Goal: Task Accomplishment & Management: Manage account settings

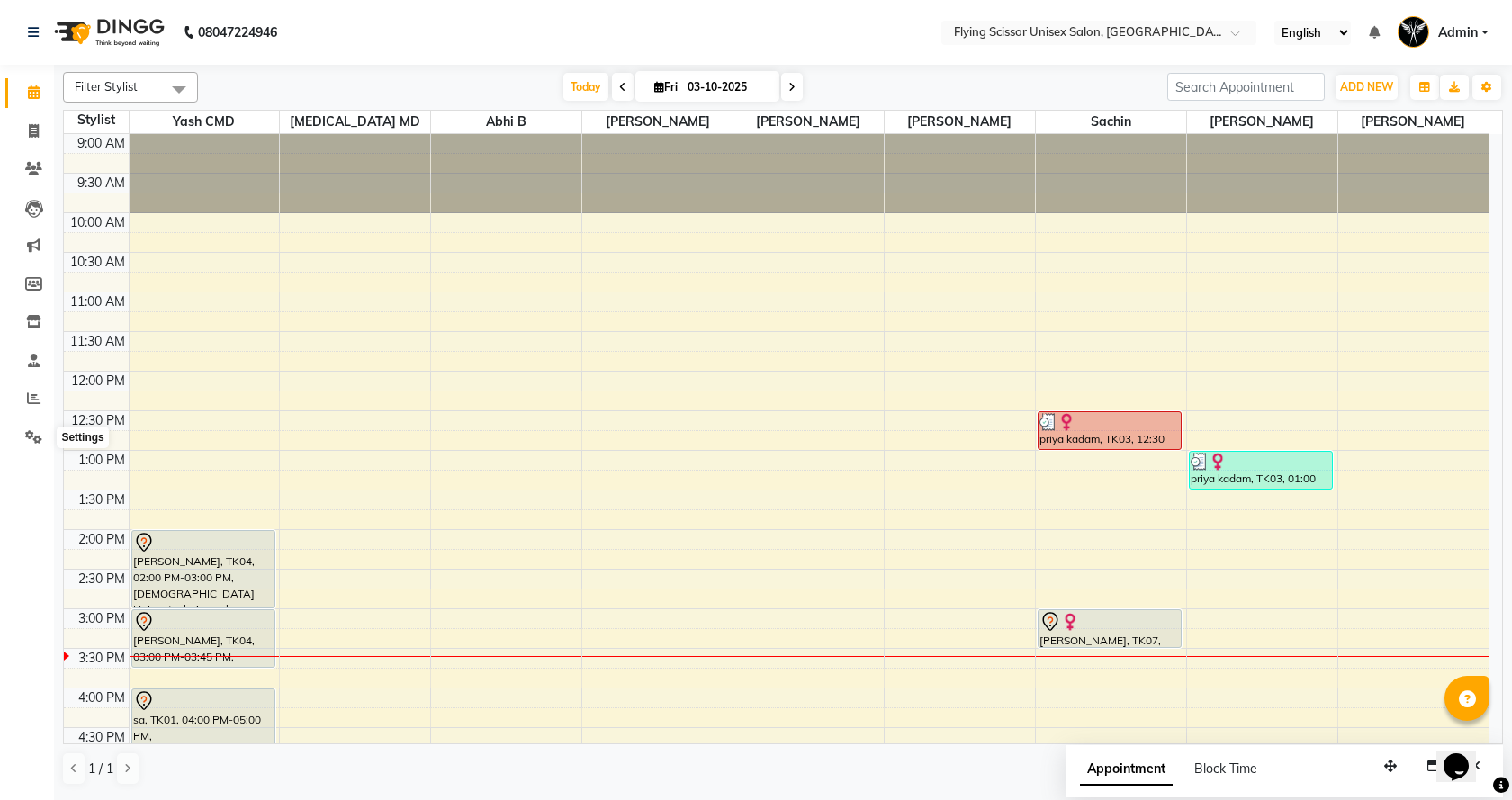
scroll to position [239, 0]
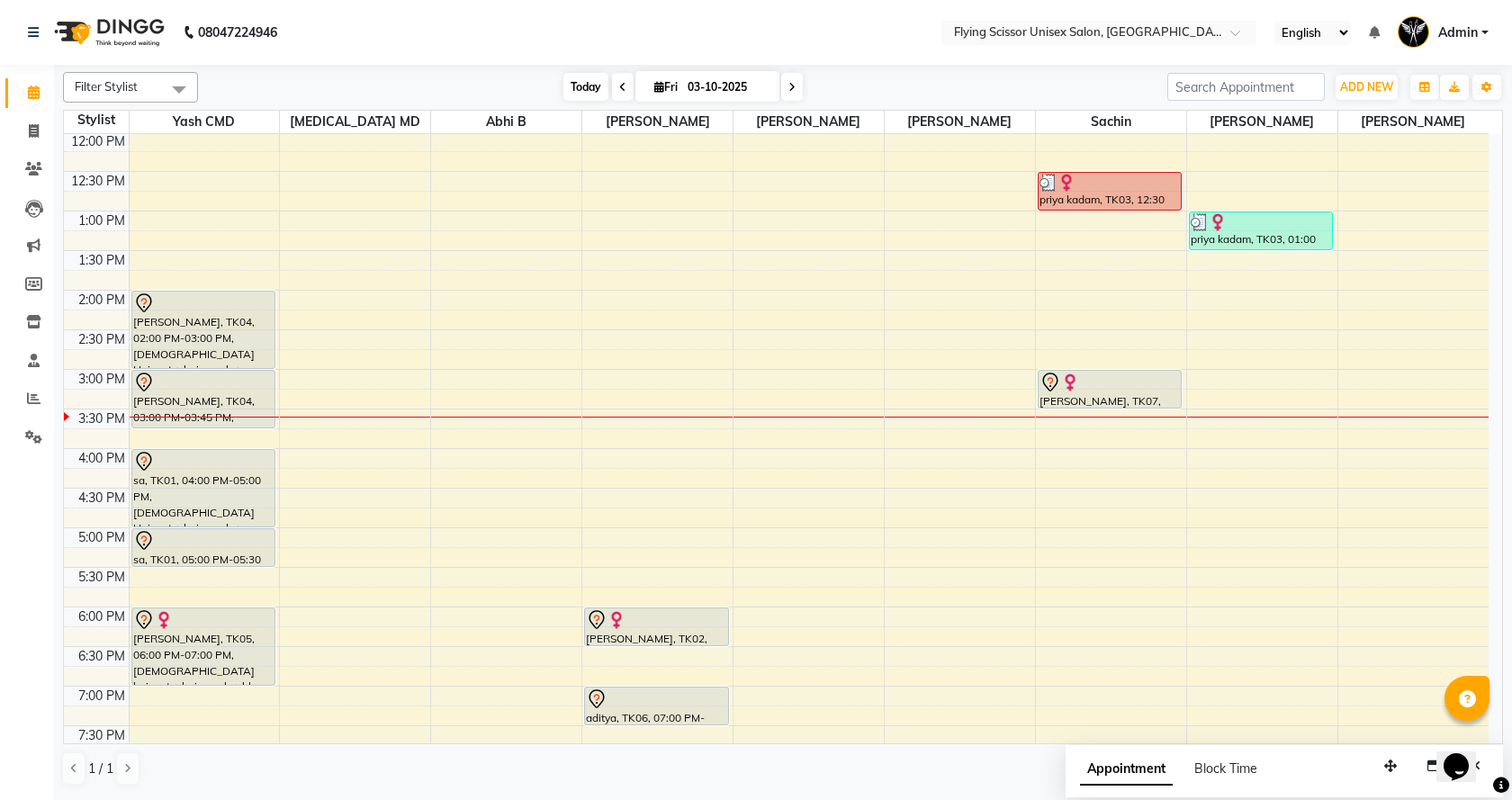
click at [571, 89] on span "Today" at bounding box center [585, 87] width 45 height 28
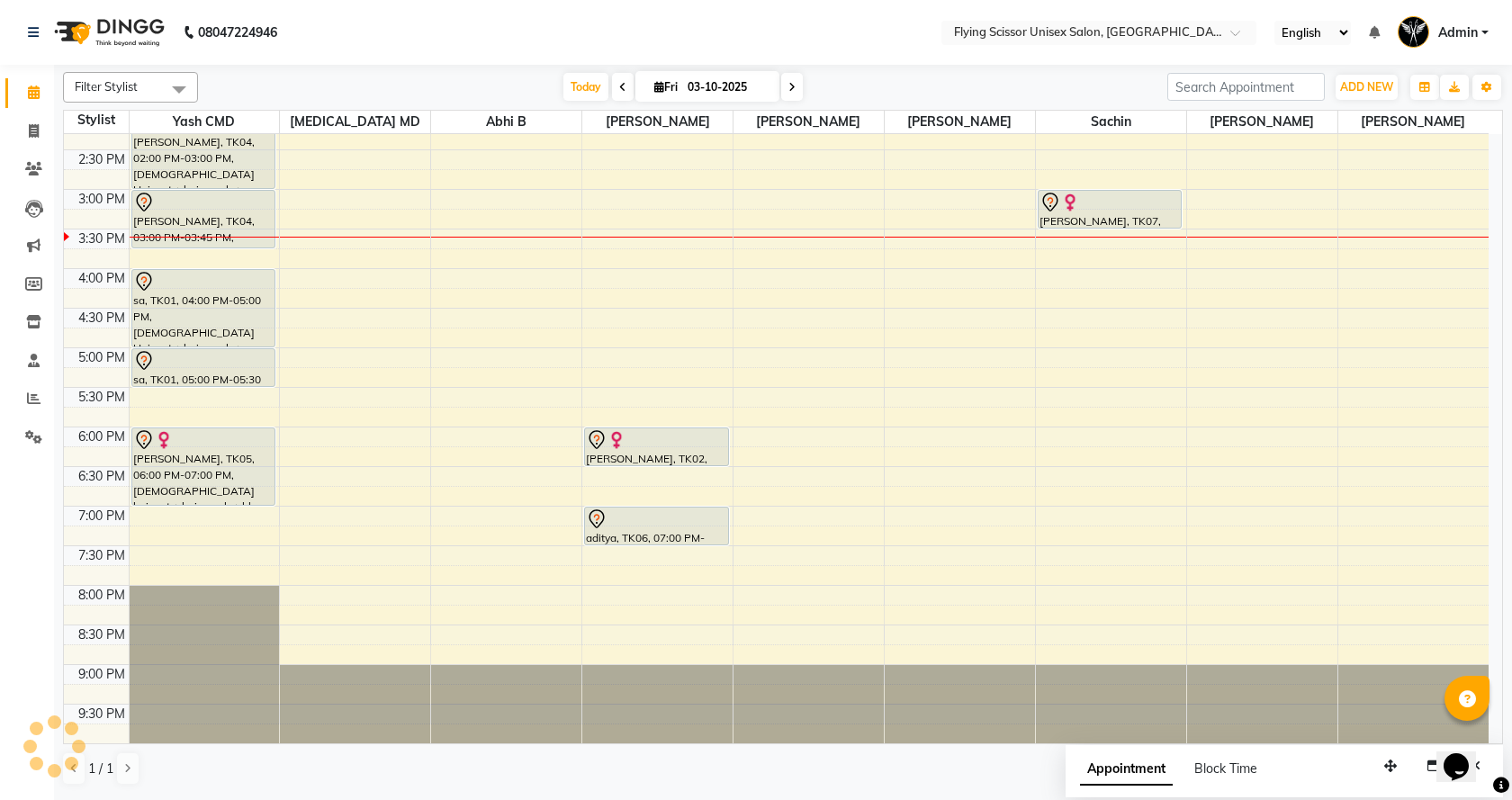
scroll to position [0, 0]
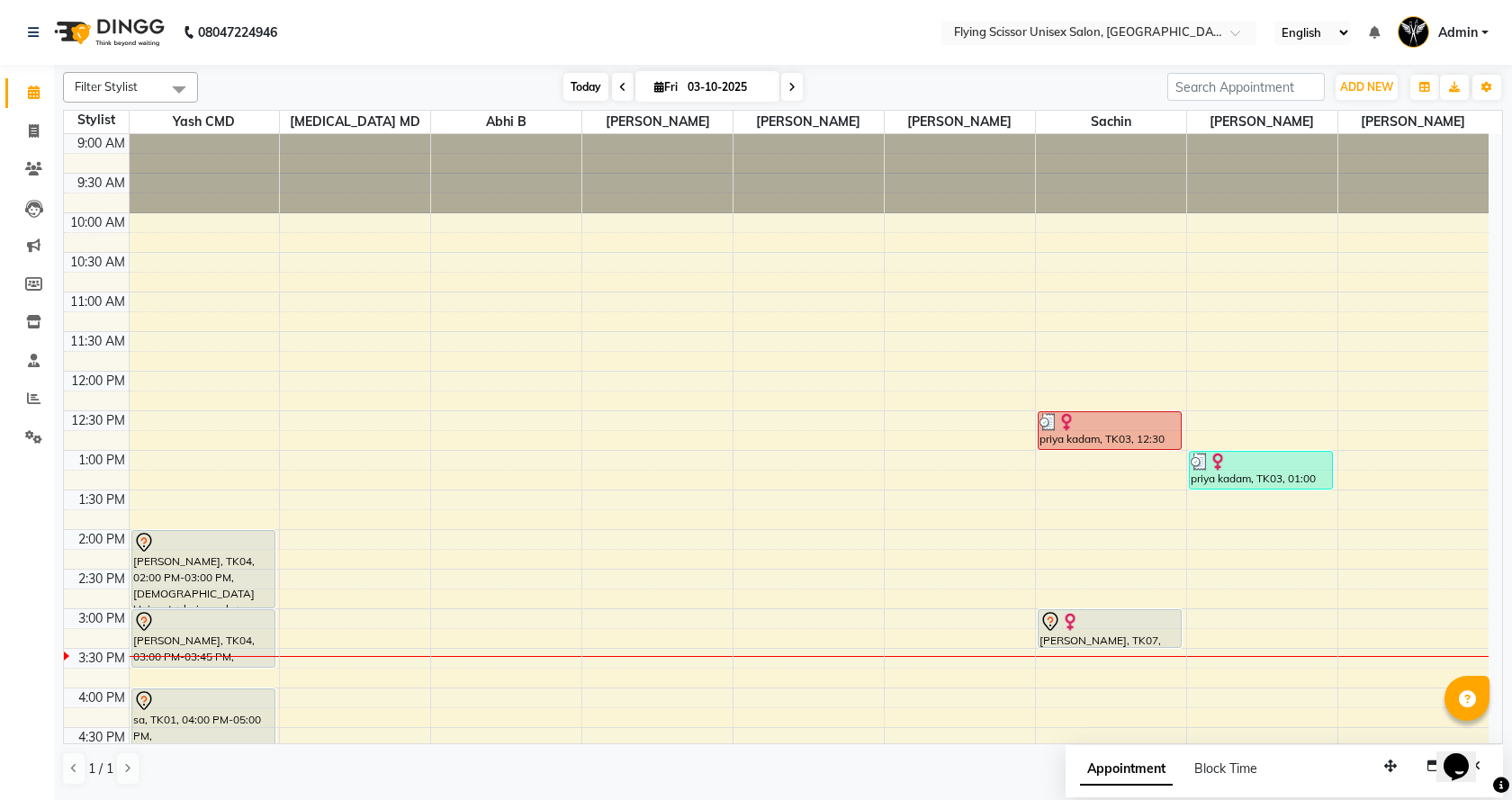
click at [577, 95] on span "Today" at bounding box center [585, 87] width 45 height 28
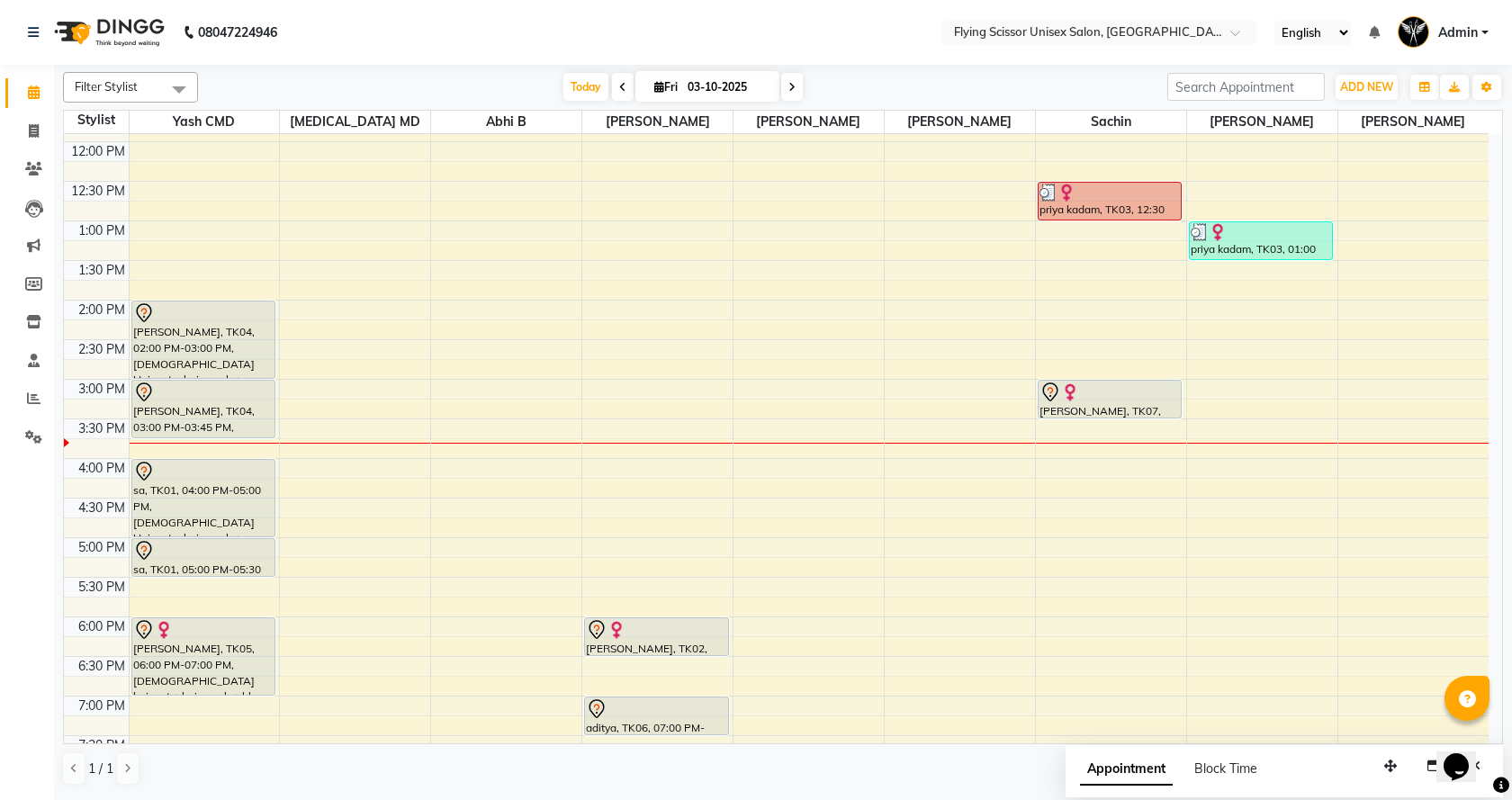
scroll to position [270, 0]
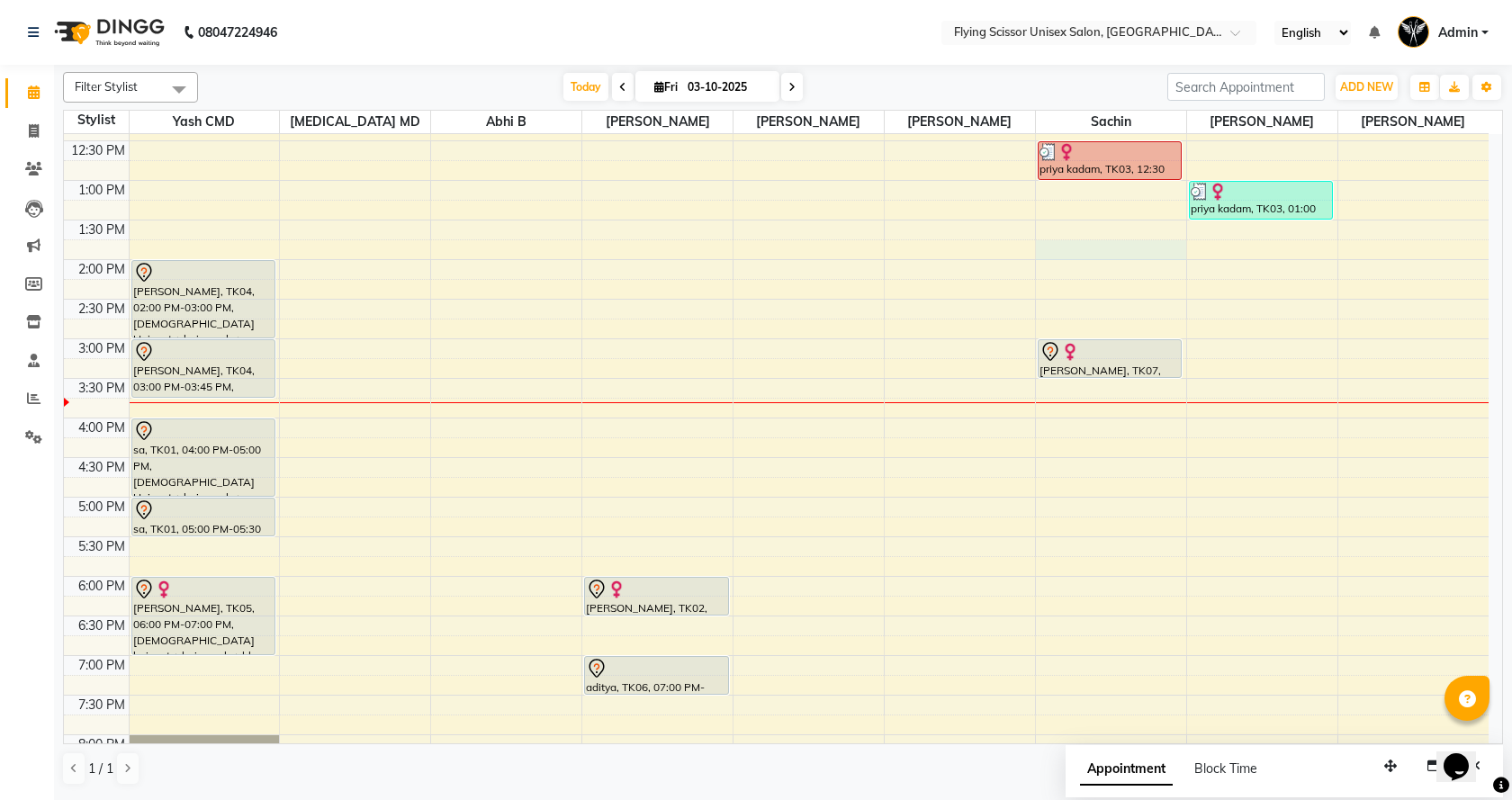
click at [1062, 252] on div "9:00 AM 9:30 AM 10:00 AM 10:30 AM 11:00 AM 11:30 AM 12:00 PM 12:30 PM 1:00 PM 1…" at bounding box center [775, 379] width 1424 height 1028
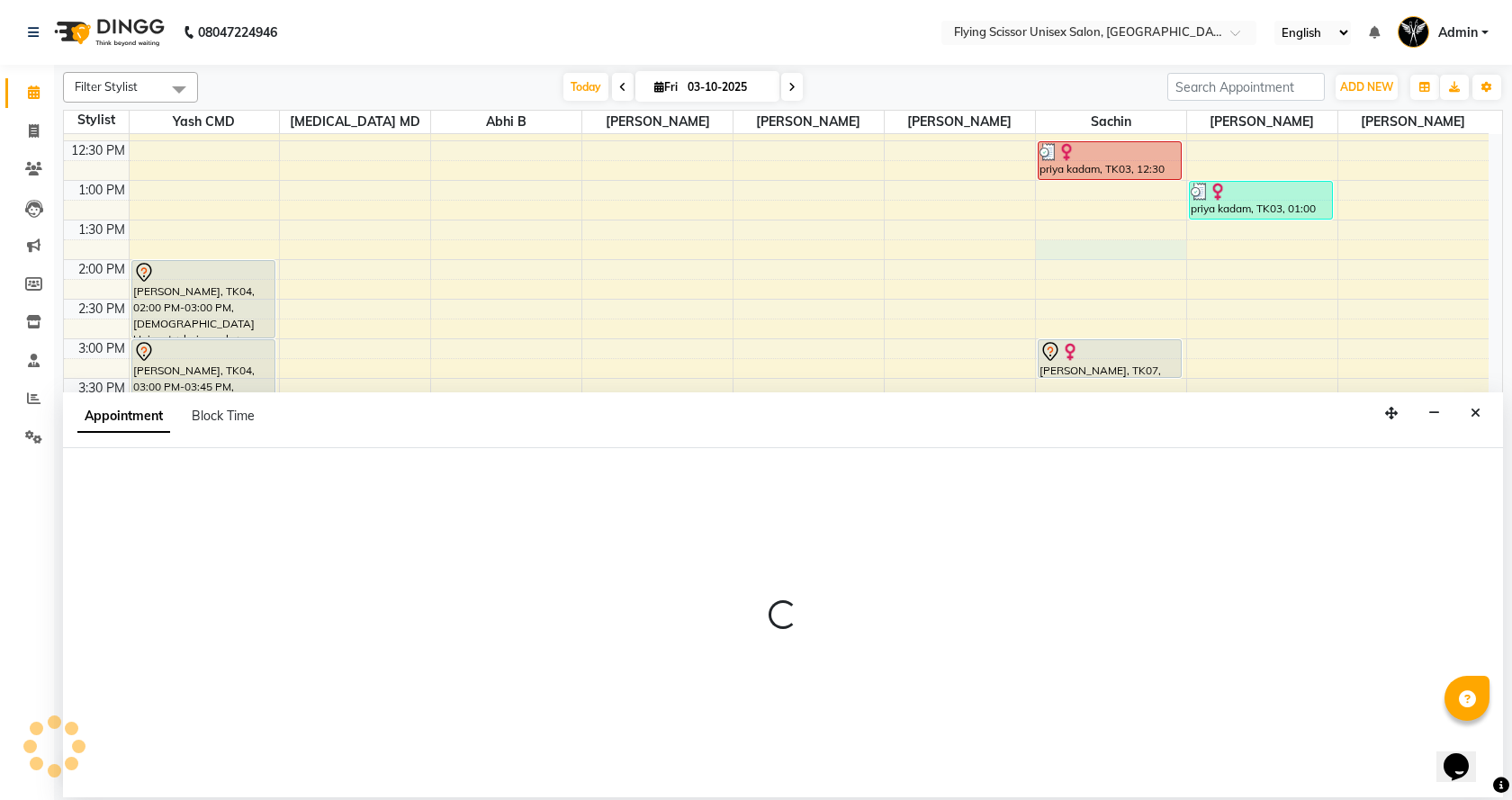
select select "67686"
select select "825"
select select "tentative"
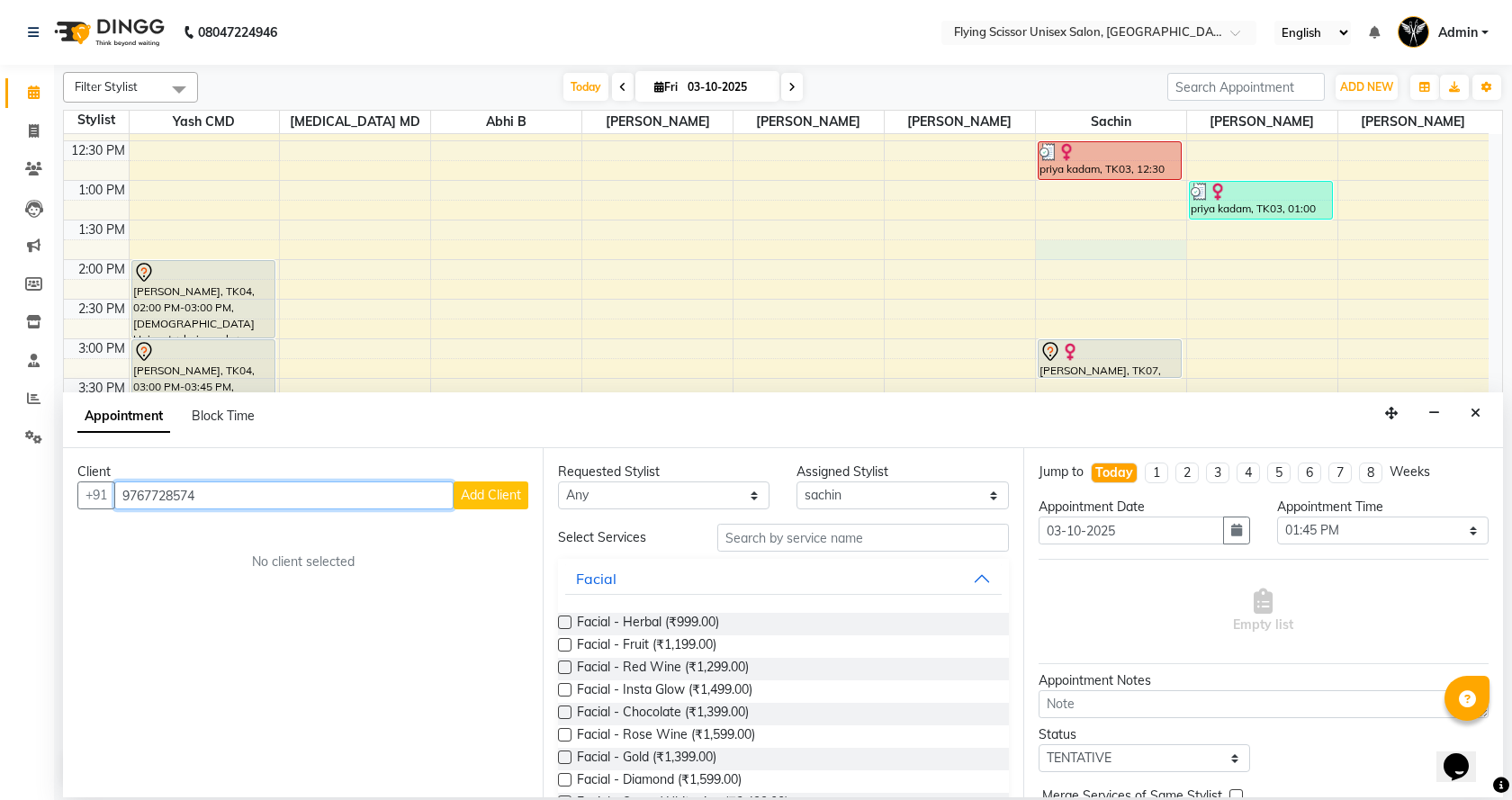
type input "9767728574"
click at [507, 499] on span "Add Client" at bounding box center [490, 494] width 60 height 16
select select "22"
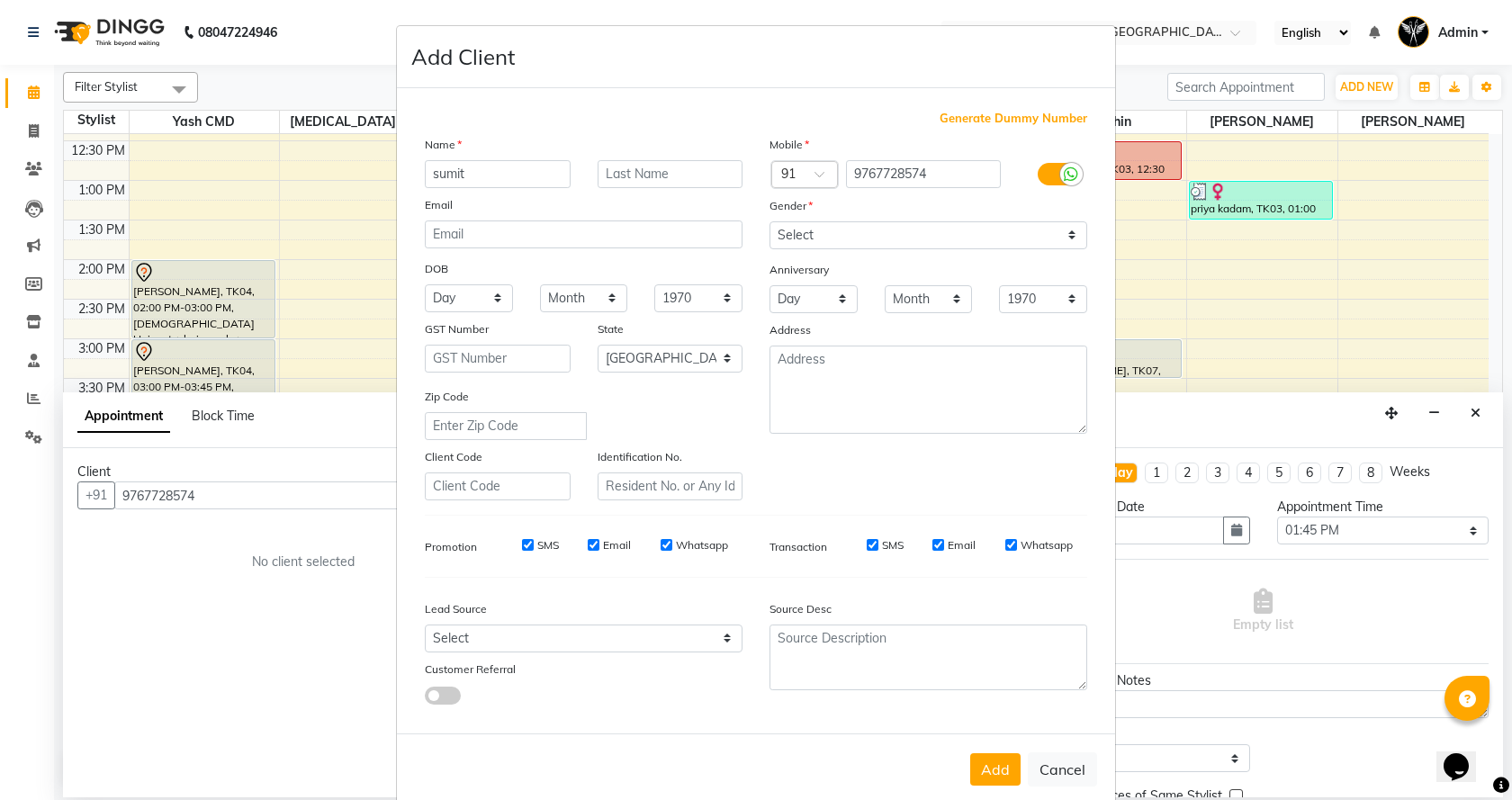
type input "sumit"
click at [643, 161] on input "text" at bounding box center [670, 174] width 146 height 28
type input "daphal"
click at [776, 240] on select "Select [DEMOGRAPHIC_DATA] [DEMOGRAPHIC_DATA] Other Prefer Not To Say" at bounding box center [928, 235] width 318 height 28
select select "male"
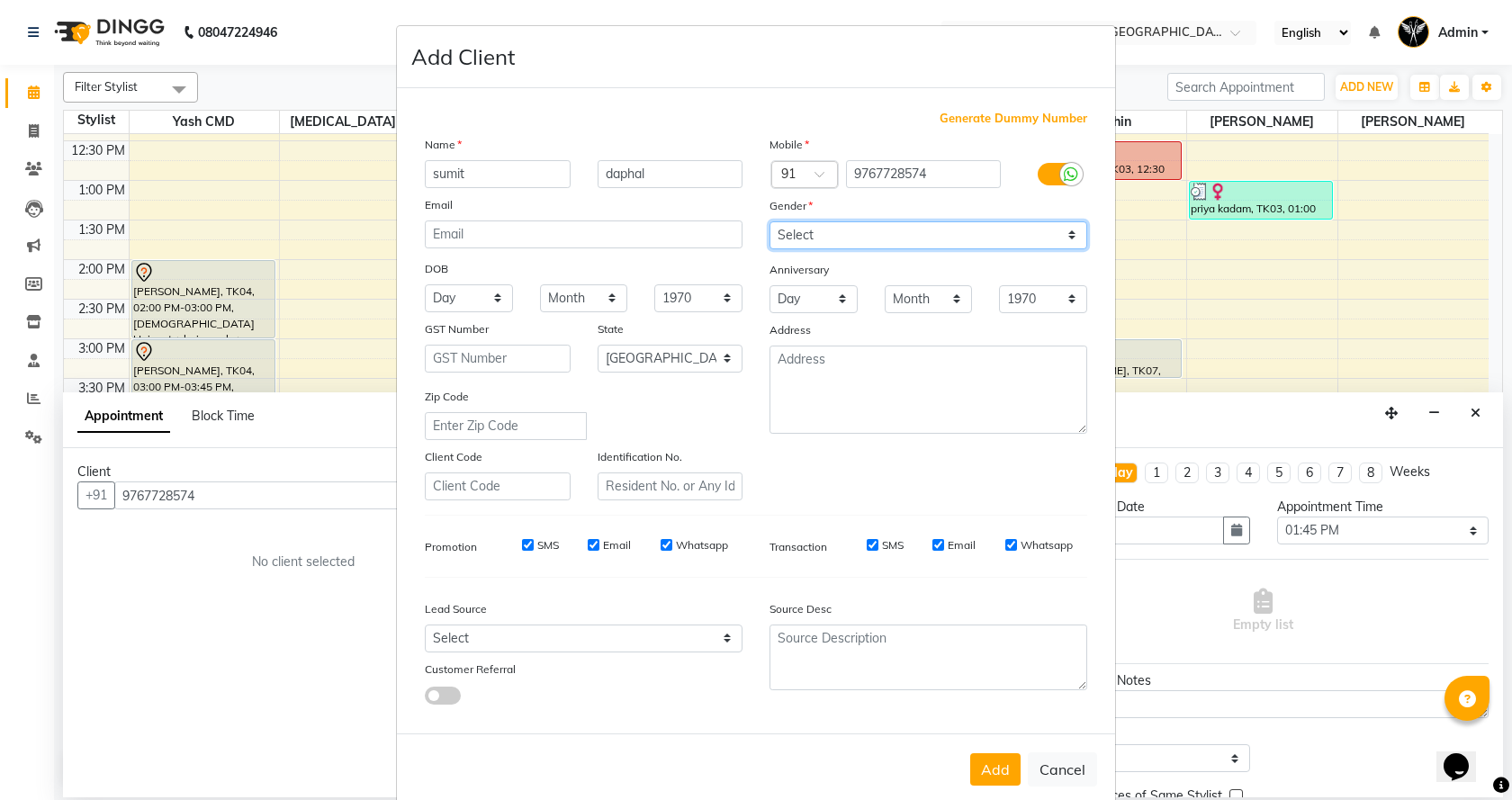
click at [769, 221] on select "Select [DEMOGRAPHIC_DATA] [DEMOGRAPHIC_DATA] Other Prefer Not To Say" at bounding box center [928, 235] width 318 height 28
click at [972, 768] on button "Add" at bounding box center [995, 769] width 51 height 32
select select
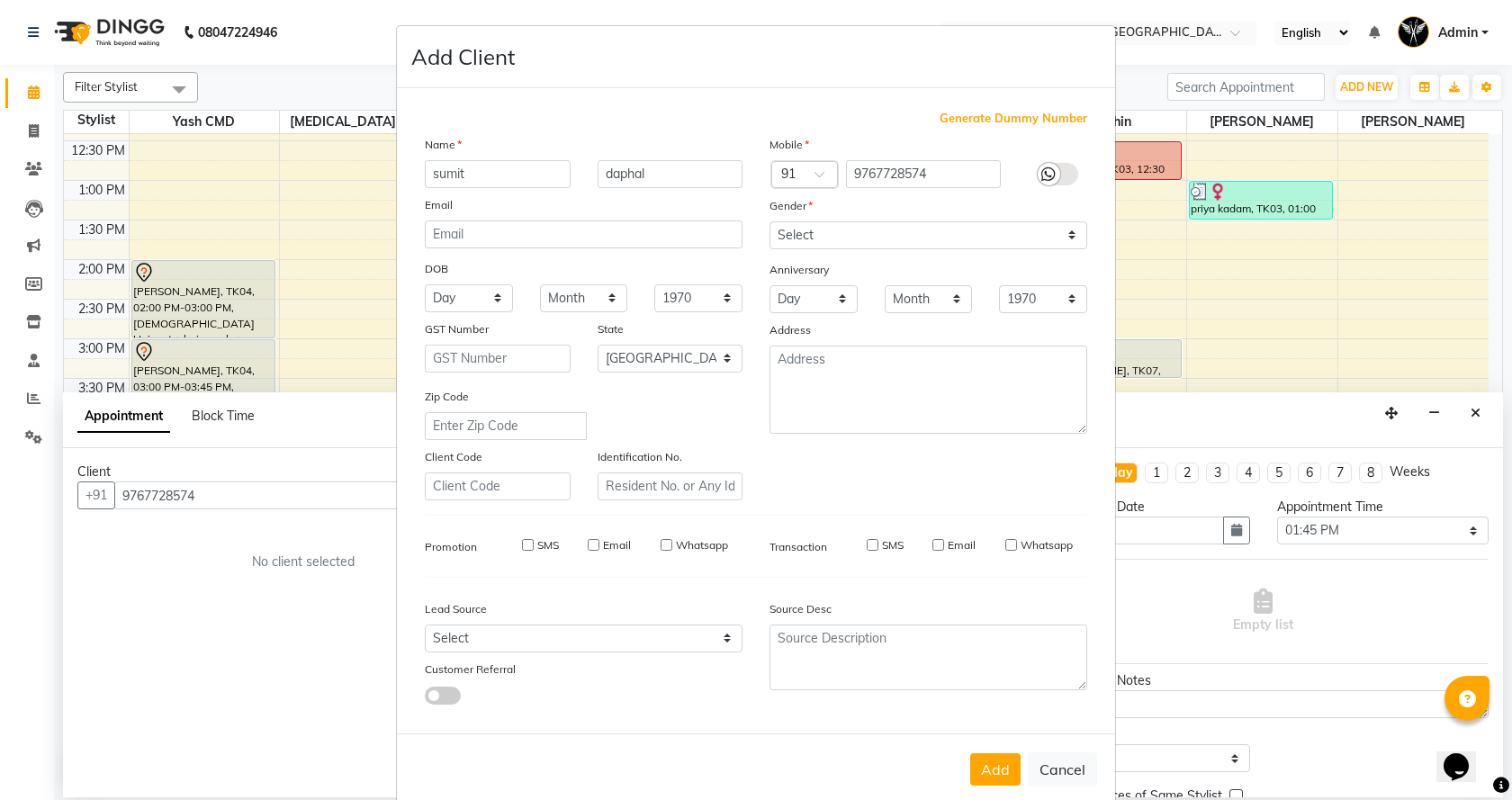
select select "null"
select select
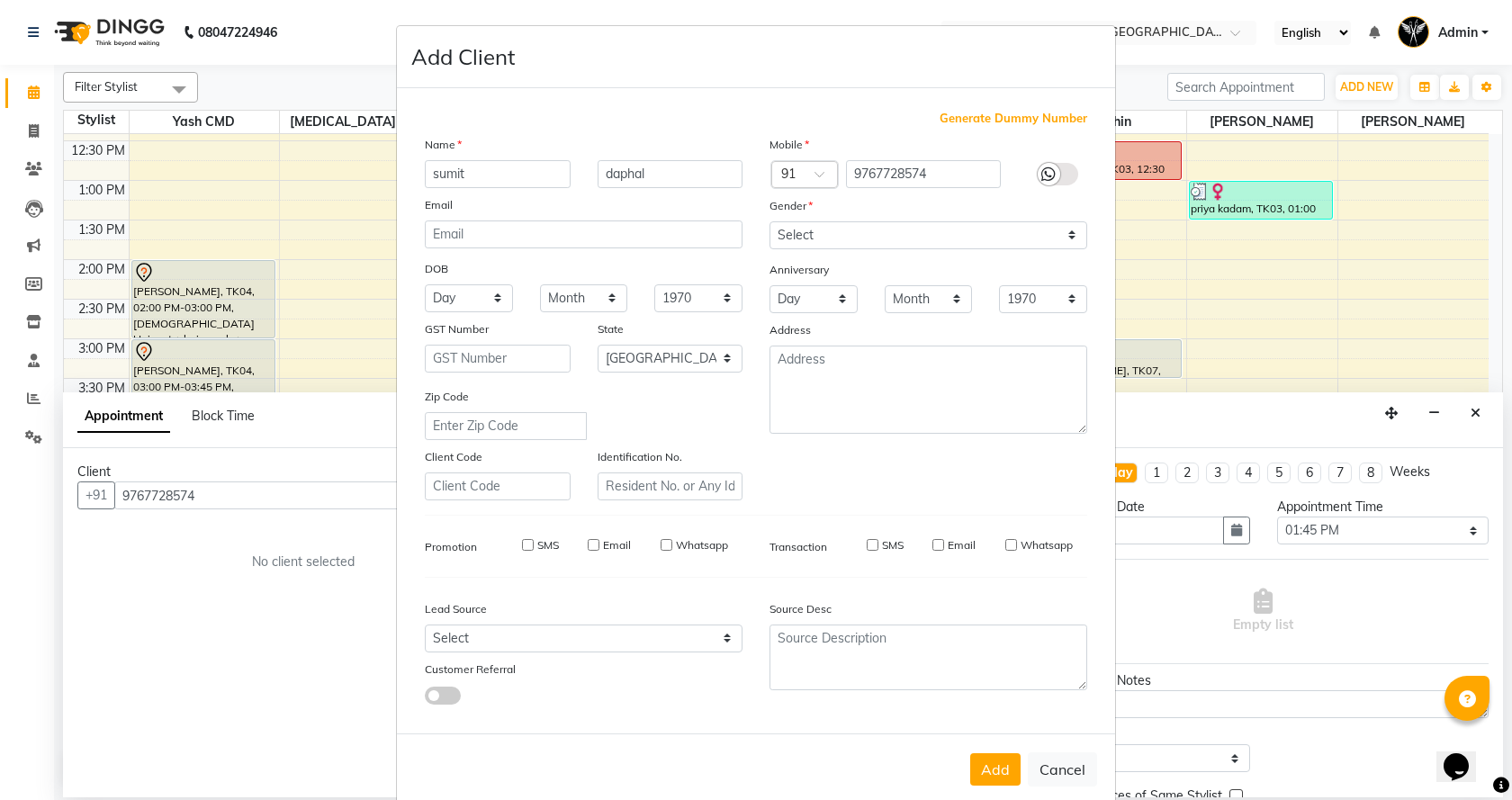
checkbox input "false"
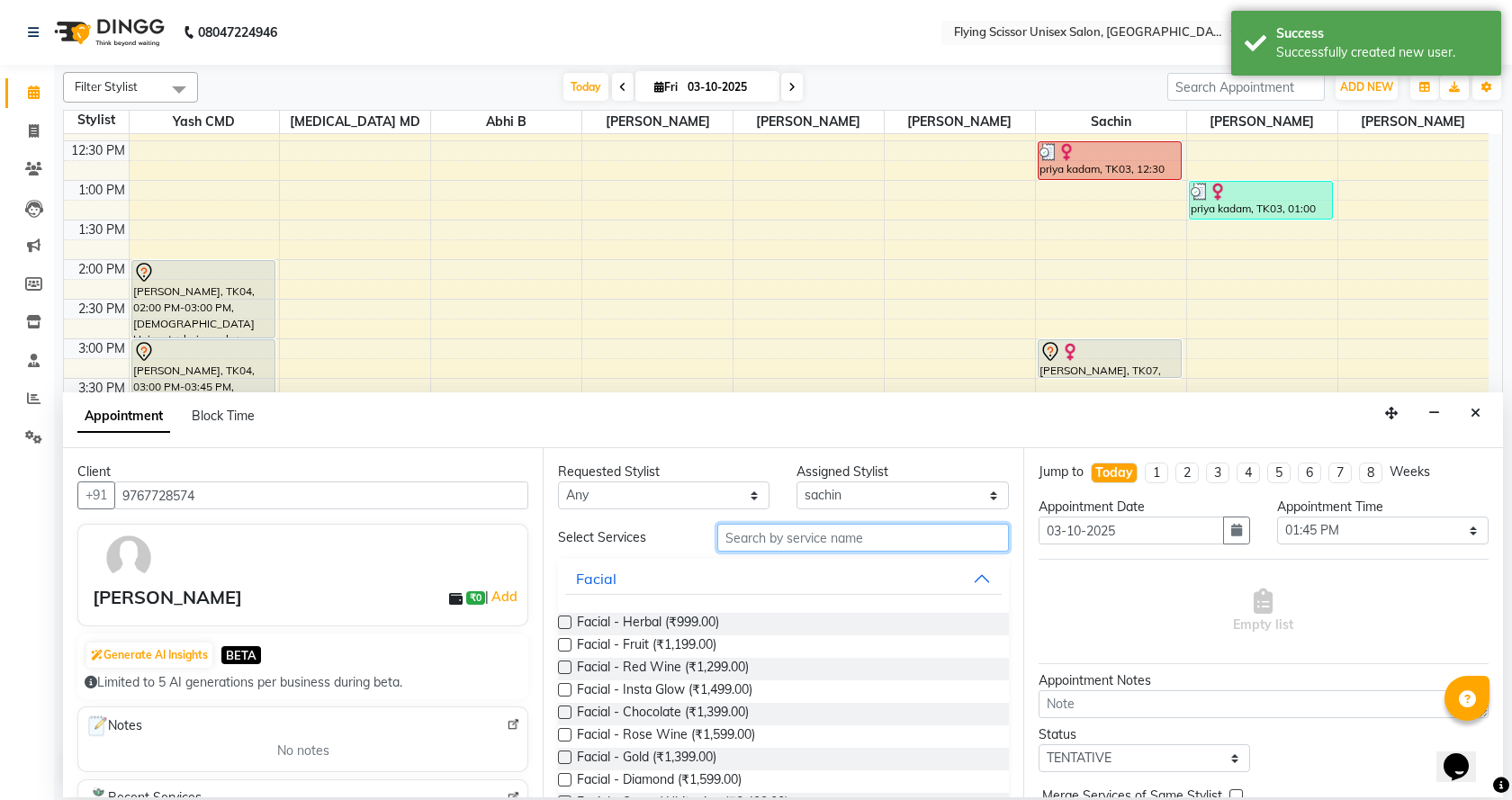
click at [796, 537] on input "text" at bounding box center [862, 537] width 291 height 28
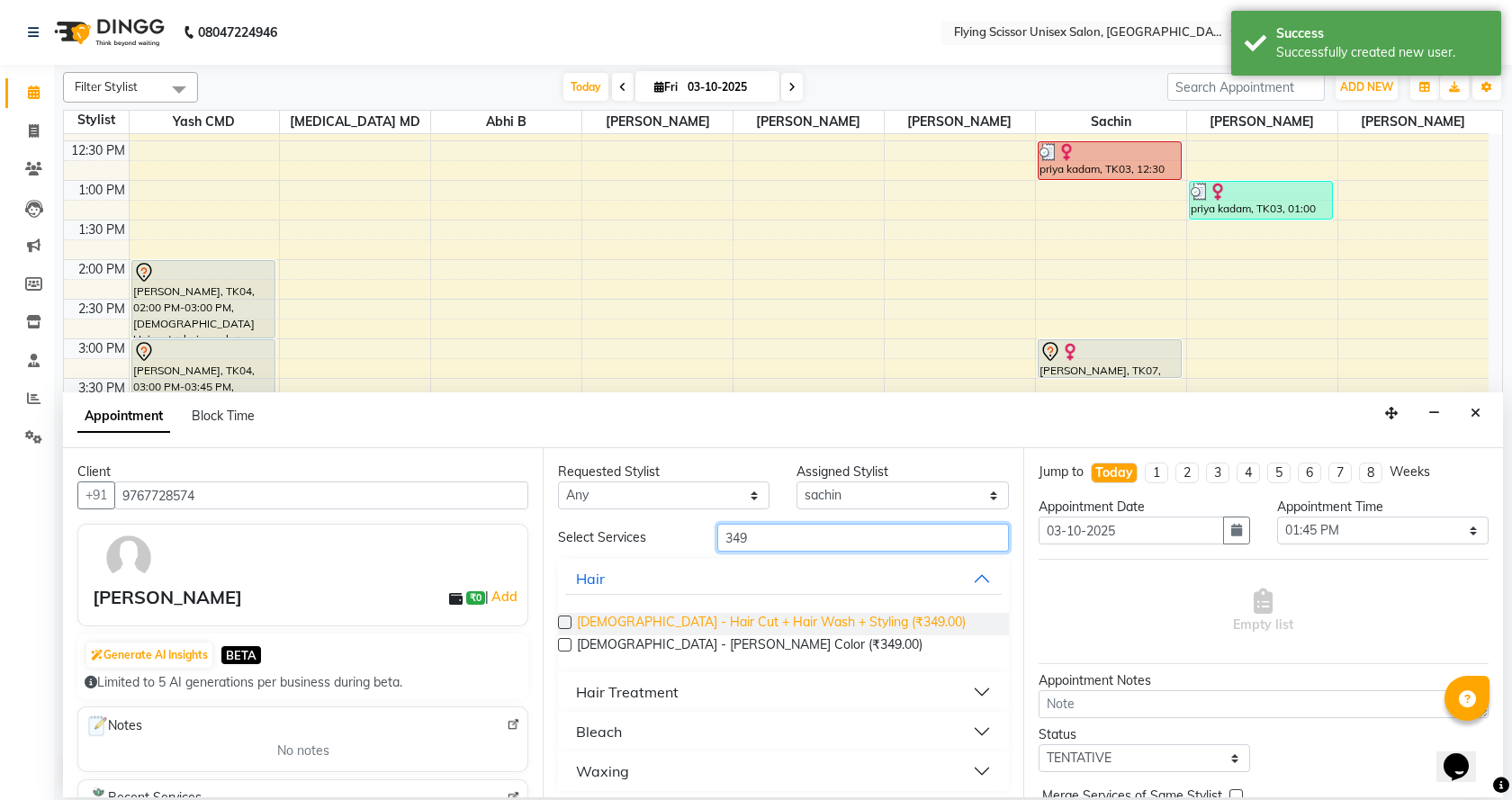
type input "349"
click at [809, 622] on span "Male - Hair Cut + Hair Wash + Styling (₹349.00)" at bounding box center [771, 624] width 389 height 23
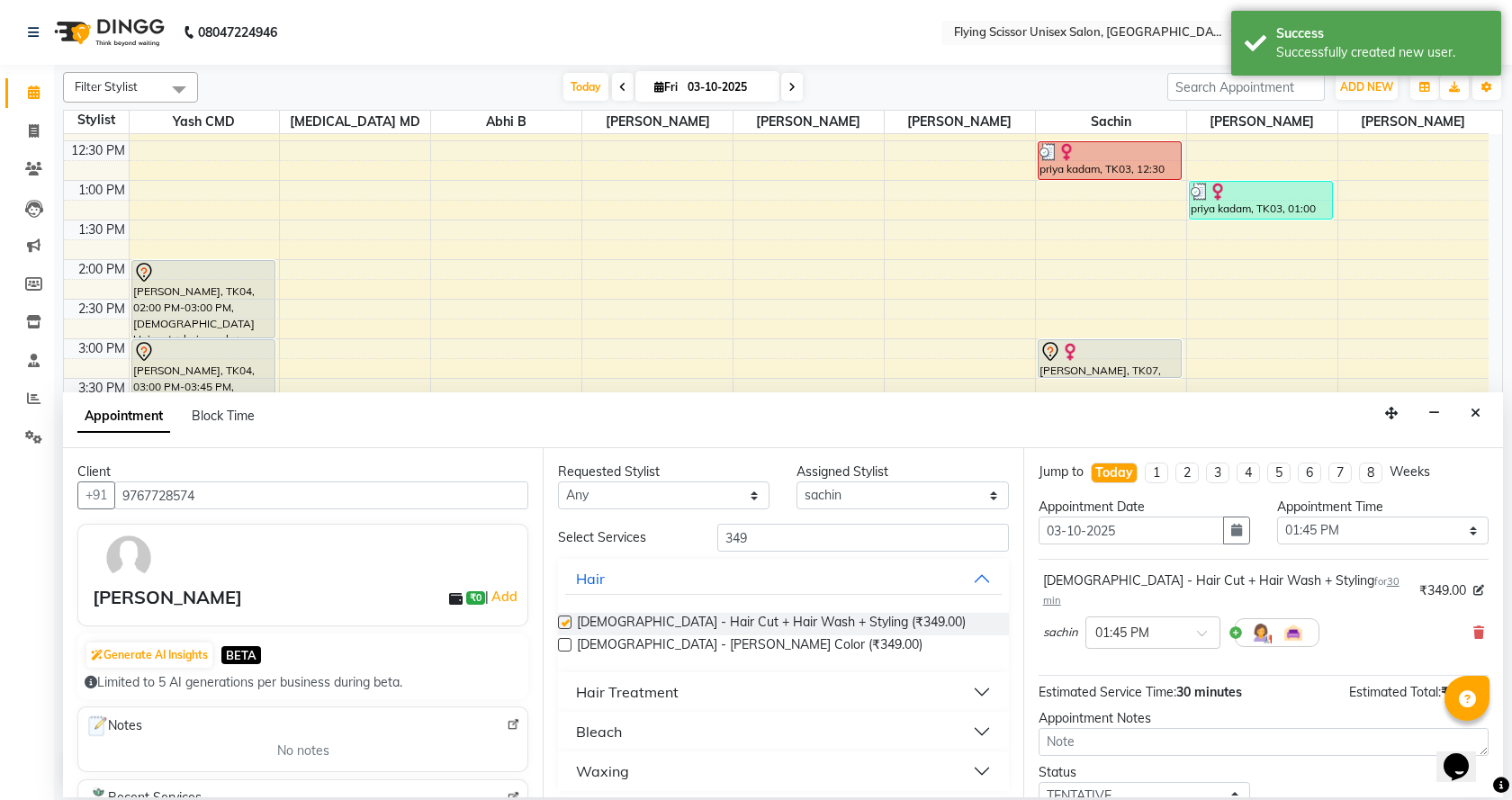
checkbox input "false"
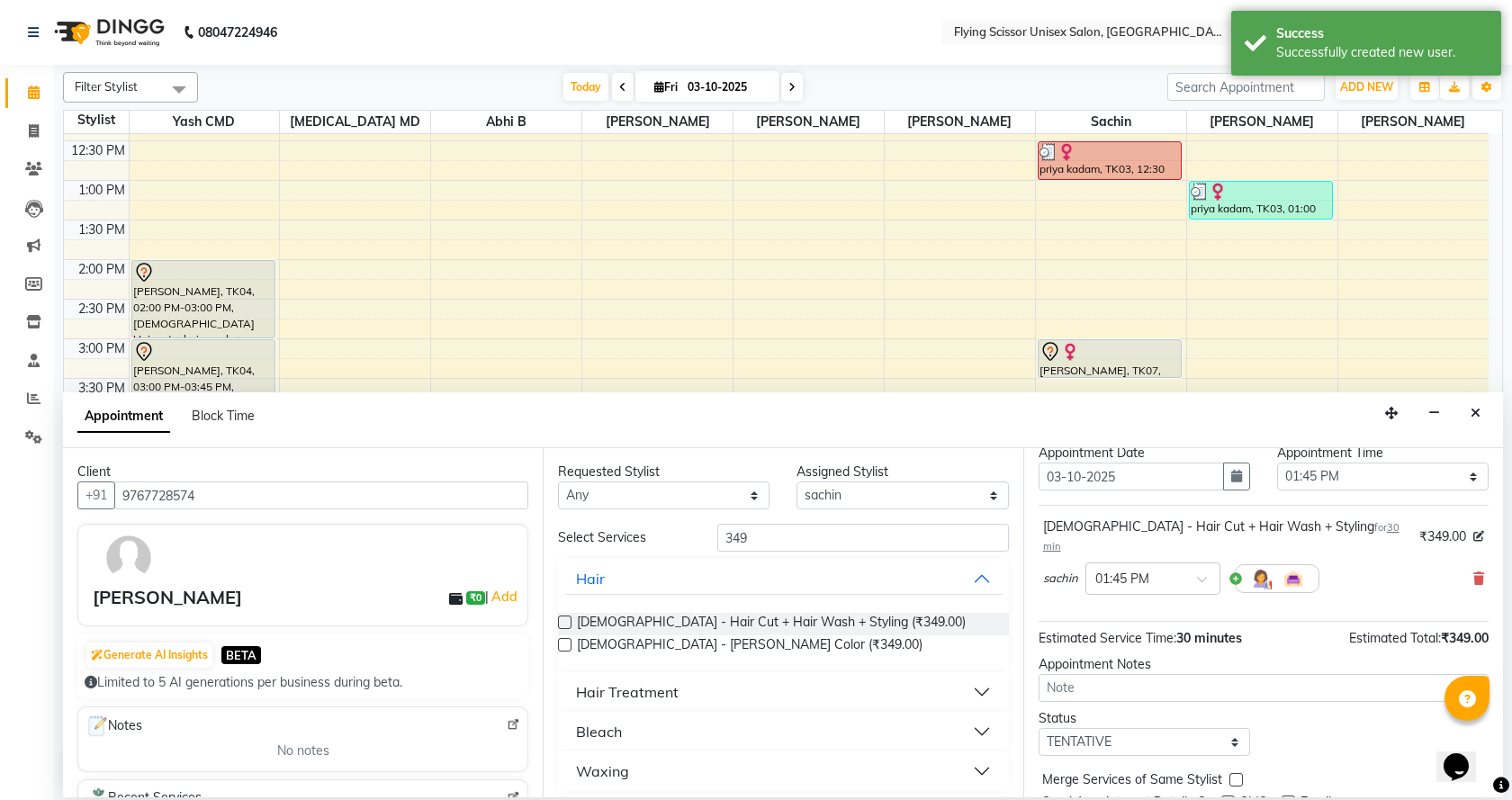
scroll to position [107, 0]
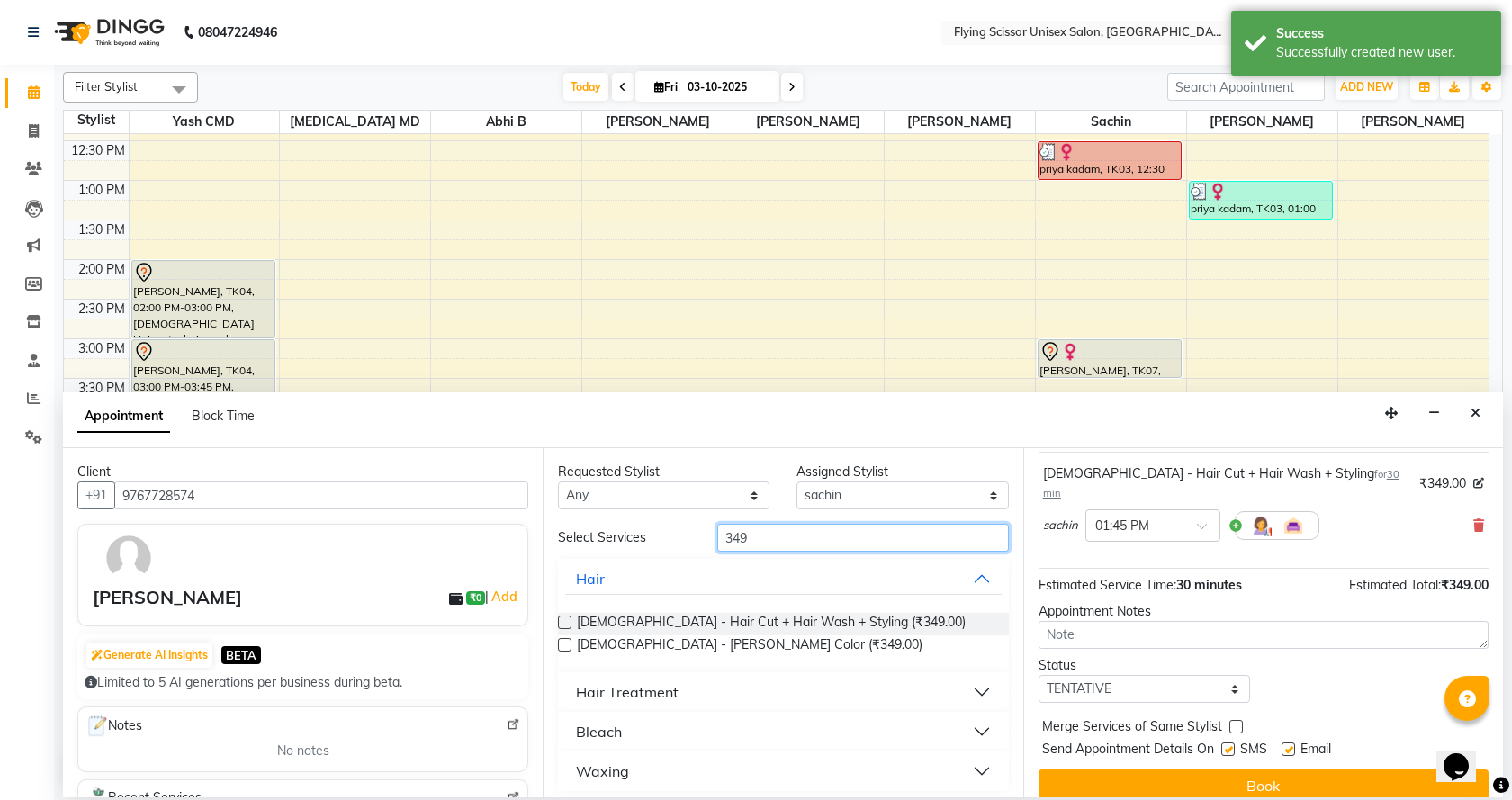
click at [829, 537] on input "349" at bounding box center [862, 537] width 291 height 28
type input "3"
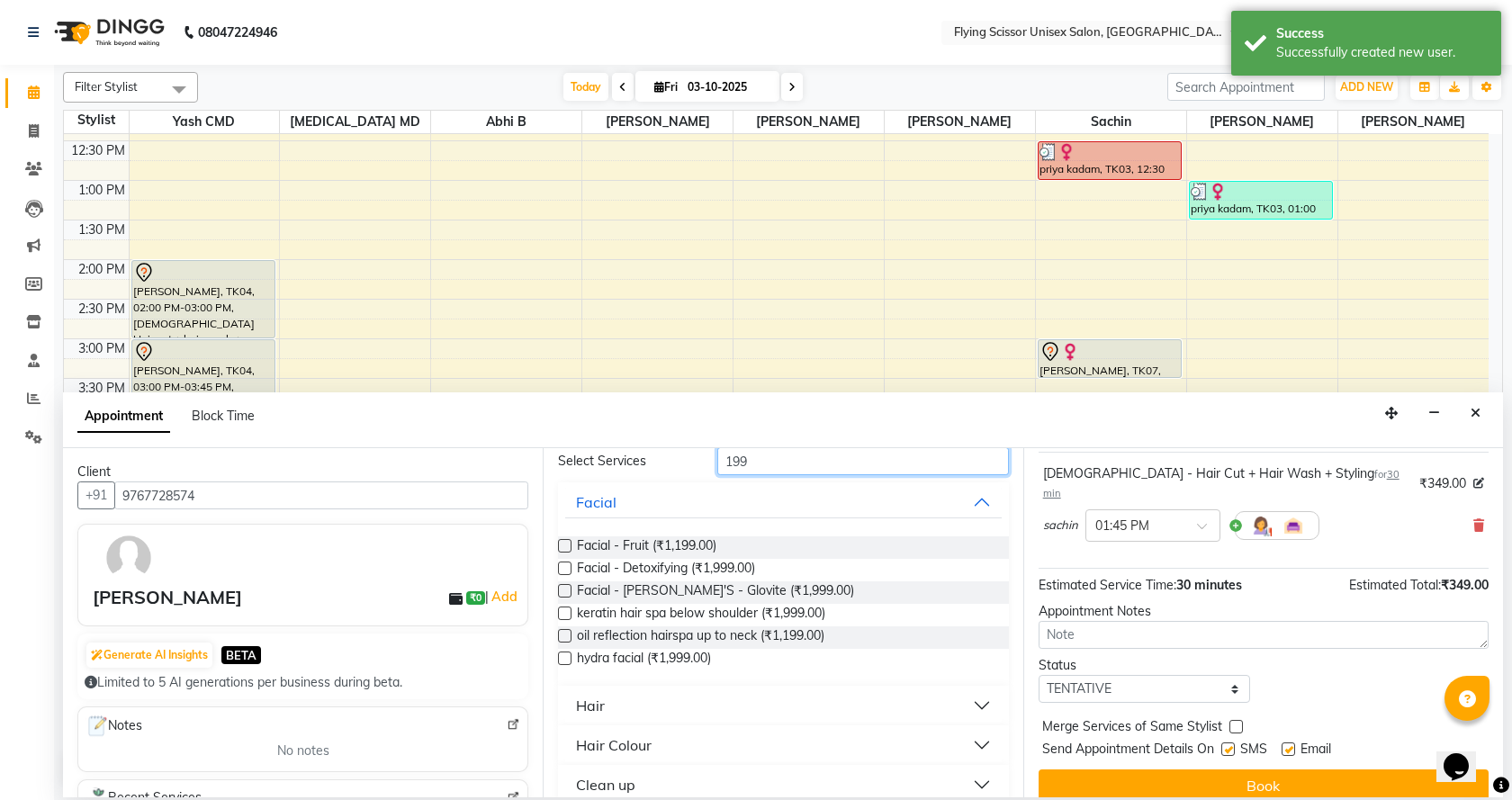
scroll to position [180, 0]
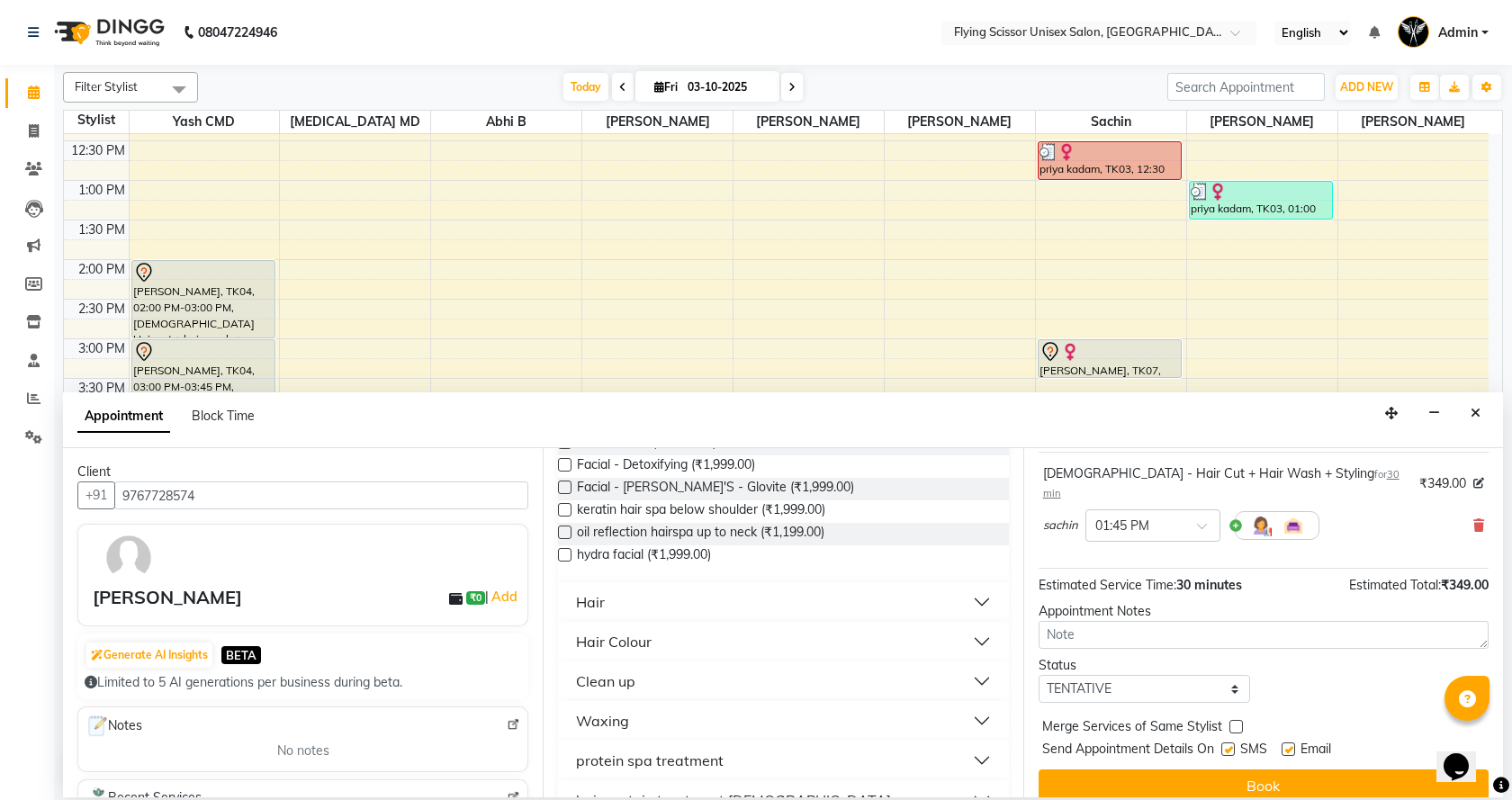
type input "199"
click at [580, 600] on div "Hair" at bounding box center [590, 602] width 29 height 22
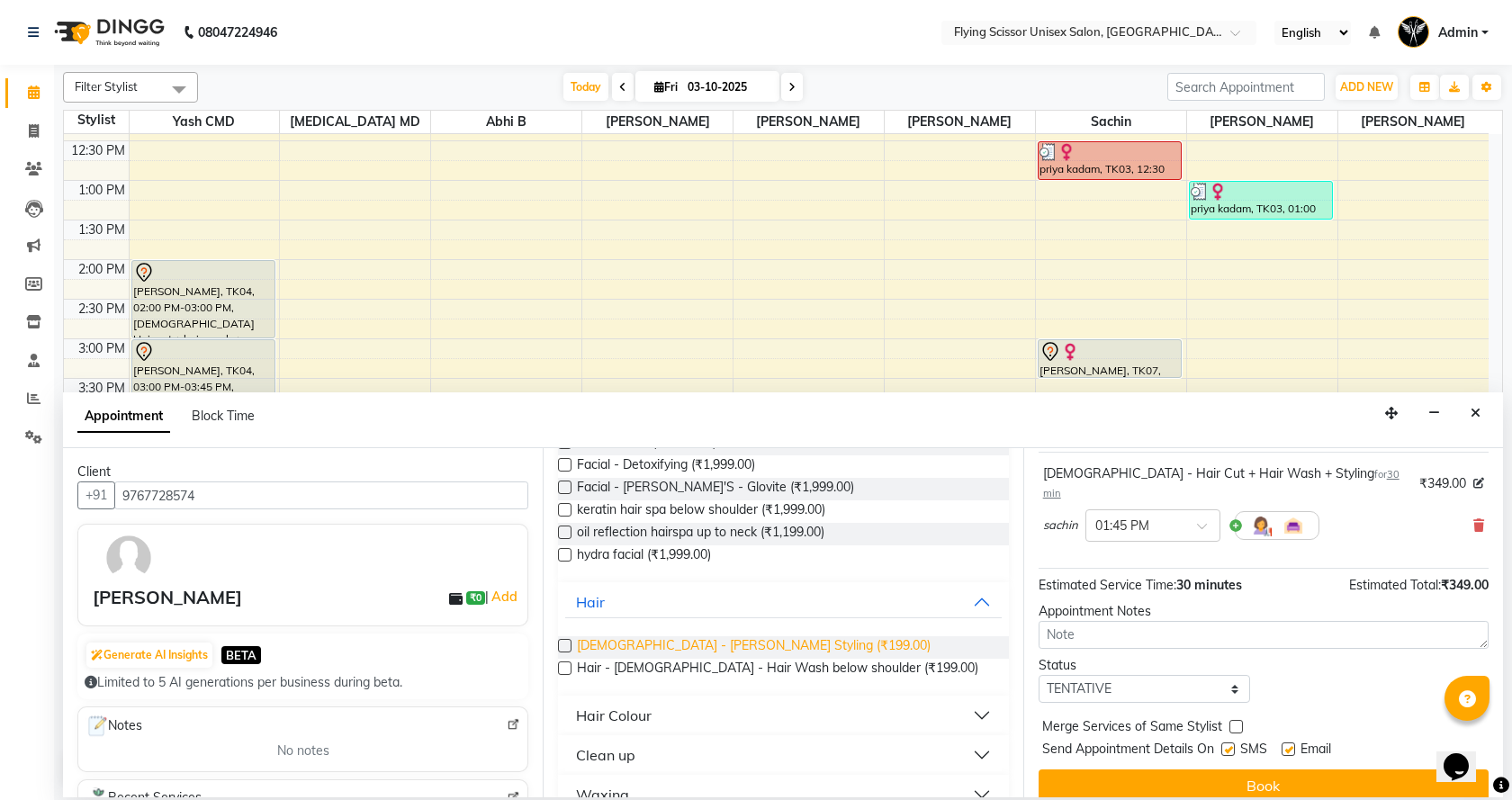
click at [609, 646] on span "Male - Beard Styling (₹199.00)" at bounding box center [754, 647] width 354 height 23
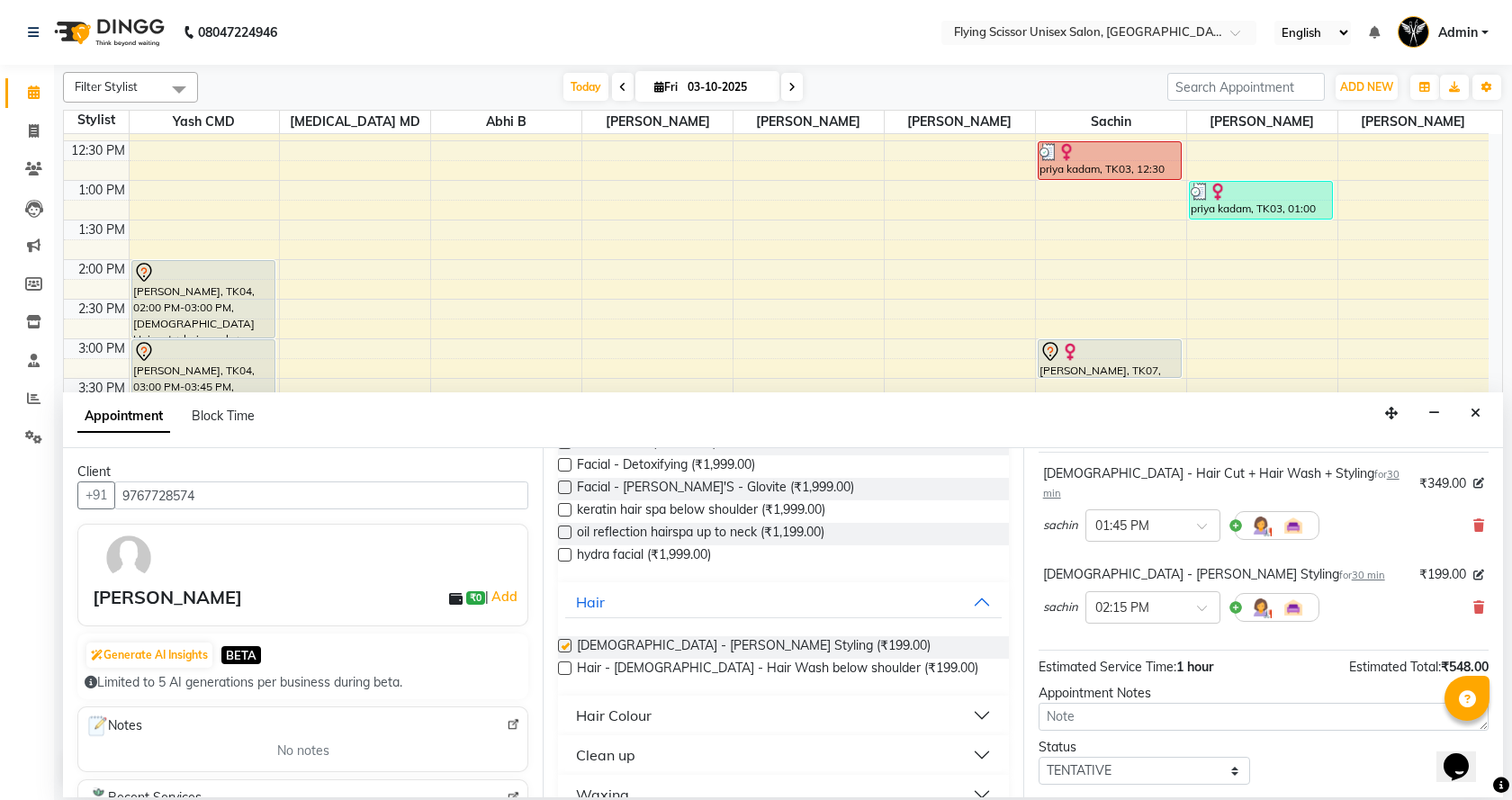
checkbox input "false"
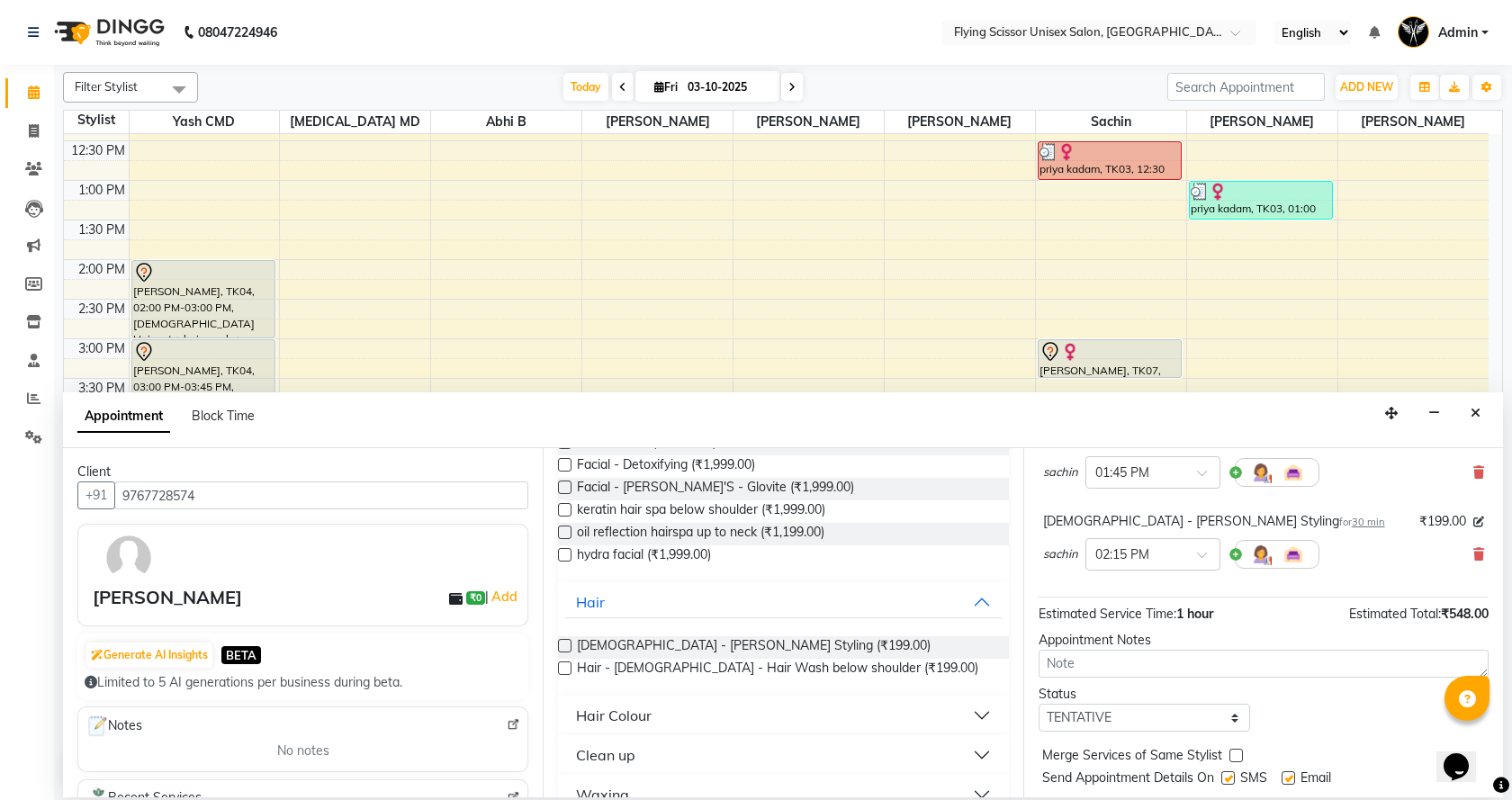
scroll to position [189, 0]
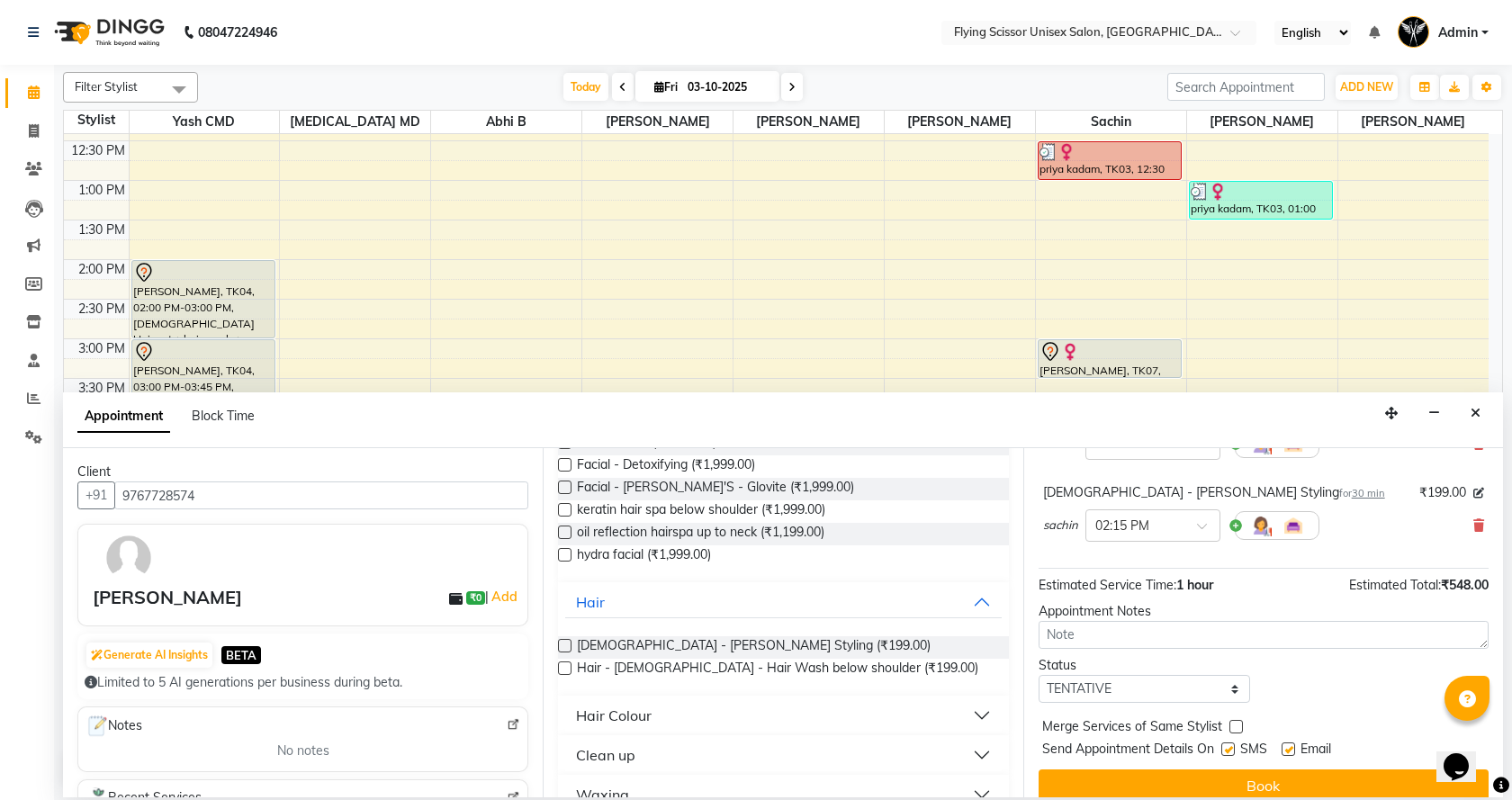
drag, startPoint x: 1134, startPoint y: 781, endPoint x: 1120, endPoint y: 758, distance: 26.9
click at [1135, 779] on button "Book" at bounding box center [1263, 785] width 450 height 32
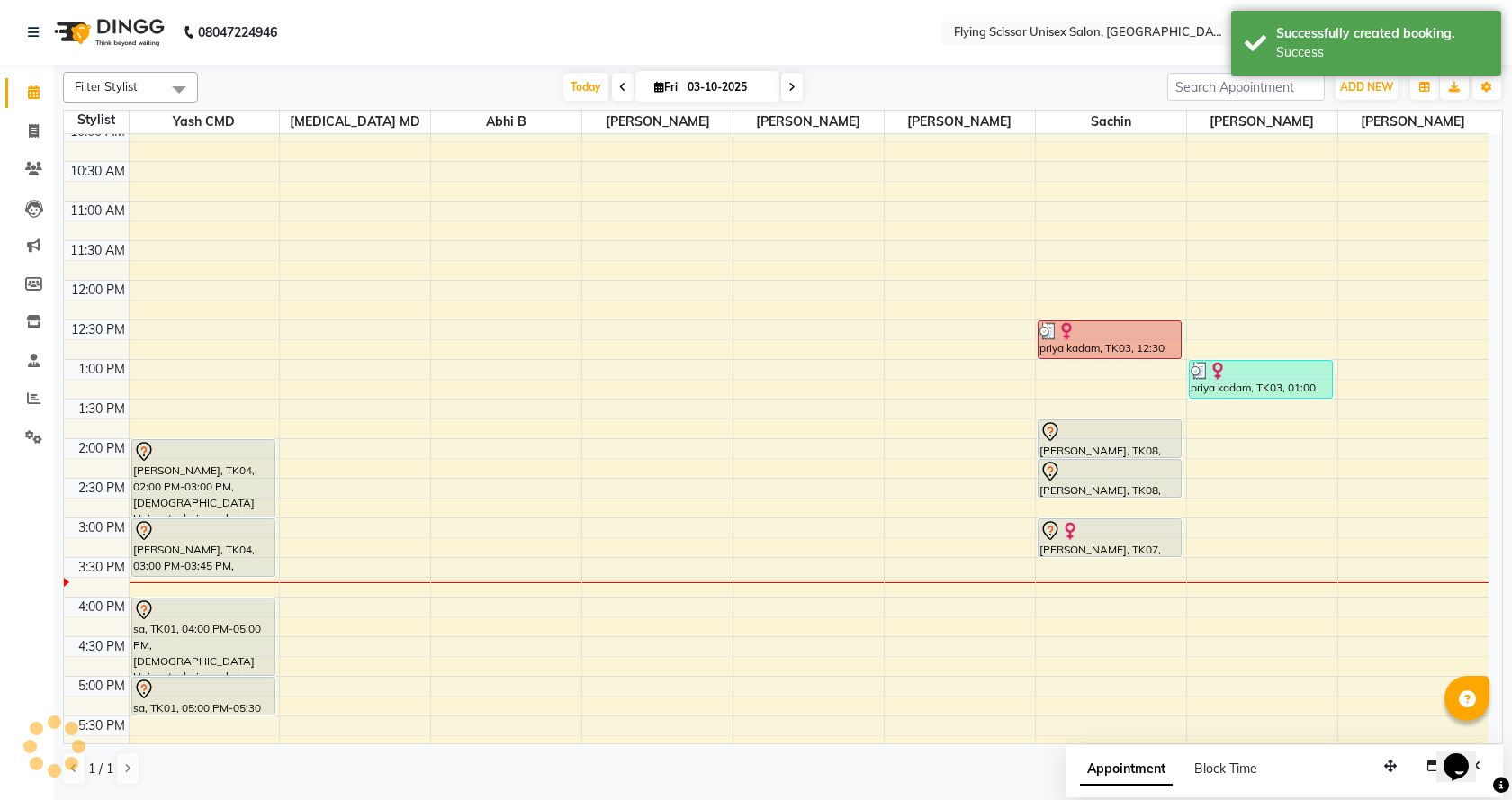
scroll to position [90, 0]
click at [670, 362] on div "9:00 AM 9:30 AM 10:00 AM 10:30 AM 11:00 AM 11:30 AM 12:00 PM 12:30 PM 1:00 PM 1…" at bounding box center [775, 558] width 1424 height 1028
select select "15730"
select select "tentative"
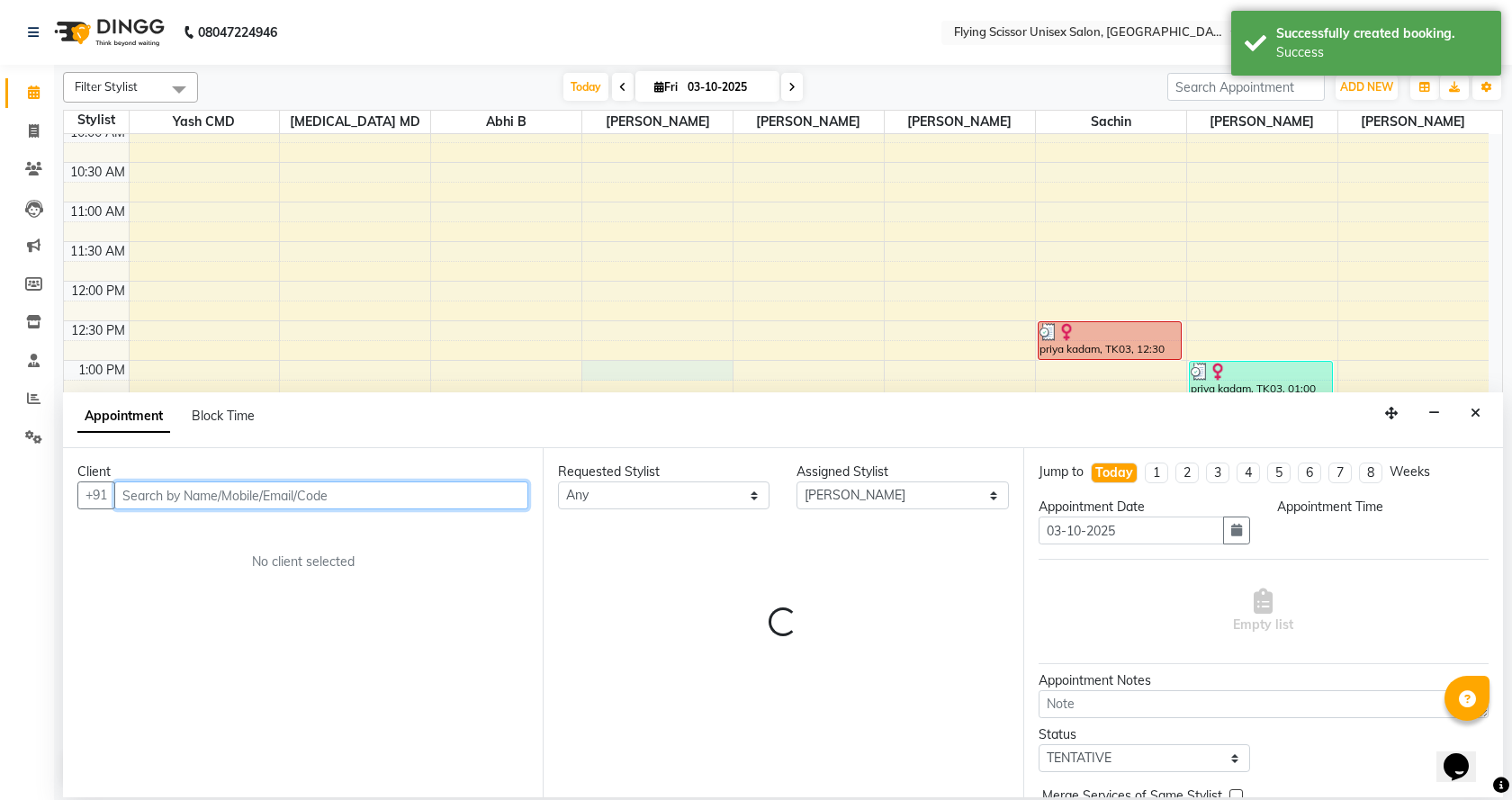
select select "780"
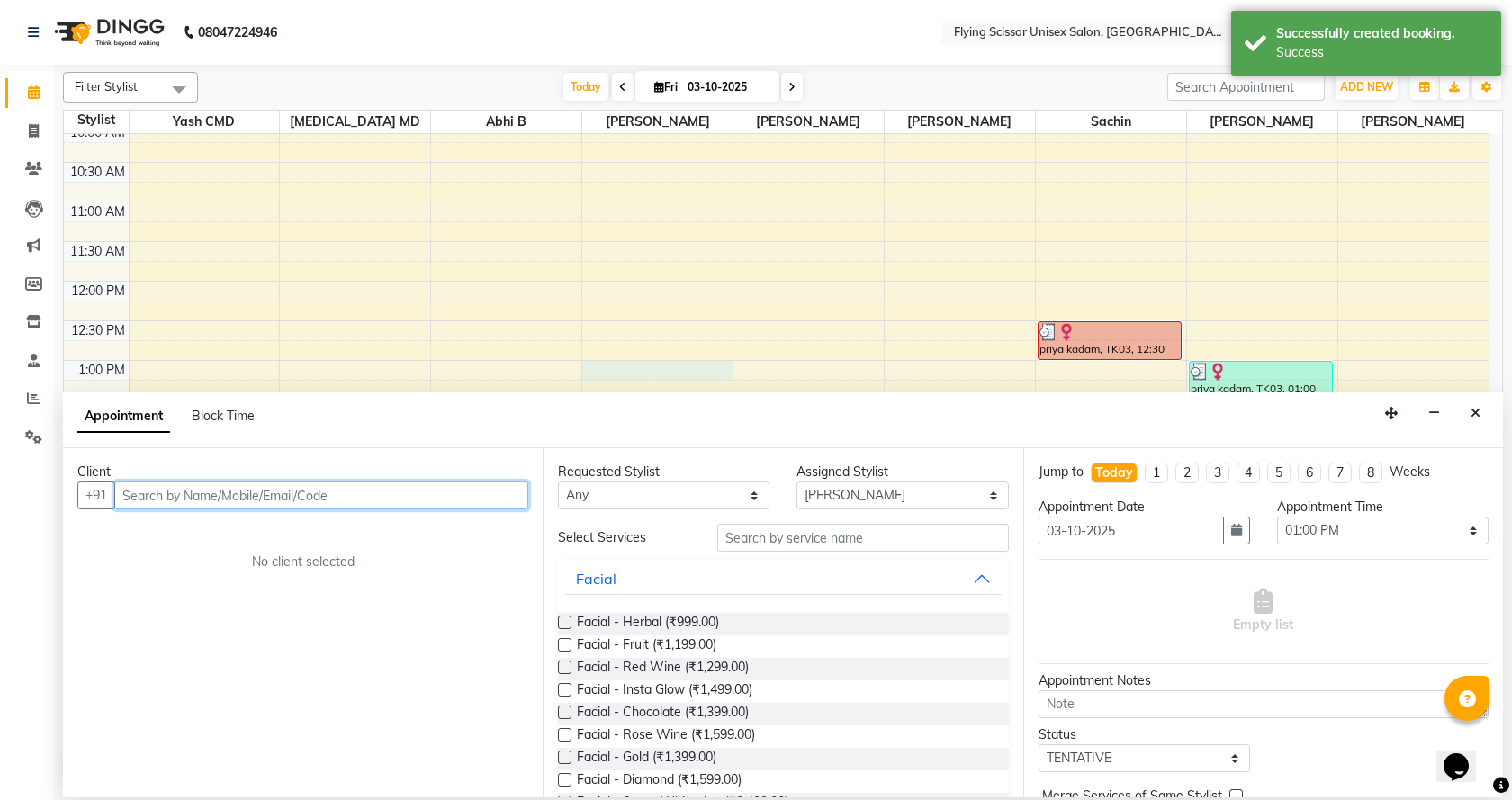
drag, startPoint x: 455, startPoint y: 487, endPoint x: 469, endPoint y: 464, distance: 26.9
click at [468, 464] on div "Client +91 No client selected" at bounding box center [302, 623] width 479 height 349
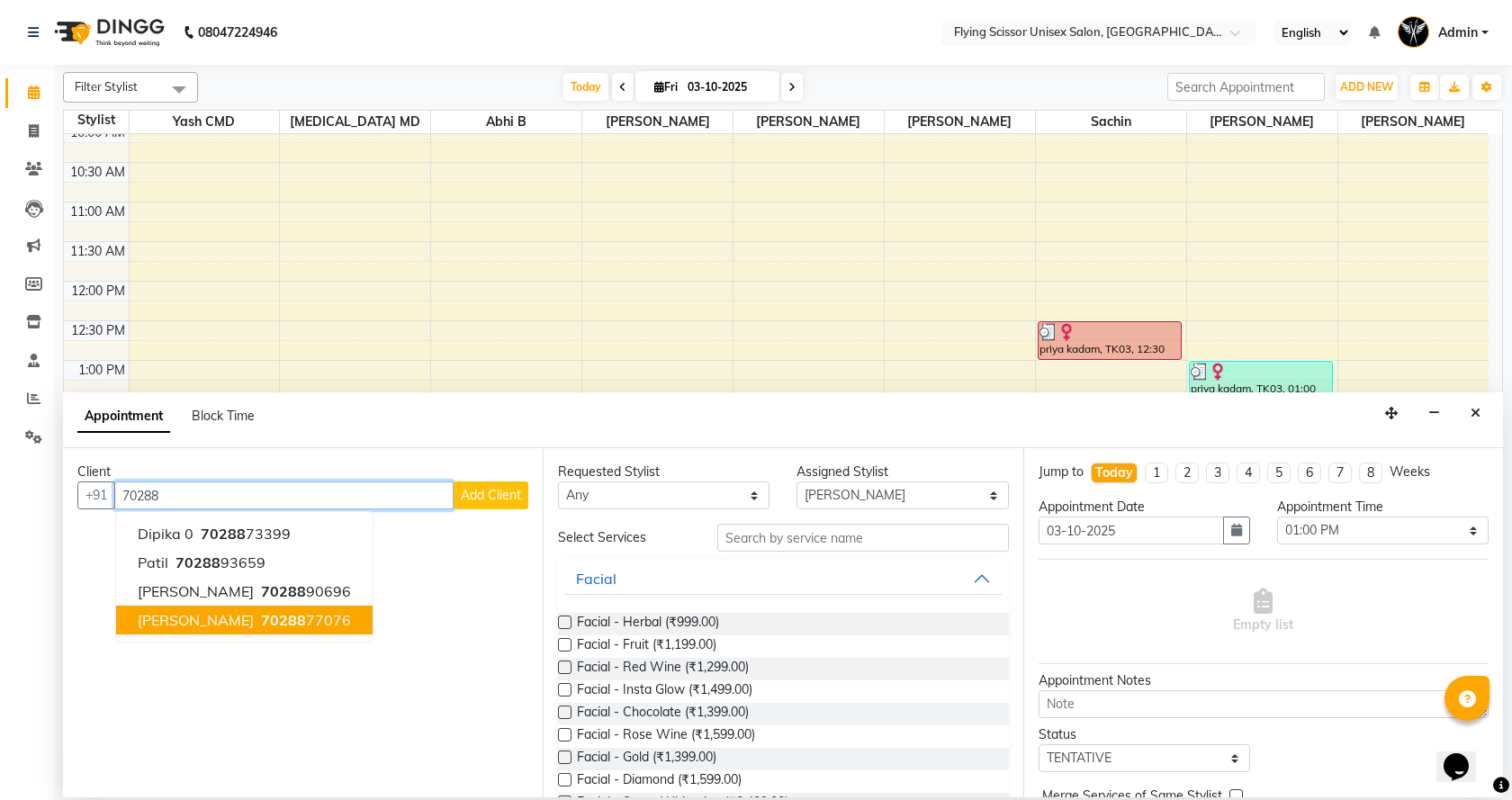
click at [261, 619] on span "70288" at bounding box center [283, 620] width 45 height 18
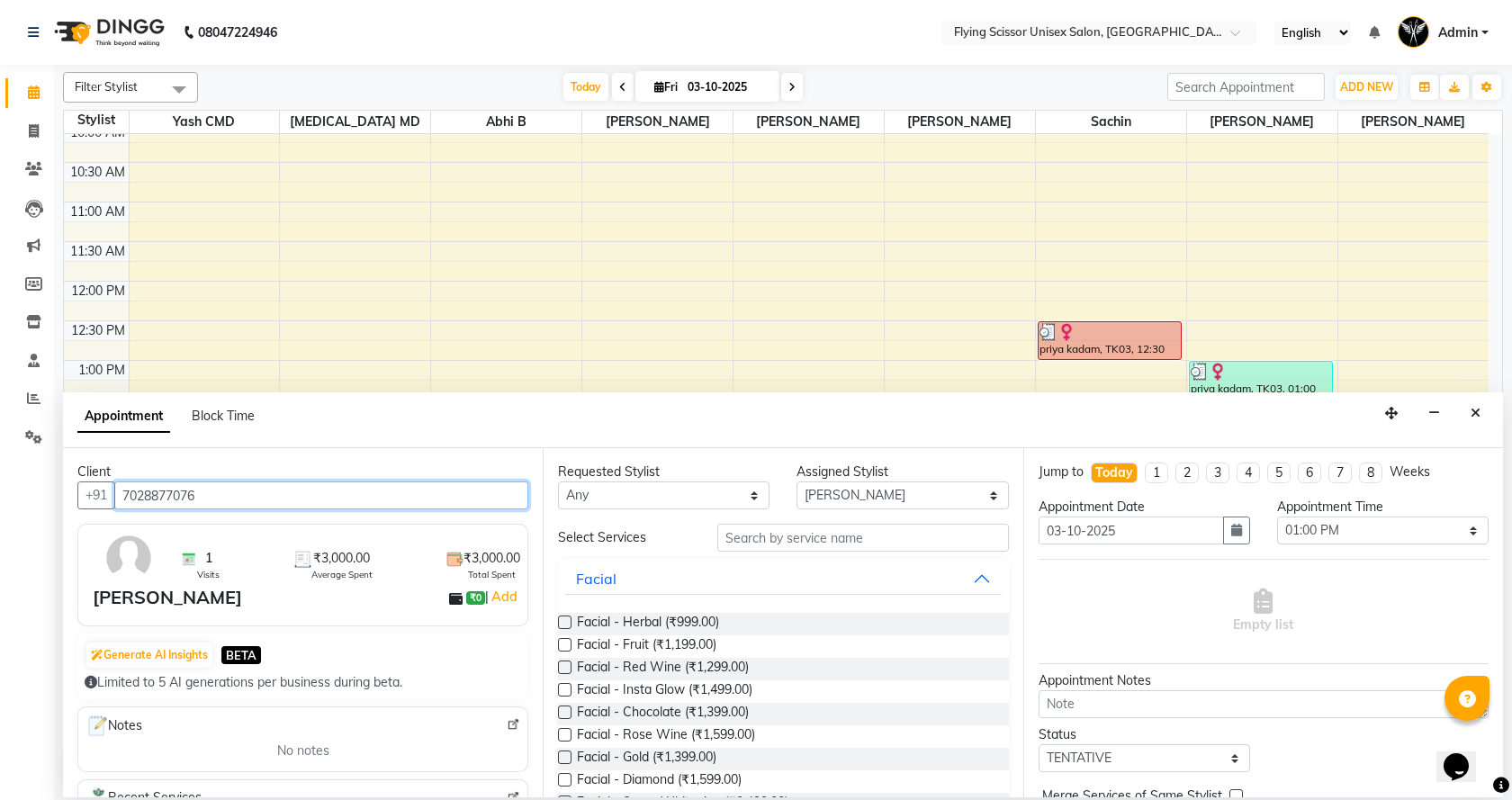
type input "7028877076"
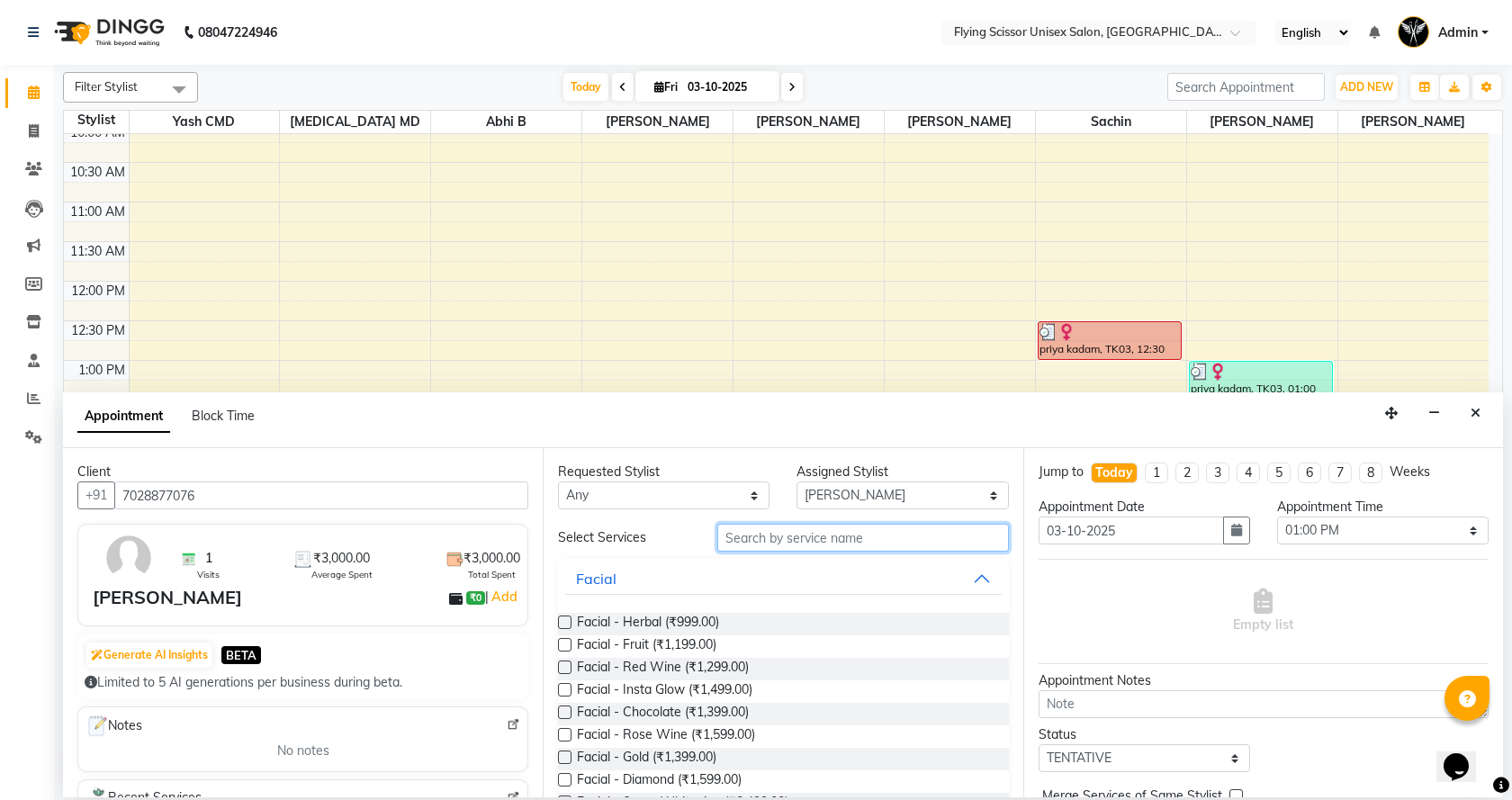
click at [765, 549] on input "text" at bounding box center [862, 537] width 291 height 28
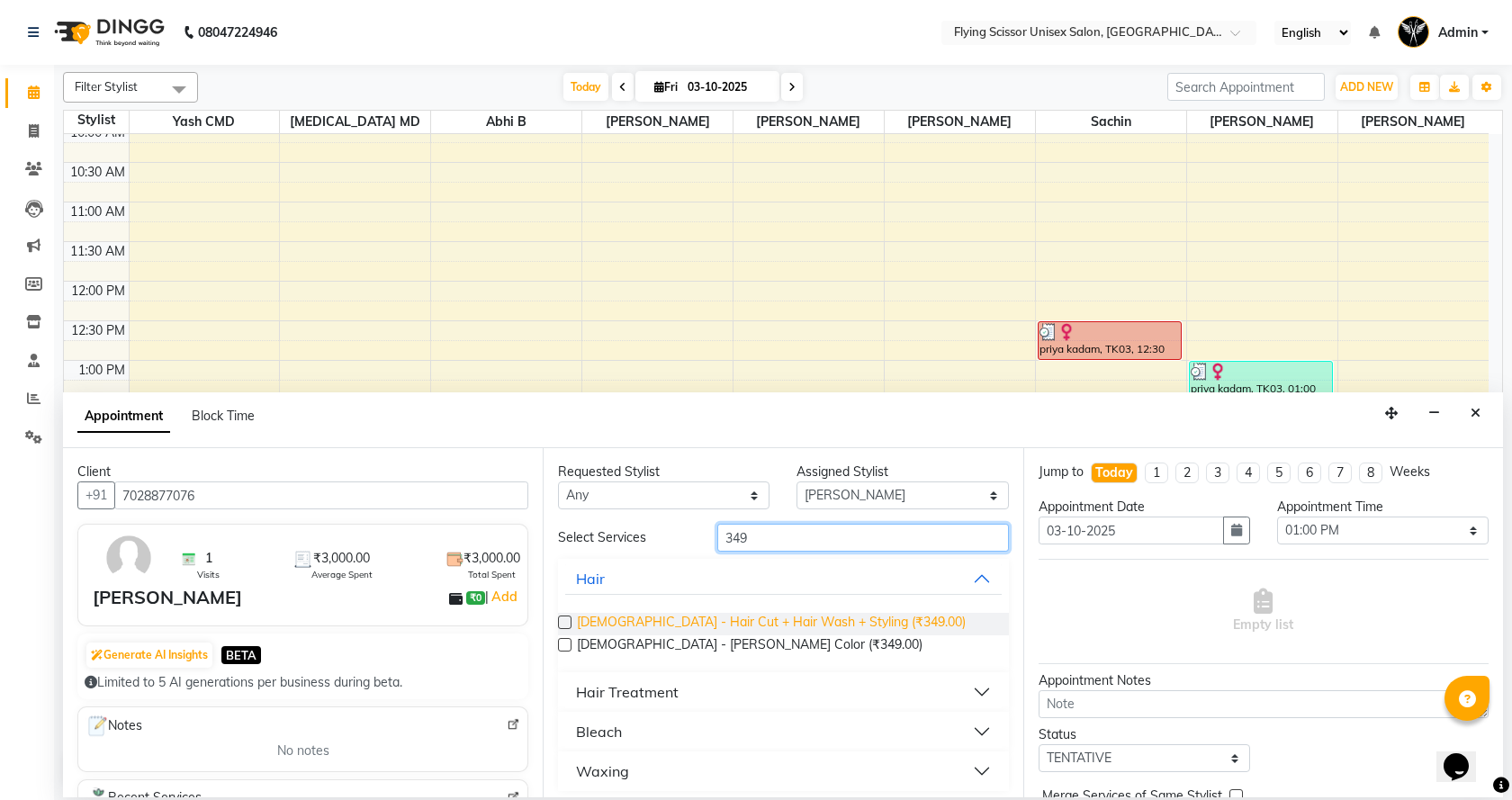
type input "349"
click at [803, 615] on span "Male - Hair Cut + Hair Wash + Styling (₹349.00)" at bounding box center [771, 624] width 389 height 23
checkbox input "false"
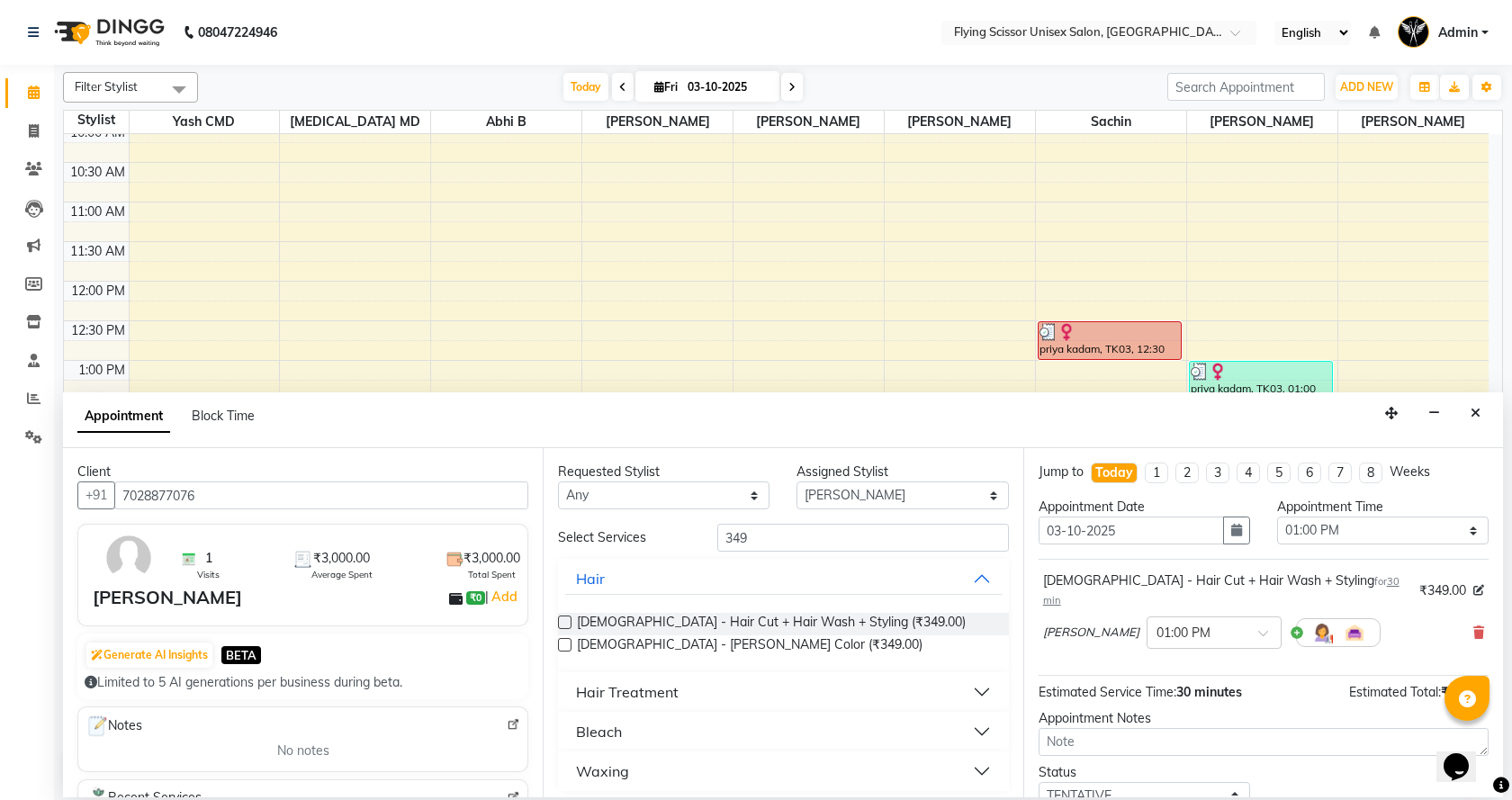
drag, startPoint x: 816, startPoint y: 520, endPoint x: 811, endPoint y: 541, distance: 21.6
click at [811, 541] on div "Requested Stylist Any Abhi B Ashish J Jayesh K kunal adhav Nikita MD Raj L sach…" at bounding box center [781, 623] width 479 height 349
click at [810, 541] on input "349" at bounding box center [862, 537] width 291 height 28
type input "3"
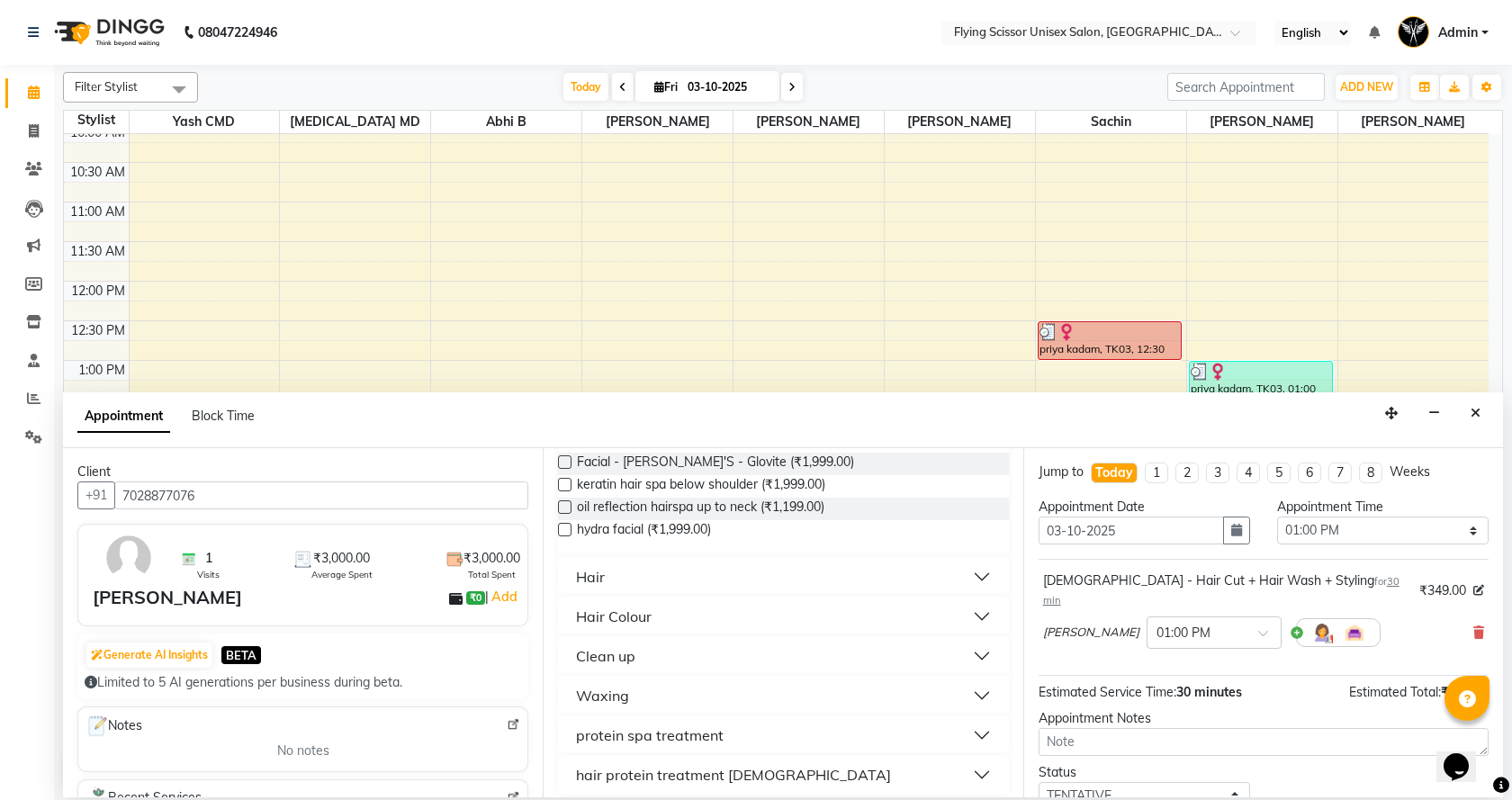
scroll to position [217, 0]
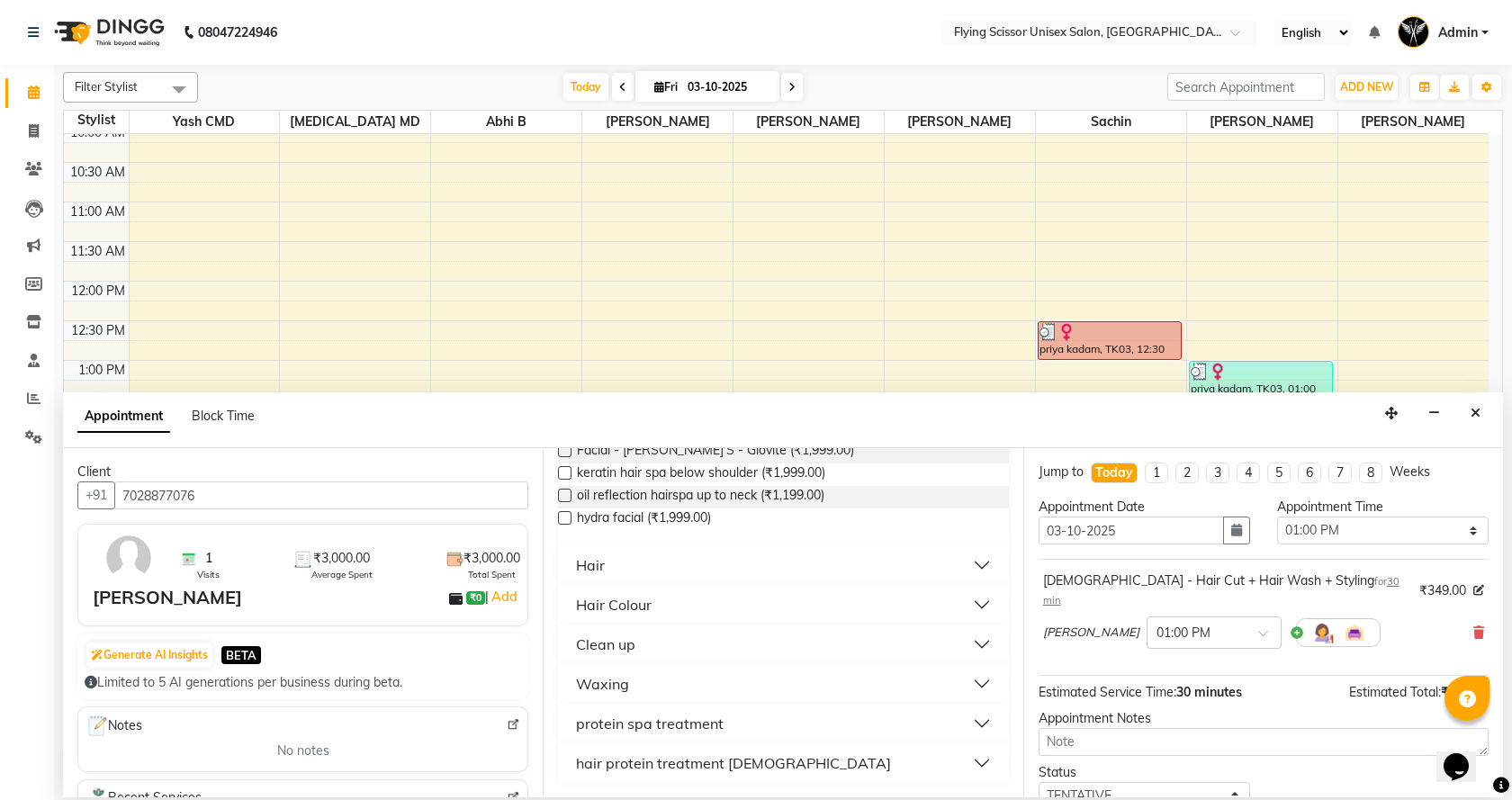
type input "199"
click at [598, 569] on div "Hair" at bounding box center [590, 565] width 29 height 22
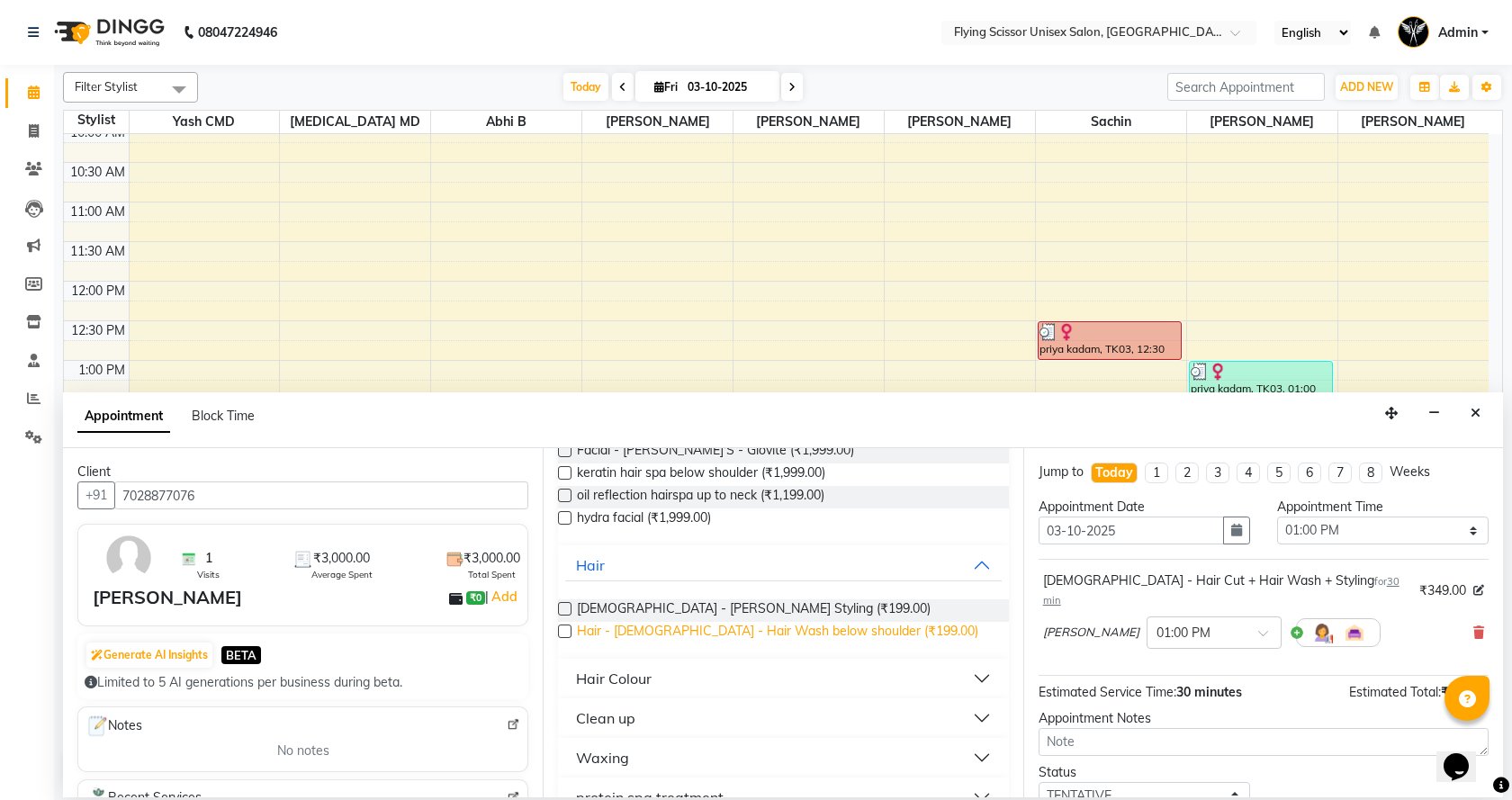
click at [613, 626] on span "Hair - Female - Hair Wash below shoulder (₹199.00)" at bounding box center [777, 633] width 402 height 23
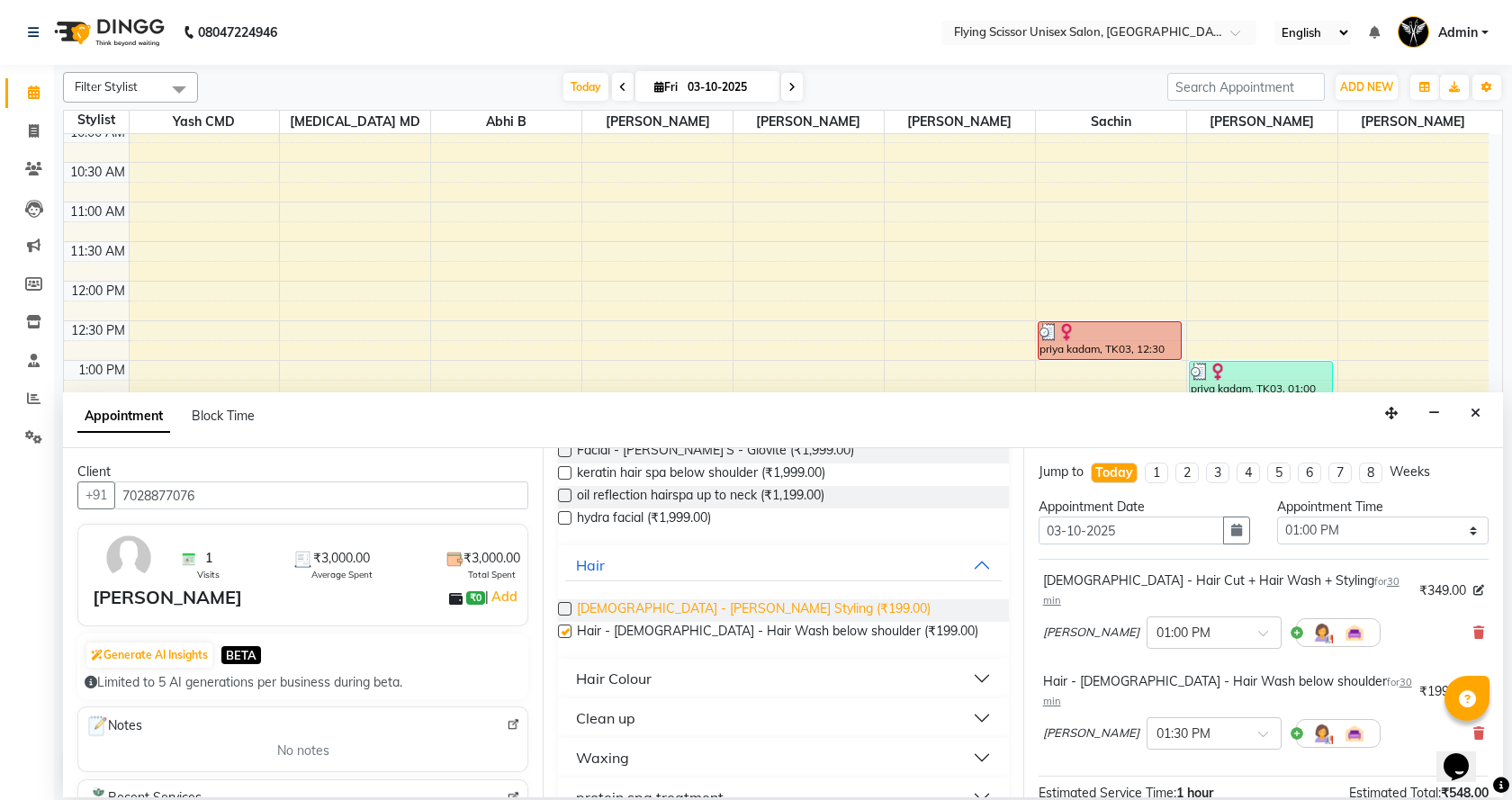
checkbox input "false"
click at [620, 605] on span "Male - Beard Styling (₹199.00)" at bounding box center [754, 610] width 354 height 23
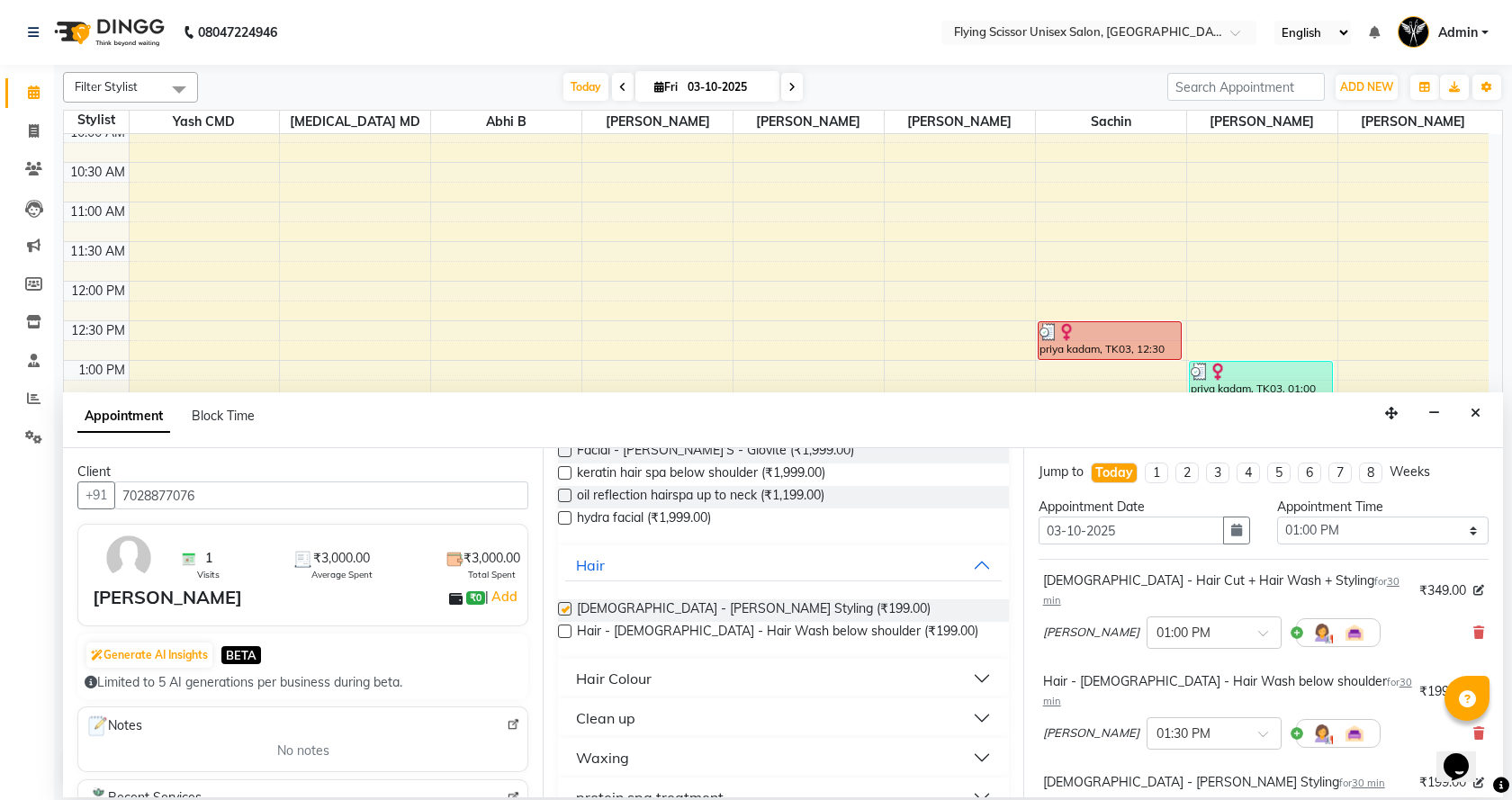
checkbox input "false"
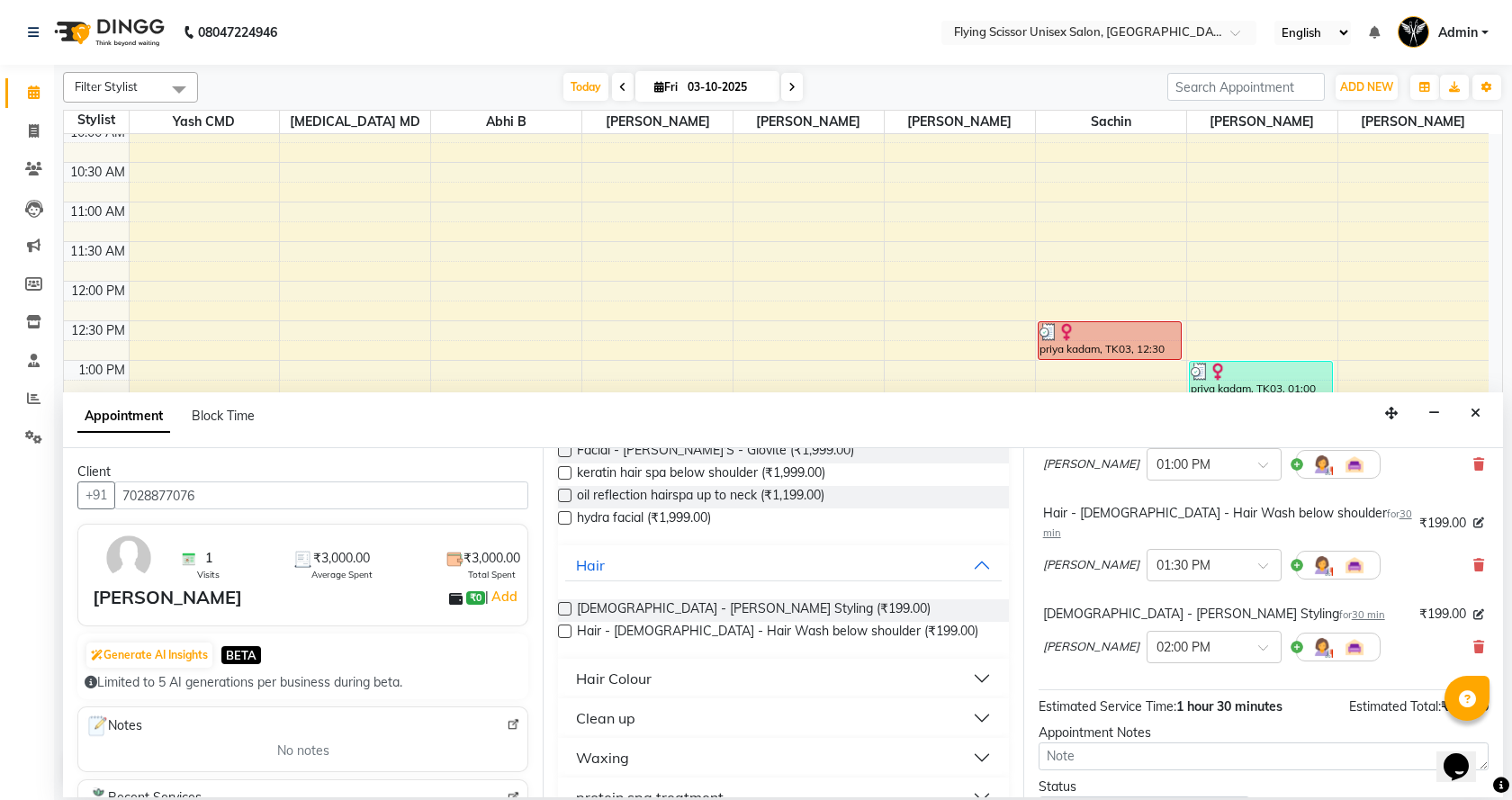
scroll to position [180, 0]
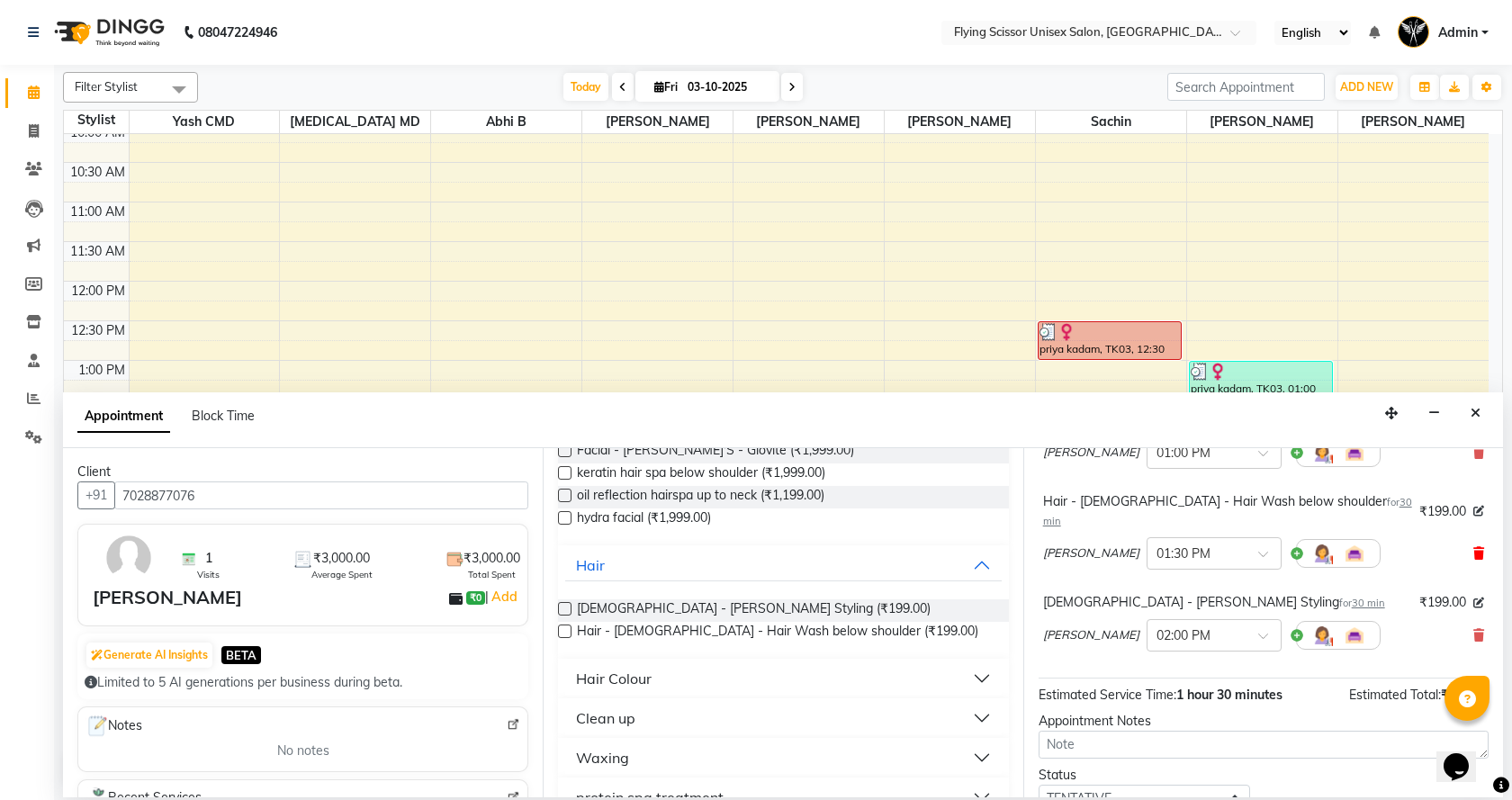
click at [1473, 547] on icon at bounding box center [1478, 553] width 11 height 13
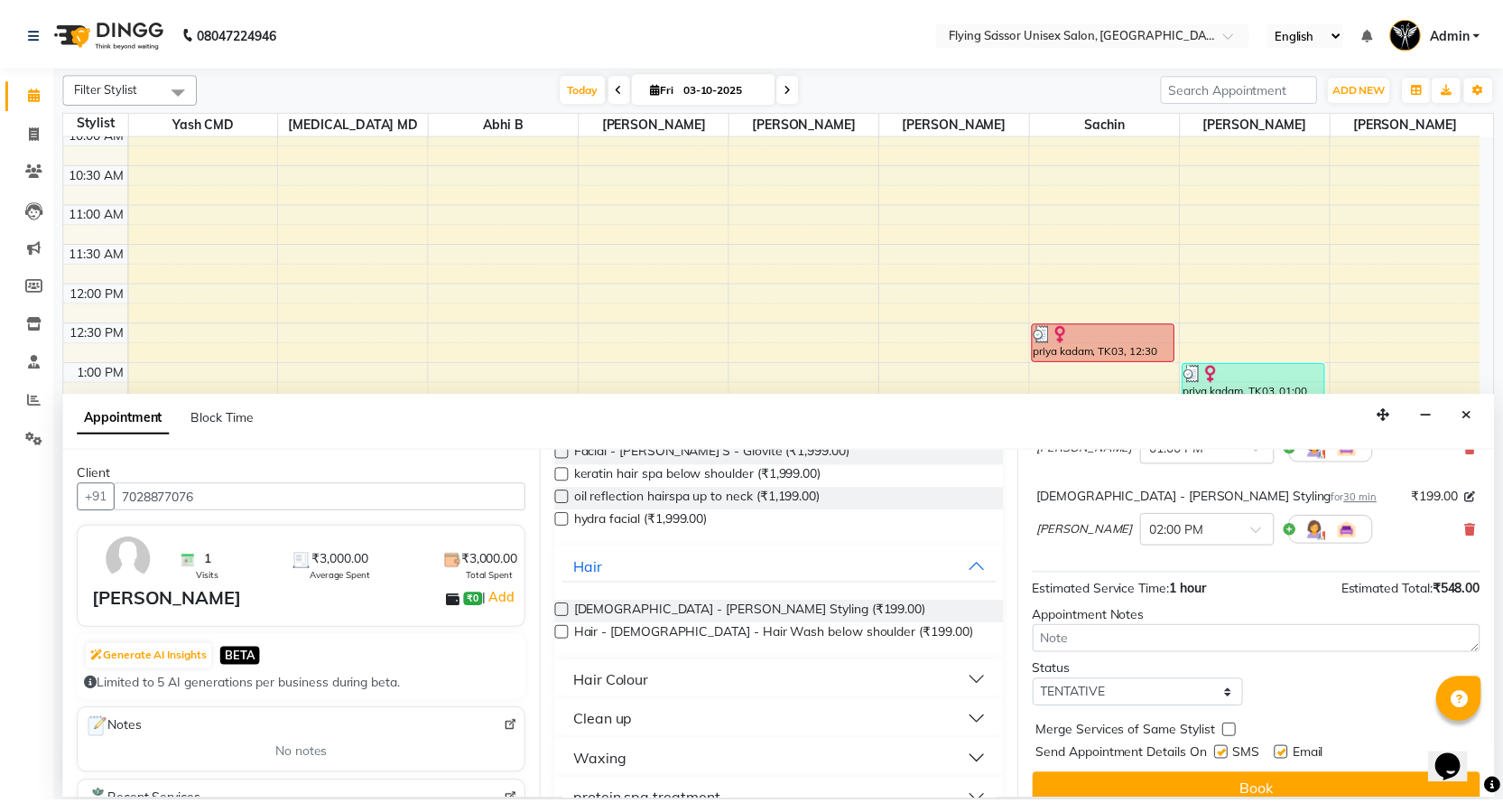
scroll to position [190, 0]
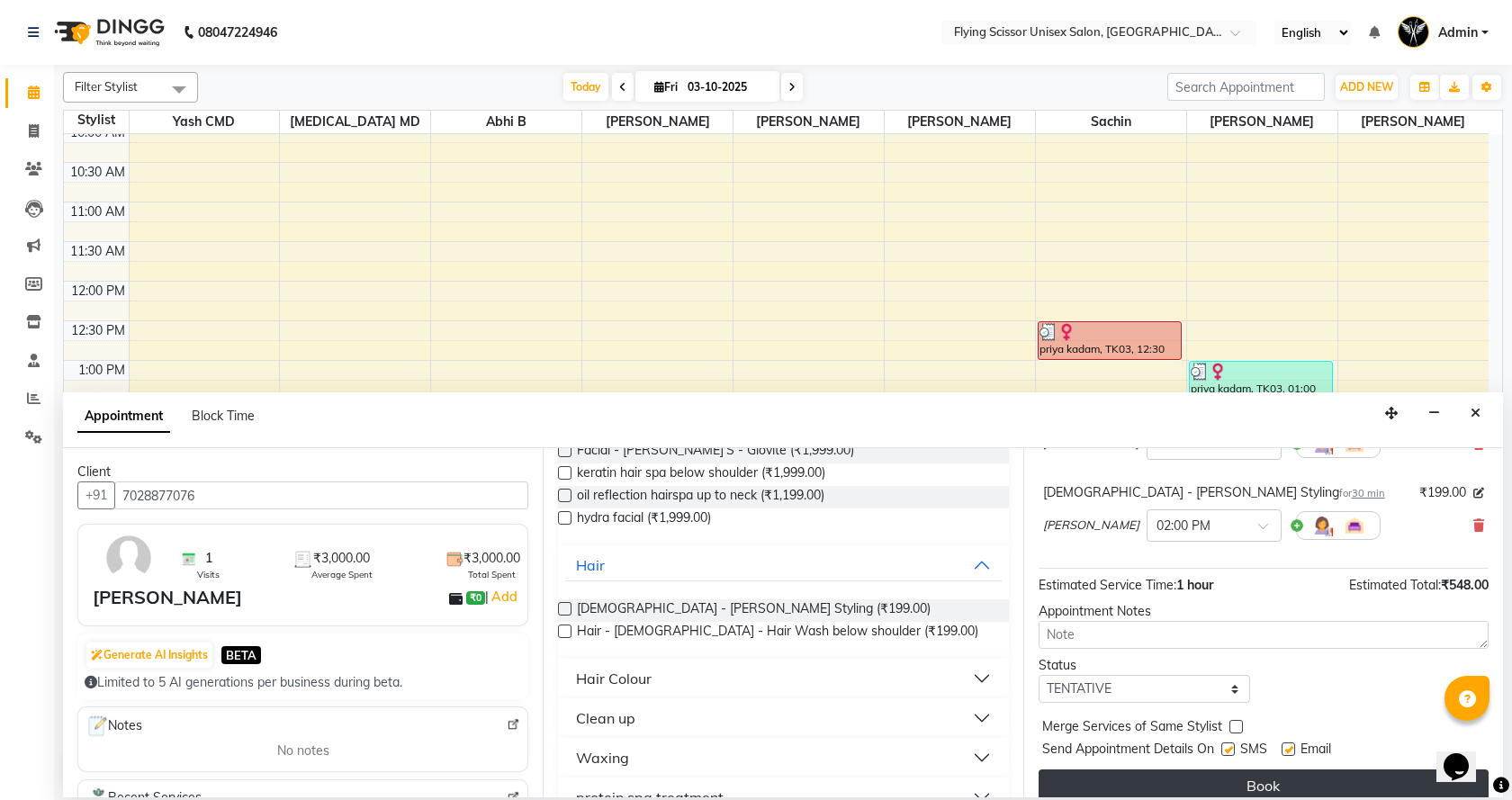
click at [1389, 773] on button "Book" at bounding box center [1263, 785] width 450 height 32
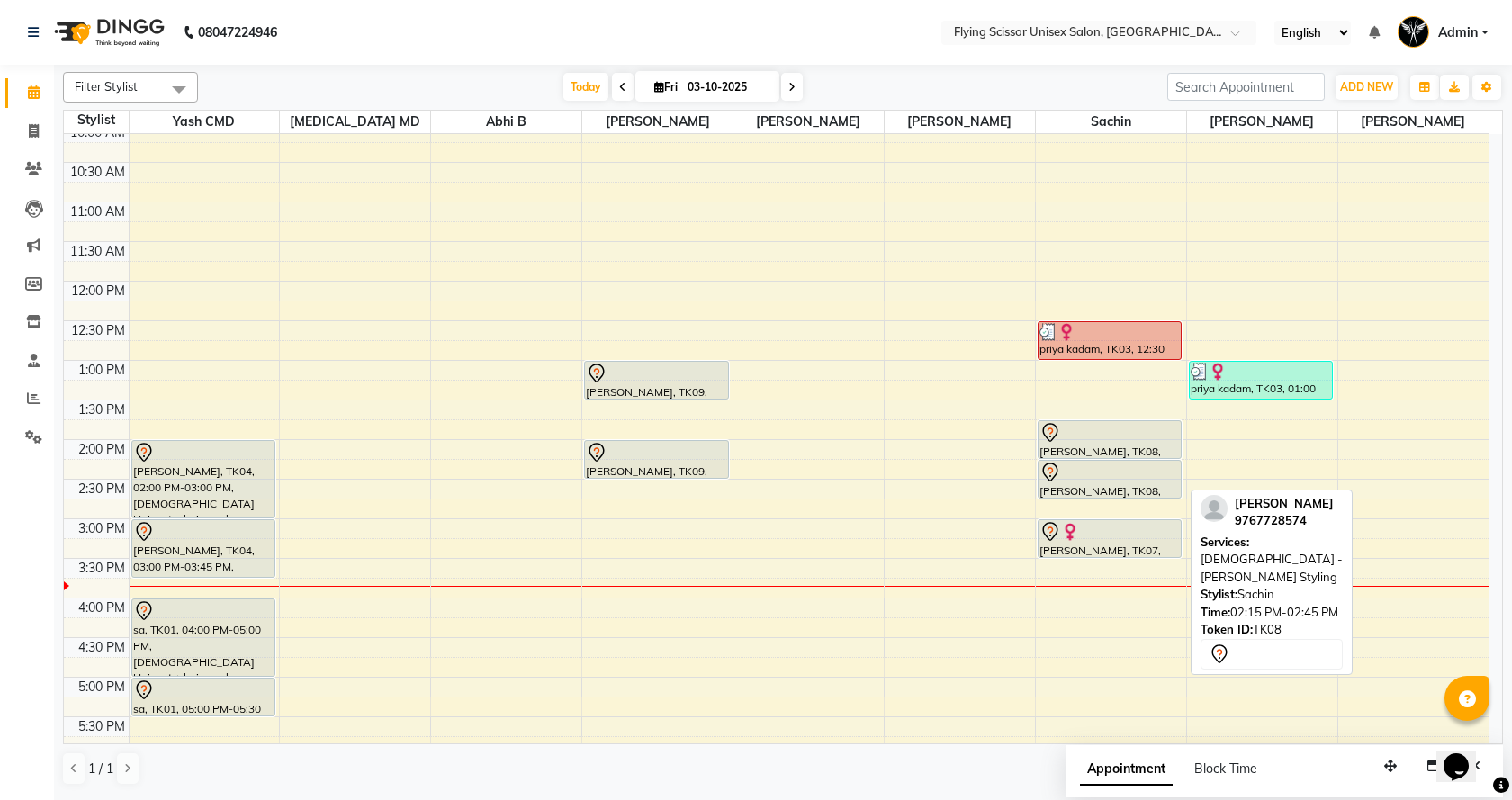
click at [1101, 474] on div at bounding box center [1110, 472] width 142 height 22
select select "7"
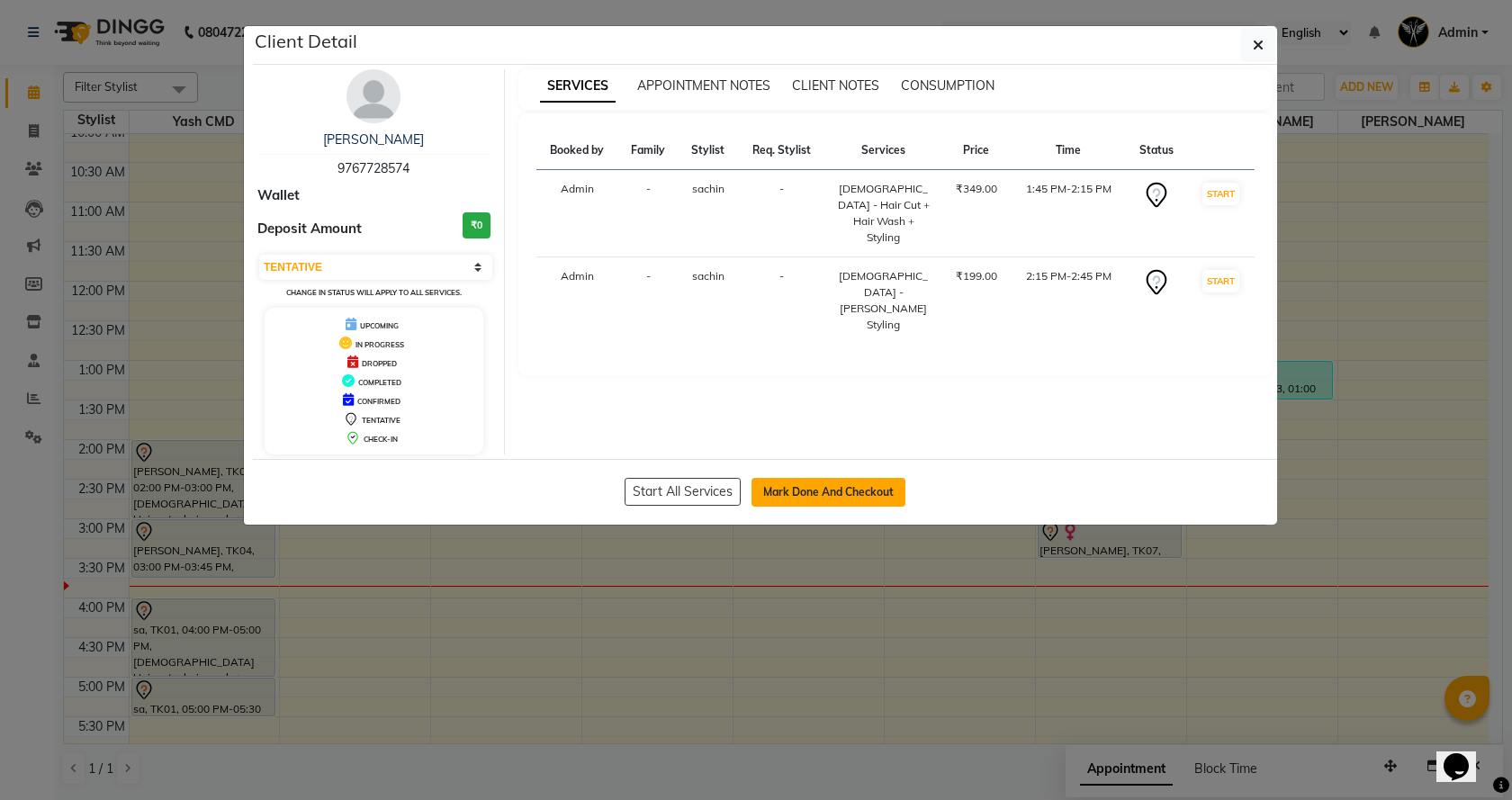
click at [853, 480] on button "Mark Done And Checkout" at bounding box center [828, 491] width 153 height 29
select select "46"
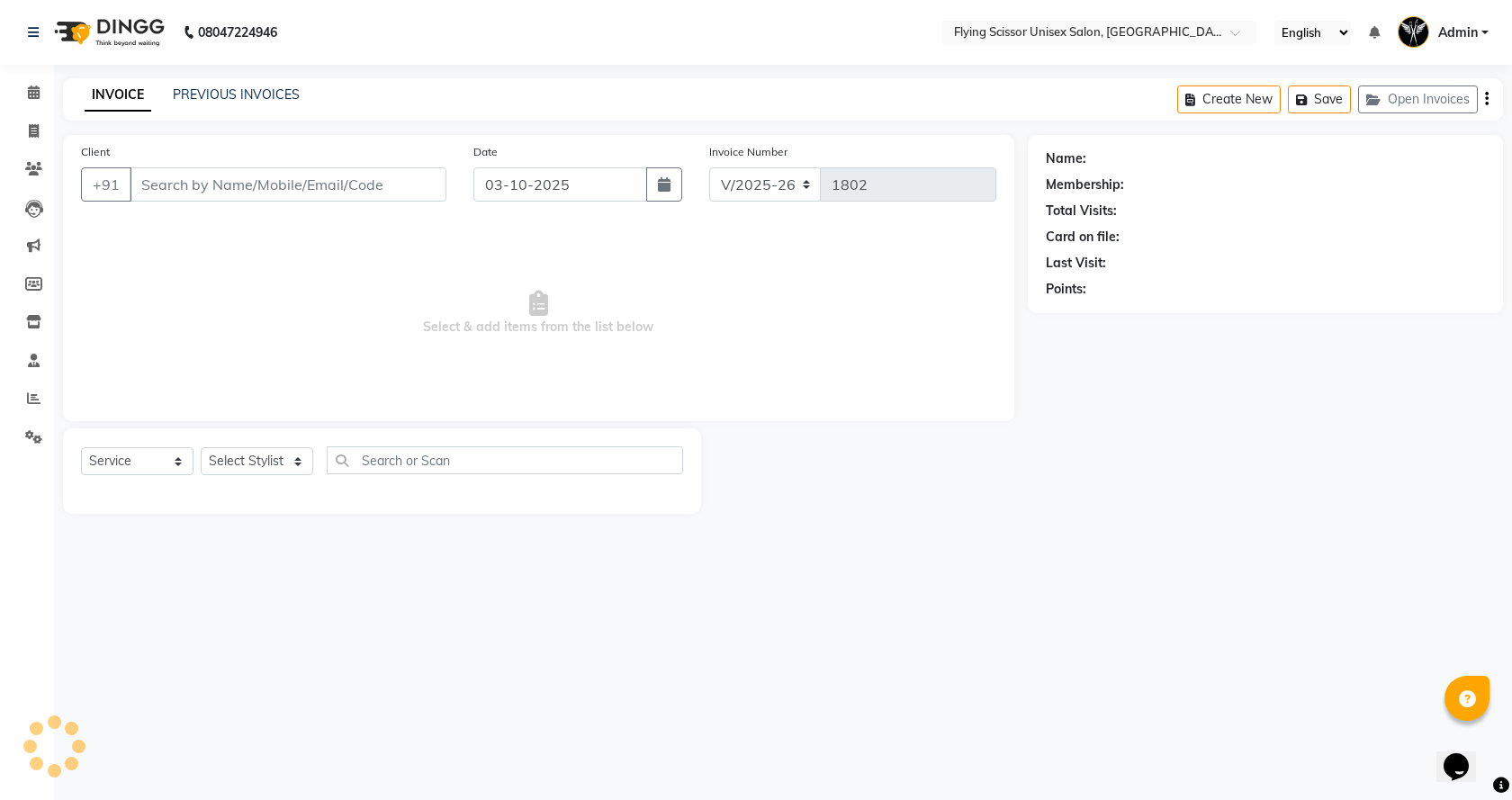
select select "membership"
type input "9767728574"
select select "18390"
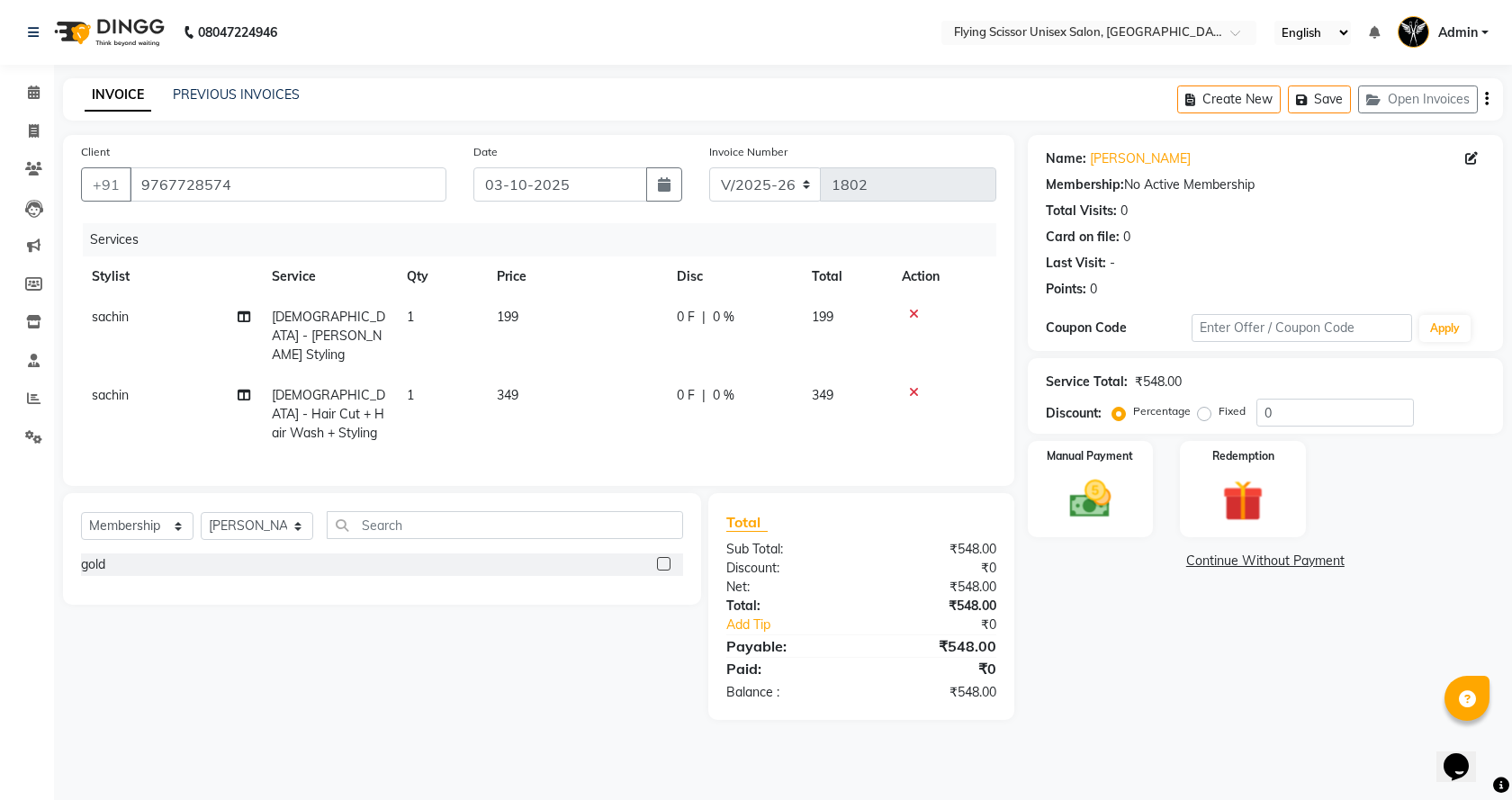
click at [678, 386] on span "0 F" at bounding box center [686, 395] width 18 height 19
select select "67686"
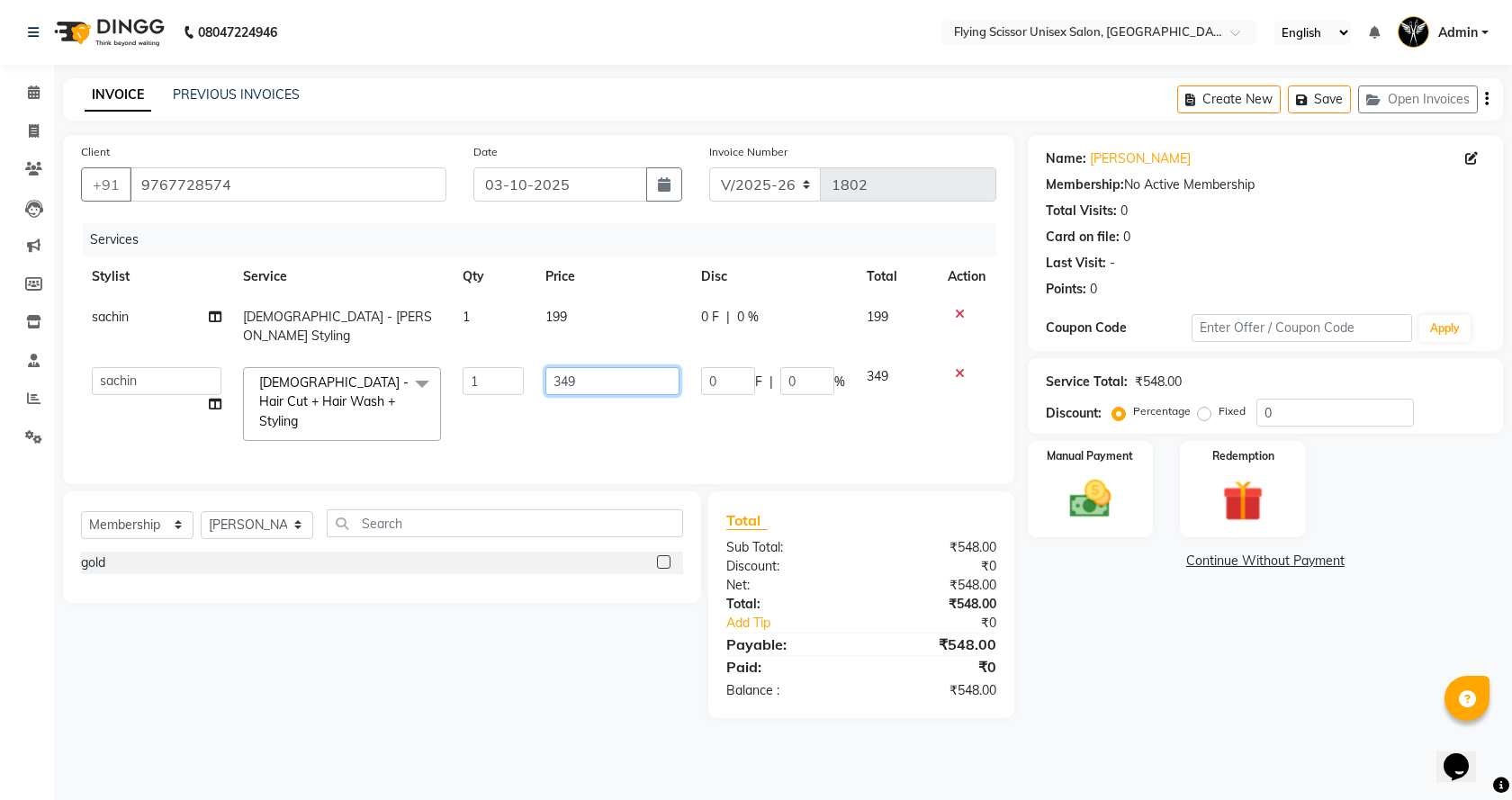
click at [652, 374] on input "349" at bounding box center [612, 381] width 134 height 28
type input "350"
click at [577, 317] on td "199" at bounding box center [611, 327] width 154 height 60
select select "67686"
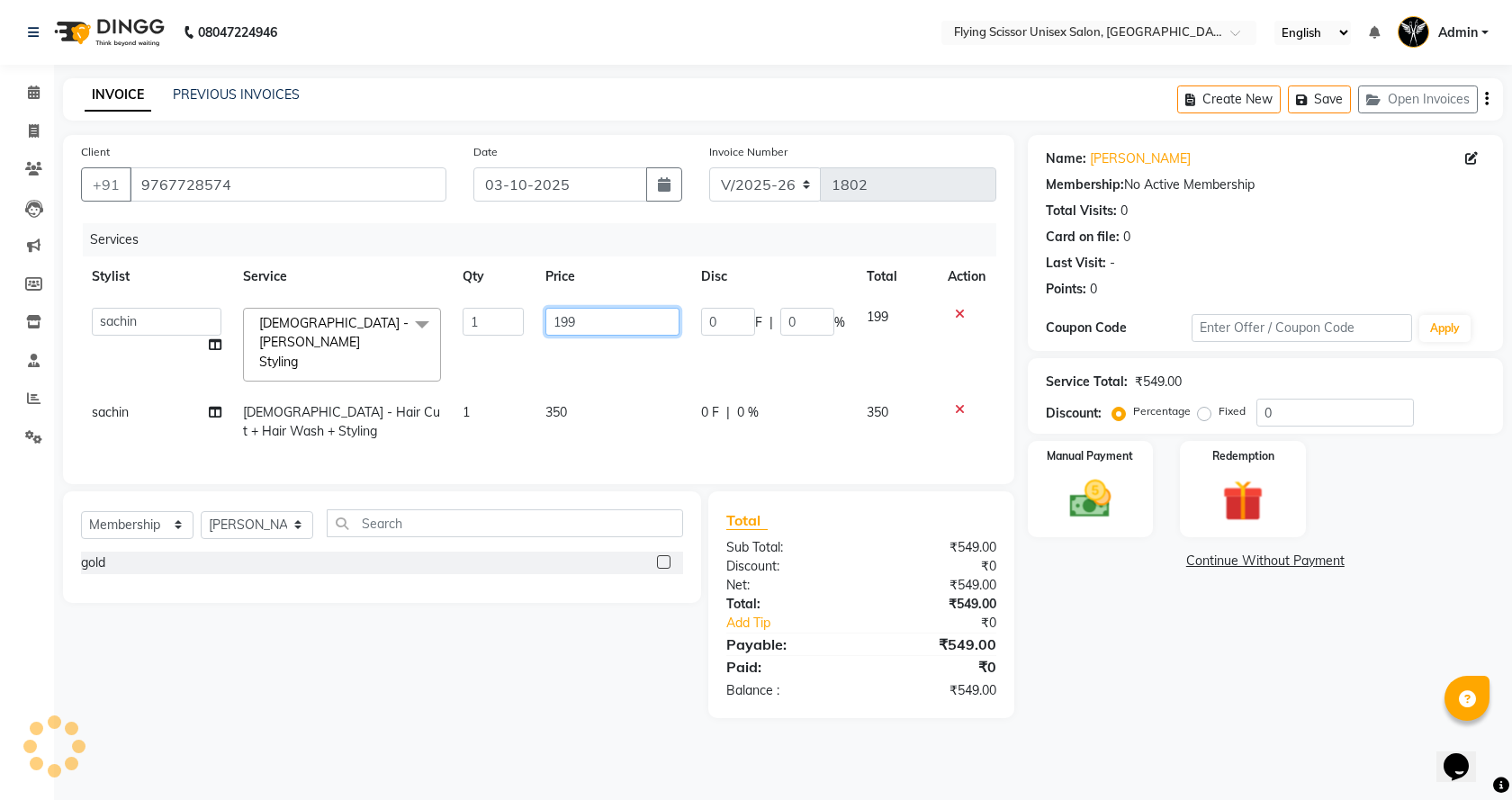
click at [581, 317] on input "199" at bounding box center [612, 322] width 134 height 28
type input "1"
type input "200"
click at [575, 364] on tbody "Abhi B Ashish J Jayesh K kunal adhav Nikita MD Raj L sachin Samiksha Adhatrao s…" at bounding box center [538, 374] width 915 height 154
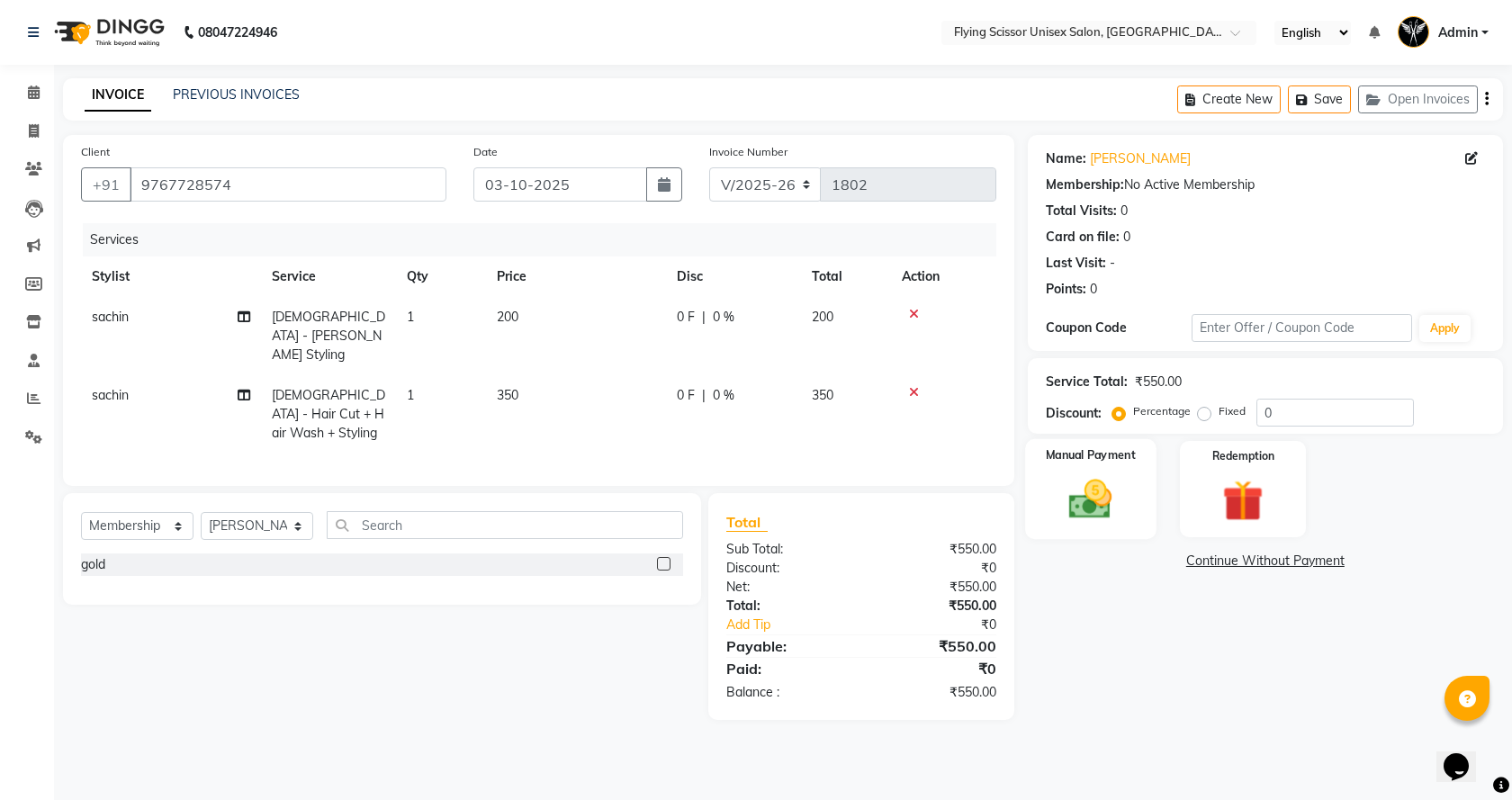
click at [1086, 489] on img at bounding box center [1090, 499] width 70 height 50
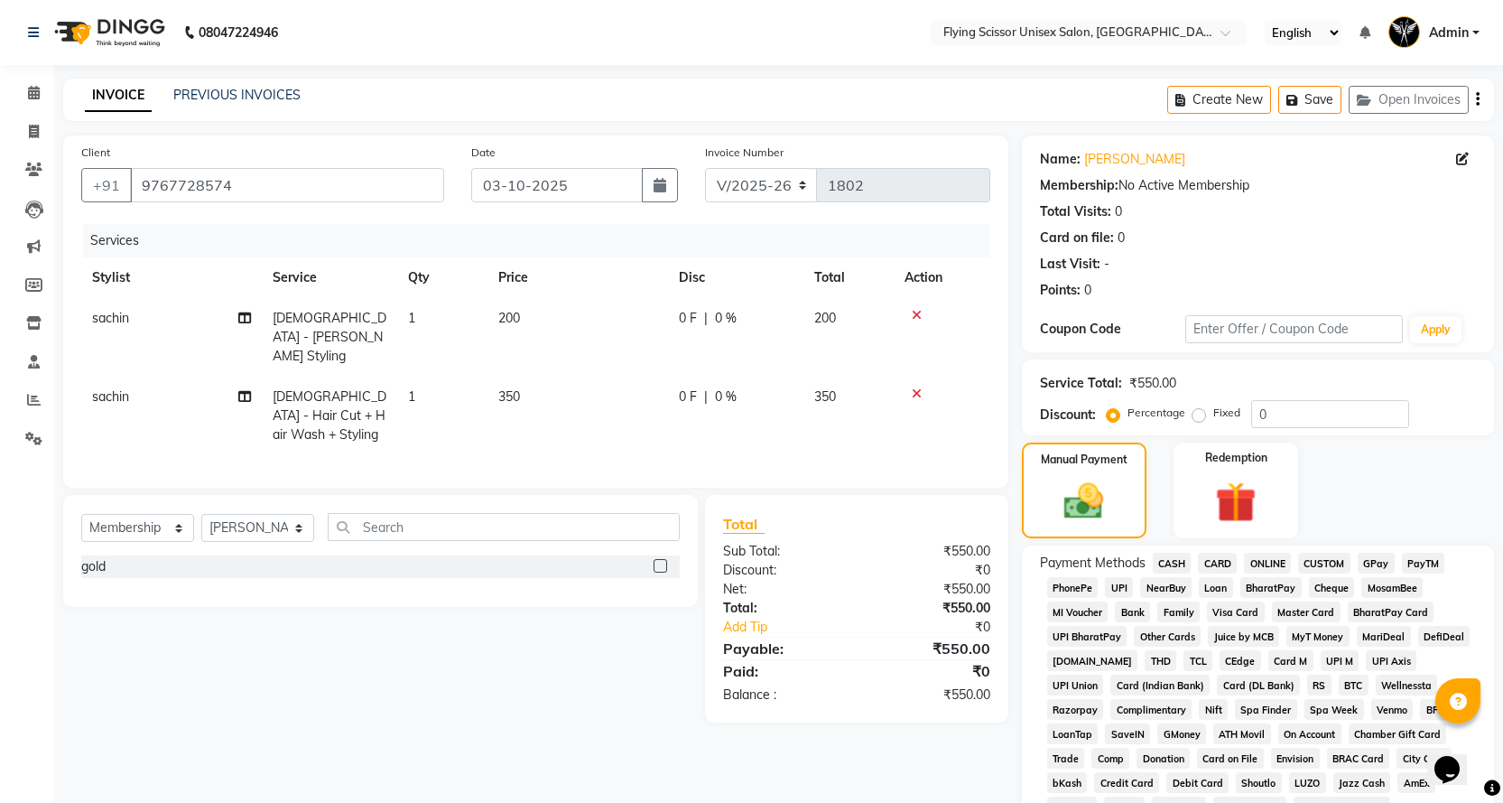
click at [1256, 566] on span "ONLINE" at bounding box center [1267, 562] width 47 height 21
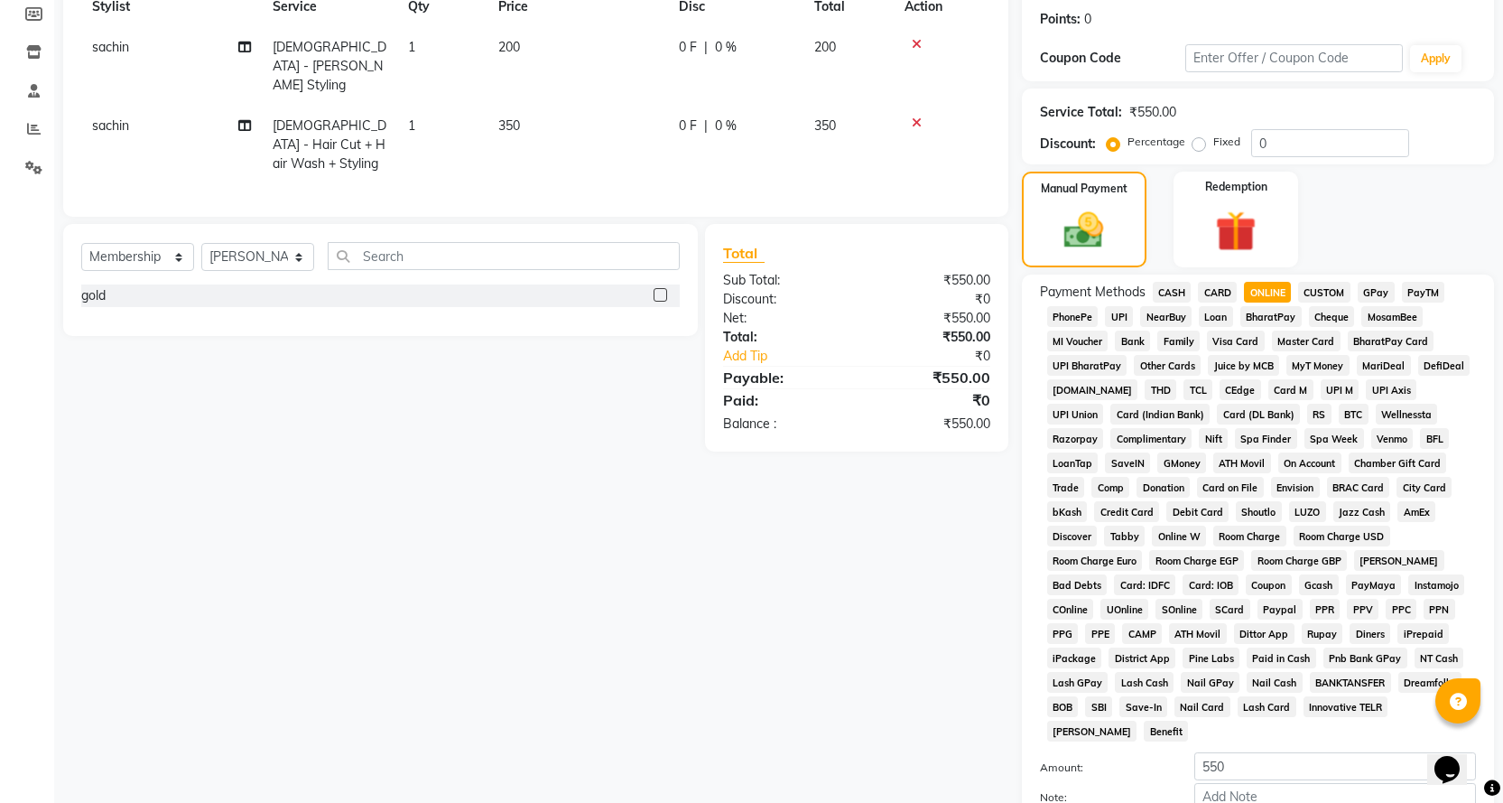
scroll to position [181, 0]
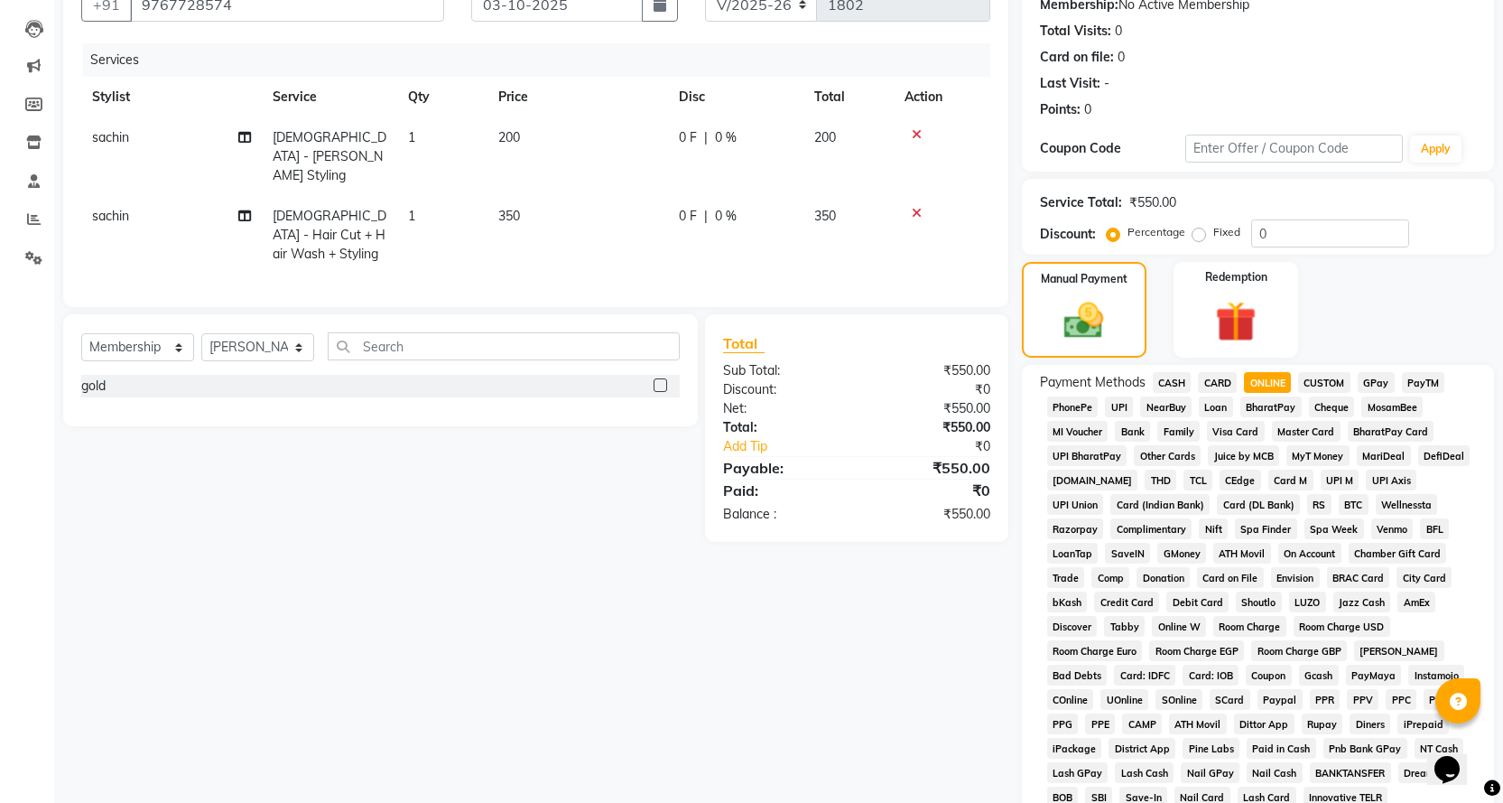
click at [1201, 377] on span "CARD" at bounding box center [1217, 382] width 39 height 21
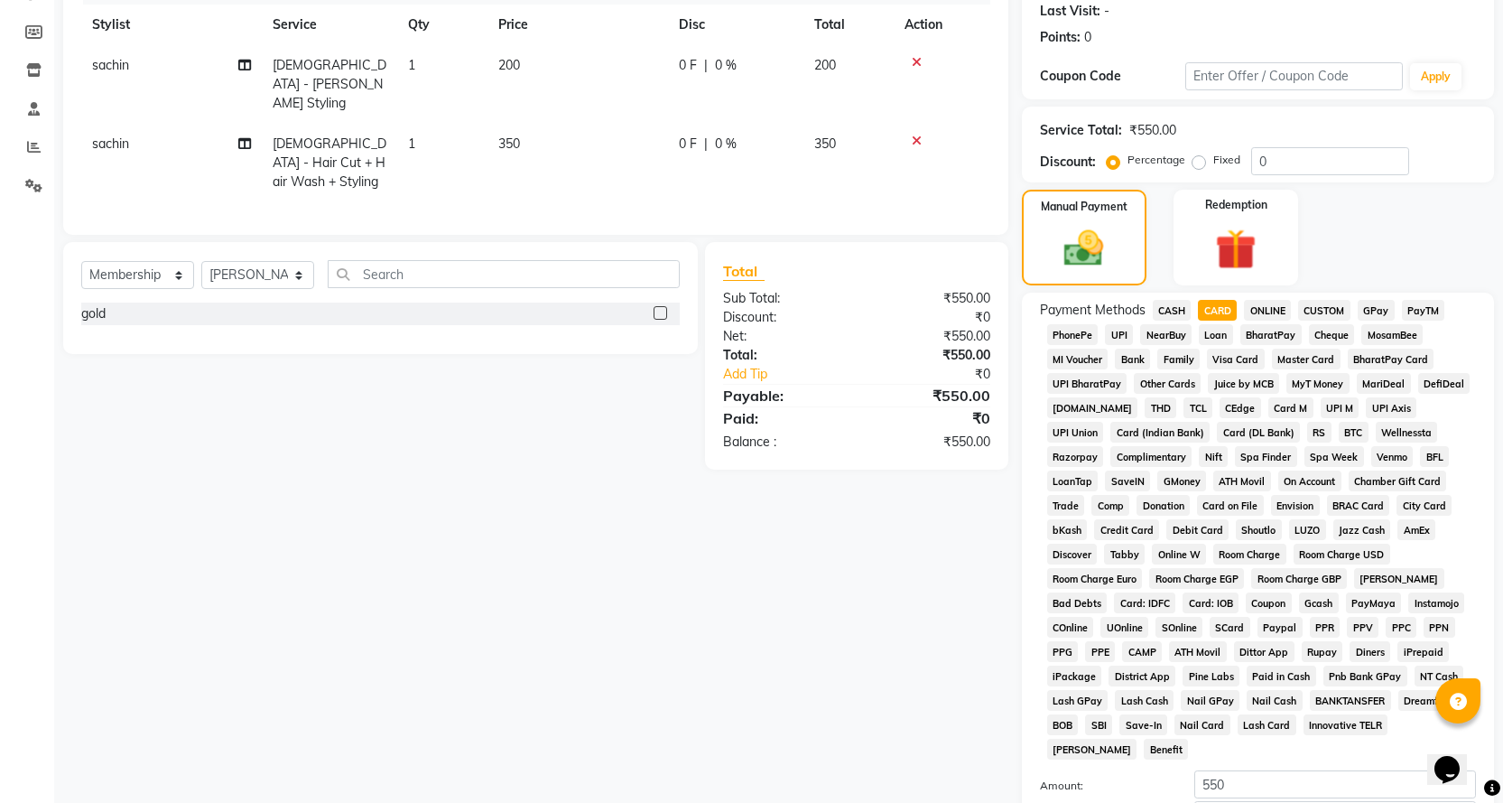
scroll to position [334, 0]
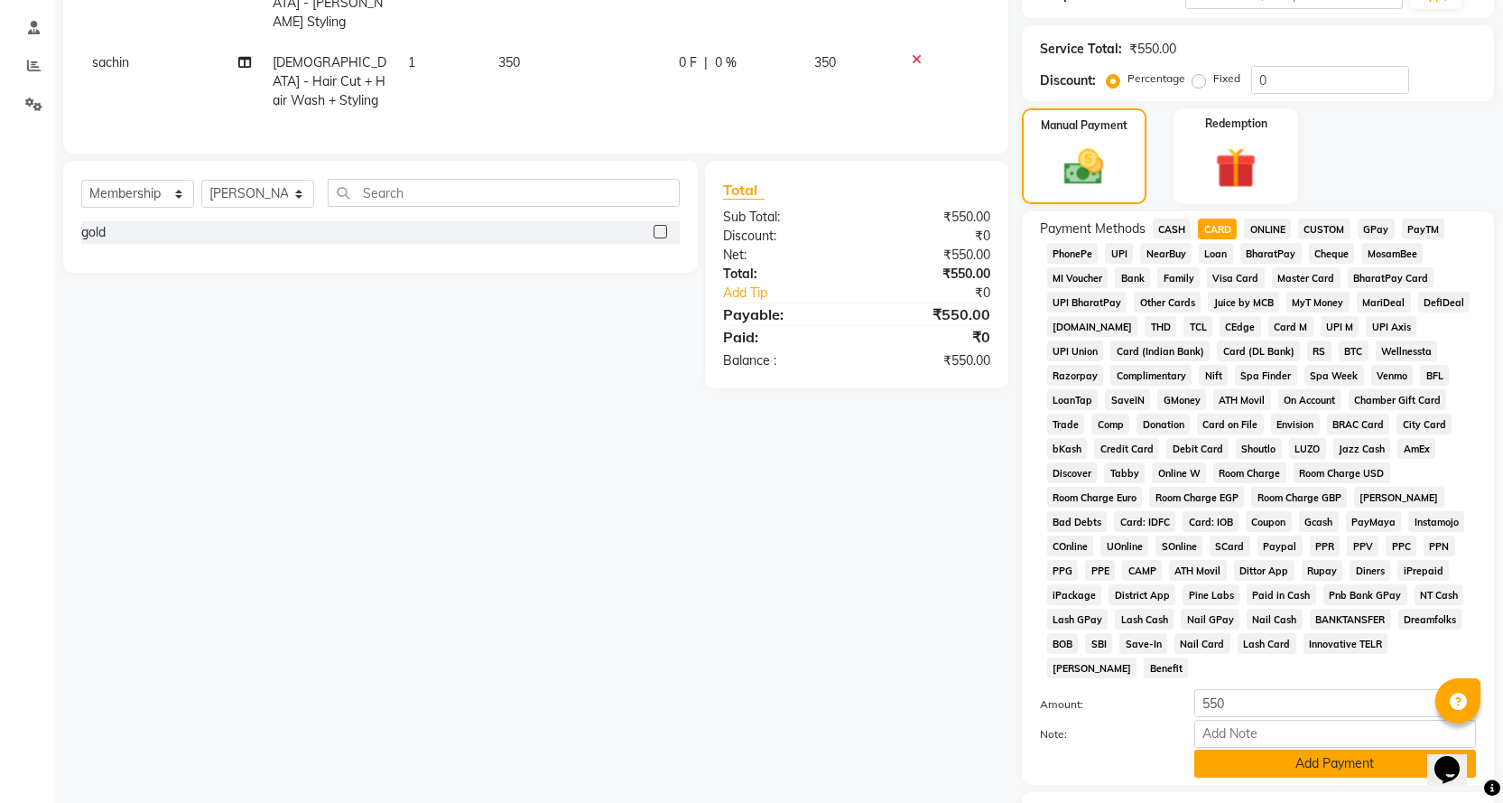
click at [1309, 749] on button "Add Payment" at bounding box center [1335, 763] width 282 height 28
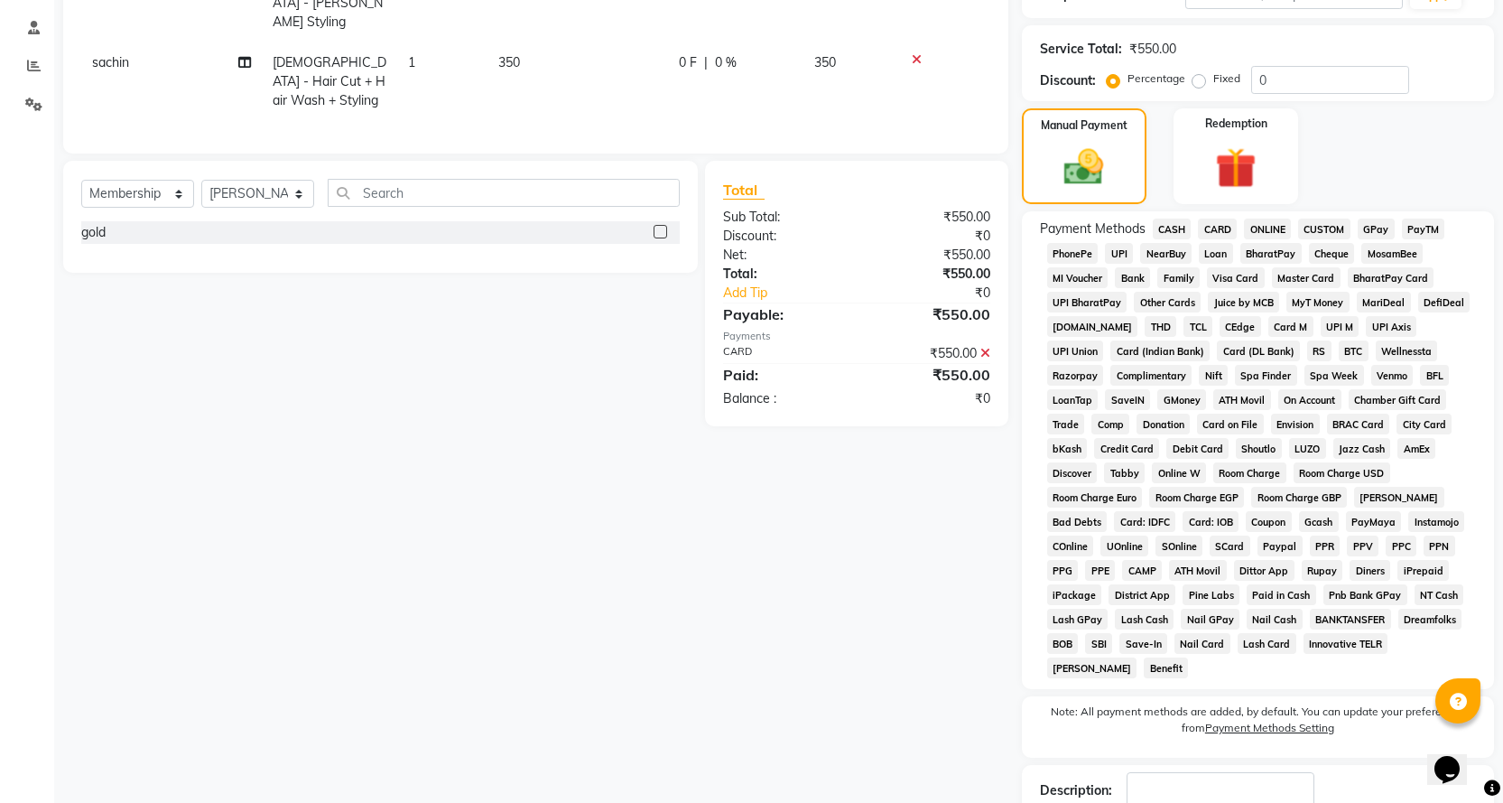
scroll to position [431, 0]
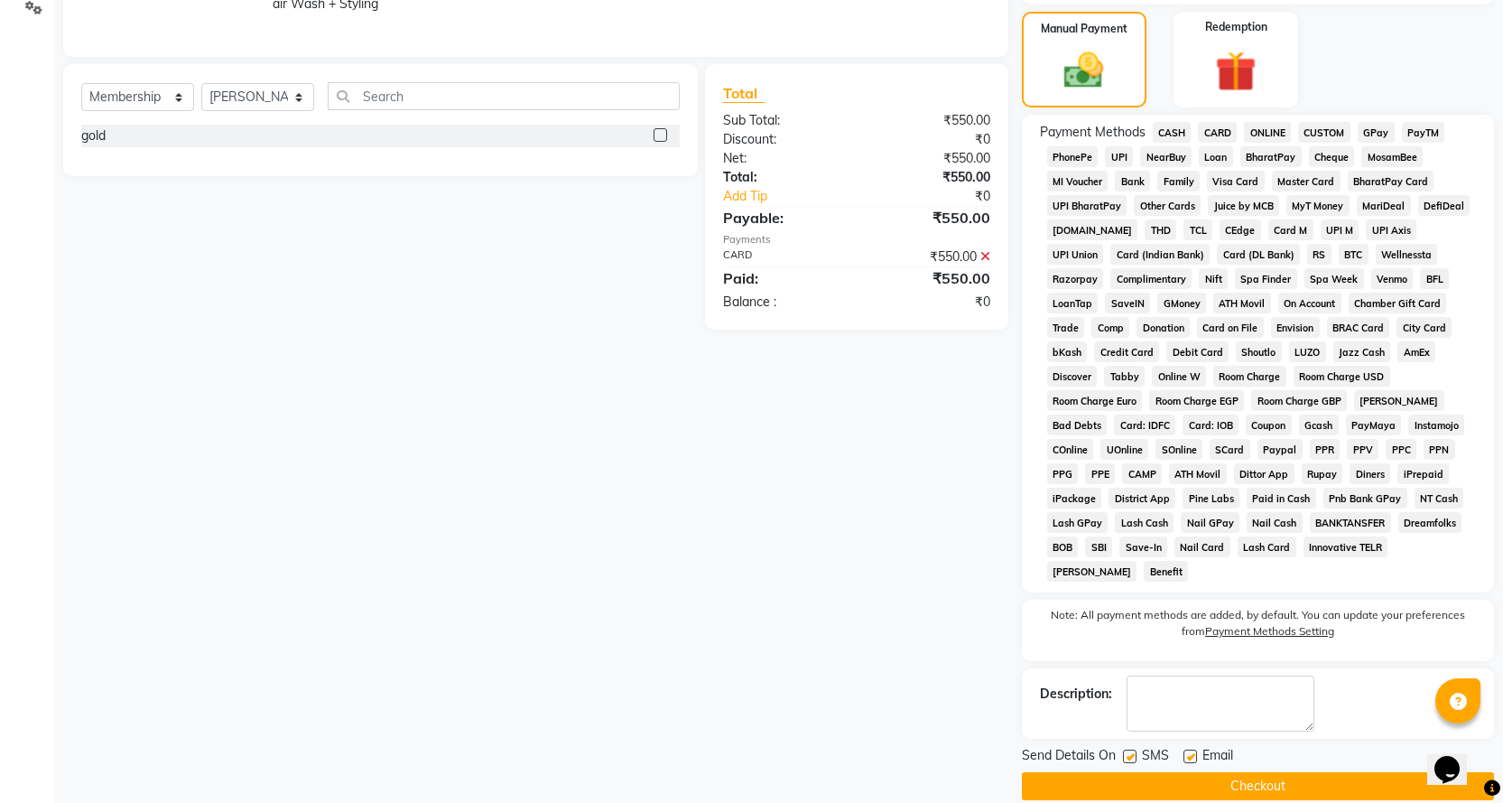
click at [1277, 772] on button "Checkout" at bounding box center [1258, 786] width 472 height 28
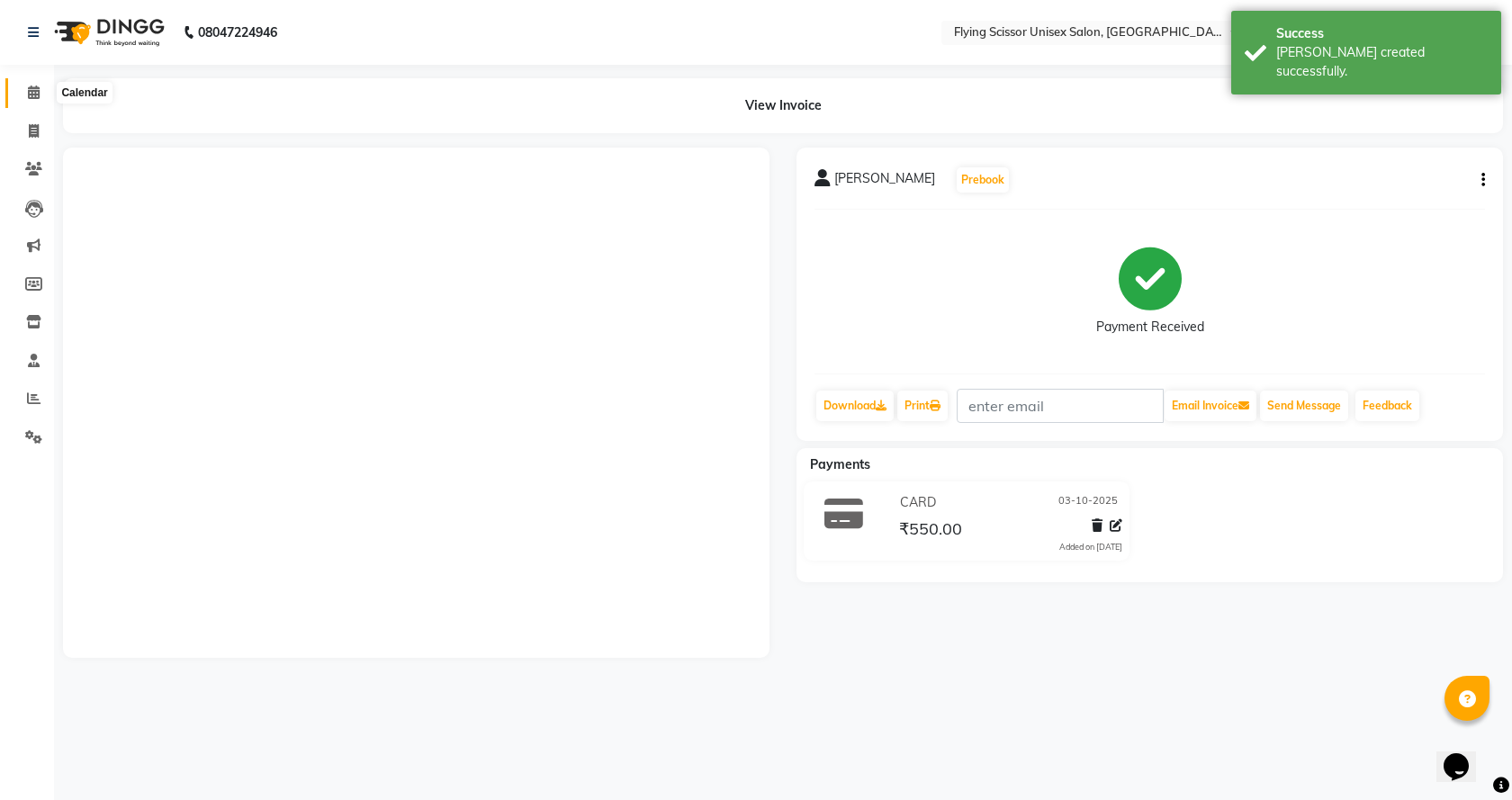
click at [34, 92] on icon at bounding box center [34, 93] width 12 height 14
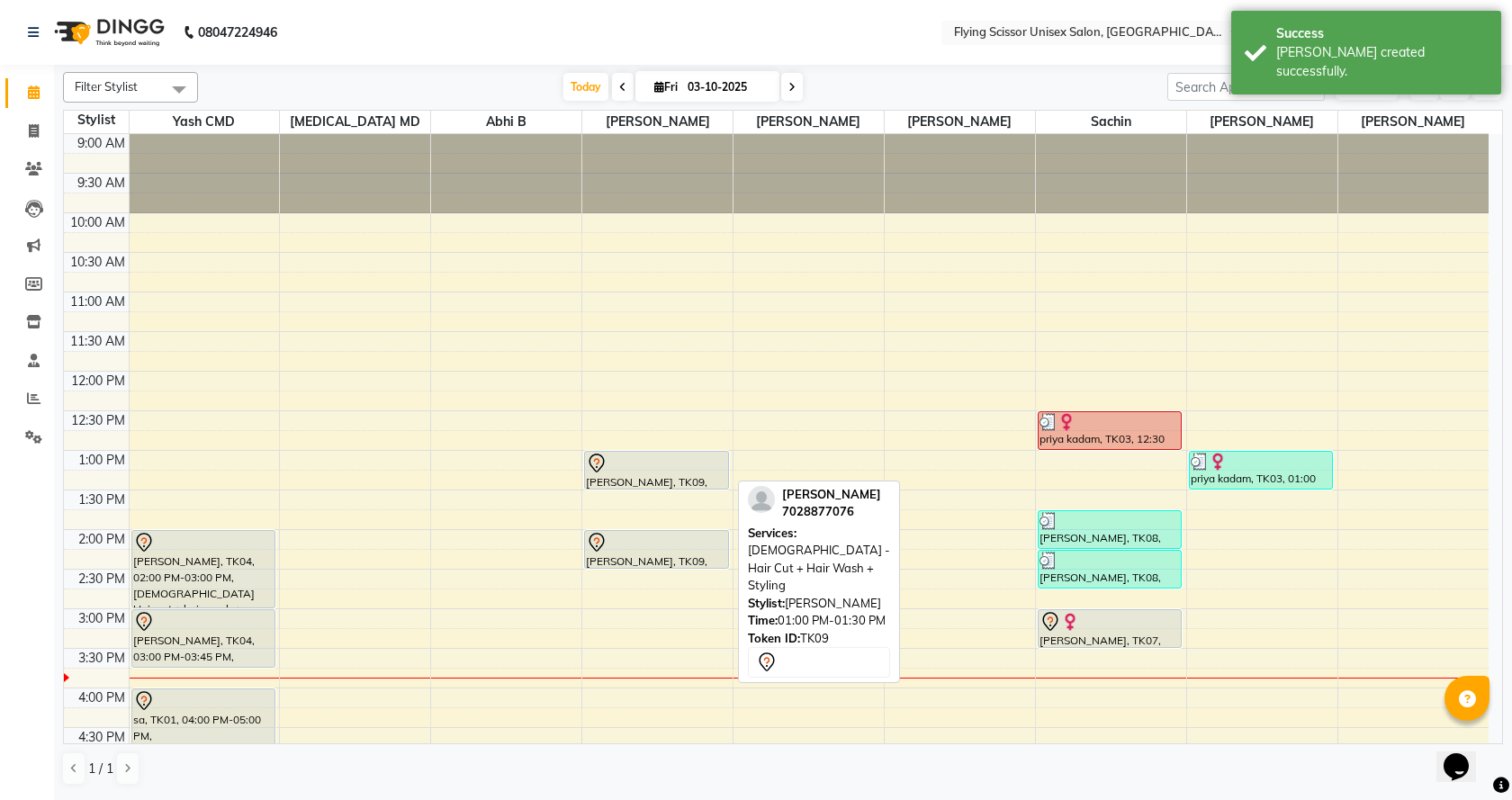
click at [662, 476] on div "[PERSON_NAME], TK09, 01:00 PM-01:30 PM, [DEMOGRAPHIC_DATA] - Hair Cut + Hair Wa…" at bounding box center [657, 469] width 144 height 37
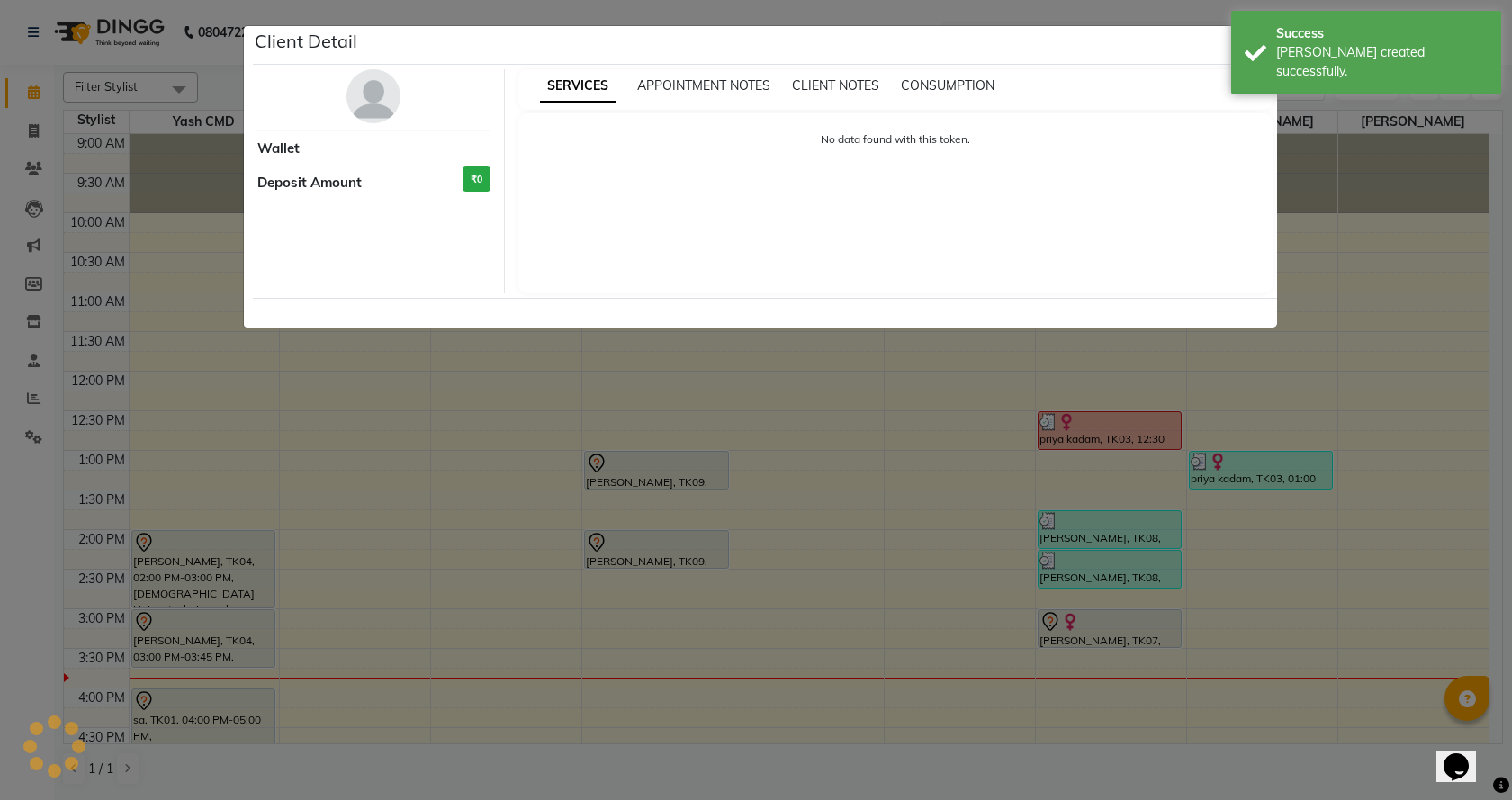
select select "7"
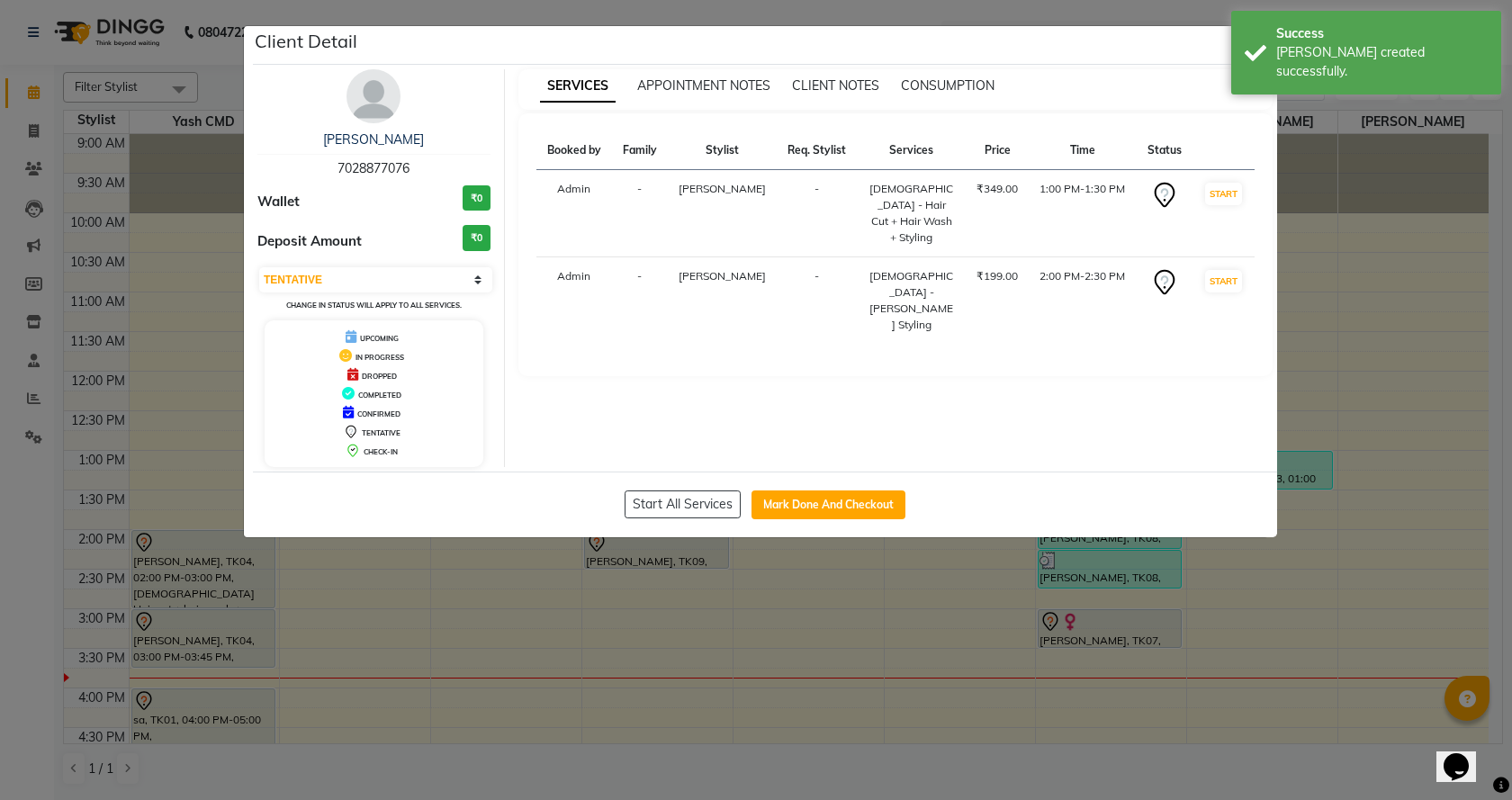
click at [1303, 211] on ngb-modal-window "Client Detail vinod waidande 7028877076 Wallet ₹0 Deposit Amount ₹0 Select IN S…" at bounding box center [756, 400] width 1512 height 800
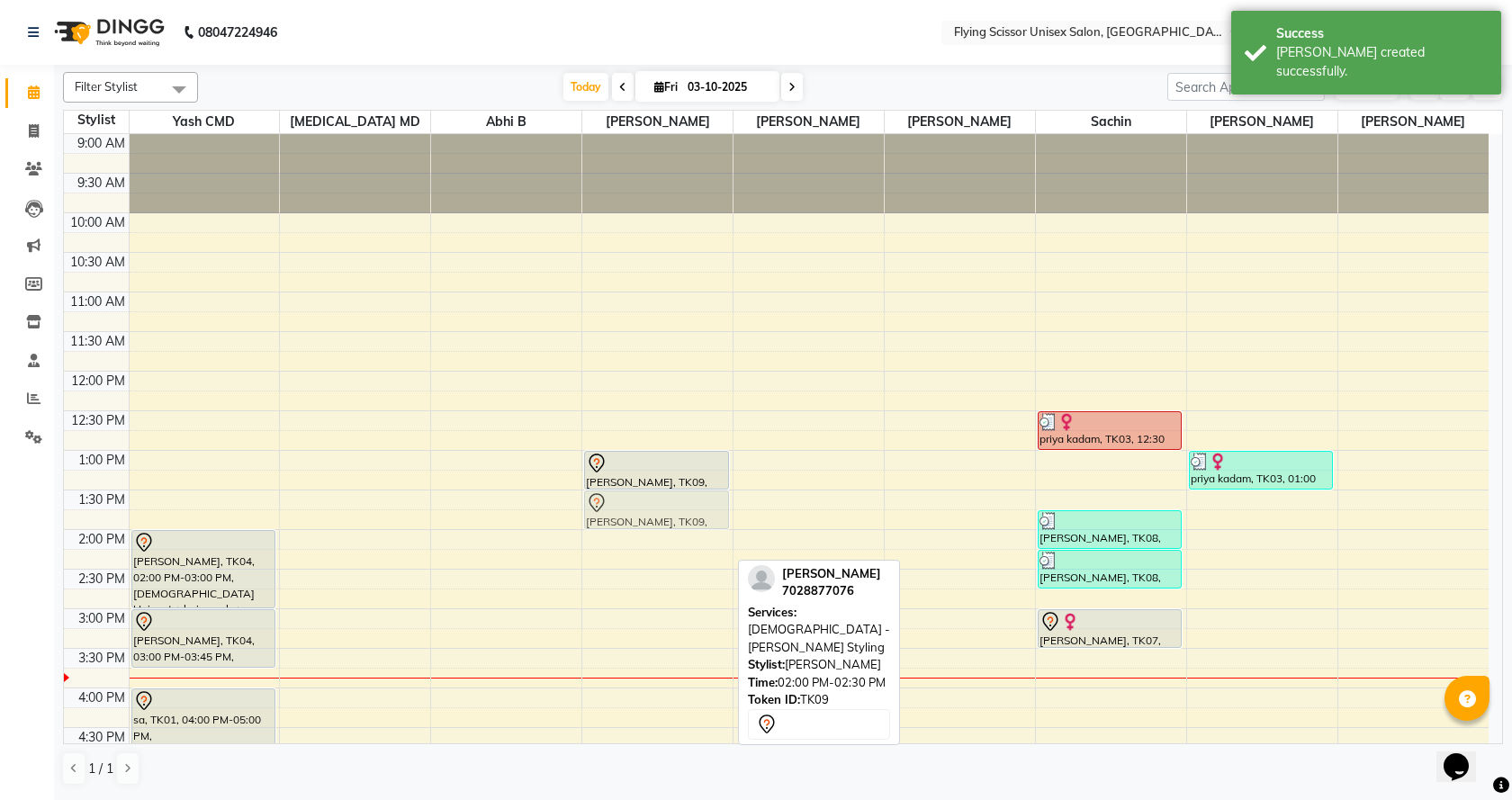
drag, startPoint x: 666, startPoint y: 555, endPoint x: 675, endPoint y: 519, distance: 37.1
click at [675, 519] on div "vinod waidande, TK09, 01:00 PM-01:30 PM, Male - Hair Cut + Hair Wash + Styling …" at bounding box center [657, 649] width 151 height 1028
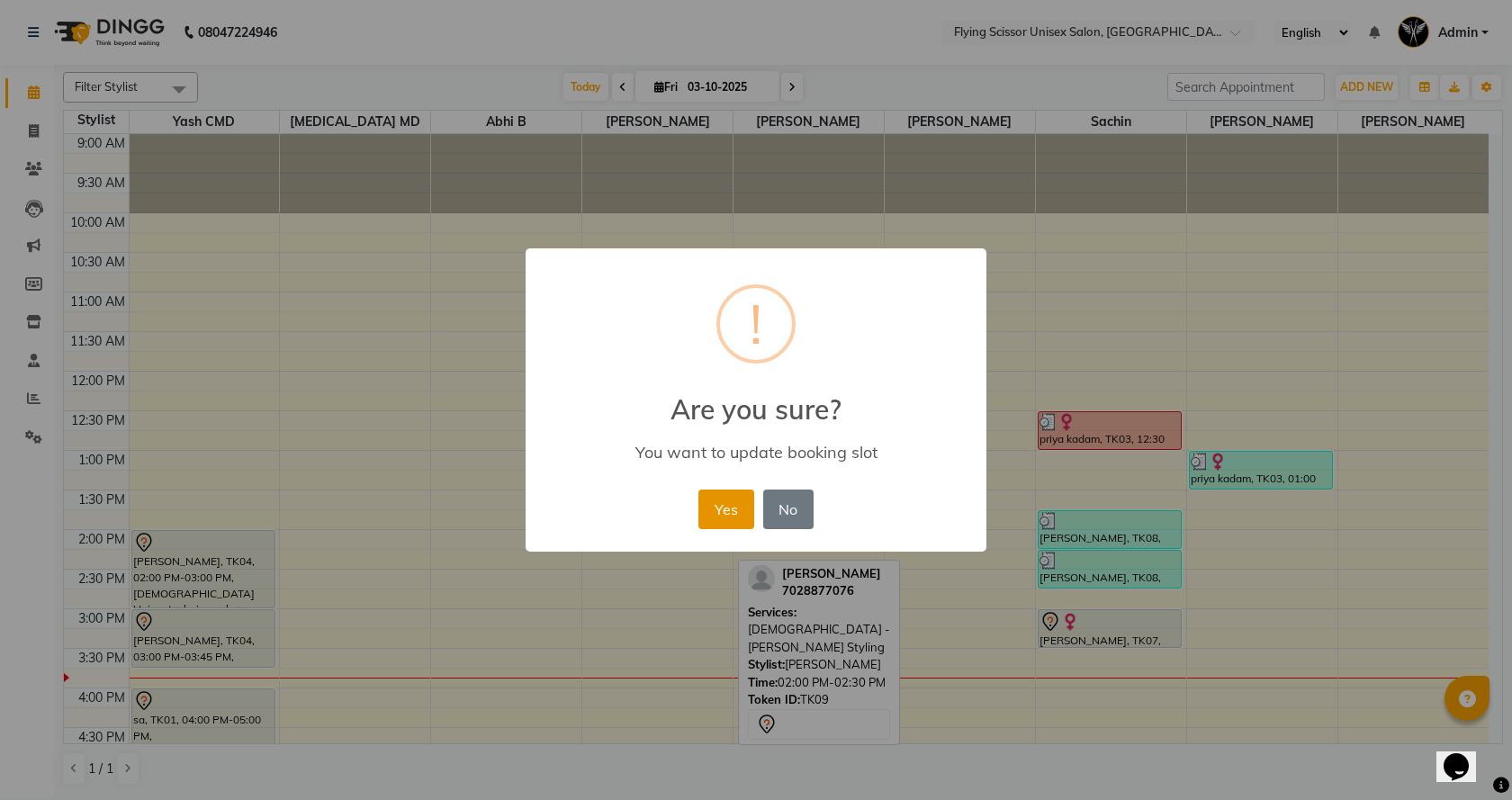
click at [725, 517] on button "Yes" at bounding box center [726, 509] width 55 height 40
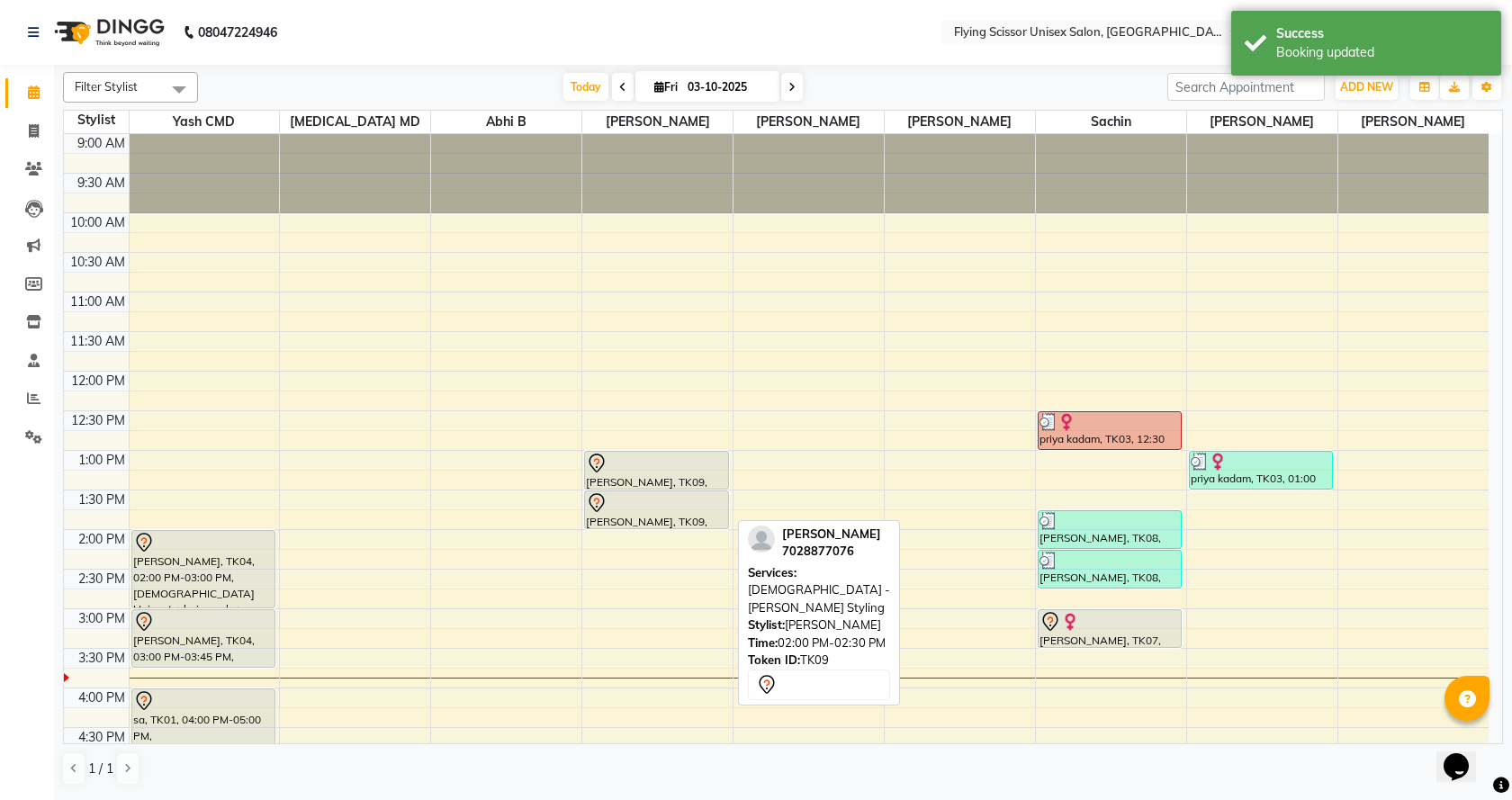
click at [726, 510] on div at bounding box center [657, 503] width 142 height 22
click at [715, 510] on div at bounding box center [657, 503] width 142 height 22
select select "7"
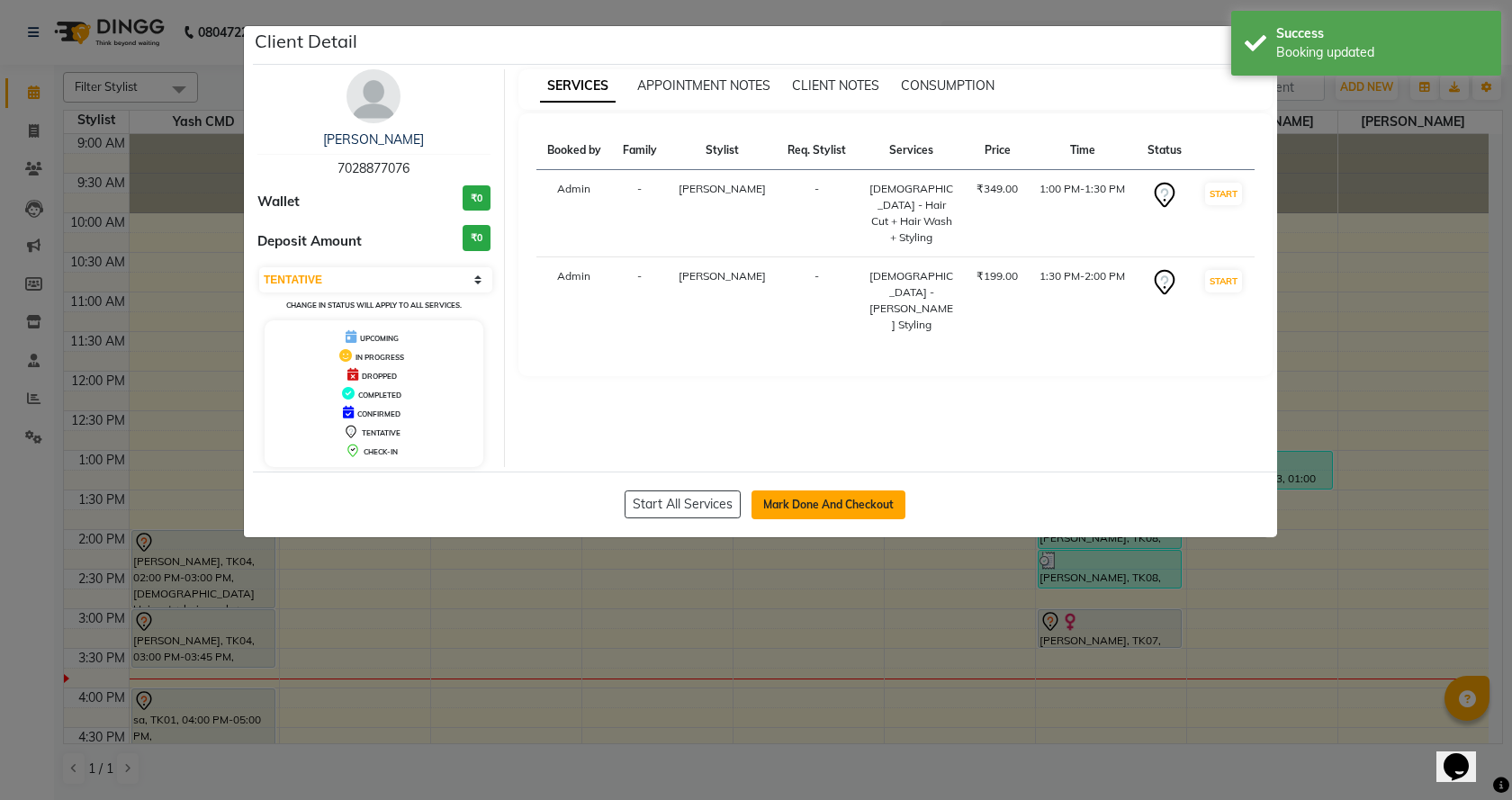
click at [828, 493] on button "Mark Done And Checkout" at bounding box center [828, 504] width 153 height 29
select select "service"
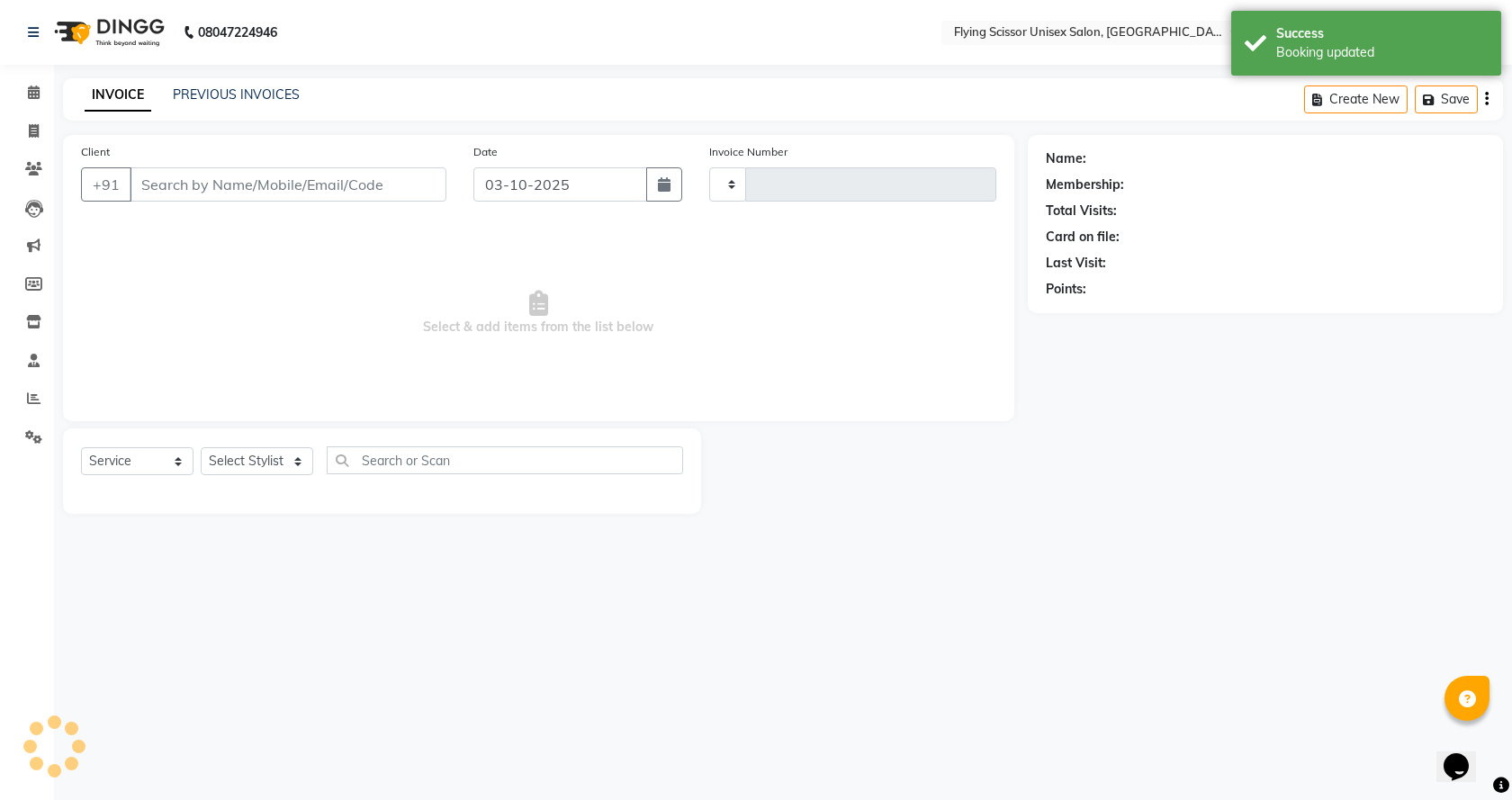
type input "1803"
select select "3"
select select "46"
select select "membership"
type input "7028877076"
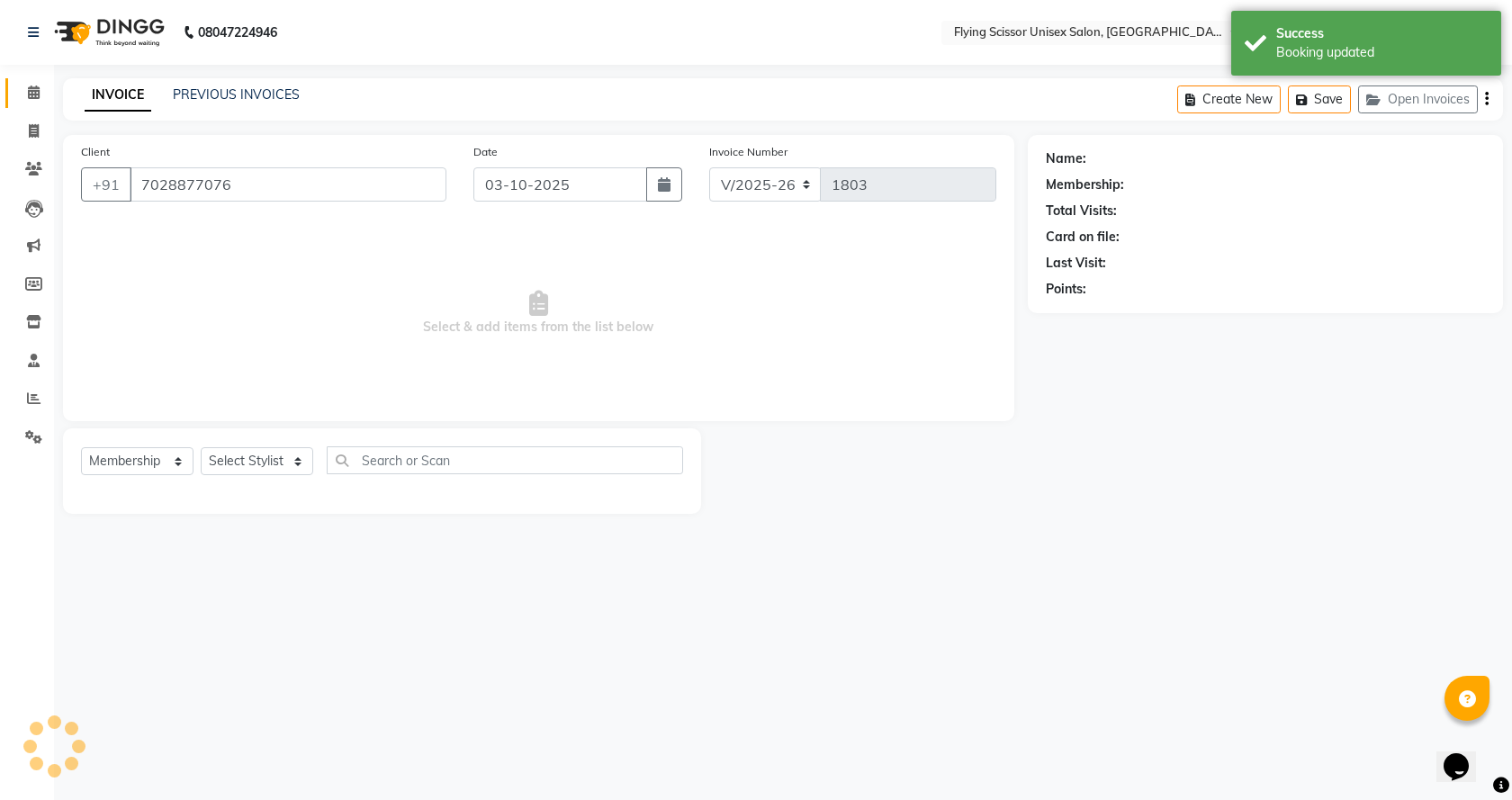
select select "18390"
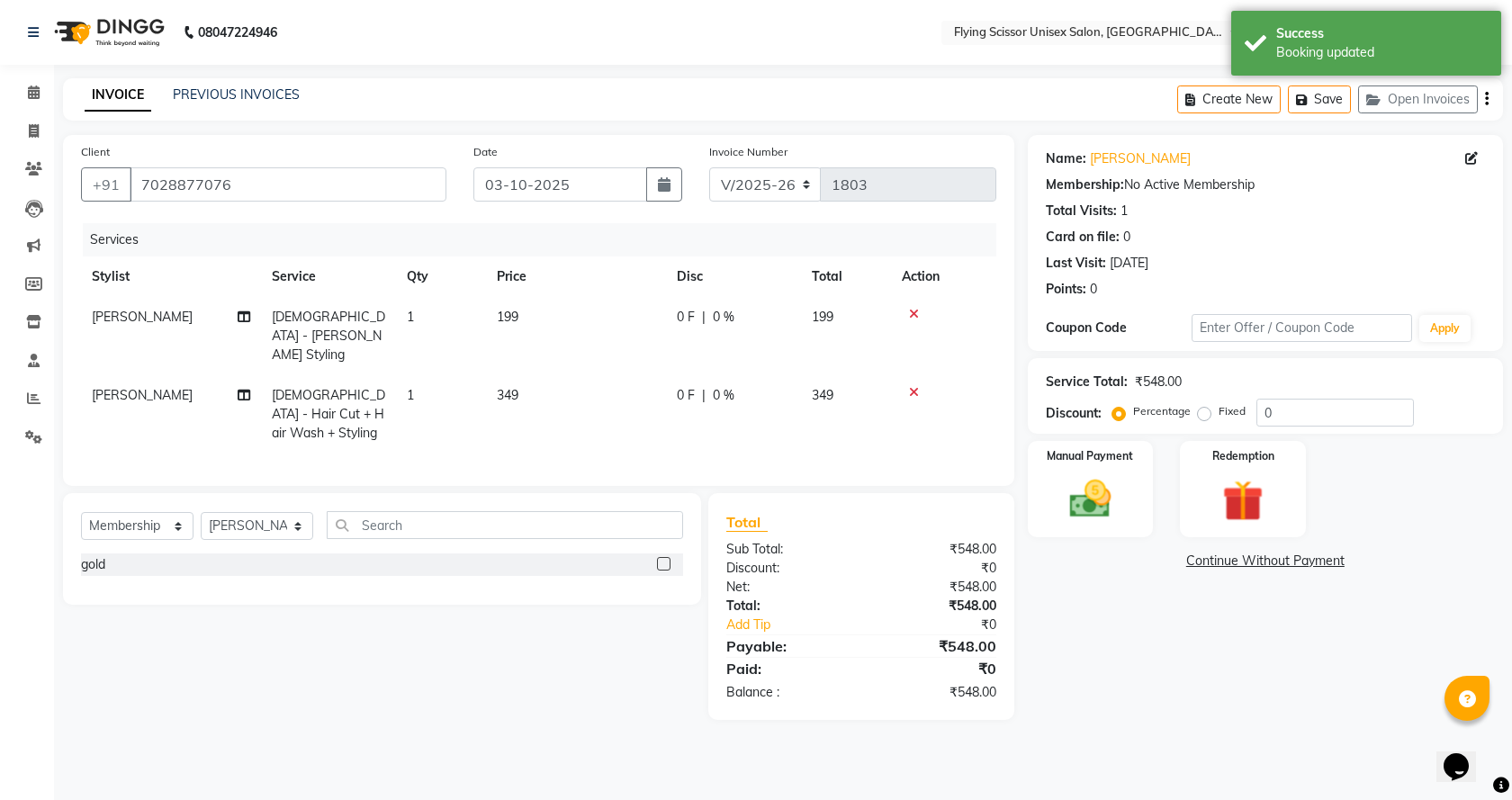
drag, startPoint x: 634, startPoint y: 367, endPoint x: 582, endPoint y: 403, distance: 63.2
click at [633, 375] on td "349" at bounding box center [575, 413] width 180 height 79
select select "15730"
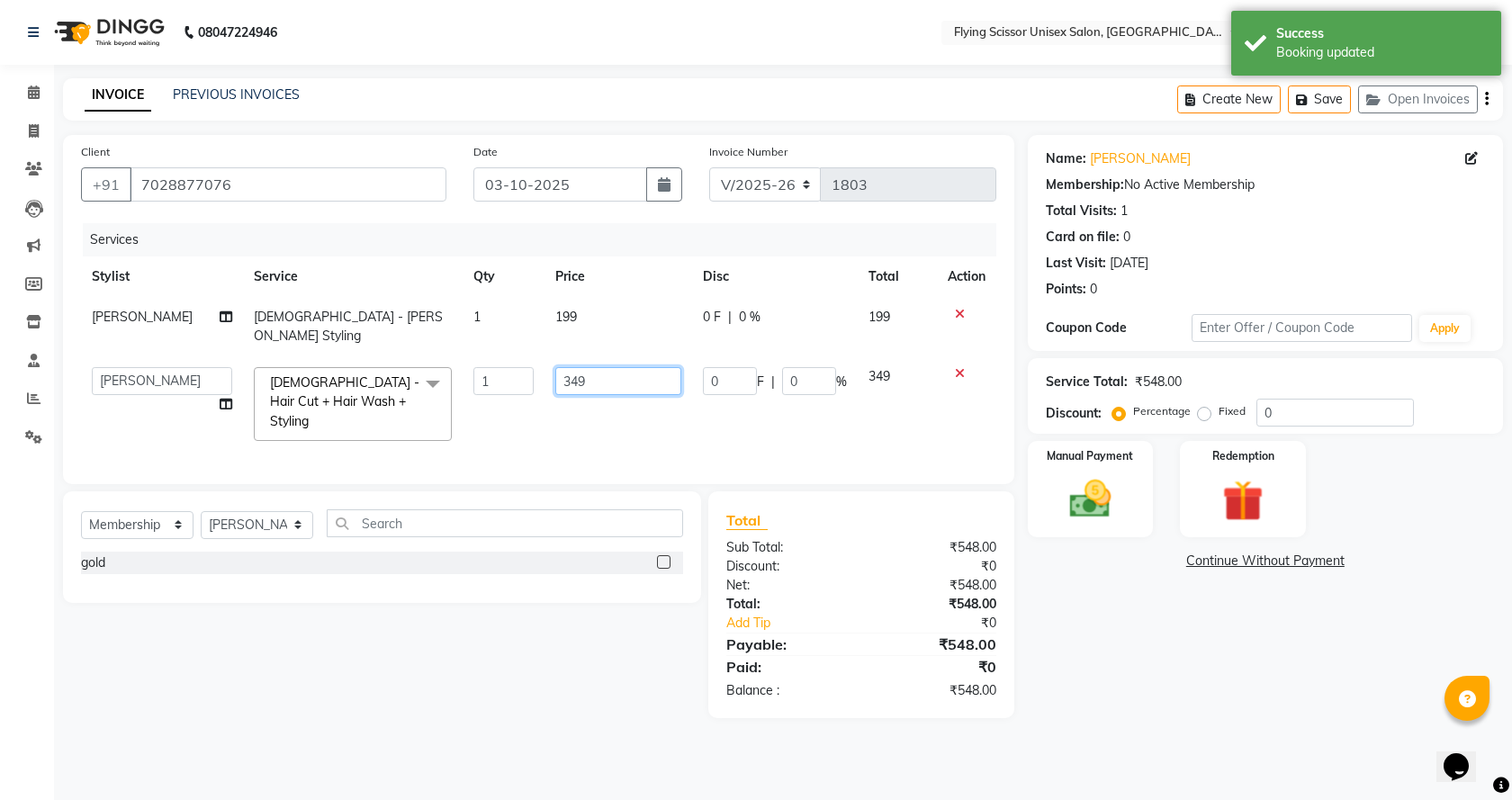
click at [594, 367] on input "349" at bounding box center [618, 381] width 127 height 28
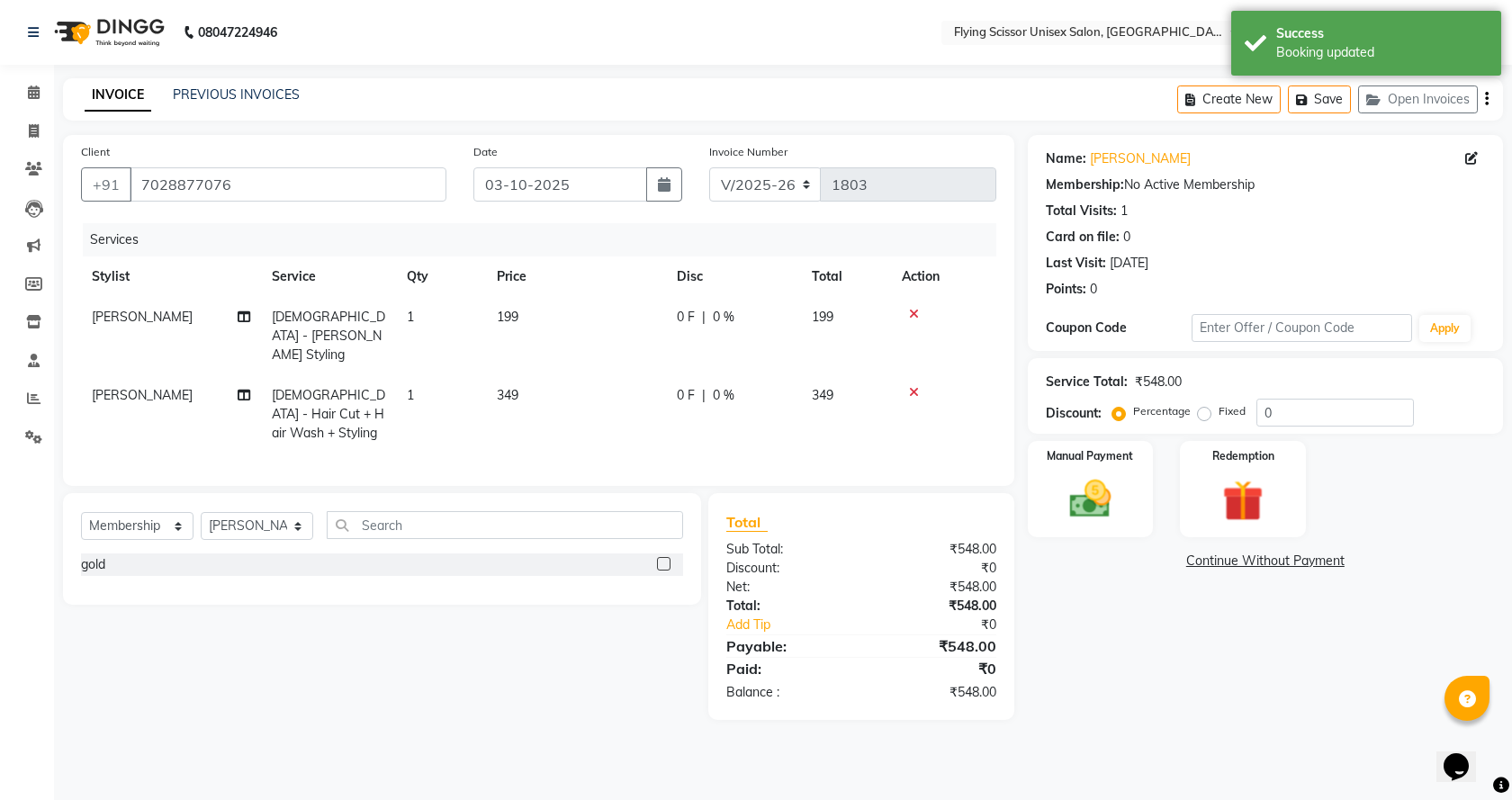
click at [717, 375] on td "0 F | 0 %" at bounding box center [733, 413] width 135 height 79
select select "15730"
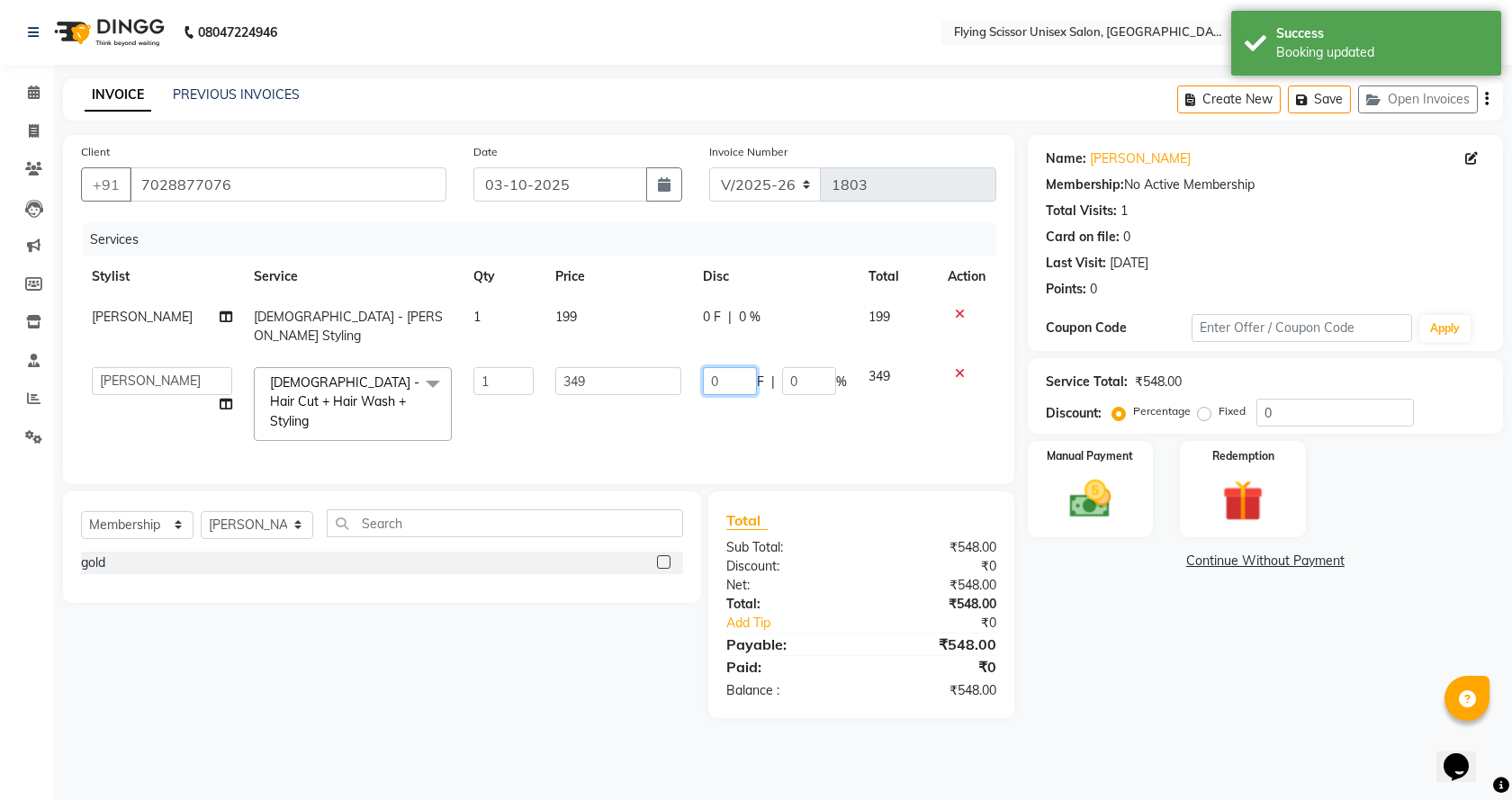
click at [711, 367] on input "0" at bounding box center [730, 381] width 54 height 28
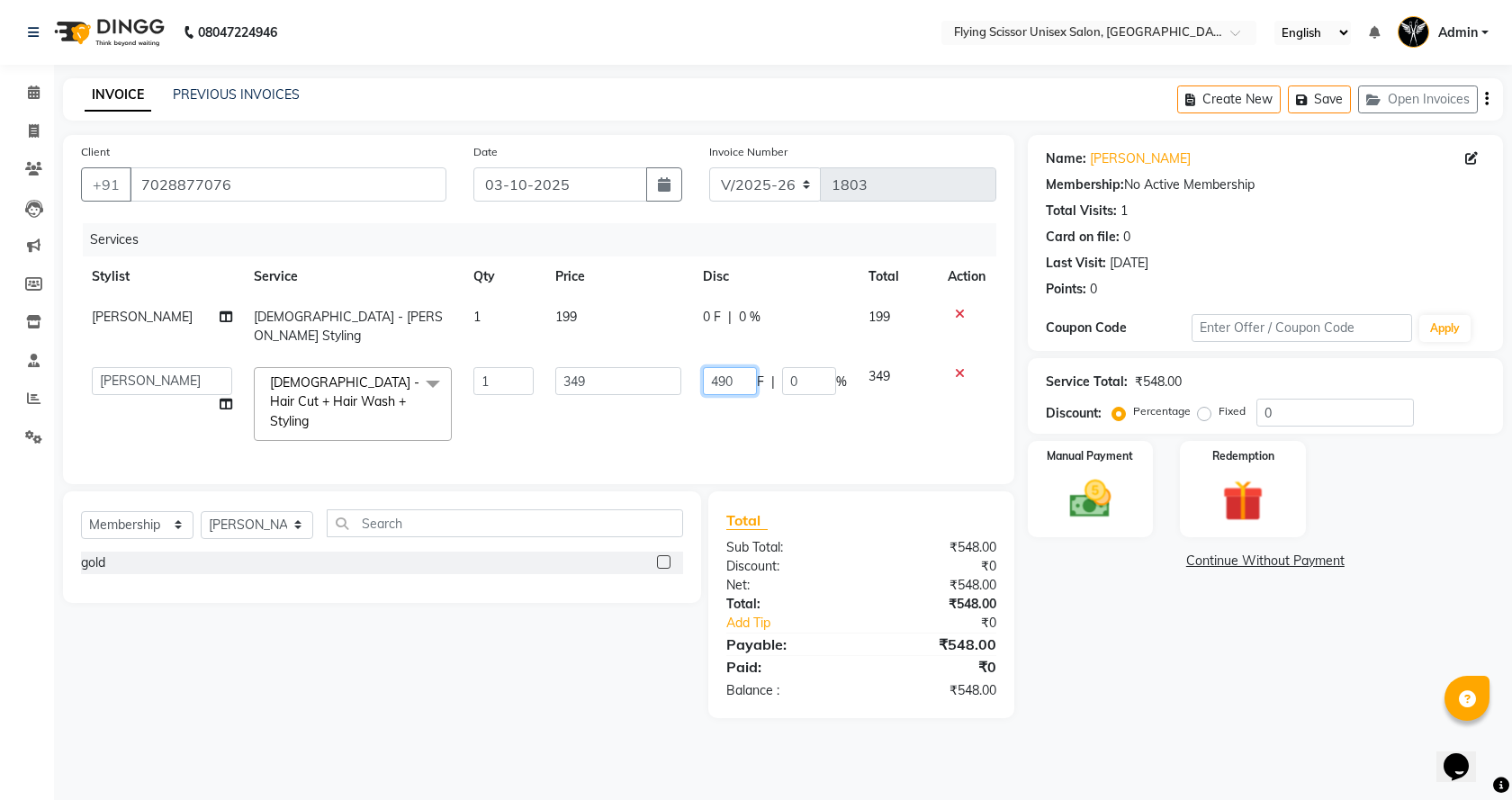
click at [743, 367] on input "490" at bounding box center [730, 381] width 54 height 28
type input "49"
click at [751, 397] on td "49 F | 0 %" at bounding box center [774, 403] width 165 height 96
select select "15730"
click at [609, 323] on td "199" at bounding box center [618, 327] width 149 height 60
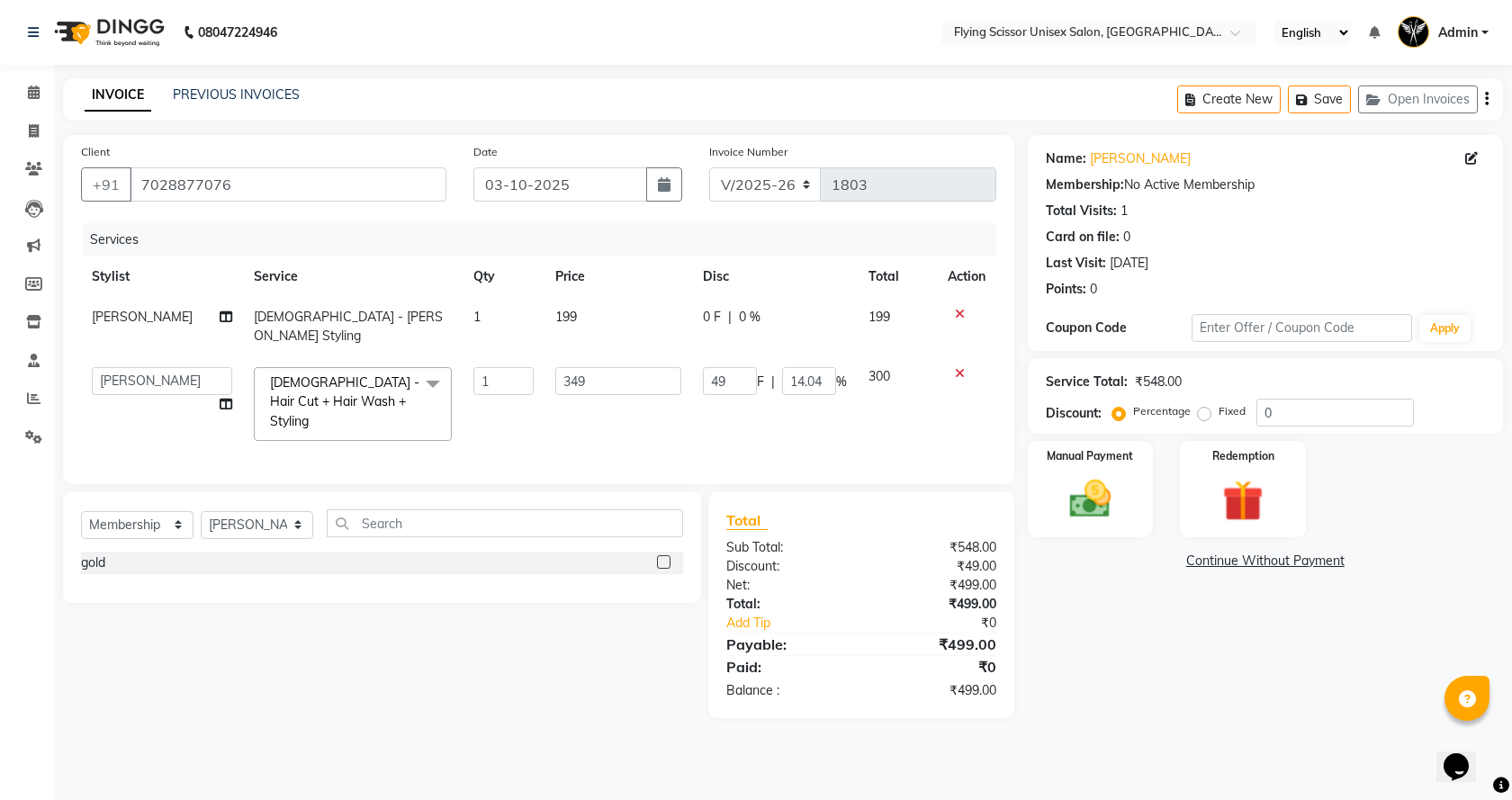
select select "15730"
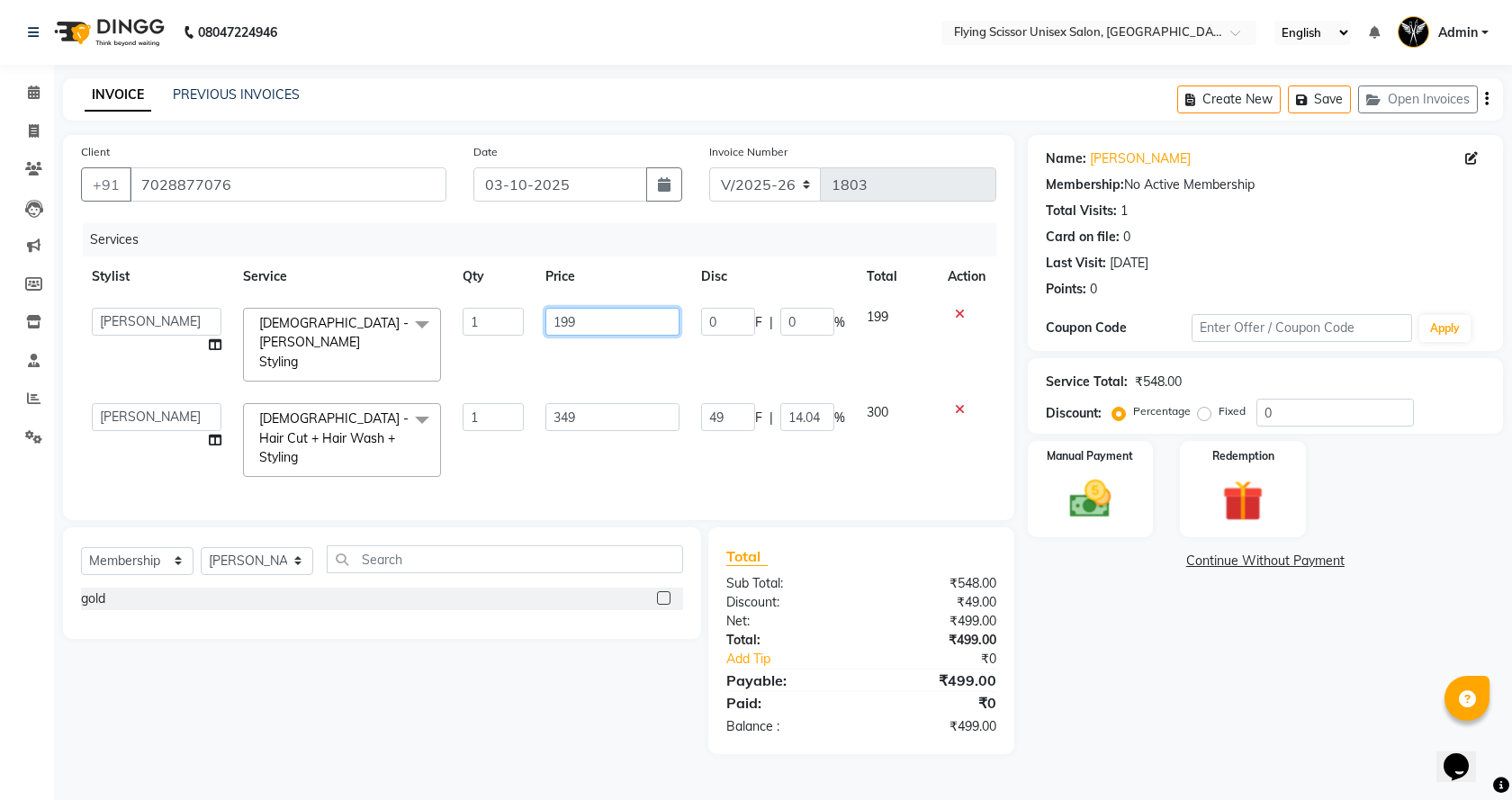
drag, startPoint x: 609, startPoint y: 323, endPoint x: 538, endPoint y: 321, distance: 71.0
click at [538, 321] on td "199" at bounding box center [611, 345] width 154 height 96
type input "200"
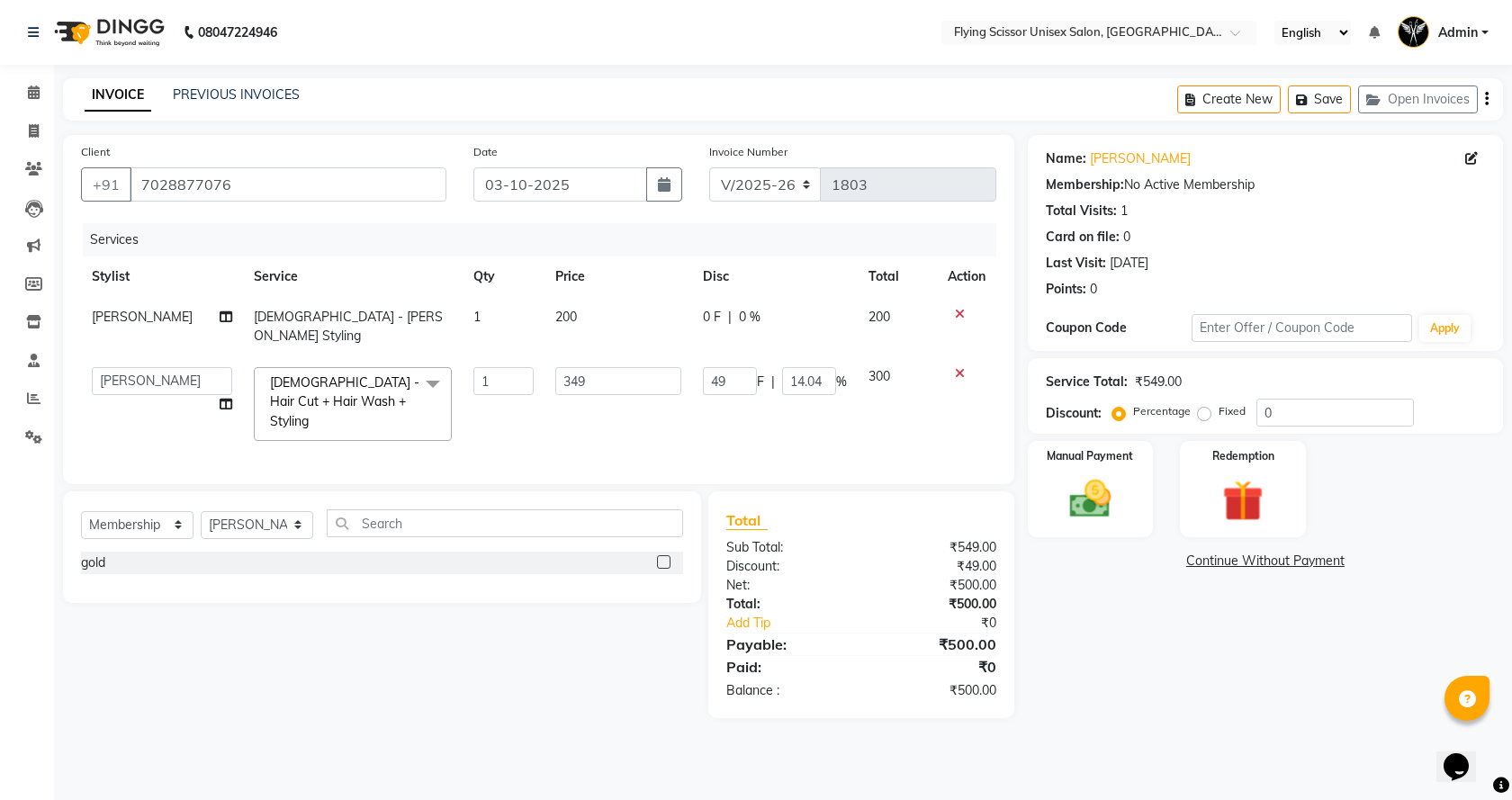
click at [567, 440] on div "Services Stylist Service Qty Price Disc Total Action Ashish J Male - Beard Styl…" at bounding box center [538, 345] width 915 height 243
click at [1107, 491] on img at bounding box center [1090, 499] width 70 height 50
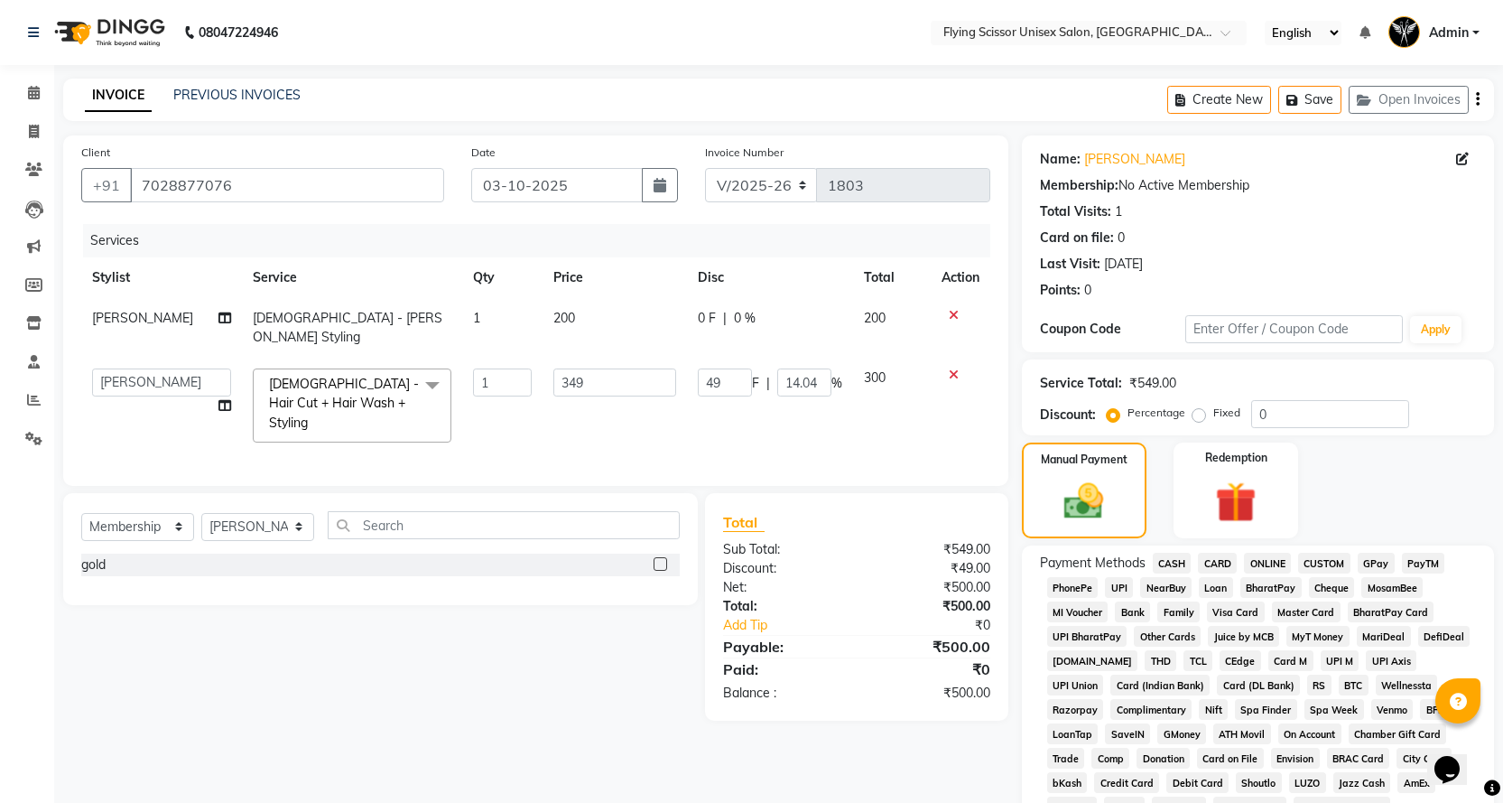
click at [1170, 565] on span "CASH" at bounding box center [1172, 562] width 39 height 21
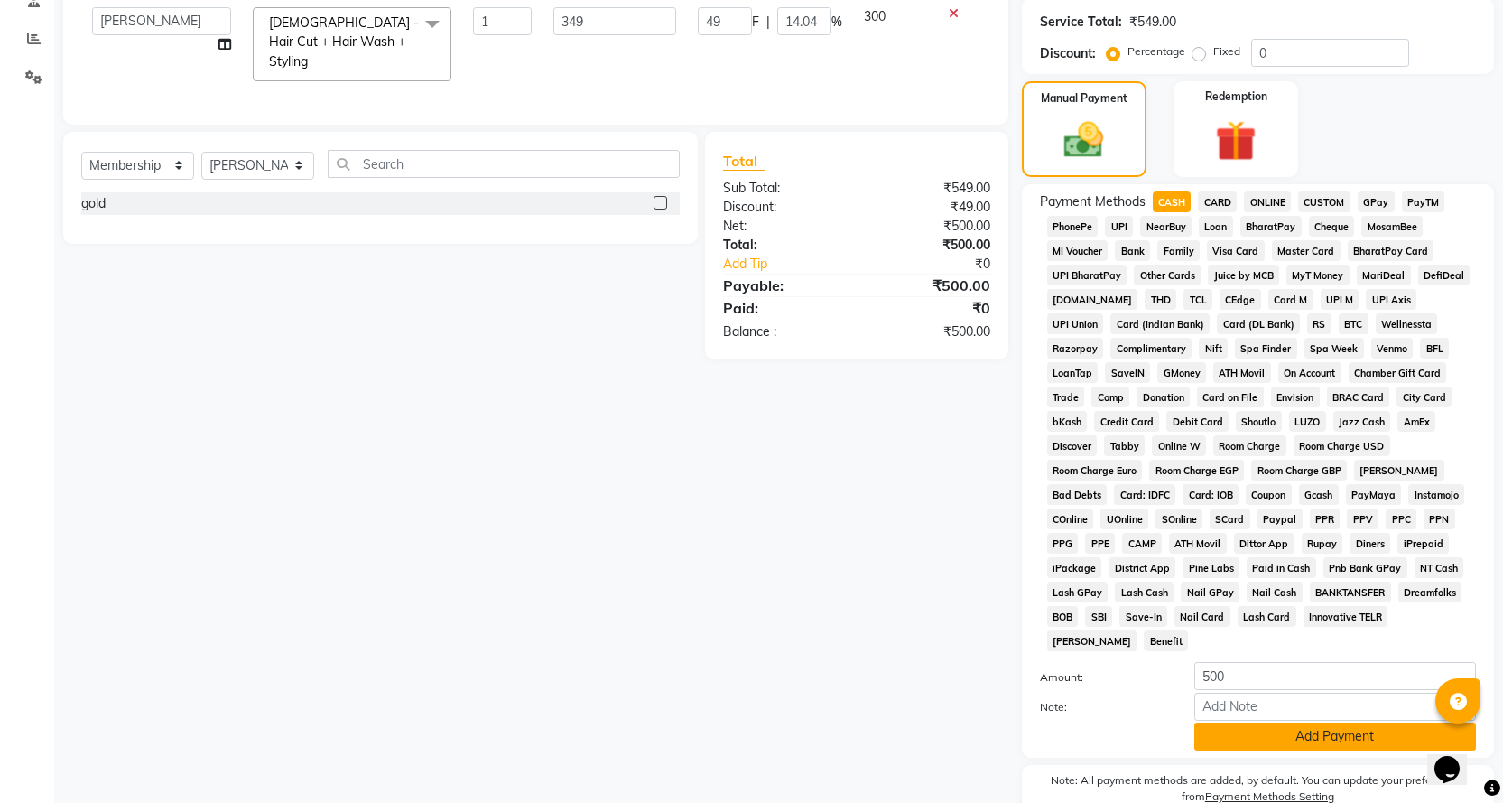
click at [1267, 722] on button "Add Payment" at bounding box center [1335, 736] width 282 height 28
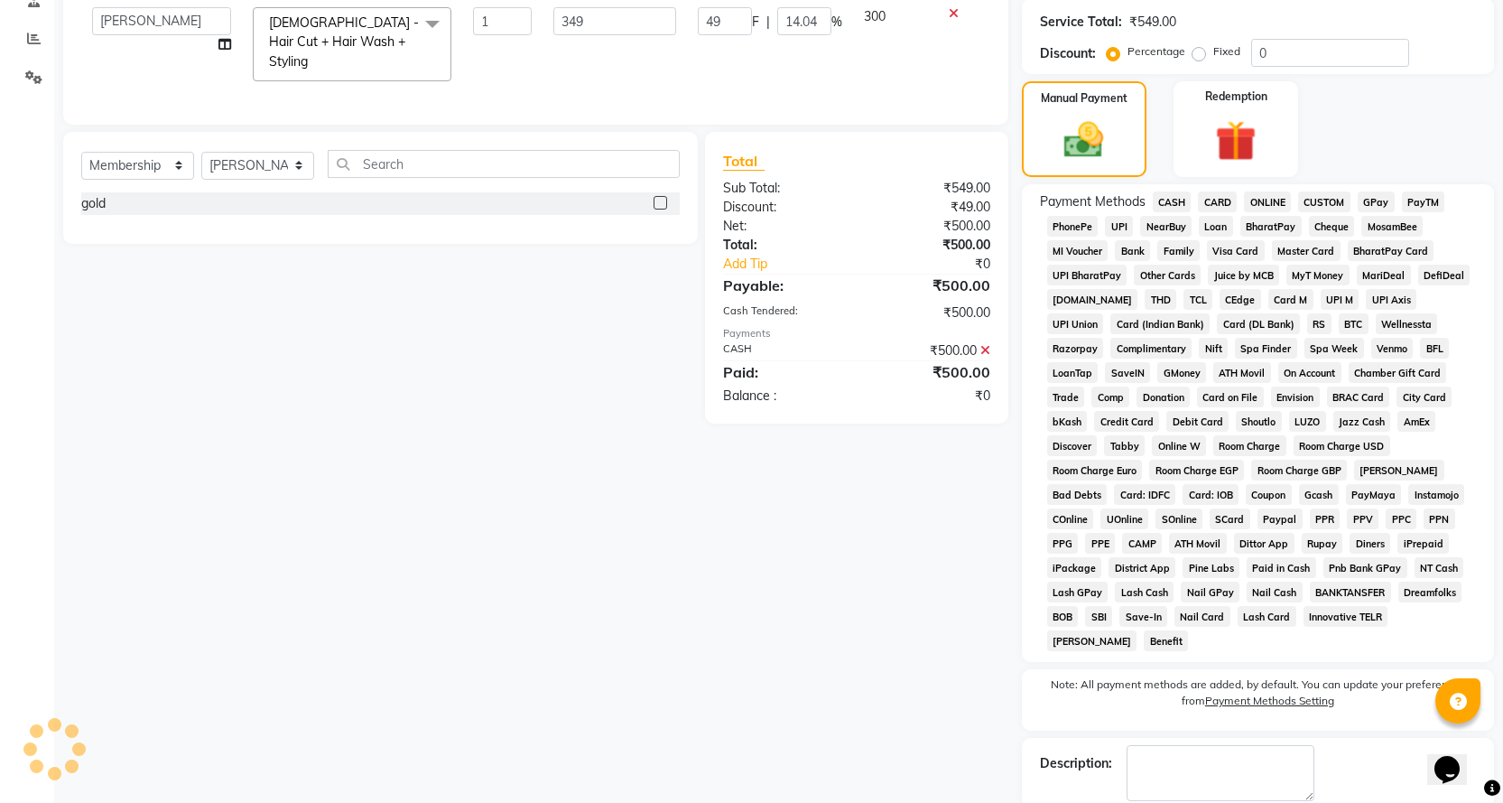
scroll to position [431, 0]
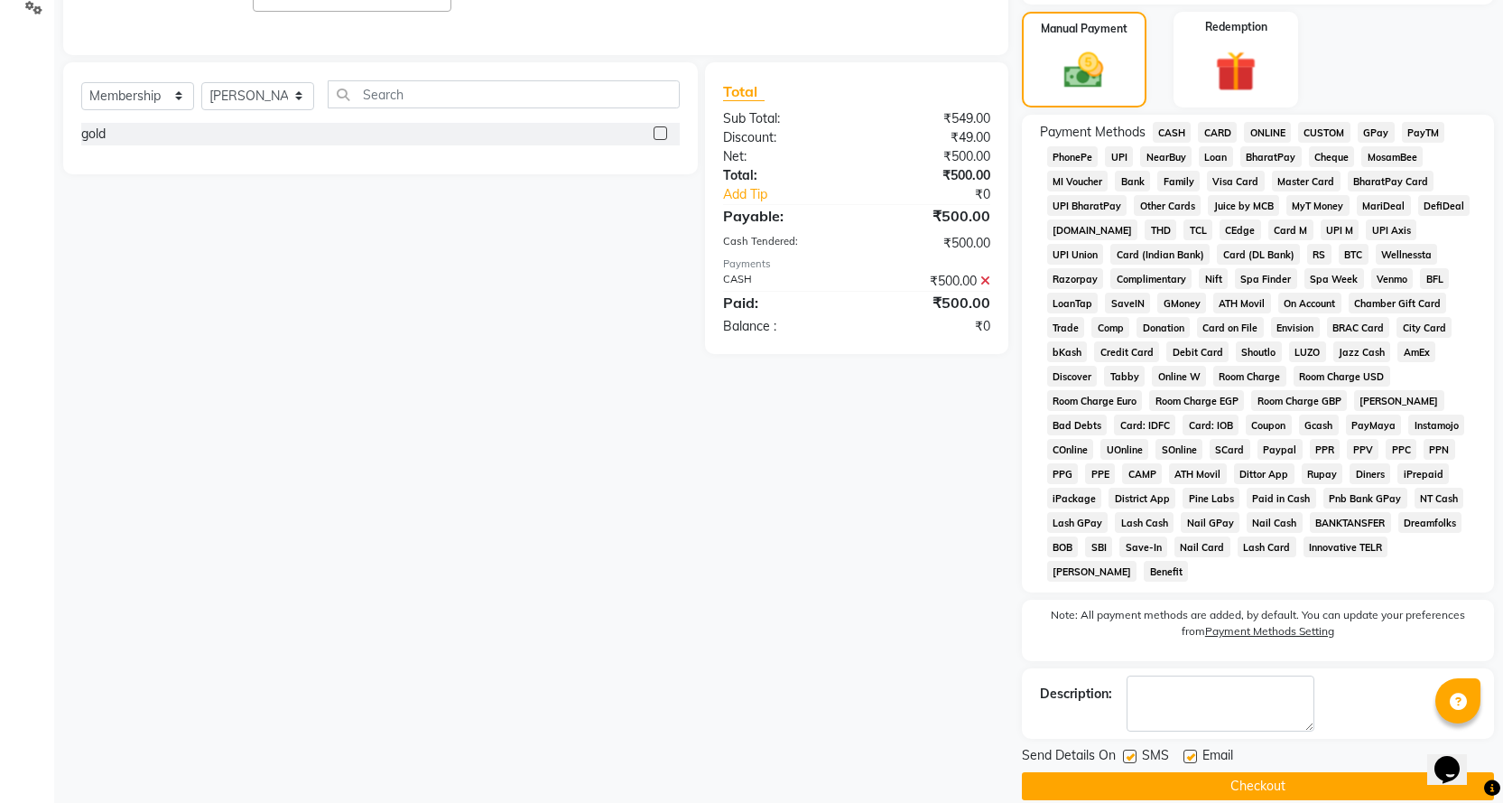
click at [1275, 772] on button "Checkout" at bounding box center [1258, 786] width 472 height 28
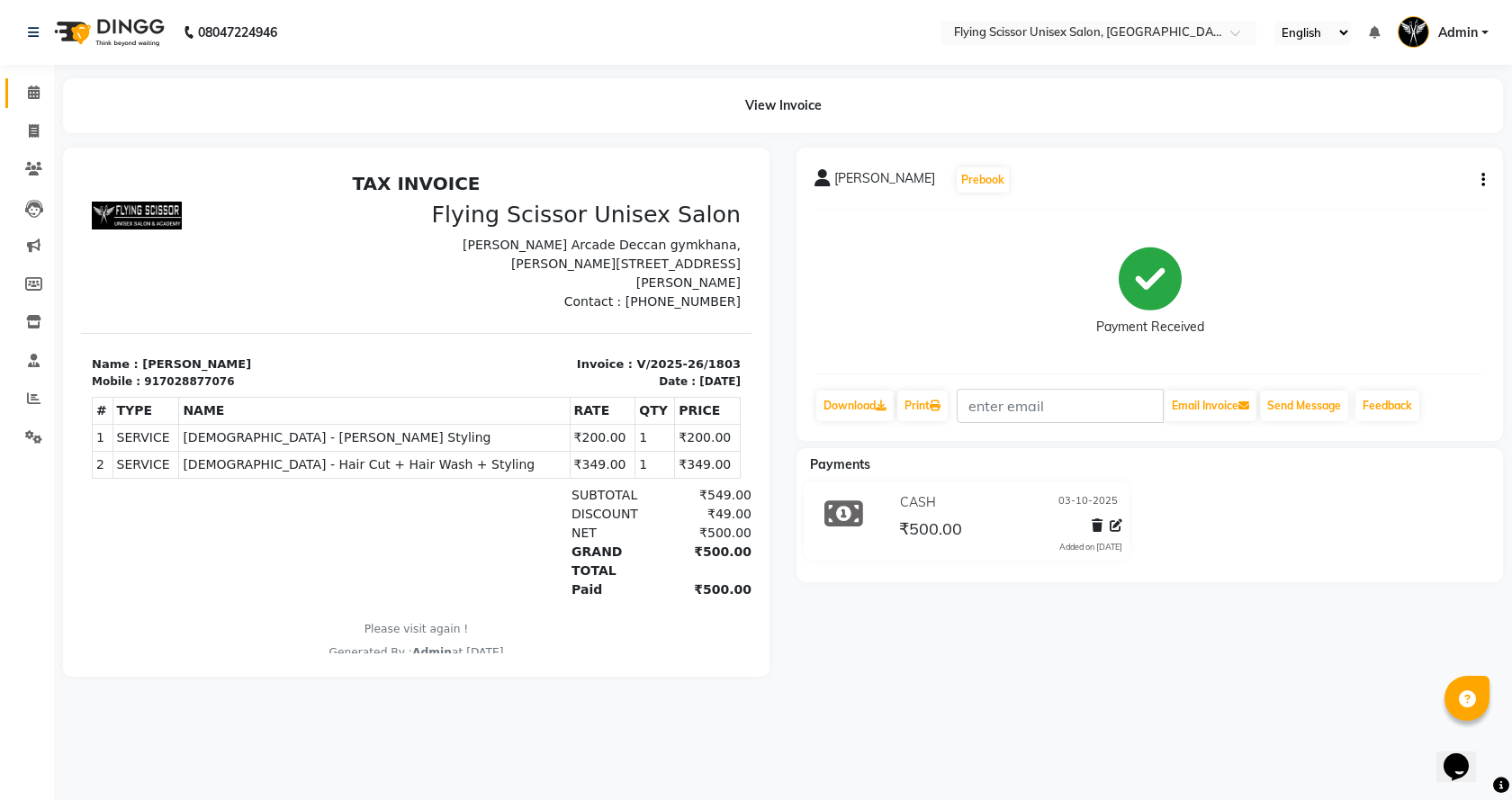
click at [32, 82] on link "Calendar" at bounding box center [26, 94] width 43 height 30
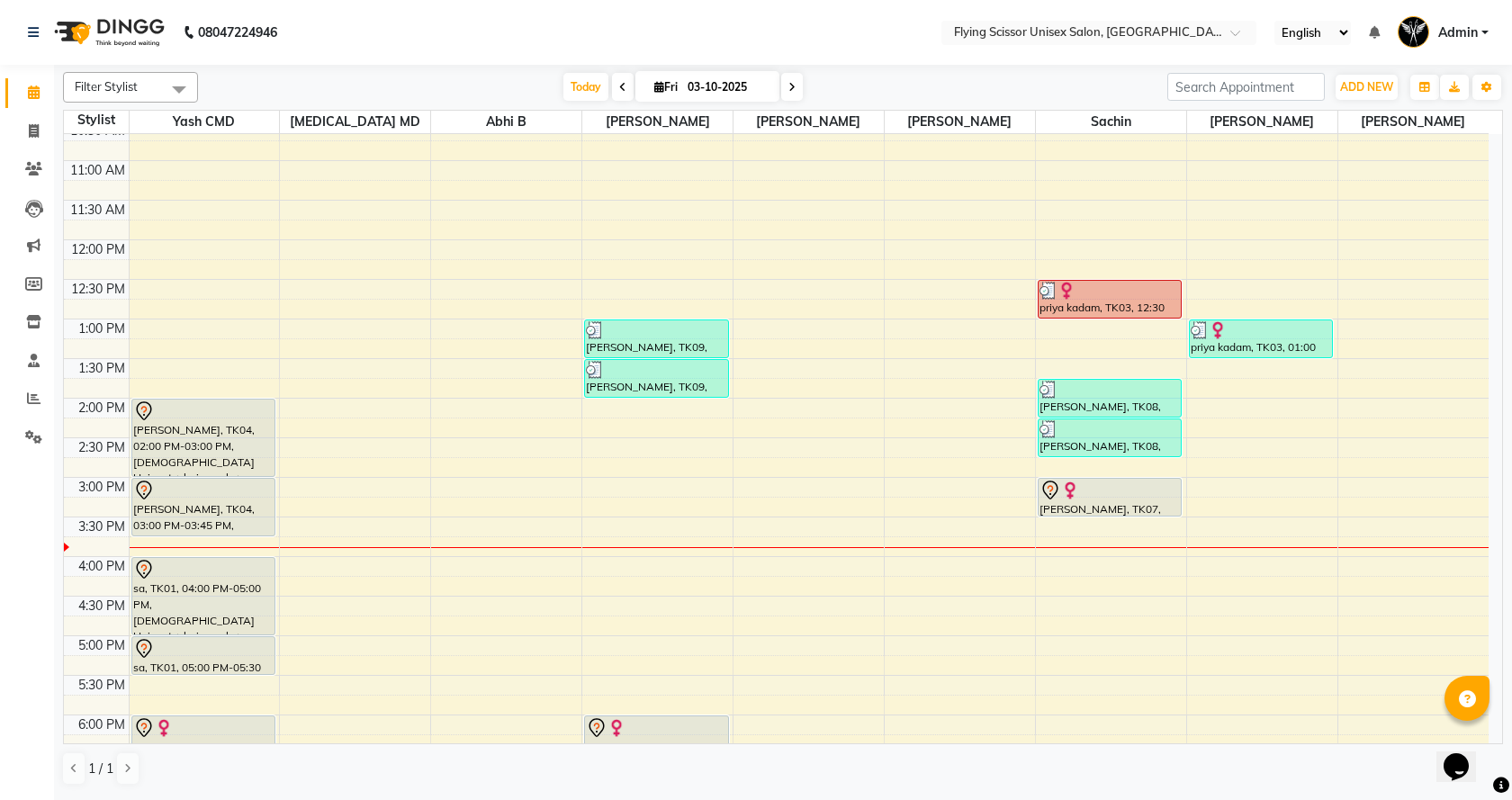
scroll to position [90, 0]
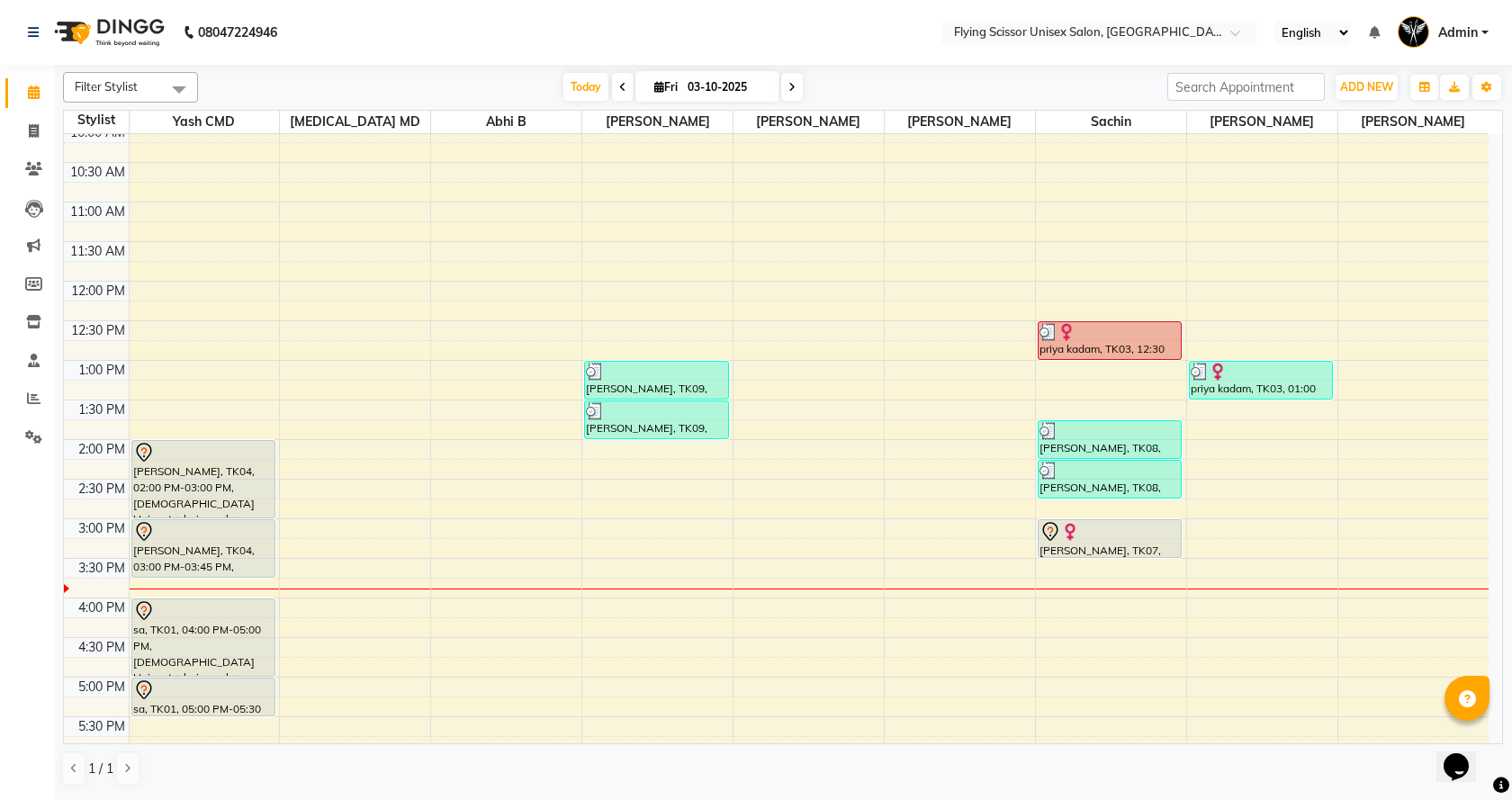
click at [665, 595] on div "9:00 AM 9:30 AM 10:00 AM 10:30 AM 11:00 AM 11:30 AM 12:00 PM 12:30 PM 1:00 PM 1…" at bounding box center [775, 558] width 1424 height 1028
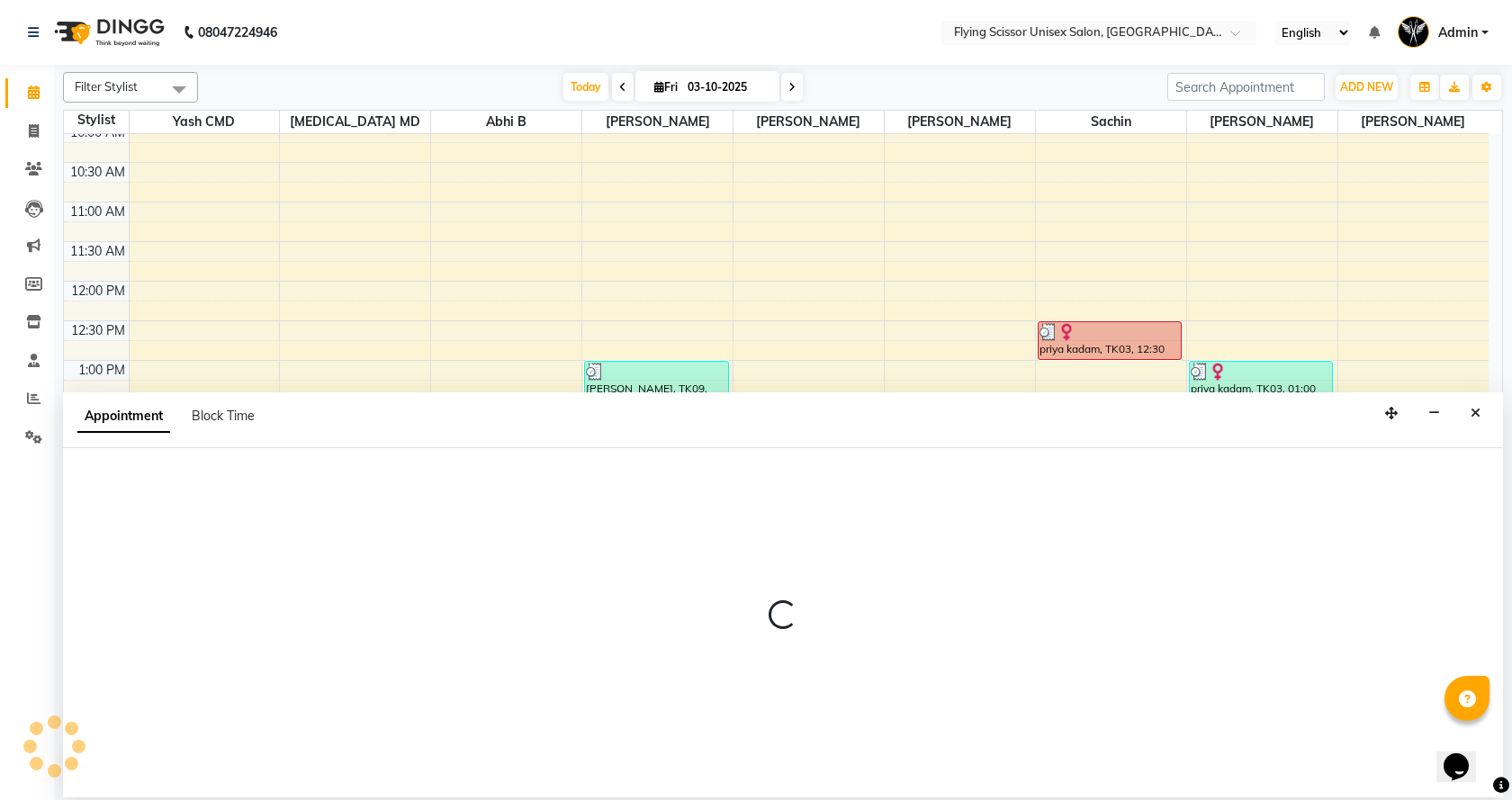
select select "15730"
select select "945"
select select "tentative"
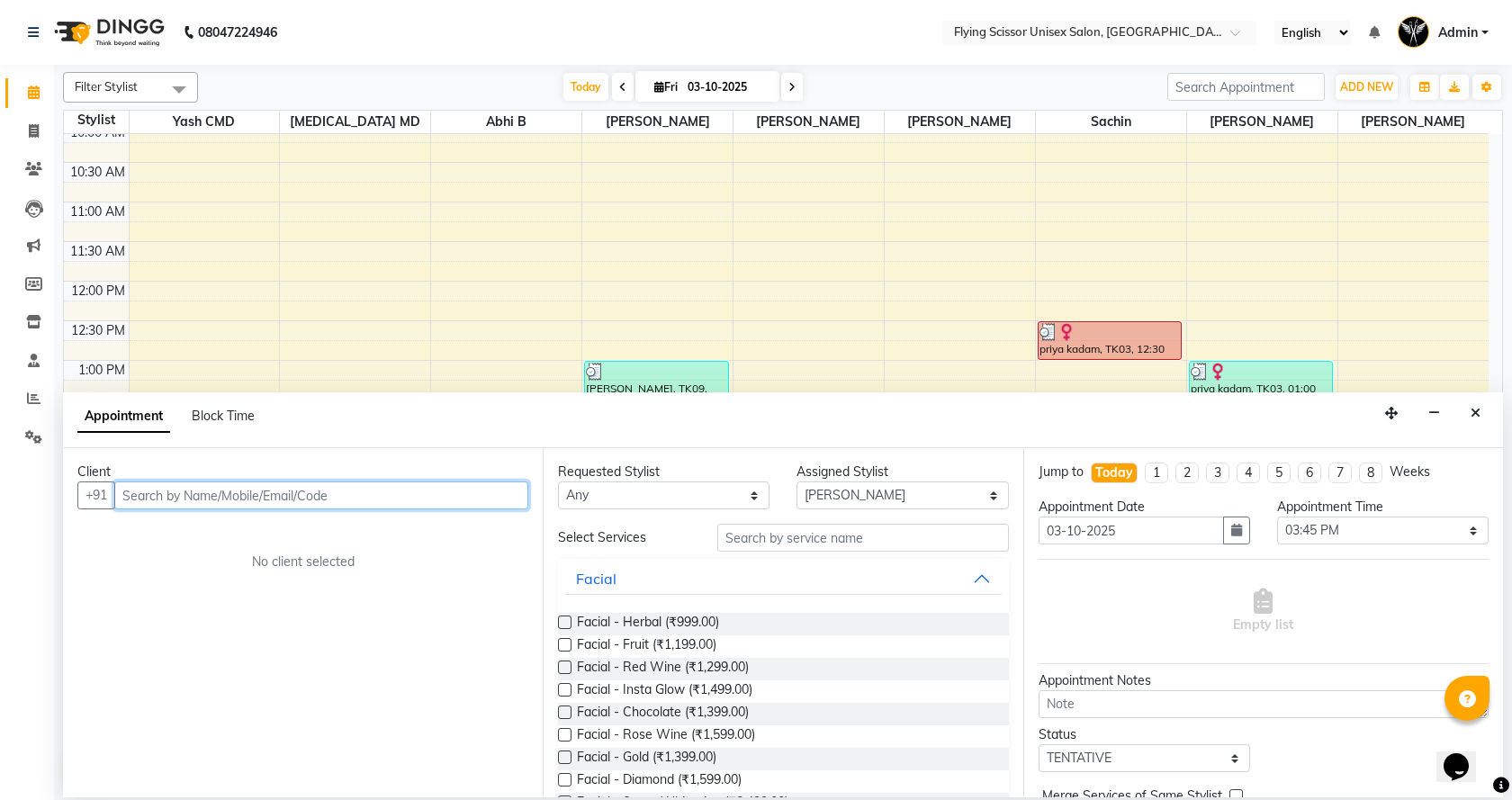
click at [403, 494] on input "text" at bounding box center [321, 495] width 414 height 28
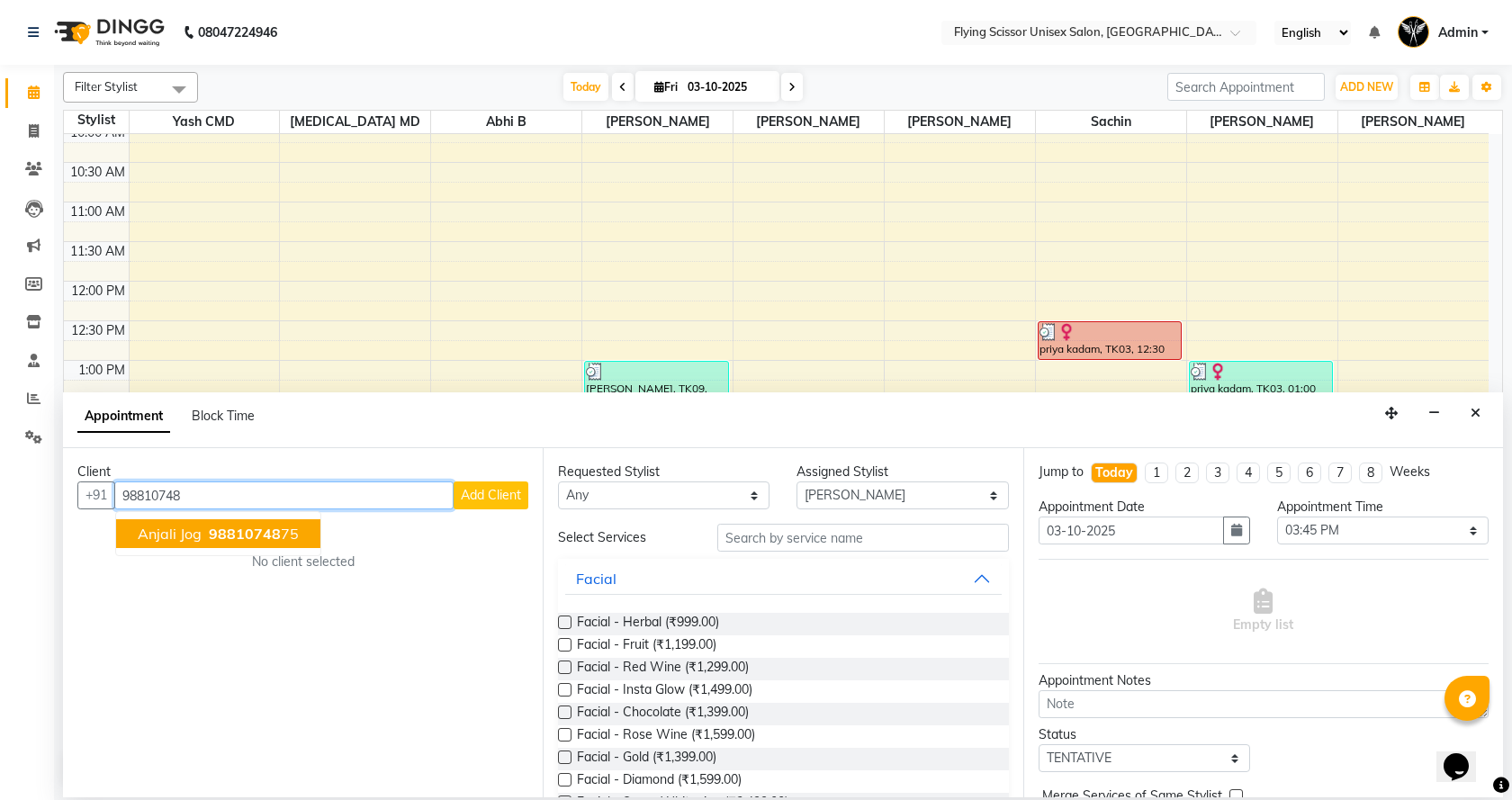
click at [227, 535] on span "98810748" at bounding box center [244, 533] width 72 height 18
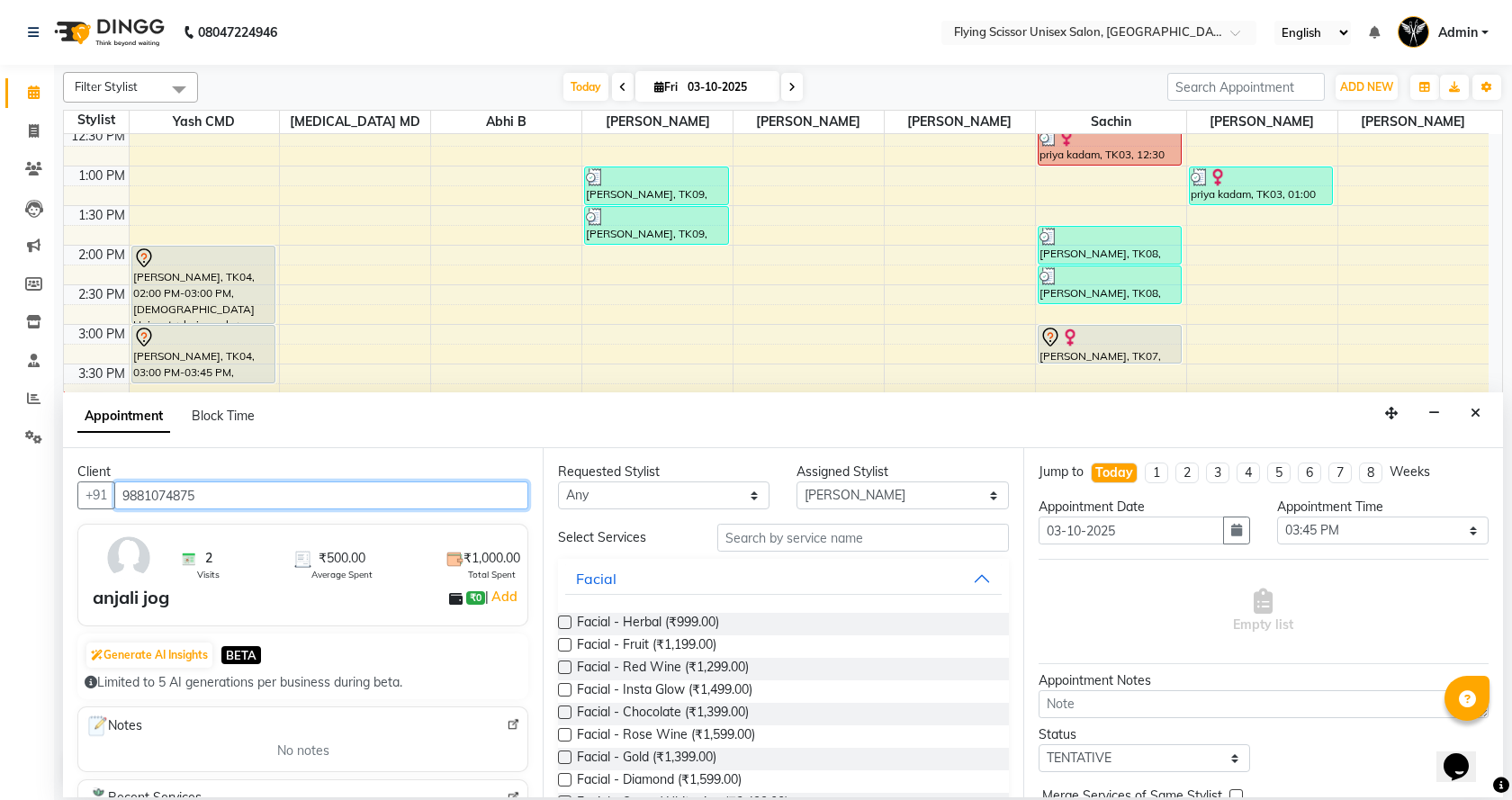
scroll to position [360, 0]
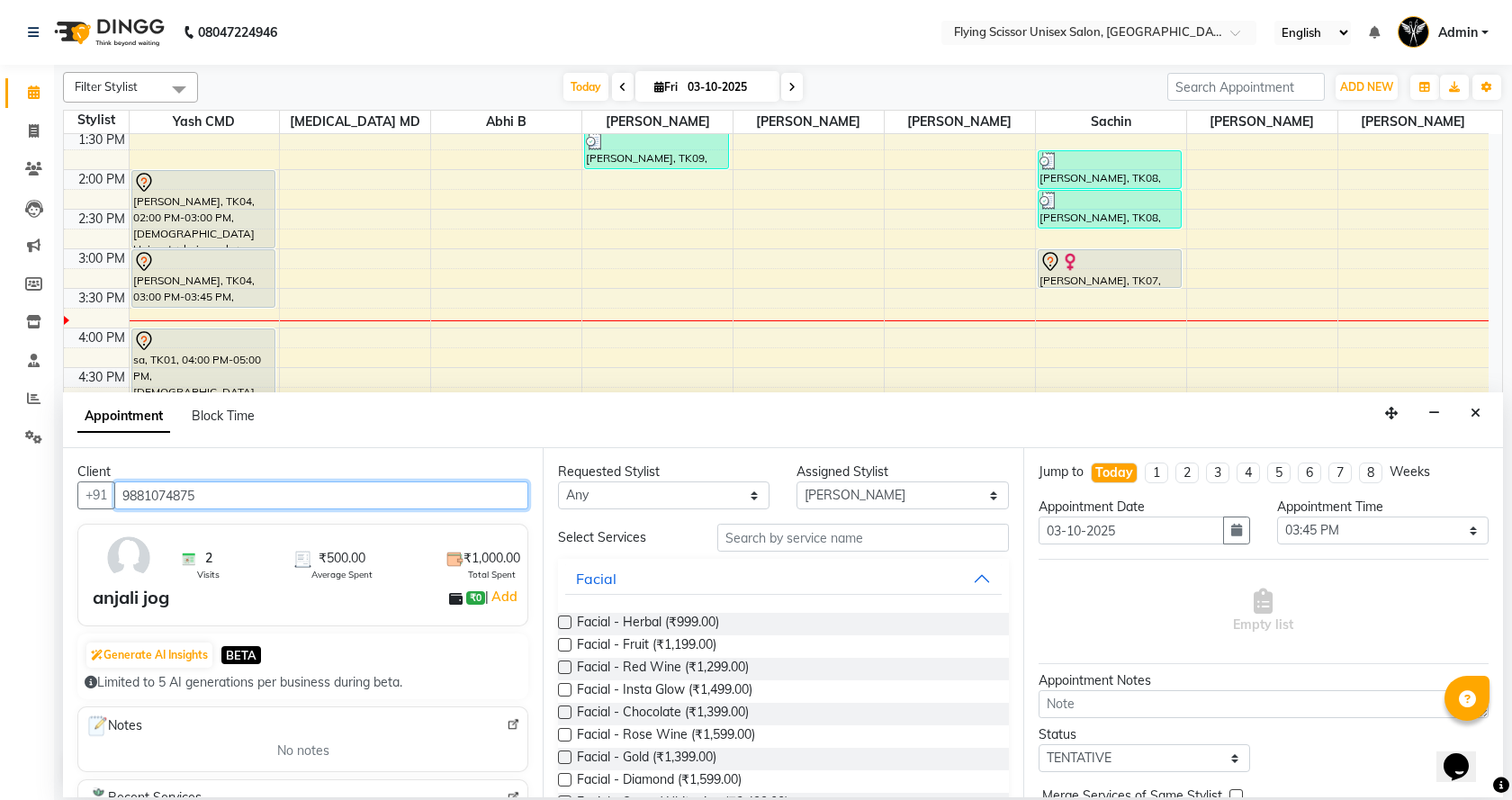
type input "9881074875"
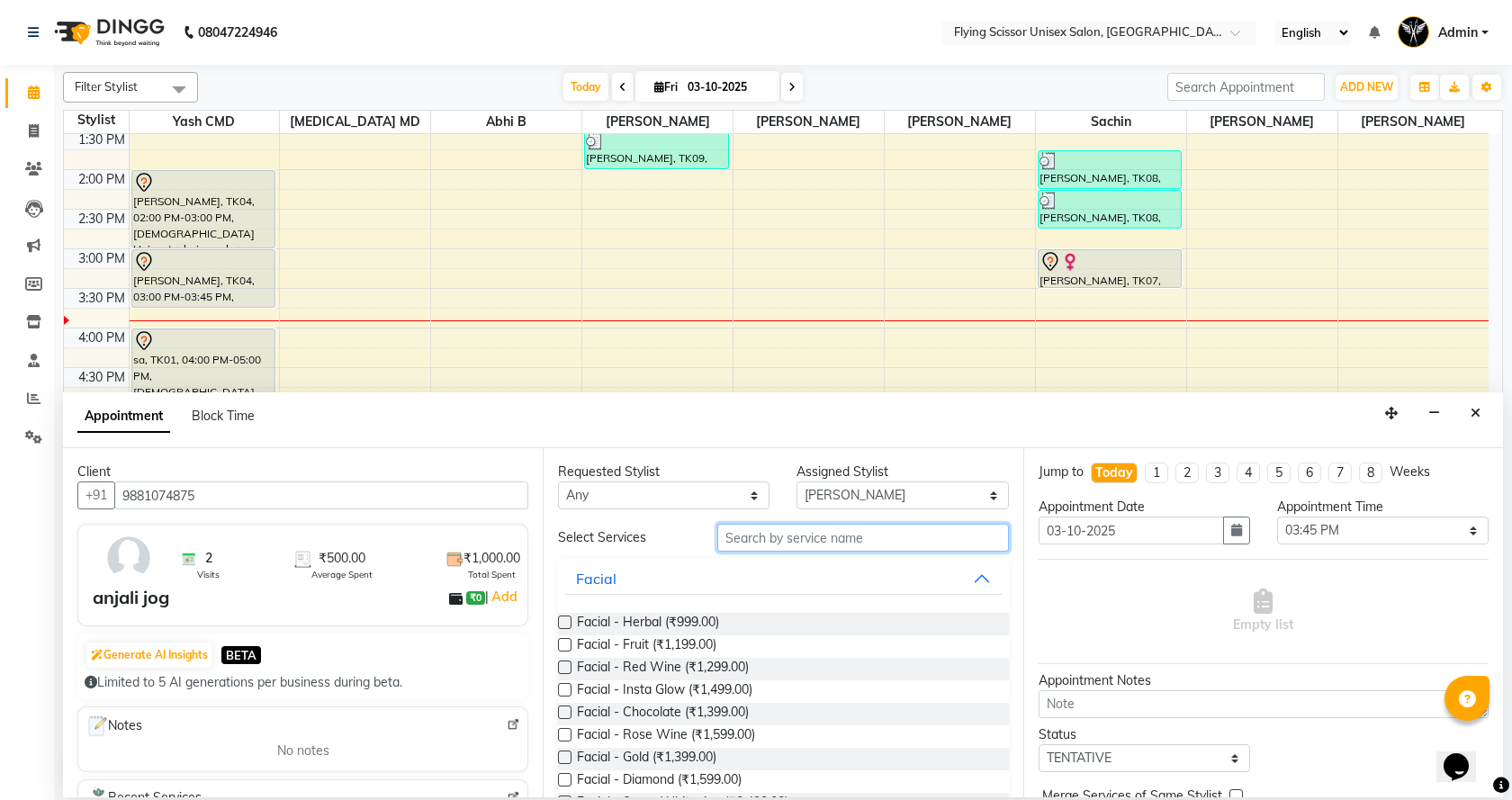
click at [844, 535] on input "text" at bounding box center [862, 537] width 291 height 28
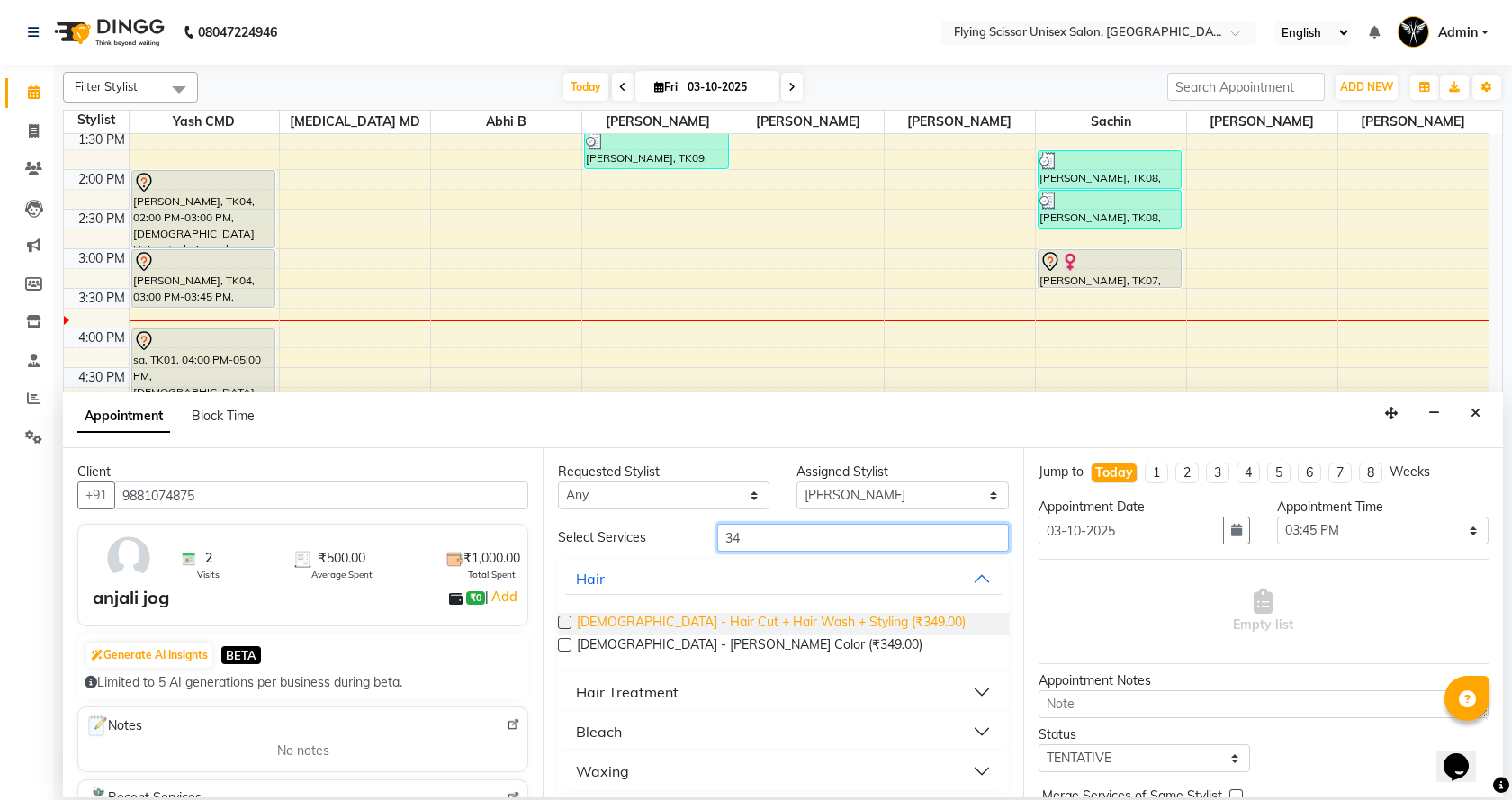
type input "3"
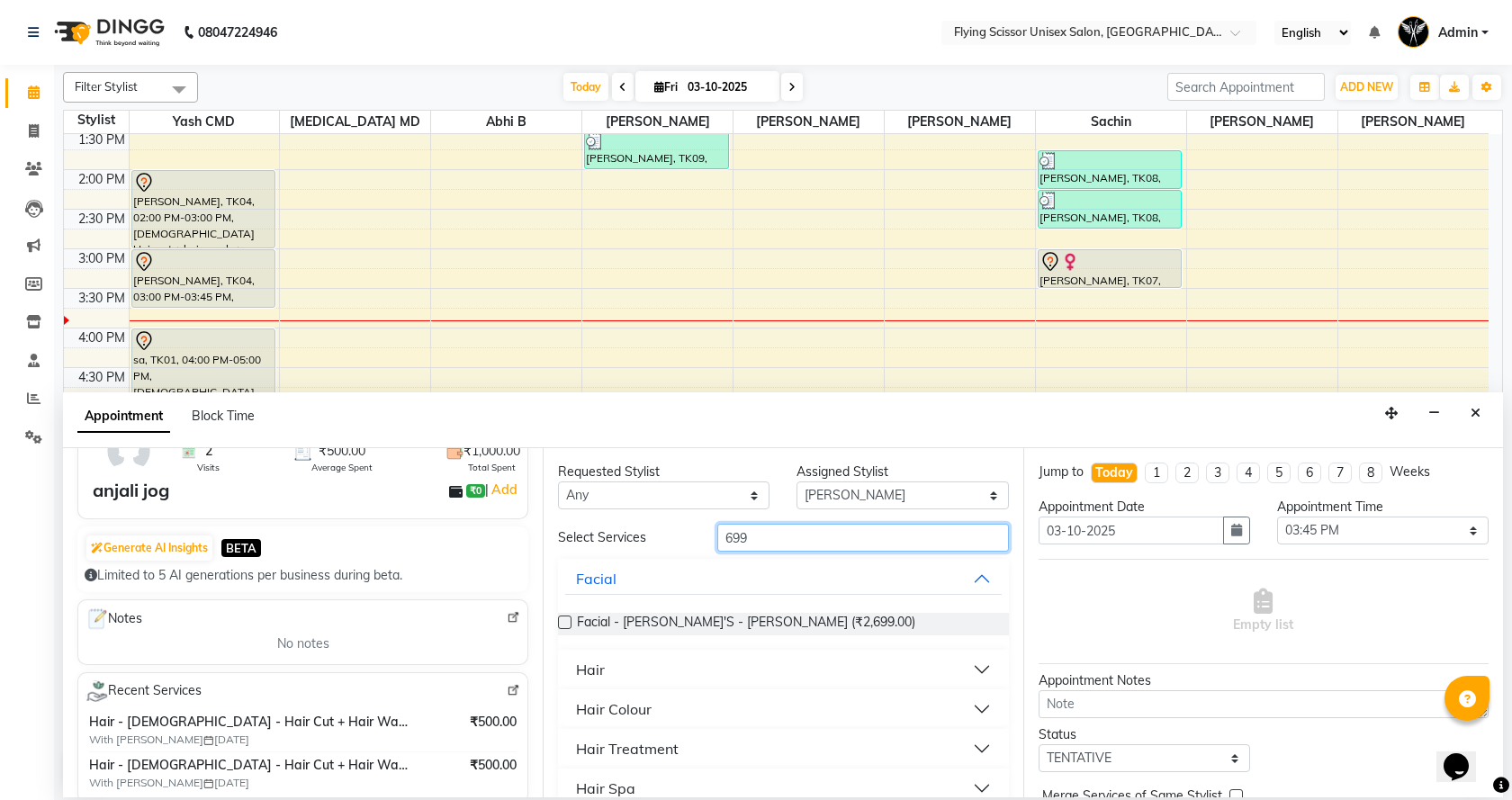
scroll to position [270, 0]
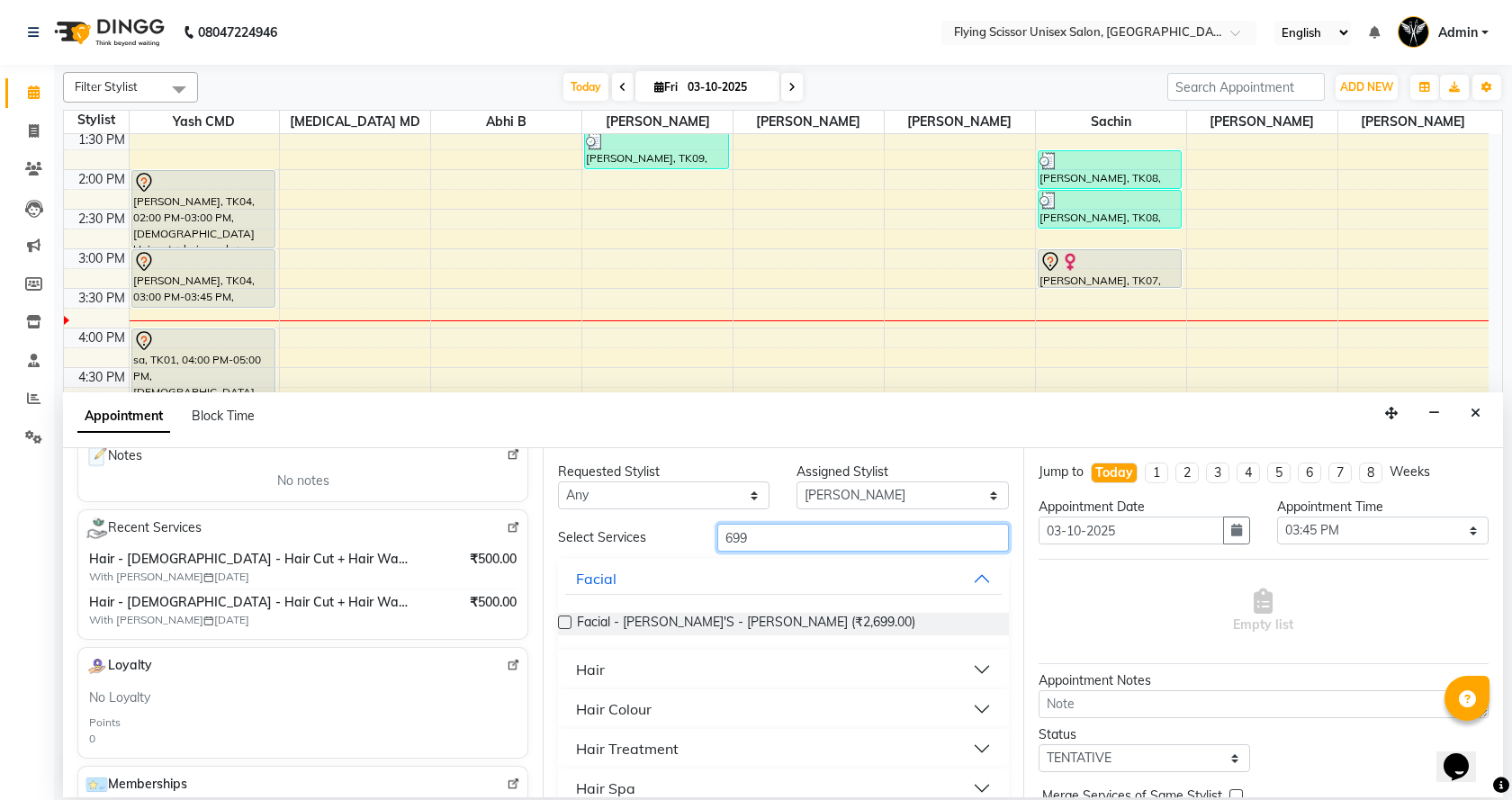
type input "699"
click at [625, 678] on button "Hair" at bounding box center [782, 668] width 436 height 32
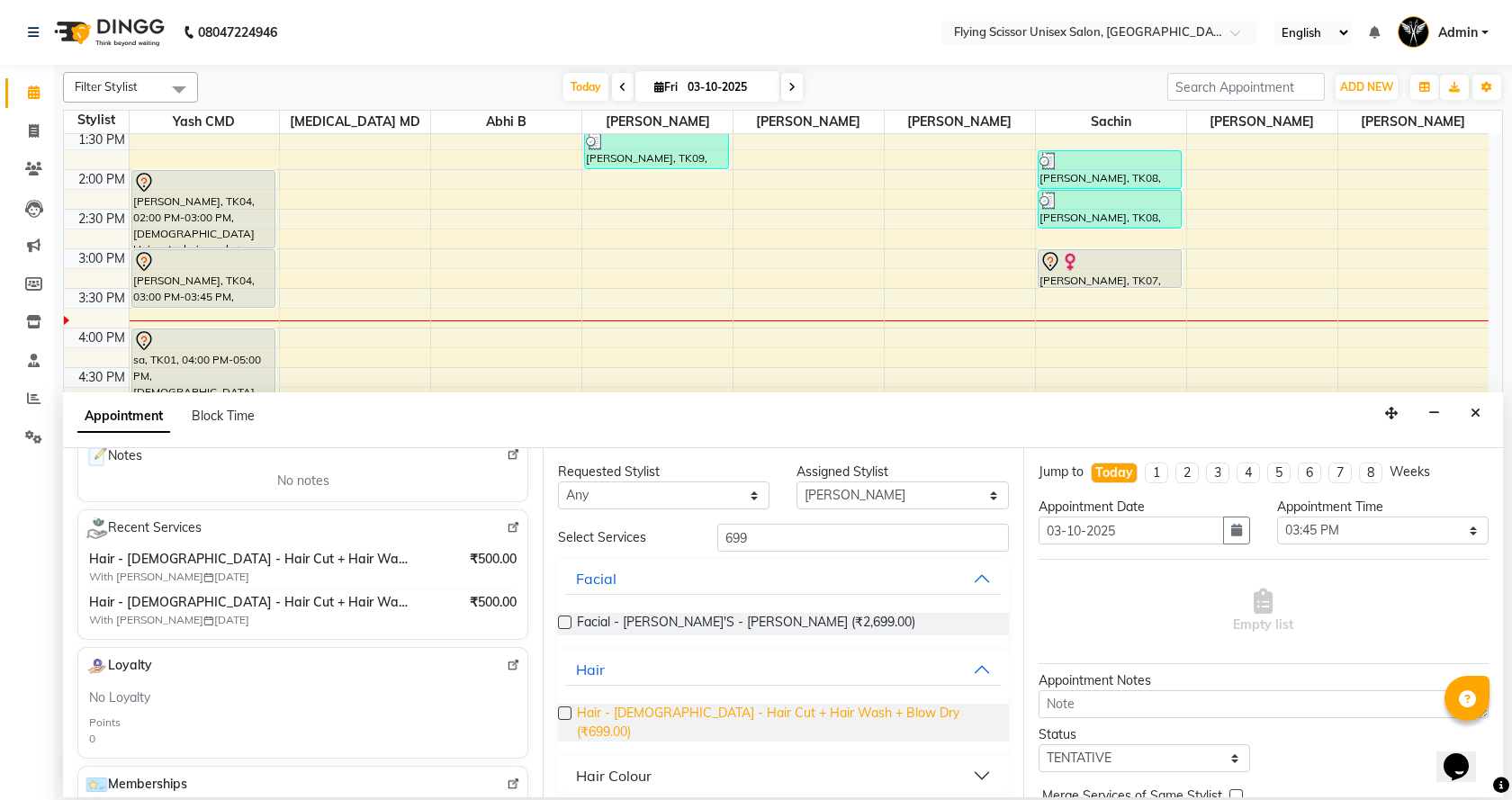
click at [630, 703] on span "Hair - Female - Hair Cut + Hair Wash + Blow Dry (₹699.00)" at bounding box center [785, 722] width 417 height 38
checkbox input "false"
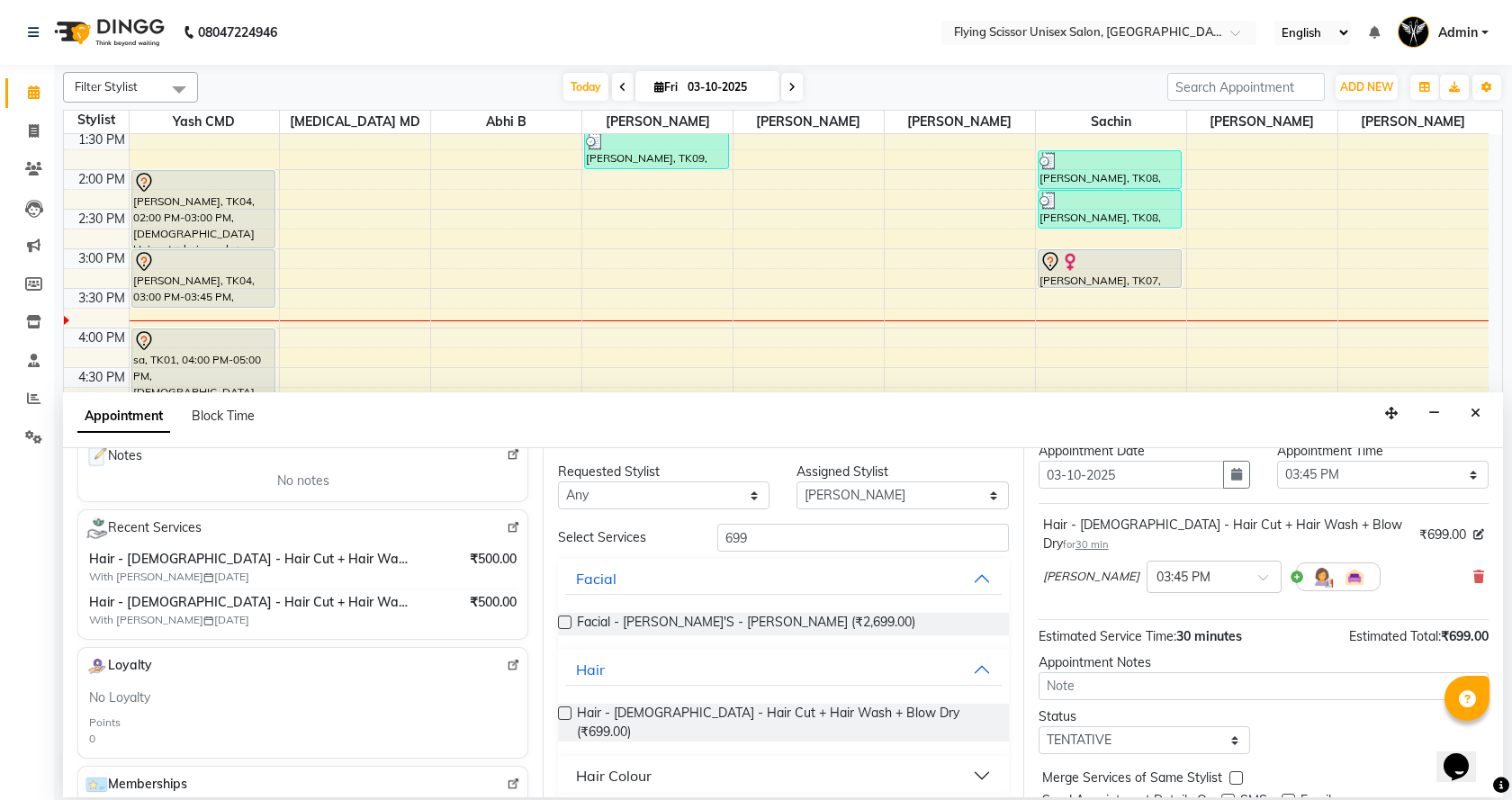
scroll to position [107, 0]
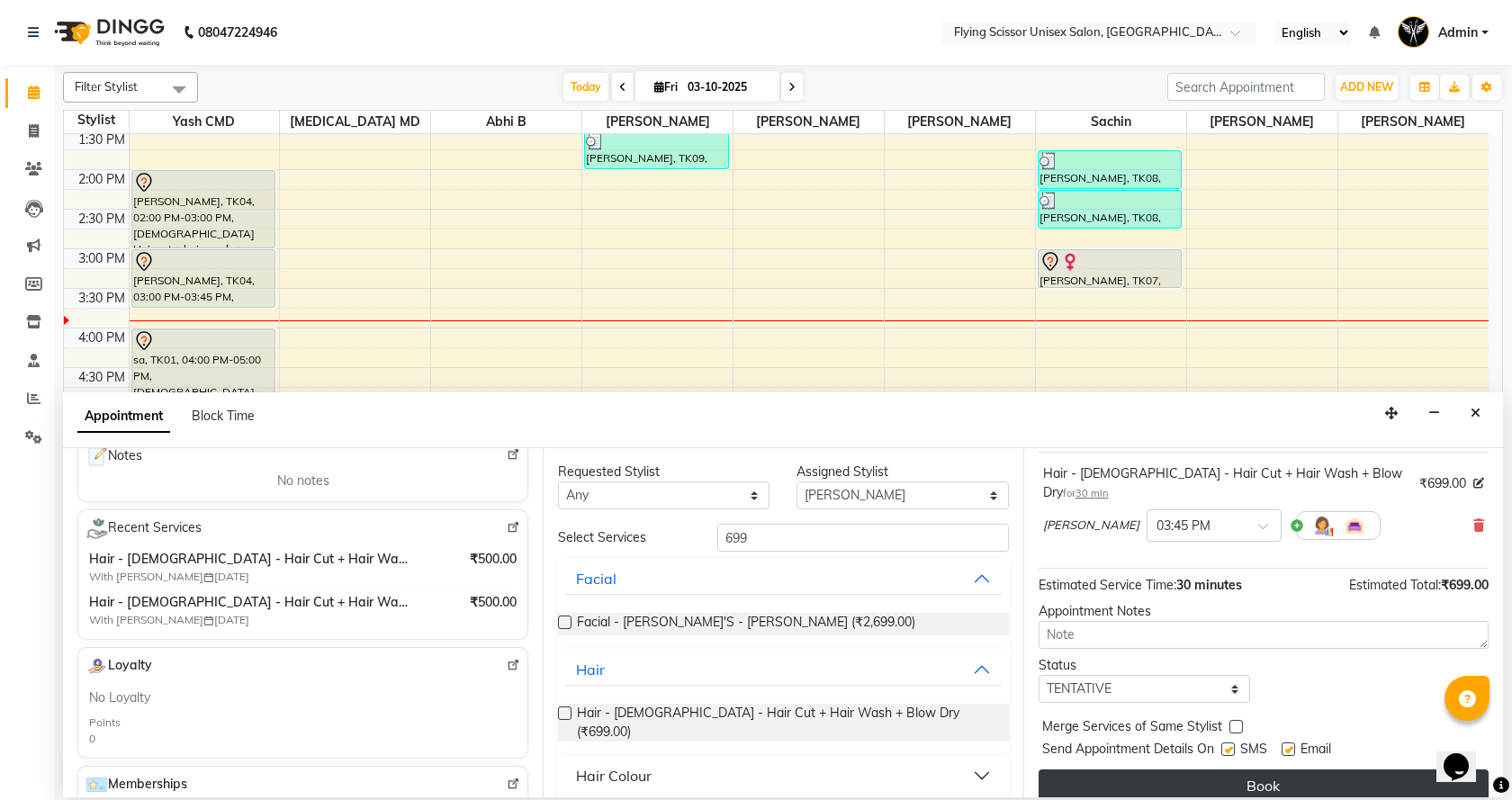
click at [1178, 769] on button "Book" at bounding box center [1263, 785] width 450 height 32
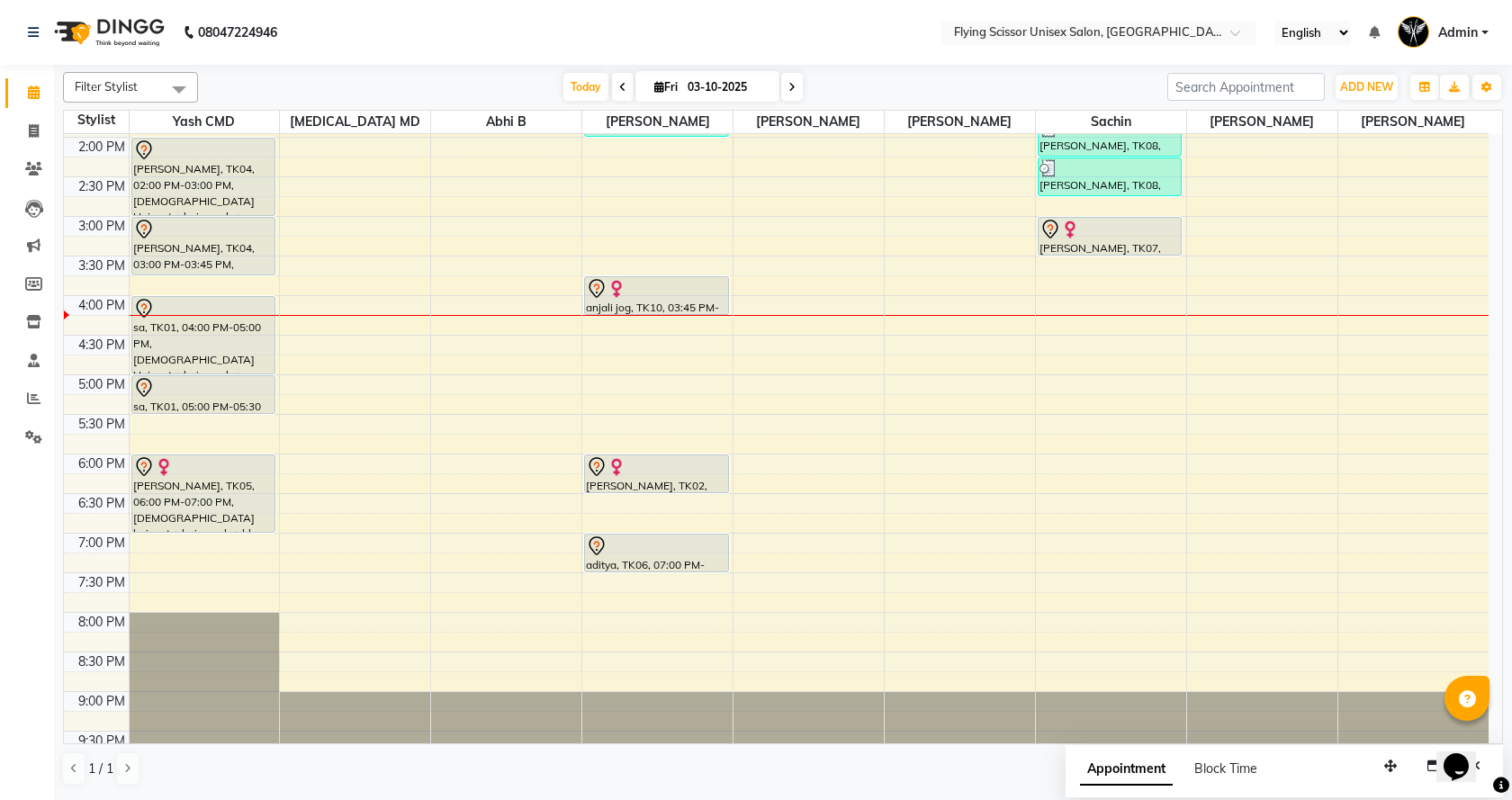
scroll to position [419, 0]
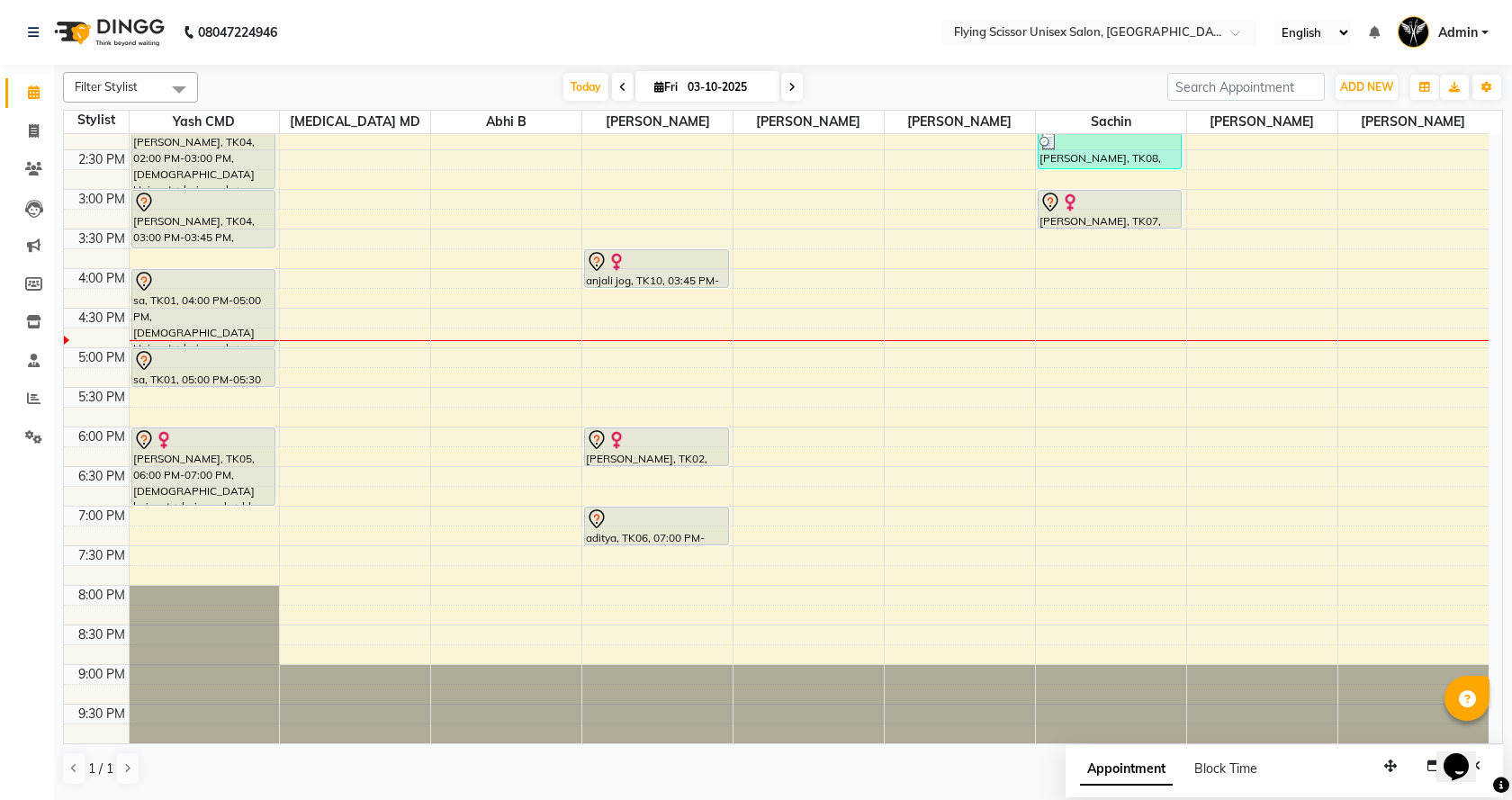
click at [788, 88] on icon at bounding box center [791, 87] width 7 height 11
type input "04-10-2025"
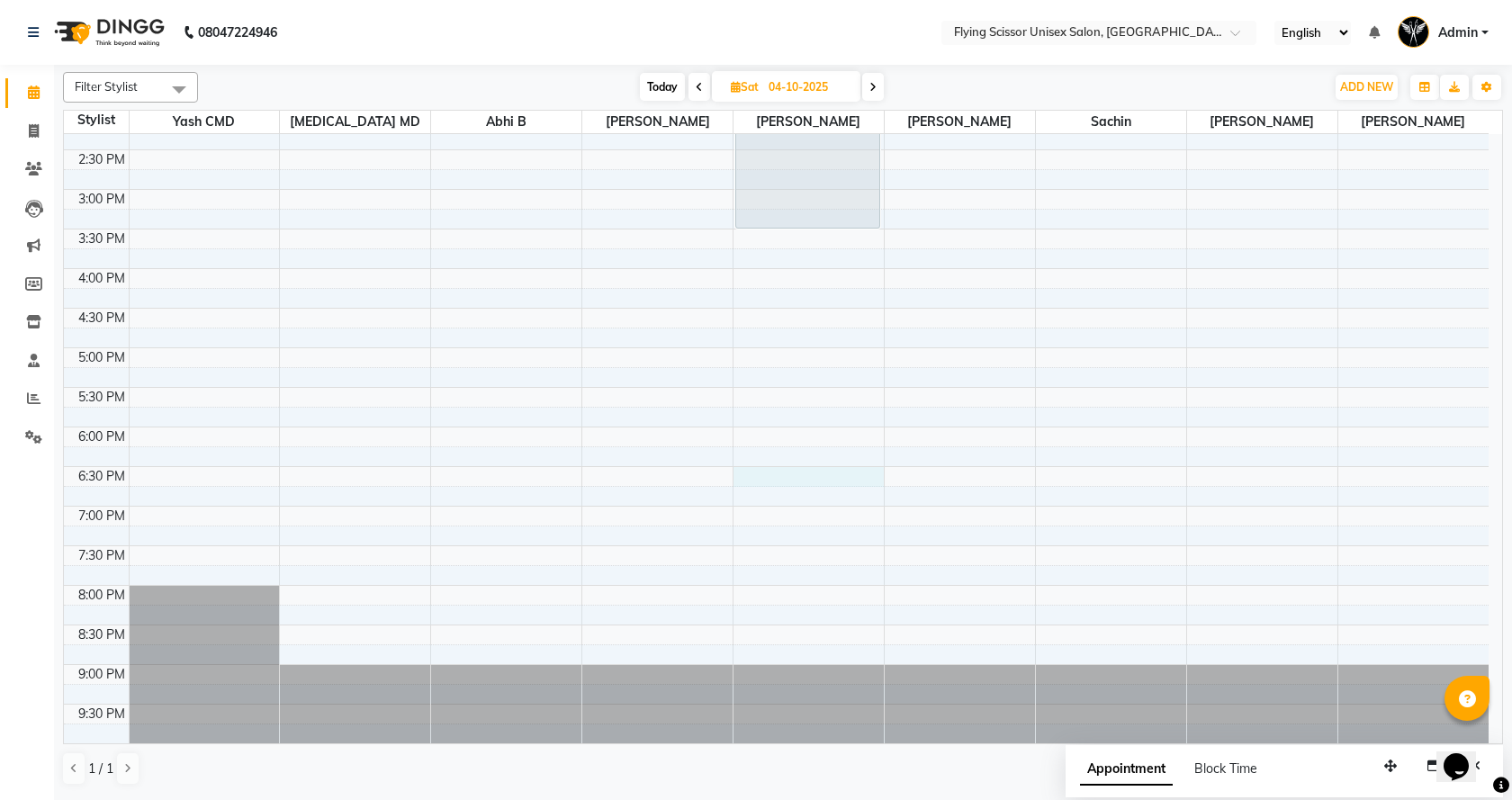
click at [745, 478] on div "9:00 AM 9:30 AM 10:00 AM 10:30 AM 11:00 AM 11:30 AM 12:00 PM 12:30 PM 1:00 PM 1…" at bounding box center [775, 229] width 1424 height 1028
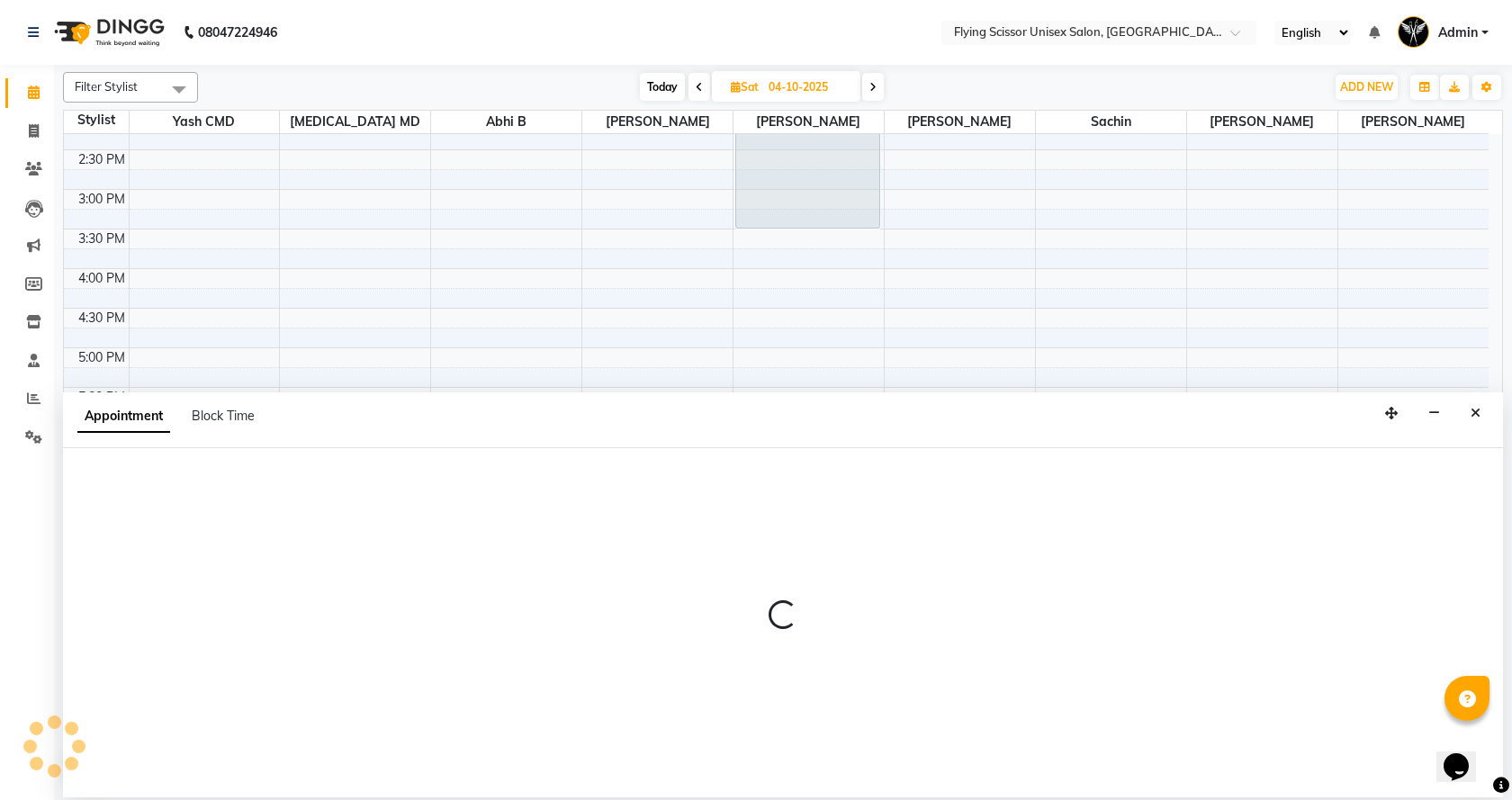
select select "18390"
select select "1110"
select select "tentative"
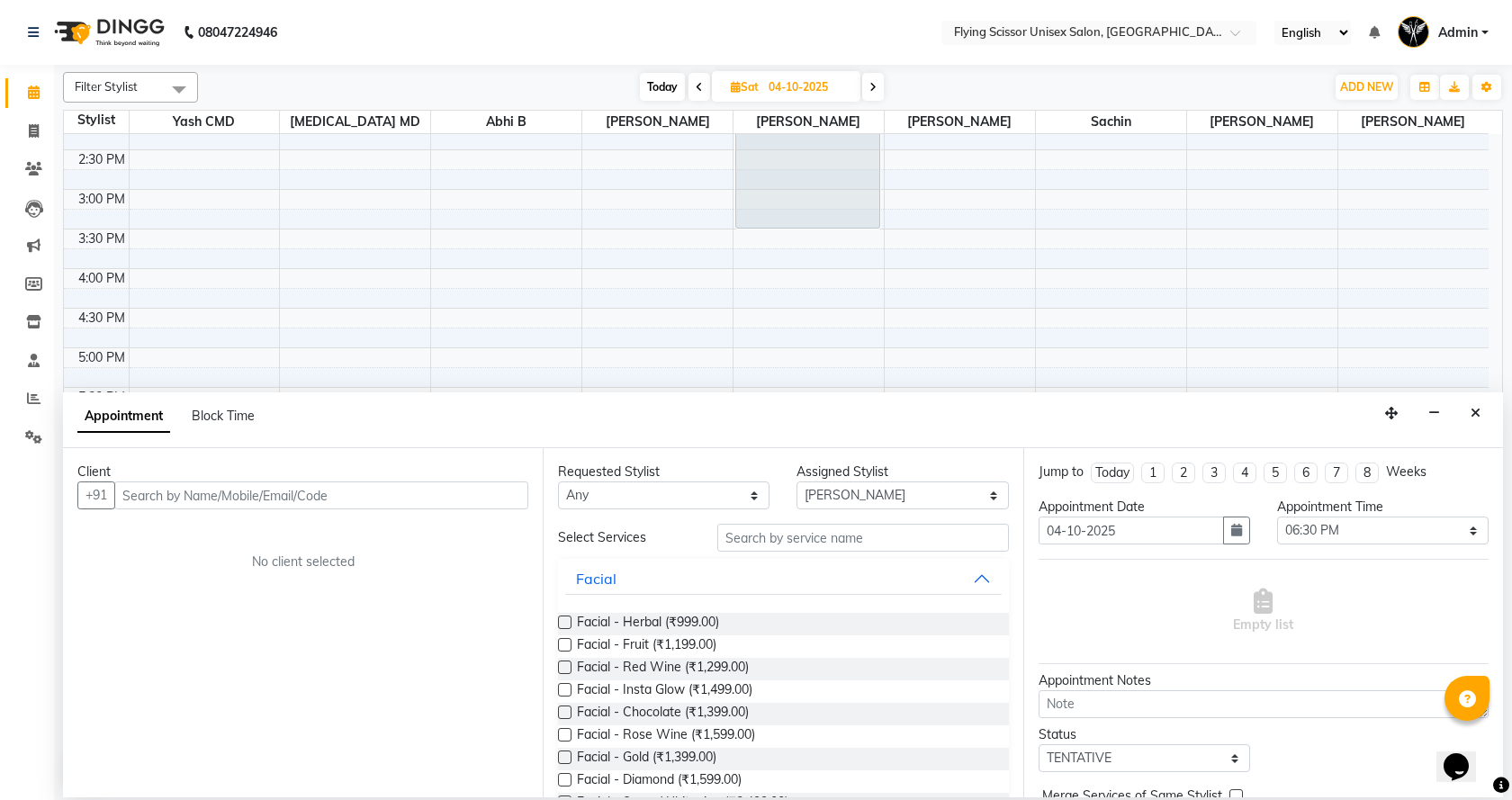
click at [124, 509] on div "Client +91 No client selected" at bounding box center [302, 623] width 479 height 349
click at [125, 488] on input "text" at bounding box center [321, 495] width 414 height 28
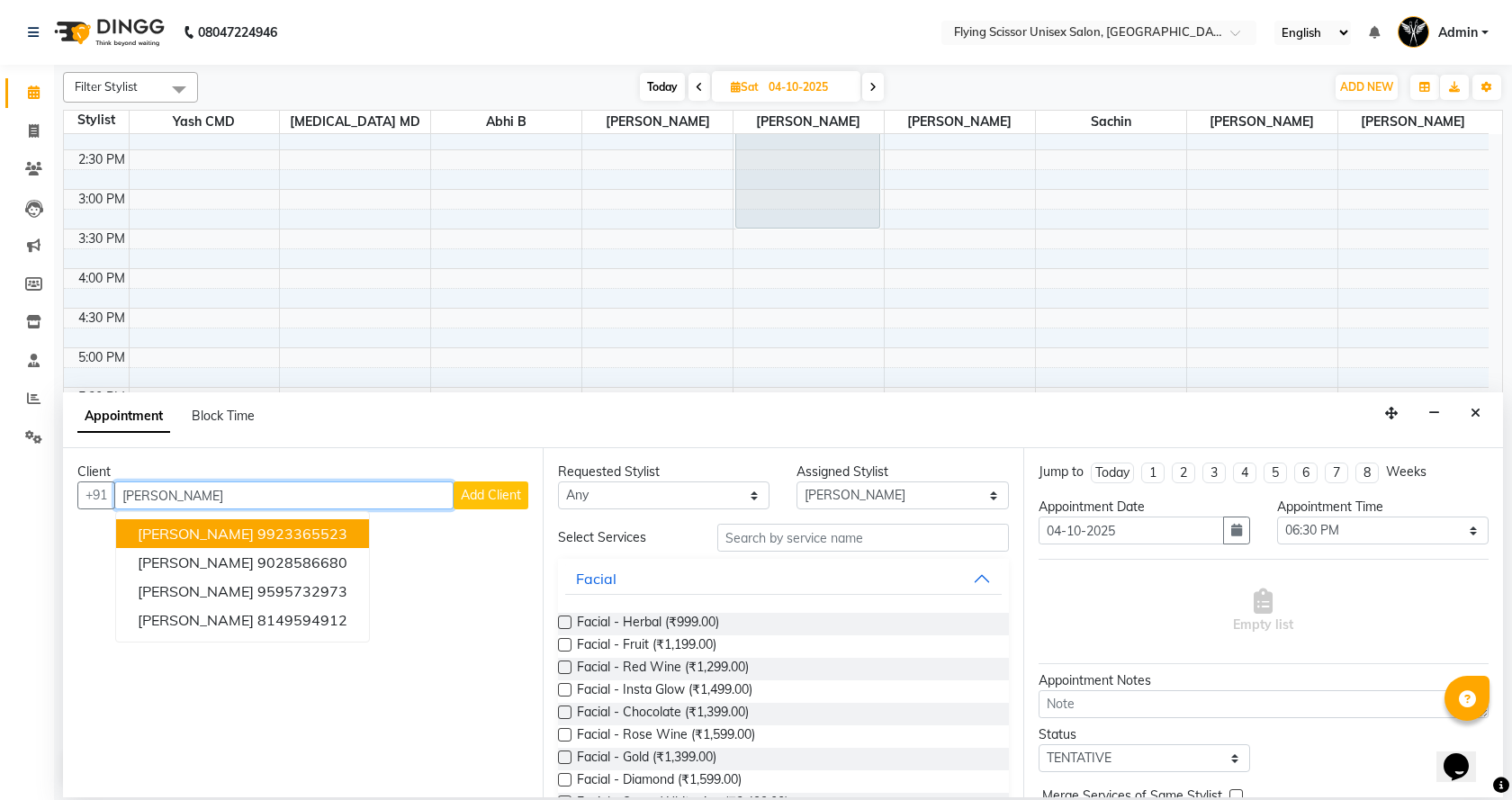
click at [299, 532] on ngb-highlight "9923365523" at bounding box center [302, 533] width 90 height 18
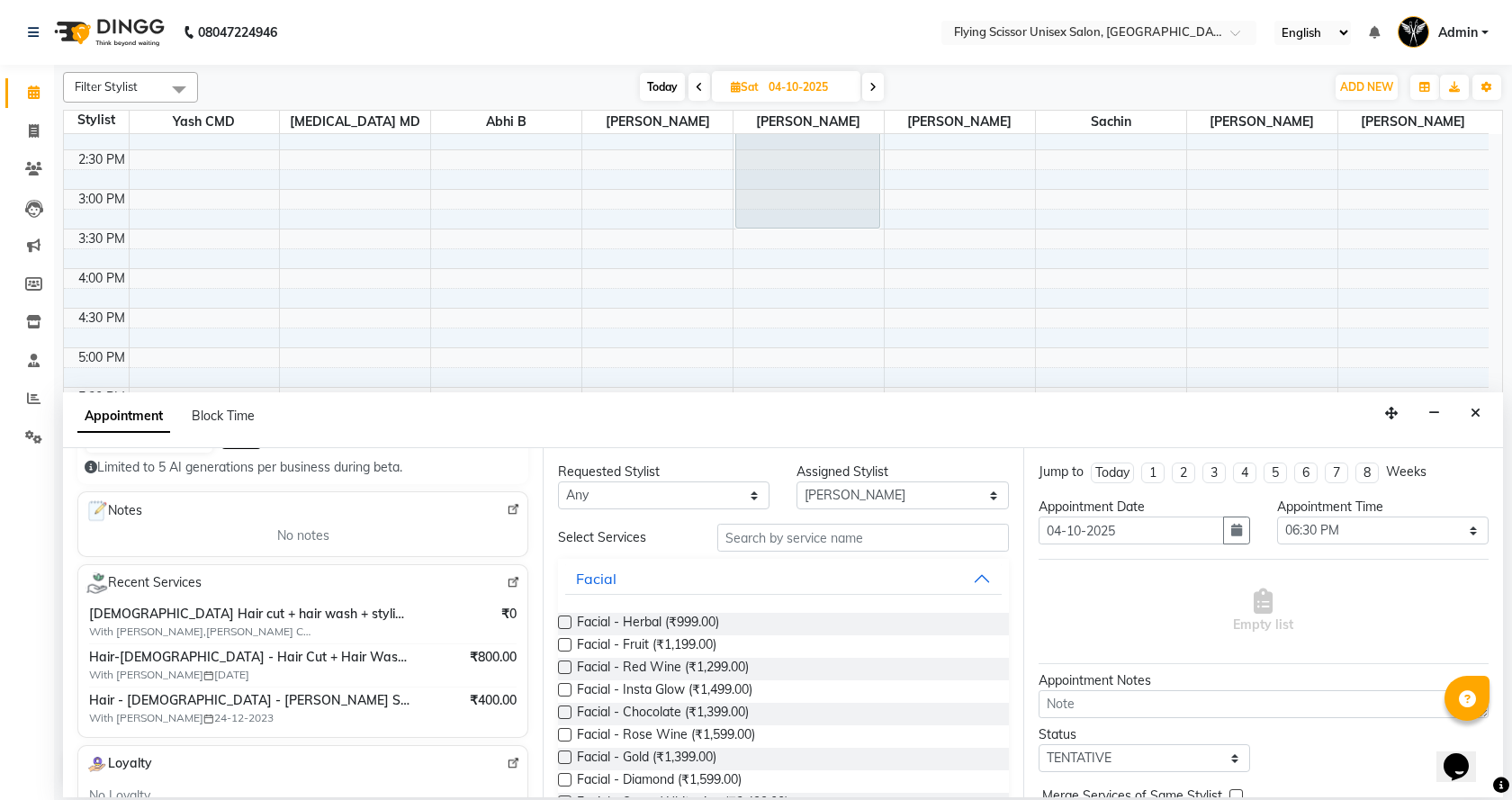
scroll to position [0, 0]
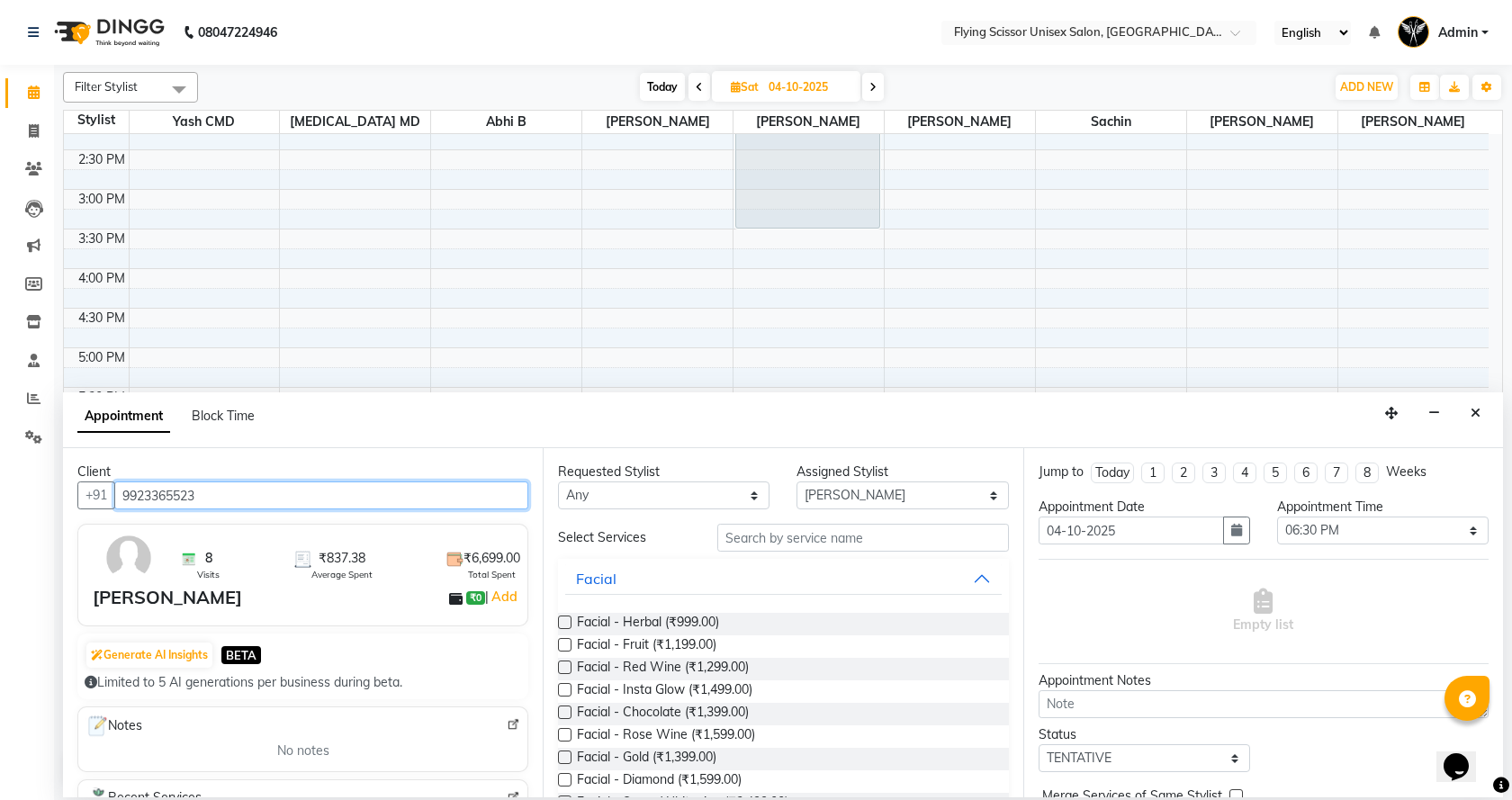
click at [243, 504] on input "9923365523" at bounding box center [321, 495] width 414 height 28
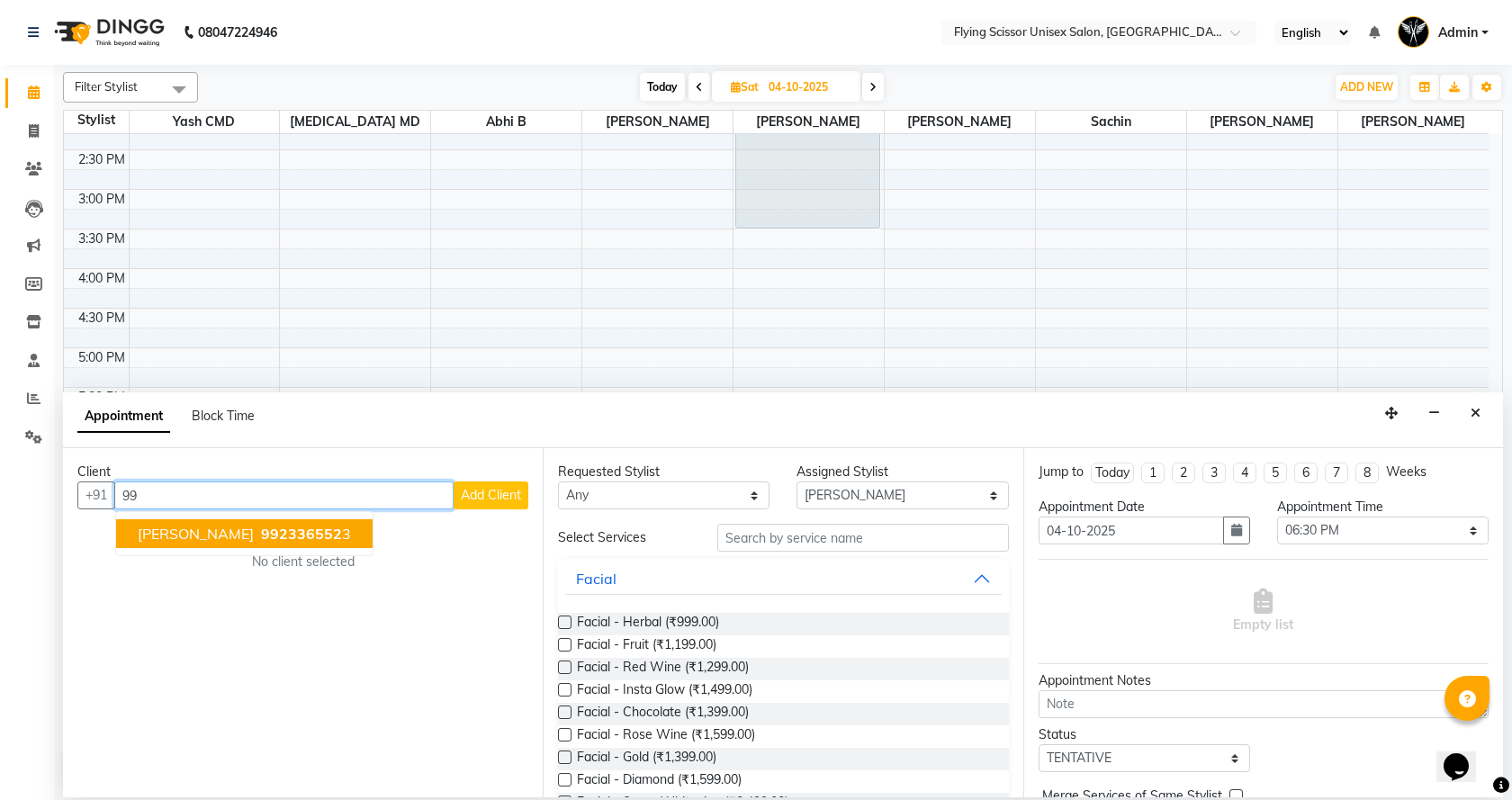
type input "9"
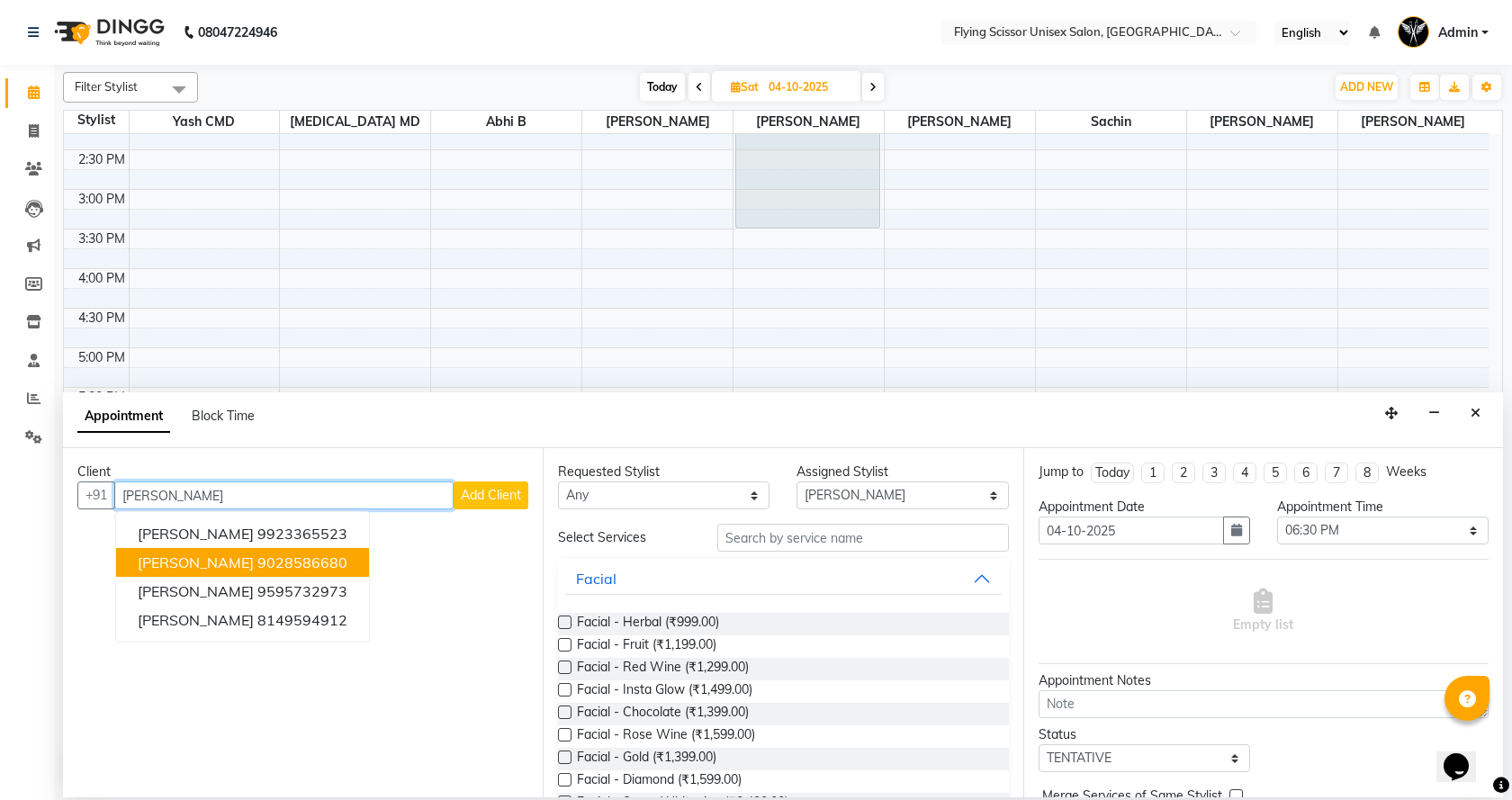
click at [209, 569] on span "Swapnil pawar" at bounding box center [195, 562] width 116 height 18
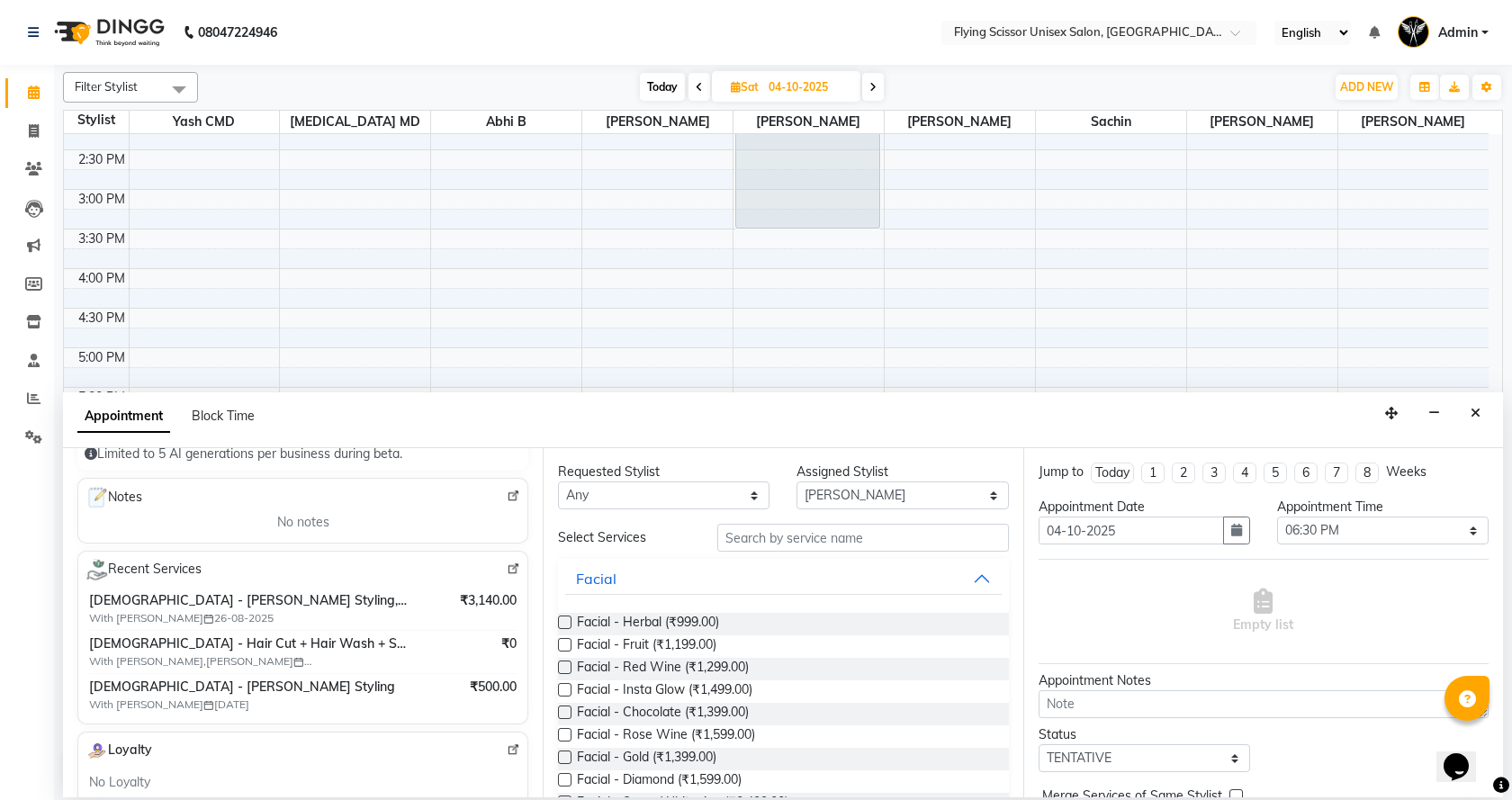
scroll to position [270, 0]
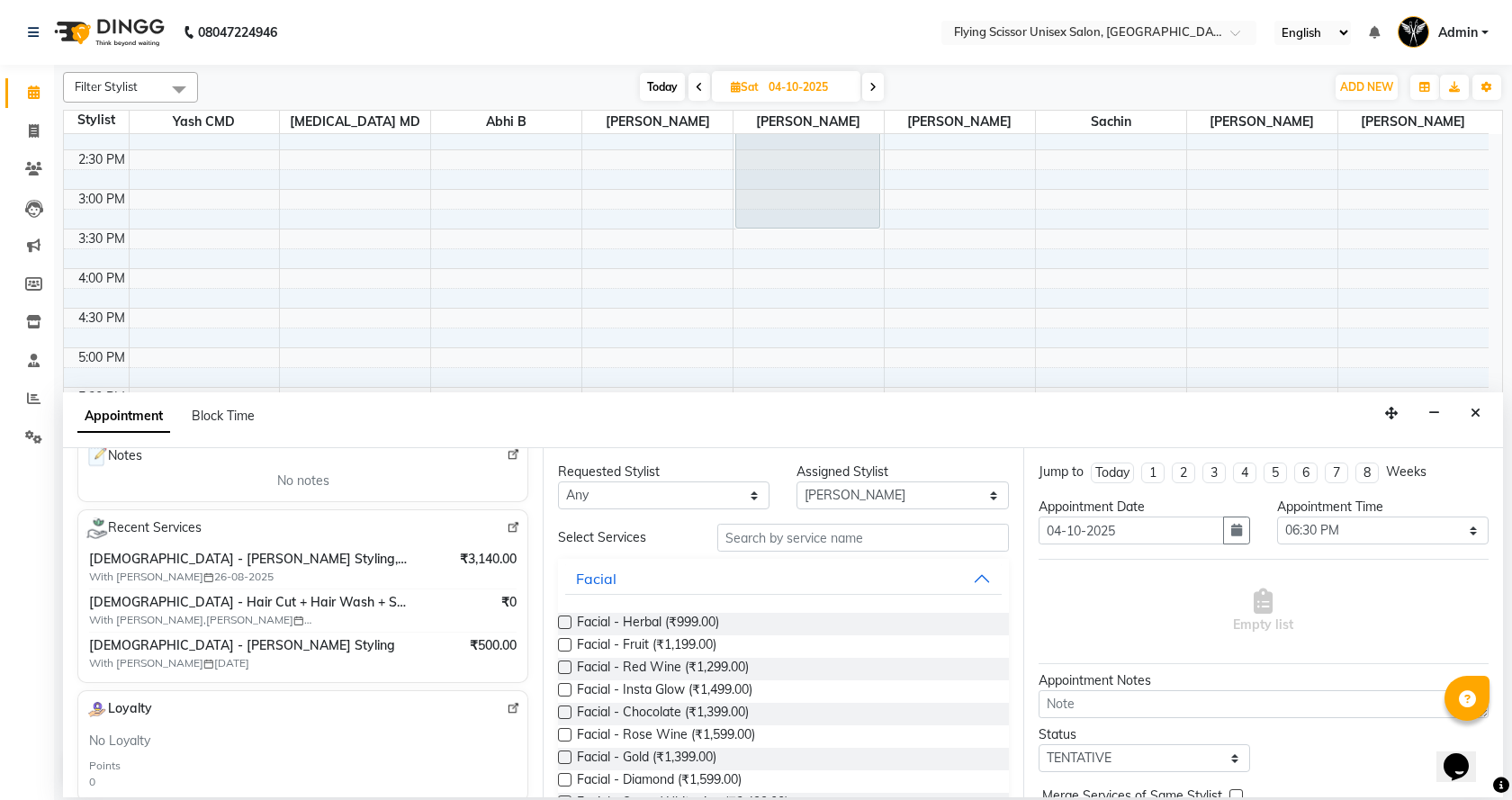
type input "9028586680"
drag, startPoint x: 782, startPoint y: 534, endPoint x: 772, endPoint y: 552, distance: 20.6
click at [784, 539] on input "text" at bounding box center [862, 537] width 291 height 28
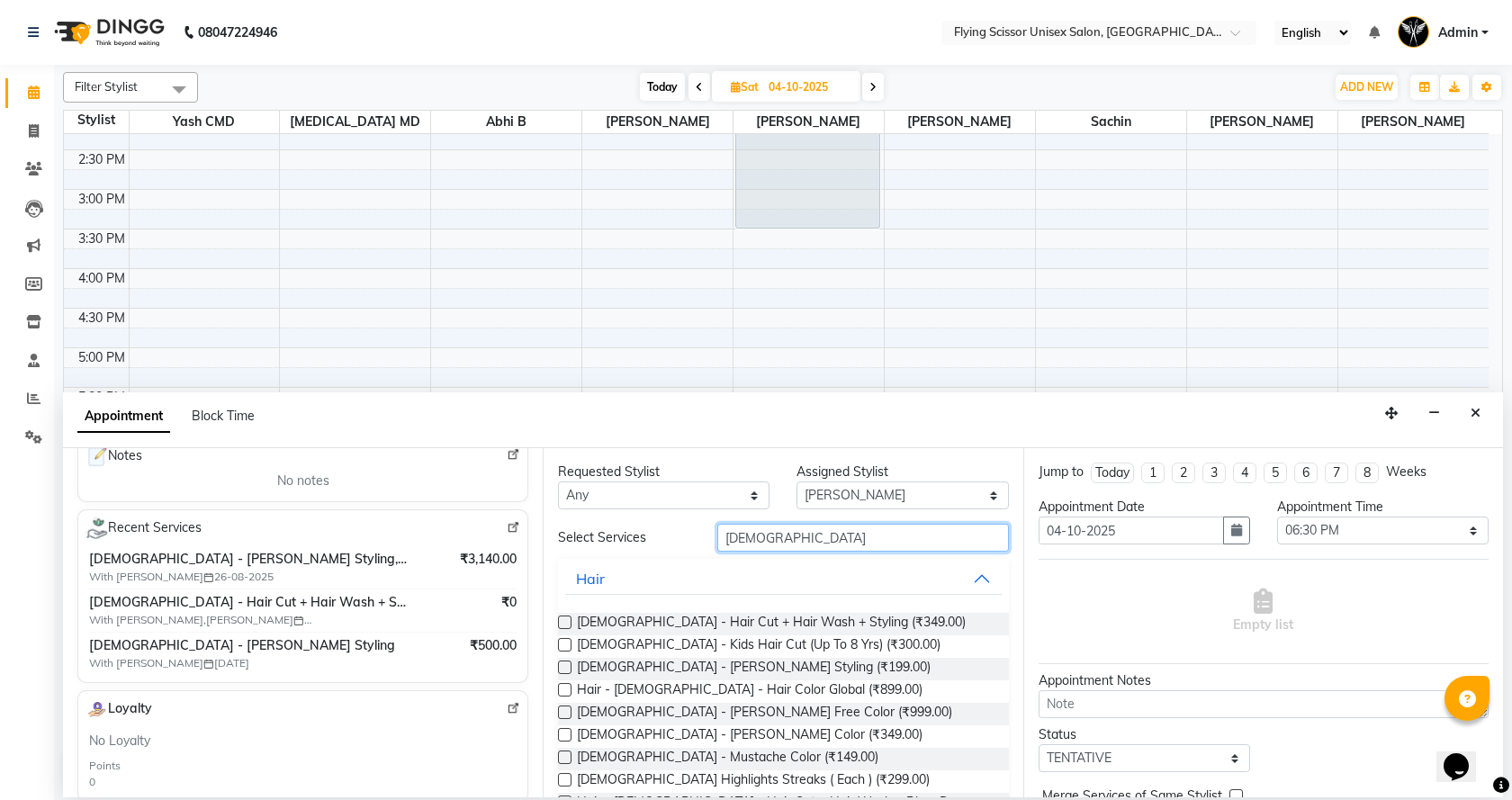
type input "male"
click at [571, 620] on label at bounding box center [565, 622] width 14 height 14
click at [569, 620] on input "checkbox" at bounding box center [564, 624] width 12 height 12
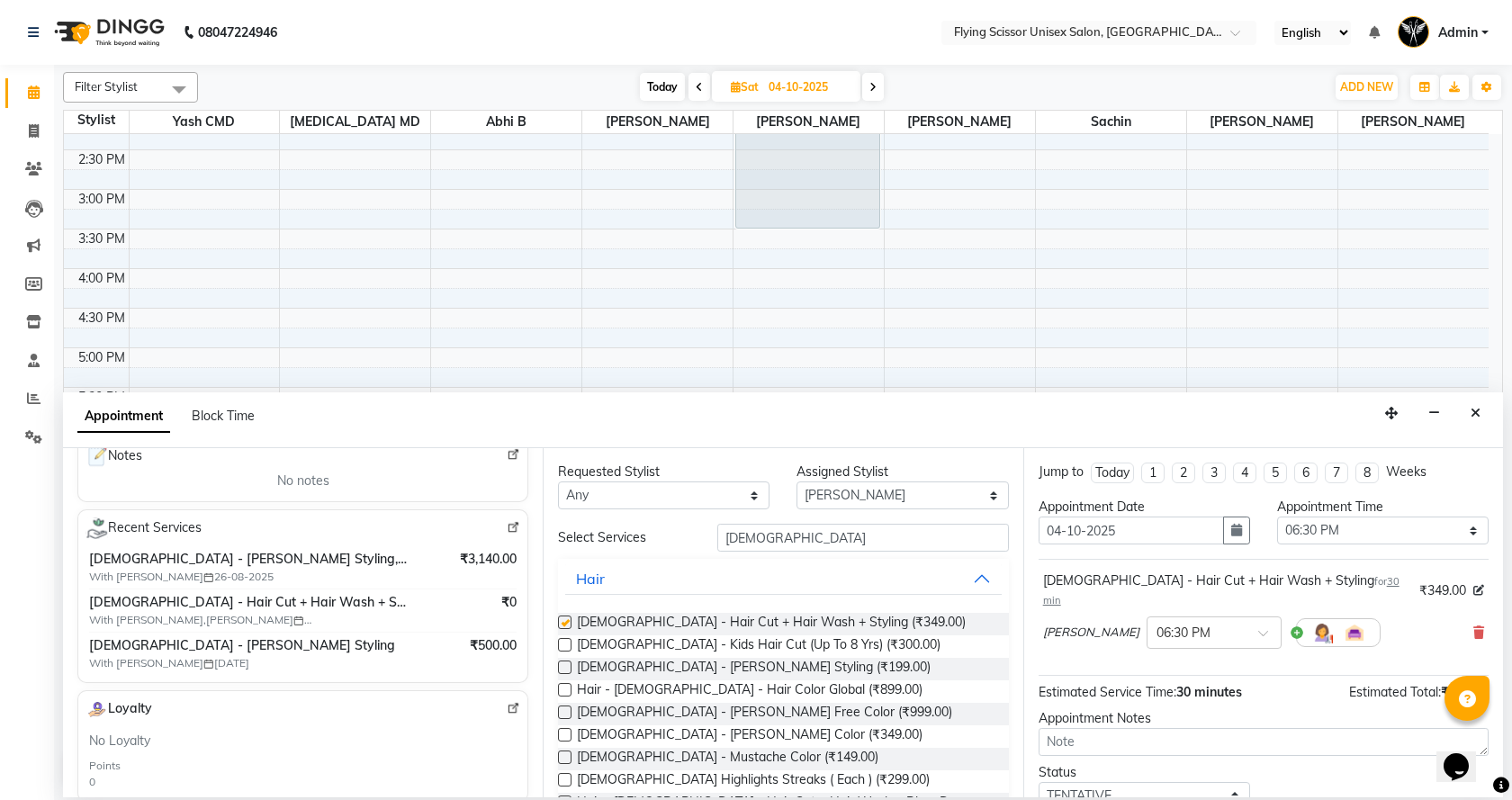
checkbox input "false"
click at [569, 668] on label at bounding box center [565, 667] width 14 height 14
click at [569, 668] on input "checkbox" at bounding box center [564, 668] width 12 height 12
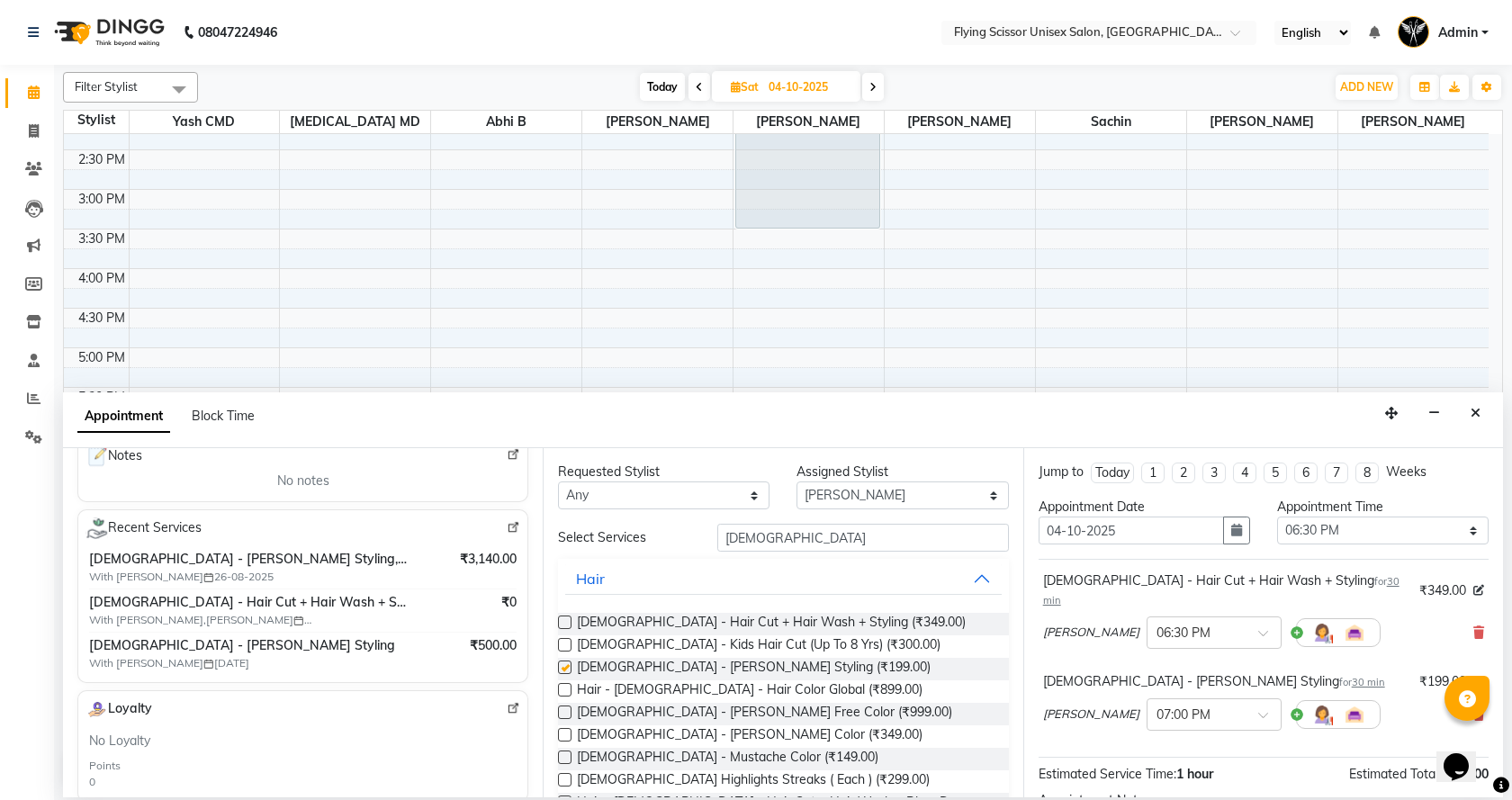
checkbox input "false"
click at [842, 545] on input "male" at bounding box center [862, 537] width 291 height 28
type input "m"
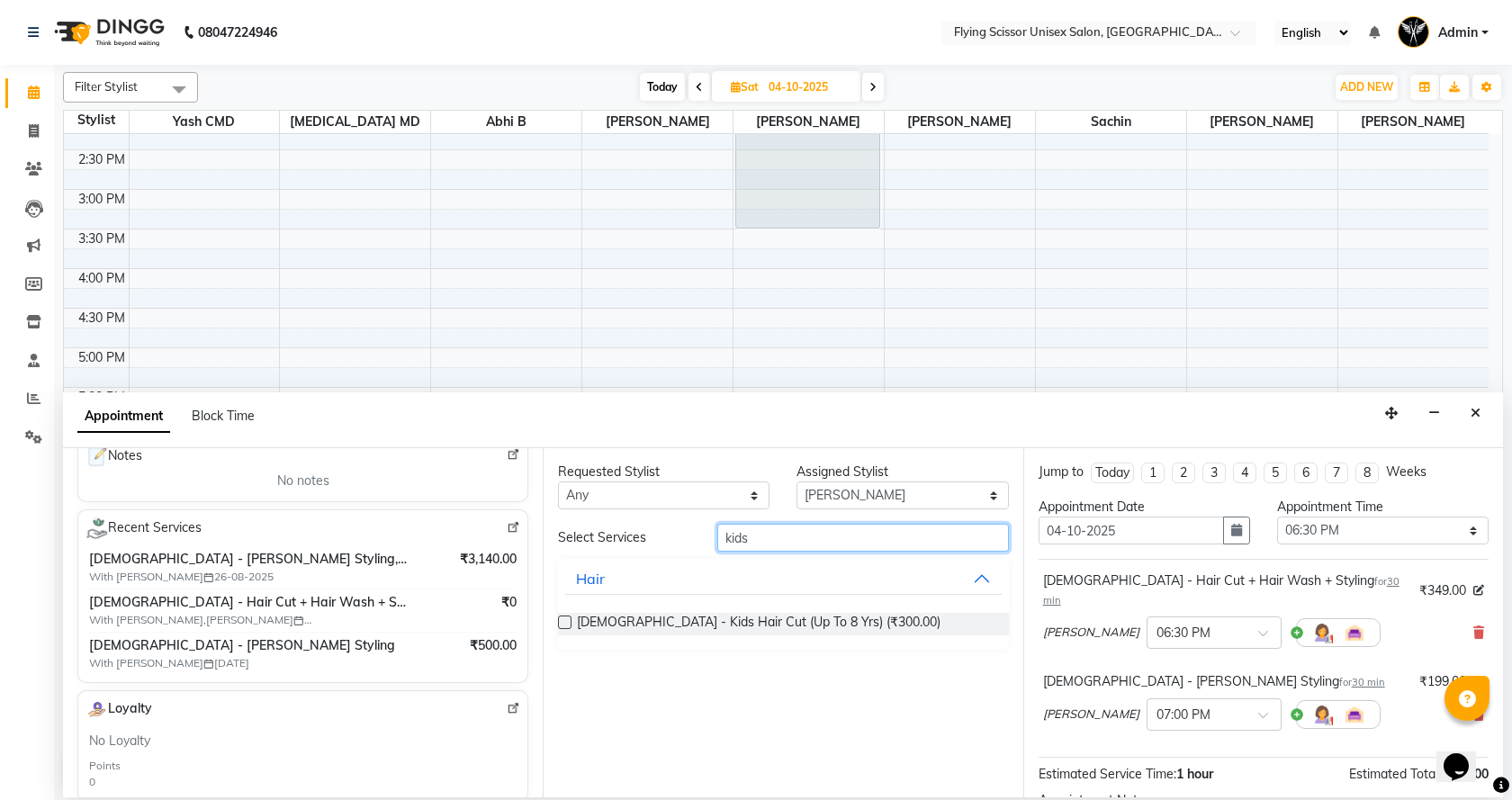
type input "kids"
click at [563, 620] on label at bounding box center [565, 622] width 14 height 14
click at [563, 620] on input "checkbox" at bounding box center [564, 624] width 12 height 12
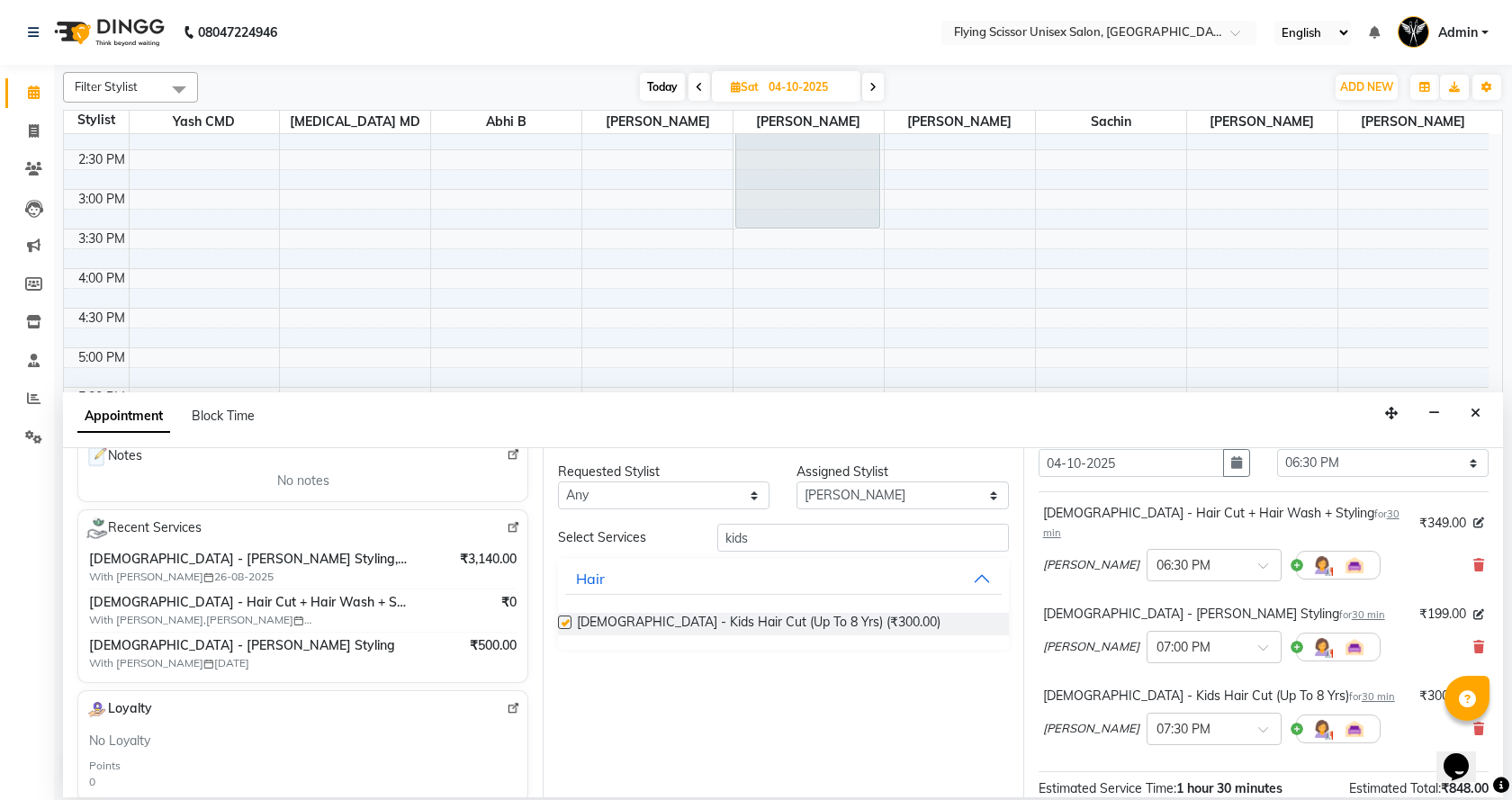
checkbox input "false"
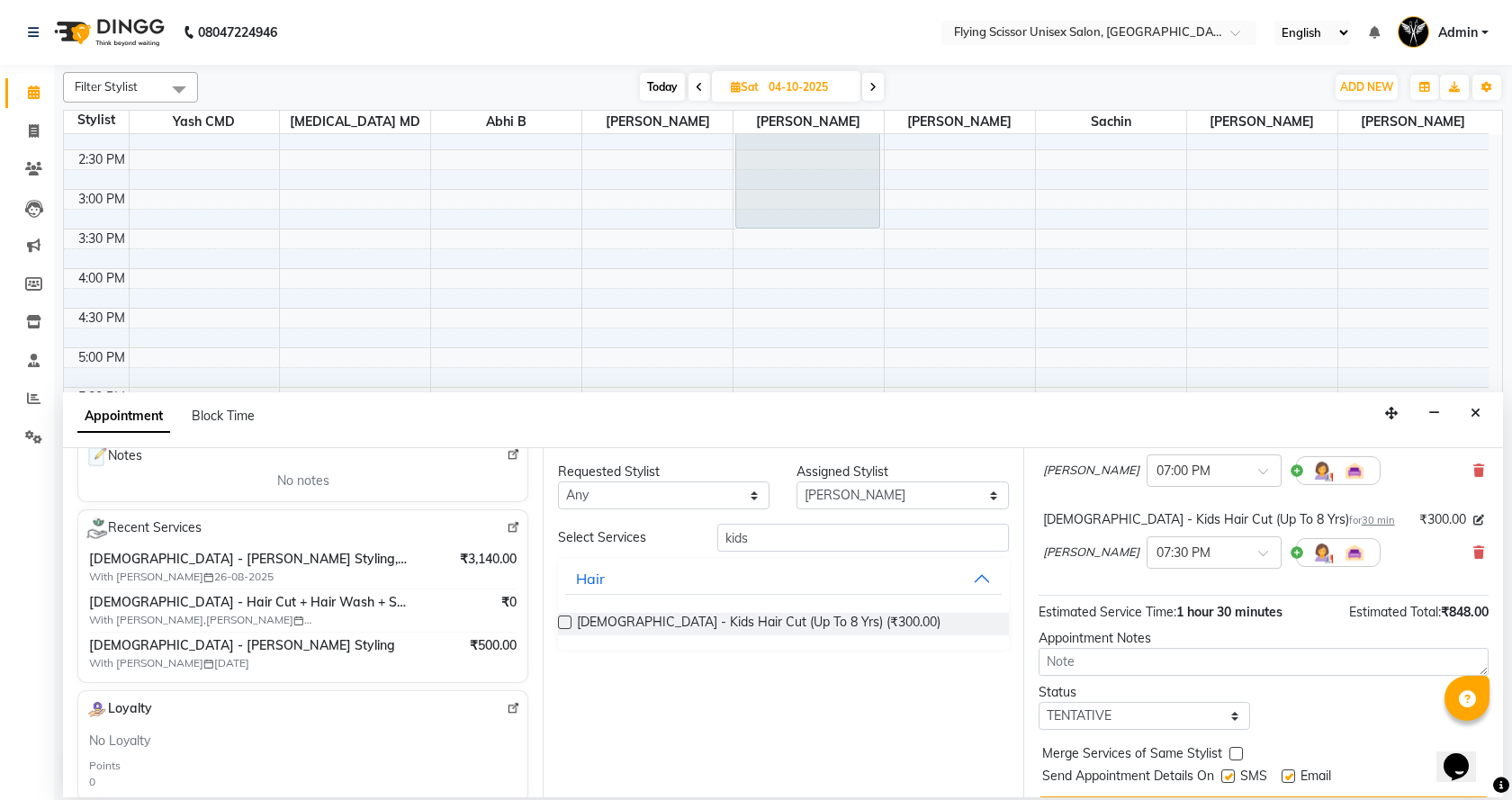
scroll to position [271, 0]
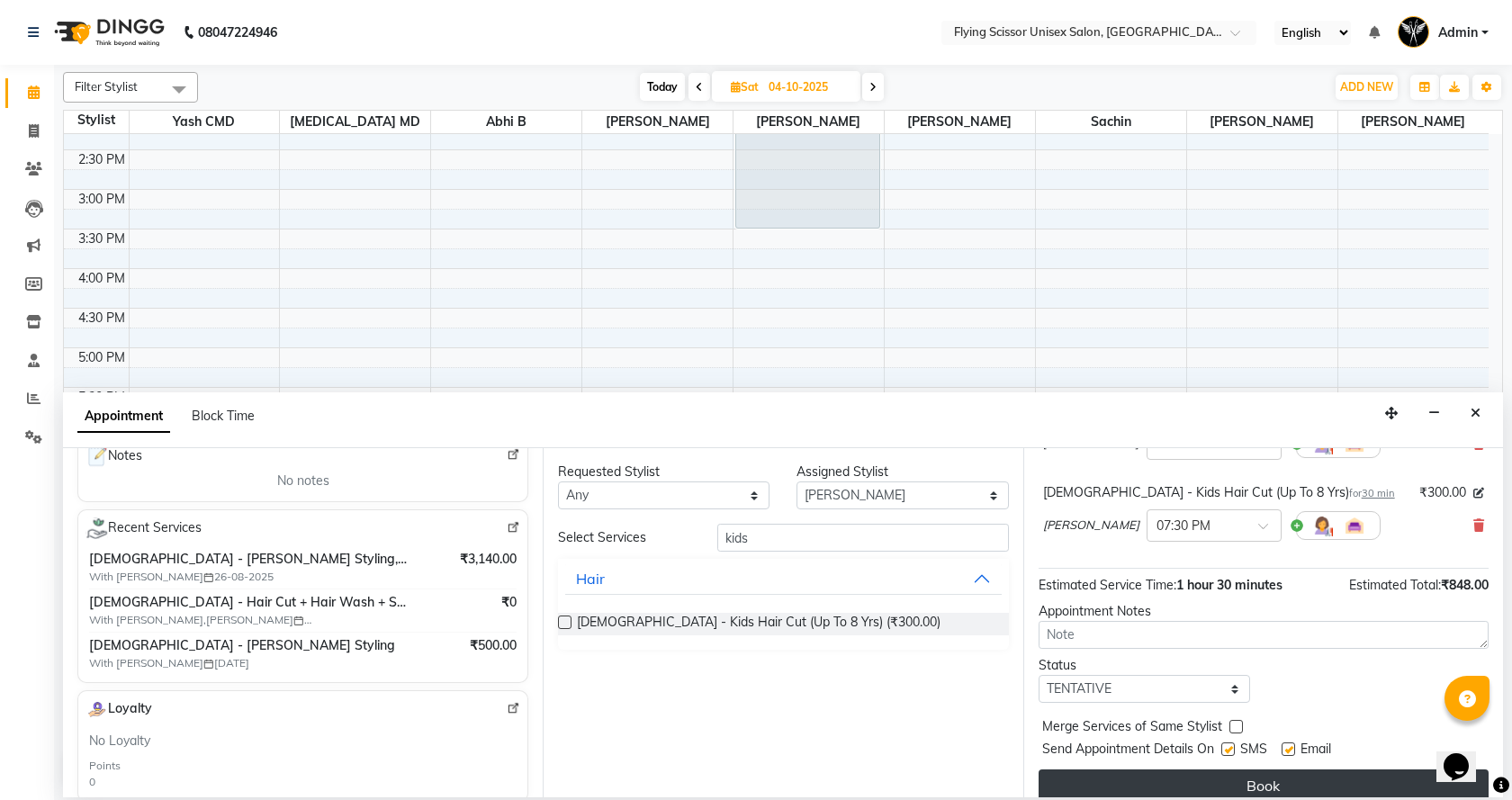
click at [1374, 776] on button "Book" at bounding box center [1263, 785] width 450 height 32
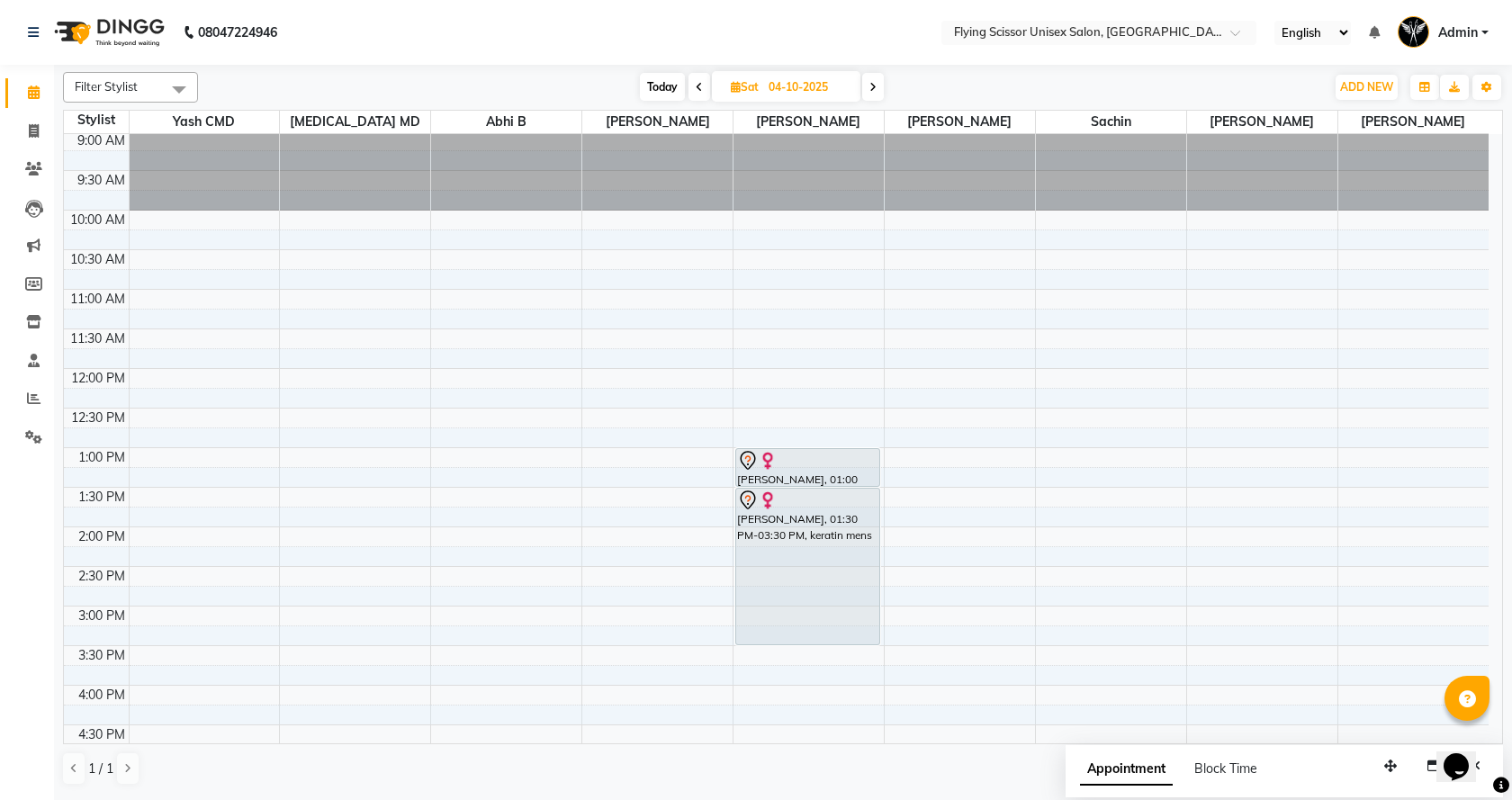
scroll to position [0, 0]
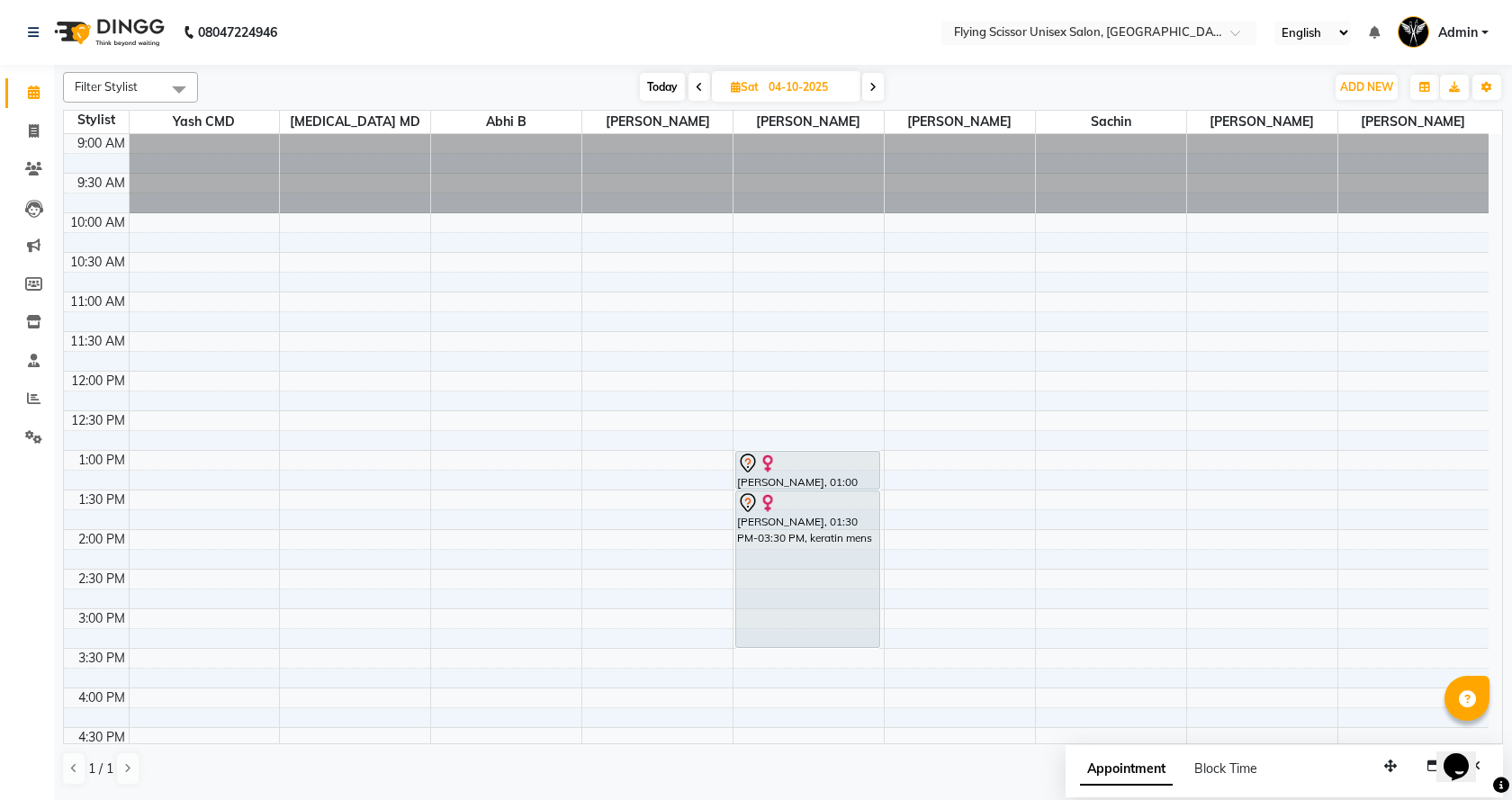
click at [609, 384] on div "9:00 AM 9:30 AM 10:00 AM 10:30 AM 11:00 AM 11:30 AM 12:00 PM 12:30 PM 1:00 PM 1…" at bounding box center [775, 649] width 1424 height 1028
select select "15730"
select select "tentative"
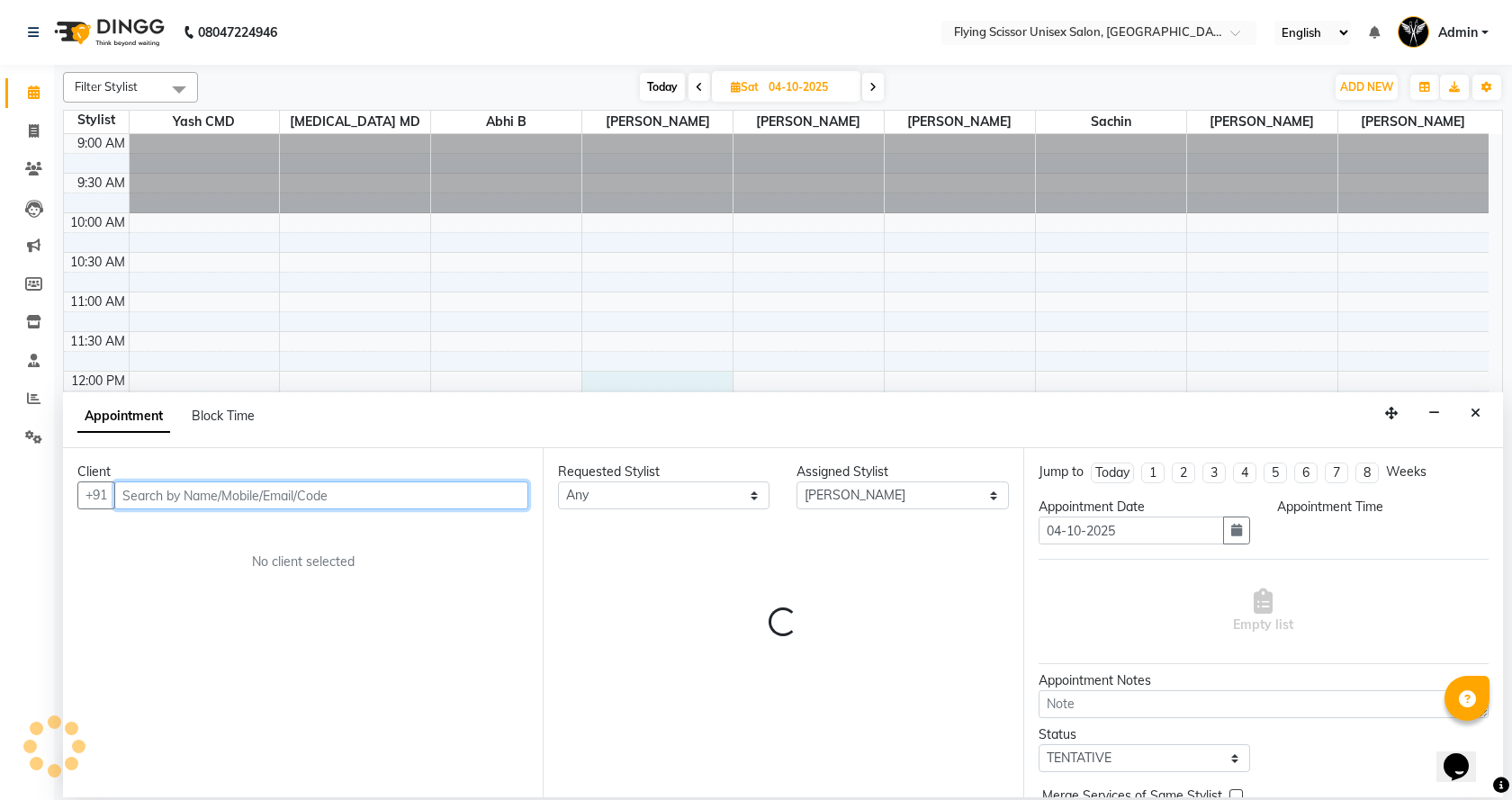
select select "720"
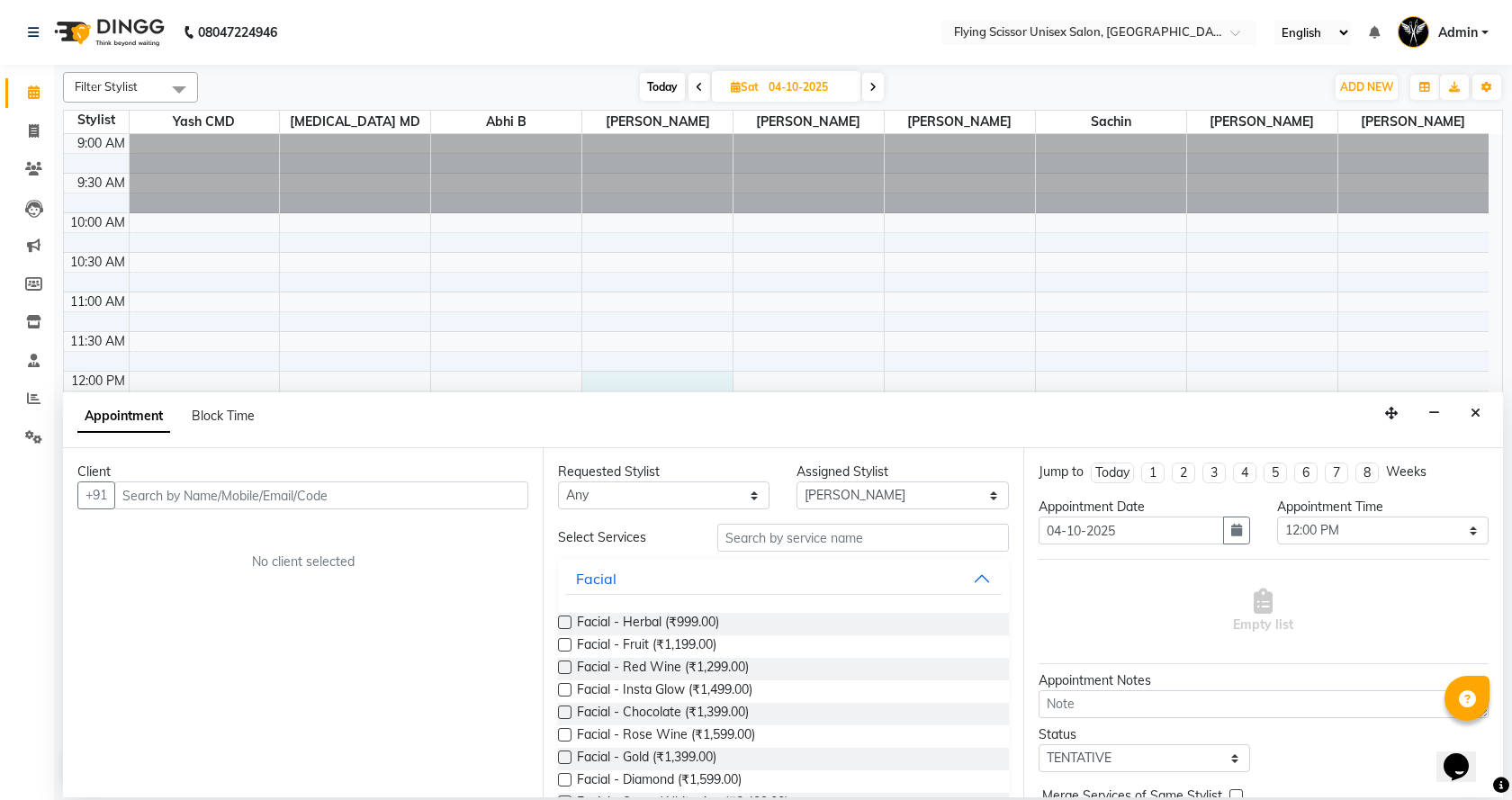
click at [461, 511] on div "Client +91 No client selected" at bounding box center [302, 623] width 479 height 349
click at [466, 500] on input "text" at bounding box center [321, 495] width 414 height 28
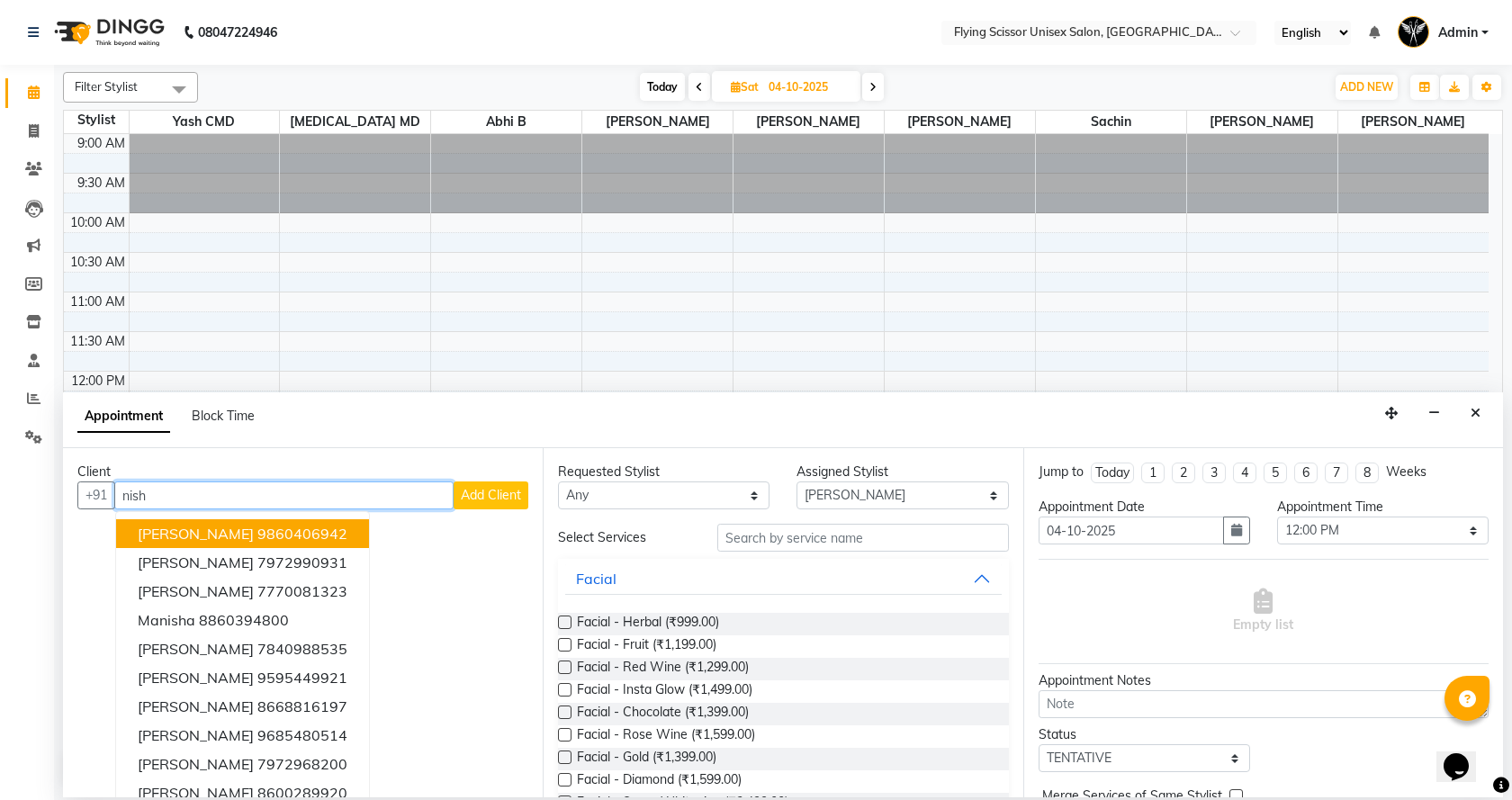
type input "nish"
click at [400, 404] on div "Appointment Block Time" at bounding box center [782, 420] width 1439 height 56
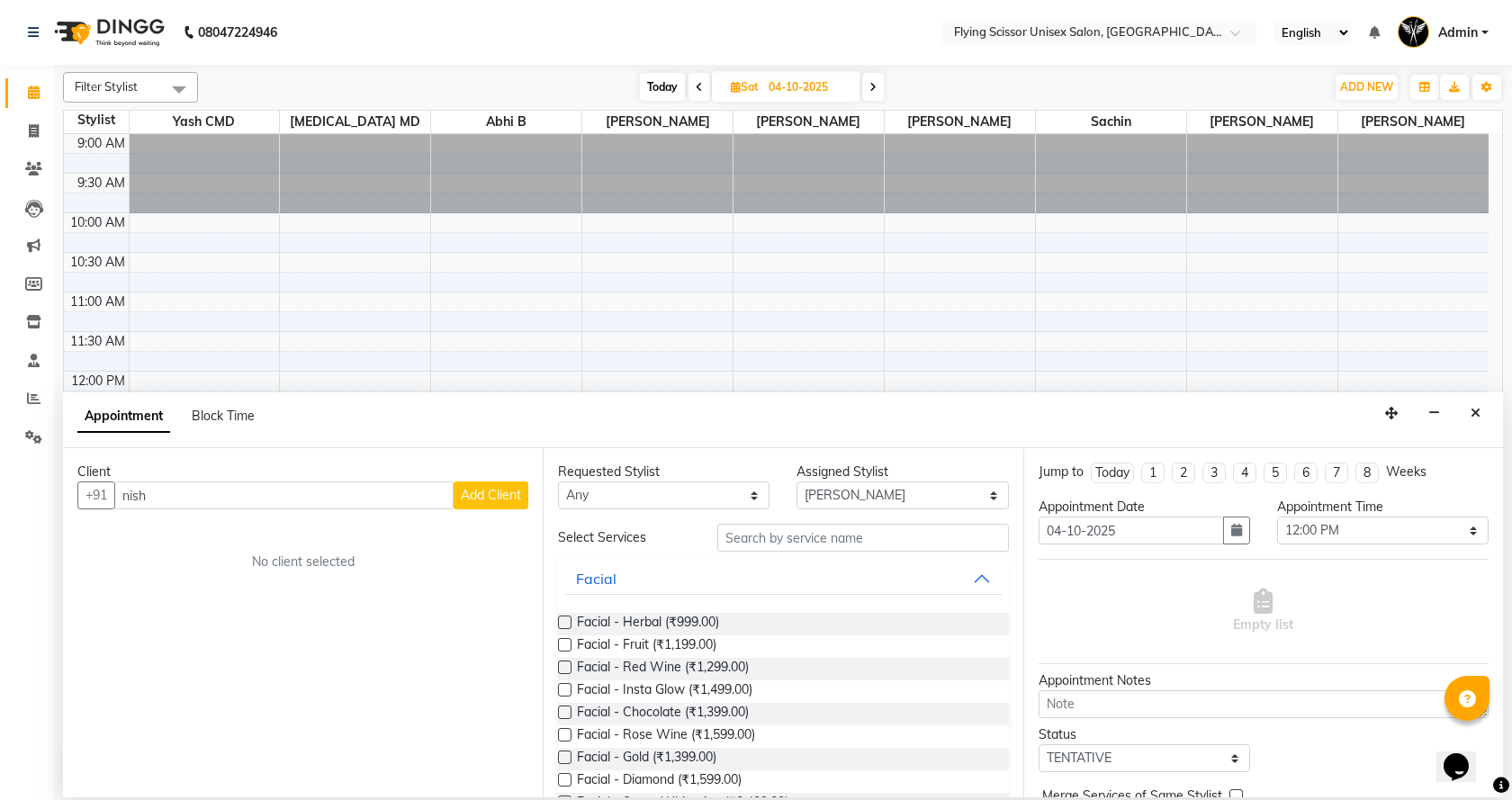
click at [692, 92] on span at bounding box center [700, 87] width 22 height 28
type input "03-10-2025"
select select "720"
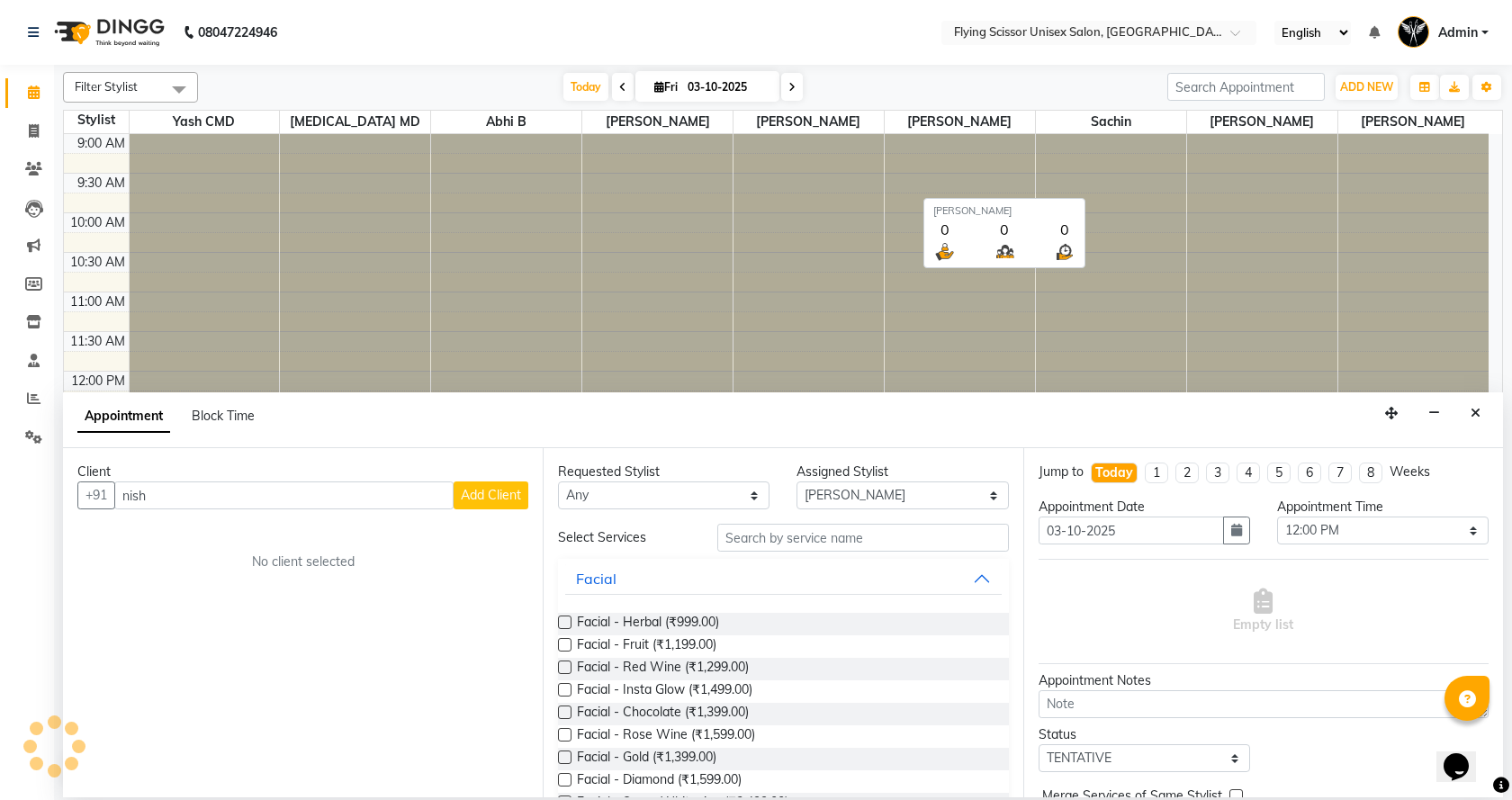
scroll to position [419, 0]
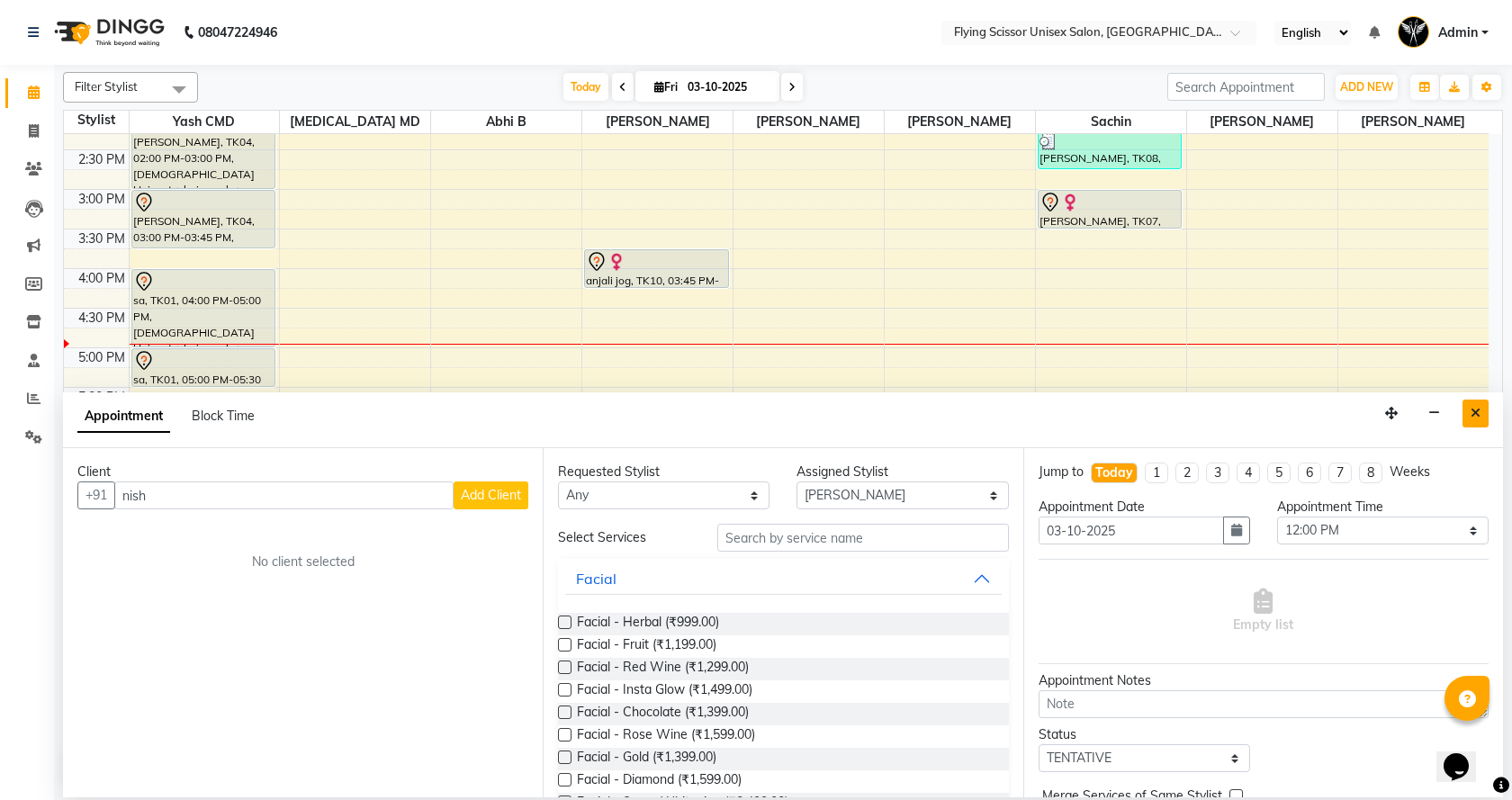
click at [1479, 420] on button "Close" at bounding box center [1475, 413] width 26 height 28
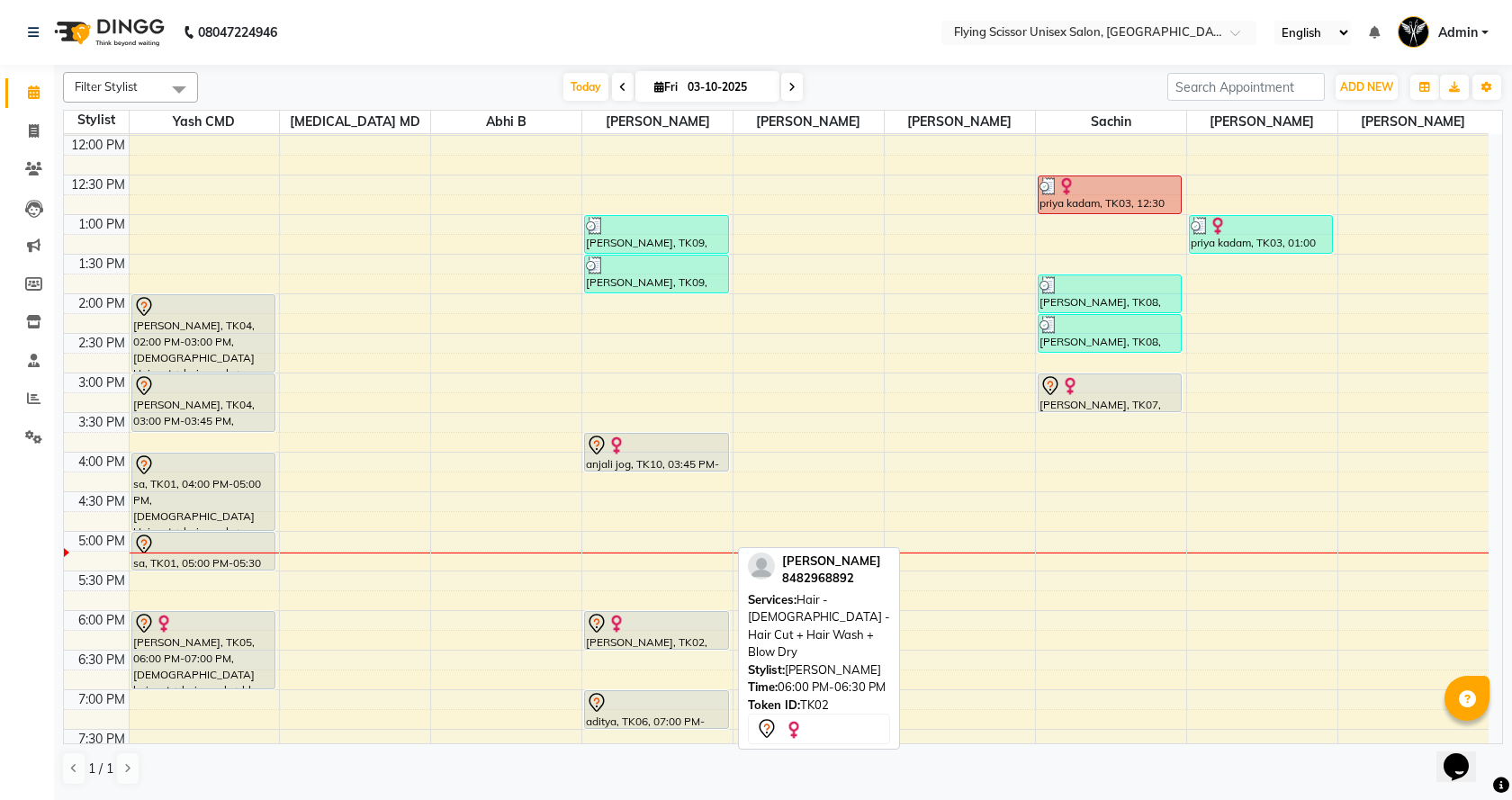
scroll to position [149, 0]
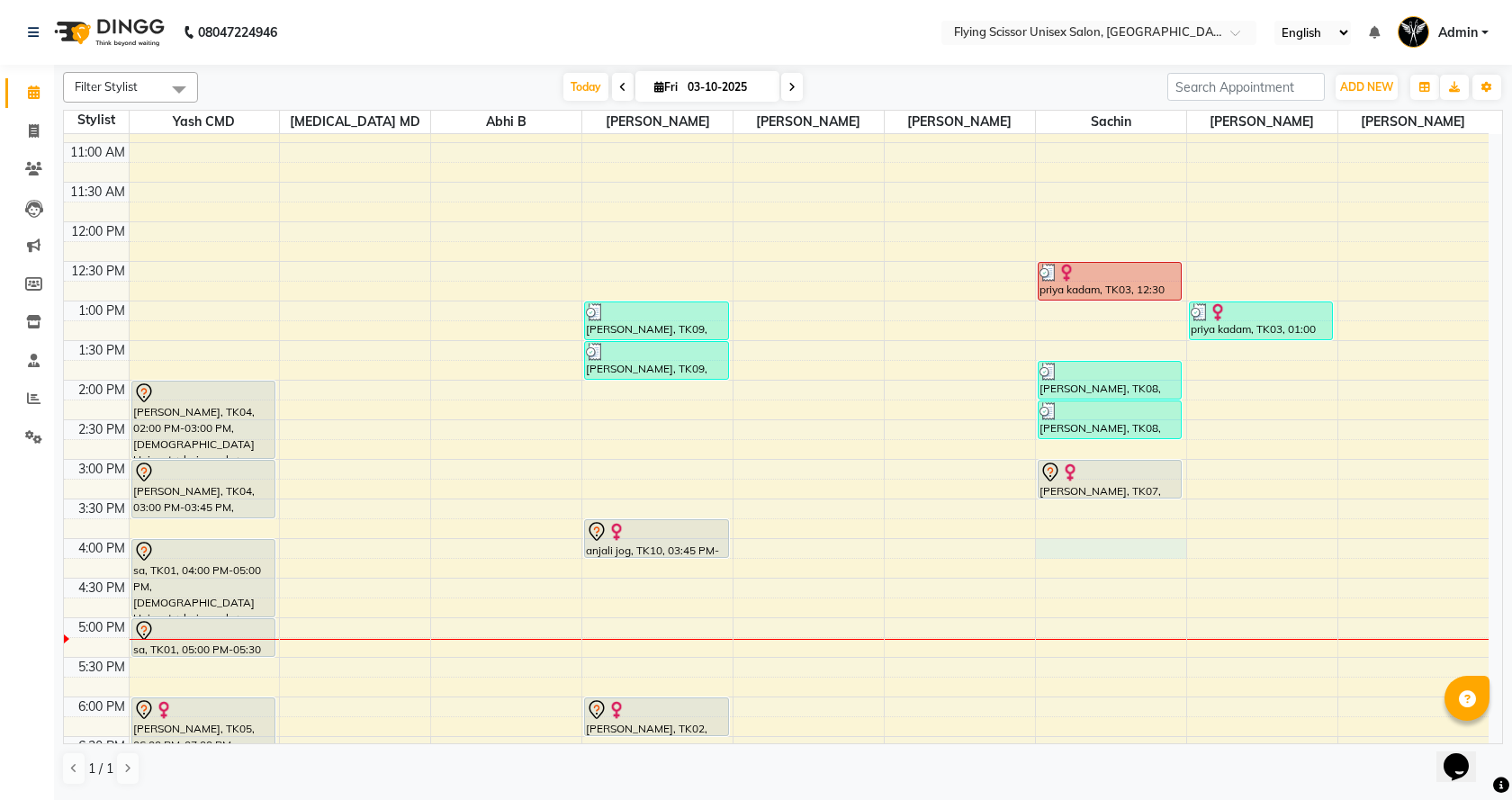
click at [1051, 557] on div "9:00 AM 9:30 AM 10:00 AM 10:30 AM 11:00 AM 11:30 AM 12:00 PM 12:30 PM 1:00 PM 1…" at bounding box center [775, 499] width 1424 height 1028
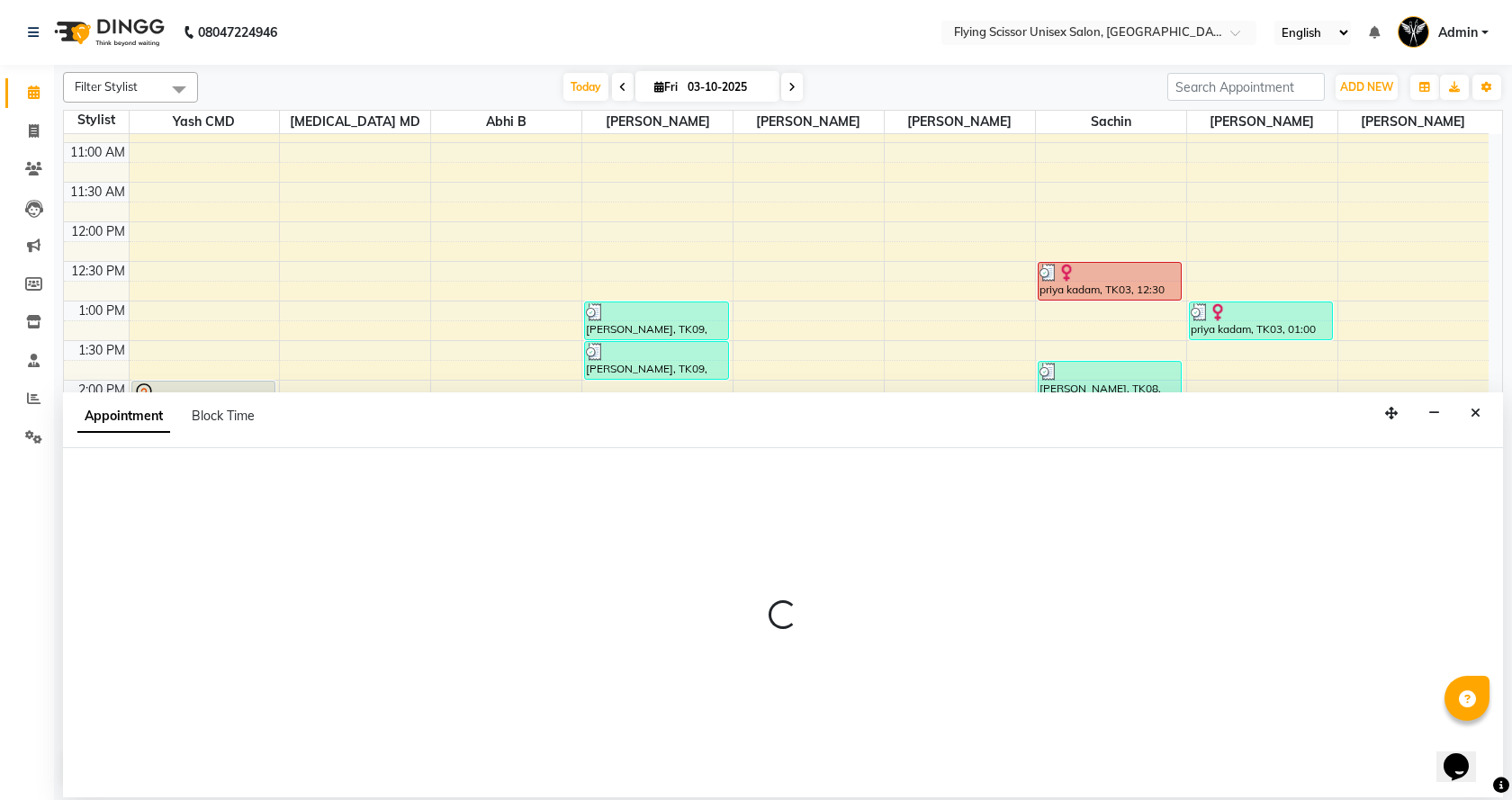
select select "67686"
select select "960"
select select "tentative"
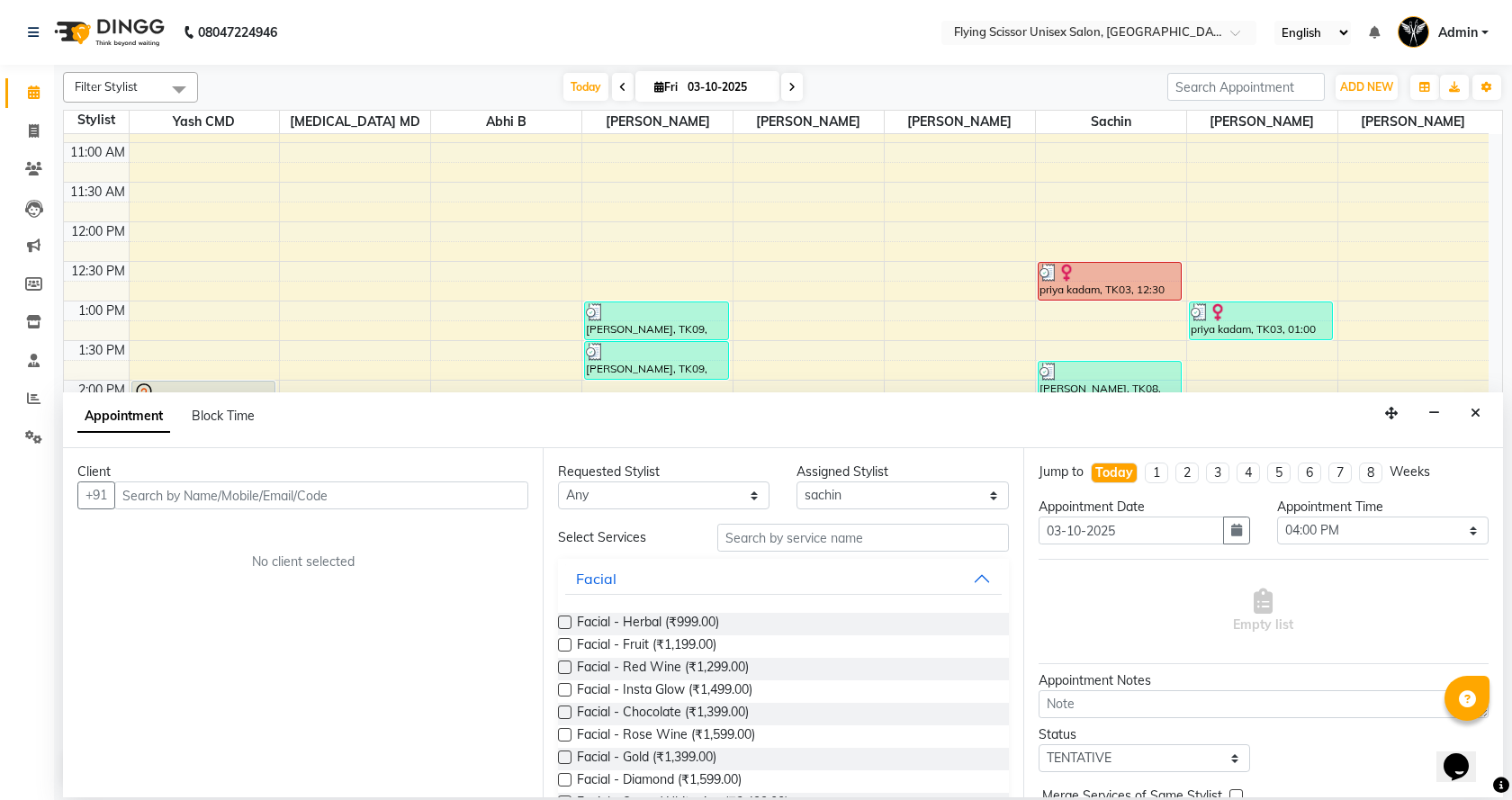
click at [443, 487] on input "text" at bounding box center [321, 495] width 414 height 28
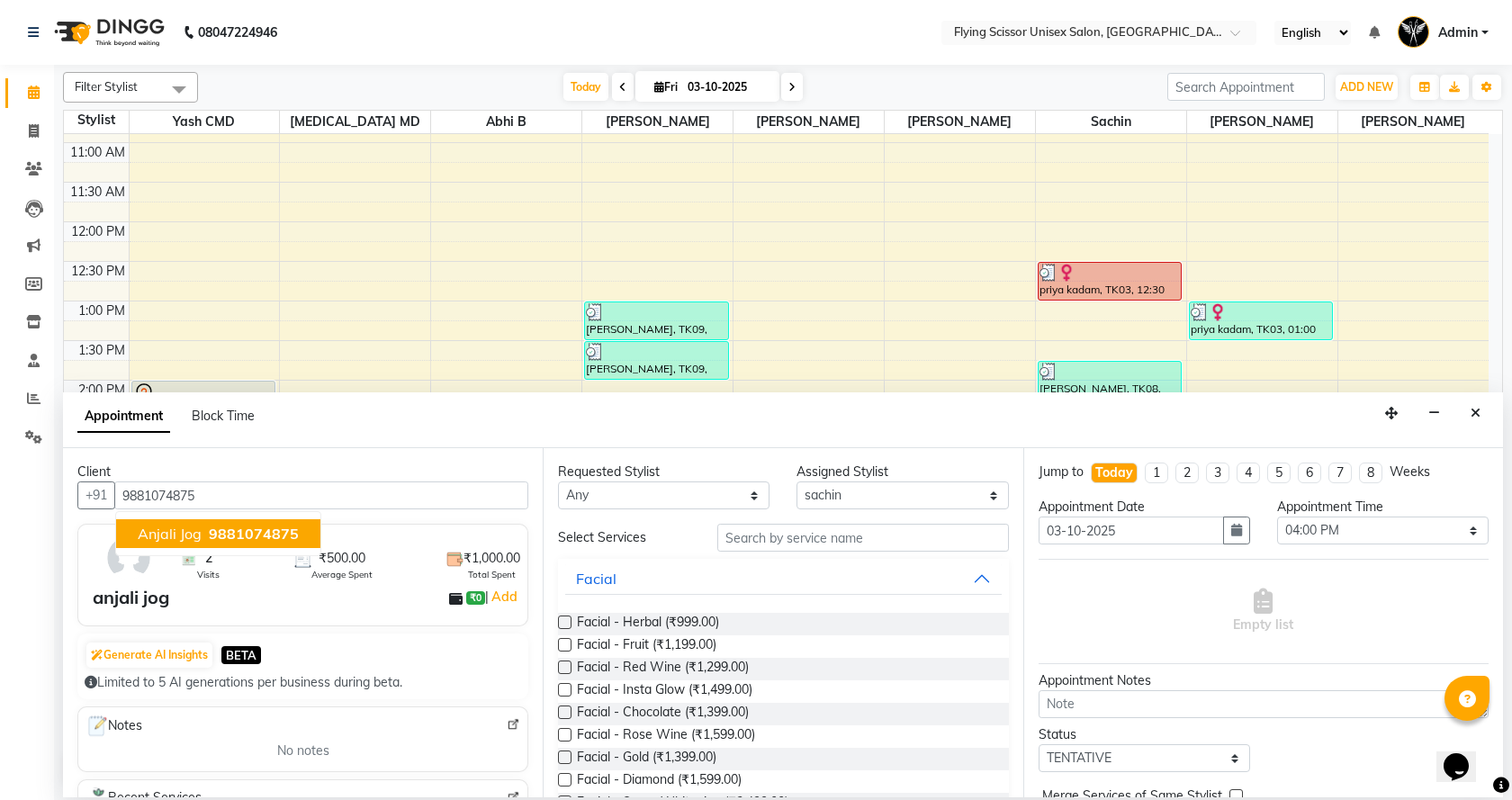
click at [252, 530] on span "9881074875" at bounding box center [253, 533] width 90 height 18
type input "9881074875"
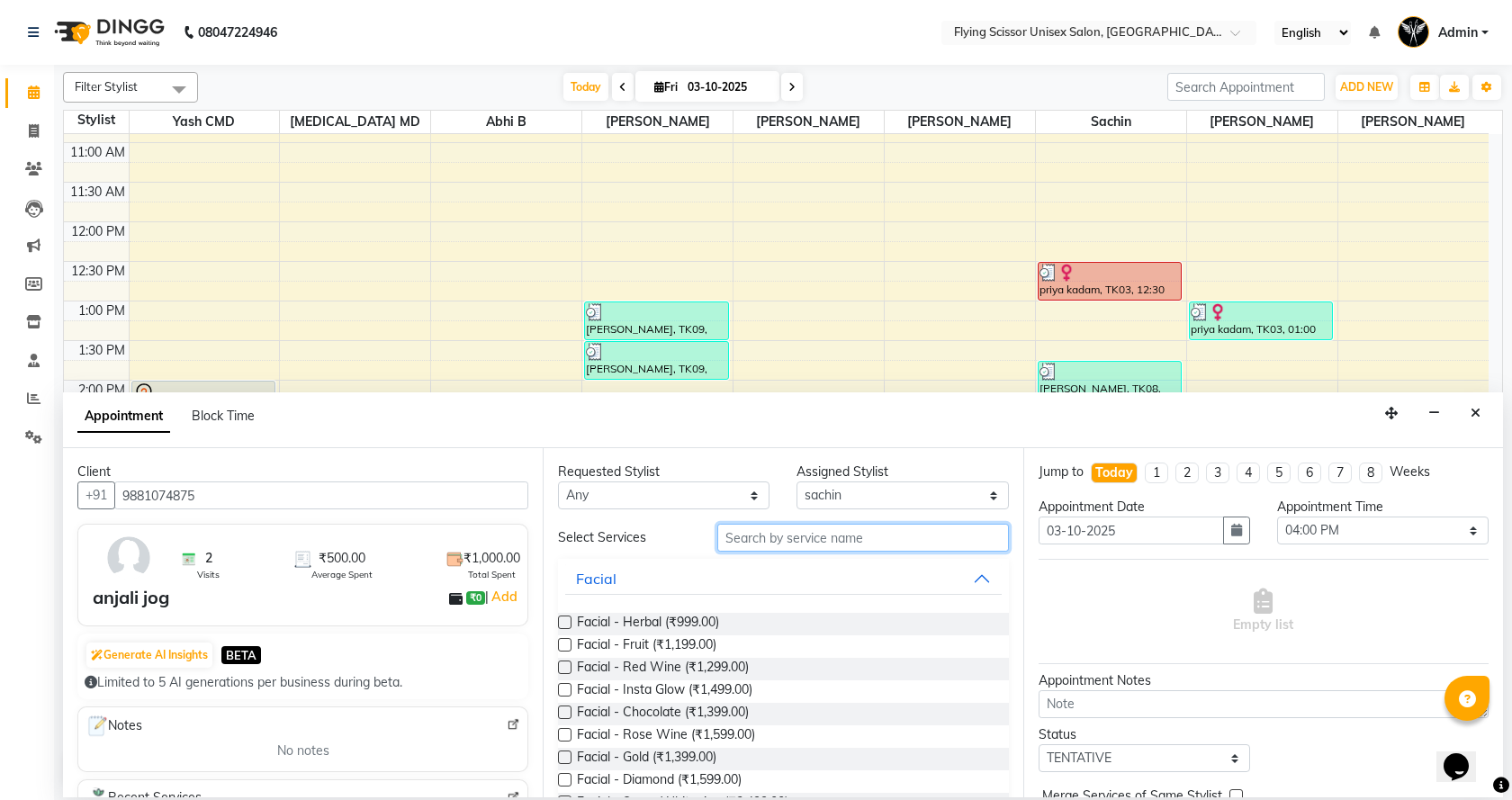
click at [741, 542] on input "text" at bounding box center [862, 537] width 291 height 28
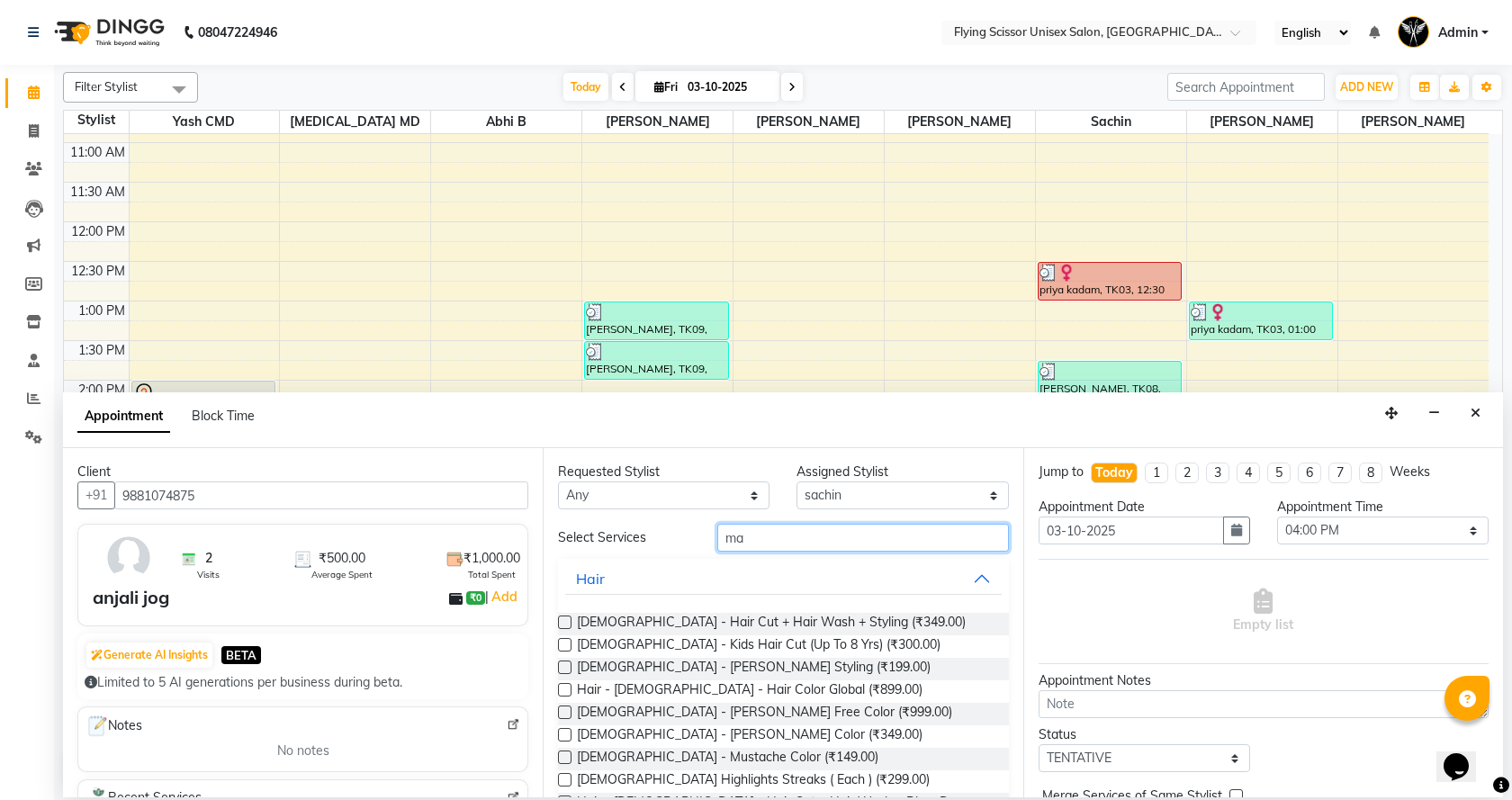
type input "m"
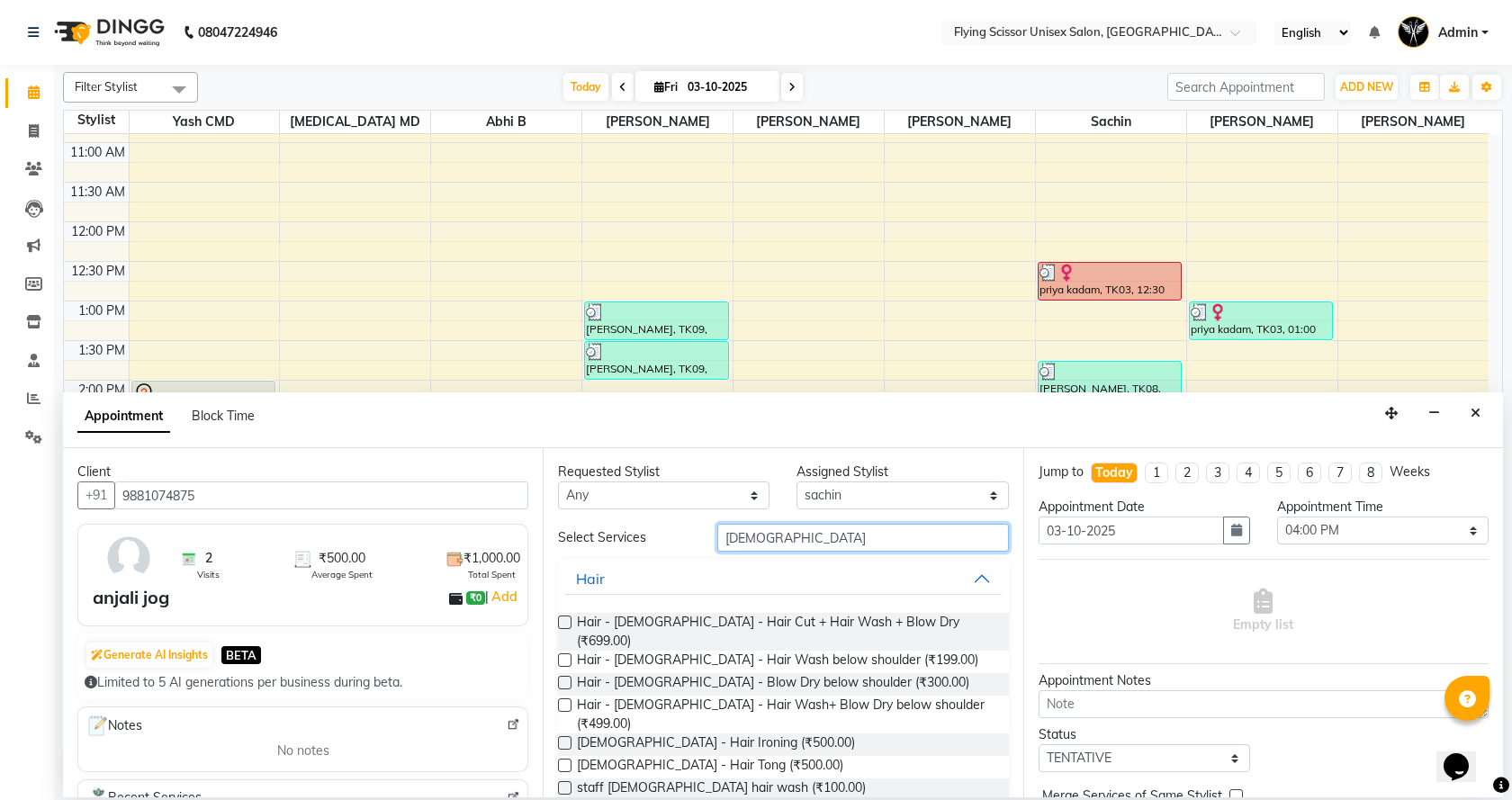
type input "[DEMOGRAPHIC_DATA]"
click at [560, 620] on label at bounding box center [565, 622] width 14 height 14
click at [560, 620] on input "checkbox" at bounding box center [564, 624] width 12 height 12
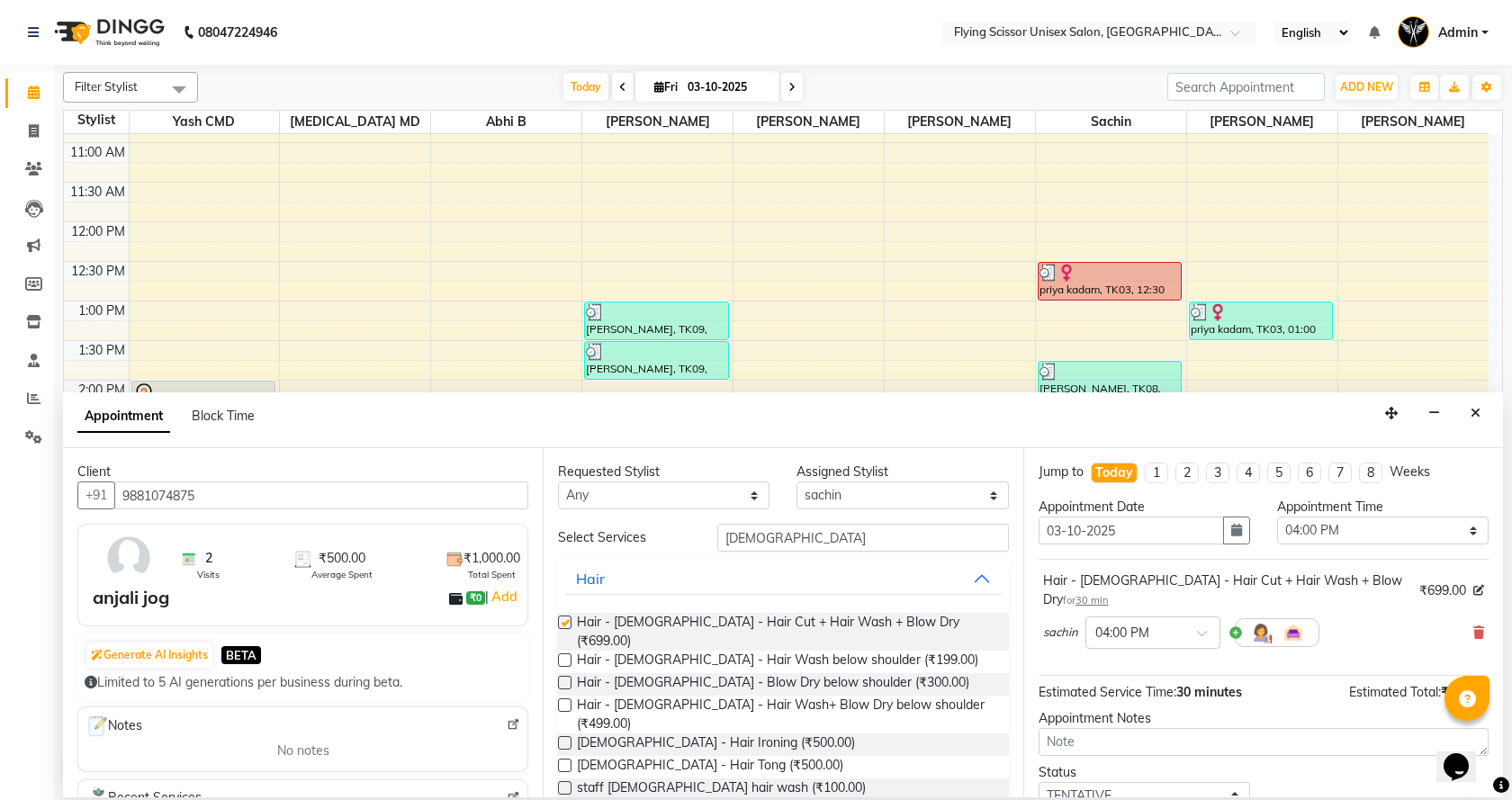
checkbox input "false"
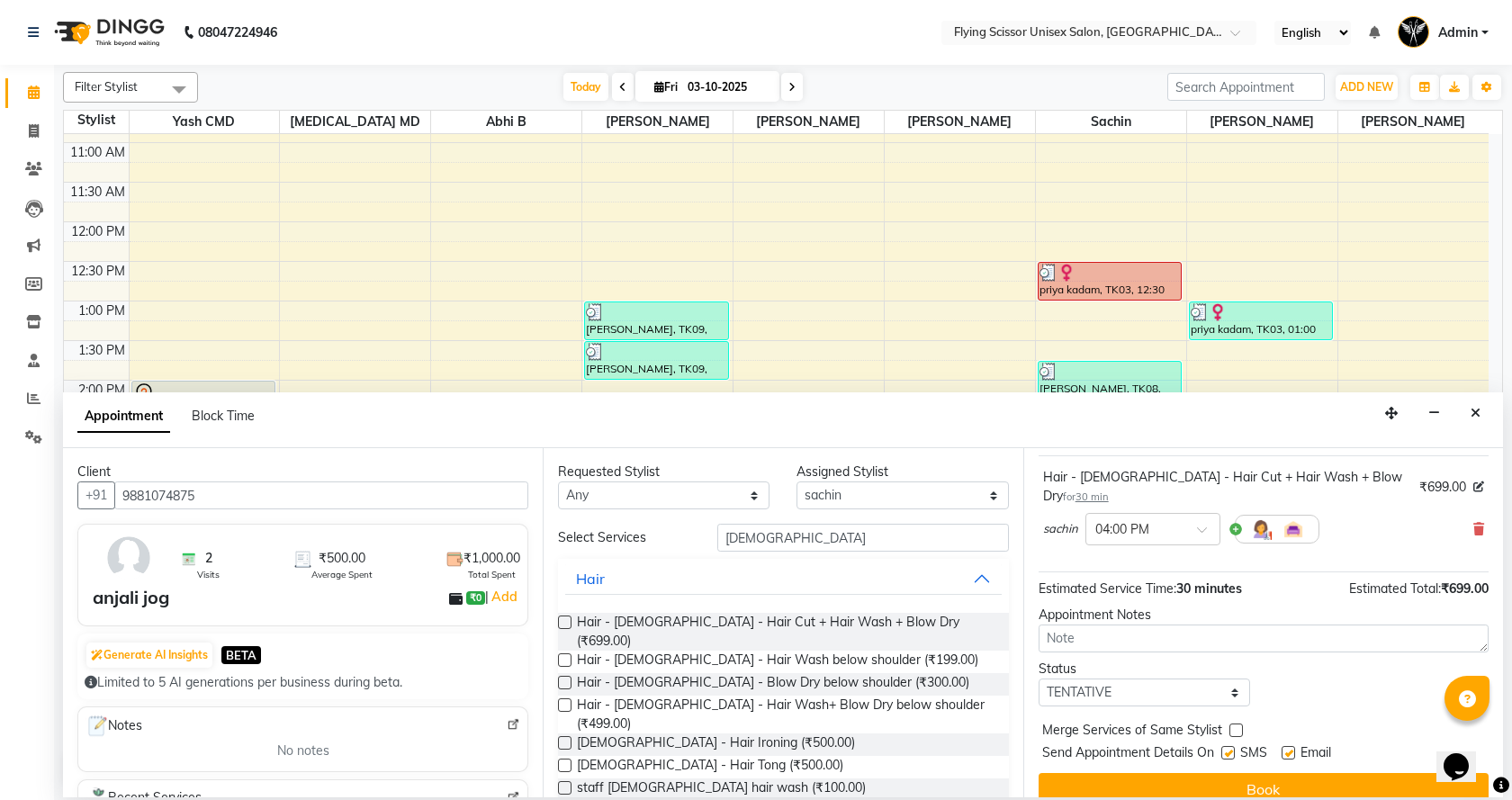
scroll to position [107, 0]
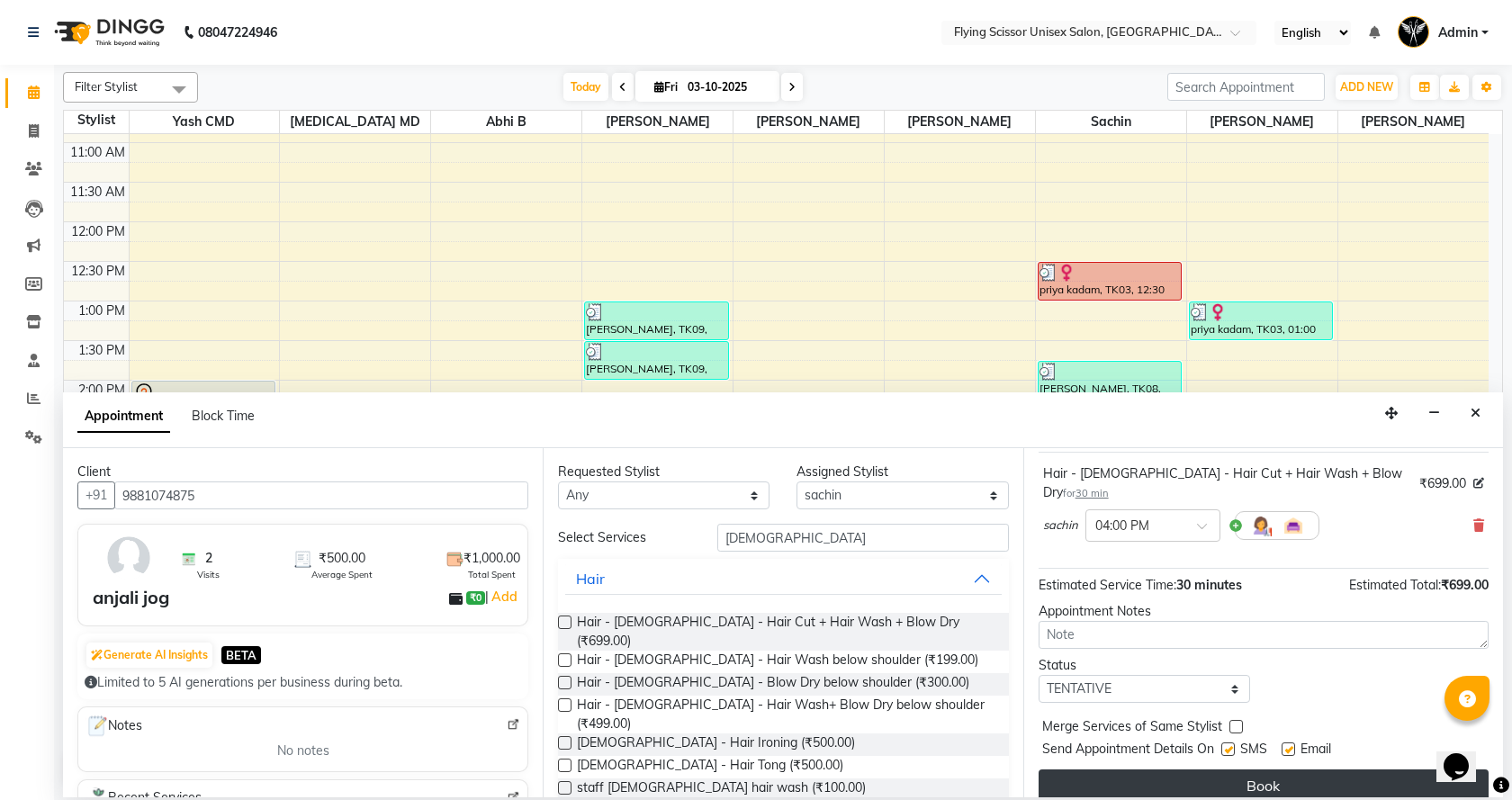
click at [1313, 769] on button "Book" at bounding box center [1263, 785] width 450 height 32
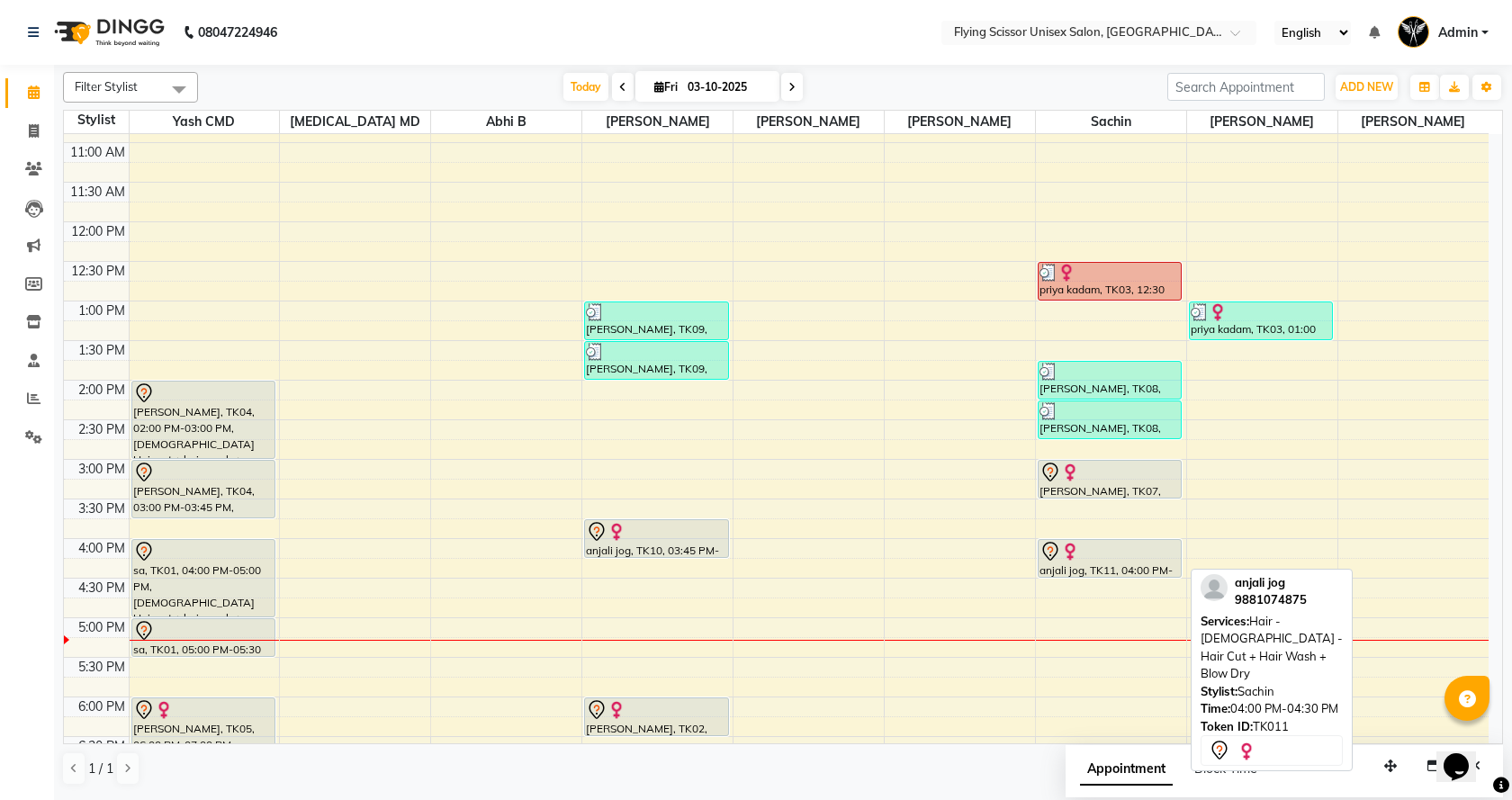
click at [1101, 569] on div "anjali jog, TK11, 04:00 PM-04:30 PM, Hair - Female - Hair Cut + Hair Wash + Blo…" at bounding box center [1110, 558] width 144 height 37
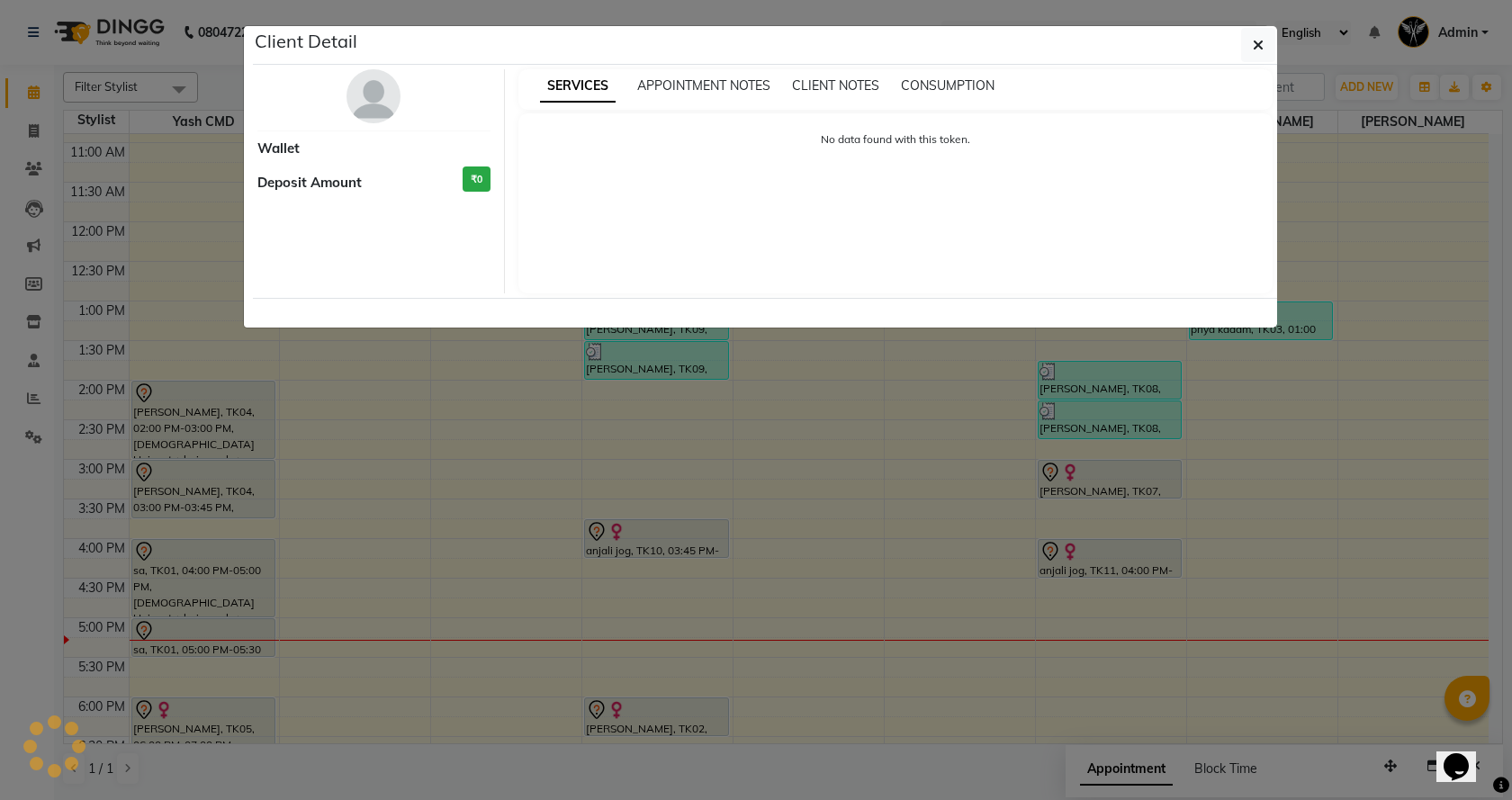
select select "7"
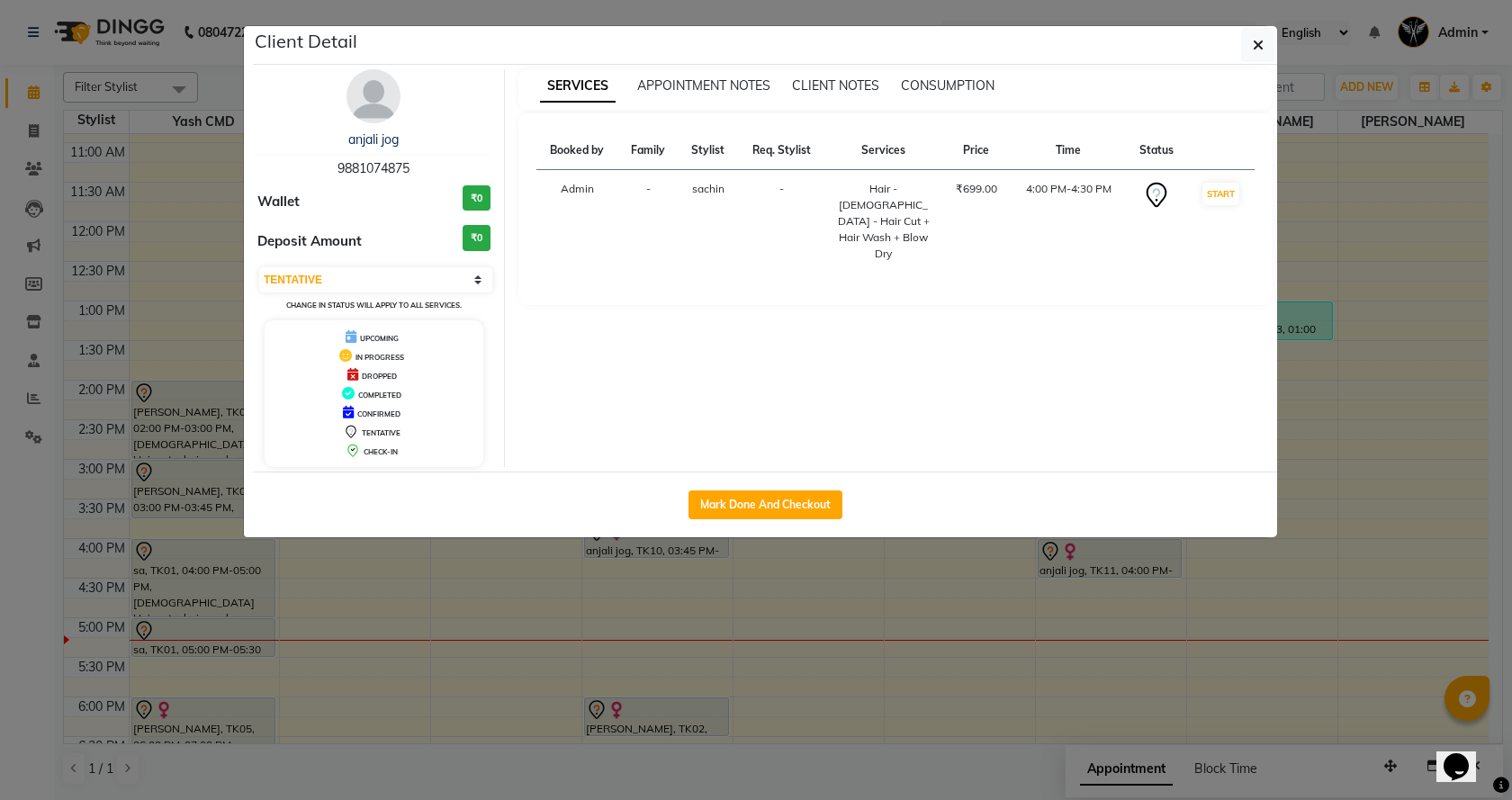
click at [814, 769] on ngb-modal-window "Client Detail anjali jog 9881074875 Wallet ₹0 Deposit Amount ₹0 Select IN SERVI…" at bounding box center [756, 400] width 1512 height 800
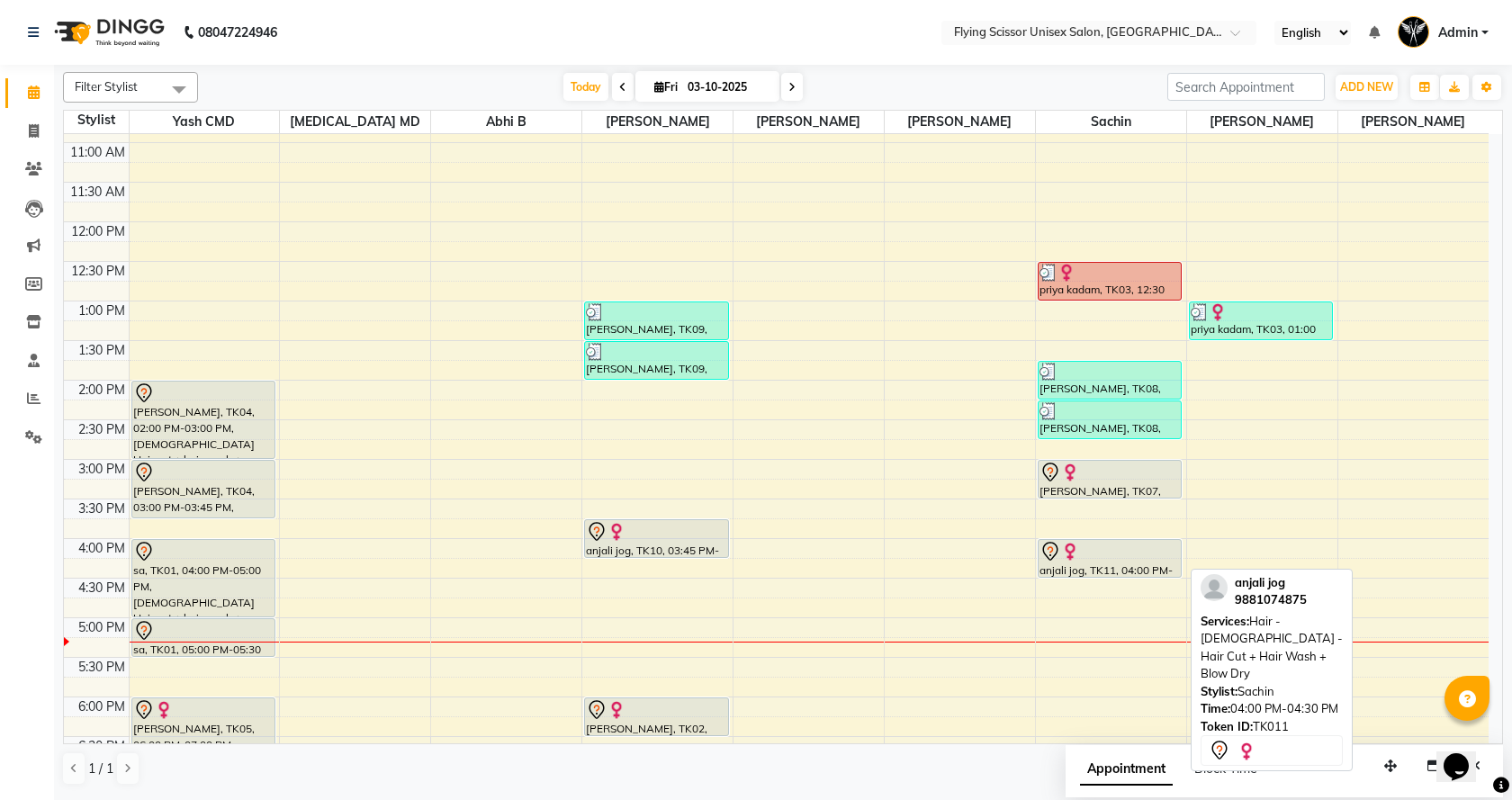
click at [1067, 559] on img at bounding box center [1069, 551] width 18 height 18
select select "7"
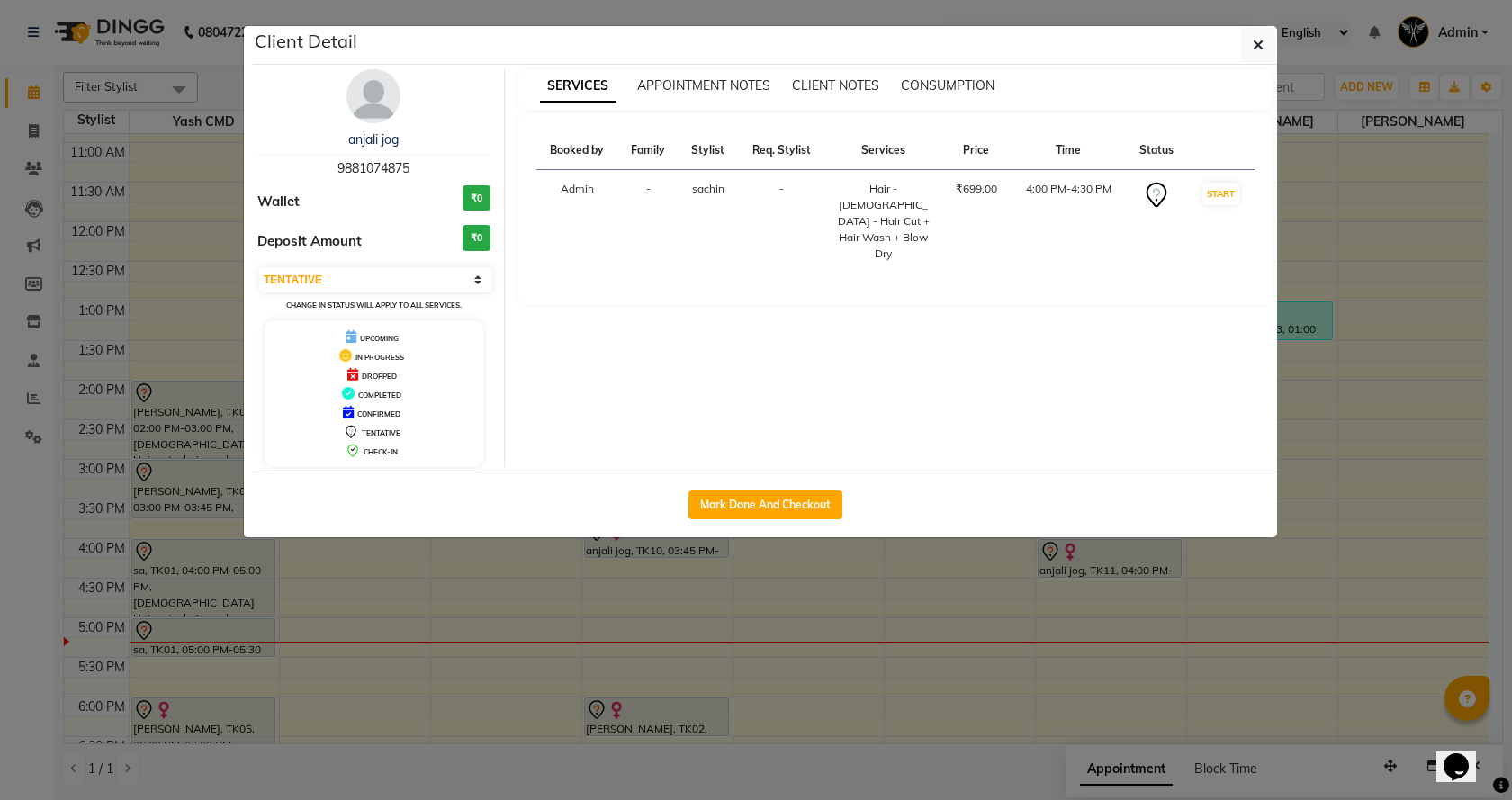
click at [714, 753] on ngb-modal-window "Client Detail anjali jog 9881074875 Wallet ₹0 Deposit Amount ₹0 Select IN SERVI…" at bounding box center [756, 400] width 1512 height 800
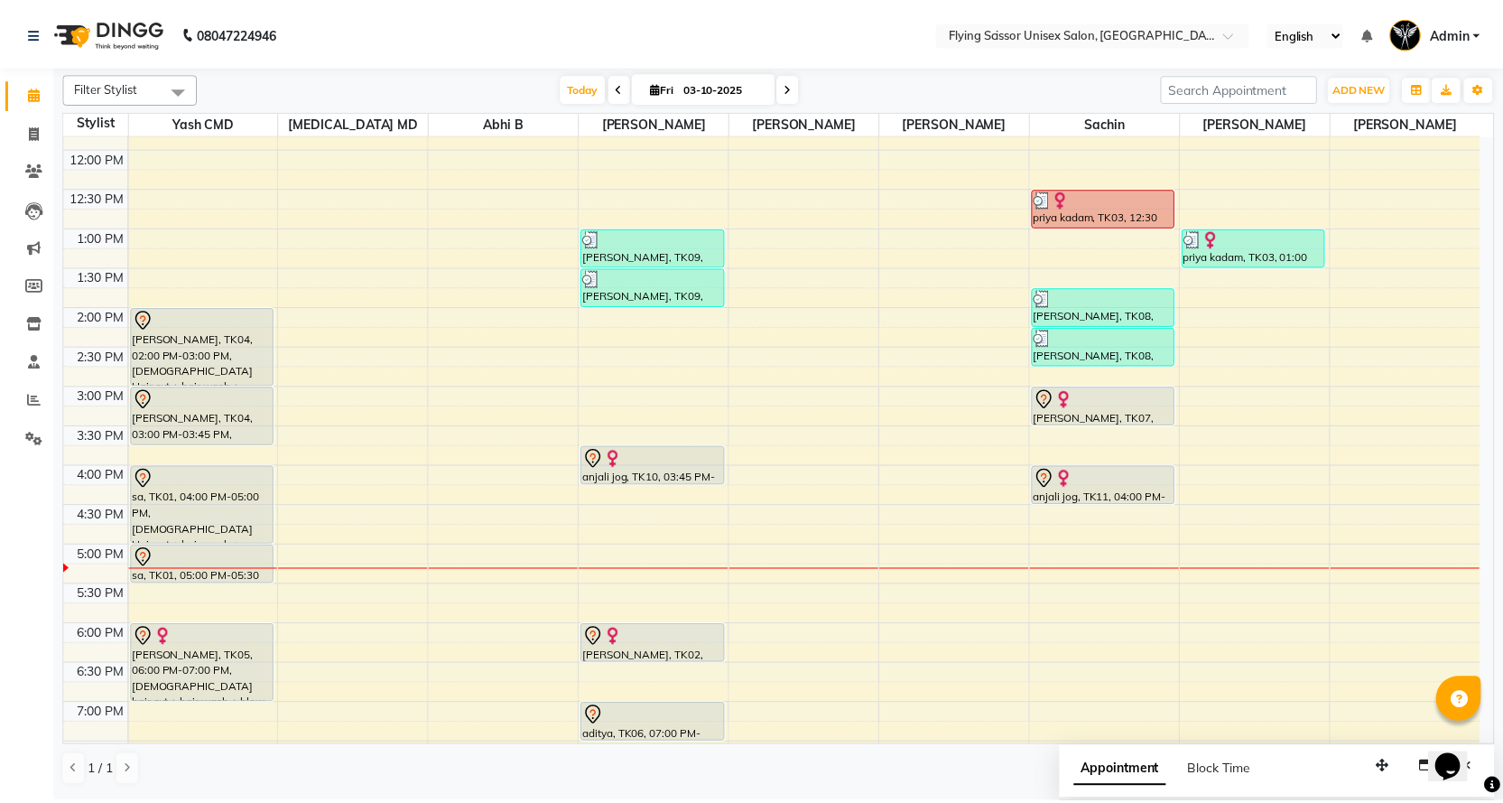
scroll to position [421, 0]
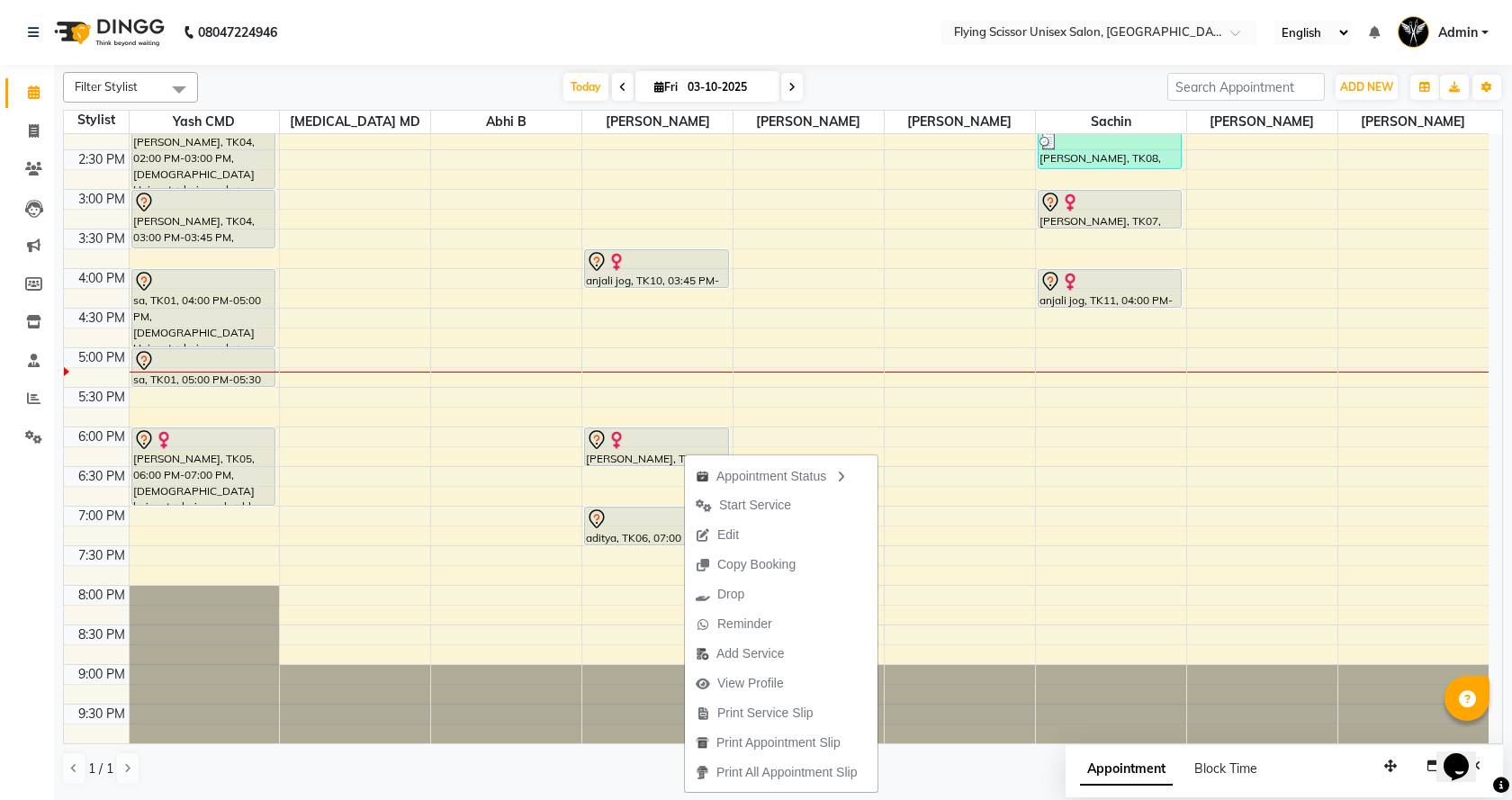
click at [617, 758] on div "1 / 1" at bounding box center [782, 768] width 1439 height 34
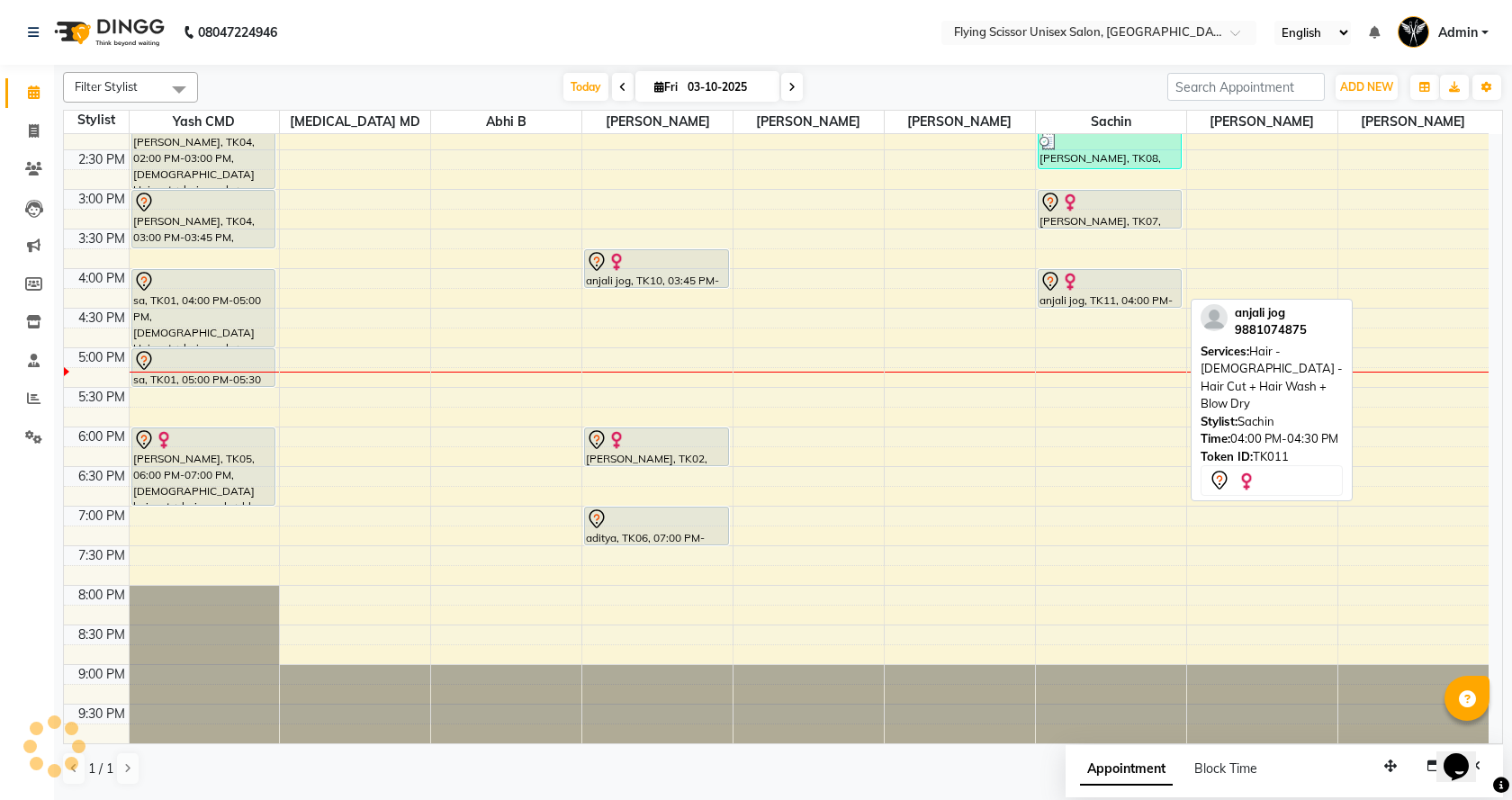
click at [1063, 290] on img at bounding box center [1069, 282] width 18 height 18
select select "7"
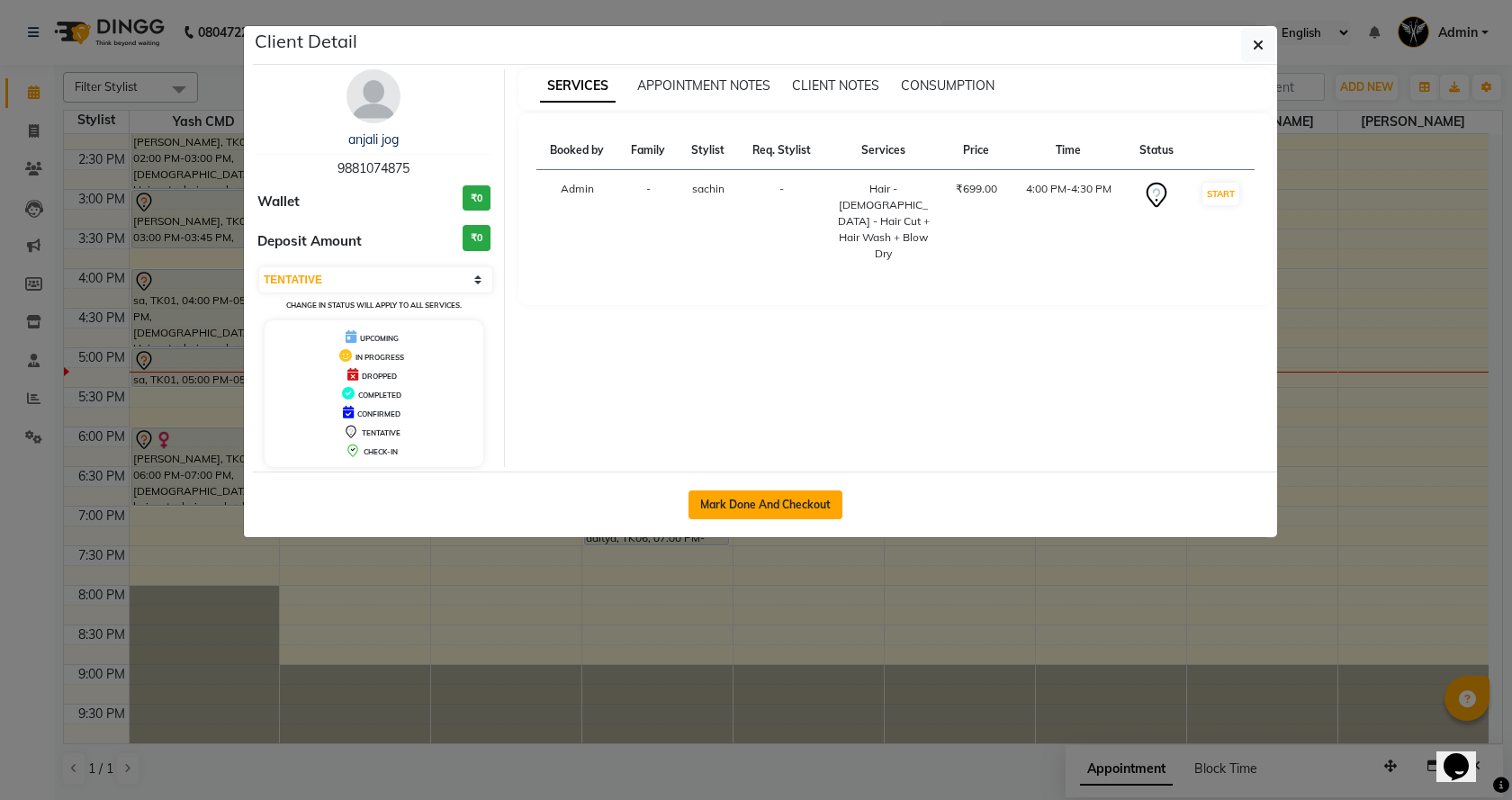
click at [810, 514] on button "Mark Done And Checkout" at bounding box center [765, 504] width 153 height 29
select select "service"
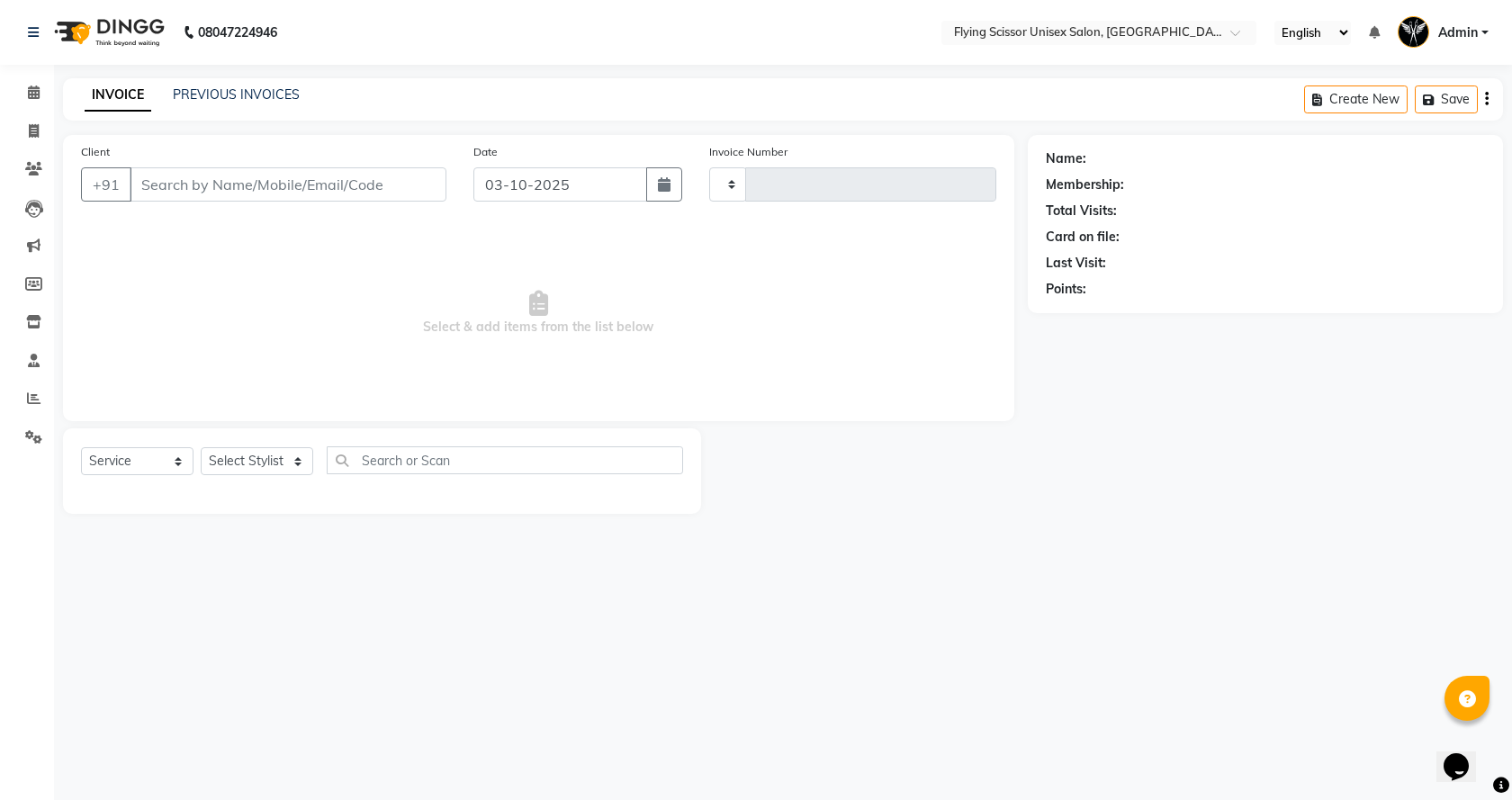
type input "1804"
select select "3"
select select "46"
select select "membership"
type input "9881074875"
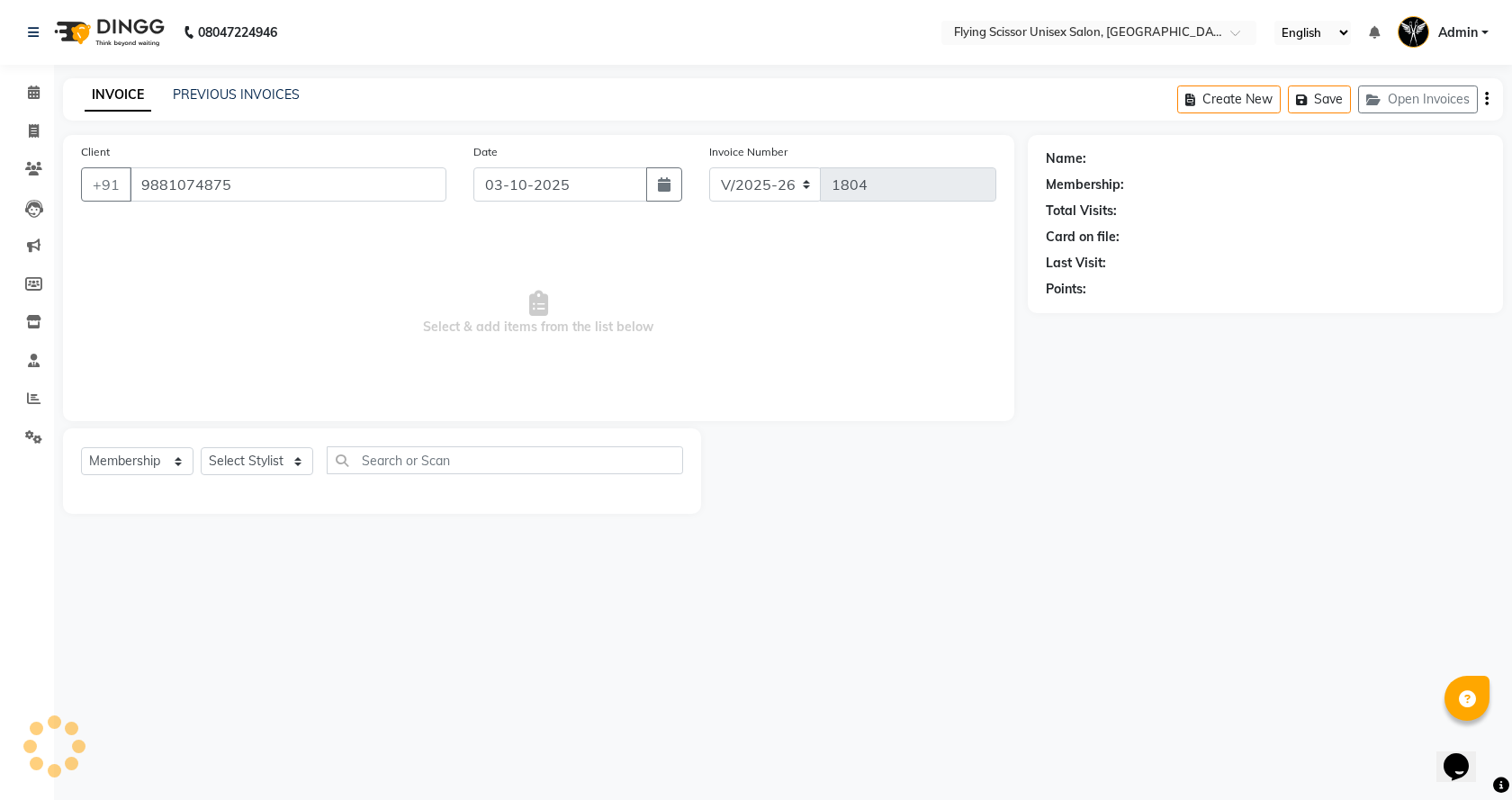
select select "18390"
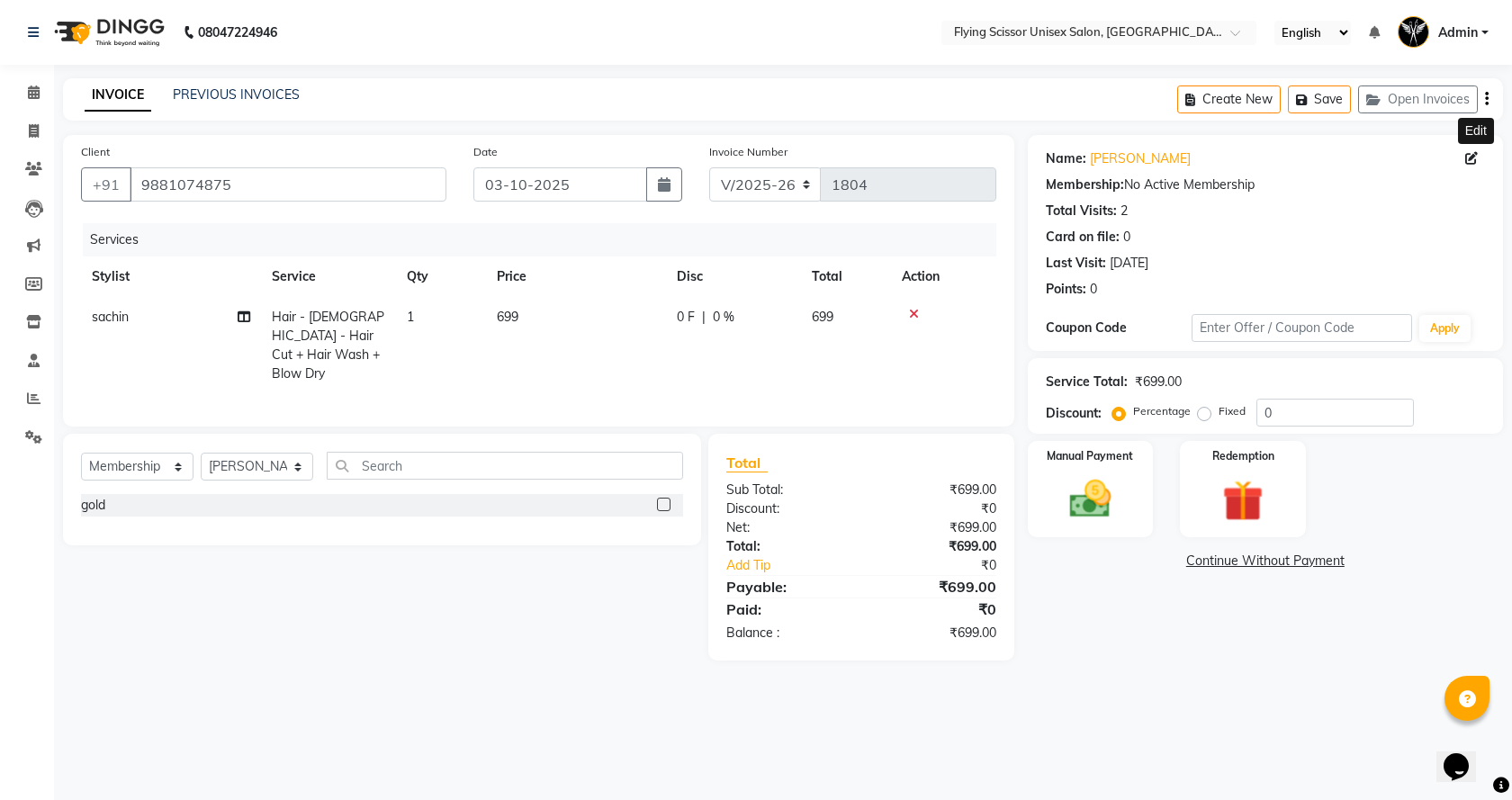
click at [1476, 156] on icon at bounding box center [1471, 158] width 13 height 13
select select "22"
select select "[DEMOGRAPHIC_DATA]"
select select
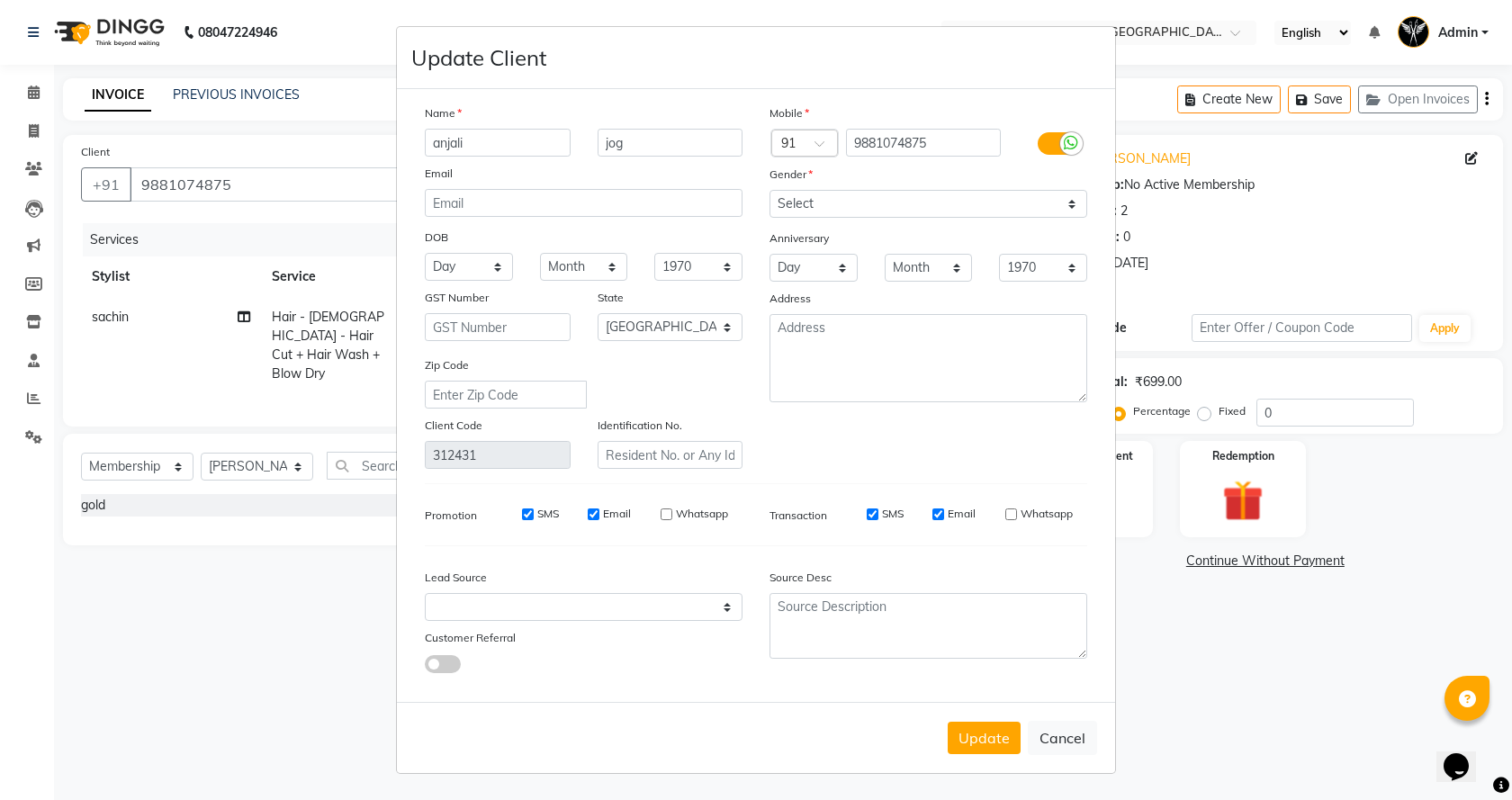
click at [531, 144] on input "anjali" at bounding box center [497, 142] width 146 height 28
type input "a"
type input "tanvi"
click at [1014, 735] on button "Update" at bounding box center [984, 737] width 73 height 32
select select
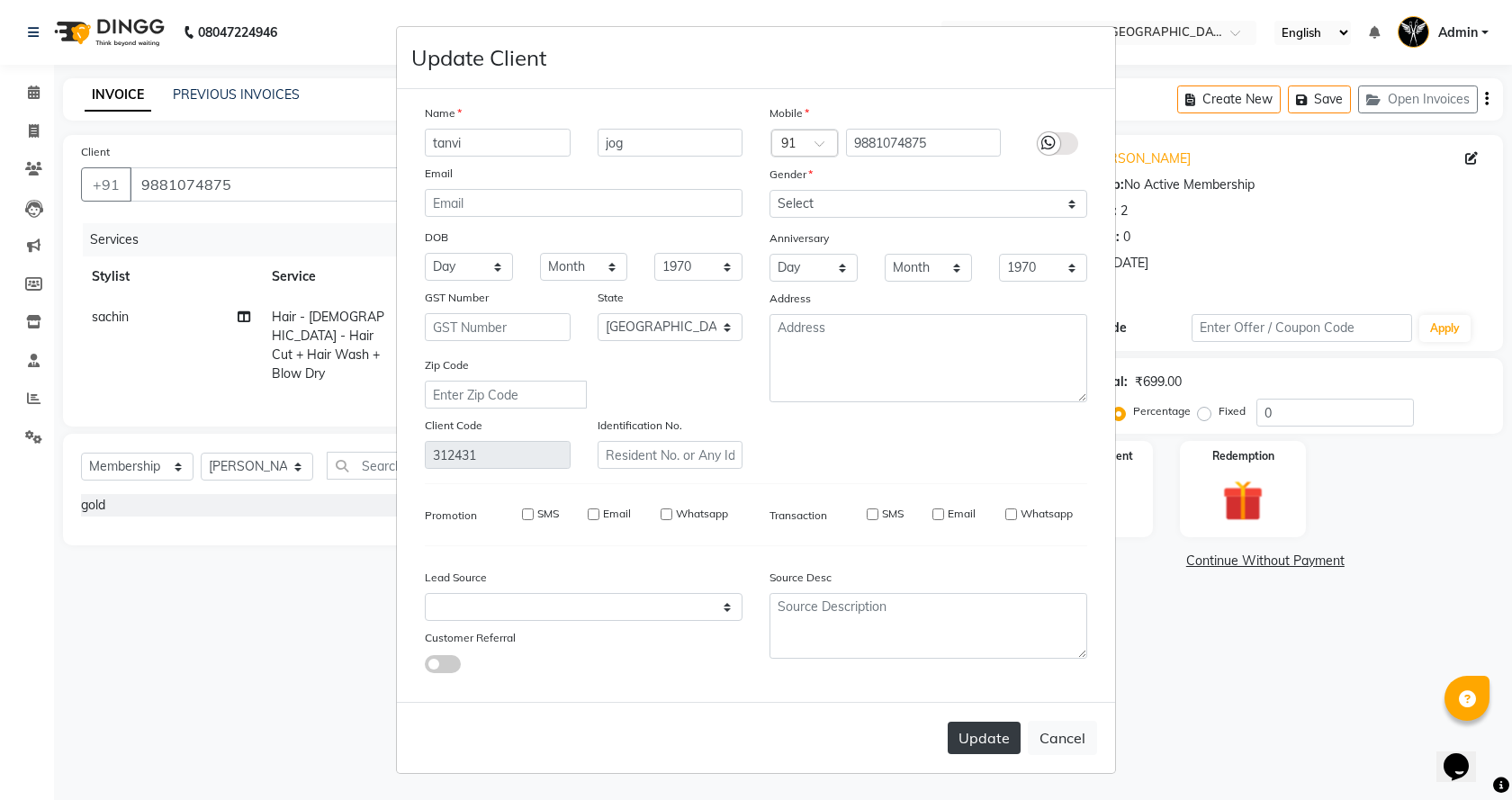
select select
select select "null"
select select
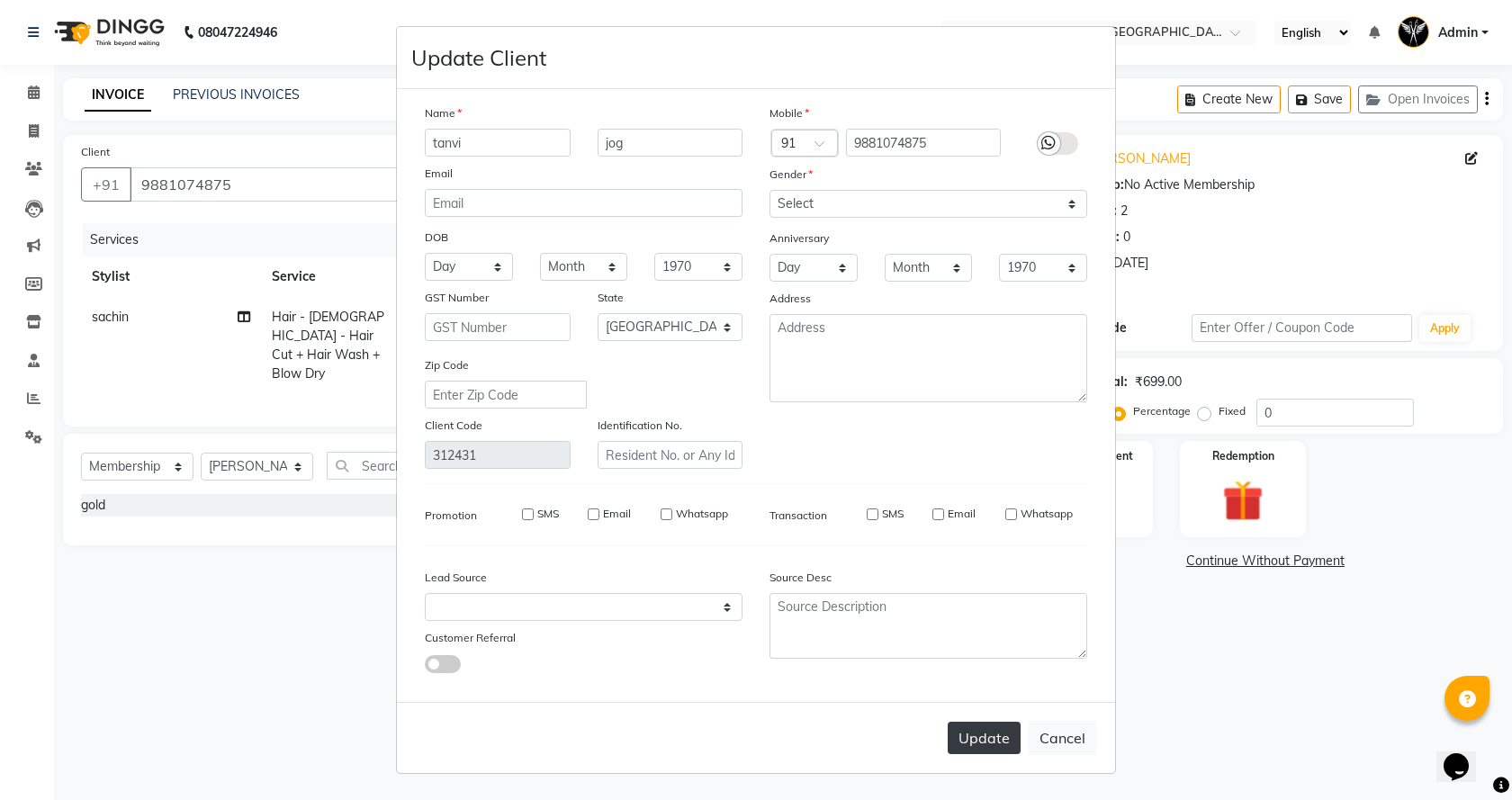
select select
checkbox input "false"
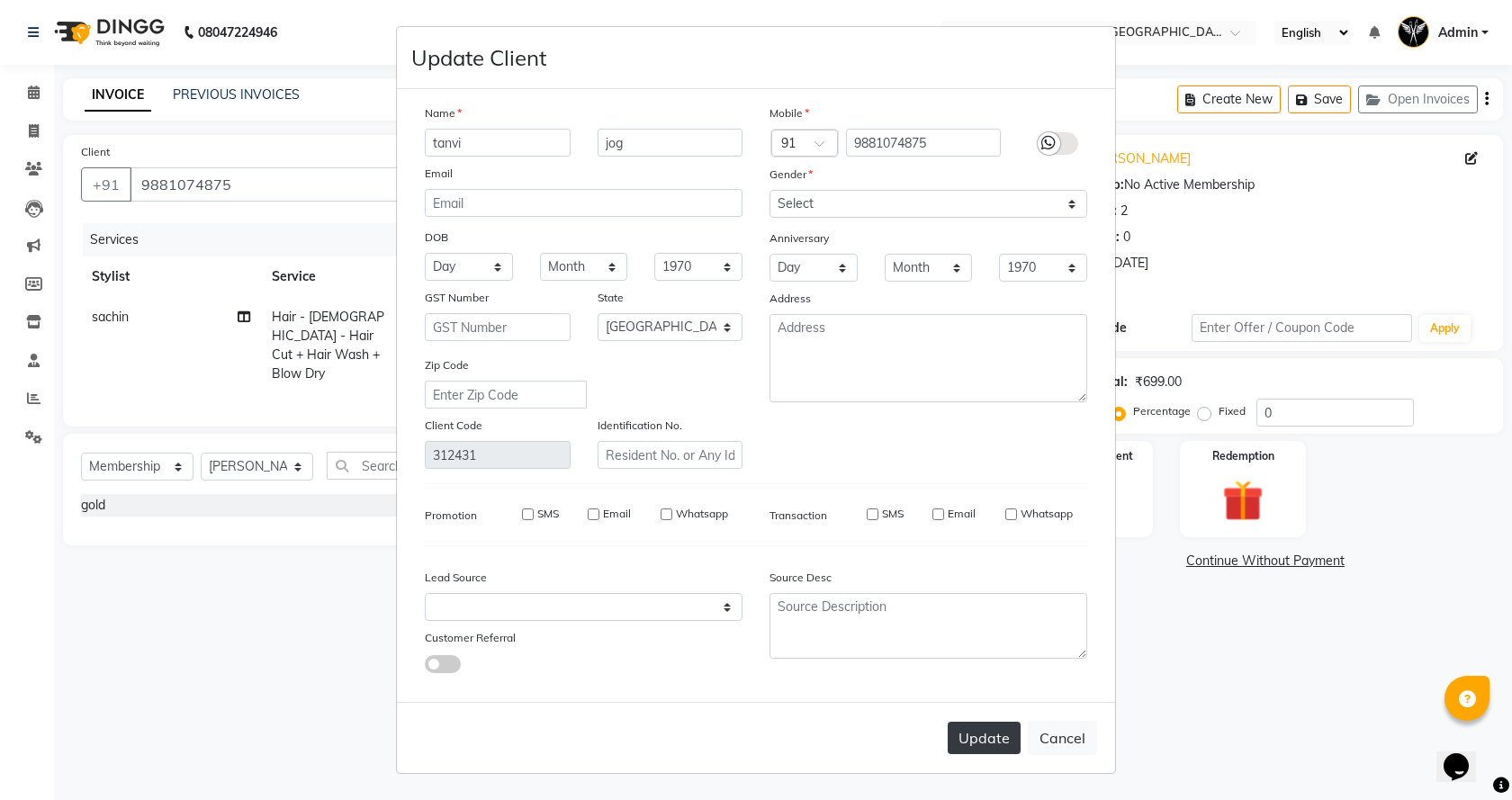
checkbox input "false"
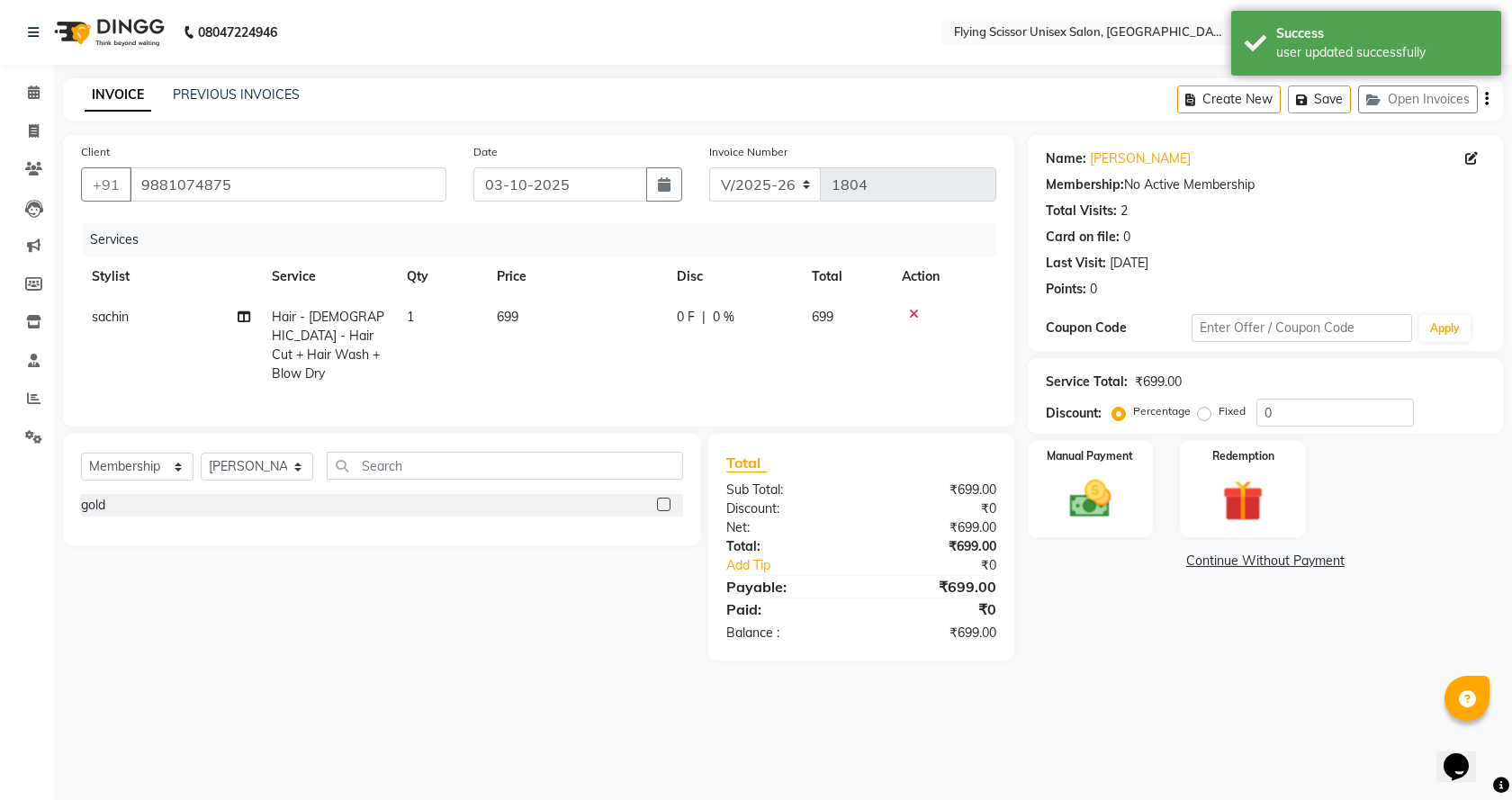
click at [513, 314] on span "699" at bounding box center [507, 317] width 22 height 16
select select "67686"
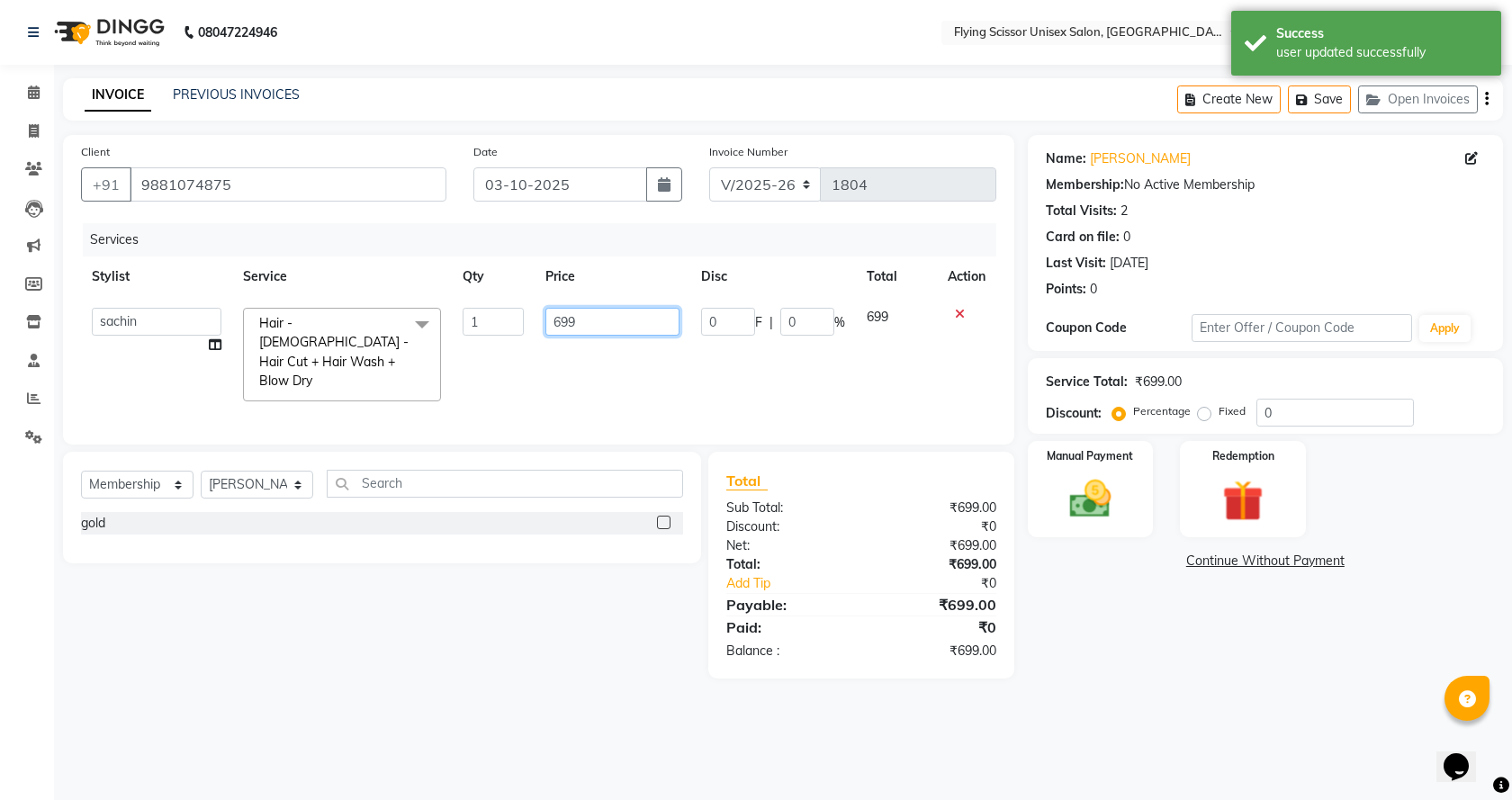
click at [595, 332] on input "699" at bounding box center [612, 322] width 134 height 28
type input "6"
type input "700"
click at [675, 363] on tr "Abhi B Ashish J Jayesh K kunal adhav Nikita MD Raj L sachin Samiksha Adhatrao s…" at bounding box center [538, 355] width 915 height 116
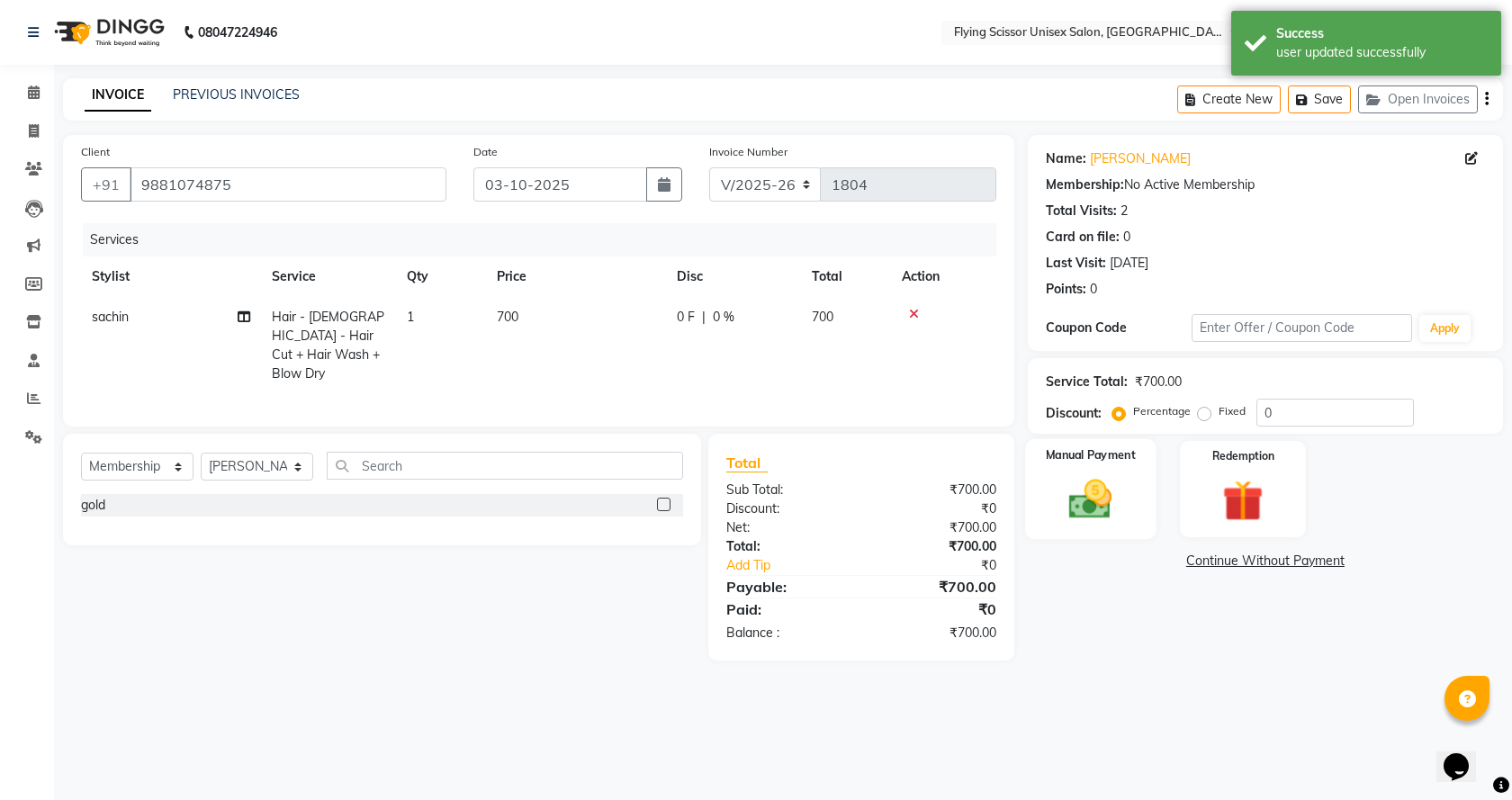
click at [1100, 528] on div "Manual Payment" at bounding box center [1089, 489] width 131 height 100
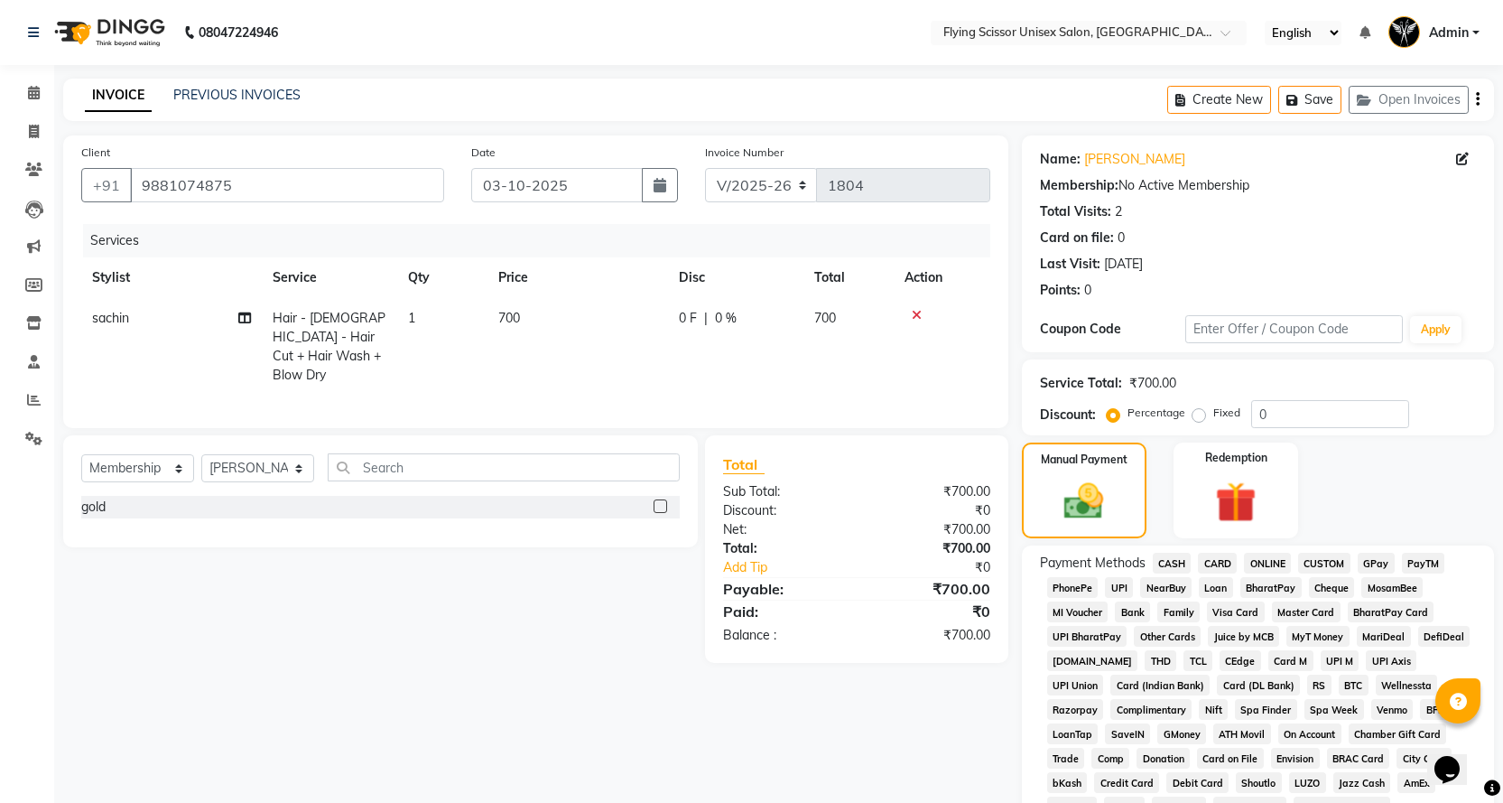
click at [1176, 565] on span "CASH" at bounding box center [1172, 562] width 39 height 21
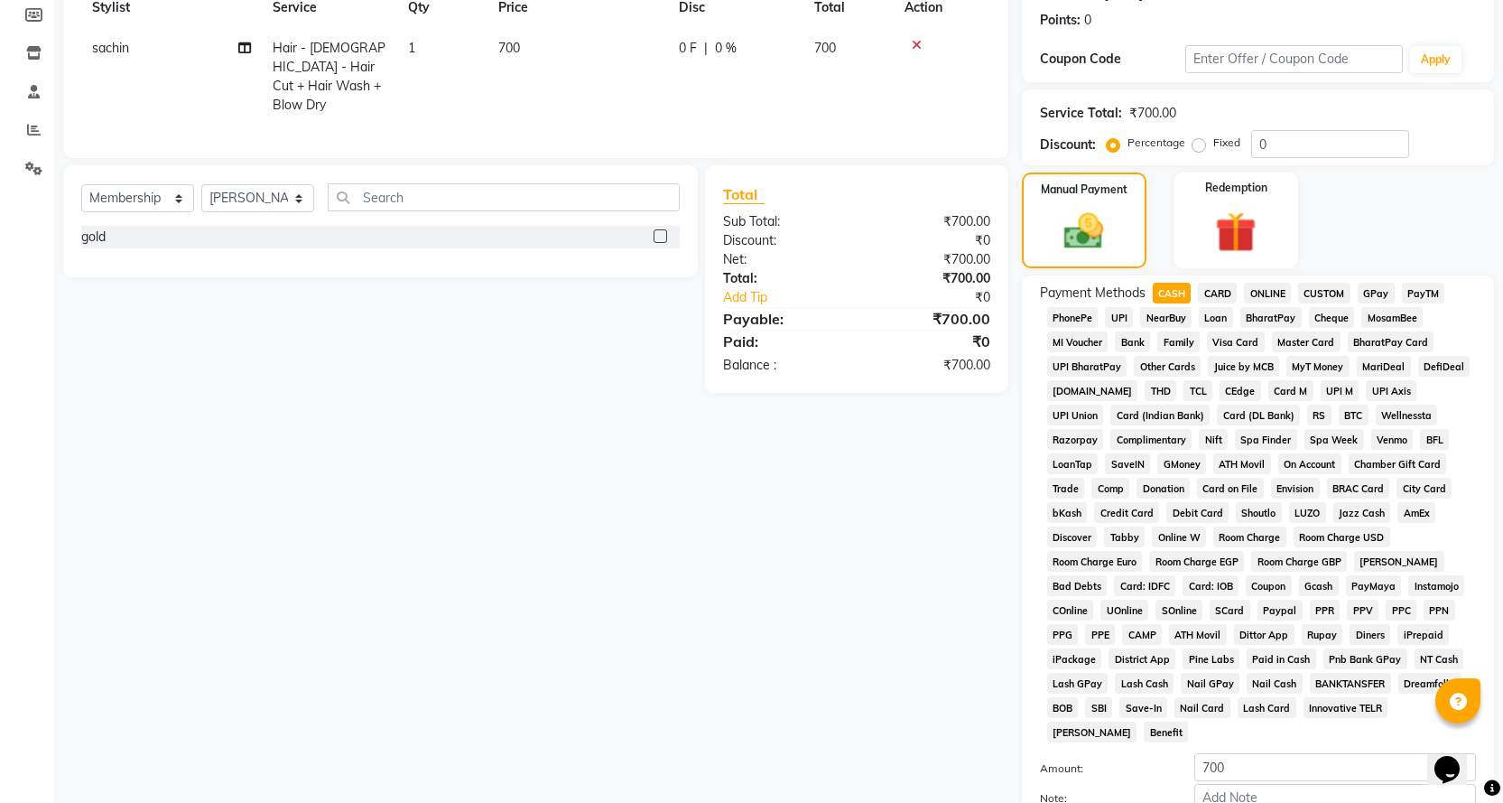
scroll to position [361, 0]
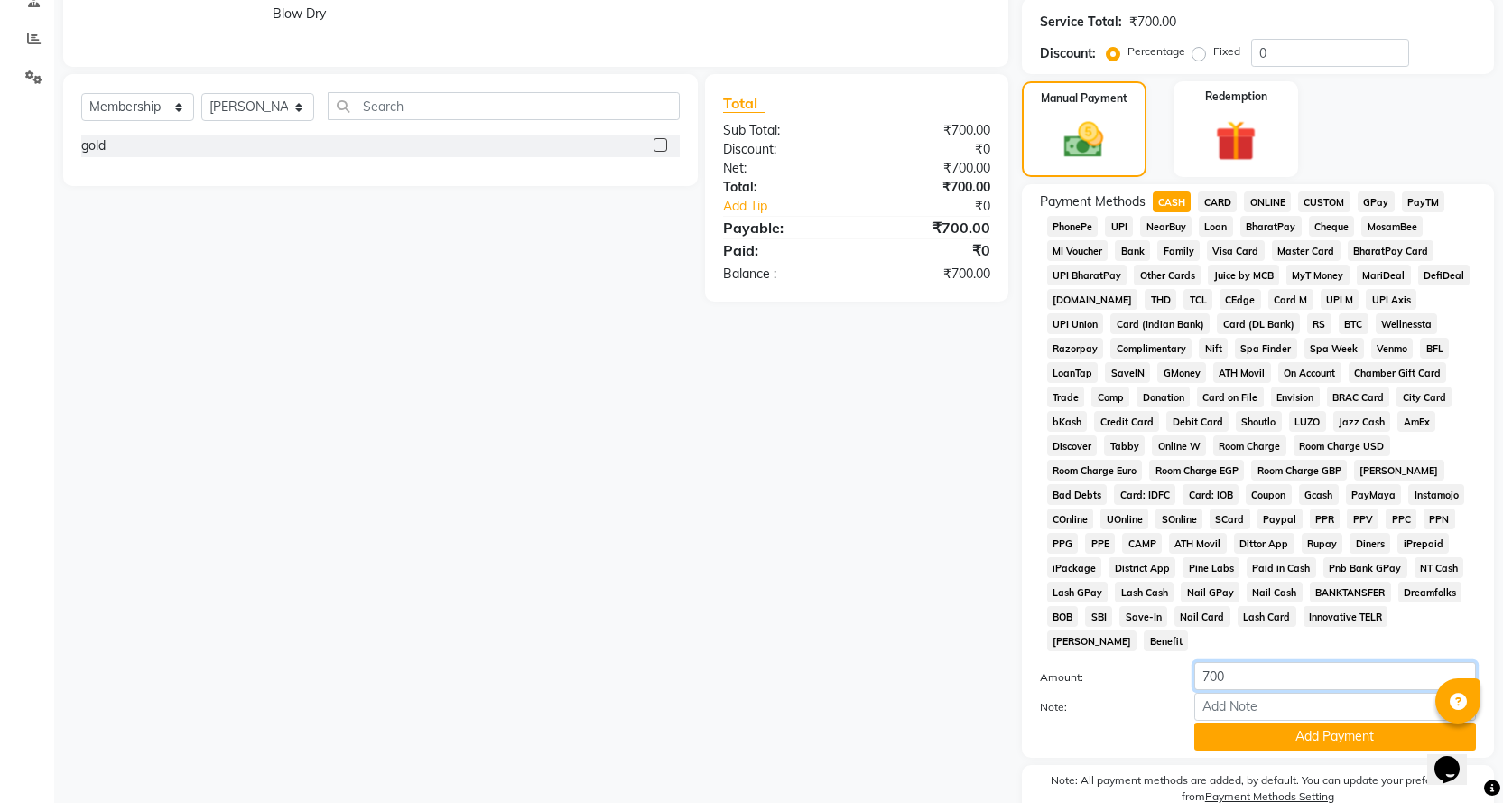
click at [1209, 662] on input "700" at bounding box center [1335, 676] width 282 height 28
type input "500"
click at [1348, 722] on button "Add Payment" at bounding box center [1335, 736] width 282 height 28
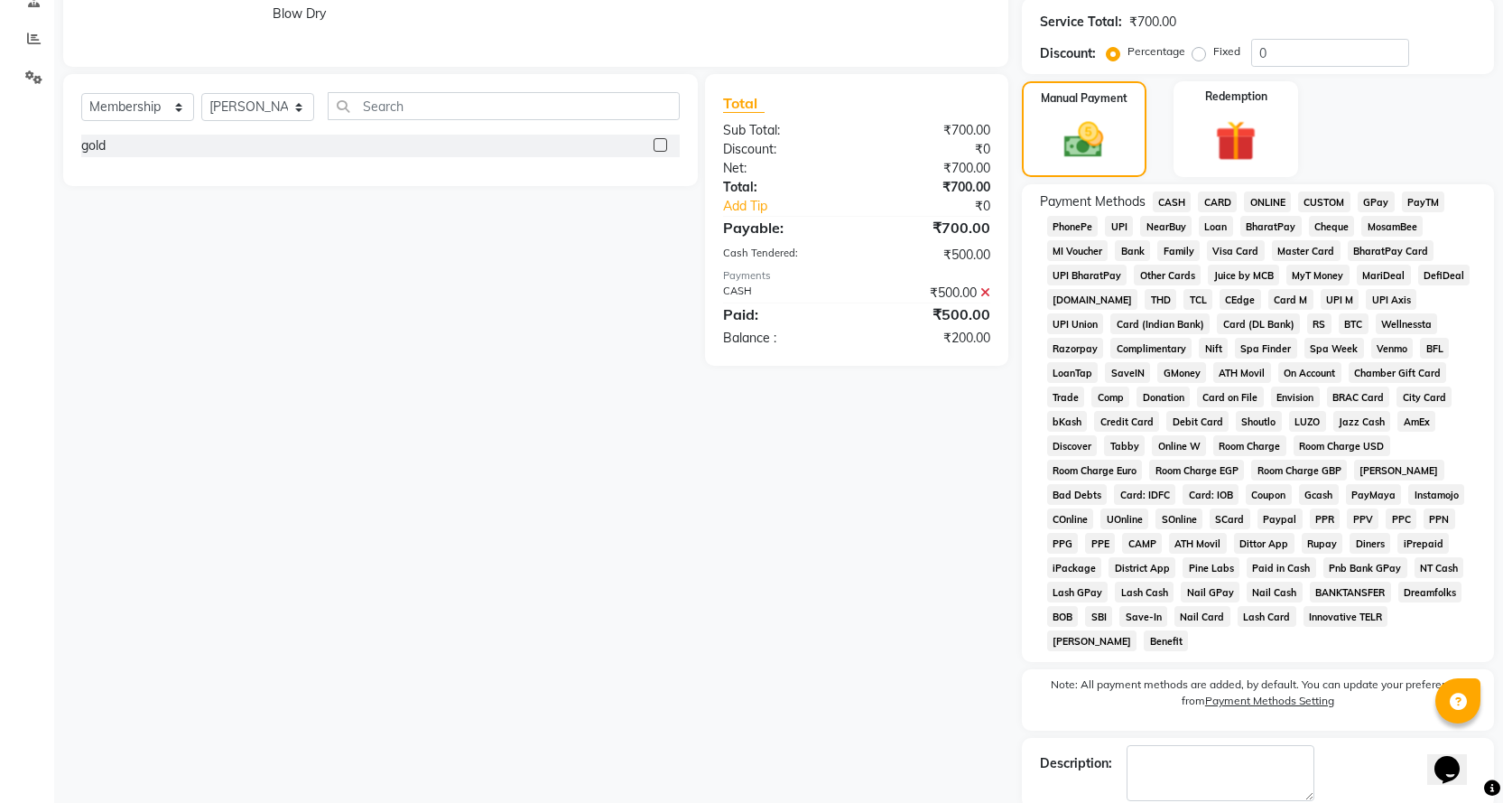
scroll to position [431, 0]
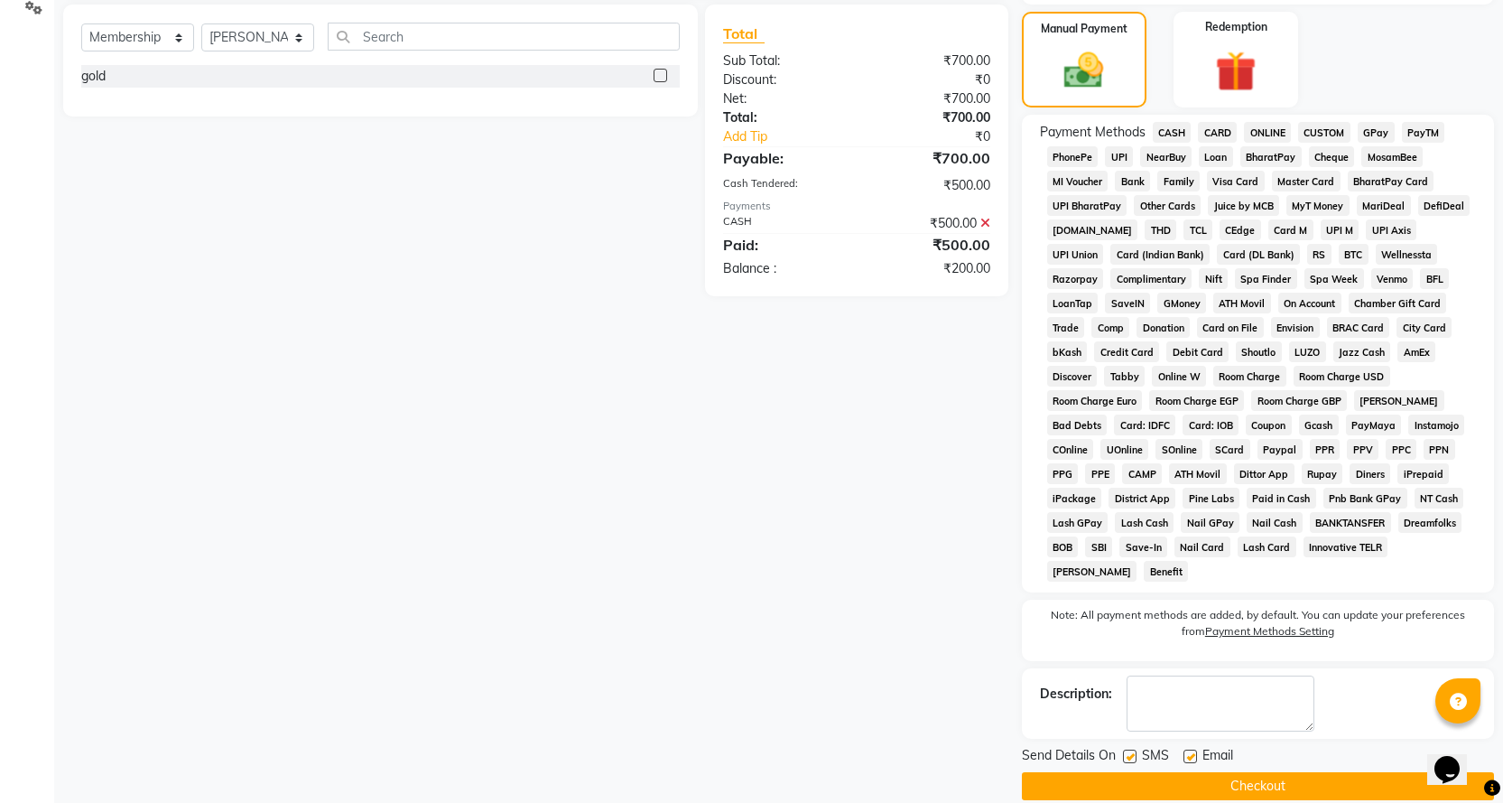
drag, startPoint x: 1058, startPoint y: 153, endPoint x: 1166, endPoint y: 227, distance: 131.2
click at [1058, 154] on span "PhonePe" at bounding box center [1072, 156] width 51 height 21
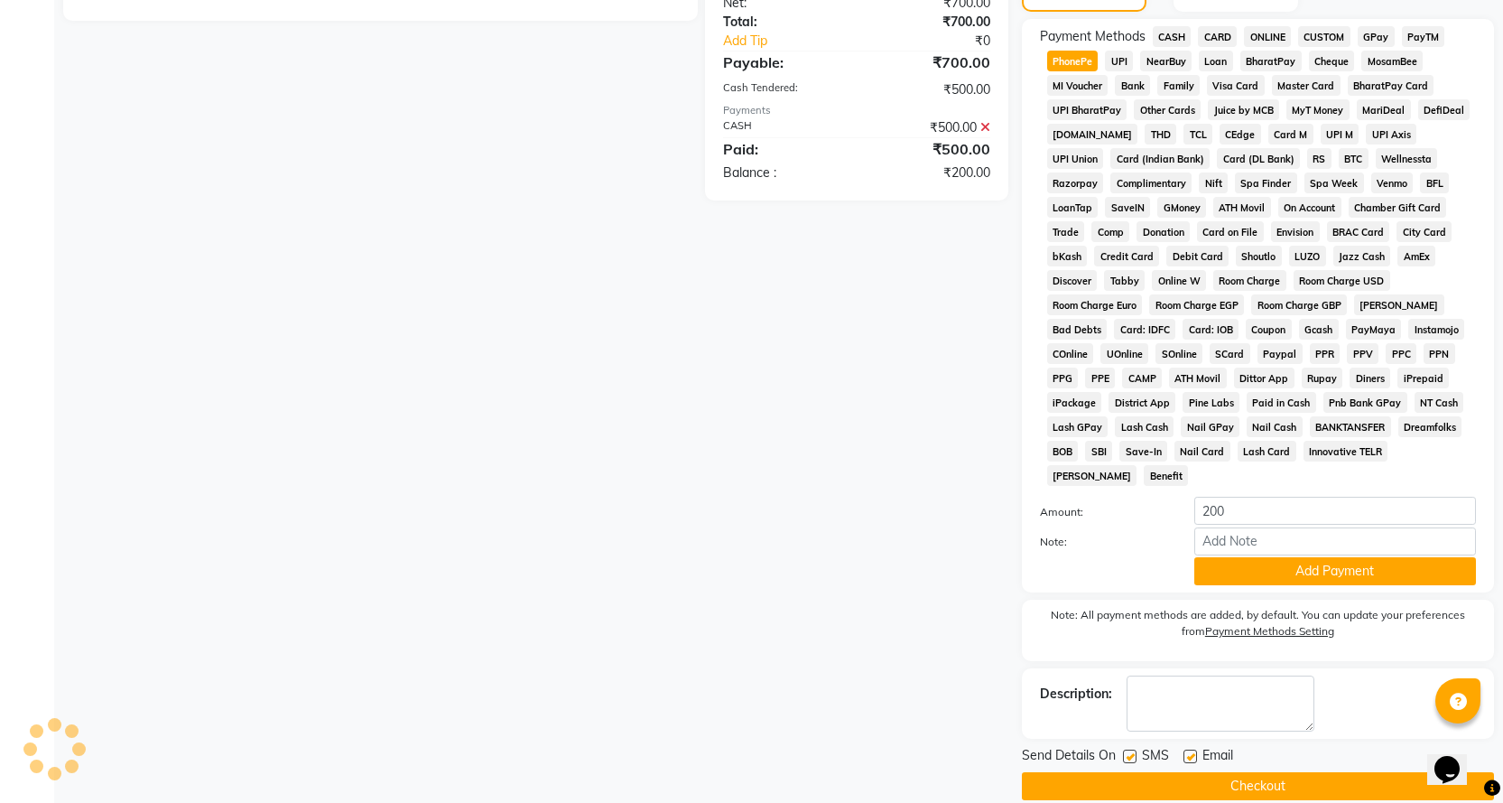
drag, startPoint x: 1258, startPoint y: 547, endPoint x: 1253, endPoint y: 595, distance: 48.1
click at [1257, 557] on button "Add Payment" at bounding box center [1335, 571] width 282 height 28
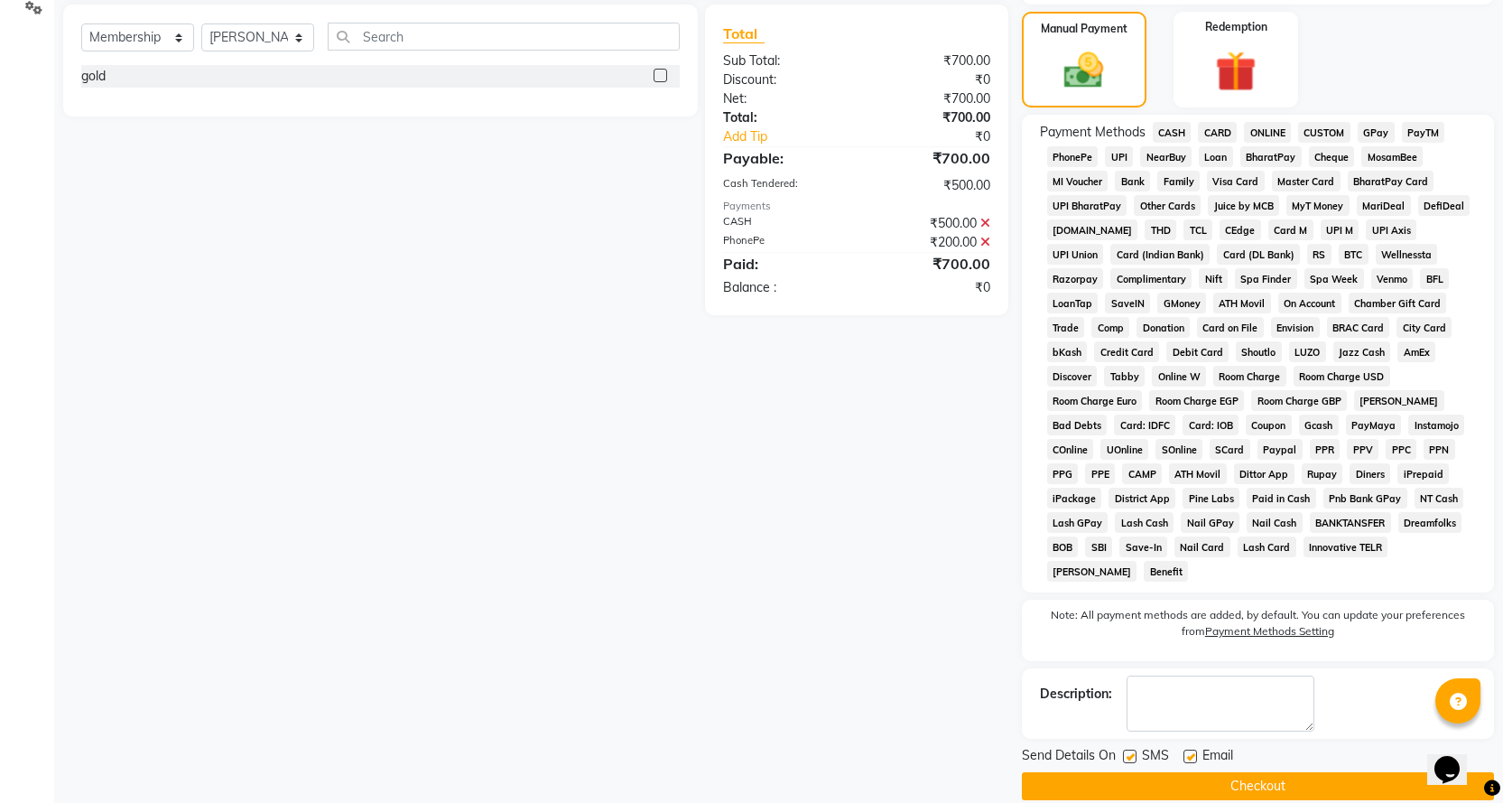
click at [1236, 772] on button "Checkout" at bounding box center [1258, 786] width 472 height 28
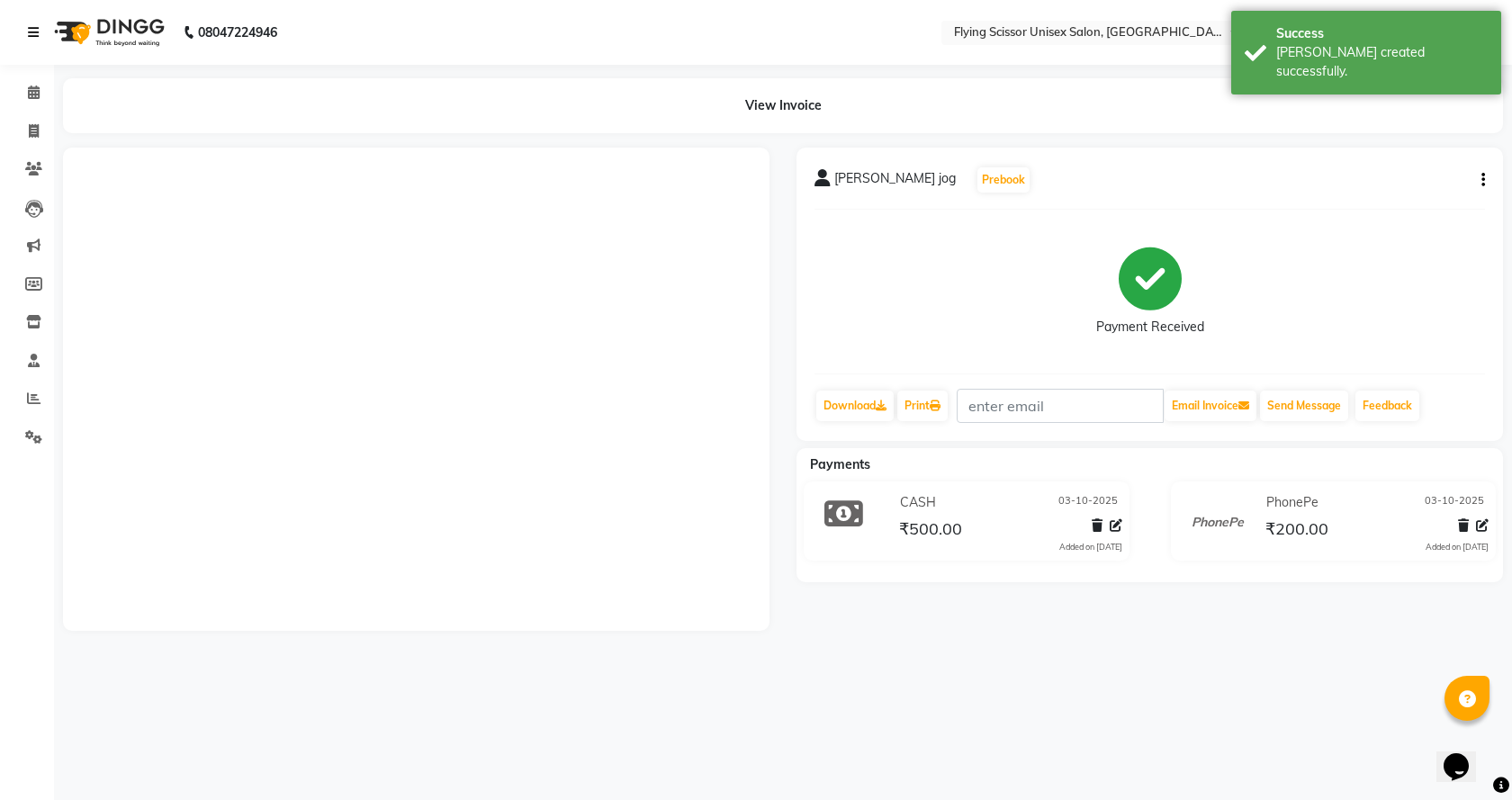
click at [31, 42] on link at bounding box center [37, 32] width 18 height 51
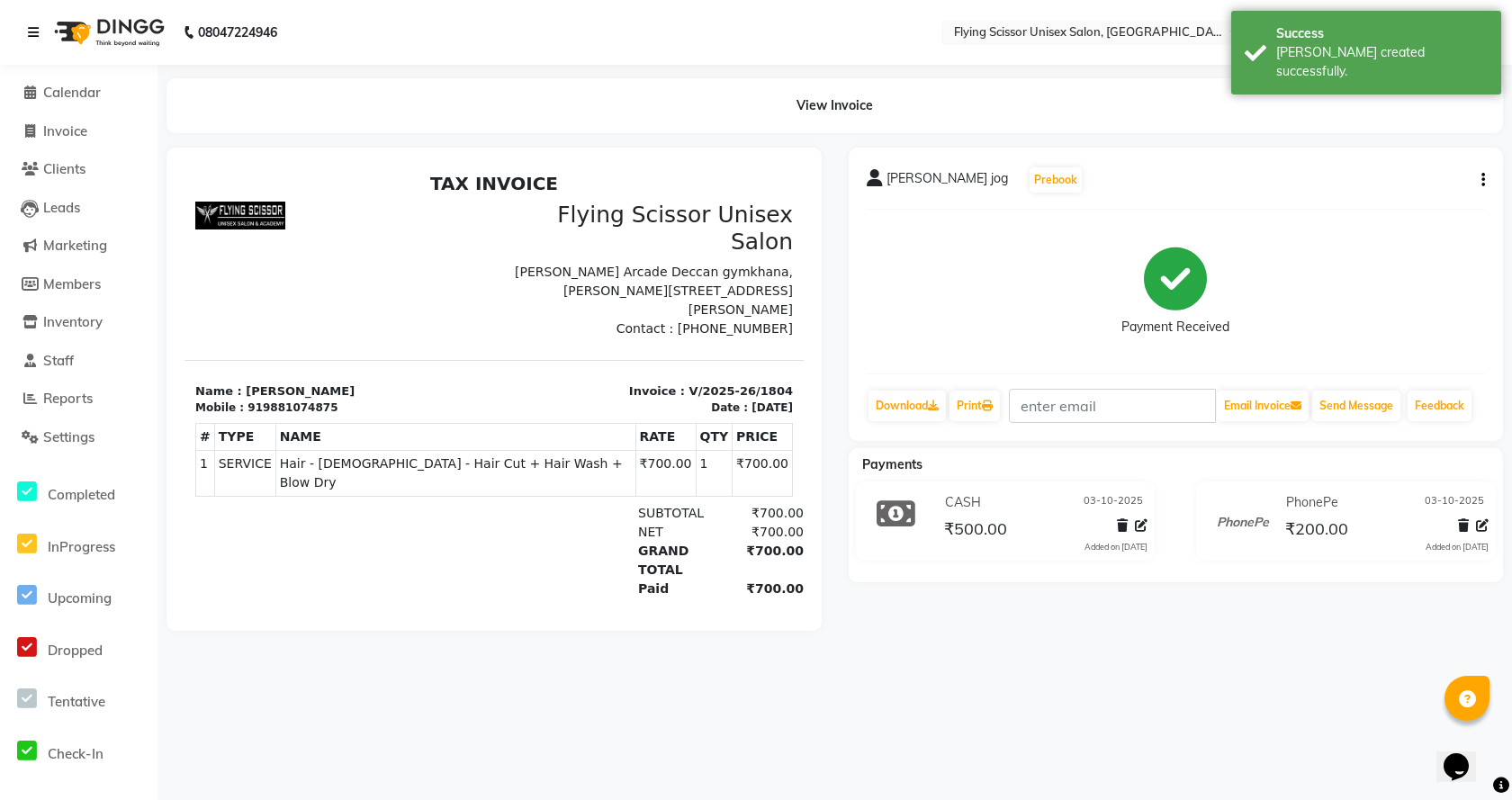
click at [33, 32] on icon at bounding box center [33, 32] width 11 height 13
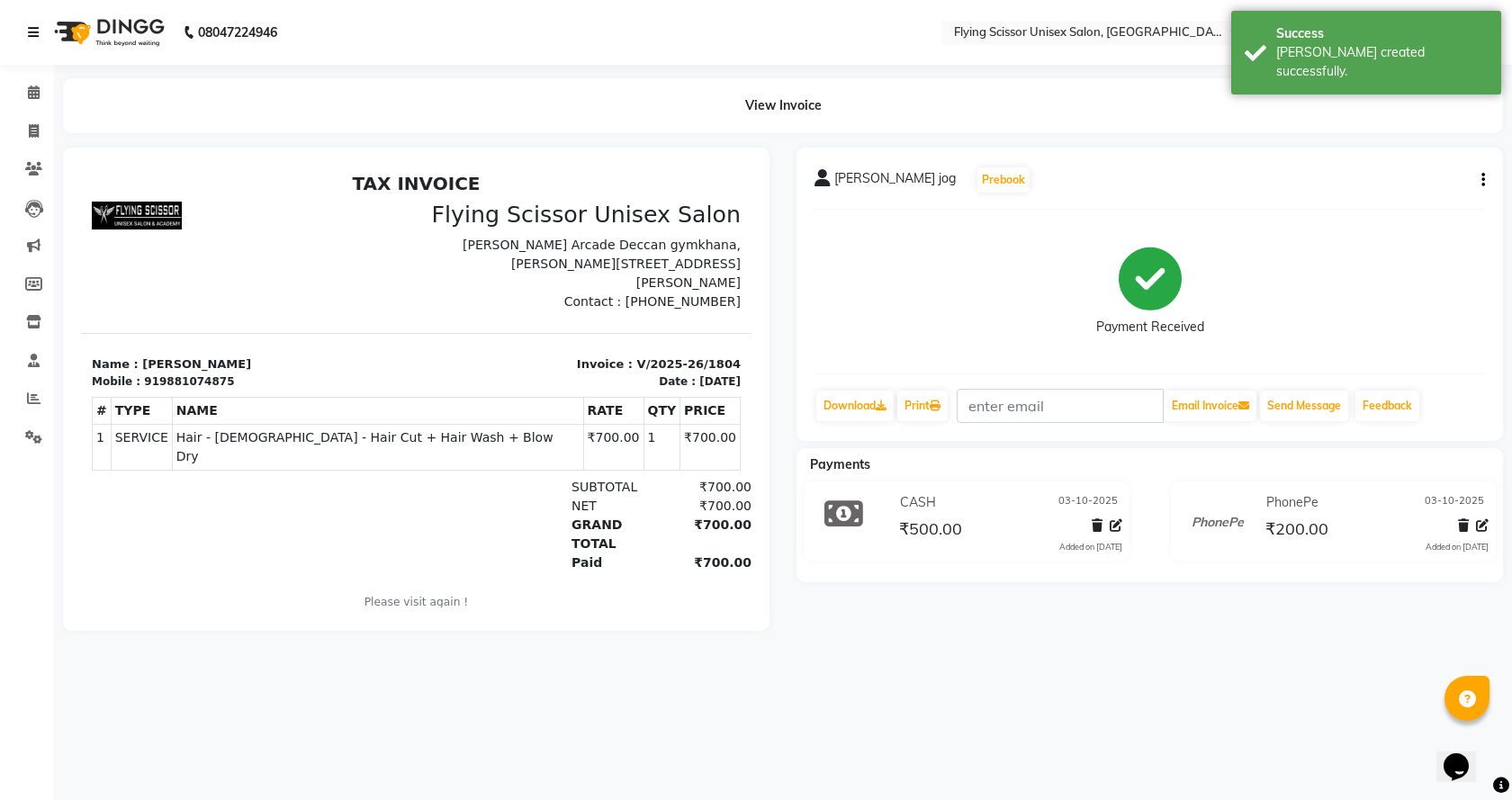
click at [34, 24] on link at bounding box center [37, 32] width 18 height 51
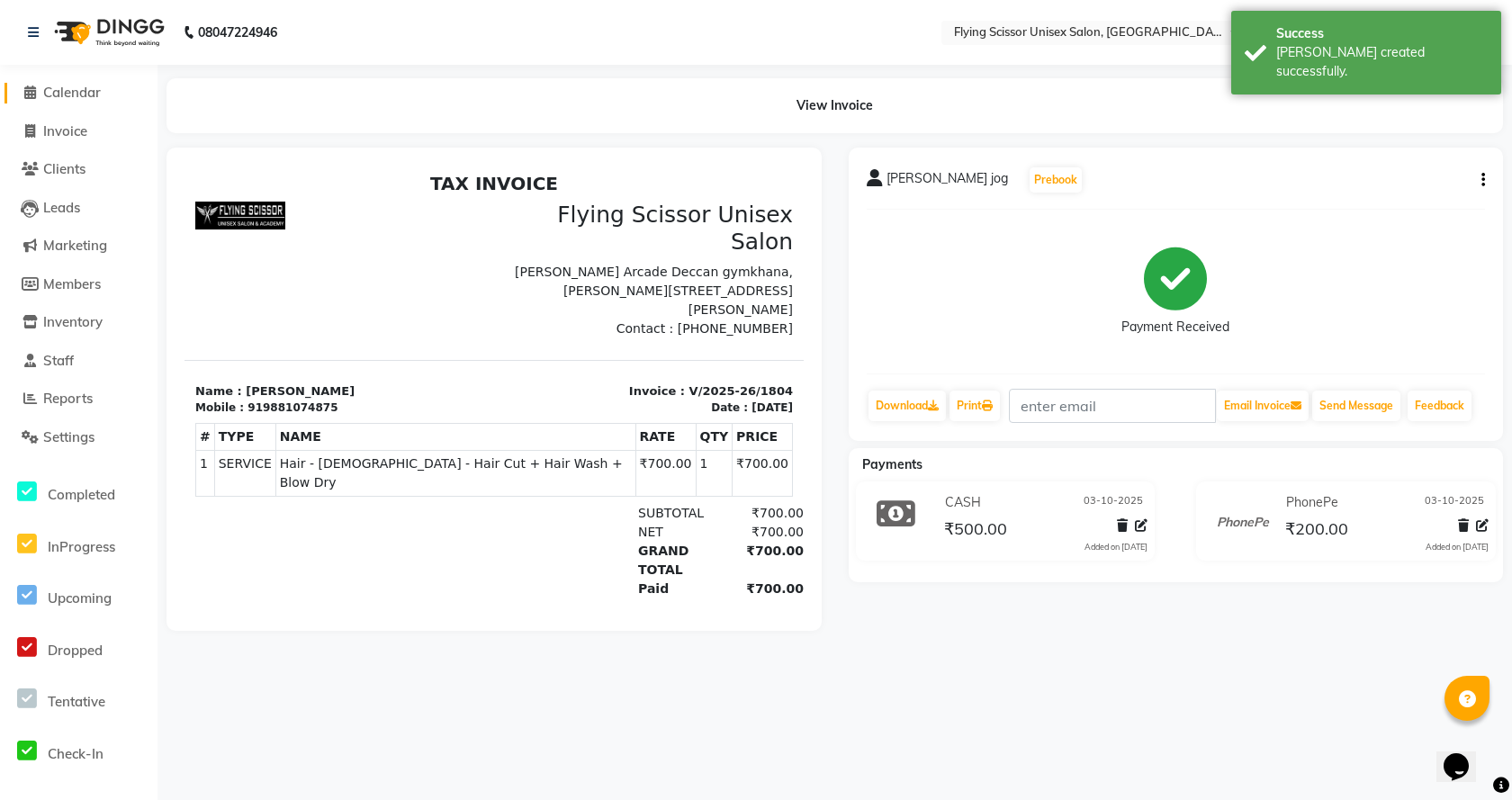
click at [34, 91] on icon at bounding box center [30, 93] width 12 height 14
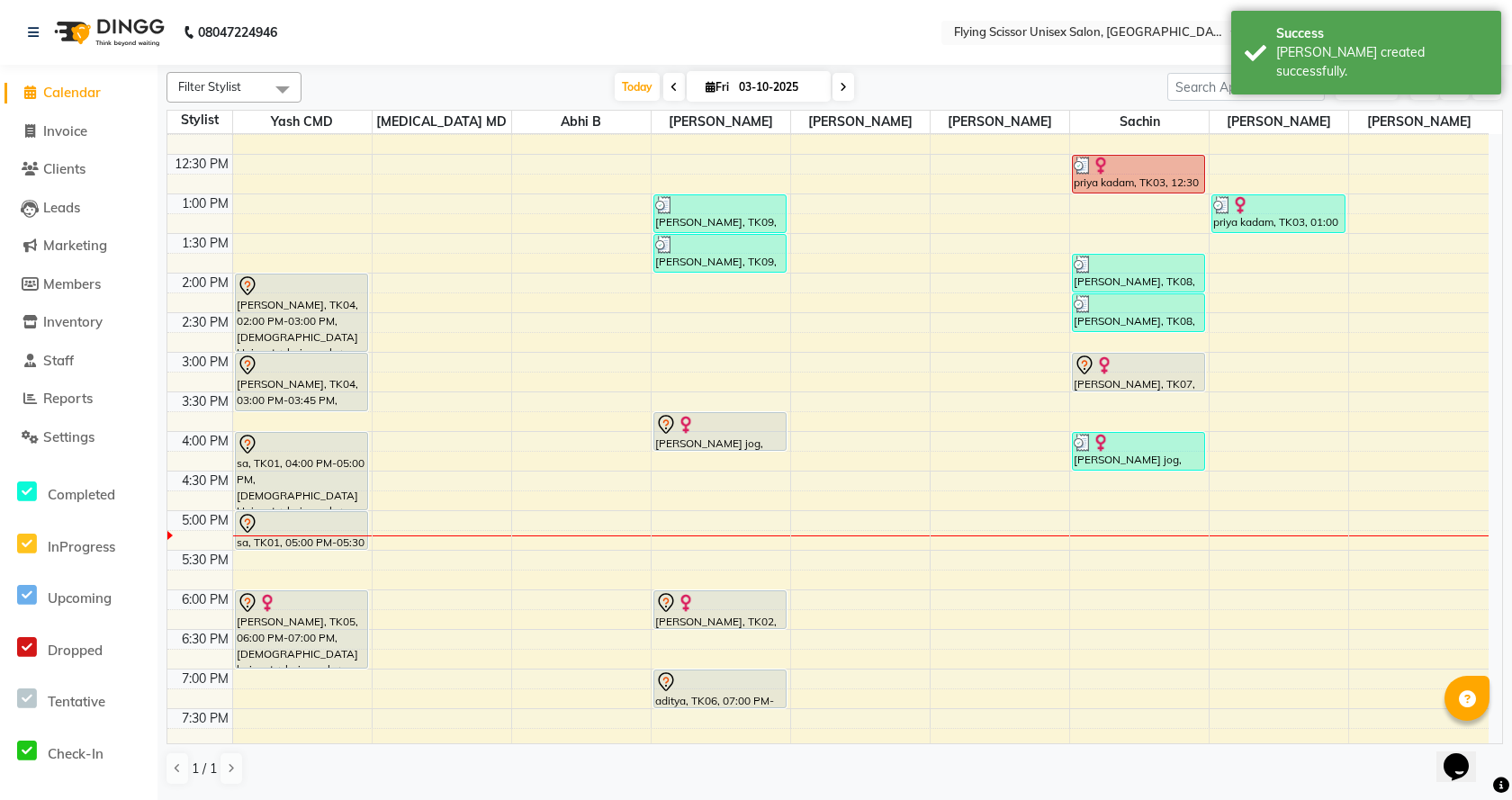
scroll to position [360, 0]
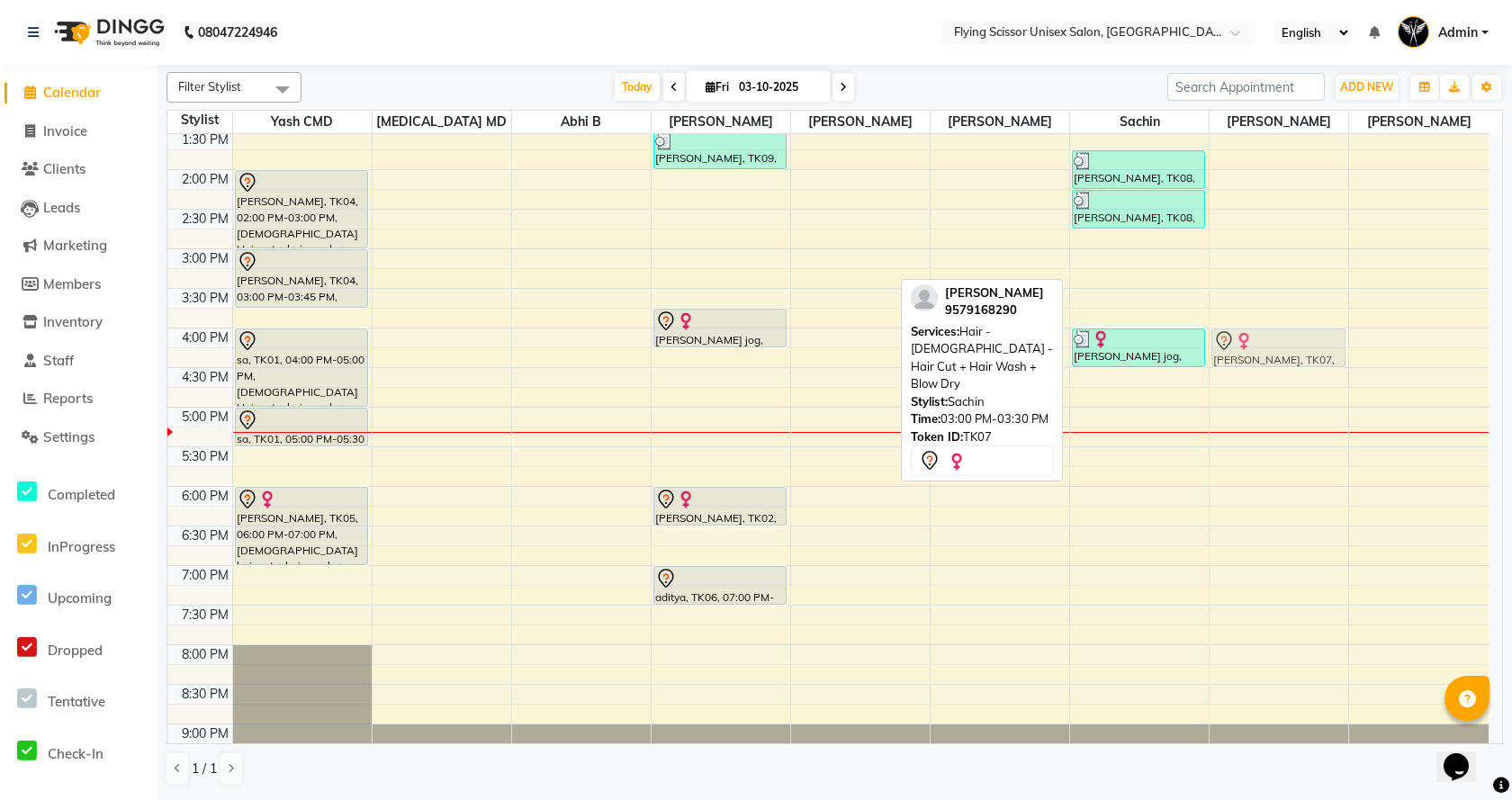
drag, startPoint x: 1126, startPoint y: 274, endPoint x: 1258, endPoint y: 351, distance: 152.8
click at [1258, 351] on tr "karan vidhate, TK04, 02:00 PM-03:00 PM, Male Hair cut + hair wash + styling (pr…" at bounding box center [827, 288] width 1321 height 1028
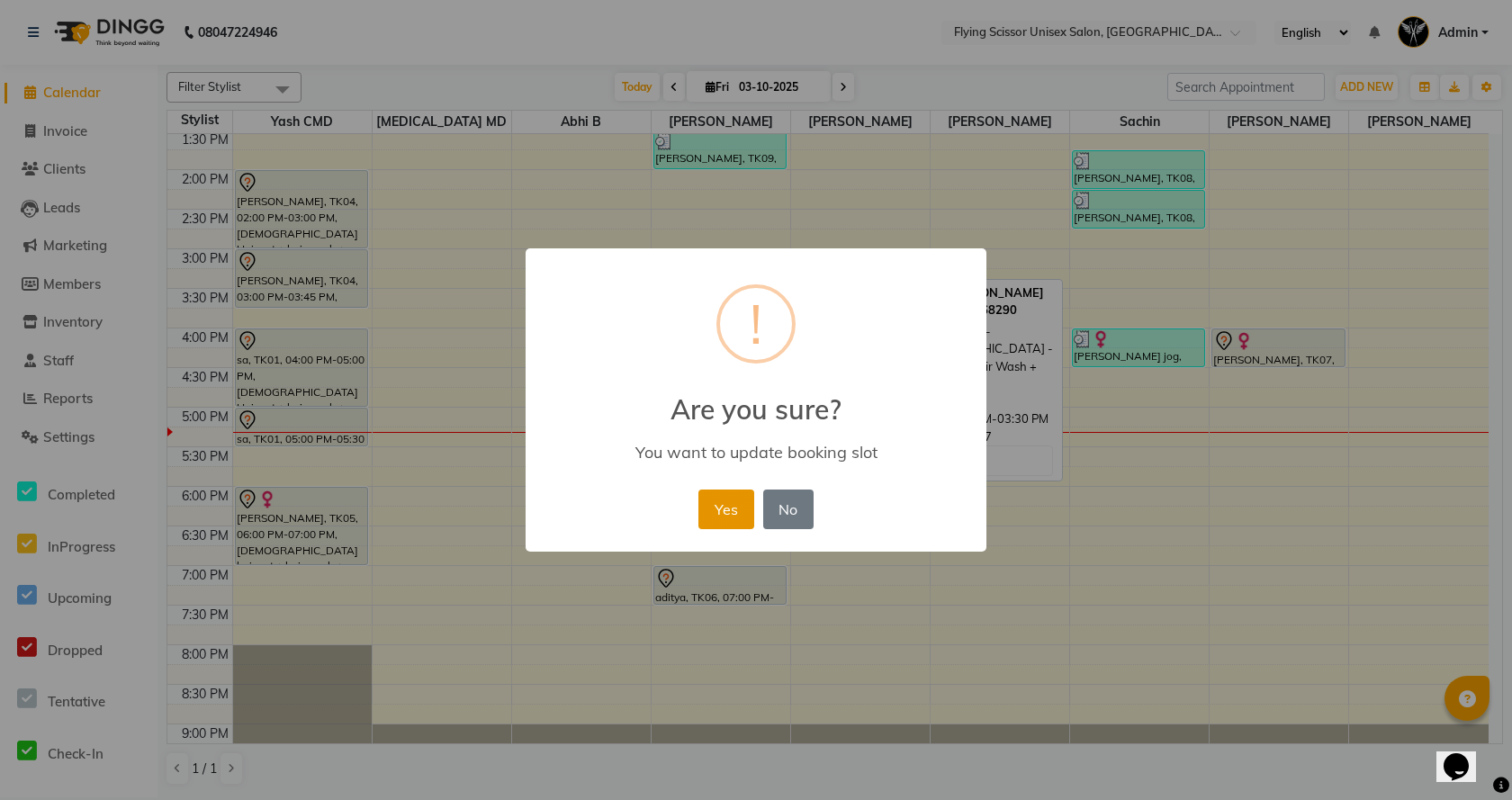
click at [745, 507] on button "Yes" at bounding box center [726, 509] width 55 height 40
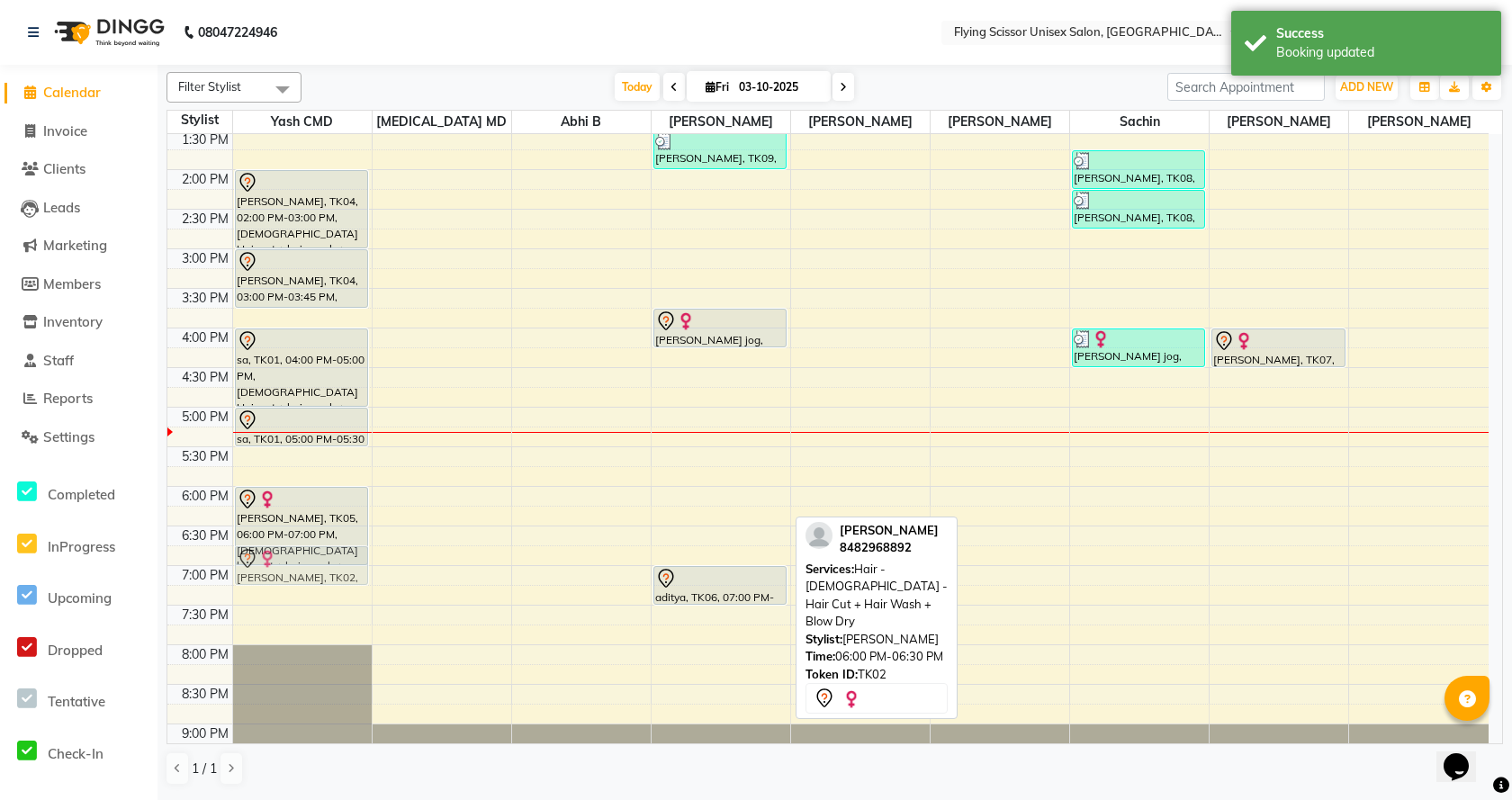
drag, startPoint x: 700, startPoint y: 513, endPoint x: 249, endPoint y: 579, distance: 455.8
click at [249, 579] on tr "karan vidhate, TK04, 02:00 PM-03:00 PM, Male Hair cut + hair wash + styling (pr…" at bounding box center [827, 288] width 1321 height 1028
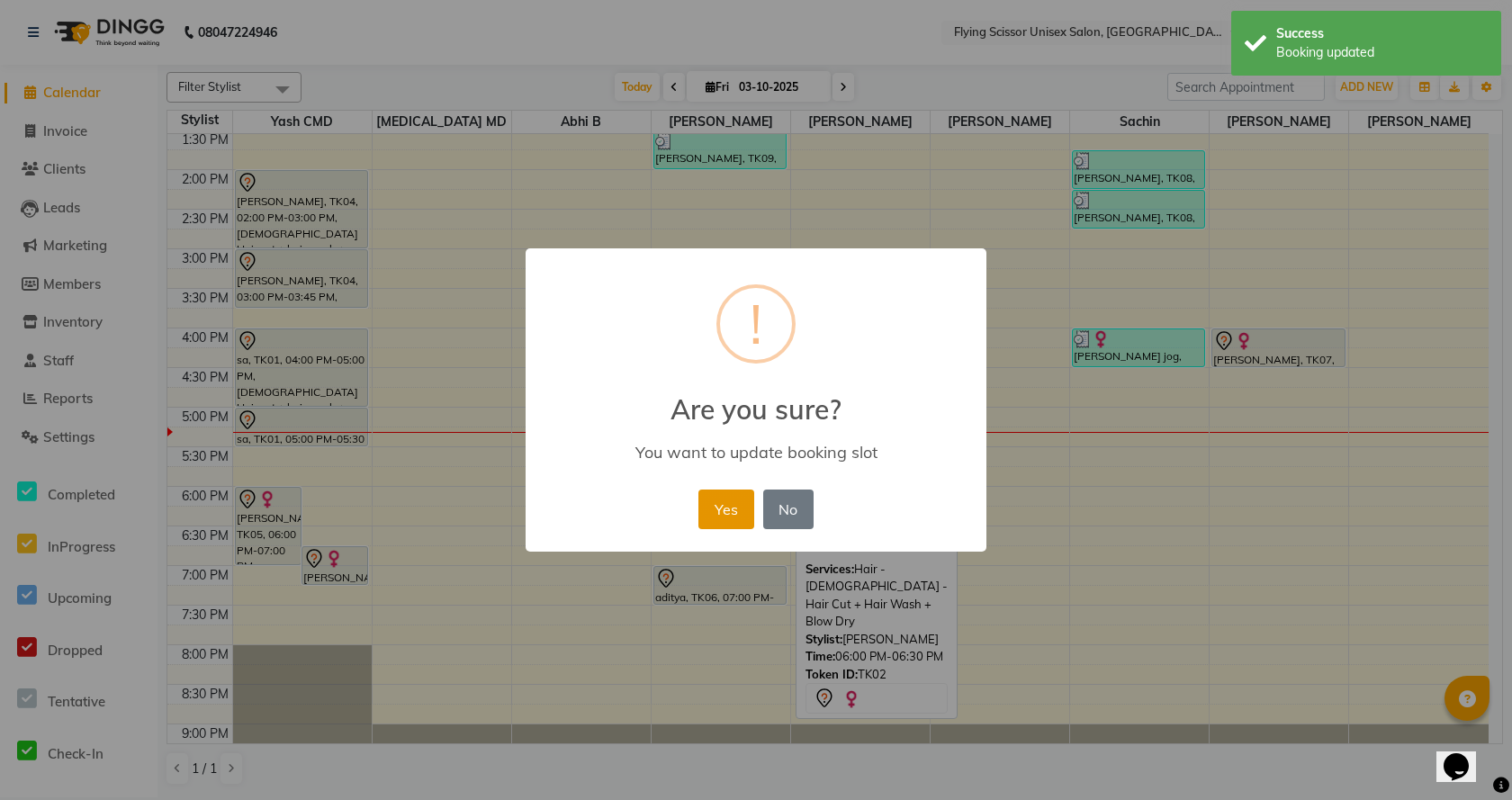
click at [742, 501] on button "Yes" at bounding box center [726, 509] width 55 height 40
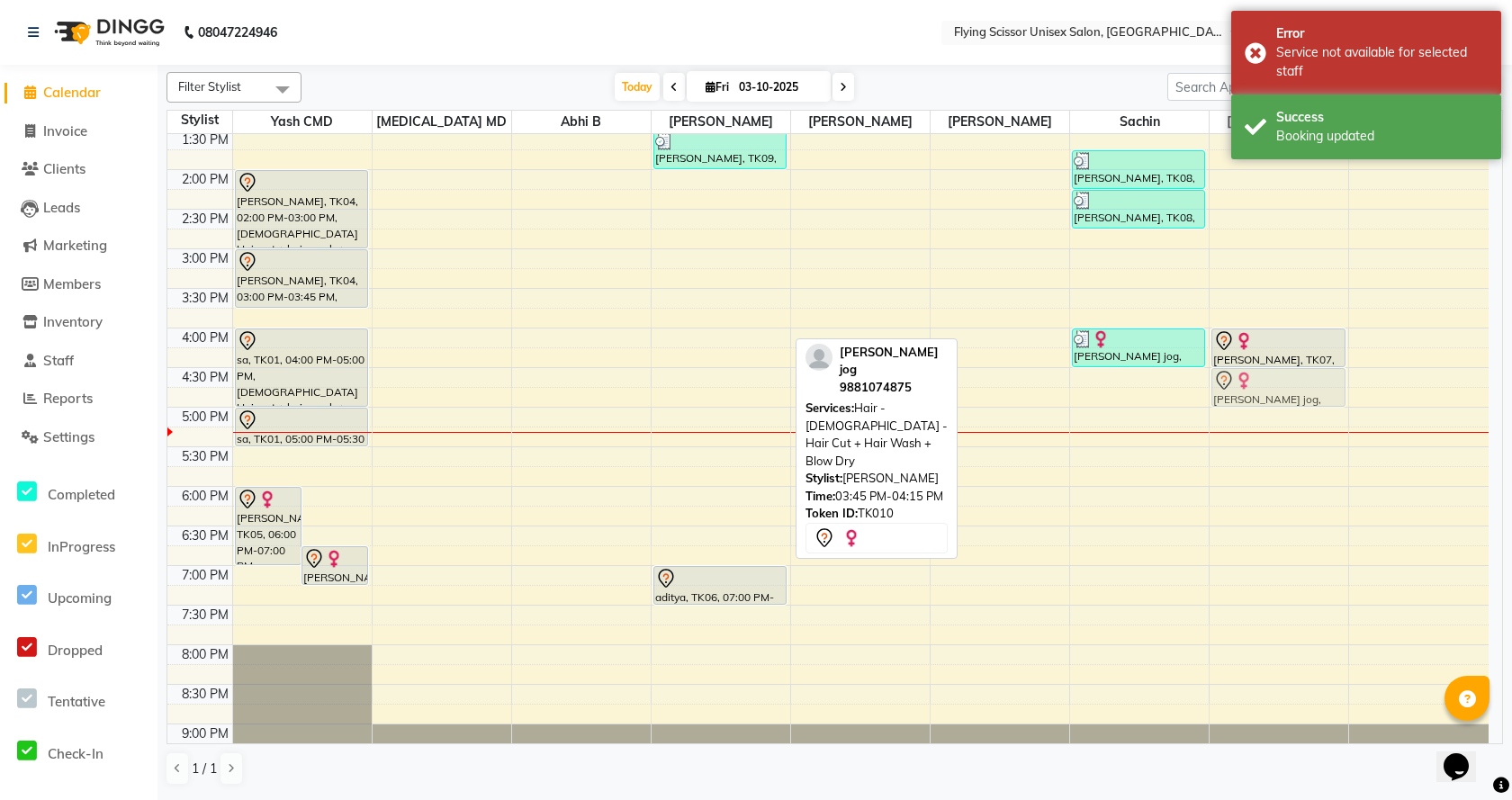
drag, startPoint x: 729, startPoint y: 329, endPoint x: 1231, endPoint y: 389, distance: 505.6
click at [1237, 389] on tr "priya singh, TK05, 06:00 PM-07:00 PM, female hair cut + hair wash + blow dry ( …" at bounding box center [827, 288] width 1321 height 1028
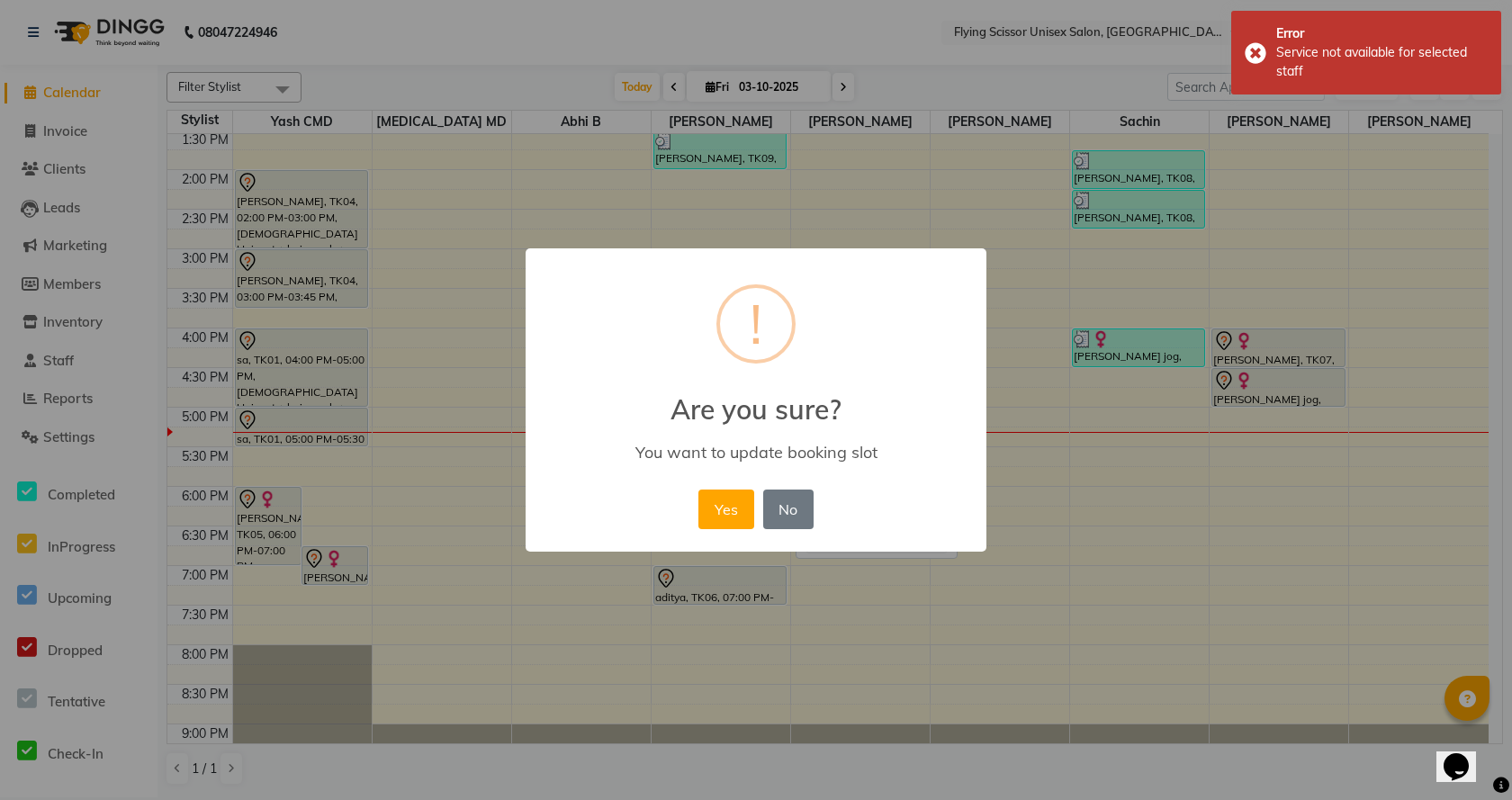
click at [1142, 388] on div "× ! Are you sure? You want to update booking slot Yes No No" at bounding box center [756, 400] width 1512 height 800
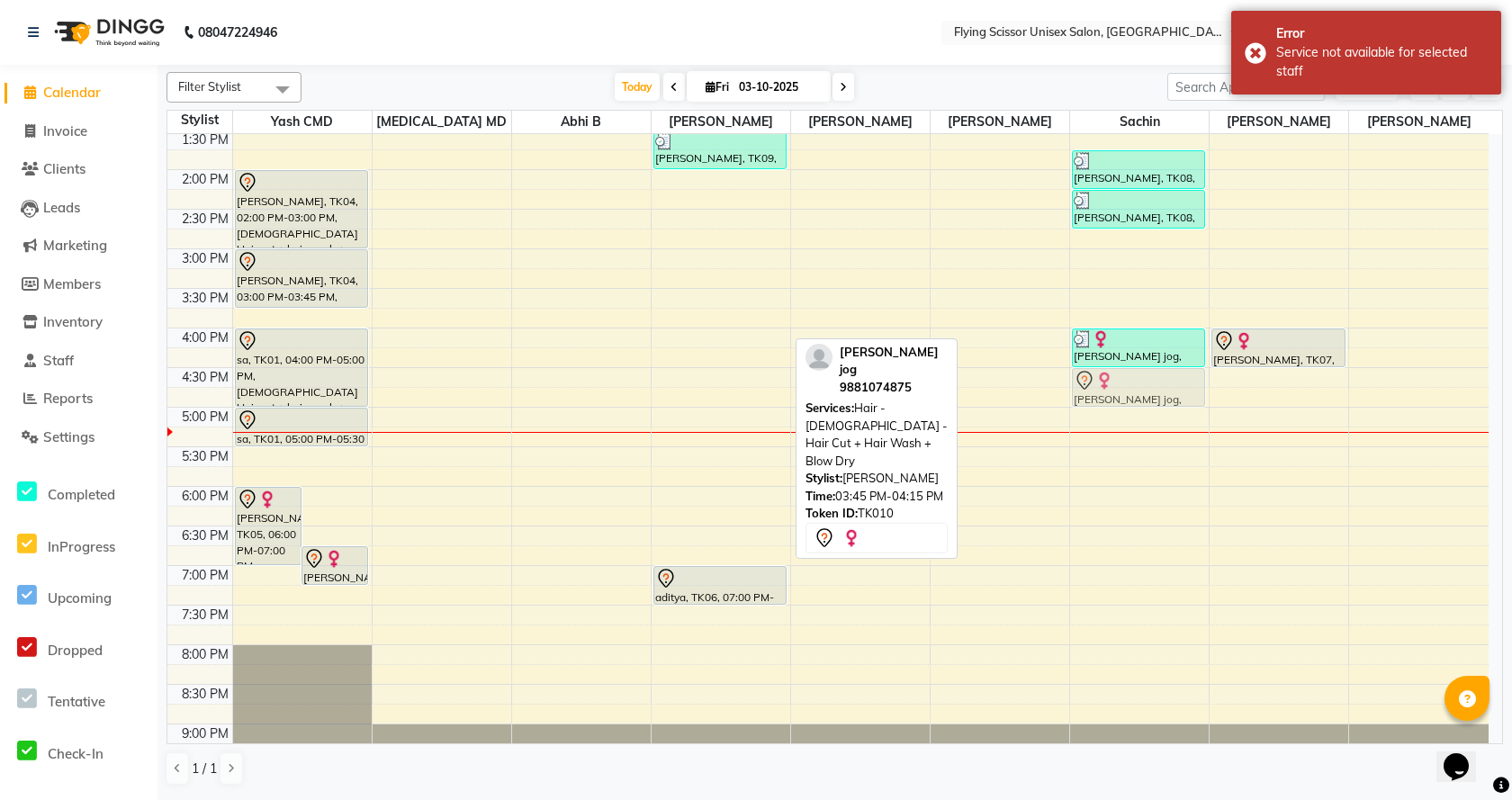
drag, startPoint x: 691, startPoint y: 335, endPoint x: 1098, endPoint y: 385, distance: 410.1
click at [1098, 385] on tr "priya singh, TK05, 06:00 PM-07:00 PM, female hair cut + hair wash + blow dry ( …" at bounding box center [827, 288] width 1321 height 1028
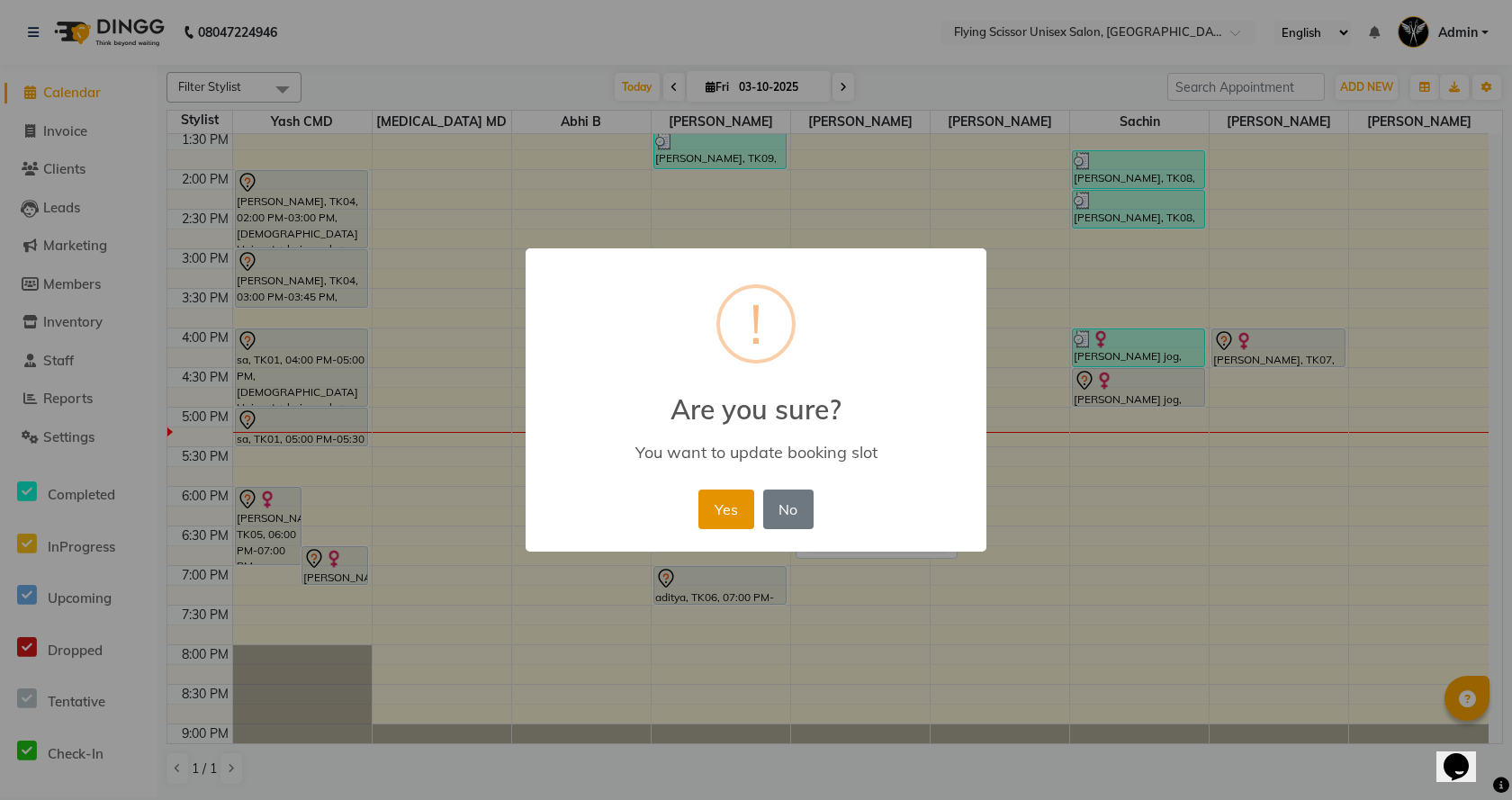
click at [739, 501] on button "Yes" at bounding box center [726, 509] width 55 height 40
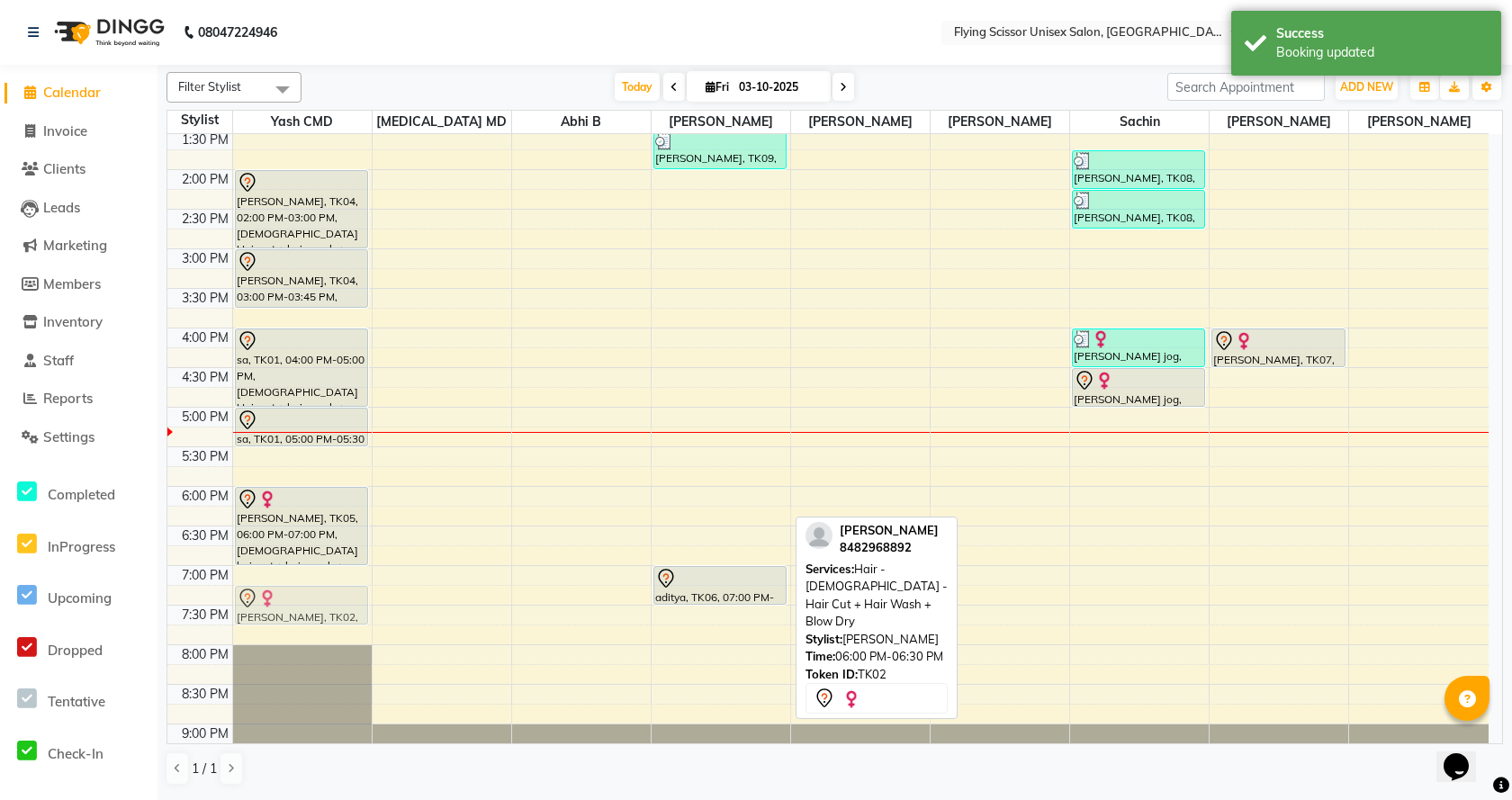
drag, startPoint x: 745, startPoint y: 504, endPoint x: 336, endPoint y: 596, distance: 419.2
click at [336, 596] on tr "karan vidhate, TK04, 02:00 PM-03:00 PM, Male Hair cut + hair wash + styling (pr…" at bounding box center [827, 288] width 1321 height 1028
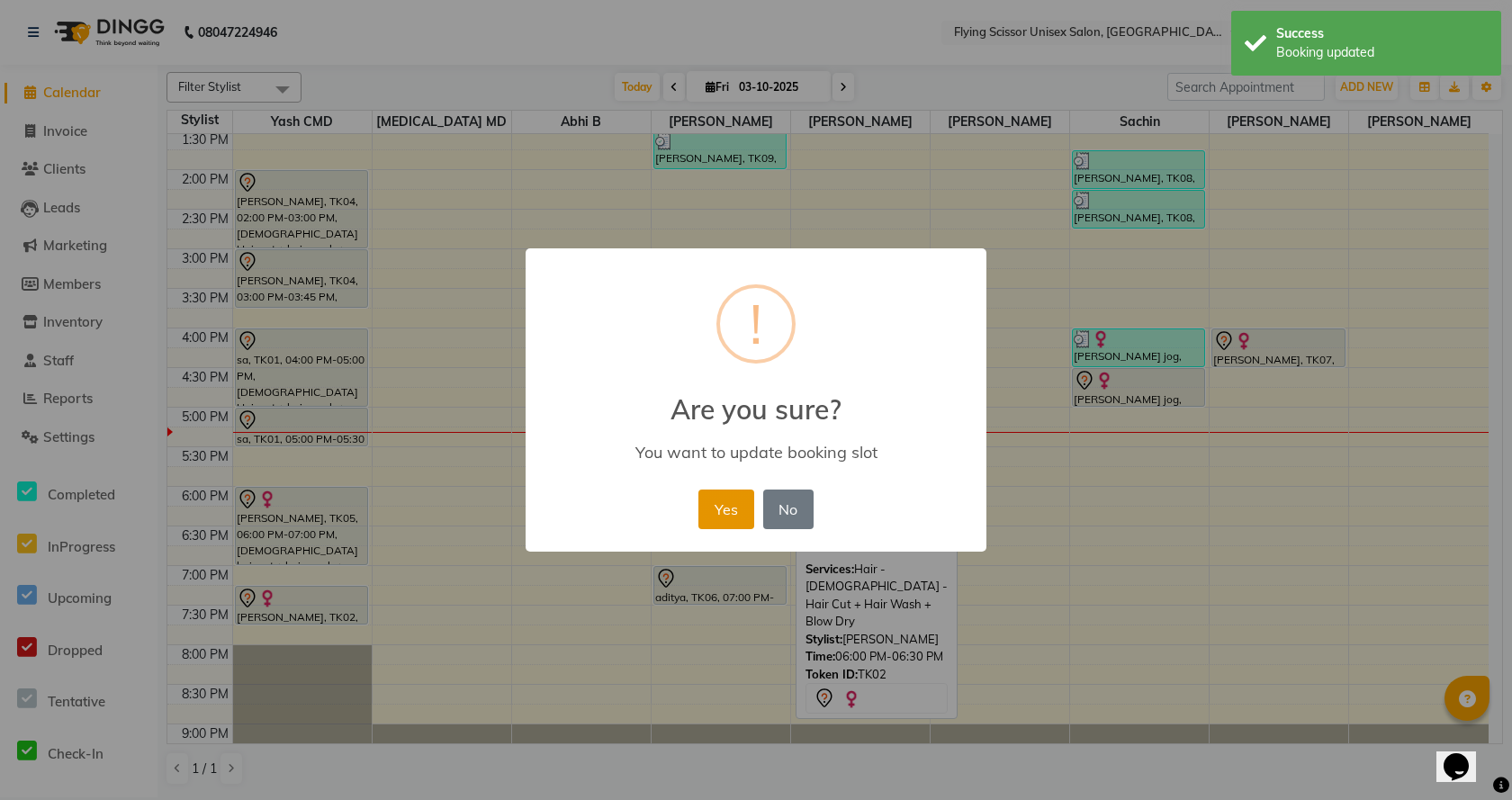
click at [717, 521] on button "Yes" at bounding box center [726, 509] width 55 height 40
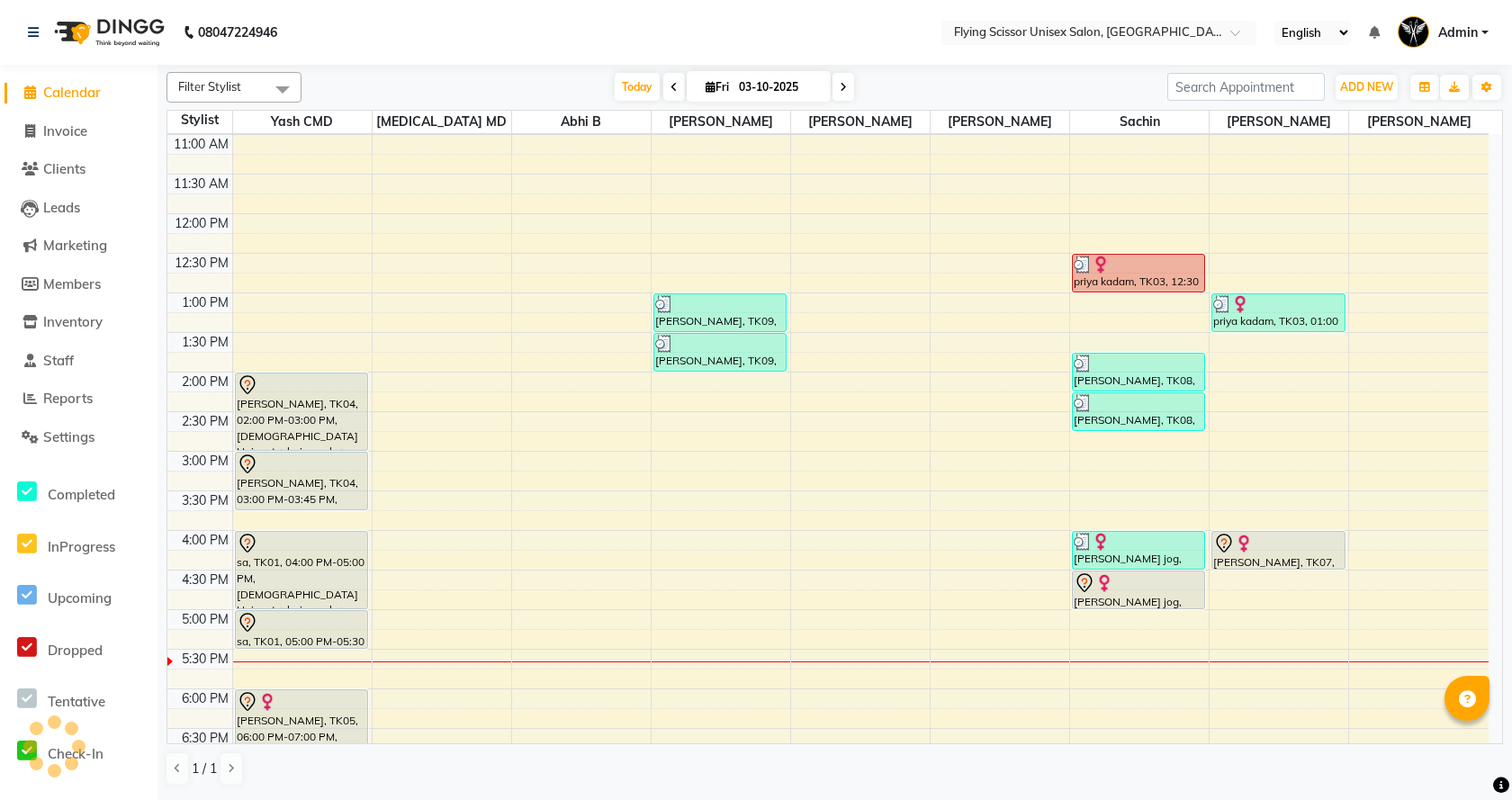
scroll to position [149, 0]
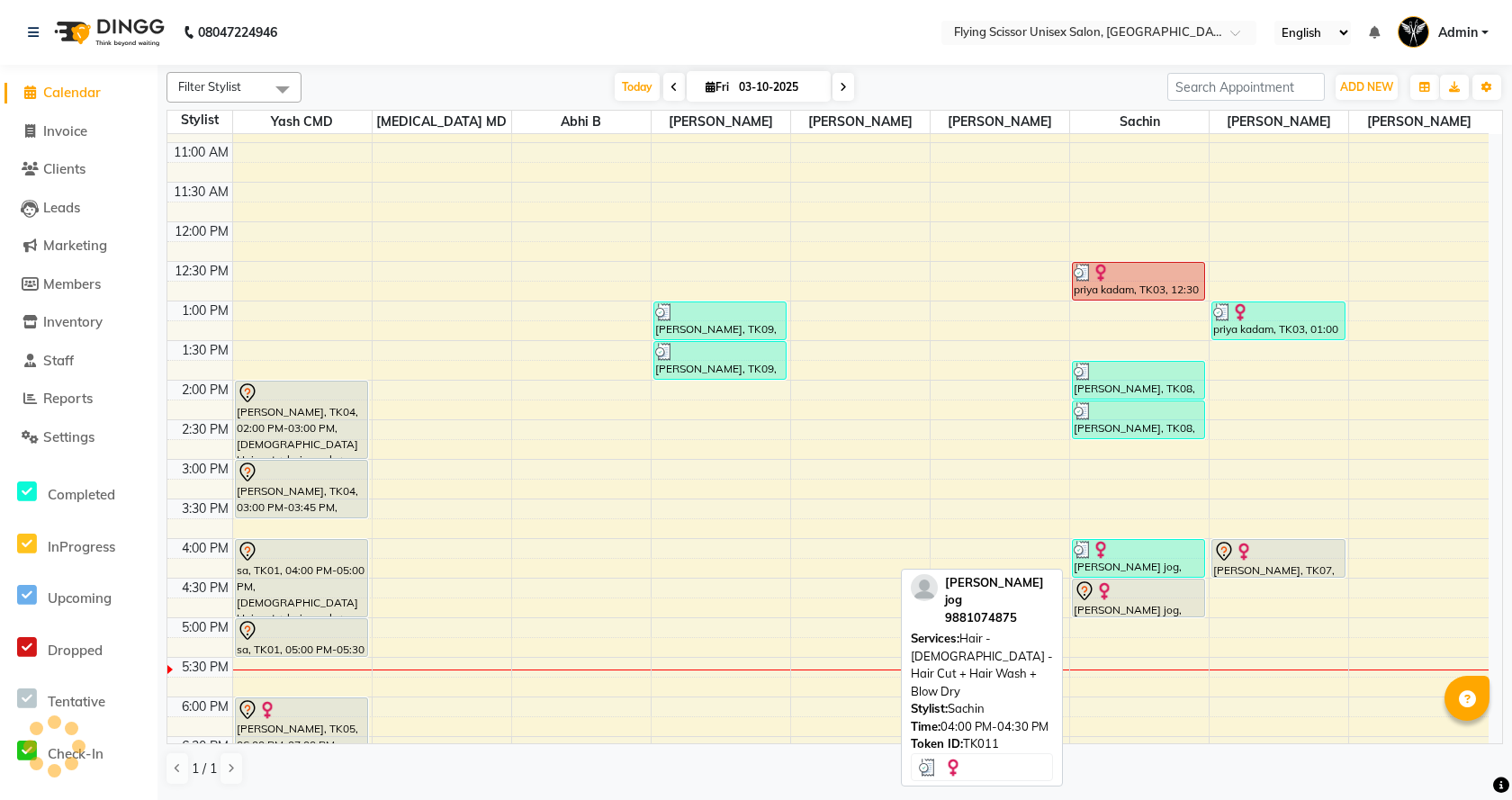
click at [1171, 551] on div at bounding box center [1138, 550] width 130 height 18
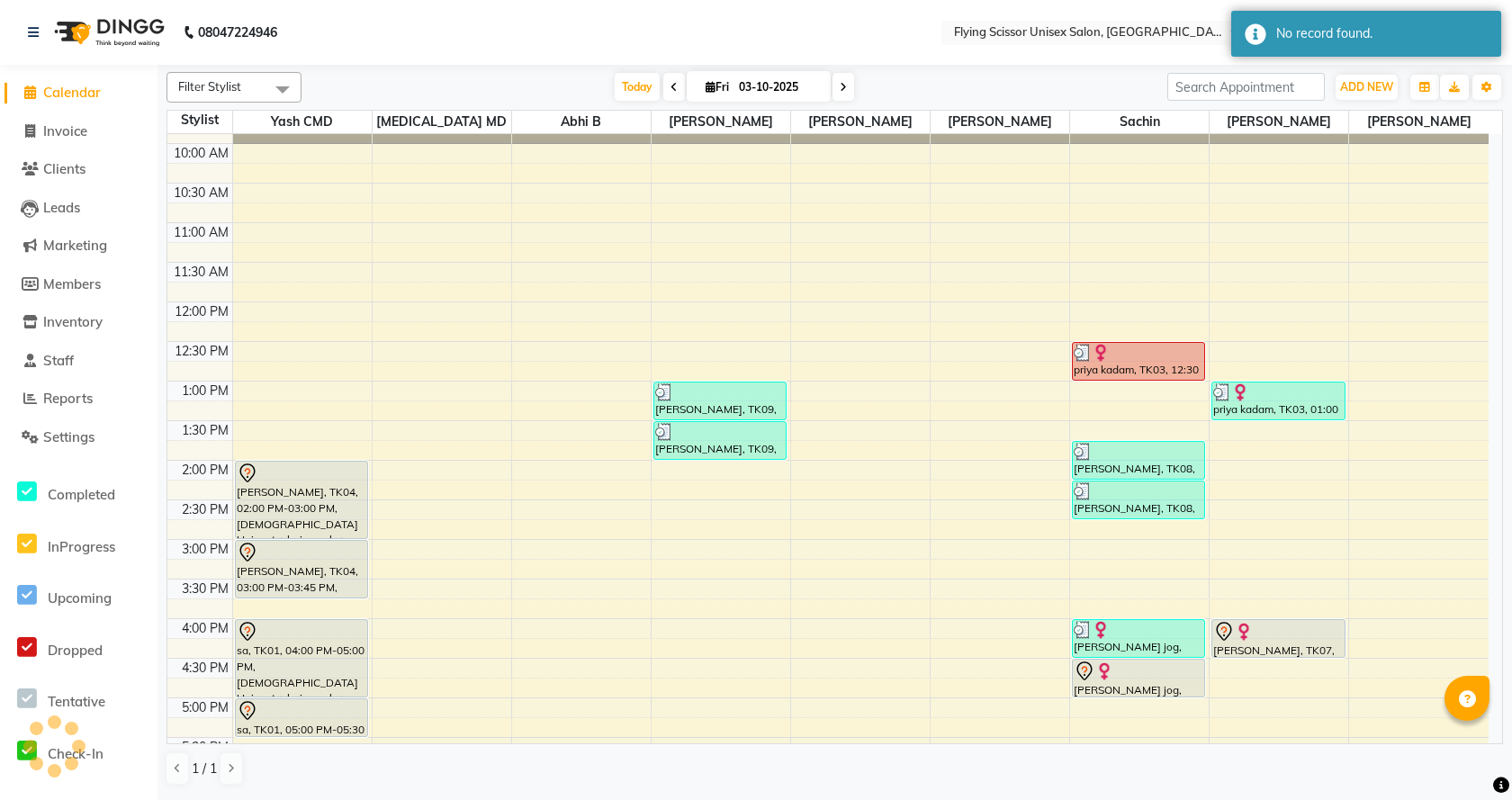
scroll to position [419, 0]
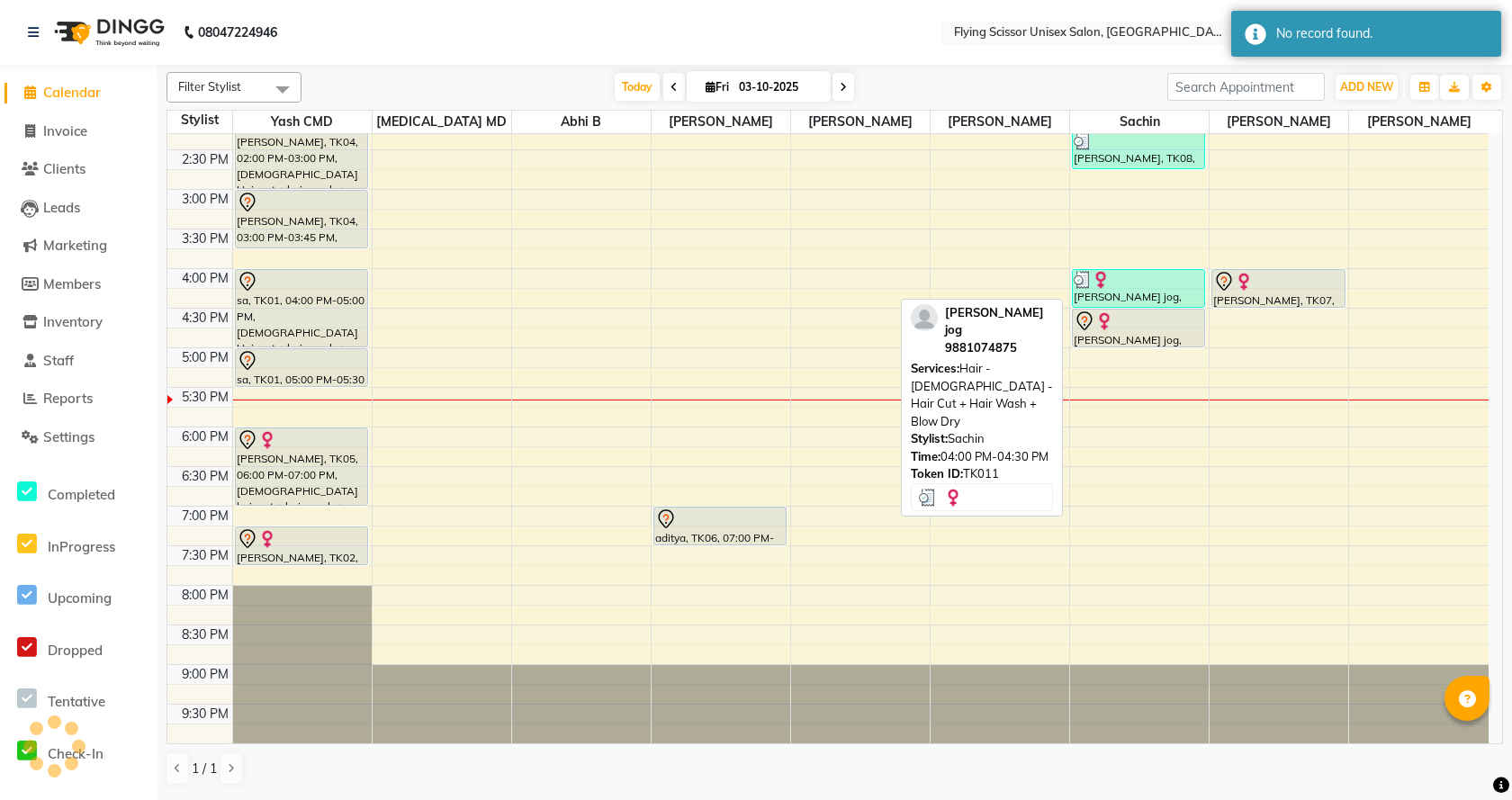
click at [1107, 301] on div "[PERSON_NAME] jog, TK11, 04:00 PM-04:30 PM, Hair - [DEMOGRAPHIC_DATA] - Hair Cu…" at bounding box center [1138, 288] width 132 height 37
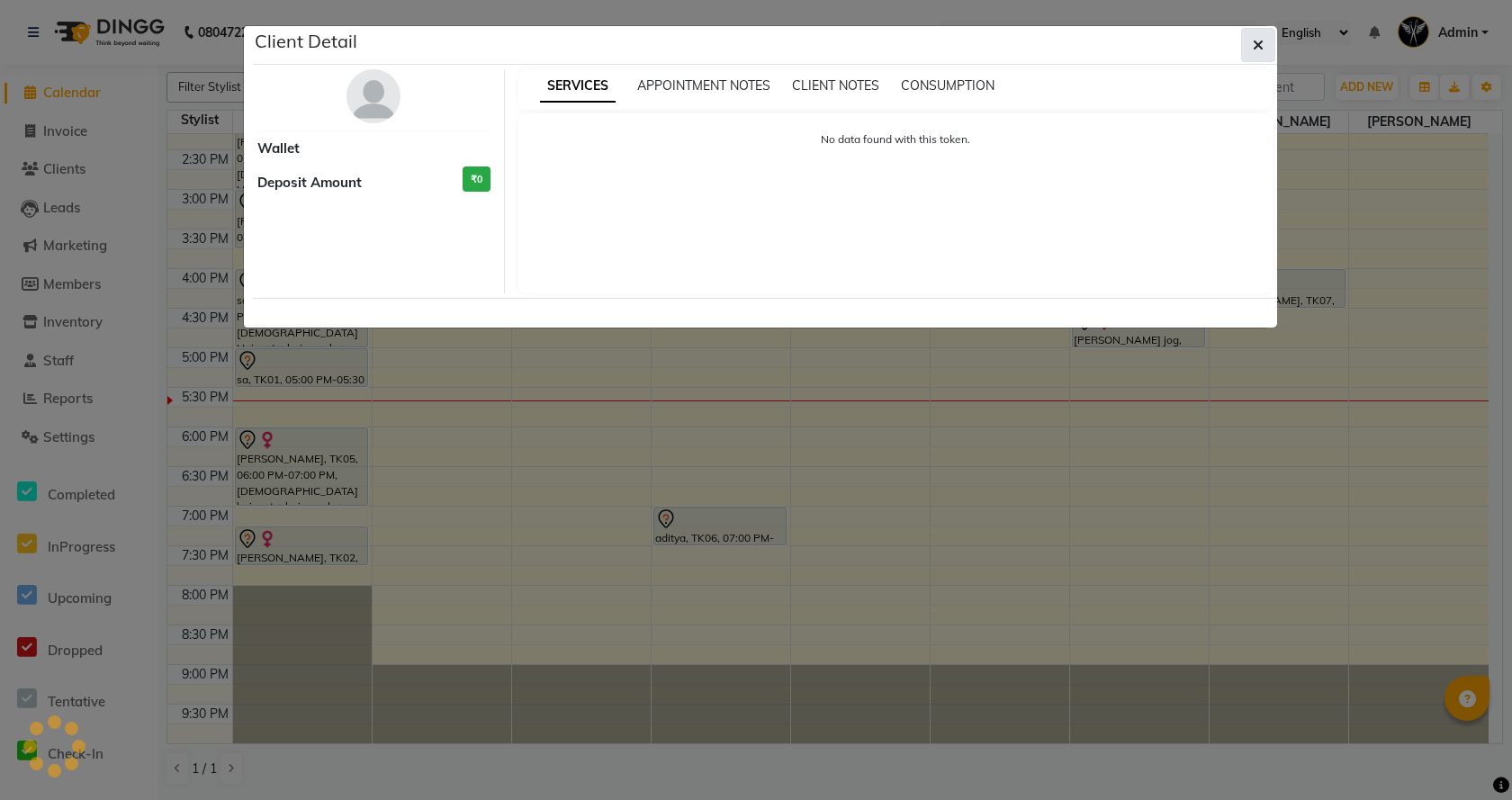
click at [1255, 47] on icon "button" at bounding box center [1258, 45] width 11 height 14
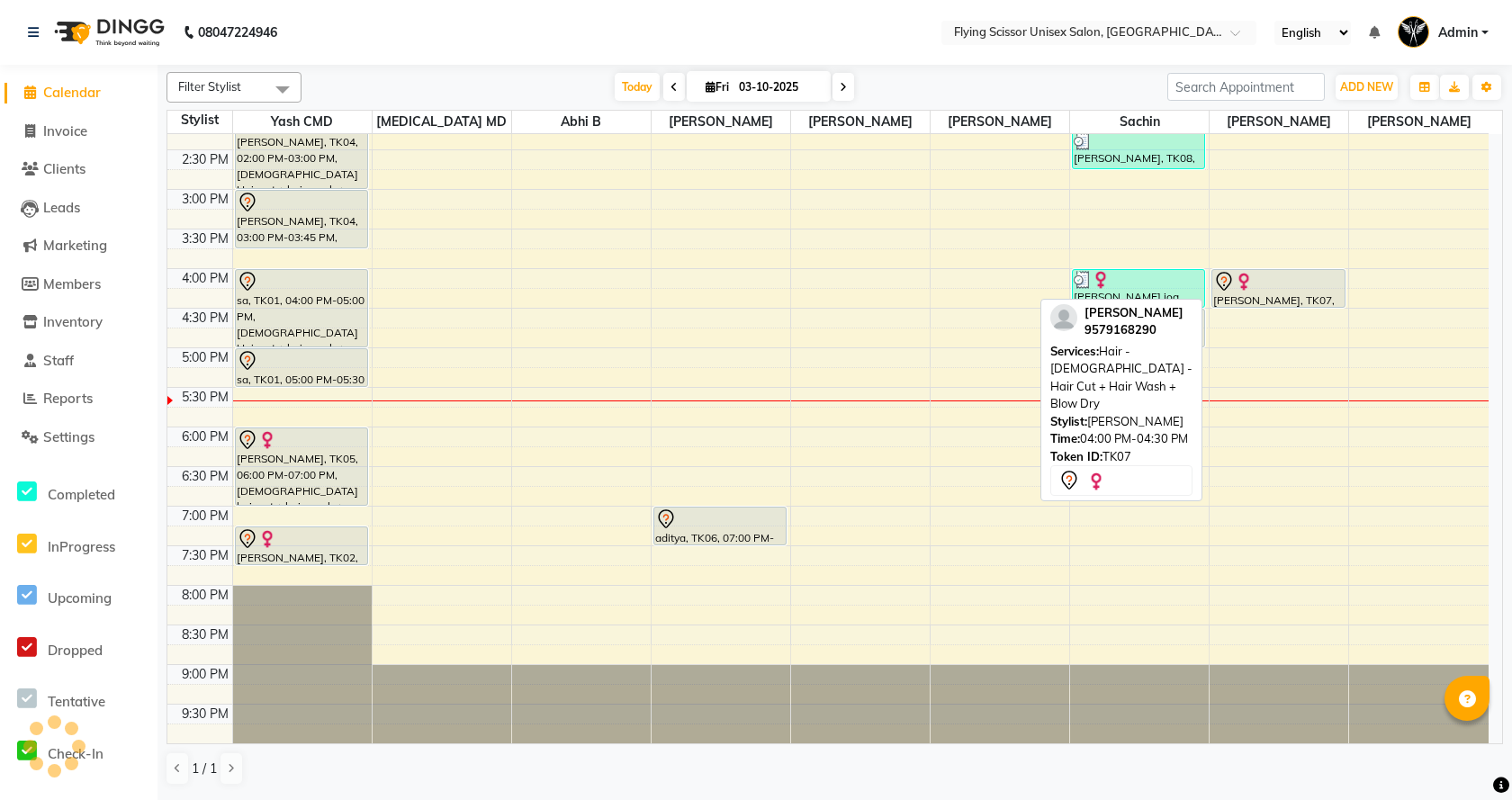
click at [1260, 297] on div "[PERSON_NAME], TK07, 04:00 PM-04:30 PM, Hair - [DEMOGRAPHIC_DATA] - Hair Cut + …" at bounding box center [1278, 288] width 132 height 37
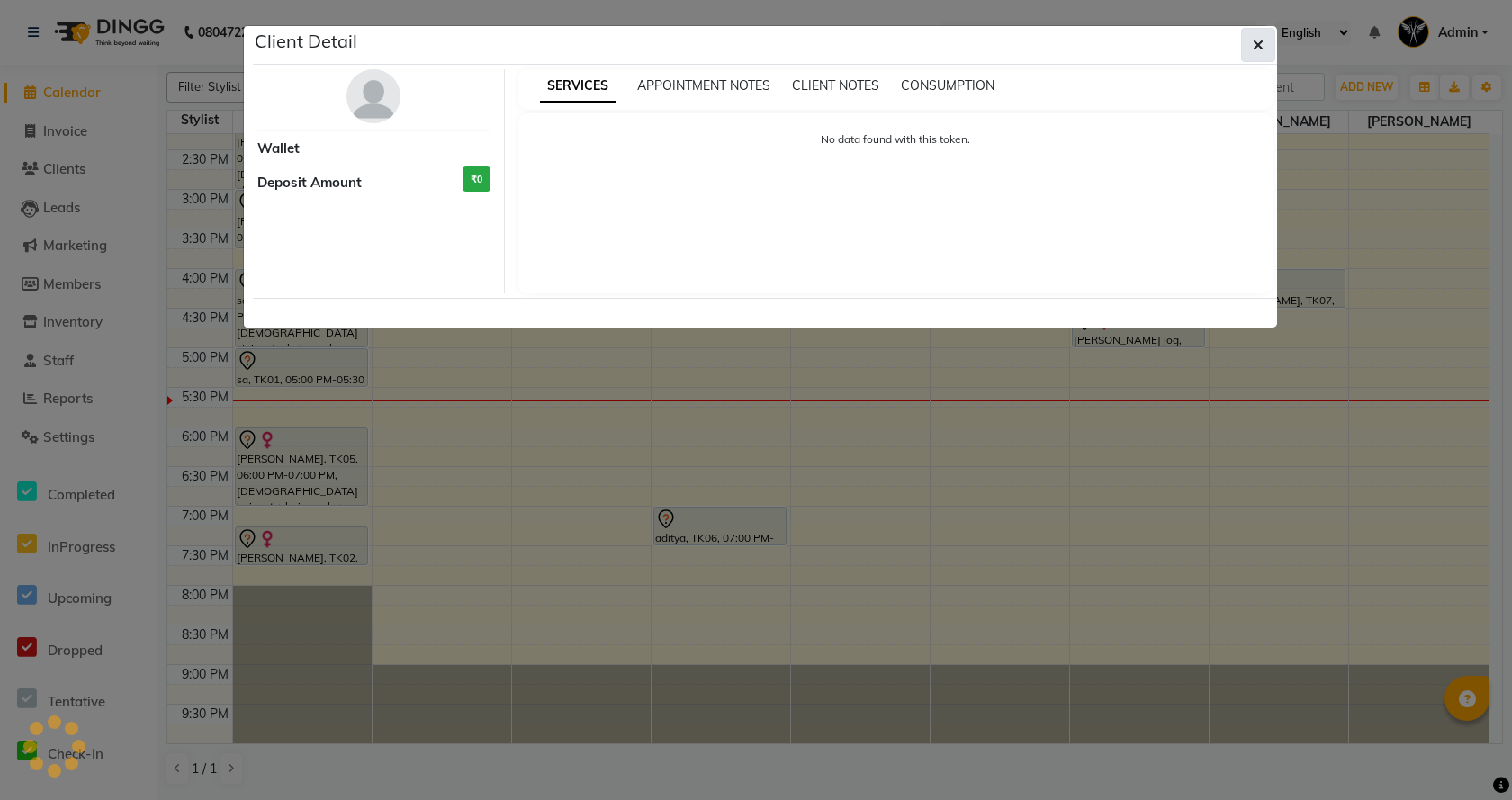
click at [1262, 38] on icon "button" at bounding box center [1258, 45] width 11 height 14
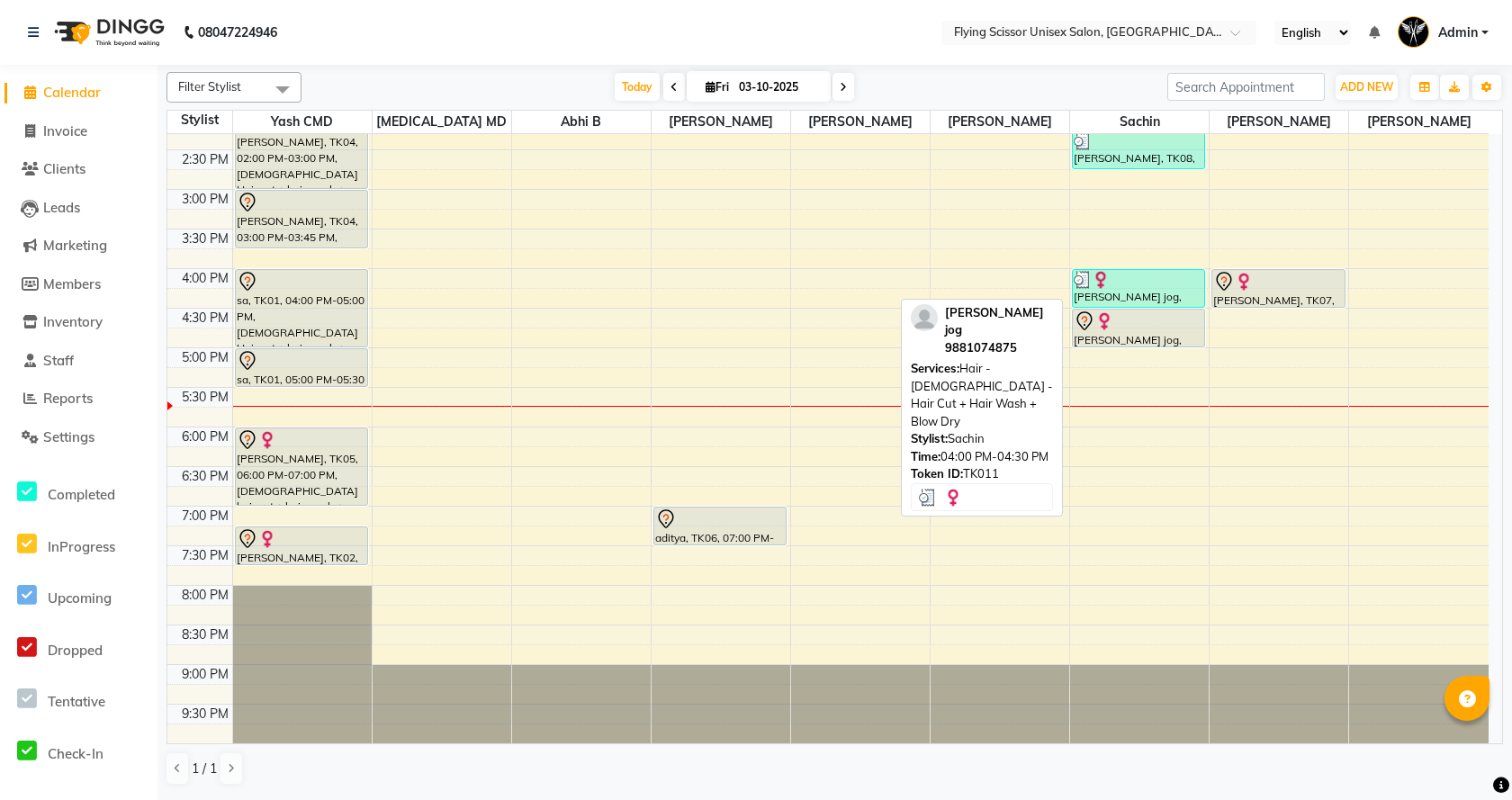
click at [1199, 279] on div at bounding box center [1138, 280] width 130 height 18
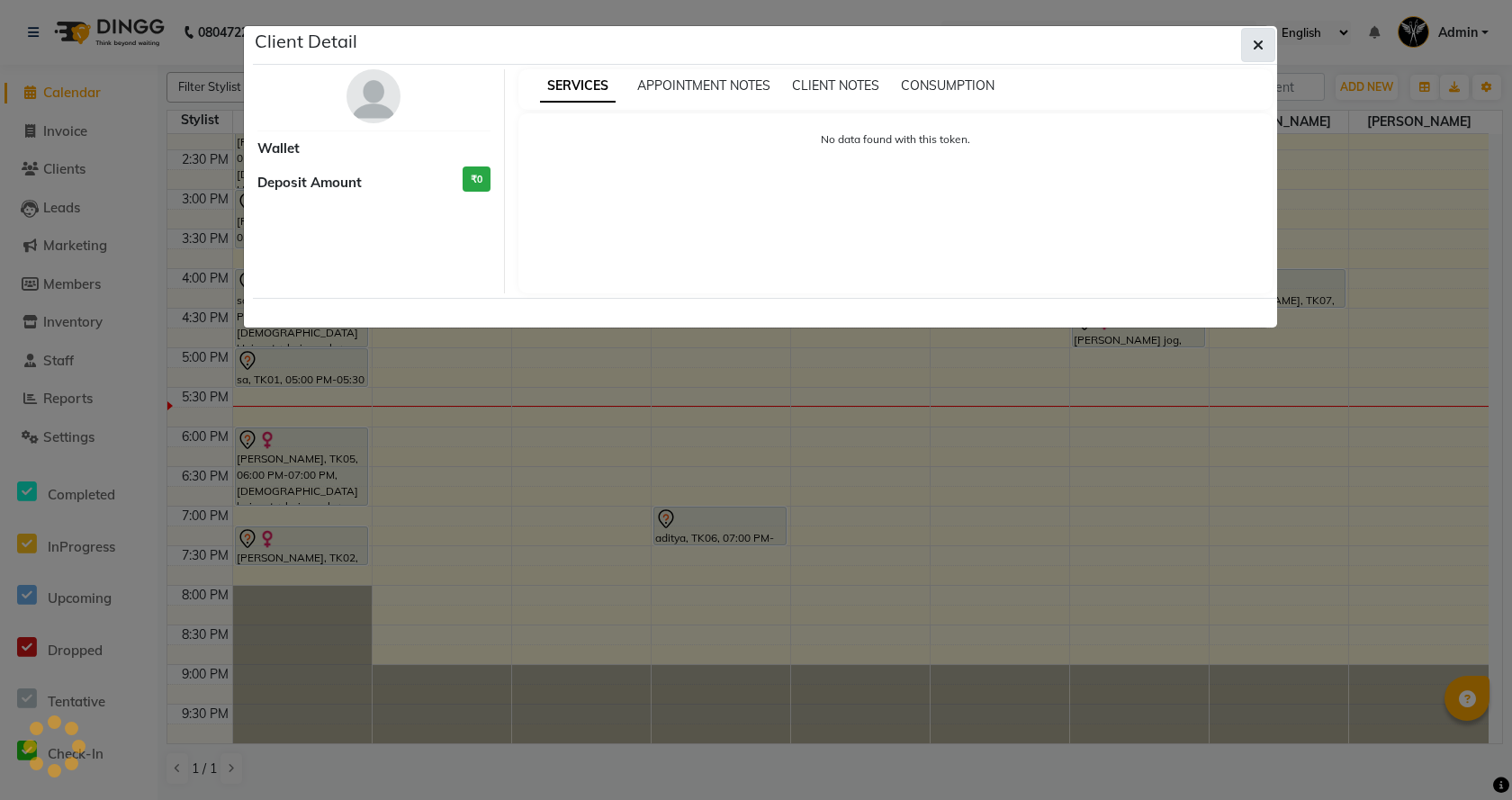
click at [1252, 48] on button "button" at bounding box center [1258, 45] width 34 height 34
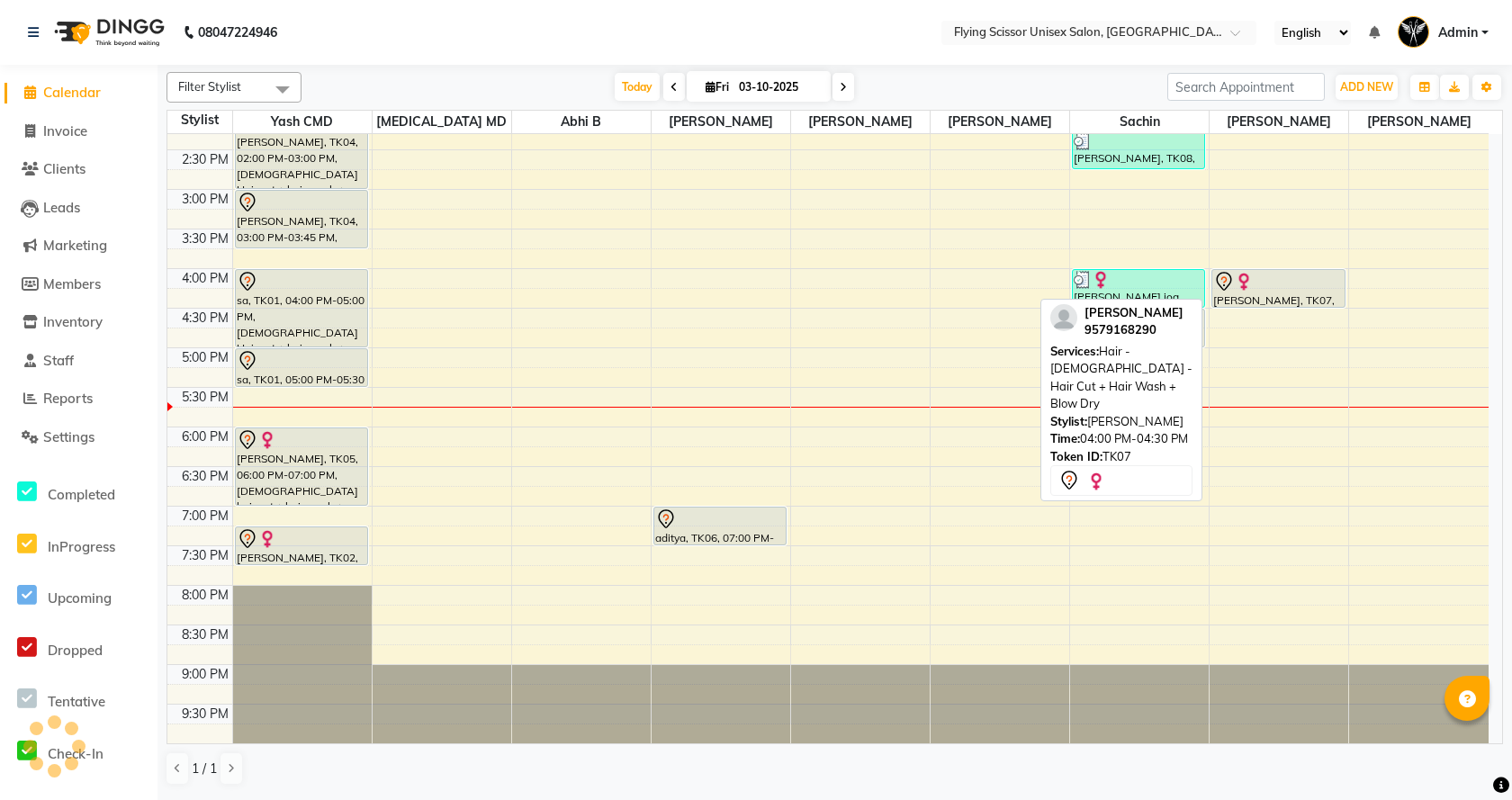
click at [1254, 301] on div "[PERSON_NAME], TK07, 04:00 PM-04:30 PM, Hair - [DEMOGRAPHIC_DATA] - Hair Cut + …" at bounding box center [1278, 288] width 132 height 37
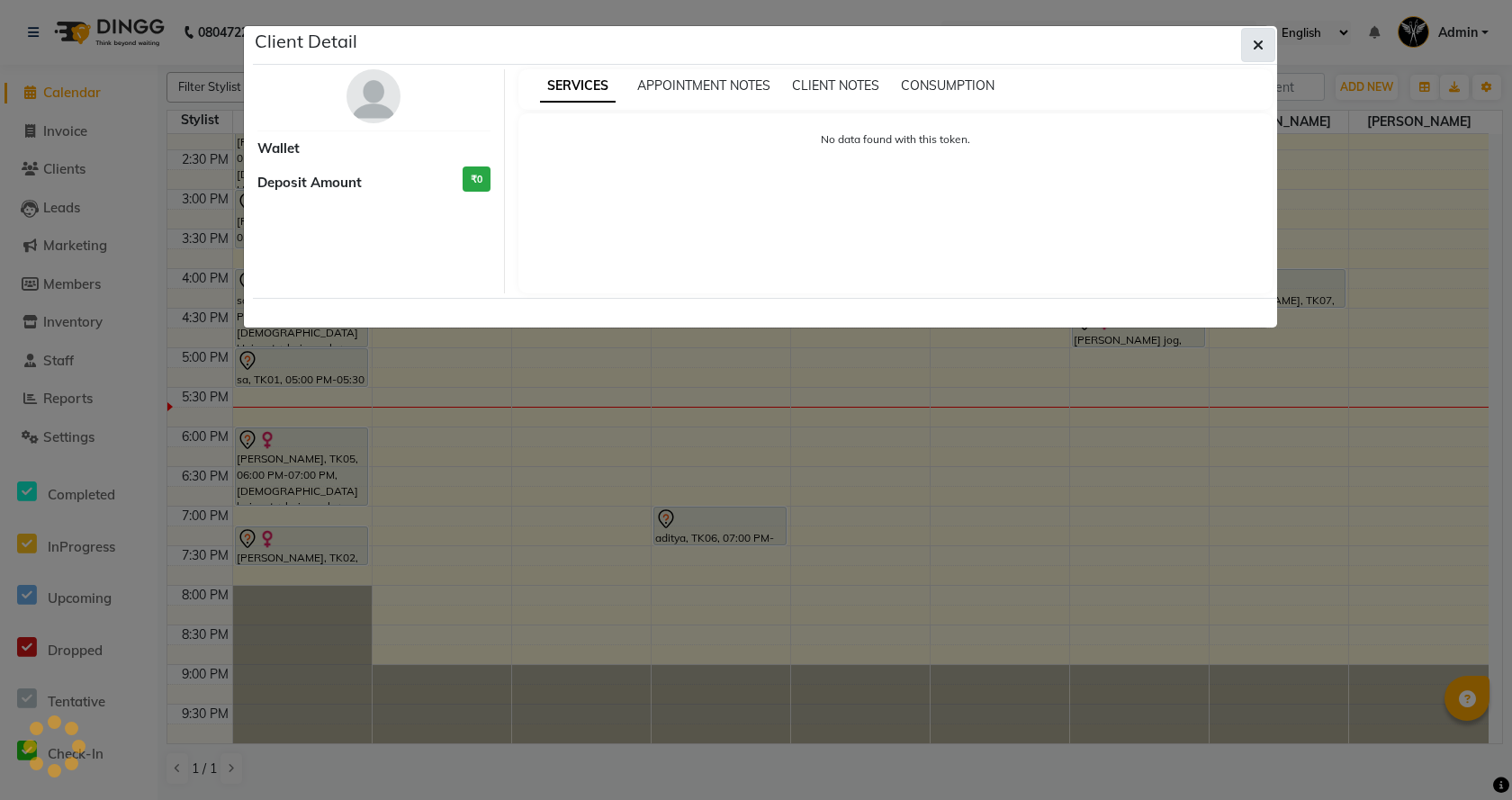
click at [1249, 42] on button "button" at bounding box center [1258, 45] width 34 height 34
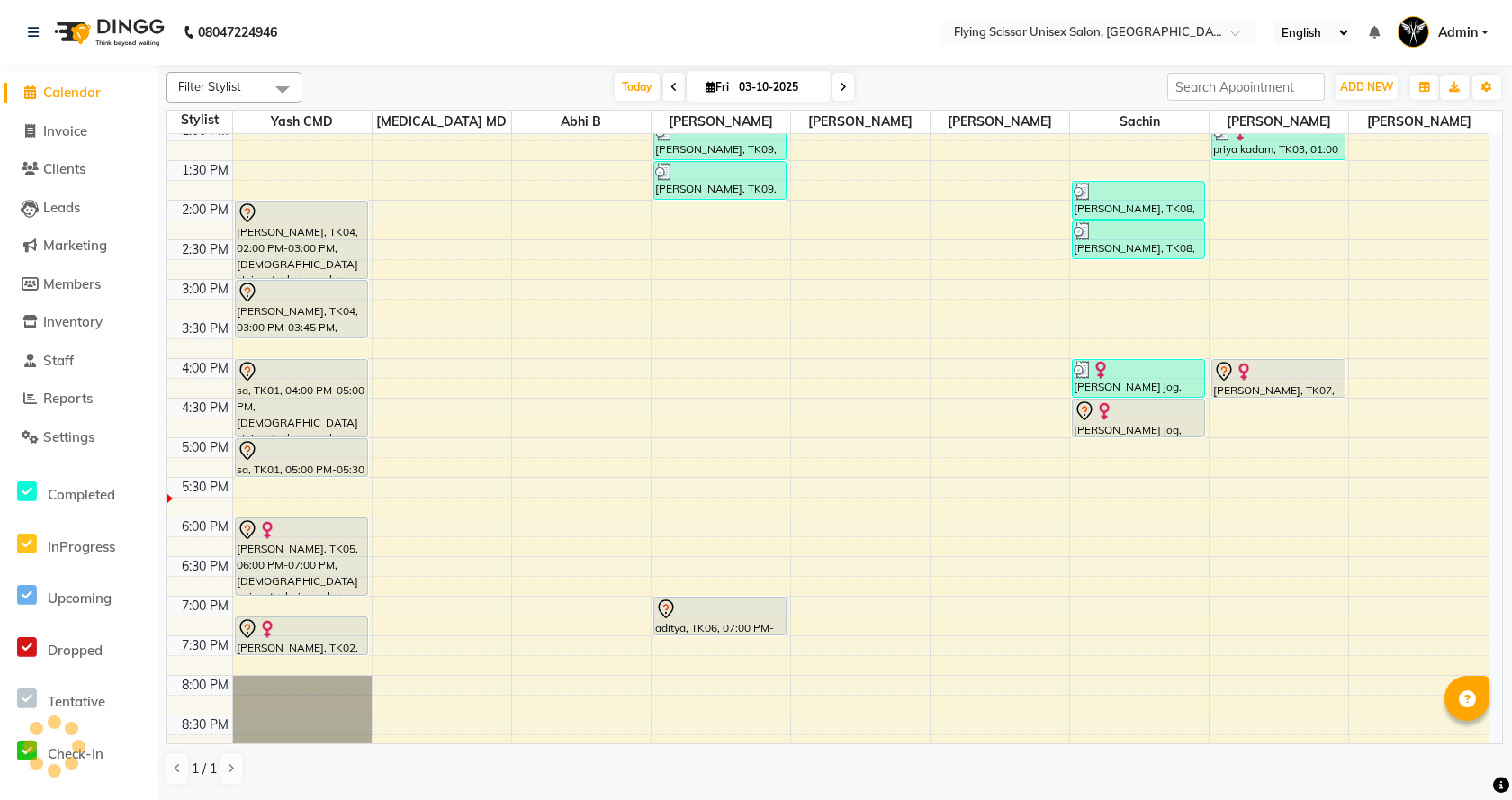
scroll to position [239, 0]
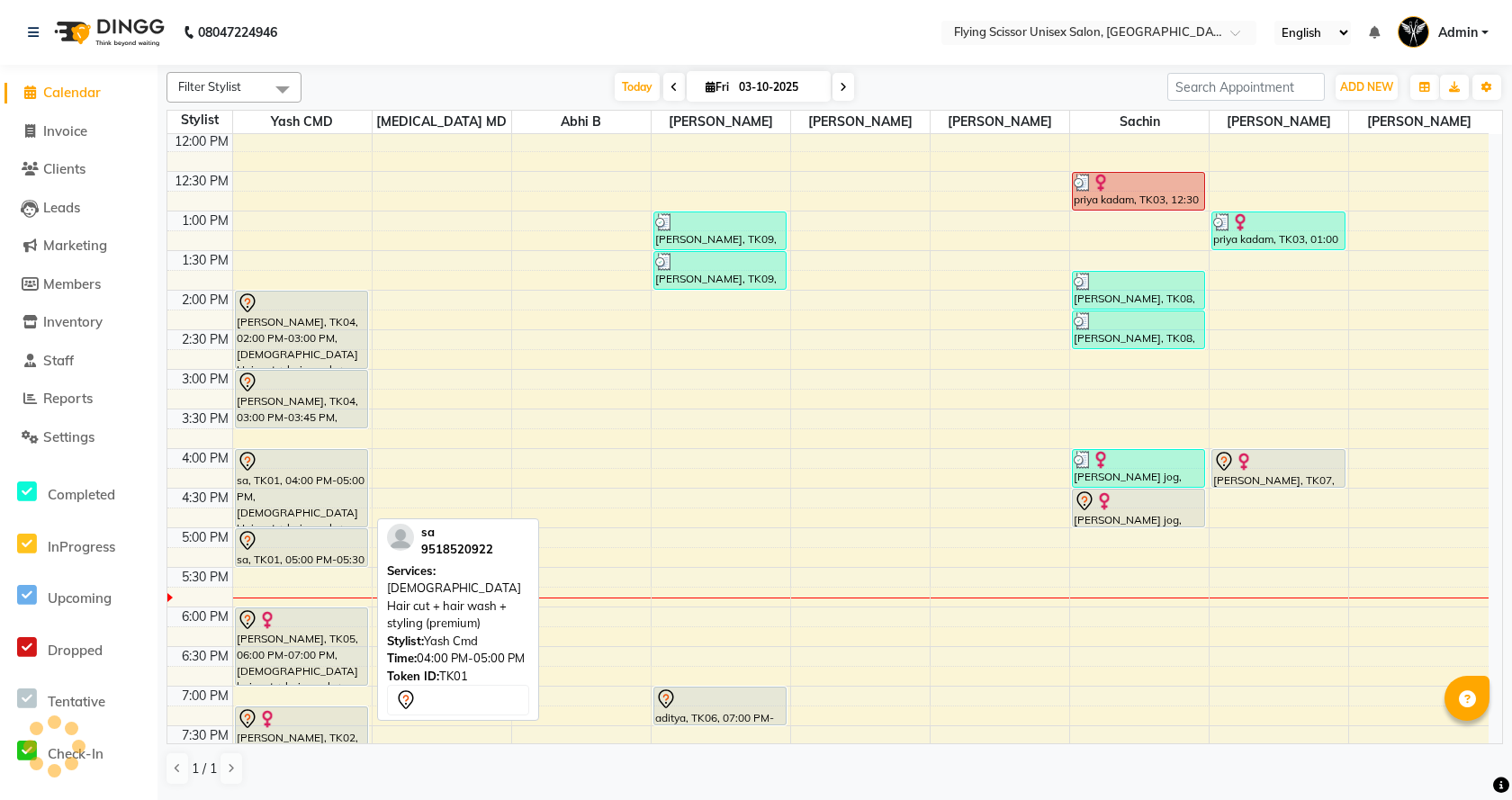
click at [287, 495] on div "sa, TK01, 04:00 PM-05:00 PM, Male Hair cut + hair wash + styling (premium)" at bounding box center [302, 487] width 132 height 77
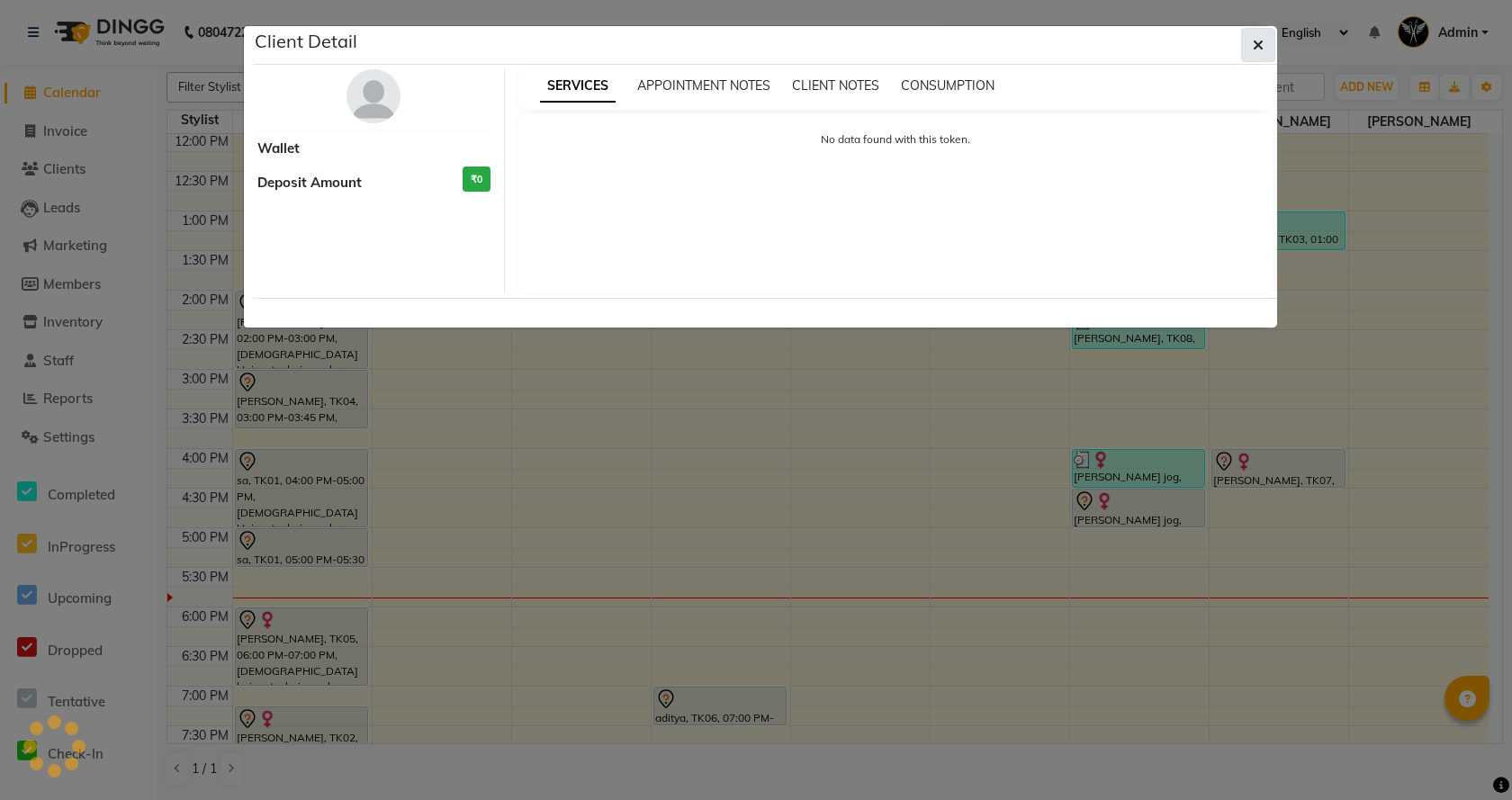
click at [1261, 42] on icon "button" at bounding box center [1258, 45] width 11 height 14
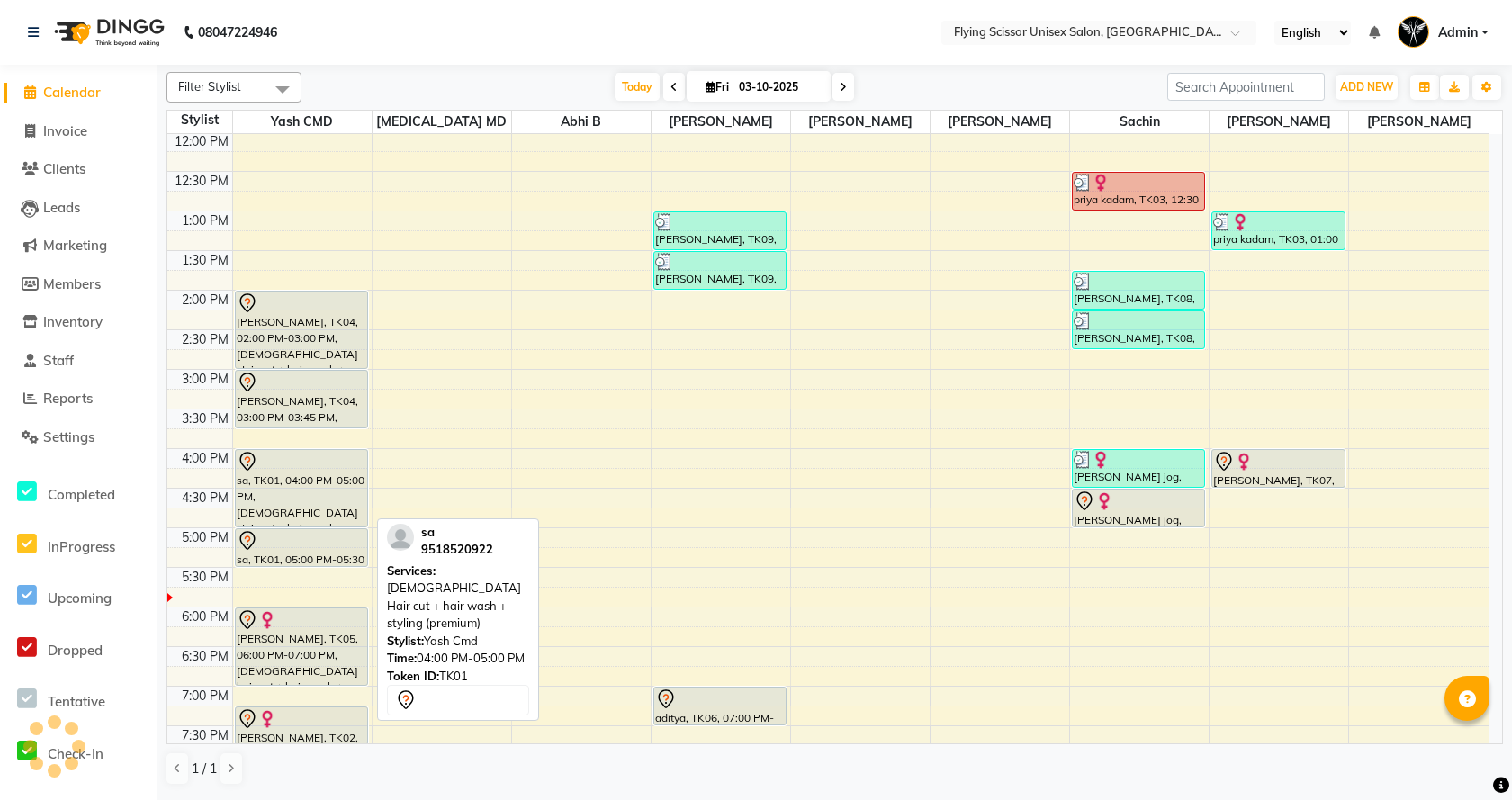
click at [306, 510] on div "sa, TK01, 04:00 PM-05:00 PM, Male Hair cut + hair wash + styling (premium)" at bounding box center [302, 487] width 132 height 77
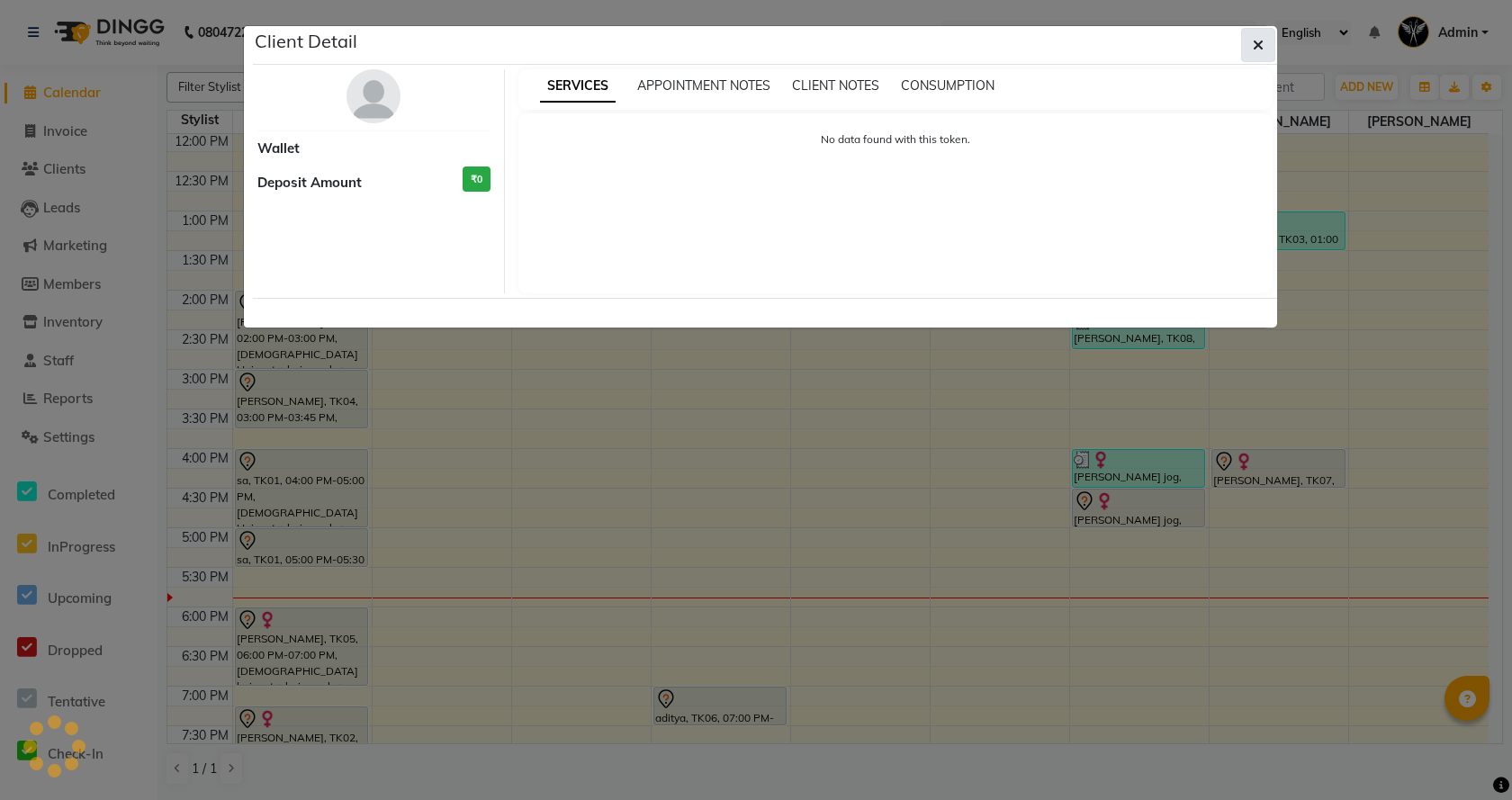
click at [1258, 43] on icon "button" at bounding box center [1258, 45] width 11 height 14
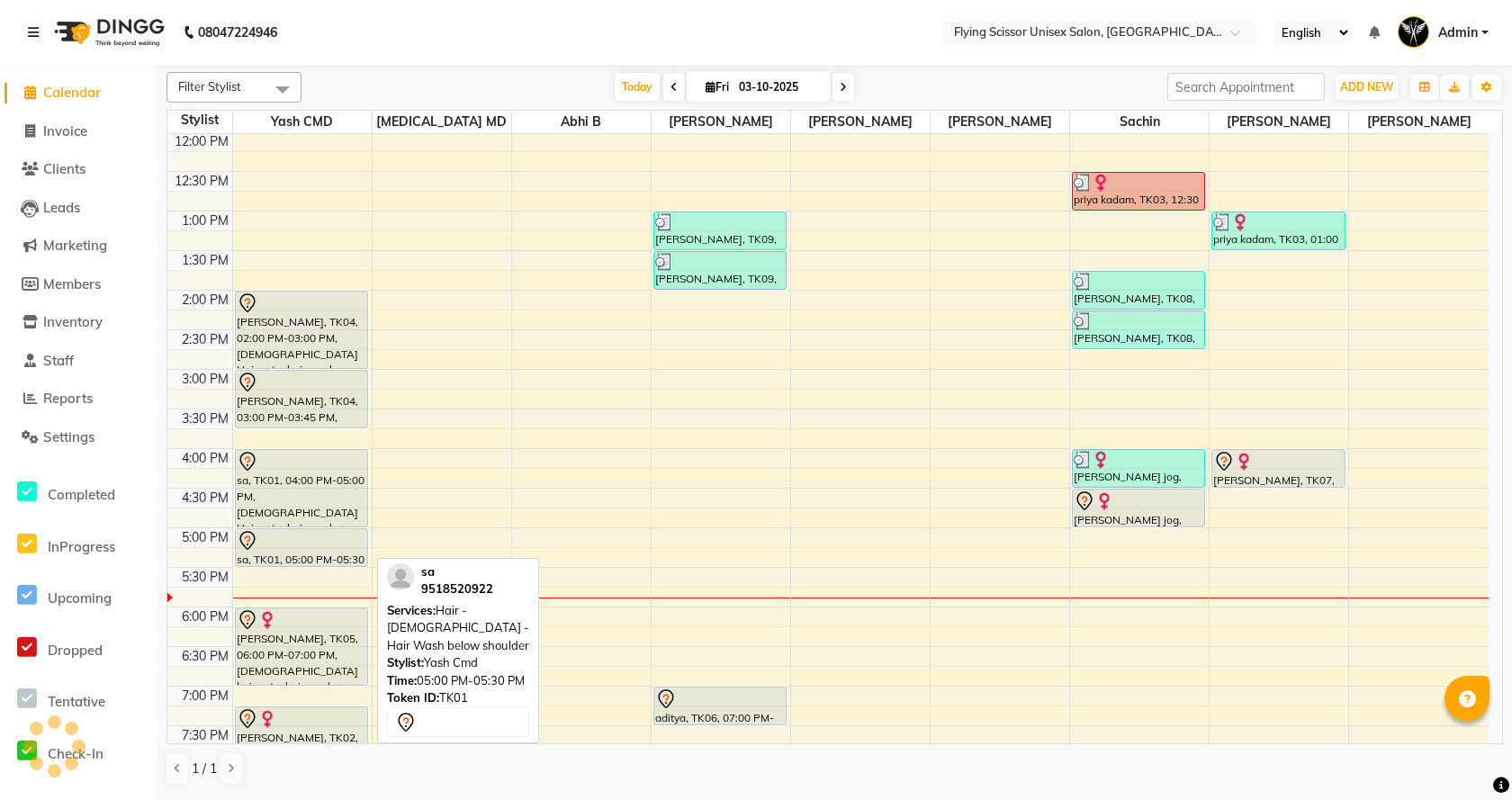
click at [283, 552] on div "sa, TK01, 05:00 PM-05:30 PM, Hair - [DEMOGRAPHIC_DATA] - Hair Wash below should…" at bounding box center [302, 547] width 132 height 37
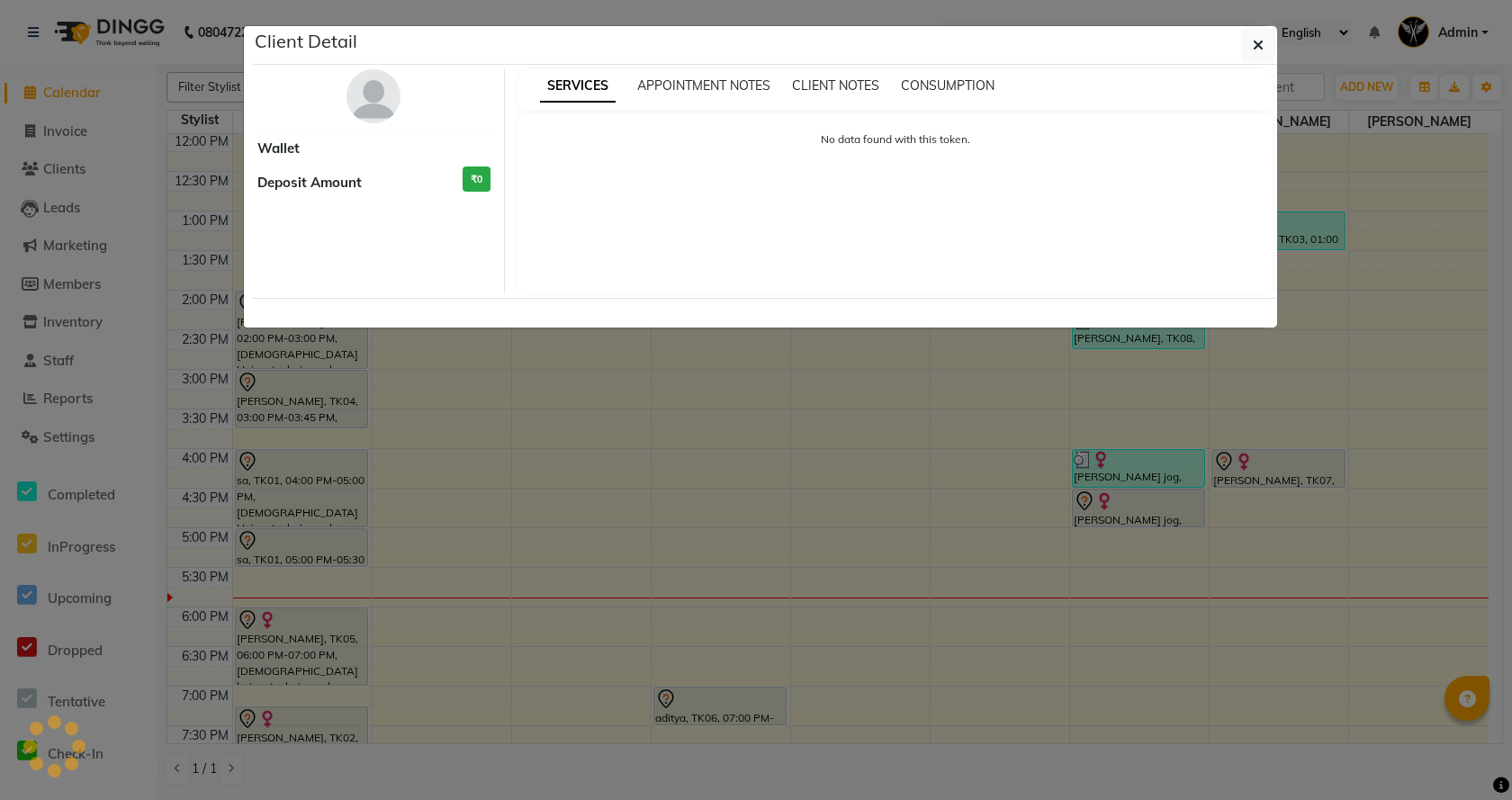
drag, startPoint x: 431, startPoint y: 368, endPoint x: 431, endPoint y: 382, distance: 14.0
click at [431, 371] on ngb-modal-window "Client Detail Wallet Deposit Amount ₹0 SERVICES APPOINTMENT NOTES CLIENT NOTES …" at bounding box center [756, 400] width 1512 height 800
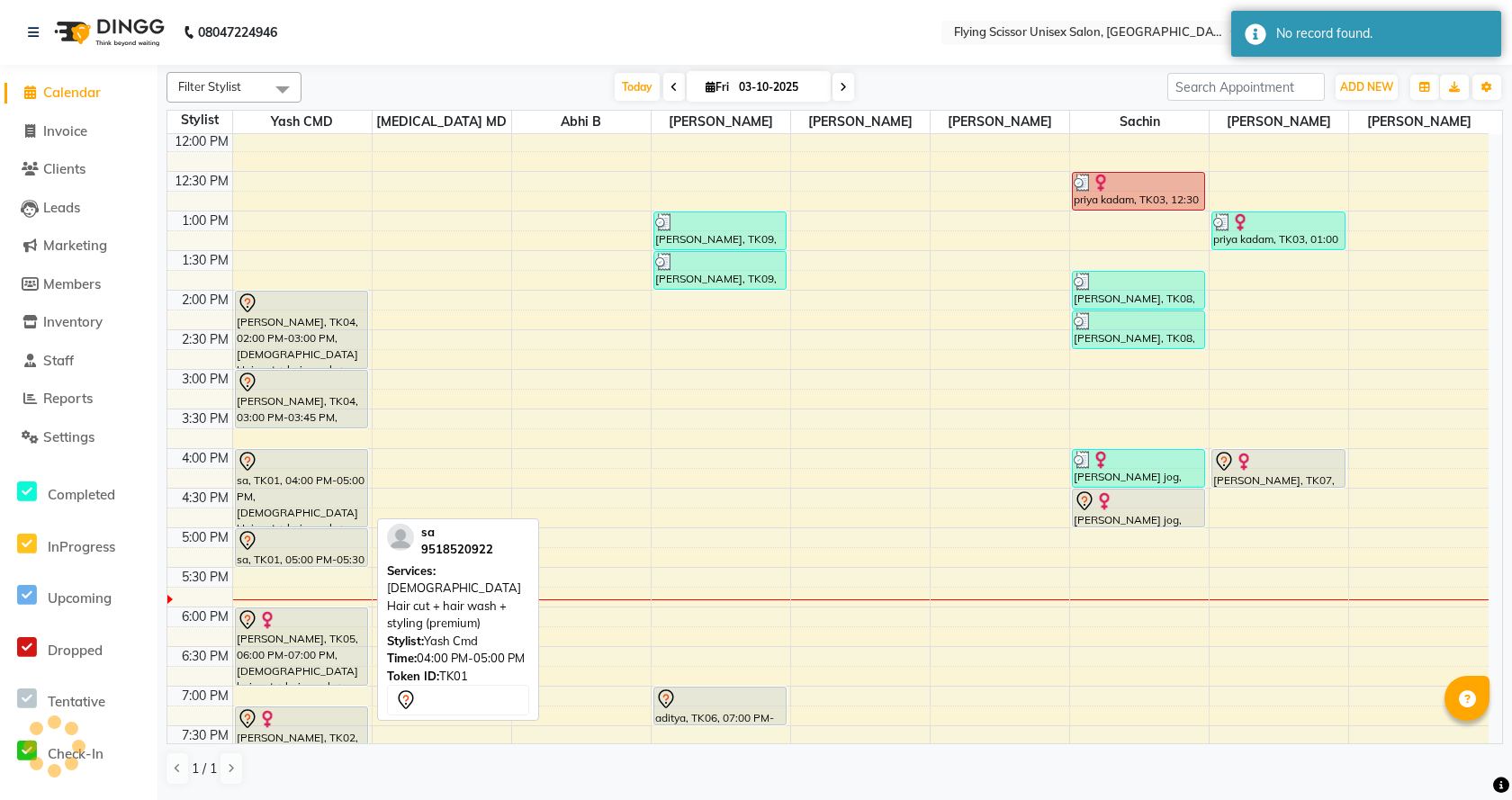
click at [263, 467] on div at bounding box center [301, 461] width 130 height 22
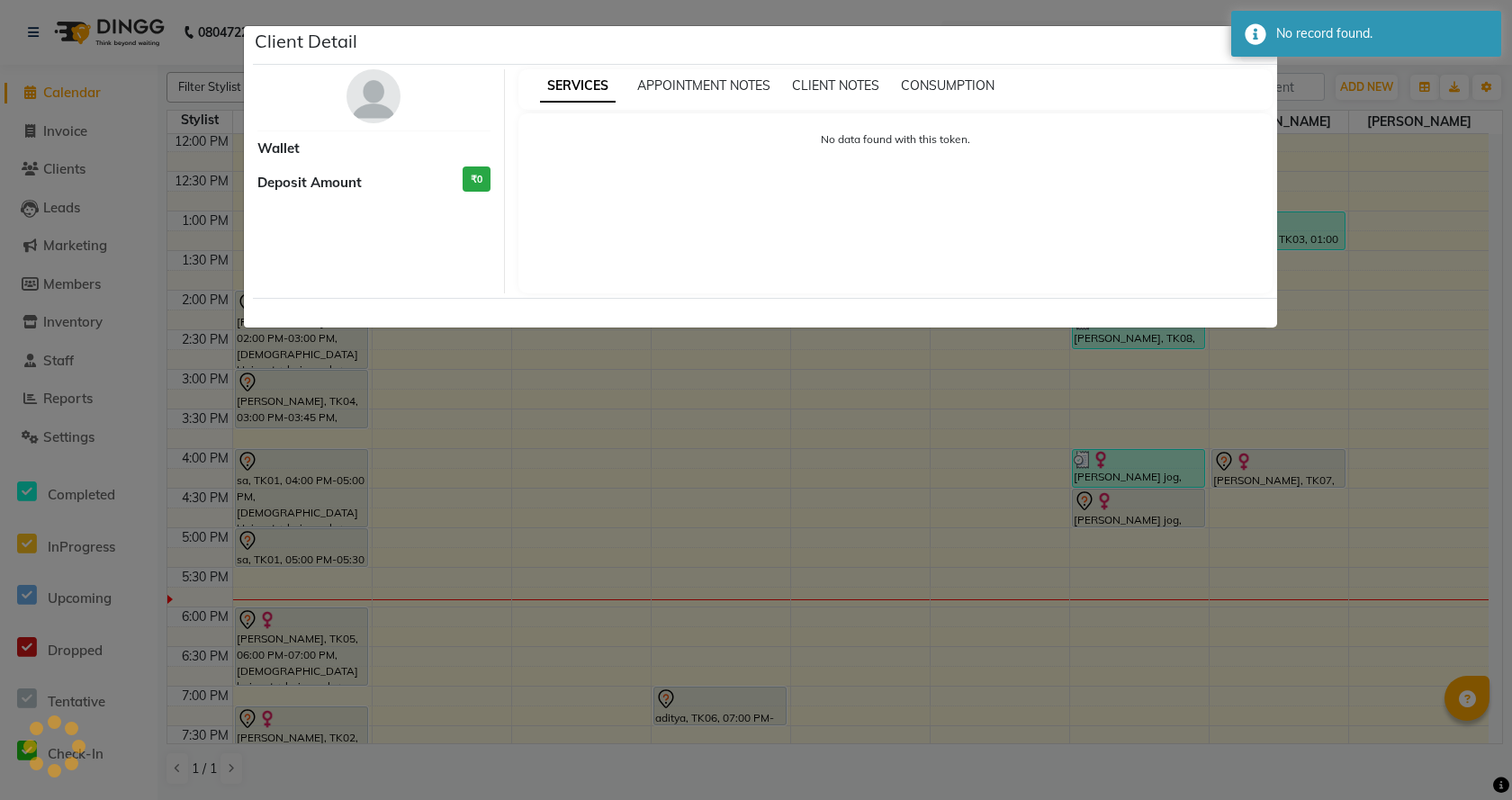
click at [264, 467] on ngb-modal-window "Client Detail Wallet Deposit Amount ₹0 SERVICES APPOINTMENT NOTES CLIENT NOTES …" at bounding box center [756, 400] width 1512 height 800
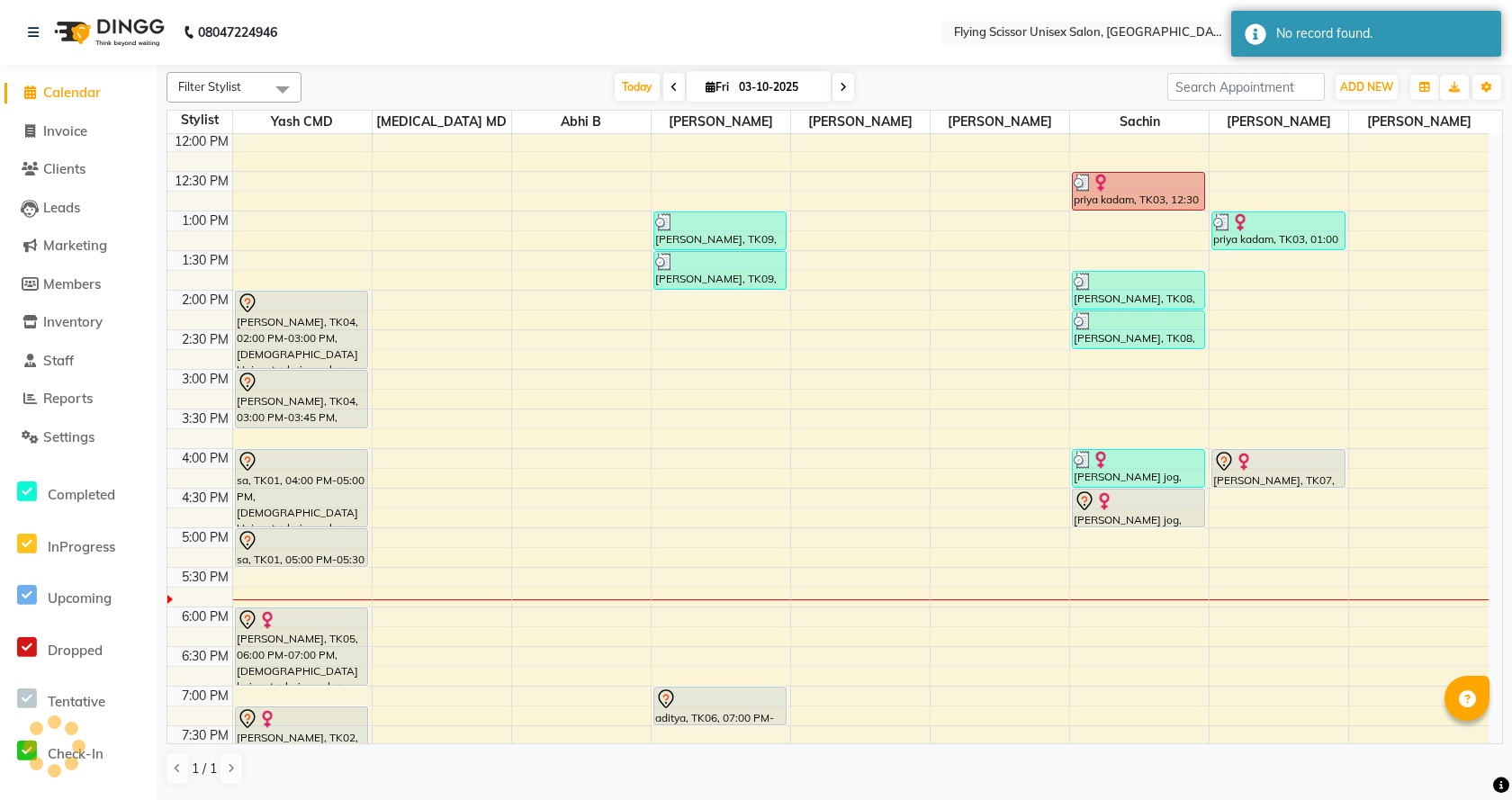
click at [264, 467] on ngb-modal-window "Client Detail Wallet Deposit Amount ₹0 SERVICES APPOINTMENT NOTES CLIENT NOTES …" at bounding box center [756, 400] width 1512 height 800
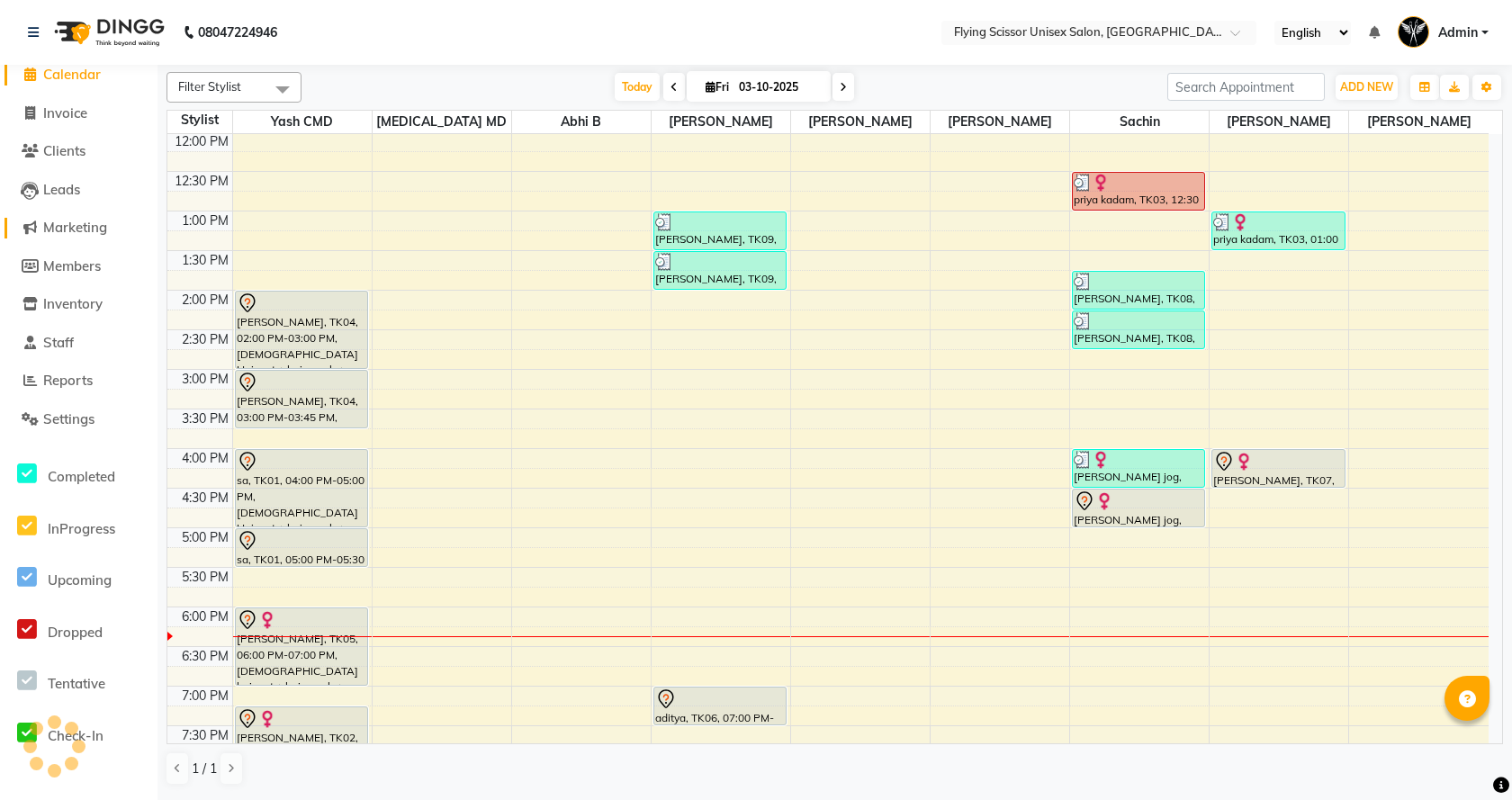
scroll to position [0, 0]
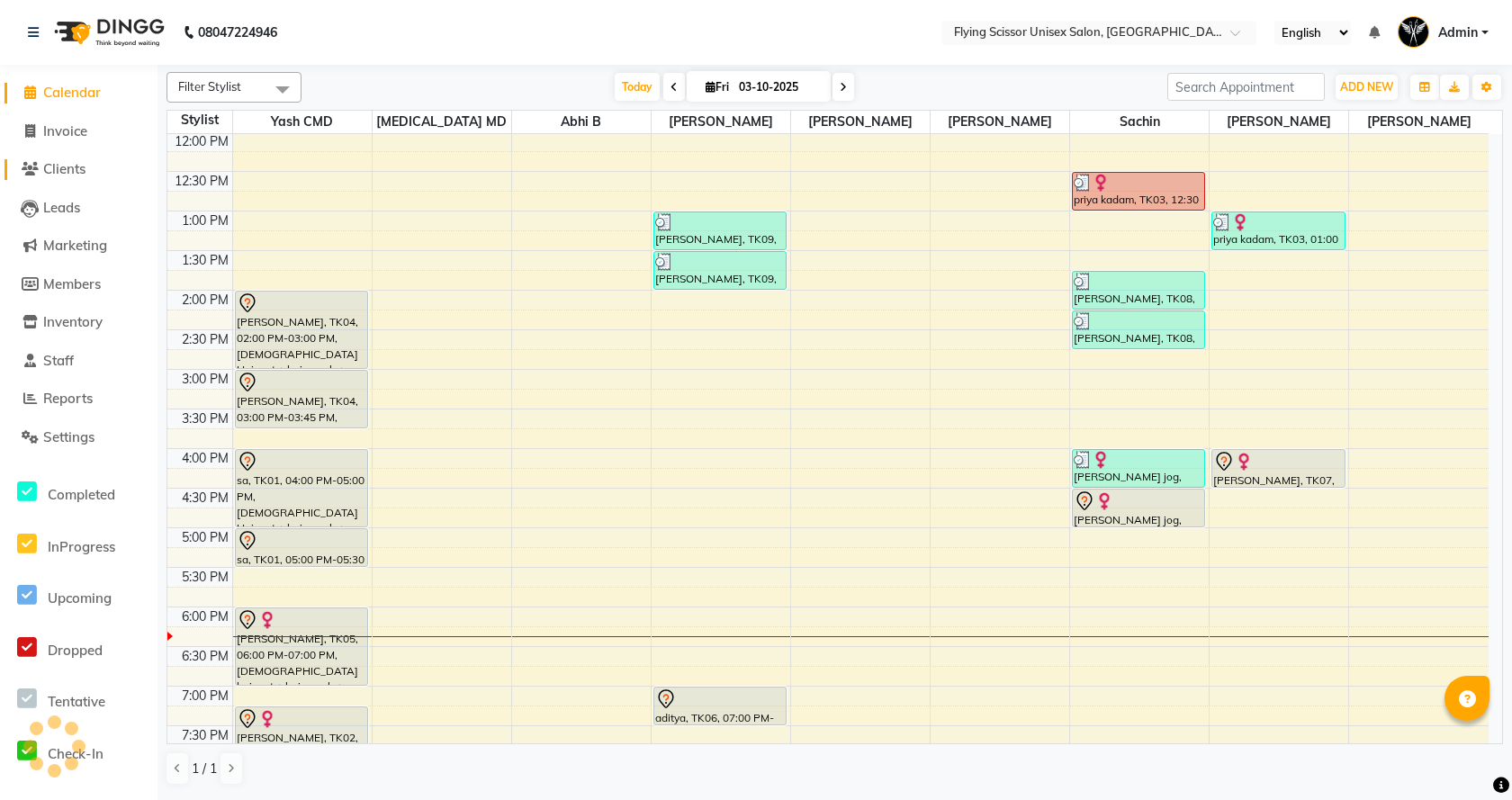
click at [50, 165] on span "Clients" at bounding box center [64, 168] width 42 height 17
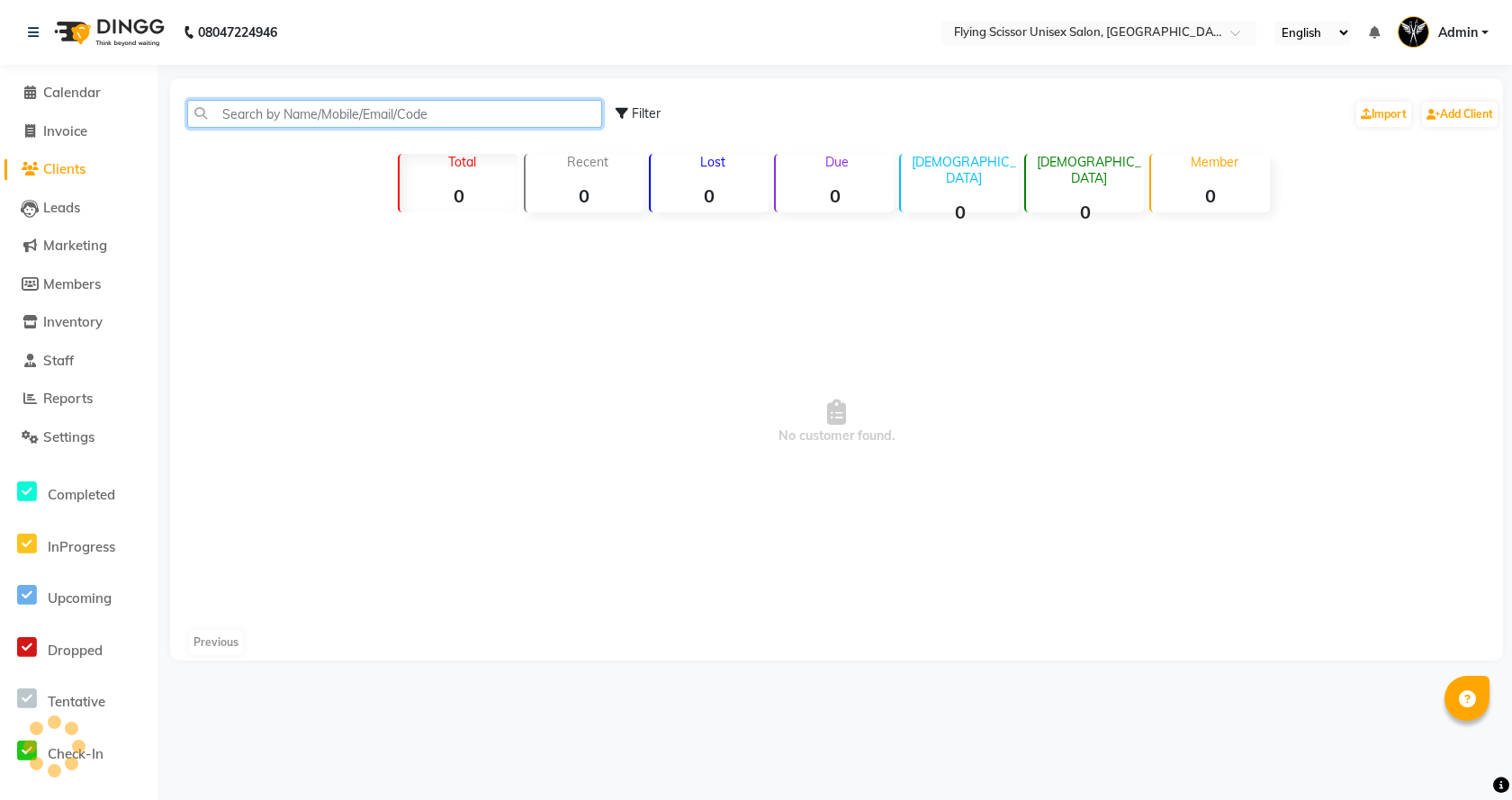
click at [313, 119] on input "text" at bounding box center [395, 114] width 415 height 28
type input "k"
click at [73, 88] on span "Calendar" at bounding box center [72, 92] width 58 height 17
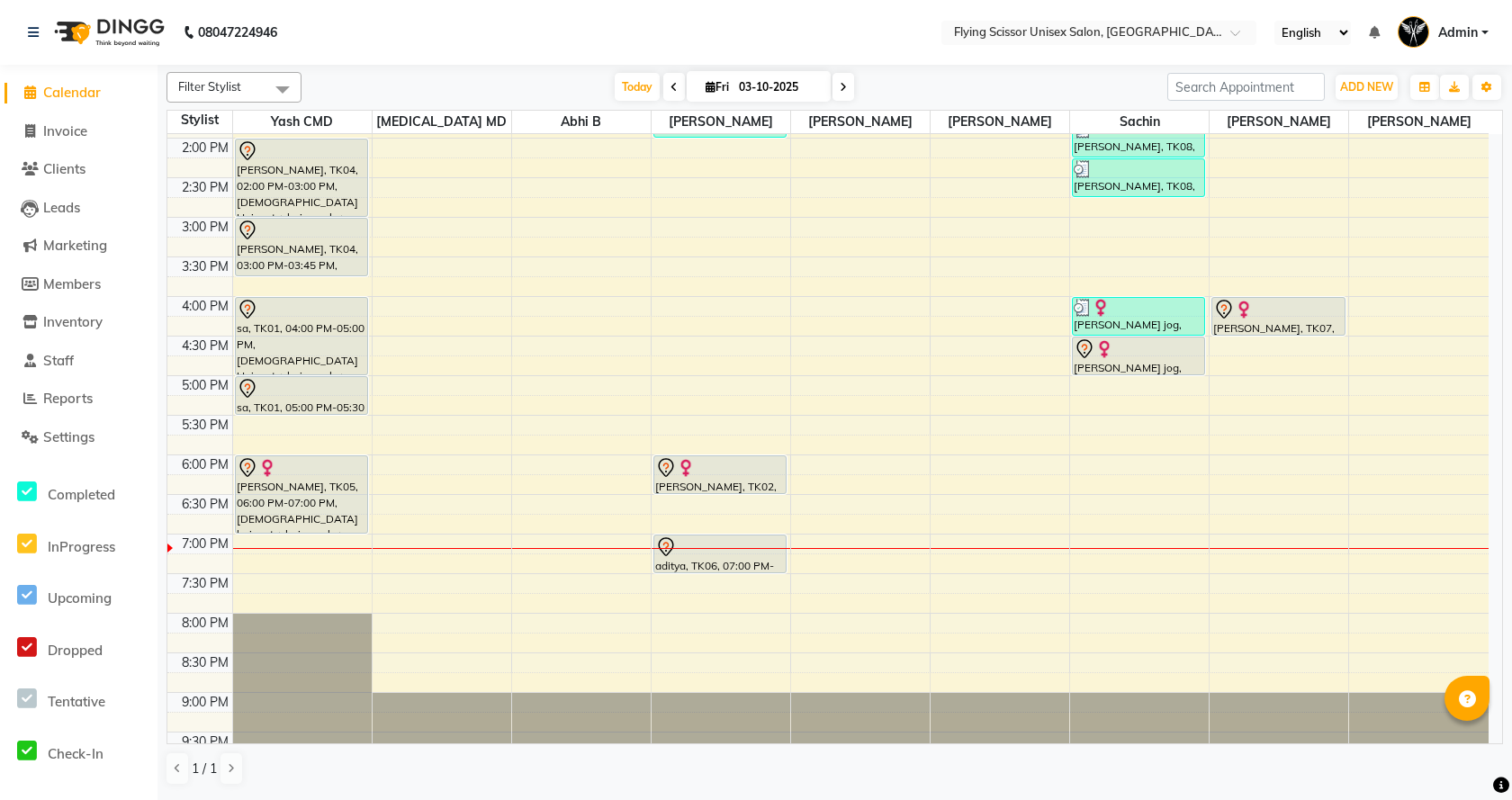
scroll to position [419, 0]
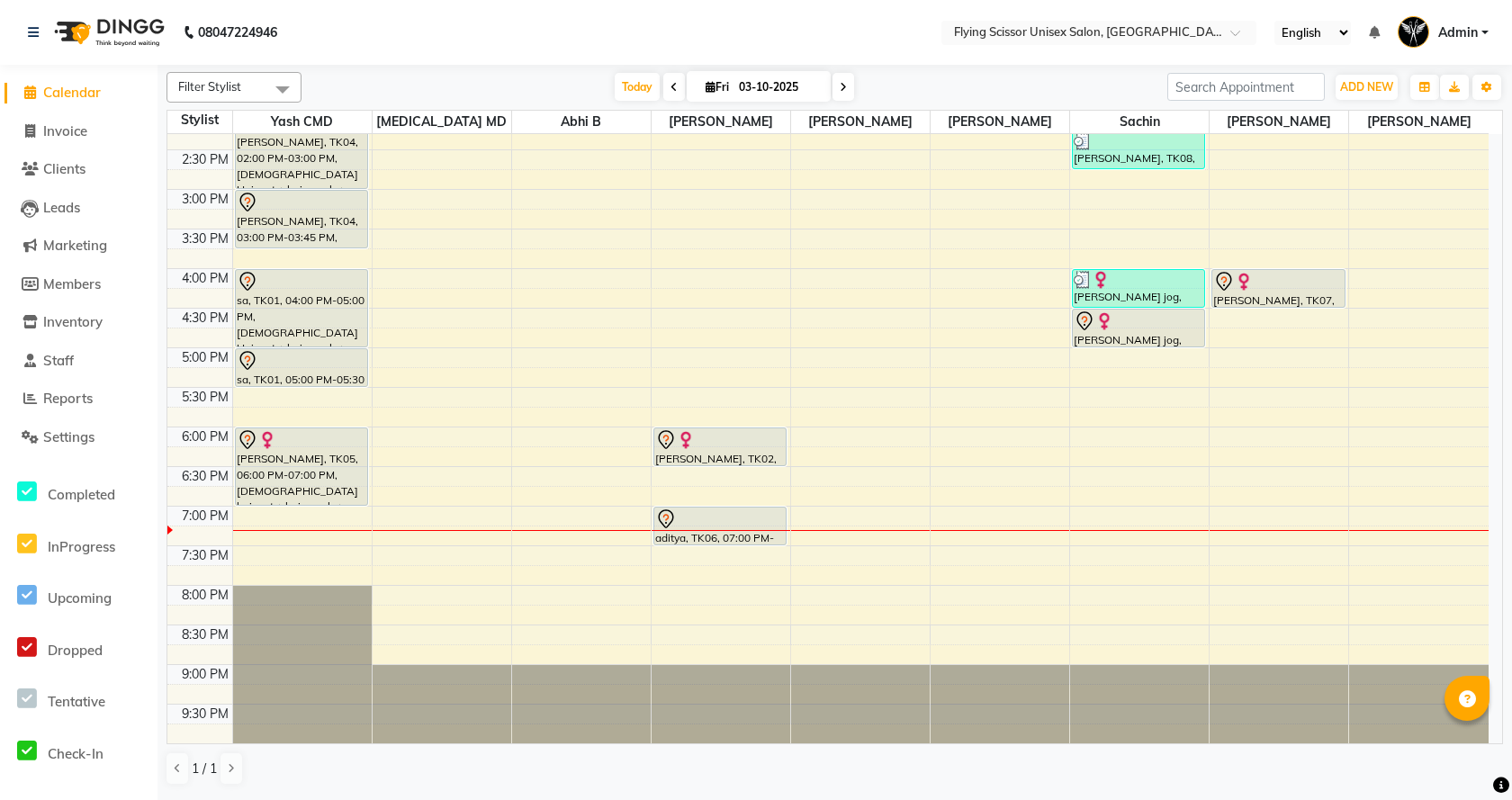
click at [841, 85] on icon at bounding box center [842, 87] width 7 height 11
type input "04-10-2025"
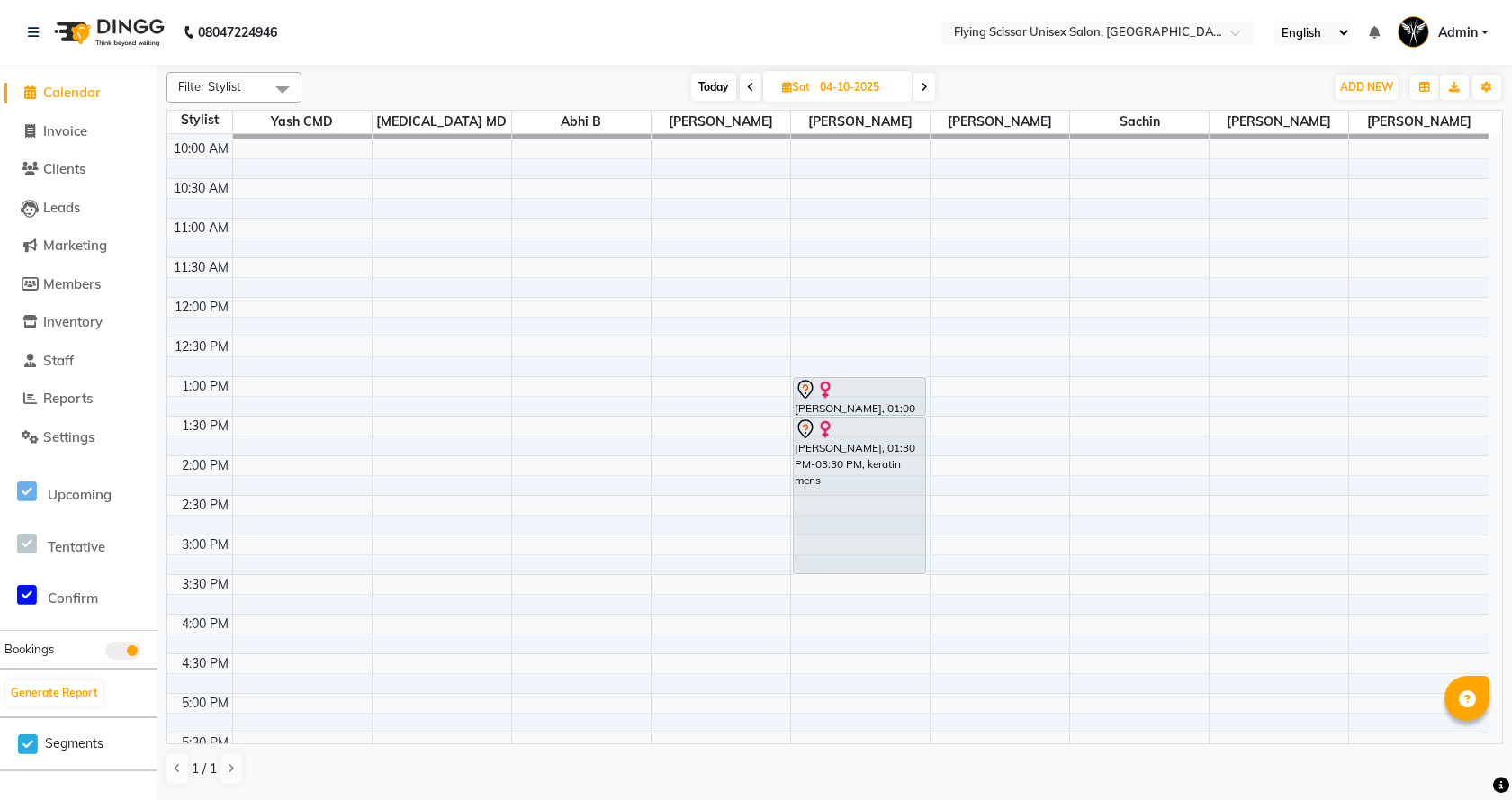
scroll to position [60, 0]
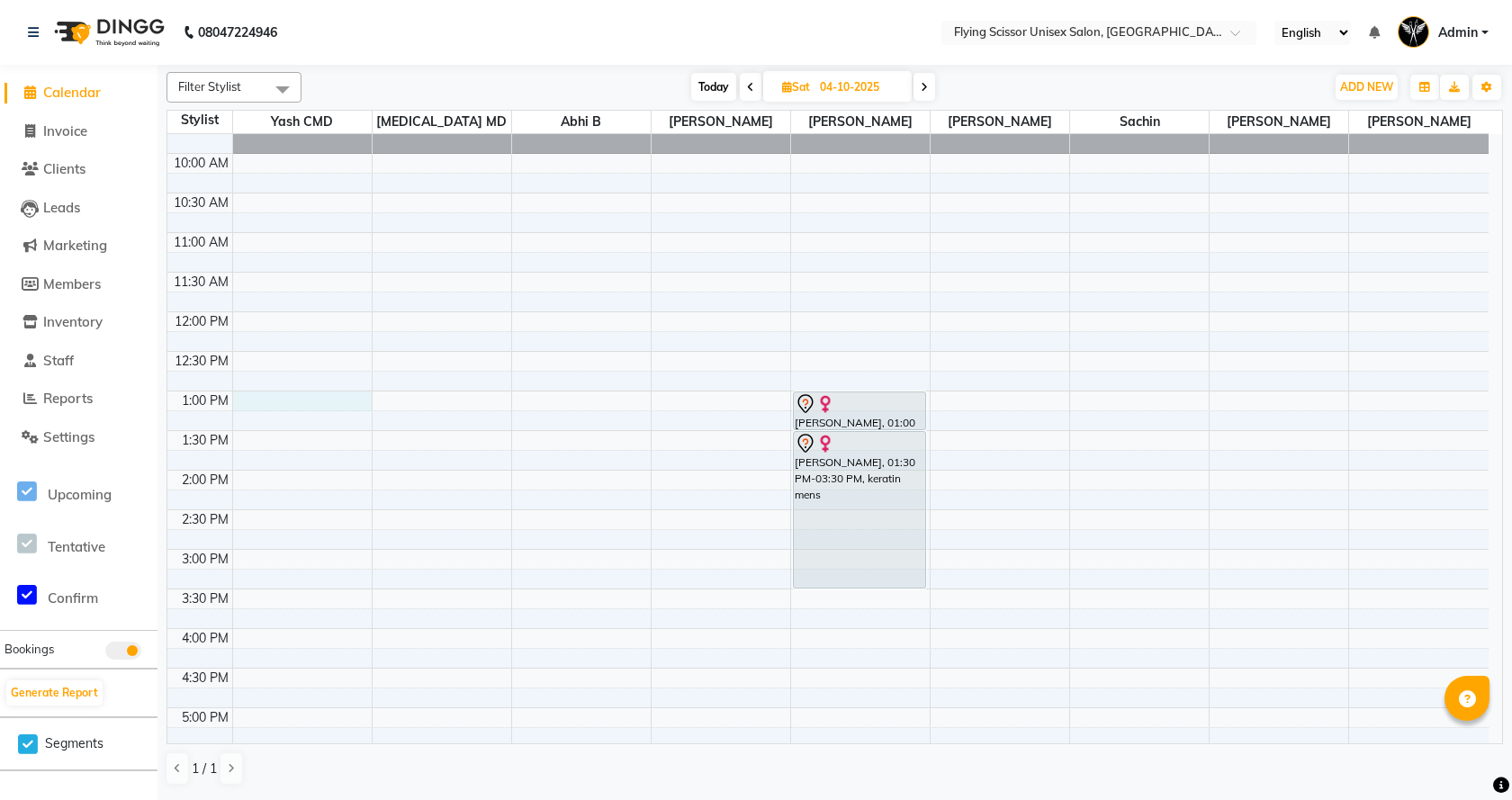
click at [251, 407] on div "9:00 AM 9:30 AM 10:00 AM 10:30 AM 11:00 AM 11:30 AM 12:00 PM 12:30 PM 1:00 PM 1…" at bounding box center [827, 589] width 1321 height 1028
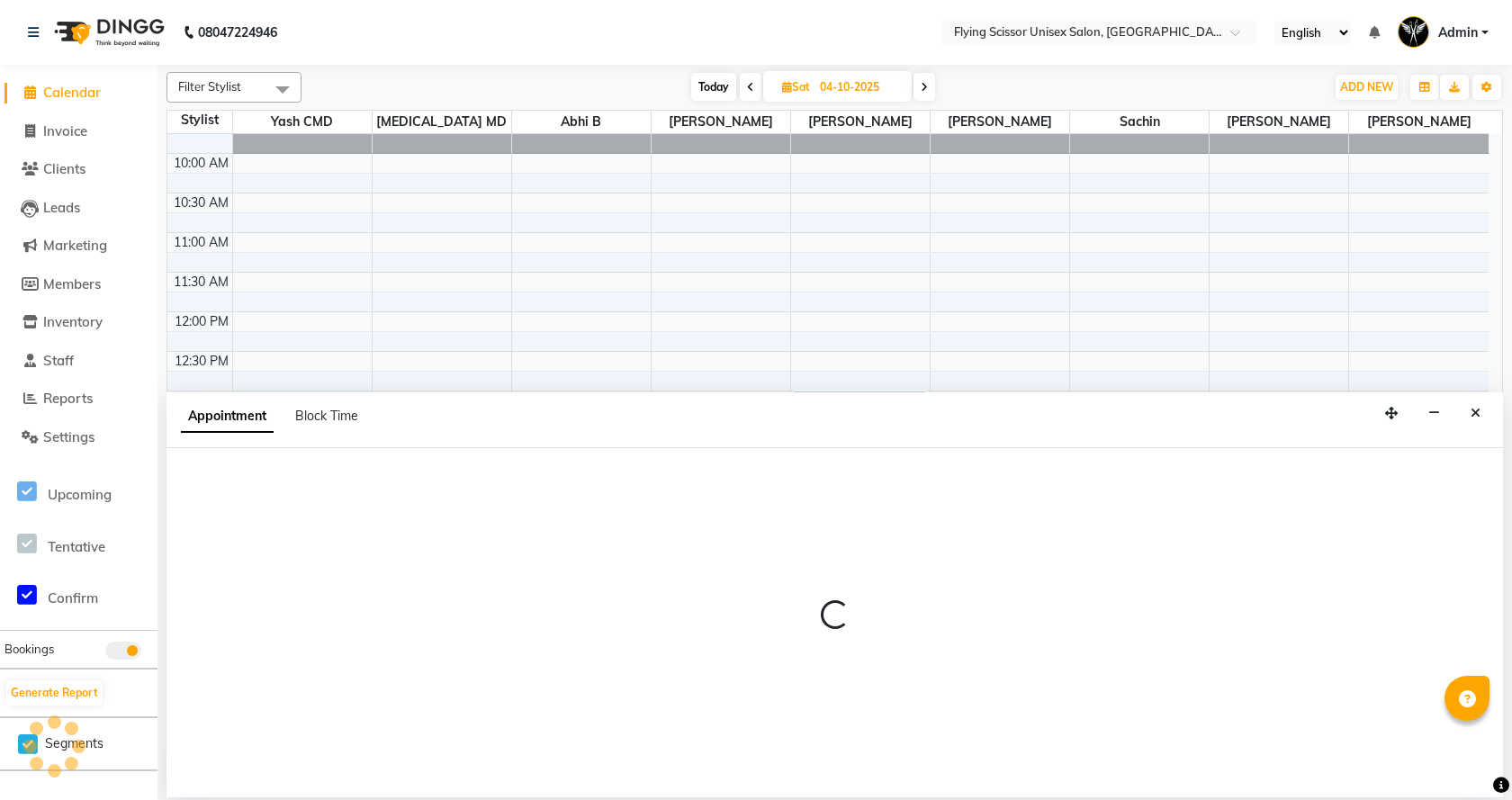
select select "1679"
select select "780"
select select "tentative"
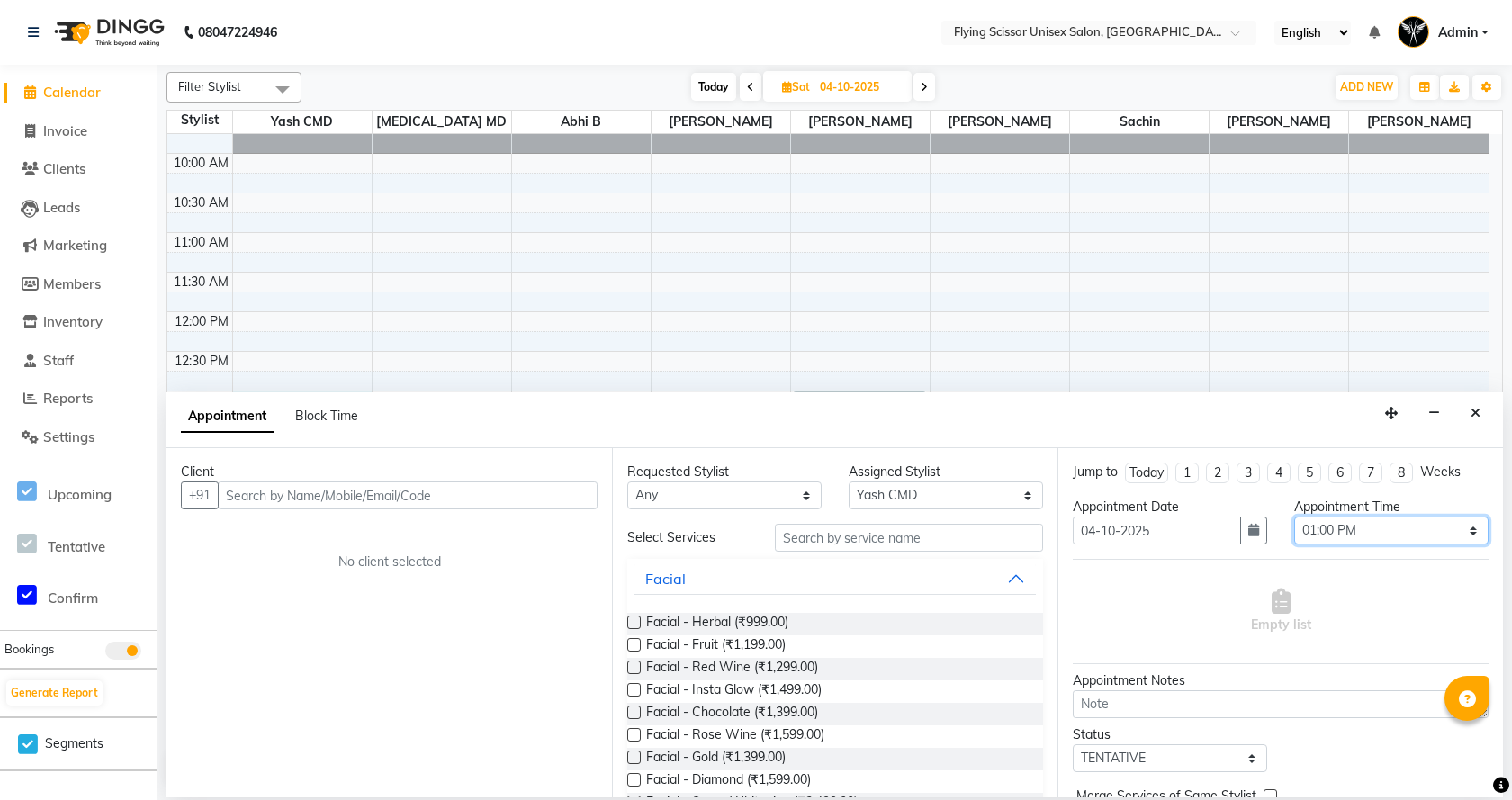
click at [1319, 532] on select "Select 10:00 AM 10:15 AM 10:30 AM 10:45 AM 11:00 AM 11:15 AM 11:30 AM 11:45 AM …" at bounding box center [1390, 530] width 194 height 28
select select "900"
click at [1294, 516] on select "Select 10:00 AM 10:15 AM 10:30 AM 10:45 AM 11:00 AM 11:15 AM 11:30 AM 11:45 AM …" at bounding box center [1390, 530] width 194 height 28
click at [485, 516] on div "Client +91 No client selected" at bounding box center [389, 623] width 446 height 349
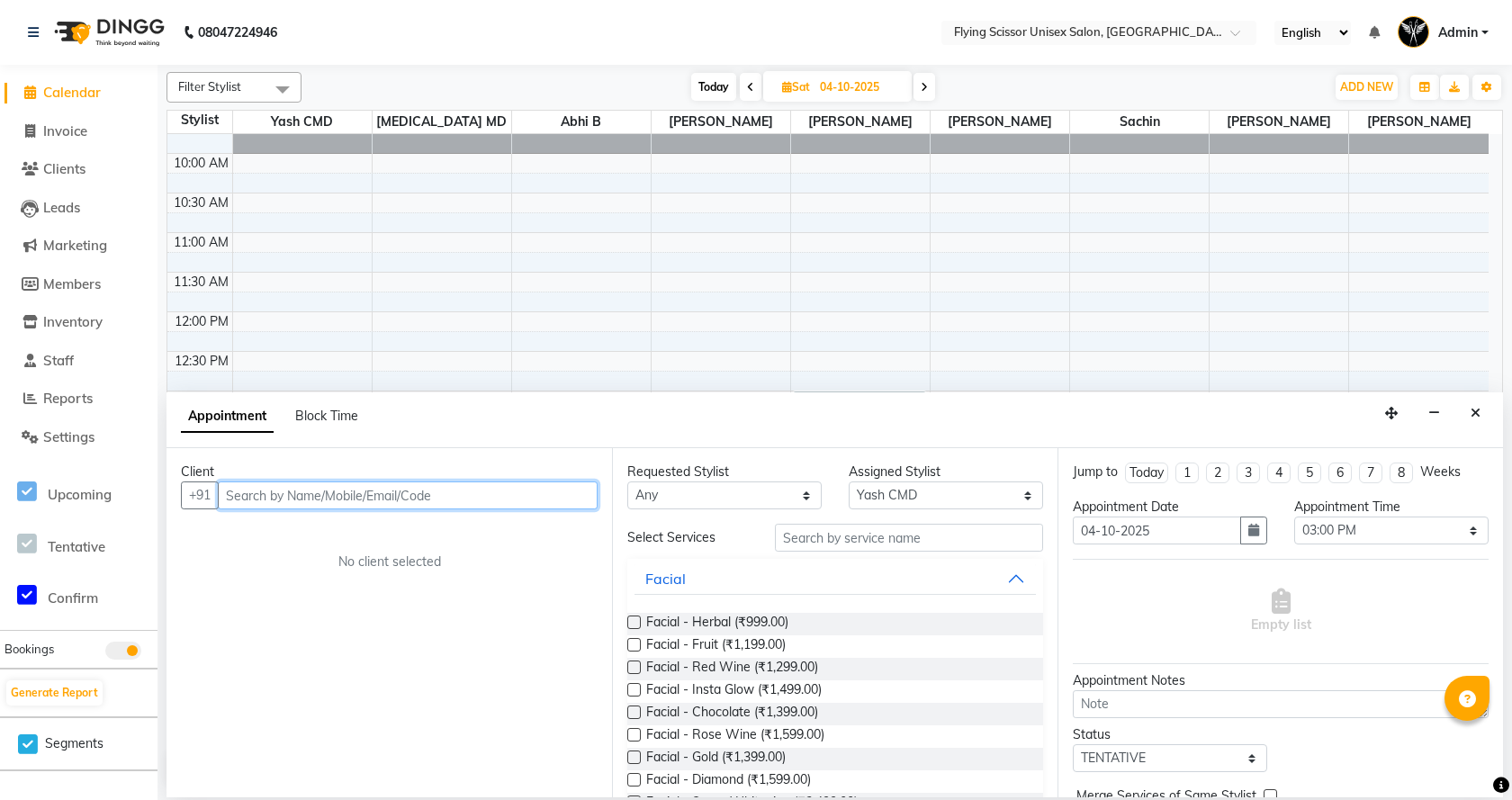
click at [493, 496] on input "text" at bounding box center [407, 495] width 380 height 28
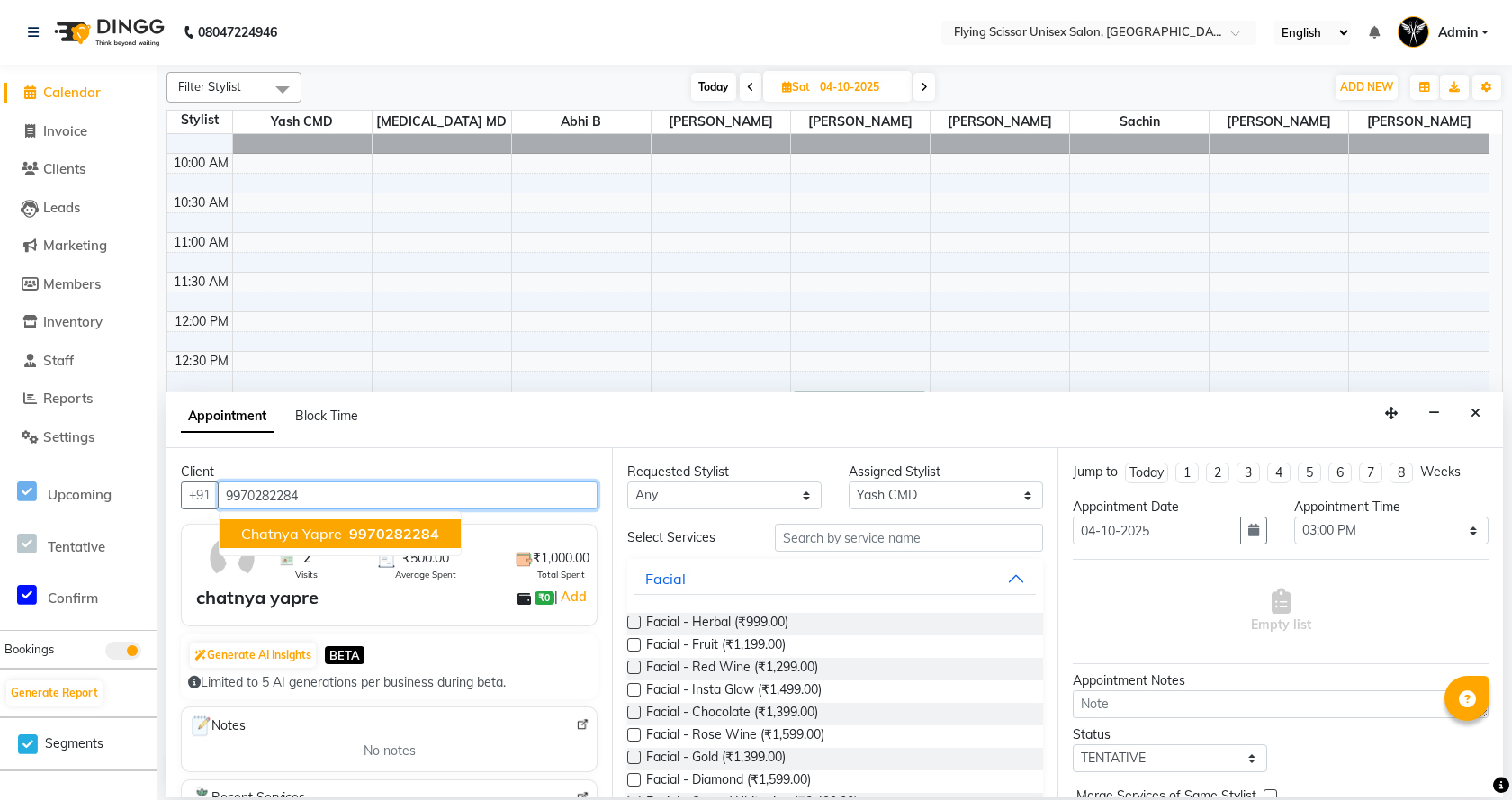
click at [346, 536] on ngb-highlight "9970282284" at bounding box center [393, 533] width 94 height 18
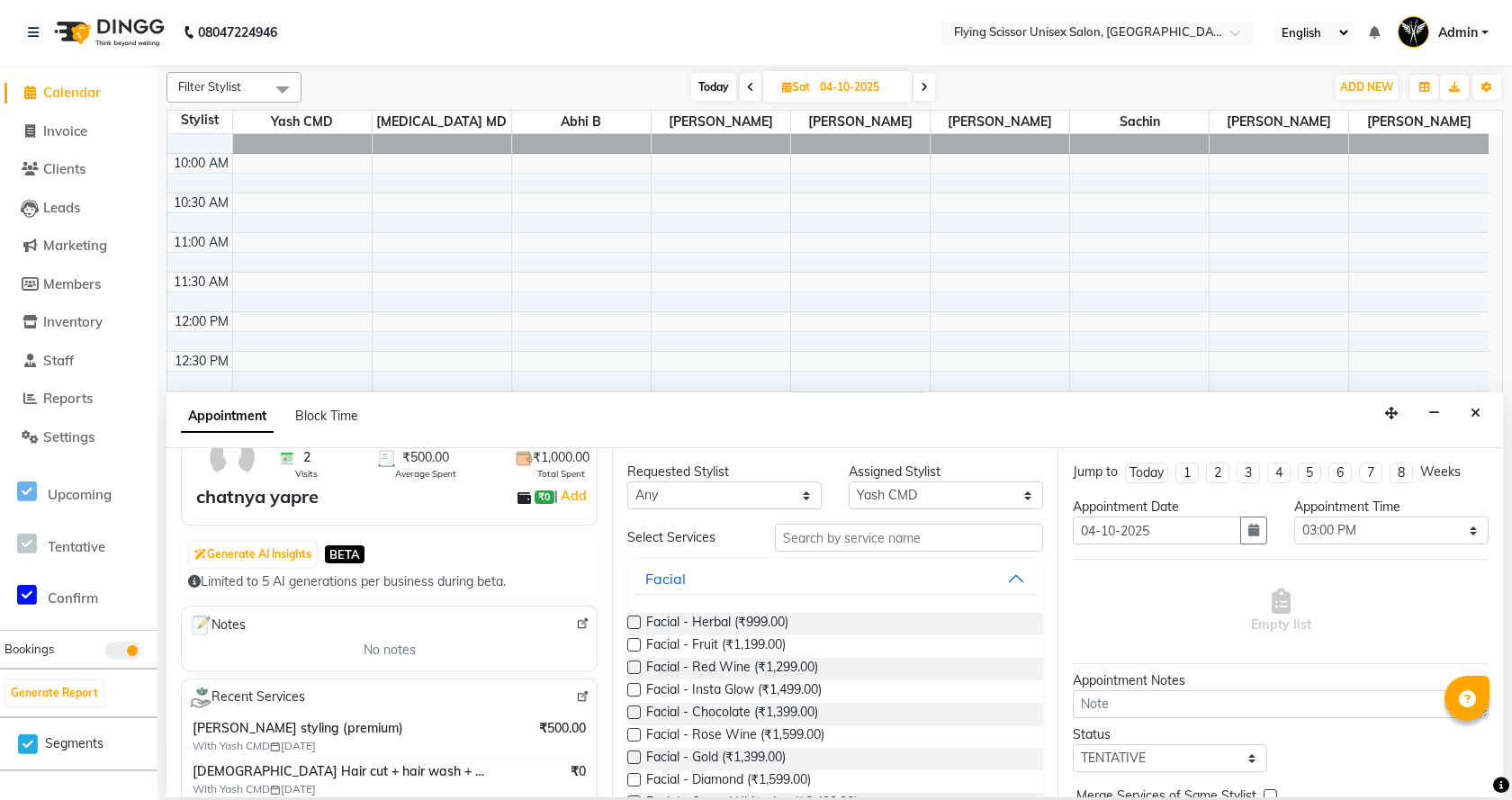
scroll to position [270, 0]
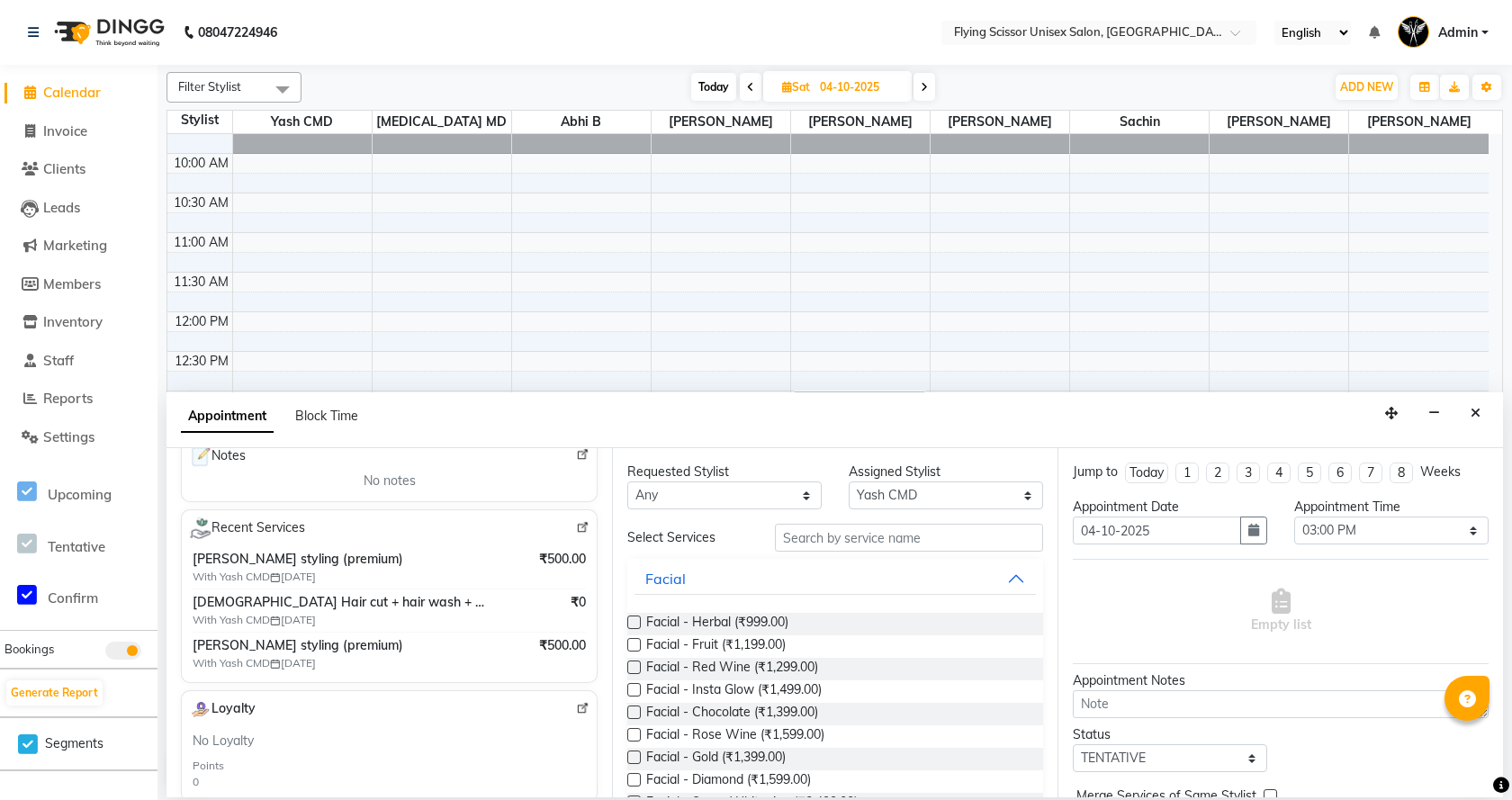
type input "9970282284"
click at [804, 539] on input "text" at bounding box center [908, 537] width 268 height 28
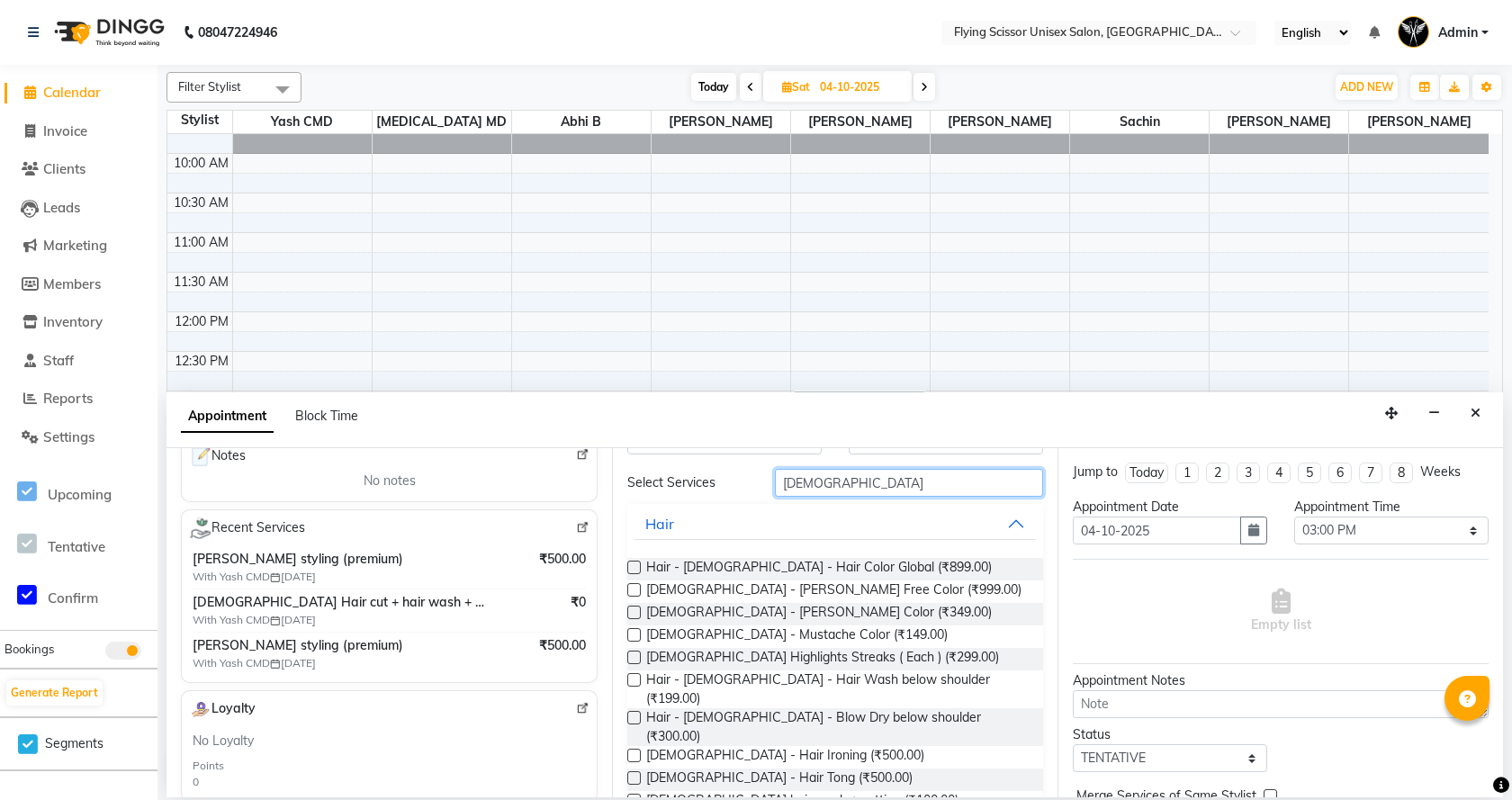
scroll to position [255, 0]
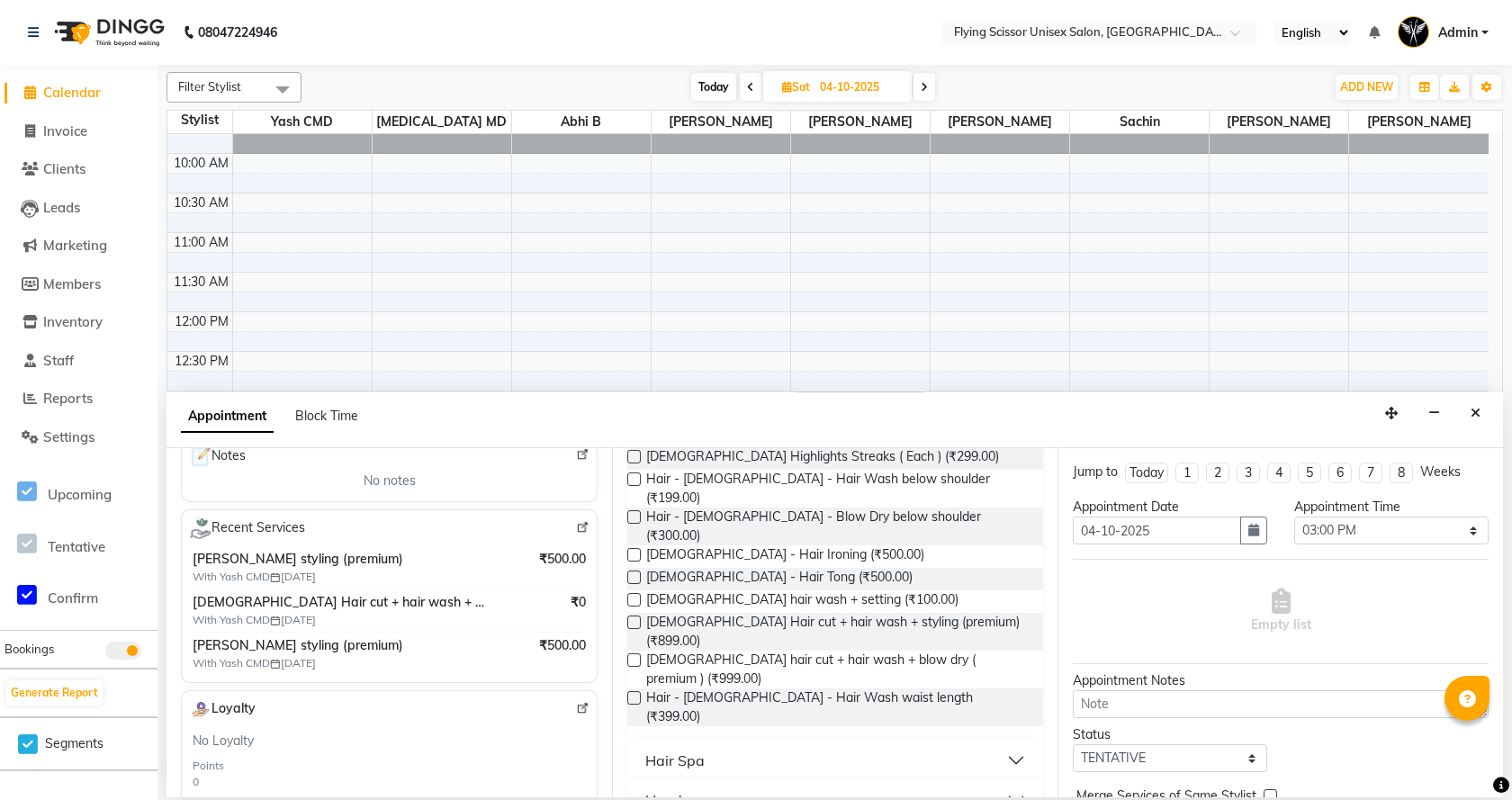
type input "male"
click at [629, 615] on label at bounding box center [634, 622] width 14 height 14
click at [629, 618] on input "checkbox" at bounding box center [633, 624] width 12 height 12
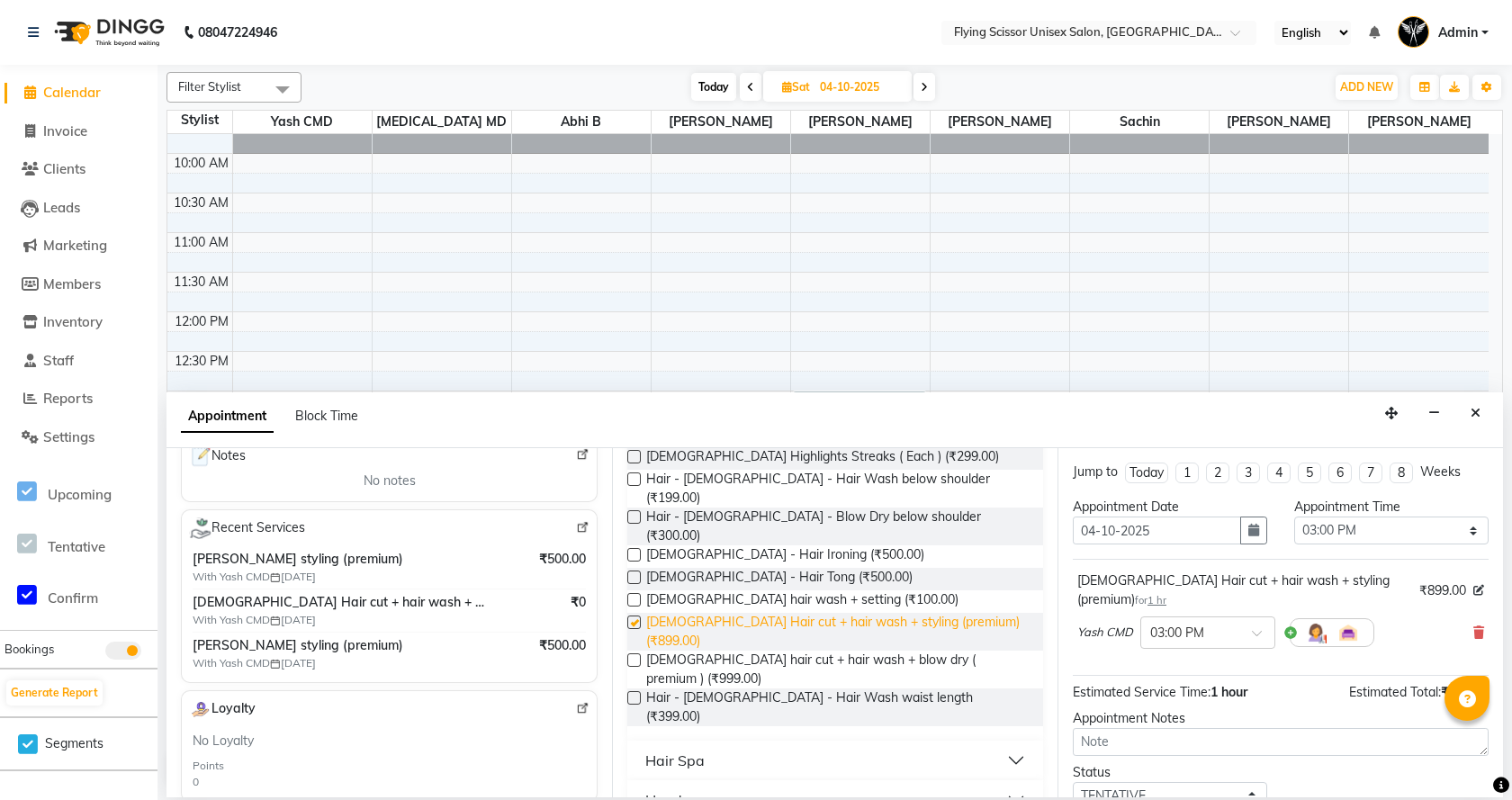
checkbox input "false"
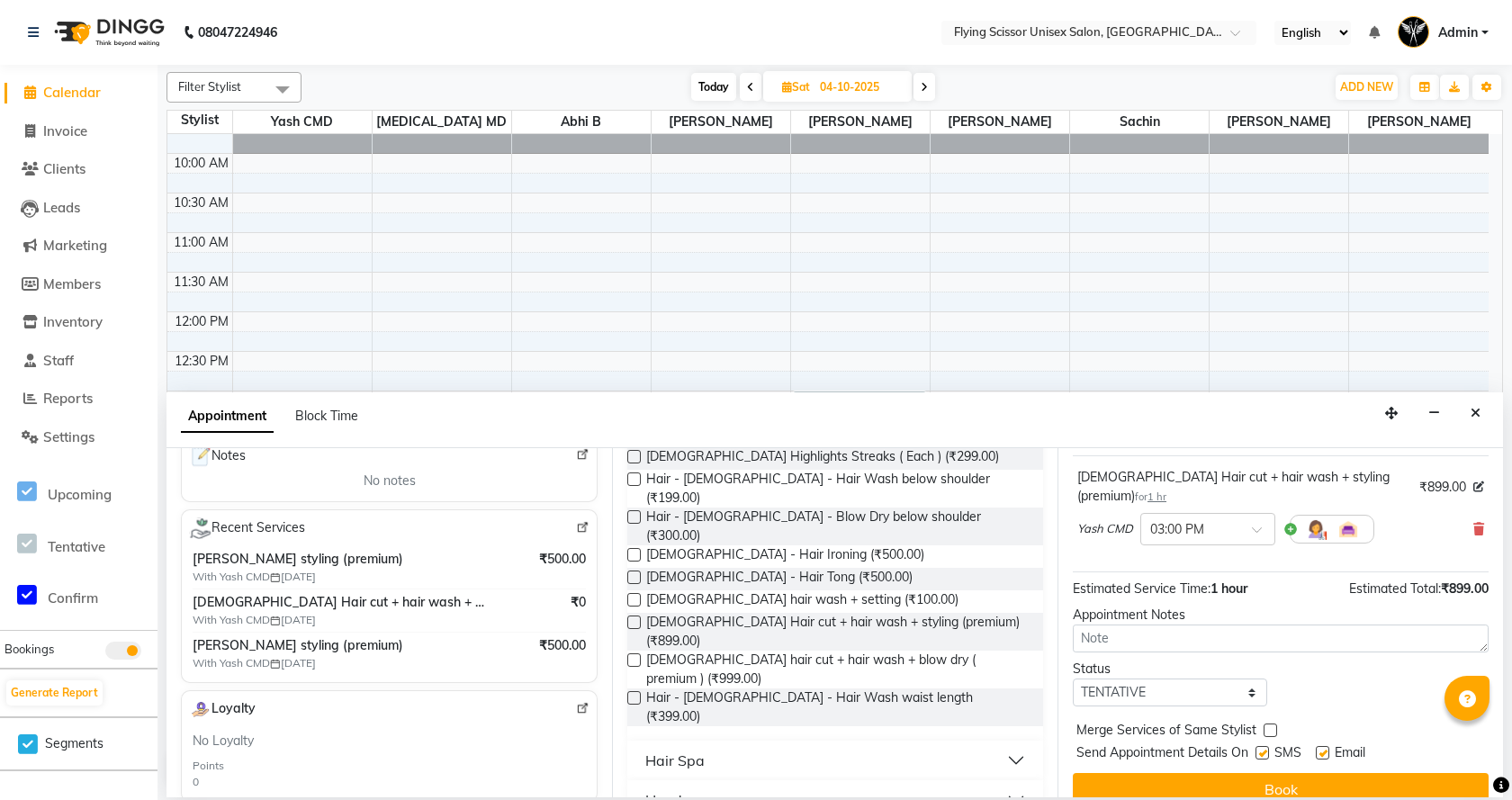
scroll to position [107, 0]
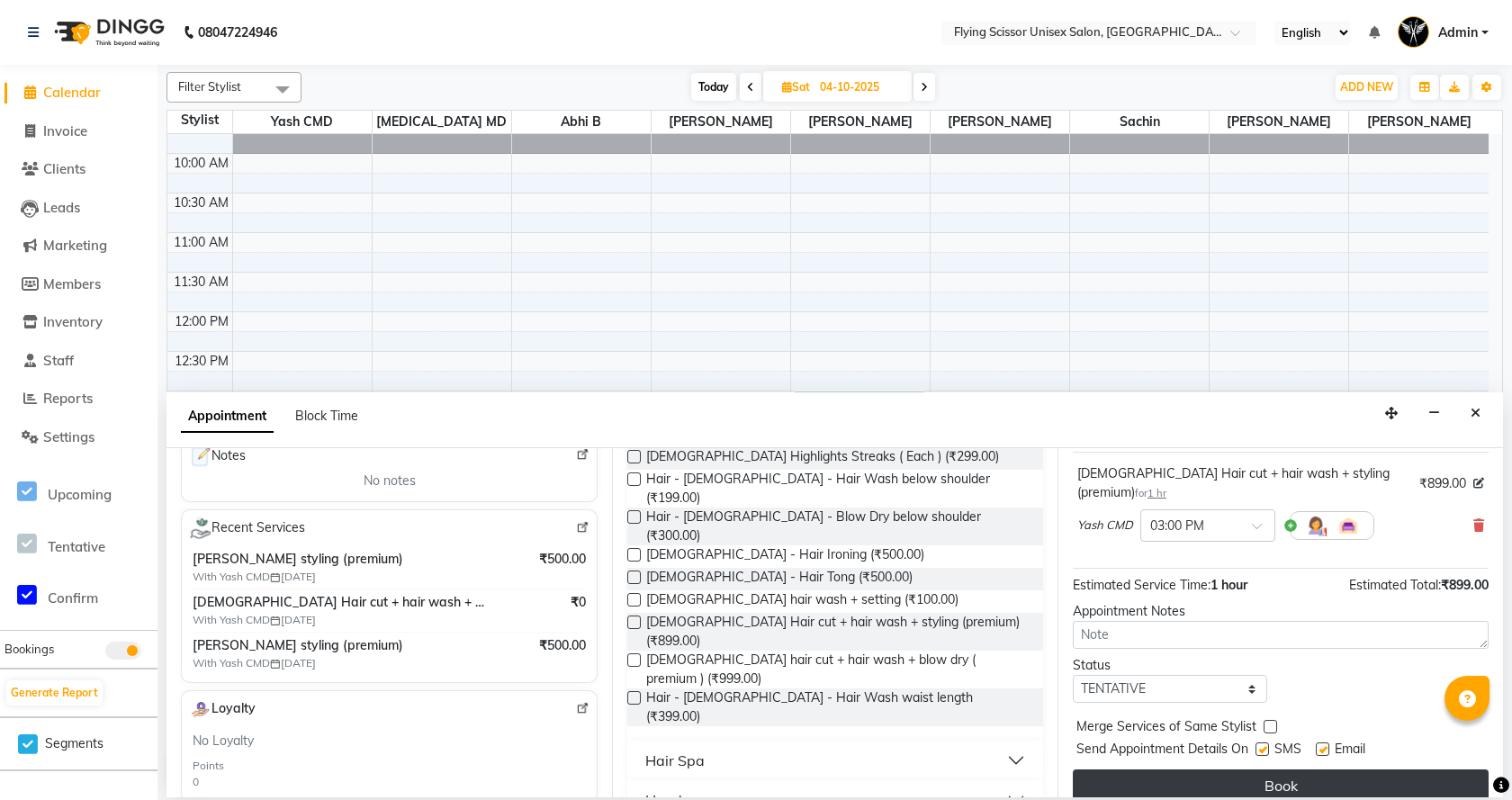
click at [1303, 769] on button "Book" at bounding box center [1280, 785] width 416 height 32
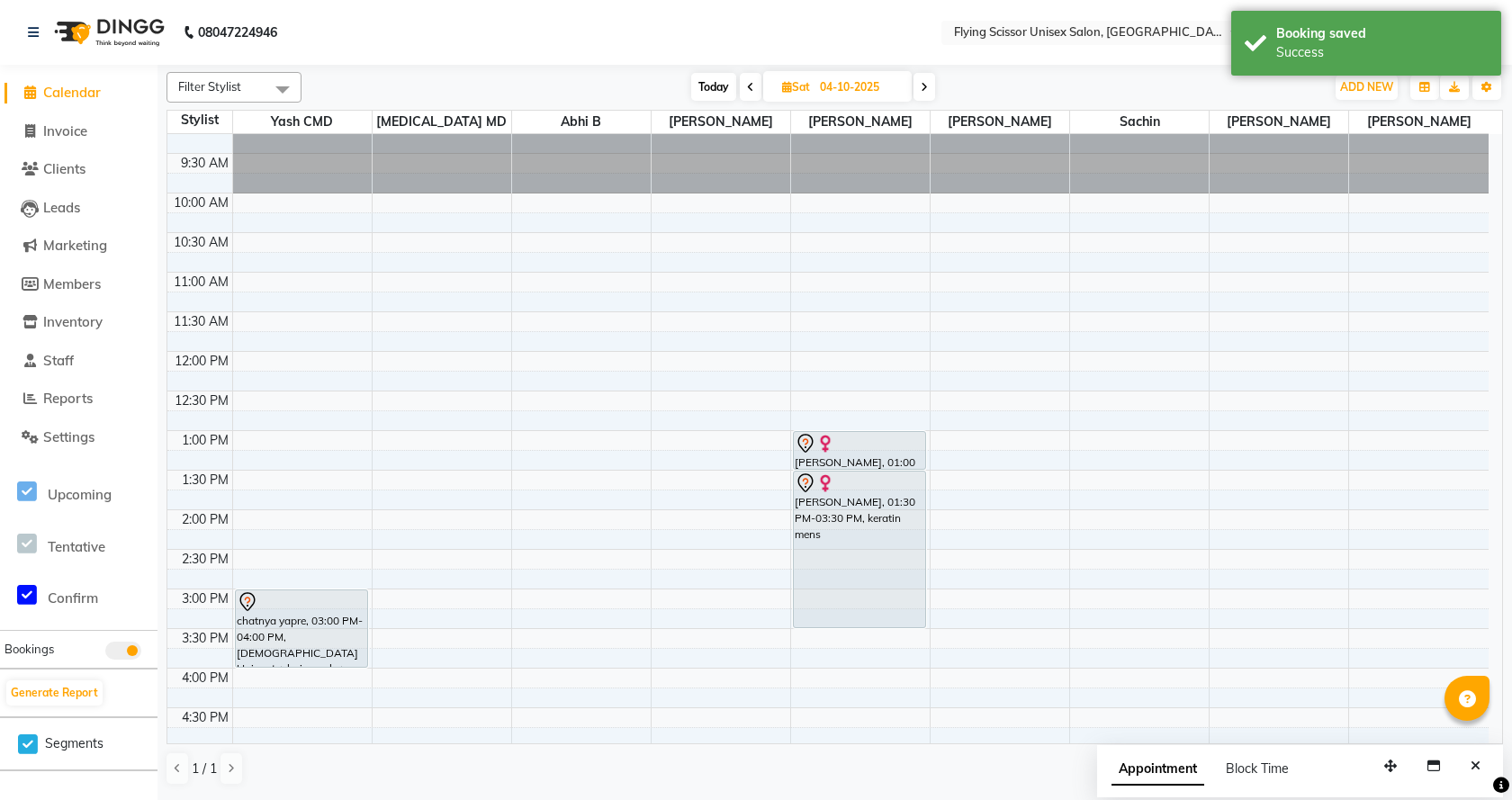
scroll to position [0, 0]
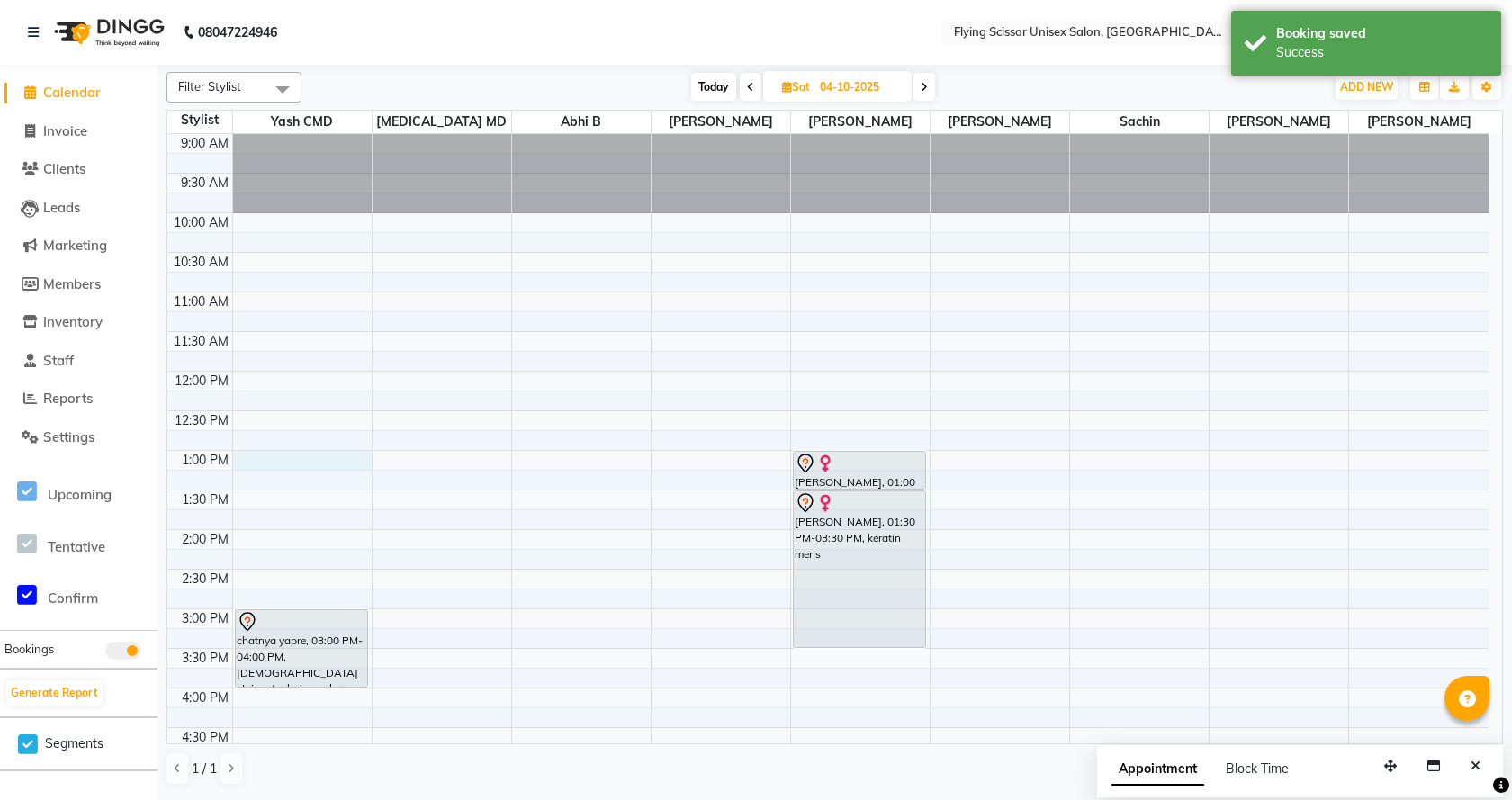
click at [254, 457] on div "9:00 AM 9:30 AM 10:00 AM 10:30 AM 11:00 AM 11:30 AM 12:00 PM 12:30 PM 1:00 PM 1…" at bounding box center [827, 649] width 1321 height 1028
select select "1679"
select select "780"
select select "tentative"
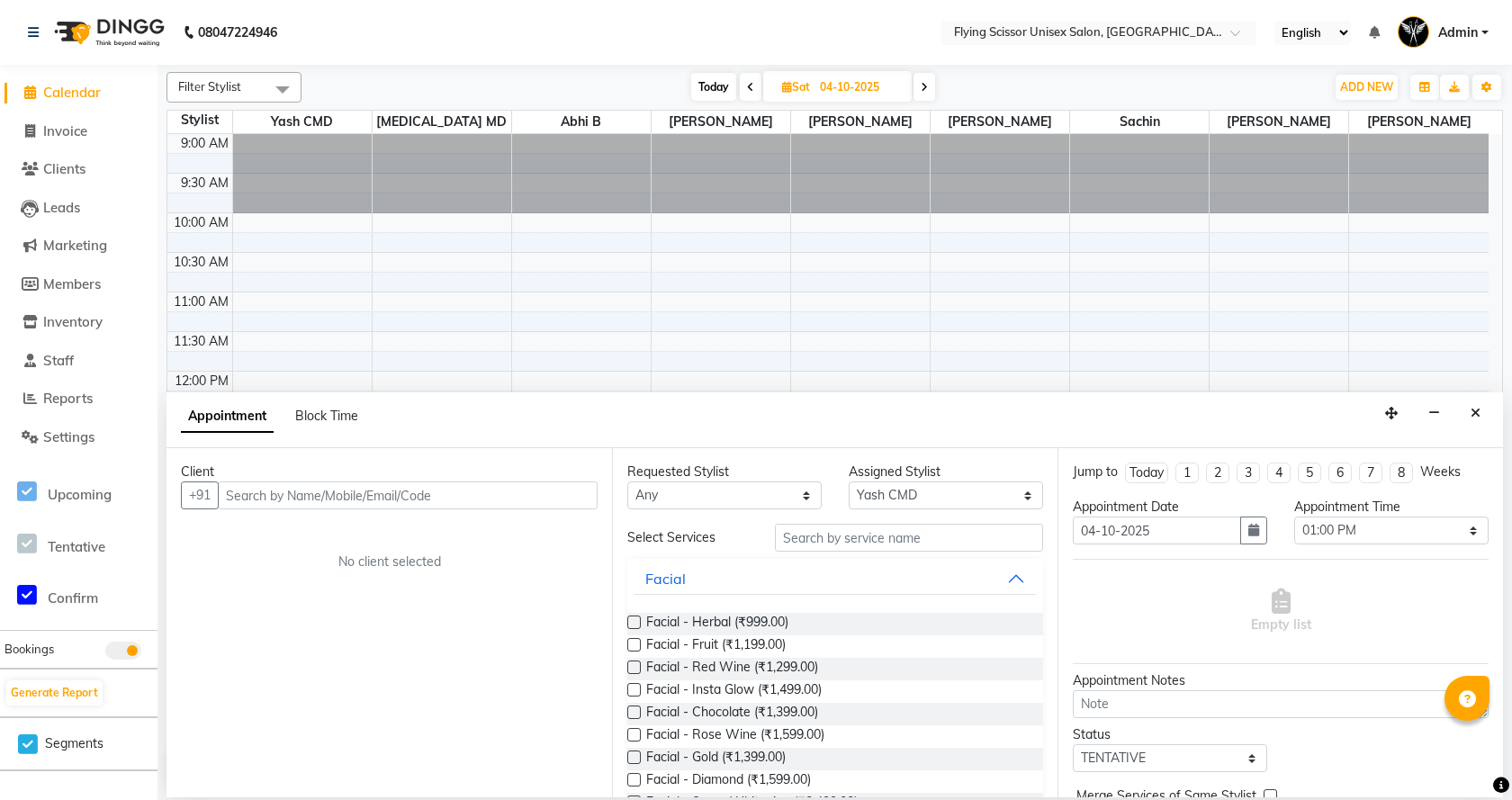
click at [278, 504] on input "text" at bounding box center [407, 495] width 380 height 28
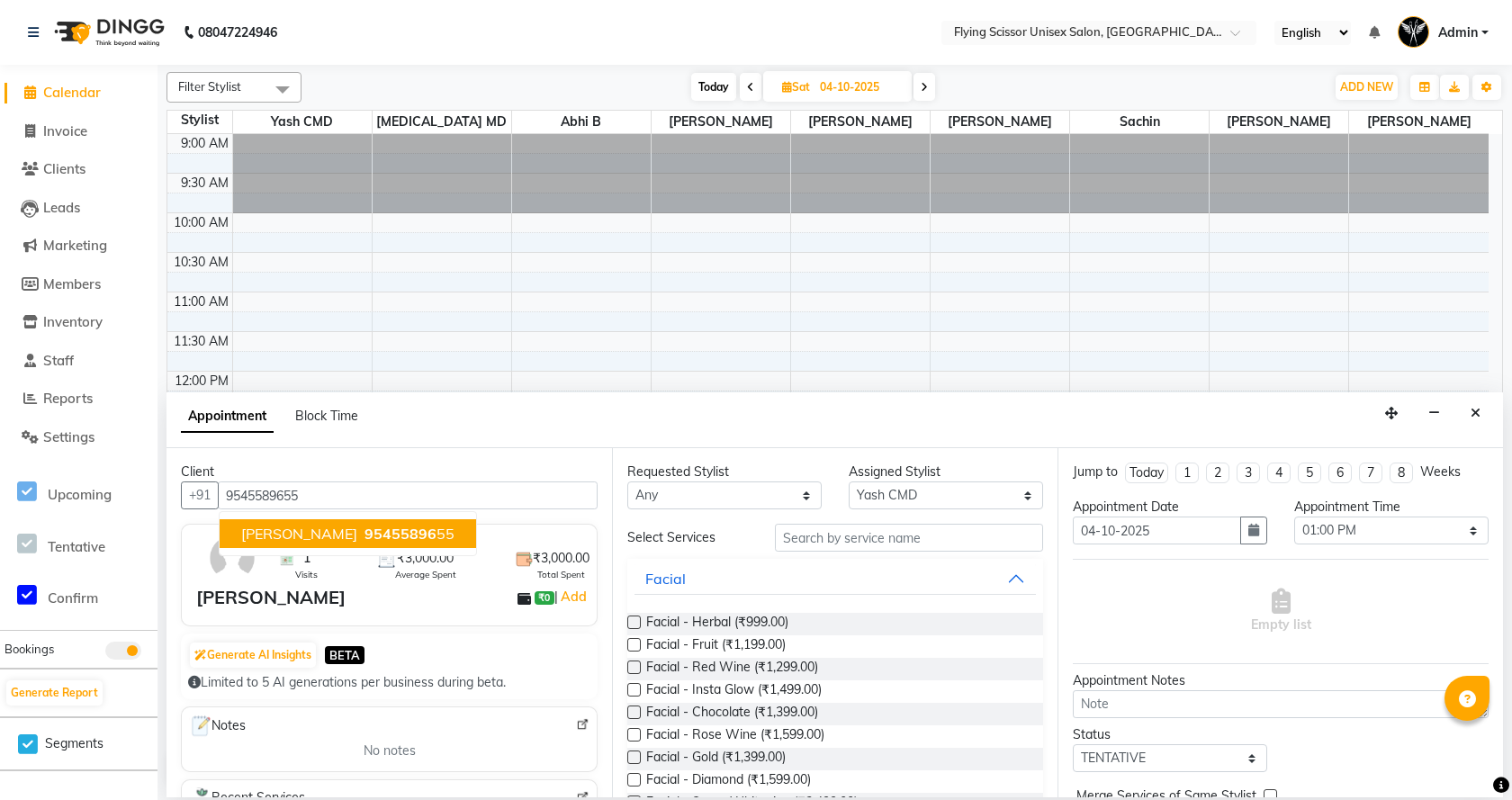
click at [242, 532] on span "tushar gajarmal" at bounding box center [299, 533] width 116 height 18
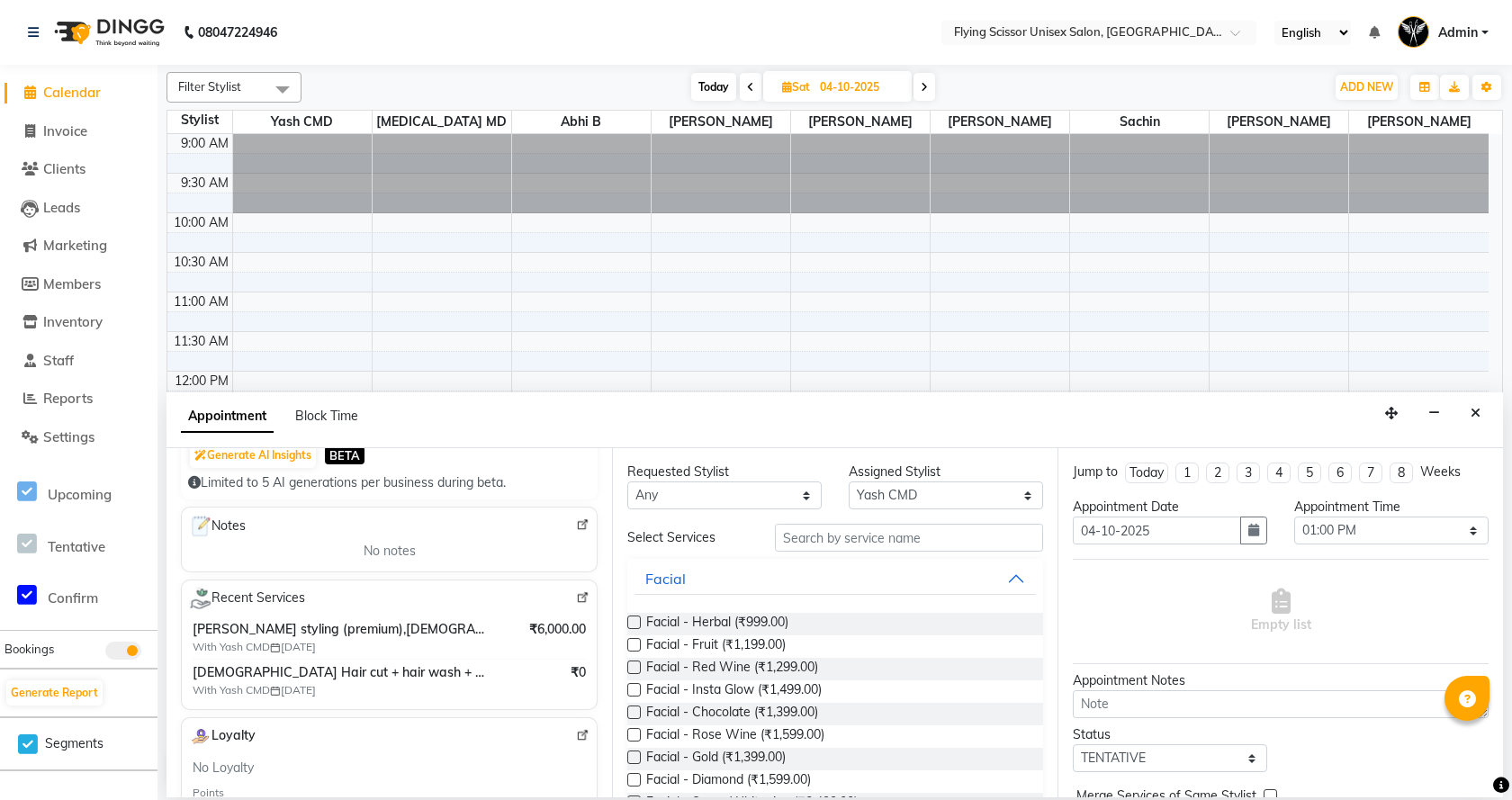
scroll to position [270, 0]
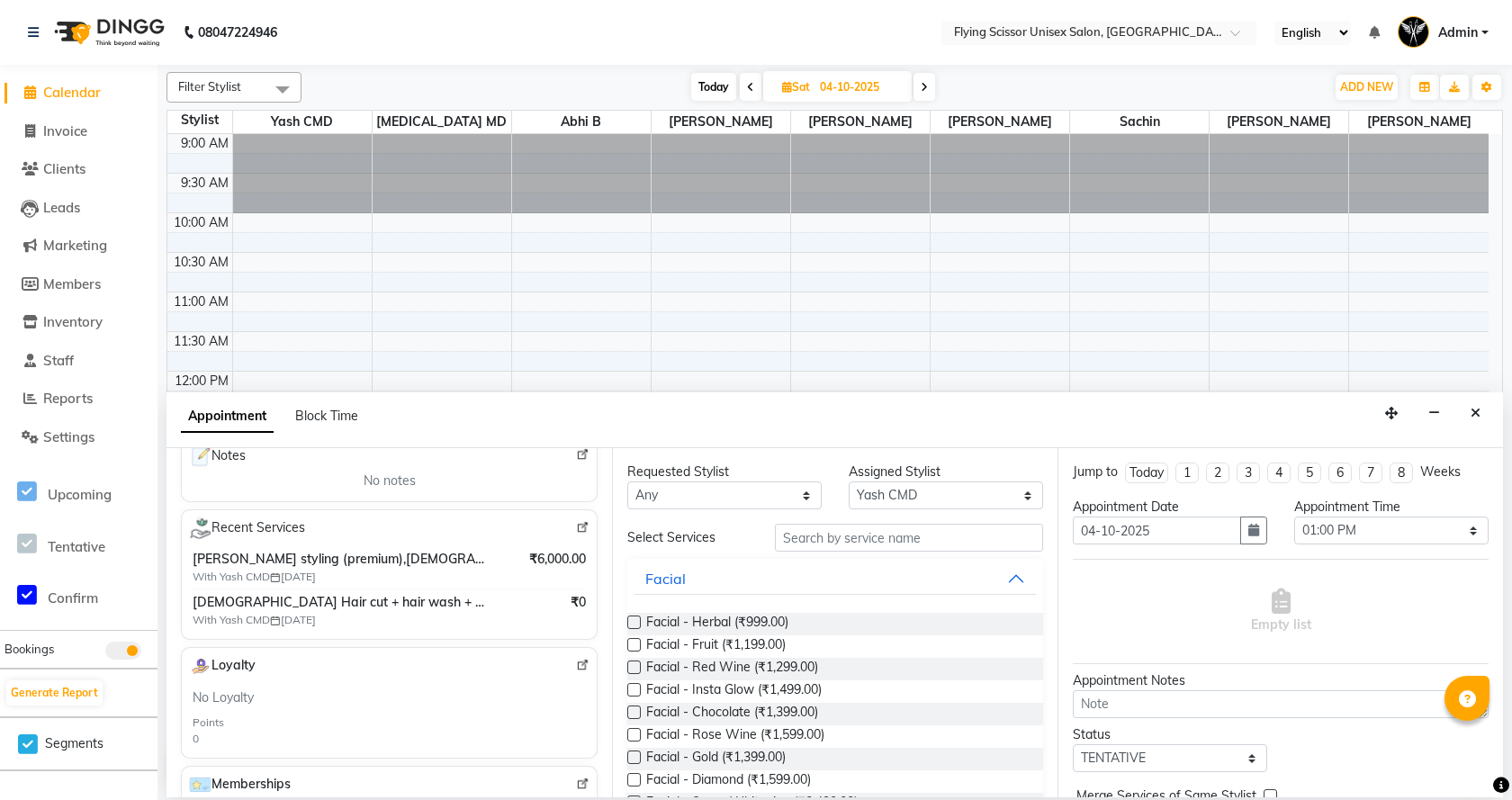
type input "9545589655"
click at [796, 545] on input "text" at bounding box center [908, 537] width 268 height 28
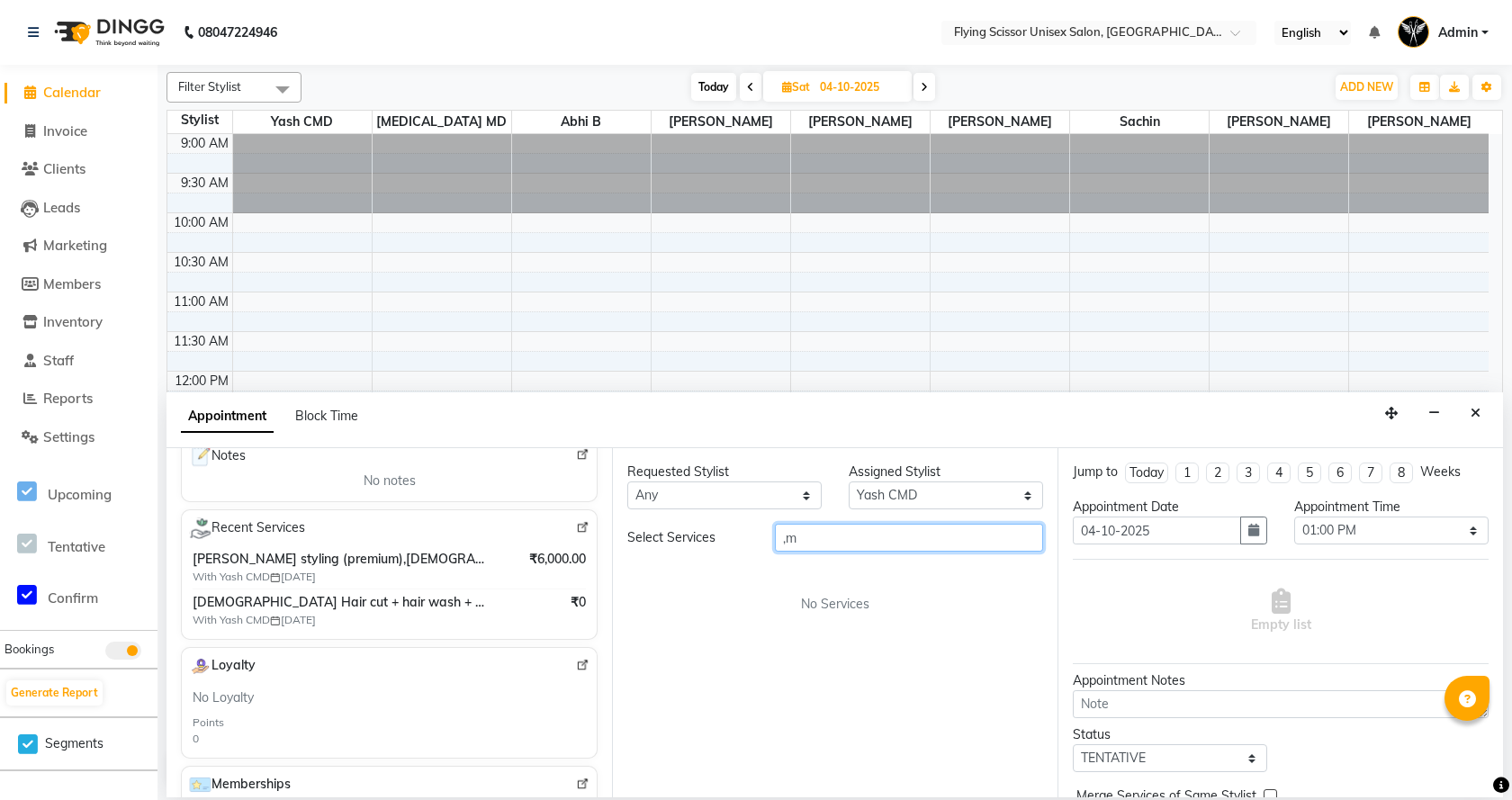
type input ","
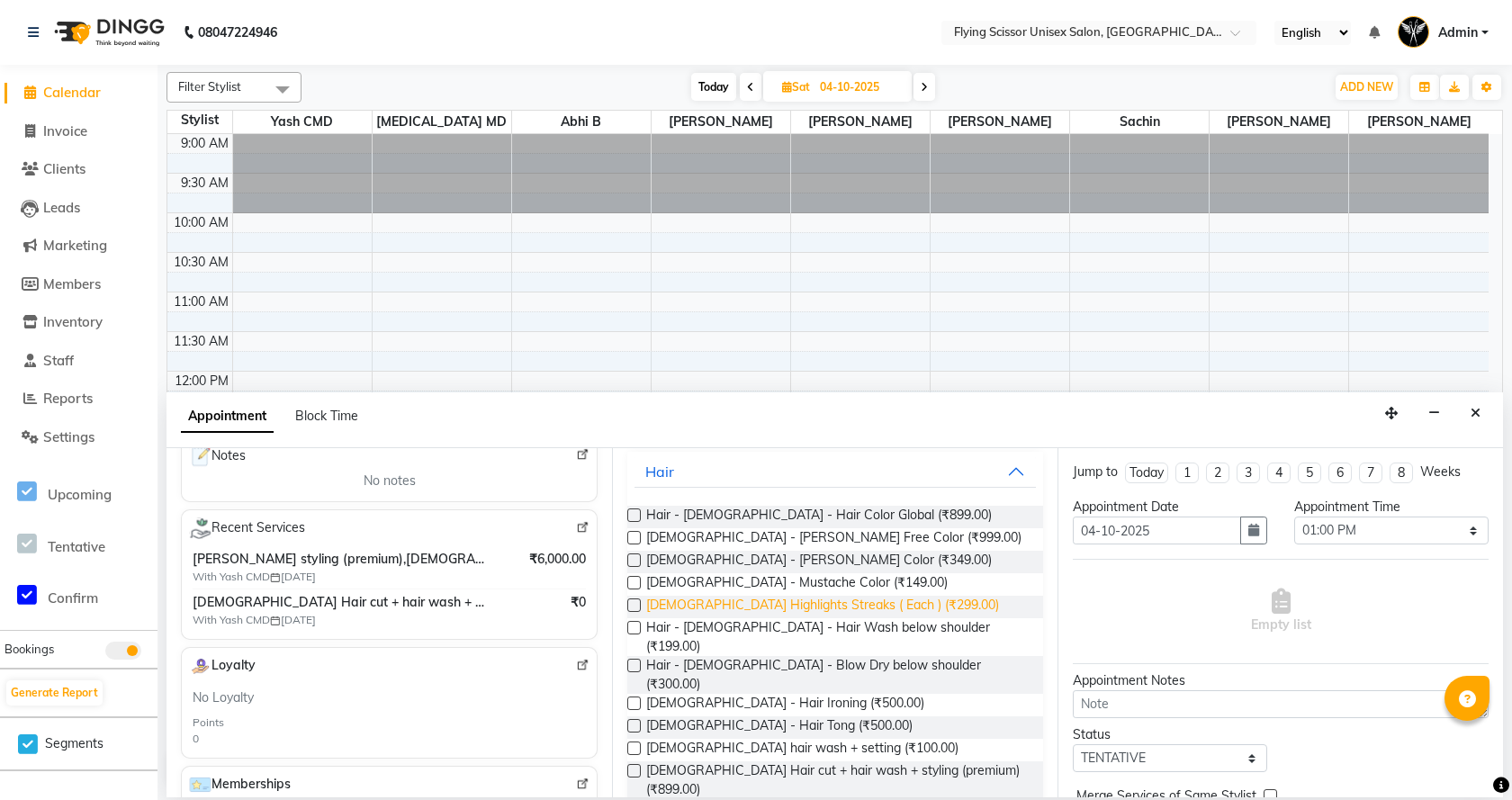
scroll to position [255, 0]
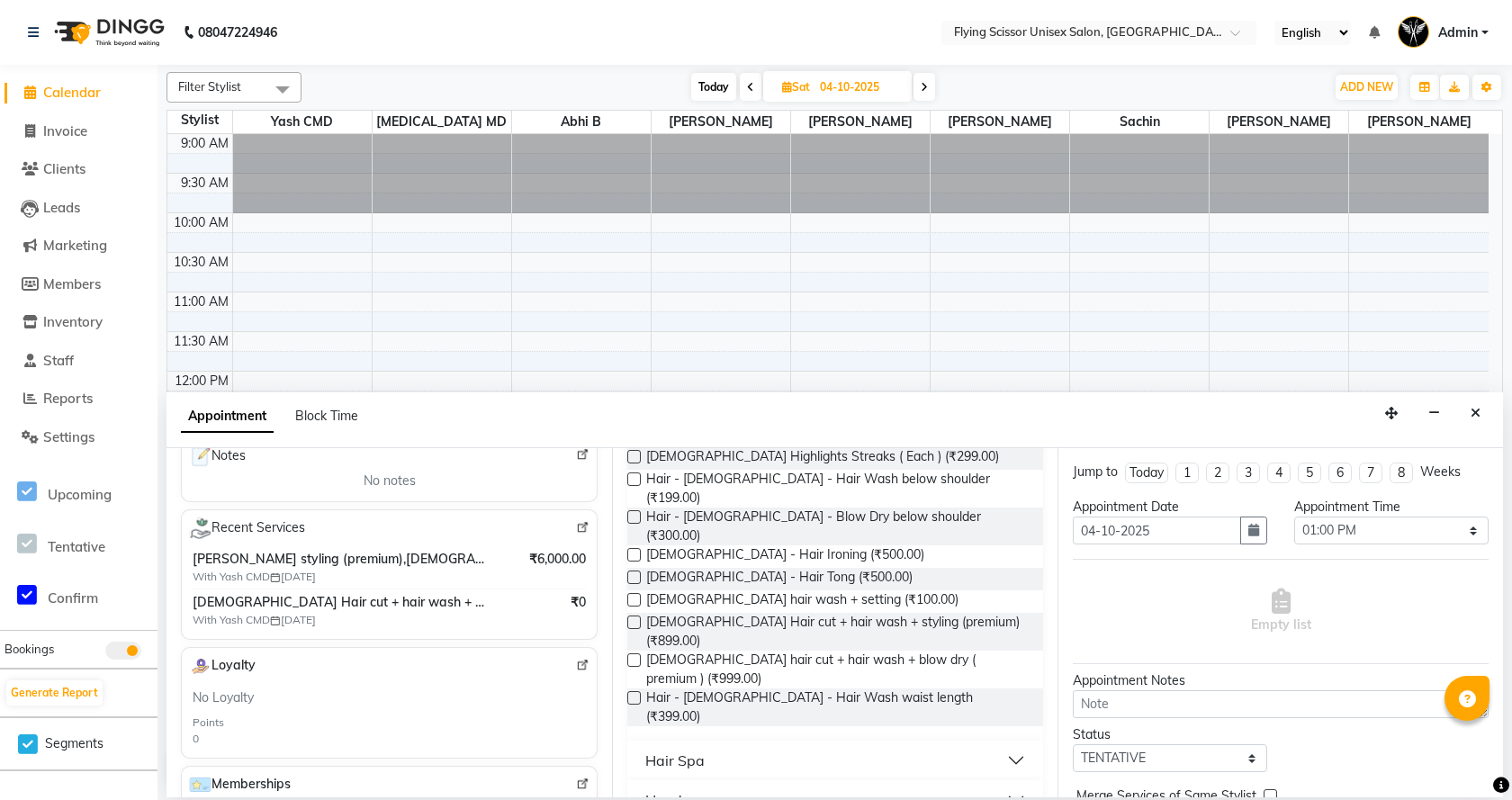
type input "male"
click at [632, 615] on label at bounding box center [634, 622] width 14 height 14
click at [632, 618] on input "checkbox" at bounding box center [633, 624] width 12 height 12
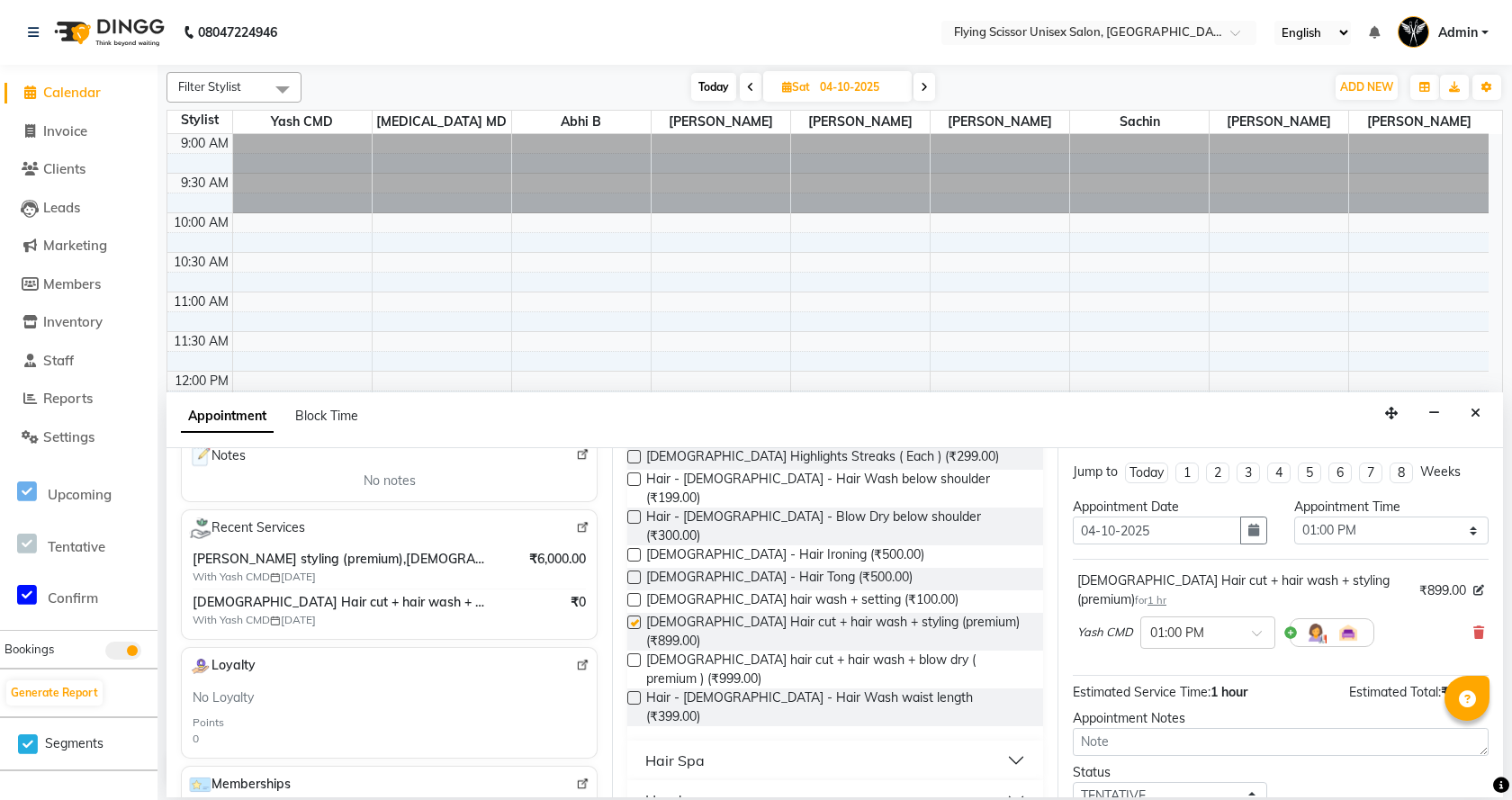
checkbox input "false"
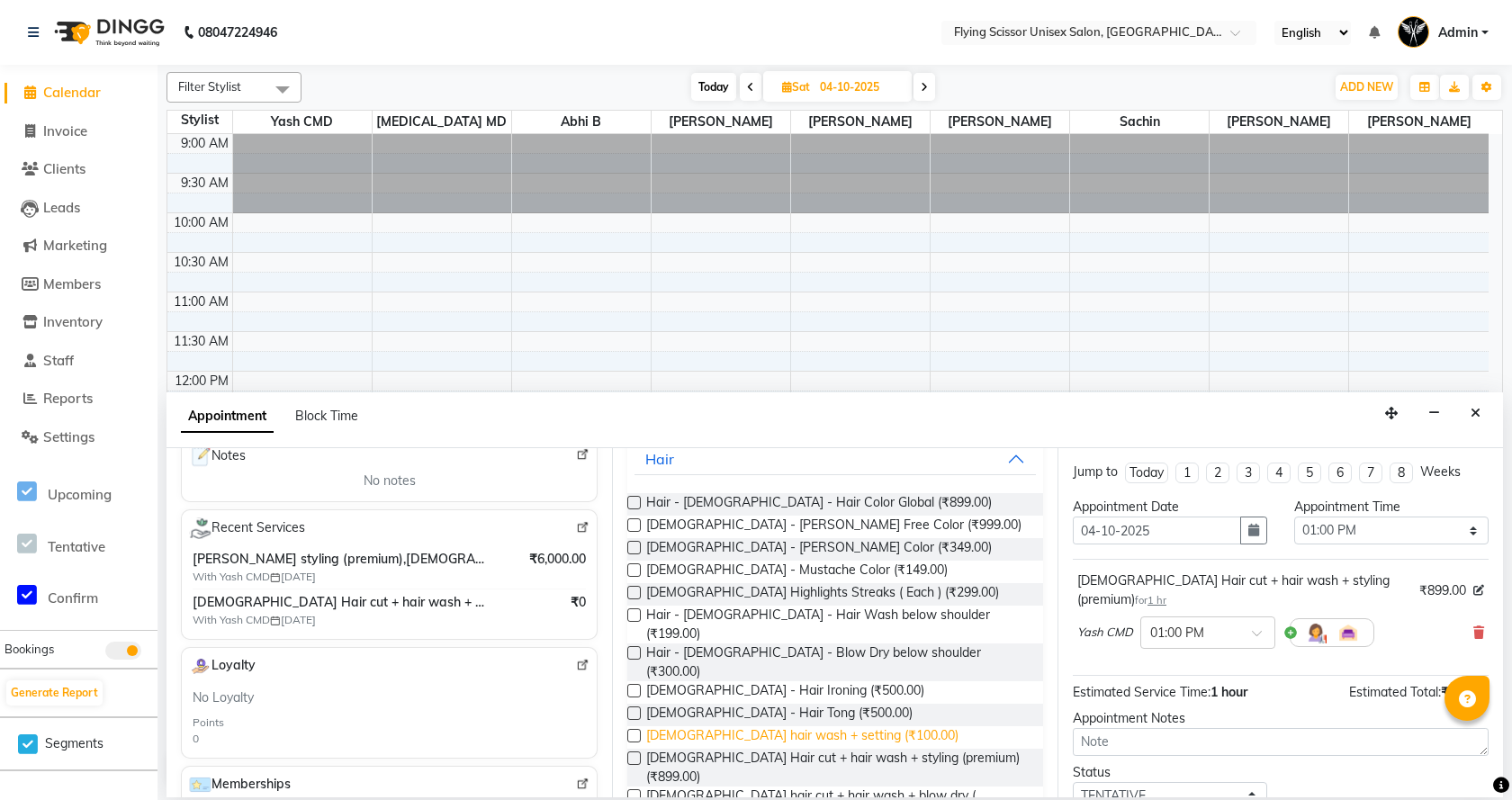
scroll to position [0, 0]
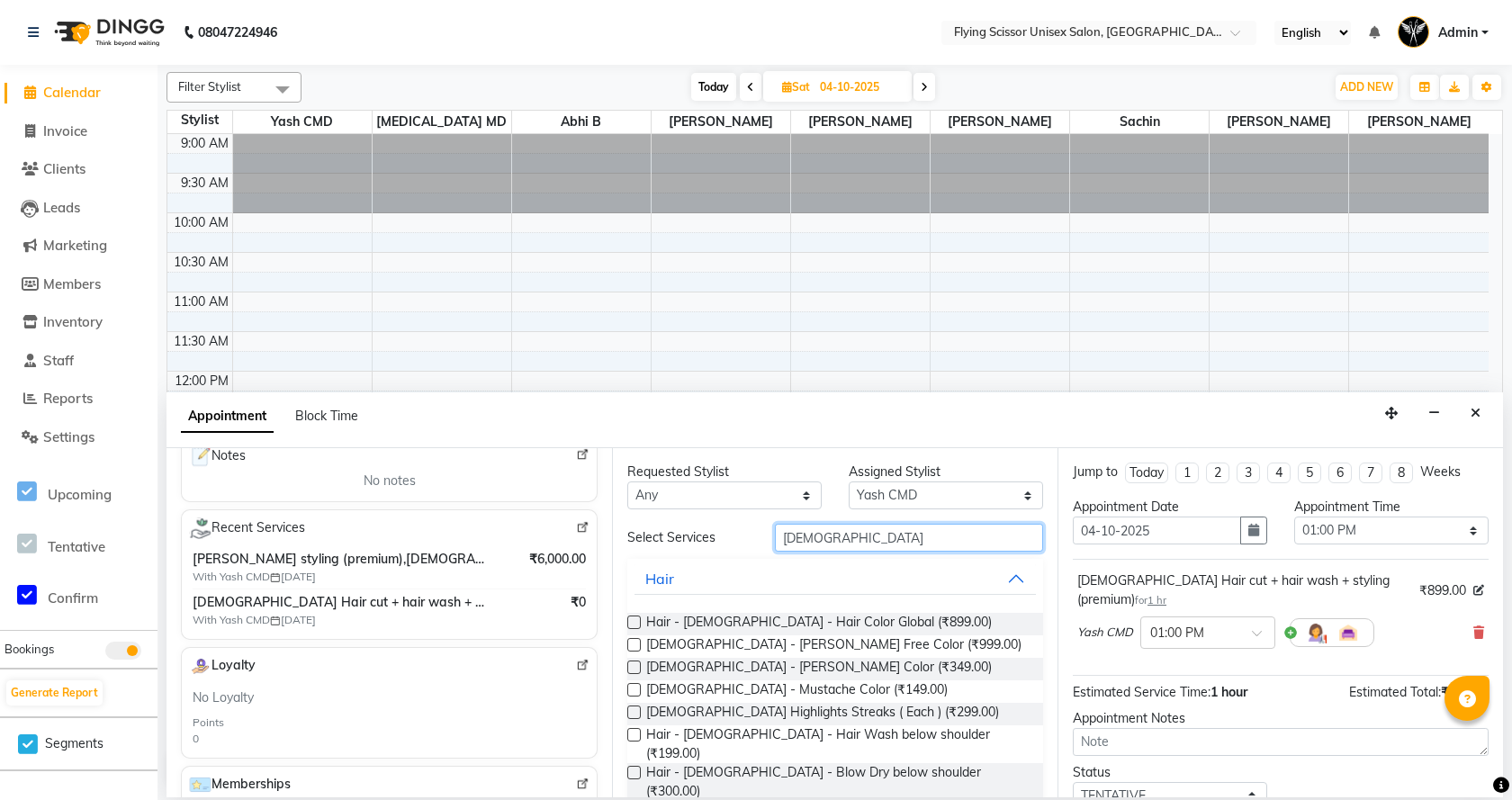
click at [826, 537] on input "male" at bounding box center [908, 537] width 268 height 28
type input "m"
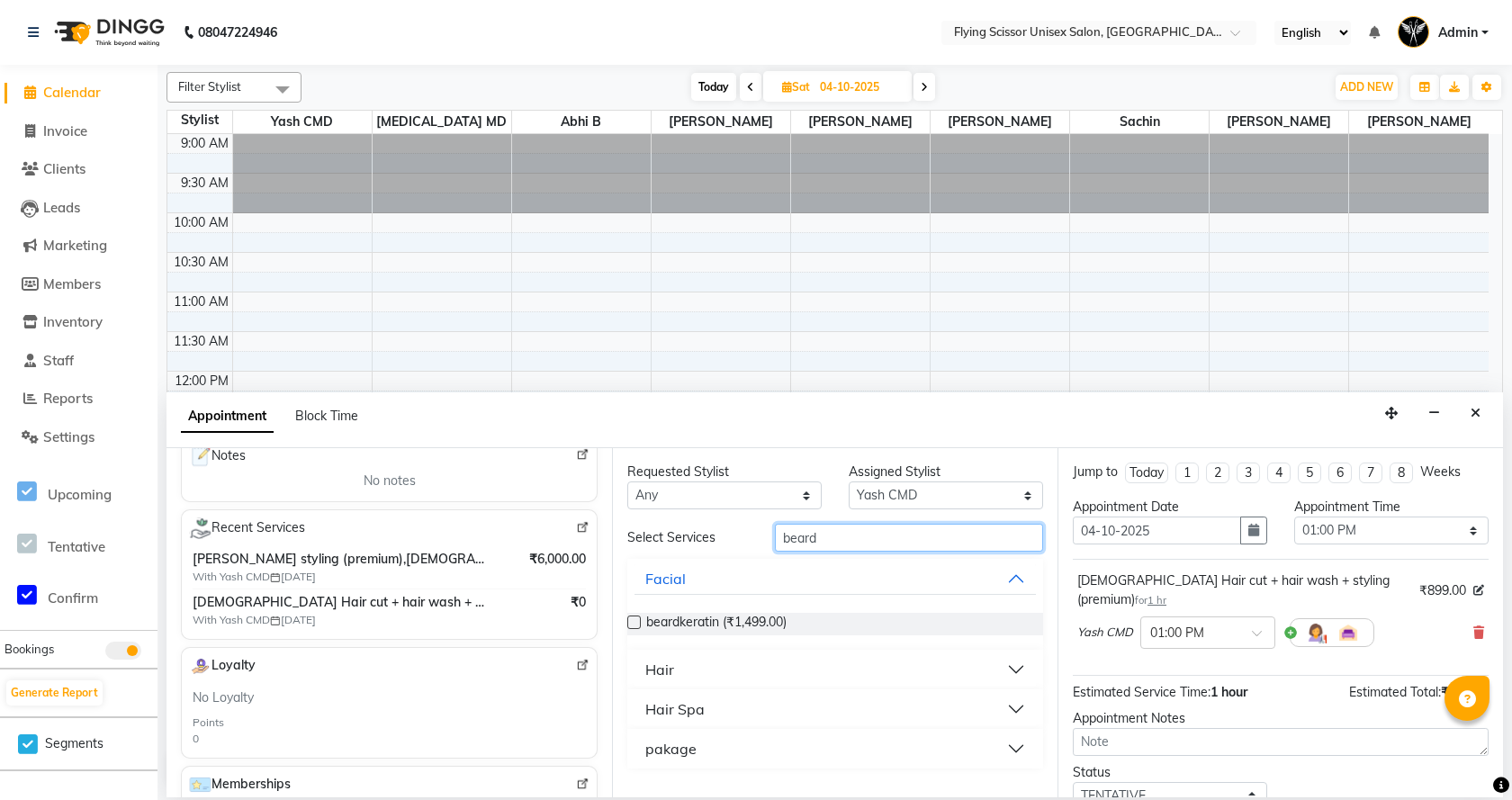
type input "beard"
click at [680, 671] on button "Hair" at bounding box center [834, 668] width 402 height 32
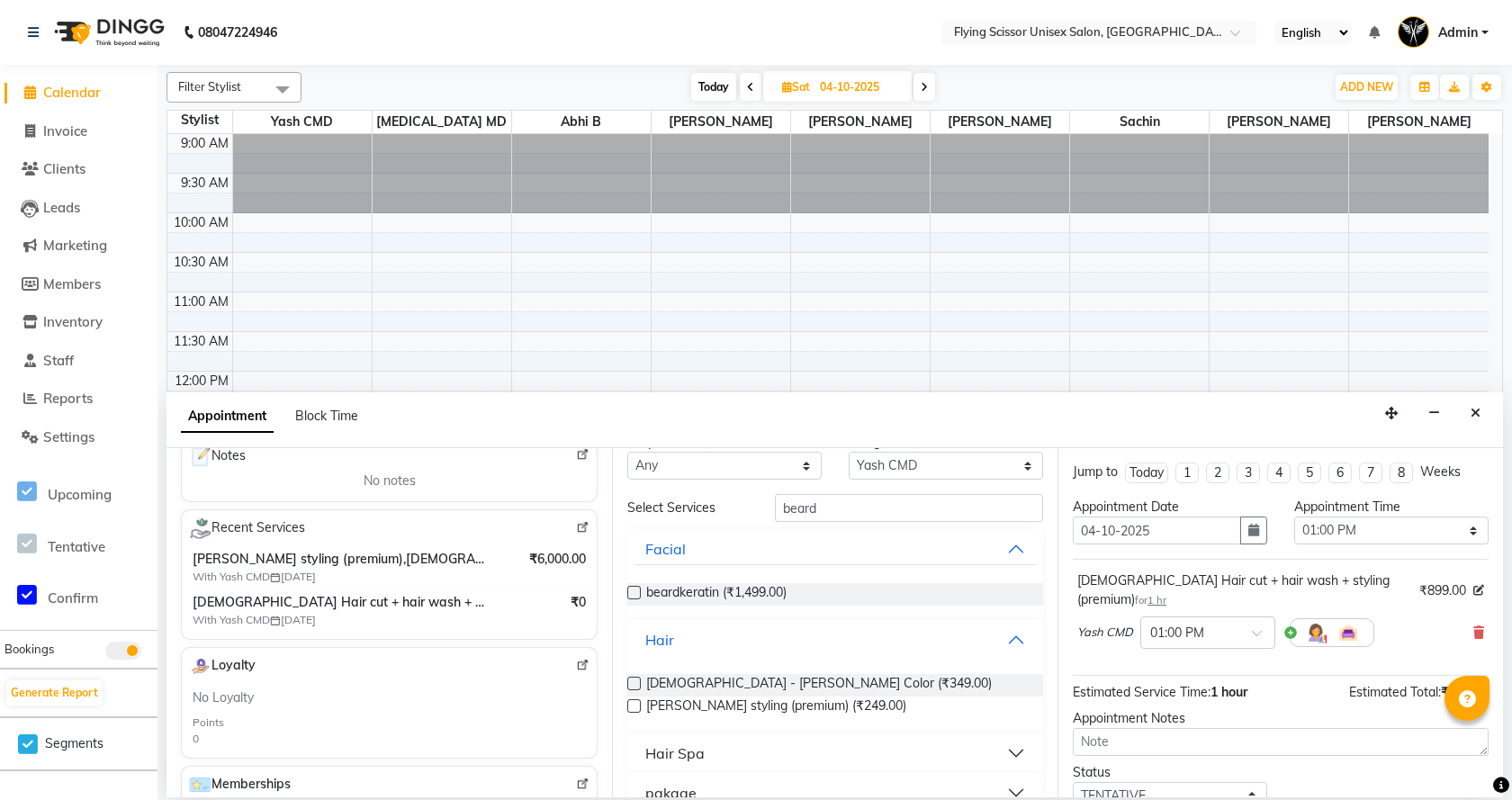
scroll to position [60, 0]
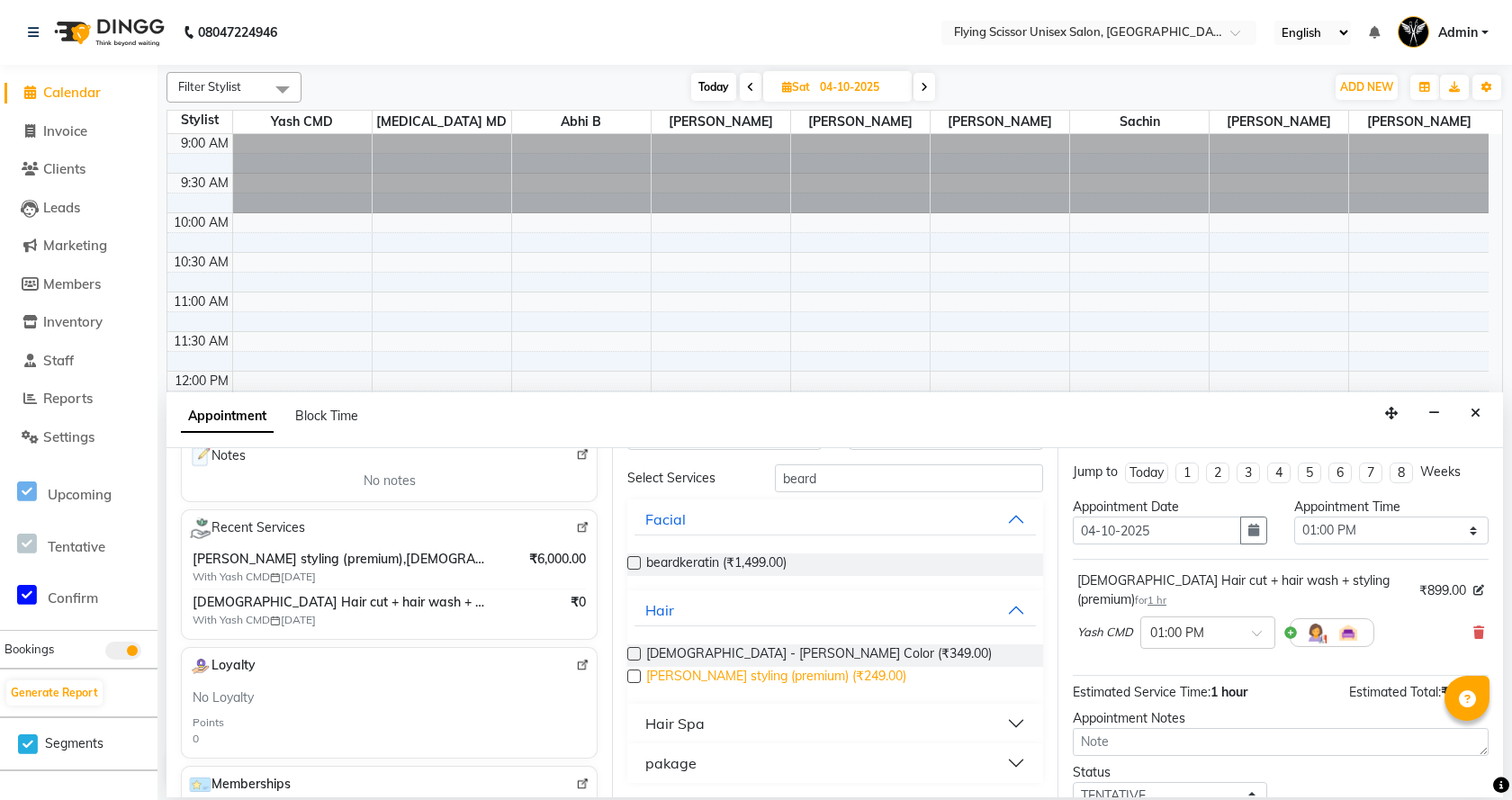
drag, startPoint x: 628, startPoint y: 675, endPoint x: 672, endPoint y: 667, distance: 44.7
click at [631, 673] on label at bounding box center [634, 676] width 14 height 14
click at [631, 673] on input "checkbox" at bounding box center [633, 677] width 12 height 12
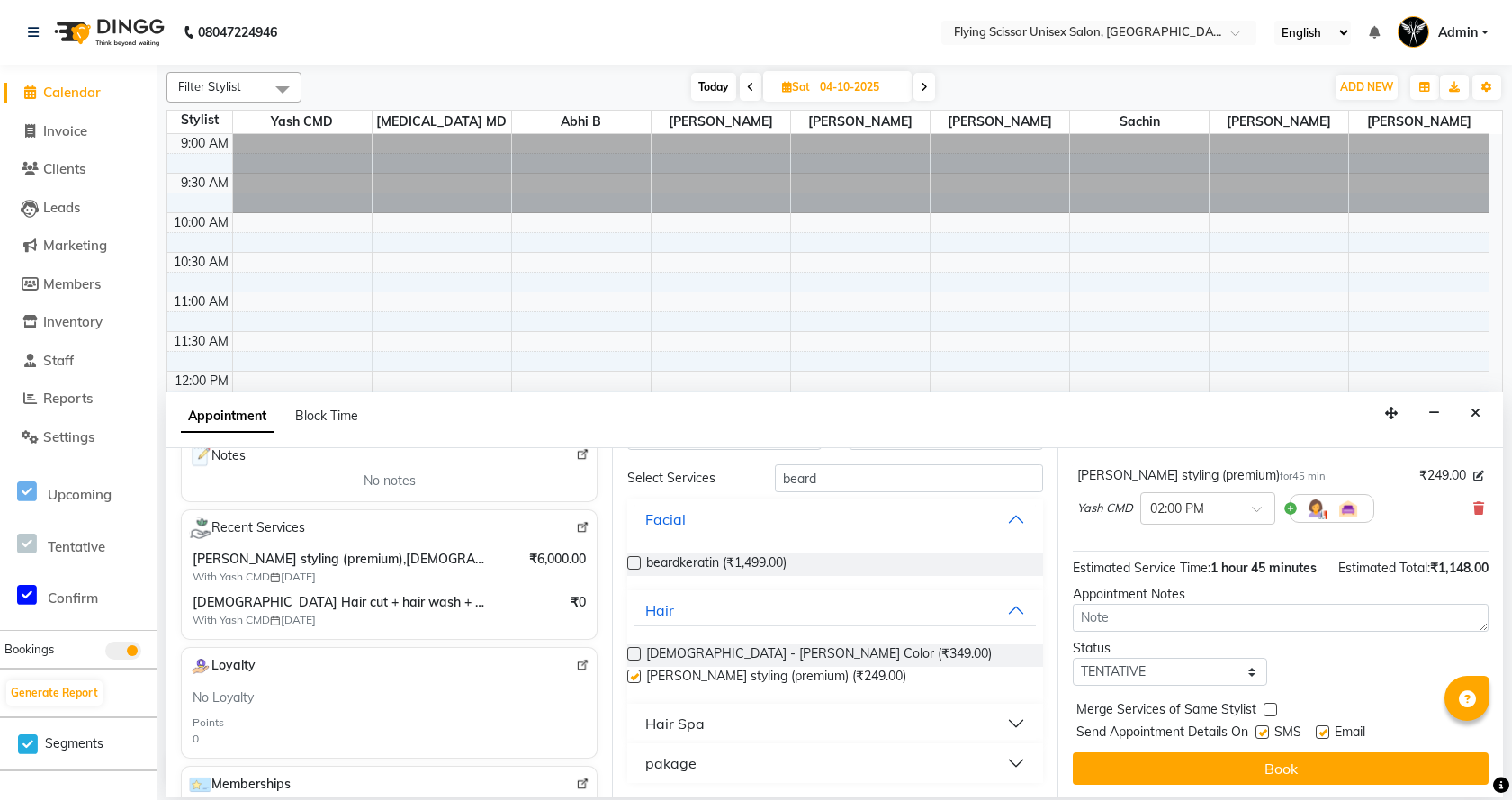
checkbox input "false"
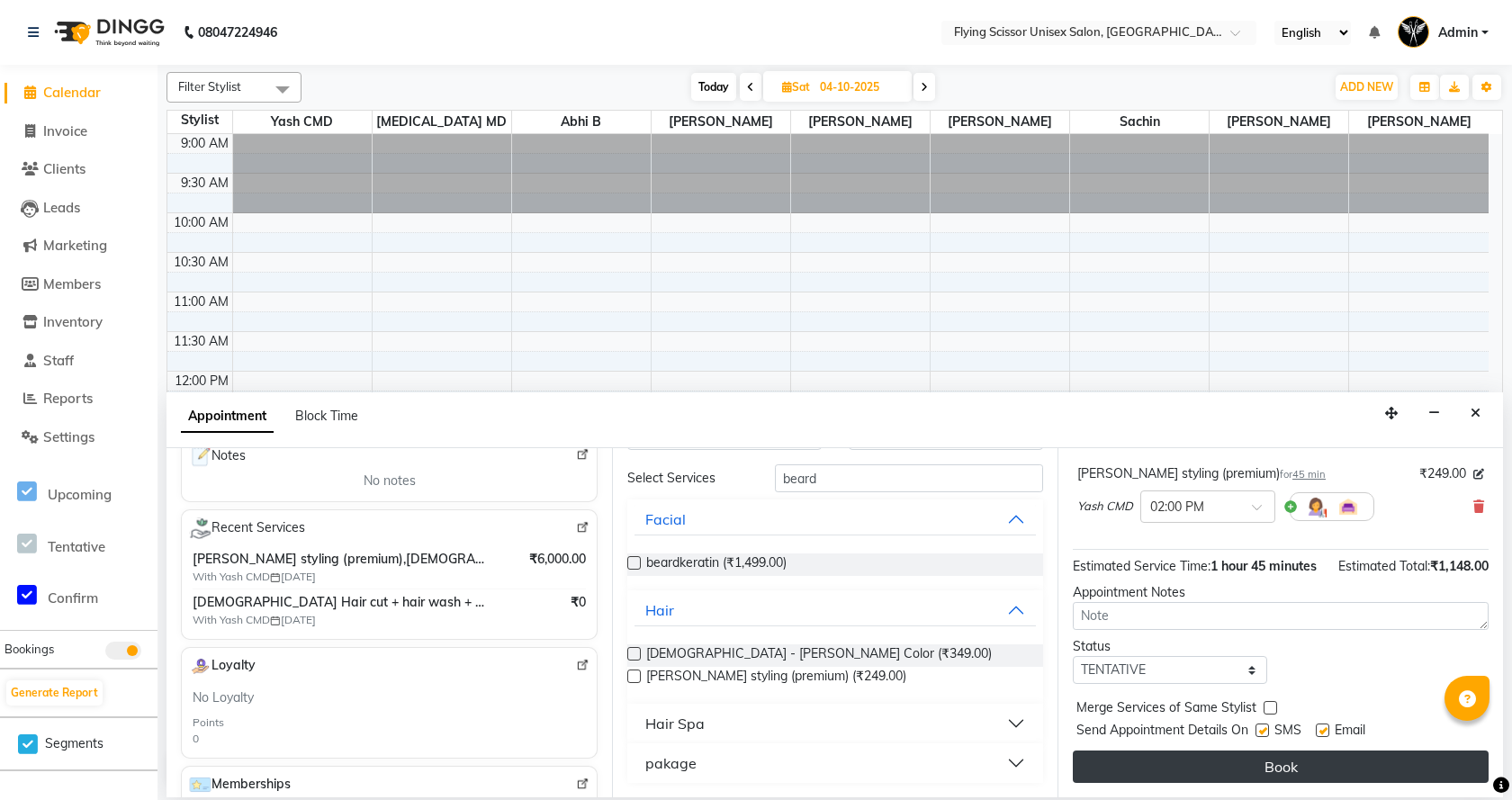
click at [1424, 774] on button "Book" at bounding box center [1280, 766] width 416 height 32
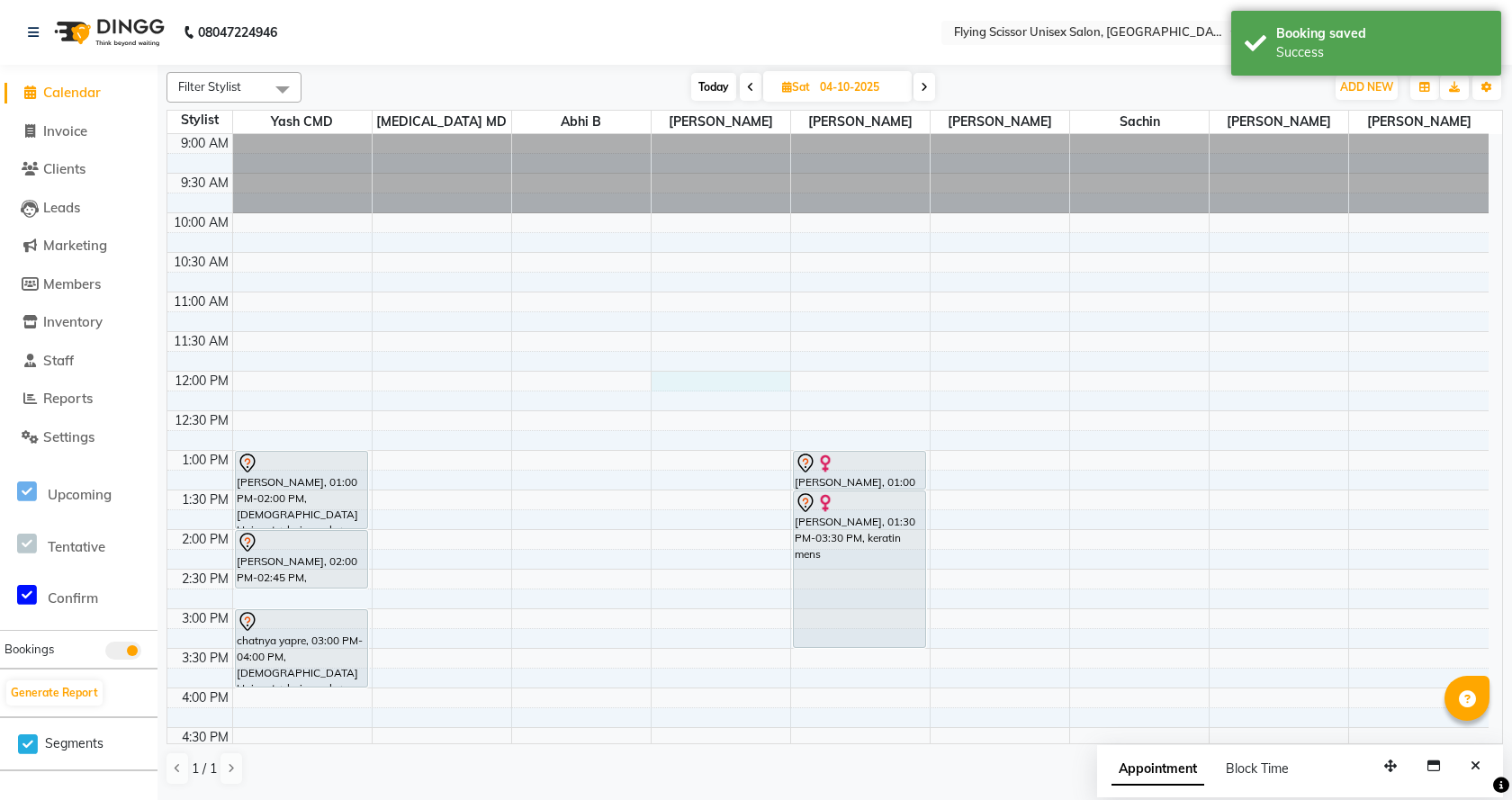
click at [670, 381] on div "9:00 AM 9:30 AM 10:00 AM 10:30 AM 11:00 AM 11:30 AM 12:00 PM 12:30 PM 1:00 PM 1…" at bounding box center [827, 649] width 1321 height 1028
select select "15730"
select select "720"
select select "tentative"
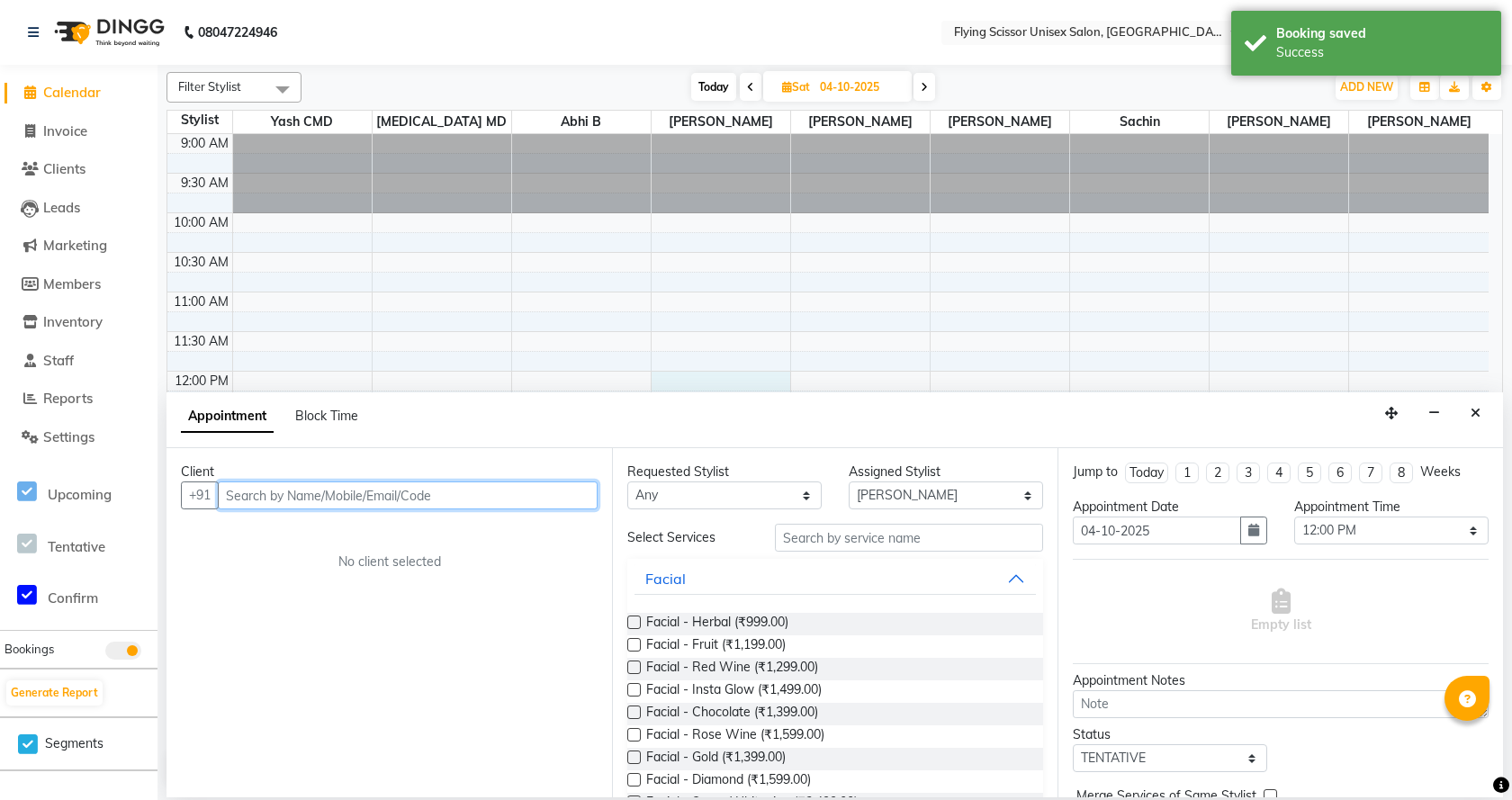
click at [424, 499] on input "text" at bounding box center [407, 495] width 380 height 28
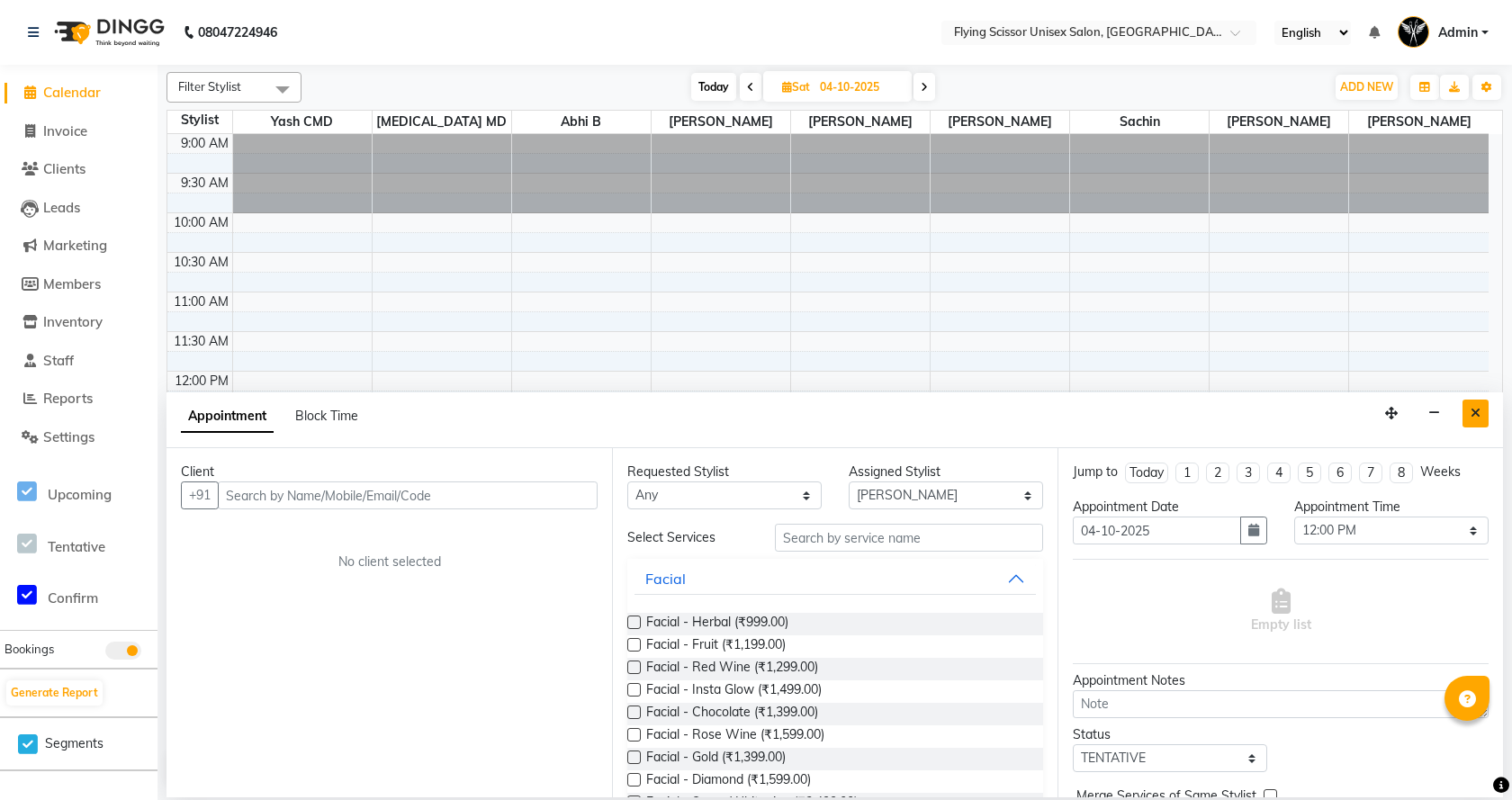
click at [1481, 412] on button "Close" at bounding box center [1475, 413] width 26 height 28
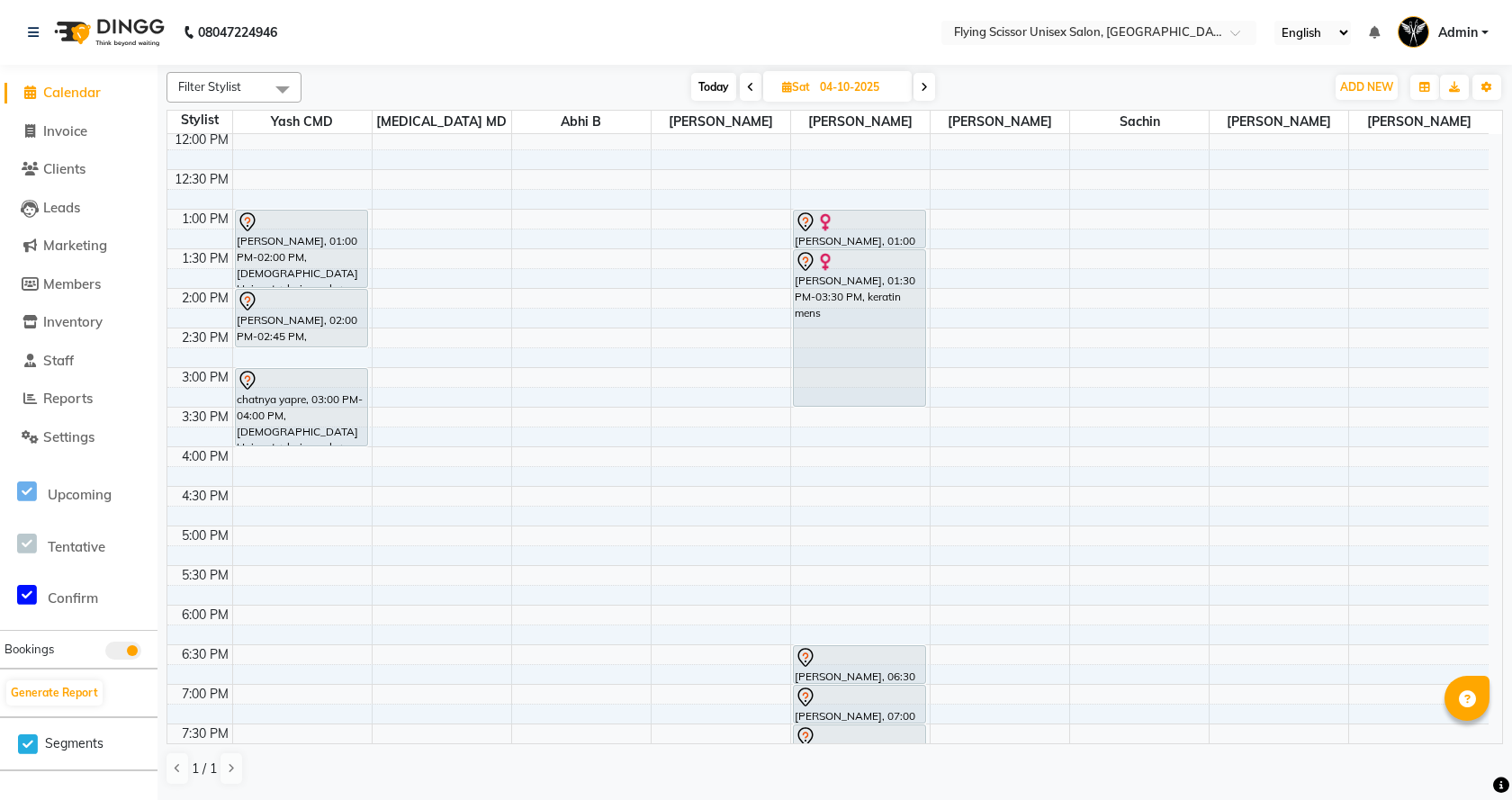
scroll to position [0, 0]
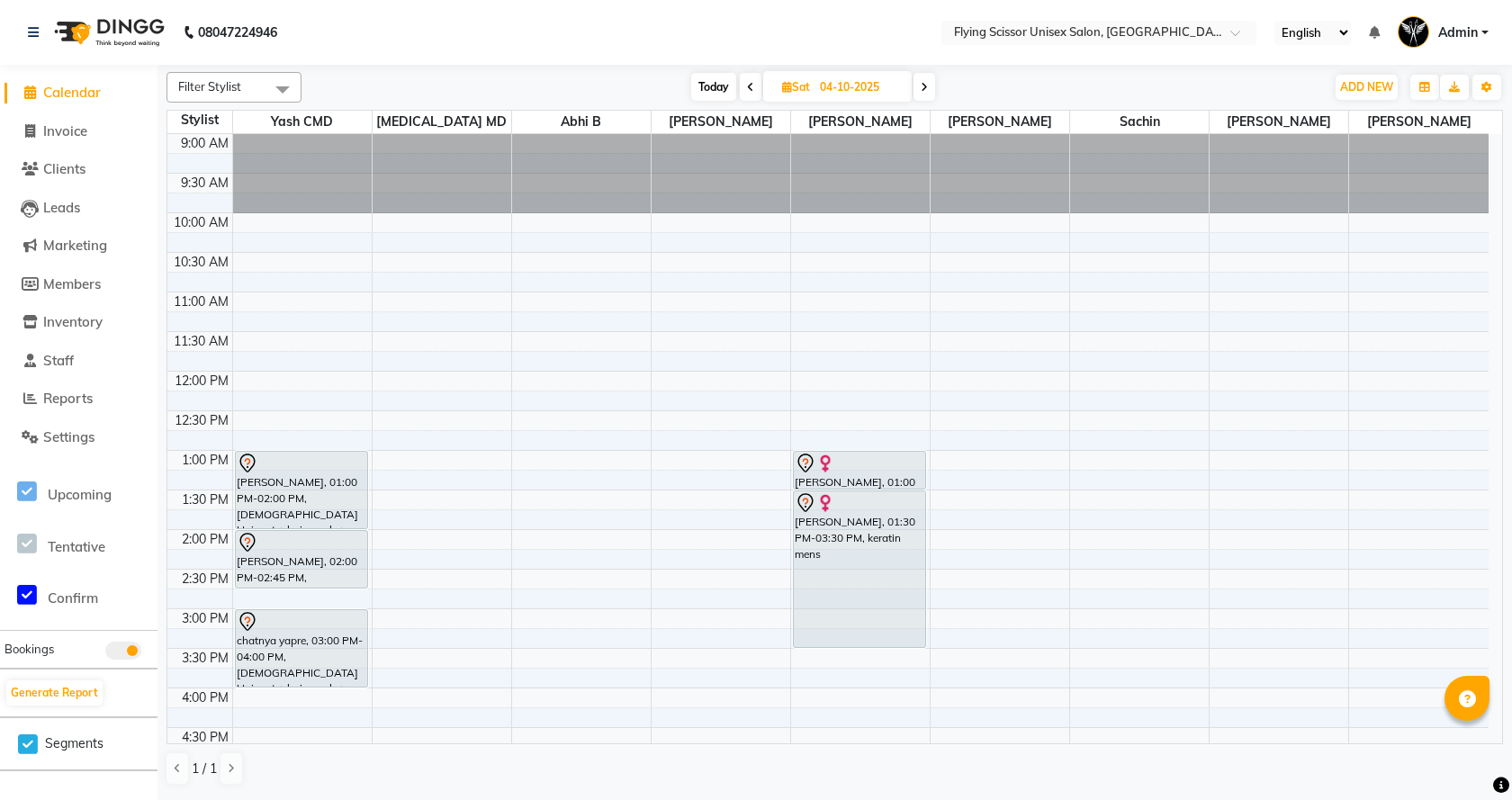
click at [748, 88] on icon at bounding box center [750, 87] width 7 height 11
type input "03-10-2025"
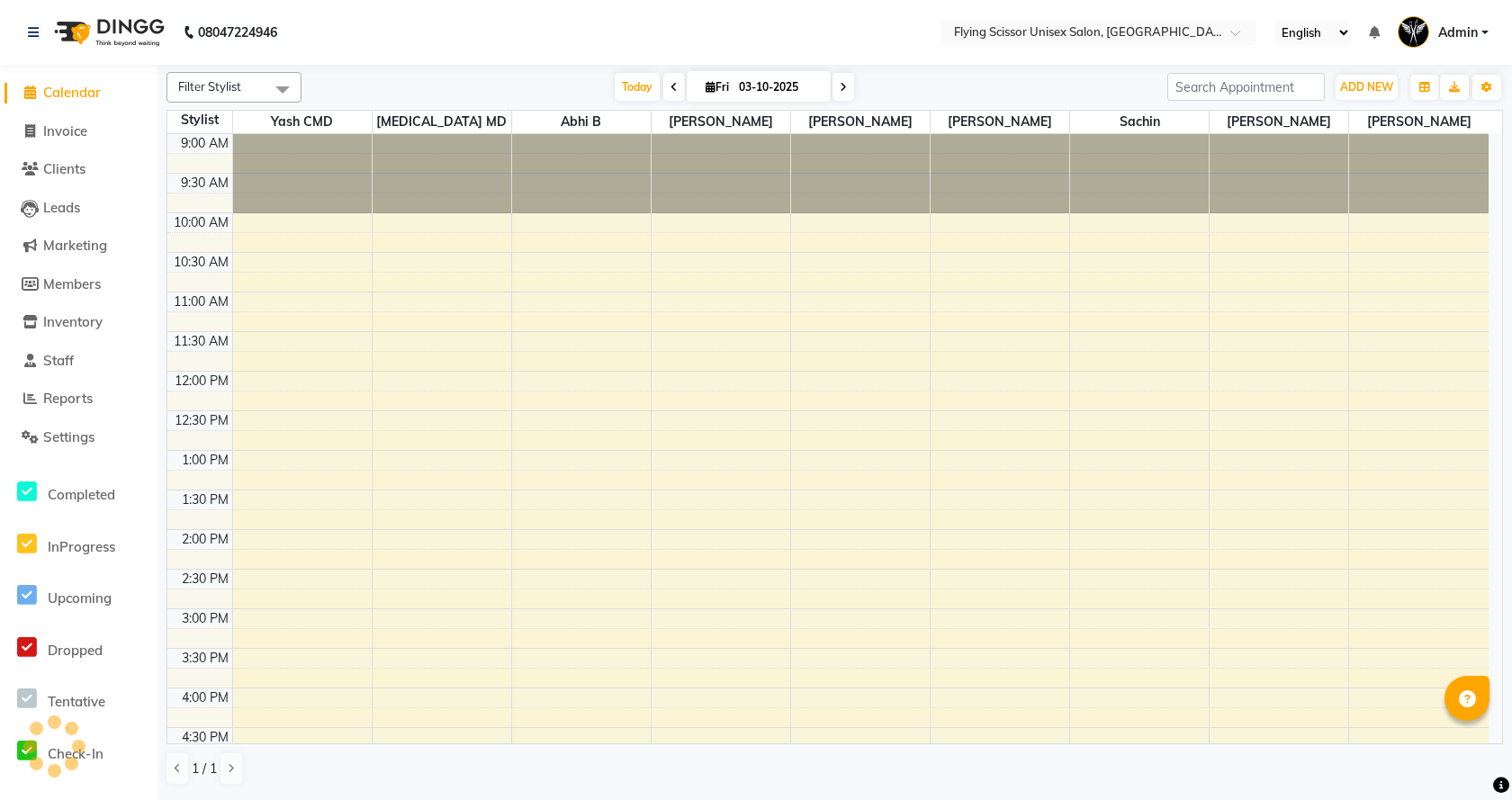
scroll to position [419, 0]
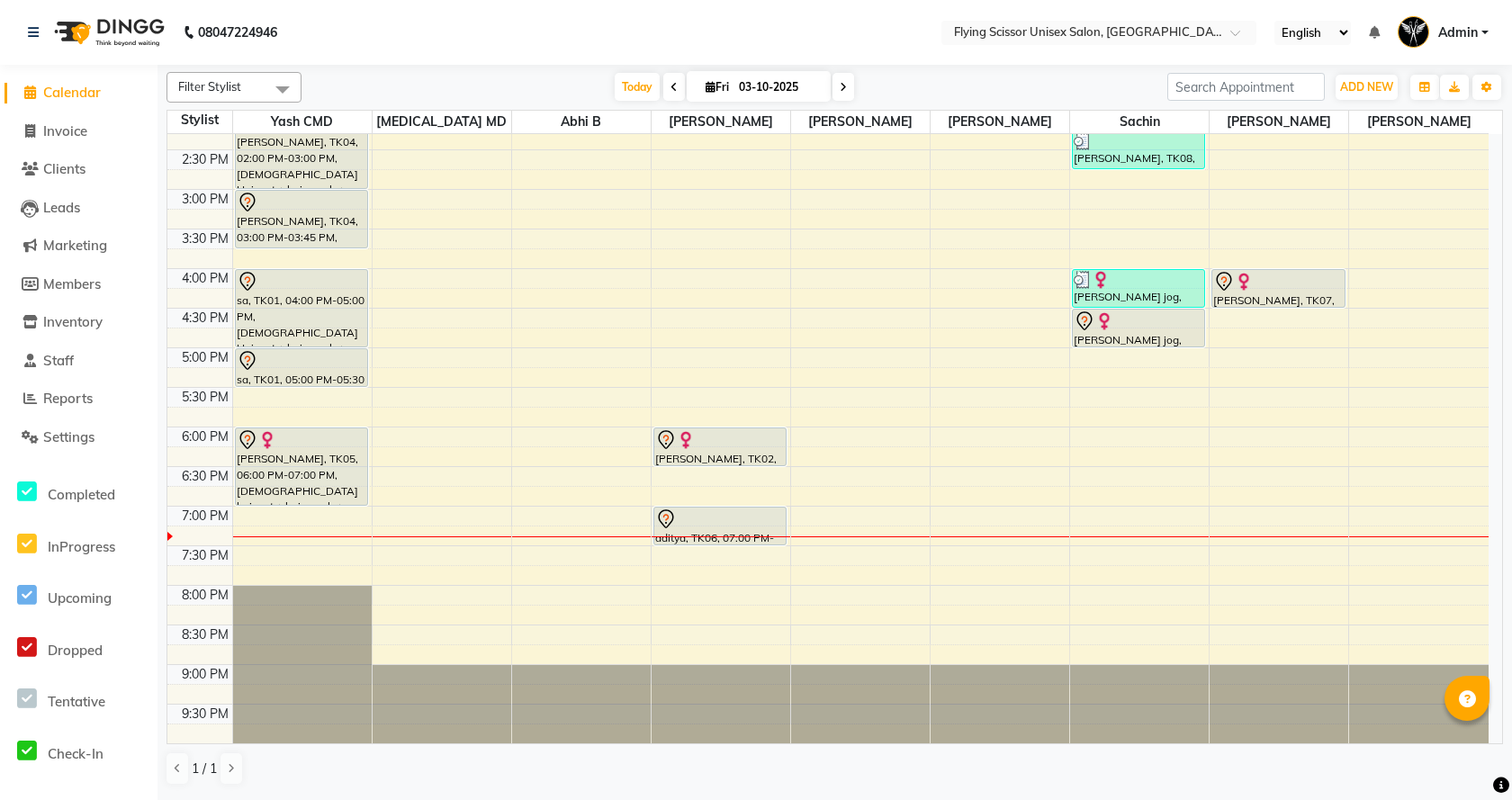
click at [1231, 541] on div "9:00 AM 9:30 AM 10:00 AM 10:30 AM 11:00 AM 11:30 AM 12:00 PM 12:30 PM 1:00 PM 1…" at bounding box center [827, 229] width 1321 height 1028
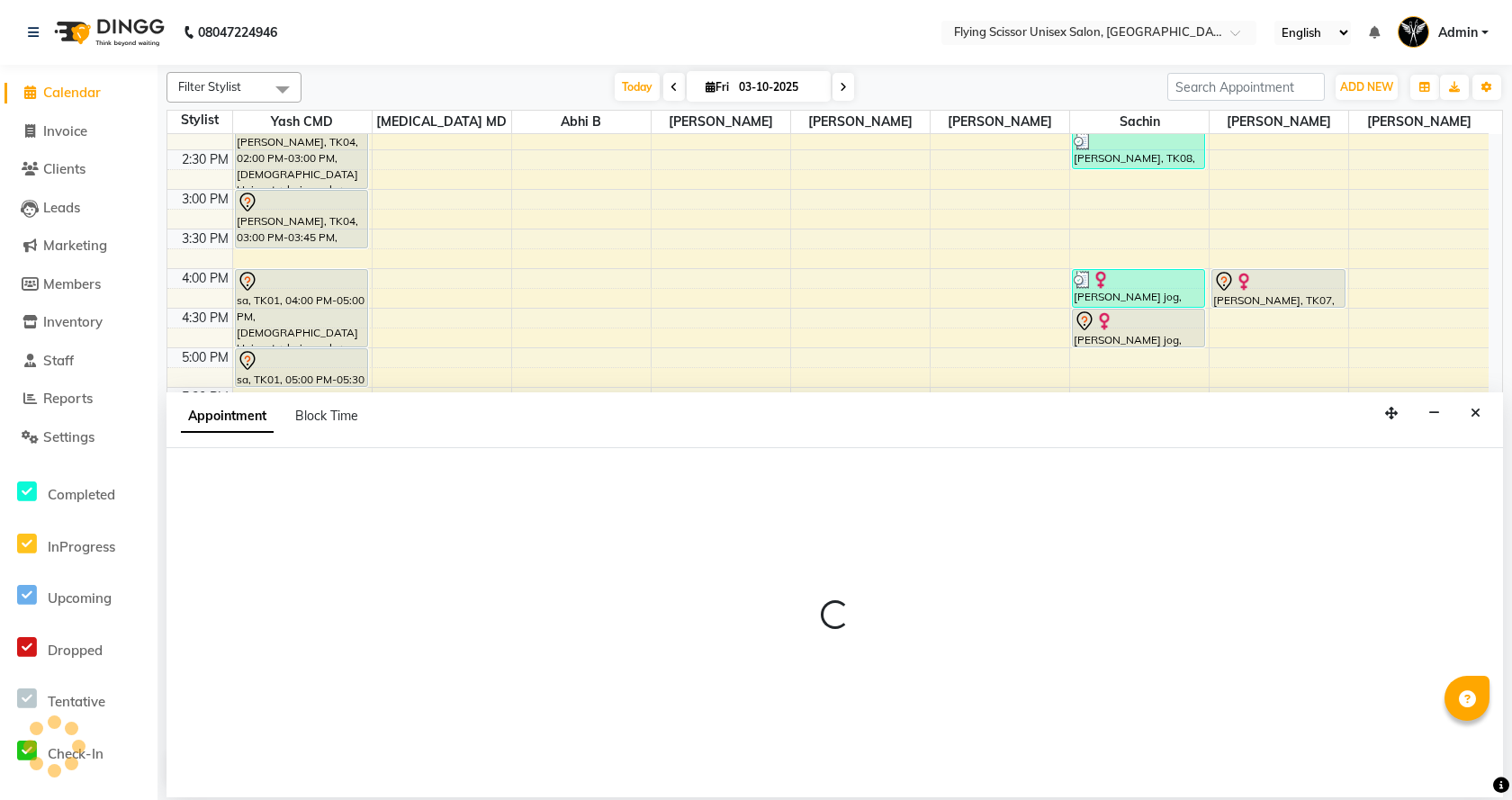
select select "70618"
select select "1155"
select select "tentative"
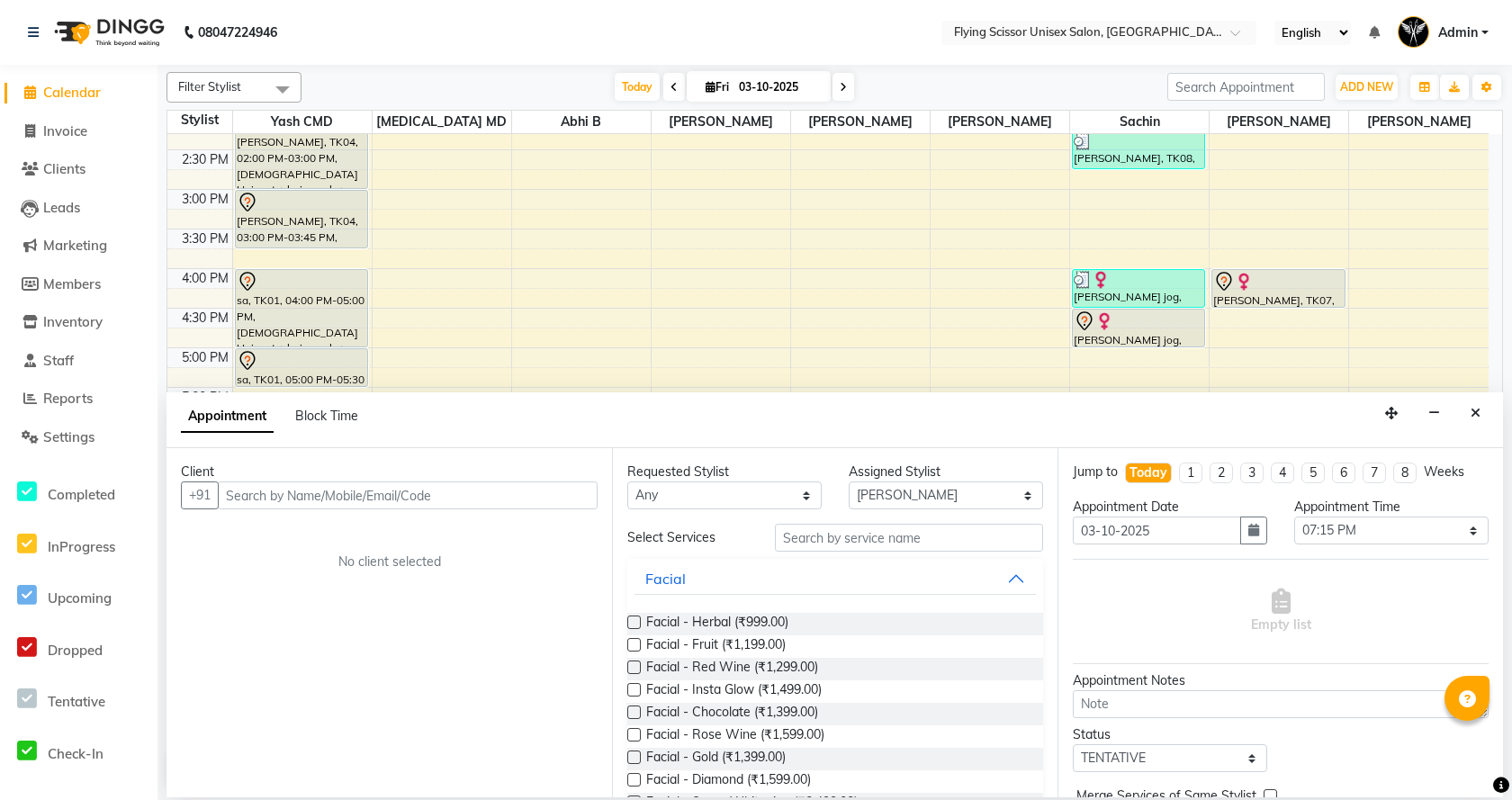
click at [476, 502] on input "text" at bounding box center [407, 495] width 380 height 28
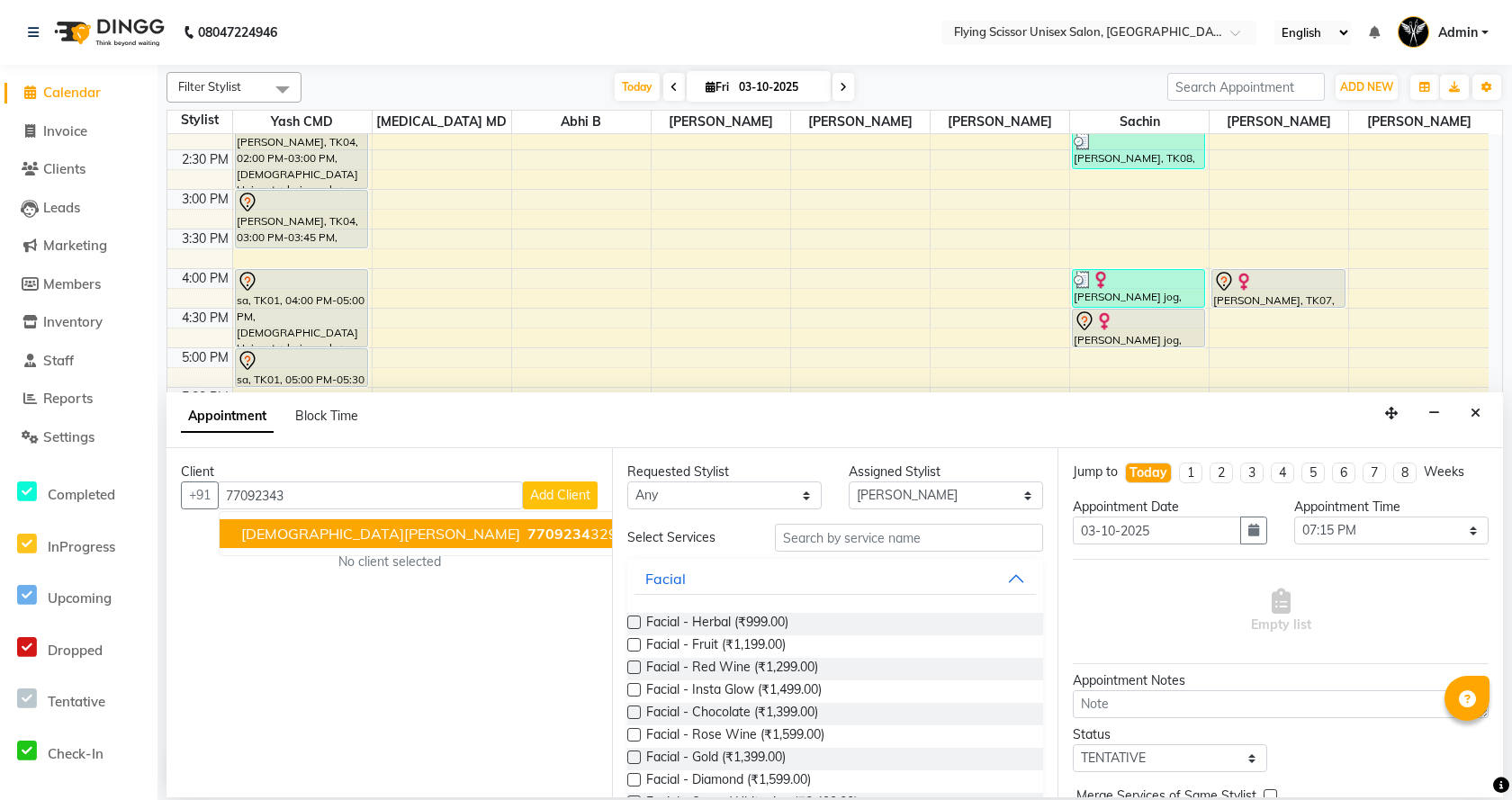
click at [523, 534] on ngb-highlight "7709234 329" at bounding box center [570, 533] width 94 height 18
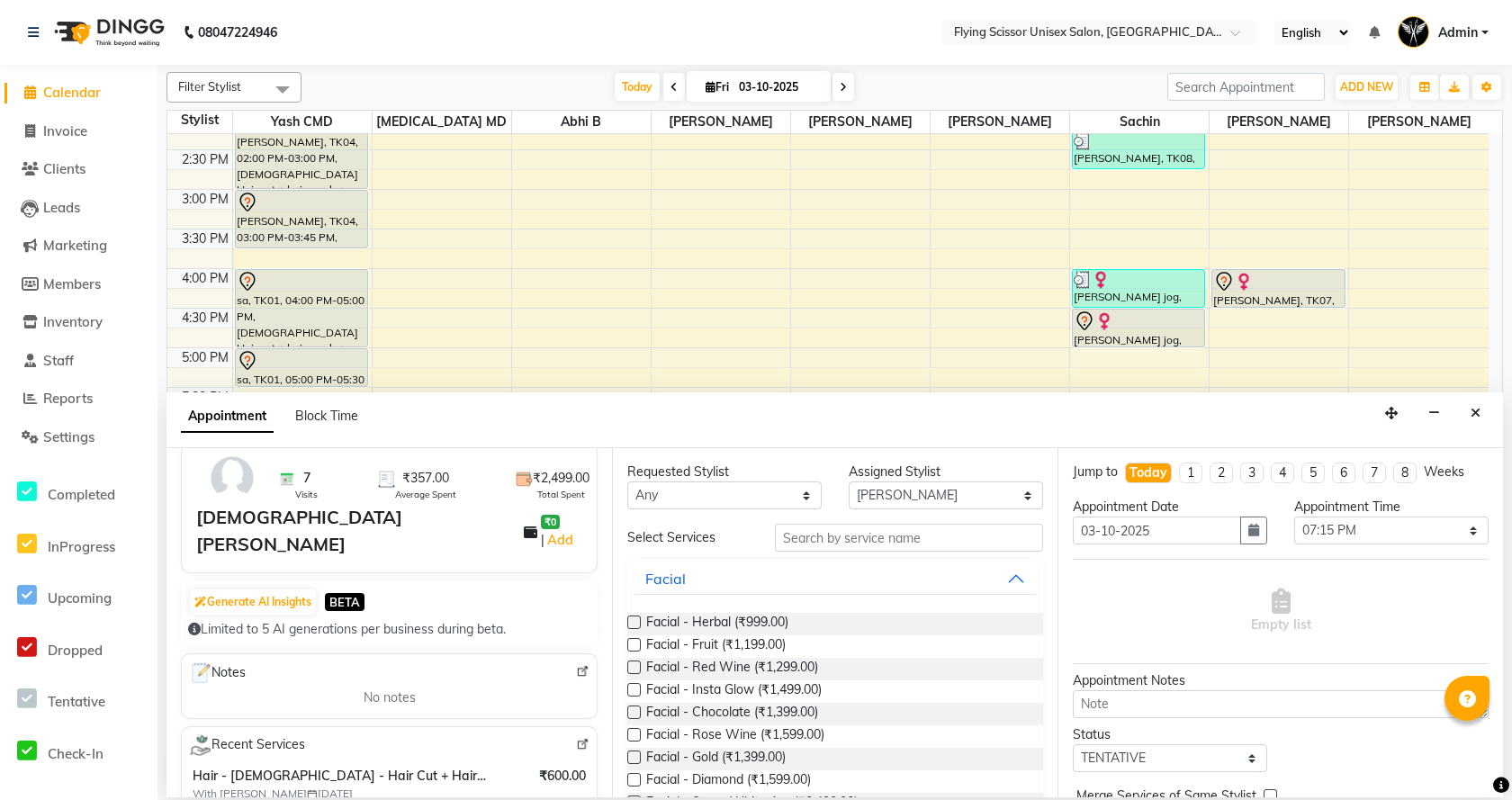
scroll to position [270, 0]
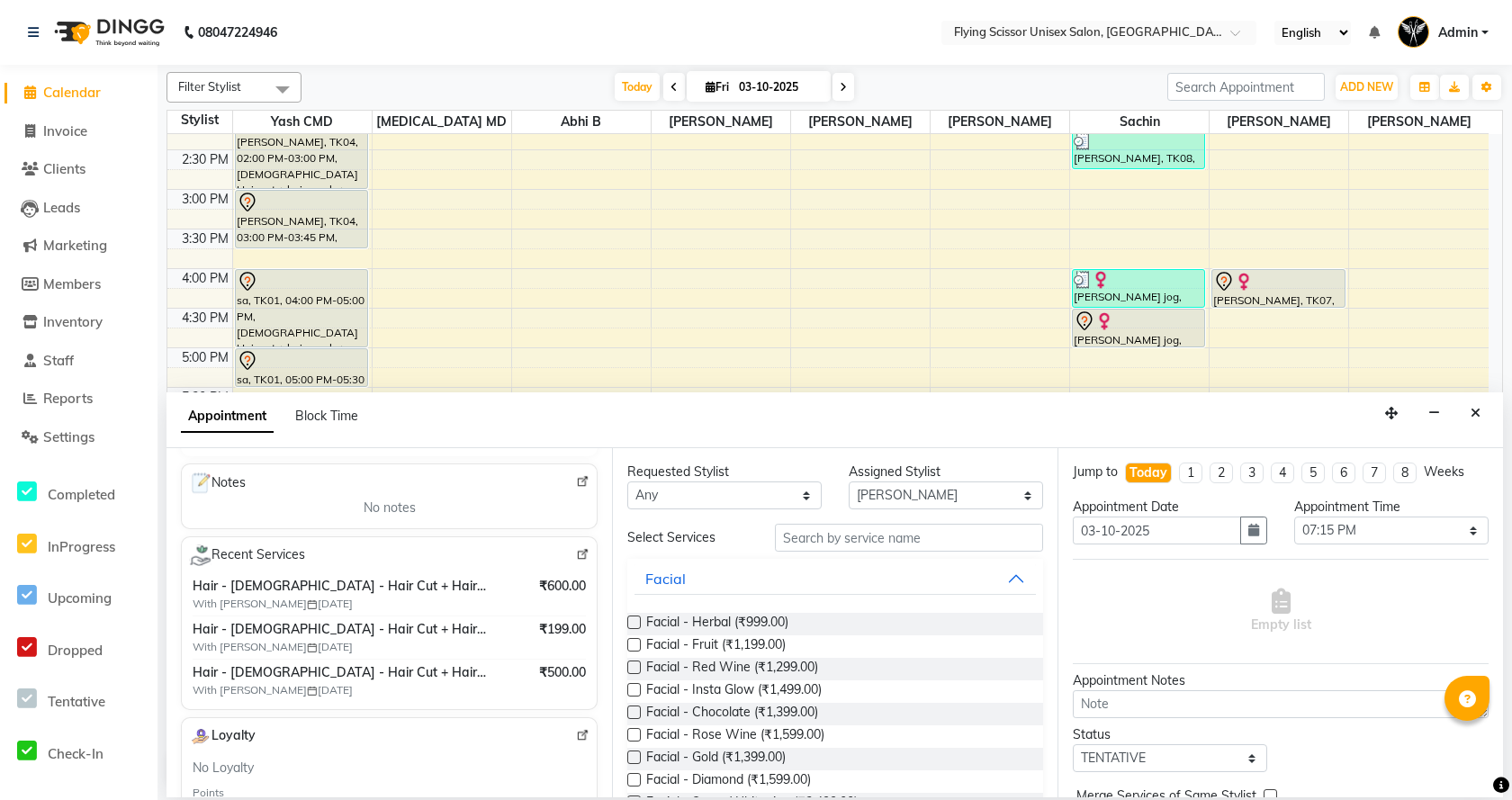
type input "7709234329"
click at [797, 540] on input "text" at bounding box center [908, 537] width 268 height 28
type input "s"
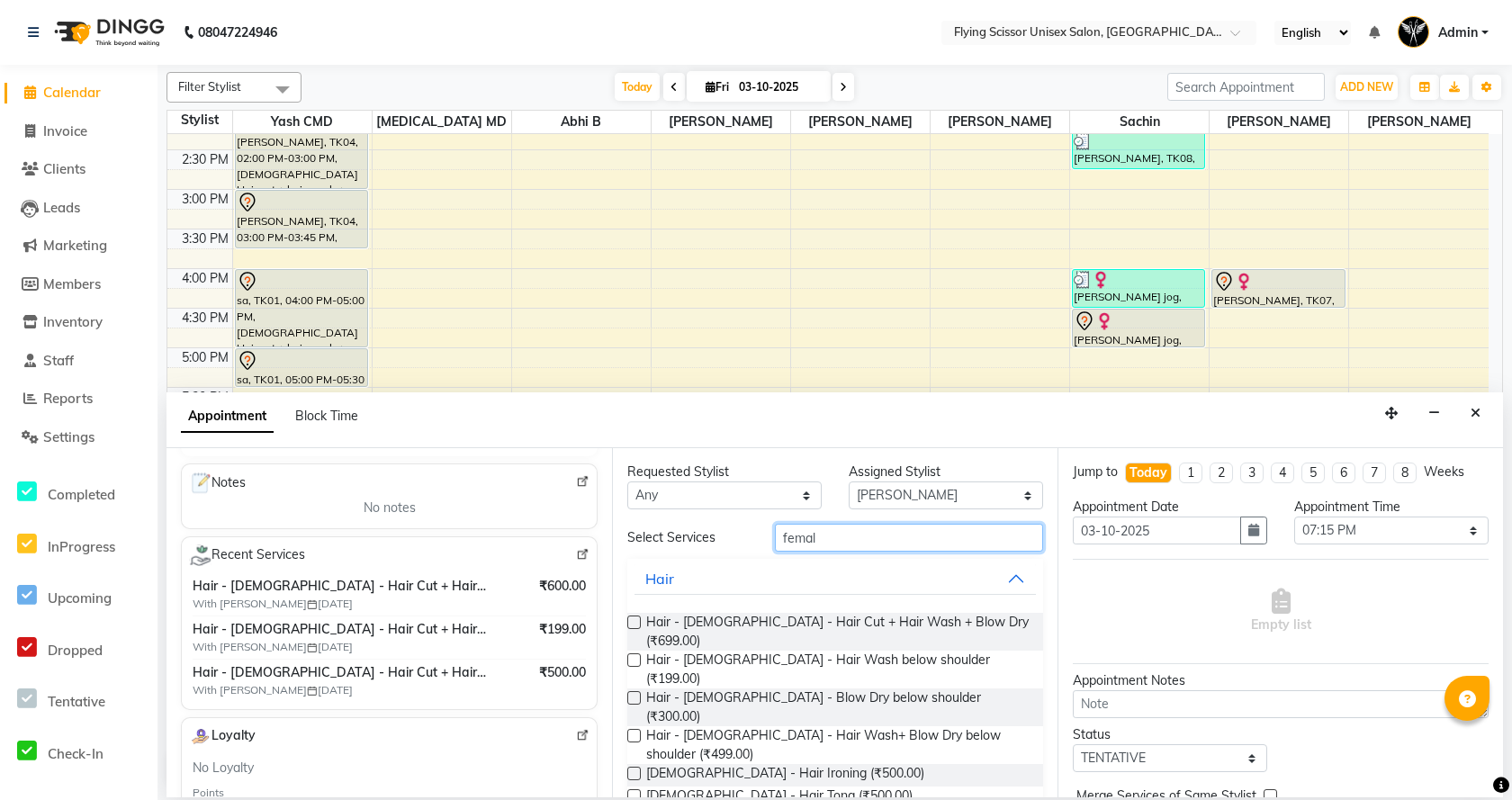
type input "femal"
click at [639, 623] on label at bounding box center [634, 622] width 14 height 14
click at [639, 623] on input "checkbox" at bounding box center [633, 624] width 12 height 12
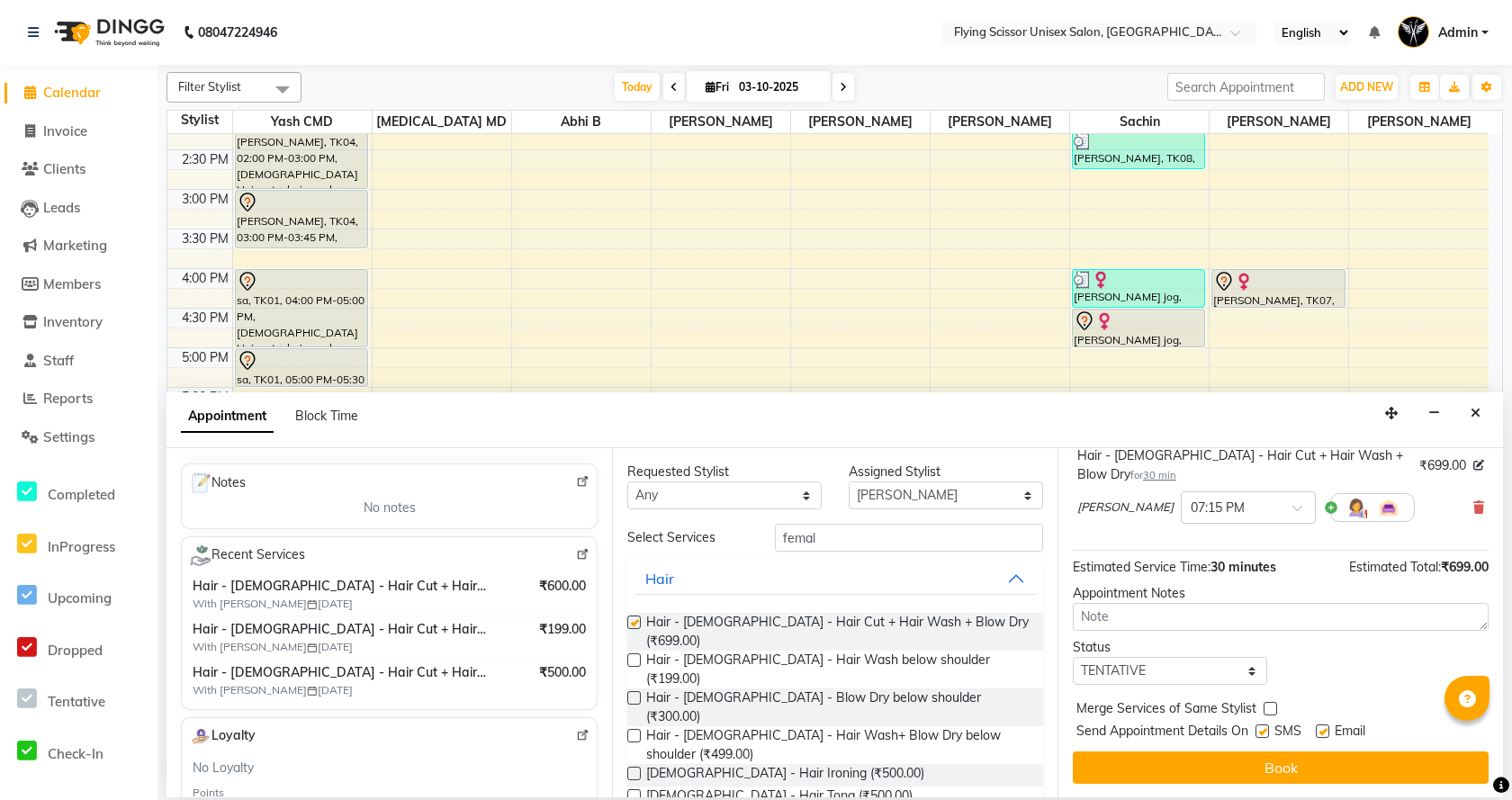
checkbox input "false"
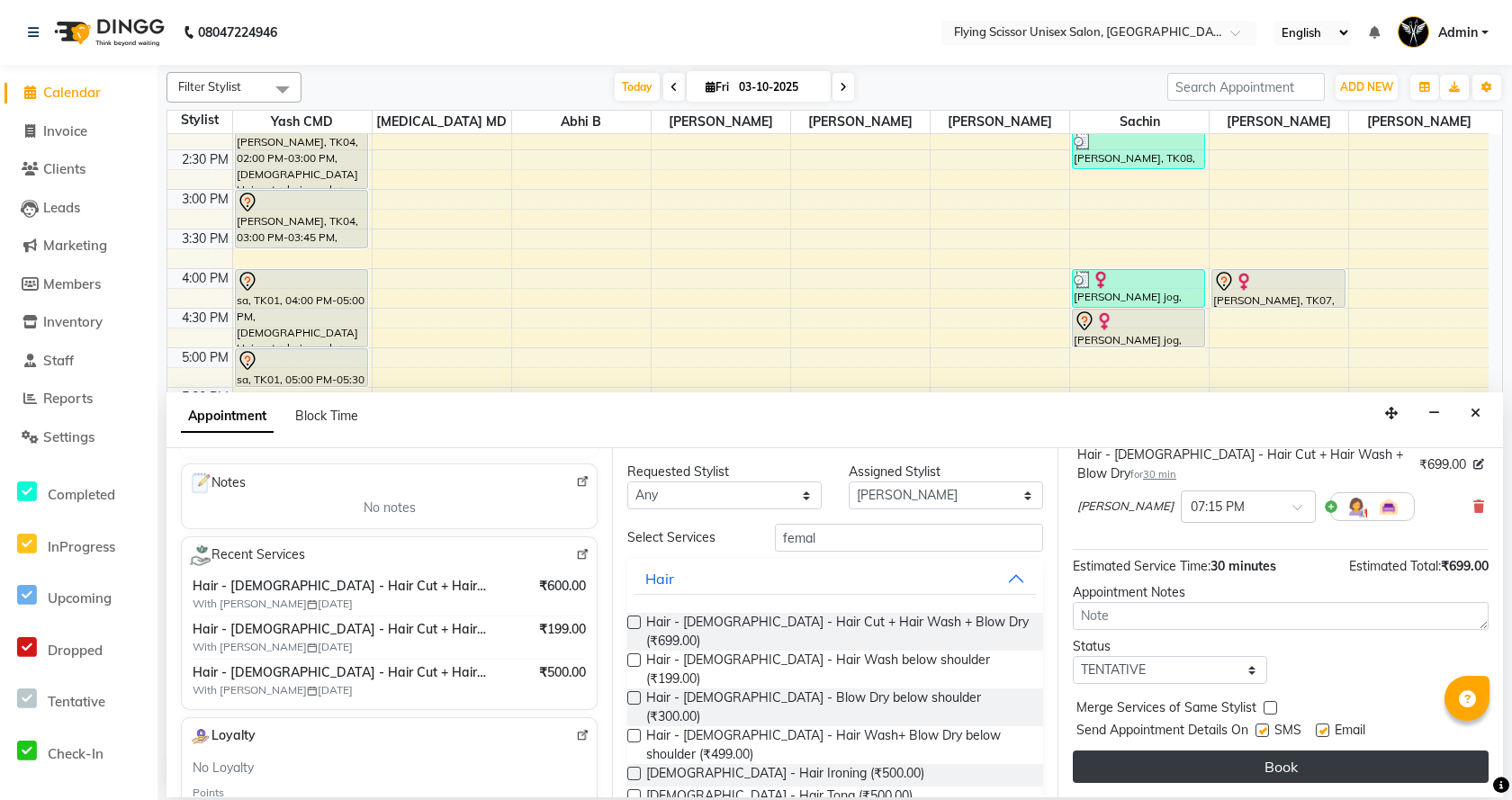
click at [1385, 758] on button "Book" at bounding box center [1280, 766] width 416 height 32
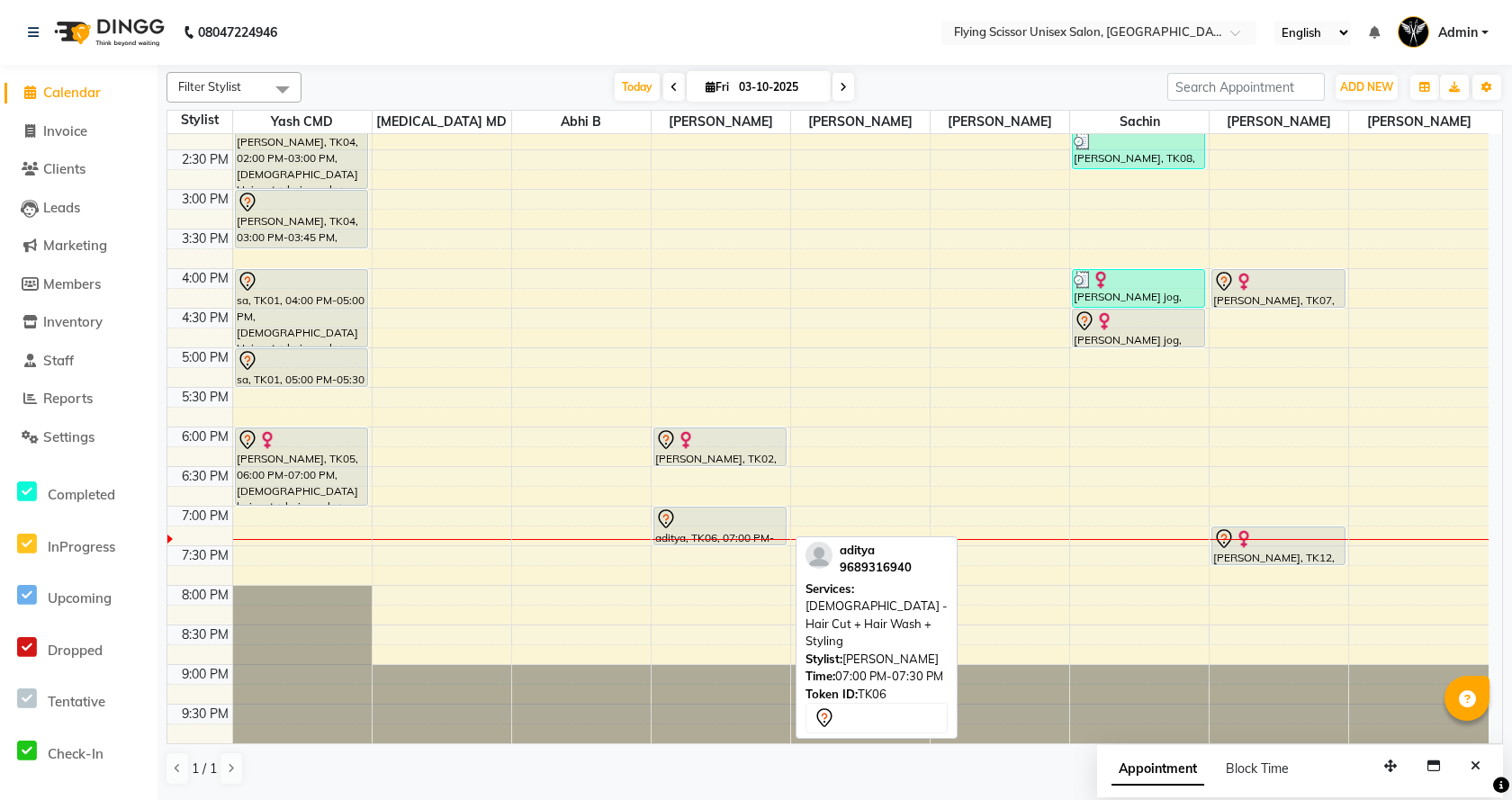
scroll to position [149, 0]
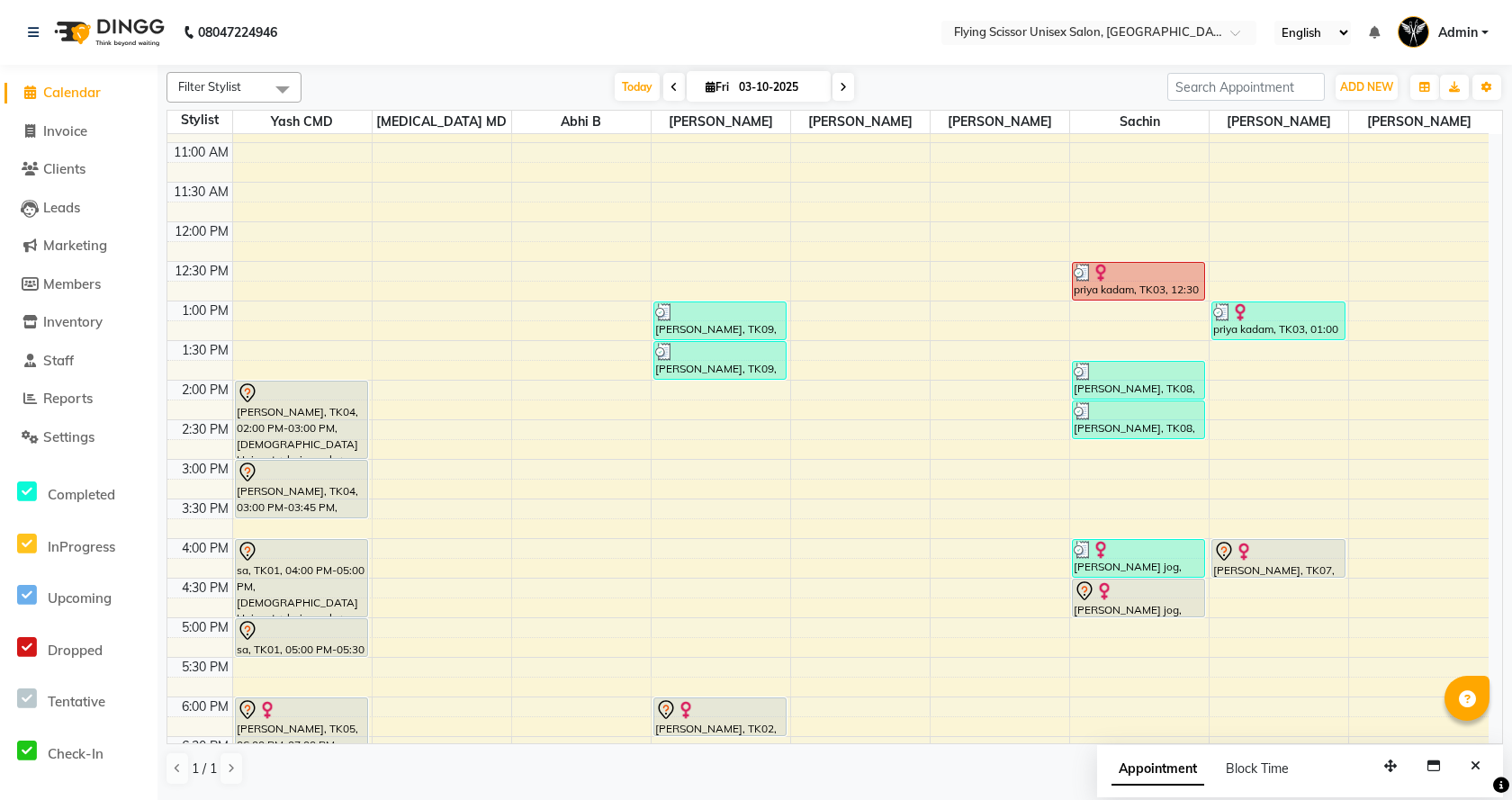
click at [832, 88] on span at bounding box center [843, 87] width 22 height 28
type input "04-10-2025"
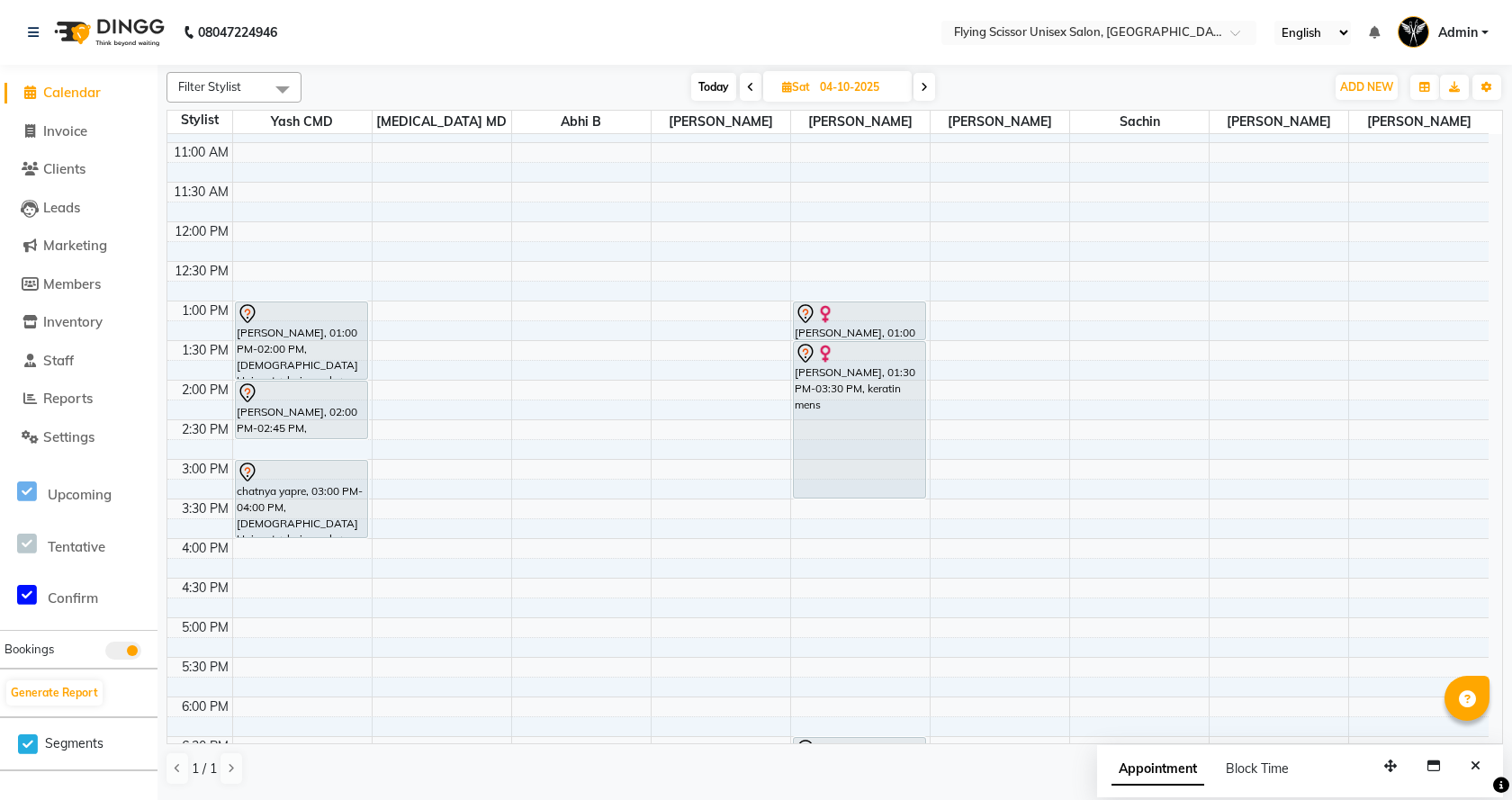
scroll to position [60, 0]
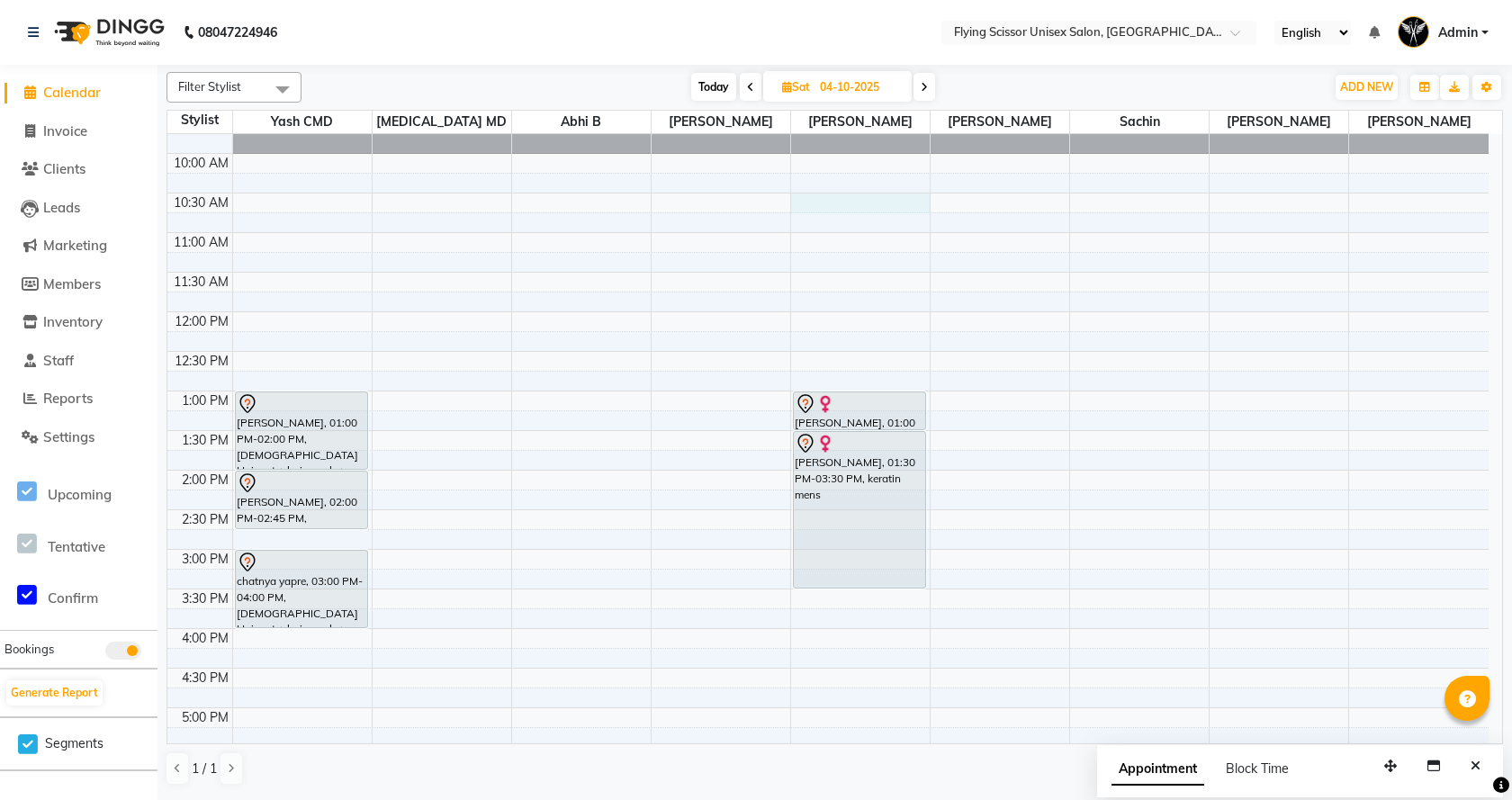
click at [828, 202] on div "9:00 AM 9:30 AM 10:00 AM 10:30 AM 11:00 AM 11:30 AM 12:00 PM 12:30 PM 1:00 PM 1…" at bounding box center [827, 589] width 1321 height 1028
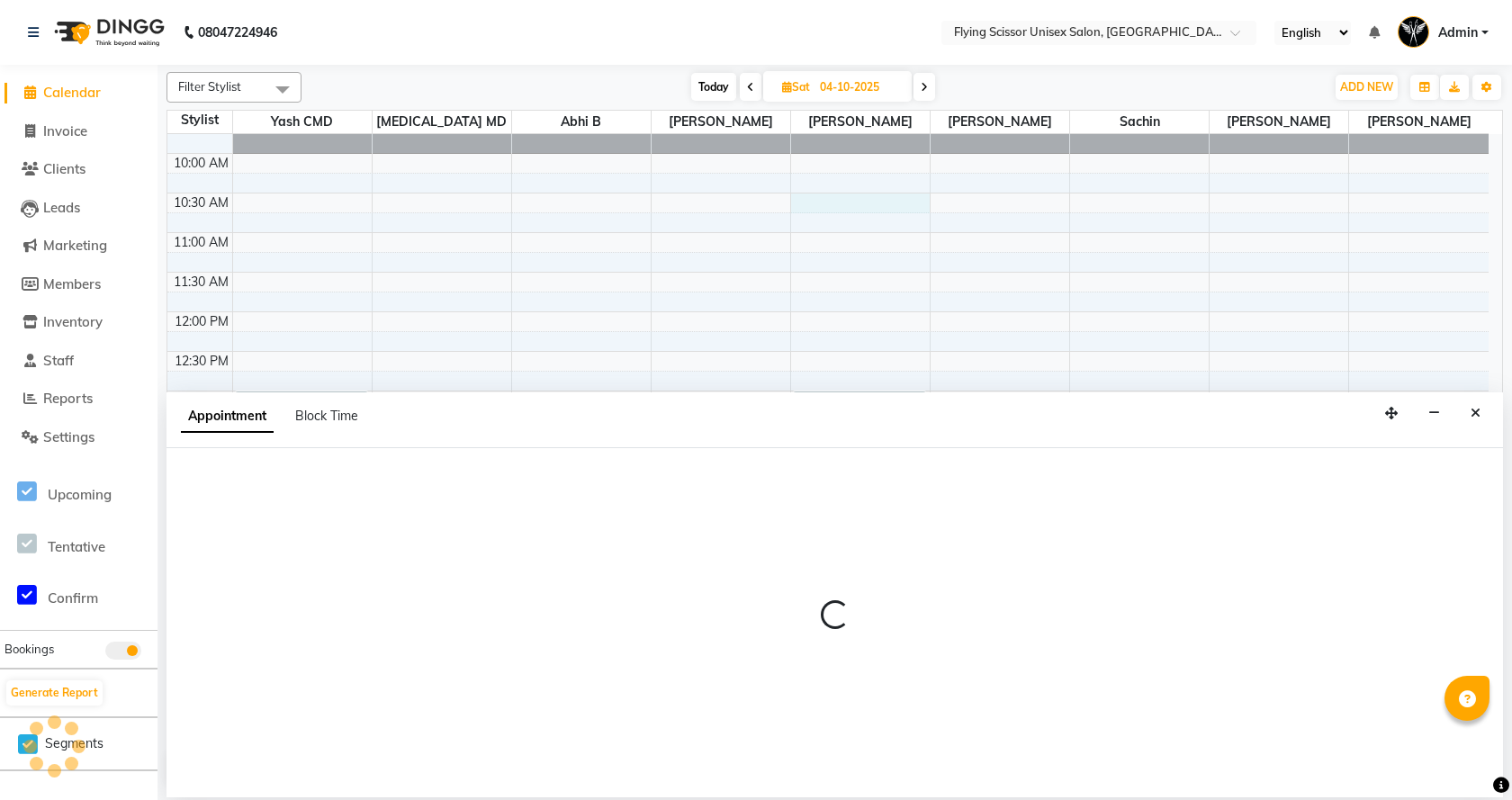
select select "18390"
select select "tentative"
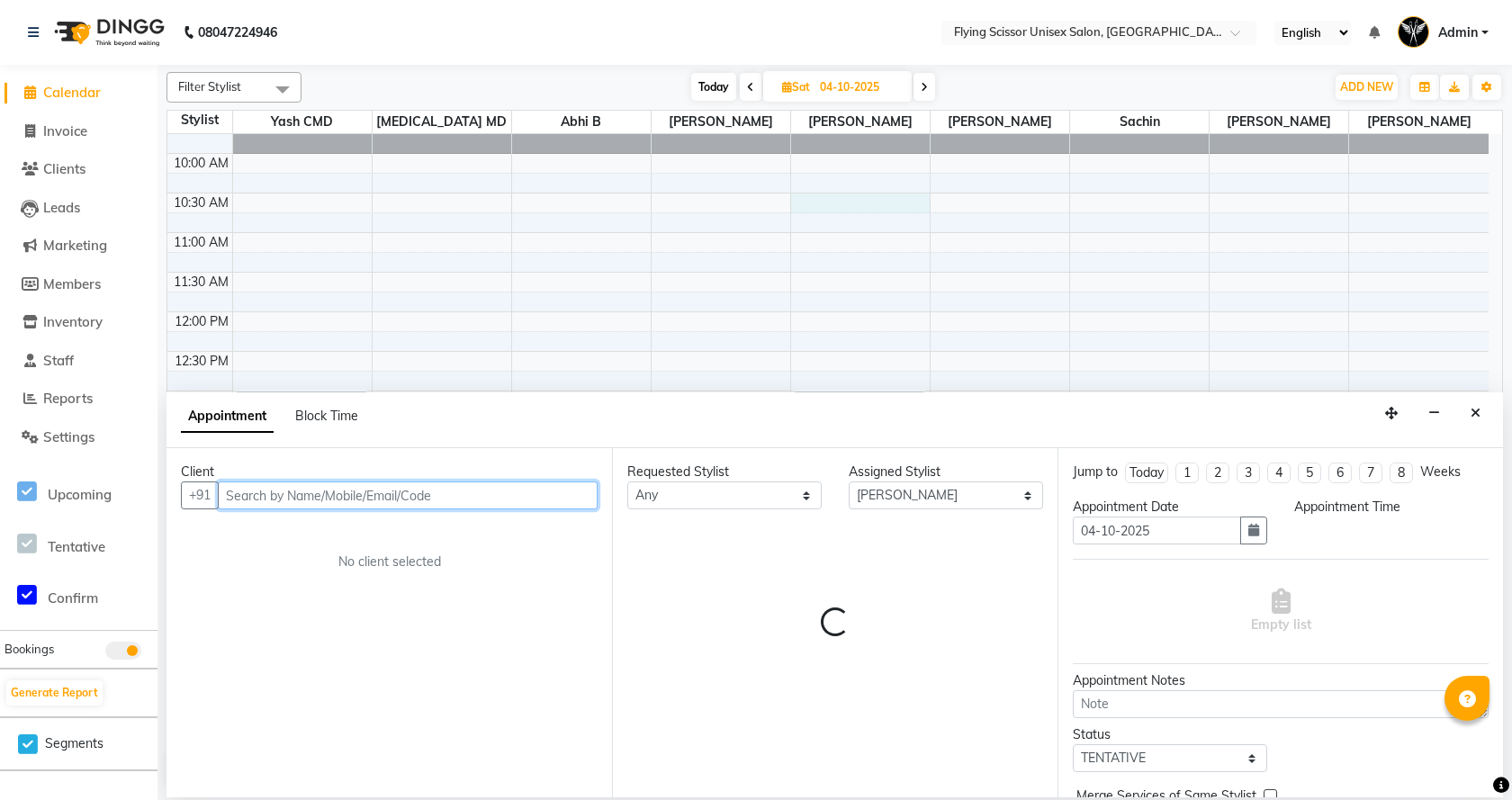
select select "630"
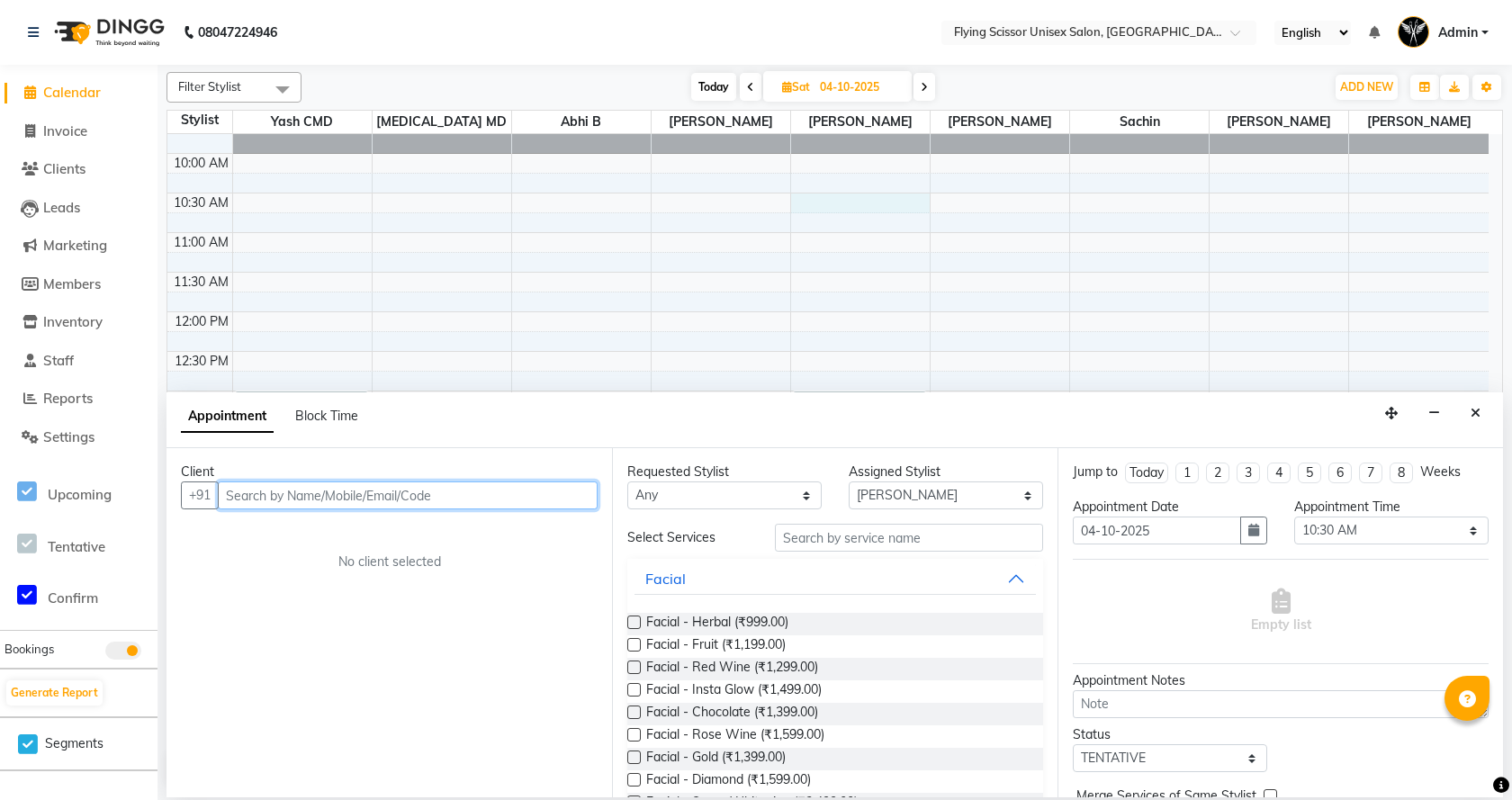
drag, startPoint x: 581, startPoint y: 498, endPoint x: 486, endPoint y: 286, distance: 232.3
click at [574, 494] on input "text" at bounding box center [407, 495] width 380 height 28
type input "a"
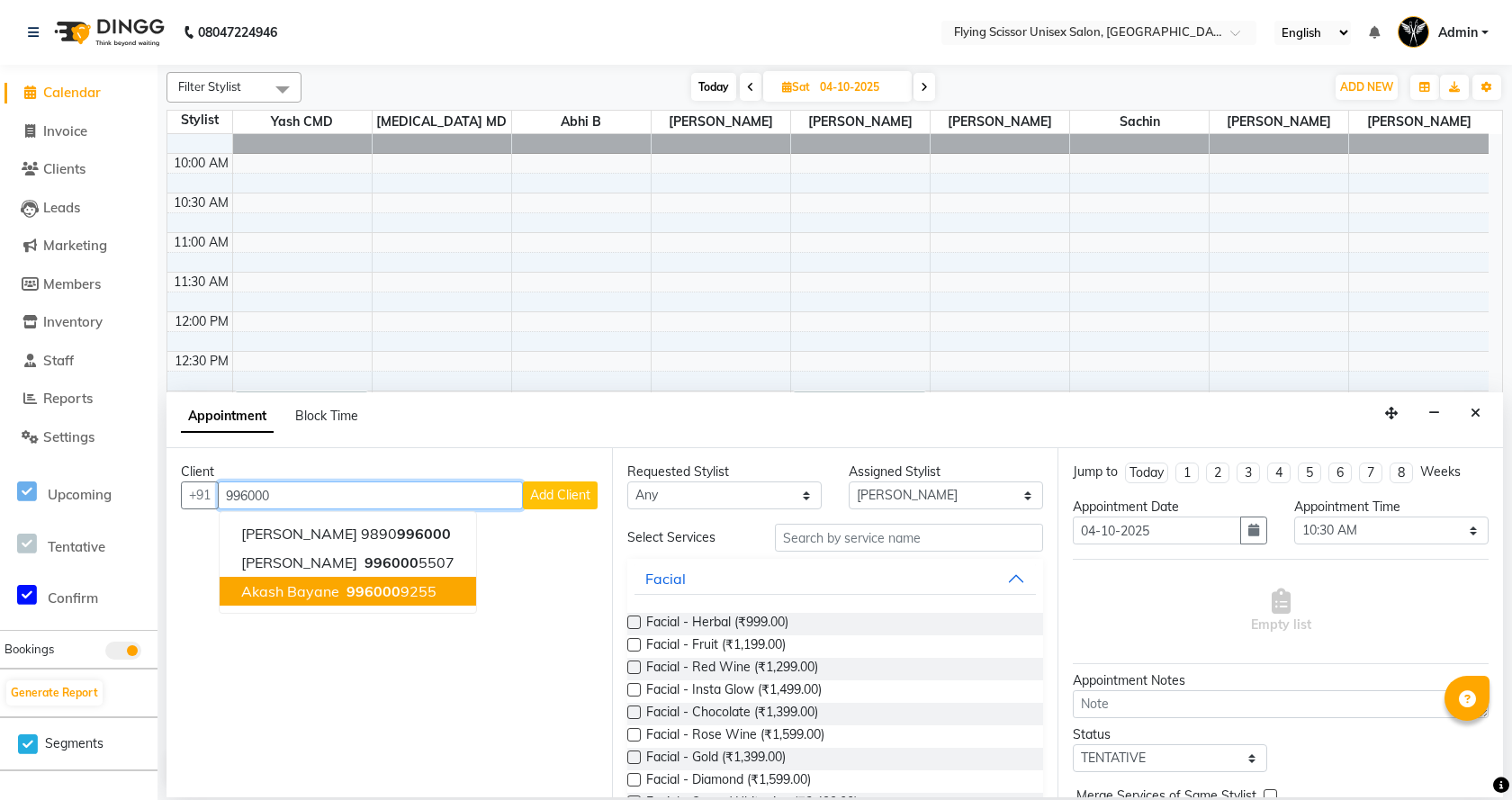
click at [332, 600] on button "akash bayane 996000 9255" at bounding box center [347, 591] width 256 height 29
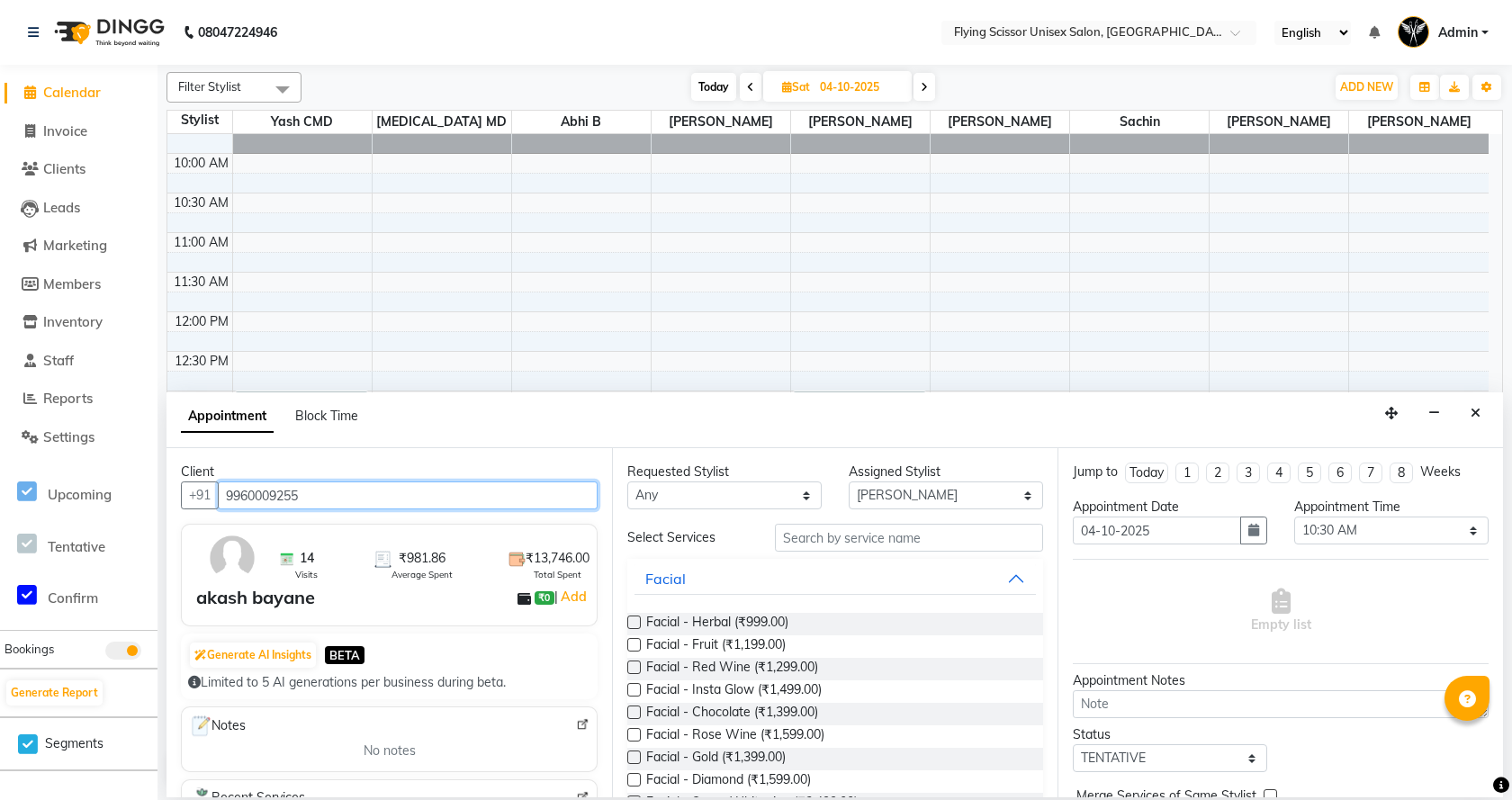
type input "9960009255"
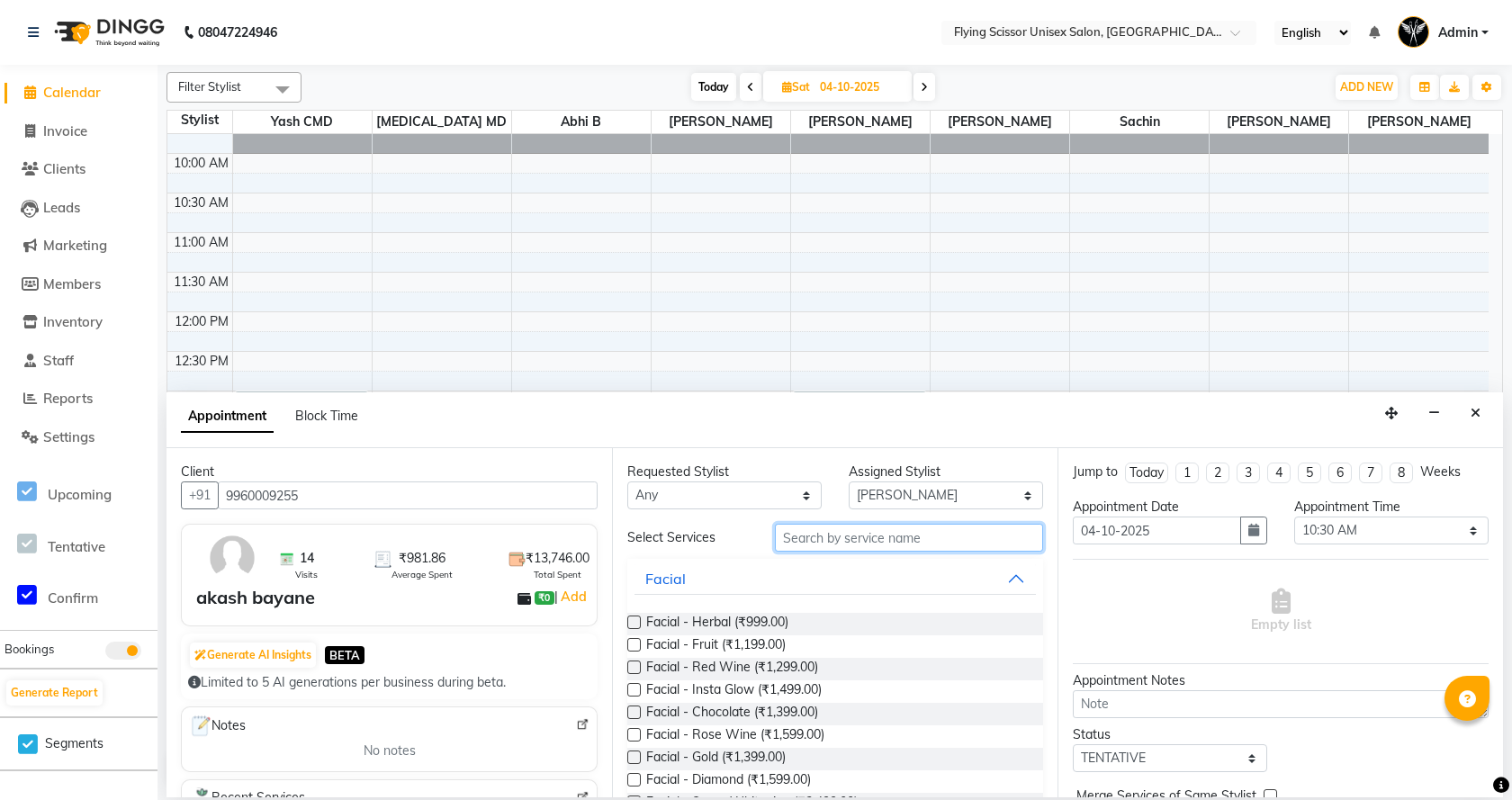
click at [820, 539] on input "text" at bounding box center [908, 537] width 268 height 28
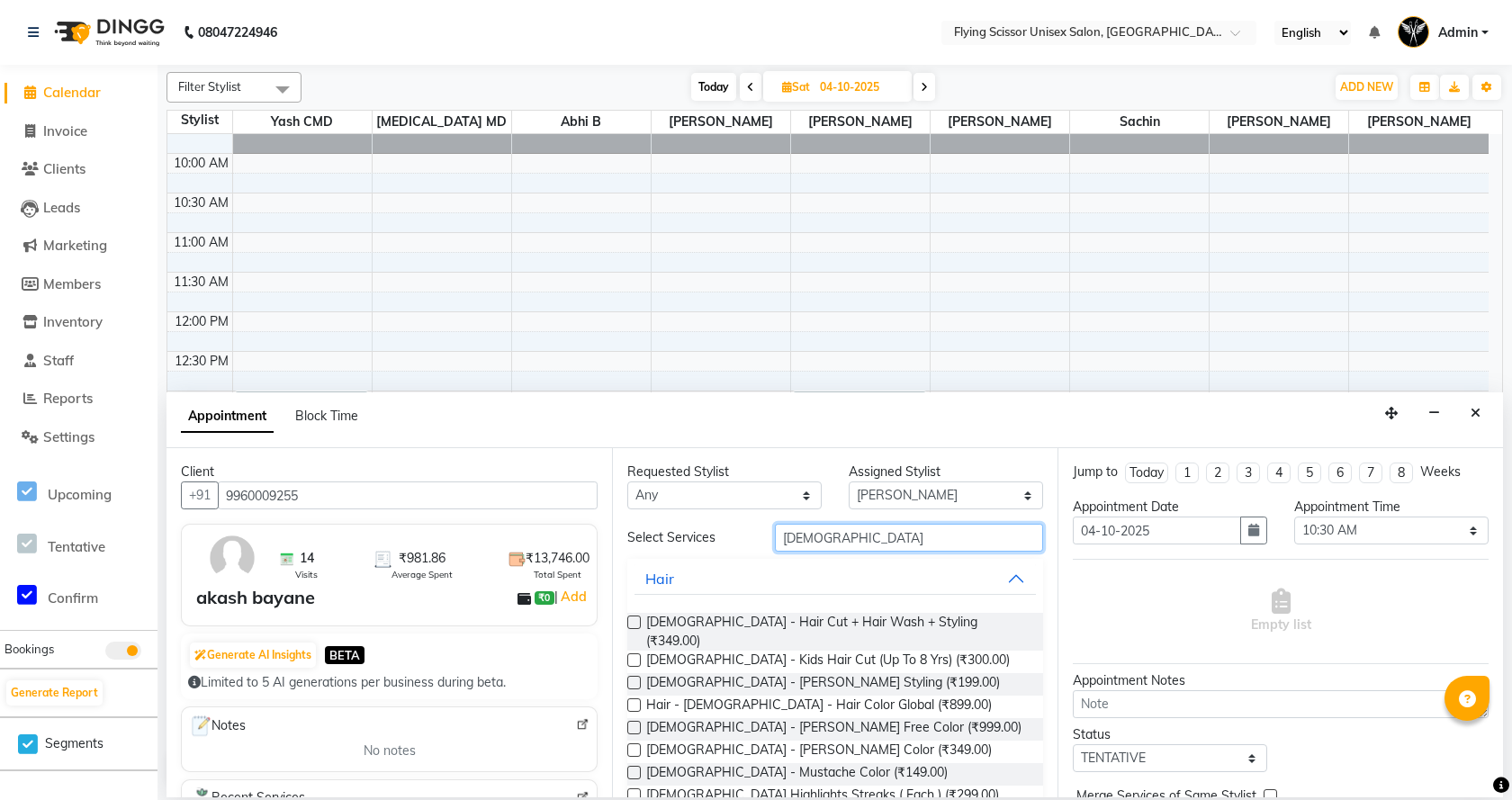
type input "male"
click at [634, 625] on label at bounding box center [634, 622] width 14 height 14
click at [634, 625] on input "checkbox" at bounding box center [633, 624] width 12 height 12
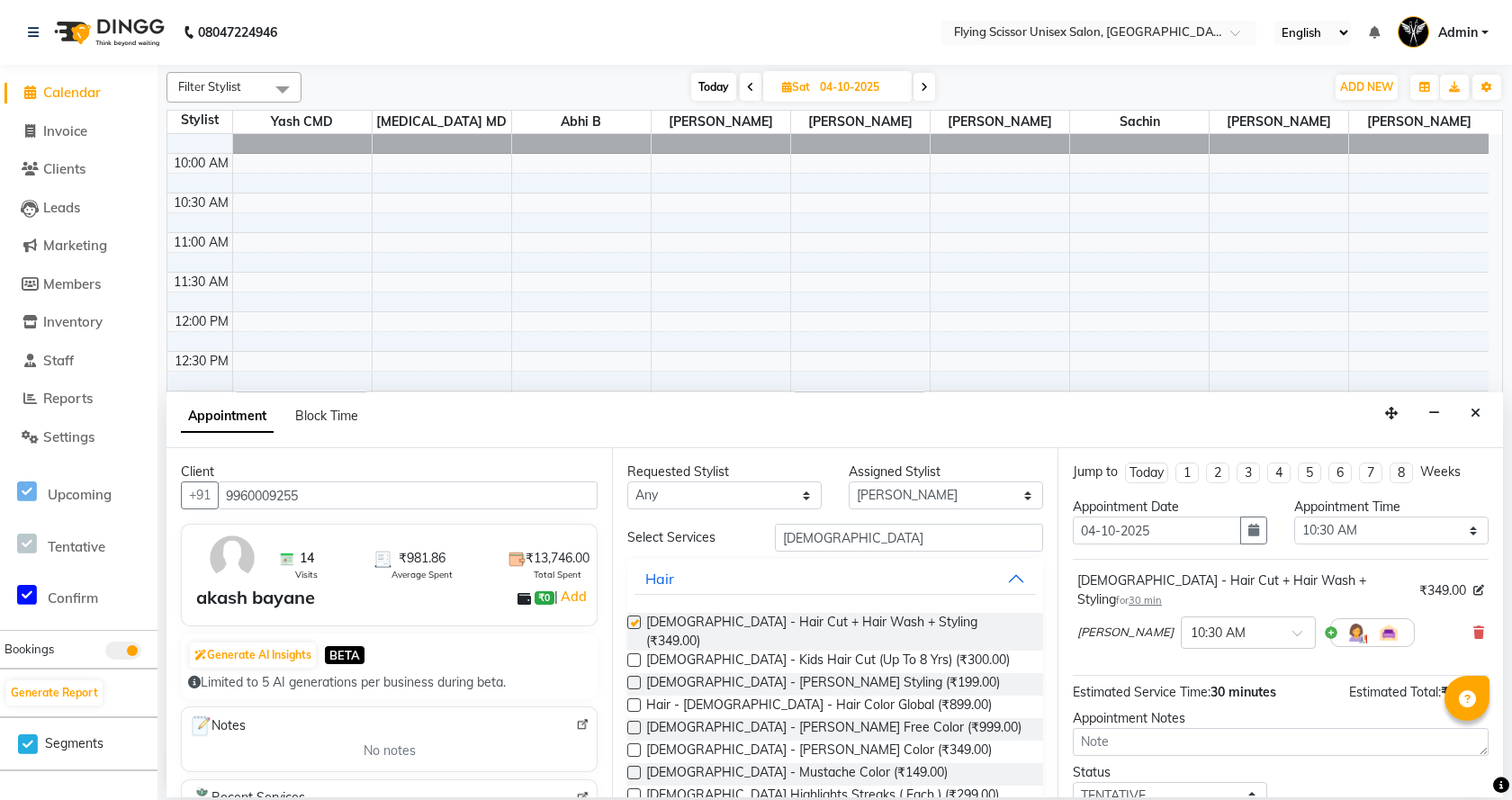
checkbox input "false"
drag, startPoint x: 628, startPoint y: 669, endPoint x: 1045, endPoint y: 669, distance: 417.0
click at [651, 672] on div "Male - Beard Styling (₹199.00)" at bounding box center [834, 683] width 416 height 23
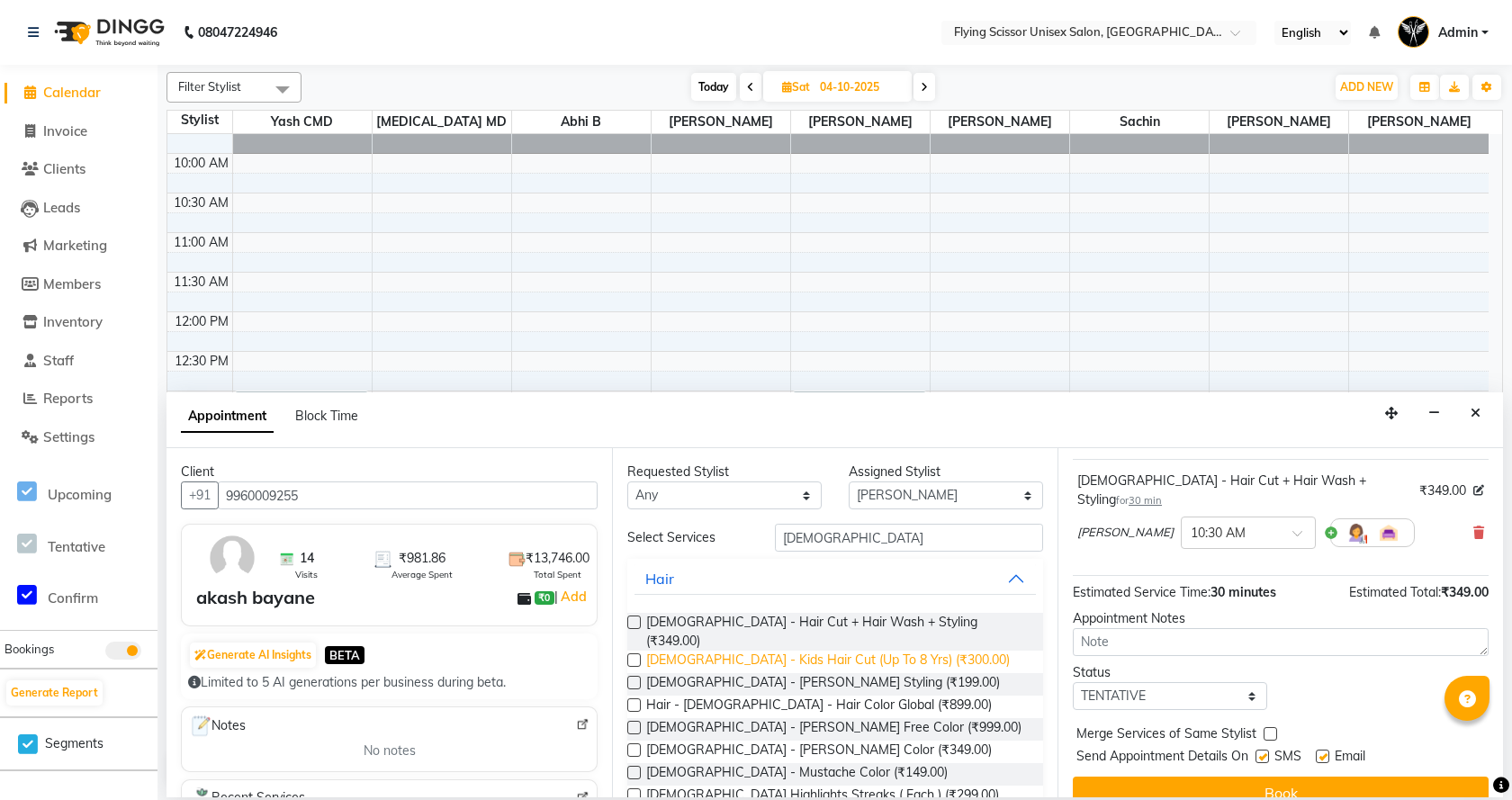
scroll to position [107, 0]
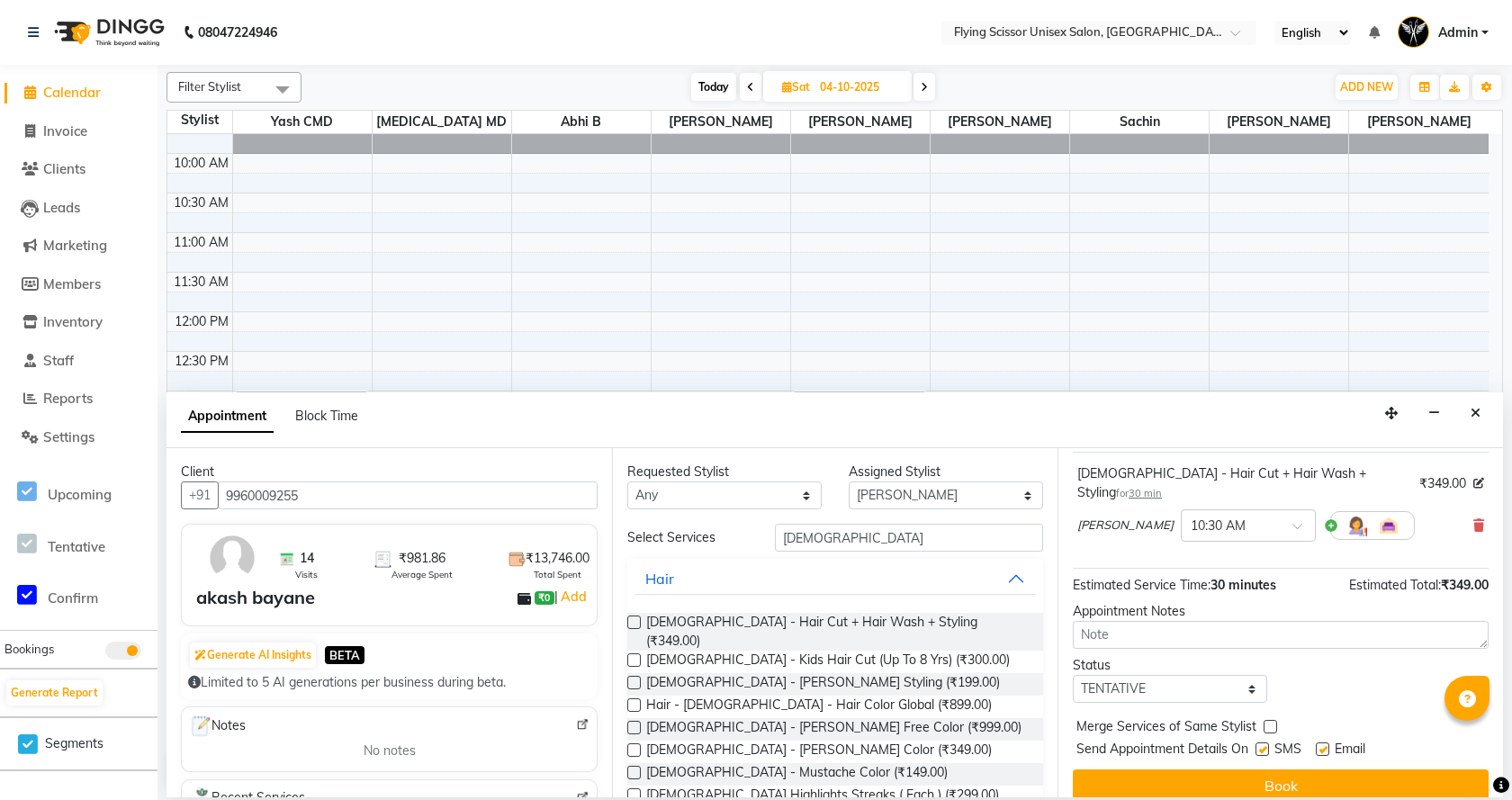
click at [634, 675] on label at bounding box center [634, 682] width 14 height 14
click at [634, 678] on input "checkbox" at bounding box center [633, 684] width 12 height 12
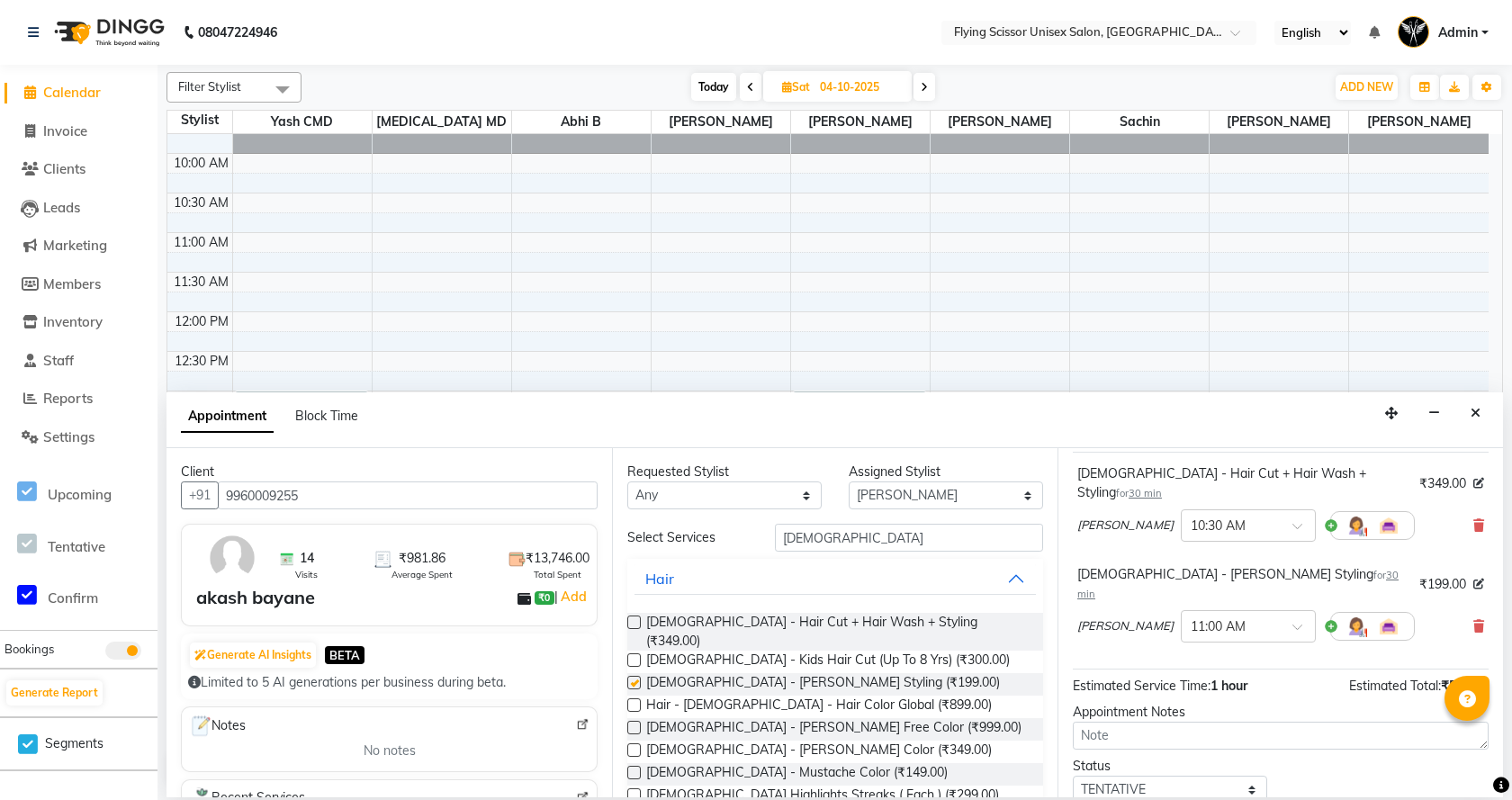
checkbox input "false"
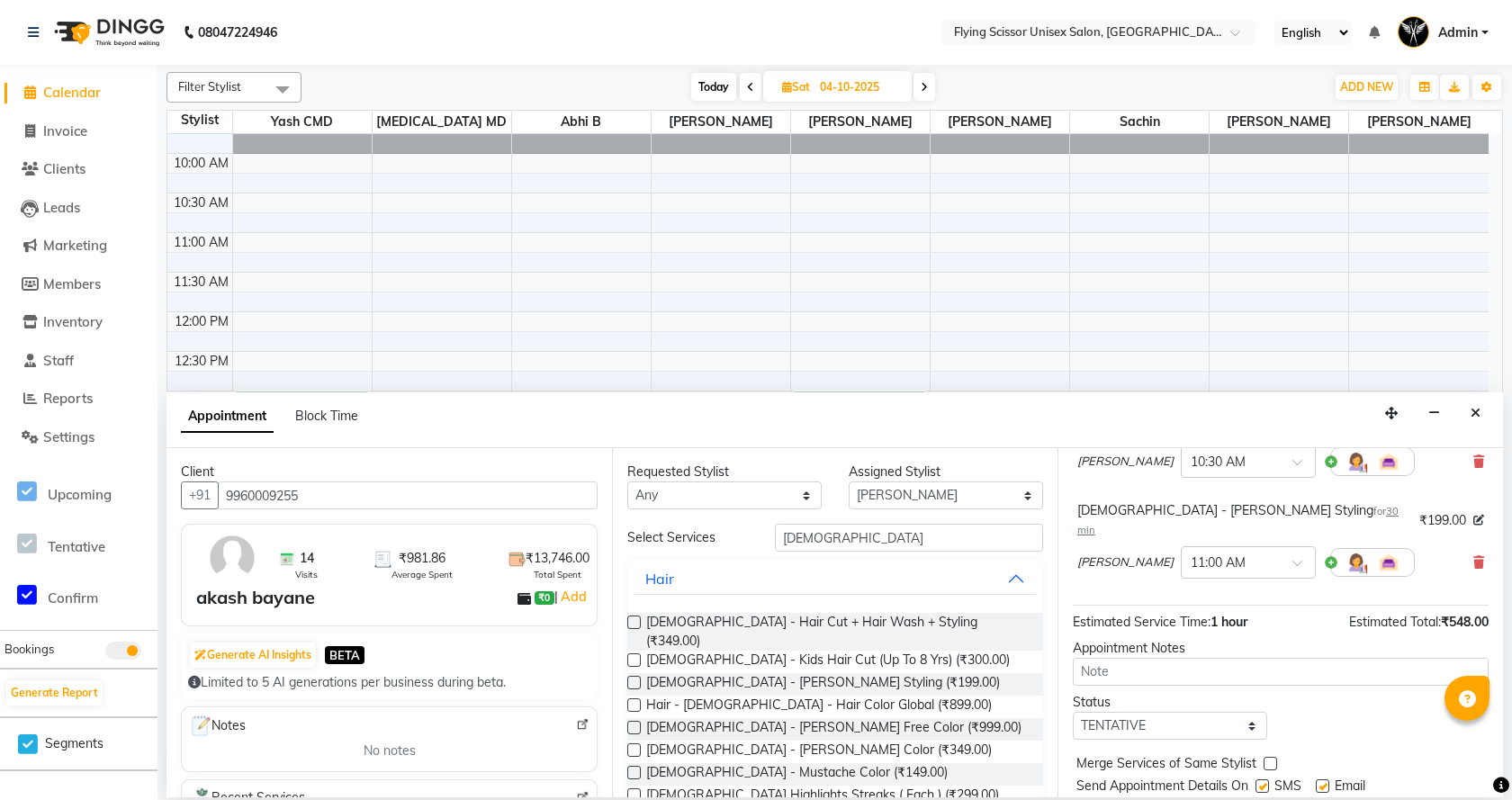
scroll to position [189, 0]
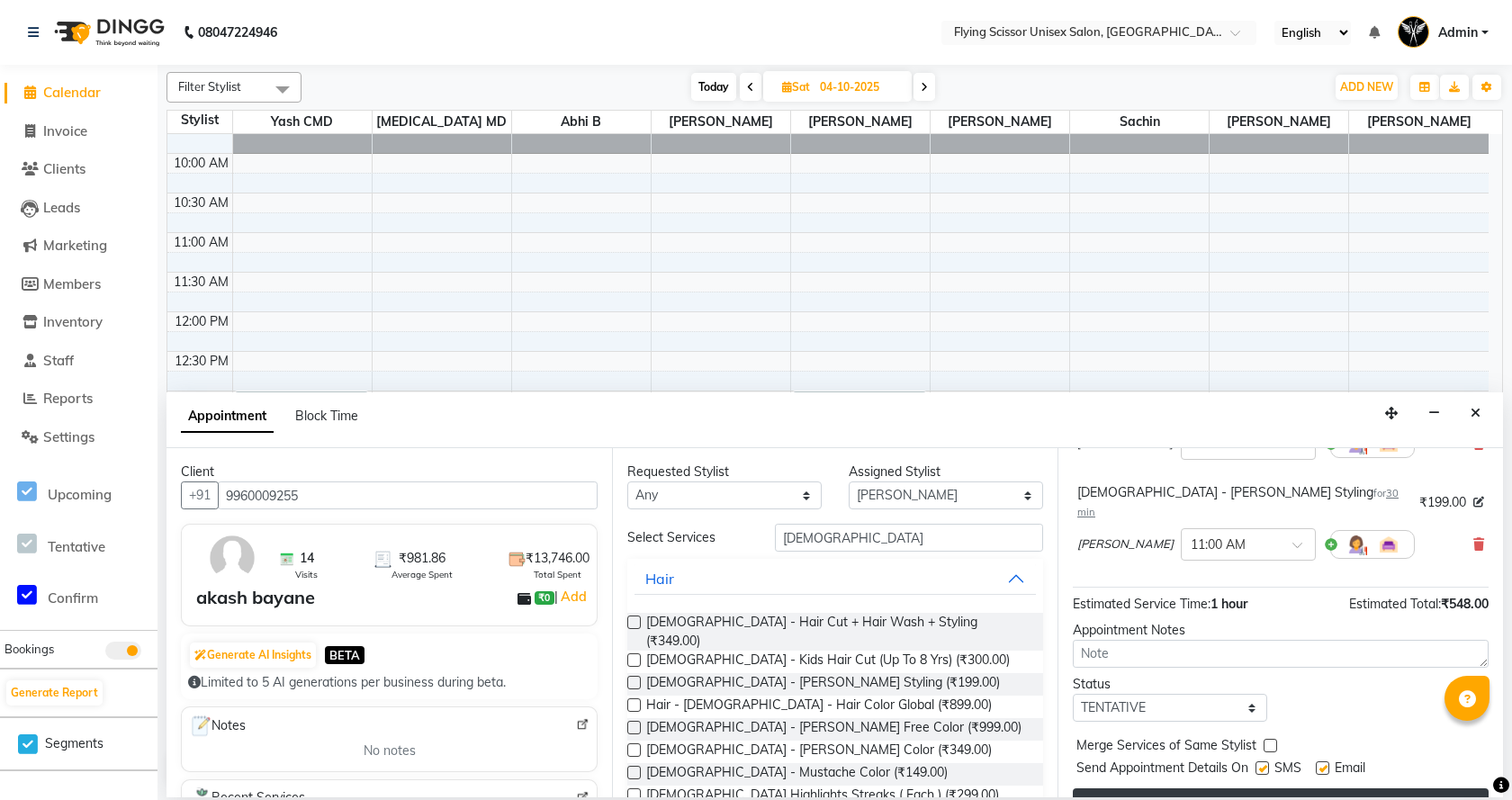
click at [1377, 788] on button "Book" at bounding box center [1280, 804] width 416 height 32
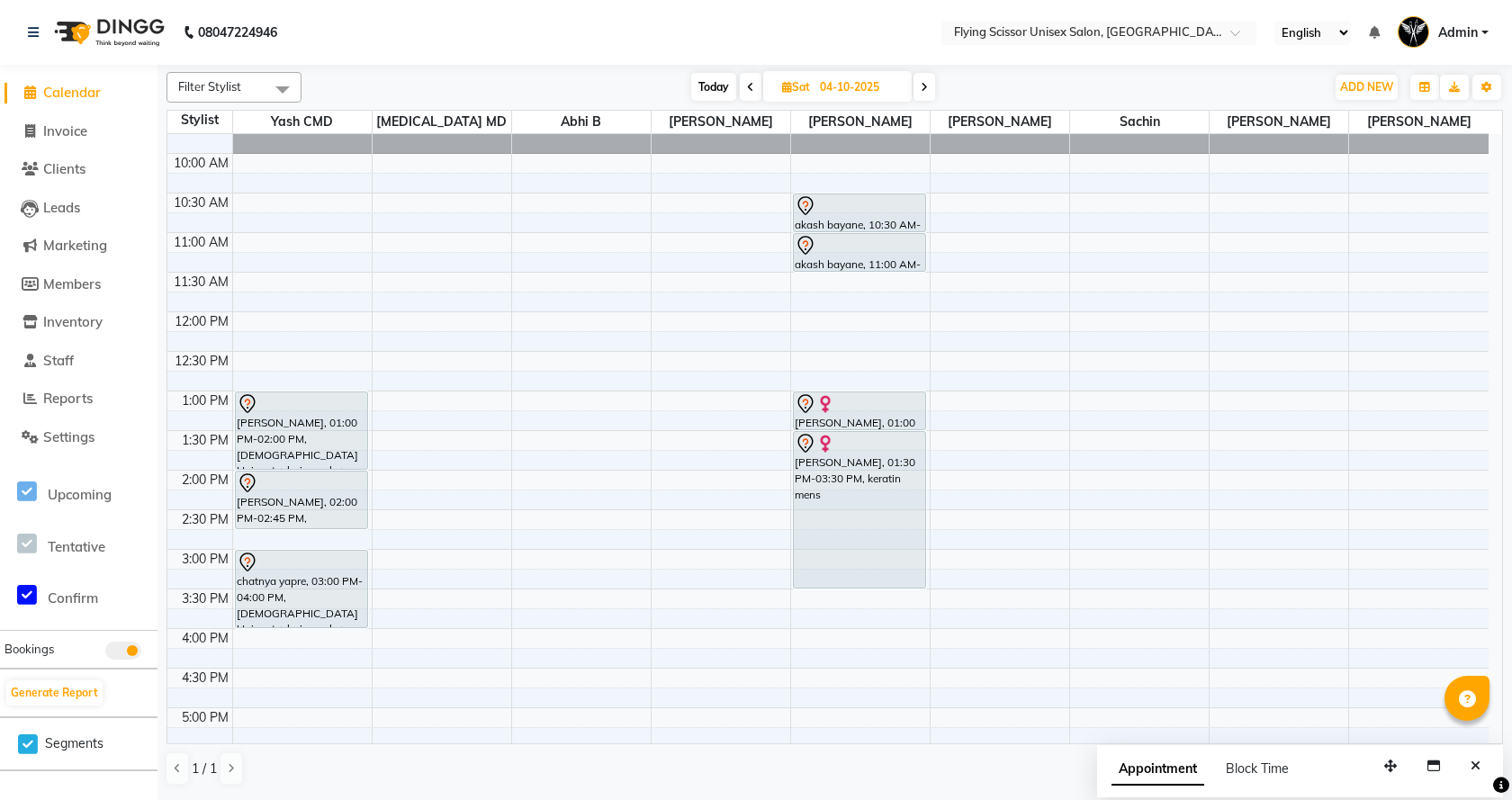
click at [932, 87] on span at bounding box center [924, 87] width 22 height 28
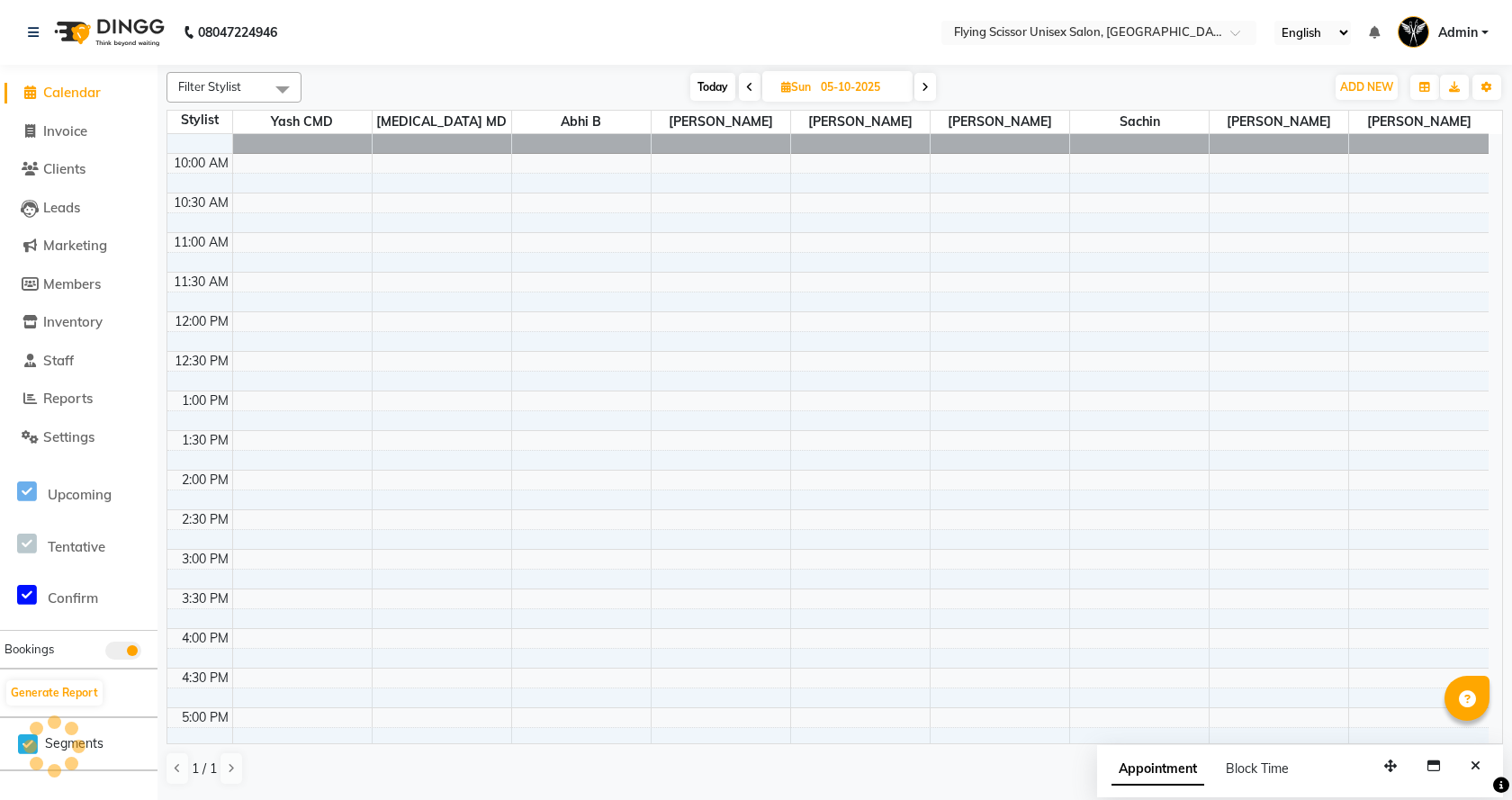
scroll to position [419, 0]
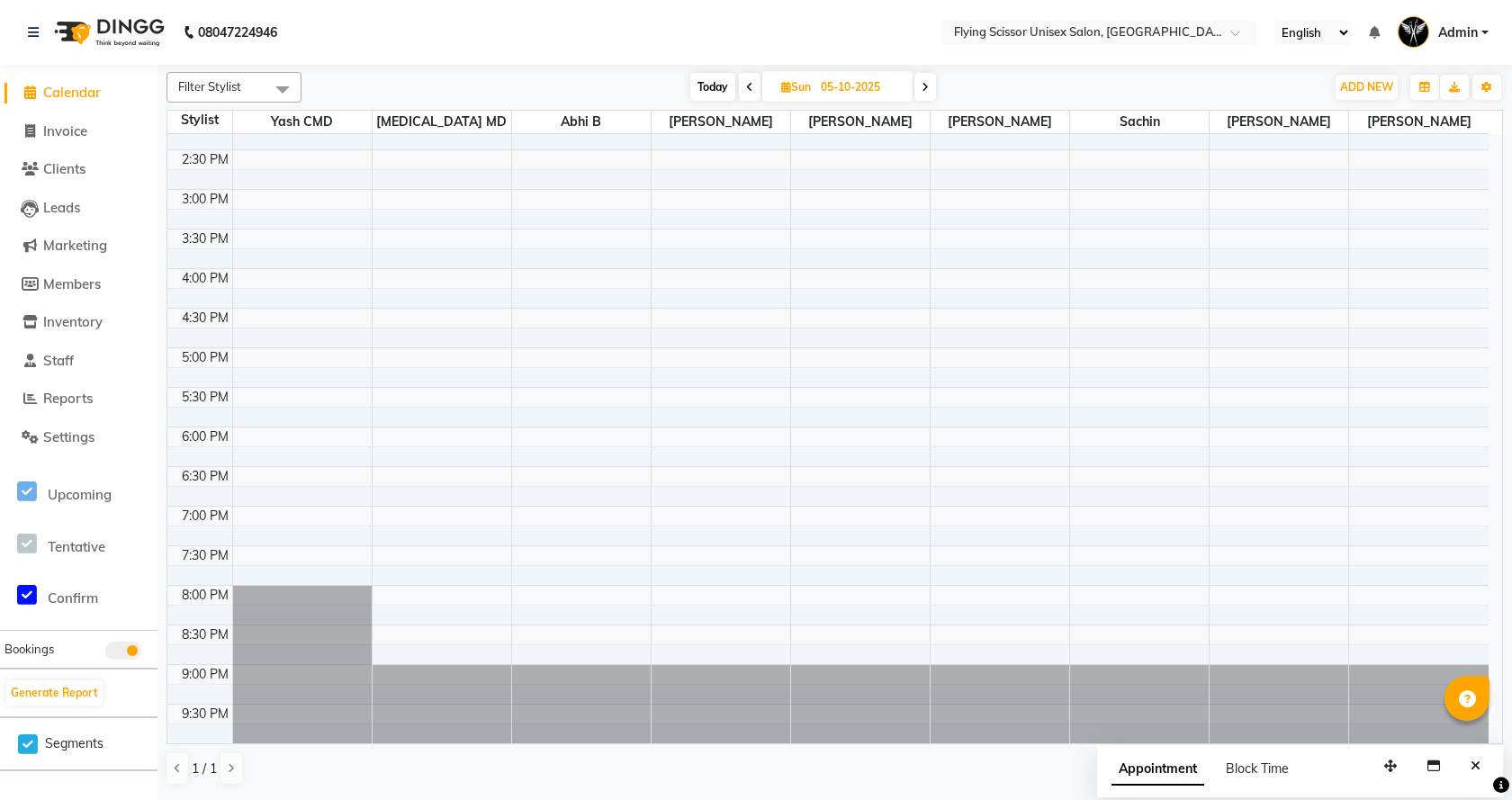
click at [743, 93] on span at bounding box center [750, 87] width 22 height 28
type input "04-10-2025"
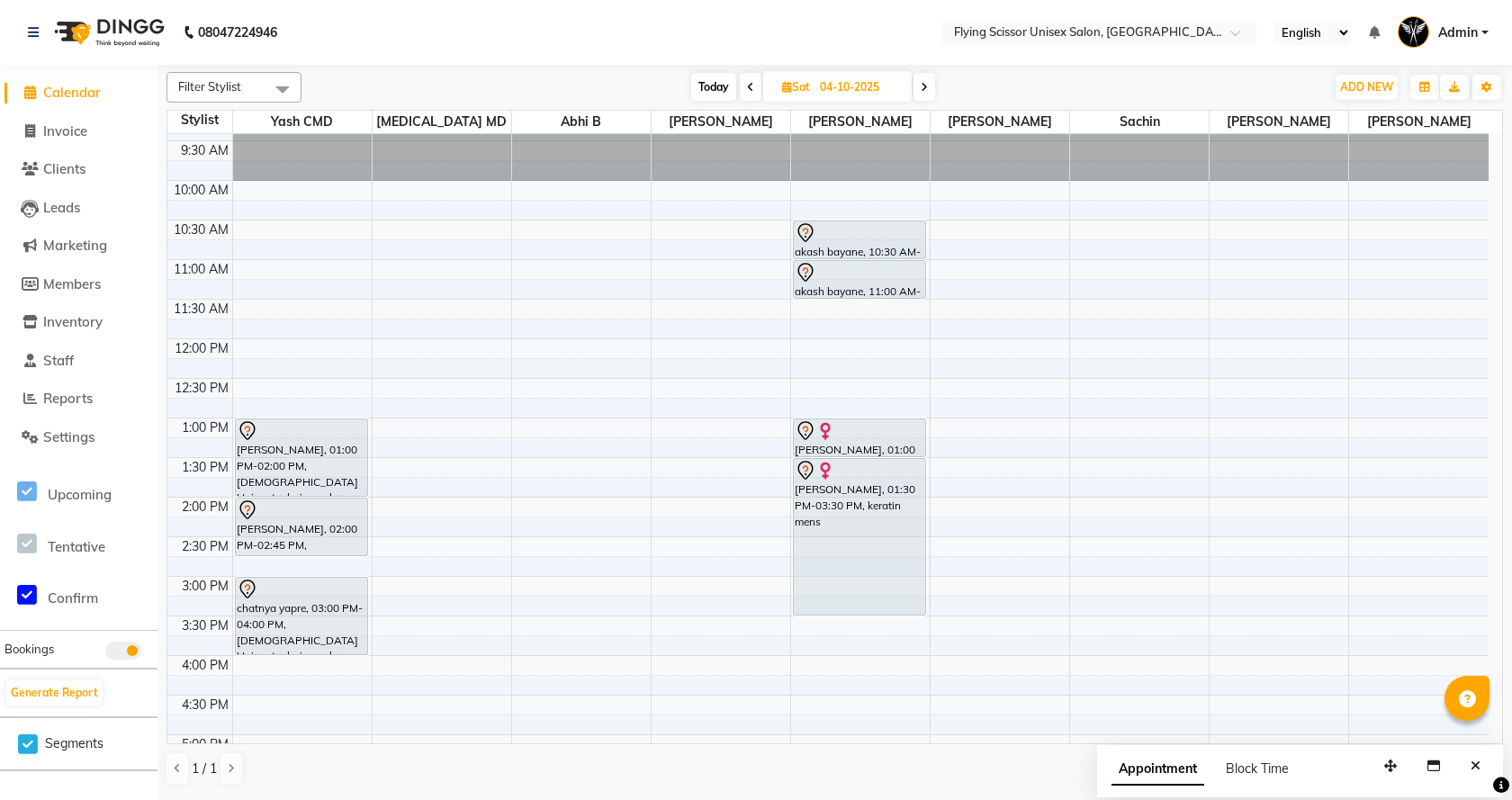
scroll to position [0, 0]
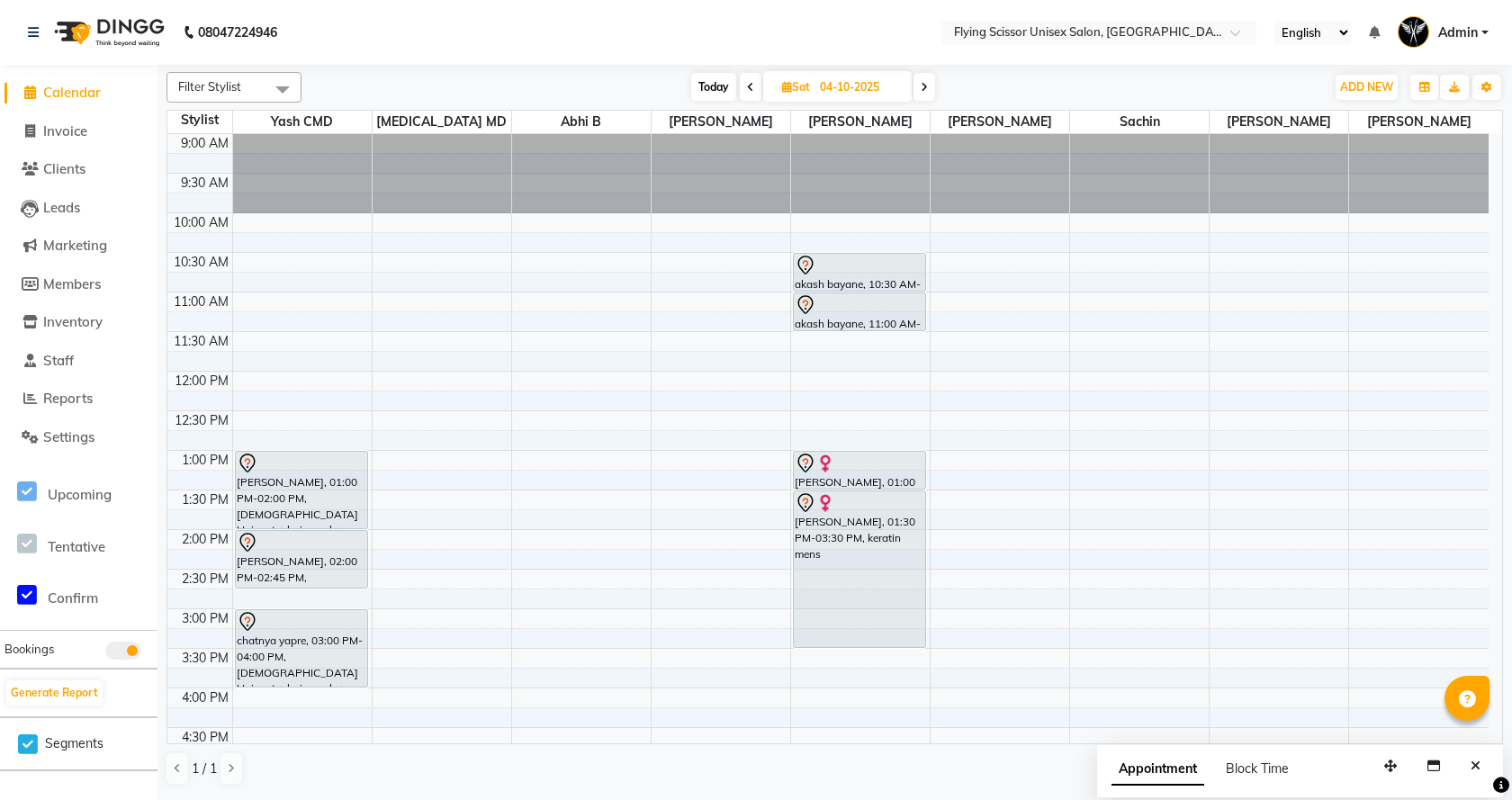
click at [665, 386] on div "9:00 AM 9:30 AM 10:00 AM 10:30 AM 11:00 AM 11:30 AM 12:00 PM 12:30 PM 1:00 PM 1…" at bounding box center [827, 649] width 1321 height 1028
select select "15730"
select select "tentative"
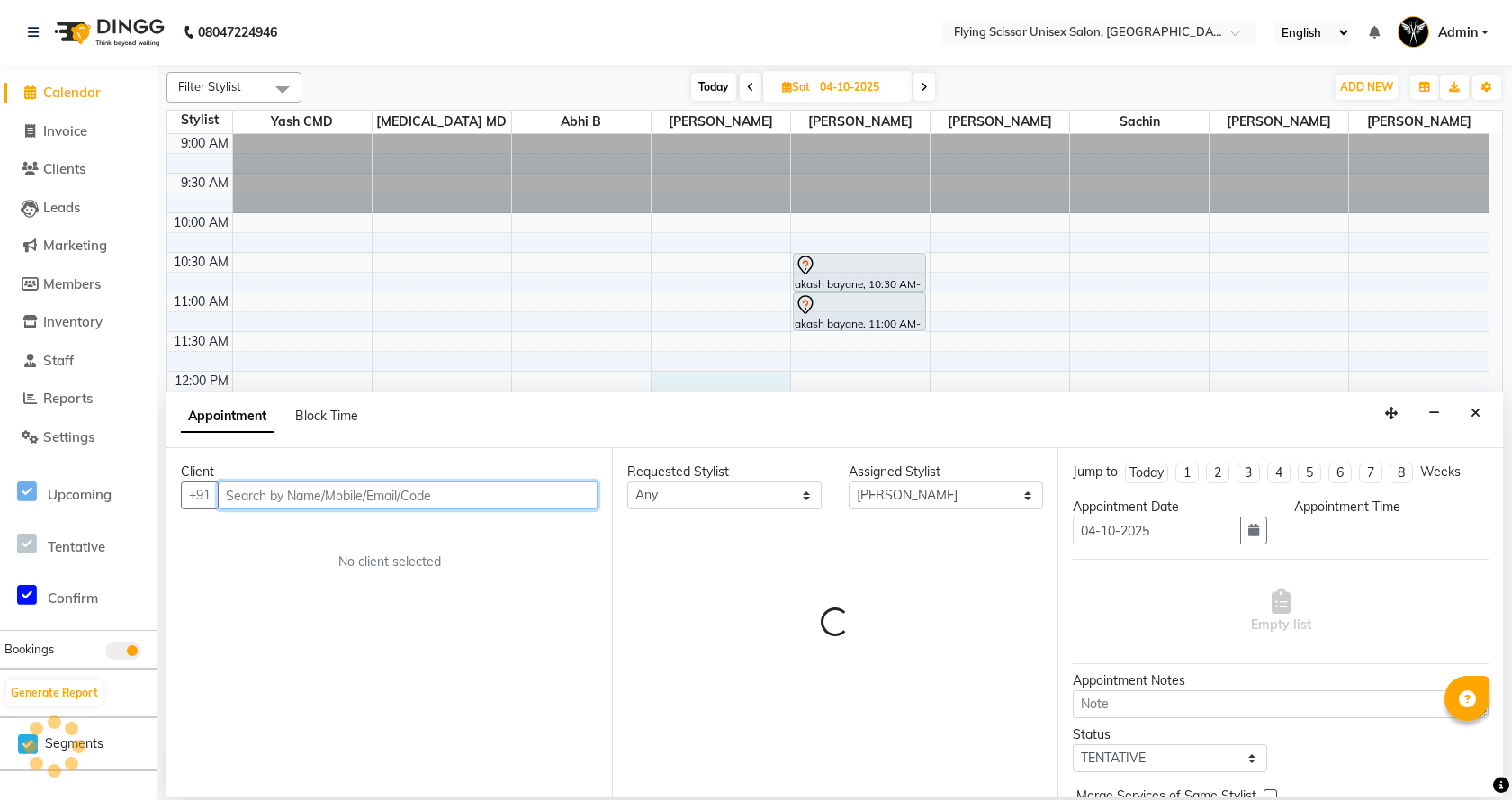
select select "720"
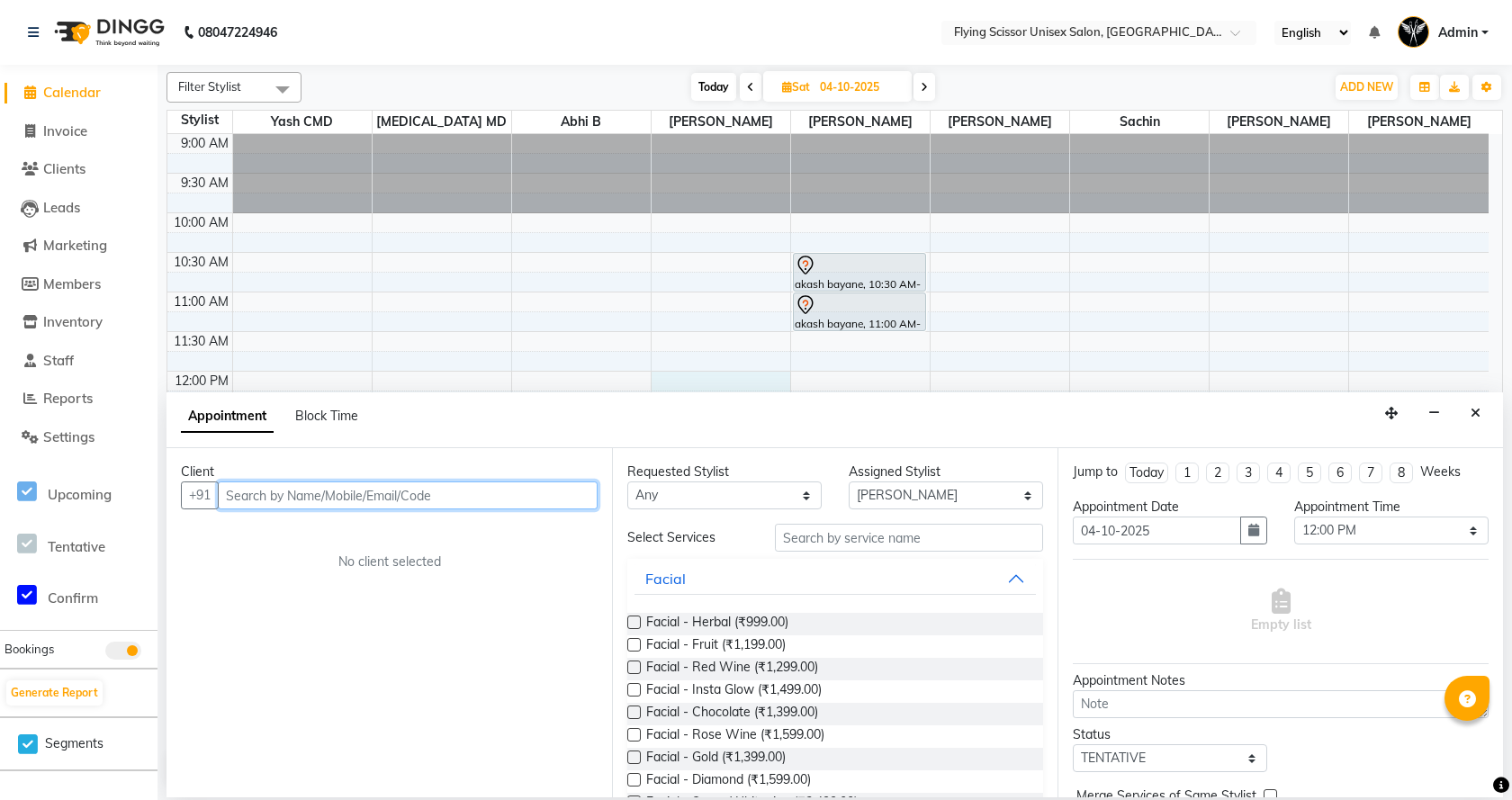
click at [513, 500] on input "text" at bounding box center [407, 495] width 380 height 28
click at [380, 477] on div "Client" at bounding box center [389, 471] width 417 height 19
click at [328, 498] on input "text" at bounding box center [407, 495] width 380 height 28
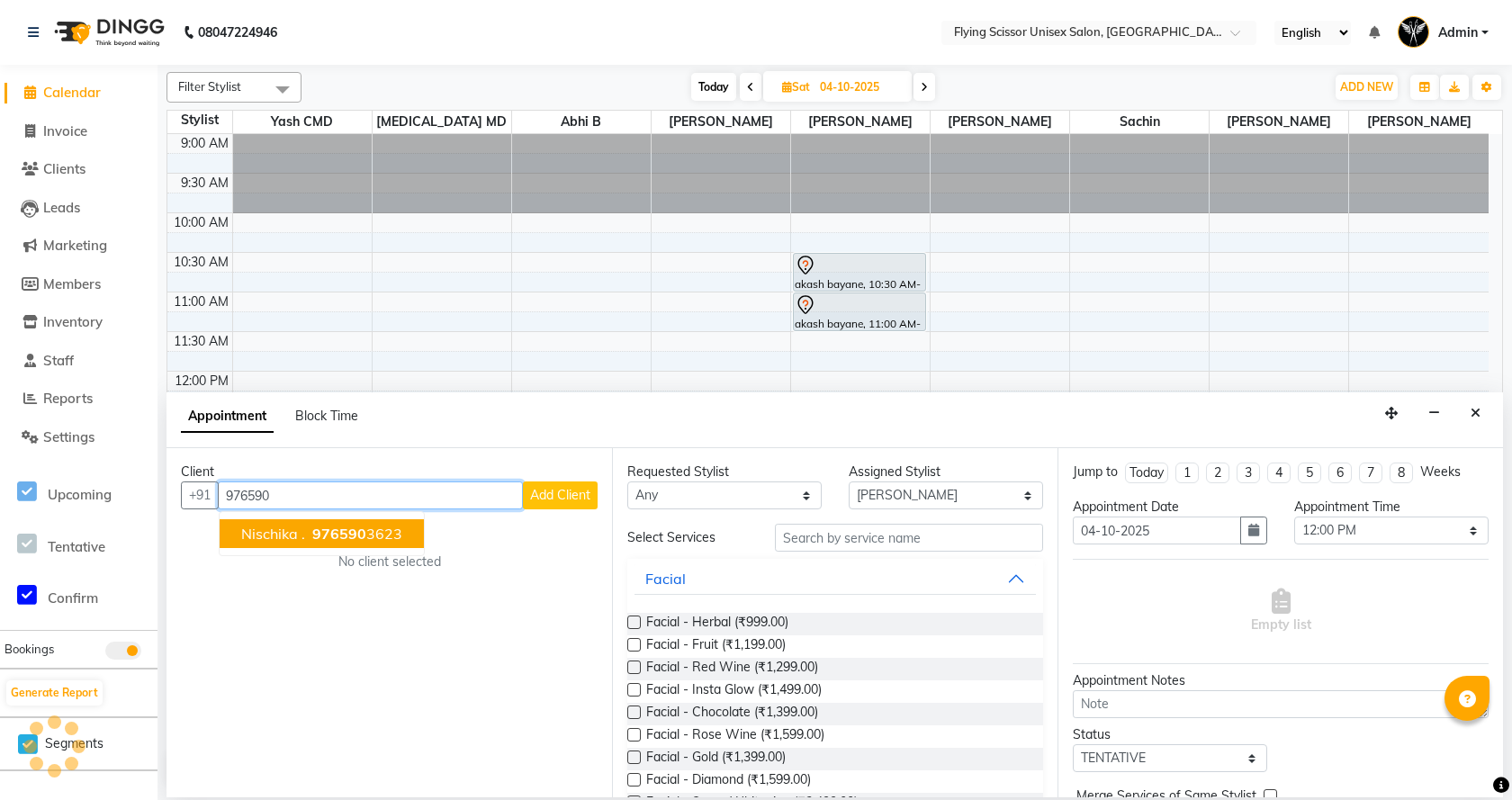
click at [330, 527] on span "976590" at bounding box center [339, 533] width 54 height 18
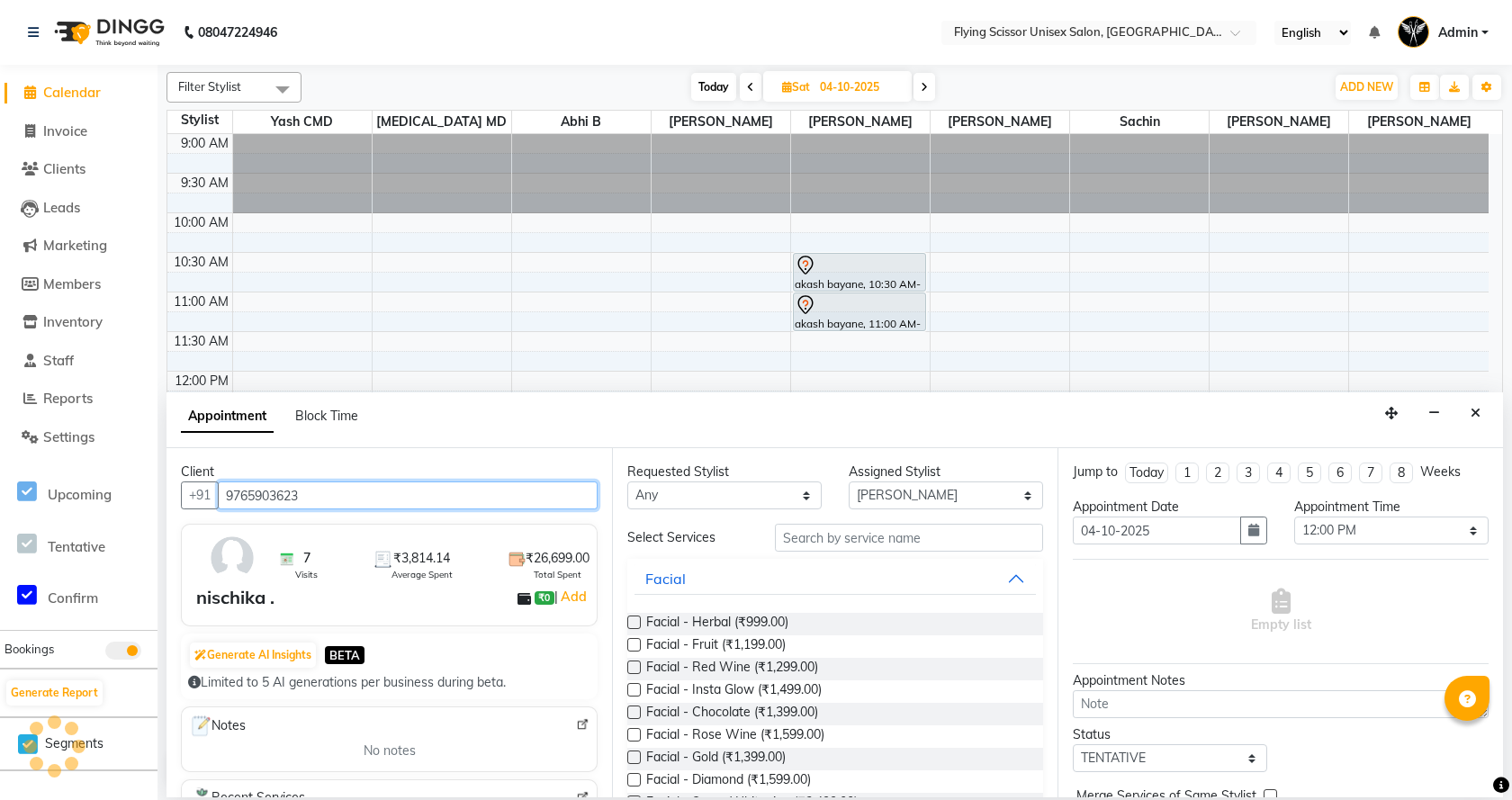
type input "9765903623"
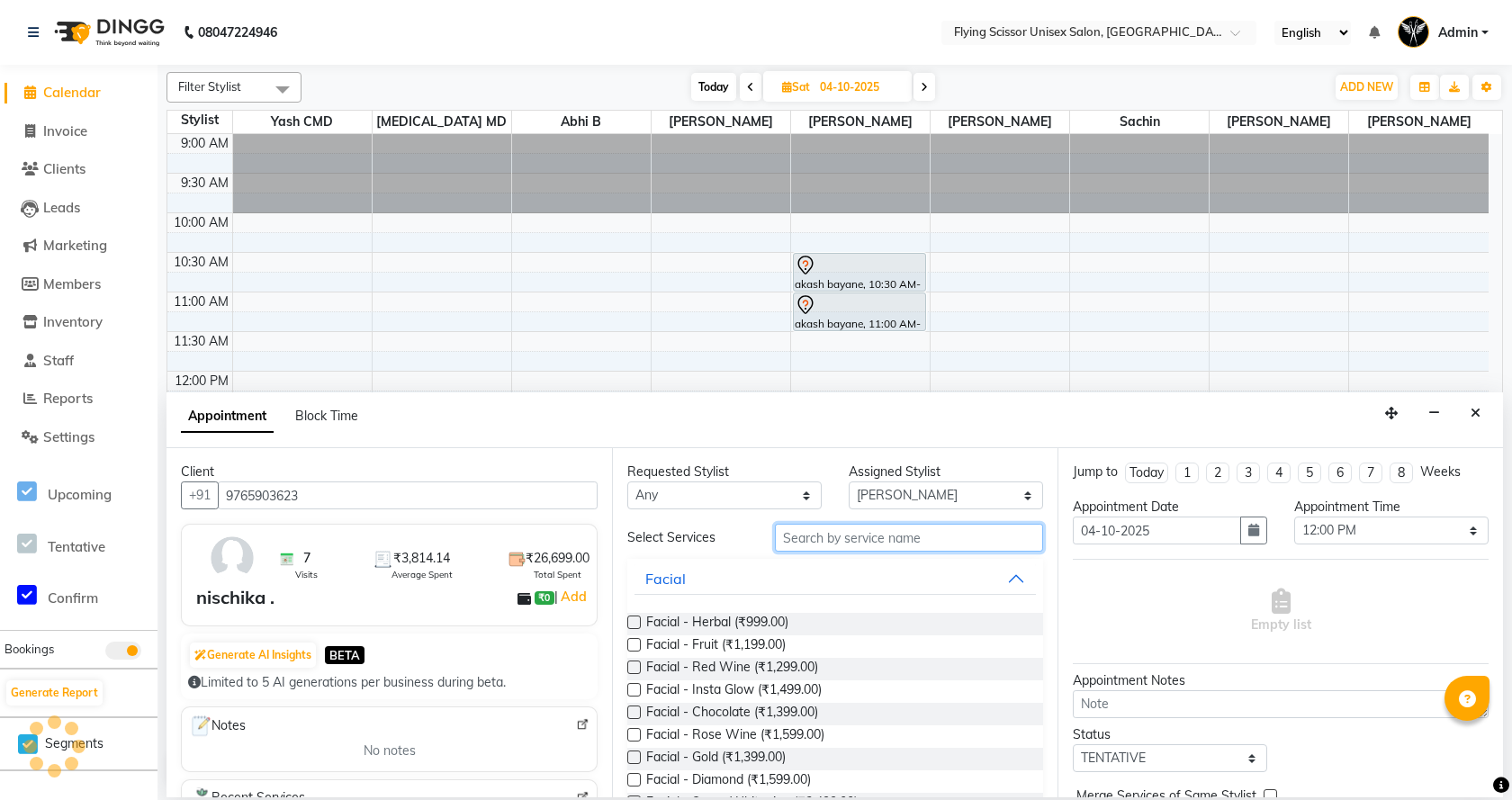
click at [874, 533] on input "text" at bounding box center [908, 537] width 268 height 28
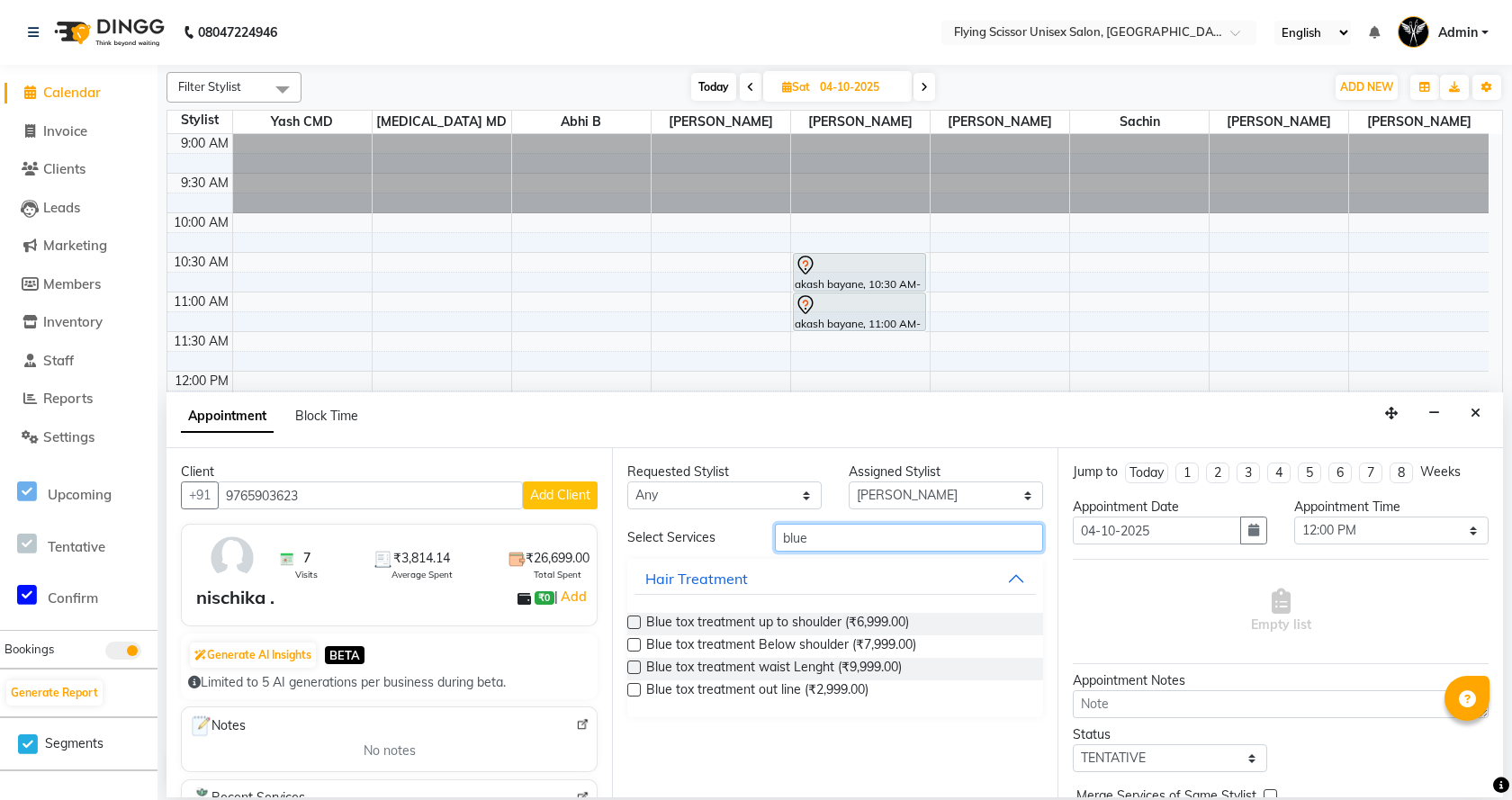
type input "blue"
click at [639, 670] on label at bounding box center [634, 667] width 14 height 14
click at [639, 670] on input "checkbox" at bounding box center [633, 668] width 12 height 12
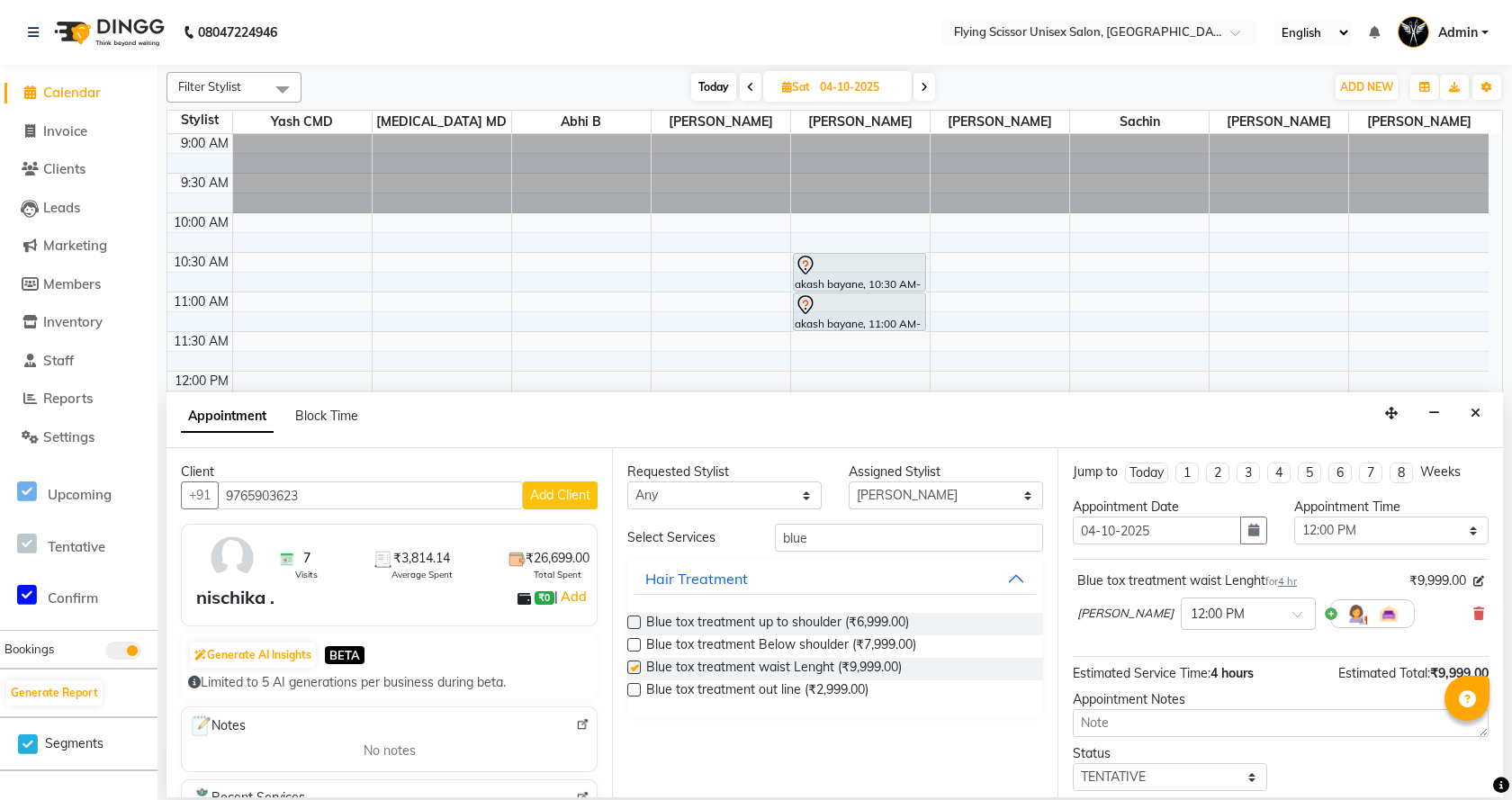
checkbox input "false"
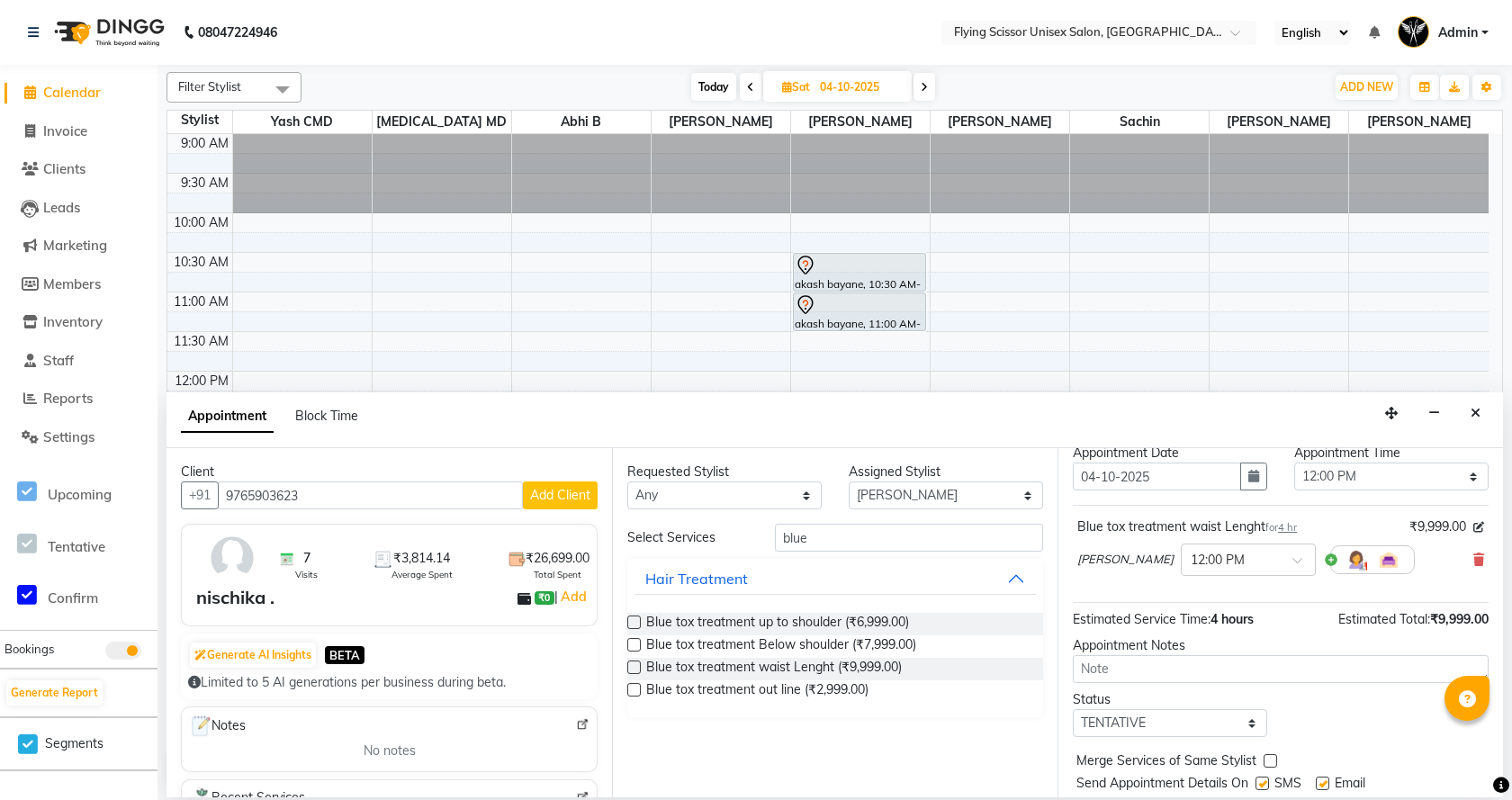
scroll to position [107, 0]
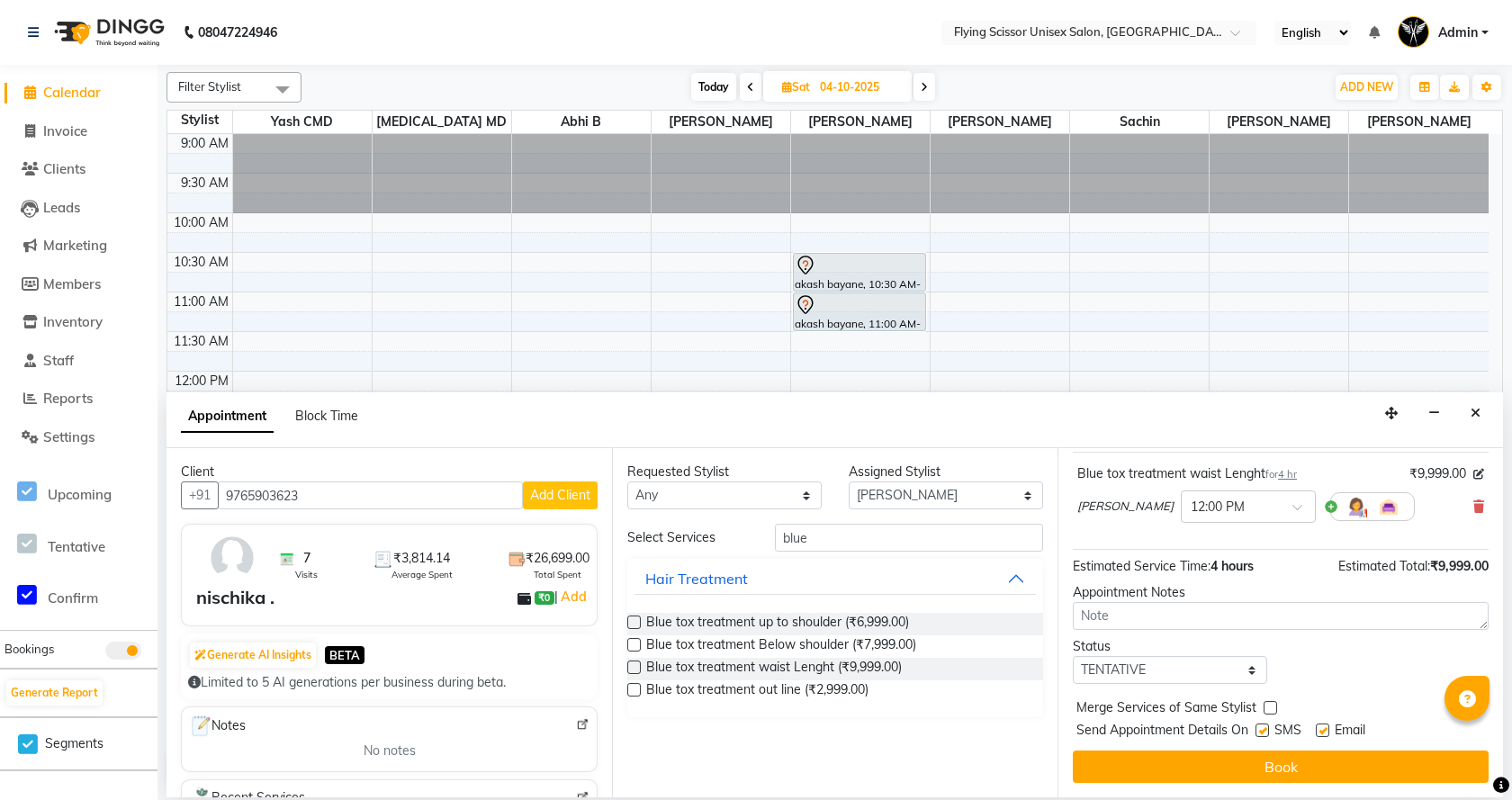
click at [1323, 764] on button "Book" at bounding box center [1280, 766] width 416 height 32
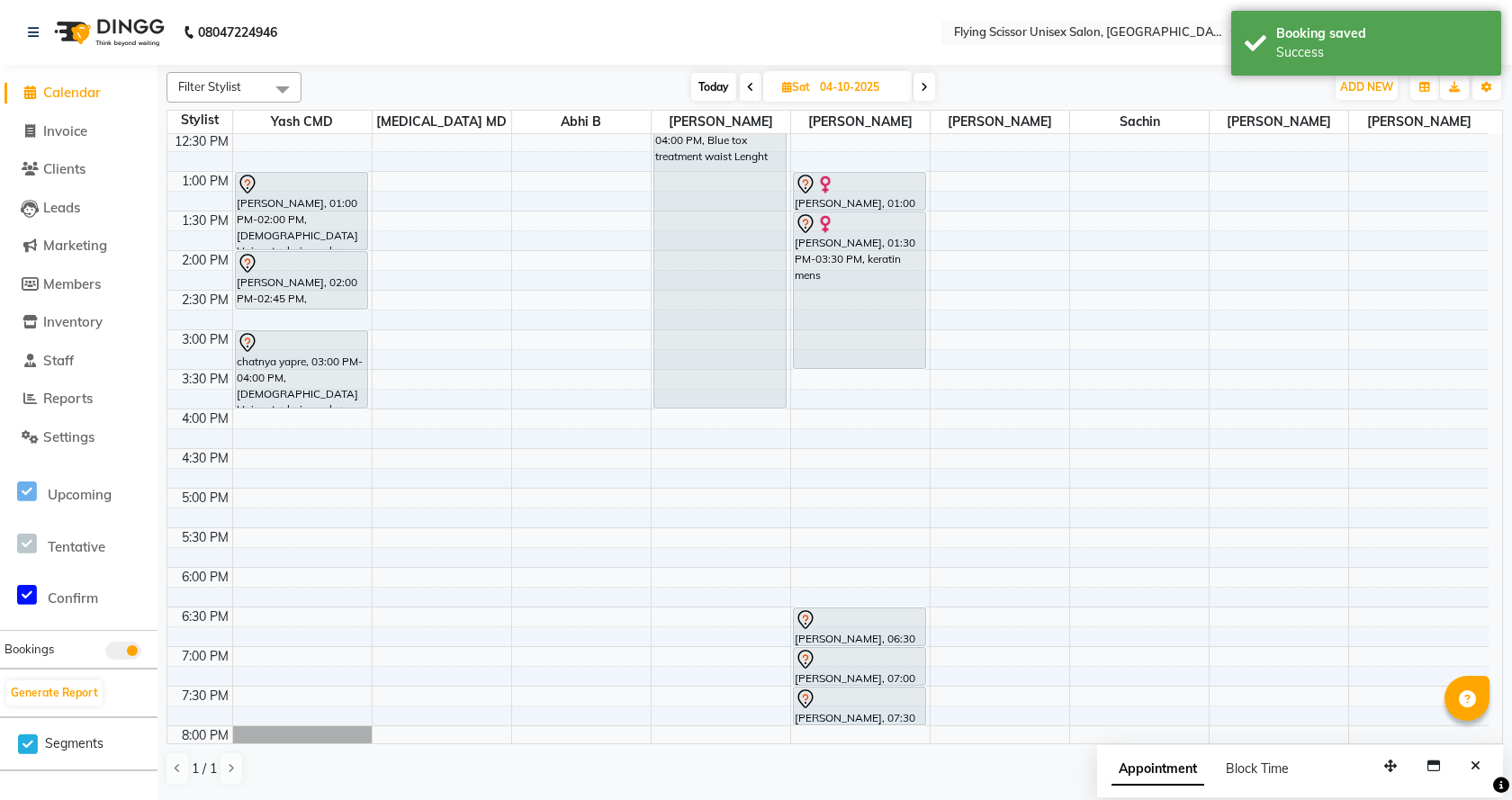
scroll to position [239, 0]
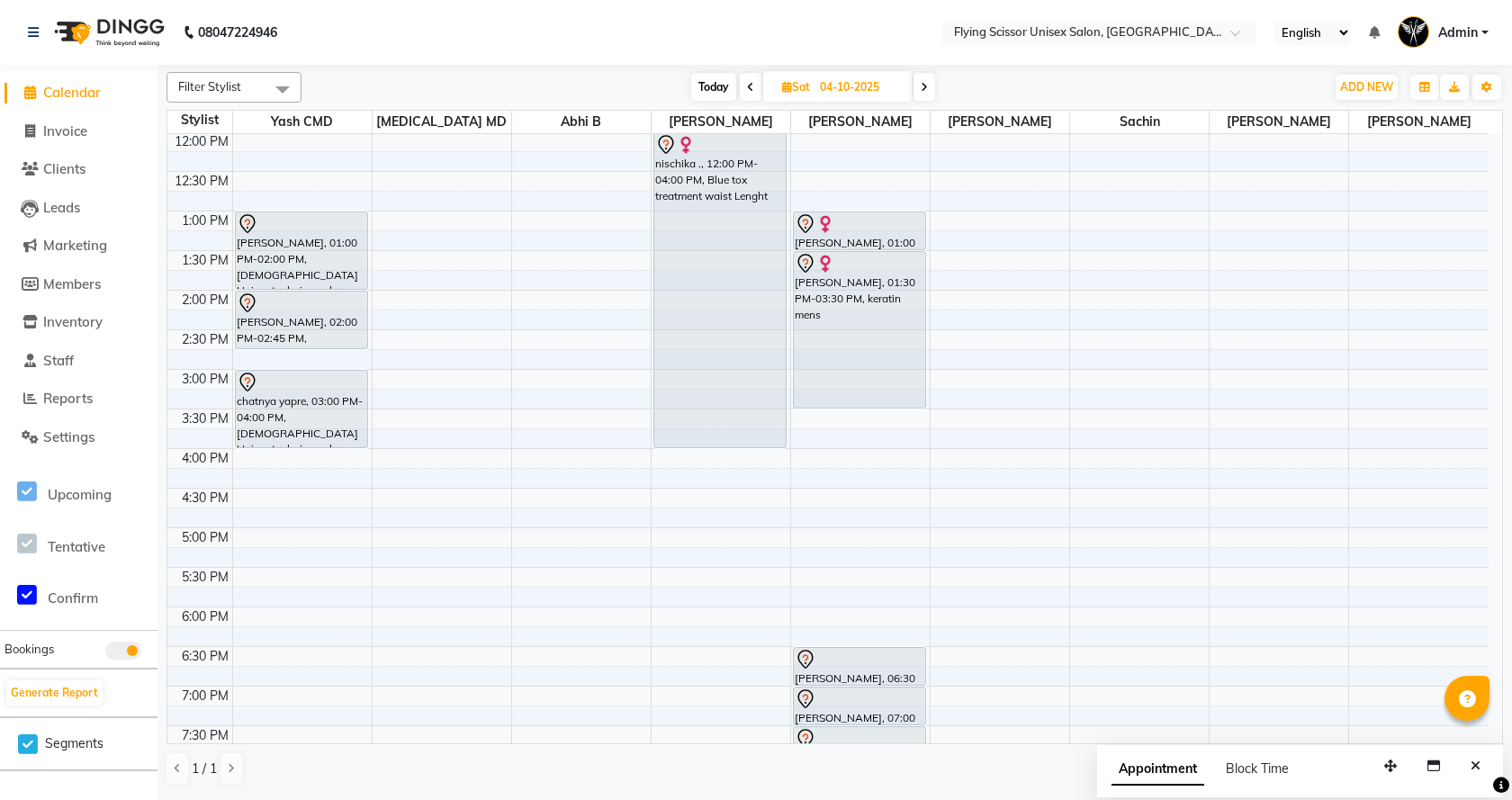
click at [923, 85] on icon at bounding box center [924, 87] width 7 height 11
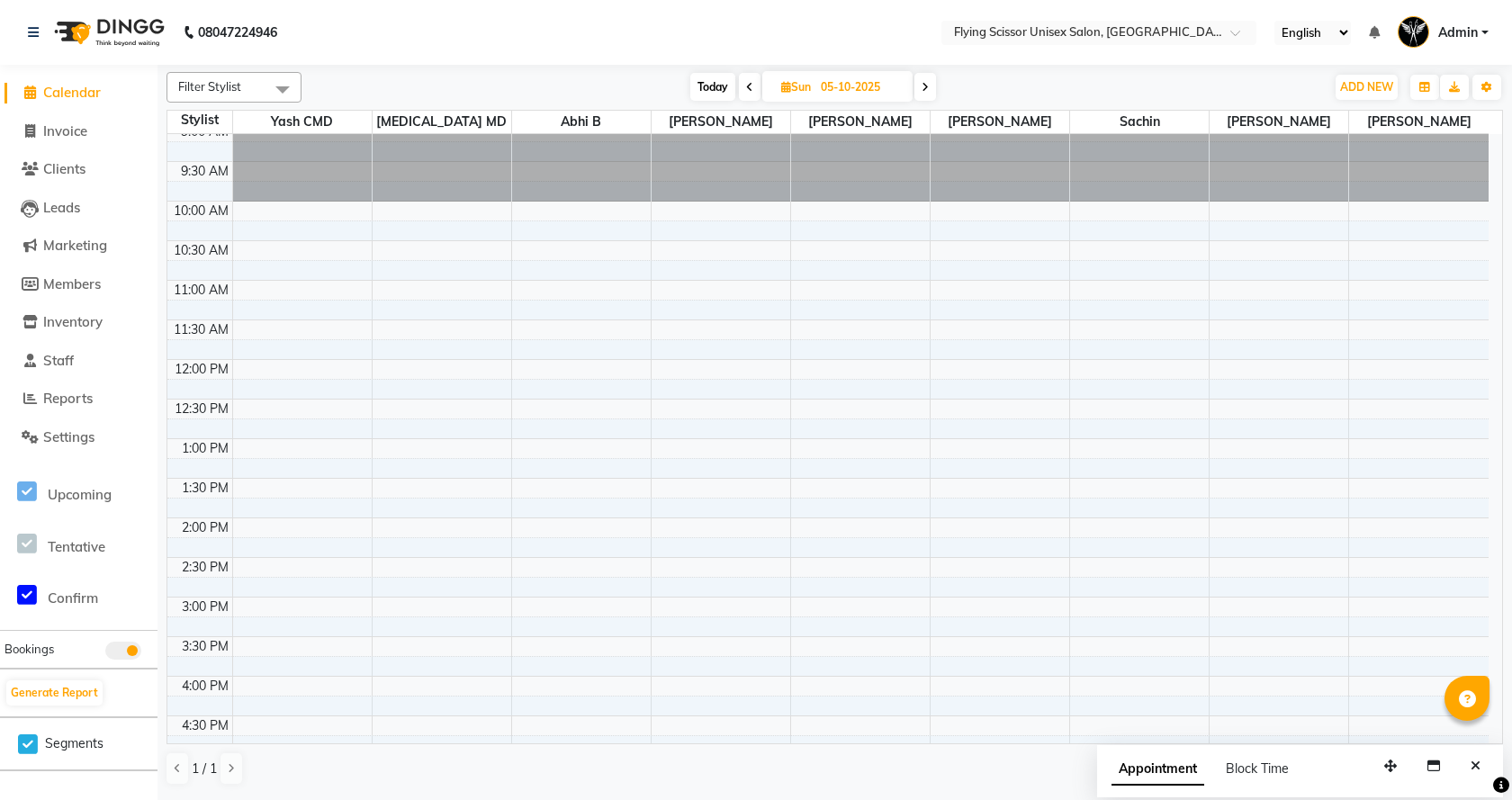
scroll to position [0, 0]
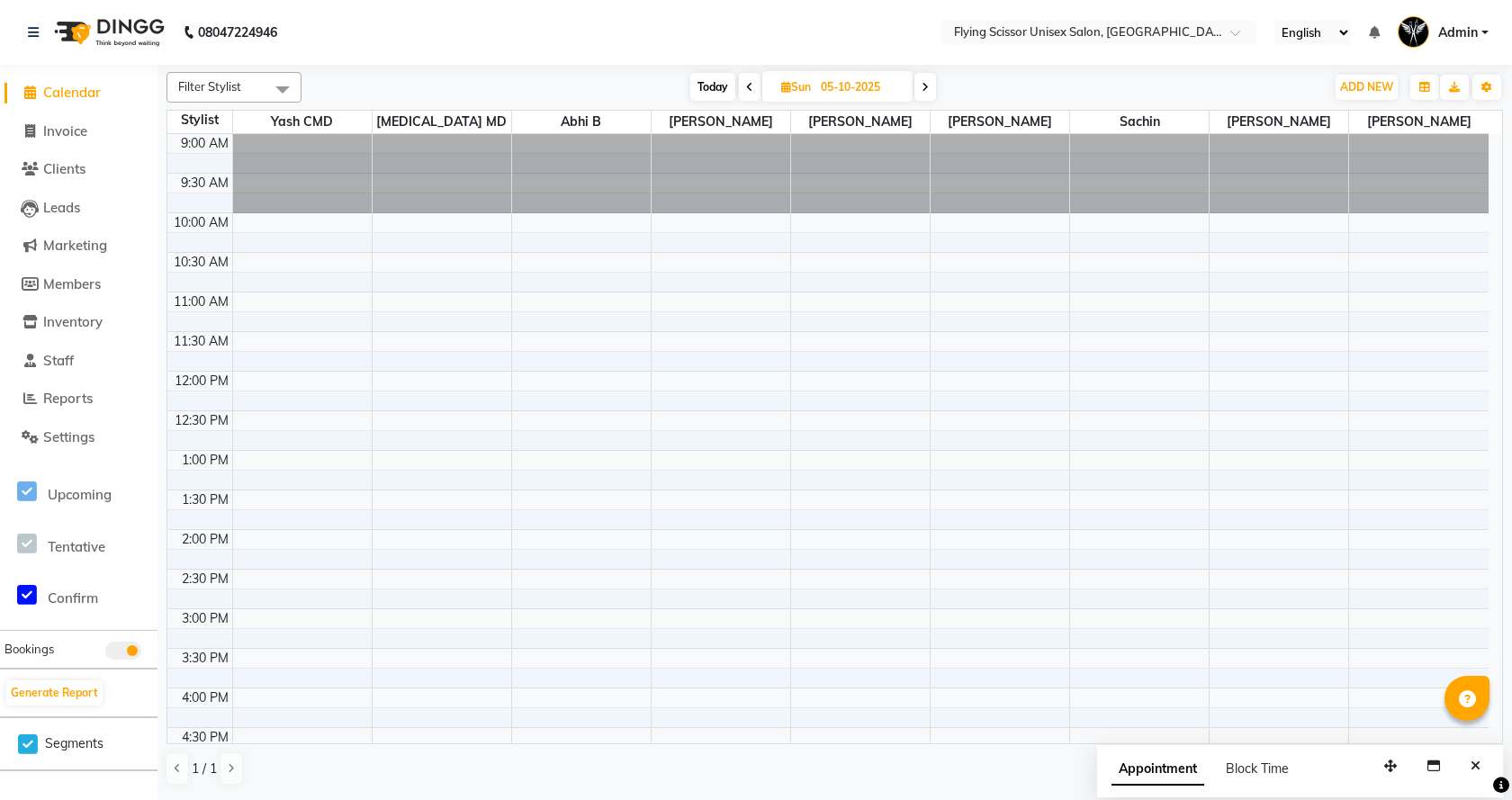
drag, startPoint x: 747, startPoint y: 86, endPoint x: 717, endPoint y: 232, distance: 149.1
click at [747, 88] on icon at bounding box center [749, 87] width 7 height 11
type input "04-10-2025"
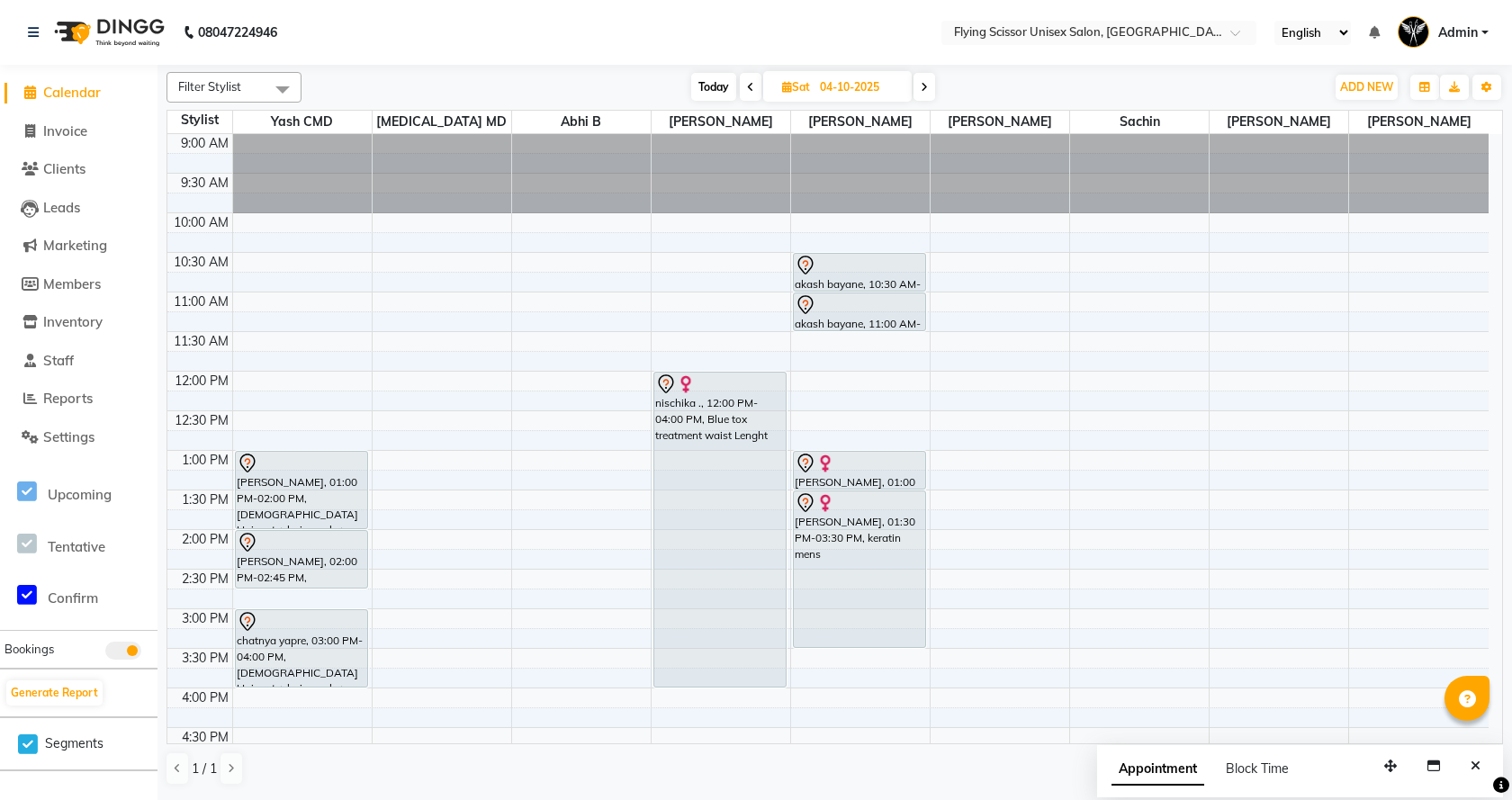
click at [1096, 298] on div "9:00 AM 9:30 AM 10:00 AM 10:30 AM 11:00 AM 11:30 AM 12:00 PM 12:30 PM 1:00 PM 1…" at bounding box center [827, 649] width 1321 height 1028
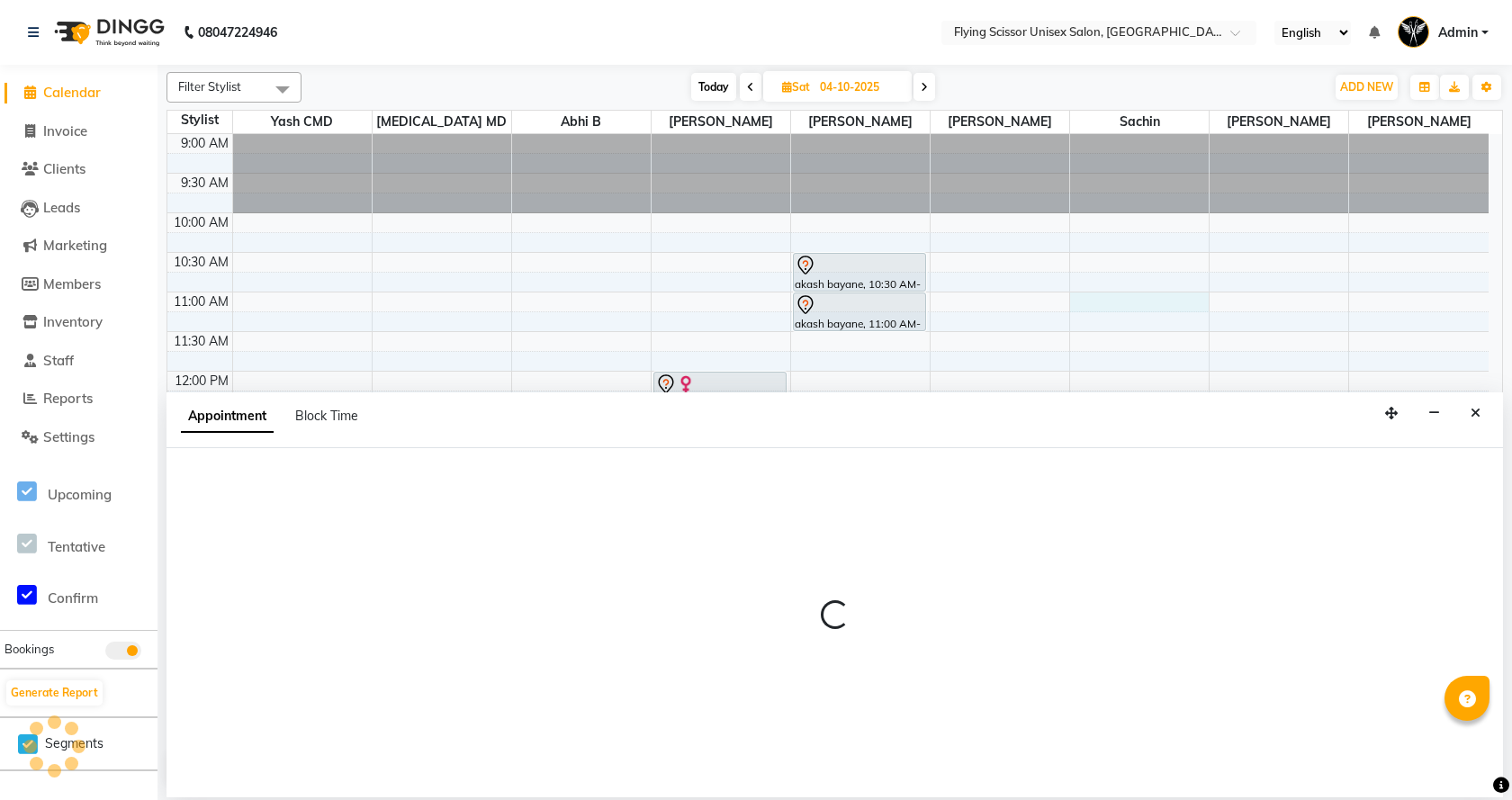
select select "67686"
select select "660"
select select "tentative"
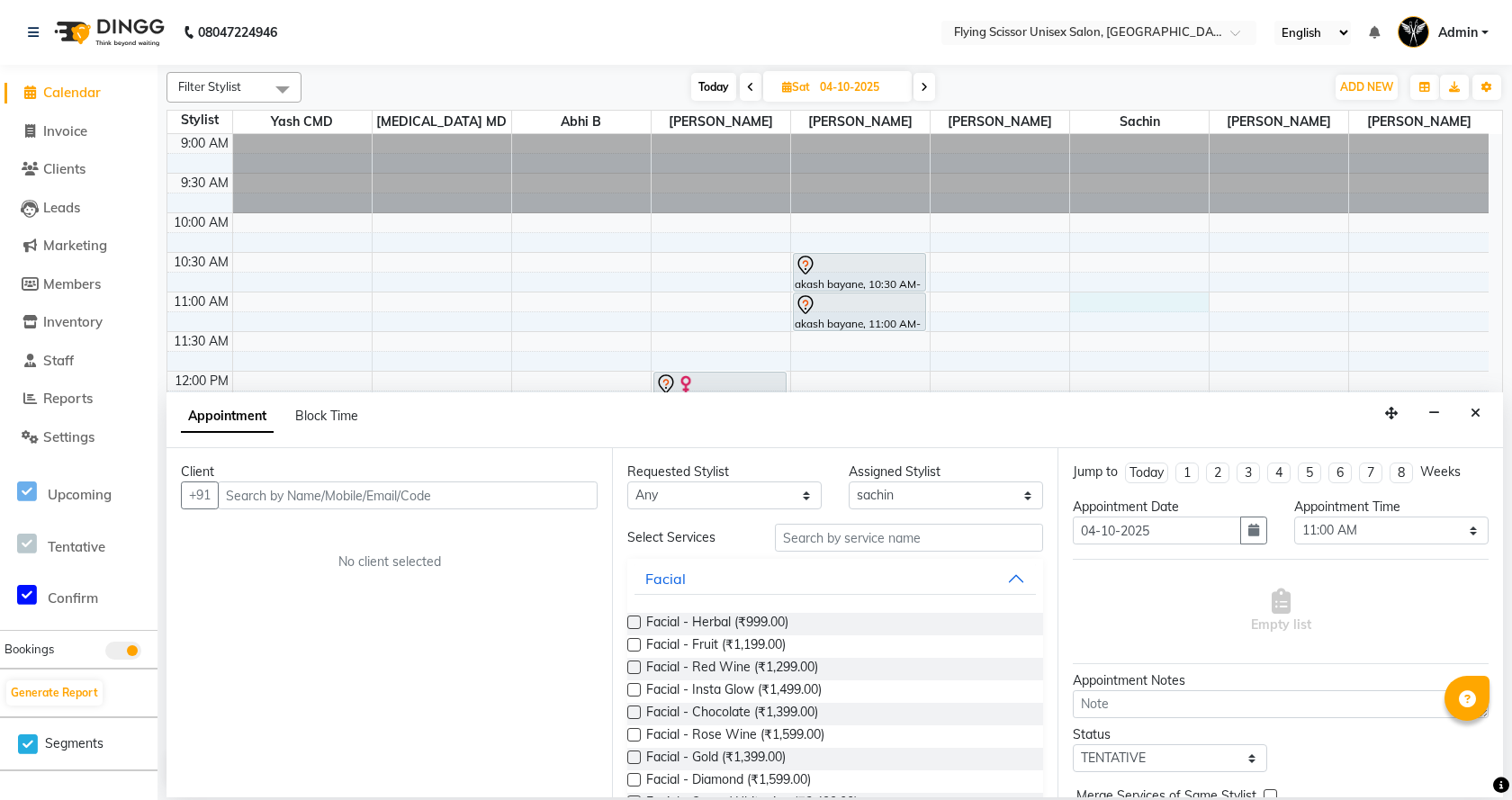
click at [585, 492] on input "text" at bounding box center [407, 495] width 380 height 28
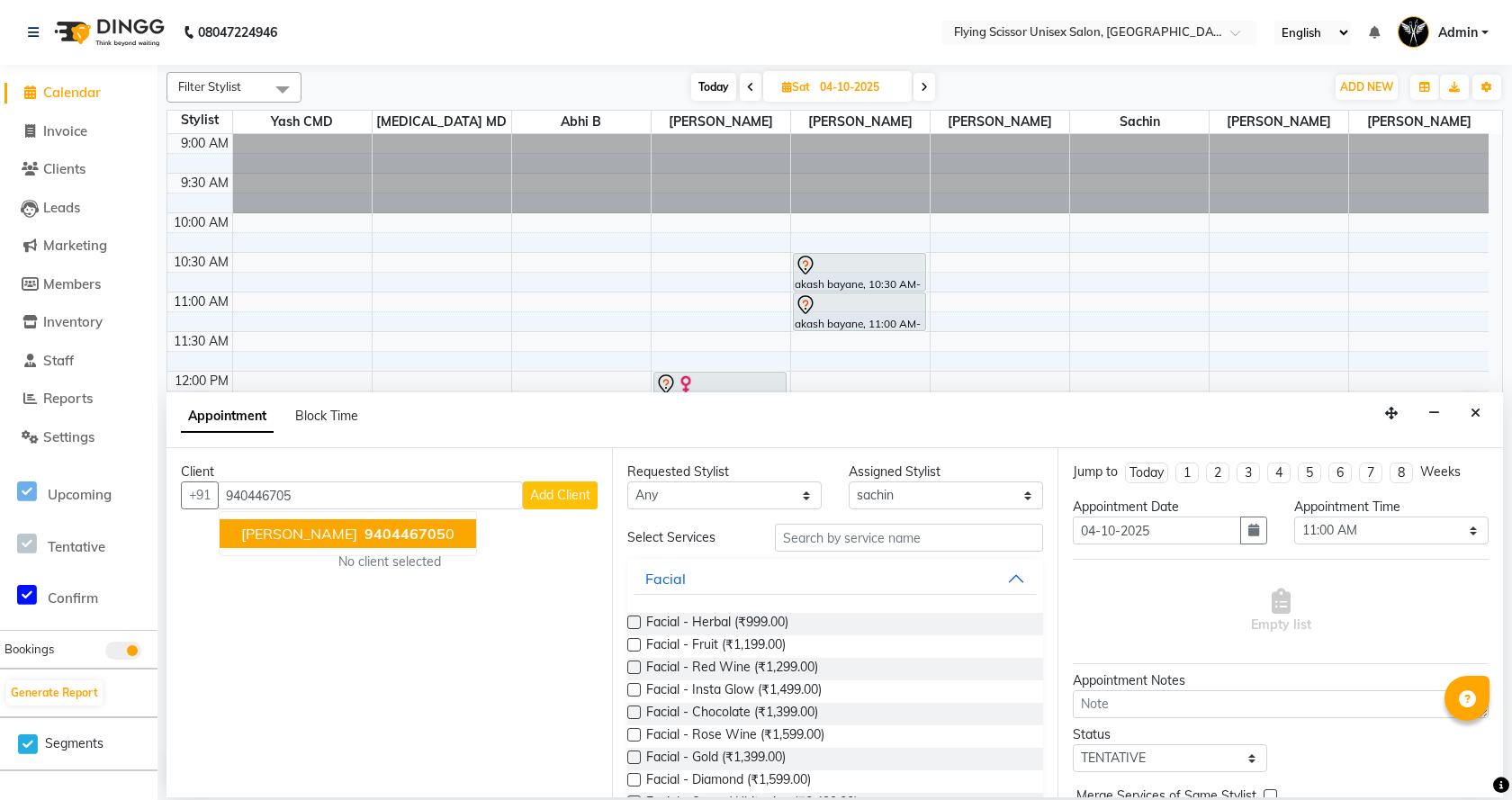
click at [398, 531] on span "940446705" at bounding box center [405, 533] width 81 height 18
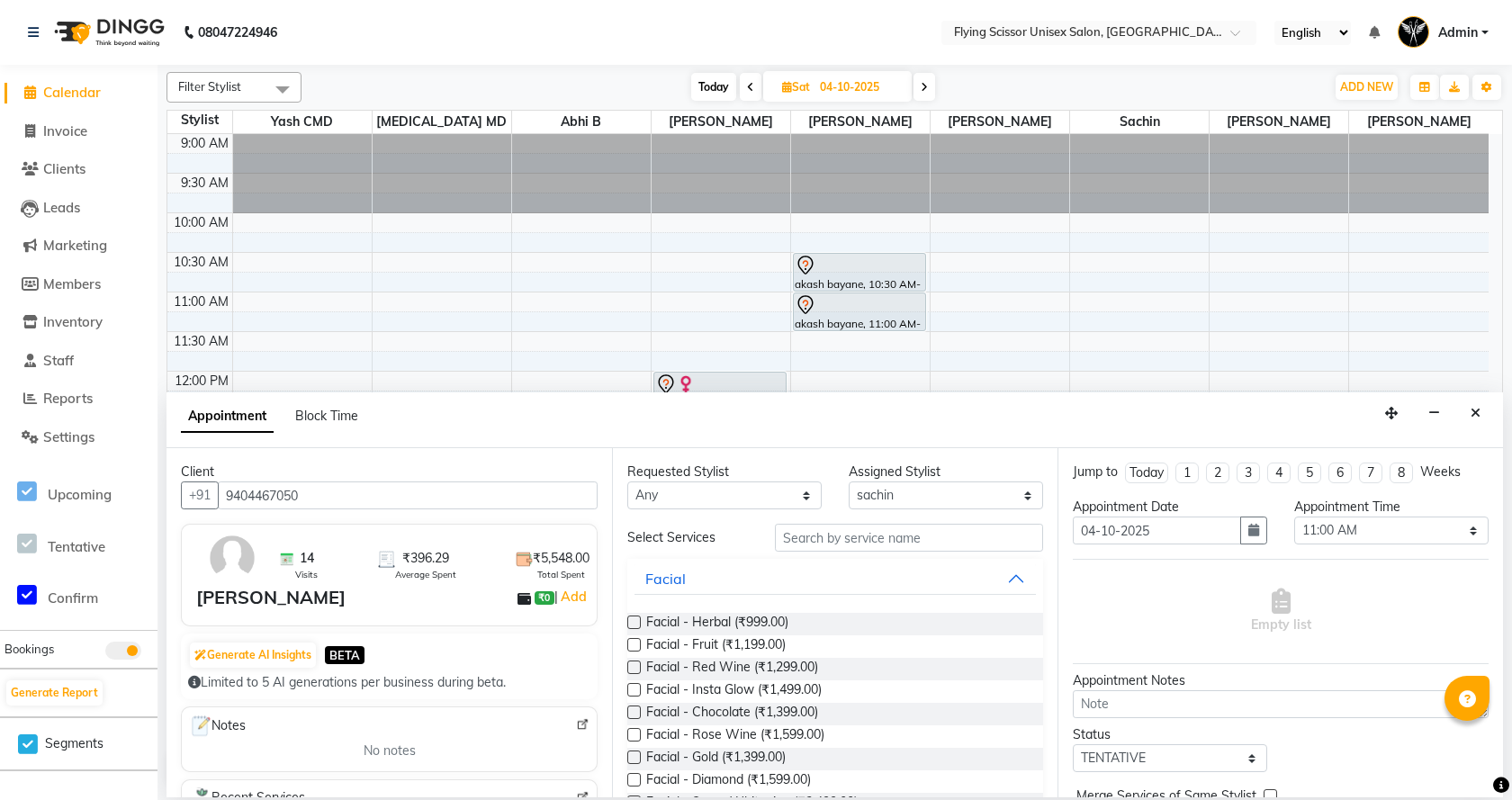
type input "9404467050"
click at [783, 542] on input "text" at bounding box center [908, 537] width 268 height 28
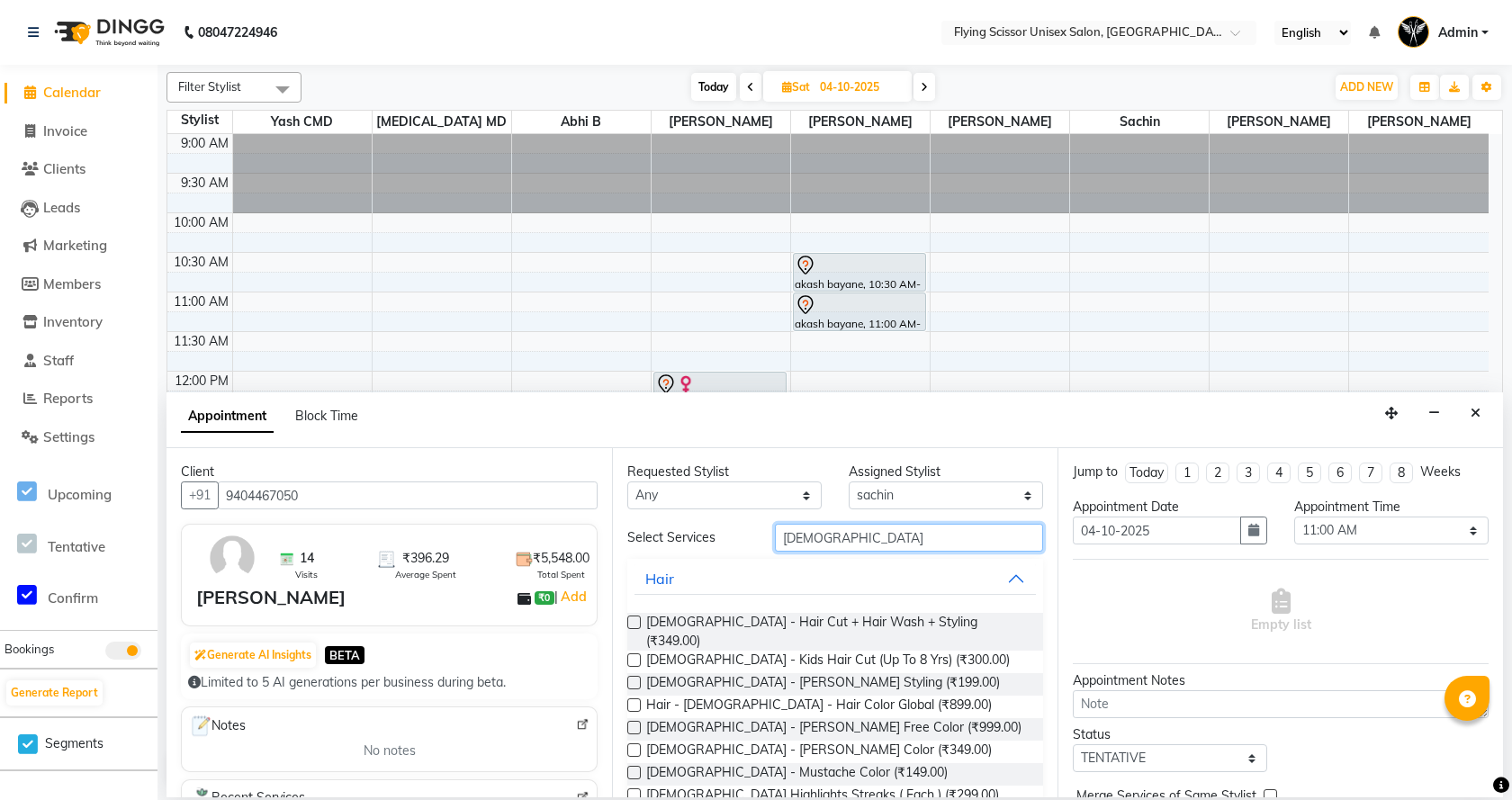
type input "male"
click at [632, 625] on label at bounding box center [634, 622] width 14 height 14
click at [632, 625] on input "checkbox" at bounding box center [633, 624] width 12 height 12
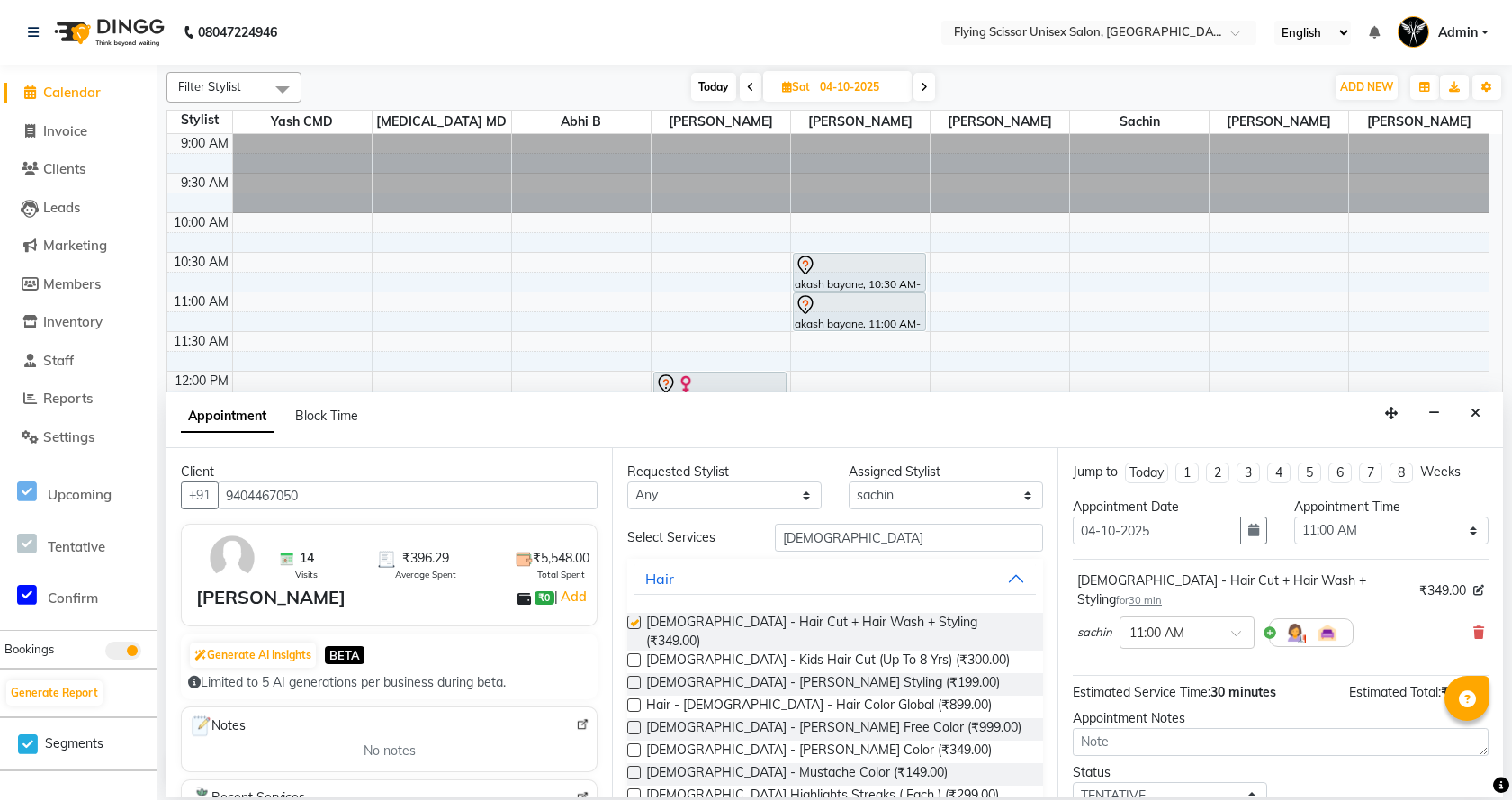
checkbox input "false"
click at [633, 675] on label at bounding box center [634, 682] width 14 height 14
click at [633, 678] on input "checkbox" at bounding box center [633, 684] width 12 height 12
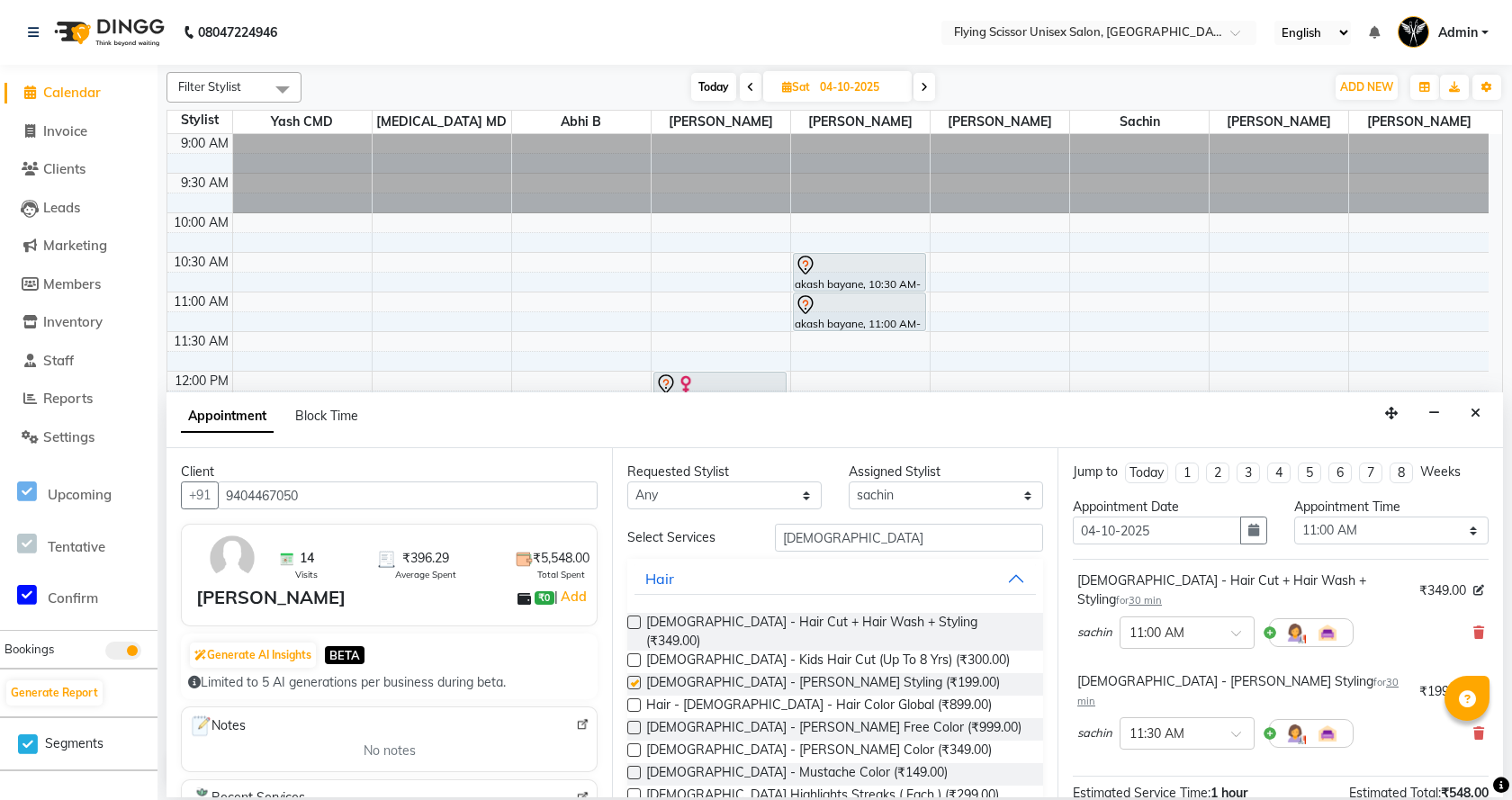
checkbox input "false"
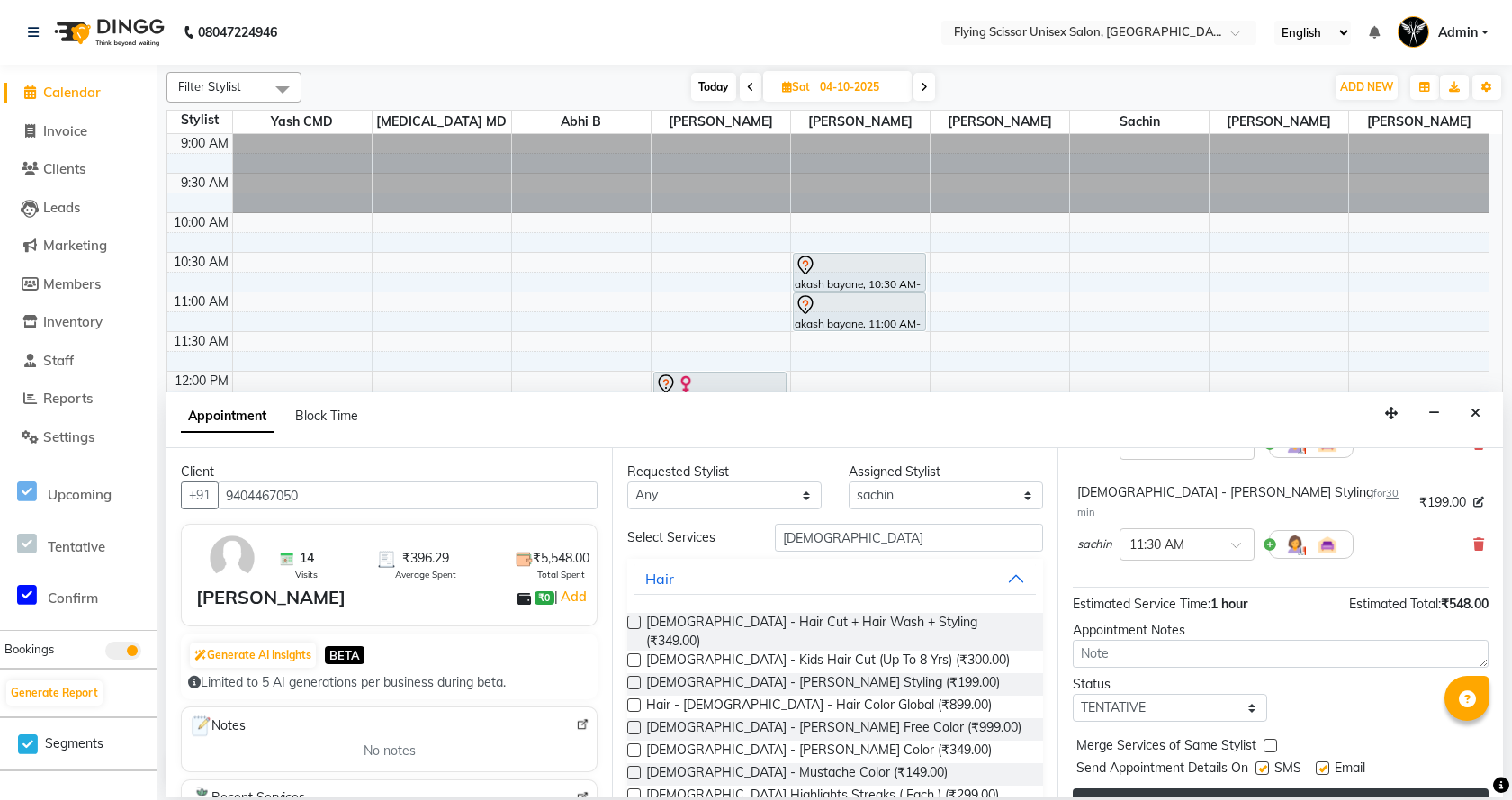
click at [1317, 788] on button "Book" at bounding box center [1280, 804] width 416 height 32
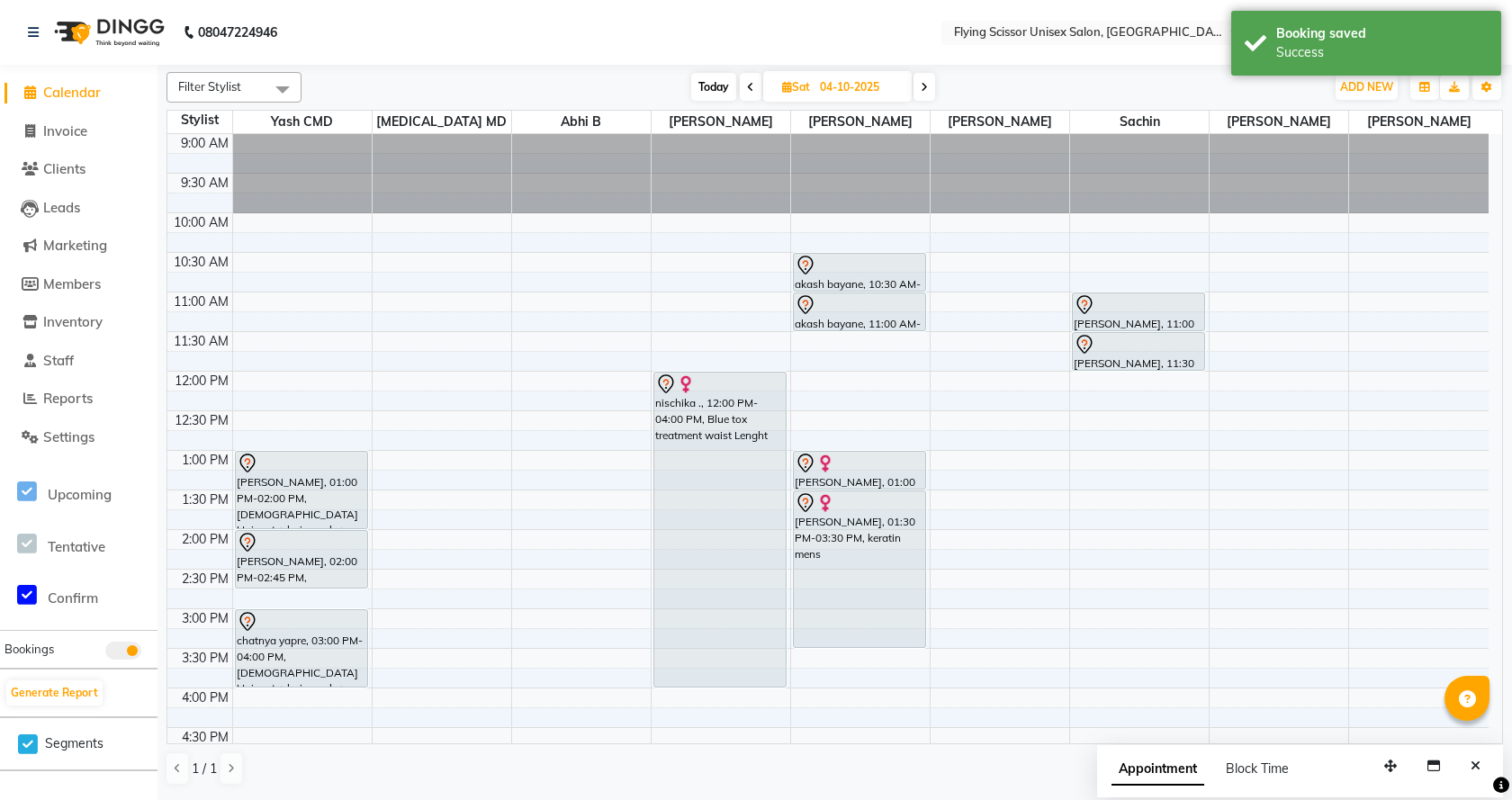
click at [745, 93] on span at bounding box center [751, 87] width 22 height 28
type input "03-10-2025"
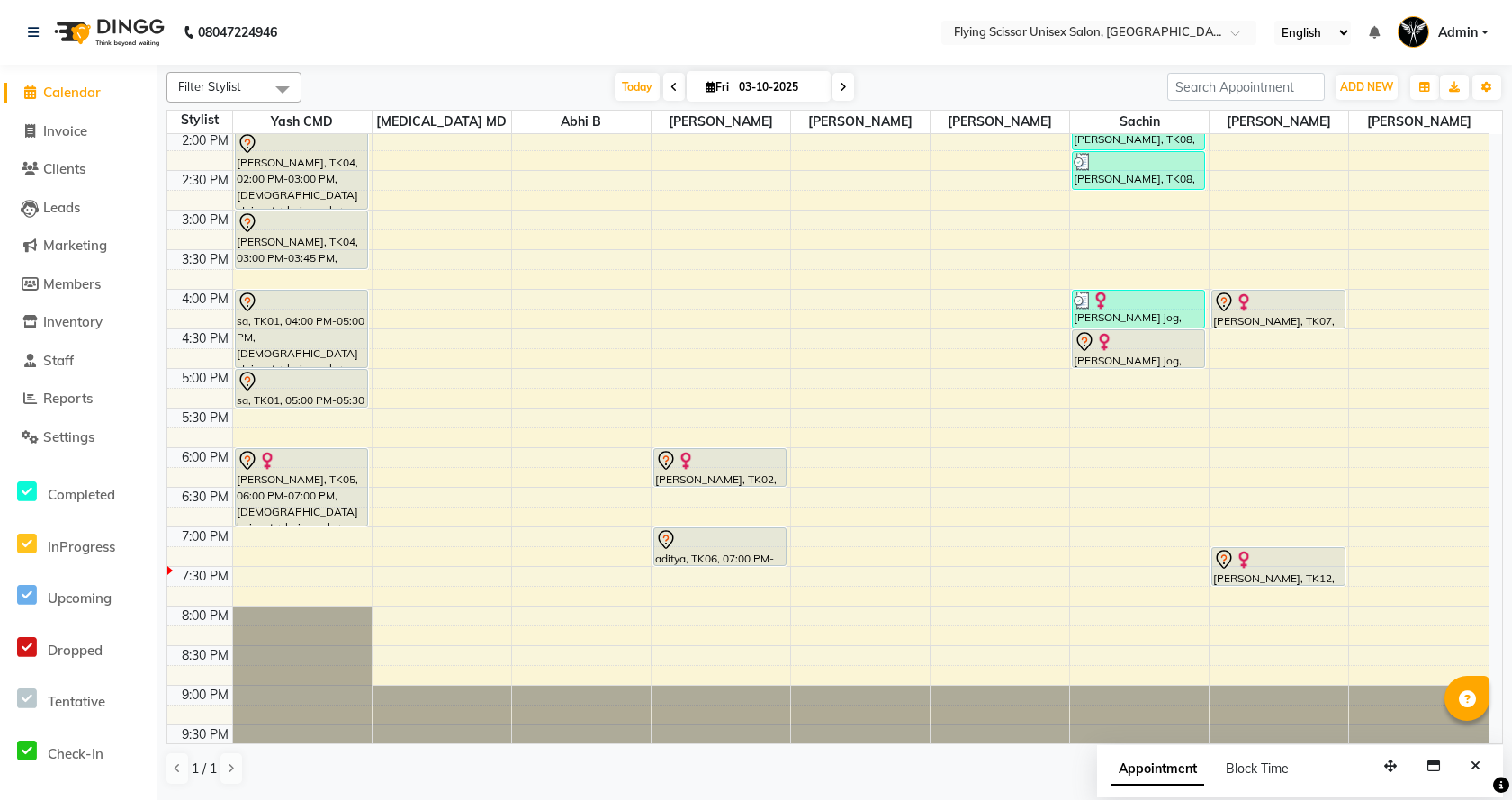
scroll to position [419, 0]
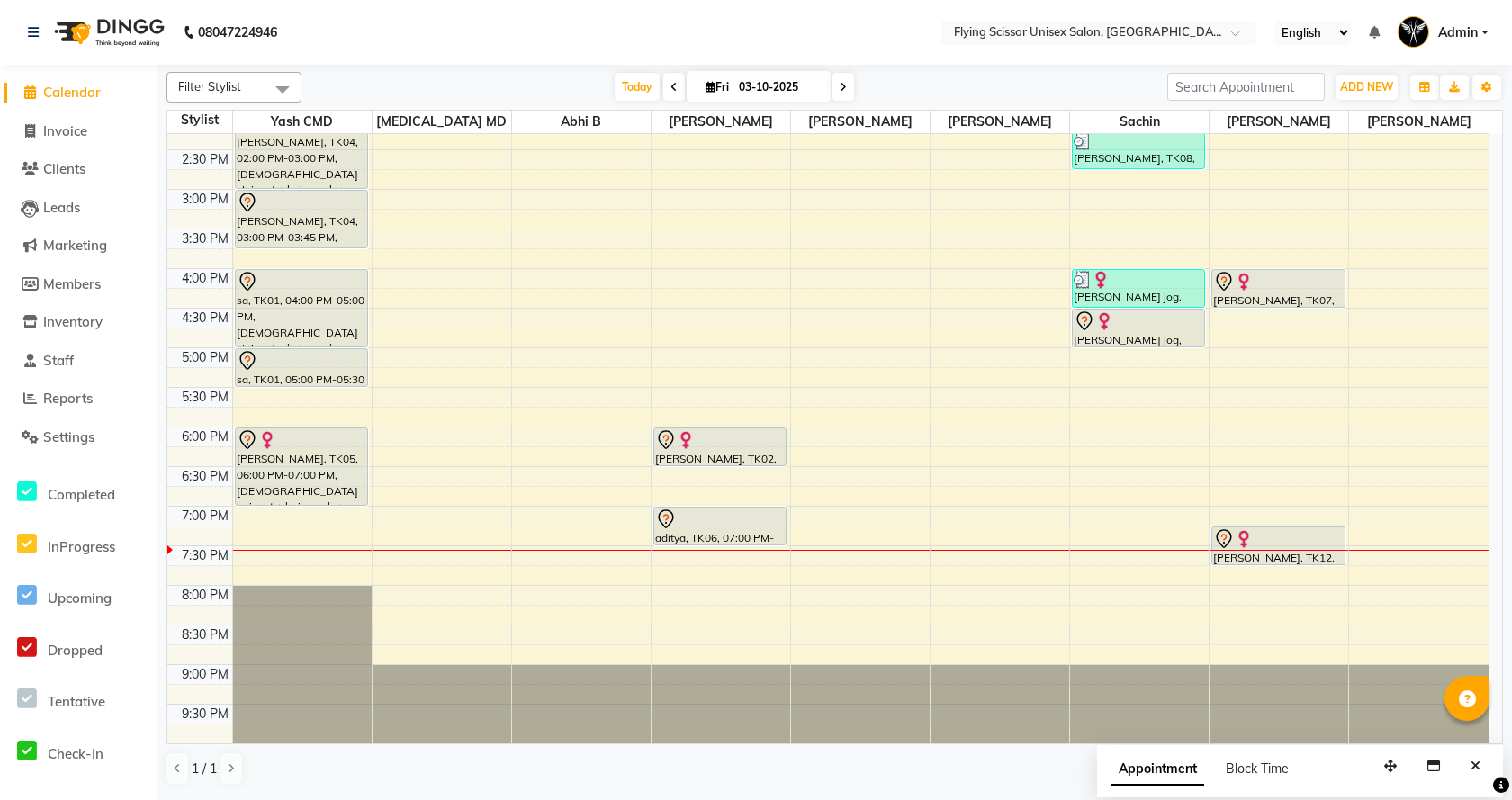
click at [1089, 439] on div "9:00 AM 9:30 AM 10:00 AM 10:30 AM 11:00 AM 11:30 AM 12:00 PM 12:30 PM 1:00 PM 1…" at bounding box center [827, 229] width 1321 height 1028
select select "67686"
select select "tentative"
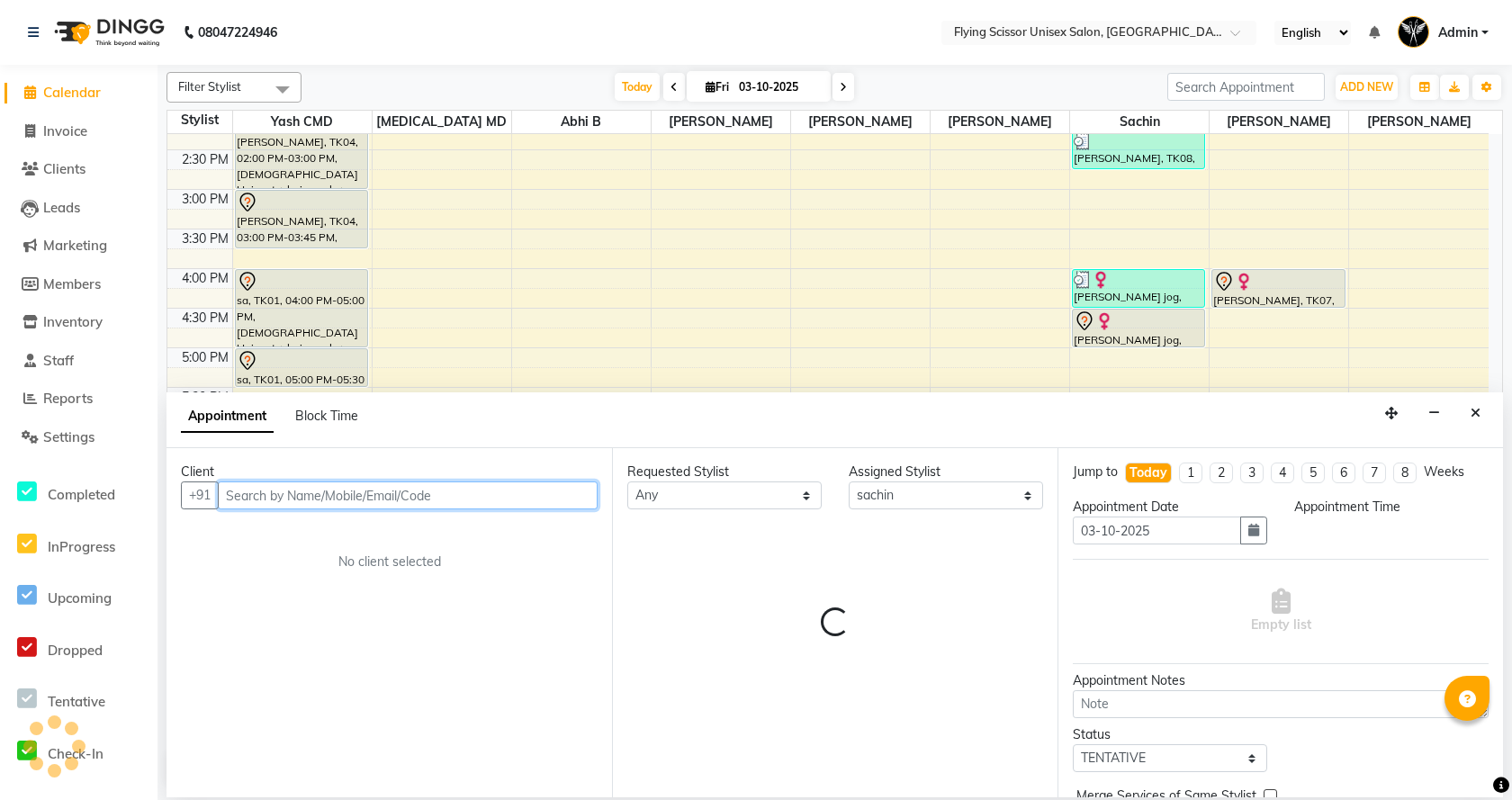
select select "1080"
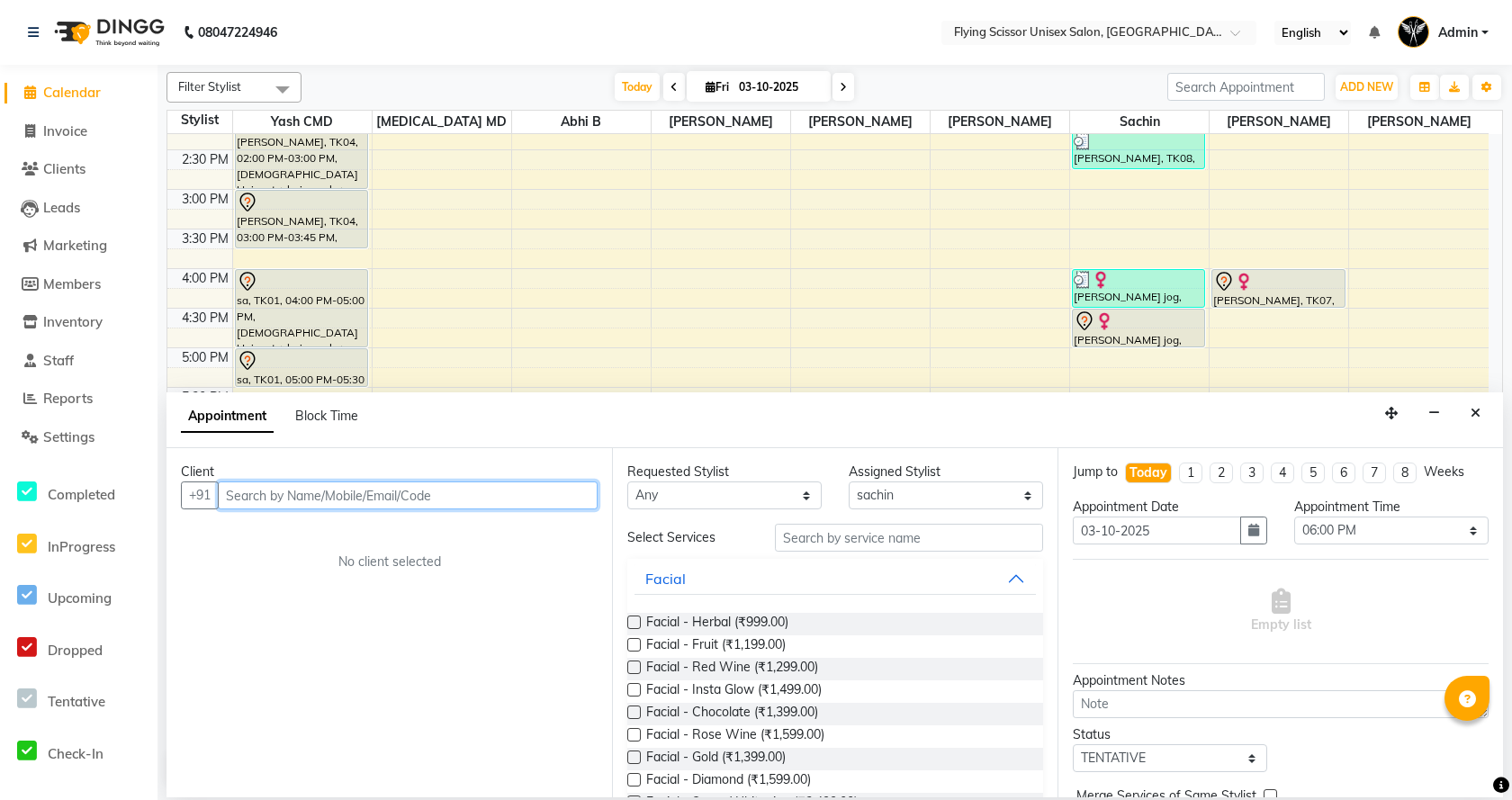
click at [542, 497] on input "text" at bounding box center [407, 495] width 380 height 28
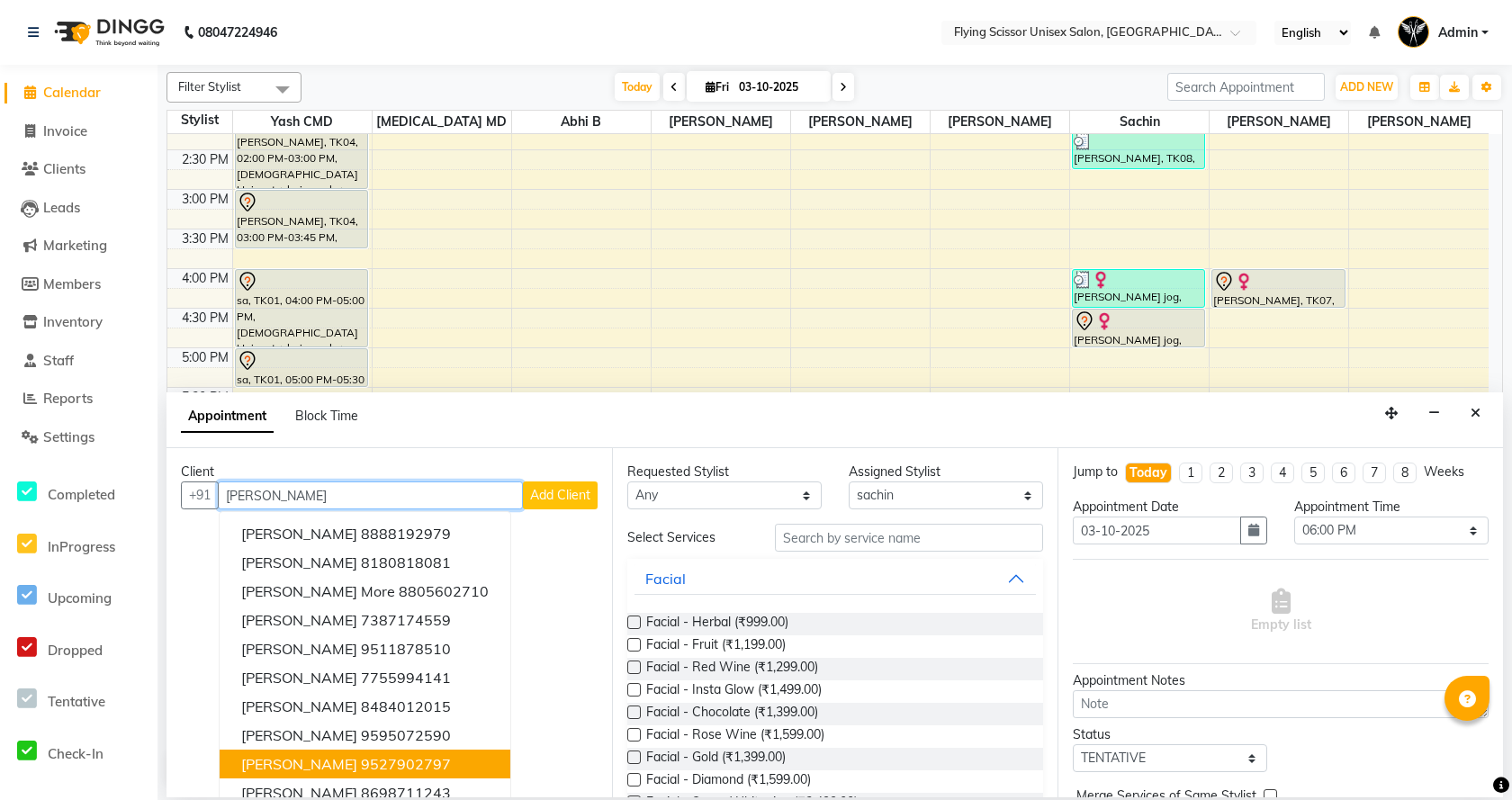
click at [268, 771] on span "[PERSON_NAME]" at bounding box center [299, 763] width 116 height 18
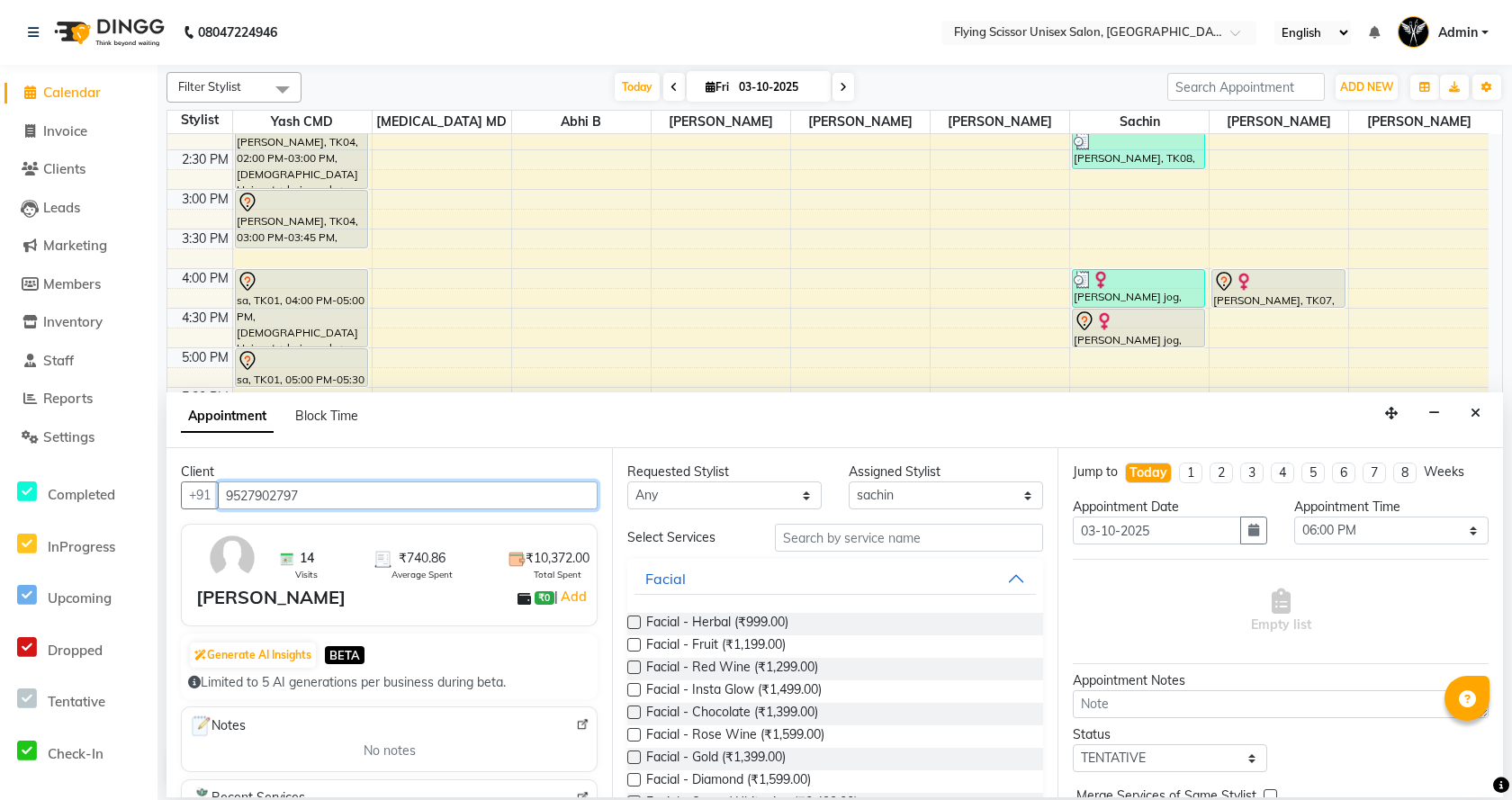
type input "9527902797"
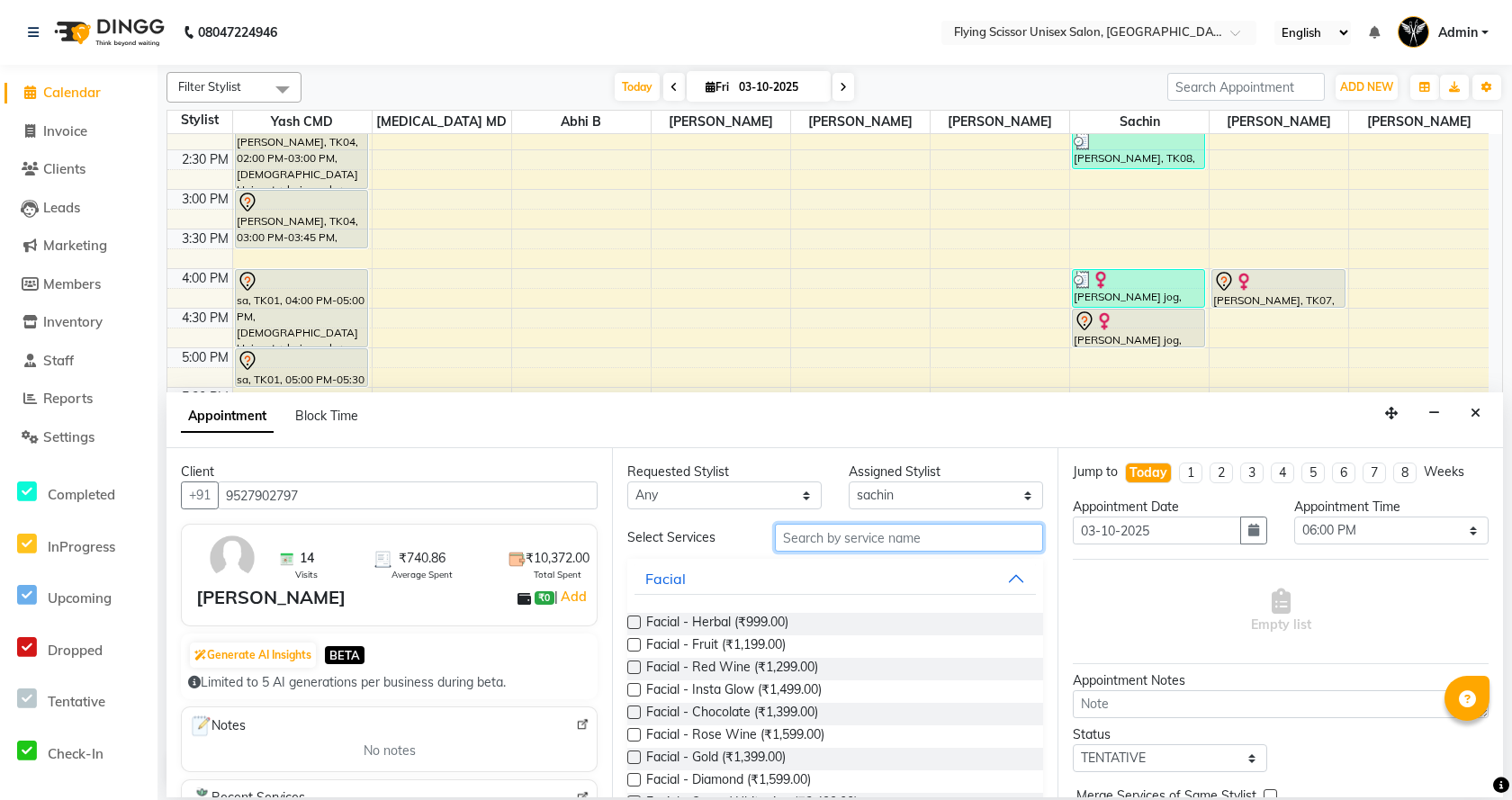
click at [835, 545] on input "text" at bounding box center [908, 537] width 268 height 28
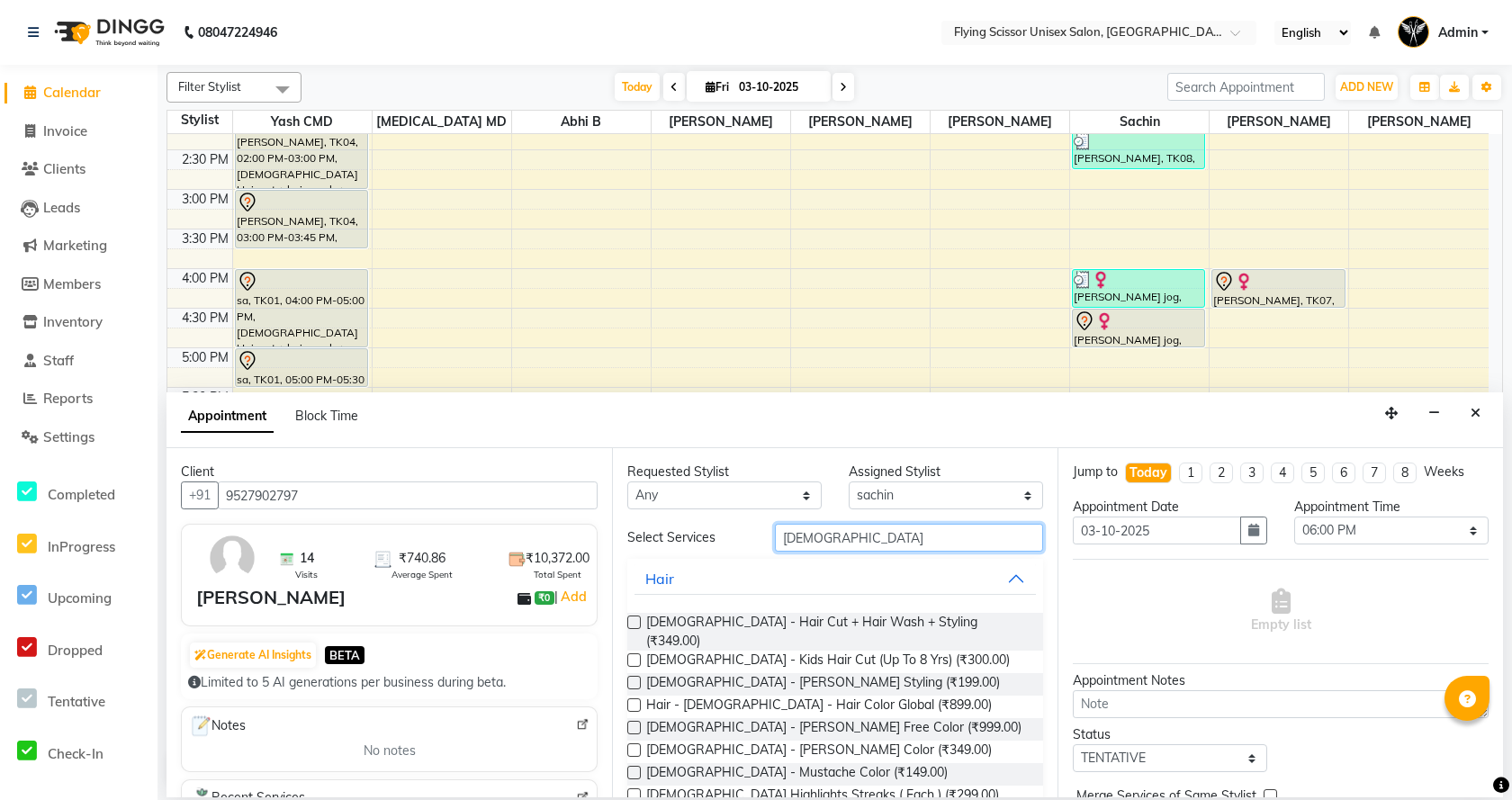
type input "male"
click at [639, 618] on label at bounding box center [634, 622] width 14 height 14
click at [639, 618] on input "checkbox" at bounding box center [633, 624] width 12 height 12
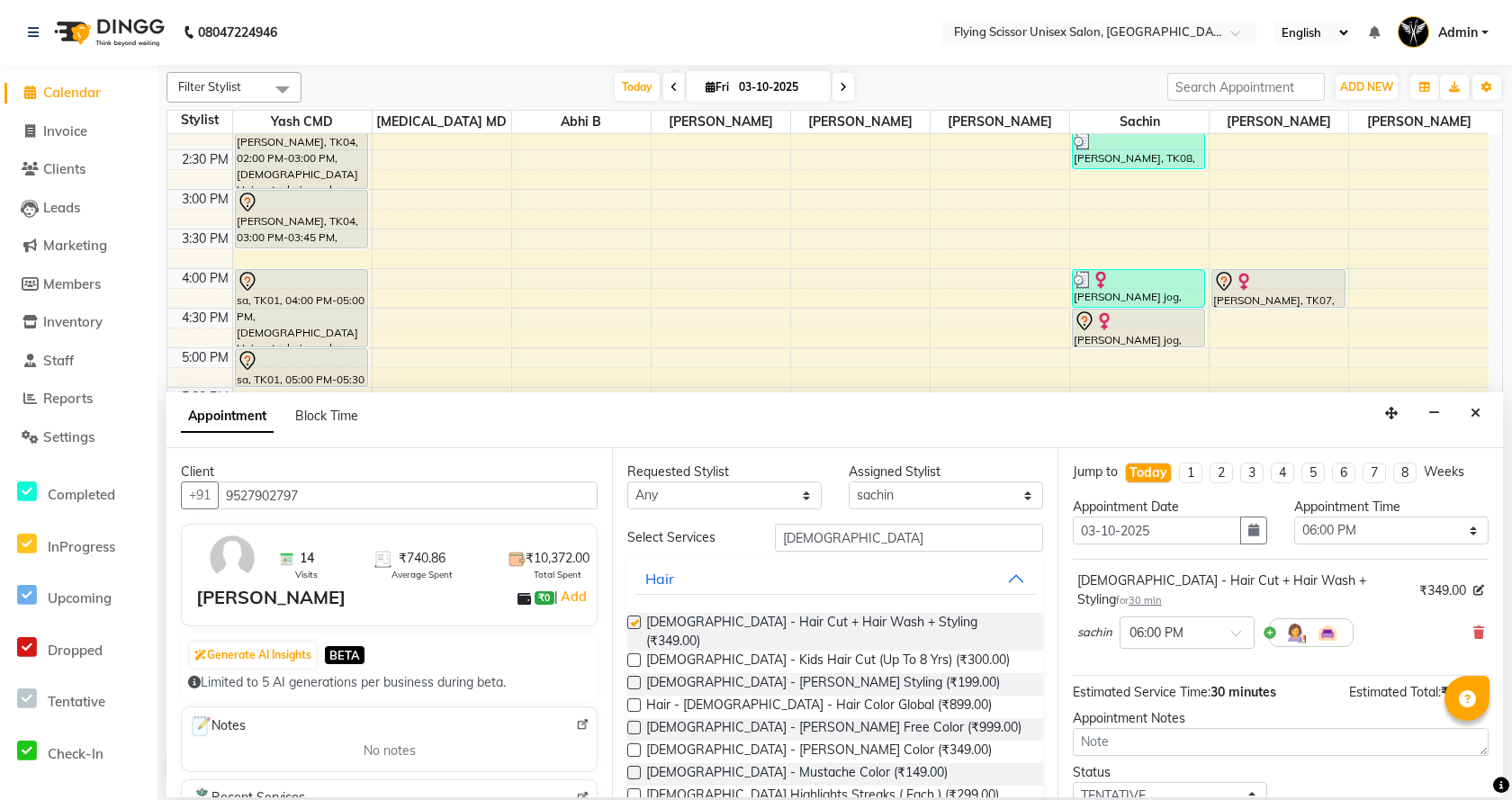
checkbox input "false"
drag, startPoint x: 632, startPoint y: 670, endPoint x: 648, endPoint y: 668, distance: 16.1
click at [633, 675] on label at bounding box center [634, 682] width 14 height 14
click at [633, 678] on input "checkbox" at bounding box center [633, 684] width 12 height 12
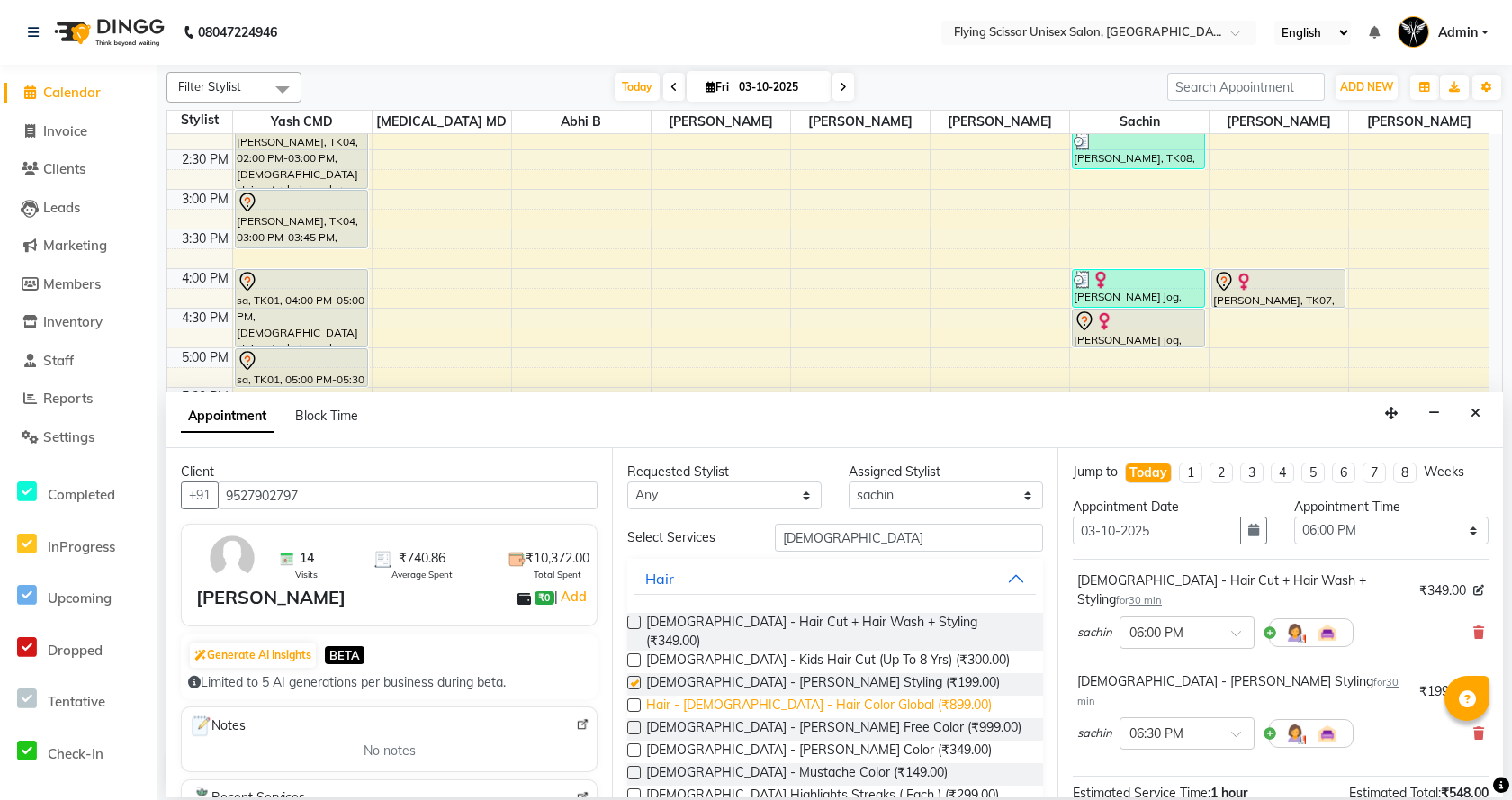
checkbox input "false"
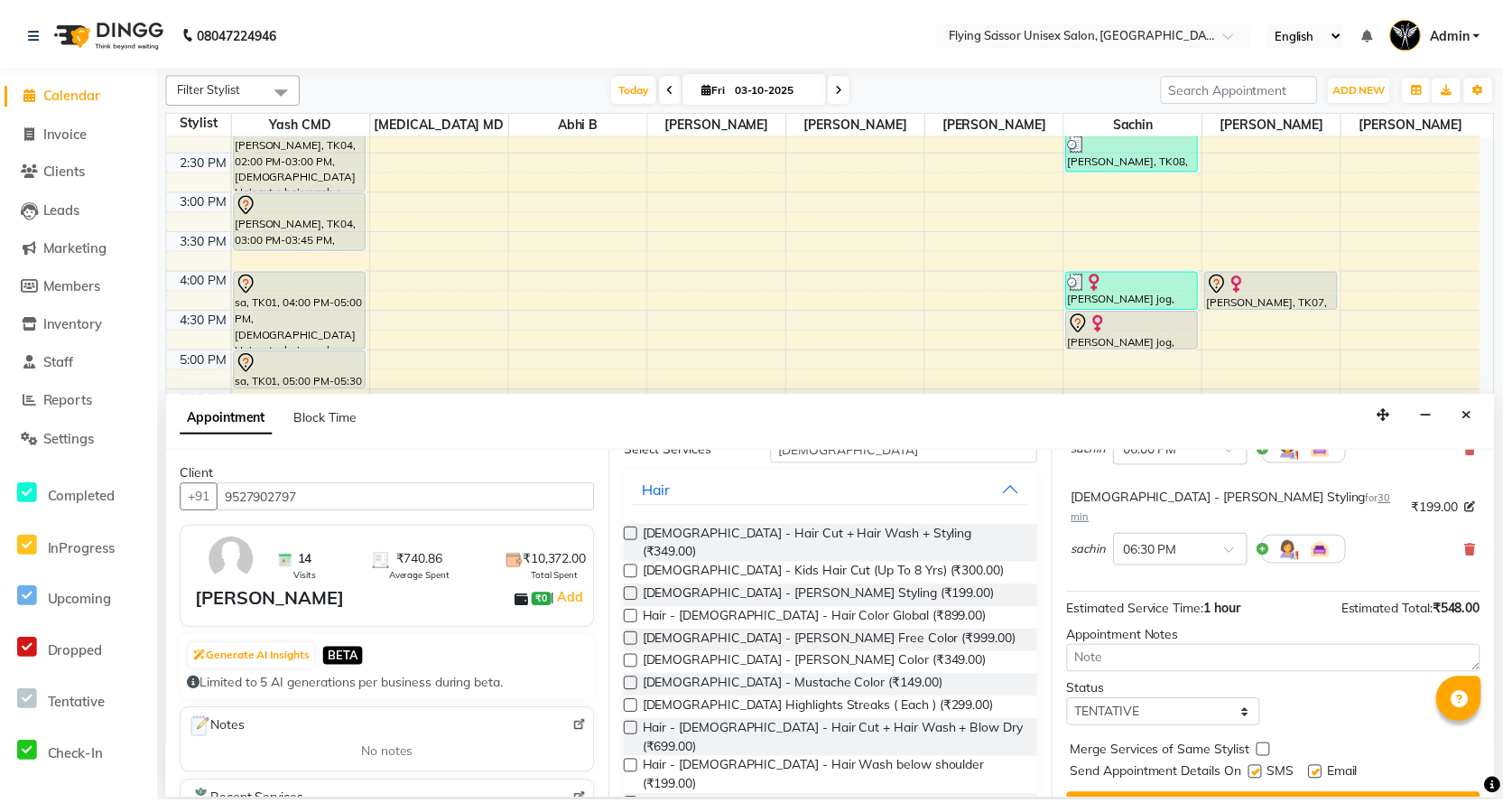
scroll to position [190, 0]
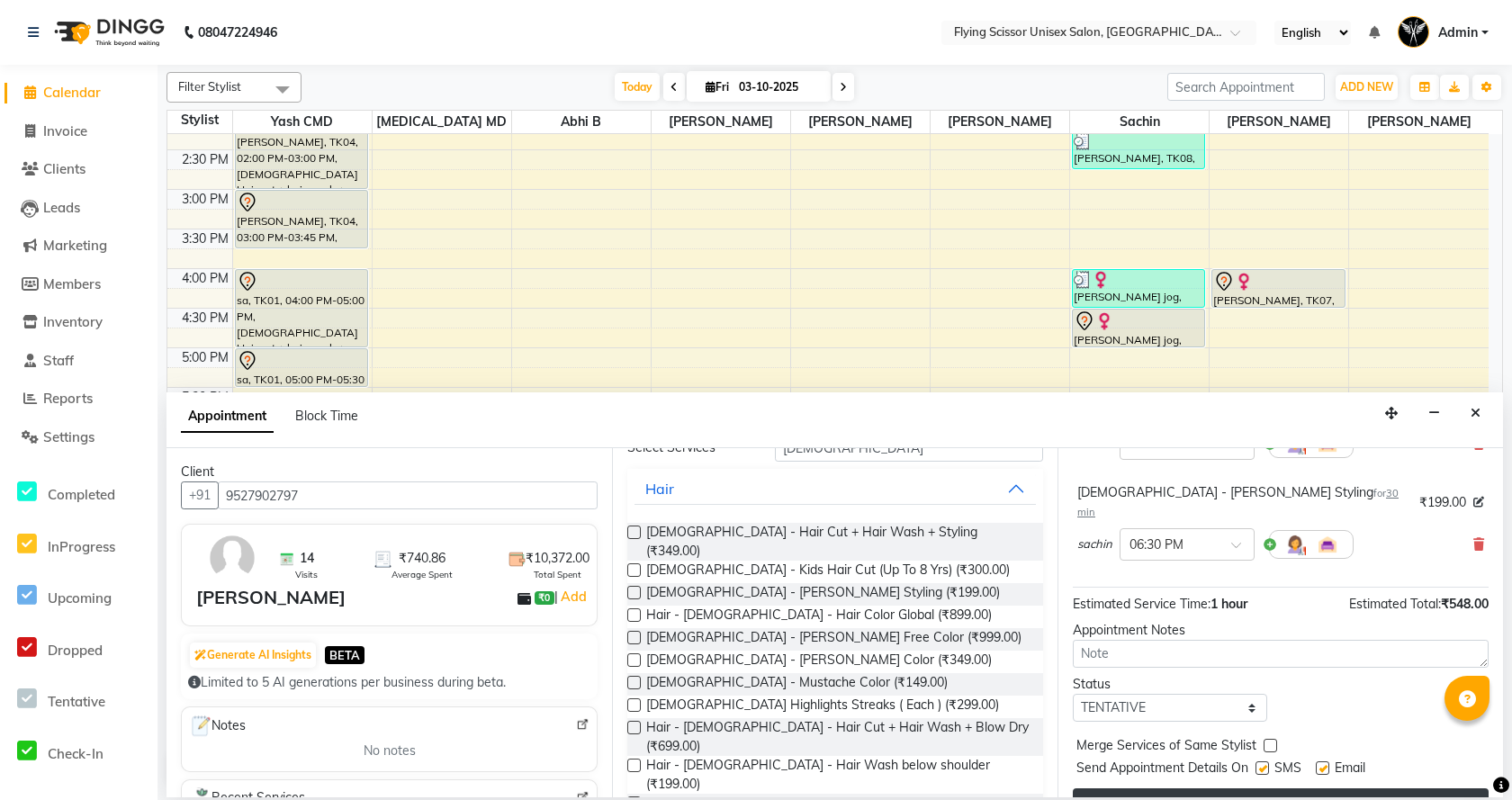
click at [1264, 788] on button "Book" at bounding box center [1280, 804] width 416 height 32
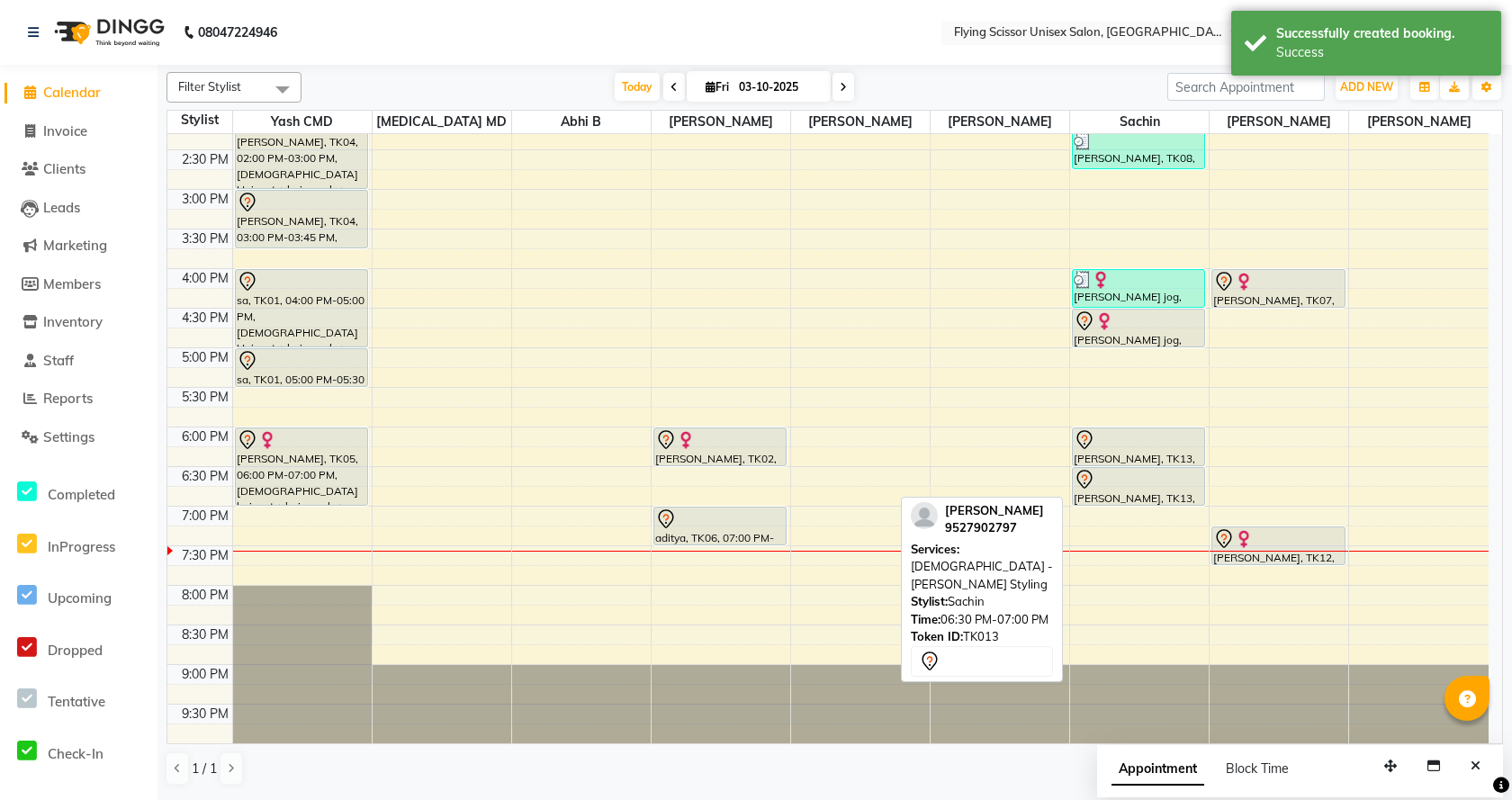
click at [1112, 476] on div at bounding box center [1138, 479] width 130 height 22
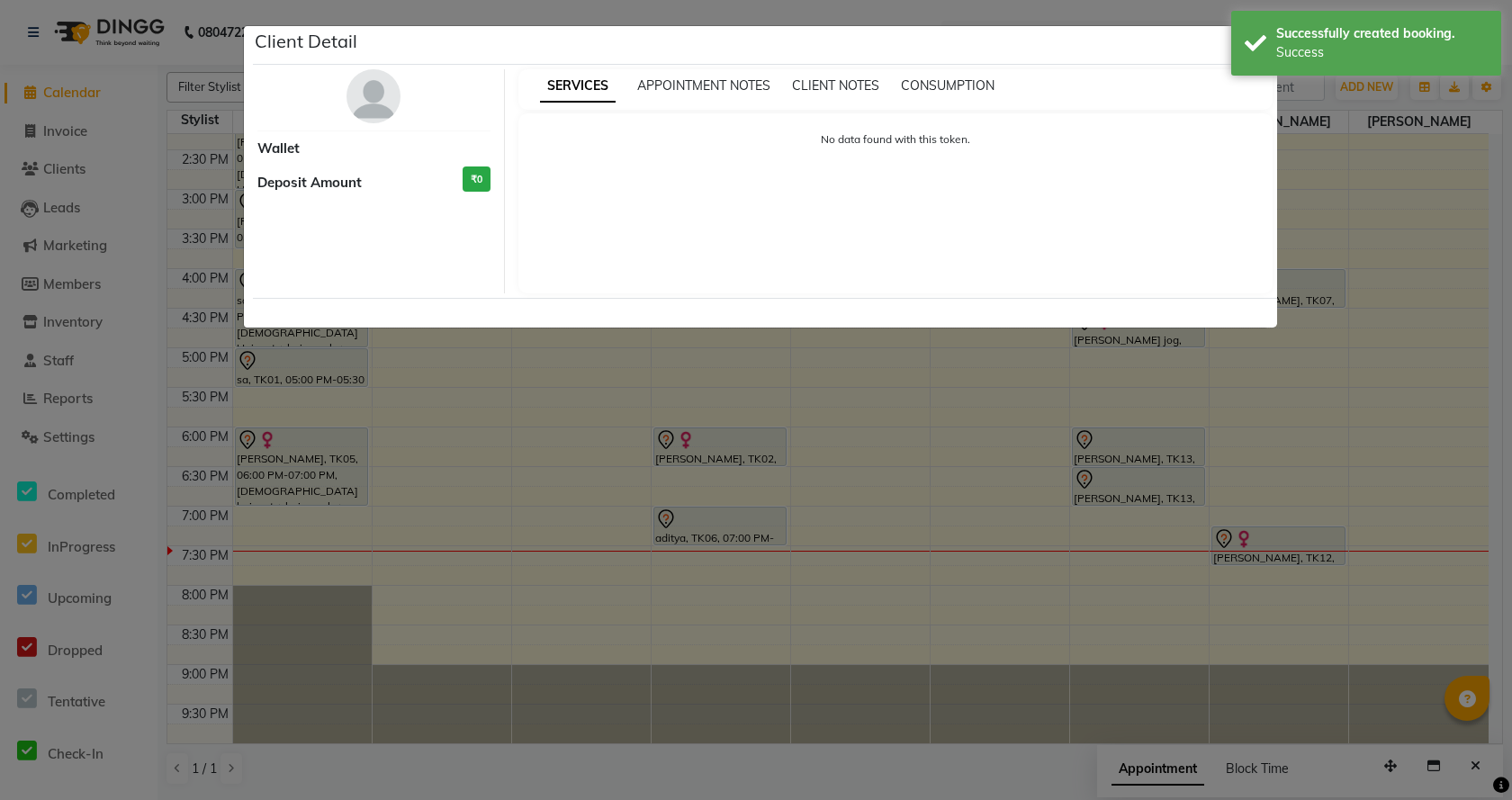
select select "7"
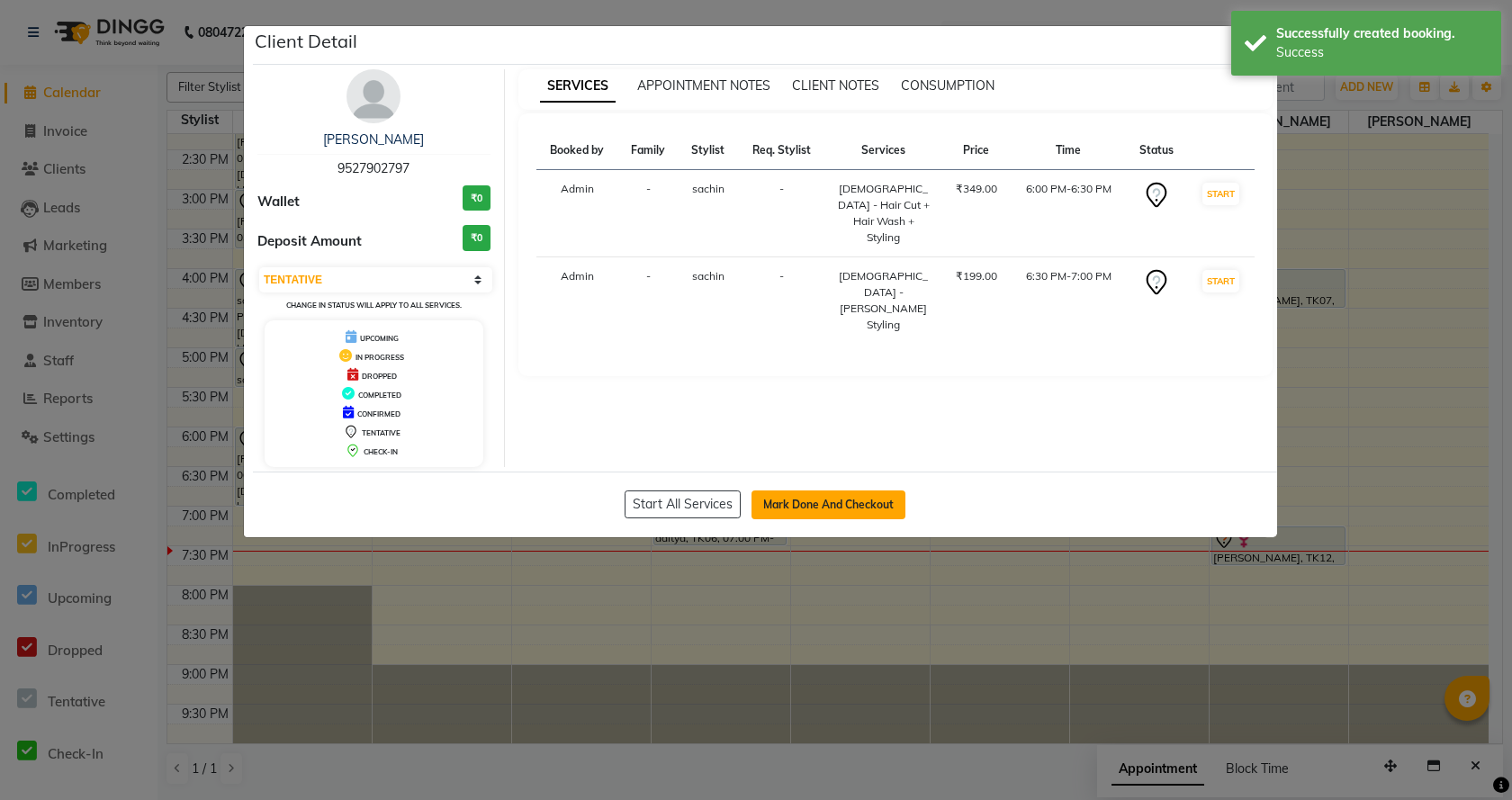
click at [785, 504] on button "Mark Done And Checkout" at bounding box center [828, 504] width 153 height 29
select select "46"
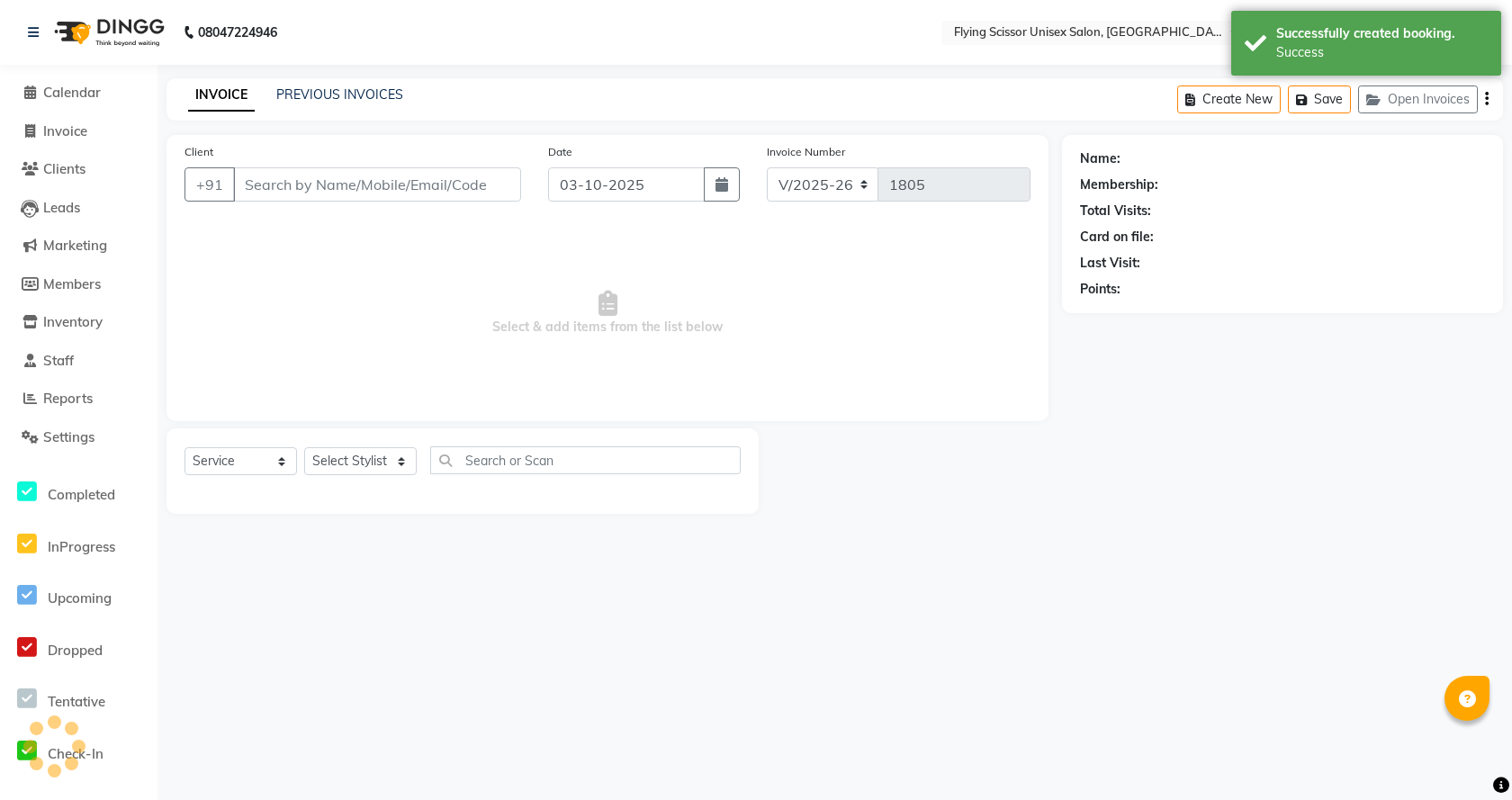
select select "membership"
type input "9527902797"
select select "18390"
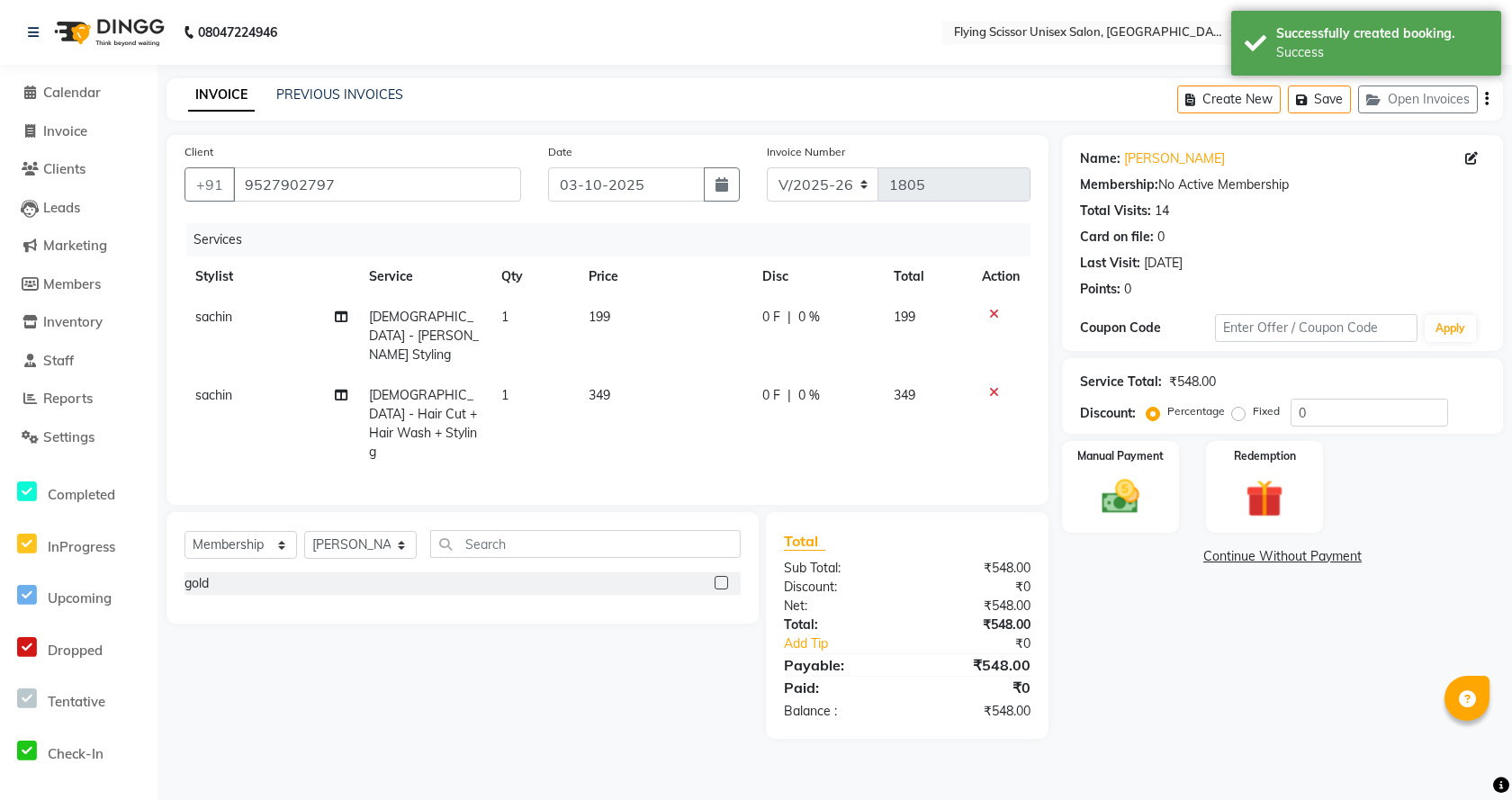
click at [772, 310] on span "0 F" at bounding box center [771, 317] width 18 height 19
select select "67686"
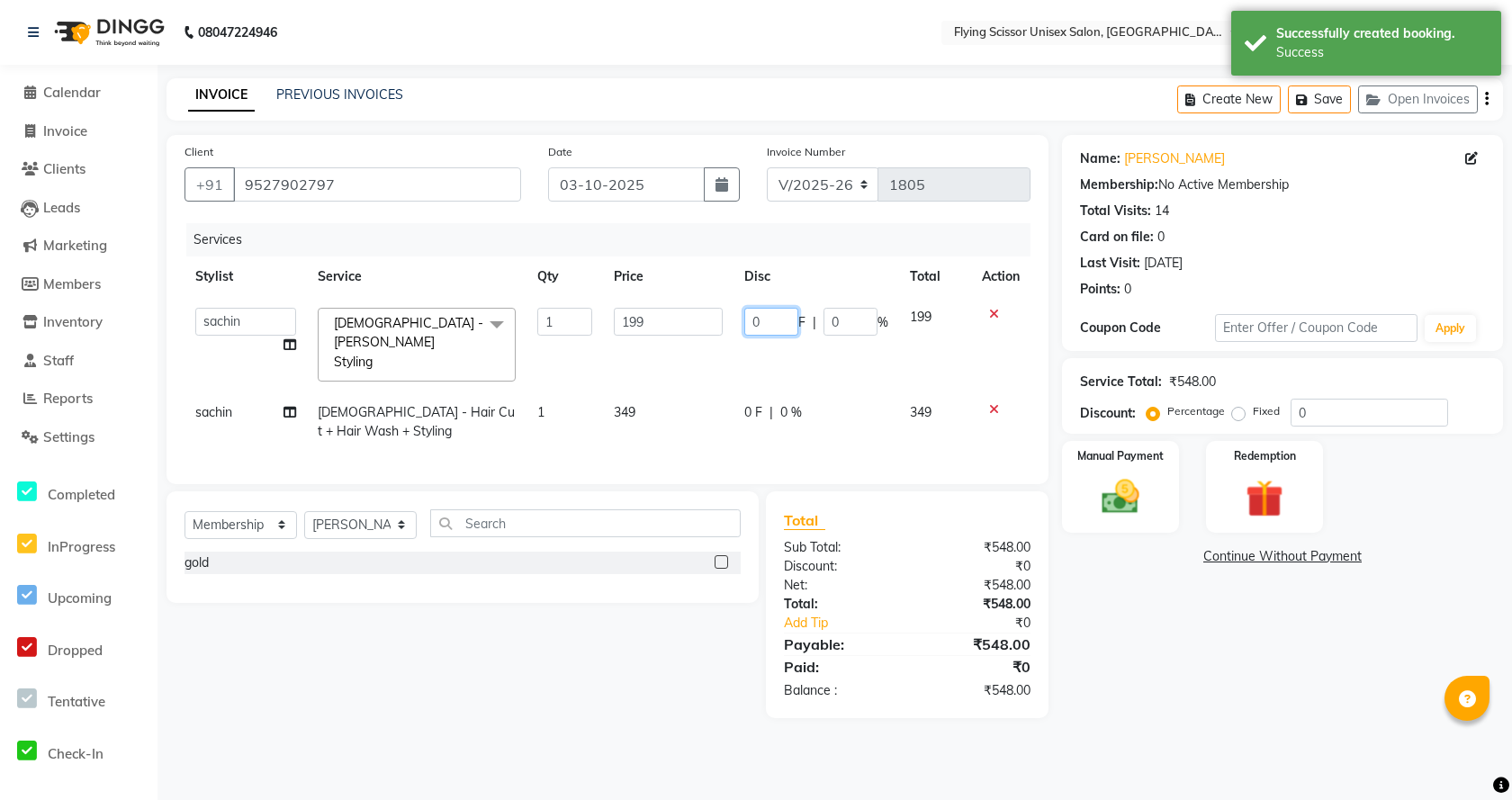
click at [781, 323] on input "0" at bounding box center [771, 322] width 54 height 28
click at [684, 420] on td "349" at bounding box center [668, 422] width 131 height 60
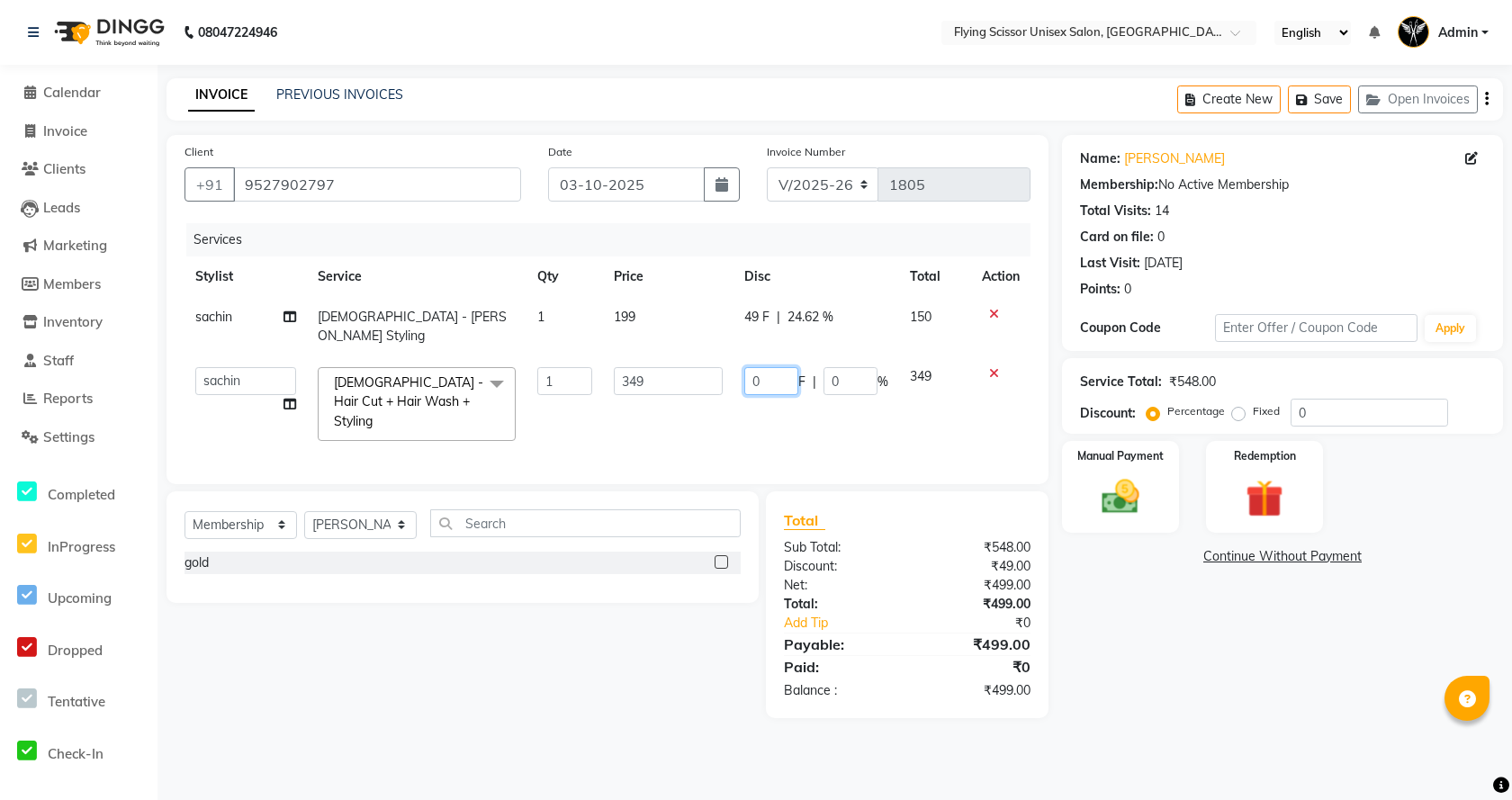
click at [773, 372] on input "0" at bounding box center [771, 381] width 54 height 28
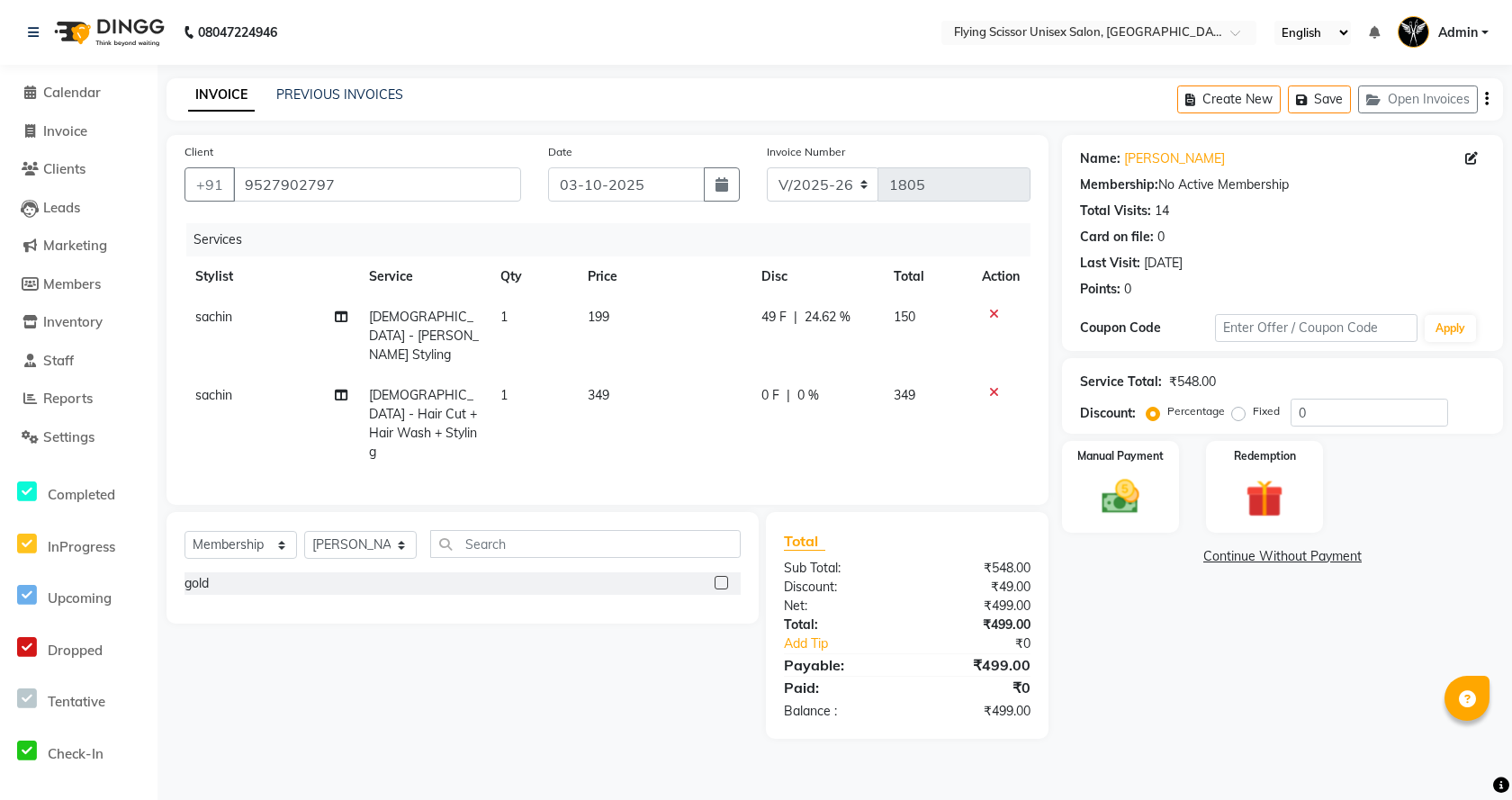
click at [663, 375] on td "349" at bounding box center [664, 422] width 173 height 97
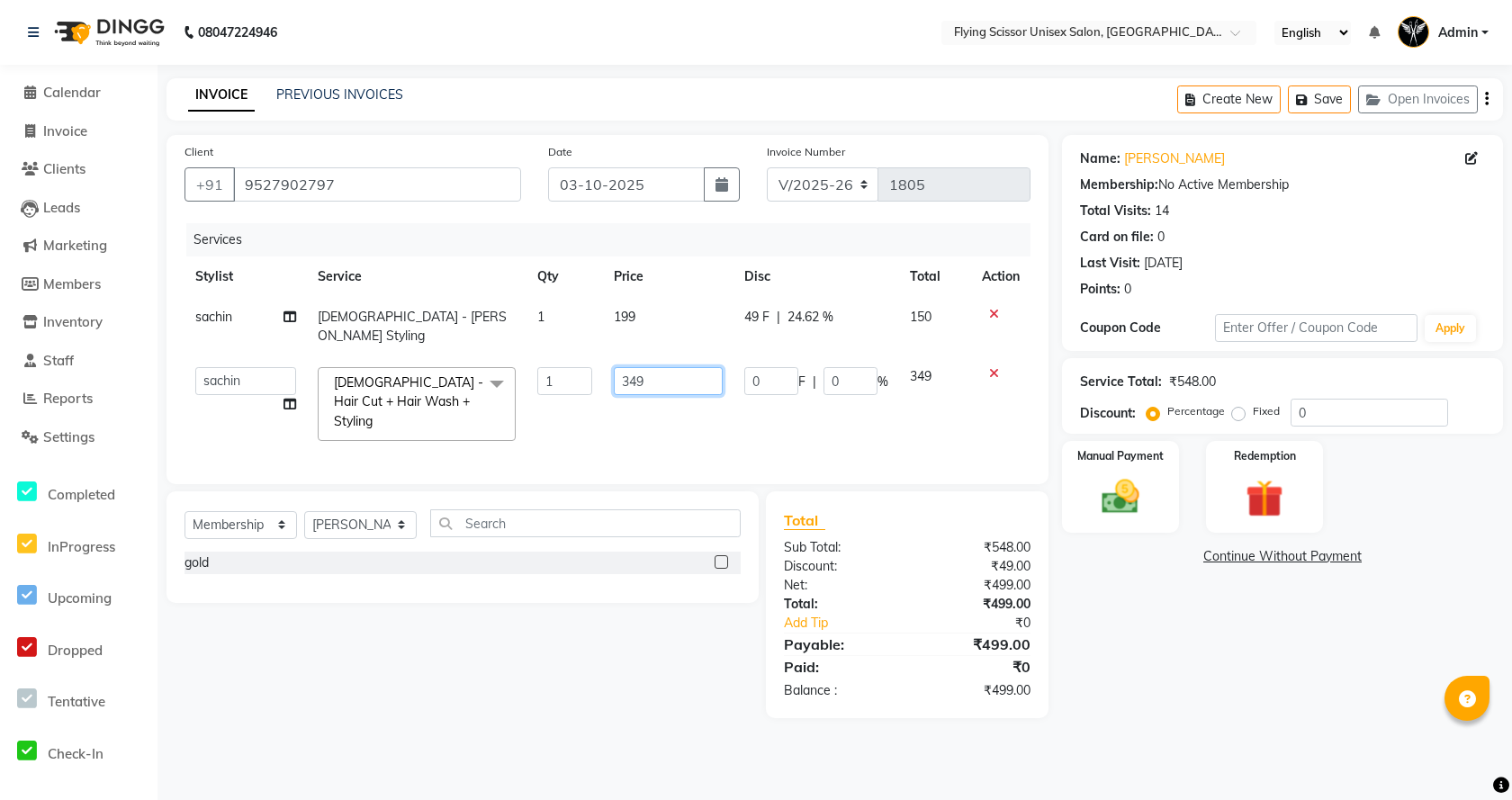
click at [663, 371] on input "349" at bounding box center [668, 381] width 109 height 28
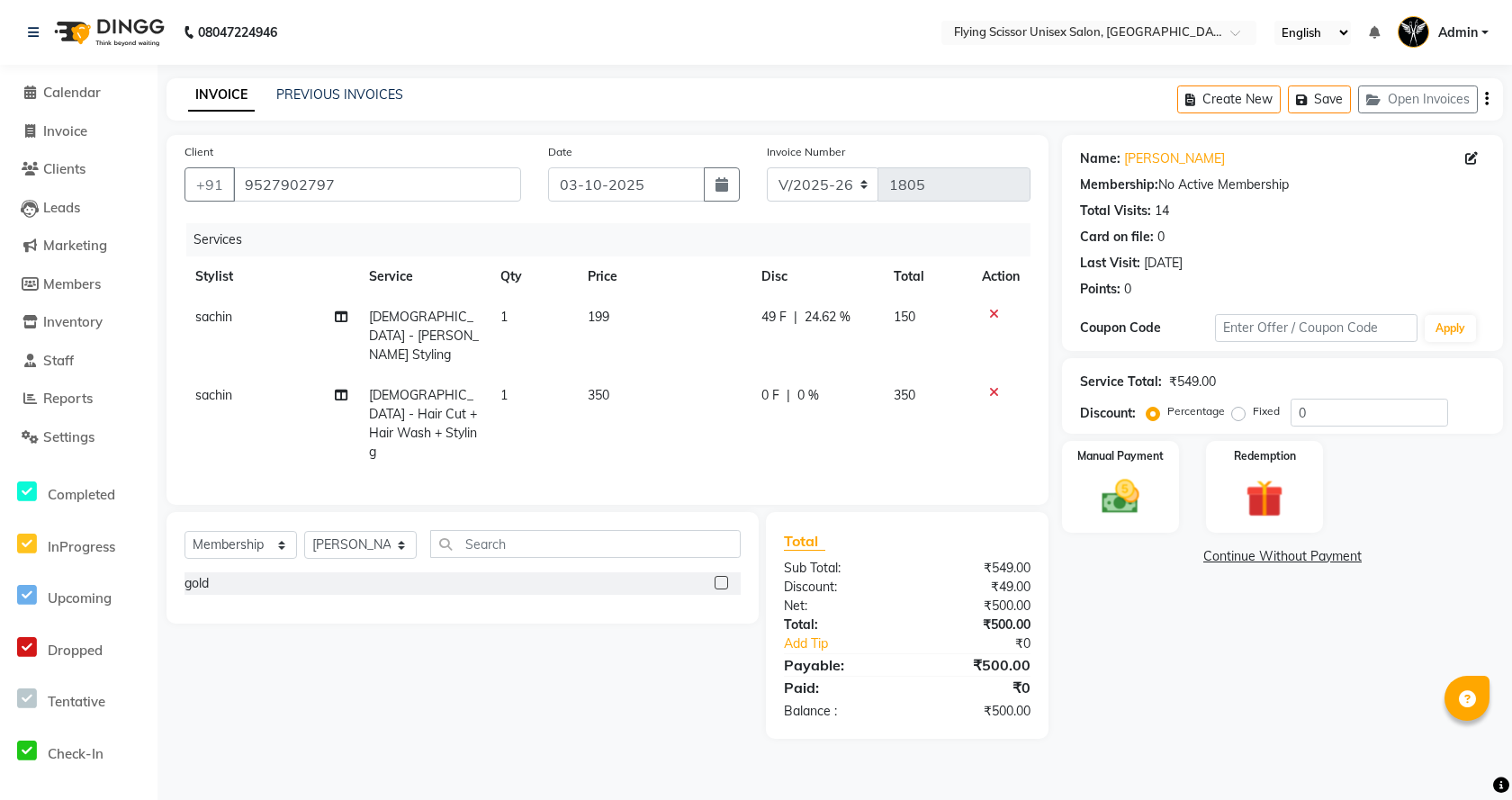
click at [631, 397] on td "350" at bounding box center [664, 422] width 173 height 97
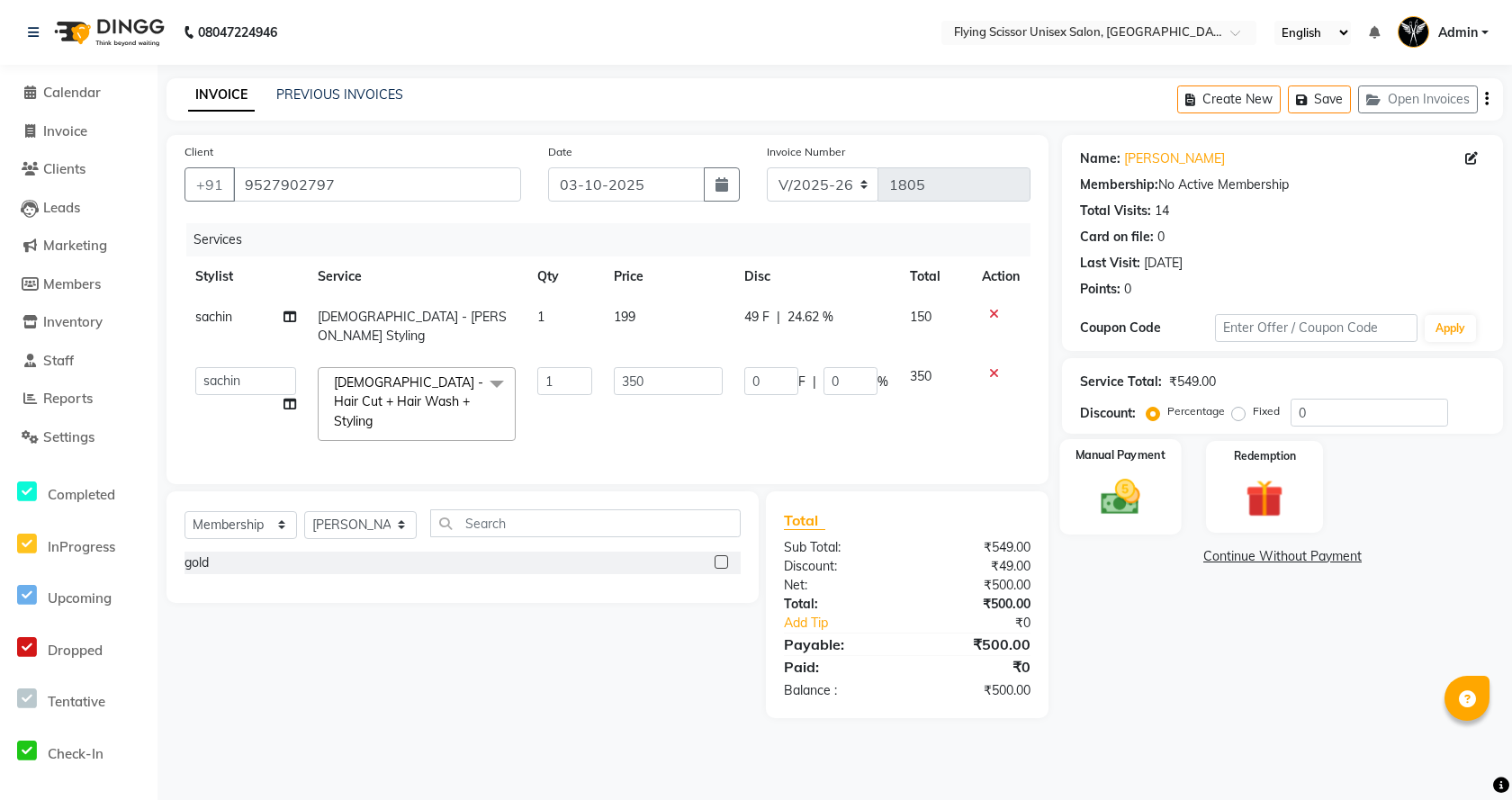
click at [1089, 505] on img at bounding box center [1119, 496] width 63 height 45
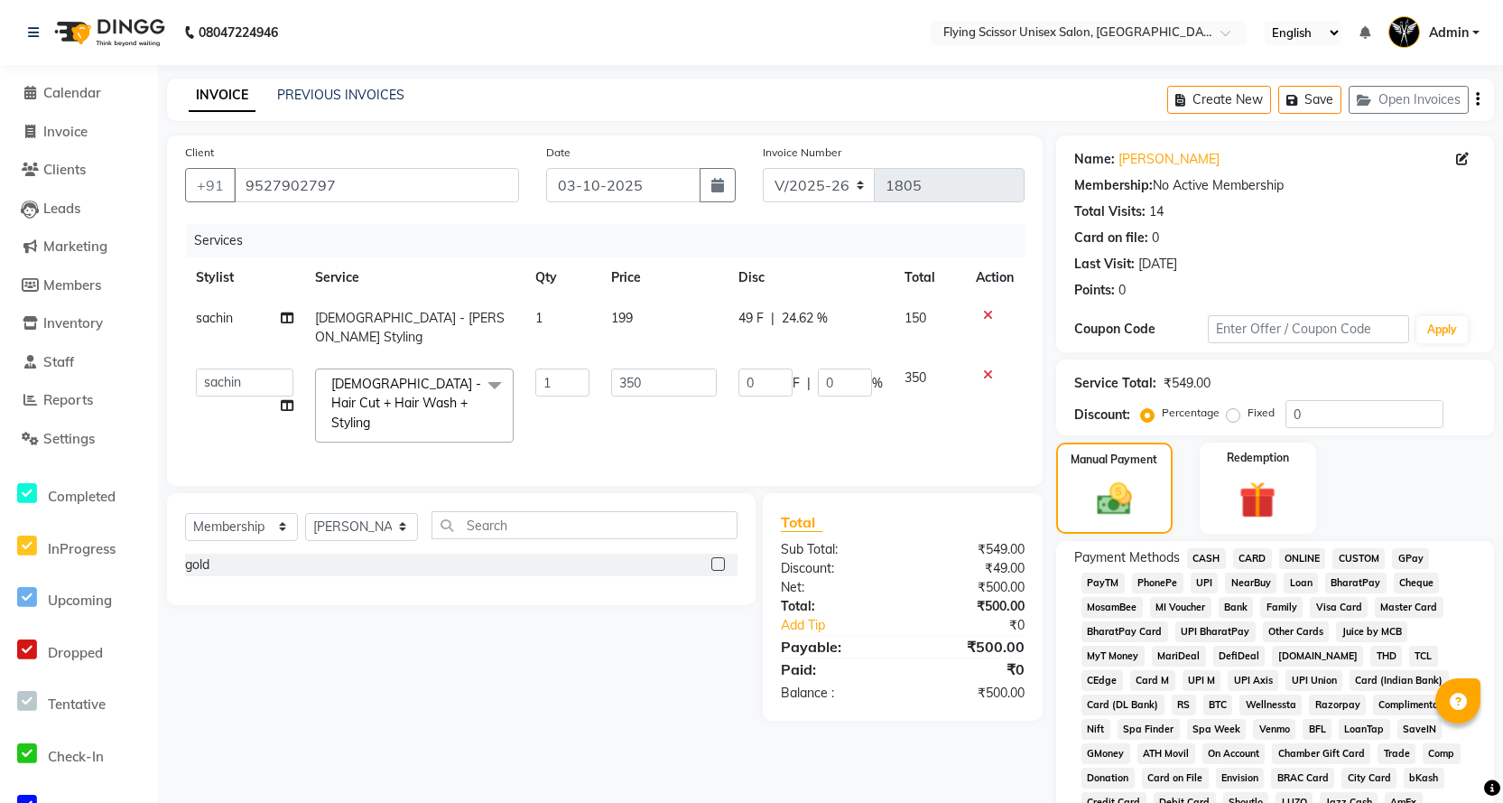
click at [1305, 561] on span "ONLINE" at bounding box center [1302, 558] width 47 height 21
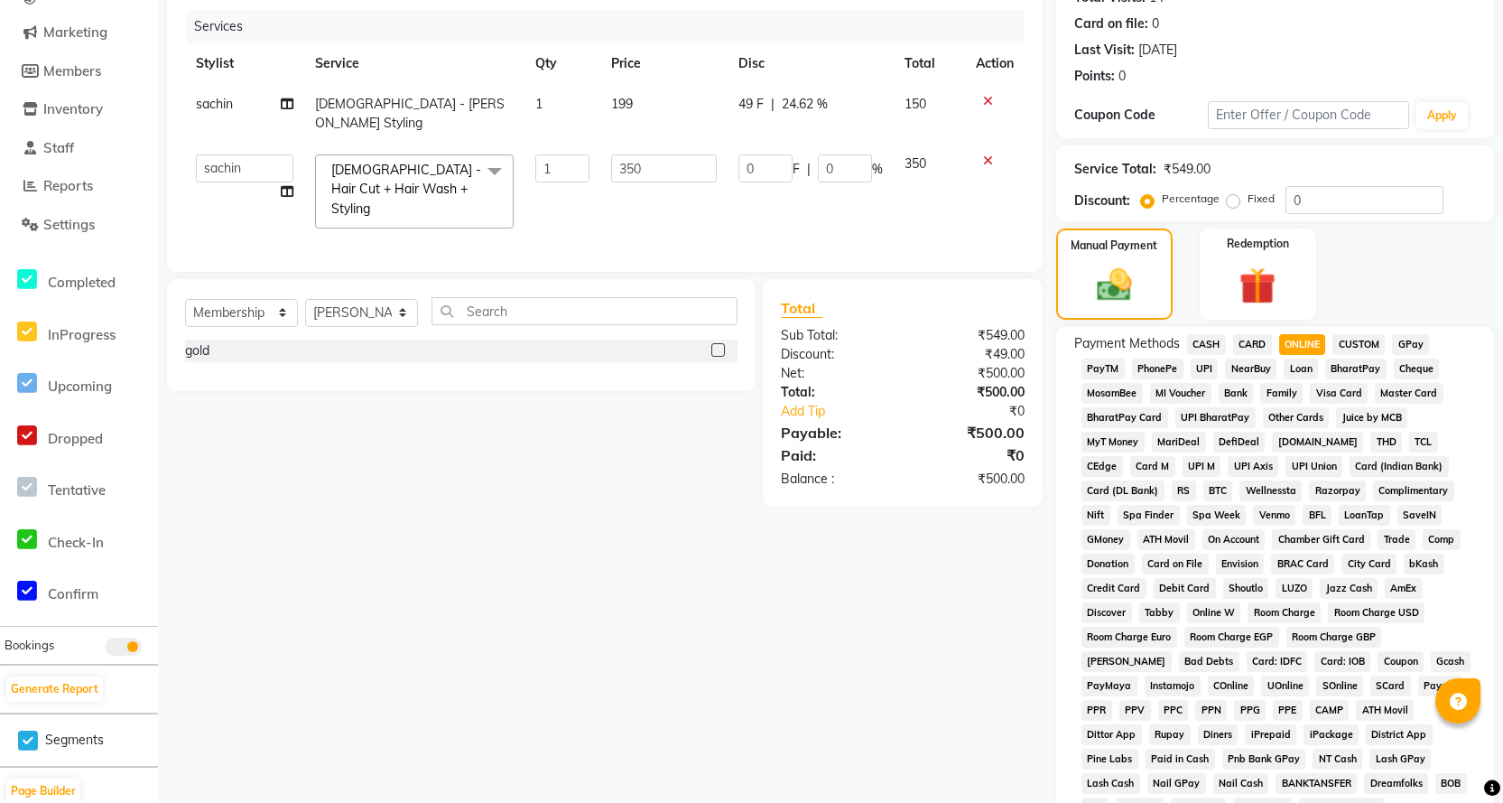
scroll to position [361, 0]
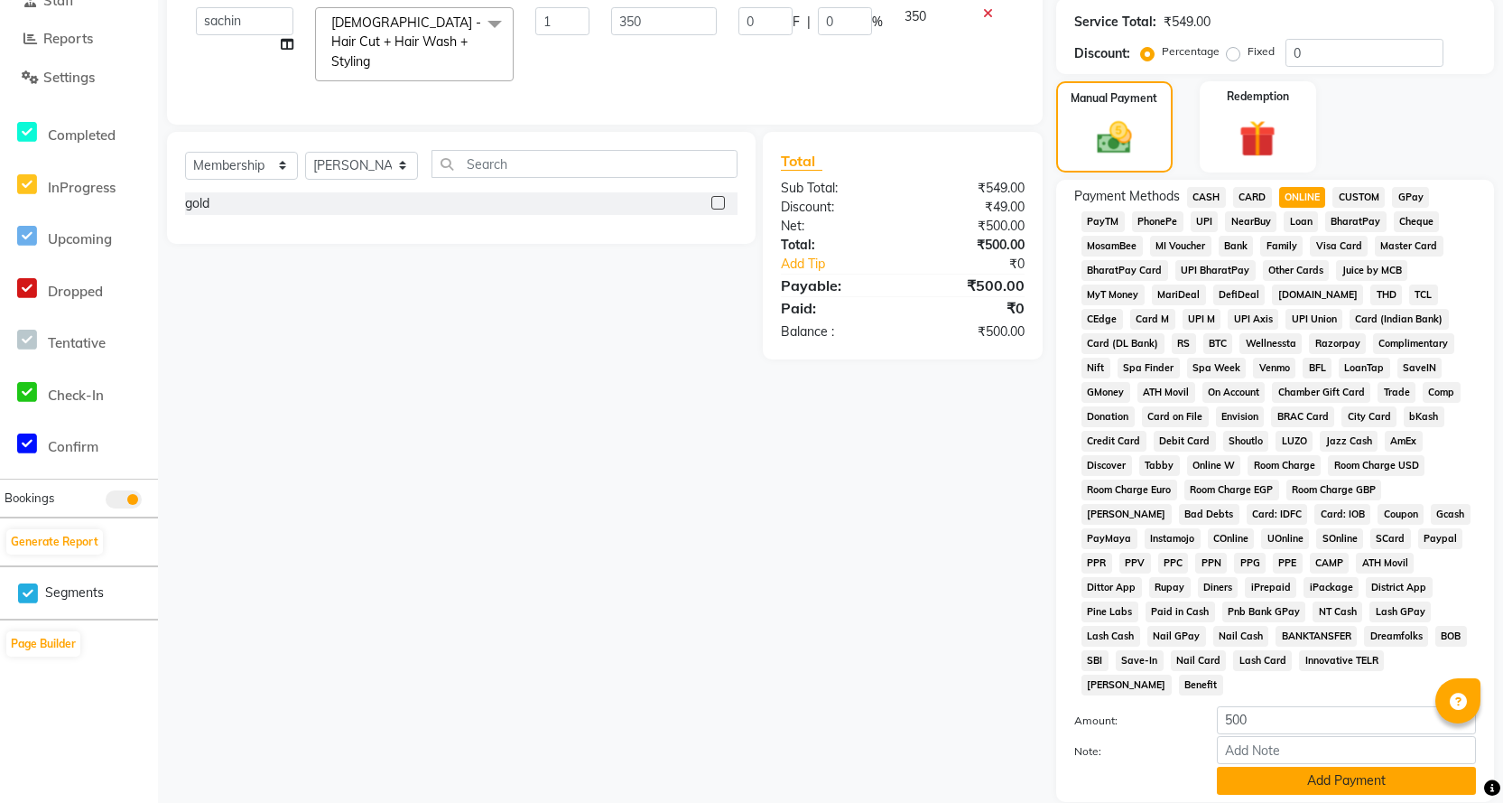
click at [1253, 766] on button "Add Payment" at bounding box center [1346, 780] width 259 height 28
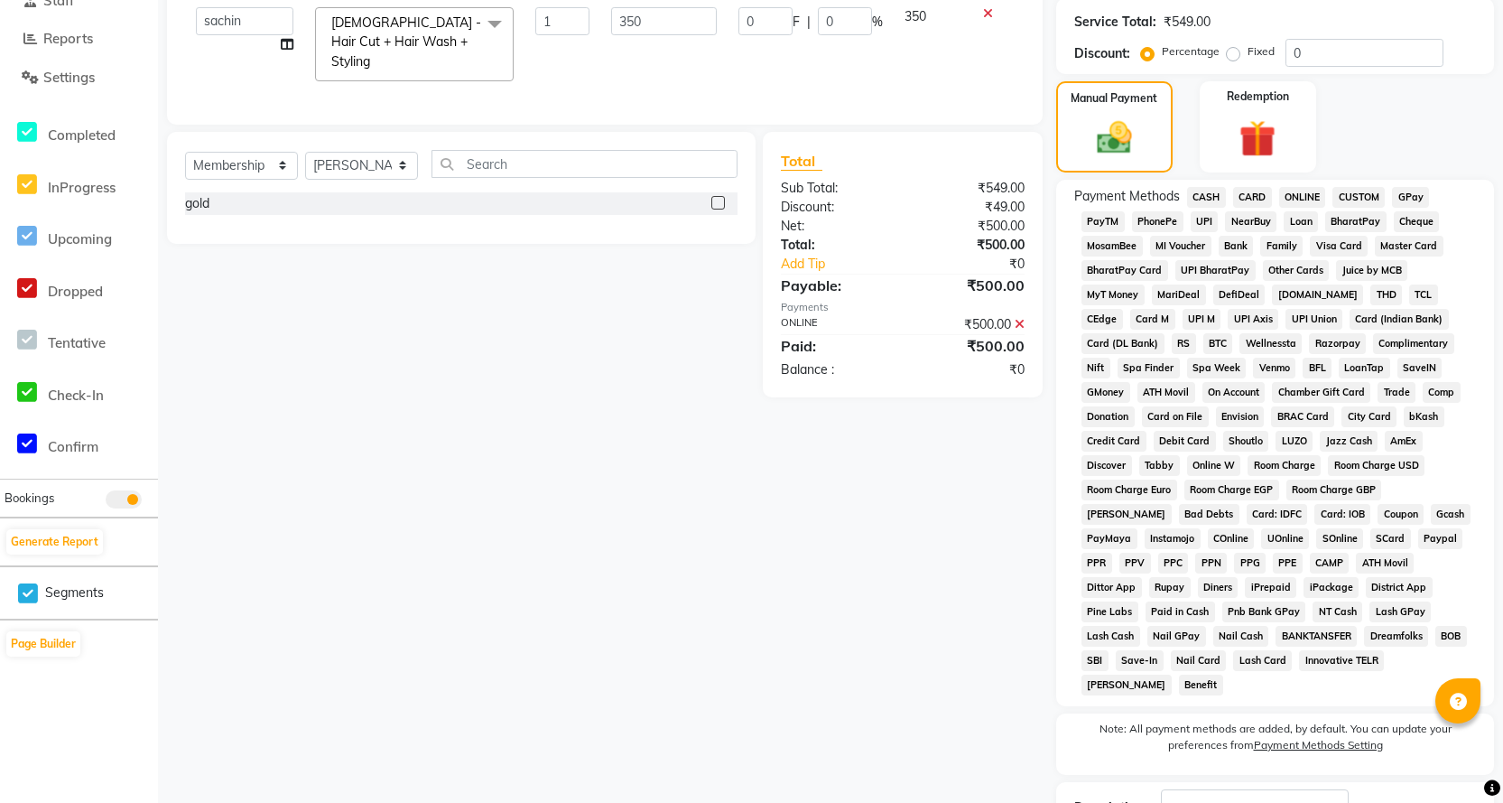
scroll to position [475, 0]
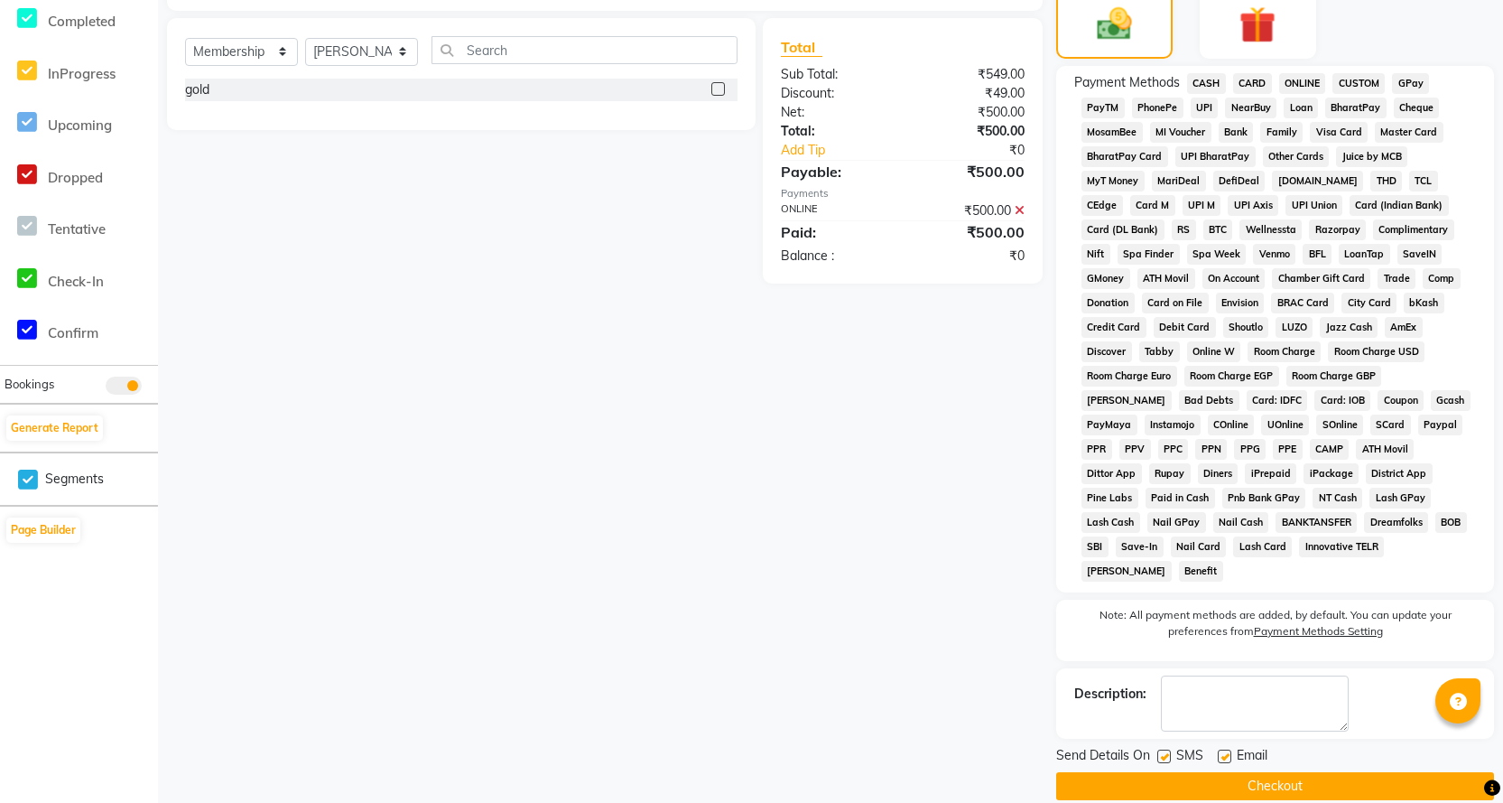
click at [1281, 772] on button "Checkout" at bounding box center [1275, 786] width 438 height 28
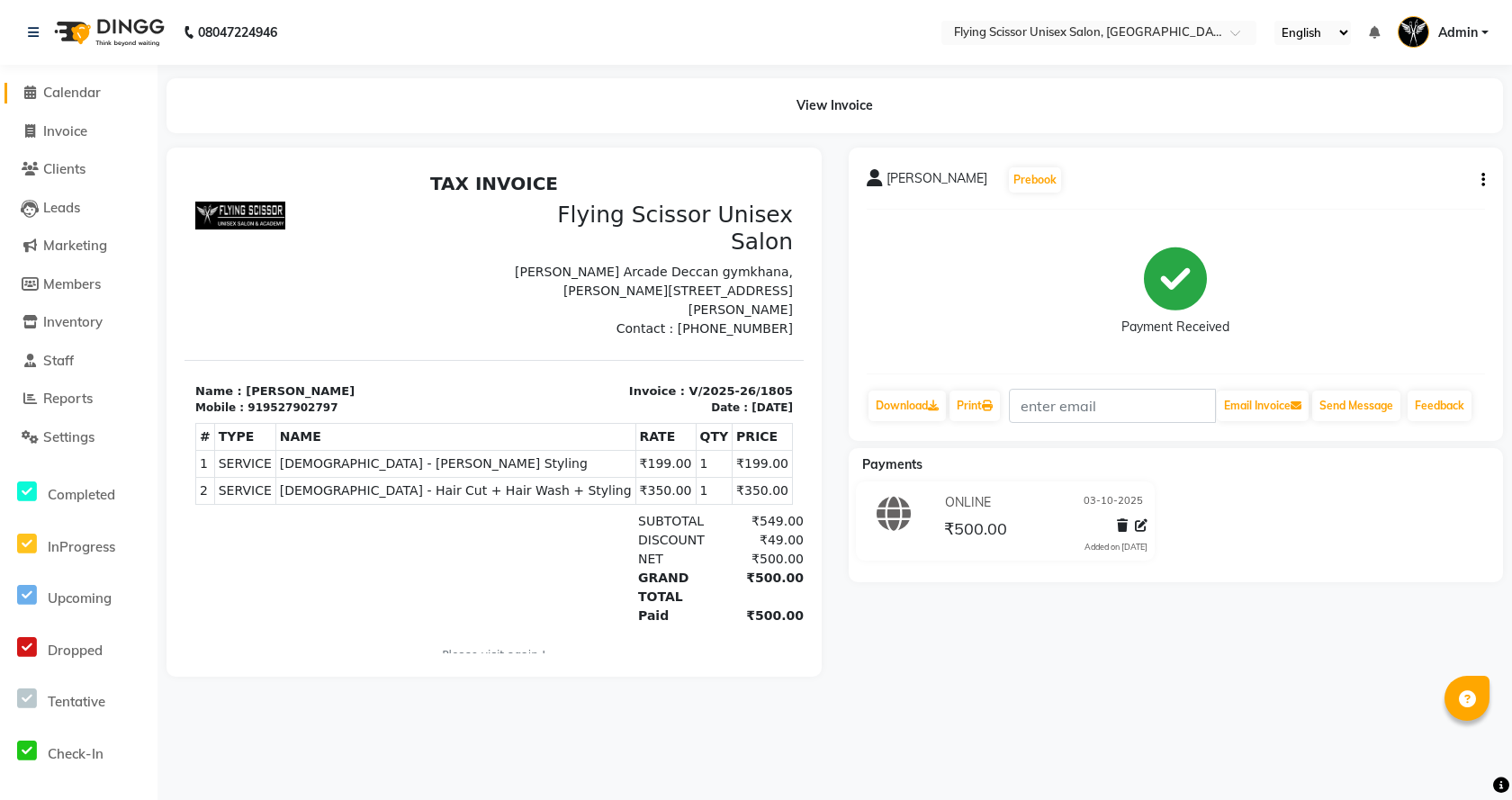
click at [46, 92] on span "Calendar" at bounding box center [72, 92] width 58 height 17
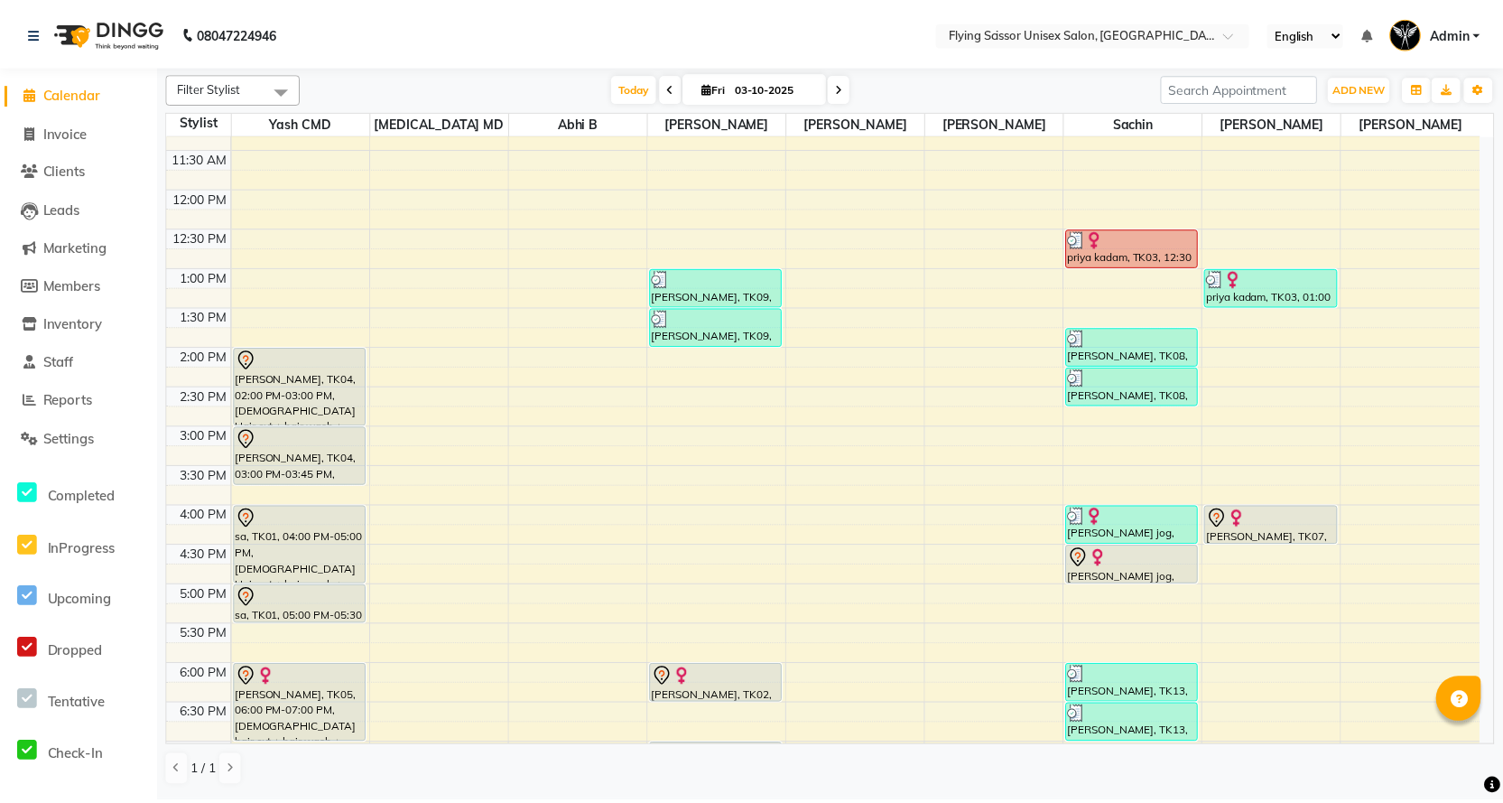
scroll to position [361, 0]
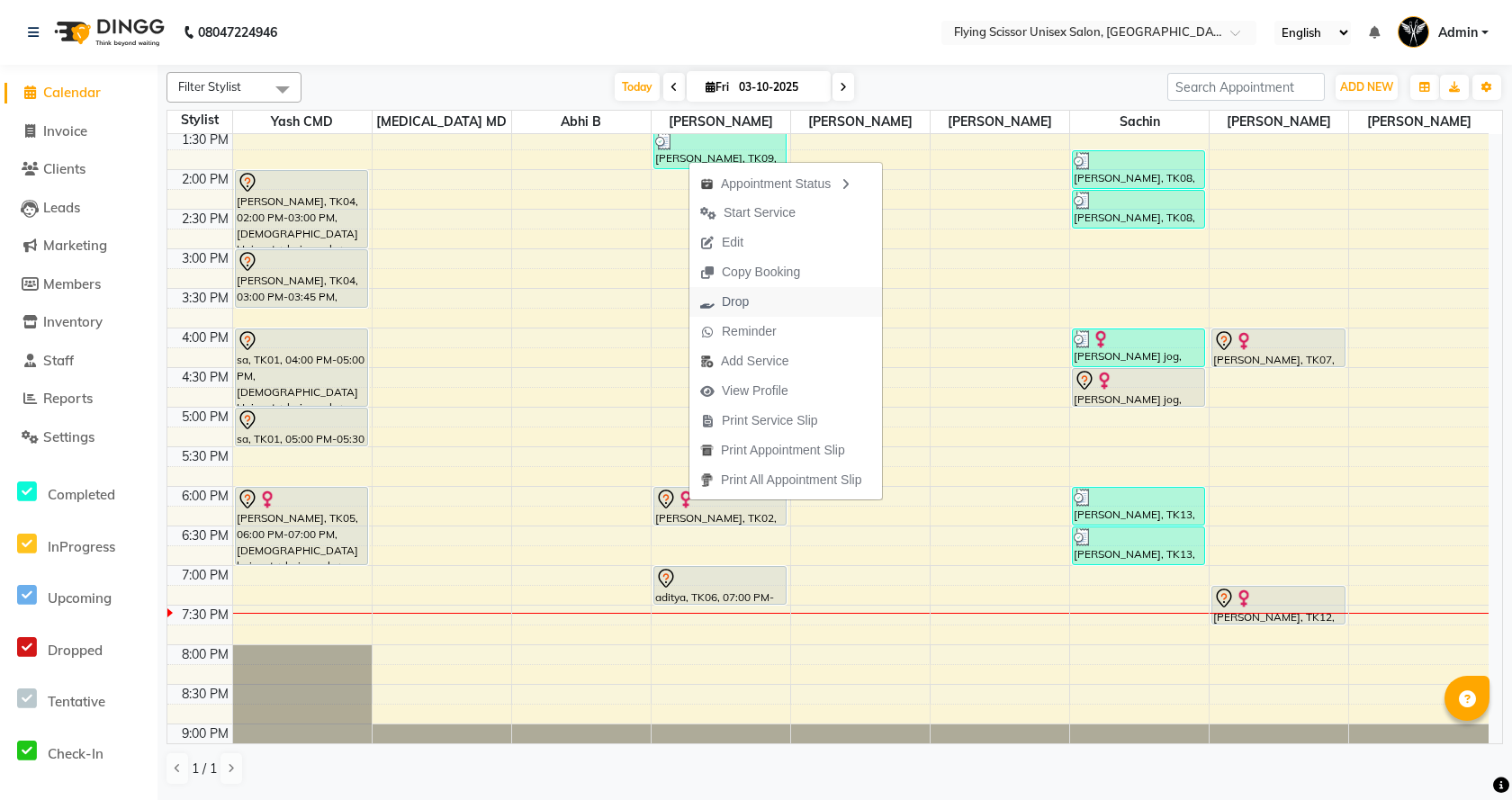
click at [757, 308] on span "Drop" at bounding box center [725, 302] width 70 height 30
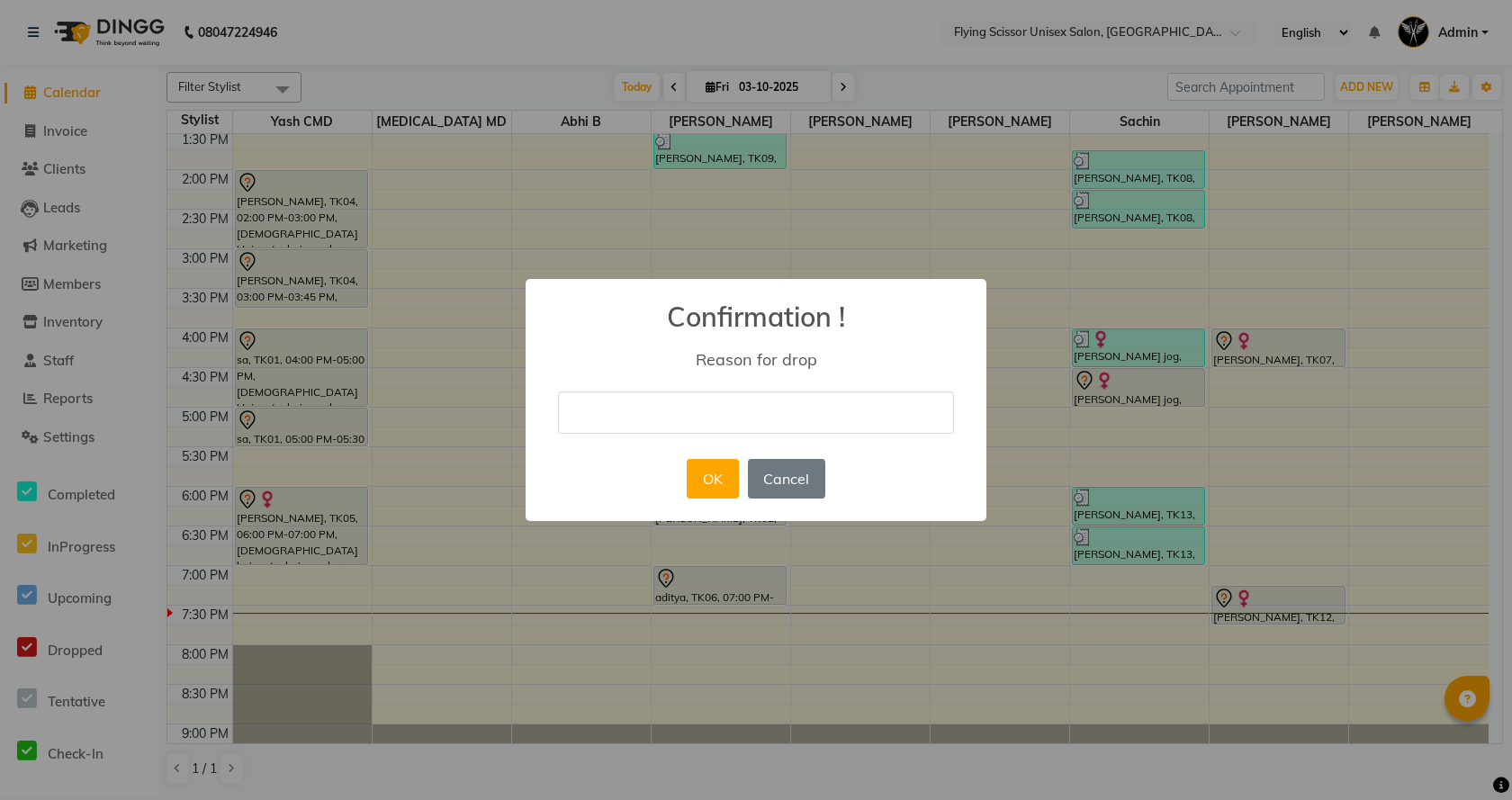
drag, startPoint x: 747, startPoint y: 430, endPoint x: 737, endPoint y: 399, distance: 32.6
click at [747, 425] on input "text" at bounding box center [756, 412] width 396 height 42
click at [733, 474] on button "OK" at bounding box center [712, 478] width 51 height 40
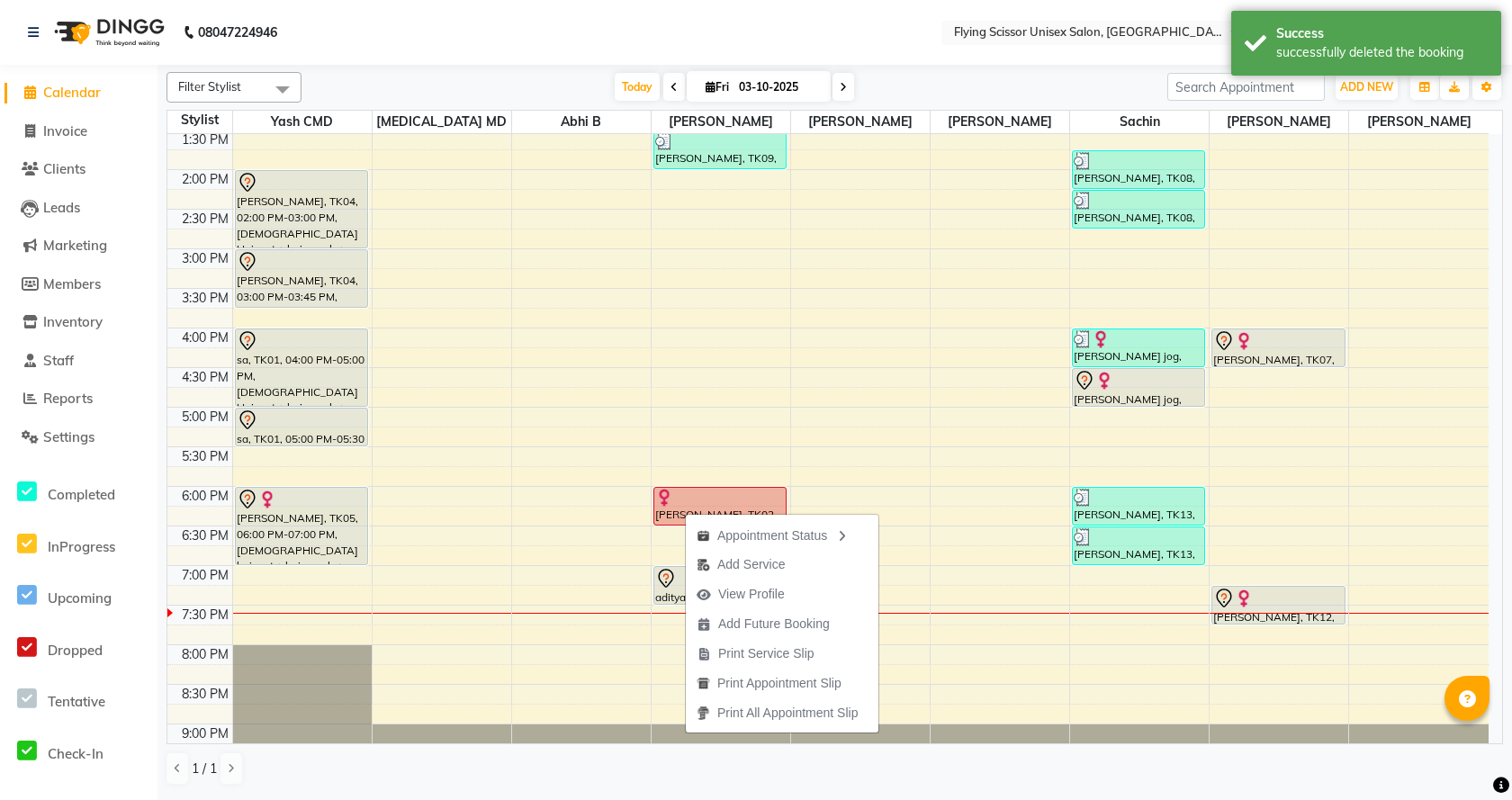
click at [479, 779] on div "1 / 1" at bounding box center [834, 768] width 1337 height 34
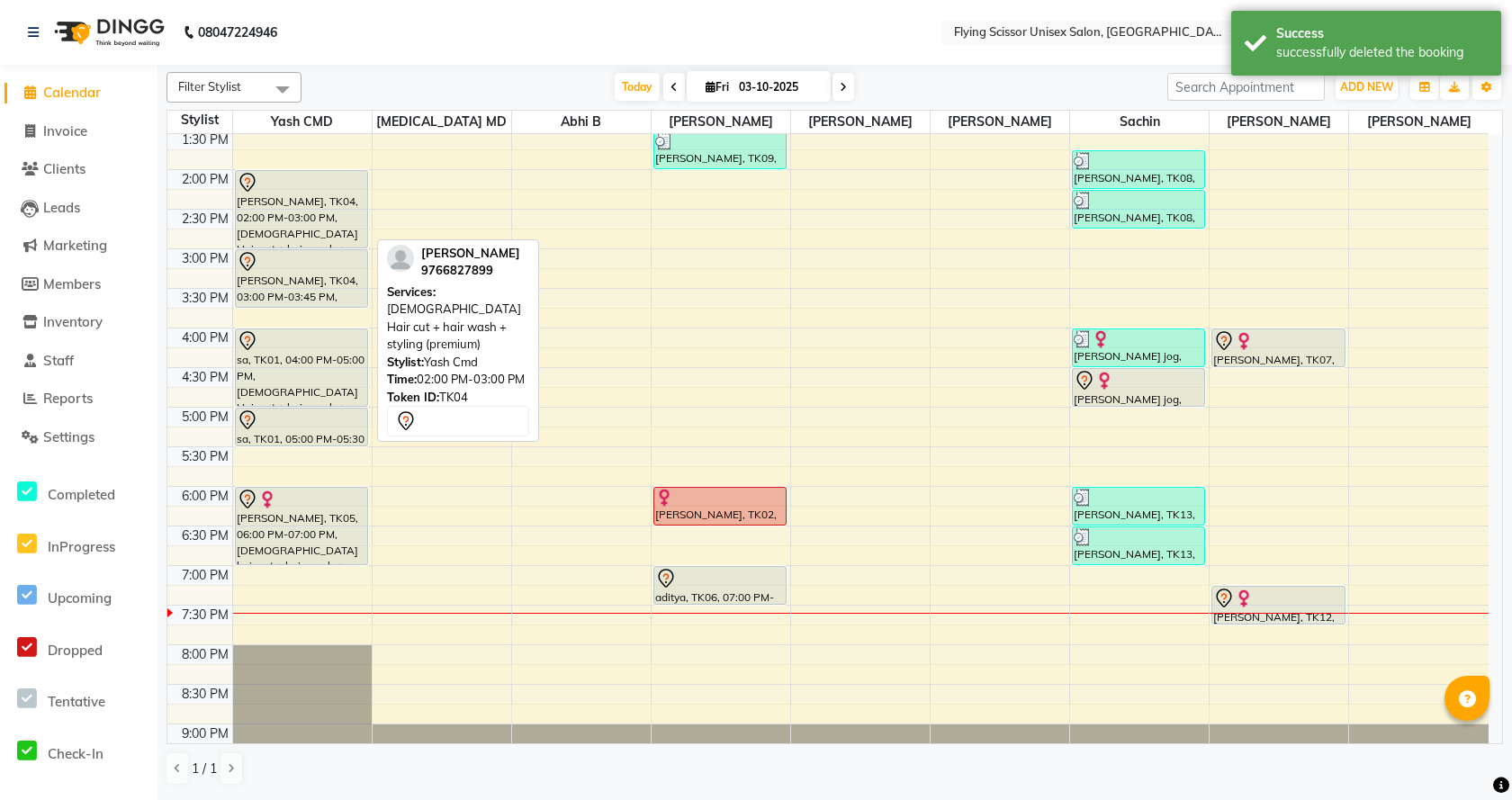
click at [295, 246] on div at bounding box center [302, 247] width 132 height 7
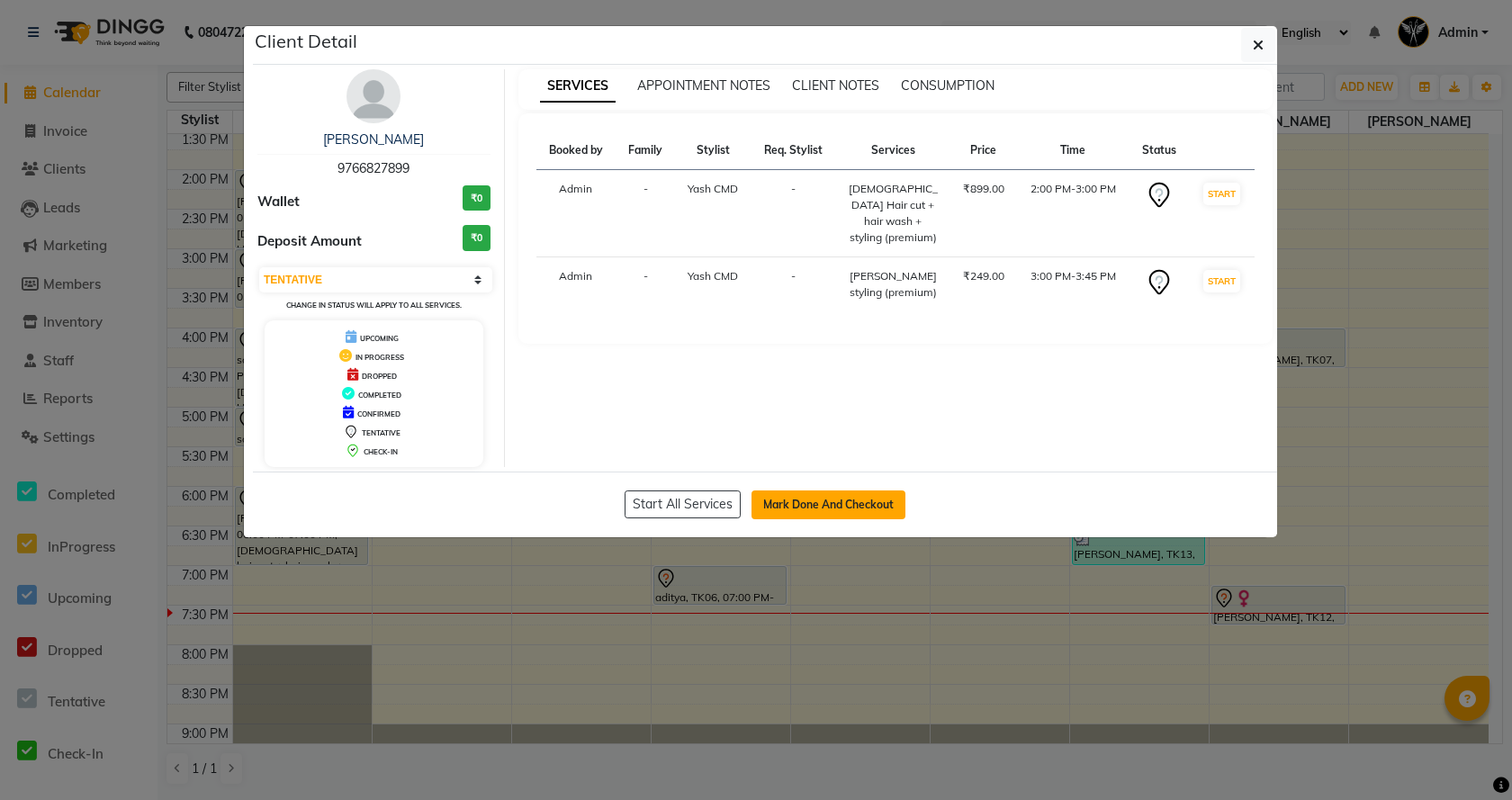
click at [828, 496] on button "Mark Done And Checkout" at bounding box center [828, 504] width 153 height 29
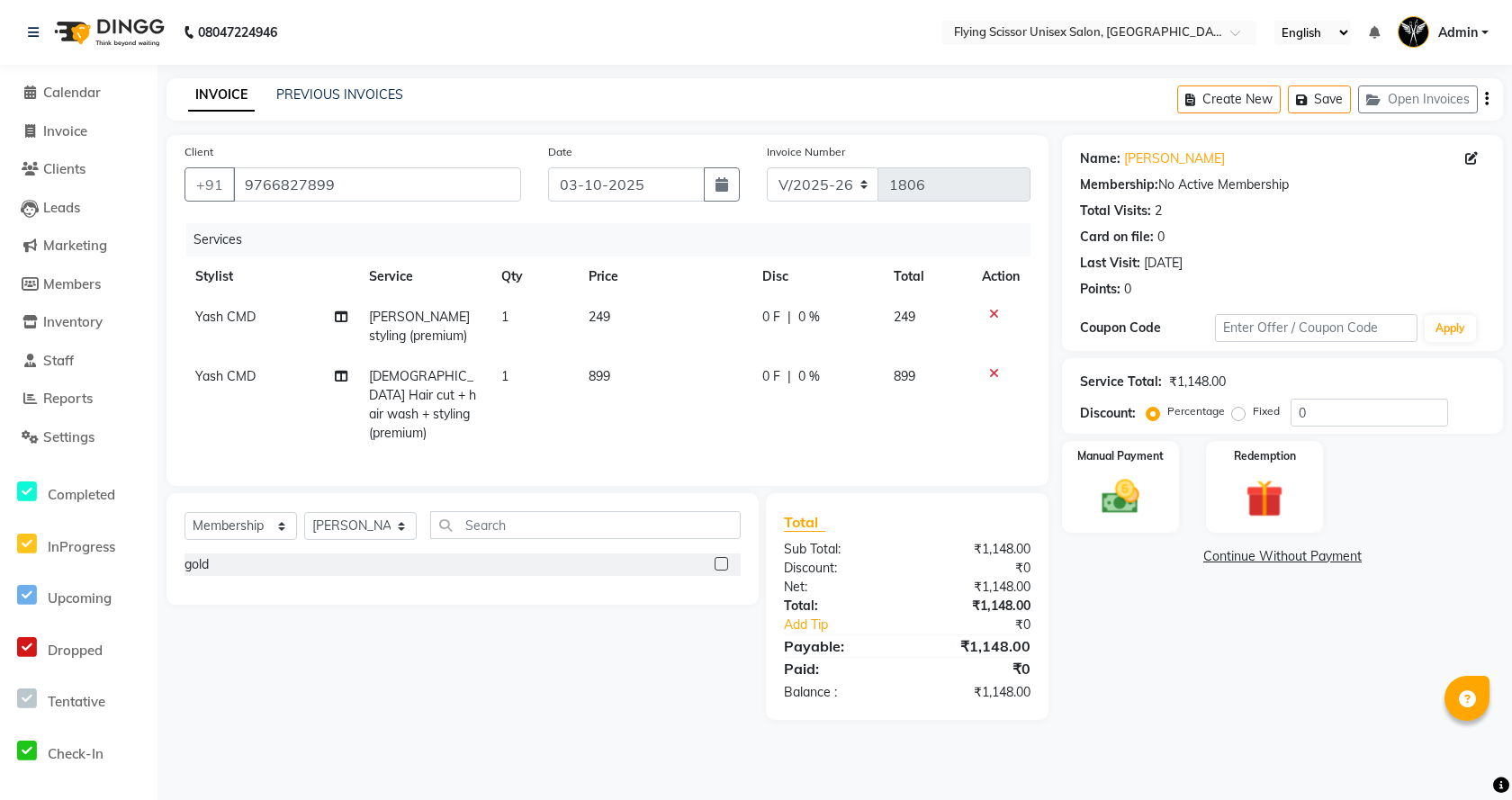
click at [989, 312] on icon at bounding box center [994, 314] width 10 height 13
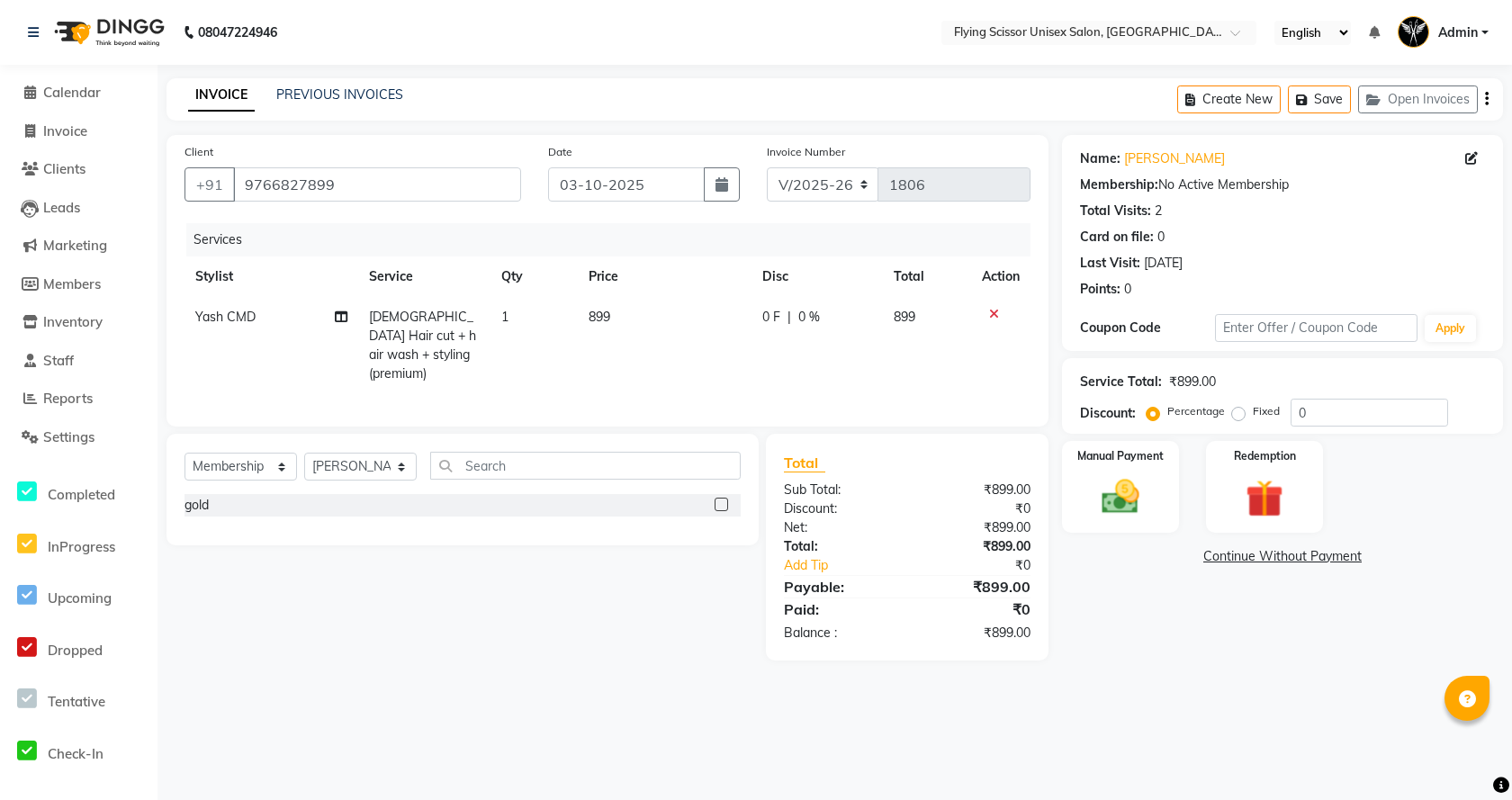
click at [655, 330] on td "899" at bounding box center [665, 345] width 173 height 97
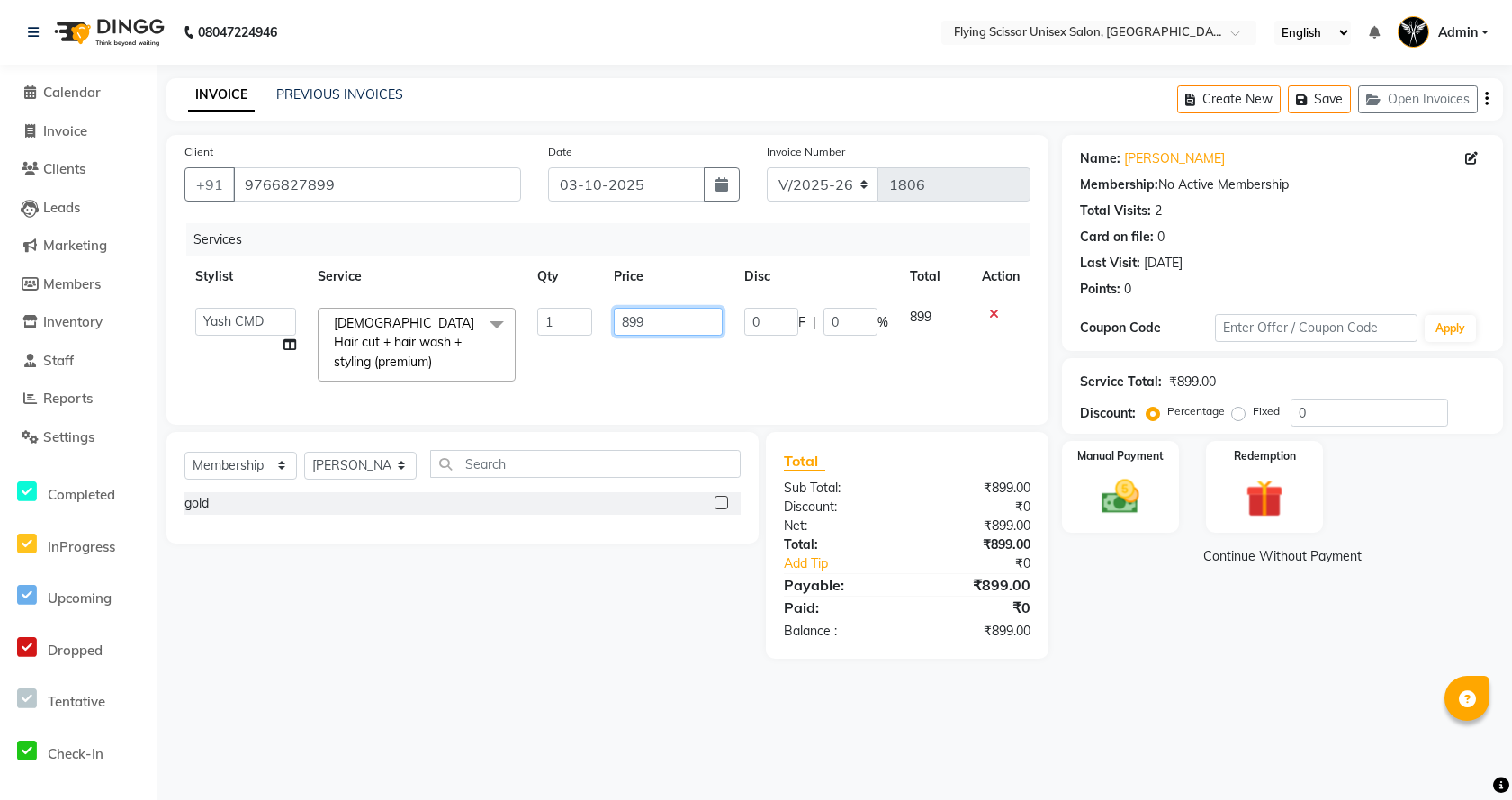
click at [655, 330] on input "899" at bounding box center [668, 322] width 109 height 28
click at [745, 350] on tr "Abhi B Ashish J Jayesh K kunal adhav Nikita MD Raj L sachin Samiksha Adhatrao s…" at bounding box center [607, 345] width 846 height 96
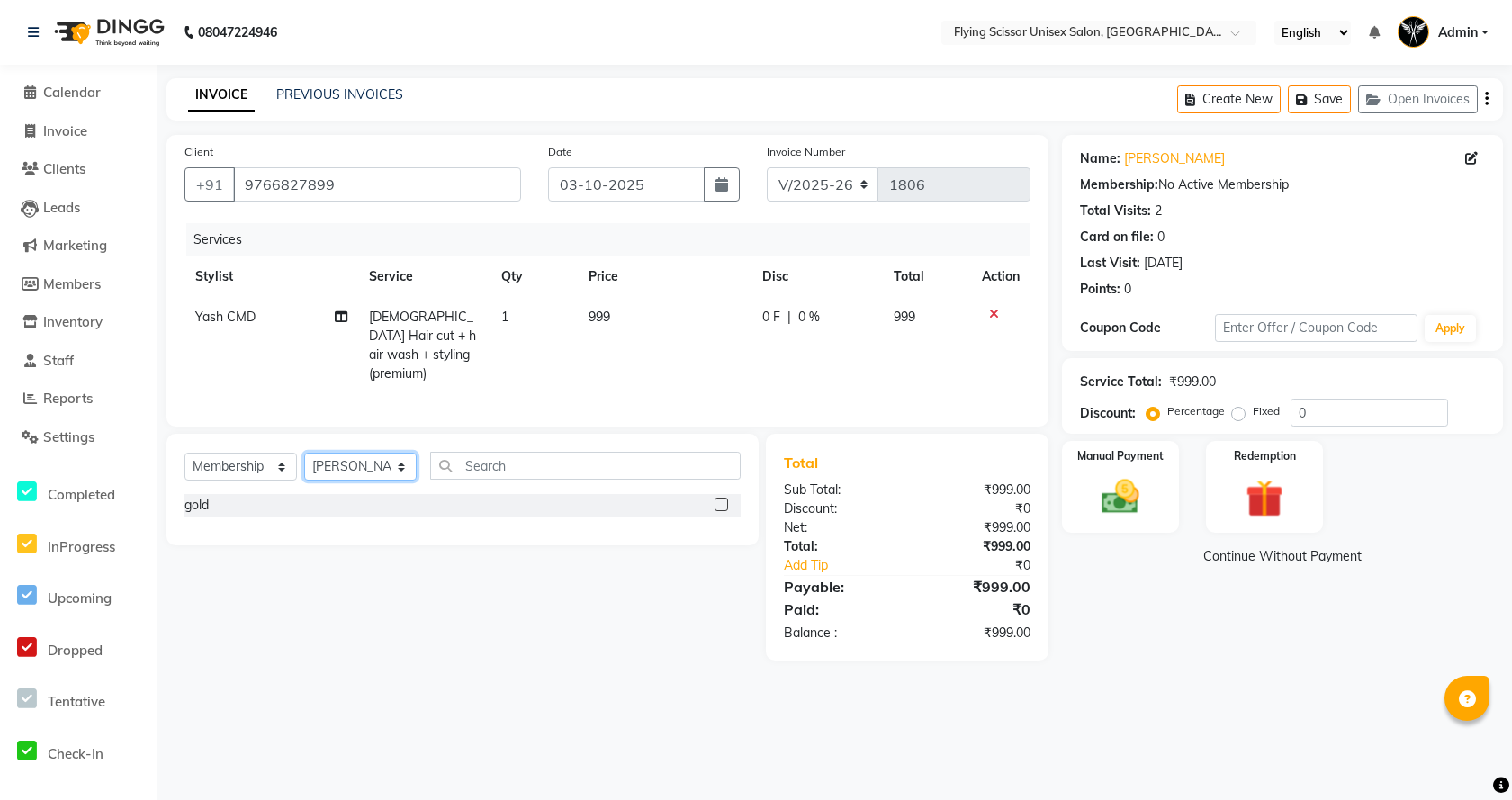
click at [331, 464] on select "Select Stylist Abhi B [PERSON_NAME] K [PERSON_NAME] [PERSON_NAME] MD [PERSON_NA…" at bounding box center [360, 466] width 113 height 28
click at [304, 452] on select "Select Stylist Abhi B [PERSON_NAME] K [PERSON_NAME] [PERSON_NAME] MD [PERSON_NA…" at bounding box center [360, 466] width 113 height 28
click at [235, 463] on select "Select Service Product Membership Package Voucher Prepaid Gift Card" at bounding box center [240, 466] width 113 height 28
click at [184, 452] on select "Select Service Product Membership Package Voucher Prepaid Gift Card" at bounding box center [240, 466] width 113 height 28
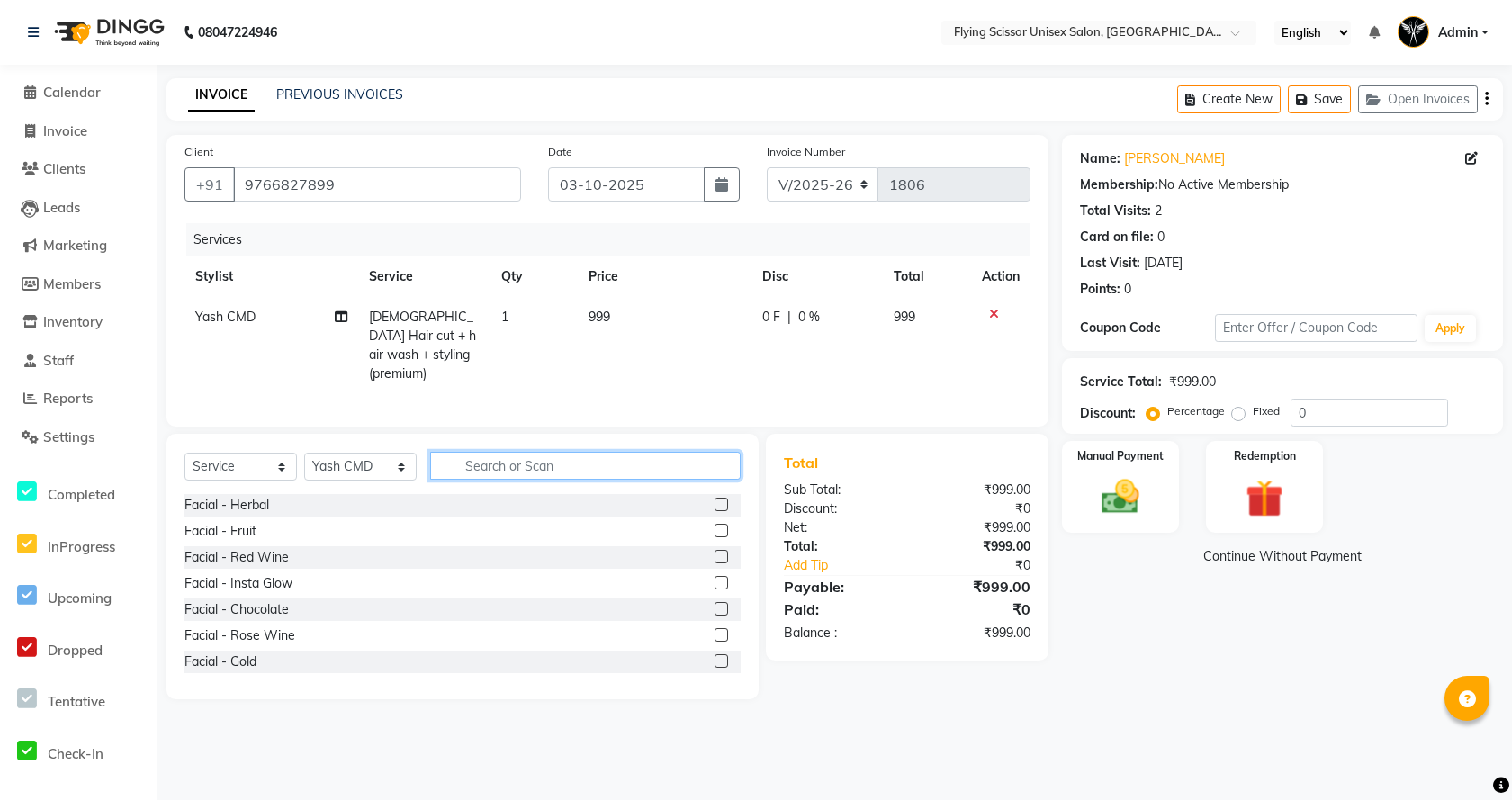
click at [579, 460] on input "text" at bounding box center [585, 465] width 310 height 28
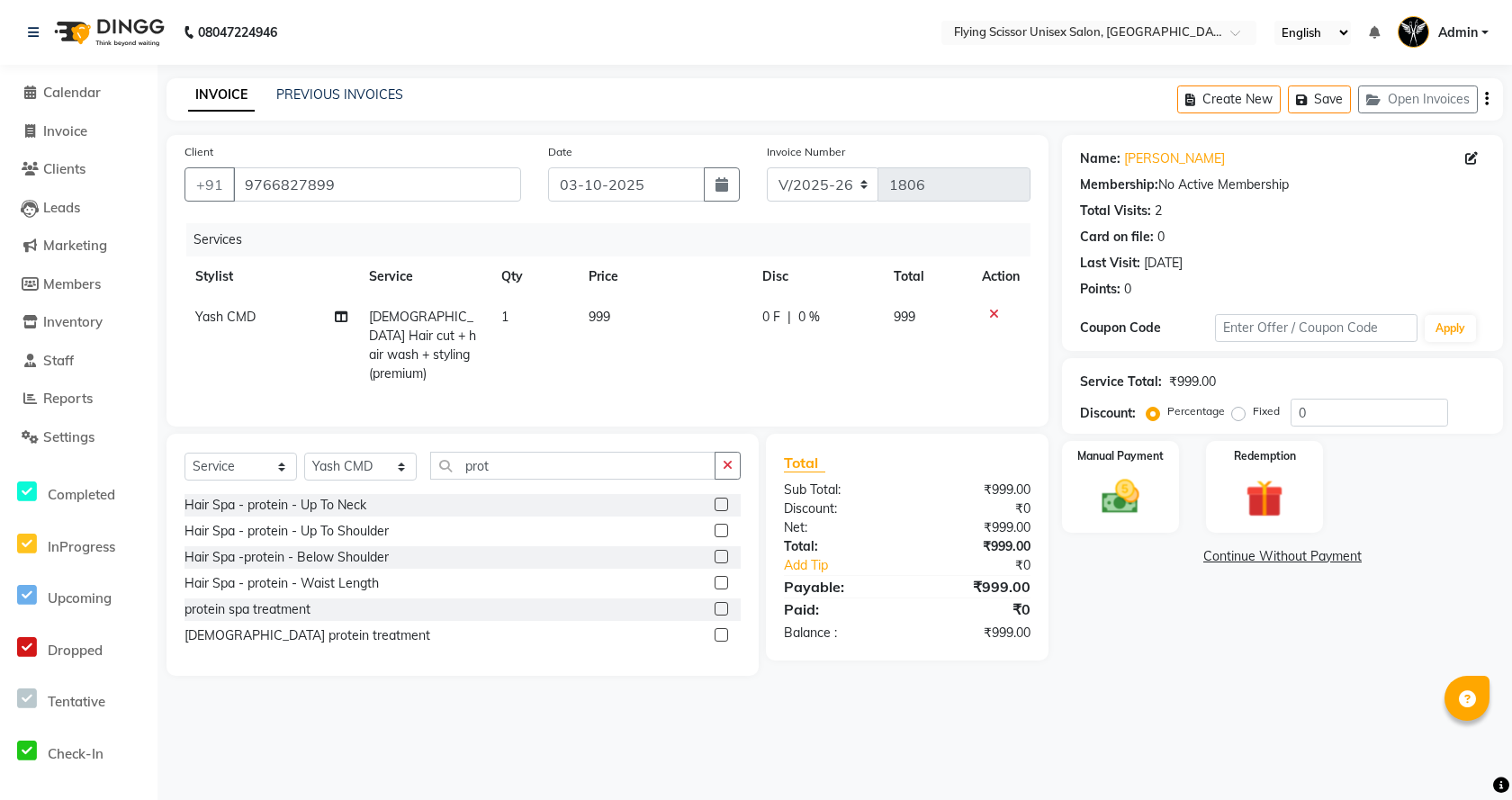
click at [719, 629] on label at bounding box center [722, 635] width 14 height 14
click at [719, 630] on input "checkbox" at bounding box center [721, 636] width 12 height 12
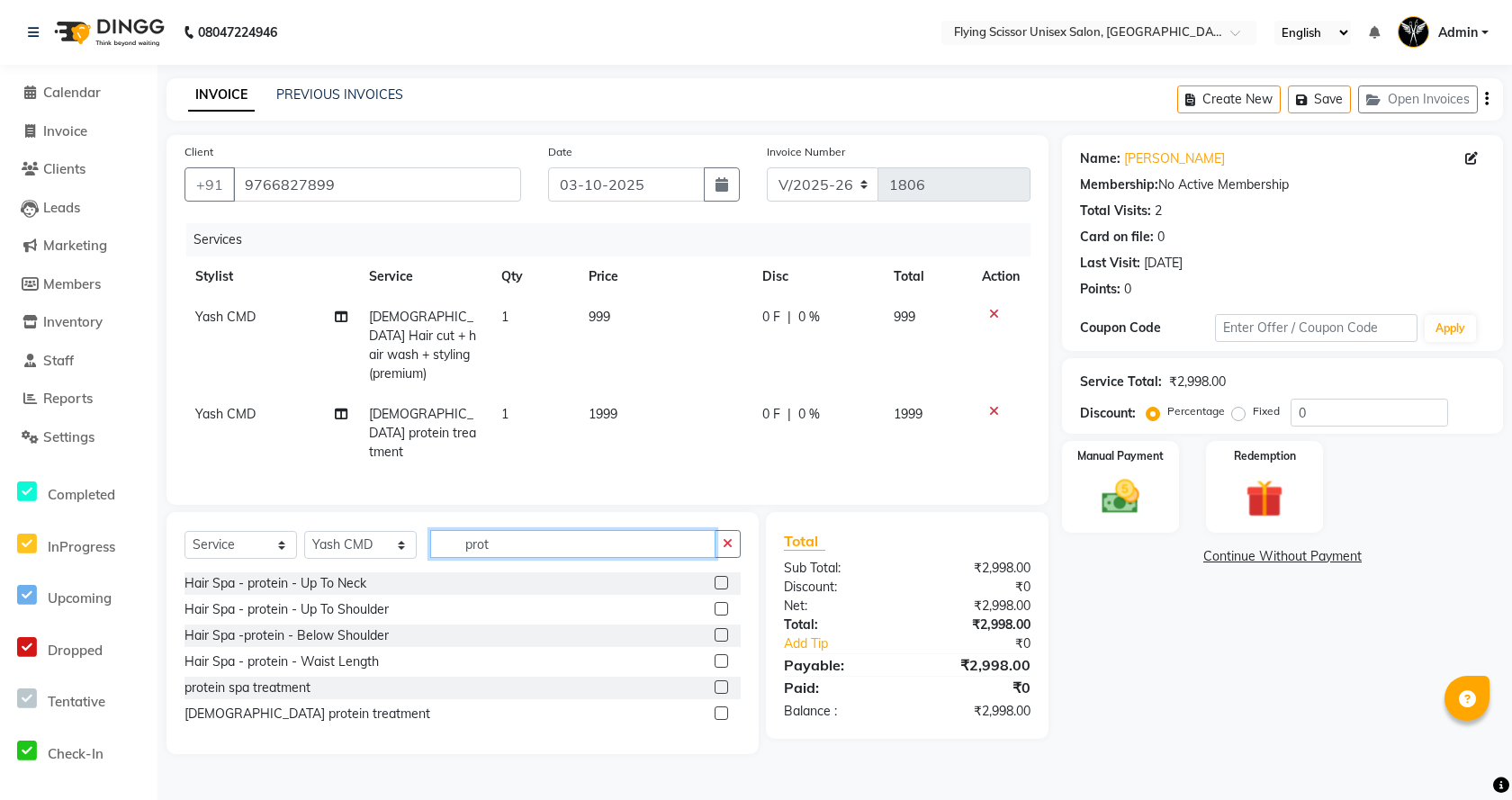
click at [514, 530] on input "prot" at bounding box center [573, 544] width 285 height 28
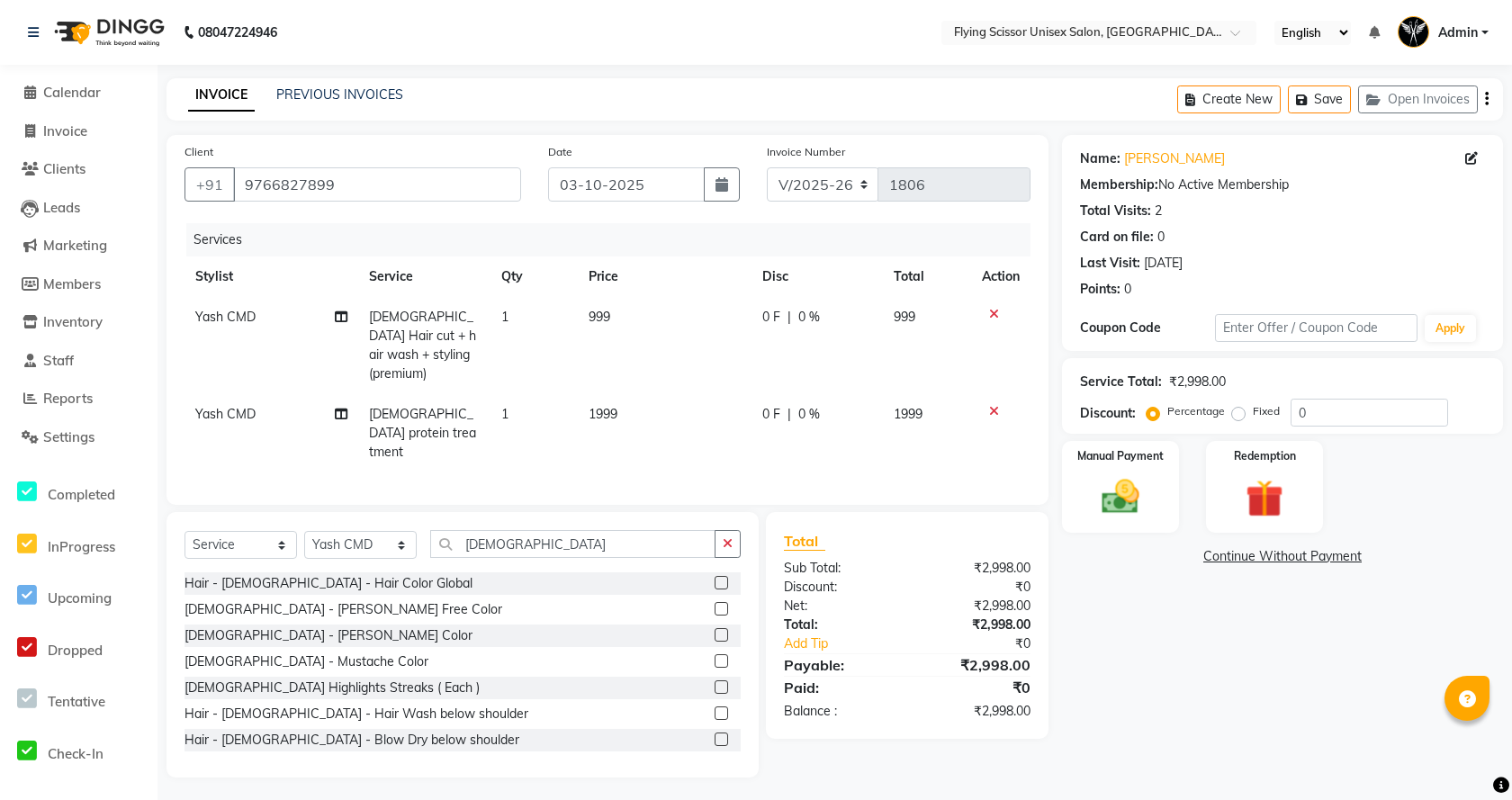
click at [715, 576] on label at bounding box center [722, 583] width 14 height 14
click at [715, 578] on input "checkbox" at bounding box center [721, 584] width 12 height 12
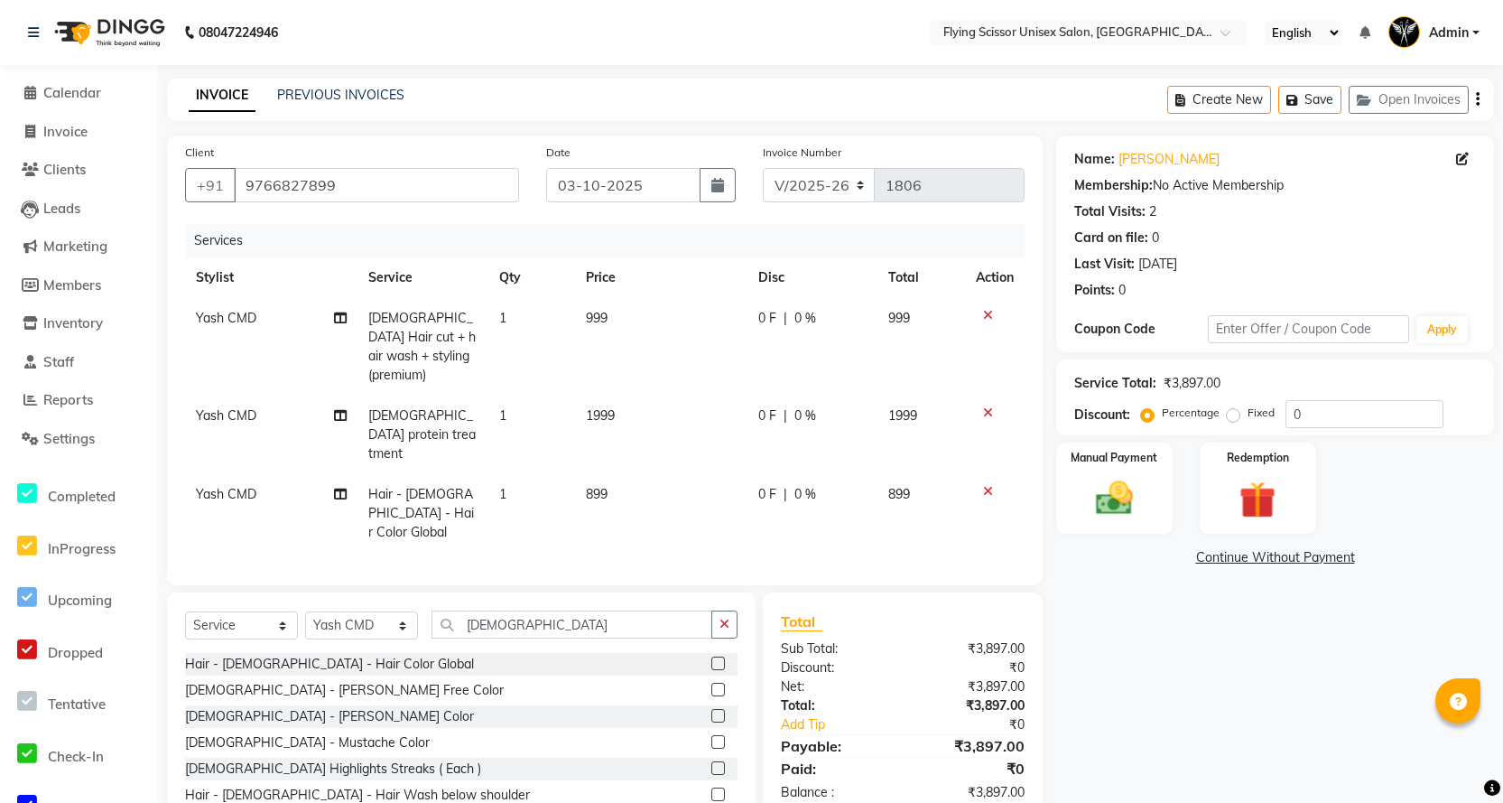
click at [786, 485] on div "0 F | 0 %" at bounding box center [812, 494] width 108 height 19
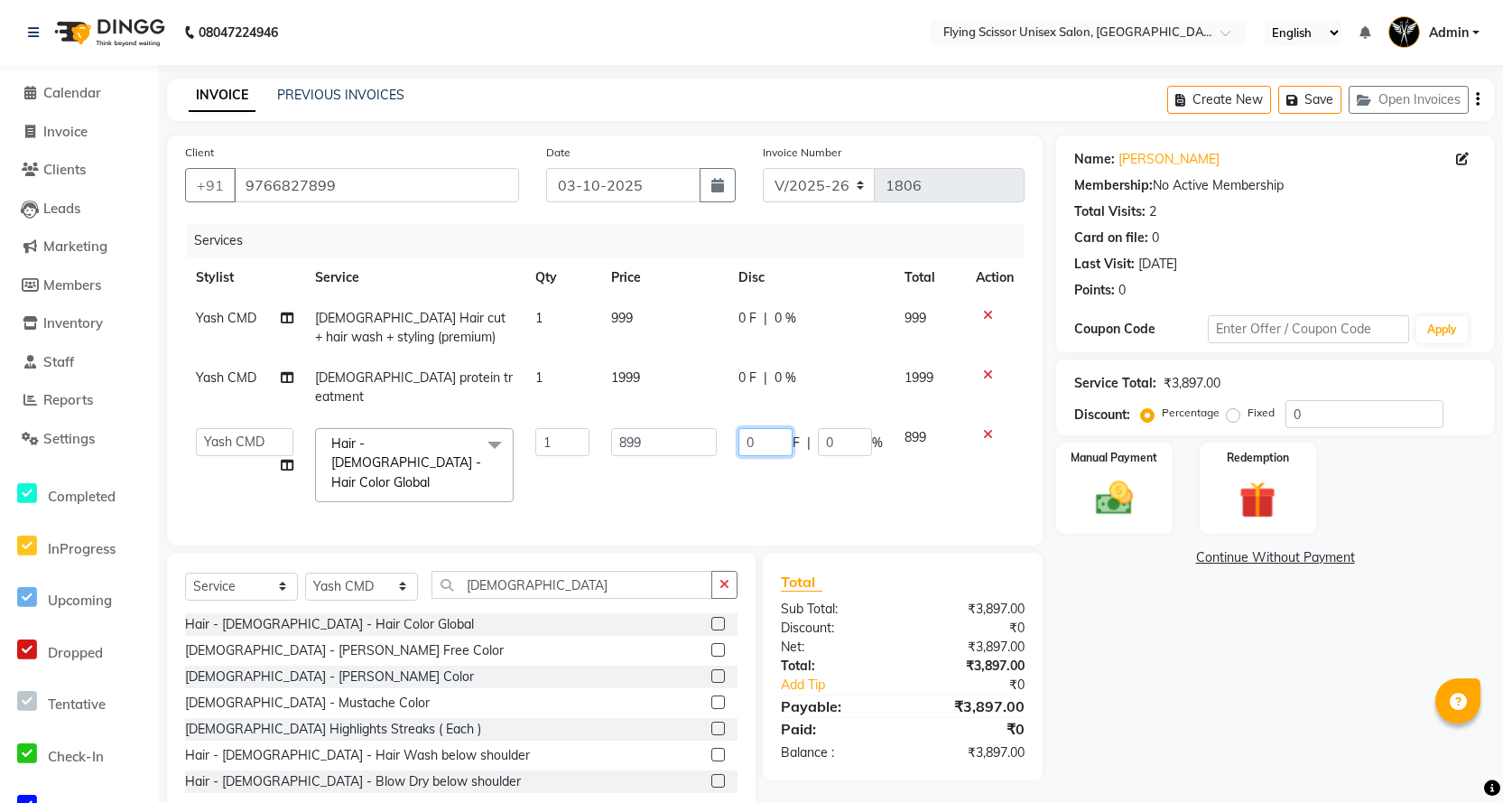
click at [774, 428] on input "0" at bounding box center [765, 442] width 54 height 28
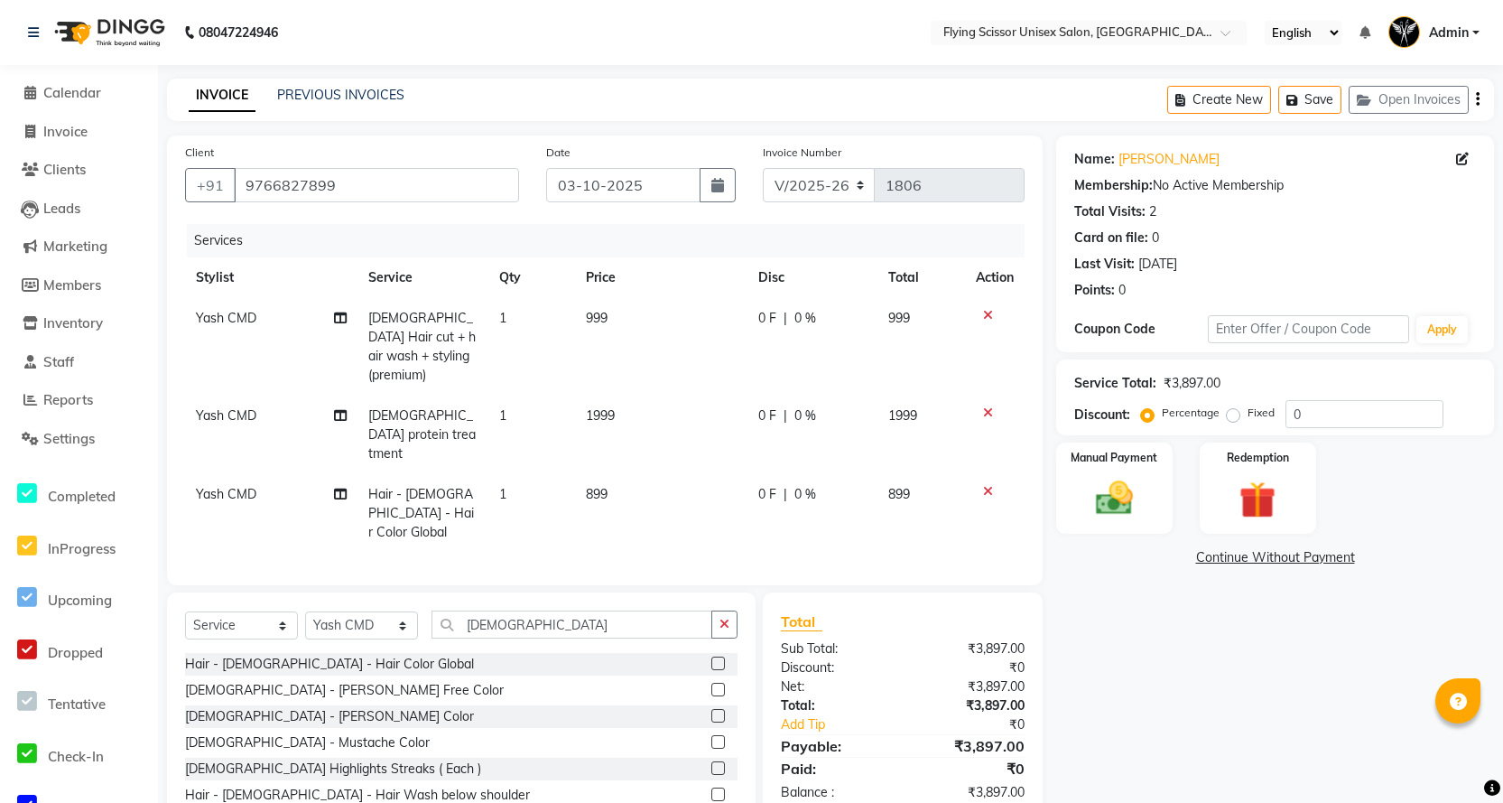
click at [617, 375] on tbody "Yash CMD Male Hair cut + hair wash + styling (premium) 1 999 0 F | 0 % 999 Yash…" at bounding box center [605, 425] width 840 height 255
click at [596, 407] on span "1999" at bounding box center [600, 415] width 29 height 16
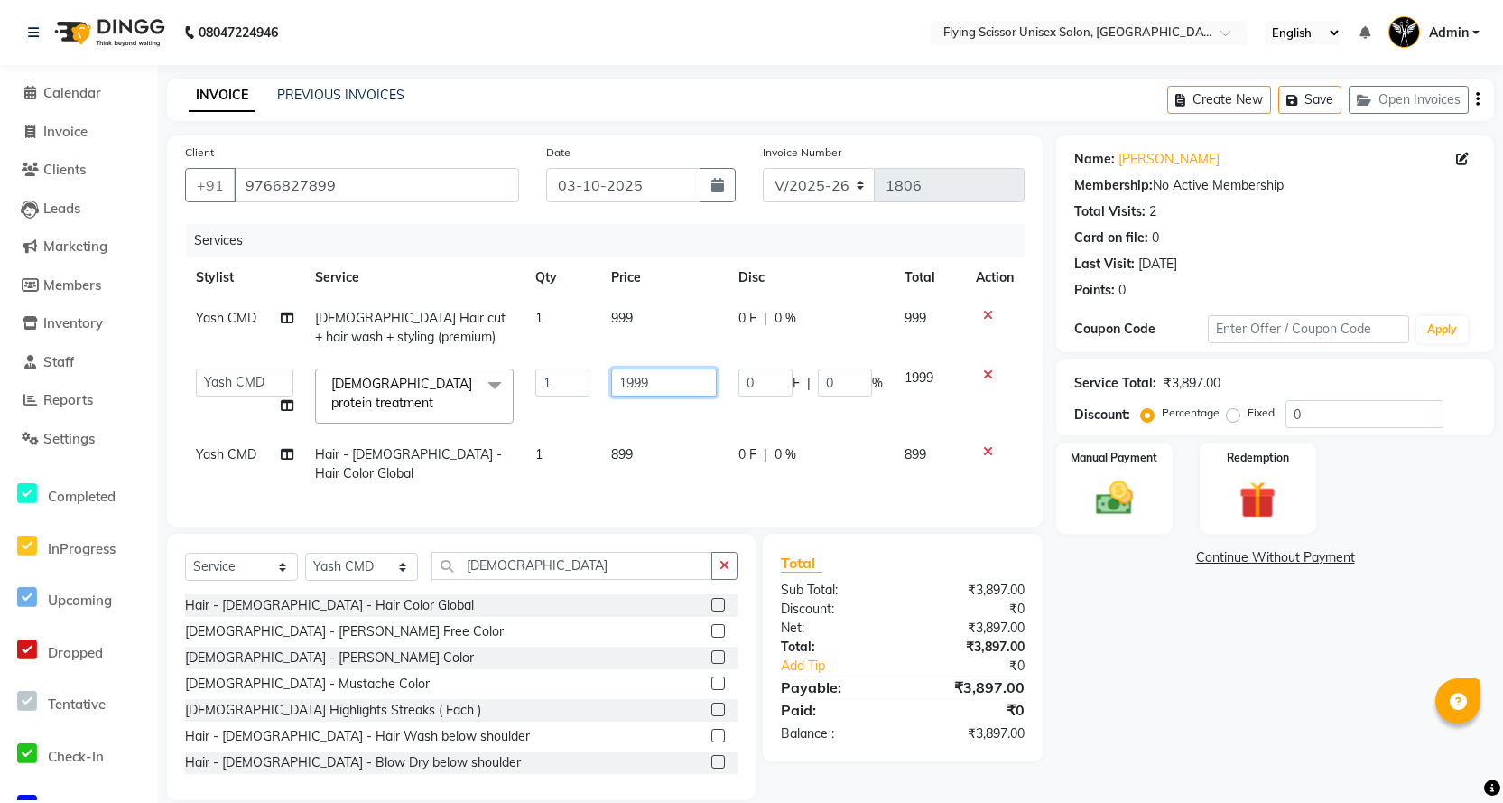
click at [624, 379] on input "1999" at bounding box center [664, 382] width 106 height 28
click at [625, 379] on input "1999" at bounding box center [664, 382] width 106 height 28
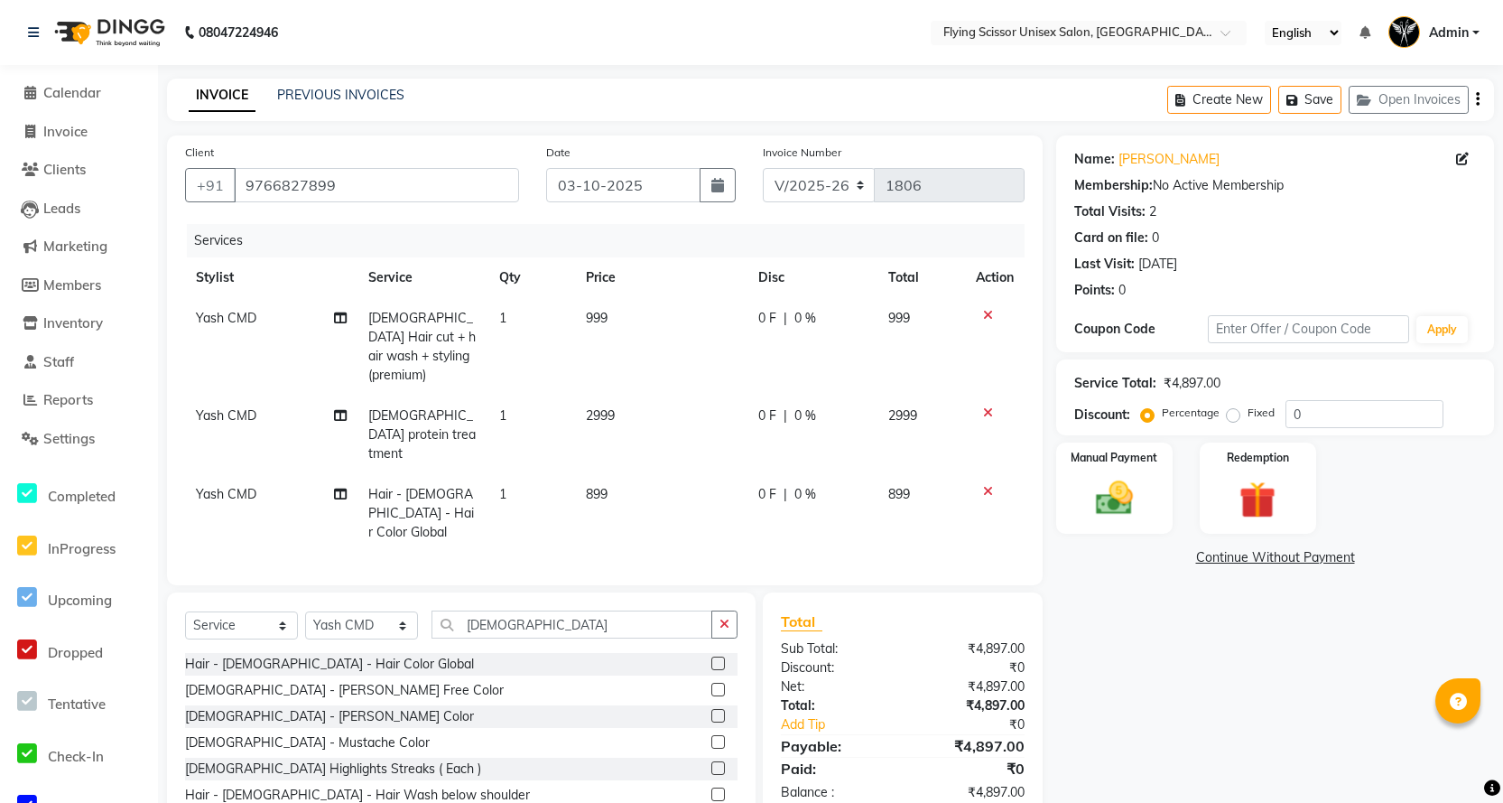
click at [772, 395] on td "0 F | 0 %" at bounding box center [812, 434] width 130 height 79
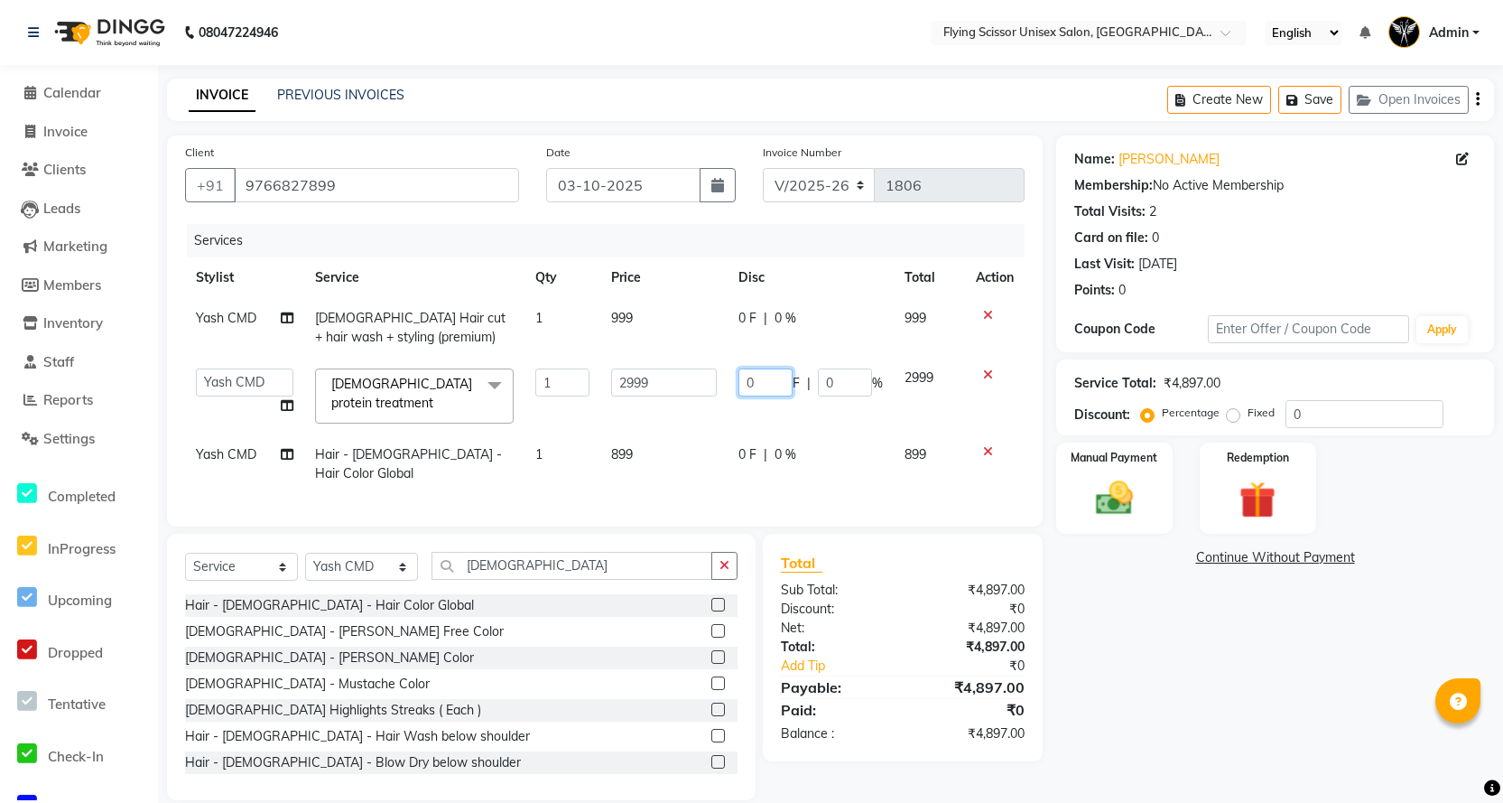
click at [772, 390] on input "0" at bounding box center [765, 382] width 54 height 28
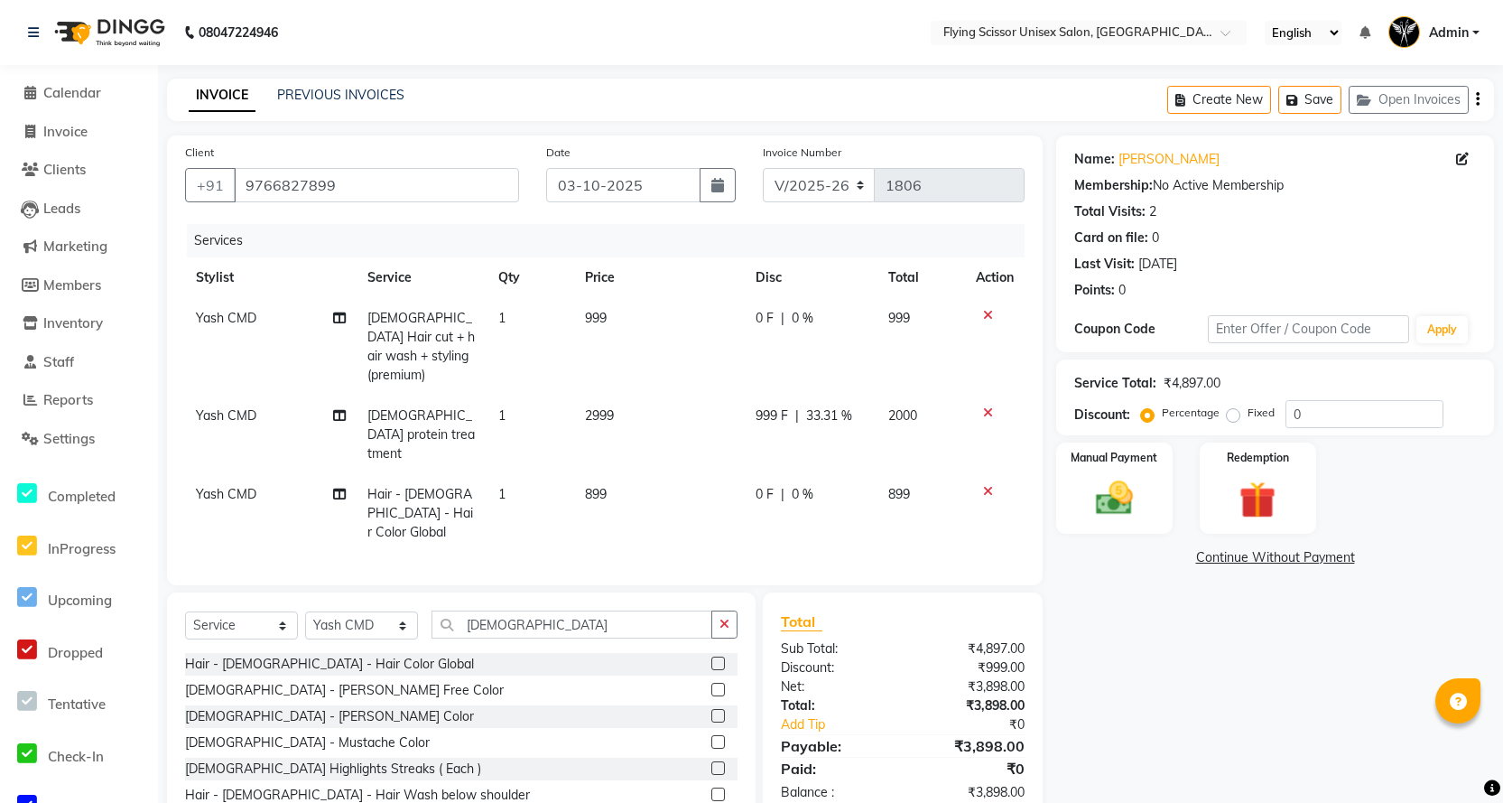
click at [763, 474] on td "0 F | 0 %" at bounding box center [811, 513] width 133 height 79
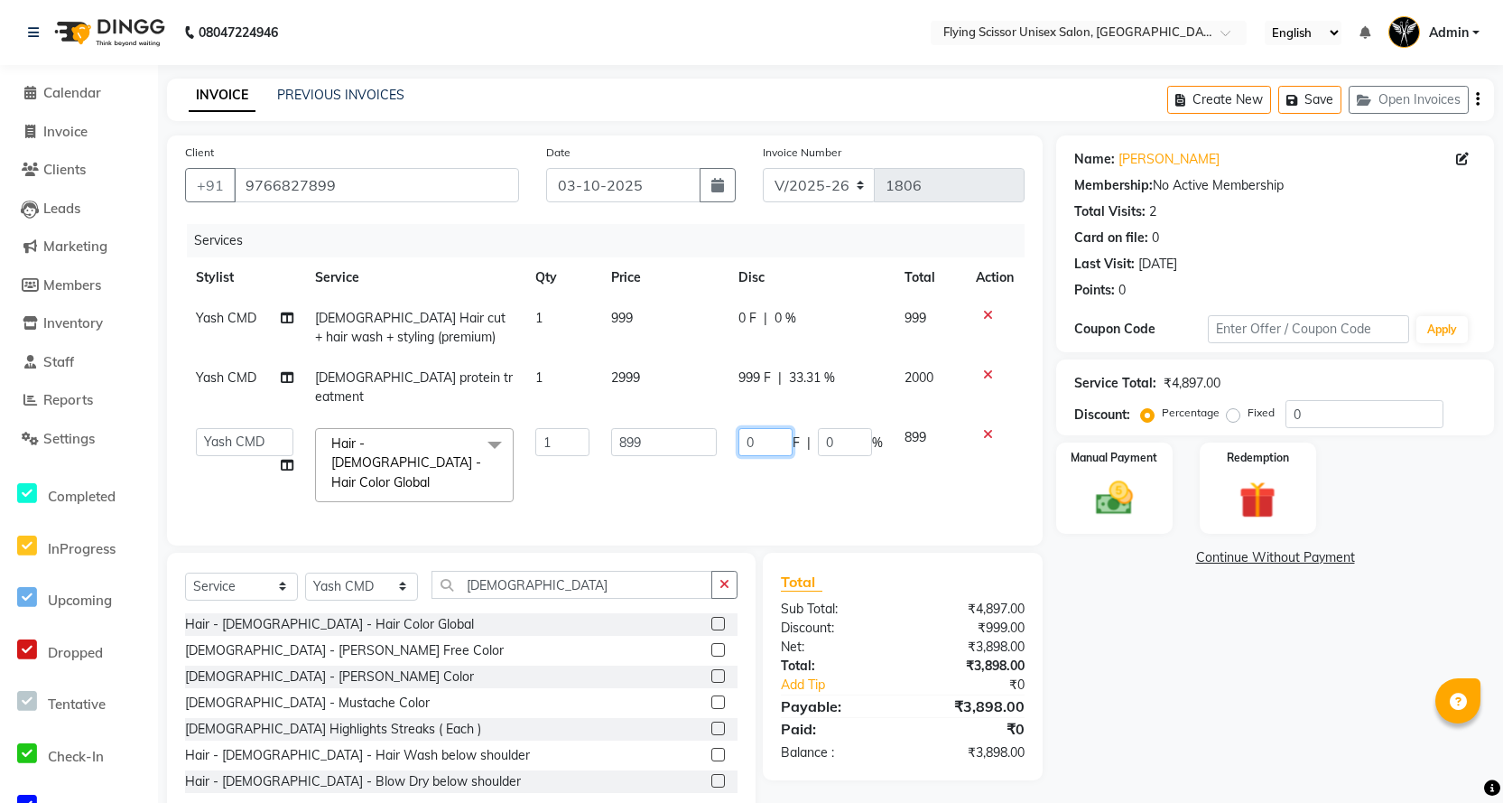
click at [757, 428] on input "0" at bounding box center [765, 442] width 54 height 28
click at [933, 451] on td "899" at bounding box center [929, 465] width 71 height 96
click at [1119, 503] on img at bounding box center [1114, 499] width 62 height 44
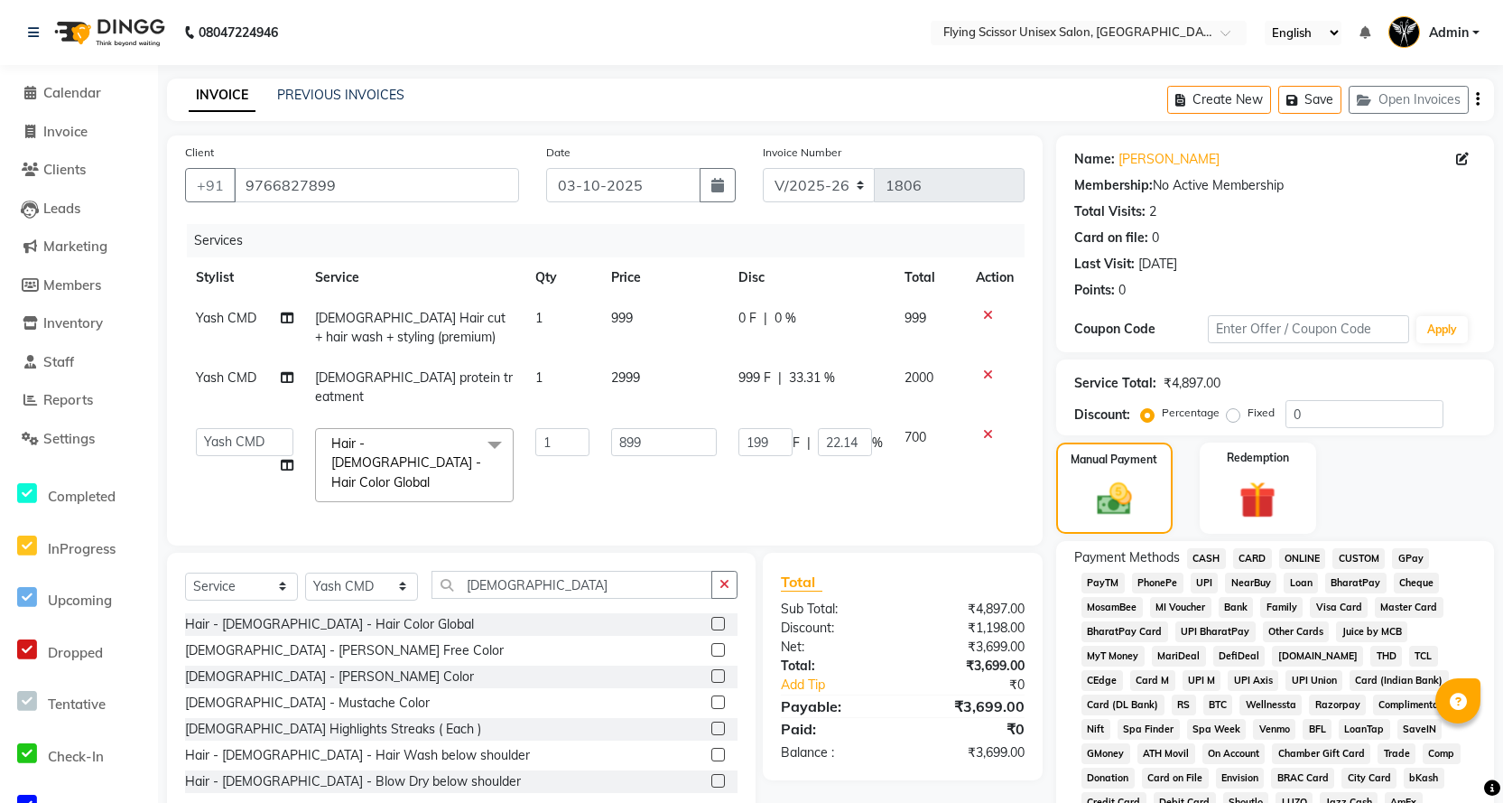
click at [1312, 560] on span "ONLINE" at bounding box center [1302, 558] width 47 height 21
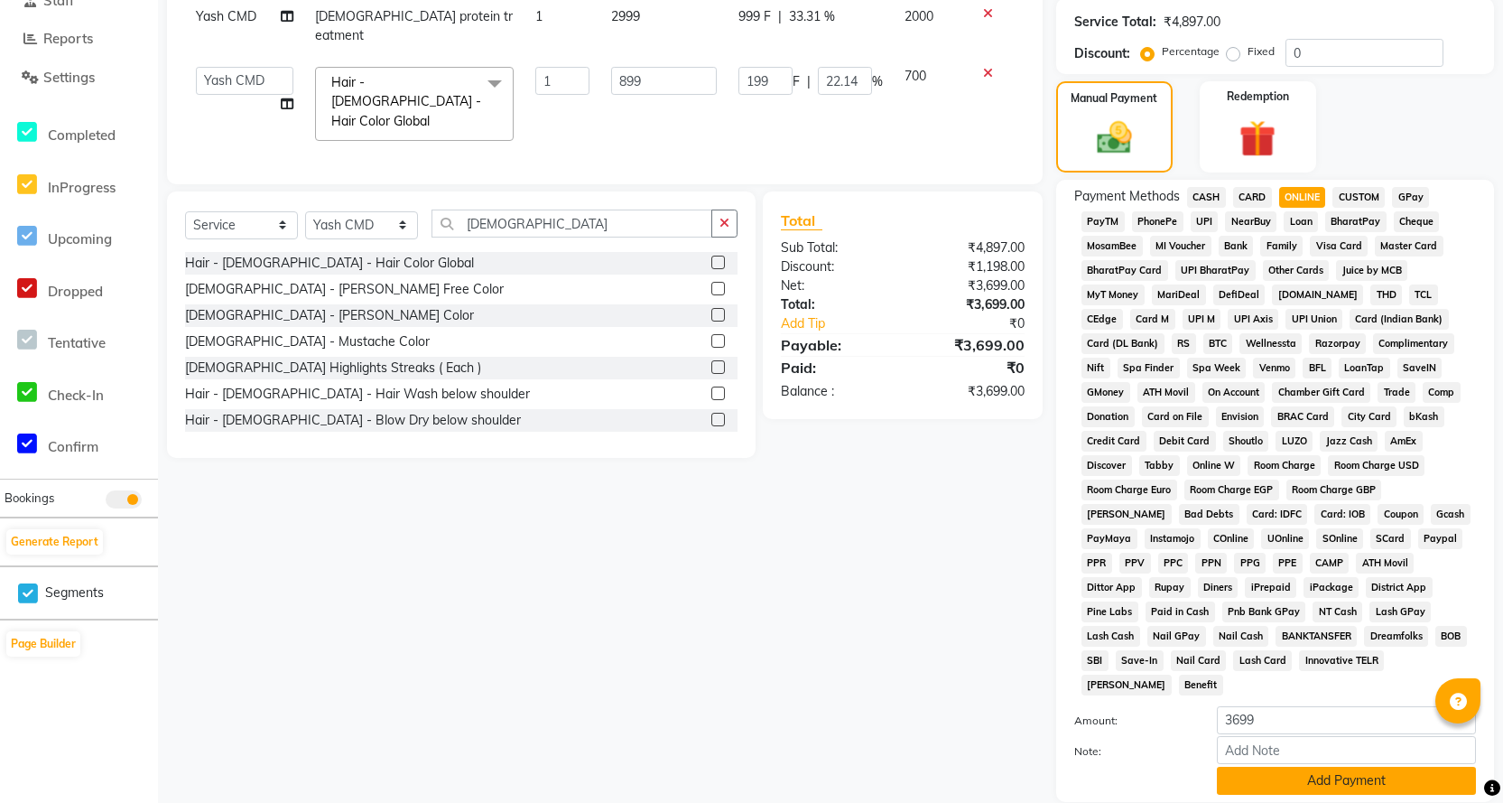
click at [1270, 766] on button "Add Payment" at bounding box center [1346, 780] width 259 height 28
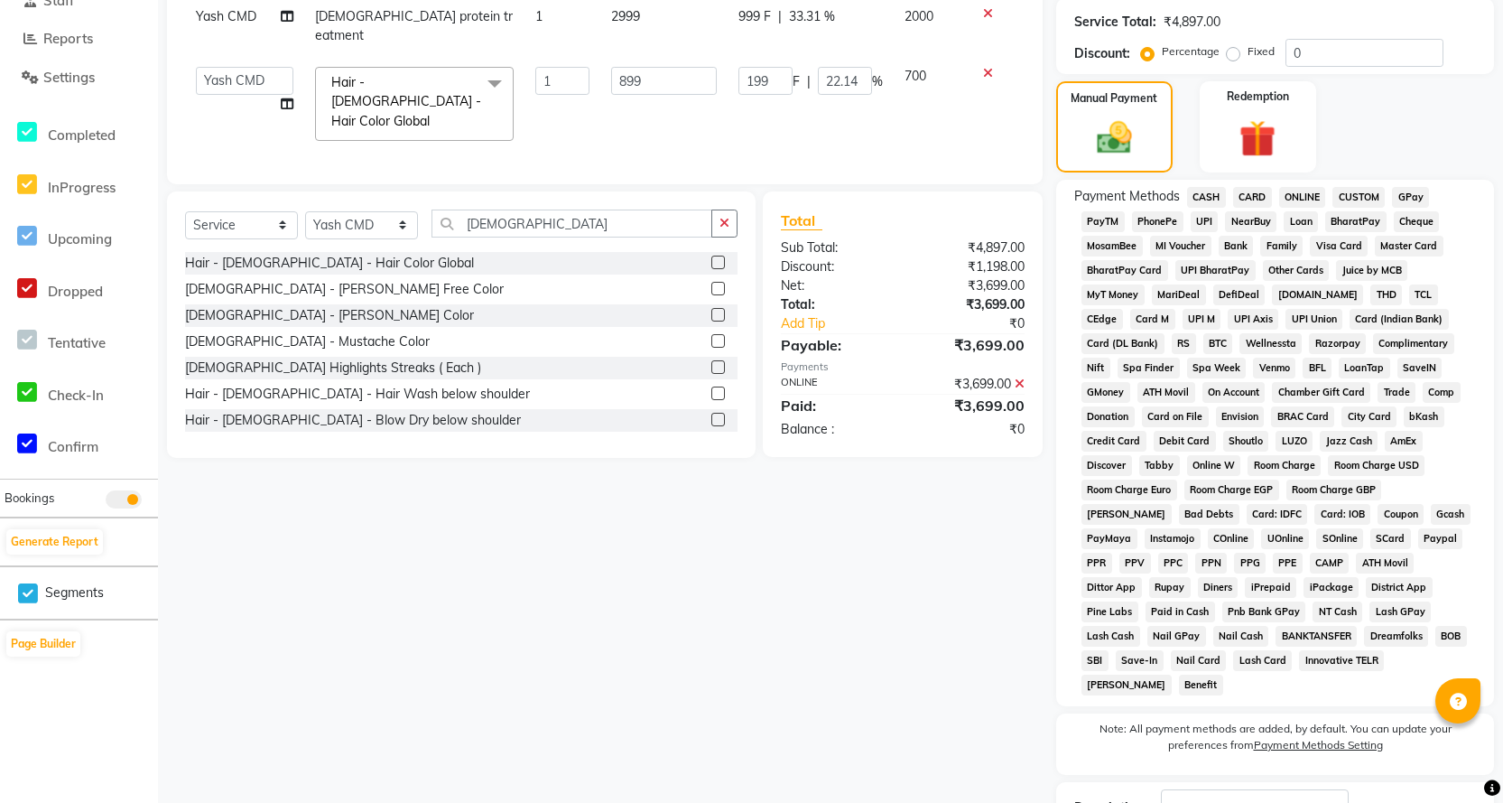
scroll to position [475, 0]
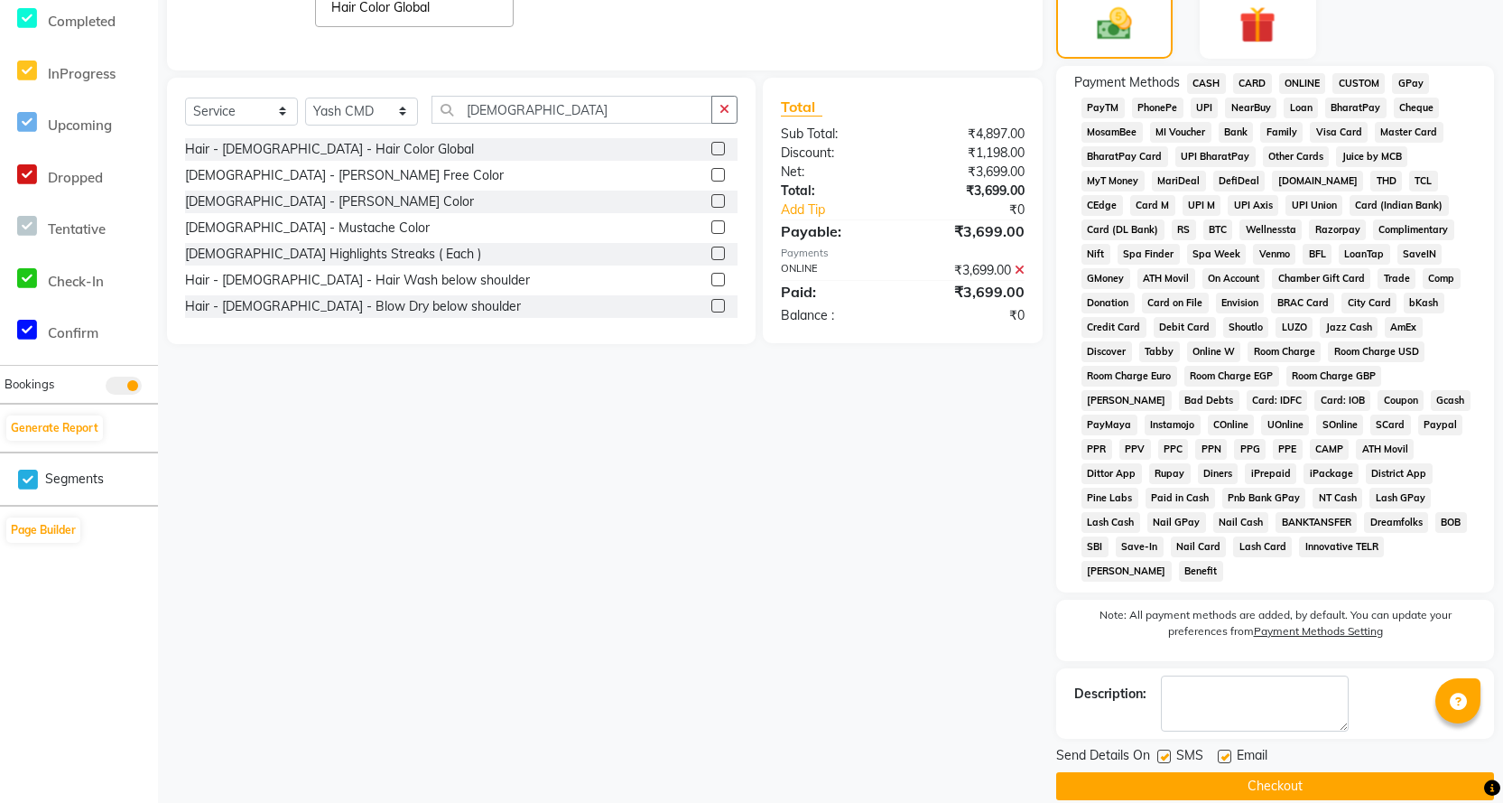
click at [1055, 757] on div "Client +91 9766827899 Date 03-10-2025 Invoice Number V/2025 V/2025-26 1806 Serv…" at bounding box center [604, 230] width 903 height 1139
click at [1063, 772] on button "Checkout" at bounding box center [1275, 786] width 438 height 28
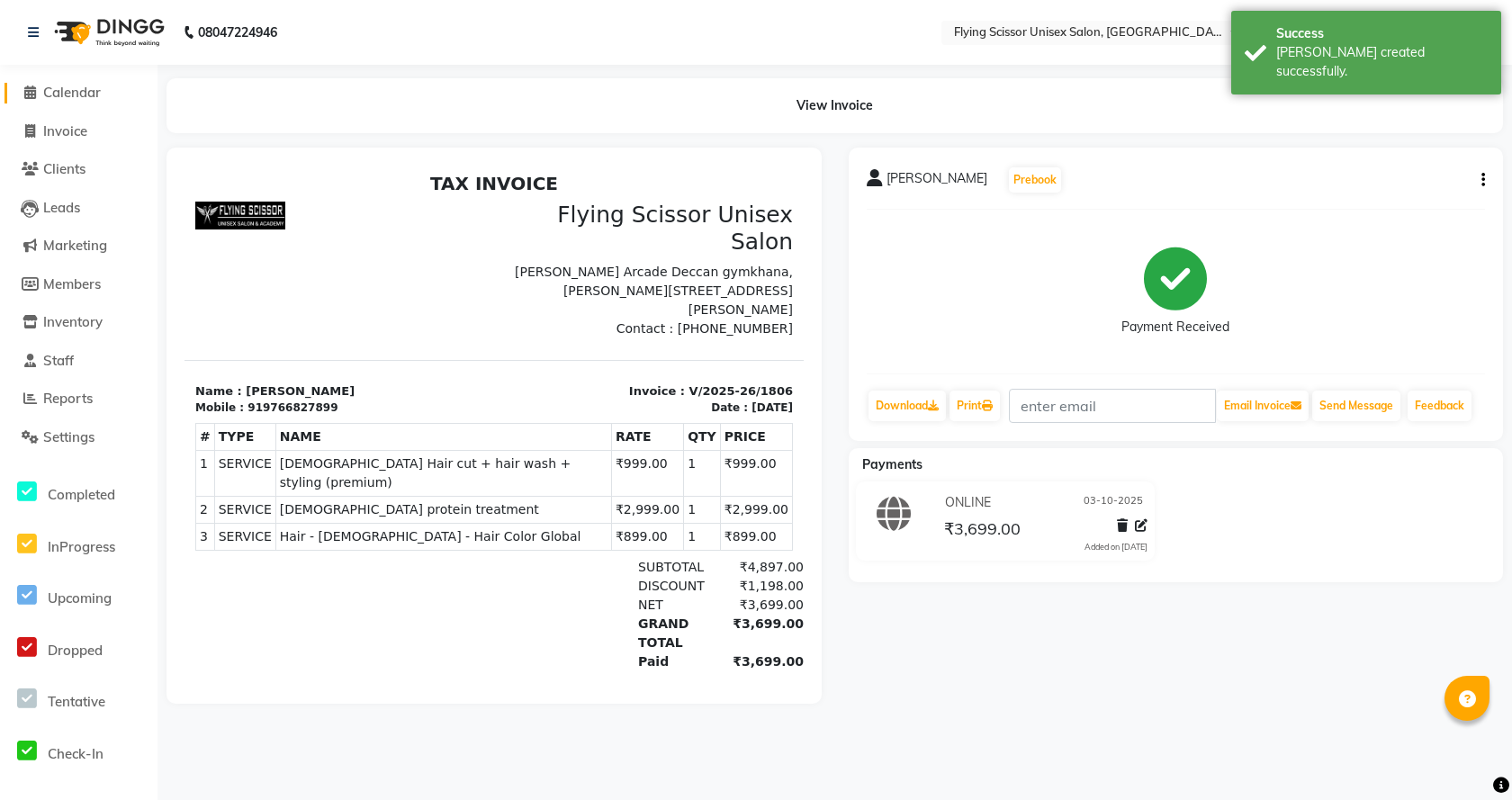
click at [38, 88] on span at bounding box center [29, 93] width 27 height 21
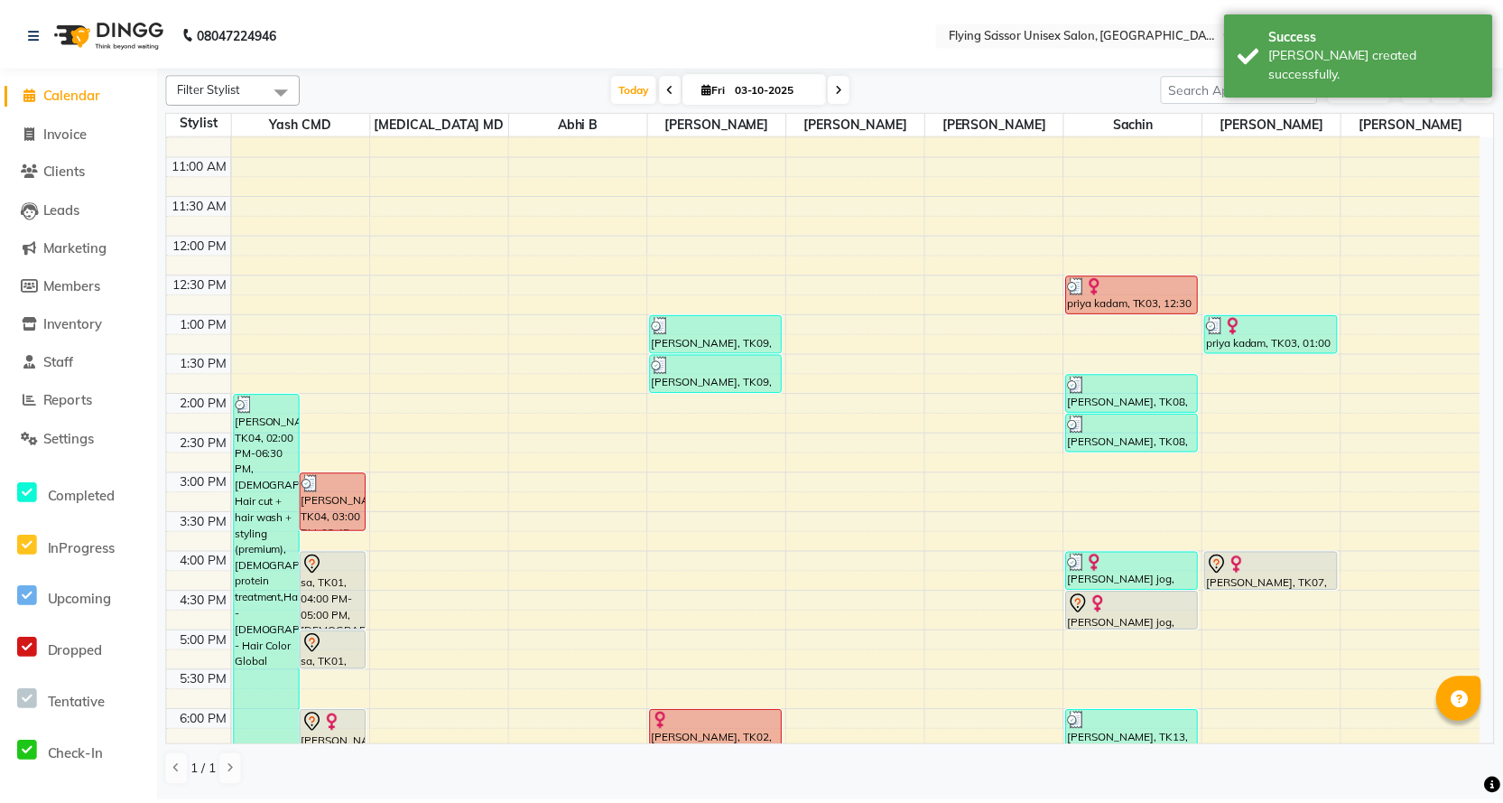
scroll to position [271, 0]
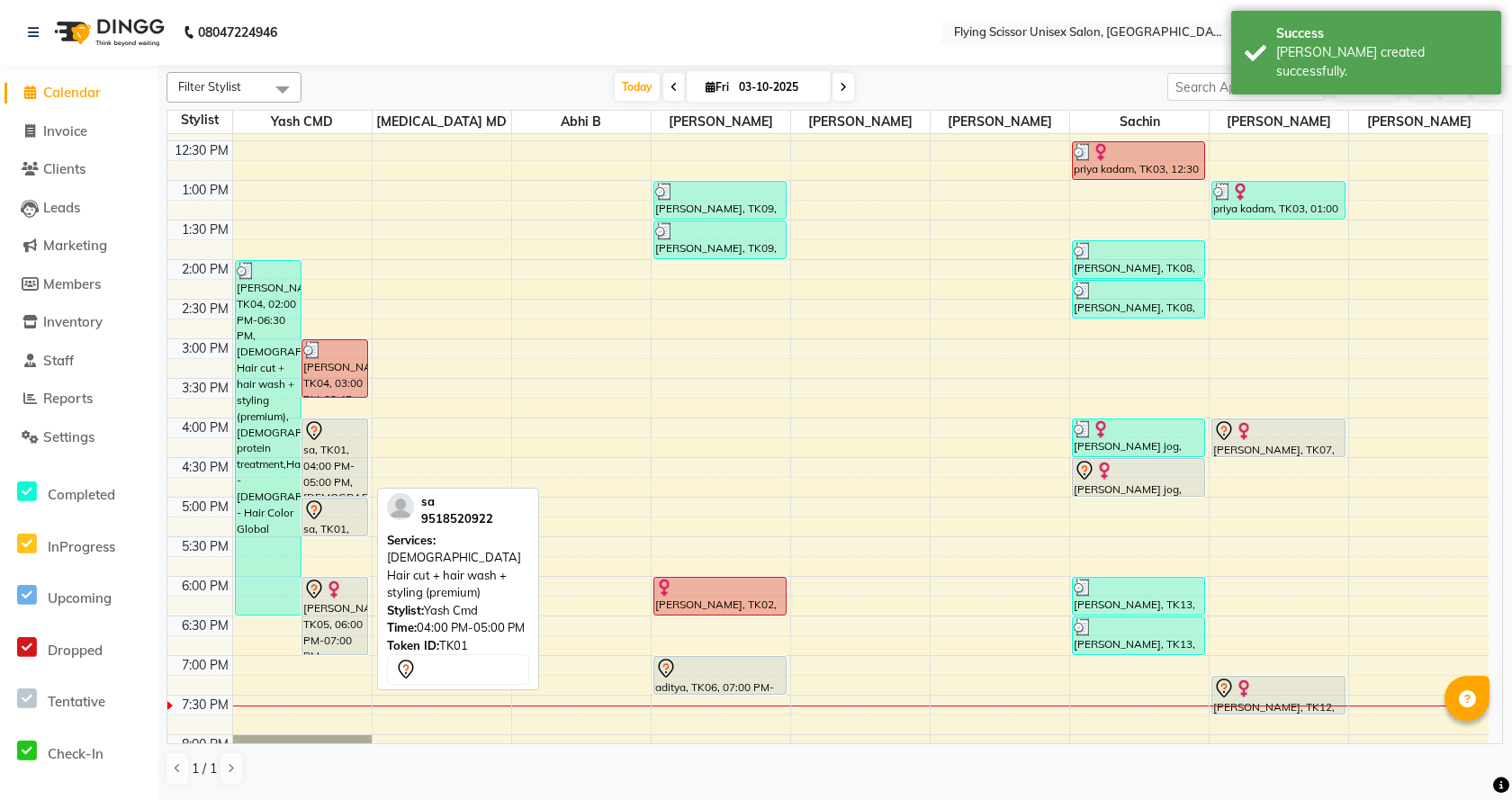
click at [331, 487] on div "sa, TK01, 04:00 PM-05:00 PM, Male Hair cut + hair wash + styling (premium)" at bounding box center [334, 457] width 65 height 77
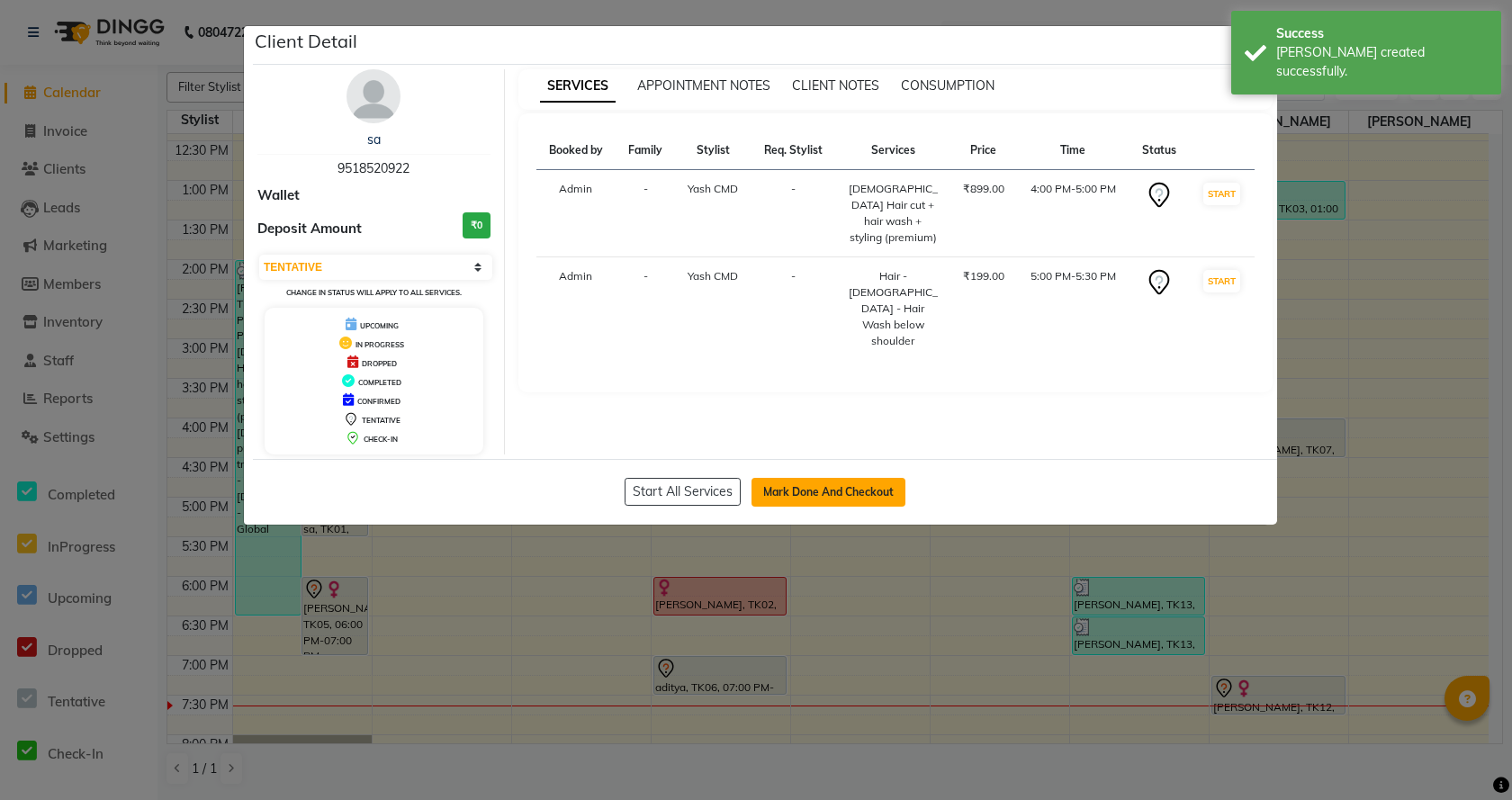
click at [773, 490] on button "Mark Done And Checkout" at bounding box center [828, 491] width 153 height 29
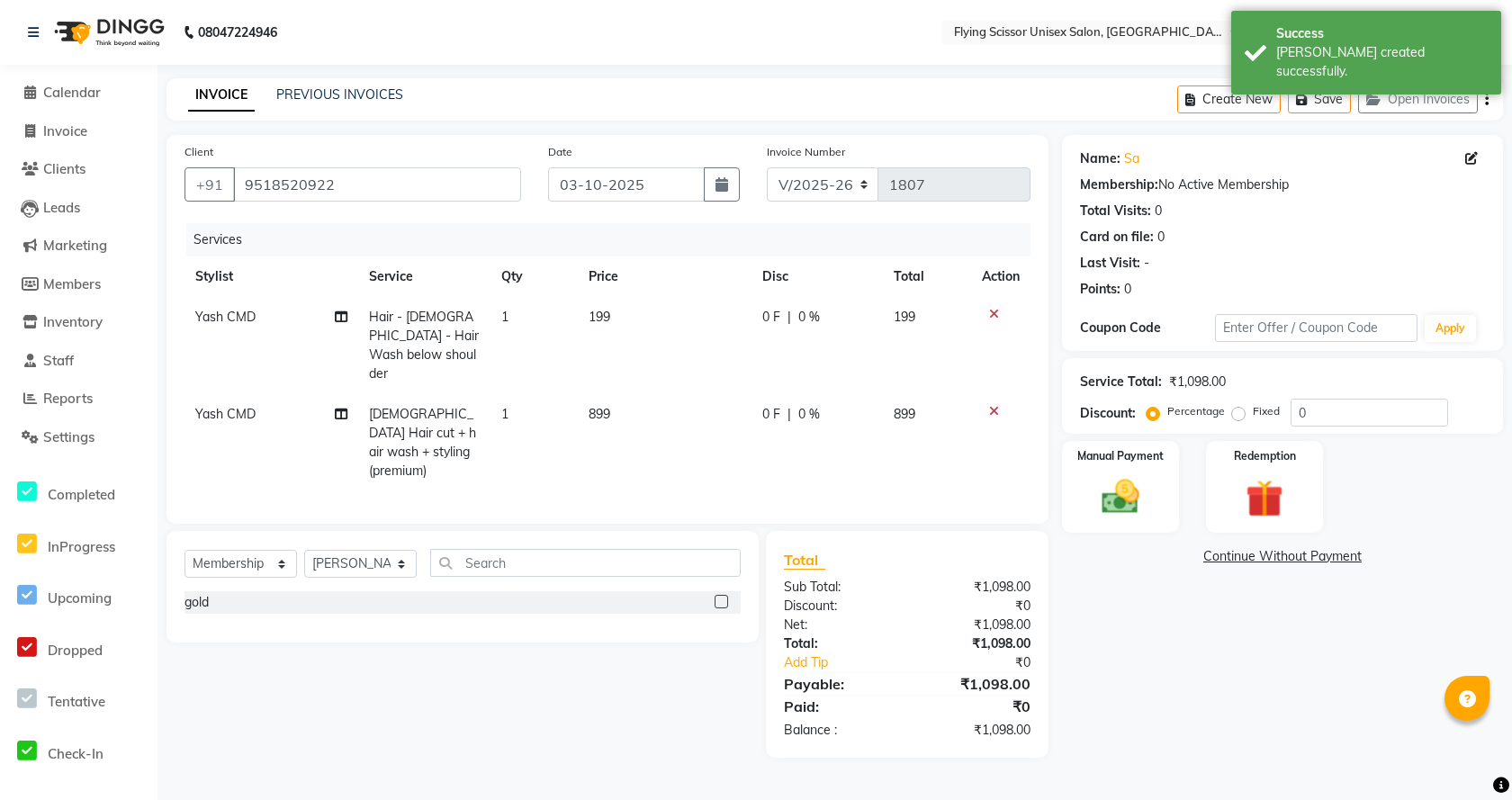
click at [779, 315] on span "0 F" at bounding box center [771, 317] width 18 height 19
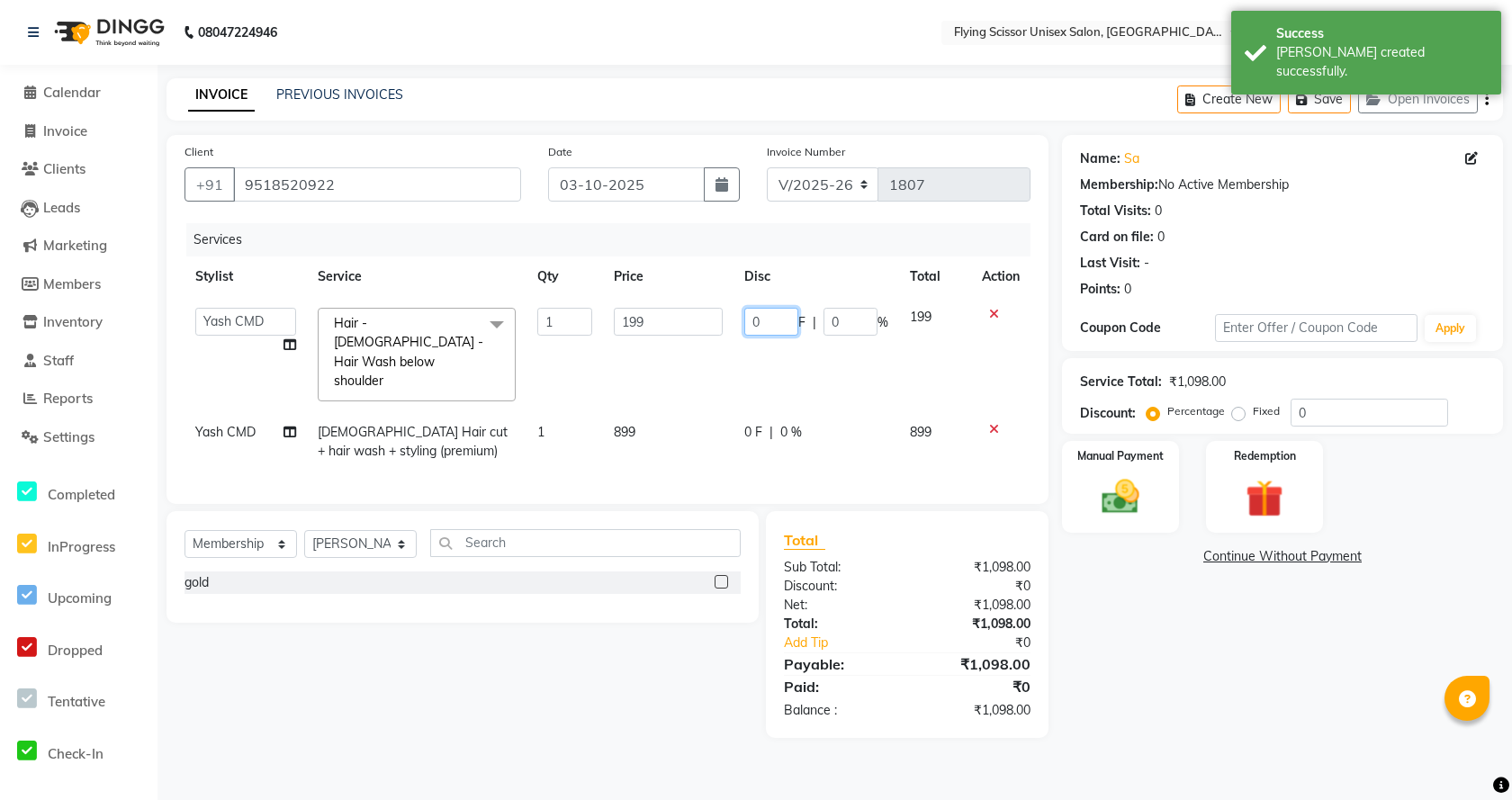
click at [781, 316] on input "0" at bounding box center [771, 322] width 54 height 28
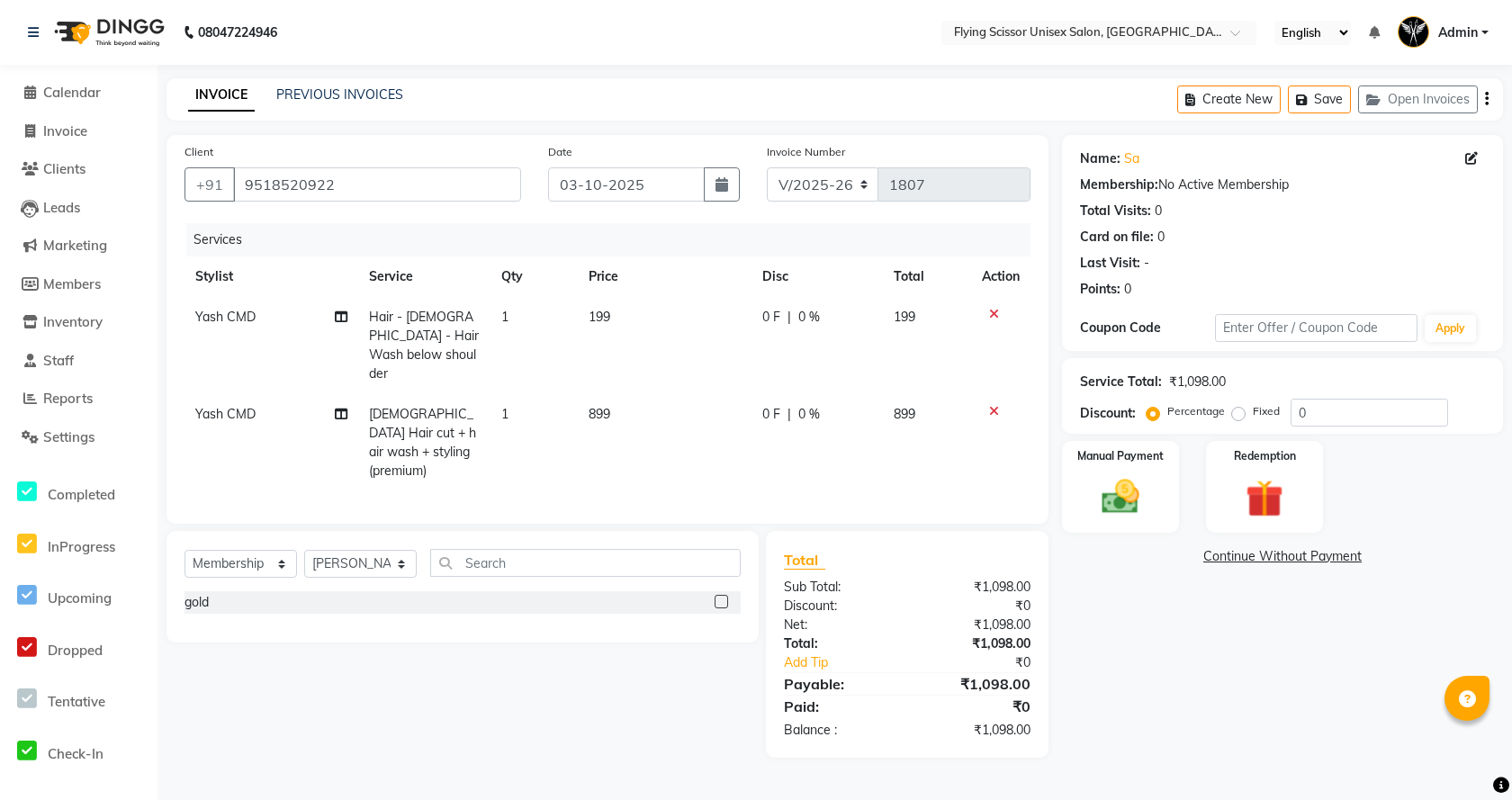
click at [993, 312] on icon at bounding box center [994, 314] width 10 height 13
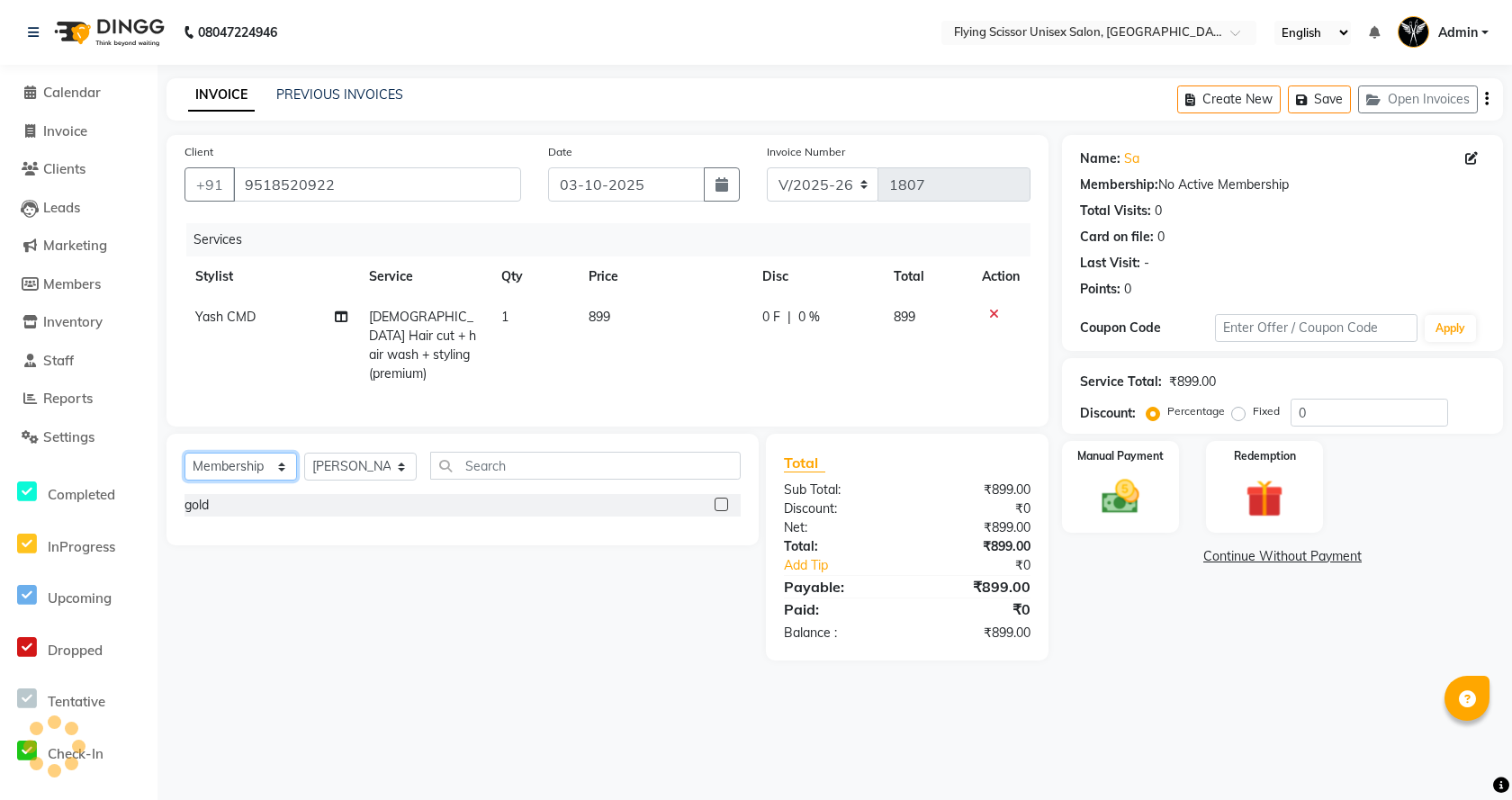
click at [269, 455] on select "Select Service Product Membership Package Voucher Prepaid Gift Card" at bounding box center [240, 466] width 113 height 28
click at [184, 452] on select "Select Service Product Membership Package Voucher Prepaid Gift Card" at bounding box center [240, 466] width 113 height 28
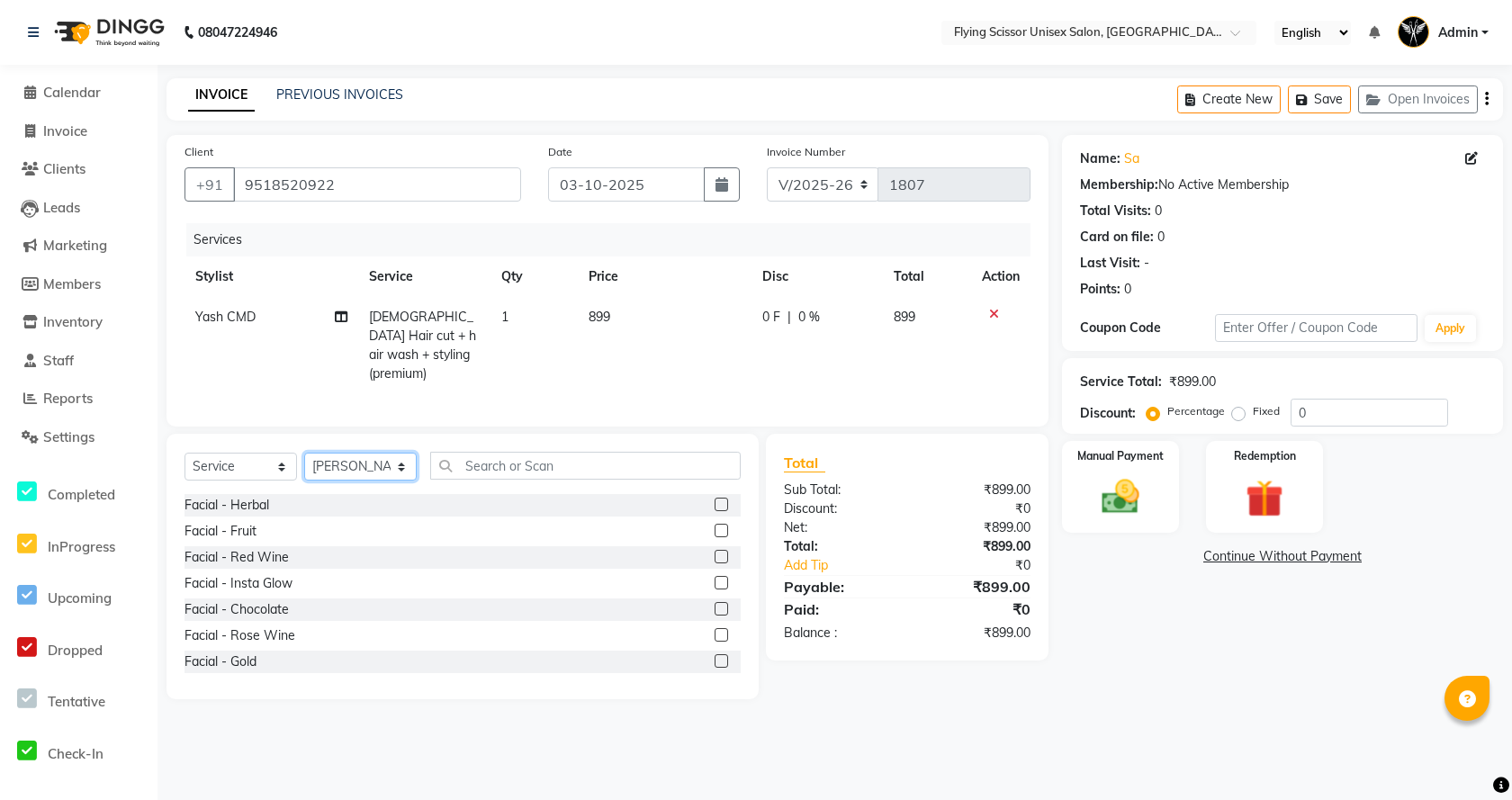
click at [319, 461] on select "Select Stylist Abhi B [PERSON_NAME] K [PERSON_NAME] [PERSON_NAME] MD [PERSON_NA…" at bounding box center [360, 466] width 113 height 28
click at [304, 452] on select "Select Stylist Abhi B [PERSON_NAME] K [PERSON_NAME] [PERSON_NAME] MD [PERSON_NA…" at bounding box center [360, 466] width 113 height 28
click at [486, 467] on input "text" at bounding box center [585, 465] width 310 height 28
click at [485, 456] on input "text" at bounding box center [585, 465] width 310 height 28
click at [485, 461] on input "text" at bounding box center [585, 465] width 310 height 28
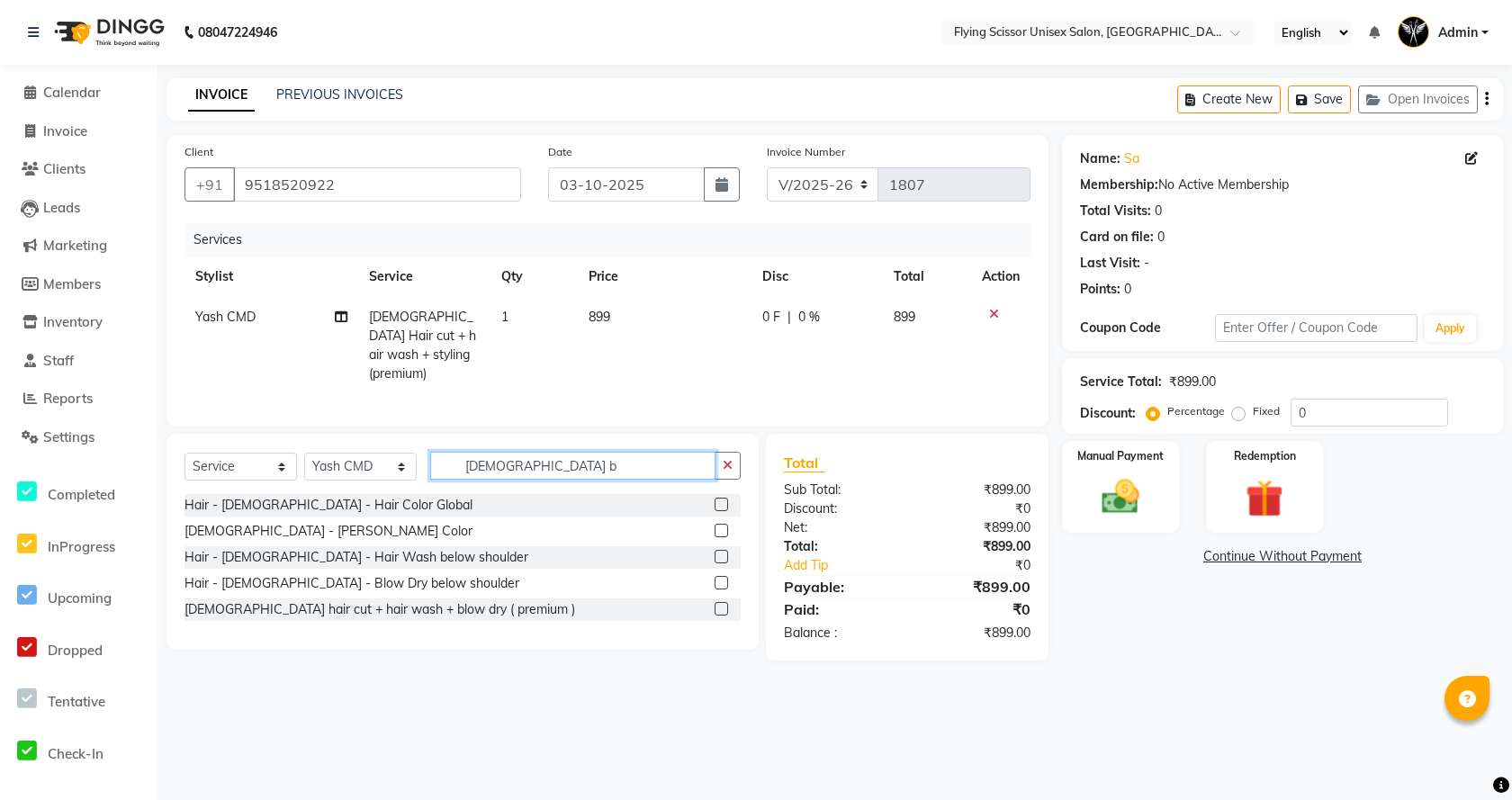
click at [523, 464] on input "male b" at bounding box center [573, 465] width 285 height 28
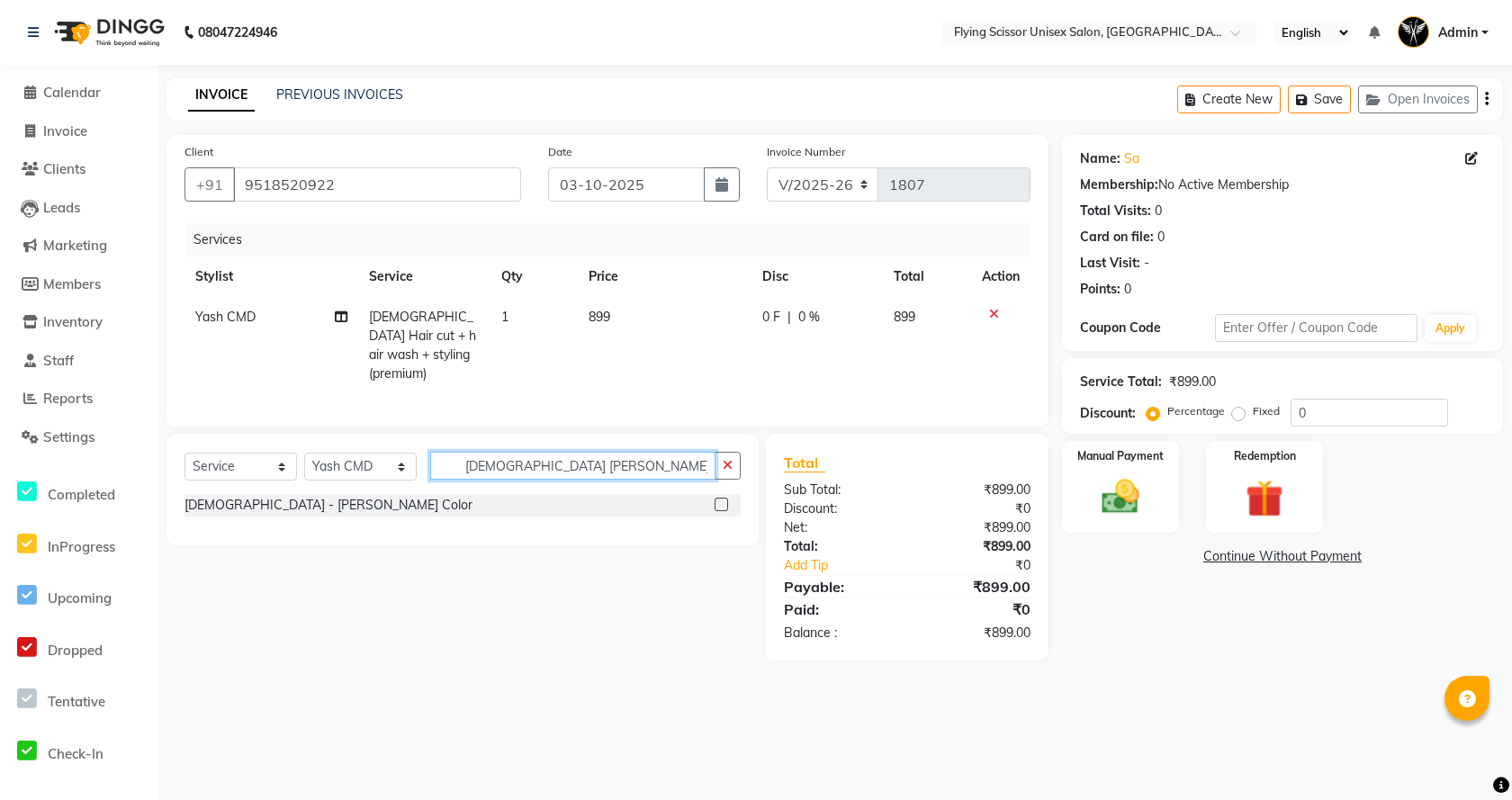
click at [596, 469] on input "male beard" at bounding box center [573, 465] width 285 height 28
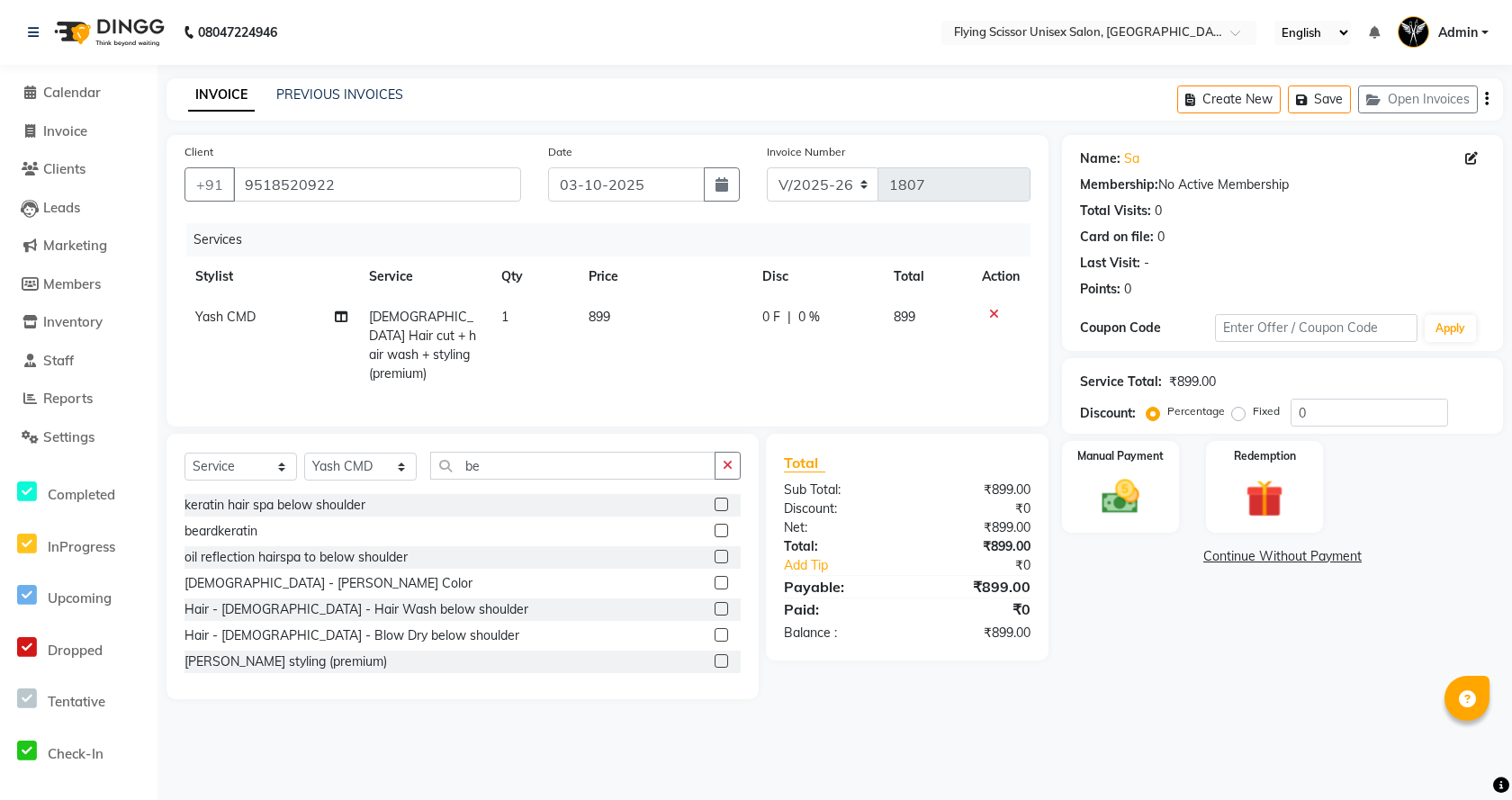
click at [715, 654] on label at bounding box center [722, 661] width 14 height 14
click at [715, 656] on input "checkbox" at bounding box center [721, 662] width 12 height 12
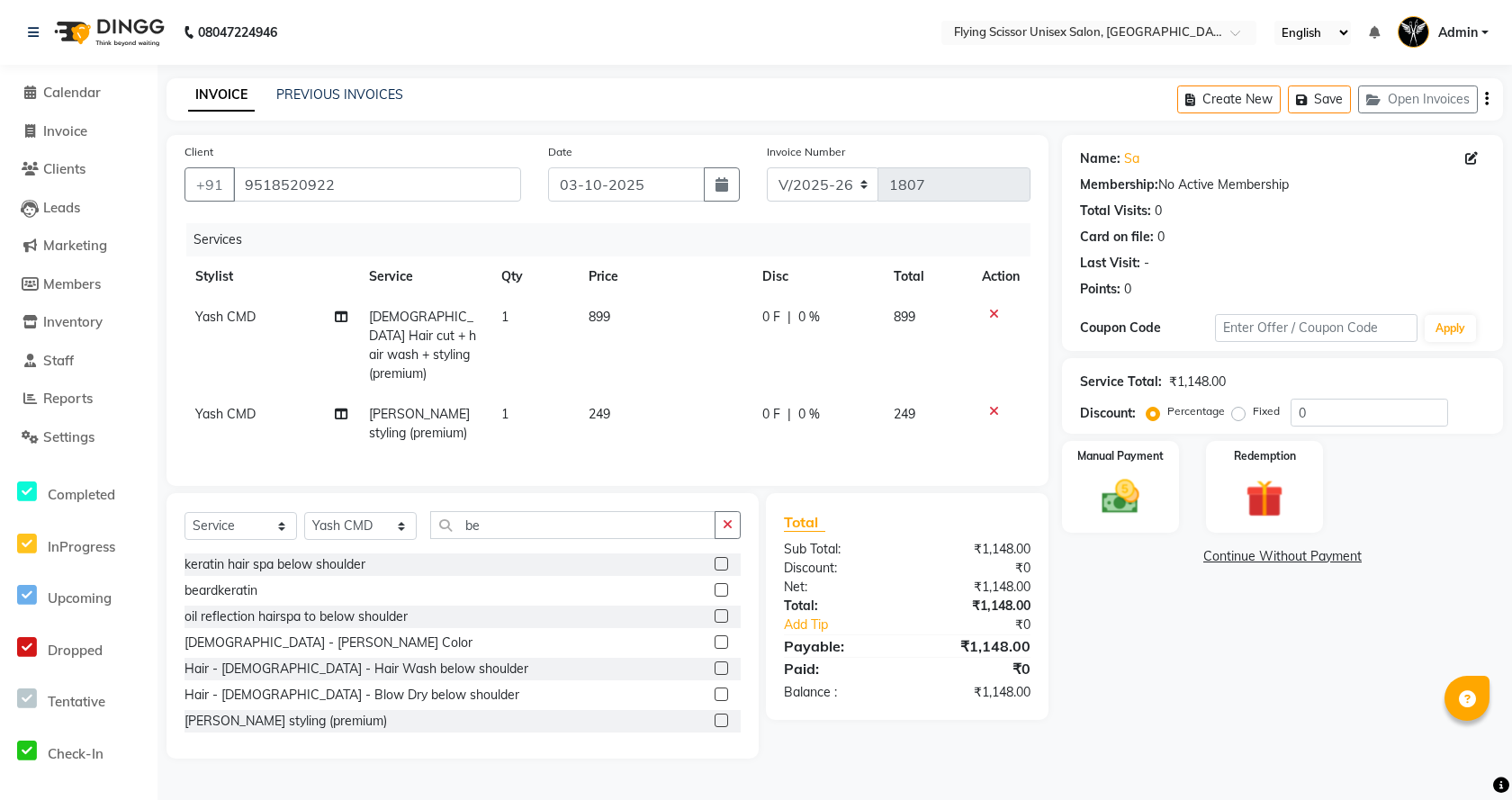
click at [778, 404] on span "0 F" at bounding box center [771, 413] width 18 height 19
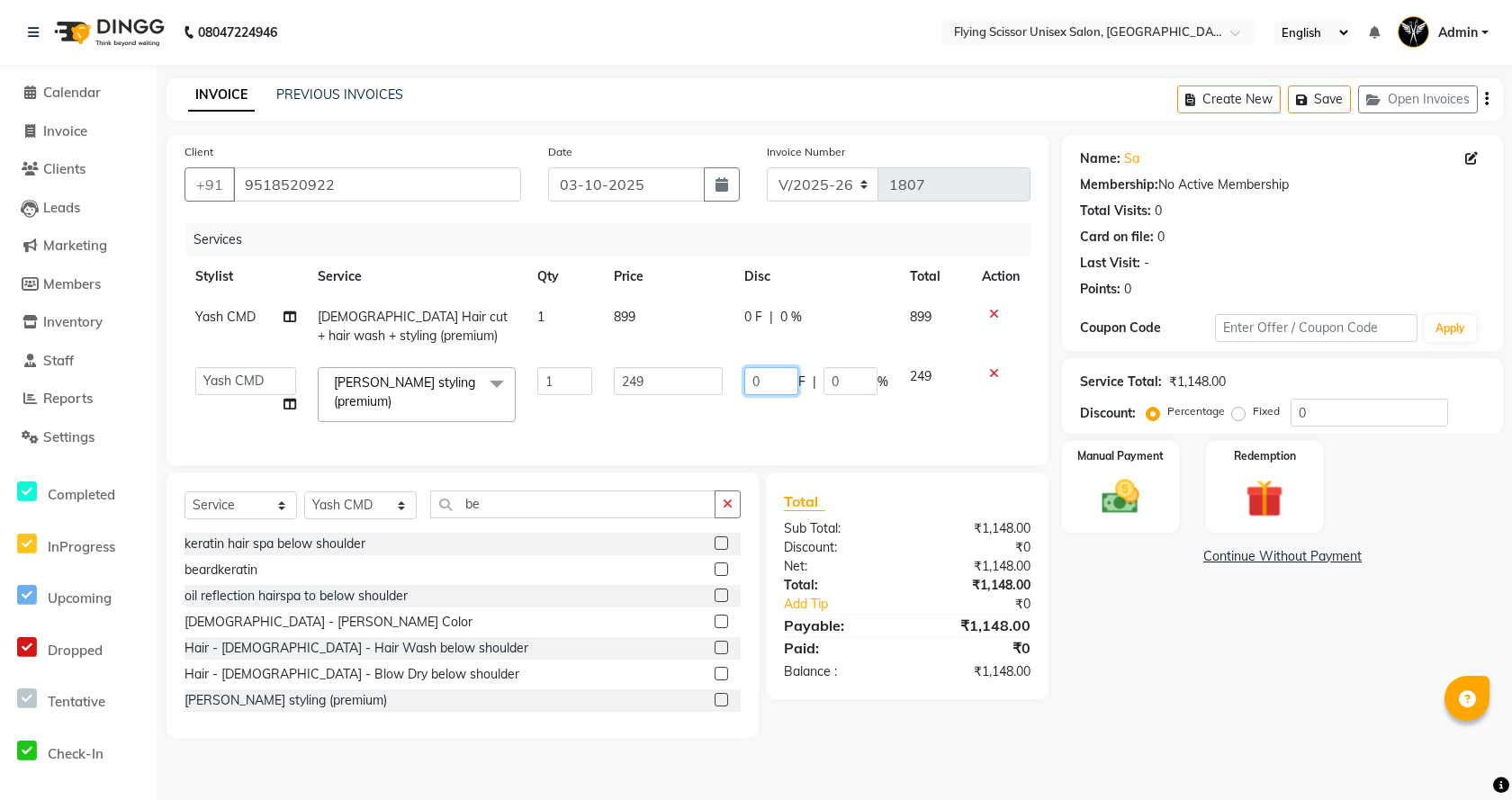
click at [778, 393] on input "0" at bounding box center [771, 381] width 54 height 28
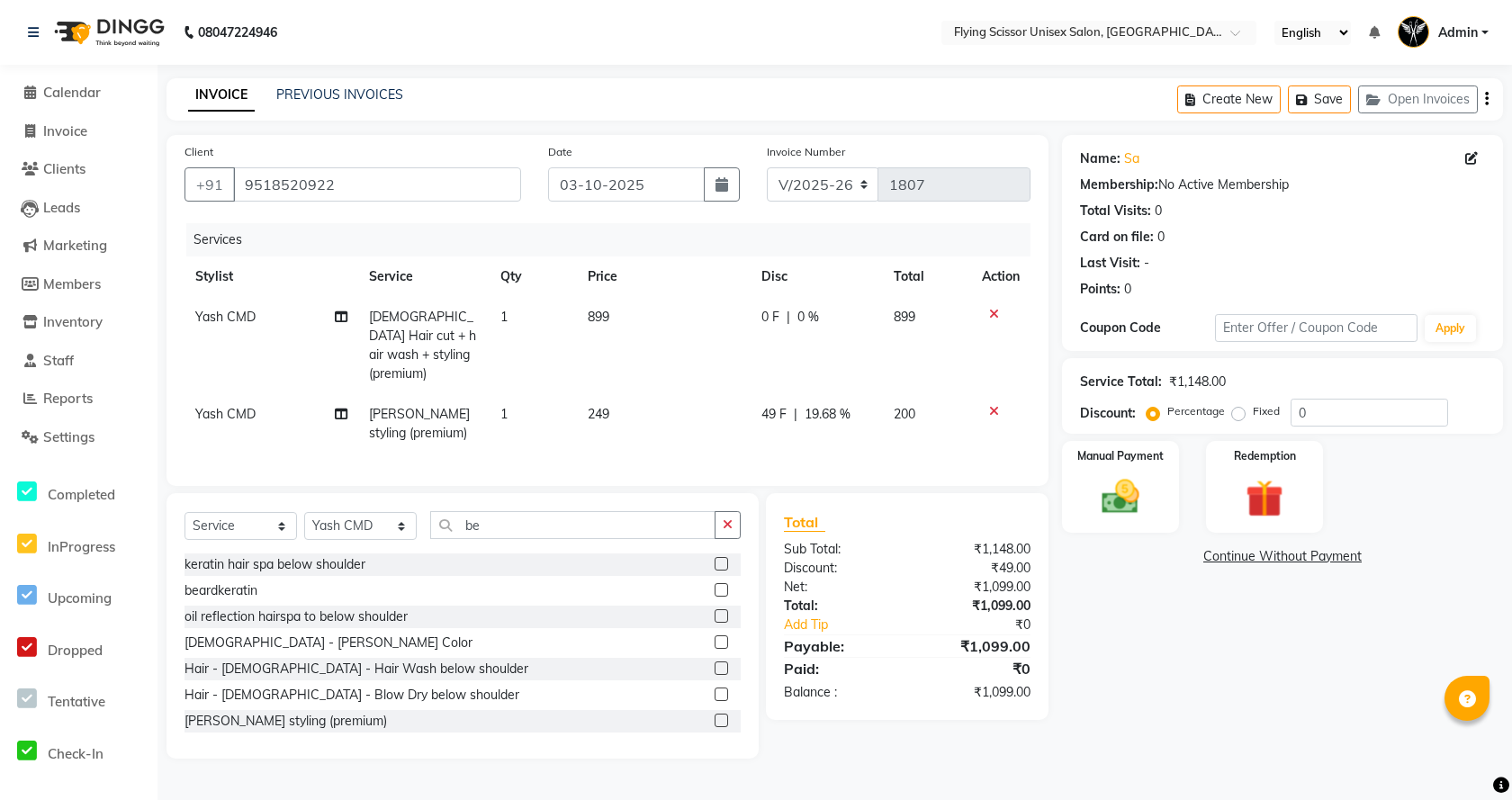
click at [772, 411] on td "49 F | 19.68 %" at bounding box center [816, 423] width 133 height 60
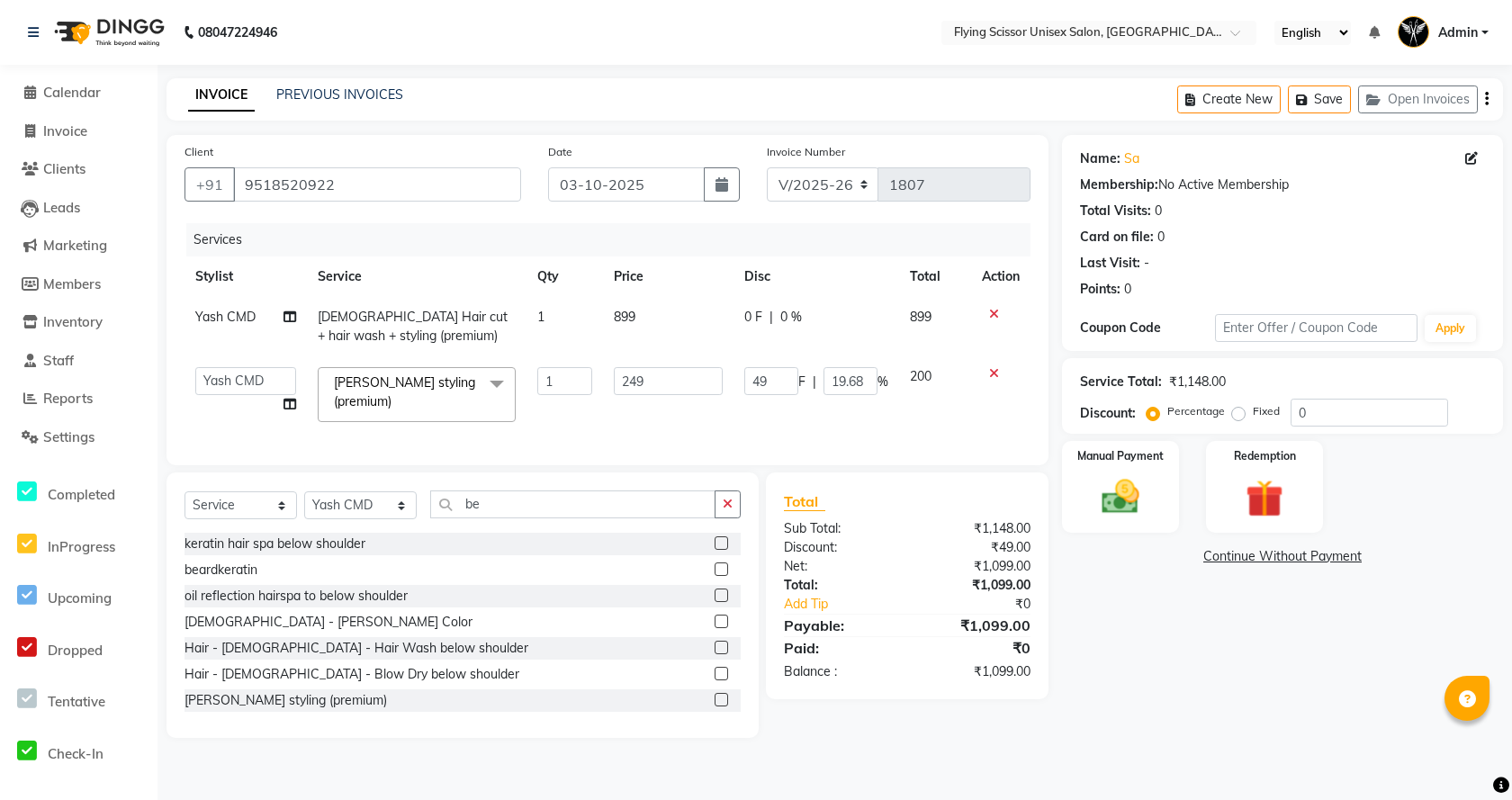
click at [772, 314] on span "|" at bounding box center [771, 317] width 4 height 19
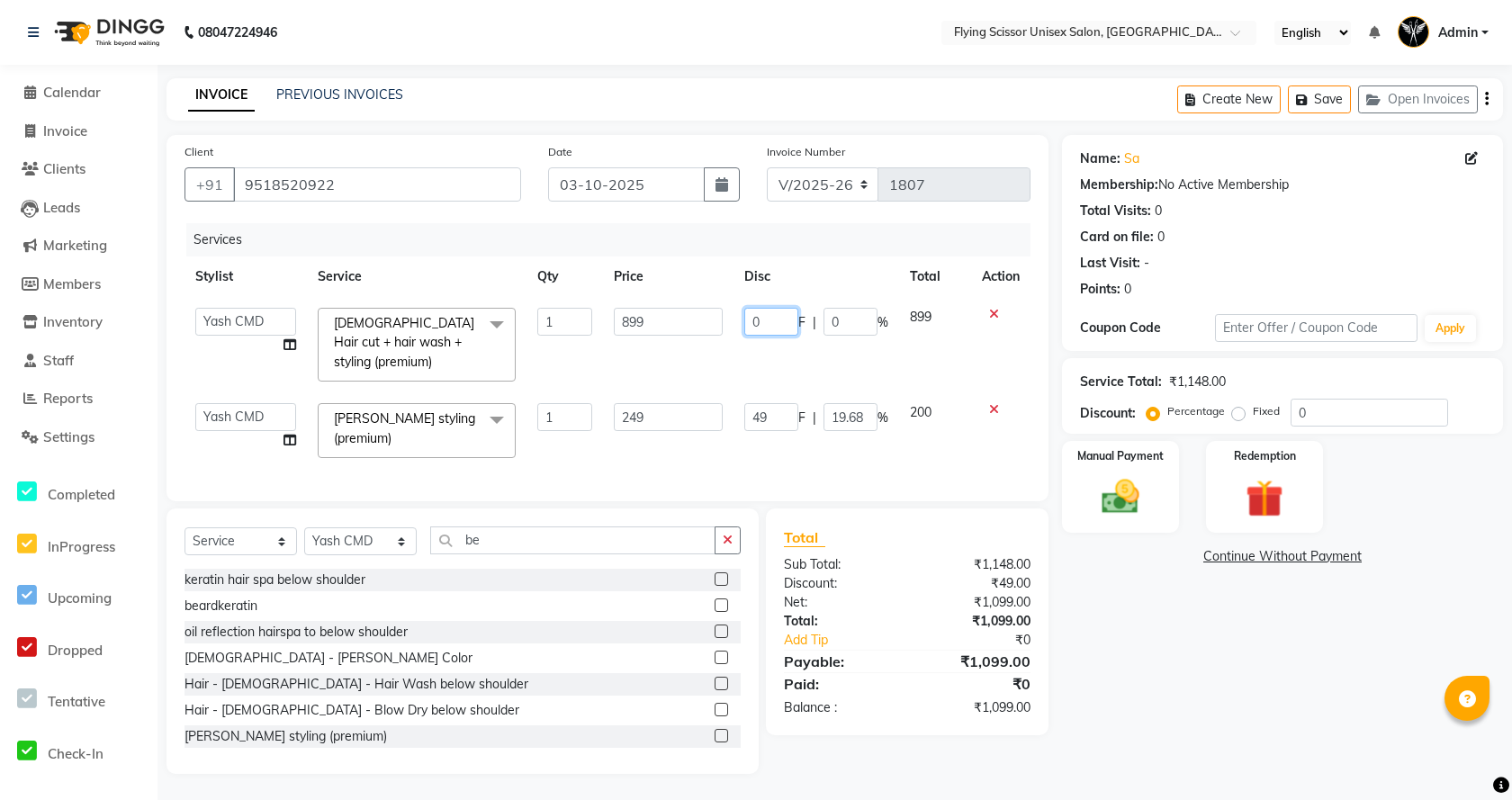
click at [772, 314] on input "0" at bounding box center [771, 322] width 54 height 28
click at [737, 429] on td "49 F | 19.68 %" at bounding box center [816, 430] width 165 height 77
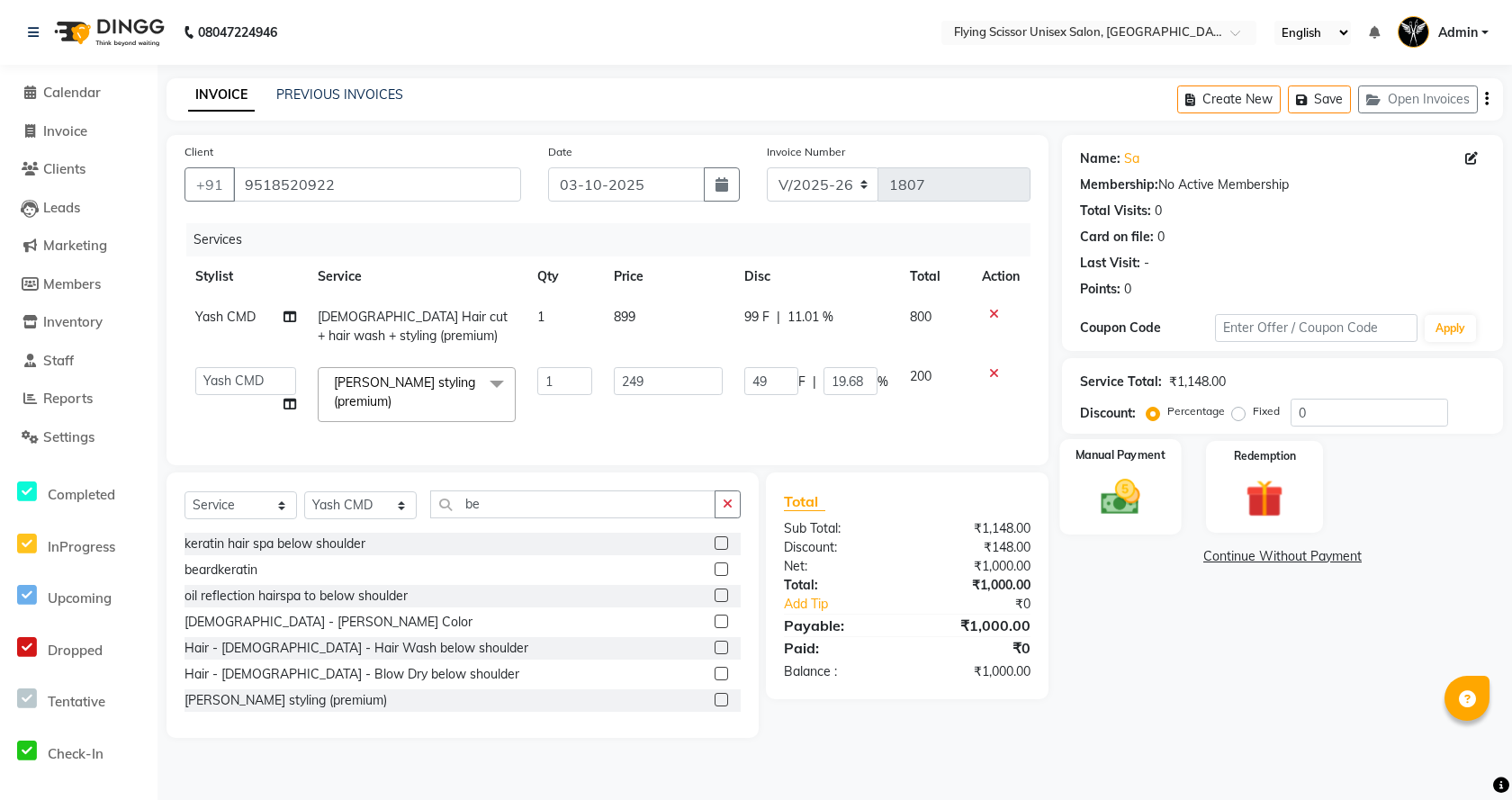
click at [1097, 513] on img at bounding box center [1119, 496] width 63 height 45
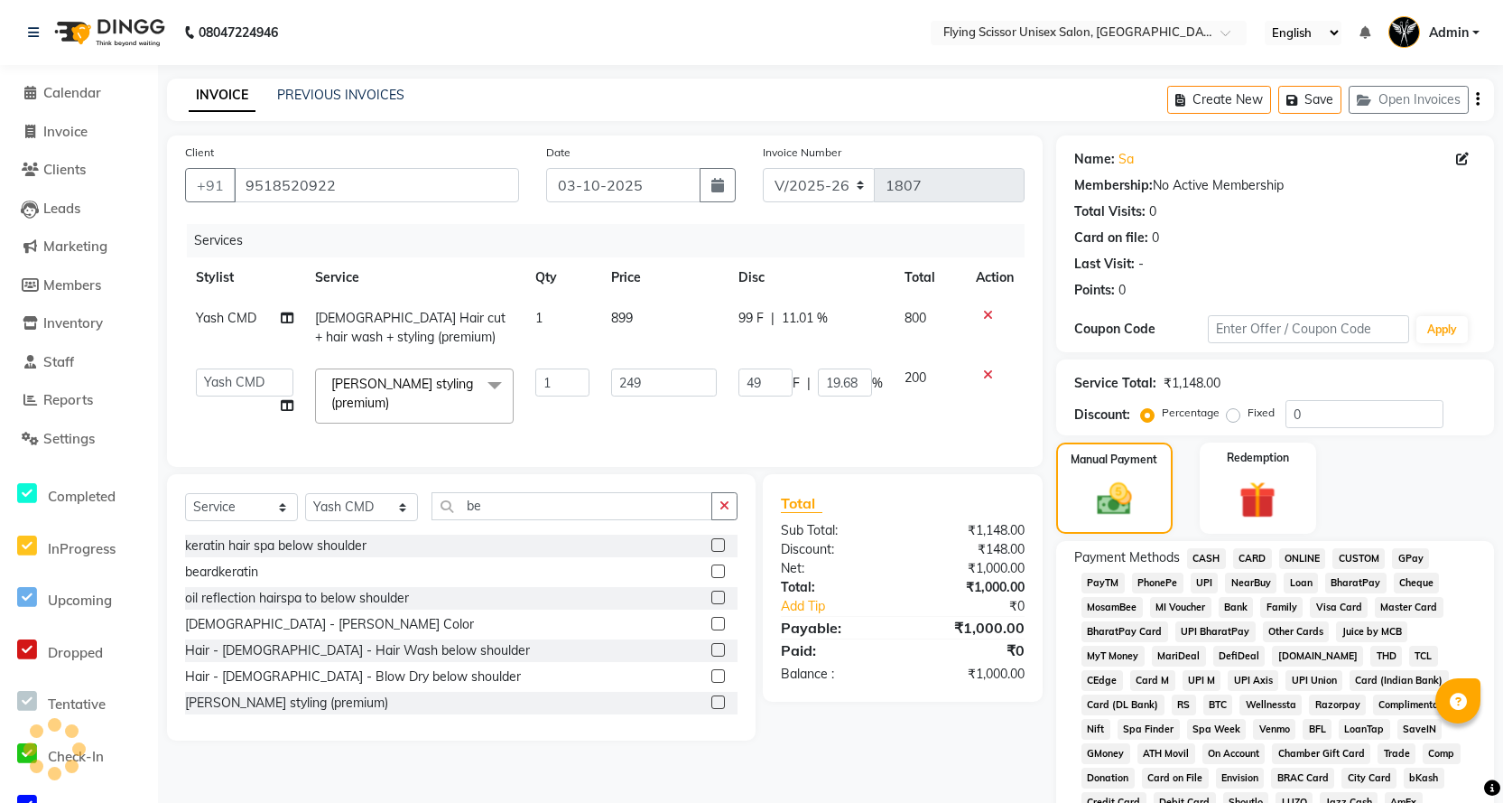
click at [1294, 561] on span "ONLINE" at bounding box center [1302, 558] width 47 height 21
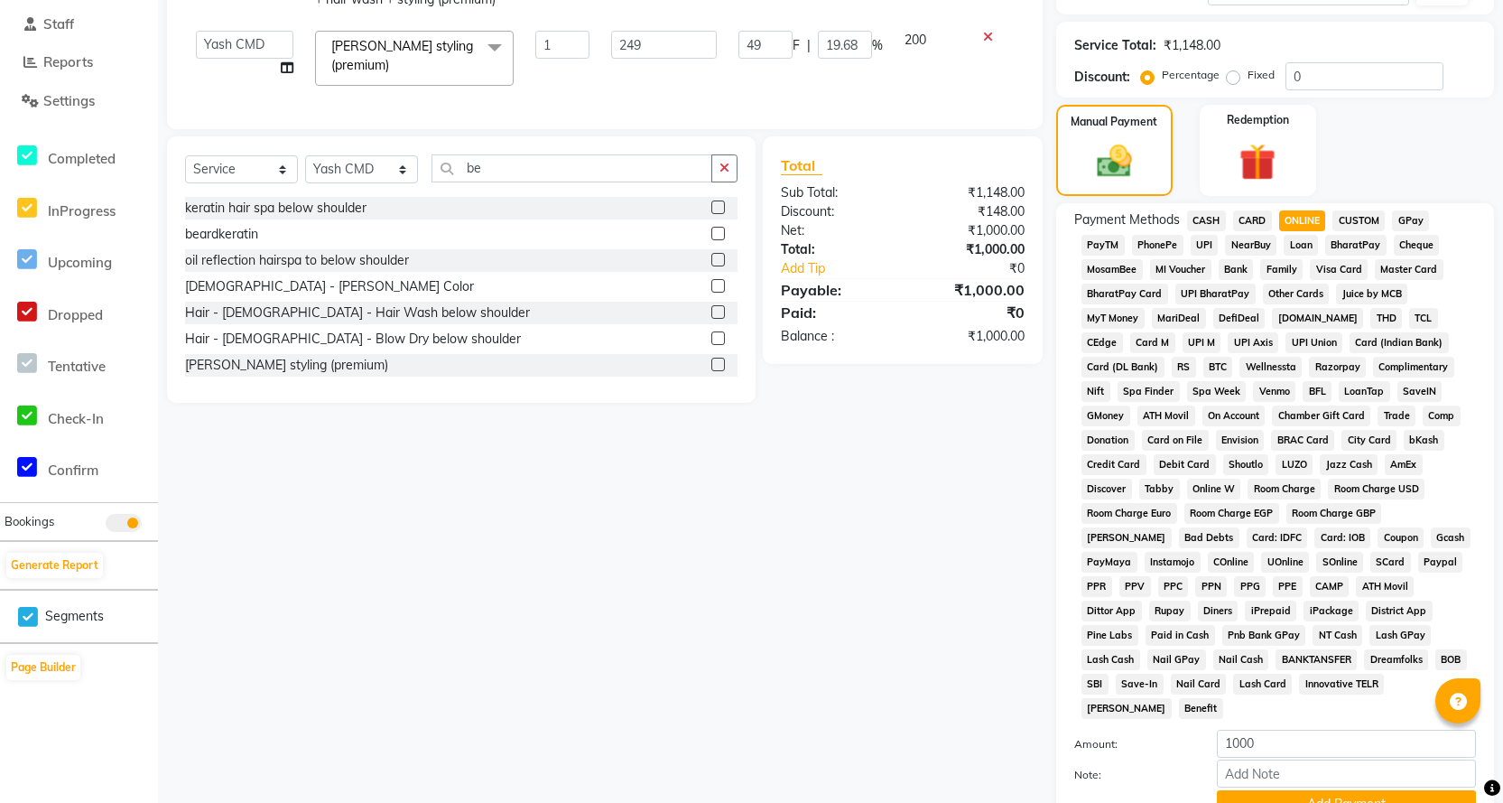
scroll to position [451, 0]
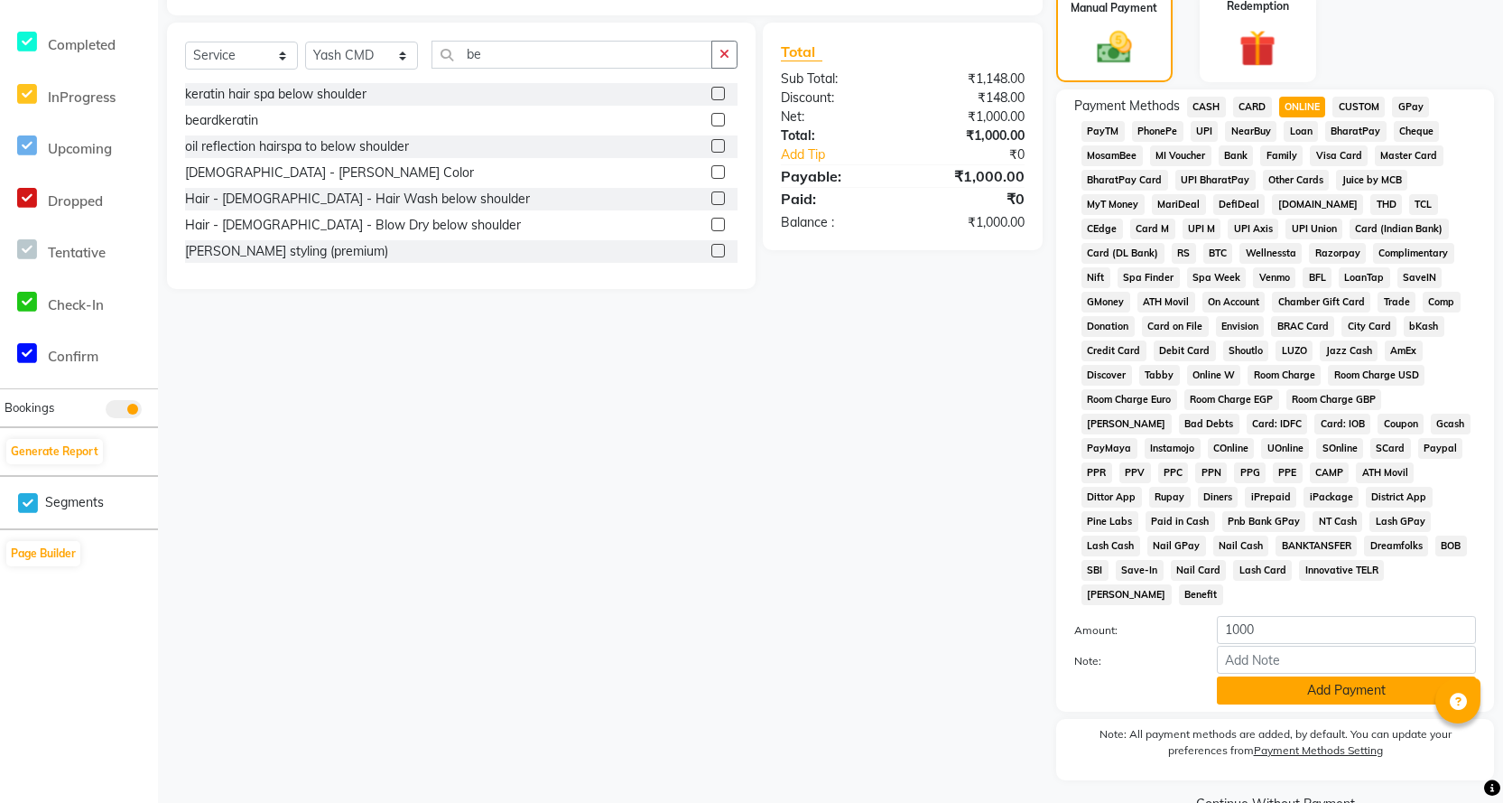
click at [1287, 676] on button "Add Payment" at bounding box center [1346, 690] width 259 height 28
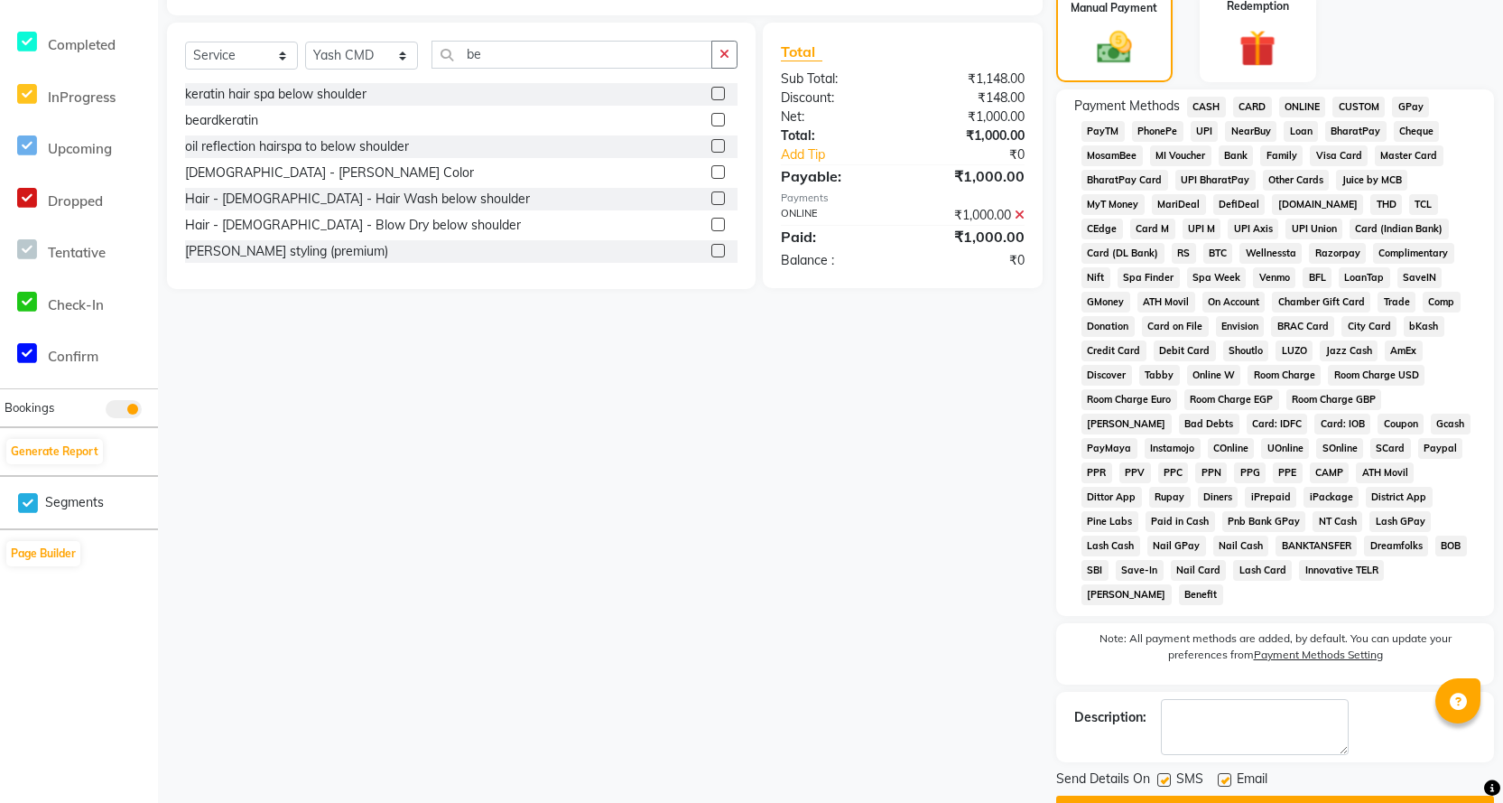
scroll to position [475, 0]
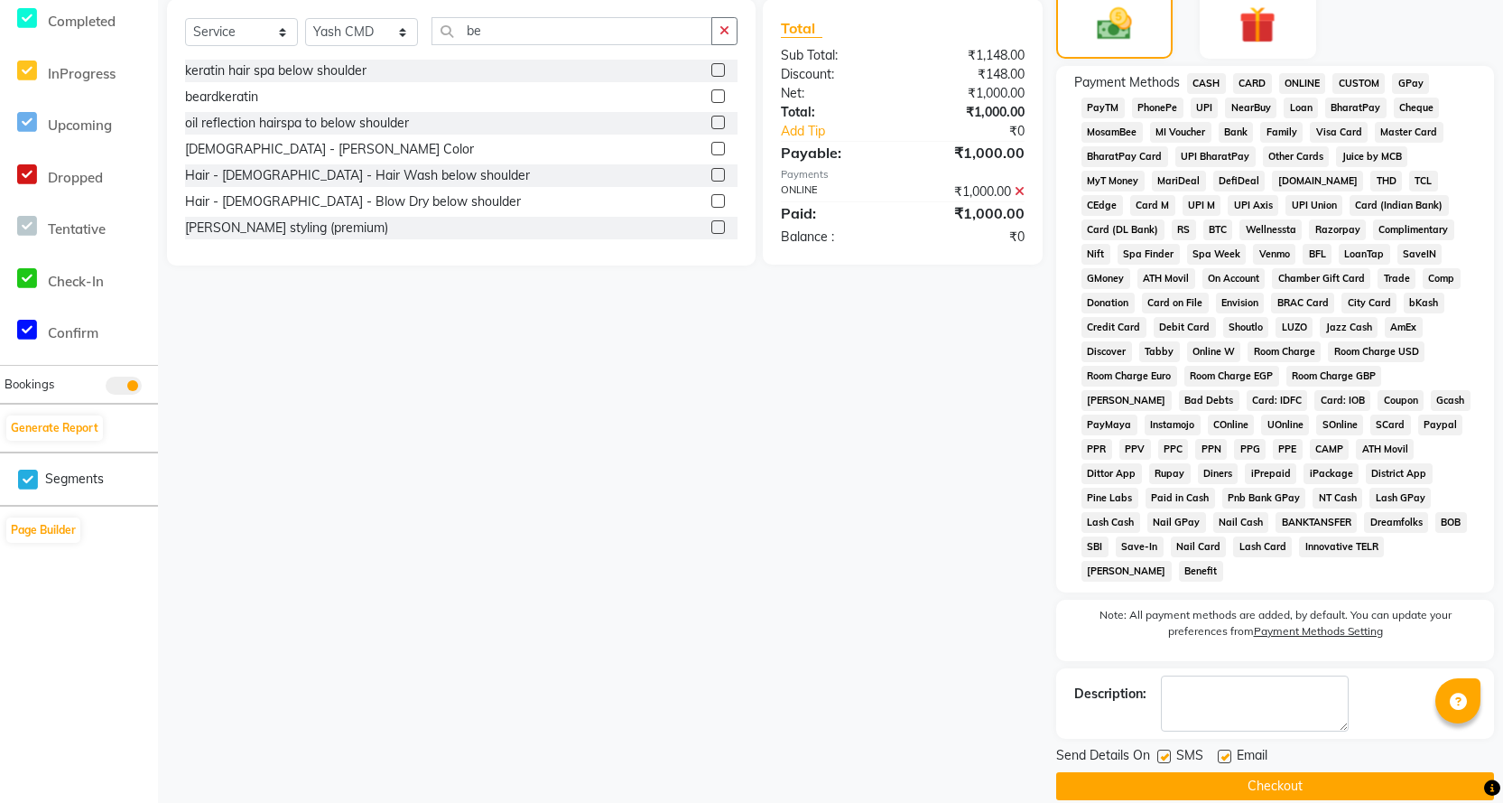
click at [1276, 772] on button "Checkout" at bounding box center [1275, 786] width 438 height 28
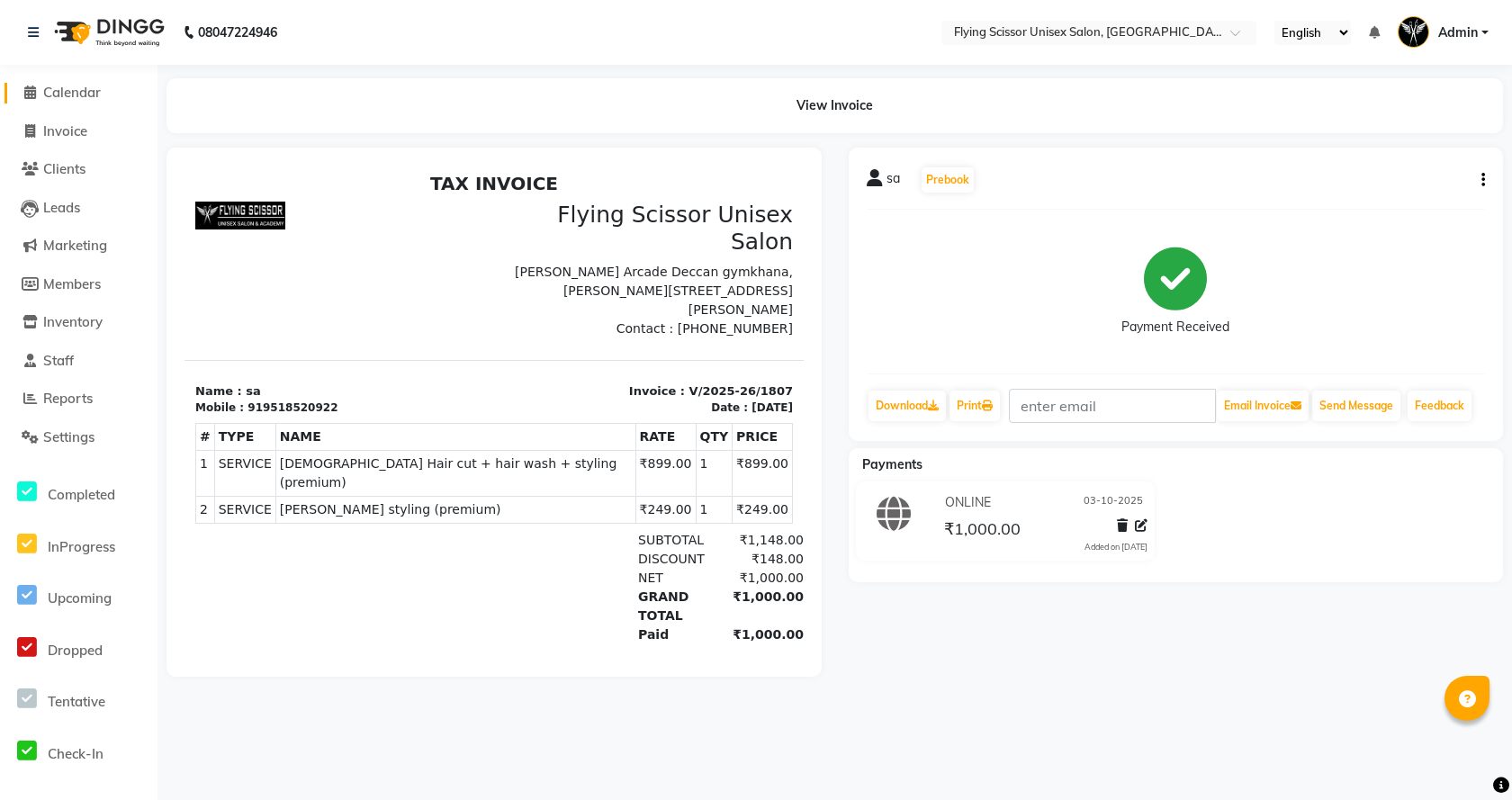
click at [74, 96] on span "Calendar" at bounding box center [72, 92] width 58 height 17
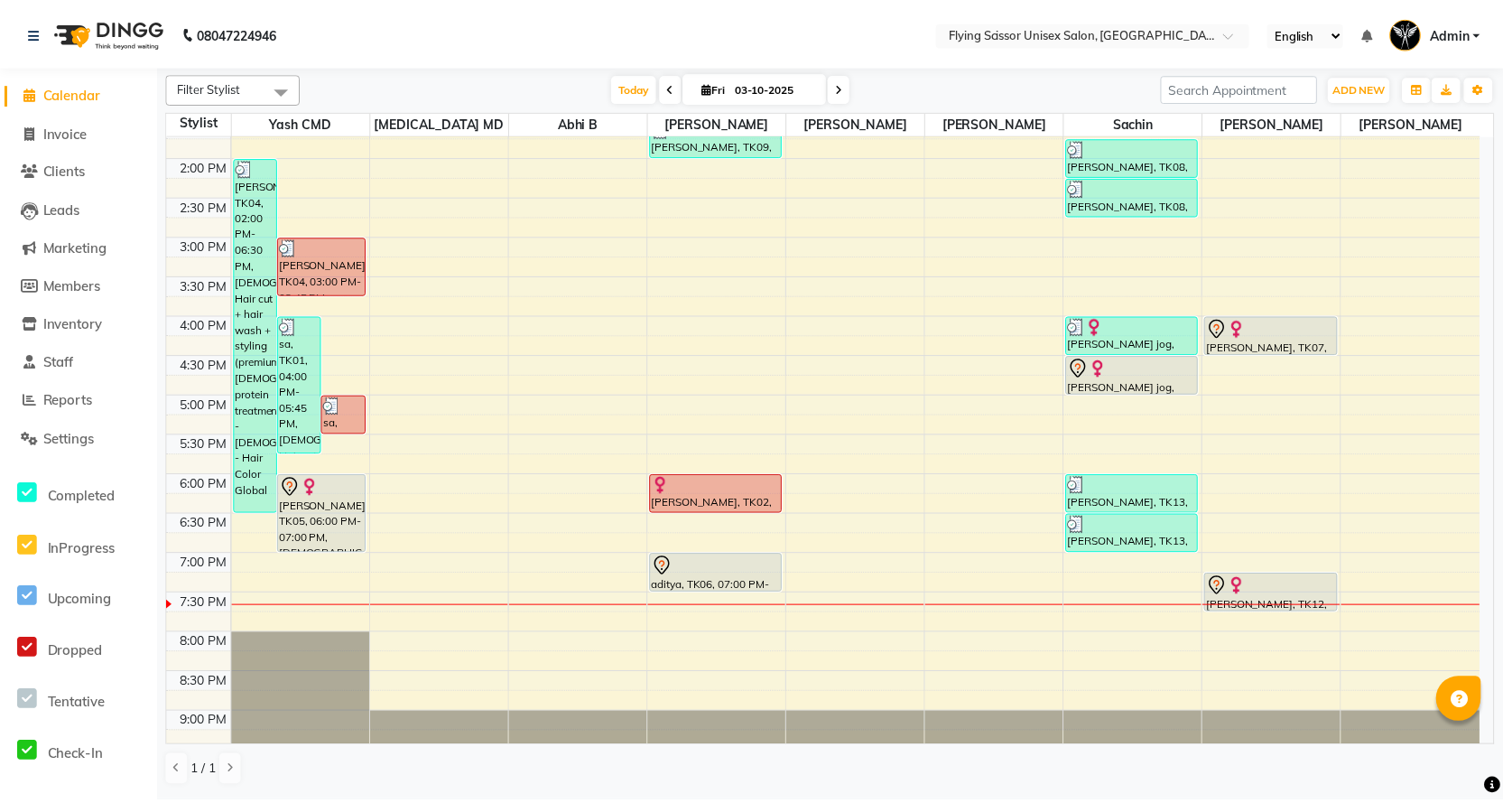
scroll to position [421, 0]
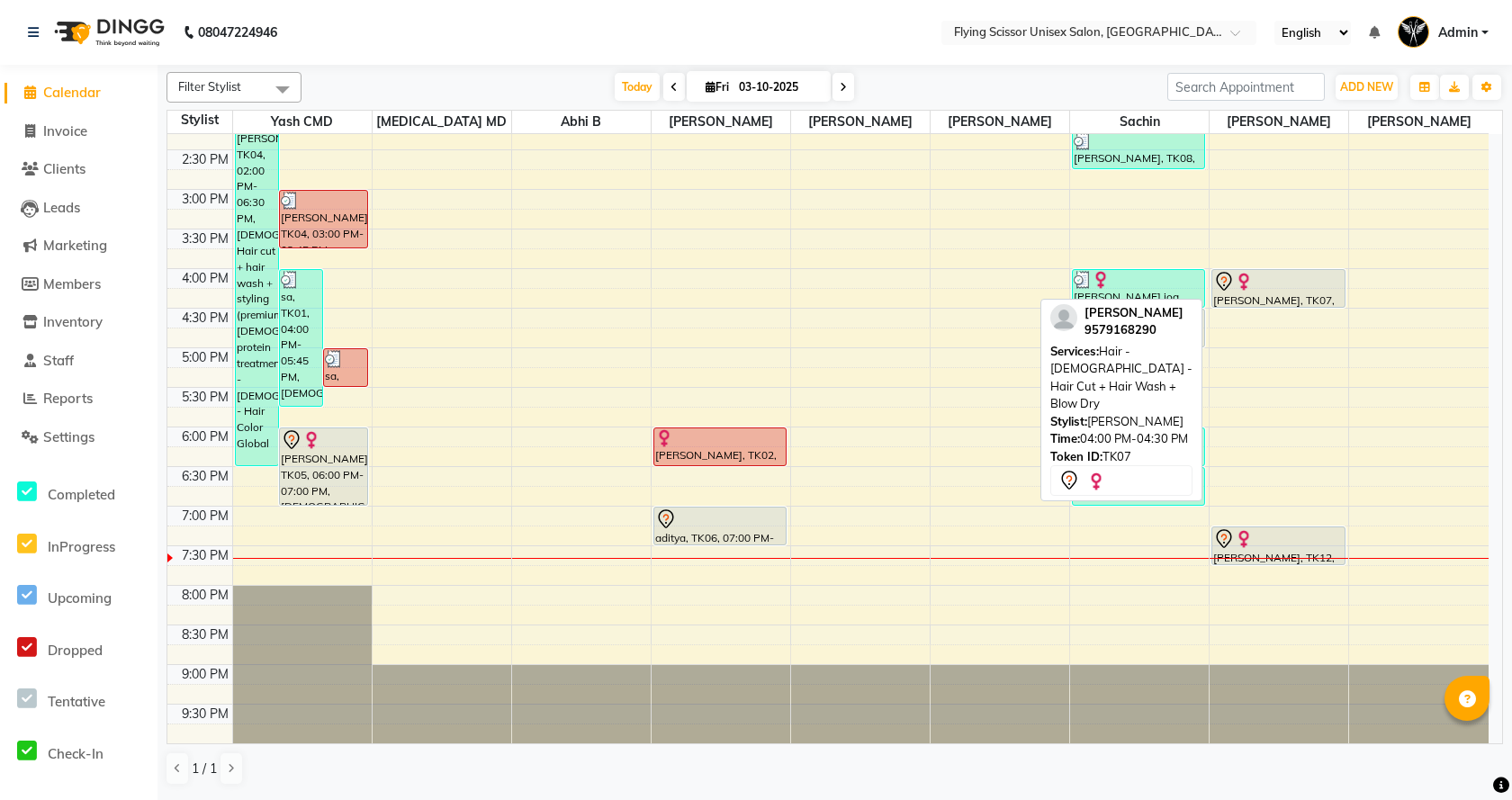
click at [1274, 300] on div "[PERSON_NAME], TK07, 04:00 PM-04:30 PM, Hair - [DEMOGRAPHIC_DATA] - Hair Cut + …" at bounding box center [1278, 288] width 132 height 37
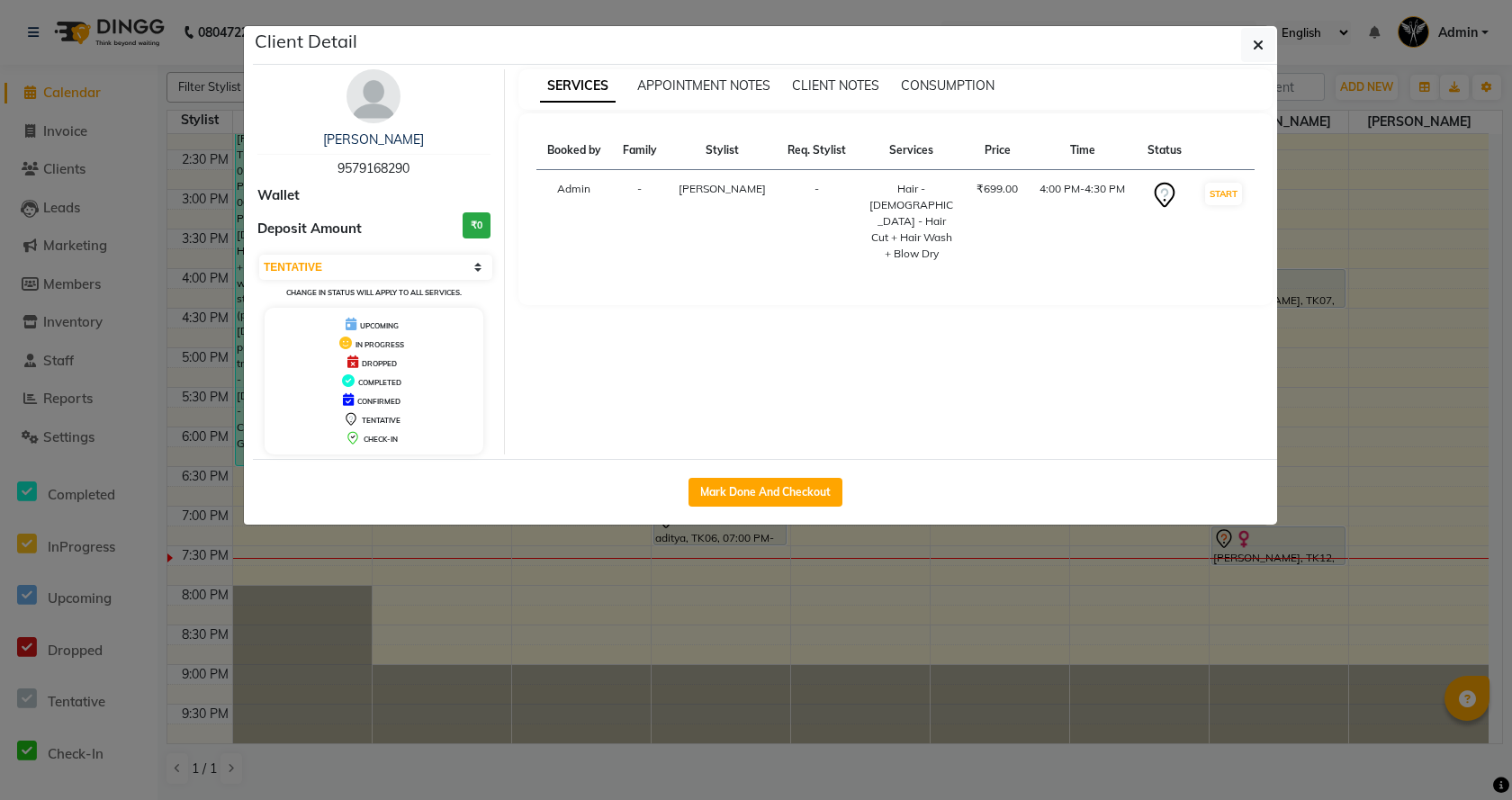
drag, startPoint x: 918, startPoint y: 639, endPoint x: 1004, endPoint y: 522, distance: 145.2
click at [919, 633] on ngb-modal-window "Client Detail anjili kabir 9579168290 Wallet Deposit Amount ₹0 Select IN SERVIC…" at bounding box center [756, 400] width 1512 height 800
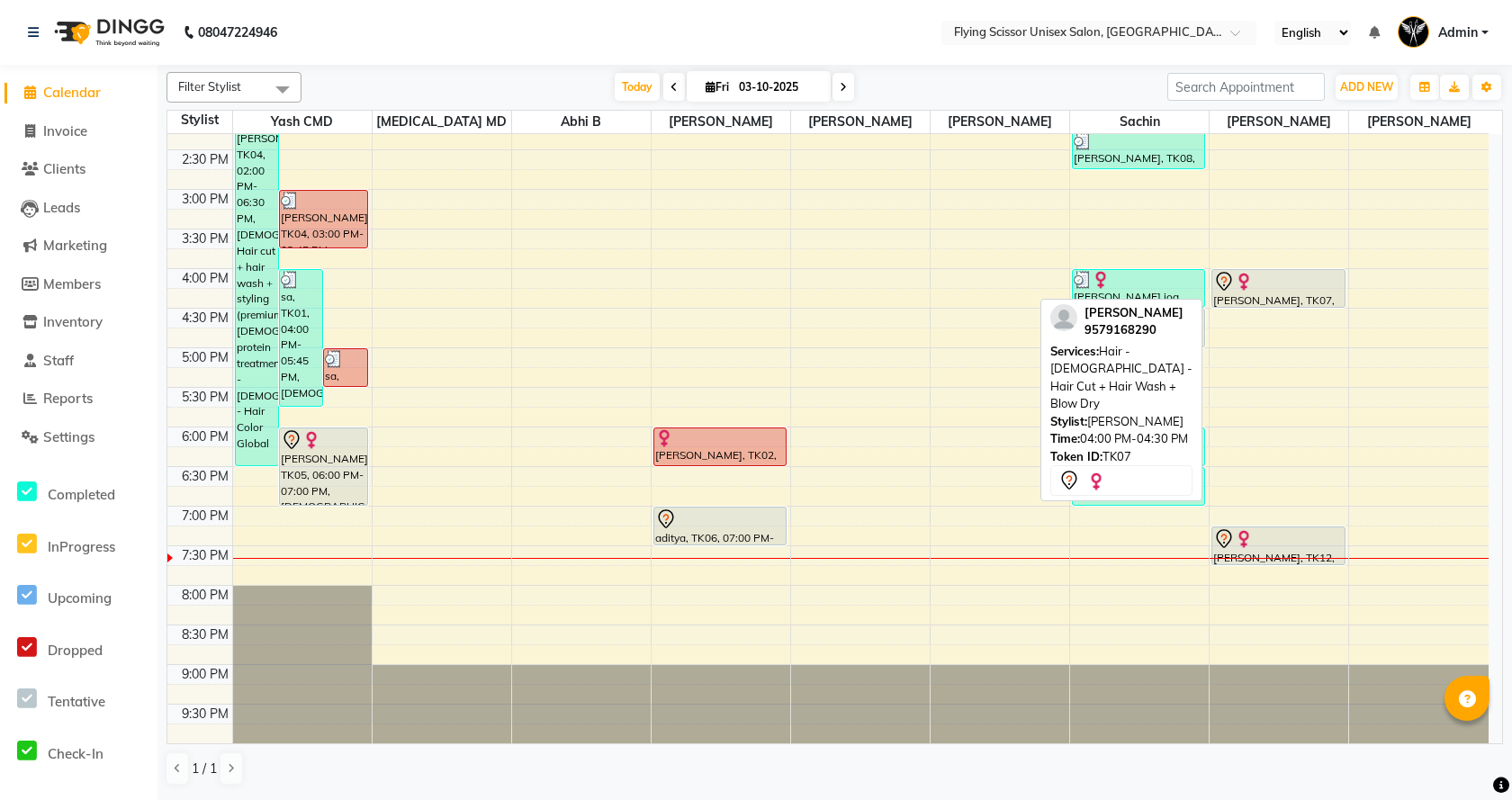
click at [1229, 290] on icon at bounding box center [1224, 282] width 22 height 22
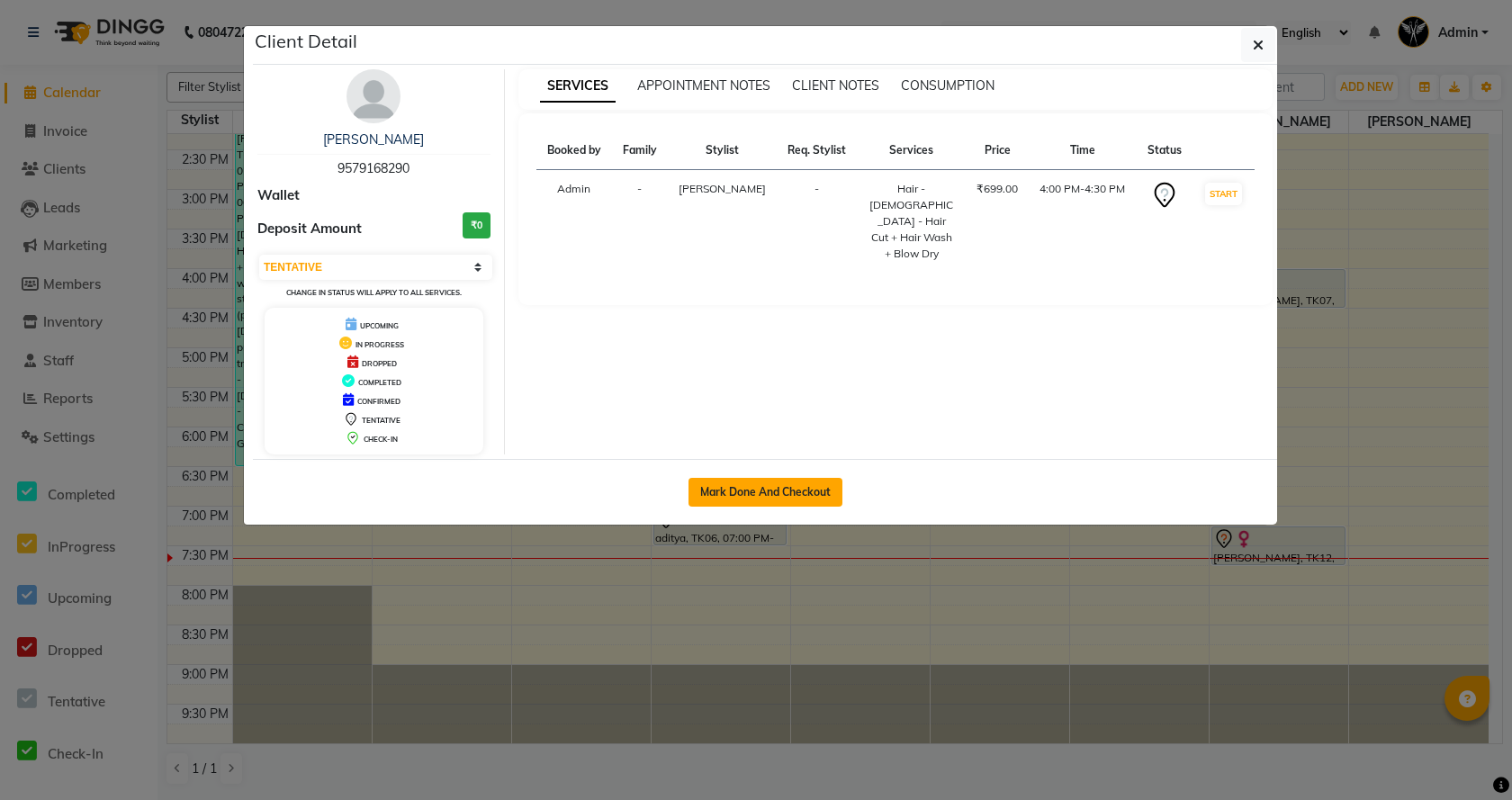
click at [720, 484] on button "Mark Done And Checkout" at bounding box center [765, 491] width 153 height 29
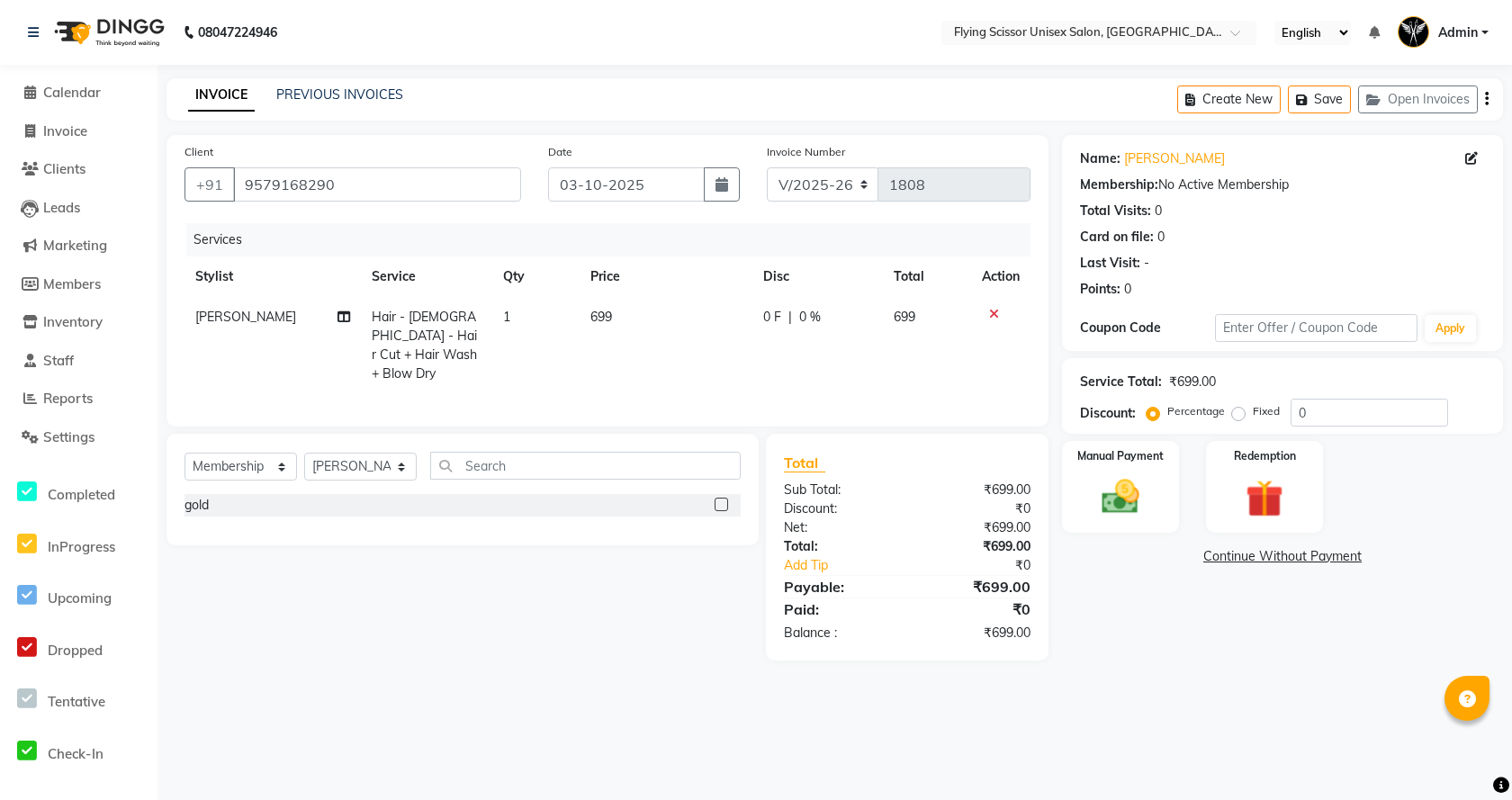
click at [673, 314] on td "699" at bounding box center [665, 345] width 172 height 97
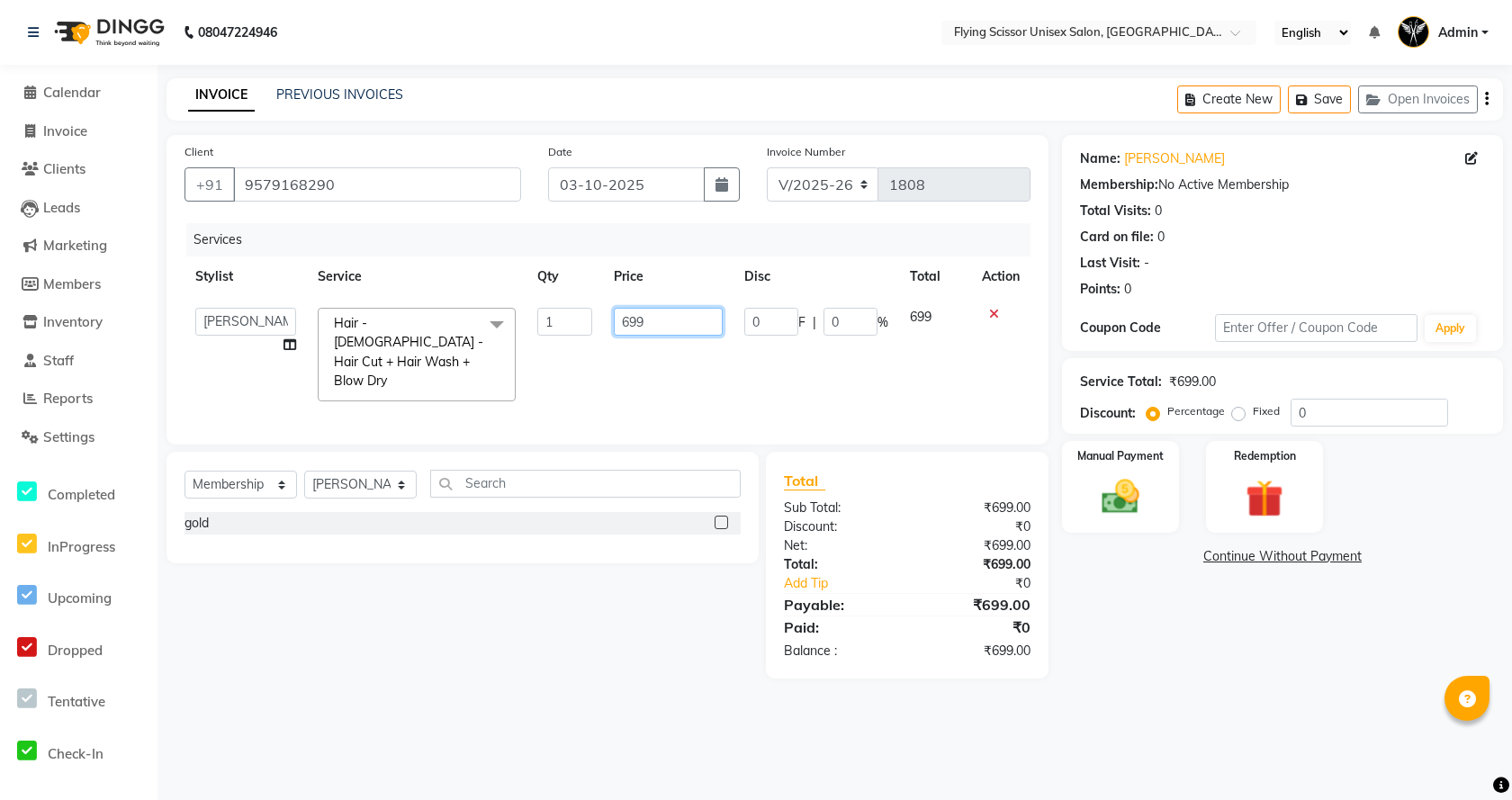
click at [673, 314] on input "699" at bounding box center [668, 322] width 109 height 28
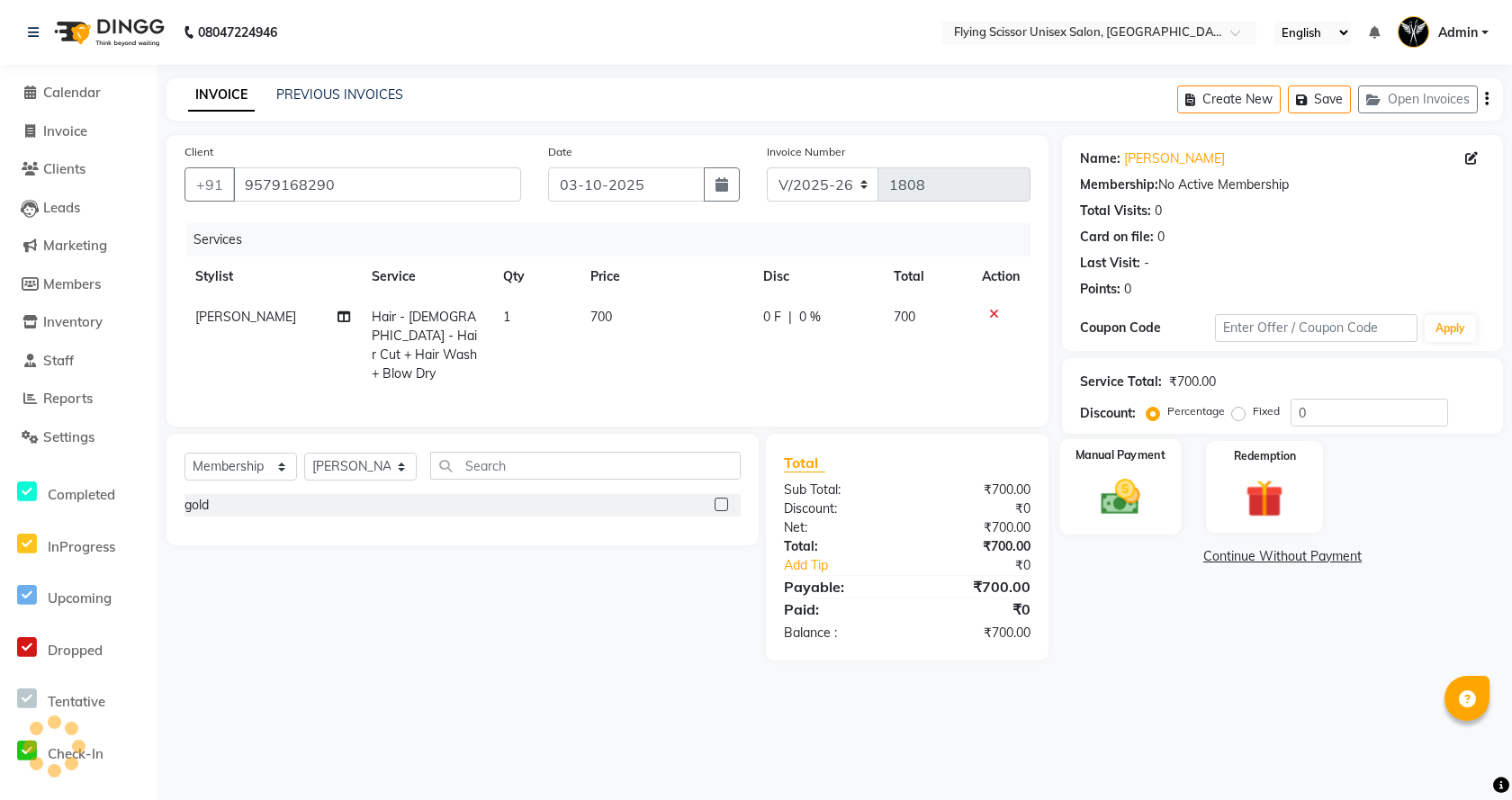
click at [1096, 495] on img at bounding box center [1119, 496] width 63 height 45
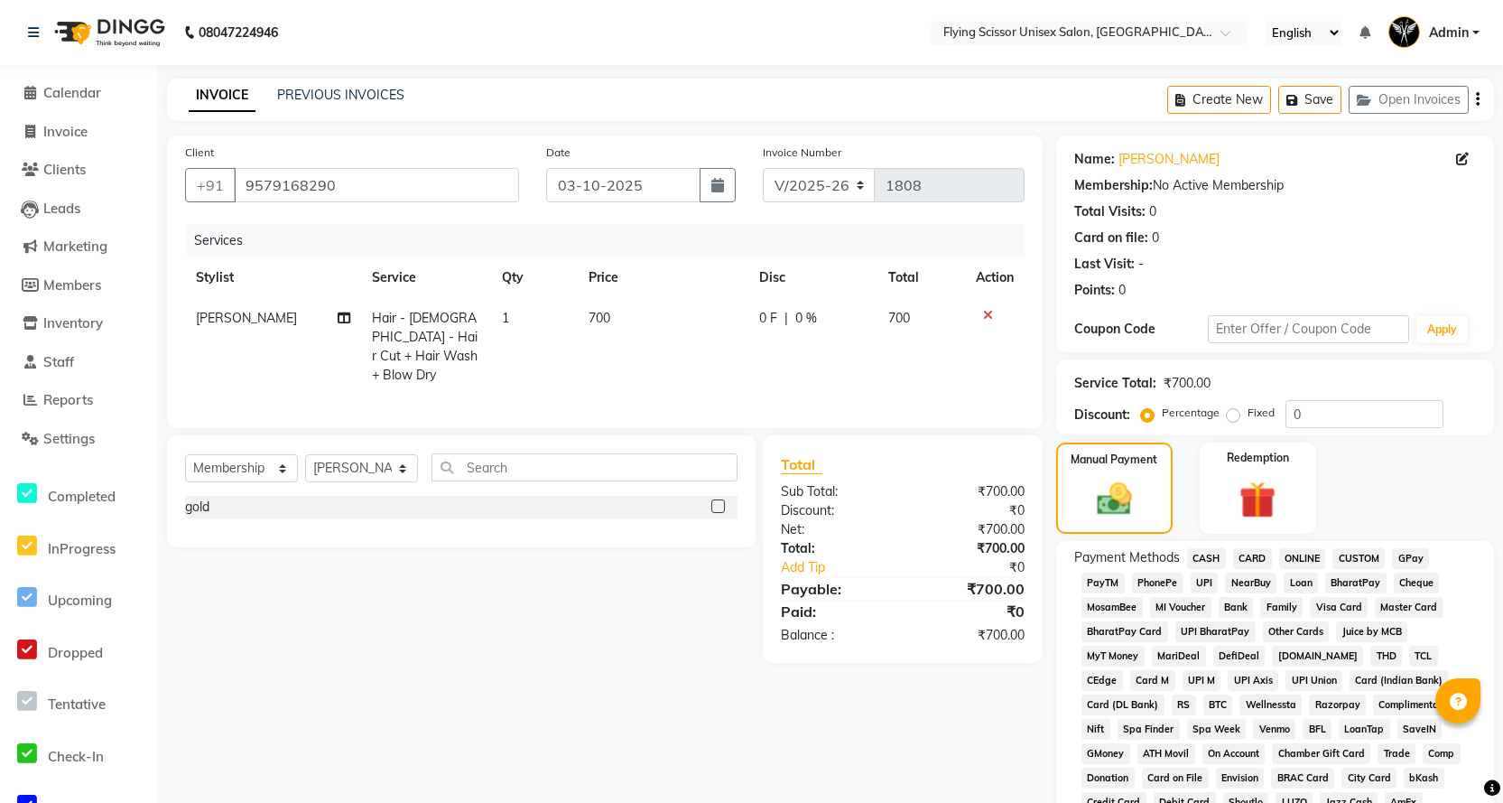
scroll to position [90, 0]
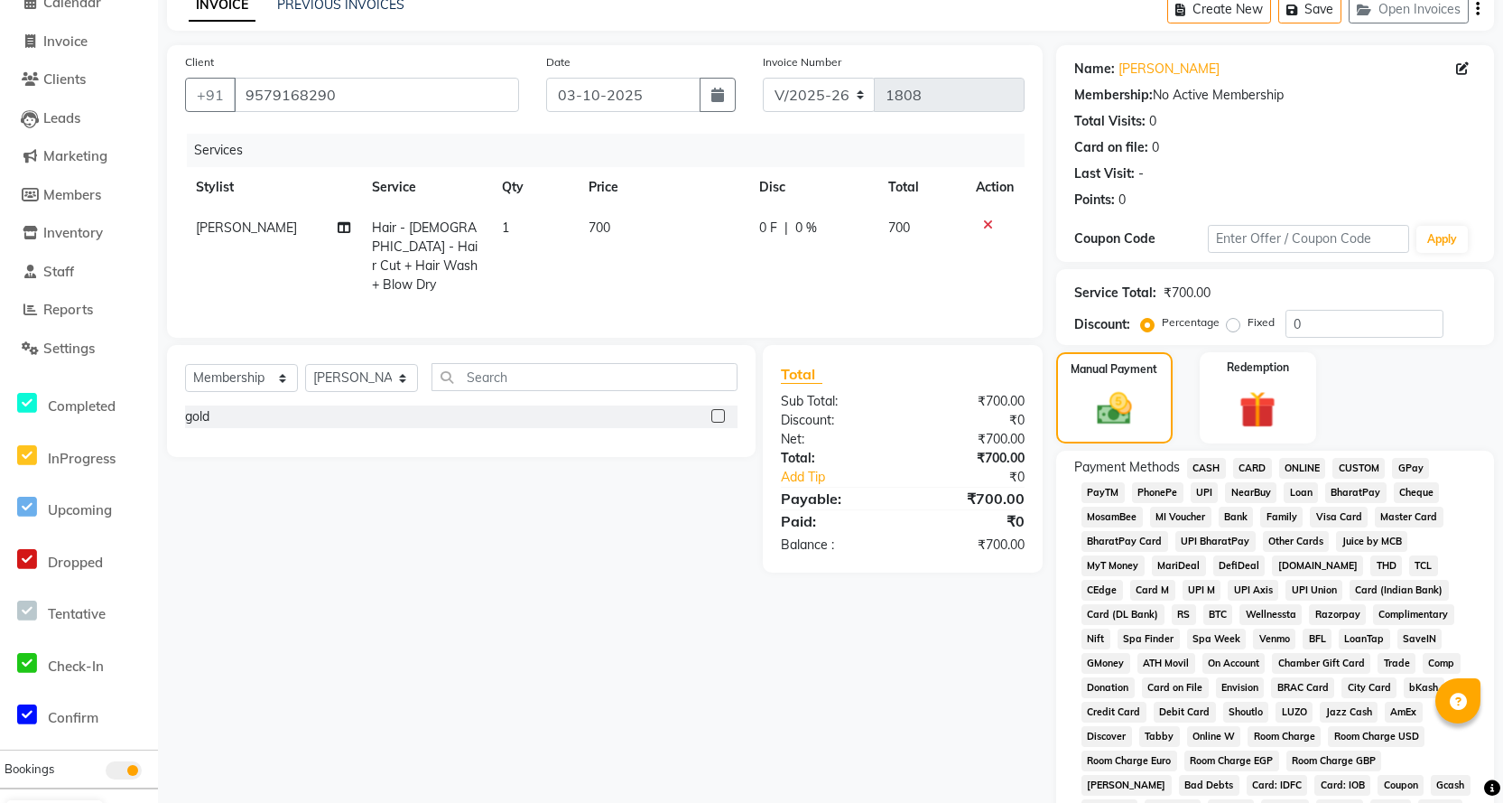
click at [1296, 468] on span "ONLINE" at bounding box center [1302, 468] width 47 height 21
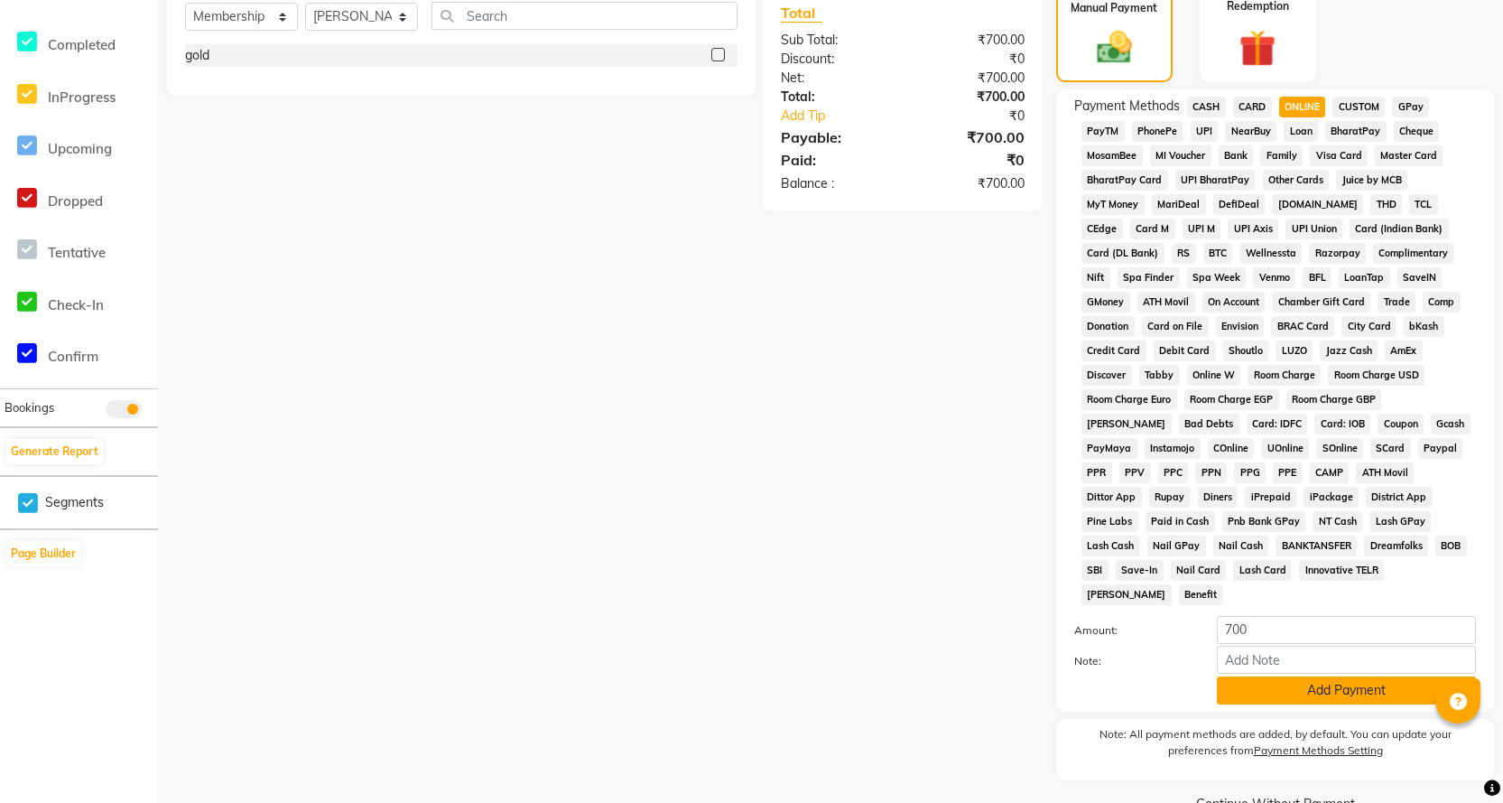
click at [1247, 676] on button "Add Payment" at bounding box center [1346, 690] width 259 height 28
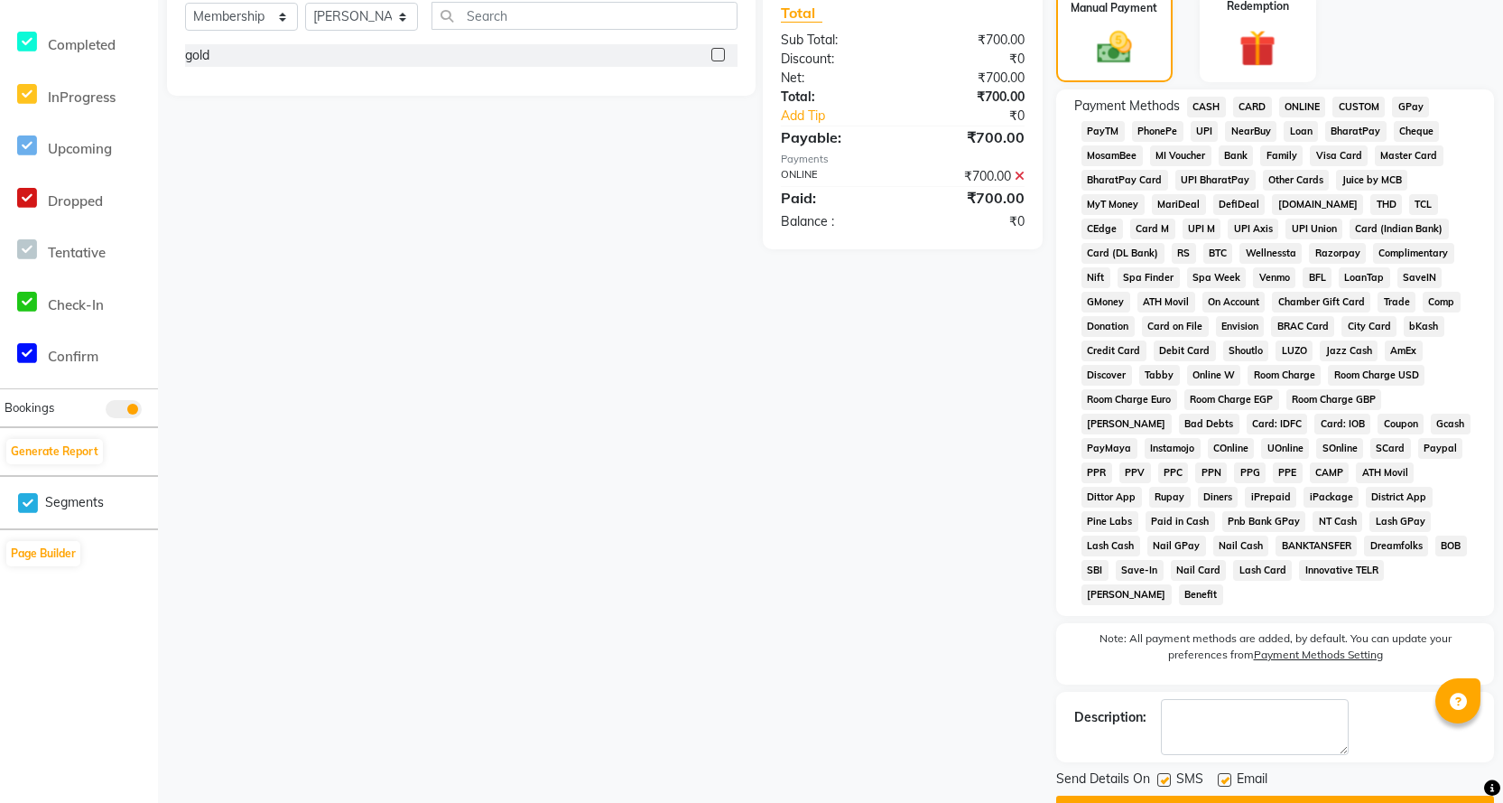
scroll to position [475, 0]
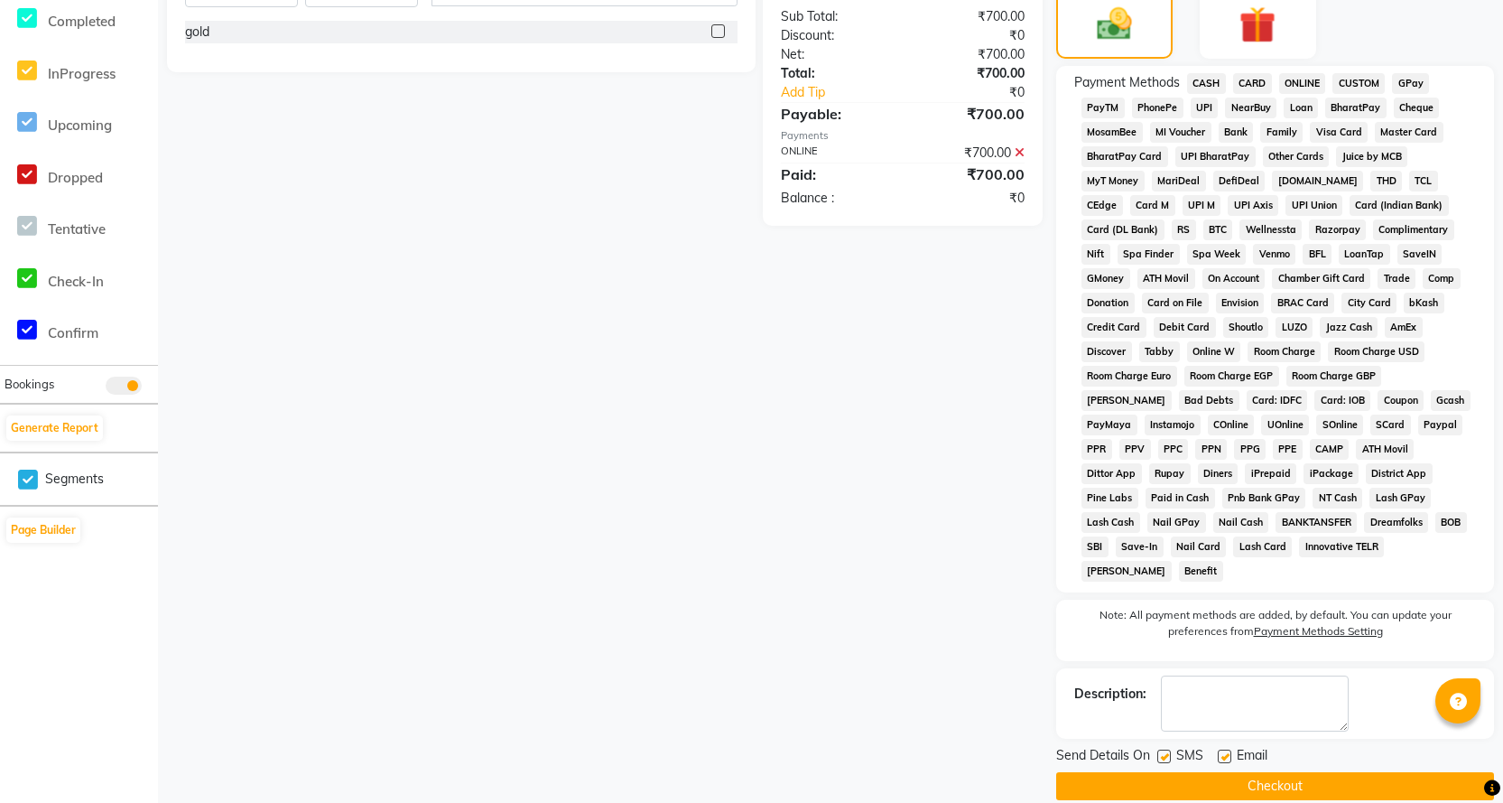
click at [1230, 772] on button "Checkout" at bounding box center [1275, 786] width 438 height 28
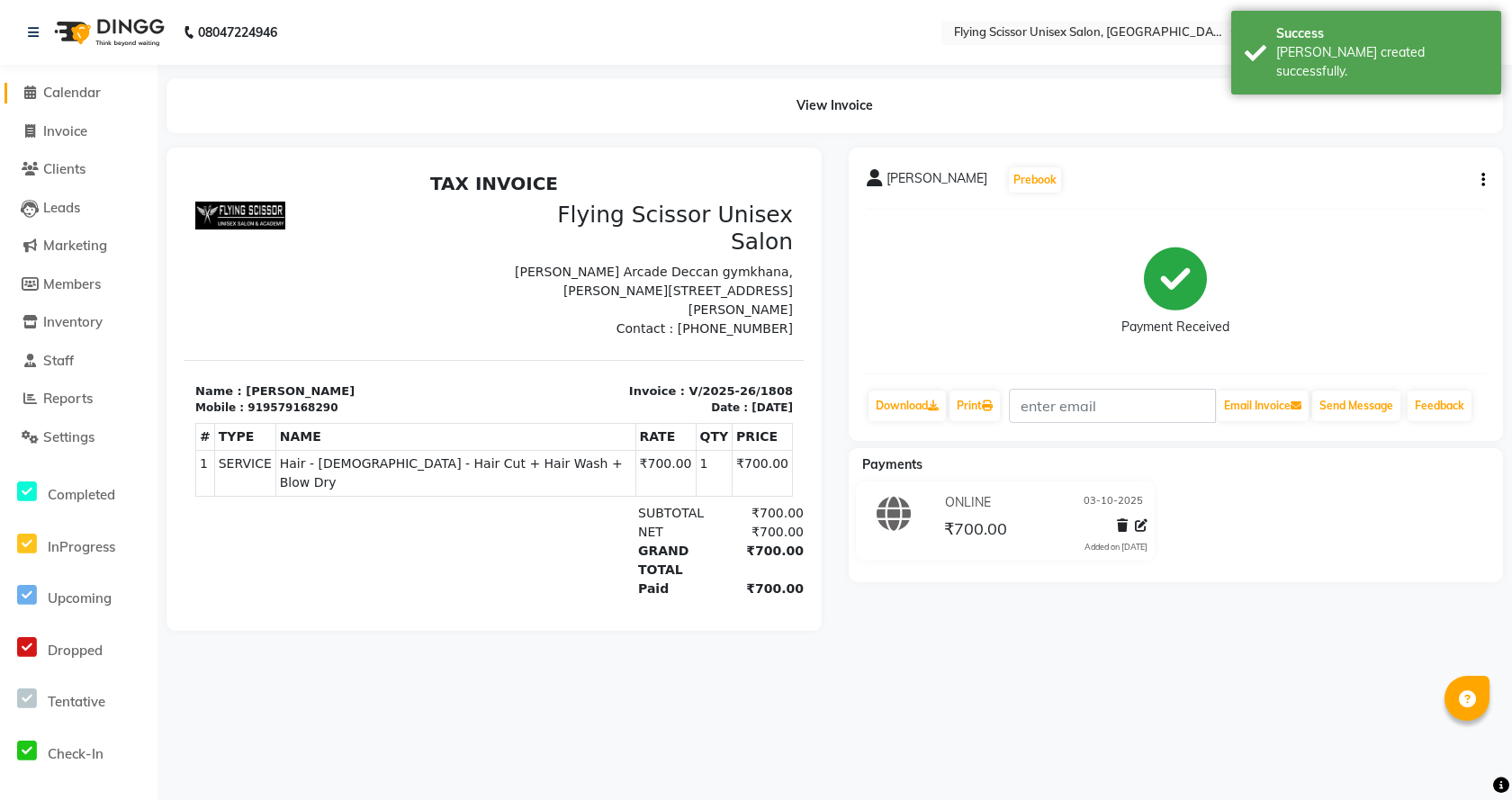
click at [74, 96] on span "Calendar" at bounding box center [72, 92] width 58 height 17
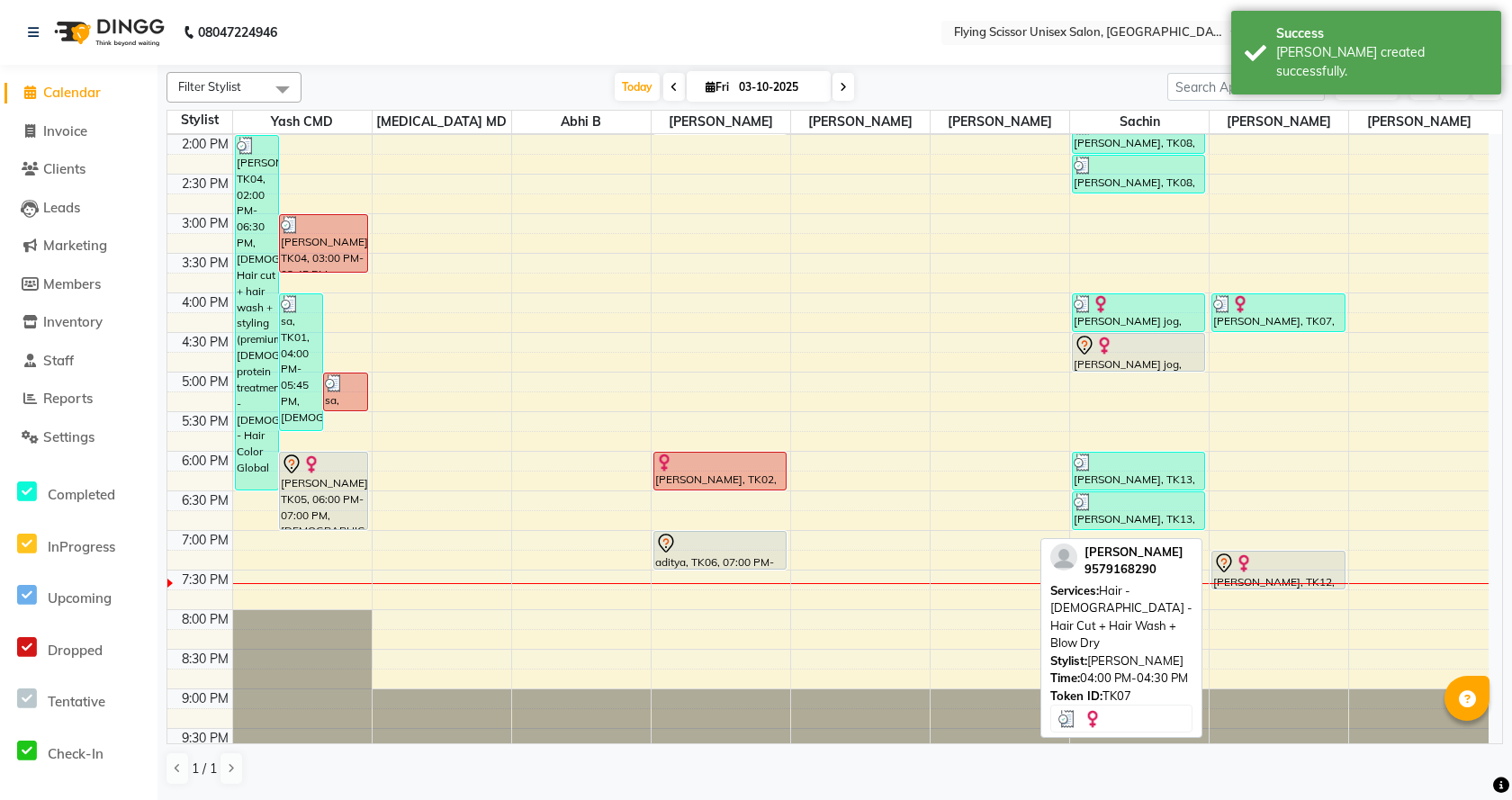
scroll to position [419, 0]
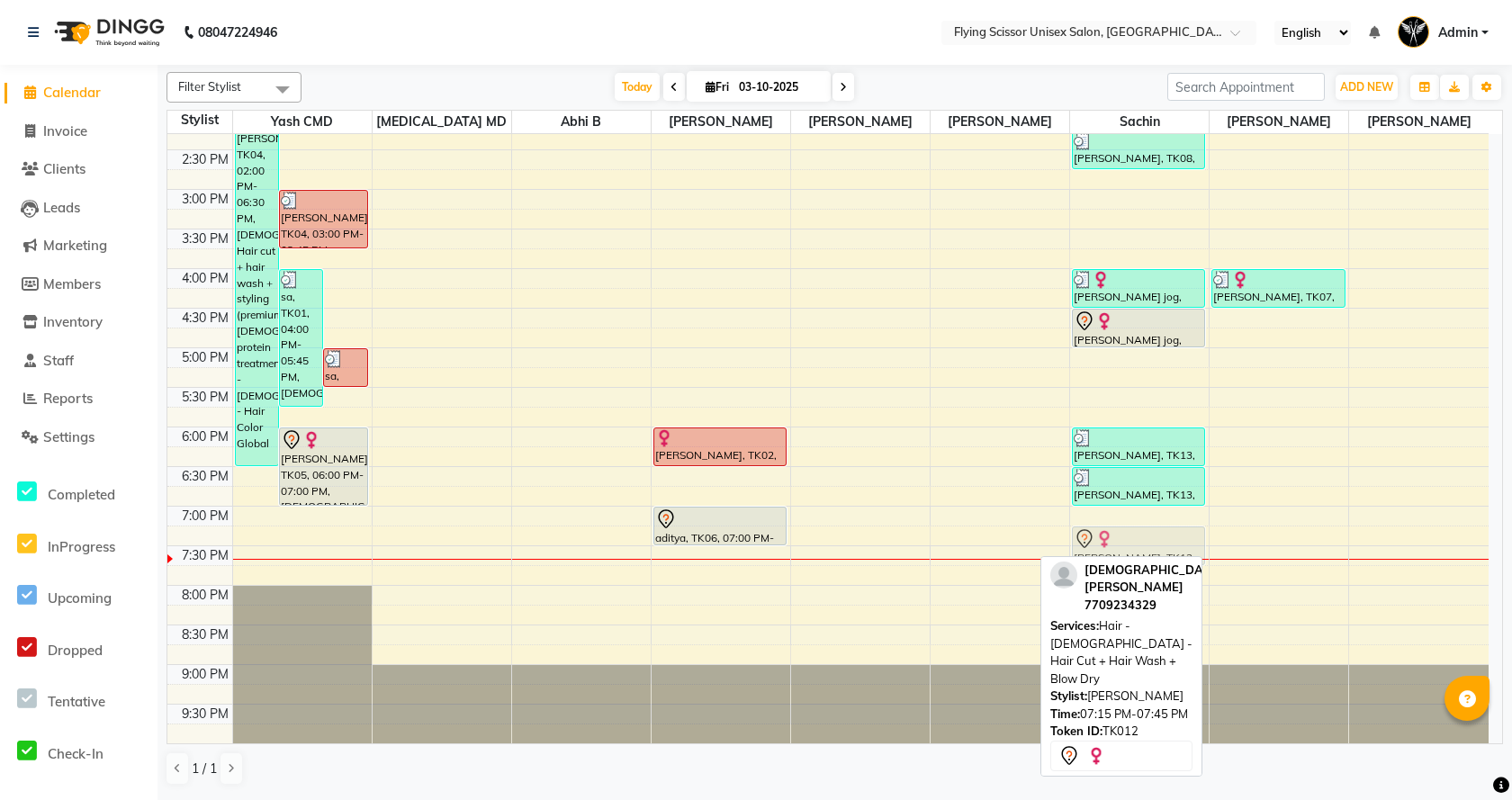
drag, startPoint x: 1255, startPoint y: 550, endPoint x: 1182, endPoint y: 550, distance: 73.0
click at [1133, 550] on tr "karan vidhate, TK04, 02:00 PM-06:30 PM, Male Hair cut + hair wash + styling (pr…" at bounding box center [827, 229] width 1321 height 1028
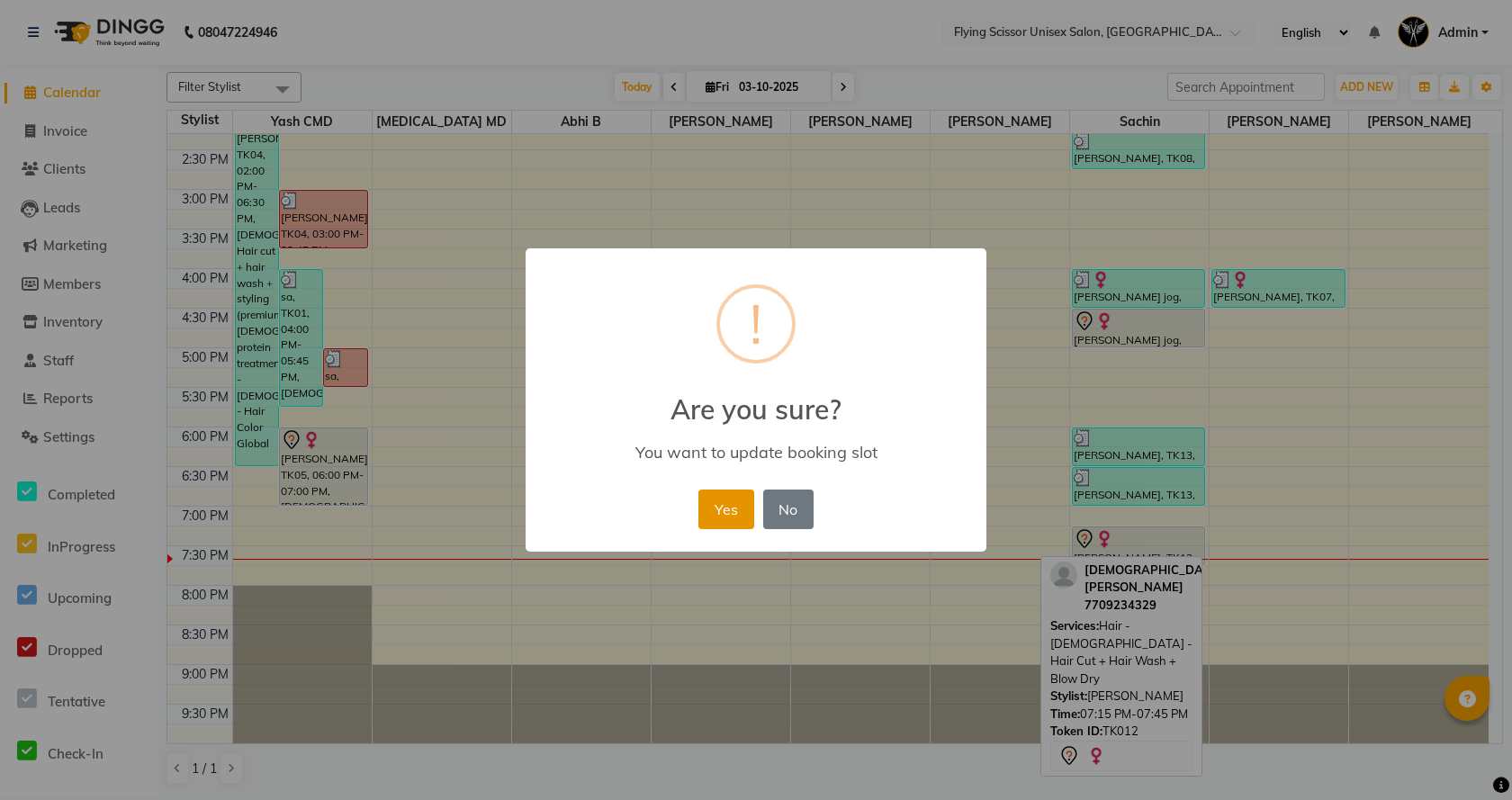
click at [726, 508] on button "Yes" at bounding box center [726, 509] width 55 height 40
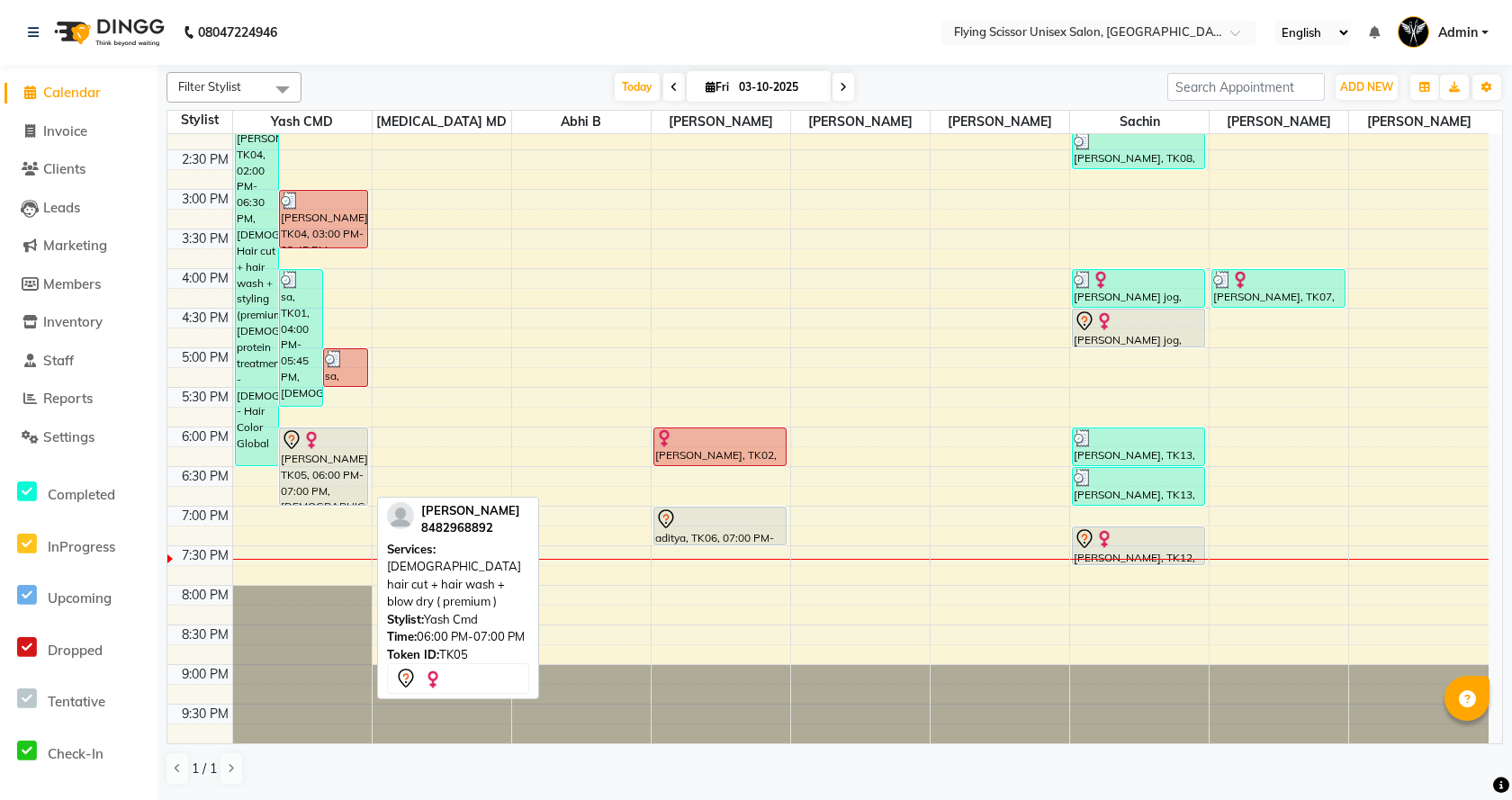
click at [315, 472] on div "[PERSON_NAME], TK05, 06:00 PM-07:00 PM, [DEMOGRAPHIC_DATA] hair cut + hair wash…" at bounding box center [324, 466] width 88 height 77
click at [338, 485] on div "[PERSON_NAME], TK05, 06:00 PM-07:00 PM, [DEMOGRAPHIC_DATA] hair cut + hair wash…" at bounding box center [324, 466] width 88 height 77
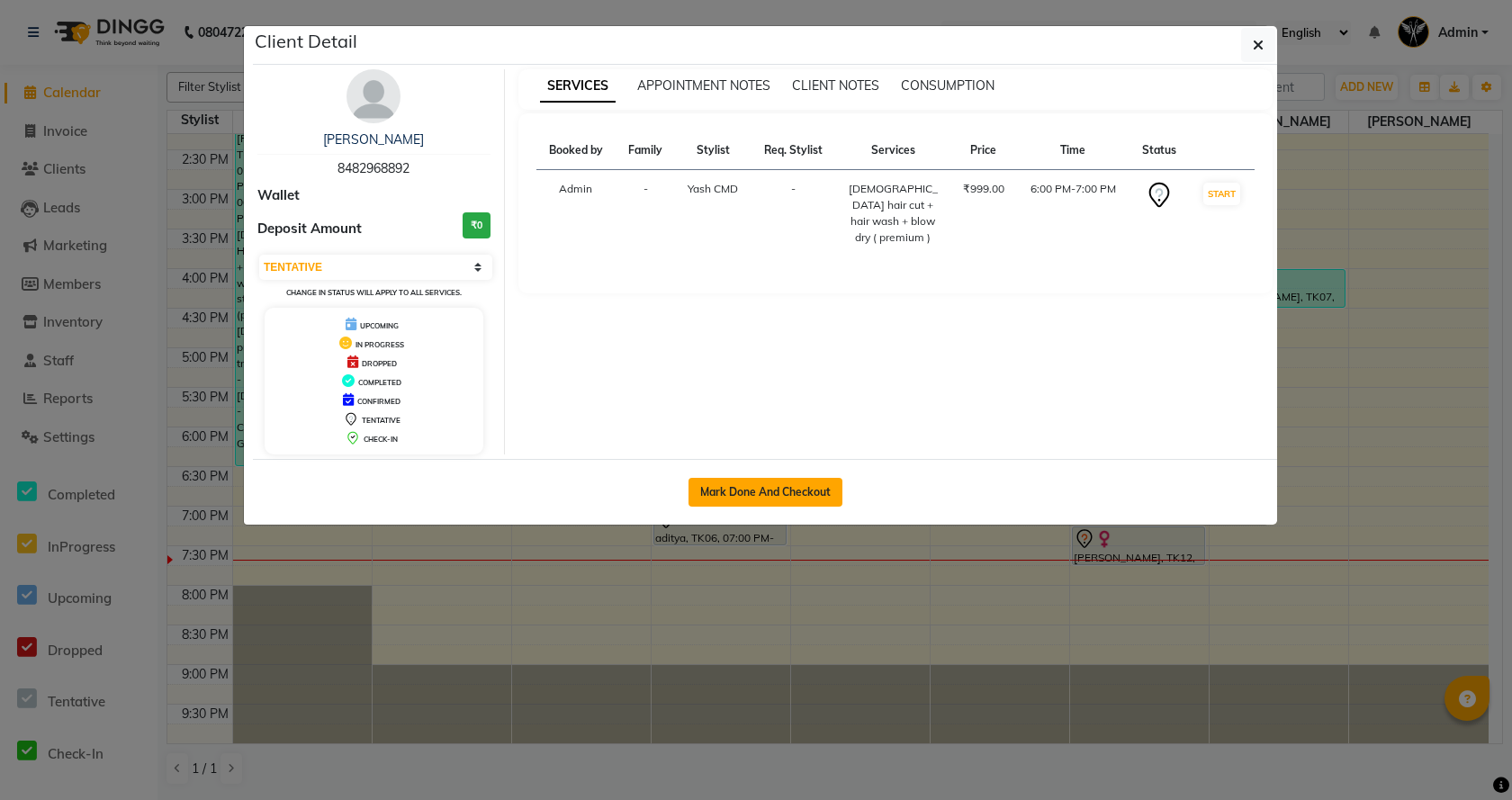
click at [706, 492] on button "Mark Done And Checkout" at bounding box center [765, 491] width 153 height 29
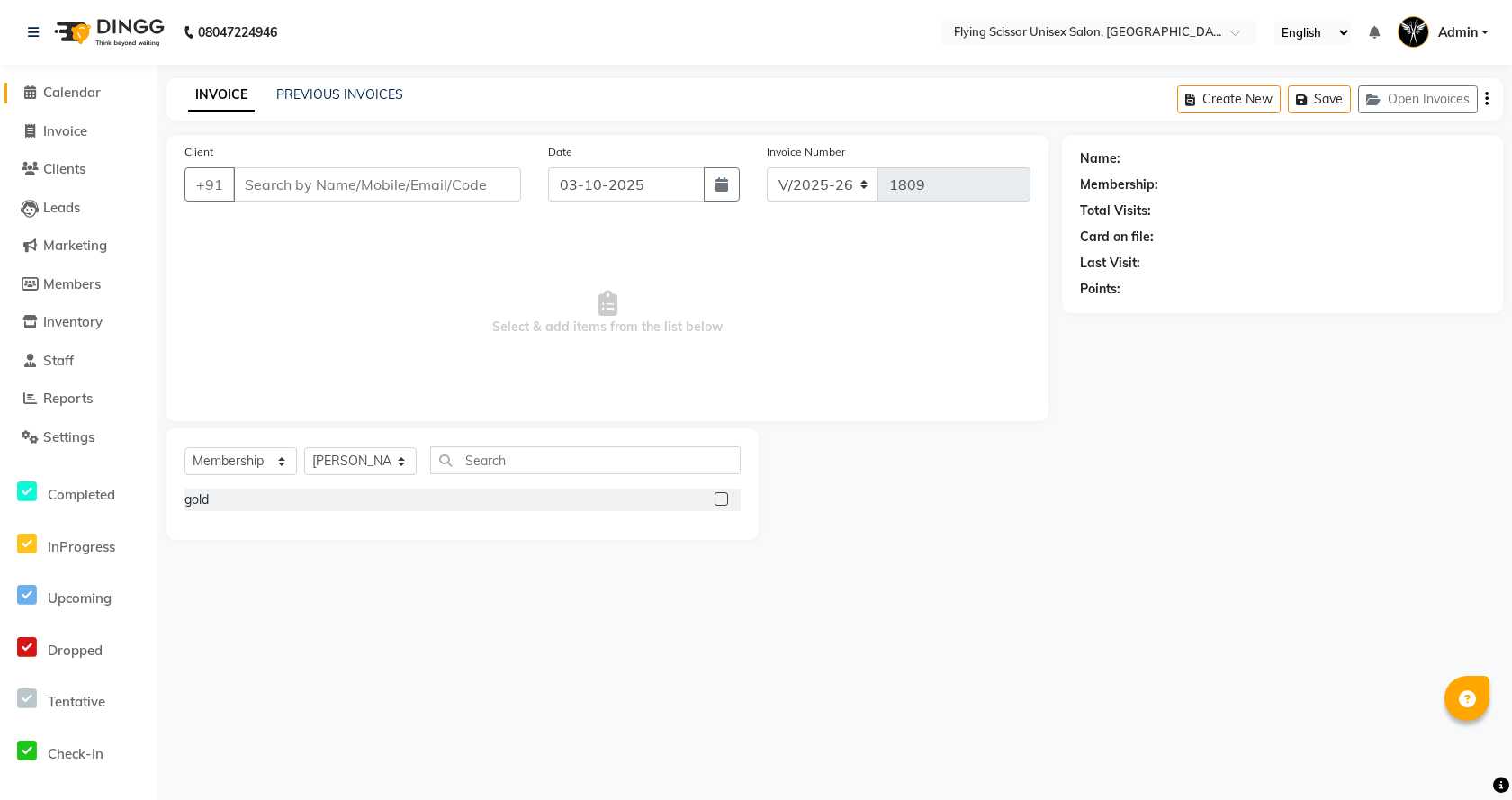
click at [76, 90] on span "Calendar" at bounding box center [72, 92] width 58 height 17
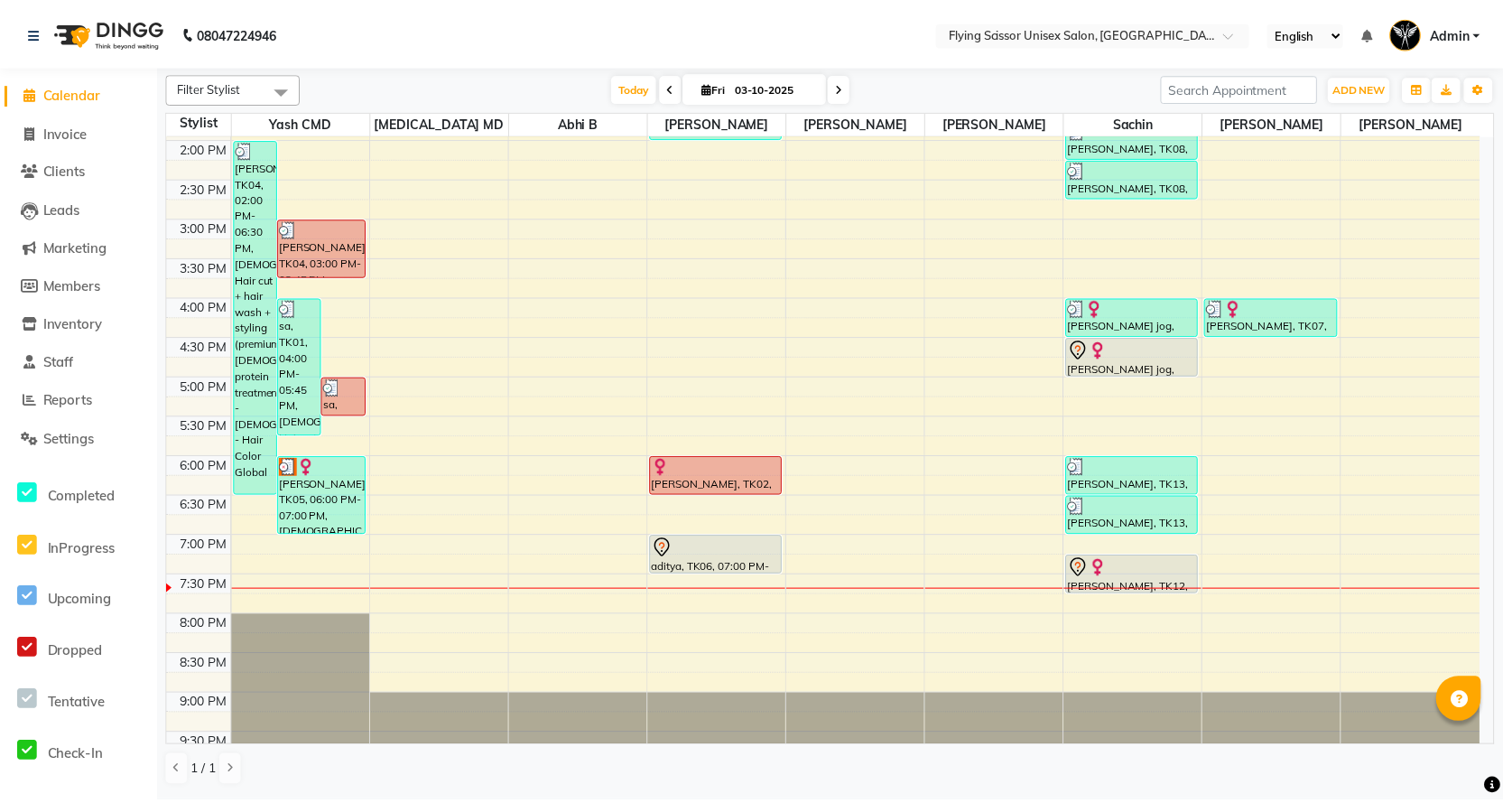
scroll to position [421, 0]
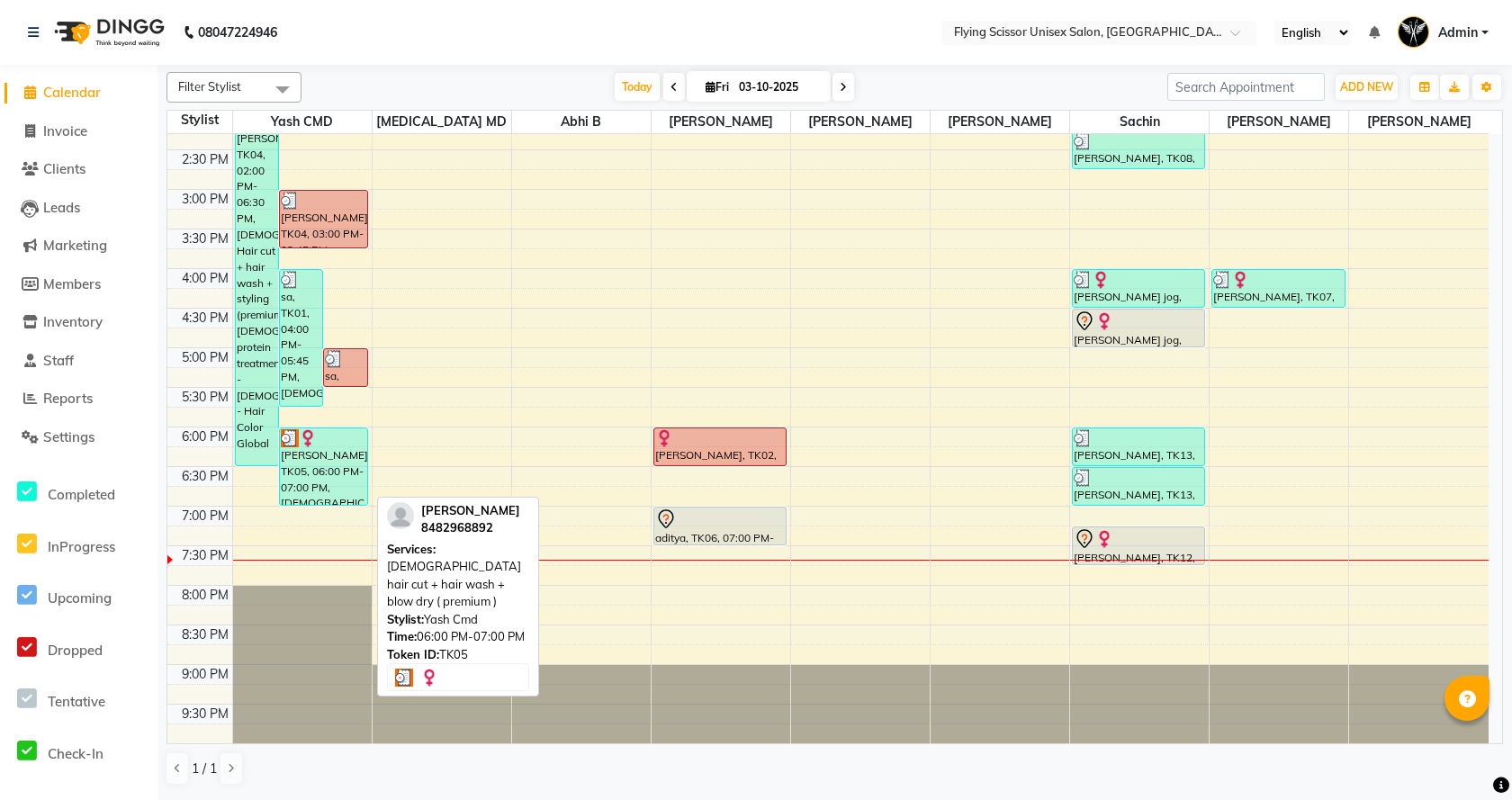
click at [300, 466] on div "[PERSON_NAME], TK05, 06:00 PM-07:00 PM, [DEMOGRAPHIC_DATA] hair cut + hair wash…" at bounding box center [324, 466] width 88 height 77
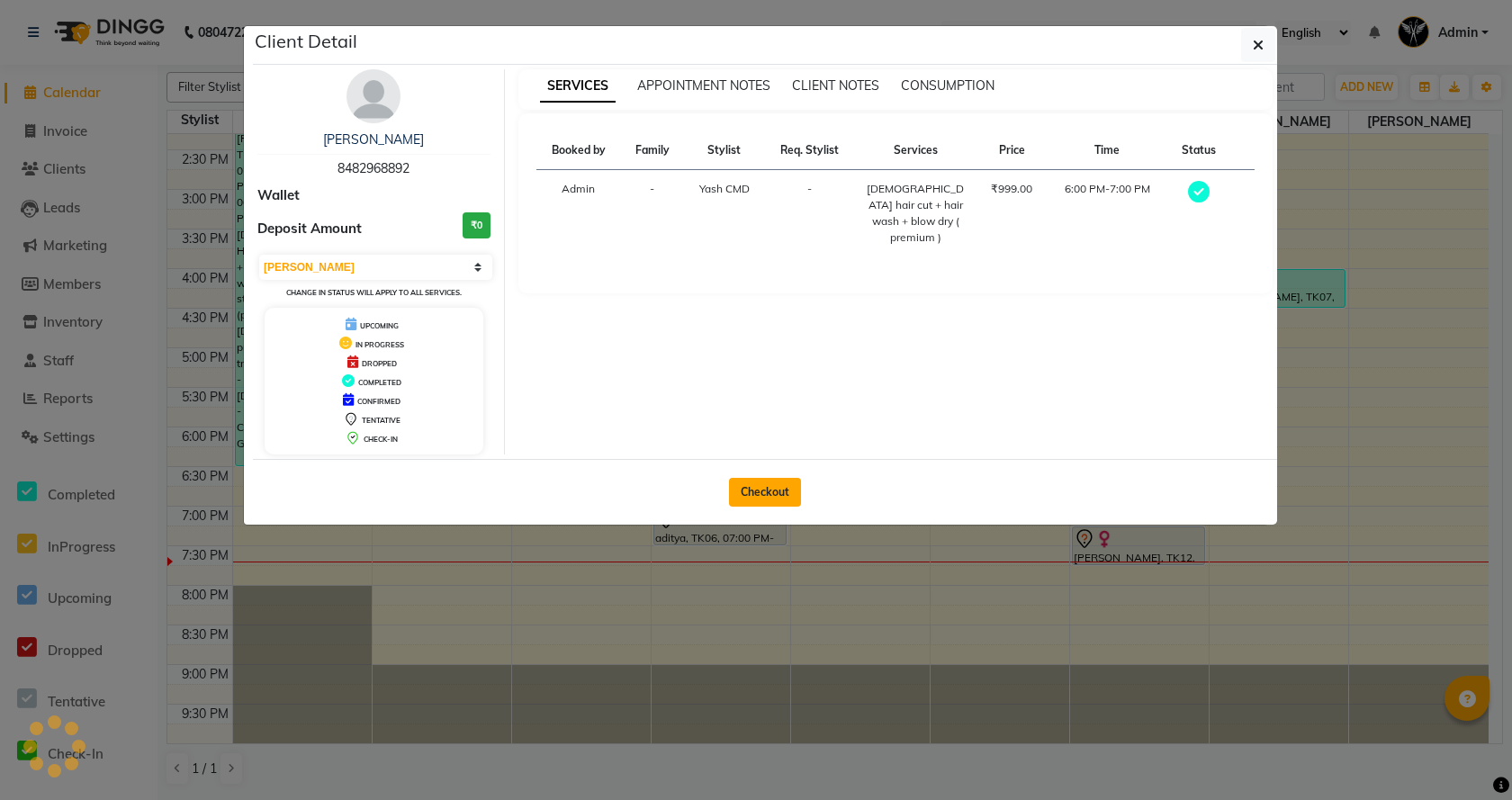
click at [743, 495] on button "Checkout" at bounding box center [764, 491] width 72 height 29
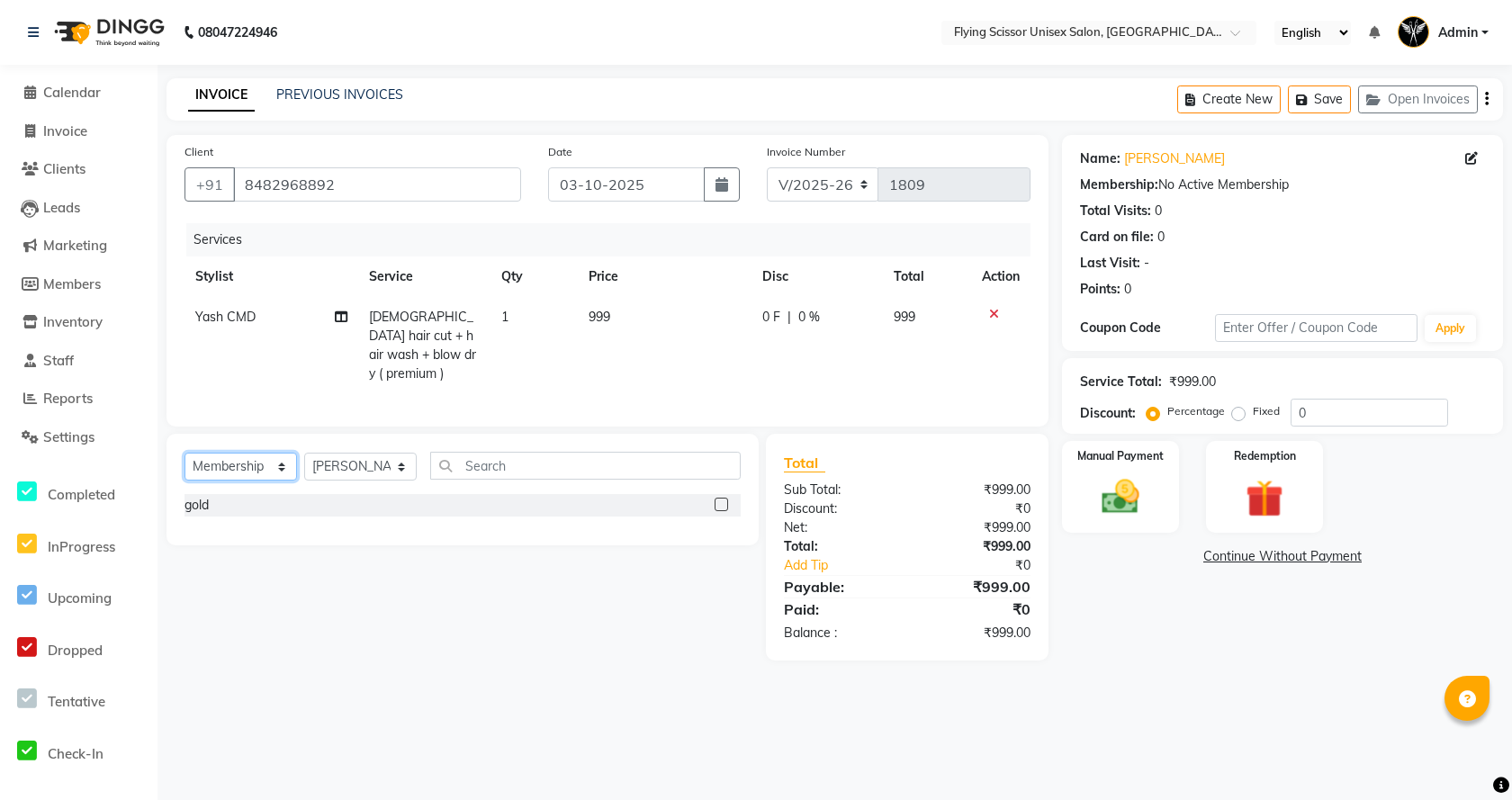
click at [256, 467] on select "Select Service Product Membership Package Voucher Prepaid Gift Card" at bounding box center [240, 466] width 113 height 28
click at [184, 452] on select "Select Service Product Membership Package Voucher Prepaid Gift Card" at bounding box center [240, 466] width 113 height 28
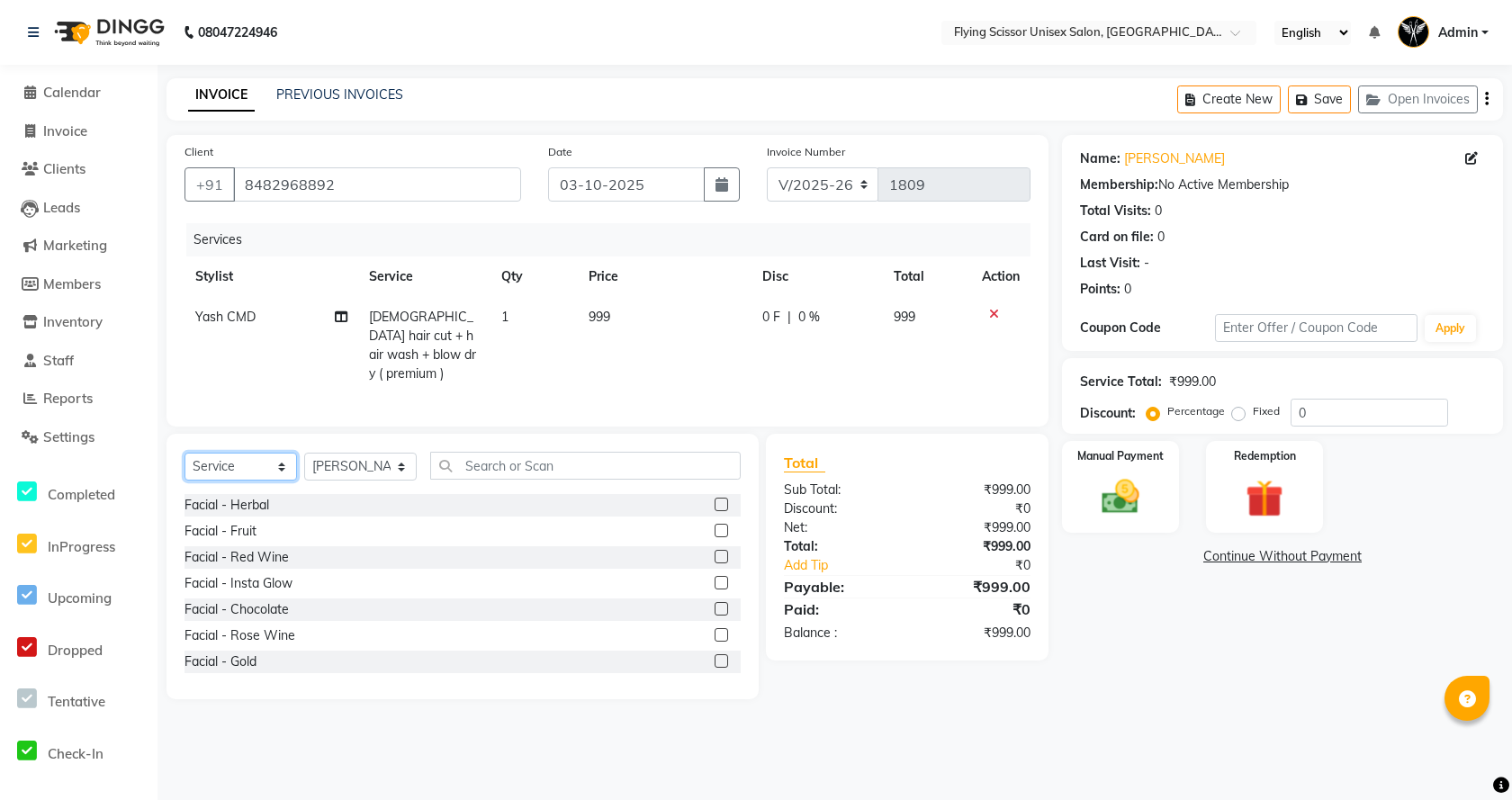
click at [230, 462] on select "Select Service Product Membership Package Voucher Prepaid Gift Card" at bounding box center [240, 466] width 113 height 28
click at [184, 452] on select "Select Service Product Membership Package Voucher Prepaid Gift Card" at bounding box center [240, 466] width 113 height 28
click at [495, 457] on input "text" at bounding box center [585, 465] width 310 height 28
click at [348, 458] on select "Select Stylist Abhi B [PERSON_NAME] K [PERSON_NAME] [PERSON_NAME] MD [PERSON_NA…" at bounding box center [360, 466] width 113 height 28
click at [510, 372] on td "1" at bounding box center [534, 345] width 88 height 97
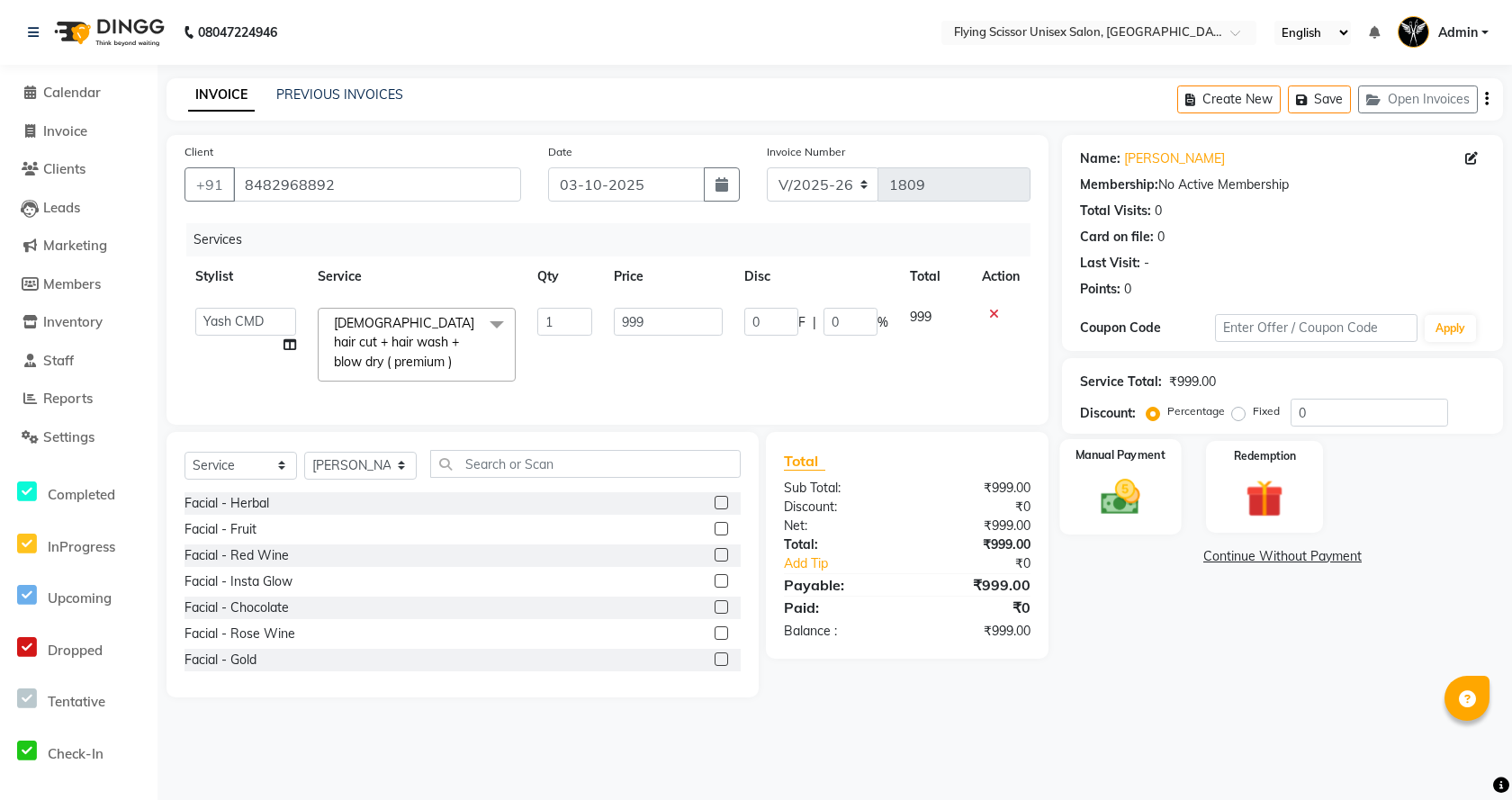
click at [1128, 470] on div "Manual Payment" at bounding box center [1120, 487] width 122 height 96
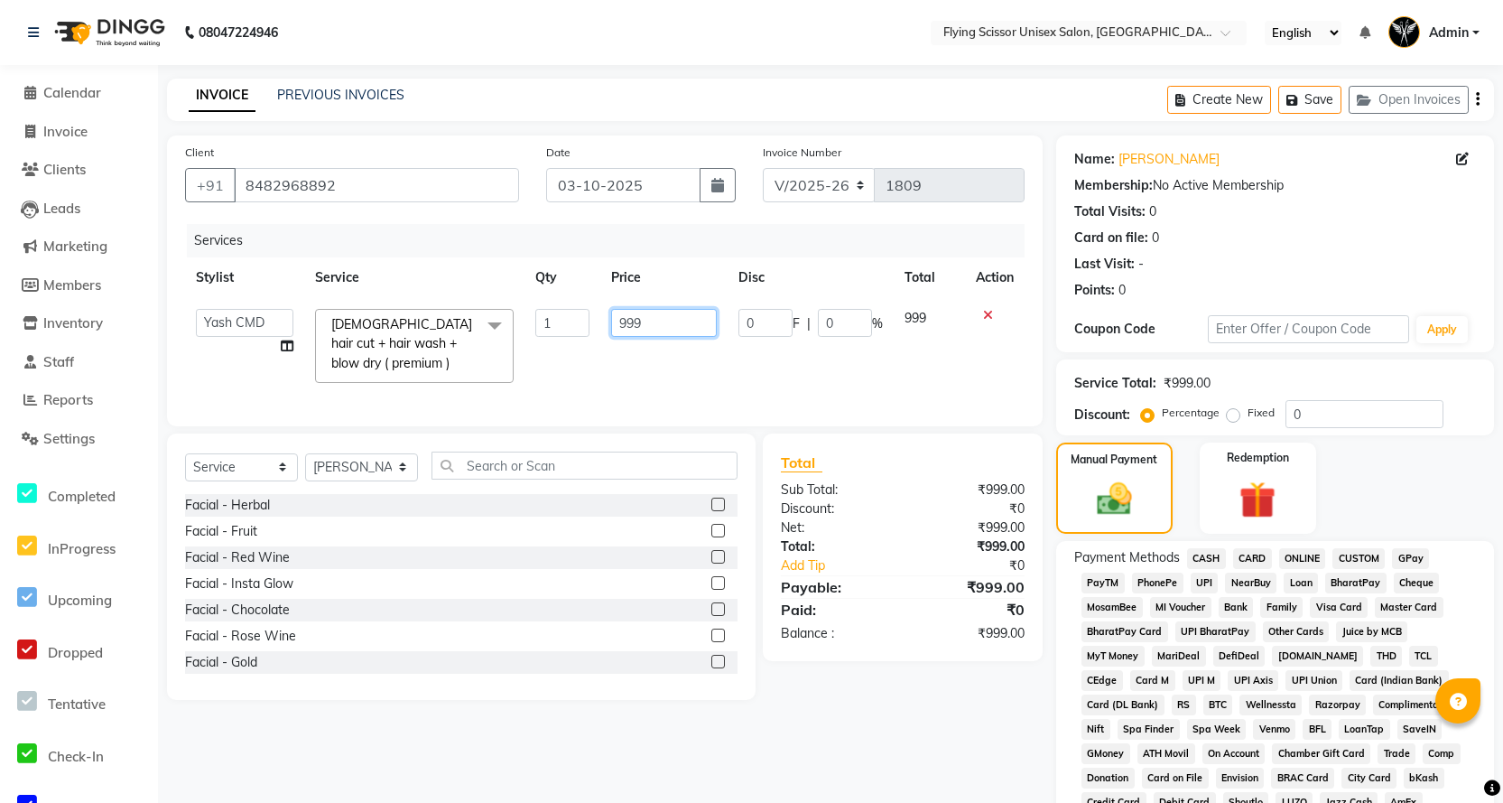
click at [686, 333] on input "999" at bounding box center [664, 323] width 106 height 28
click at [685, 328] on input "999" at bounding box center [664, 323] width 106 height 28
click at [880, 376] on tr "Abhi B Ashish J Jayesh K kunal adhav Nikita MD Raj L sachin Samiksha Adhatrao s…" at bounding box center [605, 346] width 840 height 96
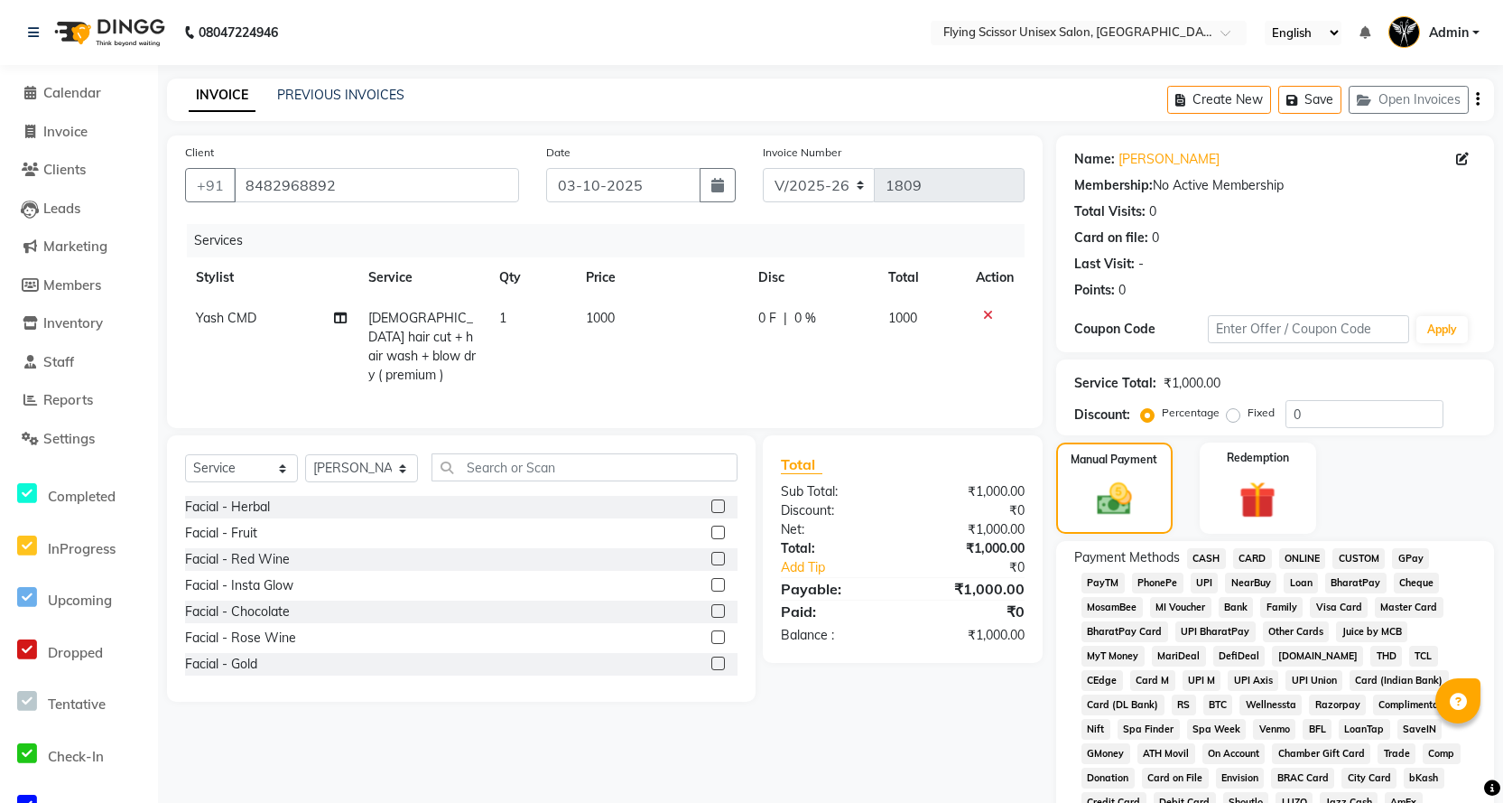
scroll to position [271, 0]
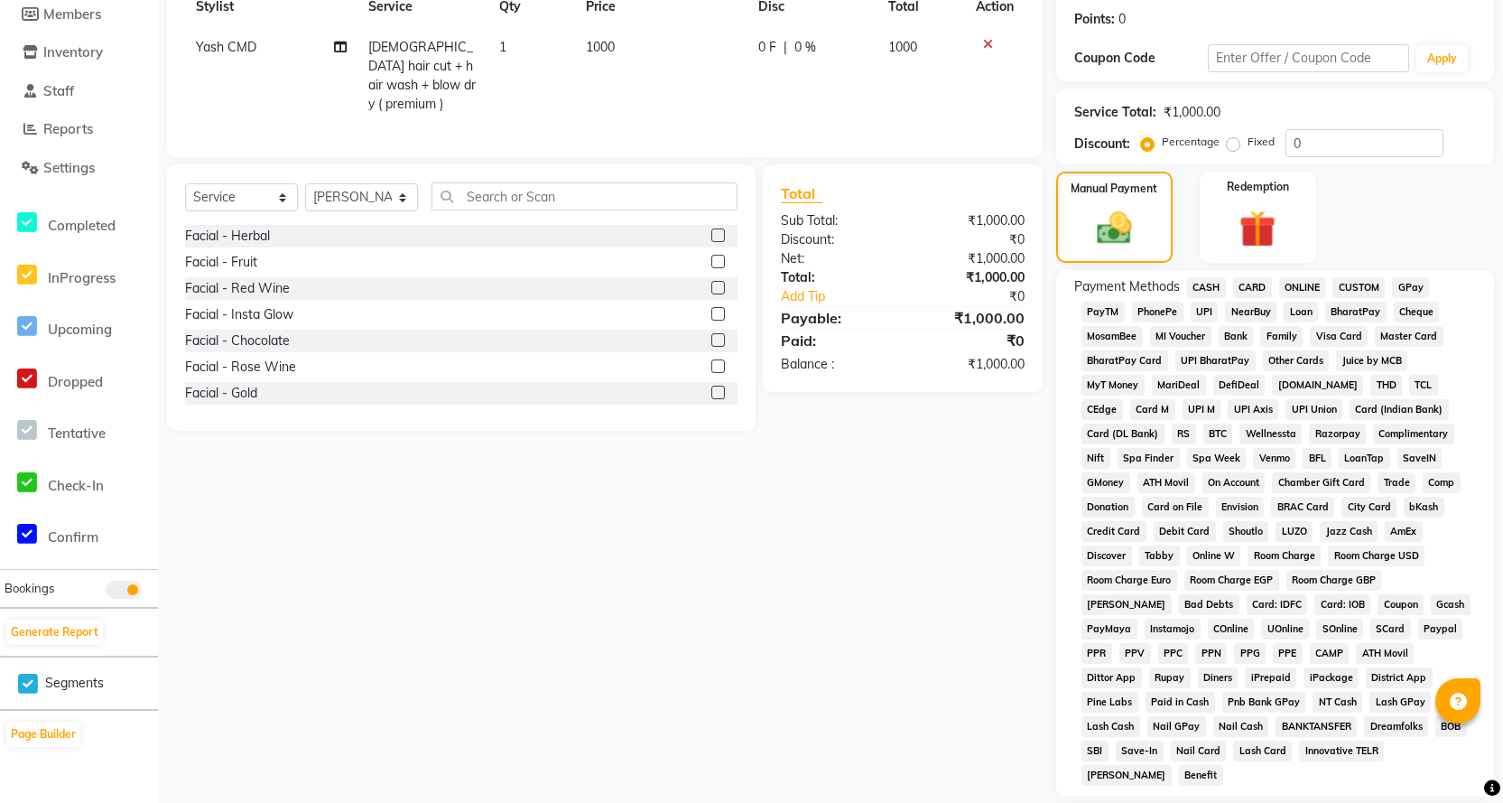
click at [1314, 285] on span "ONLINE" at bounding box center [1302, 287] width 47 height 21
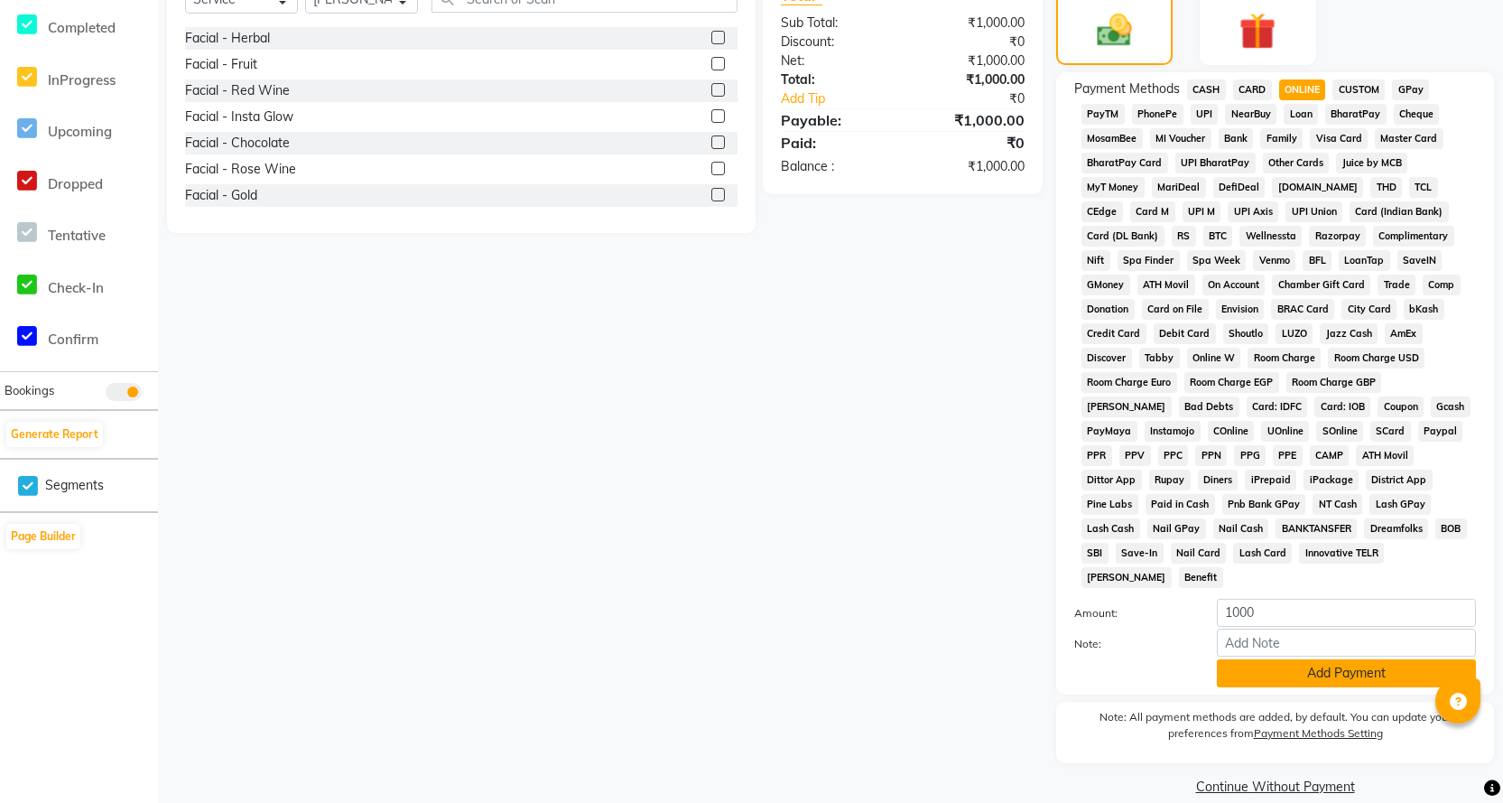
click at [1235, 659] on button "Add Payment" at bounding box center [1346, 673] width 259 height 28
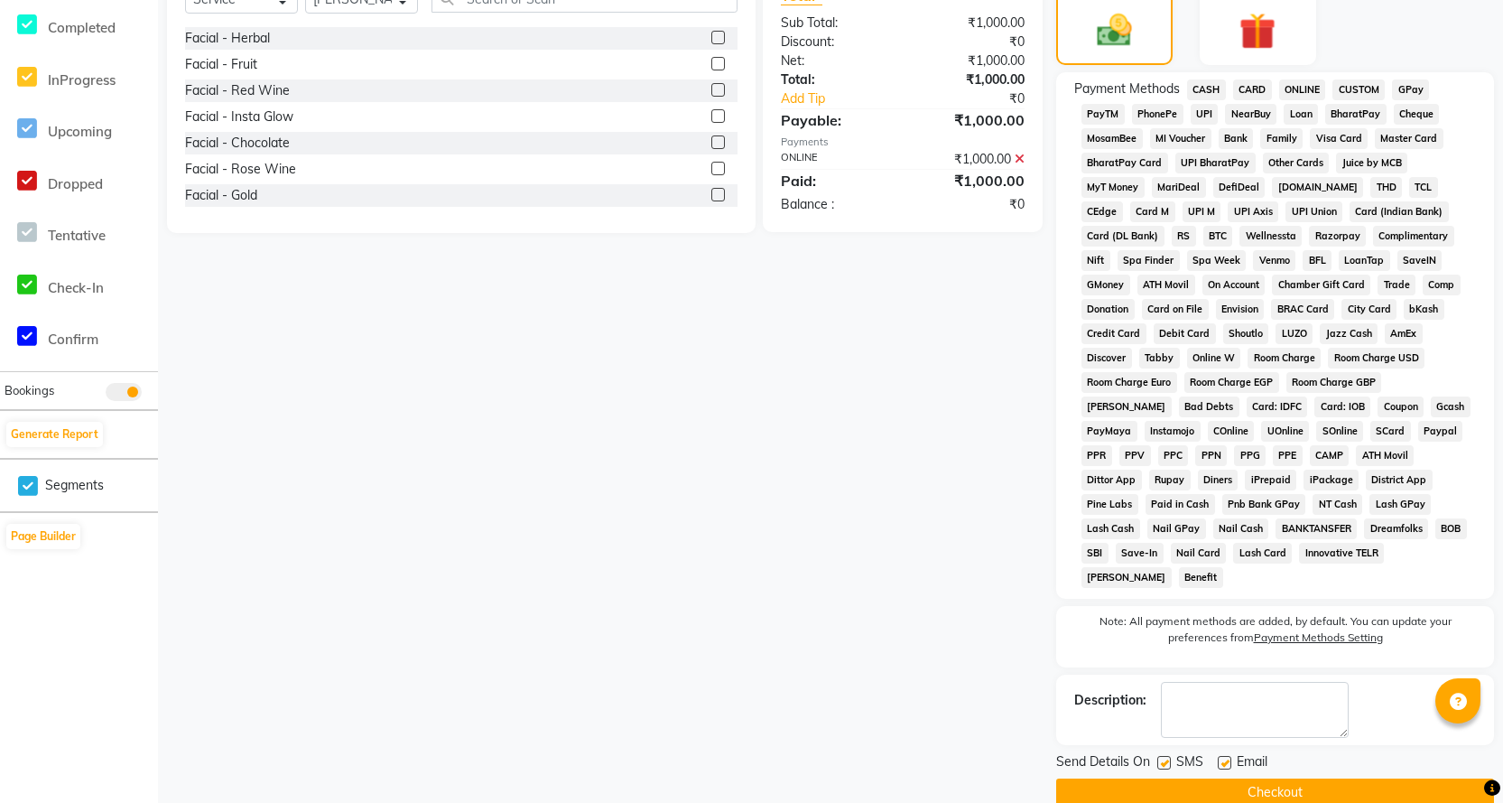
scroll to position [475, 0]
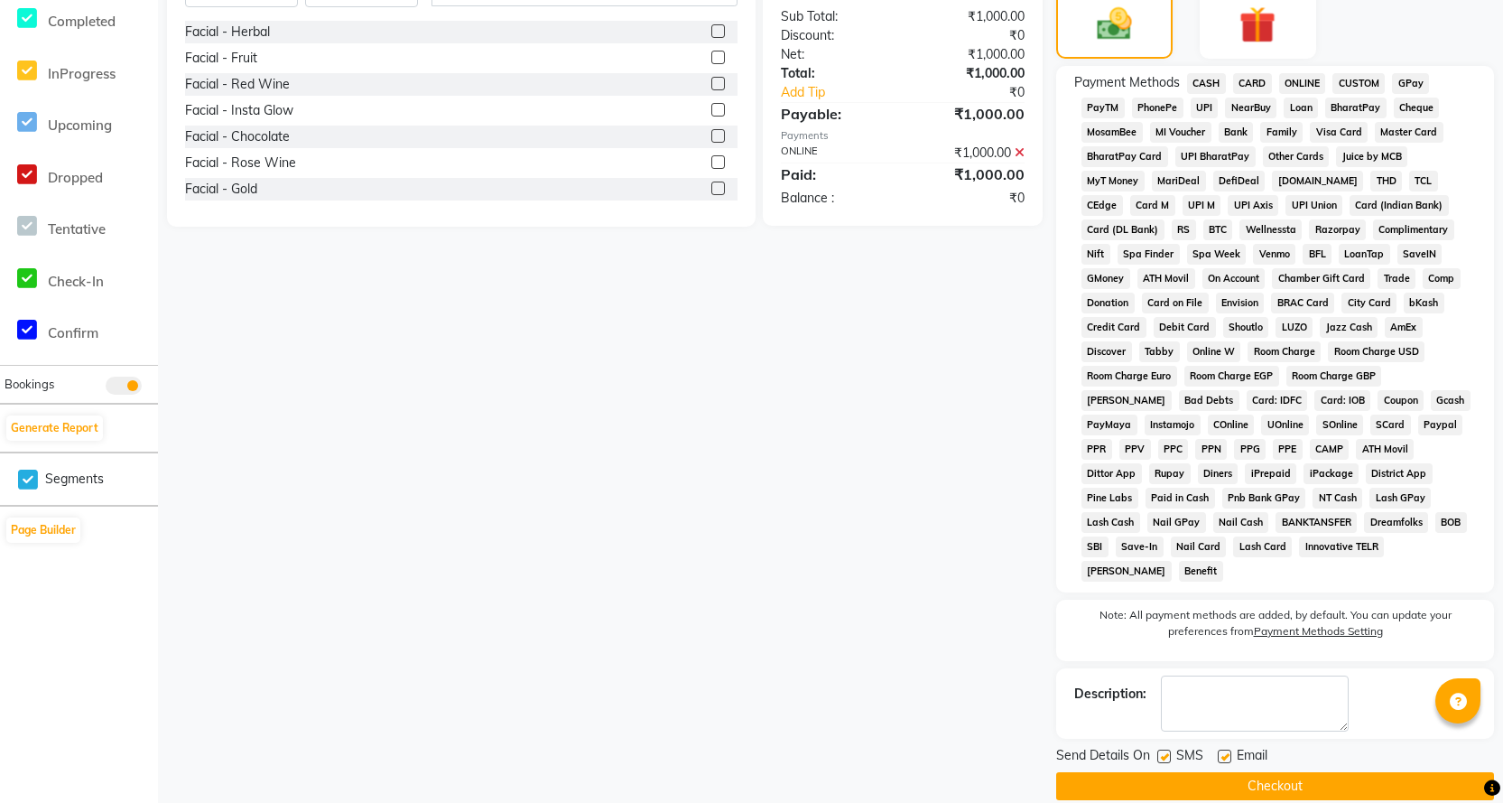
click at [1208, 772] on button "Checkout" at bounding box center [1275, 786] width 438 height 28
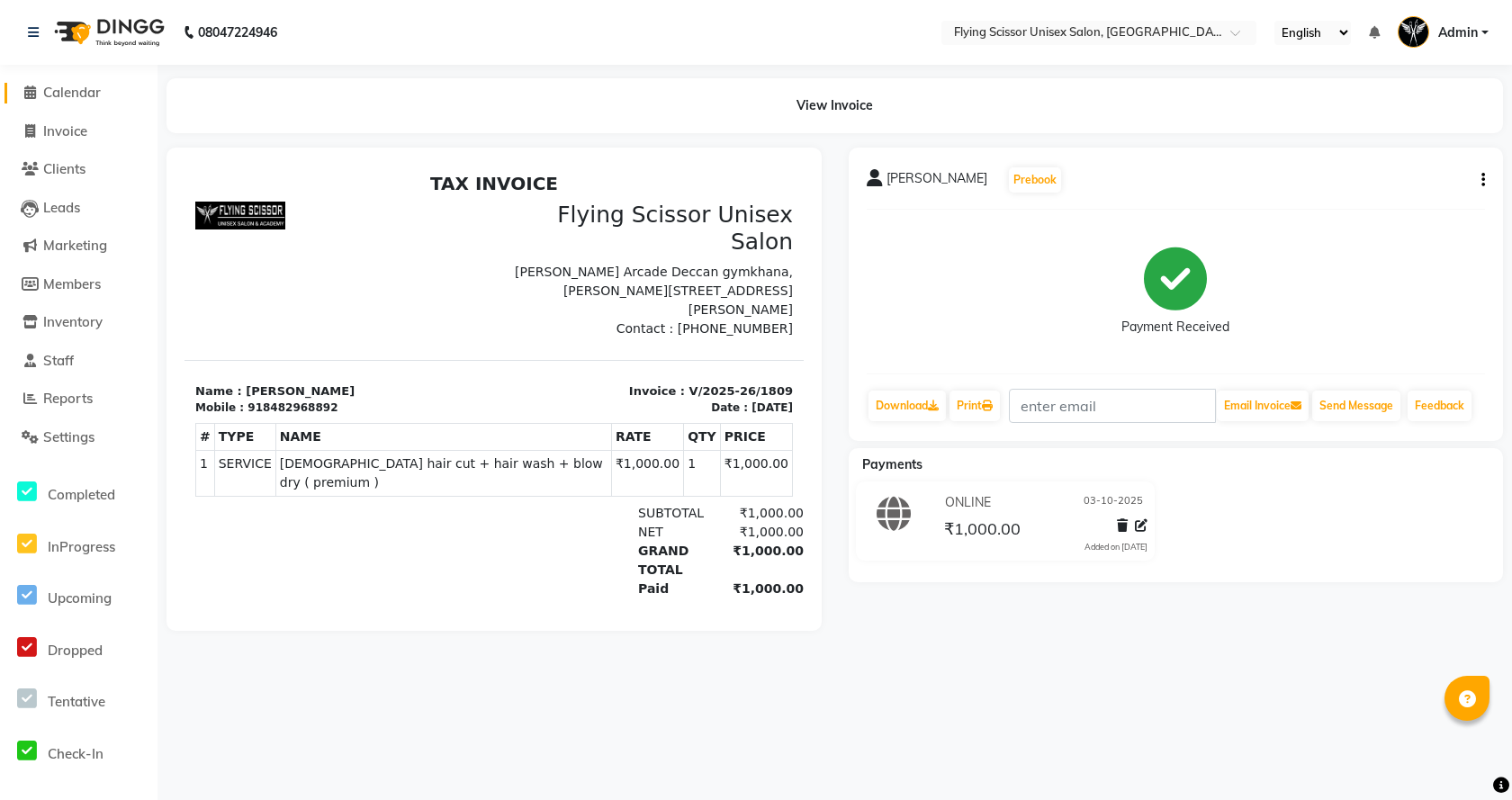
click at [47, 94] on span "Calendar" at bounding box center [72, 92] width 58 height 17
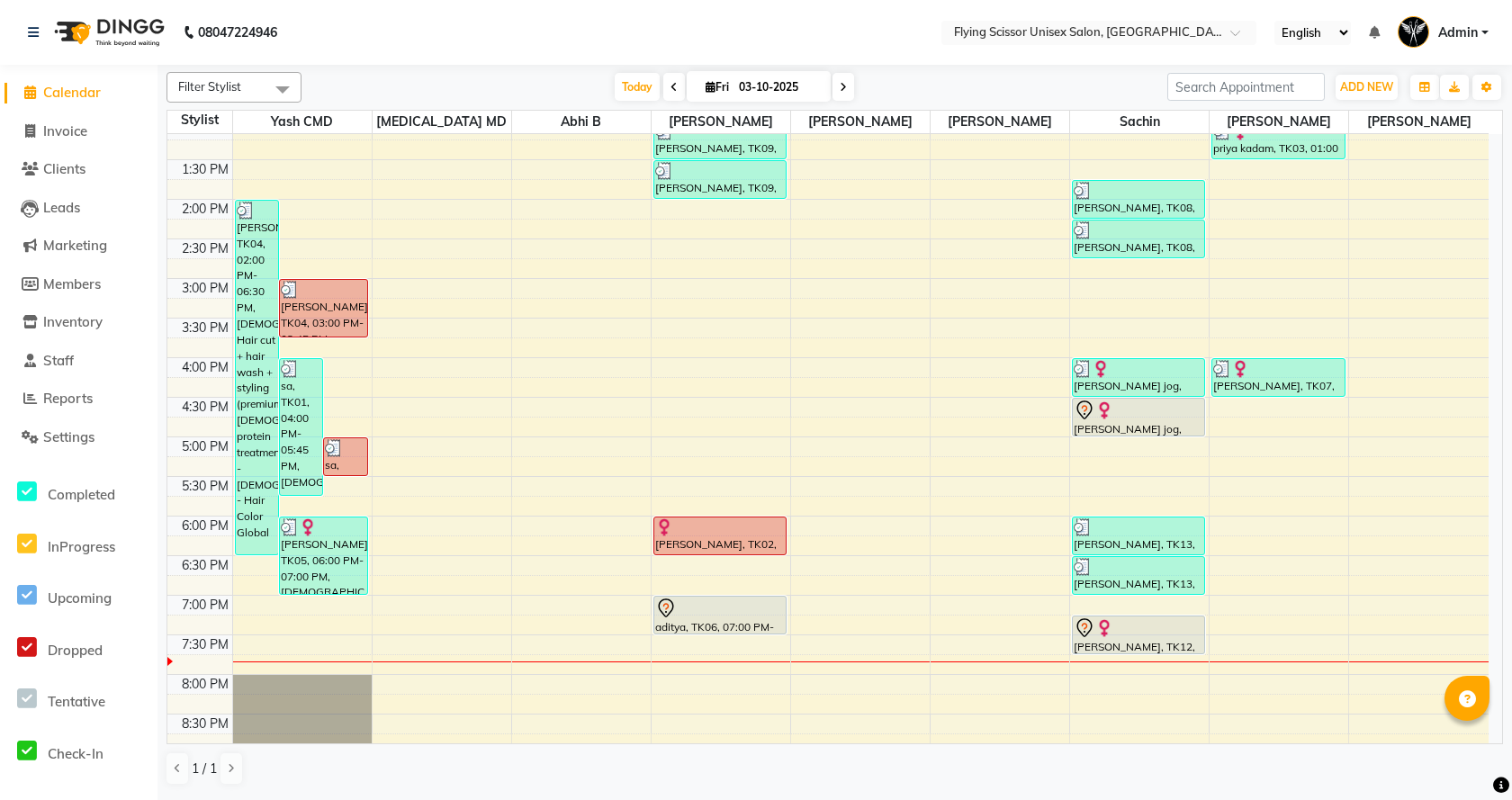
scroll to position [149, 0]
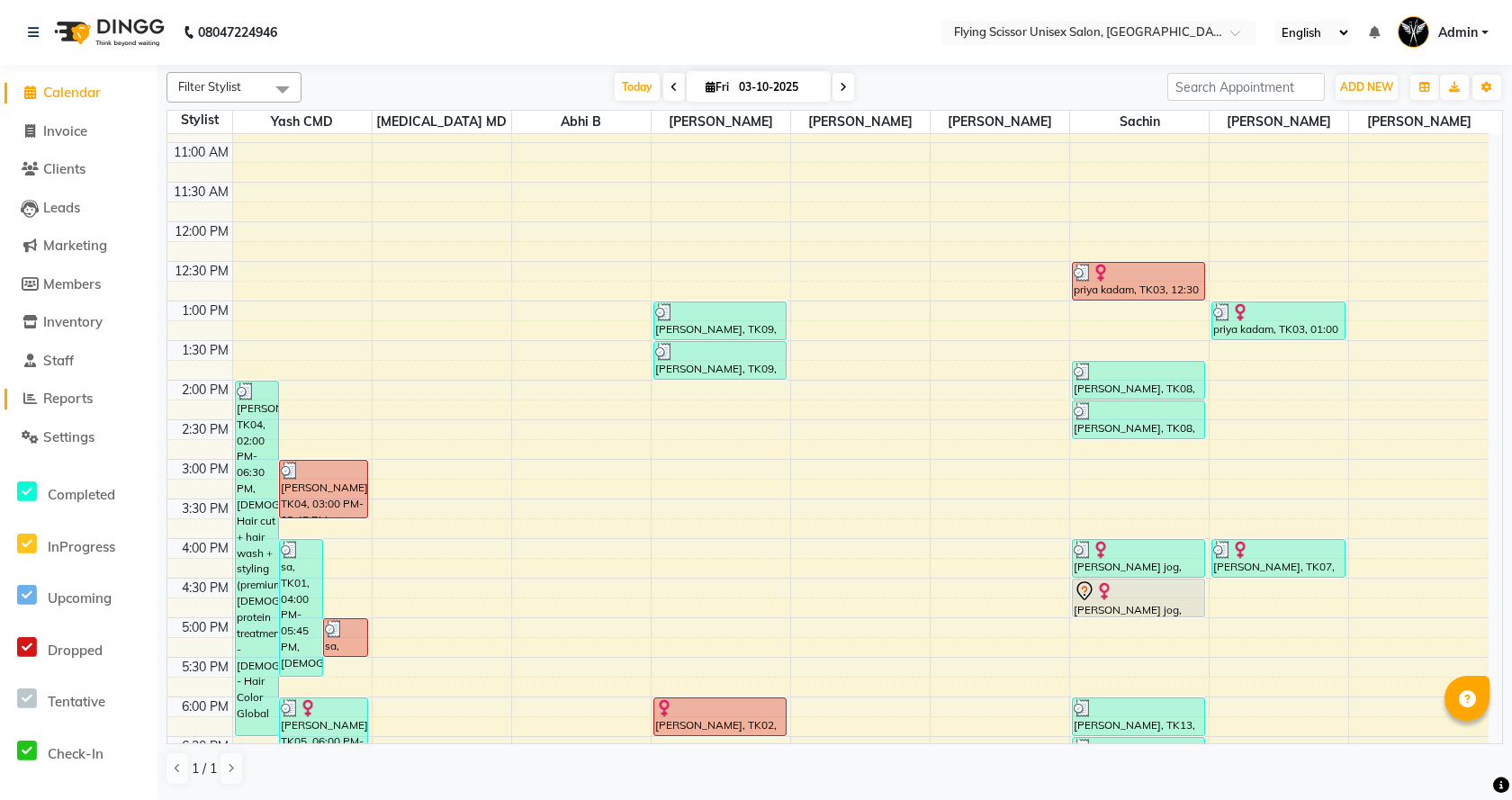
click at [38, 408] on span at bounding box center [29, 399] width 27 height 21
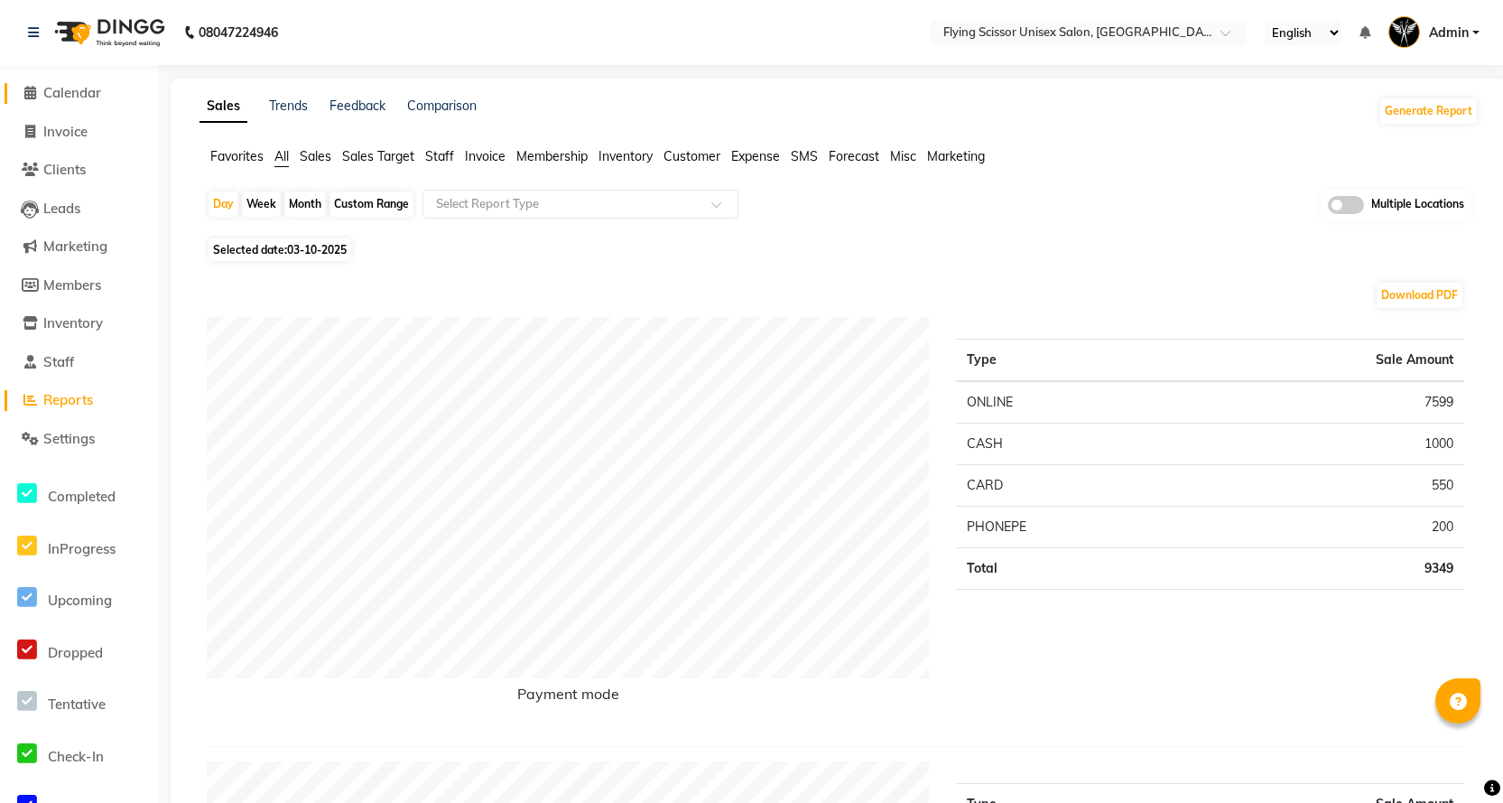
click at [92, 97] on span "Calendar" at bounding box center [72, 92] width 58 height 17
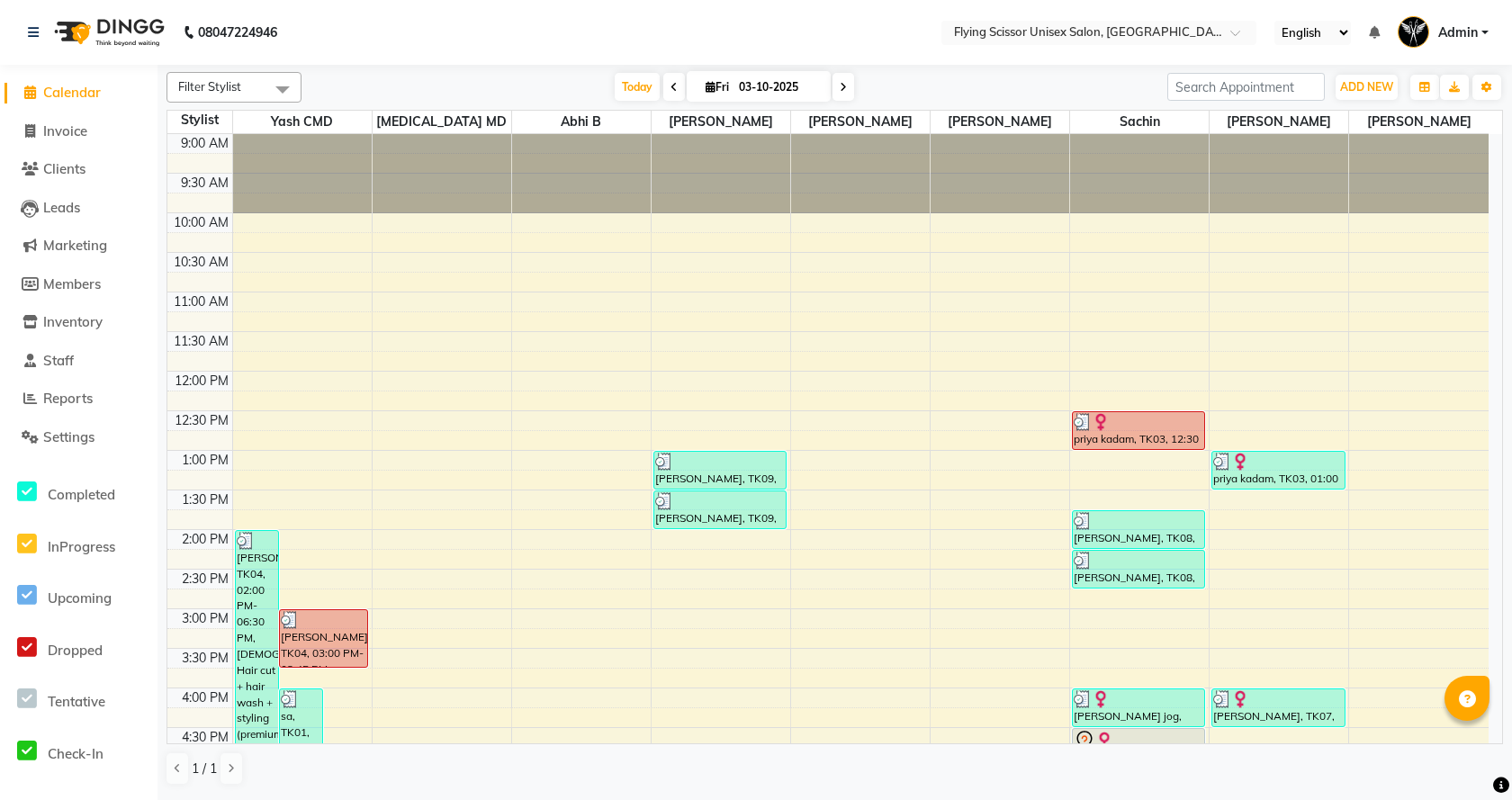
click at [845, 88] on span at bounding box center [843, 87] width 22 height 28
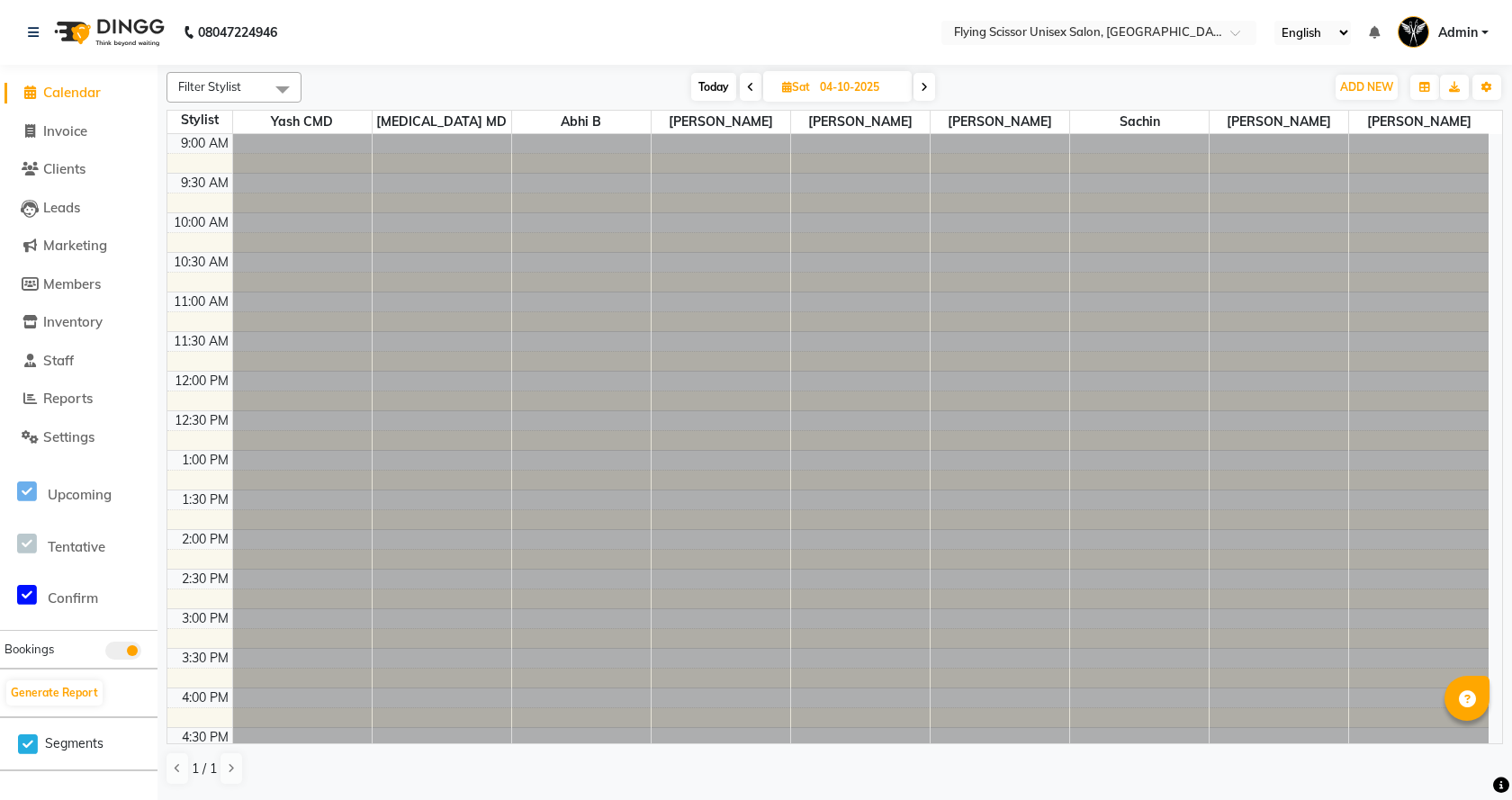
scroll to position [419, 0]
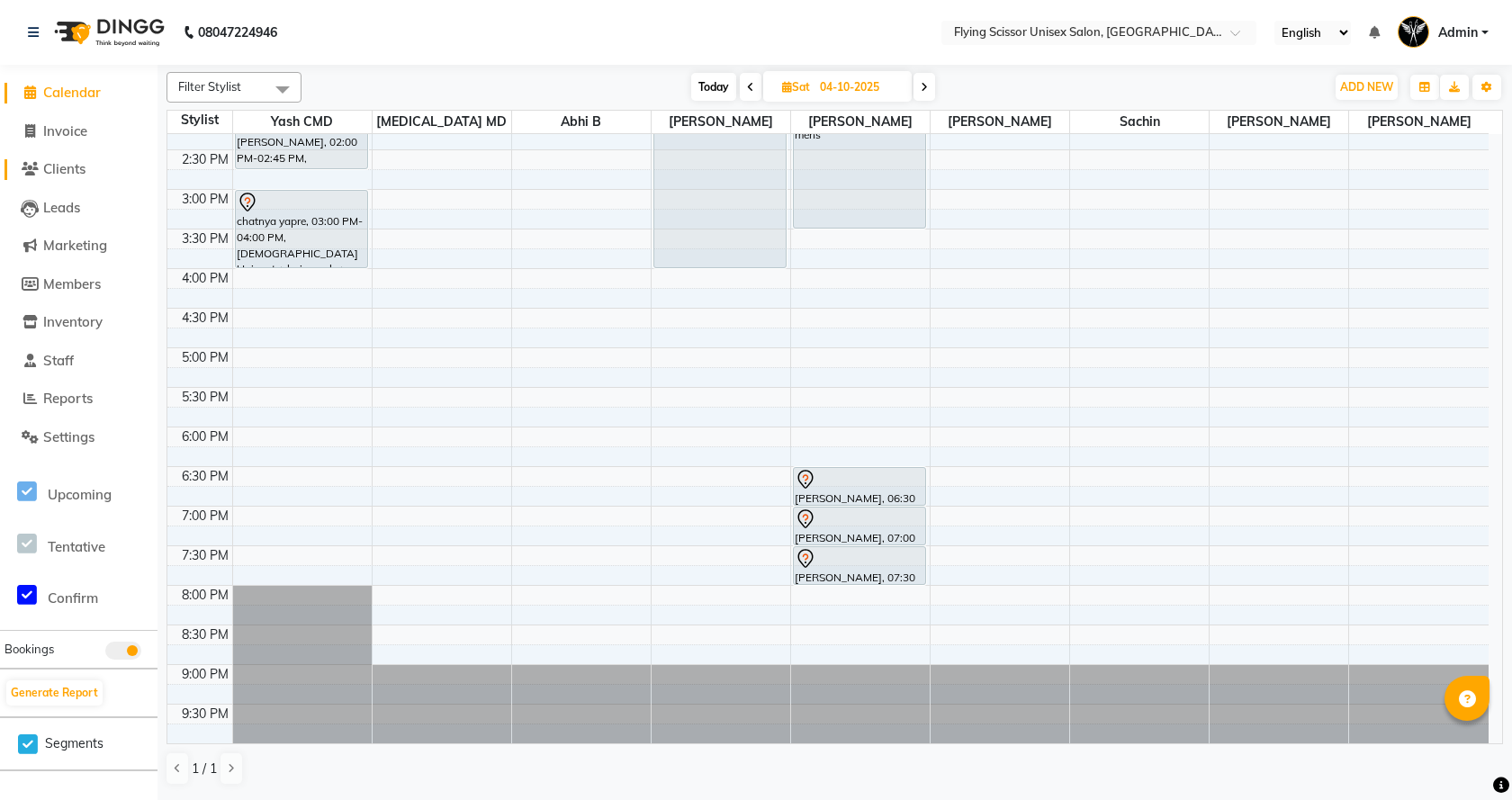
click at [69, 161] on span "Clients" at bounding box center [64, 168] width 42 height 17
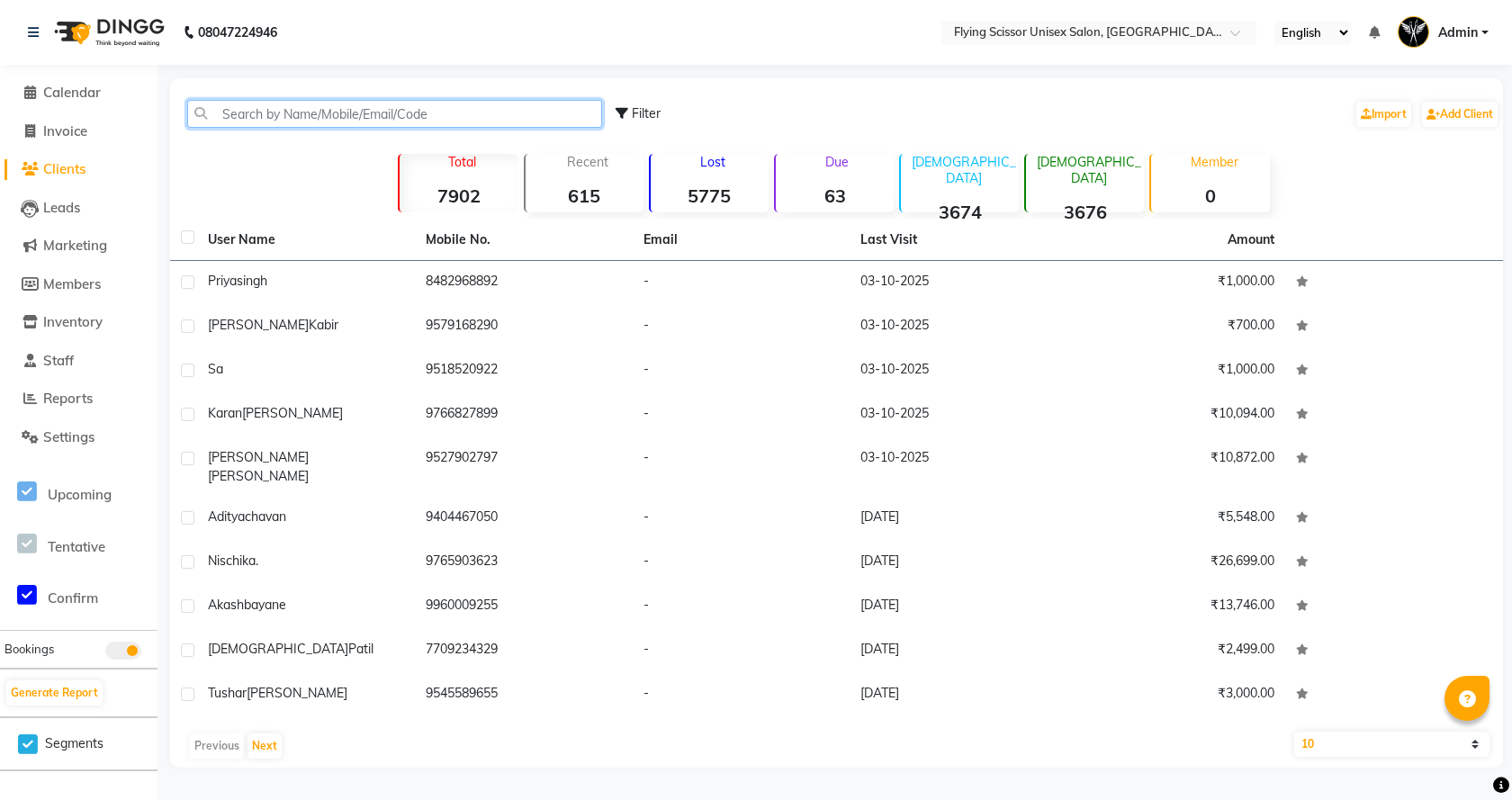
click at [238, 110] on input "text" at bounding box center [395, 114] width 415 height 28
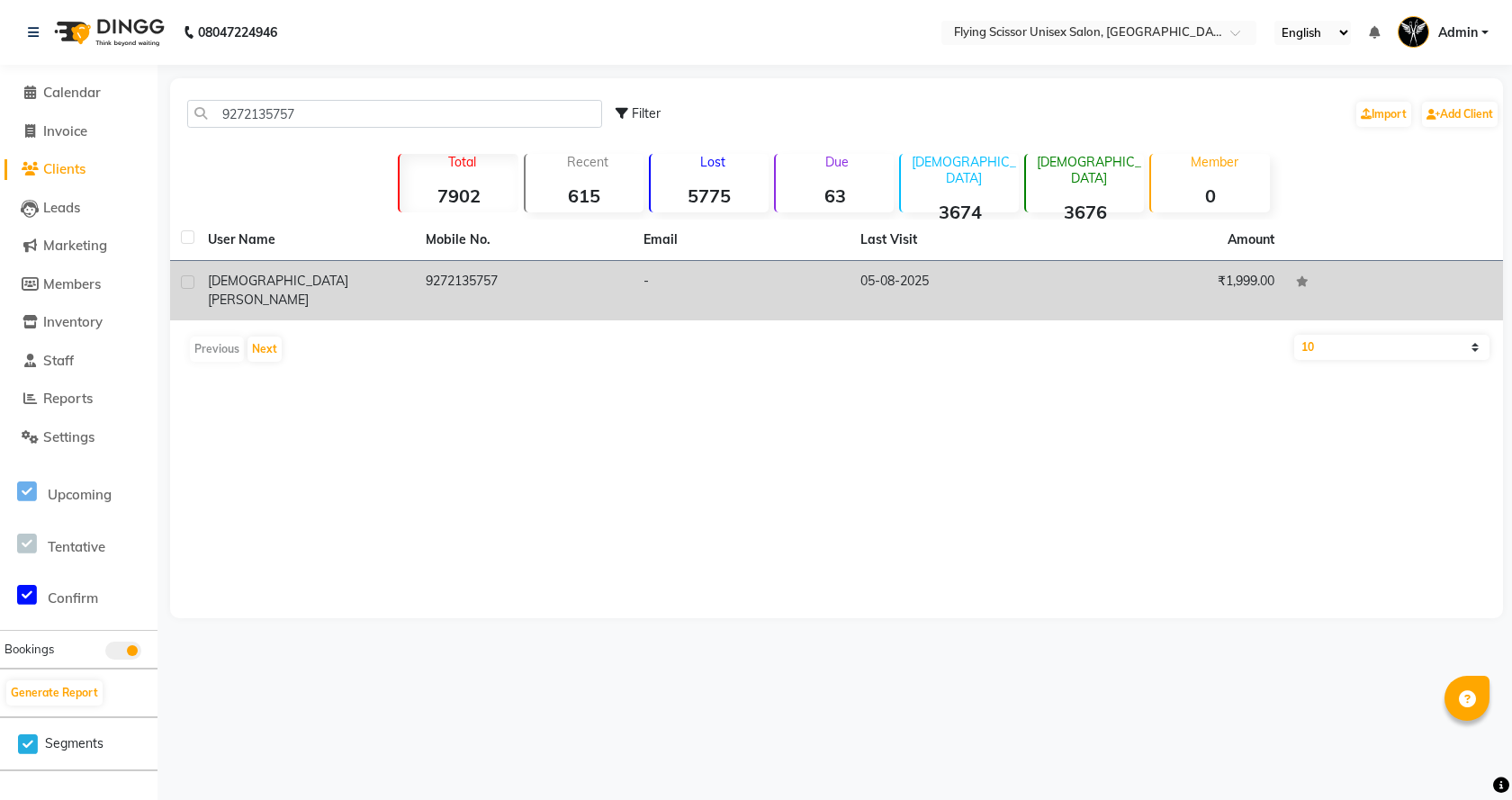
click at [426, 304] on td "9272135757" at bounding box center [523, 291] width 217 height 60
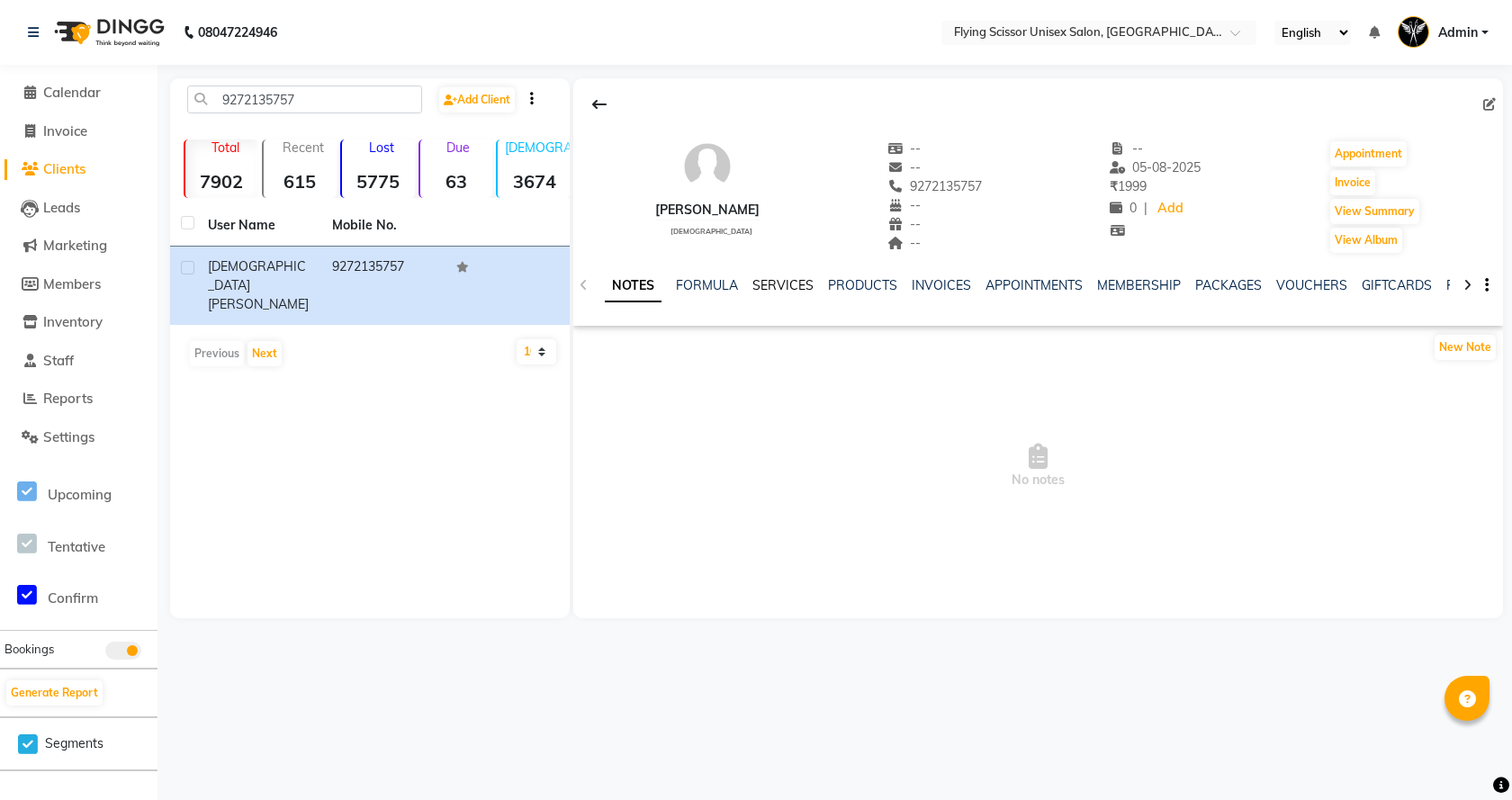
click at [788, 281] on link "SERVICES" at bounding box center [782, 285] width 61 height 16
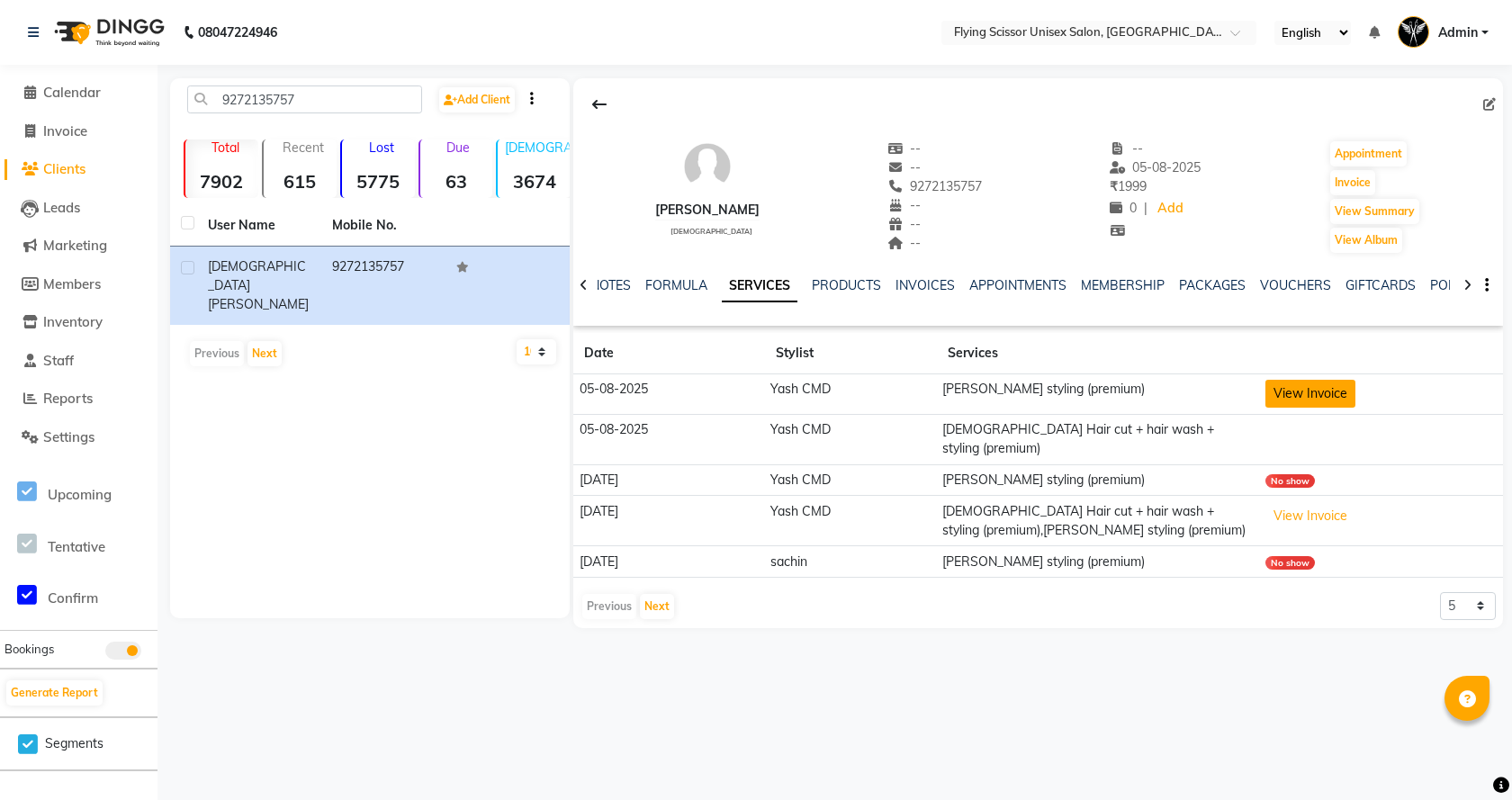
click at [1338, 402] on button "View Invoice" at bounding box center [1310, 394] width 90 height 28
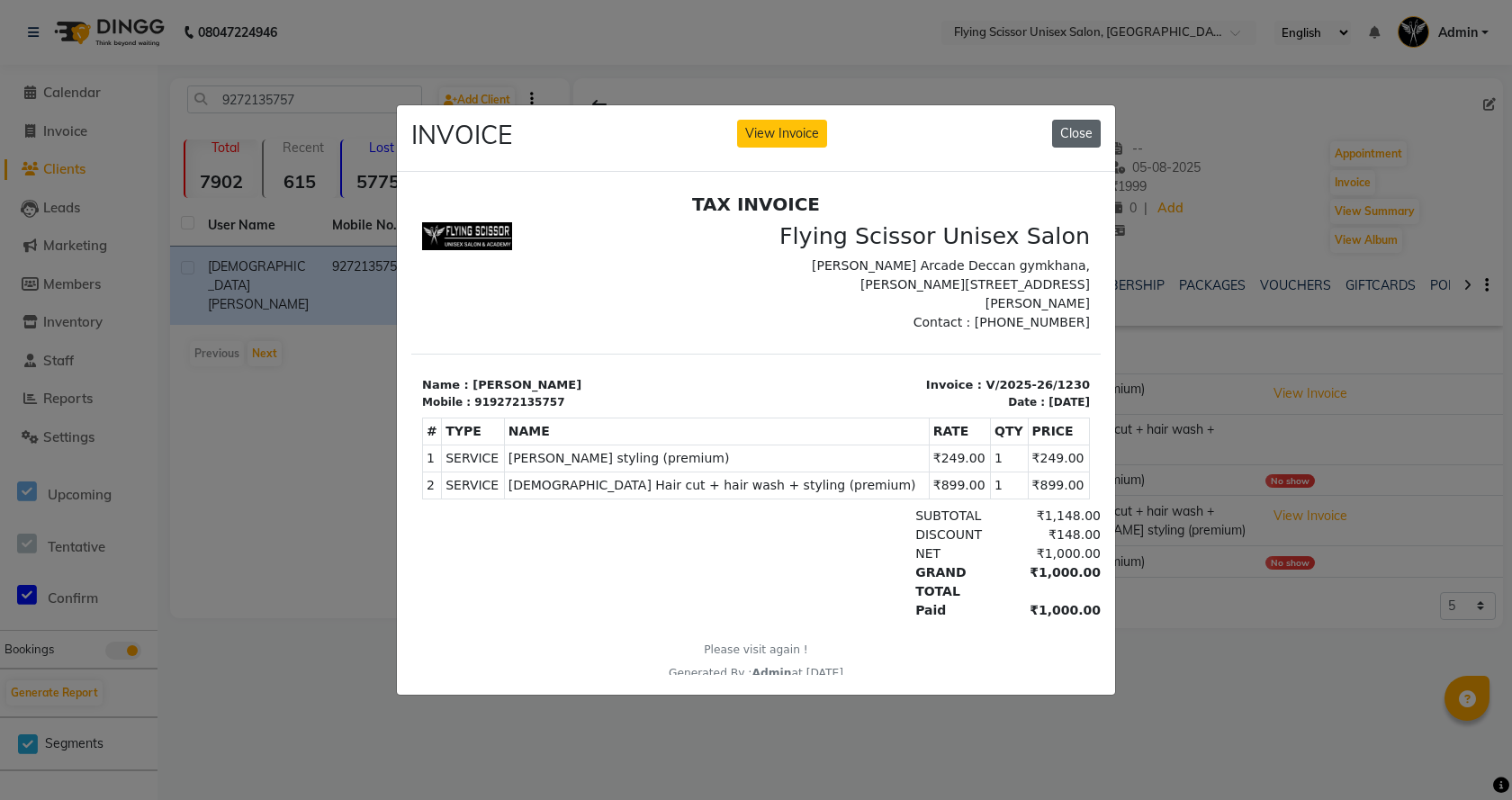
click at [1078, 134] on button "Close" at bounding box center [1075, 133] width 49 height 28
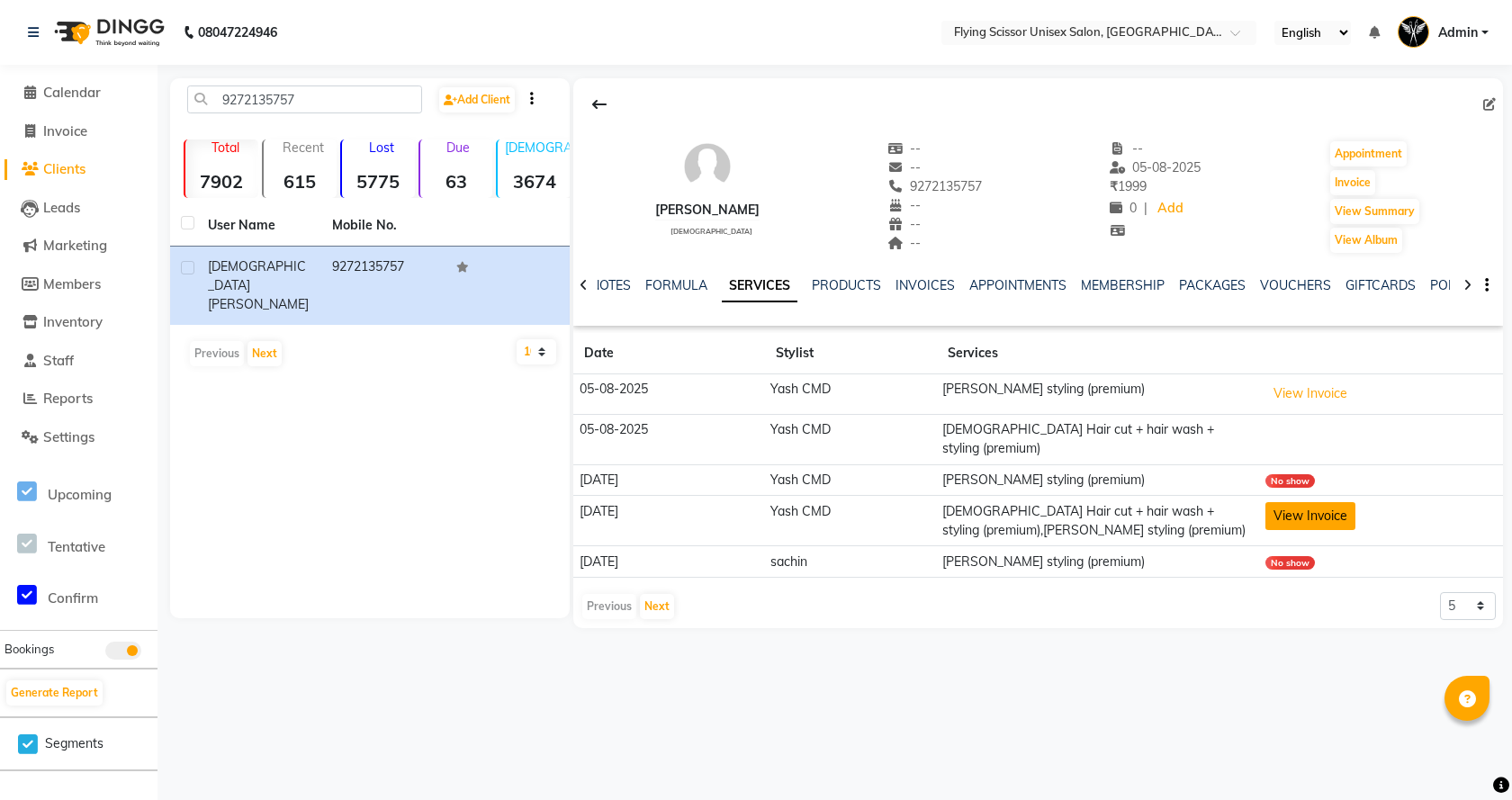
click at [1323, 502] on button "View Invoice" at bounding box center [1310, 516] width 90 height 28
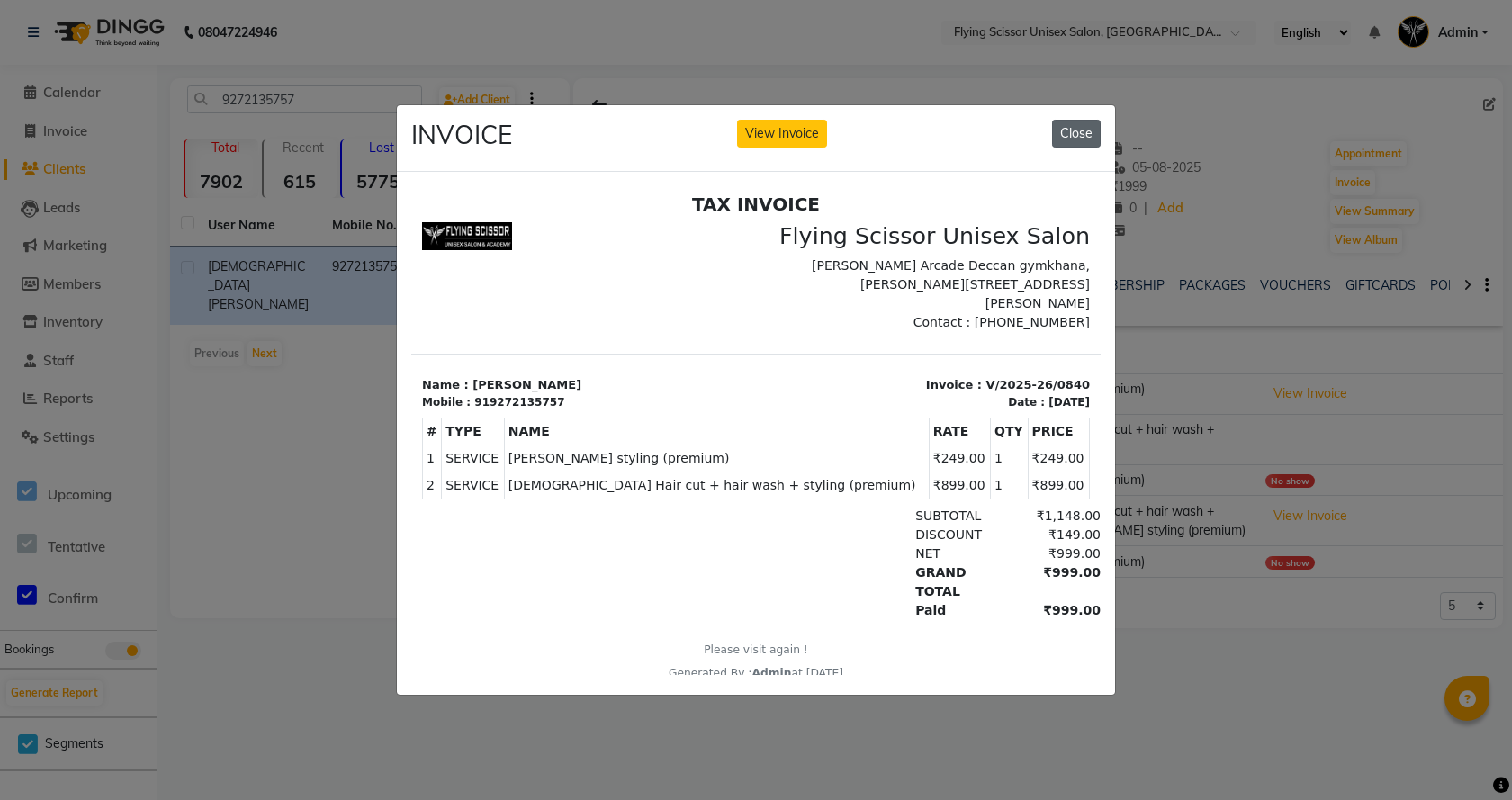
drag, startPoint x: 1096, startPoint y: 132, endPoint x: 260, endPoint y: 58, distance: 839.3
click at [1096, 132] on button "Close" at bounding box center [1075, 133] width 49 height 28
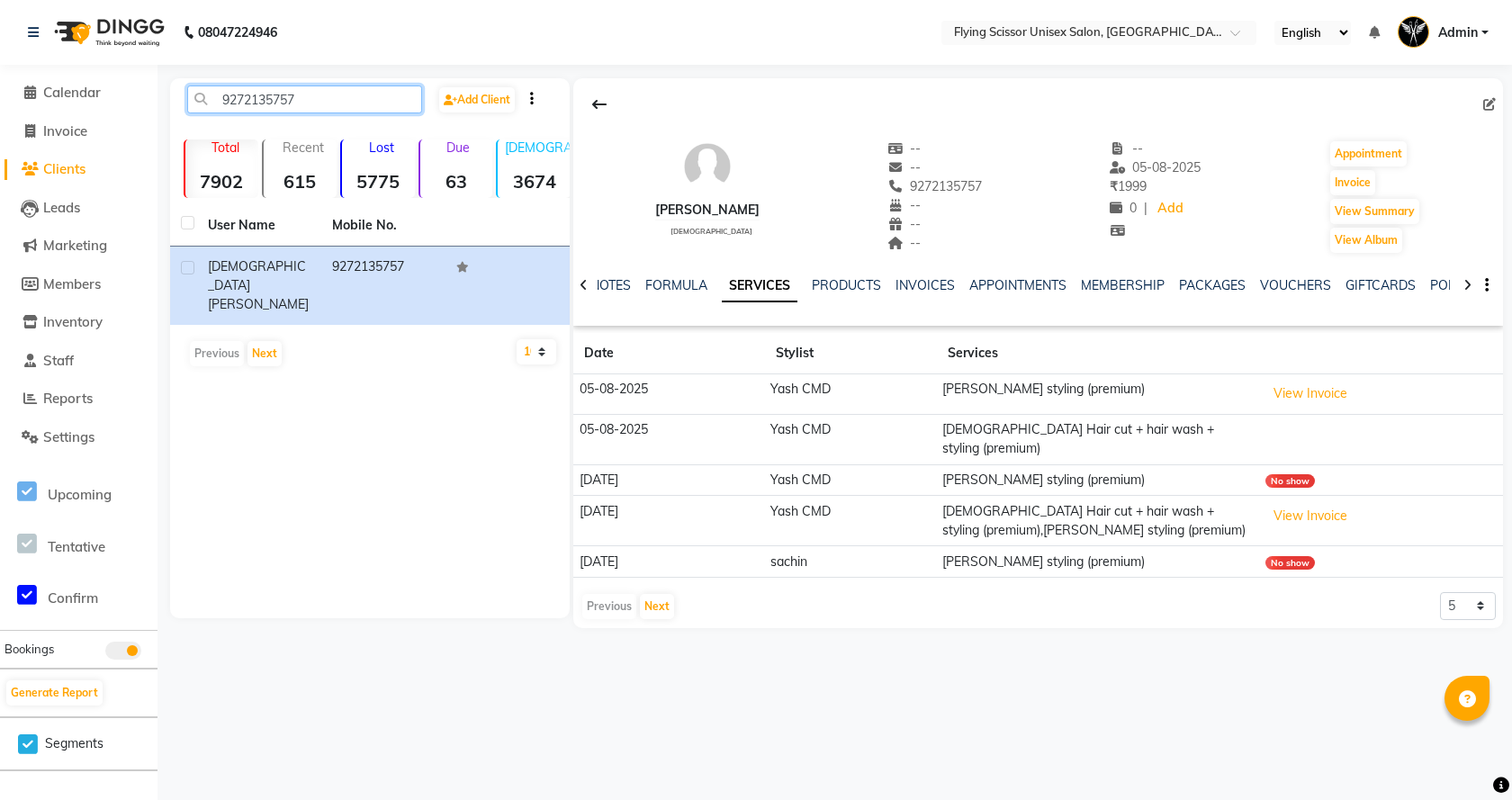
drag, startPoint x: 296, startPoint y: 97, endPoint x: 221, endPoint y: 97, distance: 75.0
click at [221, 97] on input "9272135757" at bounding box center [305, 100] width 235 height 28
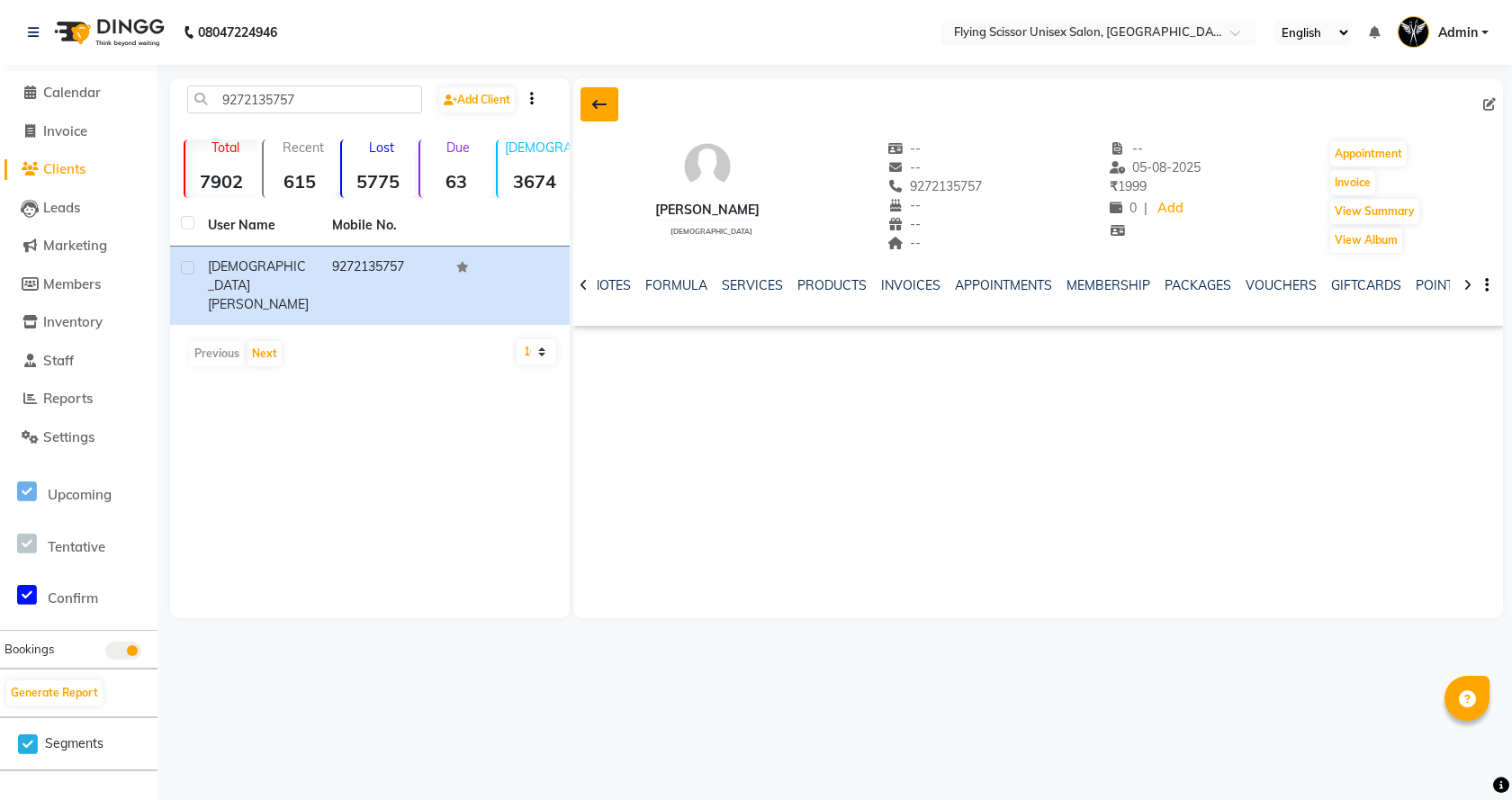
click at [586, 97] on button at bounding box center [599, 105] width 38 height 34
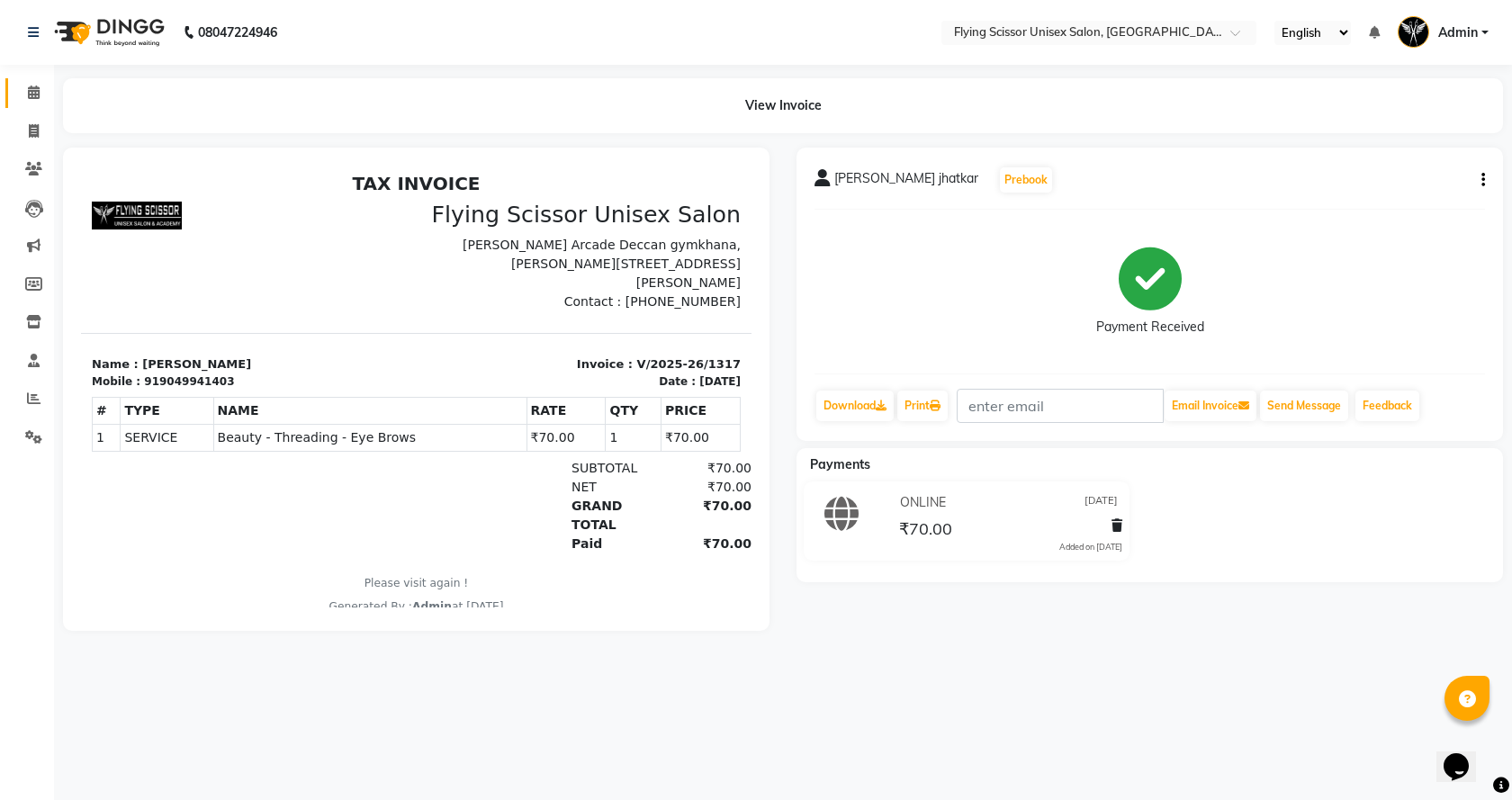
click at [42, 79] on link "Calendar" at bounding box center [26, 94] width 43 height 30
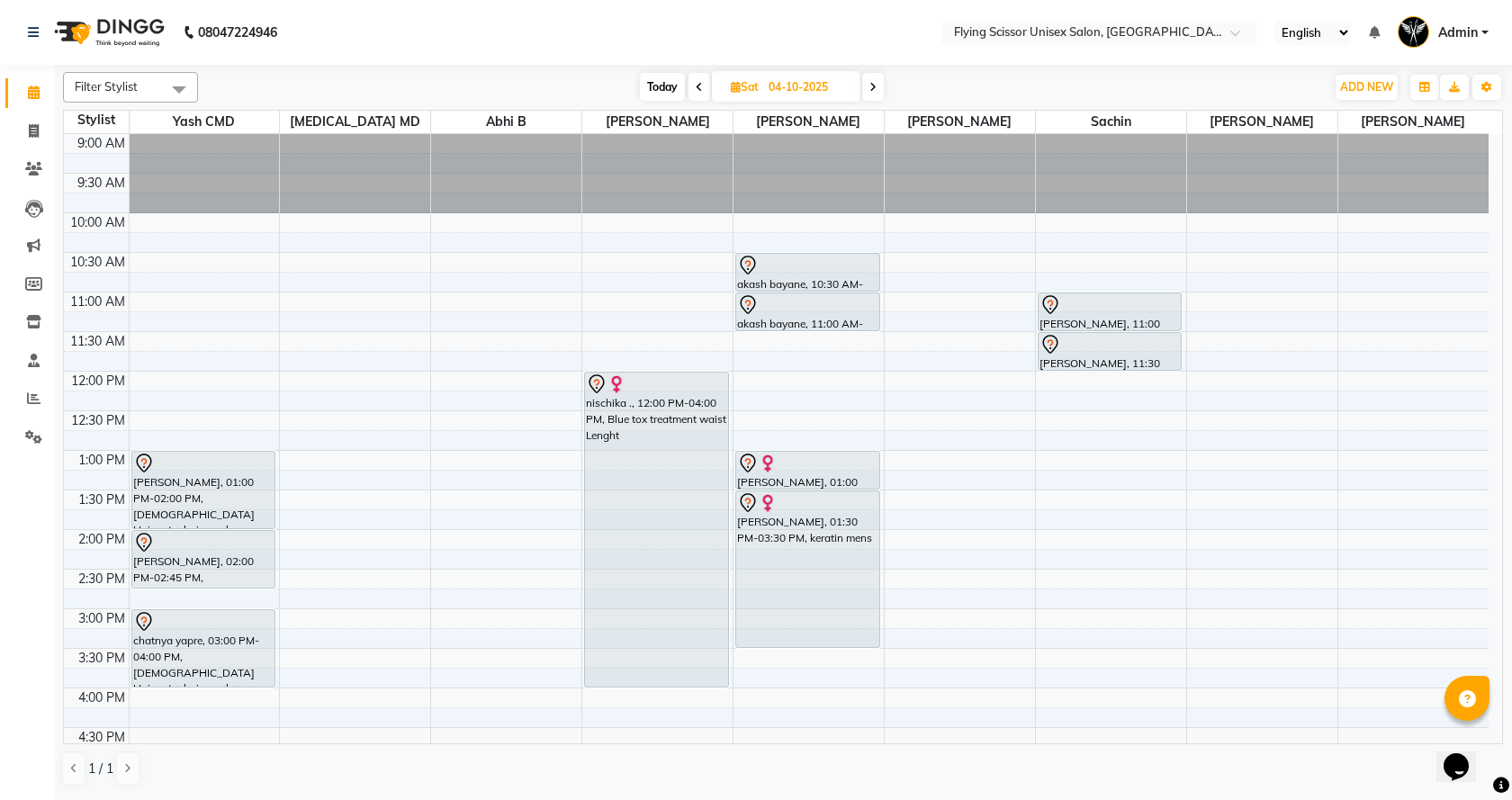
click at [871, 86] on icon at bounding box center [872, 87] width 7 height 11
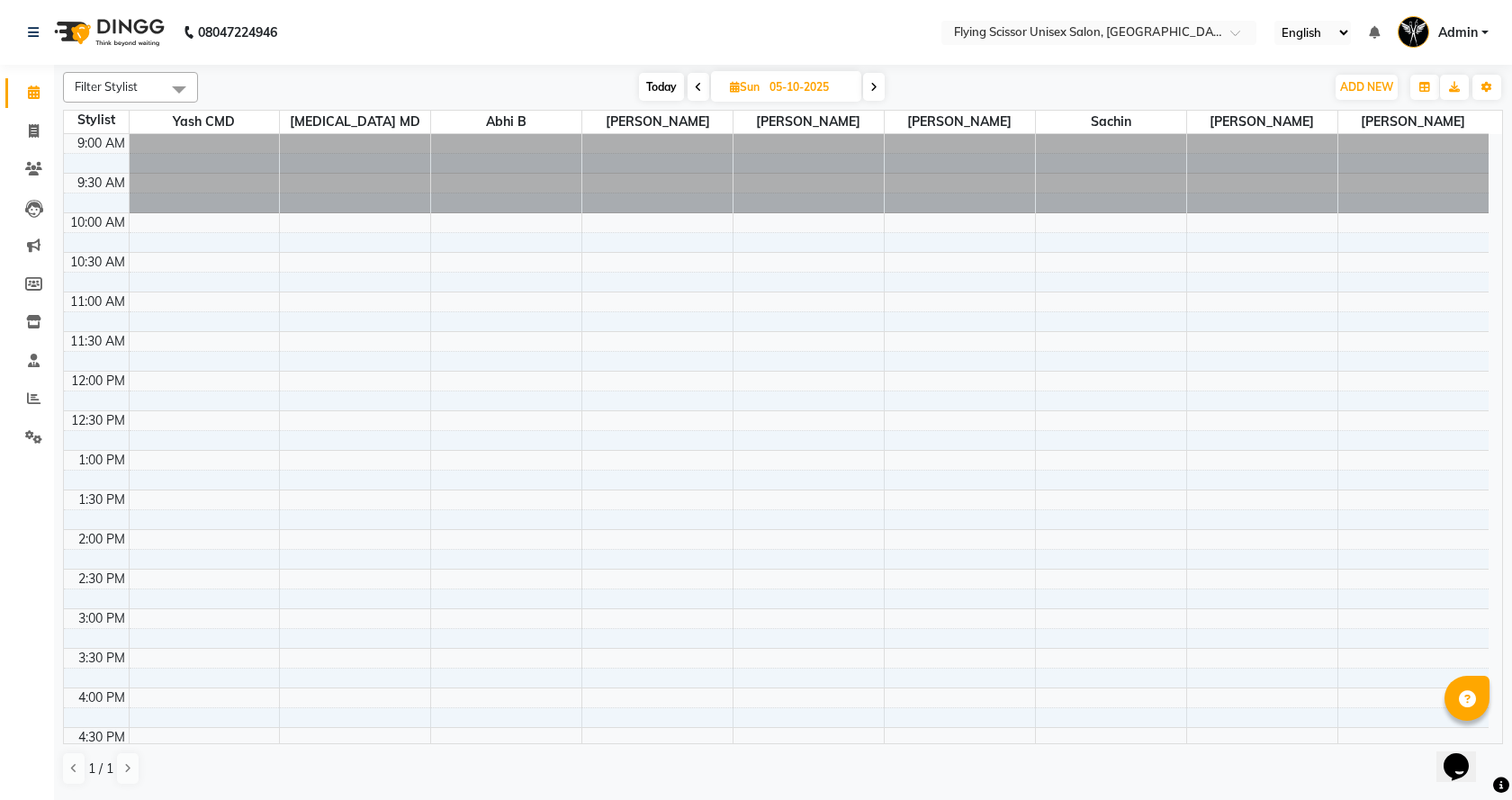
click at [702, 90] on span at bounding box center [699, 87] width 22 height 28
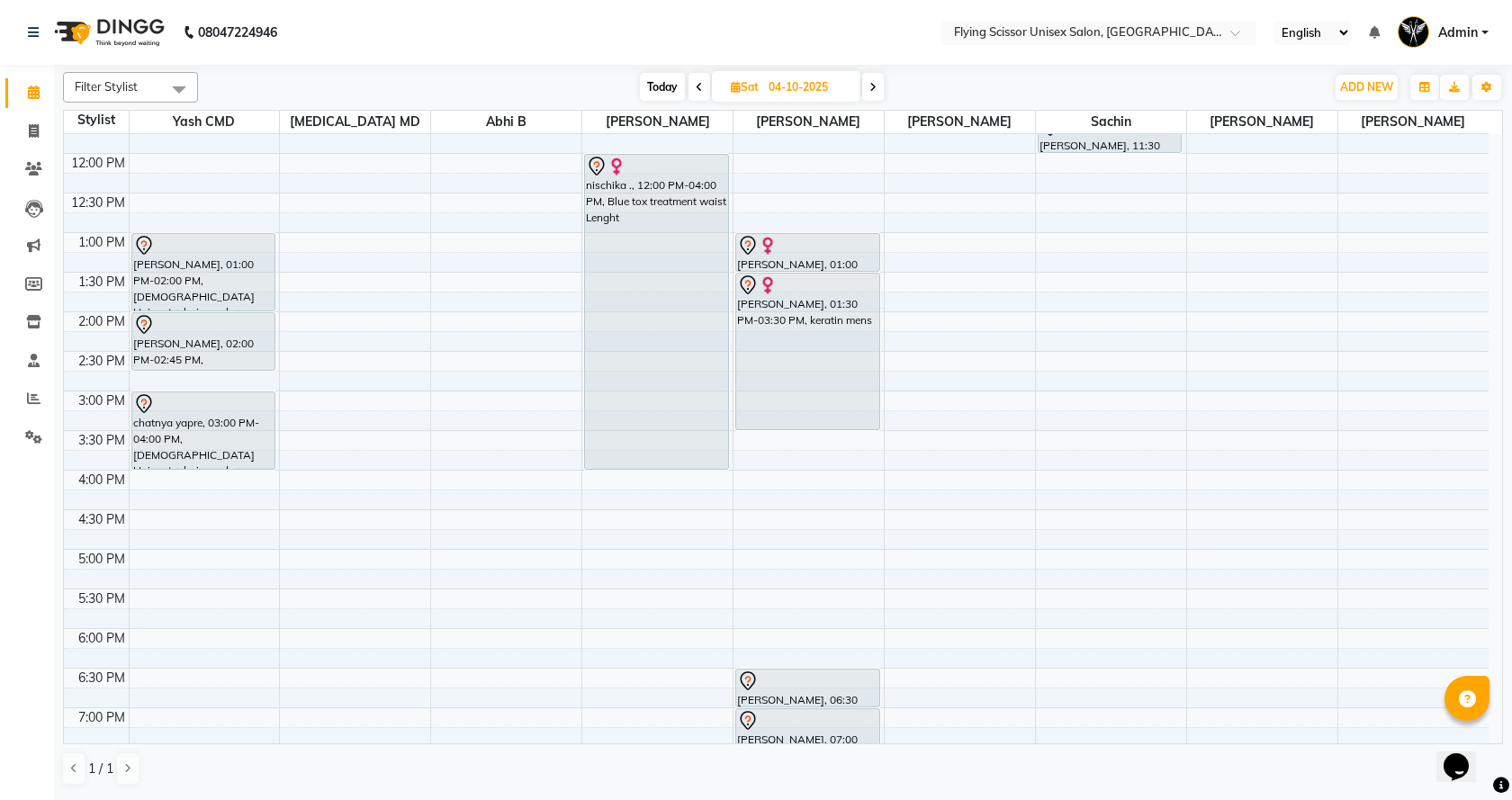
scroll to position [149, 0]
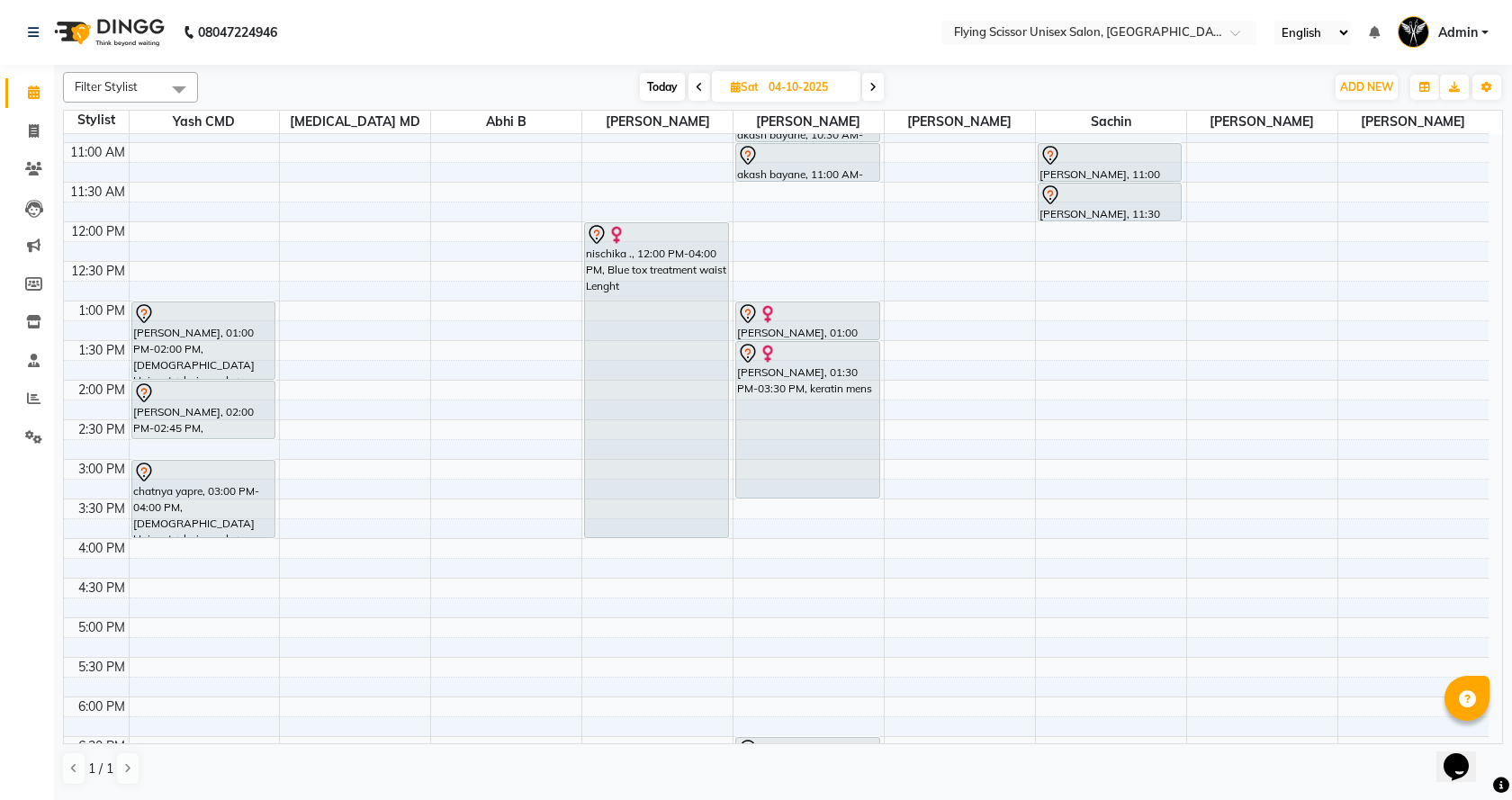
click at [696, 82] on icon at bounding box center [699, 87] width 7 height 11
type input "03-10-2025"
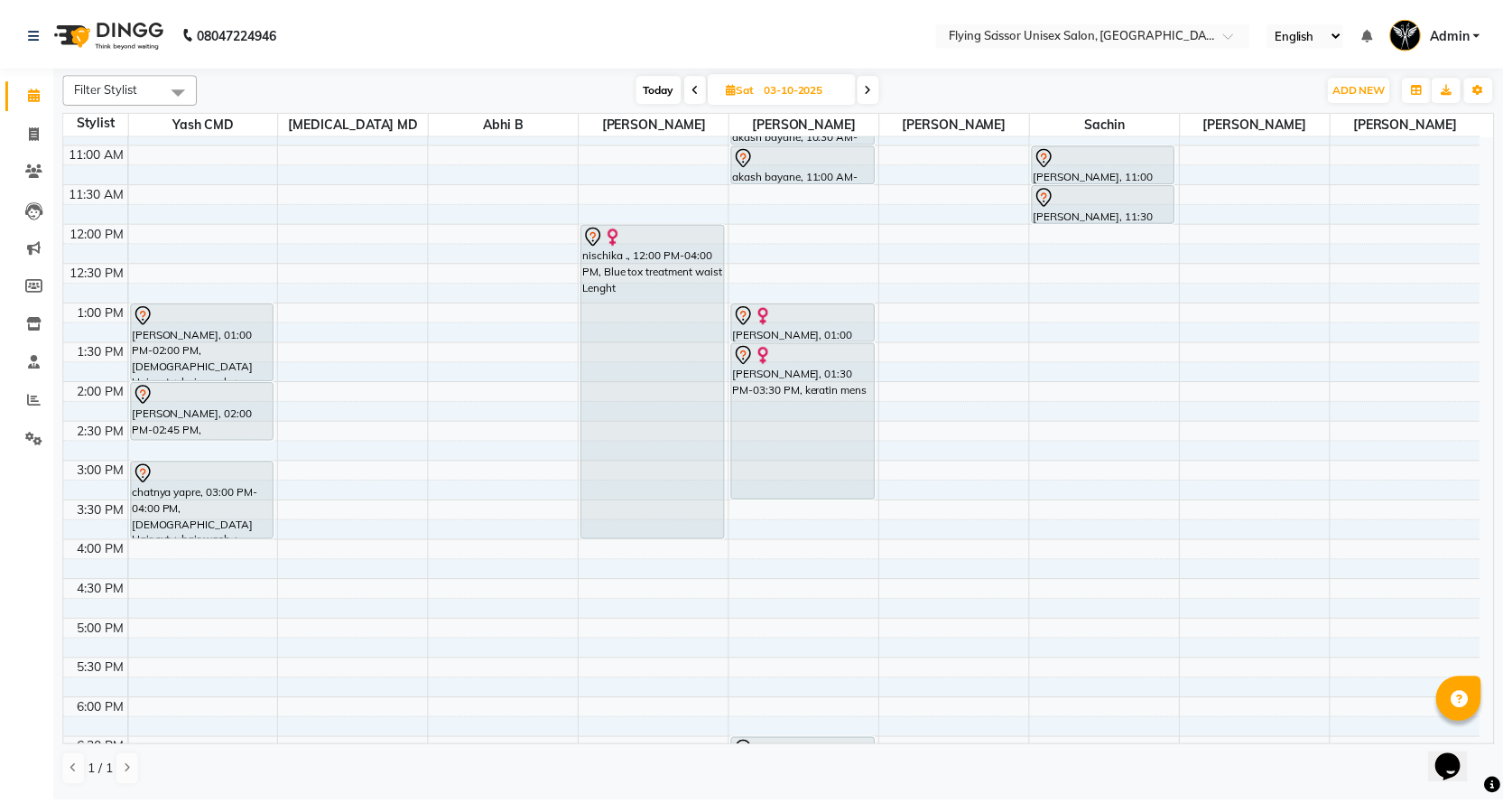
scroll to position [421, 0]
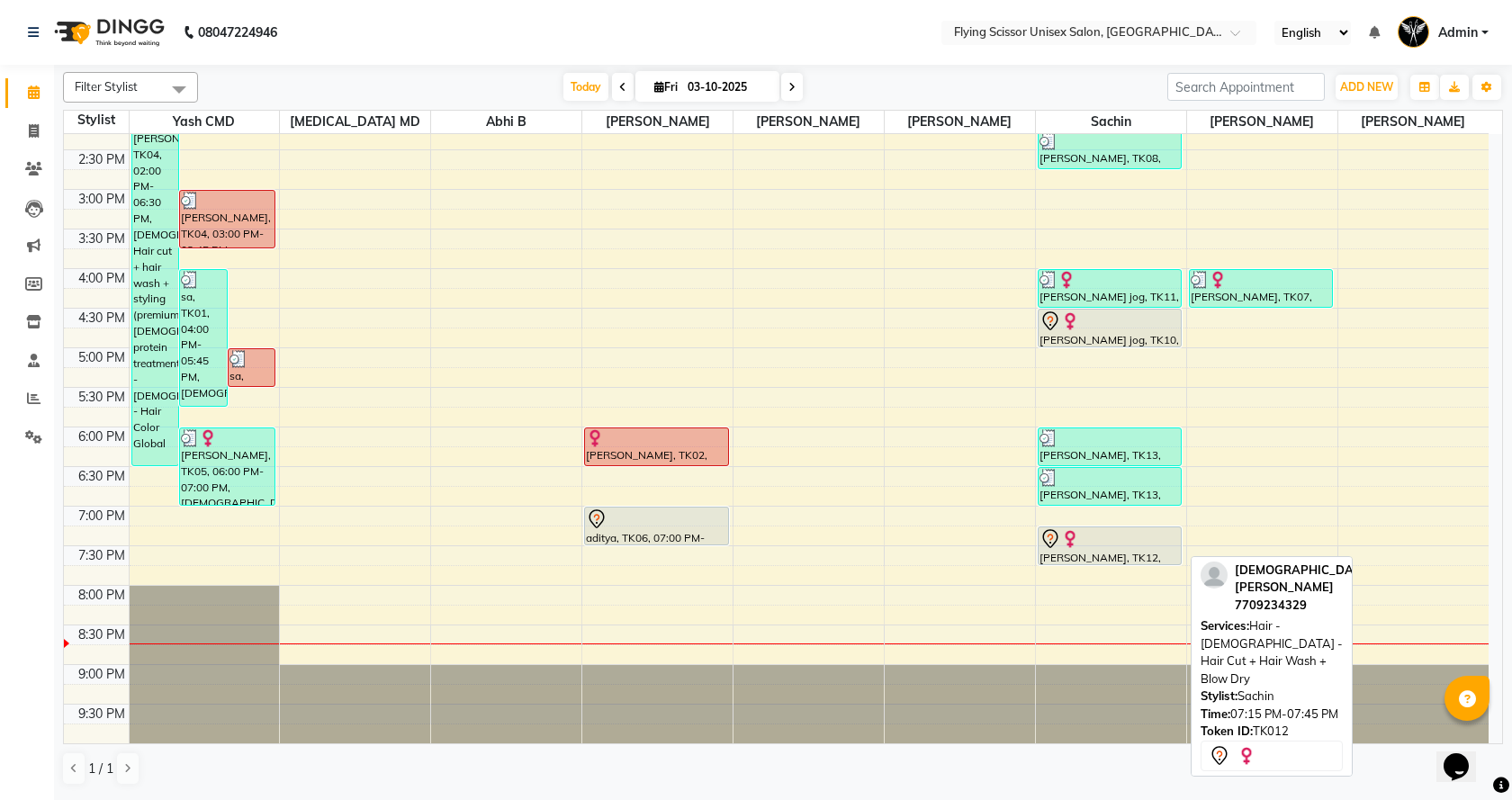
click at [1161, 550] on div "[PERSON_NAME], TK12, 07:15 PM-07:45 PM, Hair - [DEMOGRAPHIC_DATA] - Hair Cut + …" at bounding box center [1110, 545] width 144 height 37
select select "7"
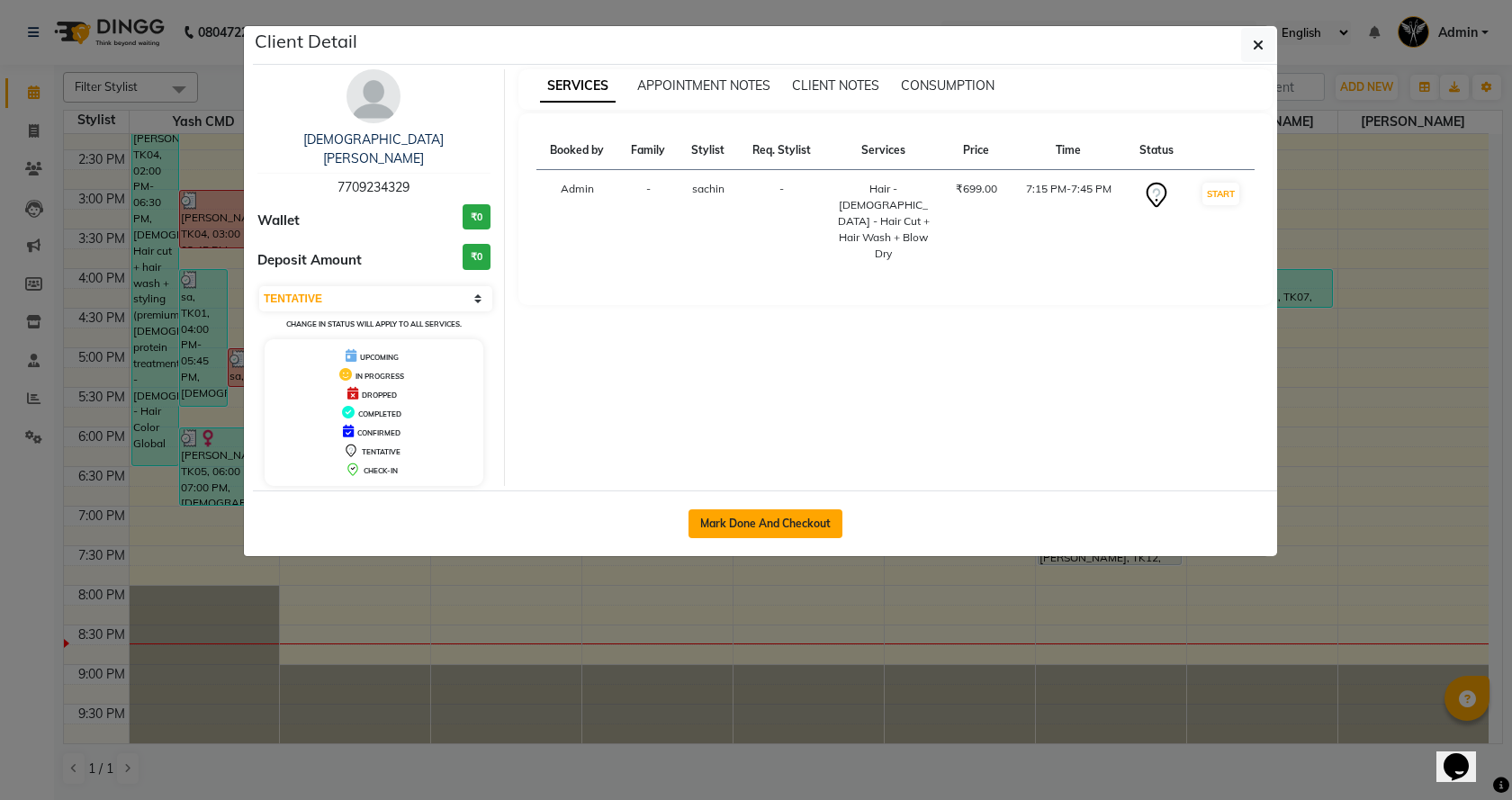
click at [789, 509] on button "Mark Done And Checkout" at bounding box center [765, 523] width 153 height 29
select select "service"
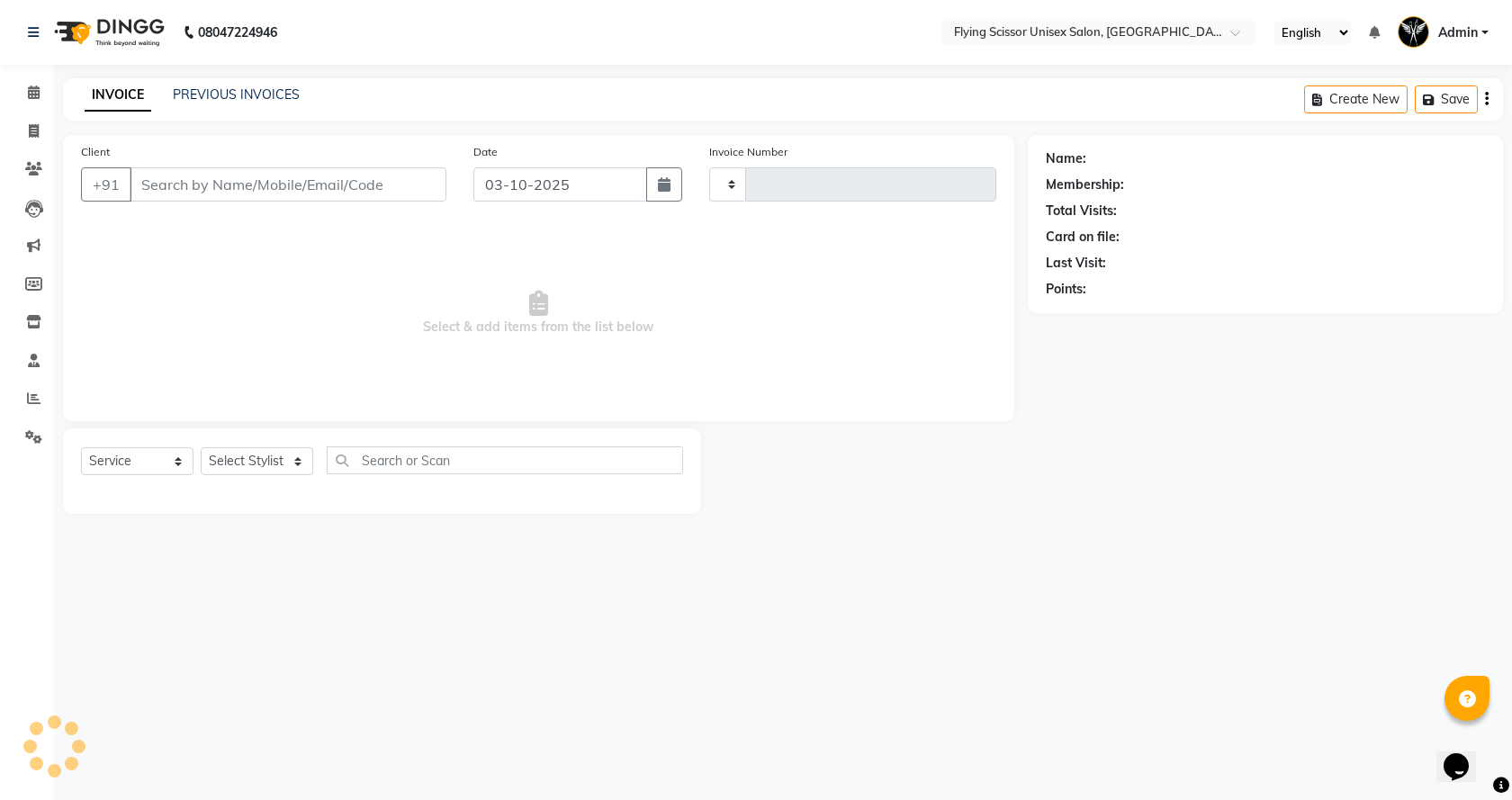
type input "1810"
select select "3"
select select "46"
select select "membership"
type input "7709234329"
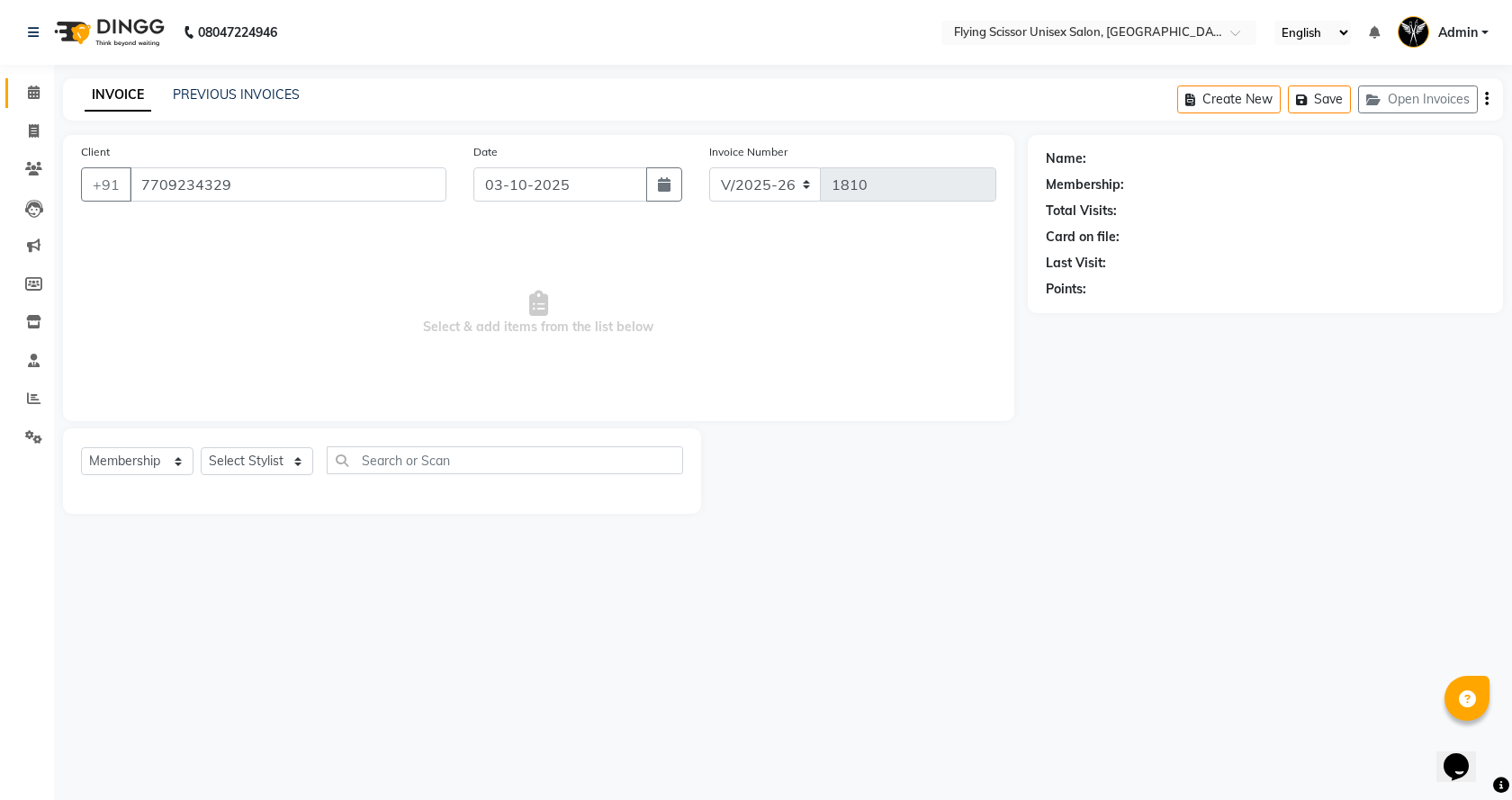
select select "18390"
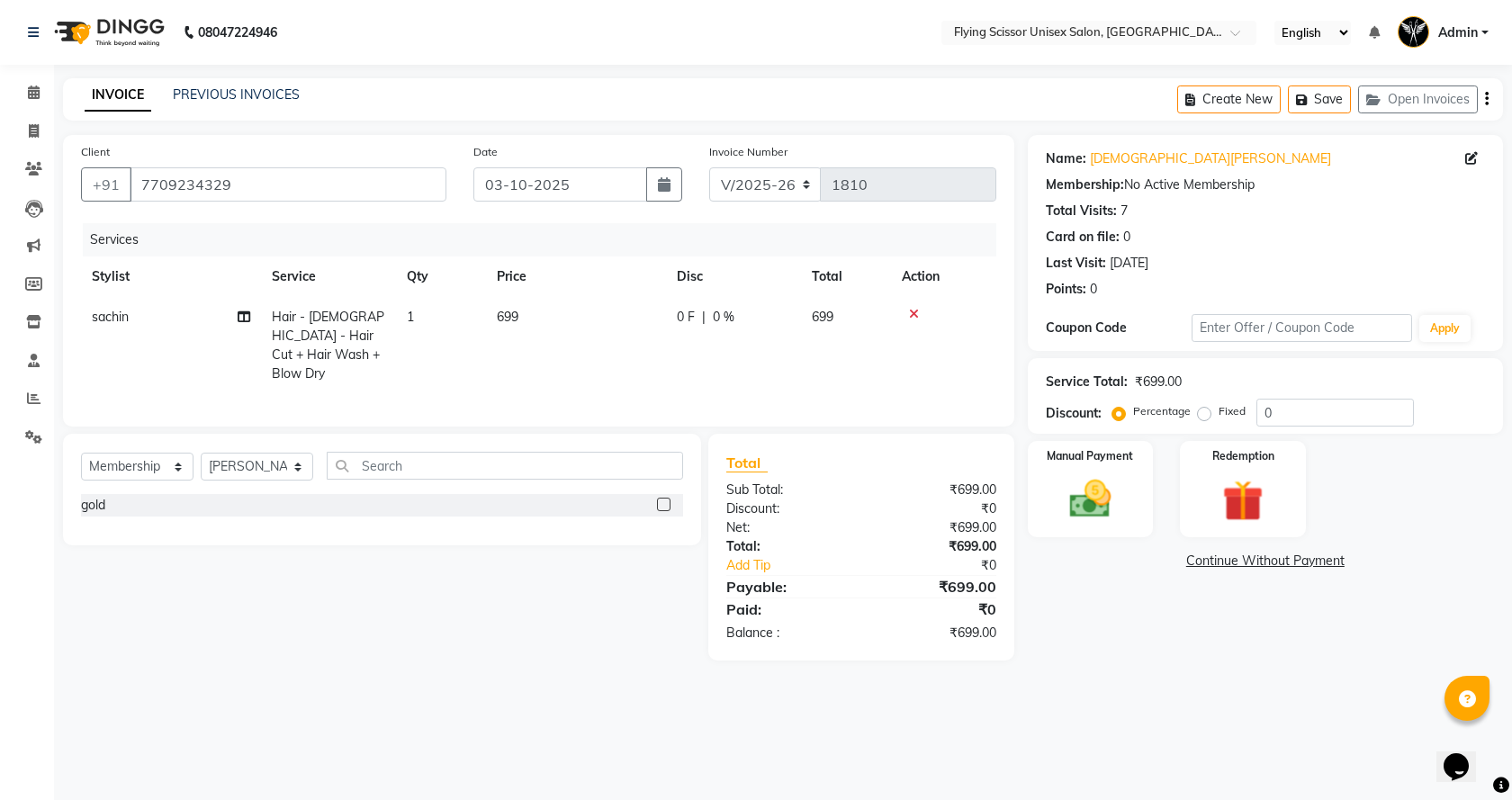
click at [680, 316] on span "0 F" at bounding box center [686, 317] width 18 height 19
select select "67686"
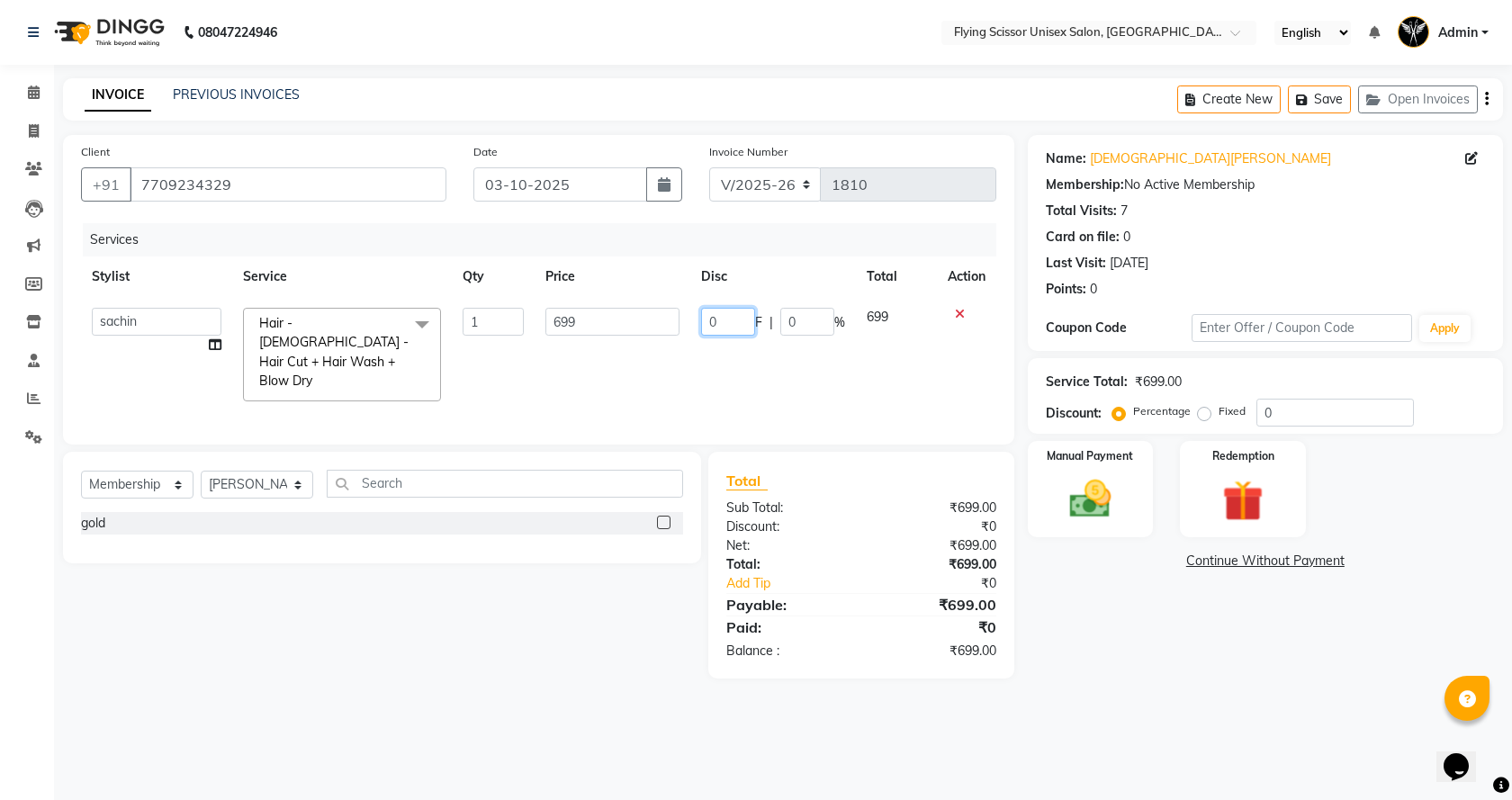
click at [739, 328] on input "0" at bounding box center [728, 322] width 54 height 28
type input "99"
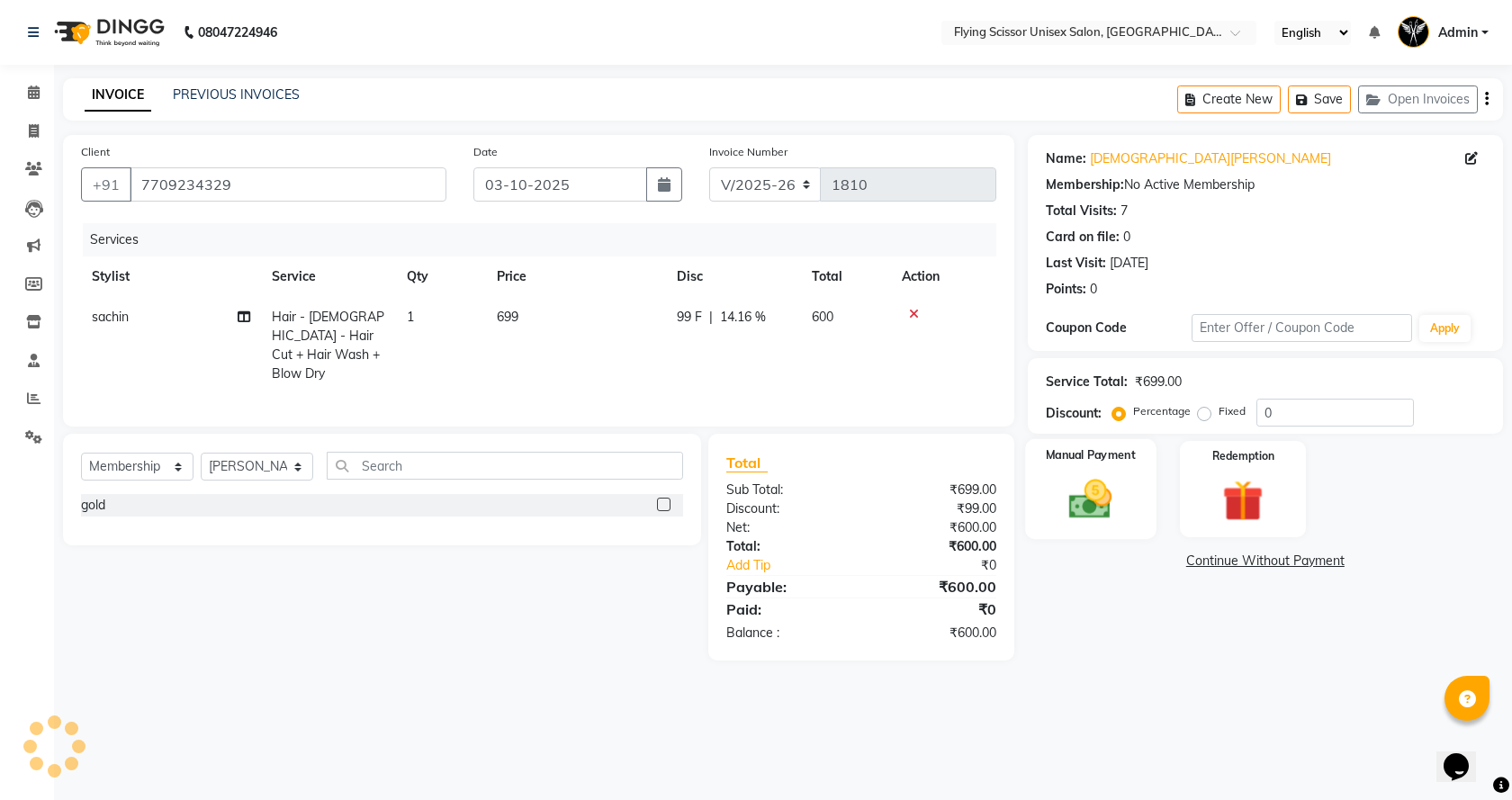
click at [1097, 506] on img at bounding box center [1090, 499] width 70 height 50
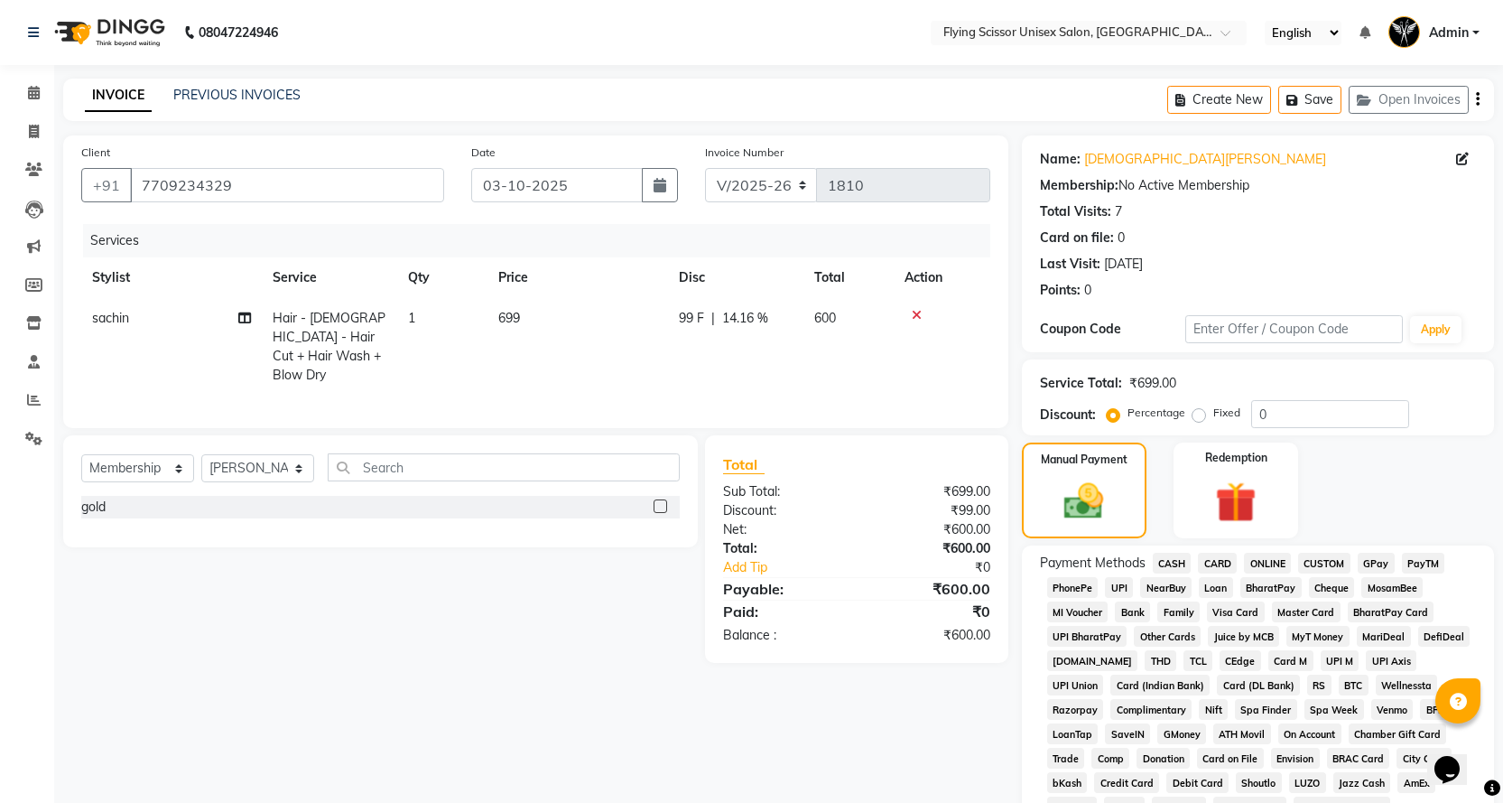
click at [1256, 569] on span "ONLINE" at bounding box center [1267, 562] width 47 height 21
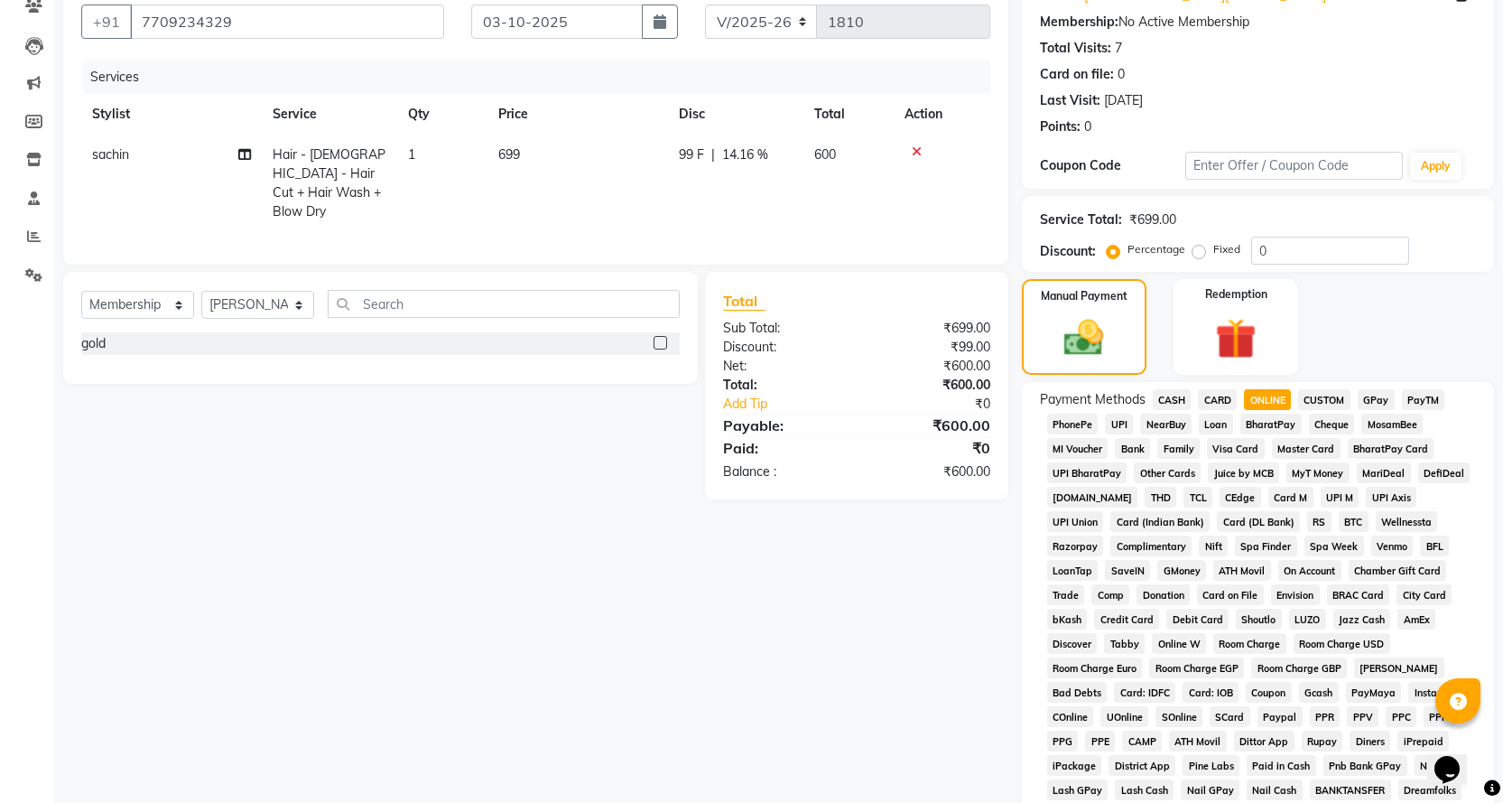
scroll to position [424, 0]
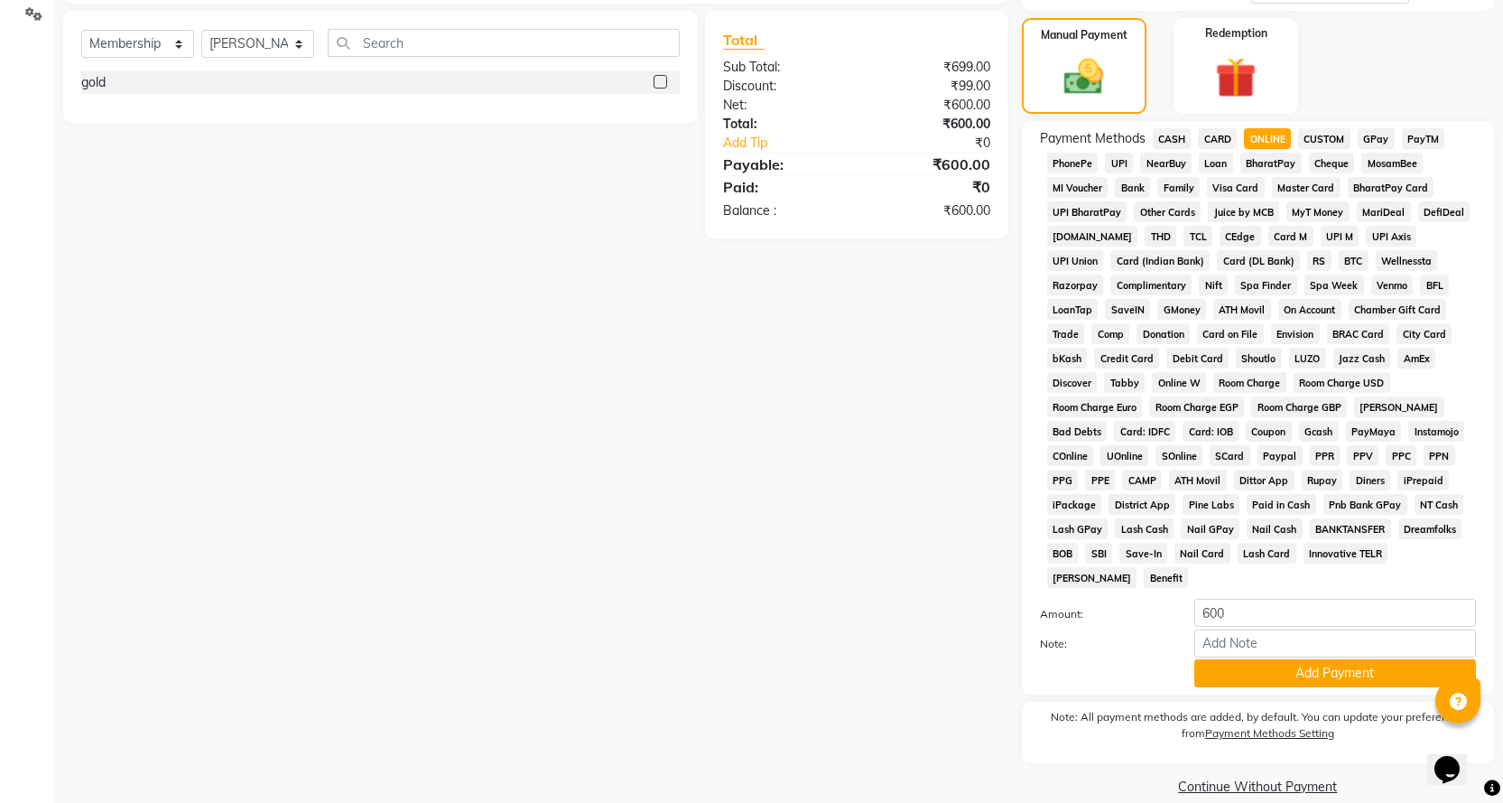
click at [1240, 659] on button "Add Payment" at bounding box center [1335, 673] width 282 height 28
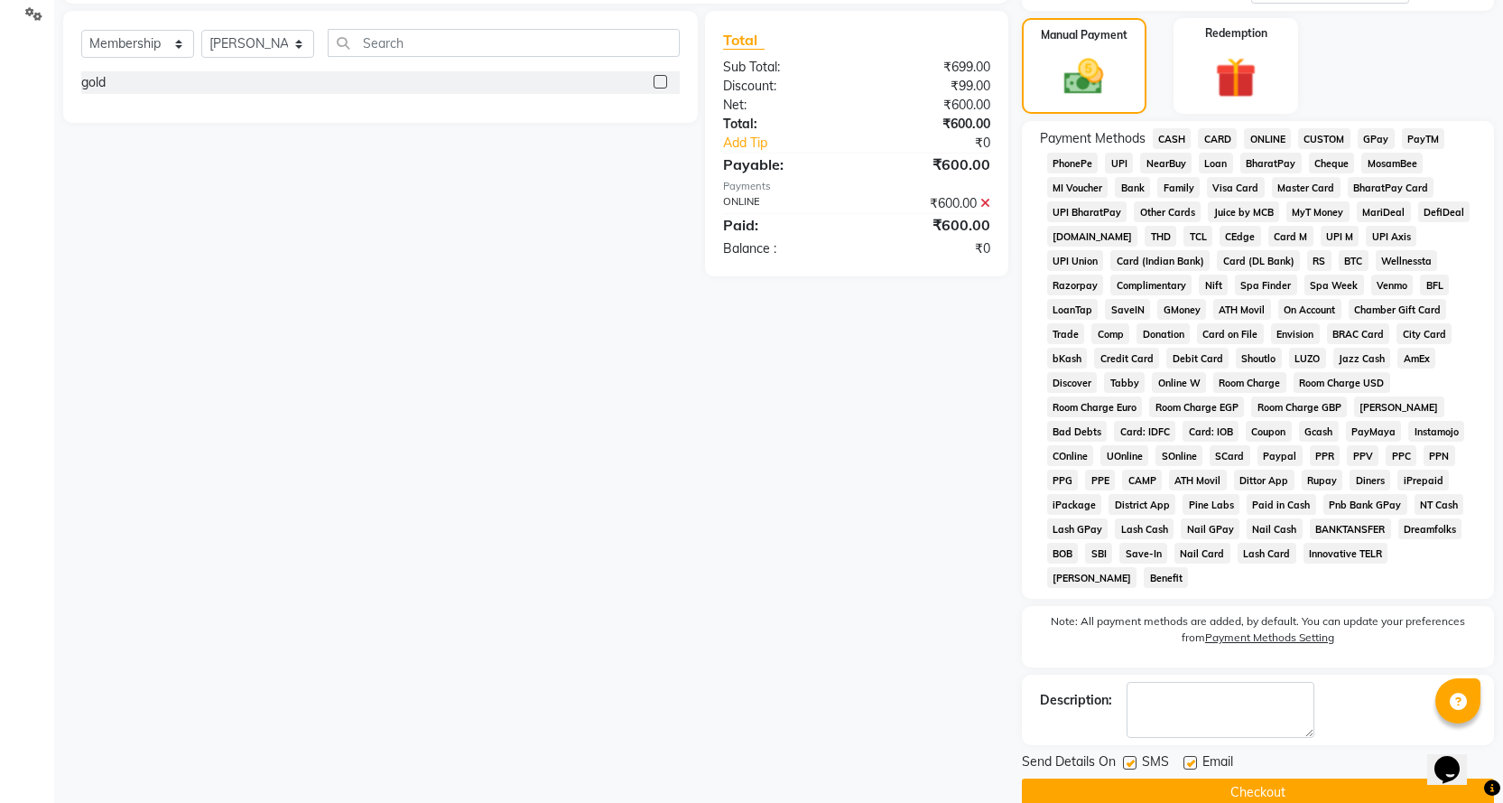
click at [1202, 778] on button "Checkout" at bounding box center [1258, 792] width 472 height 28
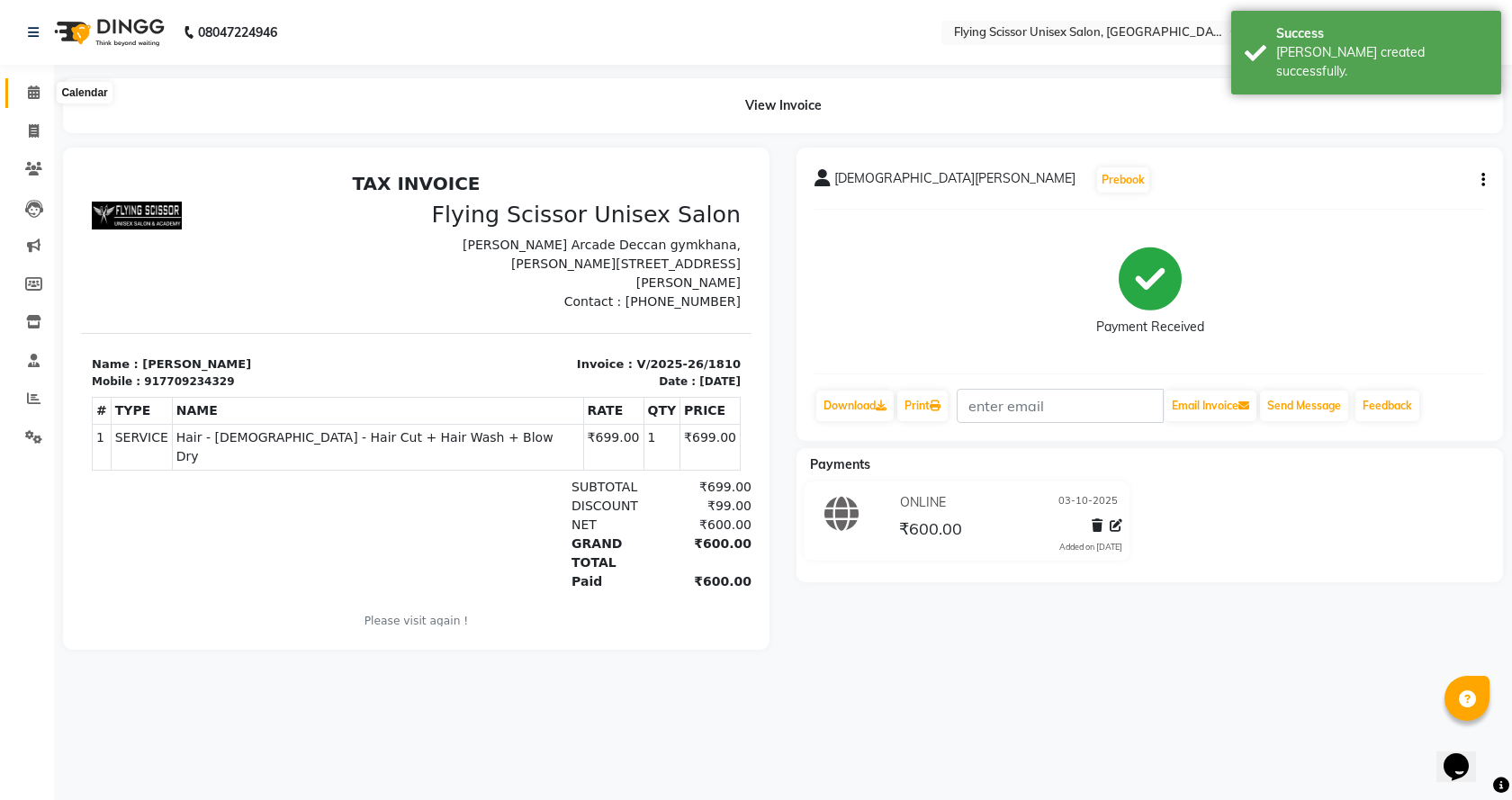
click at [29, 94] on icon at bounding box center [34, 93] width 12 height 14
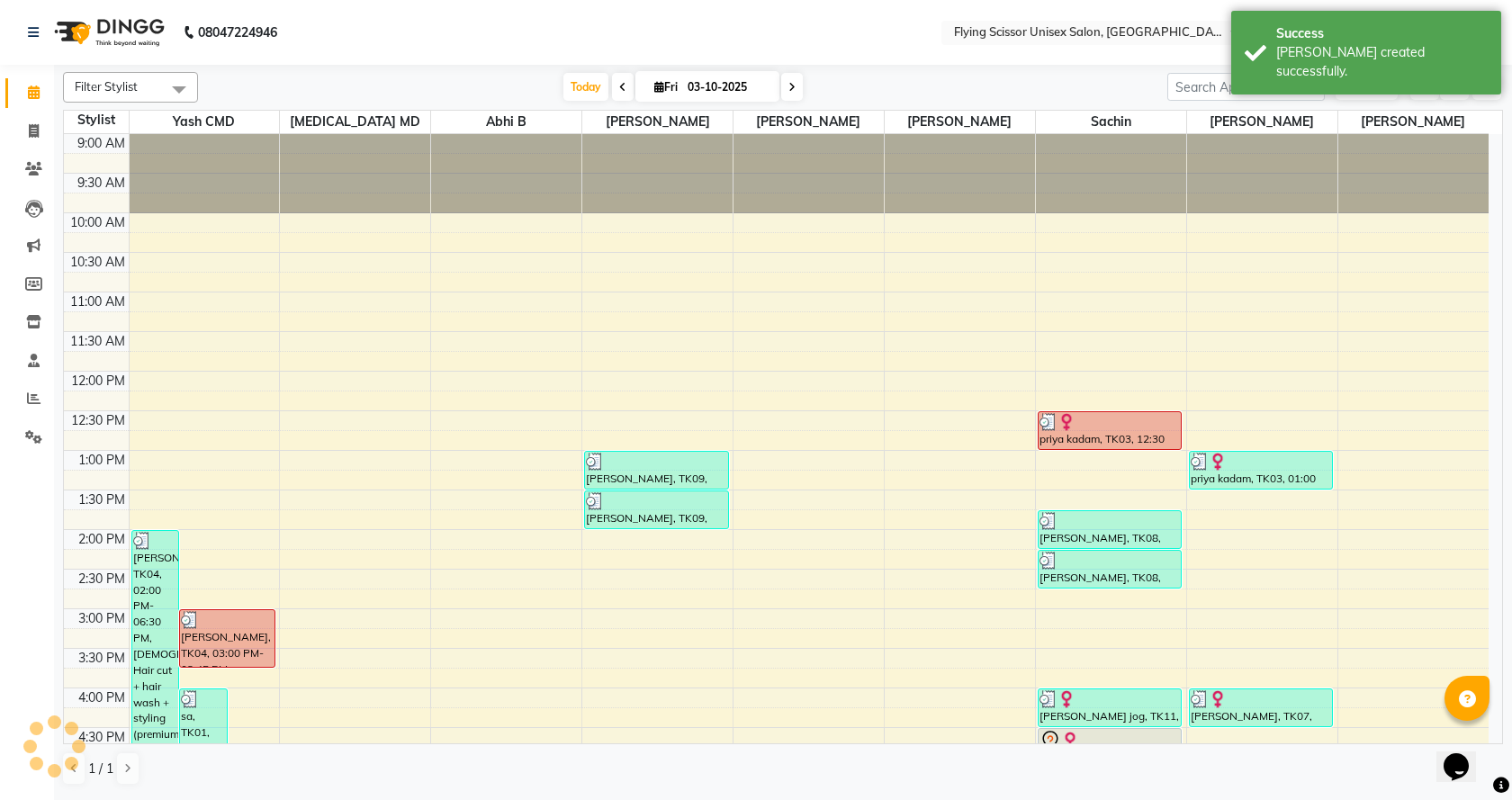
scroll to position [419, 0]
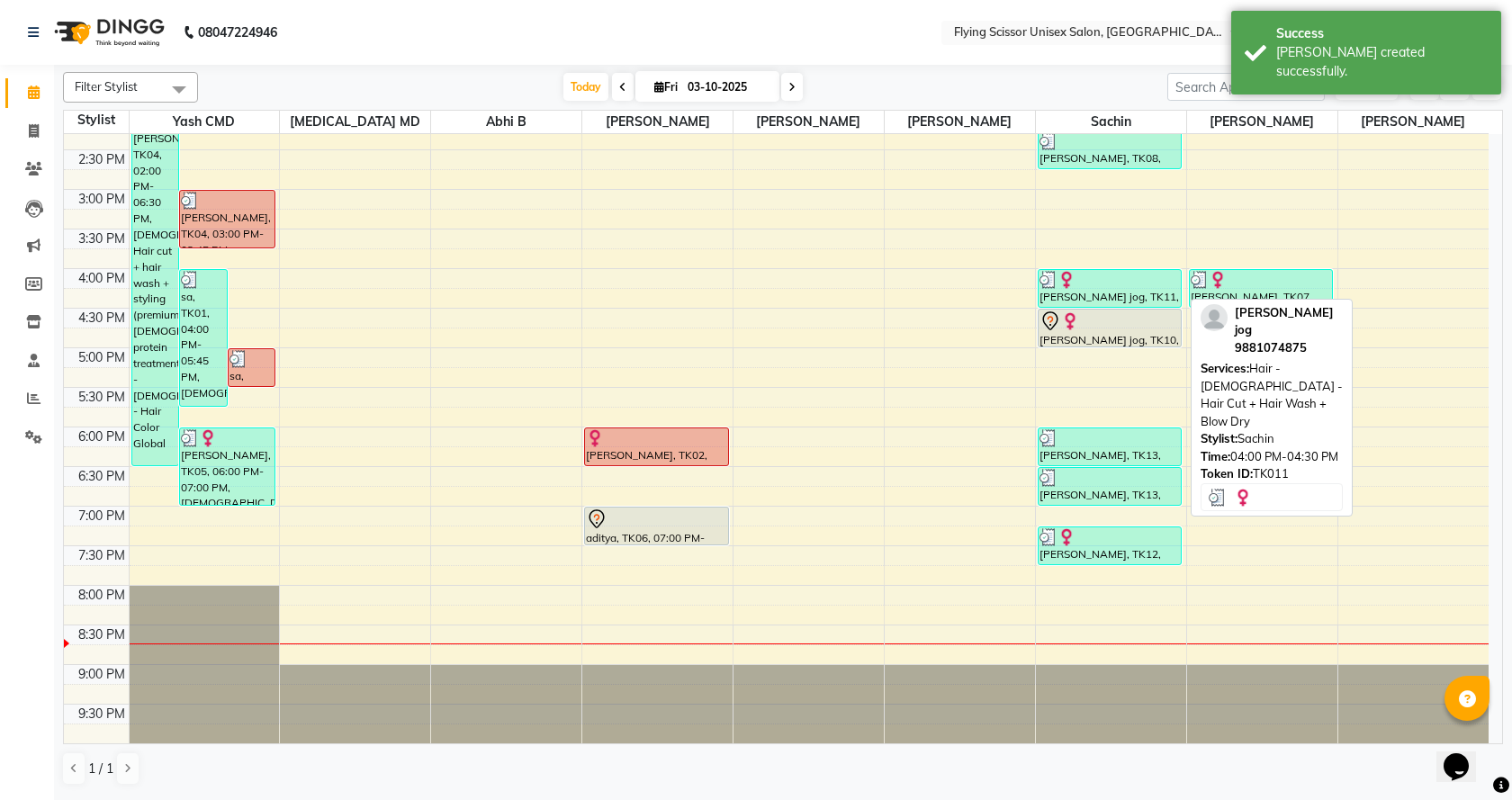
click at [1124, 284] on div at bounding box center [1110, 280] width 142 height 18
select select "3"
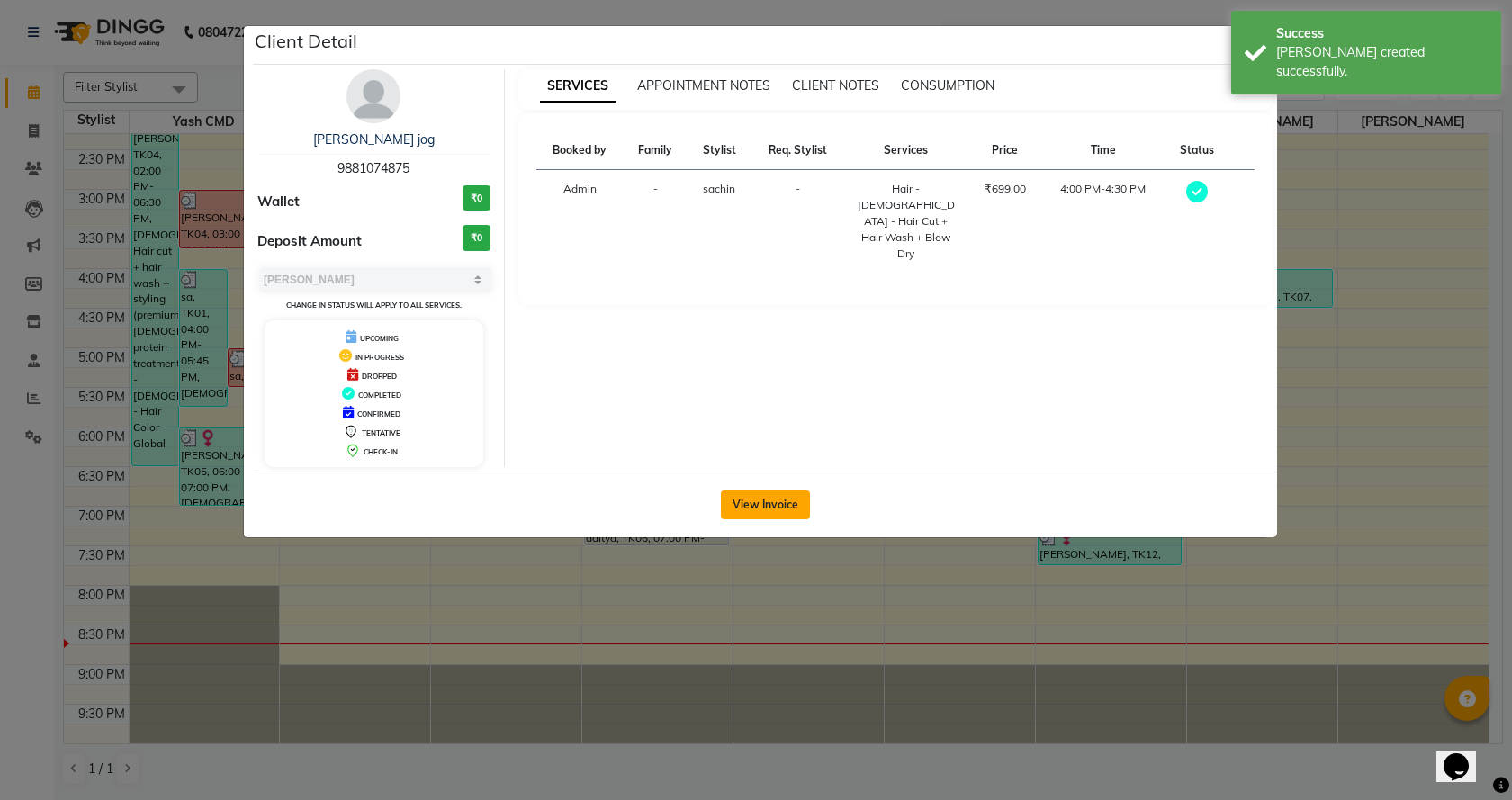
click at [735, 503] on button "View Invoice" at bounding box center [764, 504] width 89 height 29
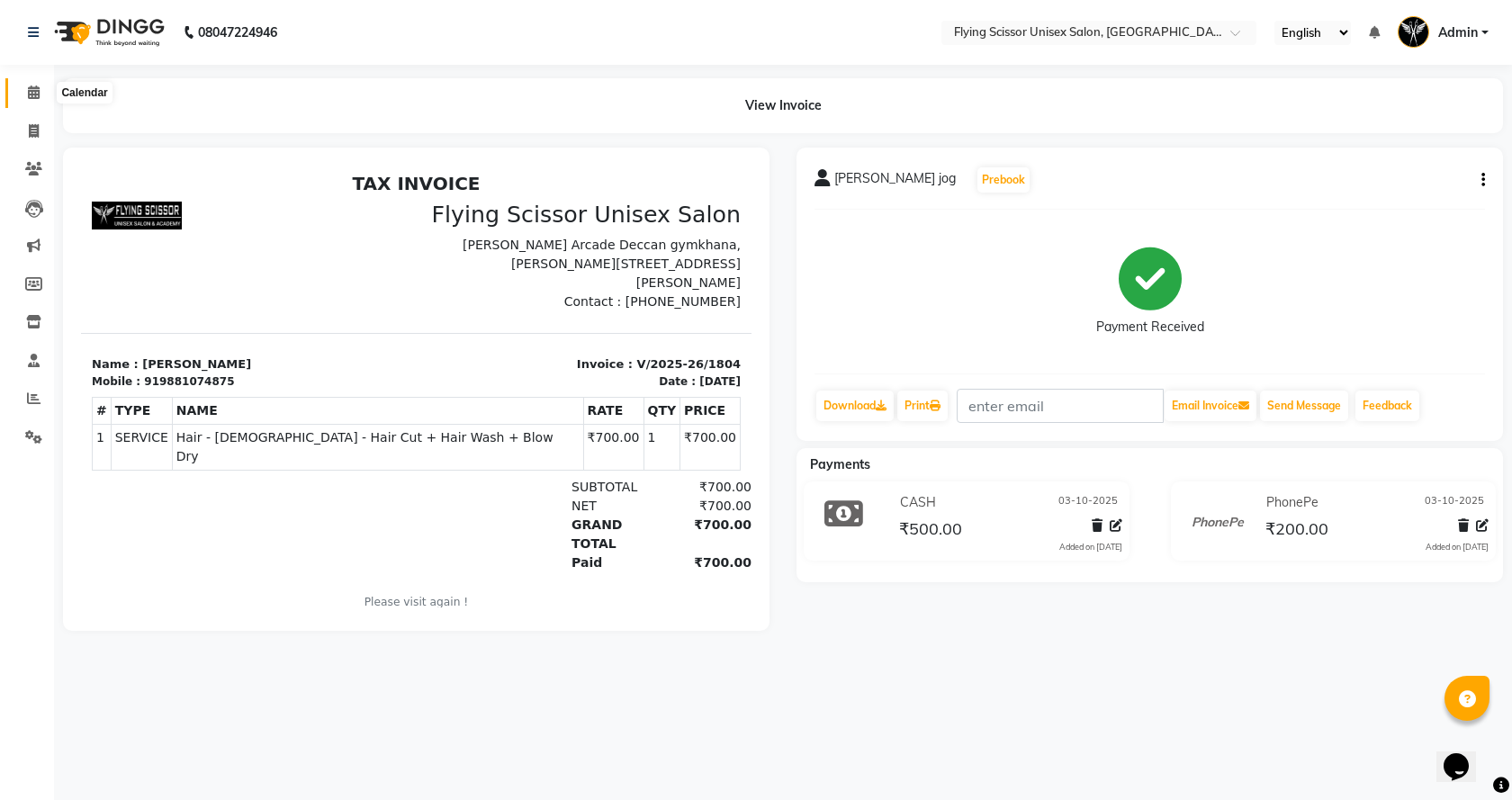
click at [28, 93] on icon at bounding box center [34, 93] width 12 height 14
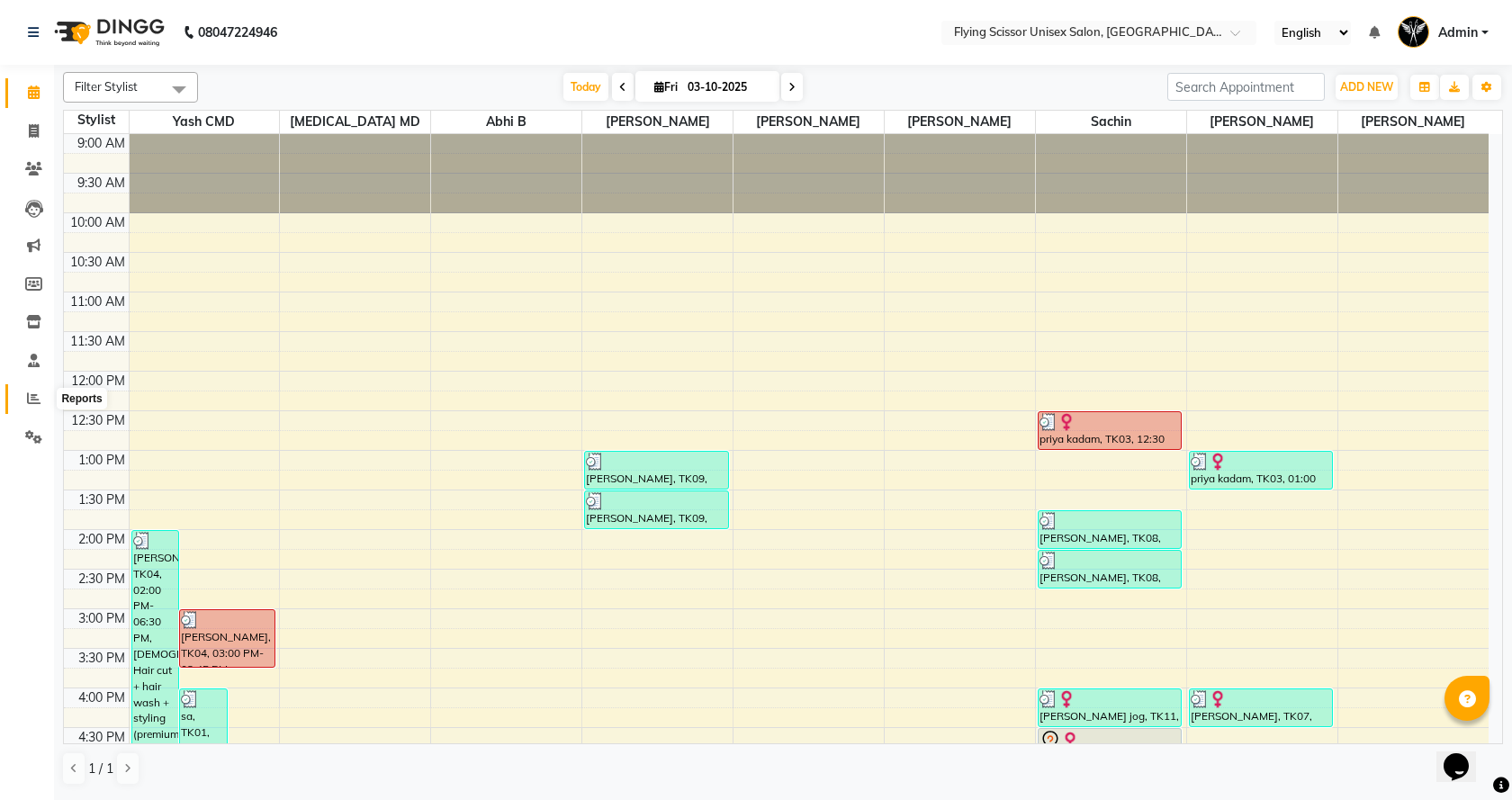
click at [33, 397] on icon at bounding box center [34, 399] width 14 height 14
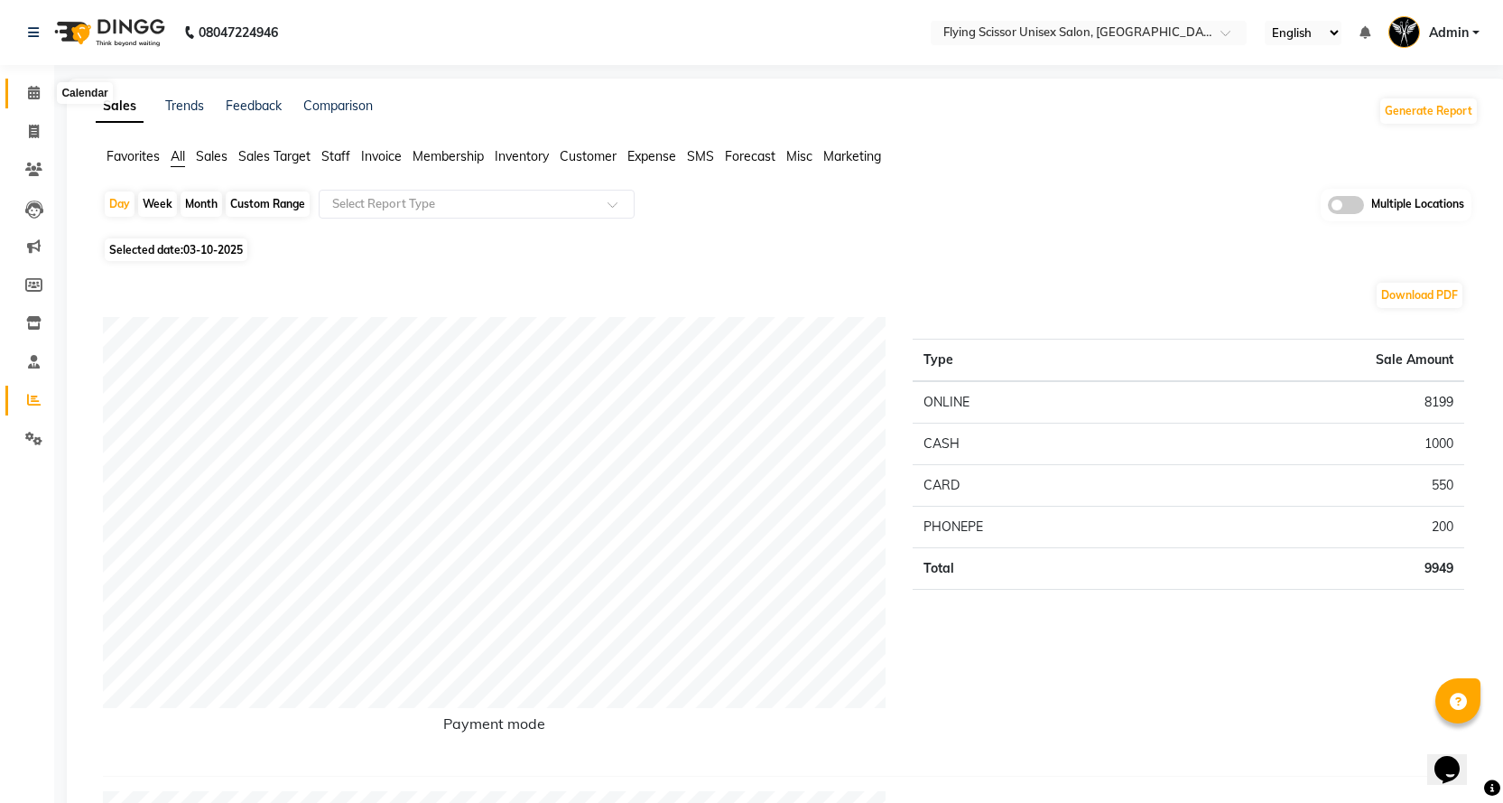
click at [37, 97] on icon at bounding box center [34, 93] width 12 height 14
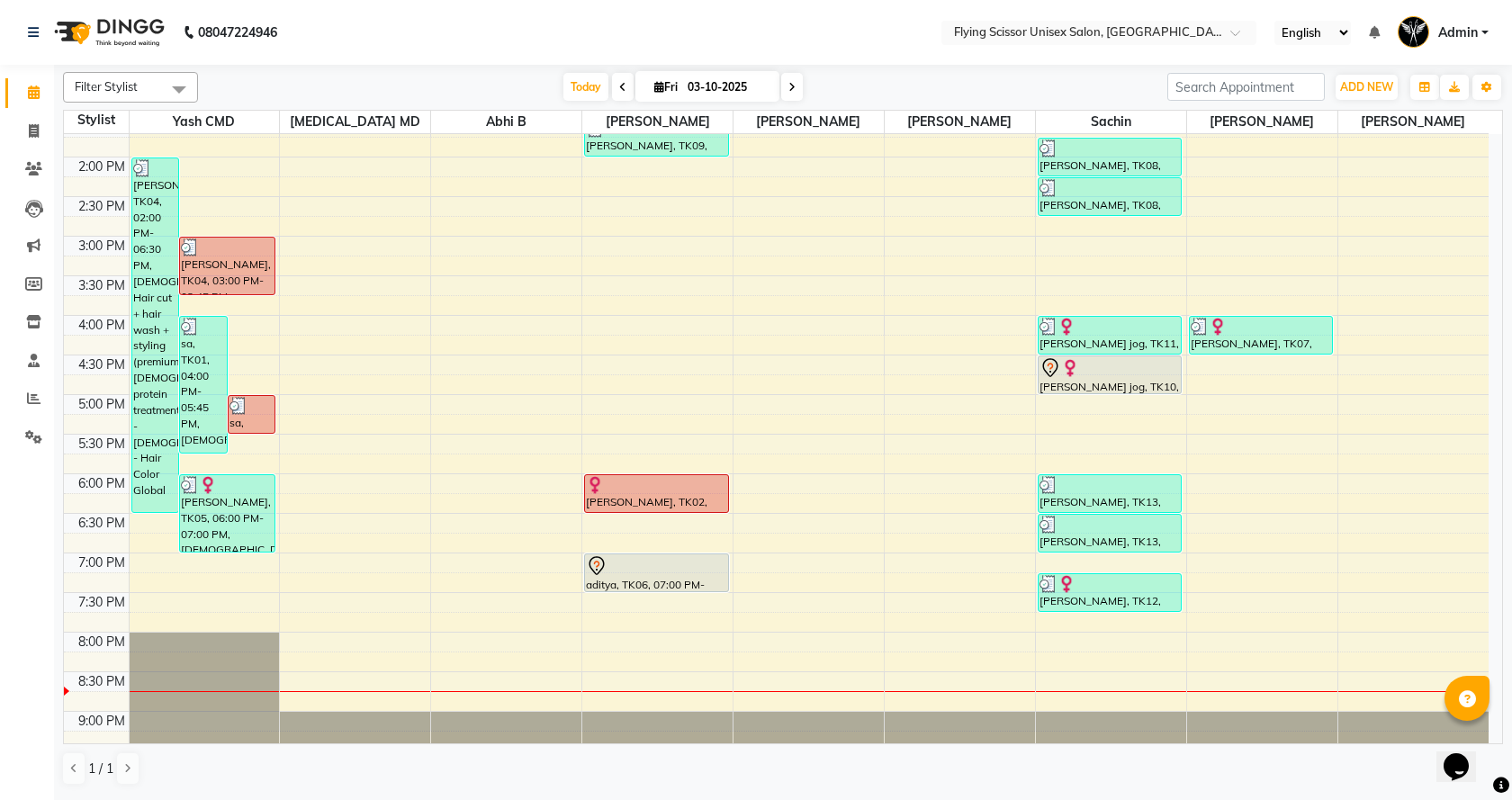
scroll to position [419, 0]
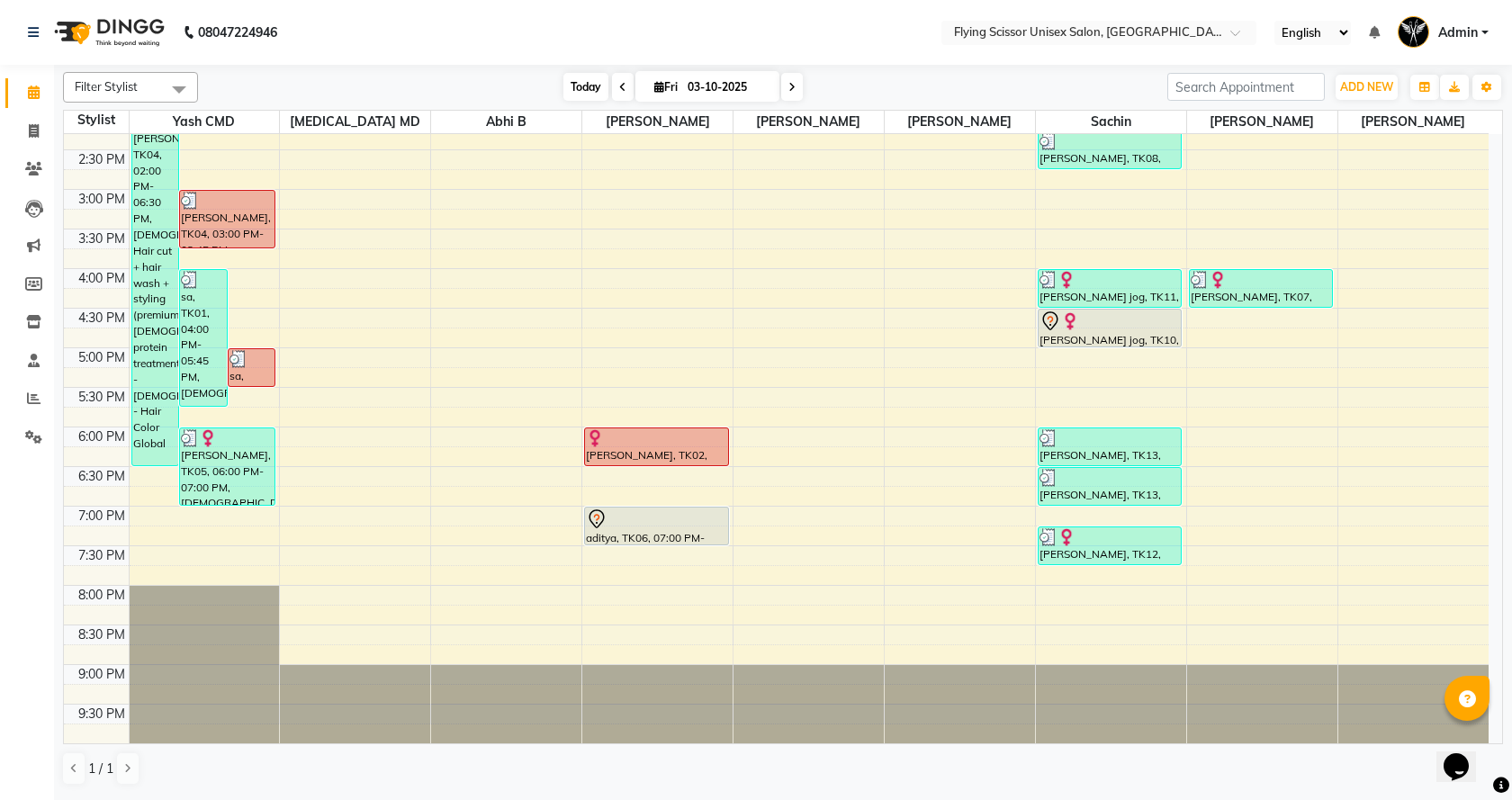
click at [565, 94] on span "Today" at bounding box center [585, 87] width 45 height 28
click at [797, 91] on span at bounding box center [792, 87] width 22 height 28
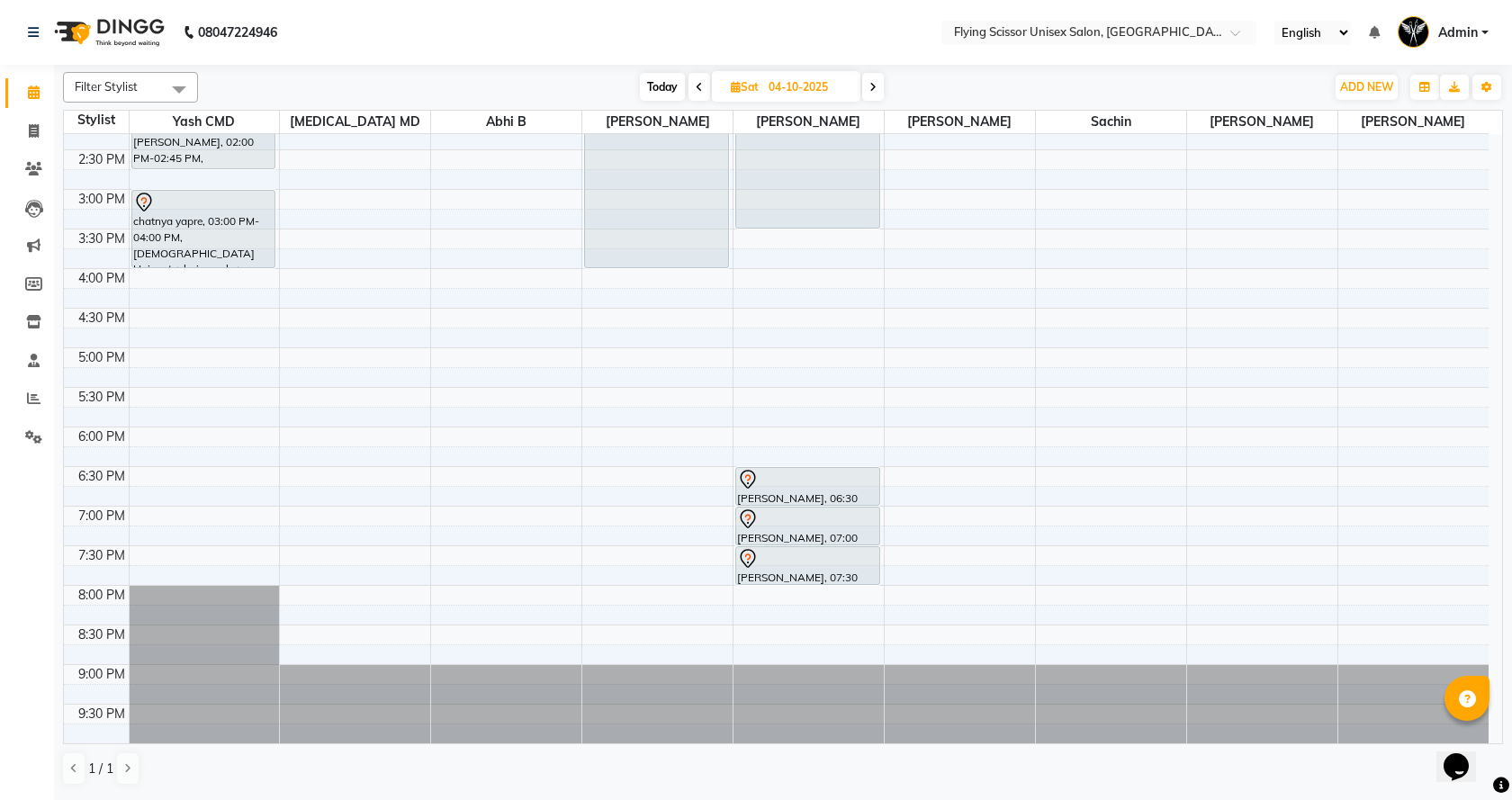
click at [879, 94] on span at bounding box center [873, 87] width 22 height 28
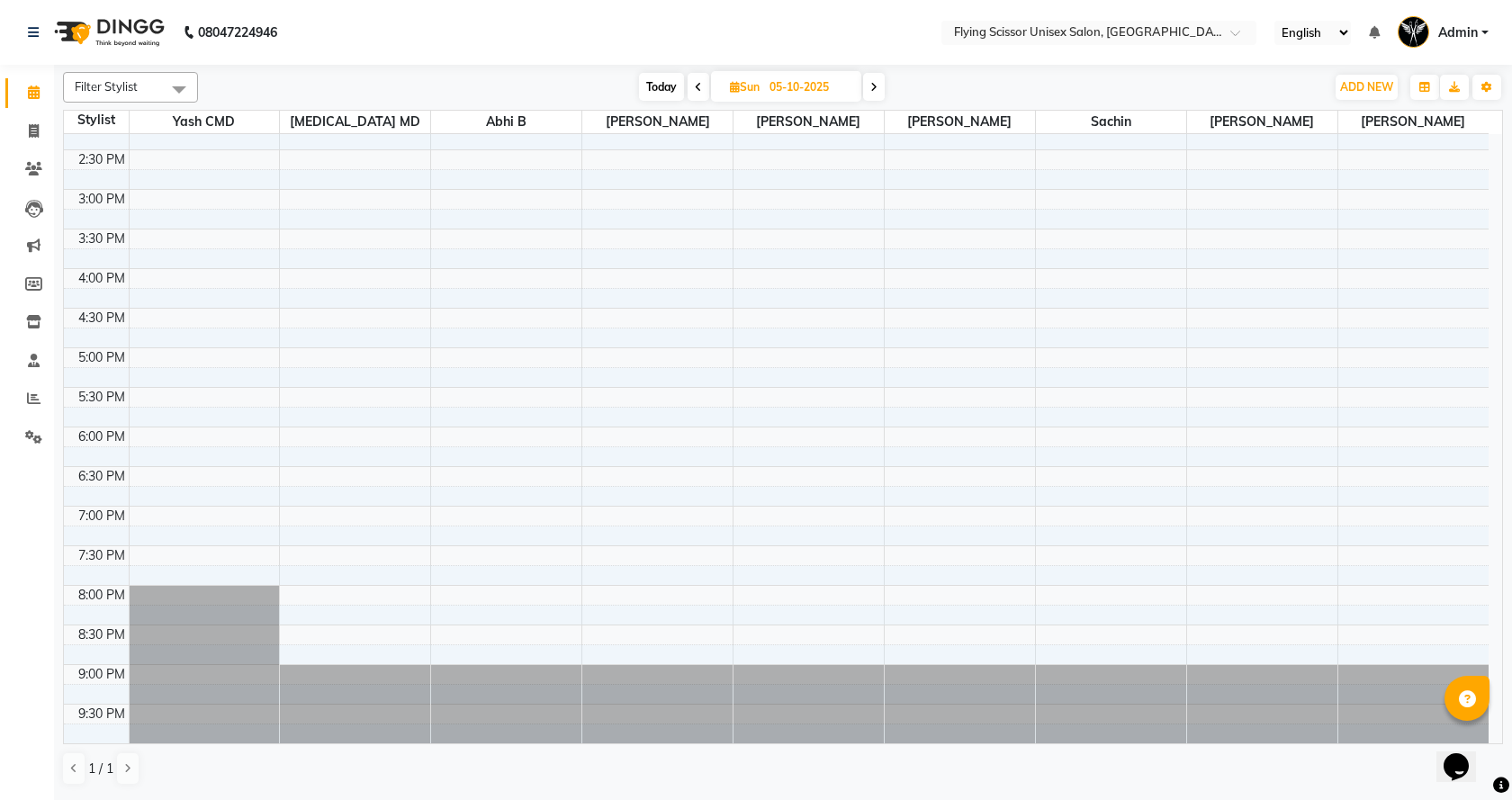
click at [874, 94] on span at bounding box center [874, 87] width 22 height 28
click at [871, 90] on span at bounding box center [875, 87] width 22 height 28
click at [871, 91] on icon at bounding box center [872, 87] width 7 height 11
click at [693, 88] on icon at bounding box center [696, 87] width 7 height 11
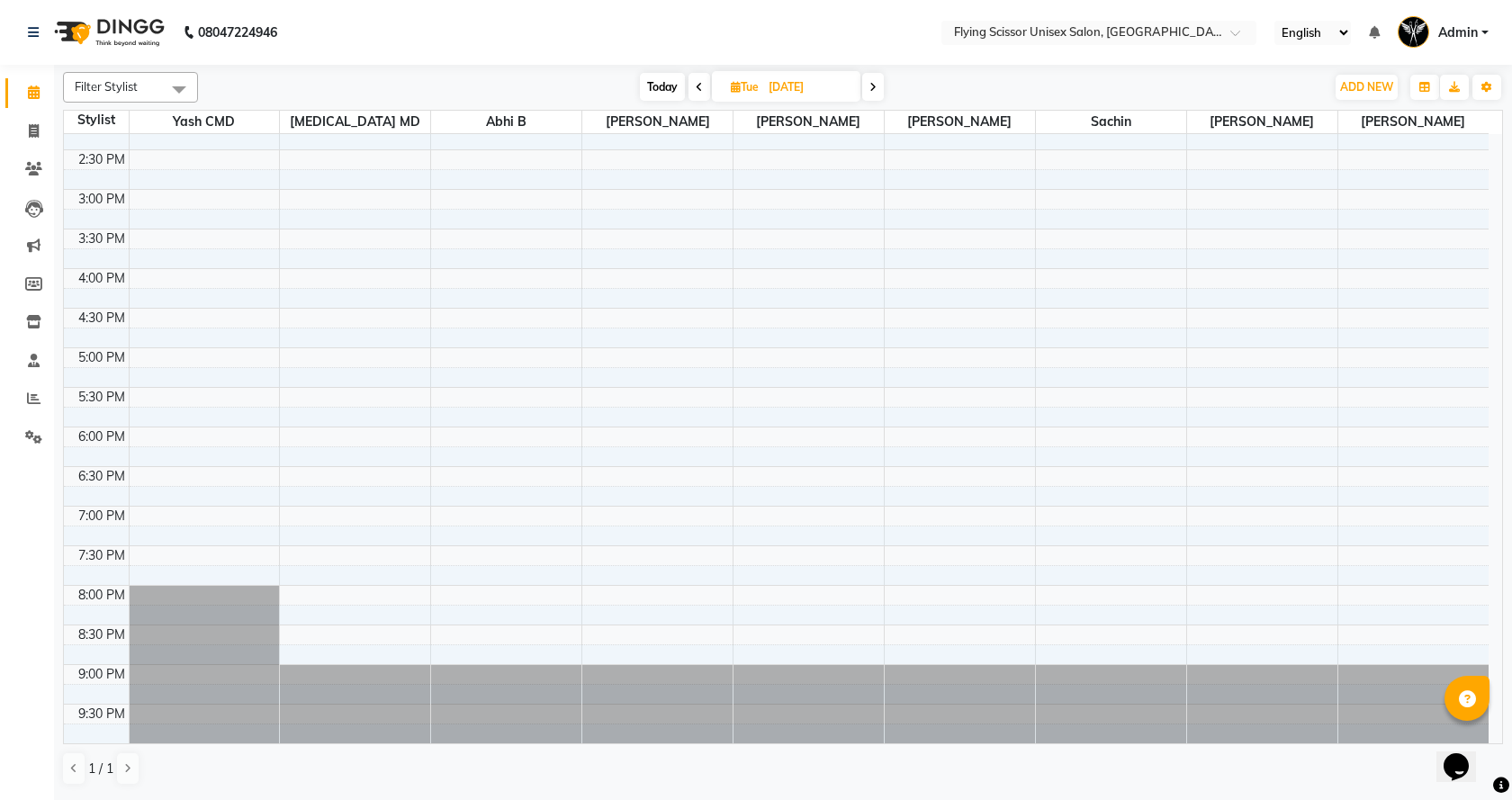
click at [870, 90] on icon at bounding box center [872, 87] width 7 height 11
click at [693, 88] on icon at bounding box center [696, 87] width 7 height 11
click at [668, 87] on span "Today" at bounding box center [662, 87] width 45 height 28
type input "03-10-2025"
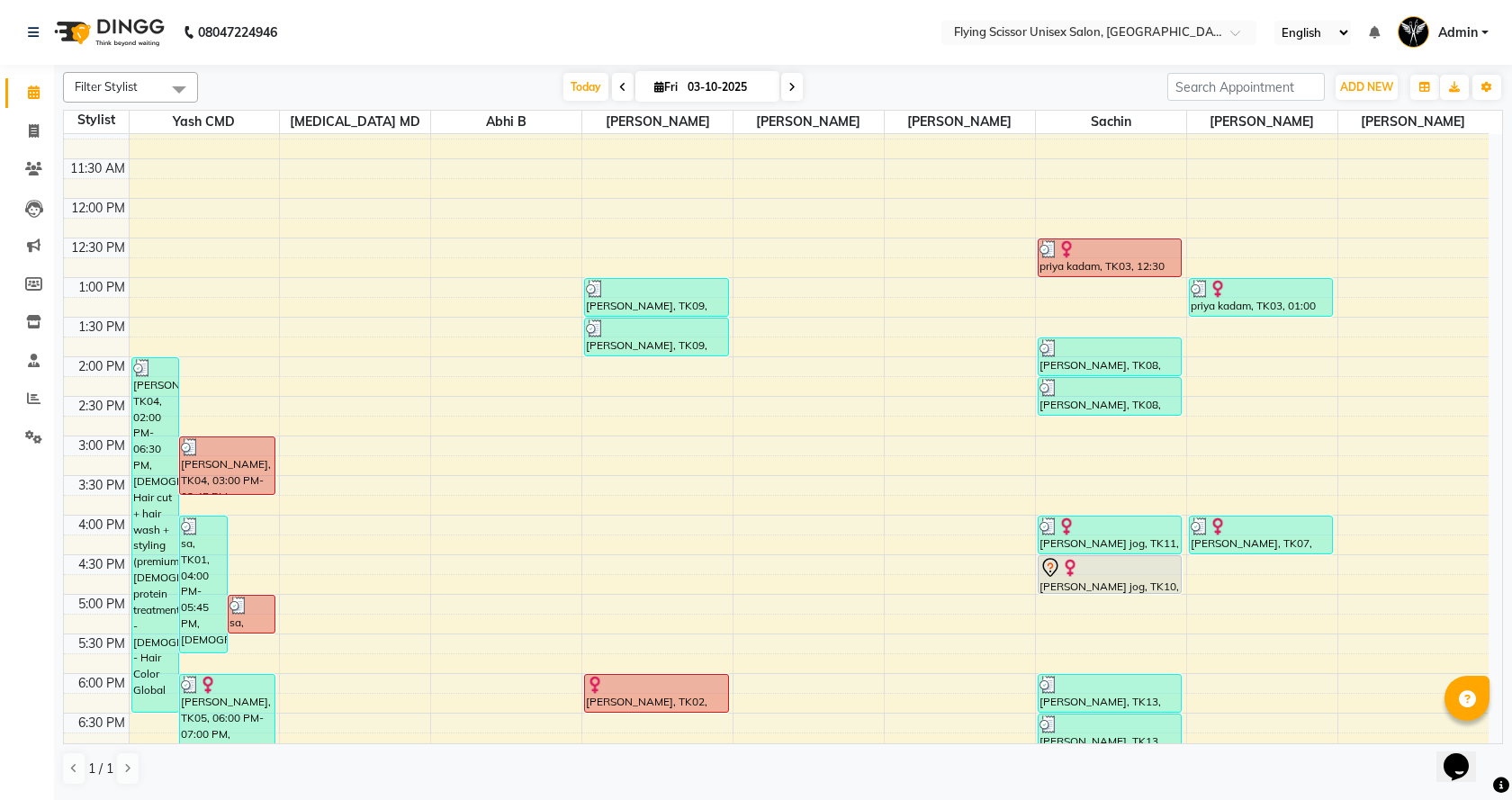
scroll to position [0, 0]
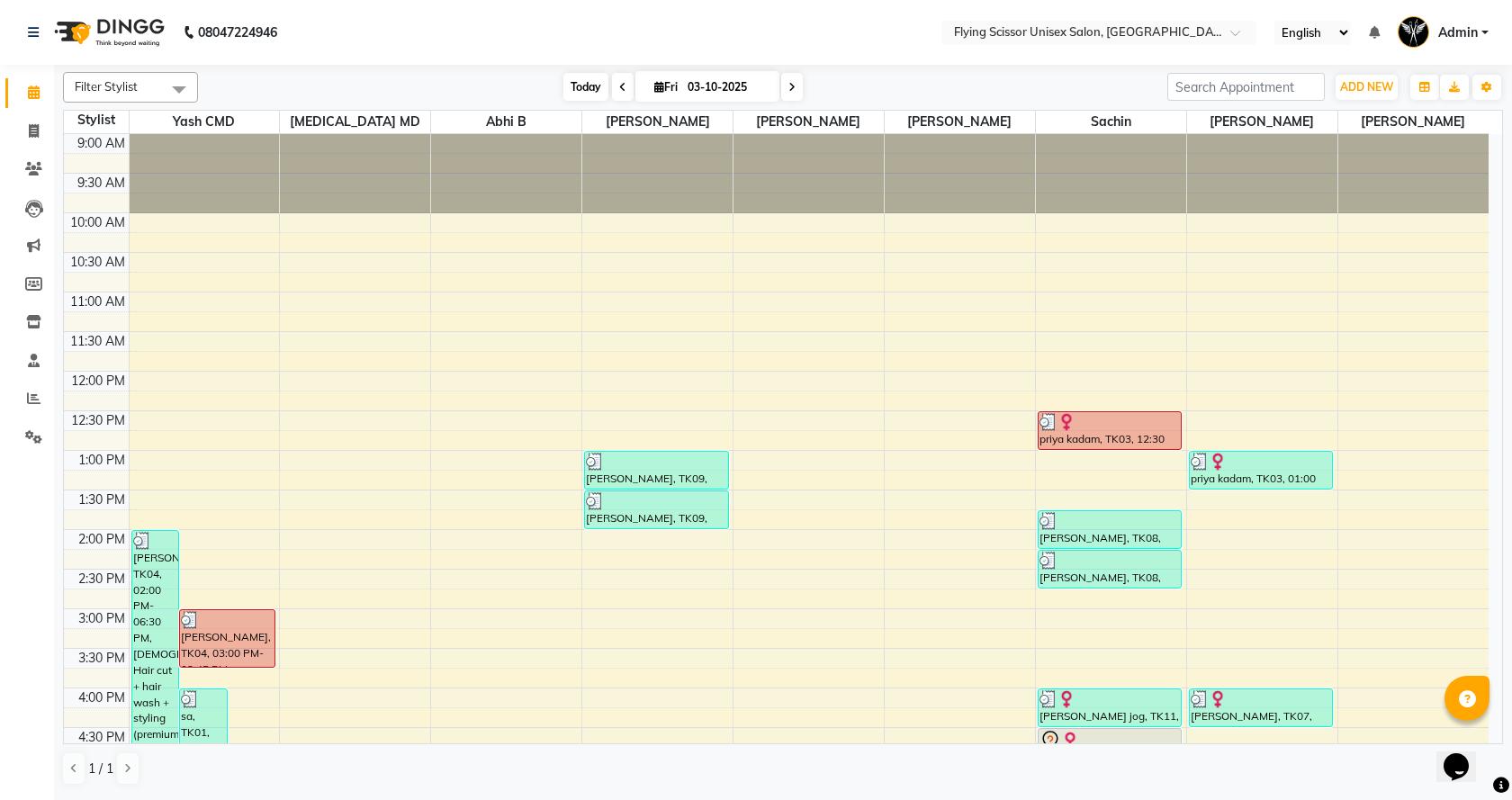
click at [592, 83] on span "Today" at bounding box center [585, 87] width 45 height 28
click at [570, 88] on span "Today" at bounding box center [585, 87] width 45 height 28
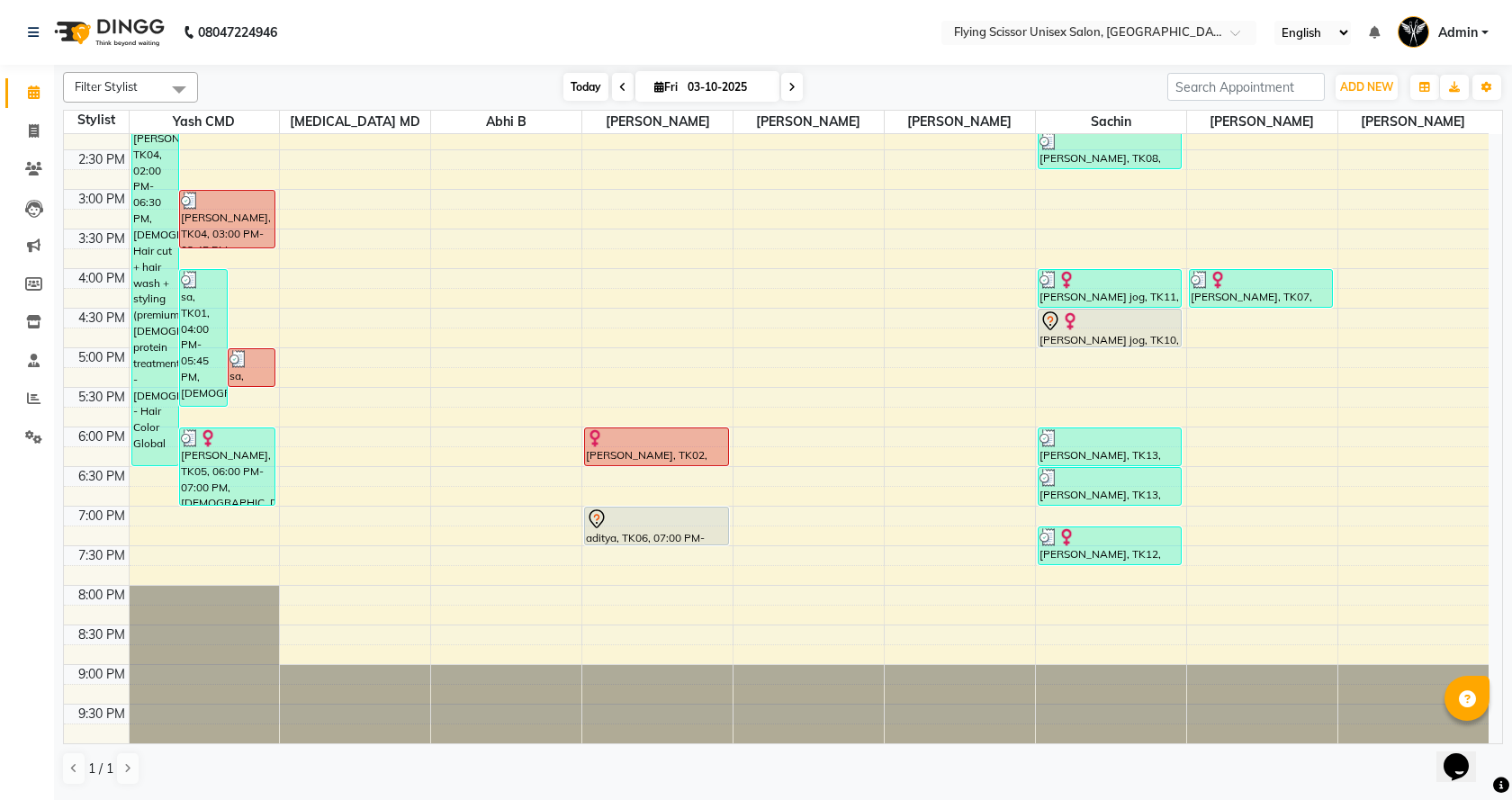
click at [591, 94] on span "Today" at bounding box center [585, 87] width 45 height 28
click at [588, 89] on span "Today" at bounding box center [585, 87] width 45 height 28
click at [571, 86] on span "Today" at bounding box center [585, 87] width 45 height 28
click at [38, 97] on icon at bounding box center [34, 93] width 12 height 14
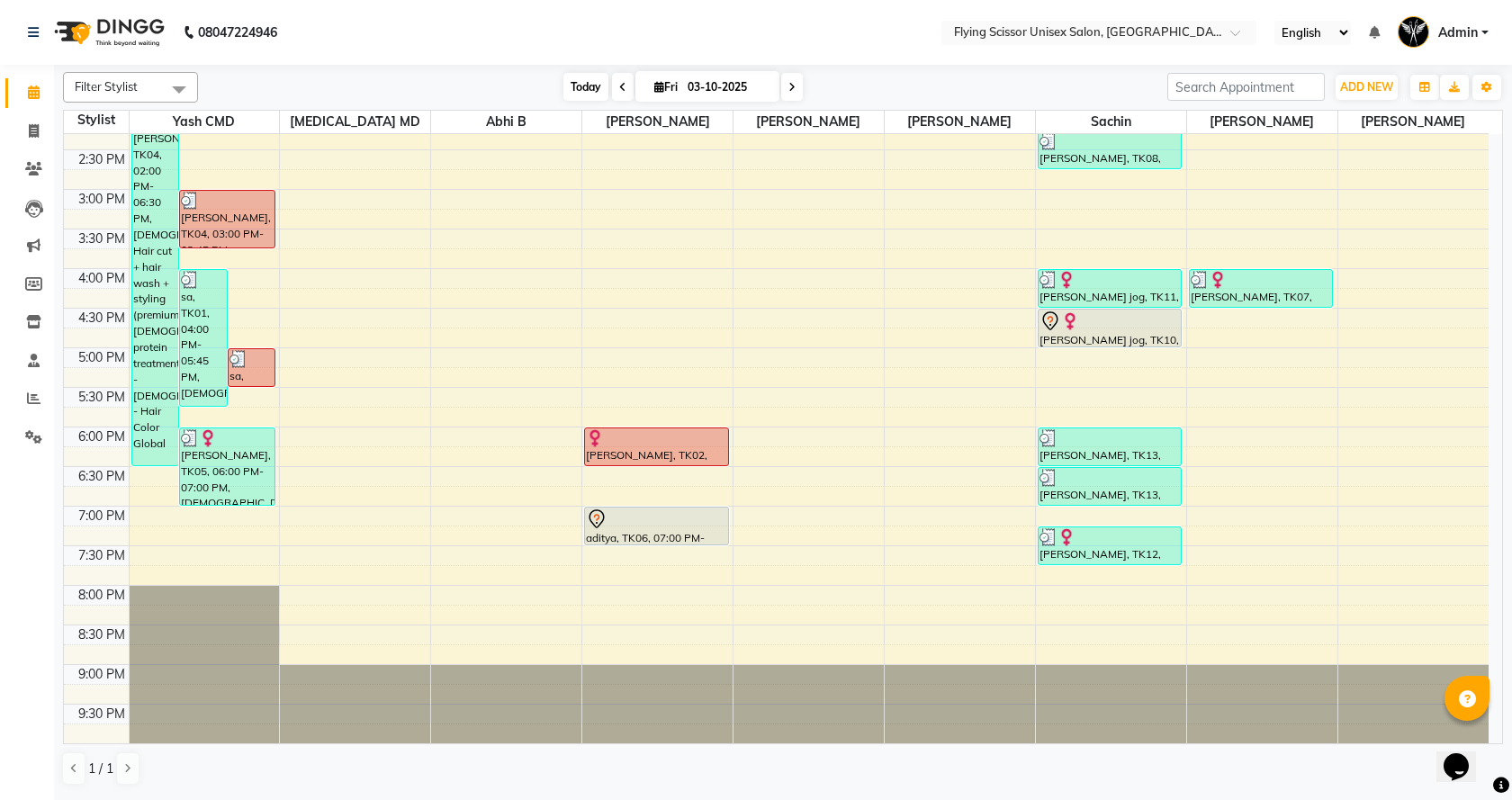
click at [586, 79] on span "Today" at bounding box center [585, 87] width 45 height 28
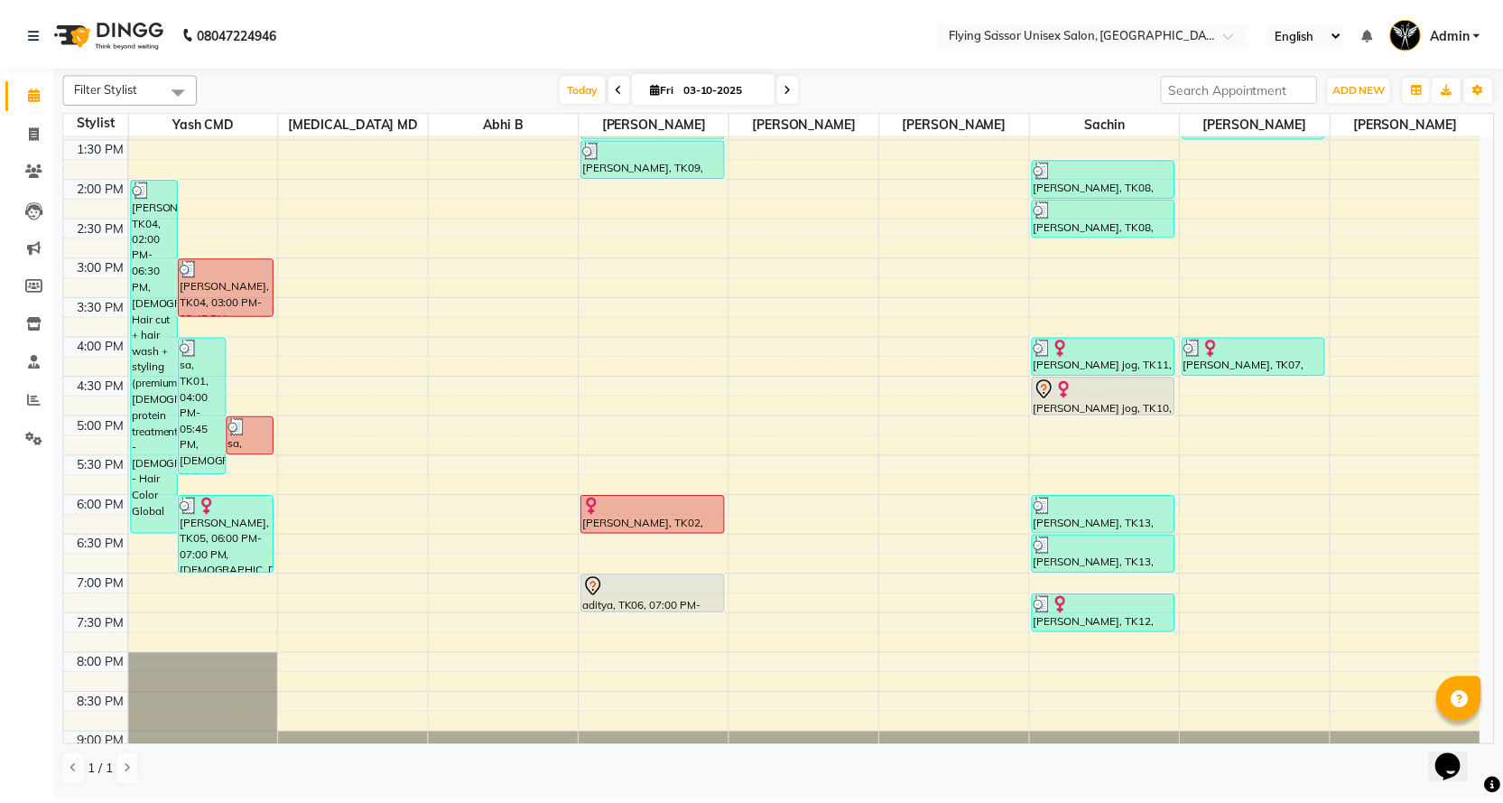
scroll to position [240, 0]
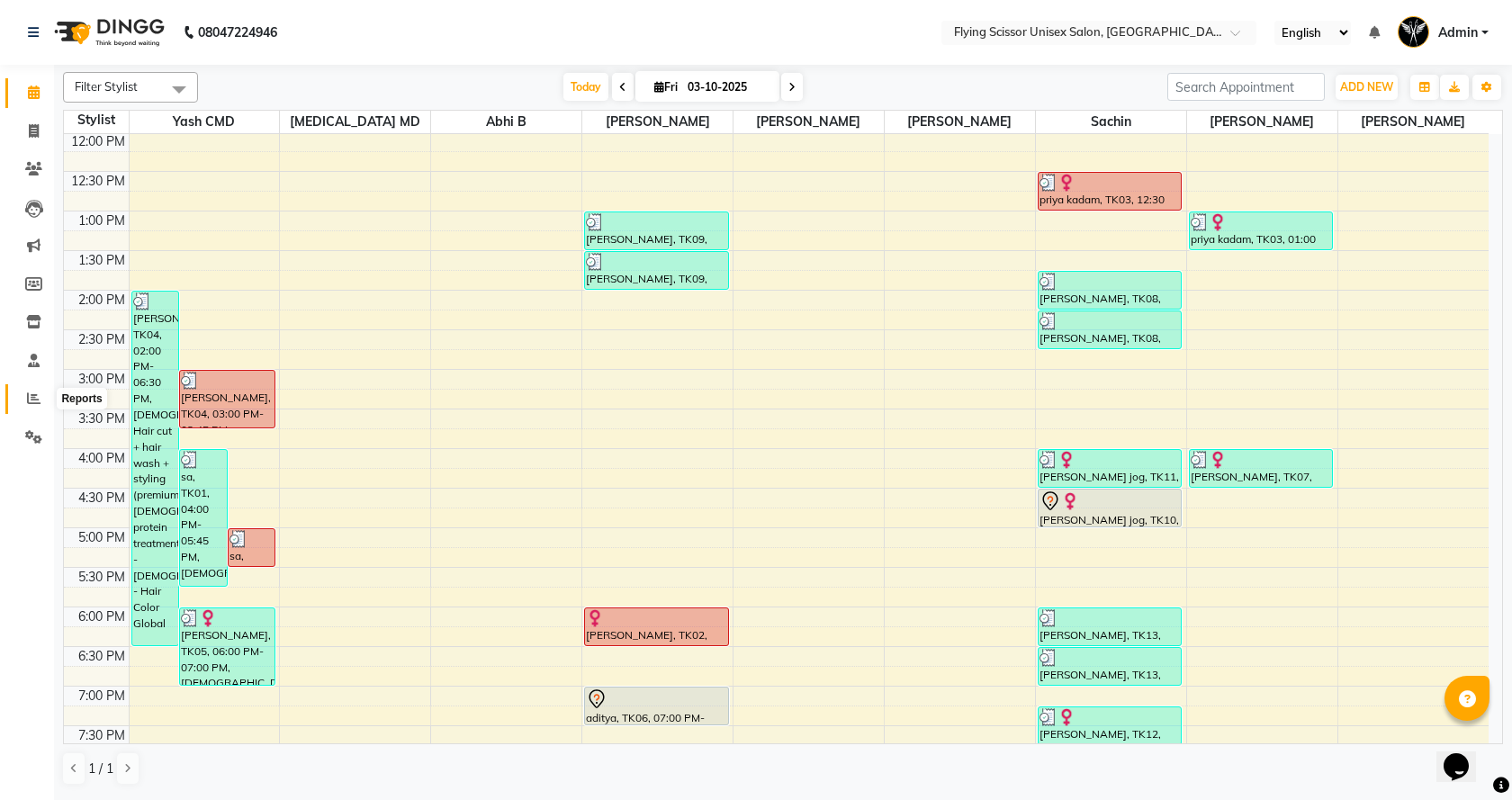
click at [35, 396] on icon at bounding box center [34, 399] width 14 height 14
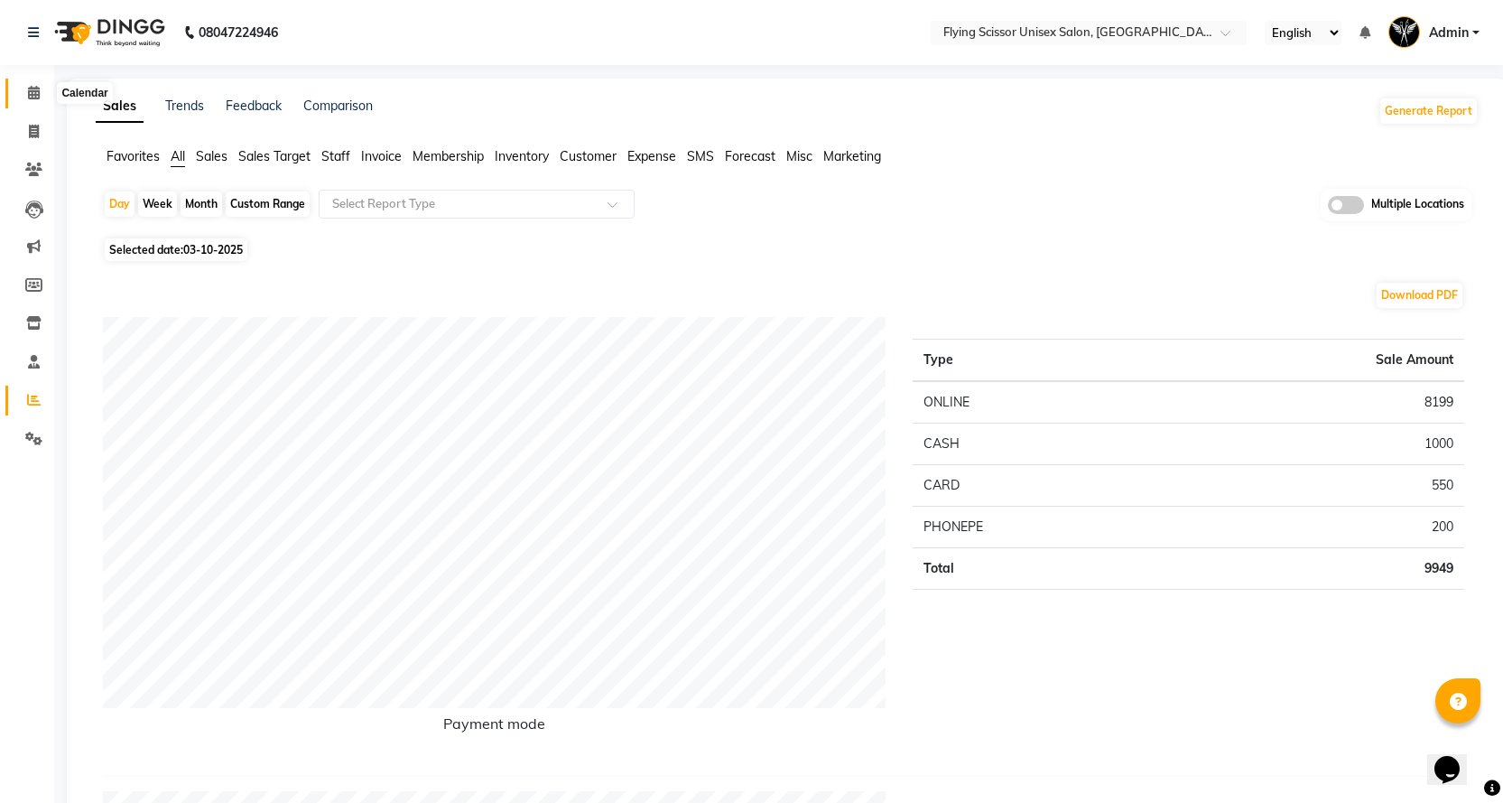
click at [31, 92] on icon at bounding box center [34, 93] width 12 height 14
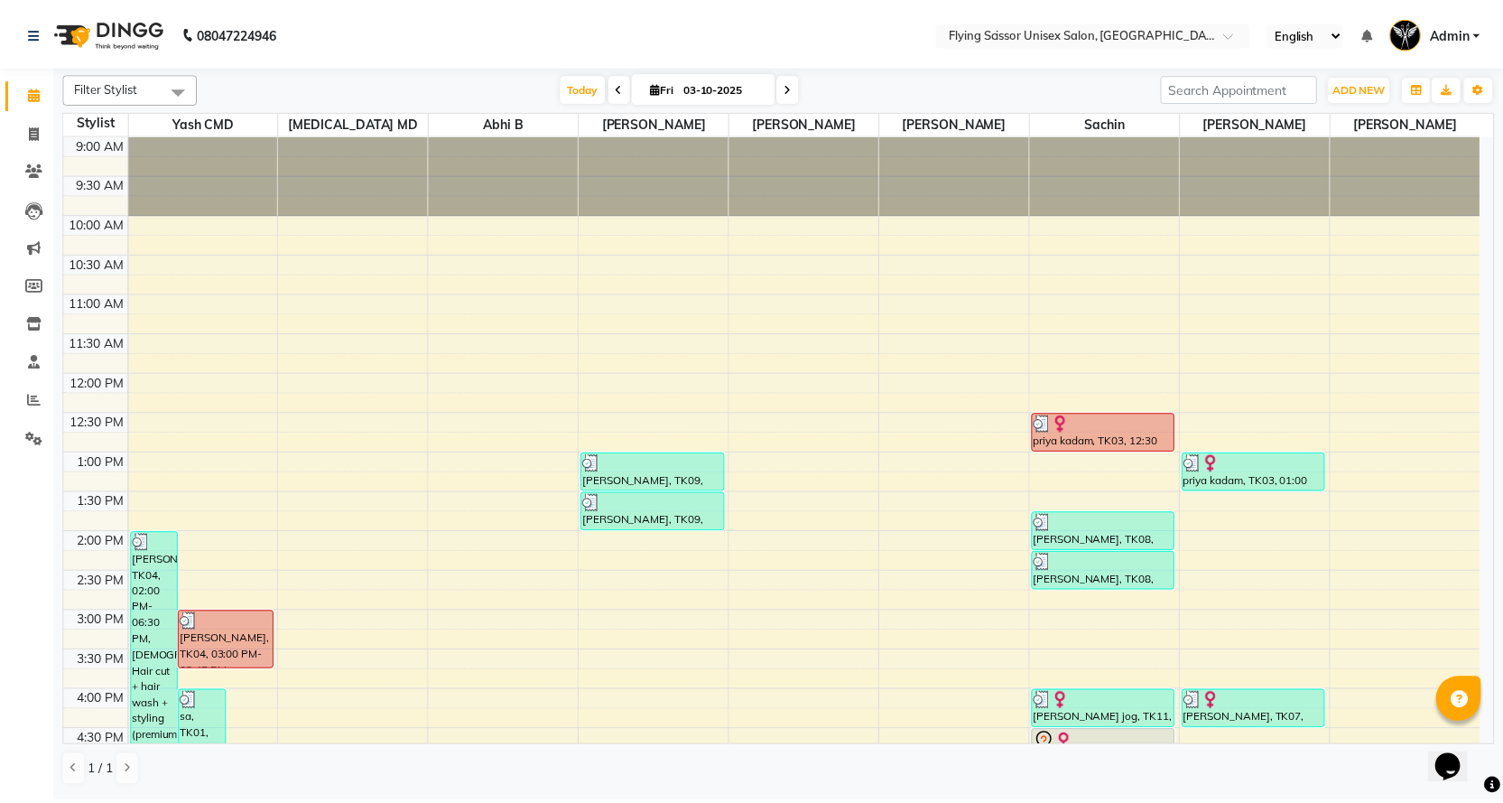
scroll to position [421, 0]
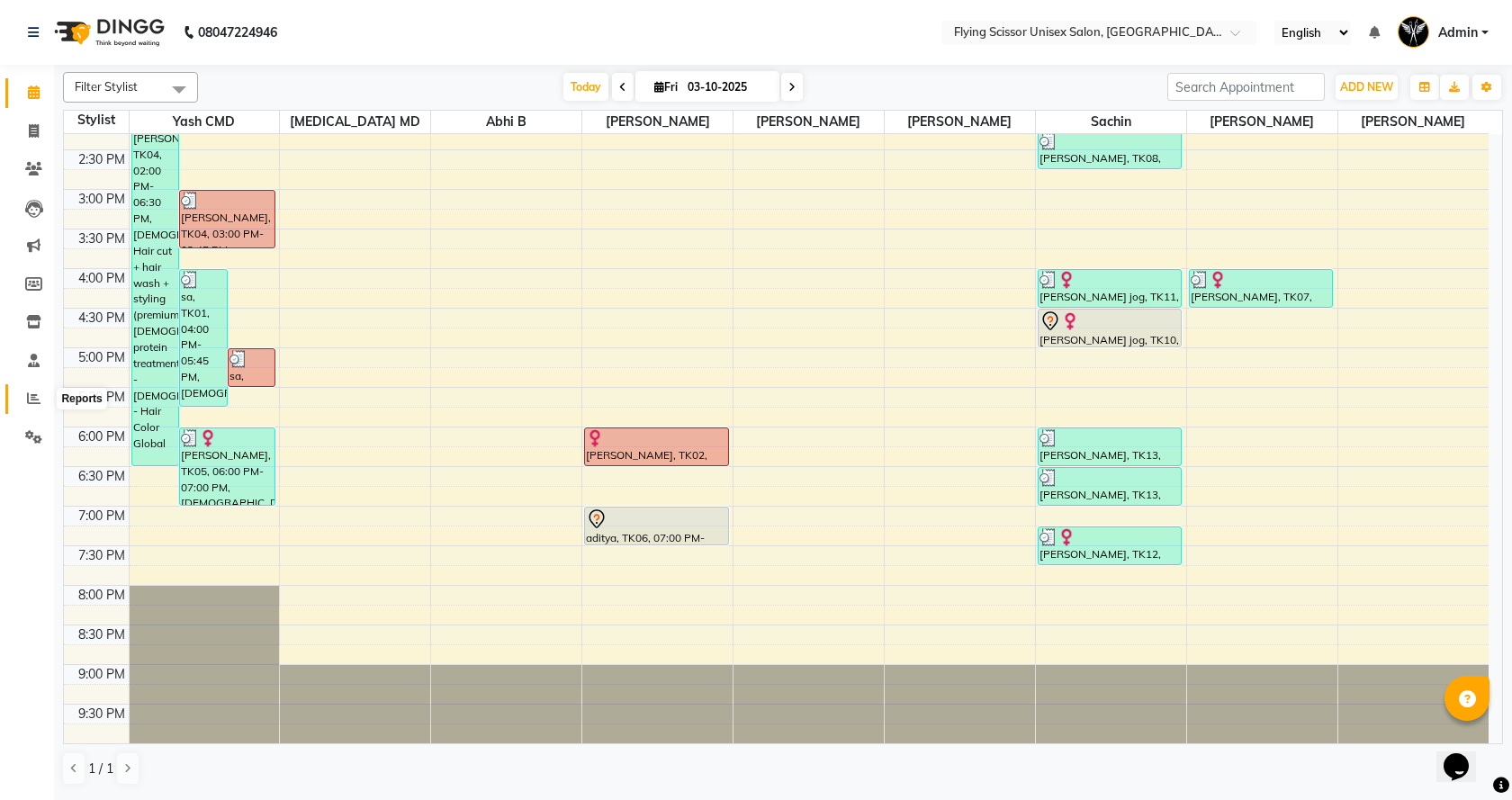
click at [40, 394] on icon at bounding box center [34, 399] width 14 height 14
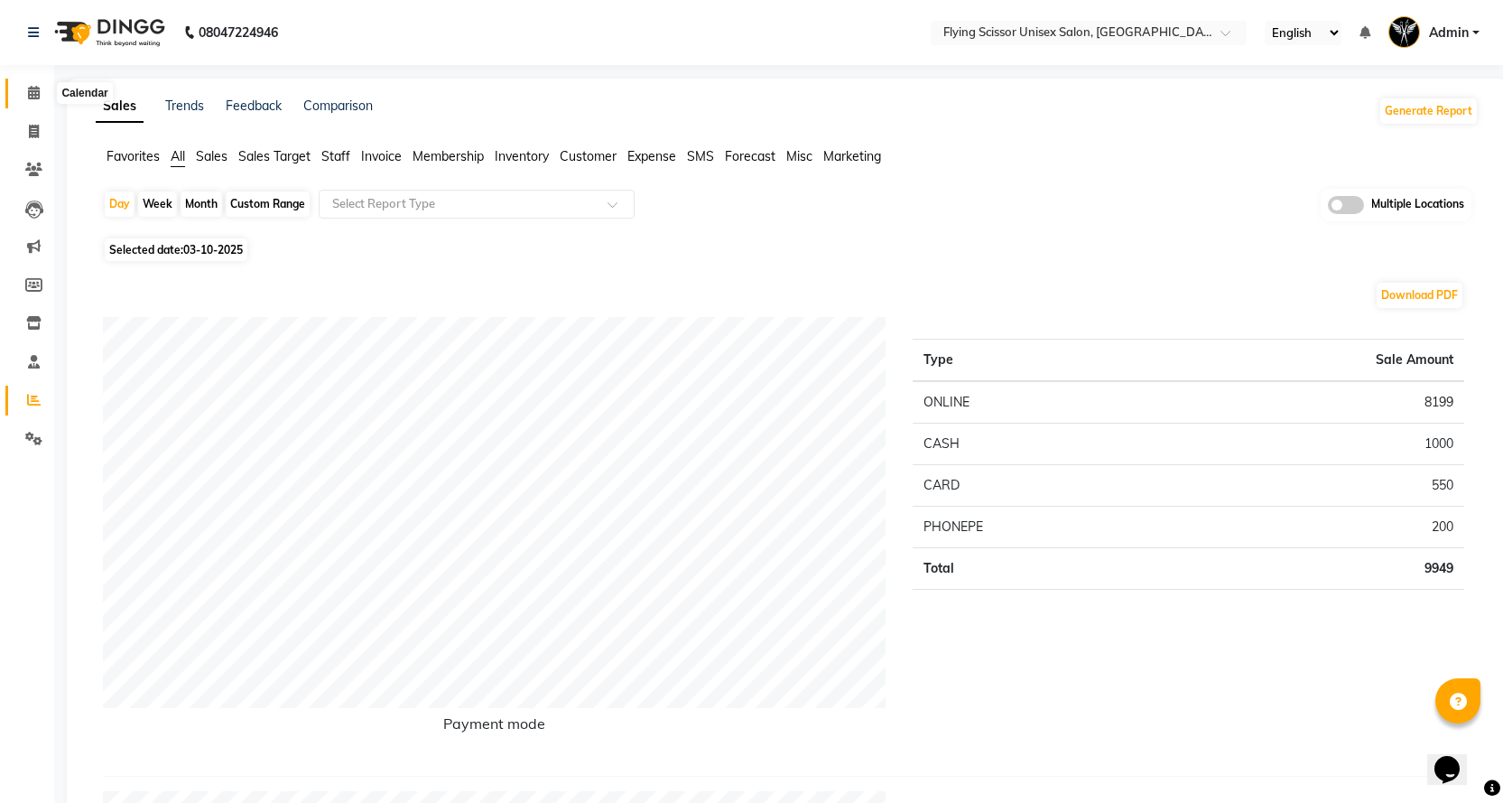
click at [28, 91] on icon at bounding box center [34, 93] width 12 height 14
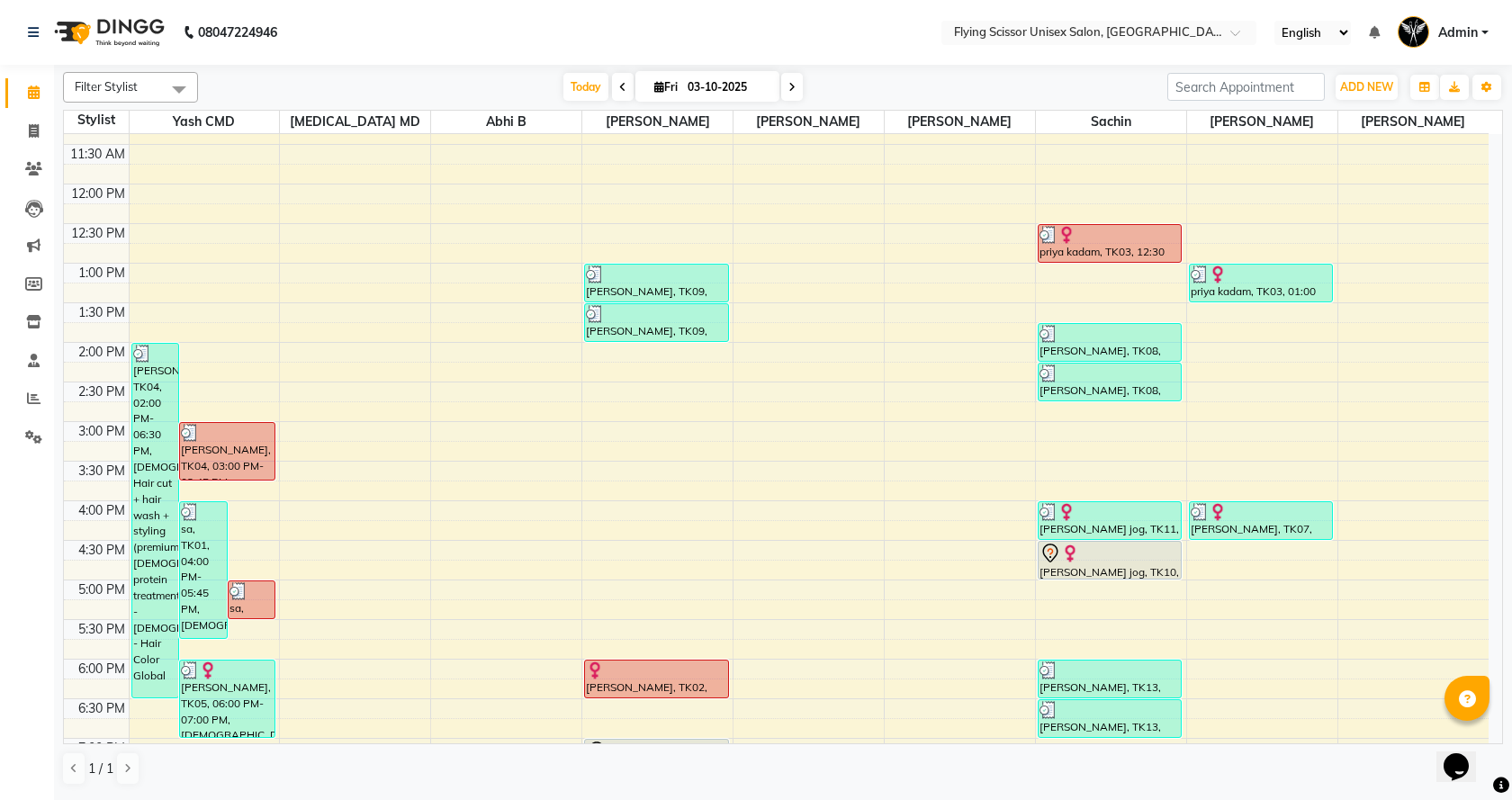
scroll to position [419, 0]
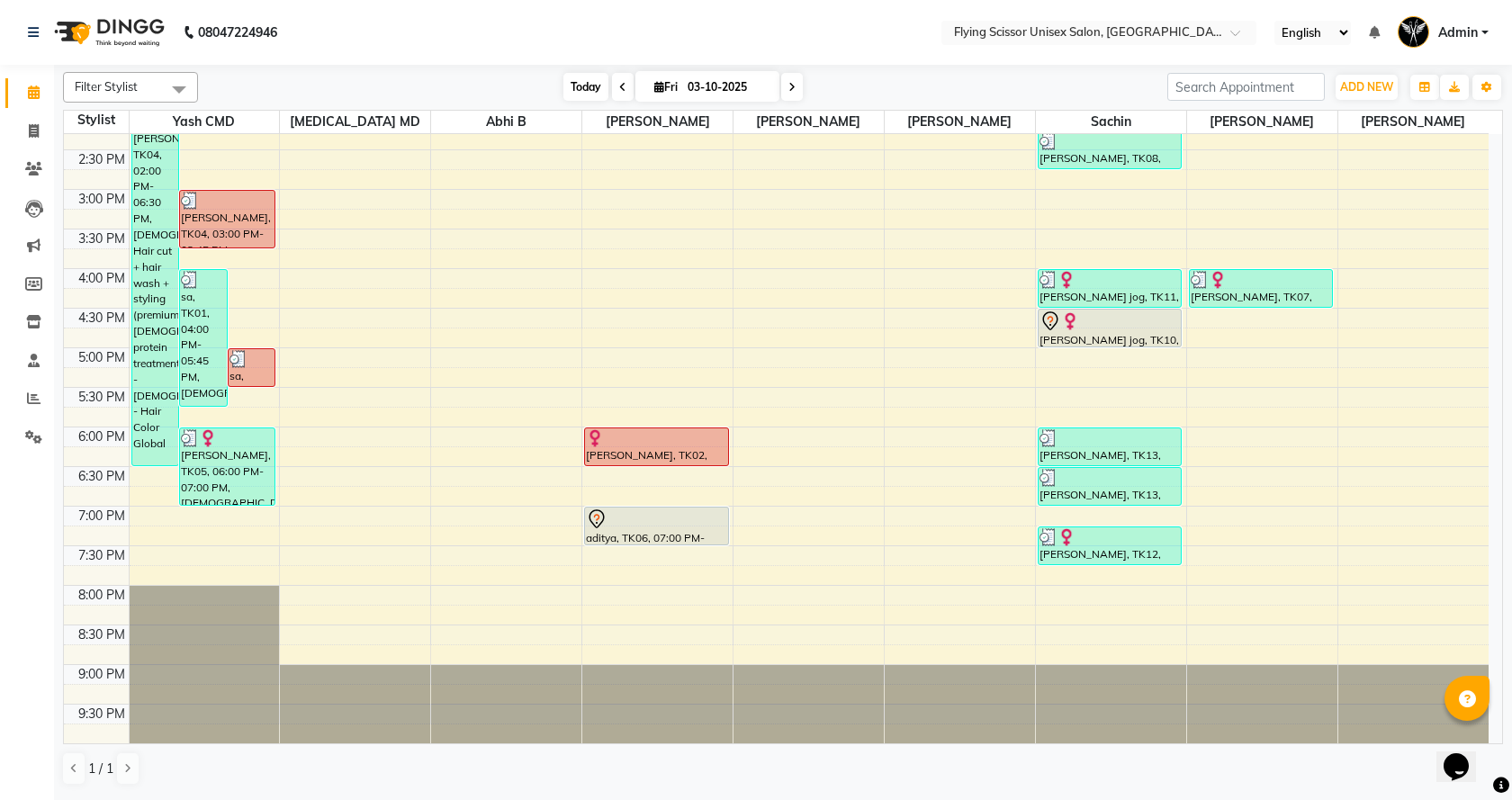
click at [591, 88] on span "Today" at bounding box center [585, 87] width 45 height 28
click at [577, 86] on span "Today" at bounding box center [585, 87] width 45 height 28
click at [613, 276] on div "9:00 AM 9:30 AM 10:00 AM 10:30 AM 11:00 AM 11:30 AM 12:00 PM 12:30 PM 1:00 PM 1…" at bounding box center [775, 229] width 1424 height 1028
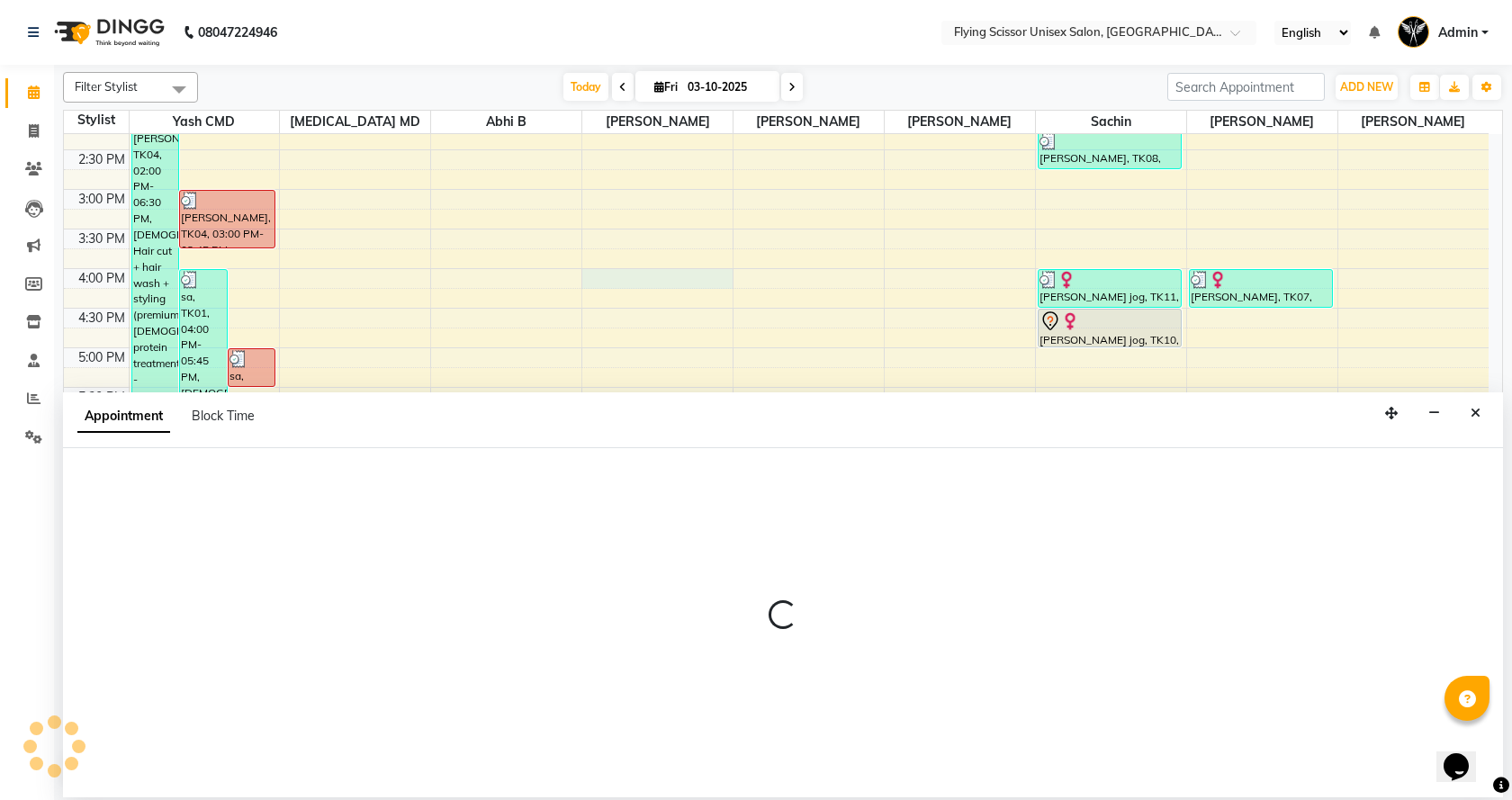
select select "15730"
select select "960"
select select "tentative"
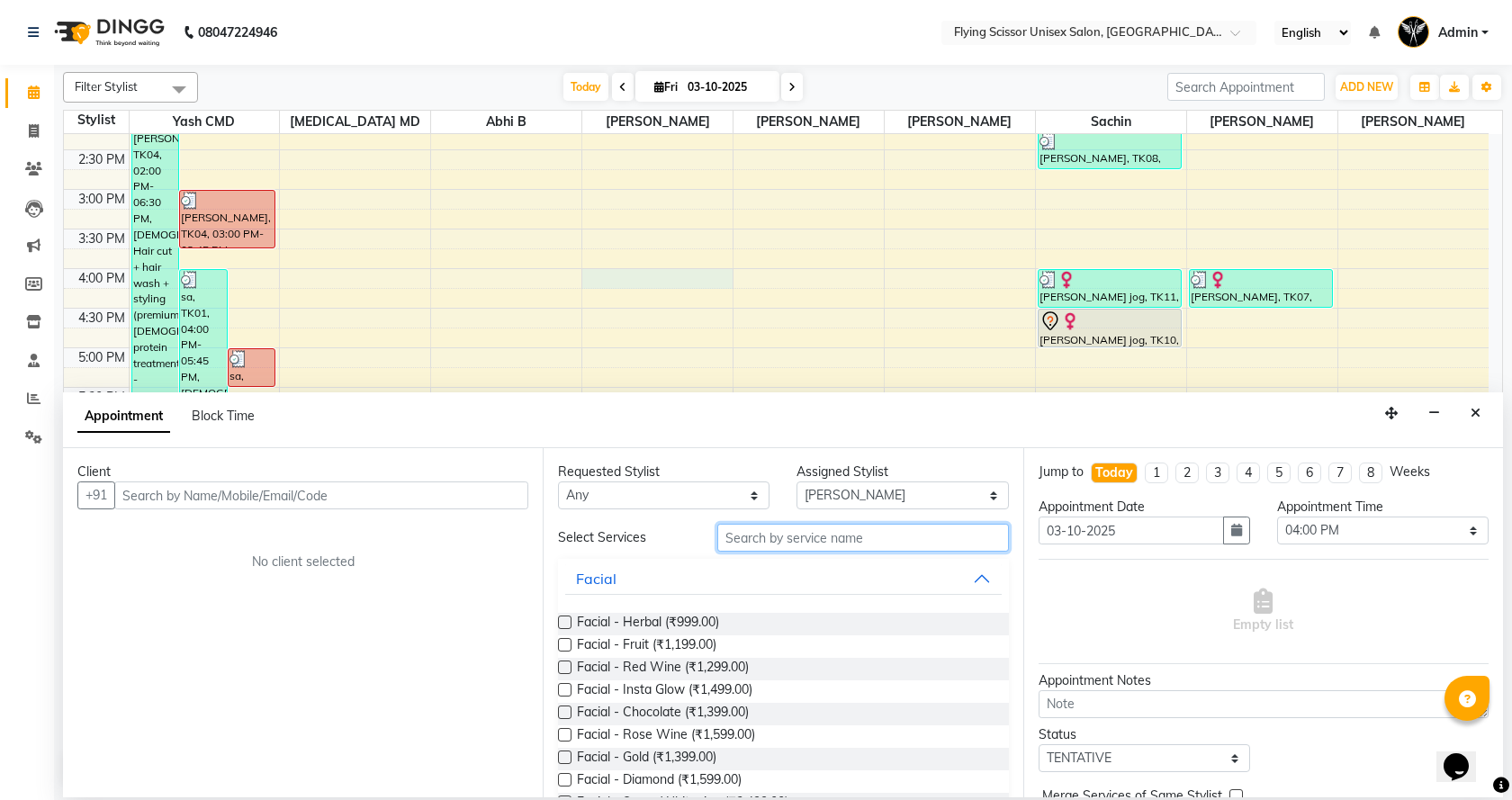
click at [739, 532] on input "text" at bounding box center [862, 537] width 291 height 28
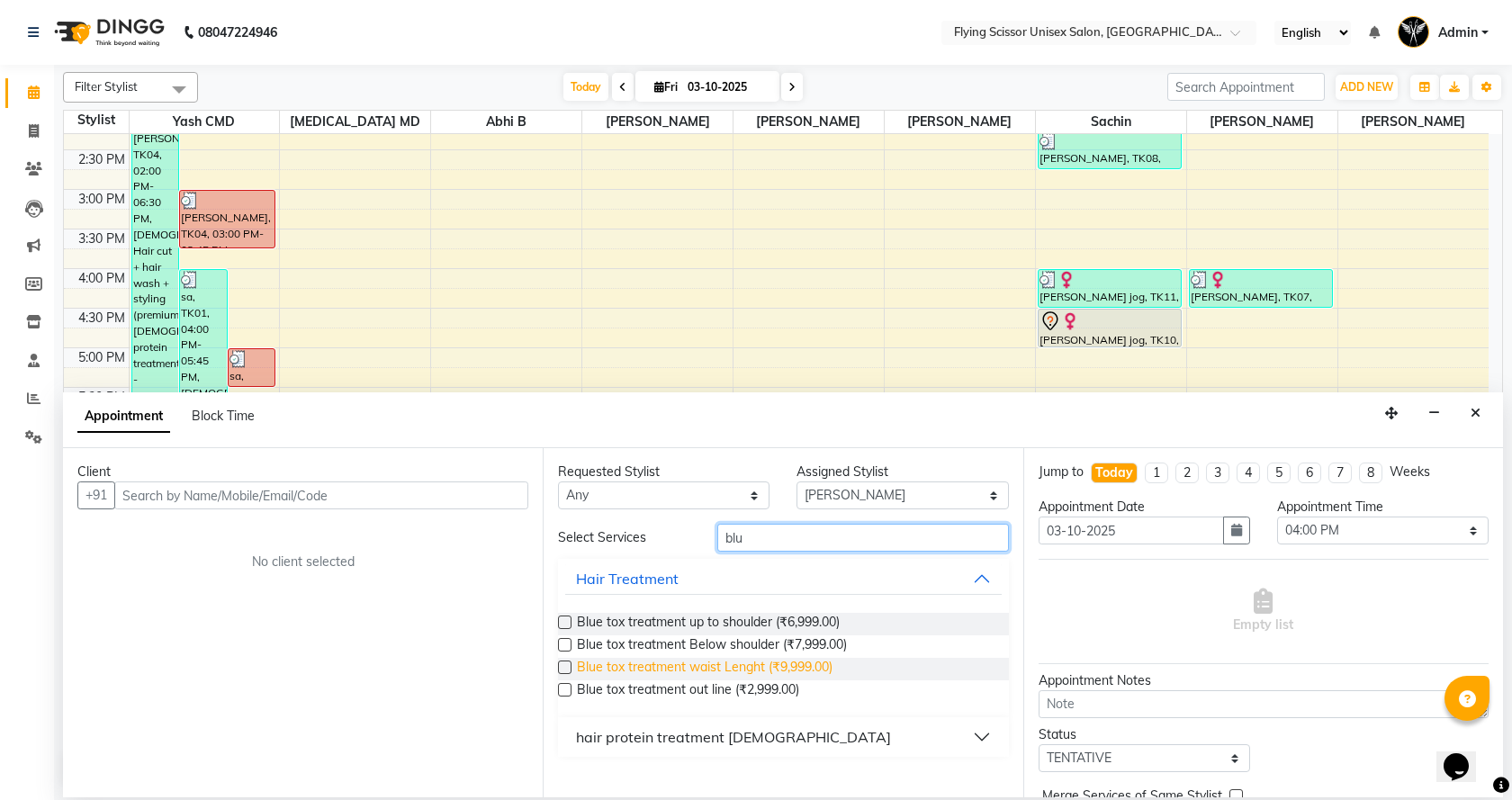
type input "blu"
click at [731, 672] on span "Blue tox treatment waist Lenght (₹9,999.00)" at bounding box center [705, 668] width 255 height 23
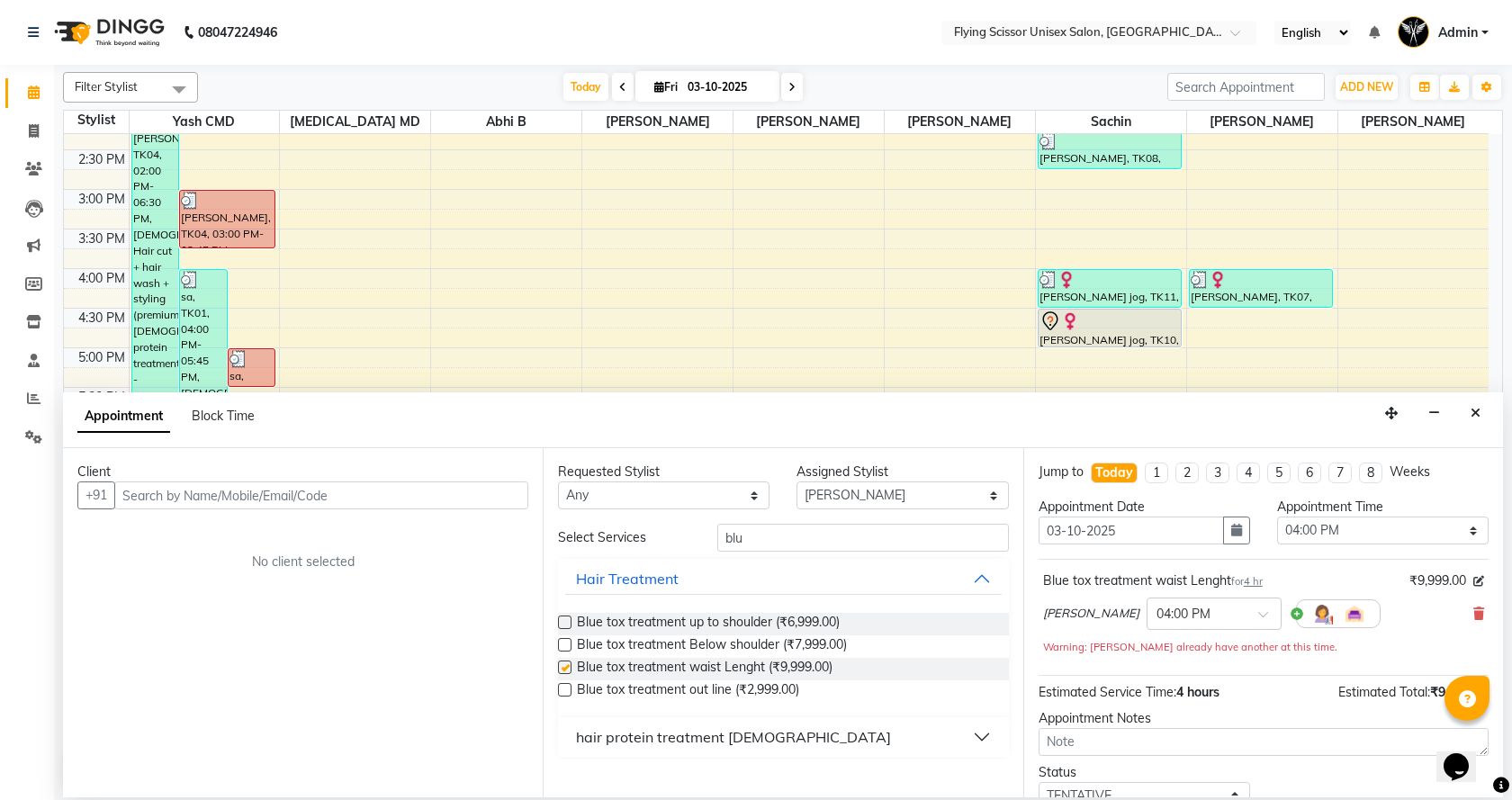
checkbox input "false"
click at [773, 547] on input "blu" at bounding box center [862, 537] width 291 height 28
type input "b"
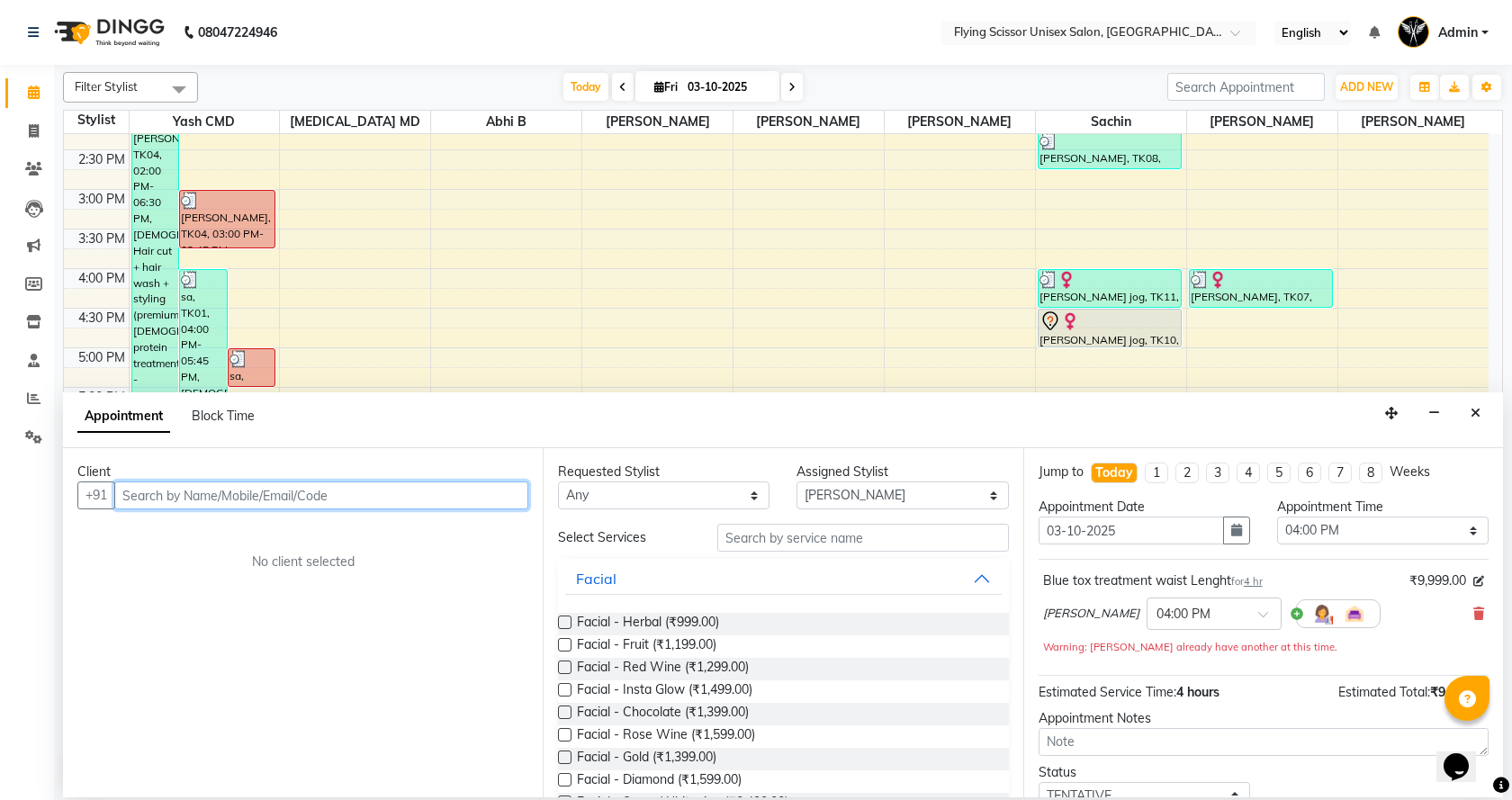
click at [378, 484] on input "text" at bounding box center [321, 495] width 414 height 28
type input "7821905146"
click at [518, 492] on span "Add Client" at bounding box center [490, 494] width 60 height 16
select select "22"
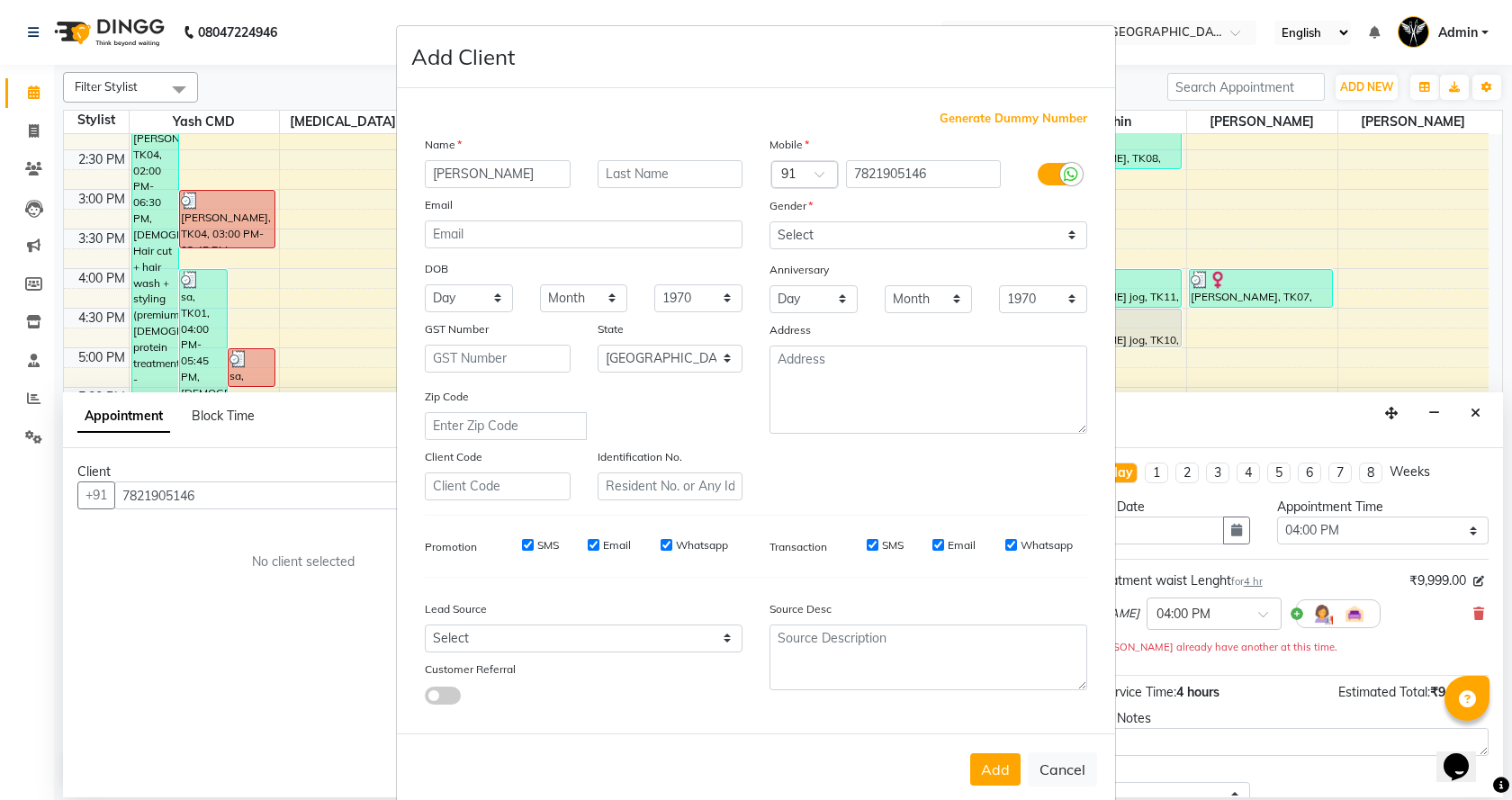
type input "[PERSON_NAME]"
type input "chawan"
click at [823, 237] on select "Select [DEMOGRAPHIC_DATA] [DEMOGRAPHIC_DATA] Other Prefer Not To Say" at bounding box center [928, 235] width 318 height 28
select select "[DEMOGRAPHIC_DATA]"
click at [769, 221] on select "Select [DEMOGRAPHIC_DATA] [DEMOGRAPHIC_DATA] Other Prefer Not To Say" at bounding box center [928, 235] width 318 height 28
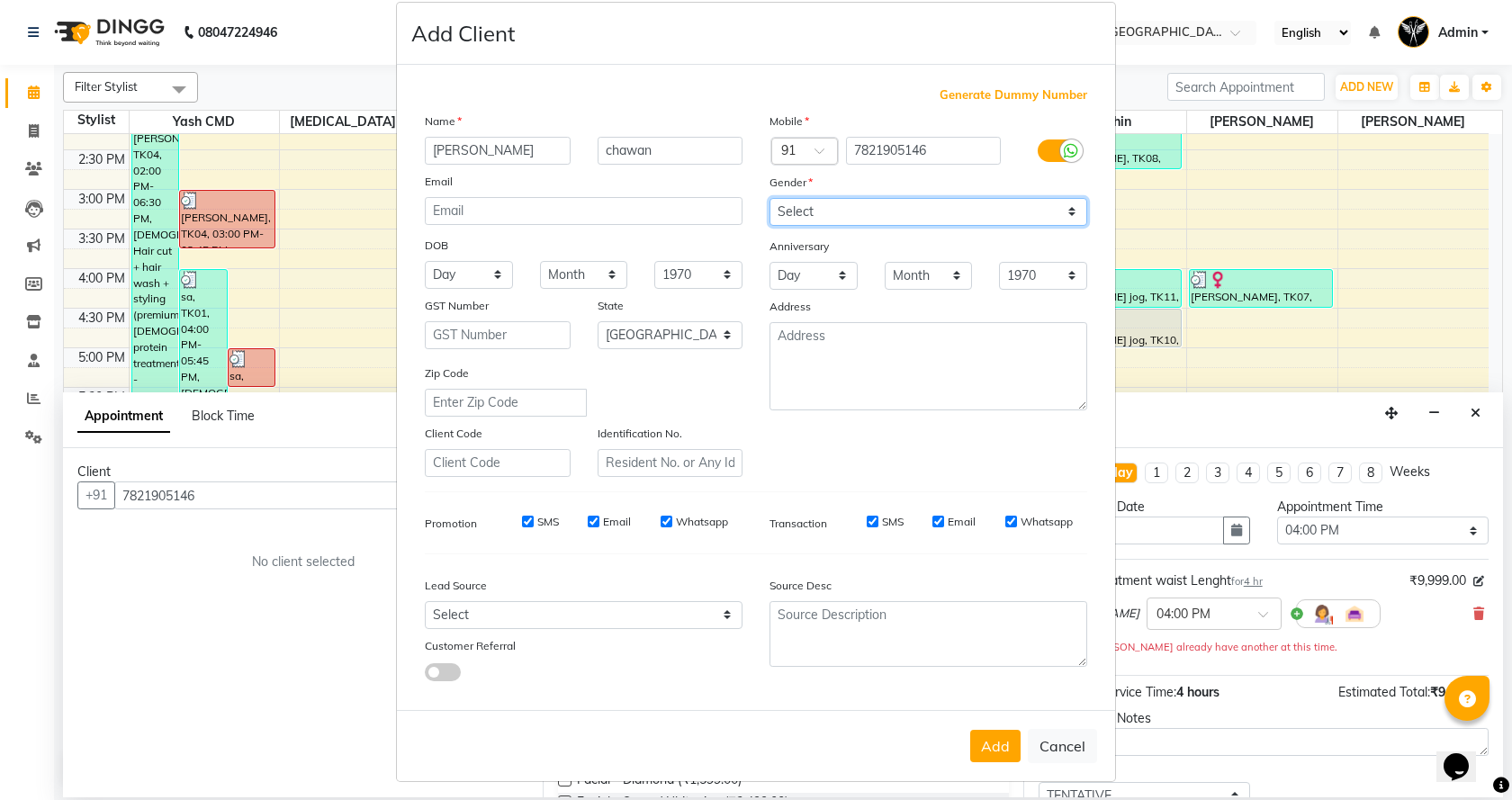
scroll to position [31, 0]
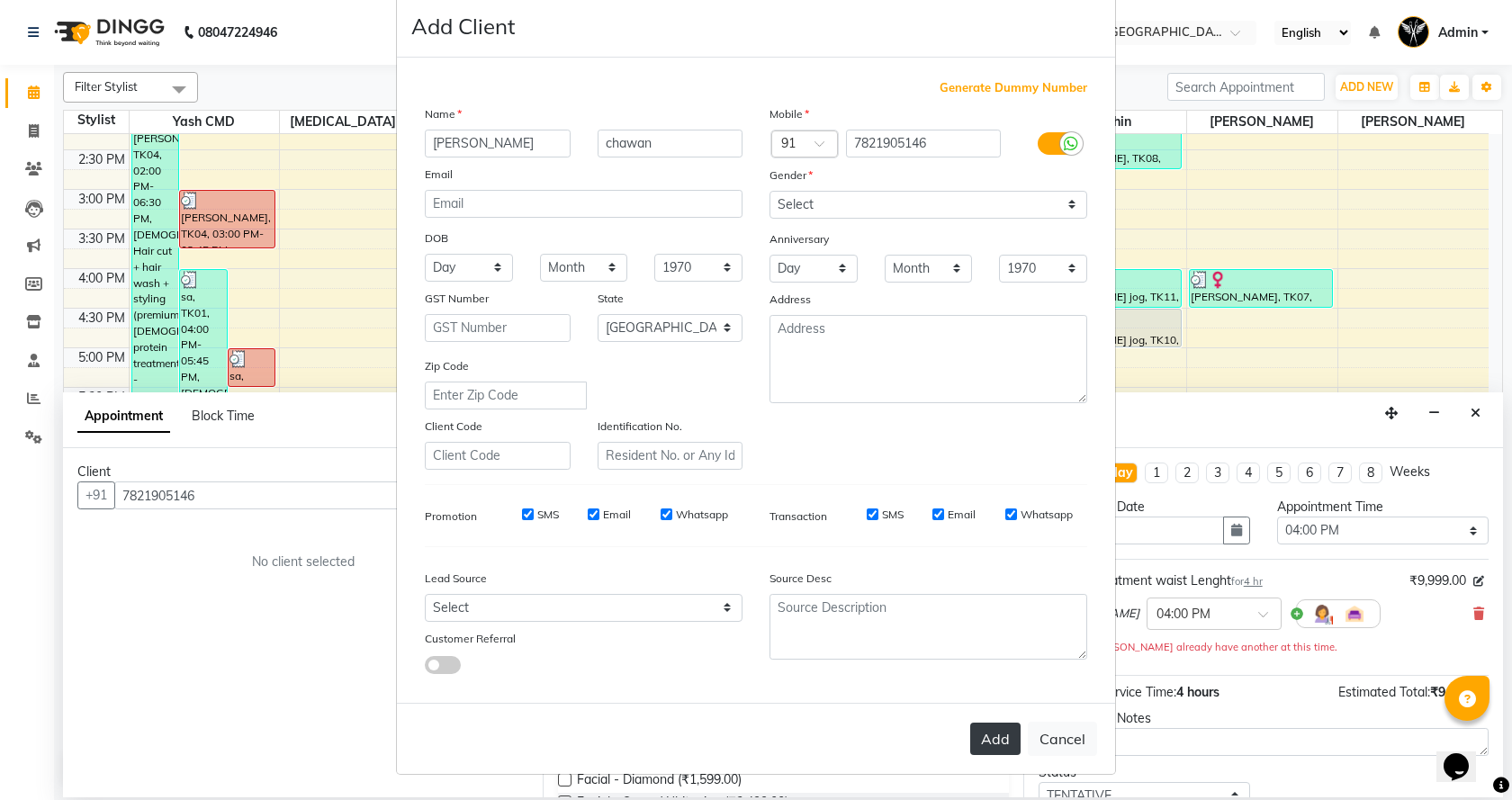
click at [995, 744] on button "Add" at bounding box center [995, 738] width 51 height 32
select select
select select "null"
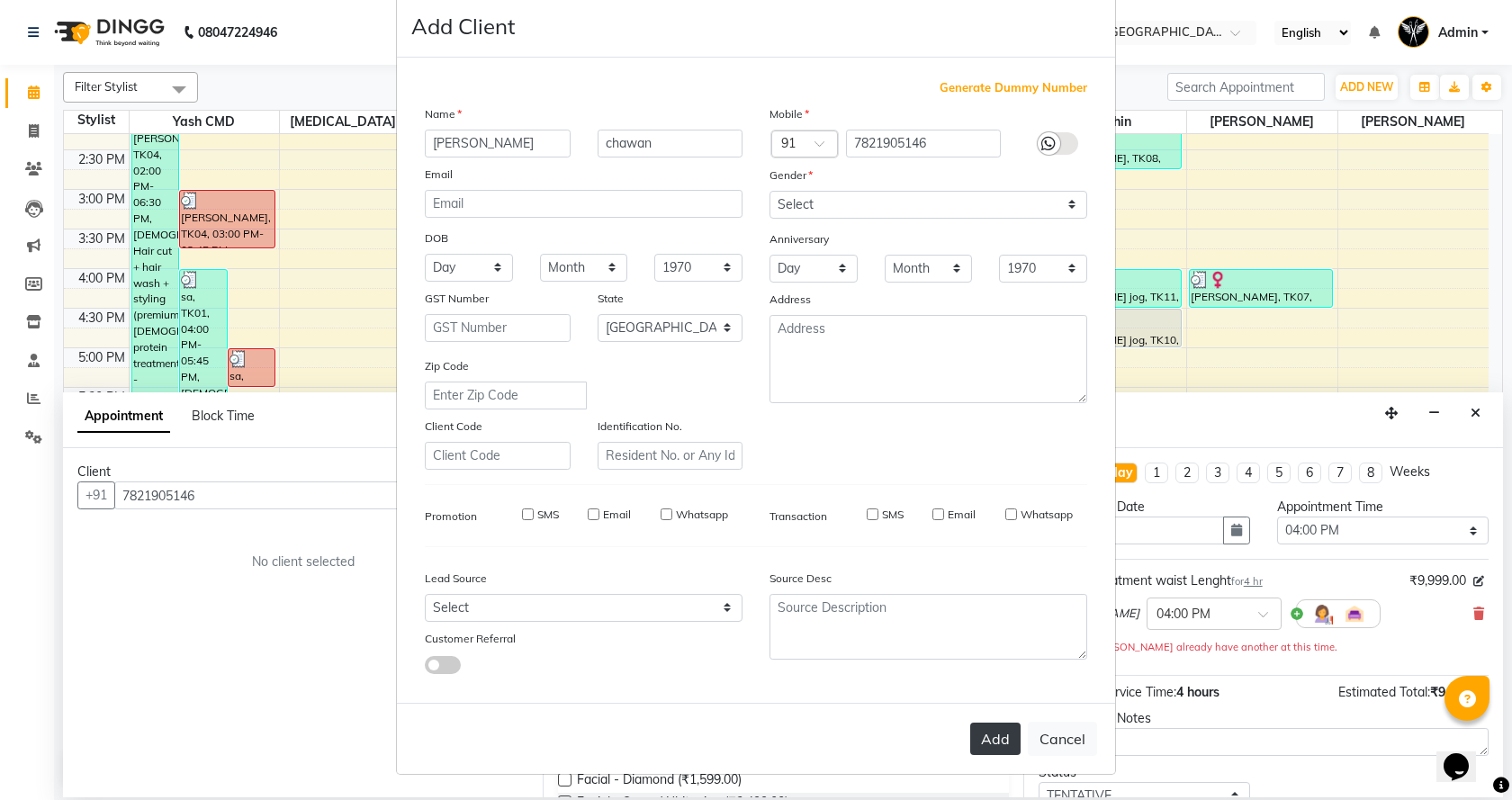
select select
checkbox input "false"
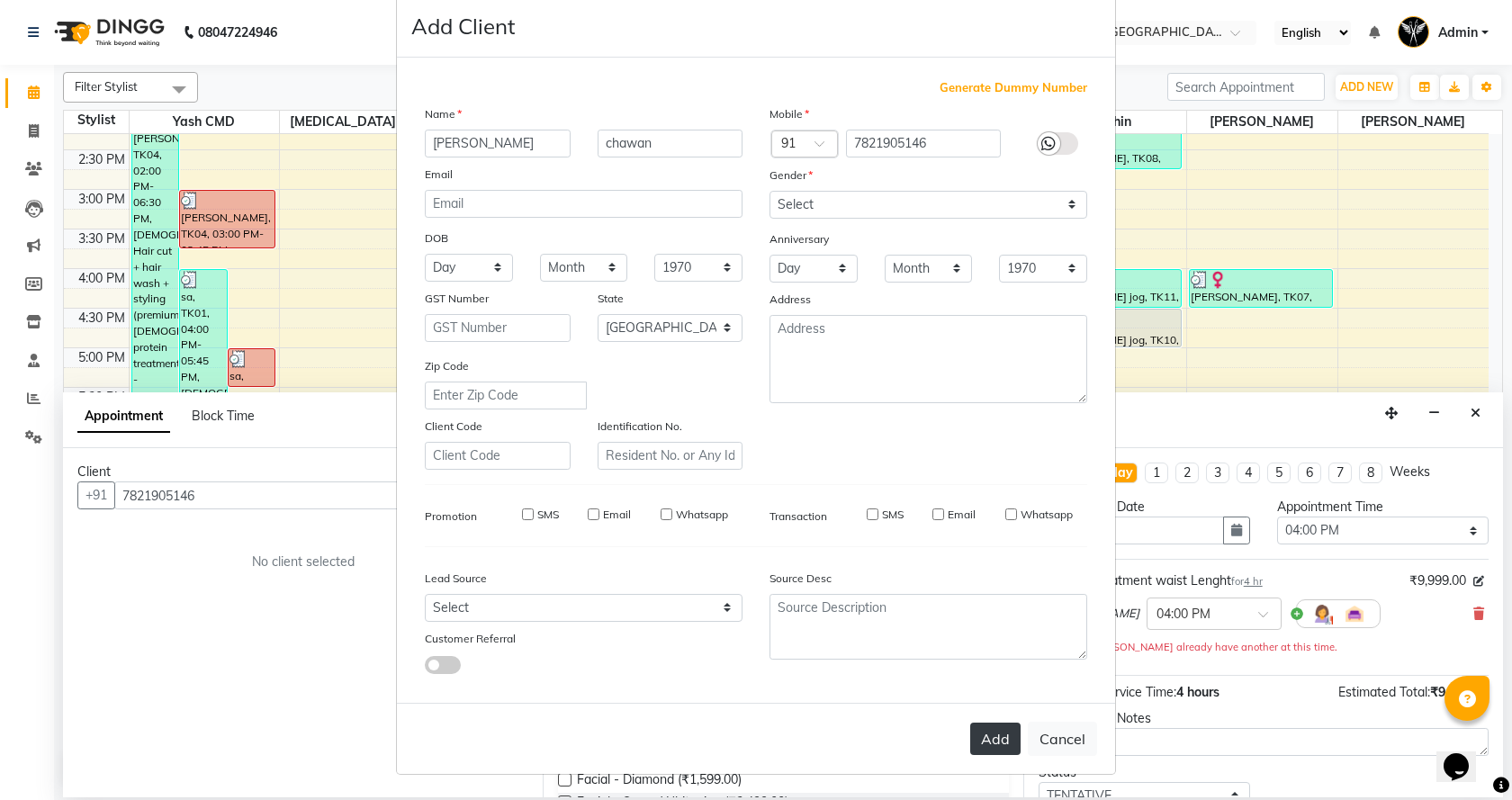
checkbox input "false"
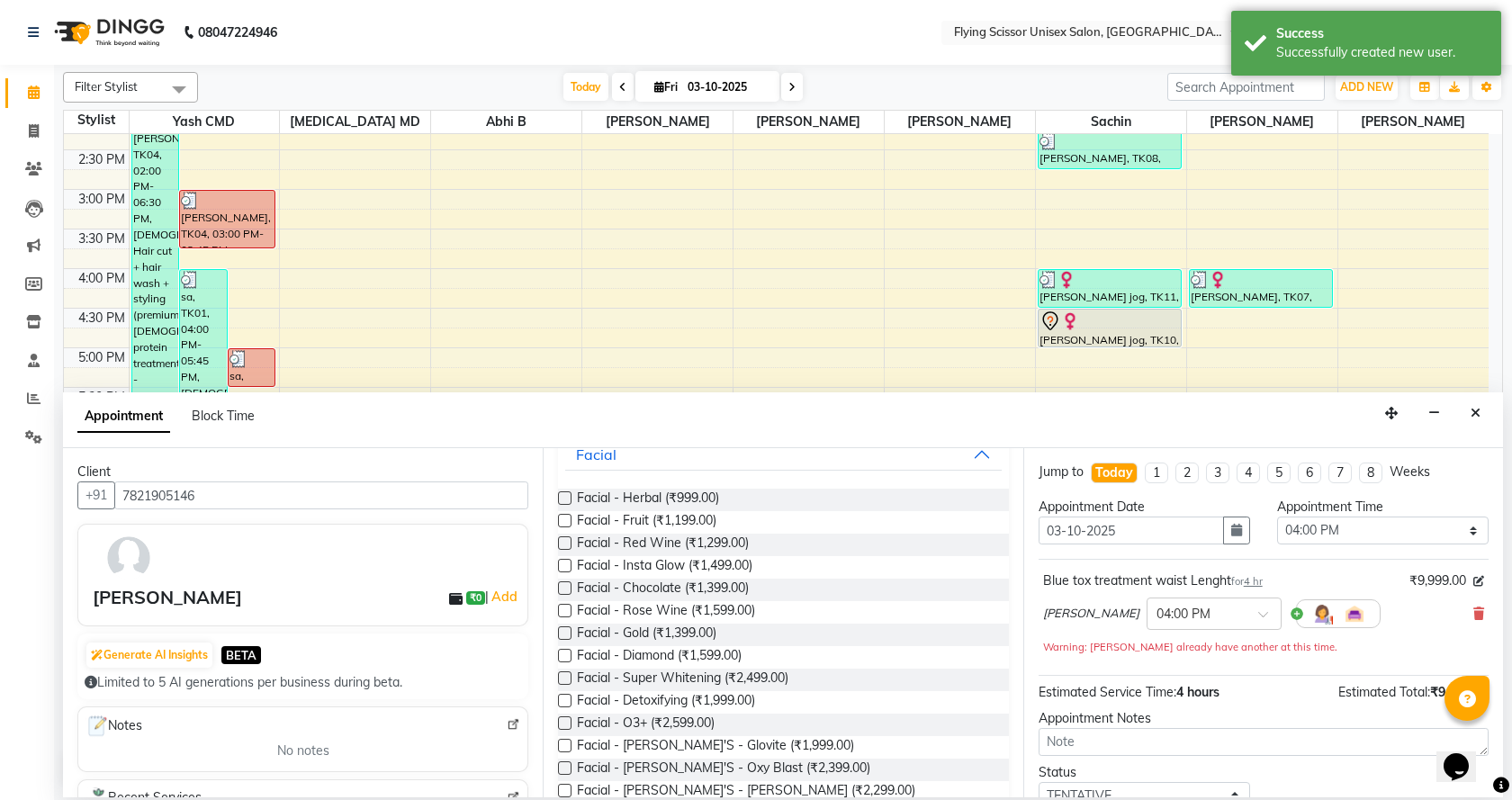
scroll to position [0, 0]
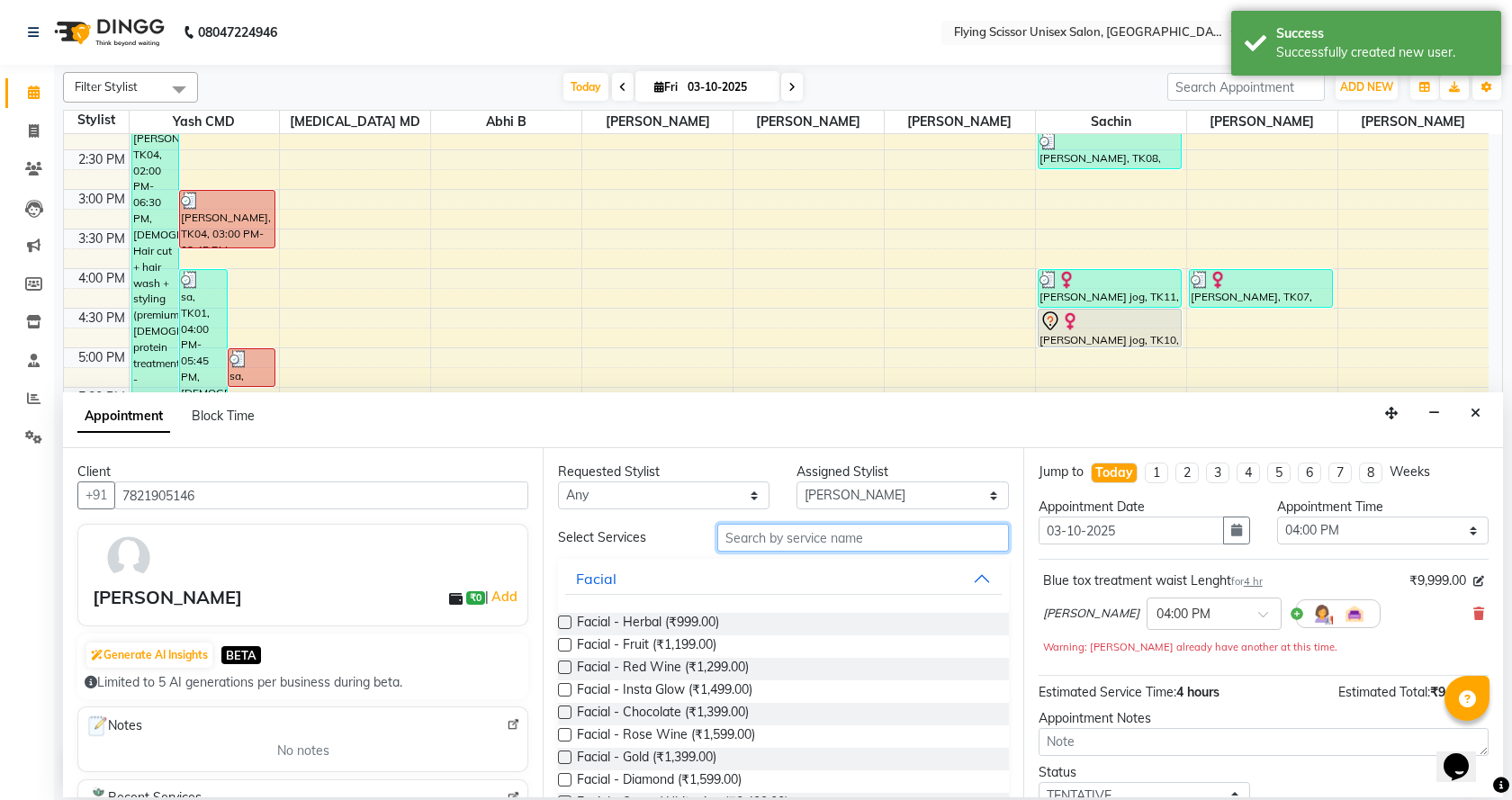
click at [832, 528] on input "text" at bounding box center [862, 537] width 291 height 28
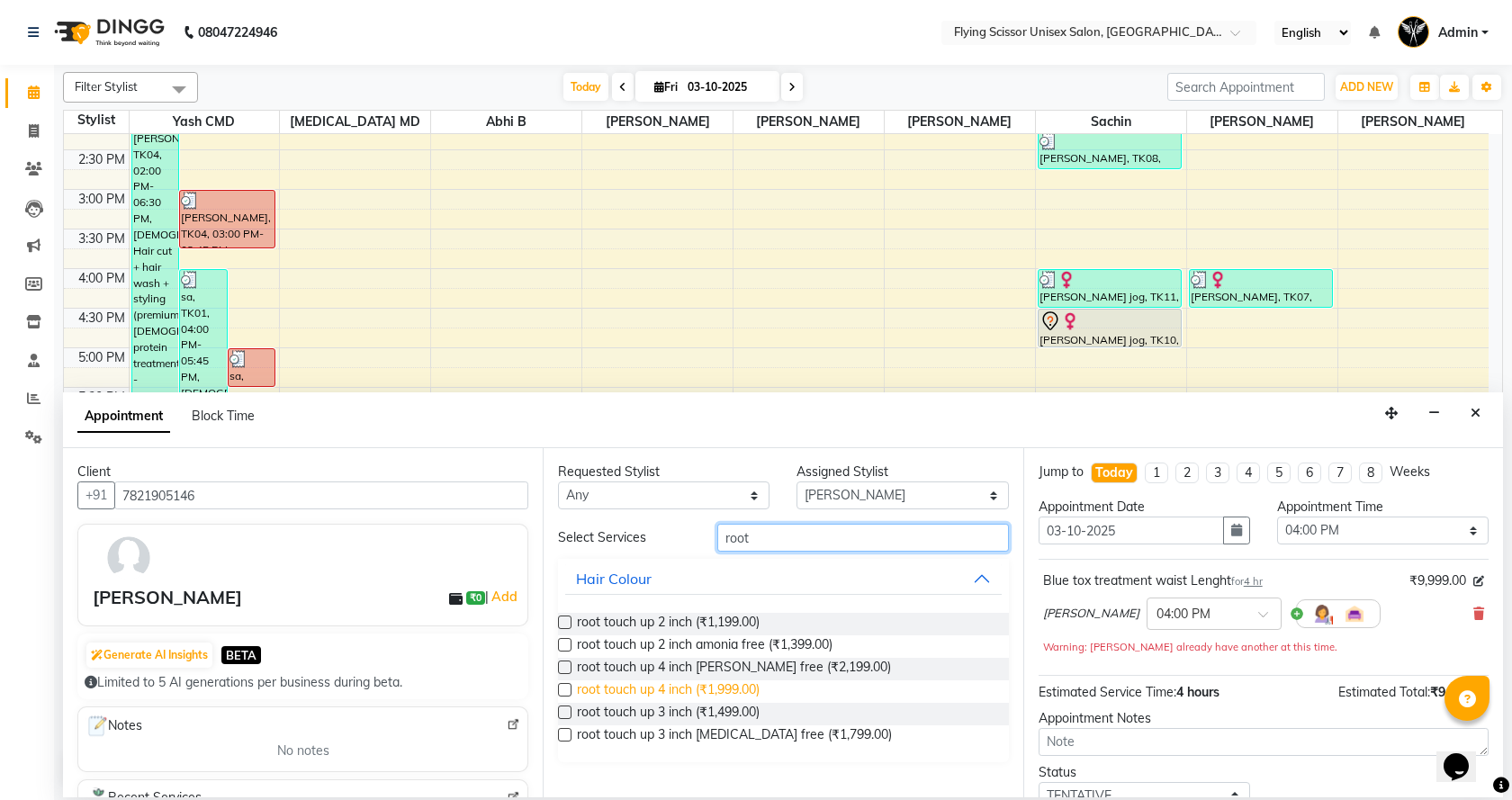
type input "root"
click at [707, 690] on span "root touch up 4 inch (₹1,999.00)" at bounding box center [668, 690] width 182 height 23
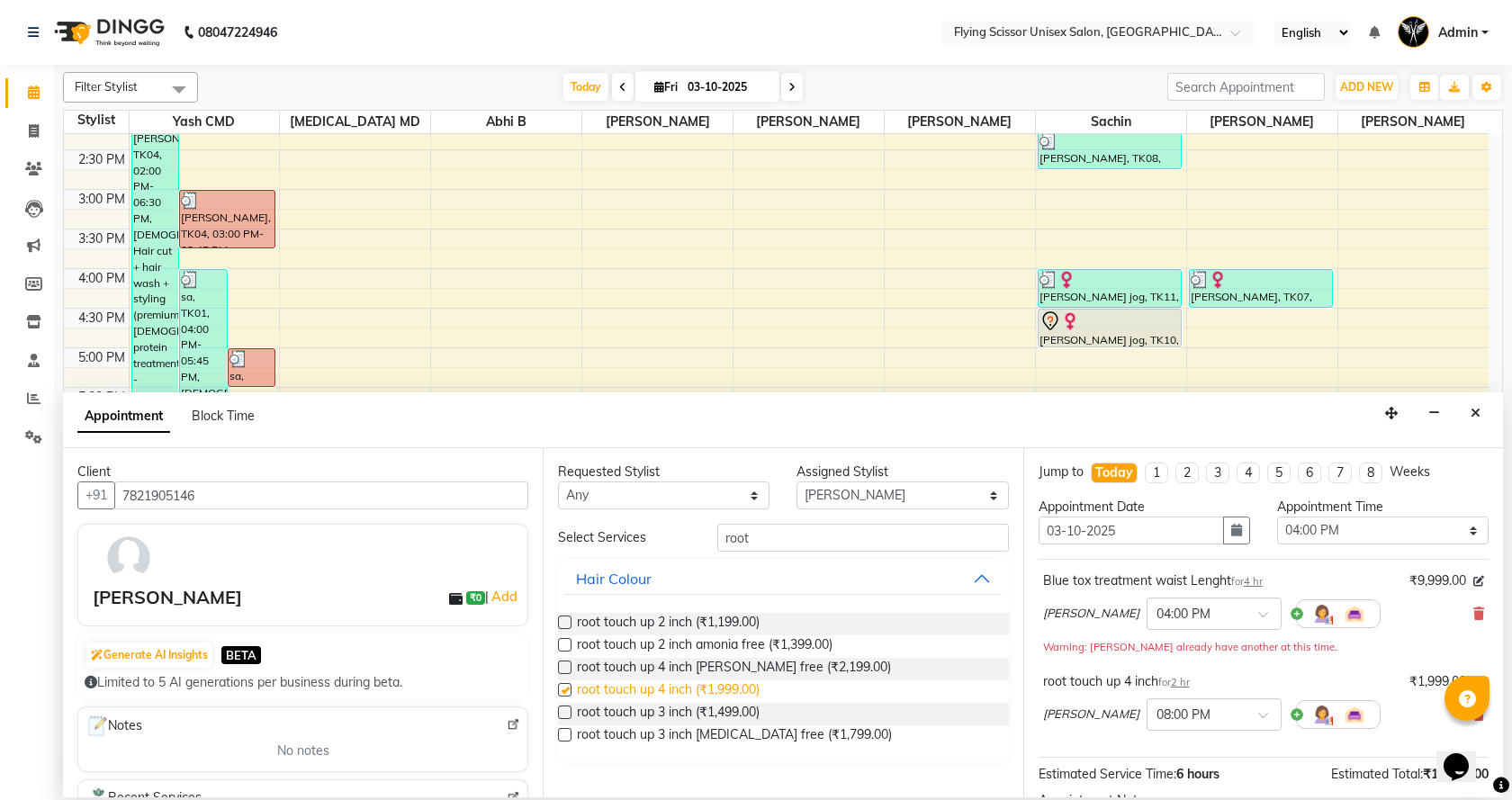
checkbox input "false"
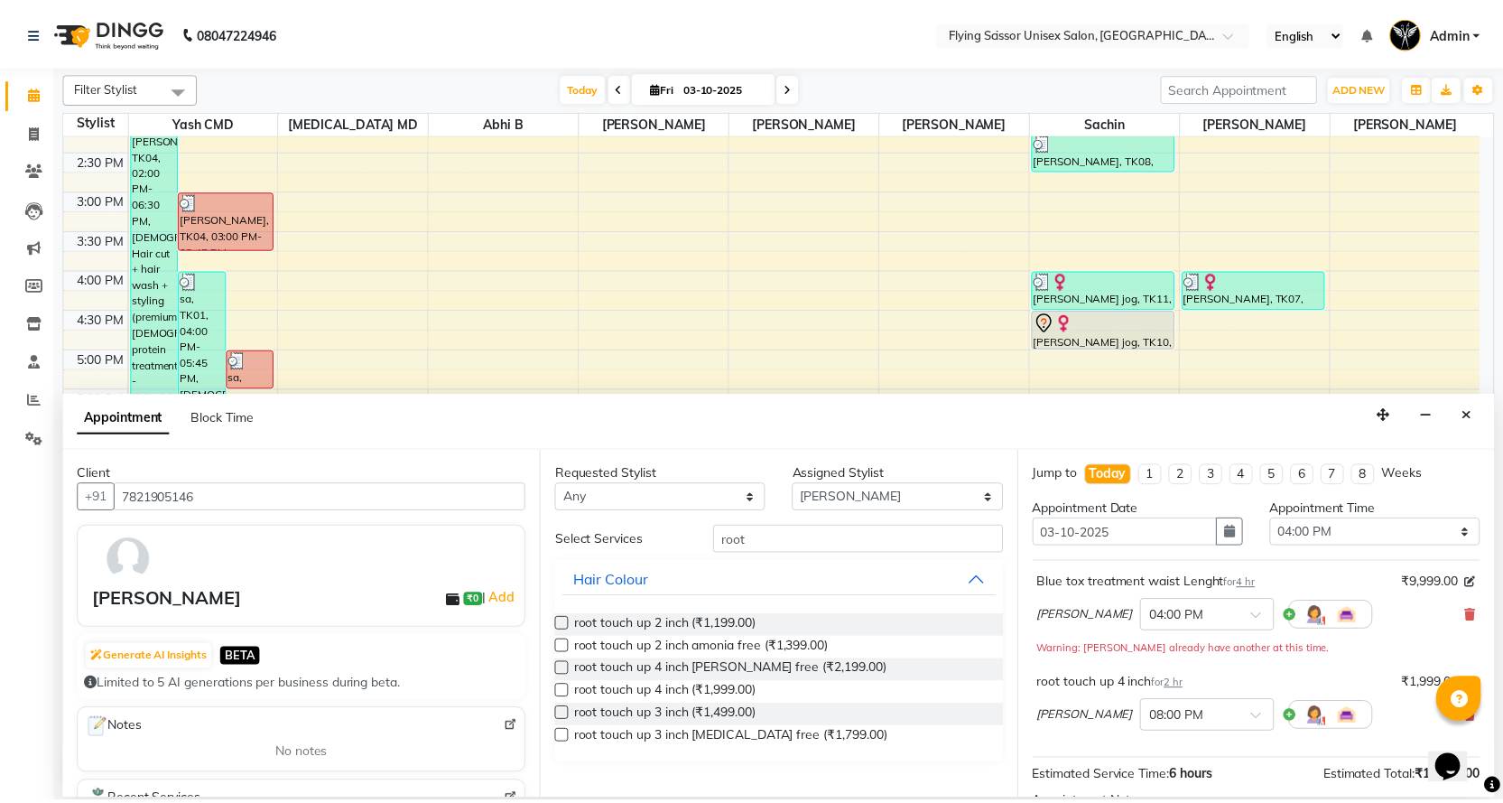
scroll to position [209, 0]
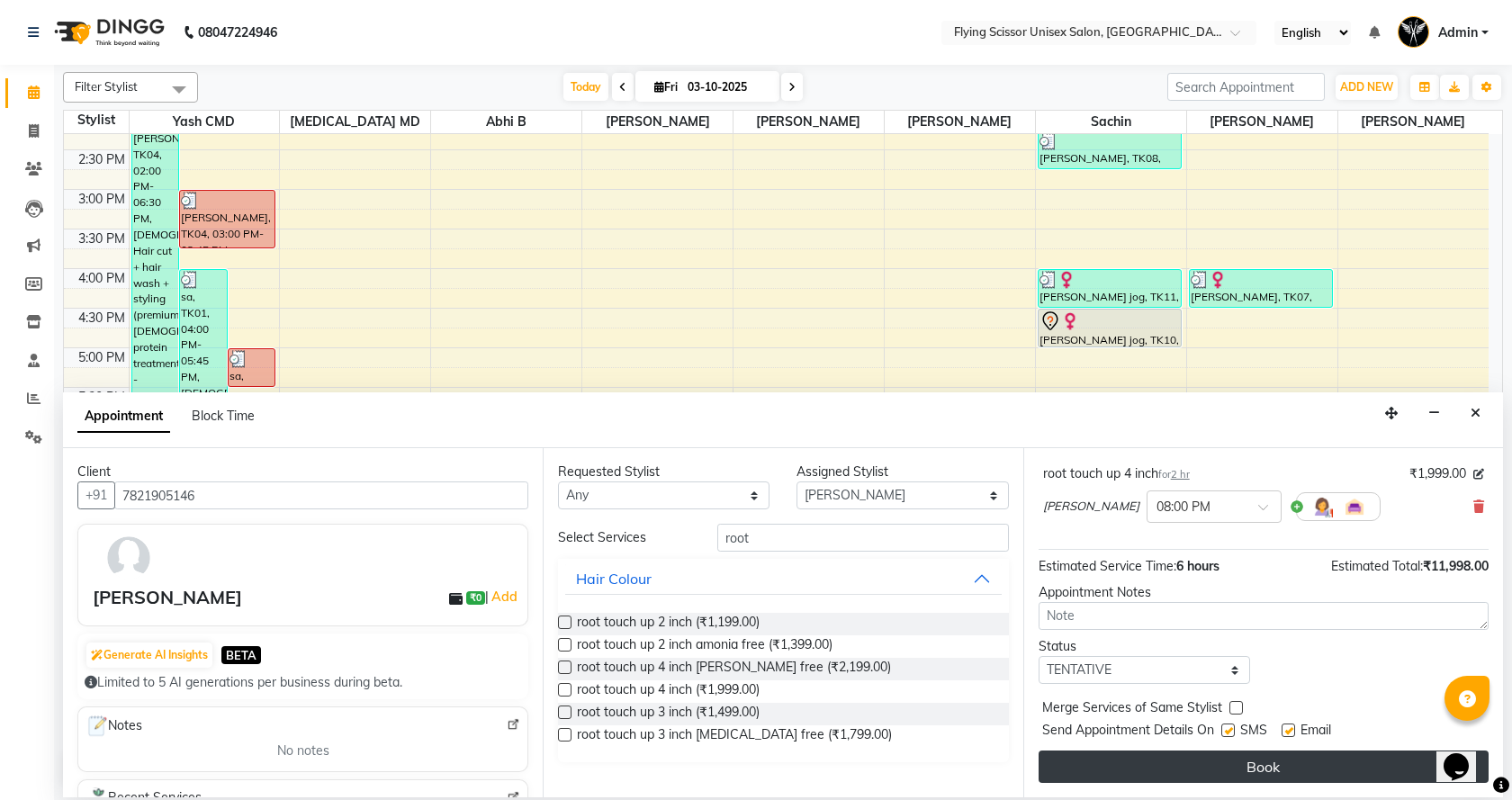
click at [1174, 759] on button "Book" at bounding box center [1263, 766] width 450 height 32
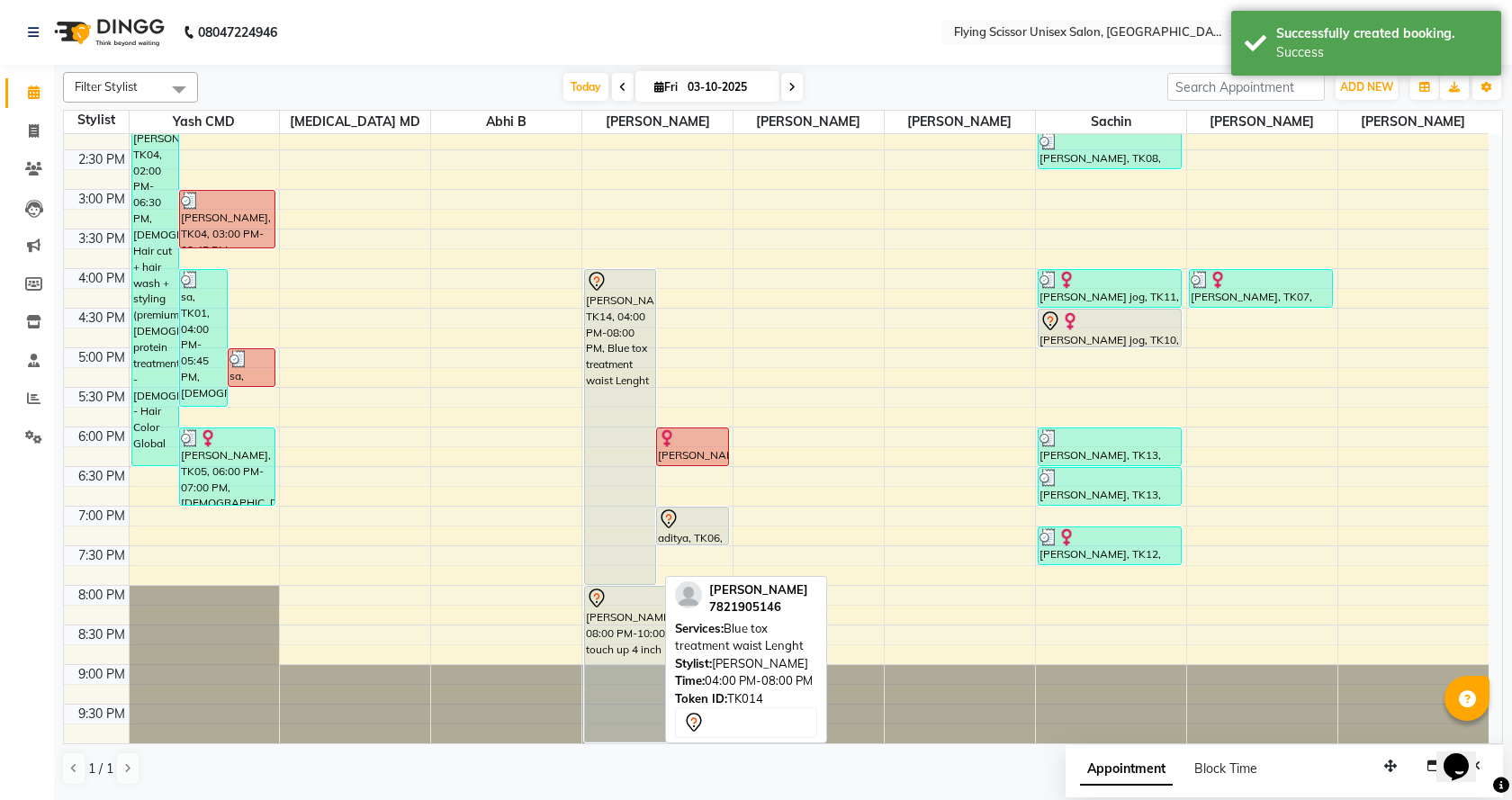
click at [630, 441] on div "[PERSON_NAME], TK14, 04:00 PM-08:00 PM, Blue tox treatment waist Lenght" at bounding box center [620, 426] width 70 height 314
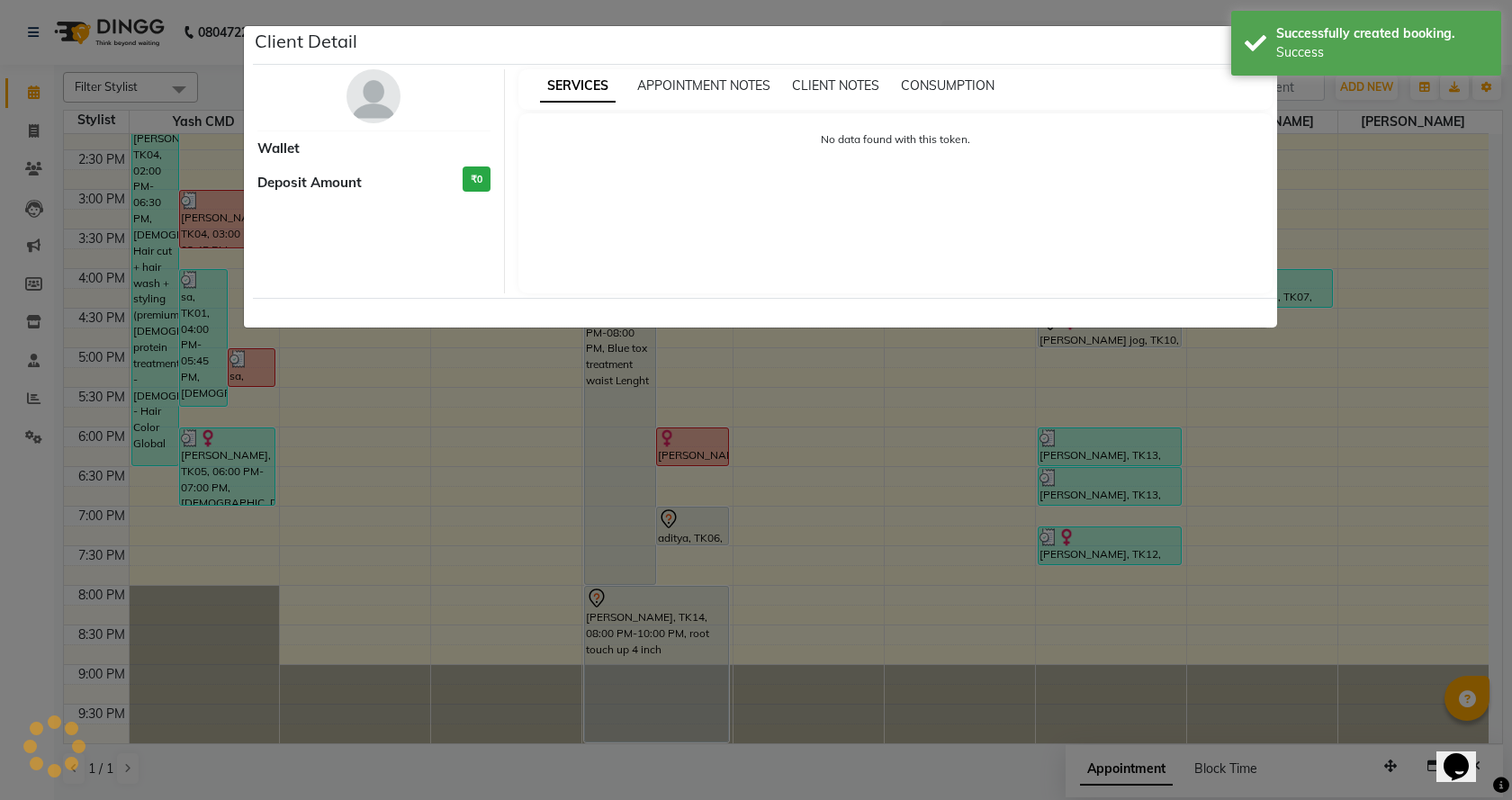
select select "7"
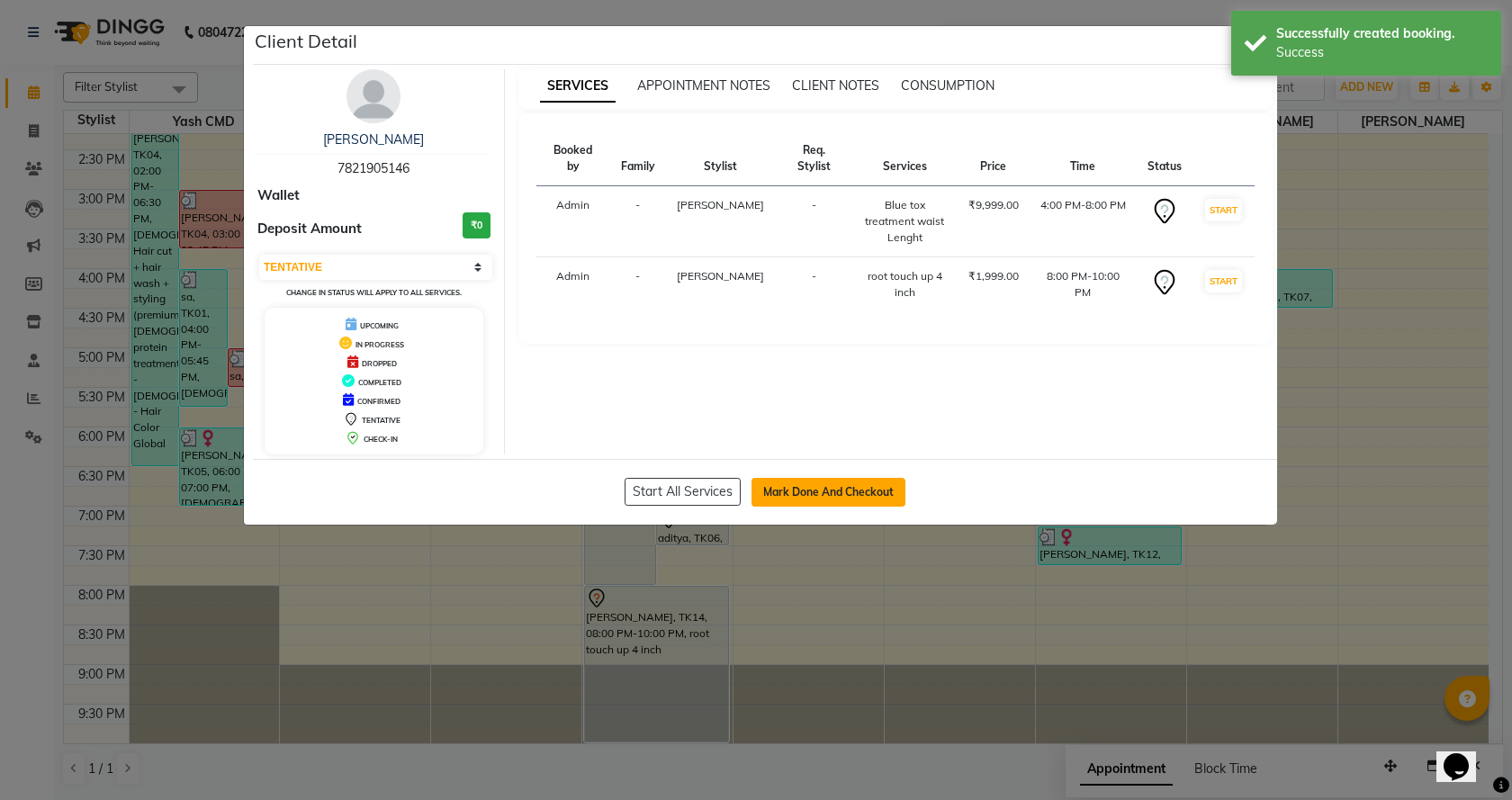
click at [797, 489] on button "Mark Done And Checkout" at bounding box center [828, 491] width 153 height 29
select select "46"
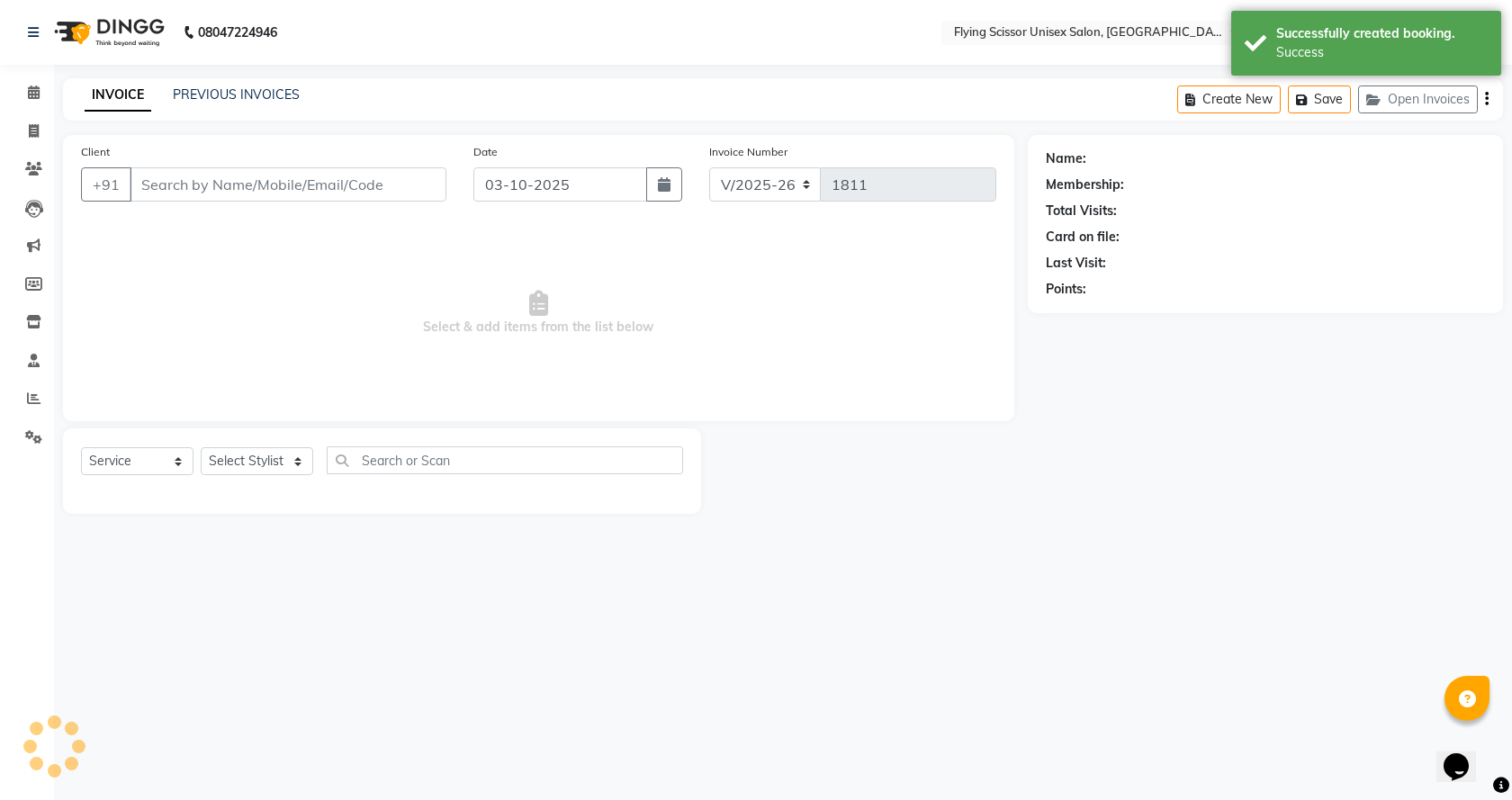
select select "membership"
select select "18390"
type input "7821905146"
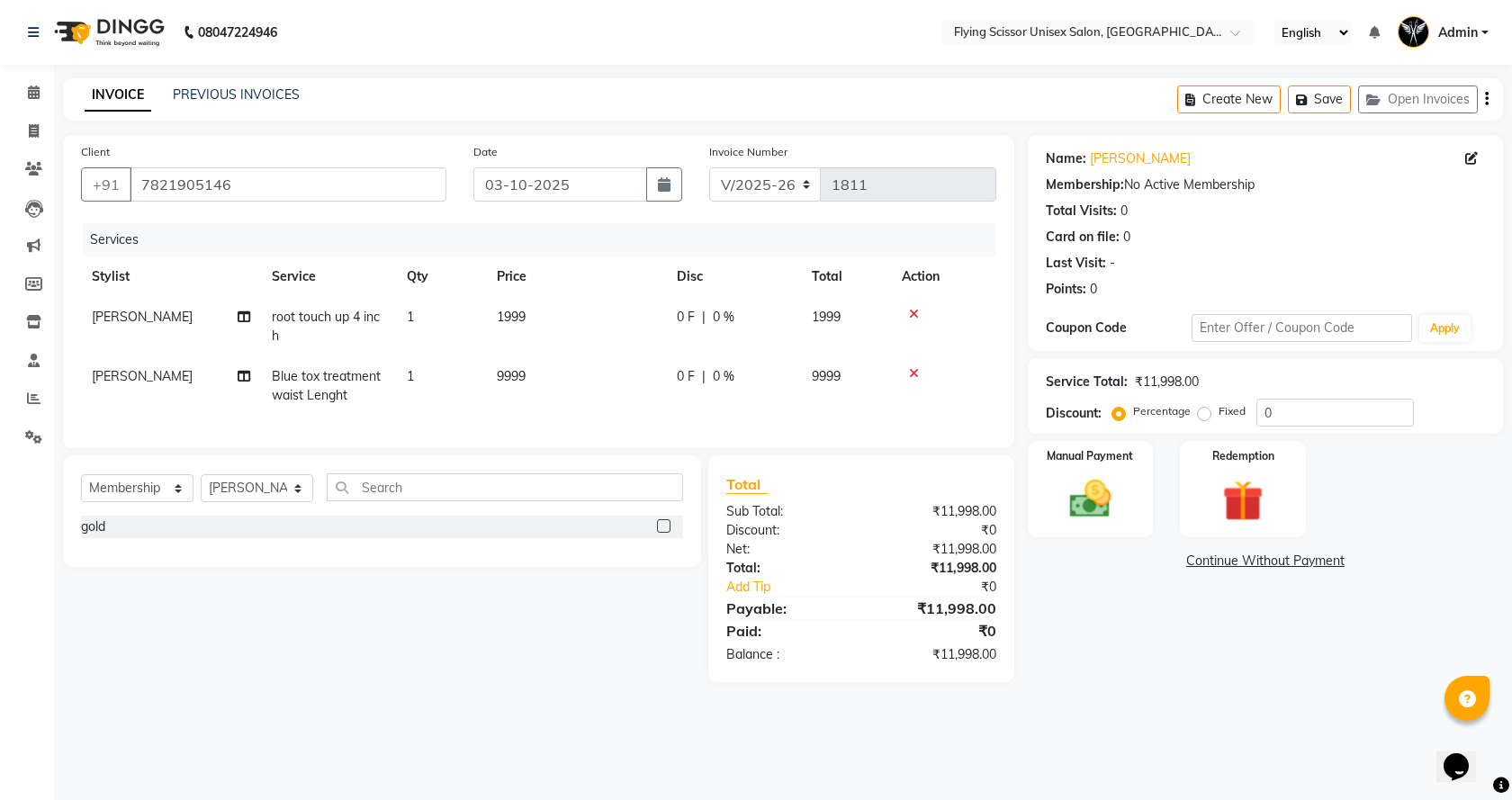
click at [683, 319] on span "0 F" at bounding box center [686, 317] width 18 height 19
select select "15730"
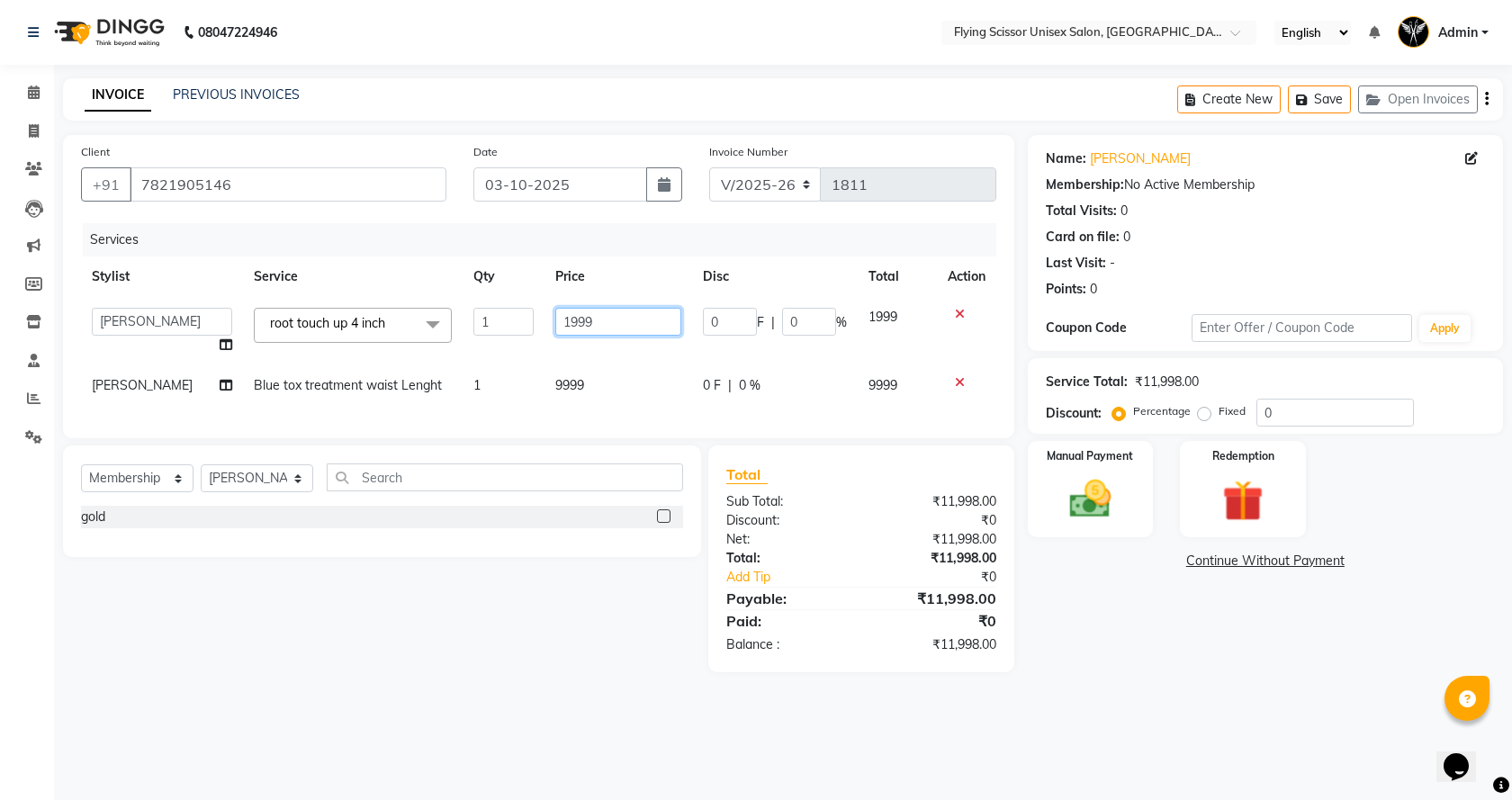
click at [618, 321] on input "1999" at bounding box center [618, 322] width 127 height 28
type input "1"
type input "2000"
drag, startPoint x: 513, startPoint y: 673, endPoint x: 516, endPoint y: 650, distance: 23.2
click at [514, 669] on div "Select Service Product Membership Package Voucher Prepaid Gift Card Select Styl…" at bounding box center [376, 558] width 652 height 226
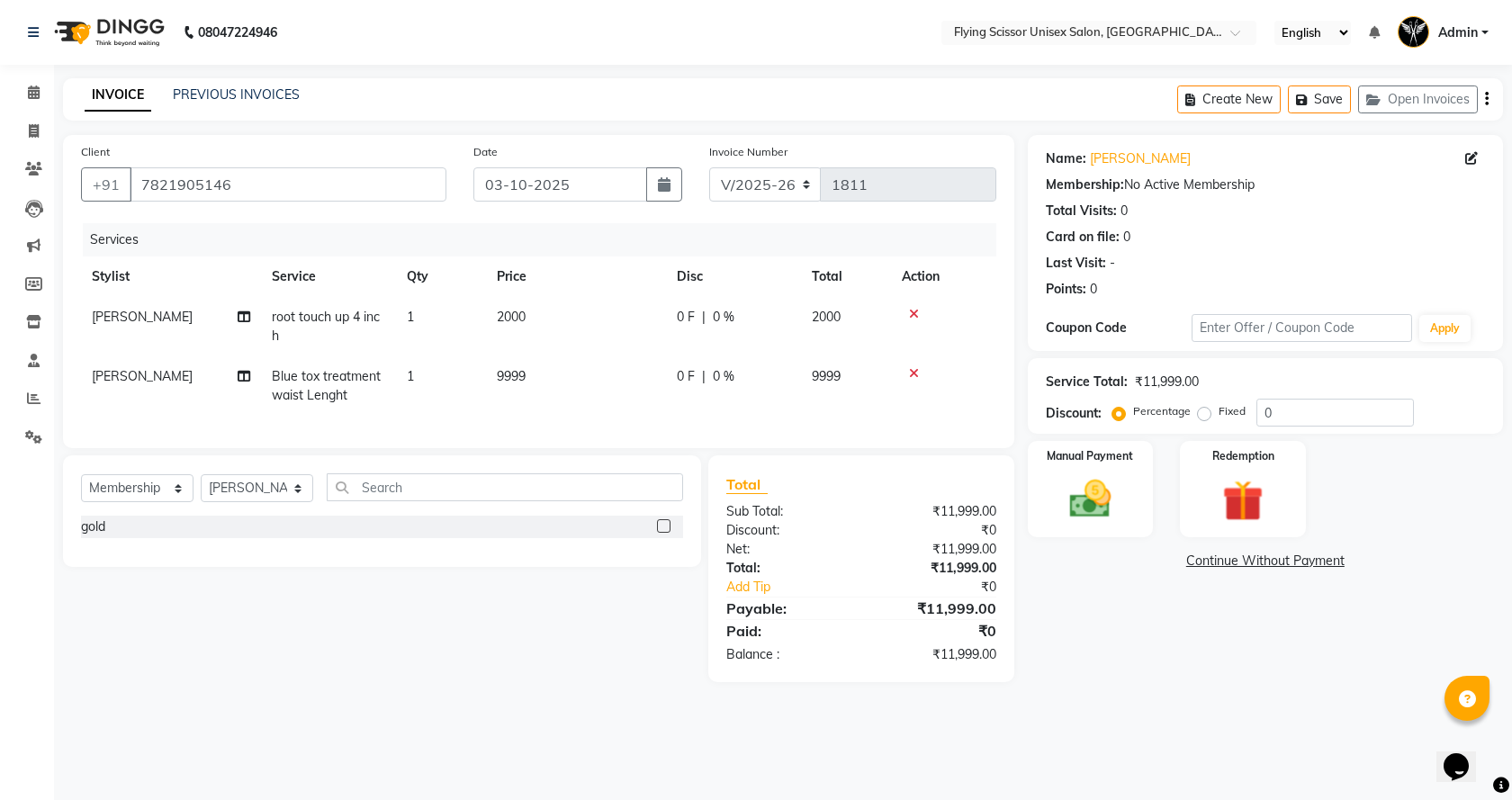
click at [555, 373] on td "9999" at bounding box center [575, 386] width 180 height 60
select select "15730"
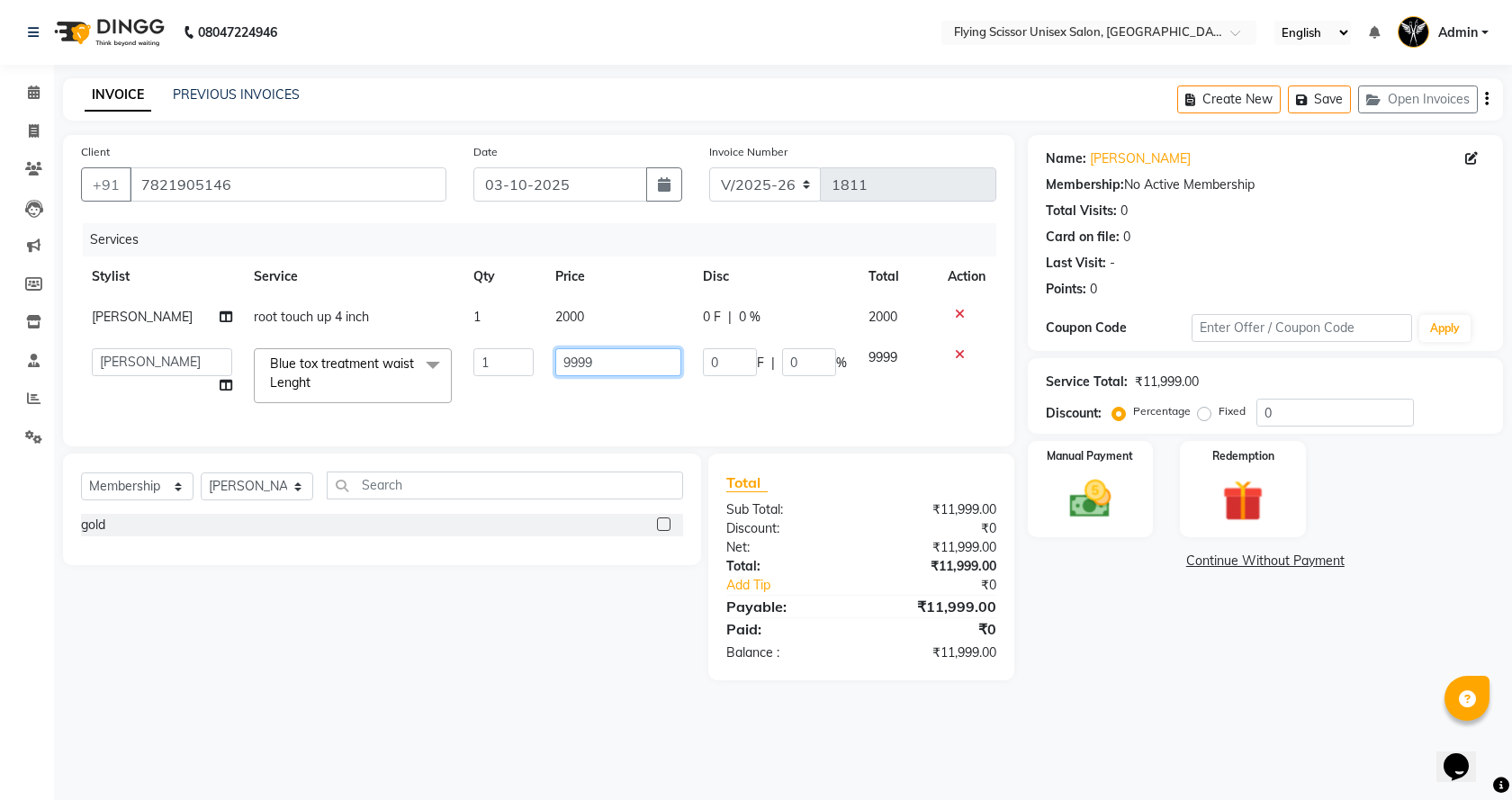
click at [598, 356] on input "9999" at bounding box center [618, 362] width 127 height 28
type input "9"
type input "10000"
click at [591, 707] on main "INVOICE PREVIOUS INVOICES Create New Save Open Invoices Client [PHONE_NUMBER] D…" at bounding box center [782, 393] width 1457 height 629
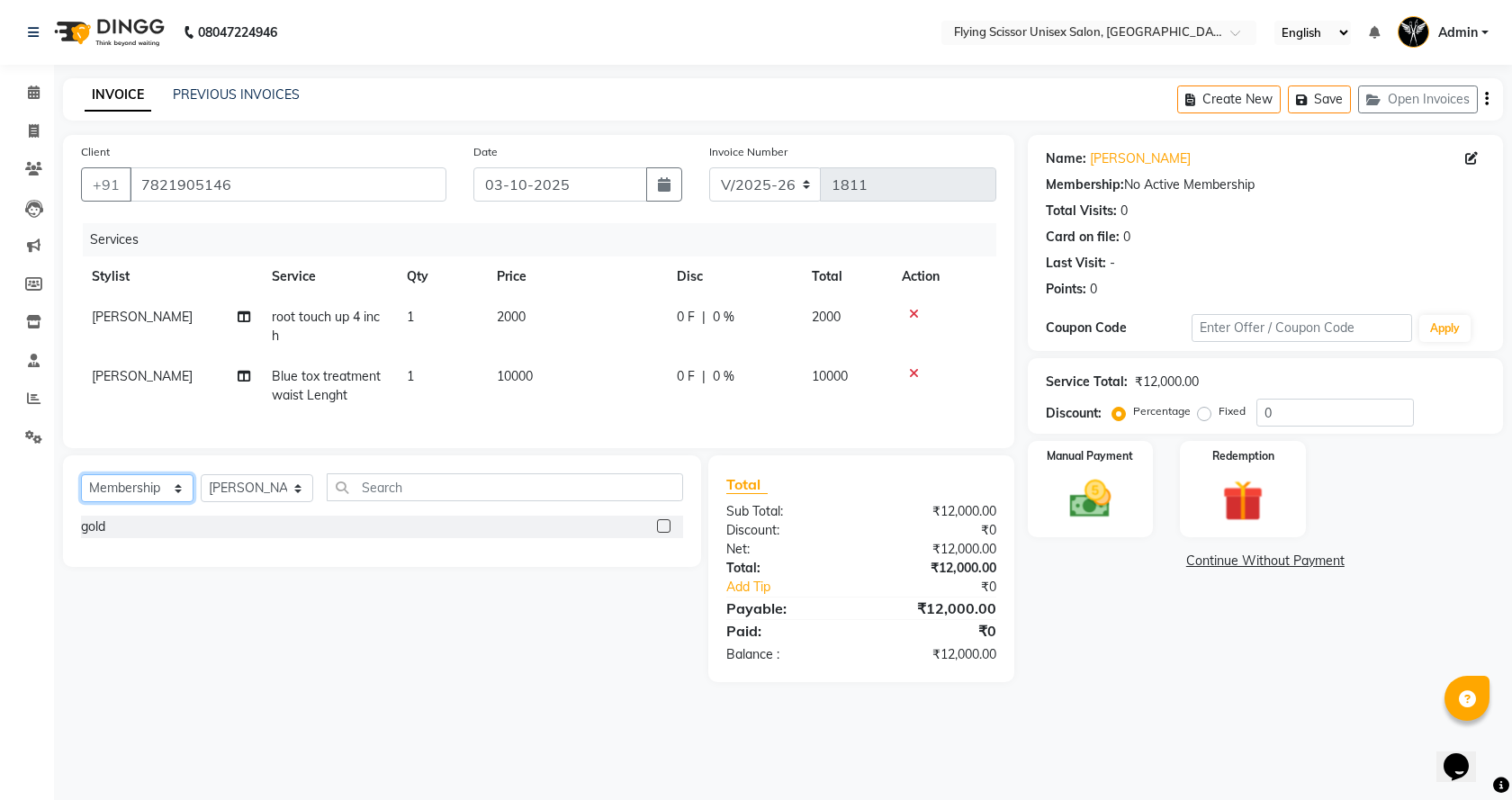
click at [165, 502] on select "Select Service Product Membership Package Voucher Prepaid Gift Card" at bounding box center [137, 488] width 113 height 28
select select "service"
click at [81, 487] on select "Select Service Product Membership Package Voucher Prepaid Gift Card" at bounding box center [137, 488] width 113 height 28
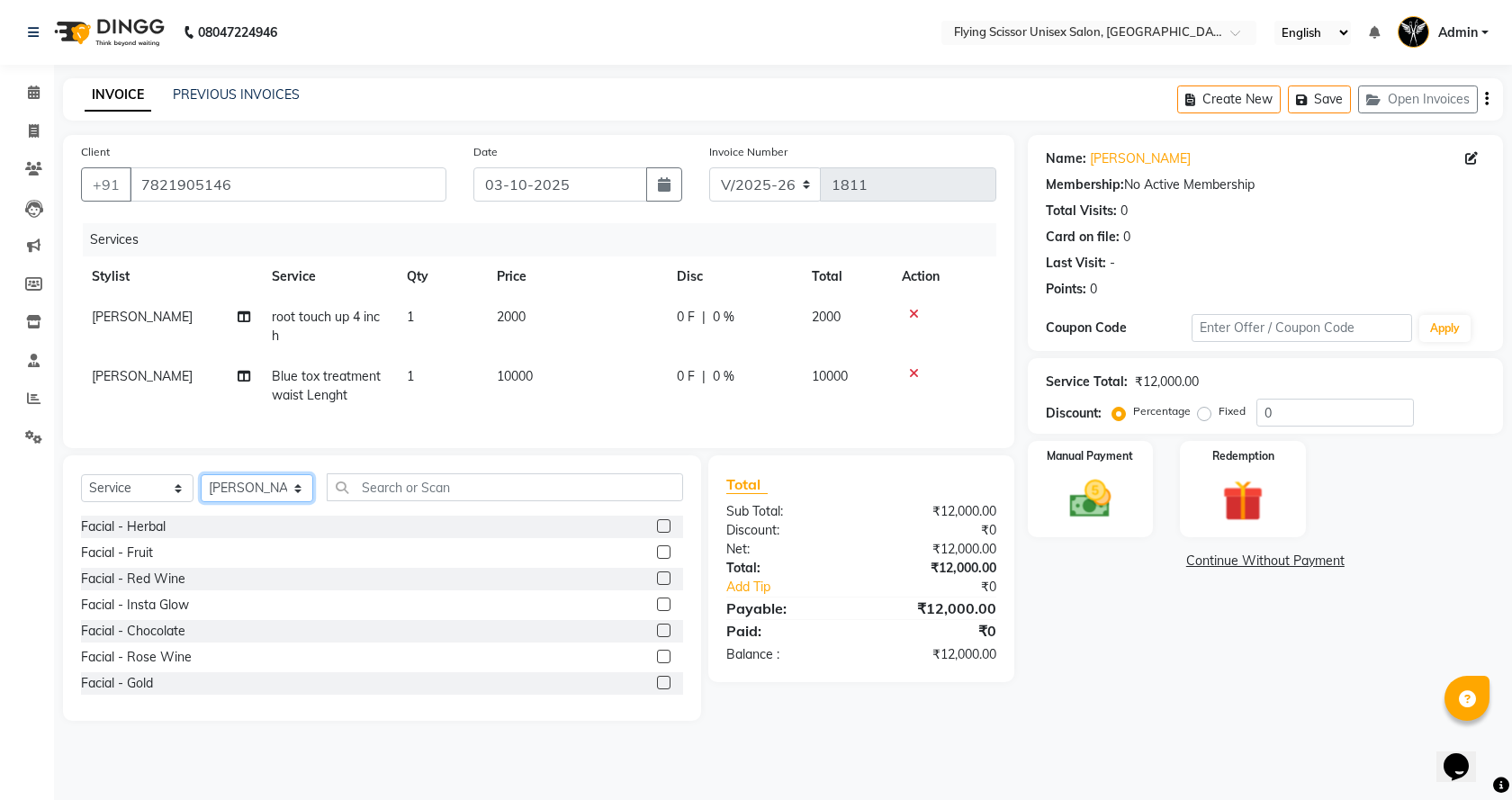
click at [233, 502] on select "Select Stylist Abhi B [PERSON_NAME] K [PERSON_NAME] [PERSON_NAME] MD [PERSON_NA…" at bounding box center [256, 488] width 113 height 28
select select "15730"
click at [200, 487] on select "Select Stylist Abhi B [PERSON_NAME] K [PERSON_NAME] [PERSON_NAME] MD [PERSON_NA…" at bounding box center [256, 488] width 113 height 28
click at [366, 500] on input "text" at bounding box center [504, 487] width 356 height 28
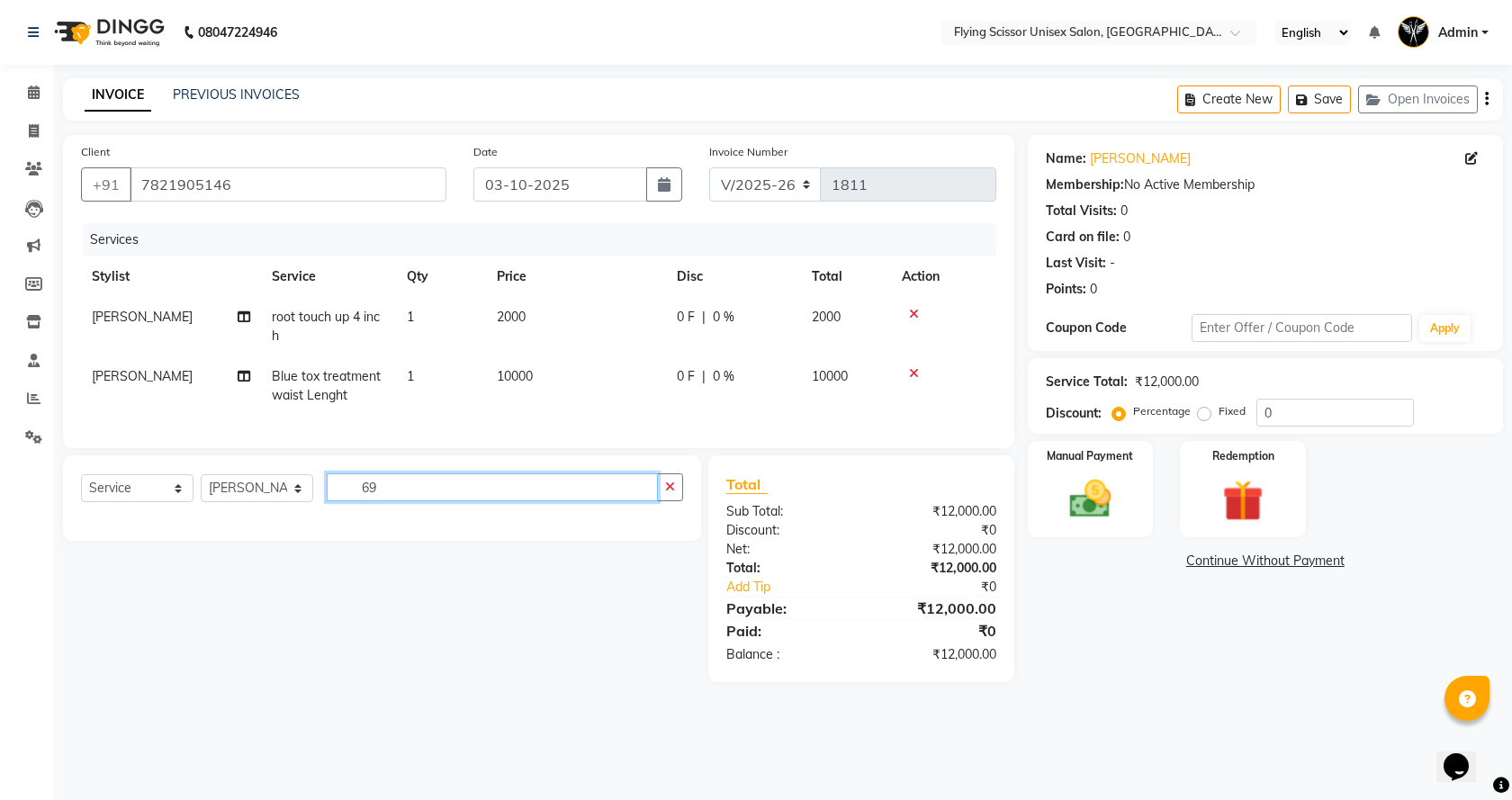
type input "6"
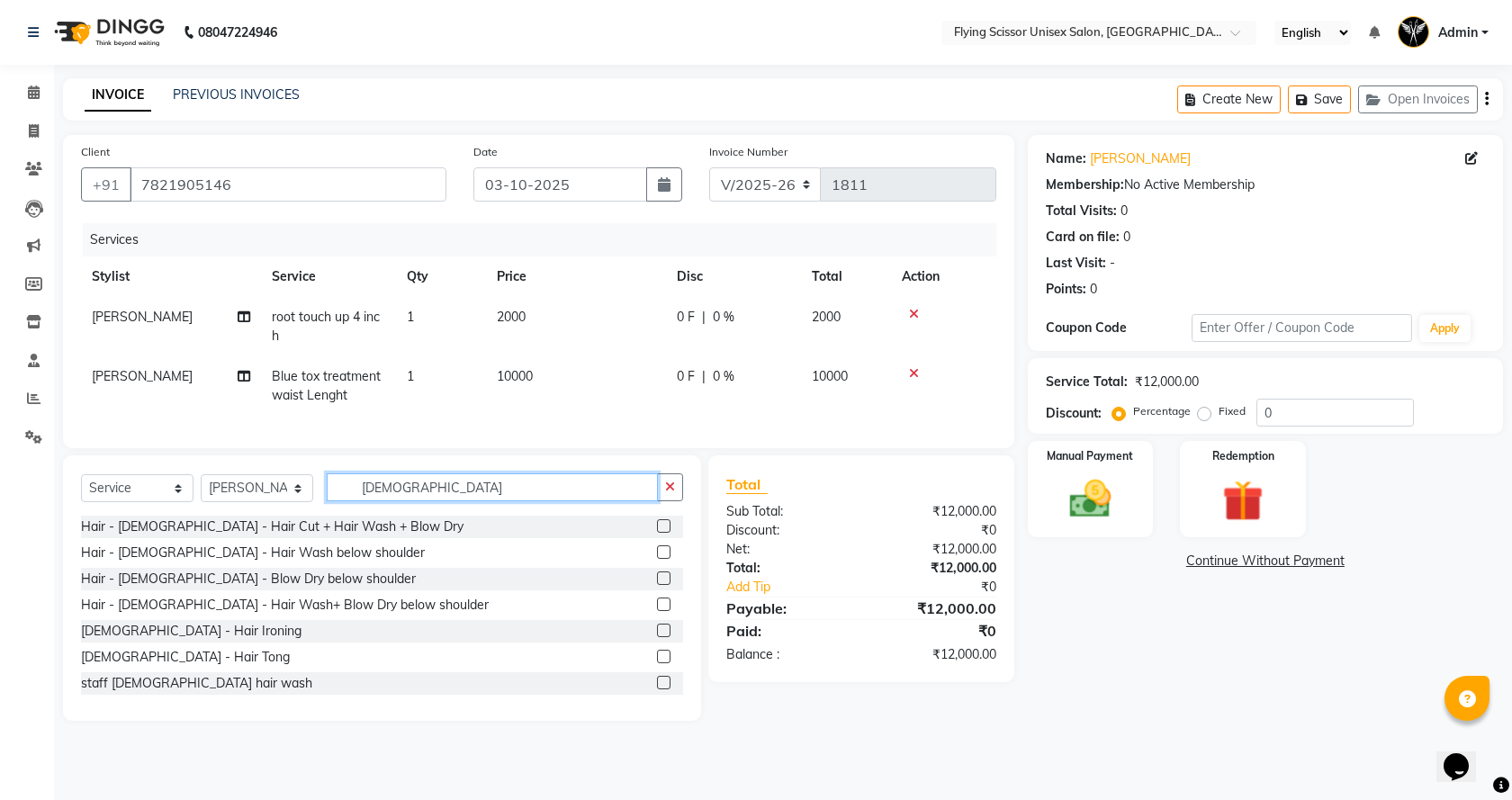
type input "[DEMOGRAPHIC_DATA]"
click at [657, 532] on label at bounding box center [664, 526] width 14 height 14
click at [657, 532] on input "checkbox" at bounding box center [663, 527] width 12 height 12
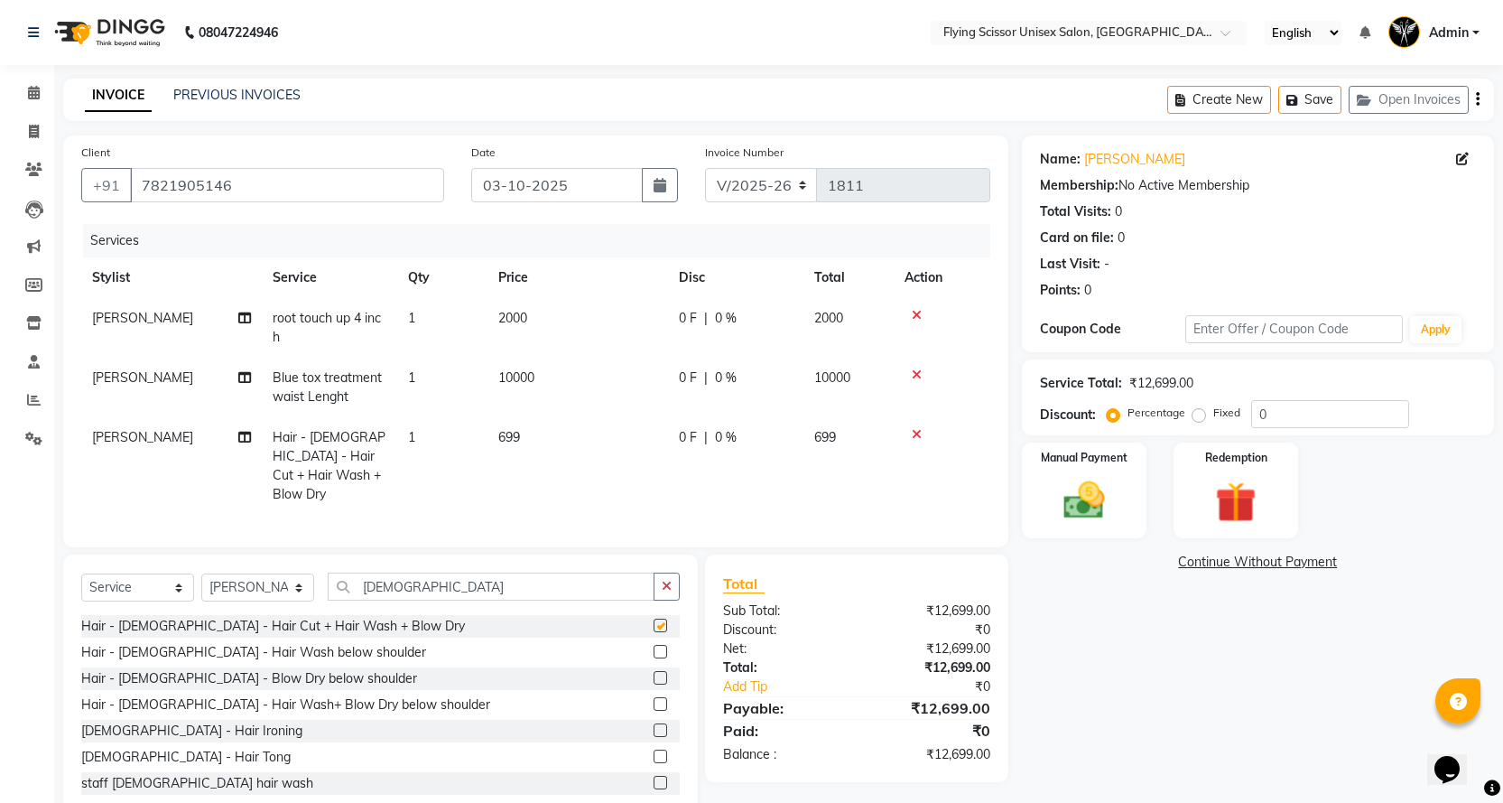
checkbox input "false"
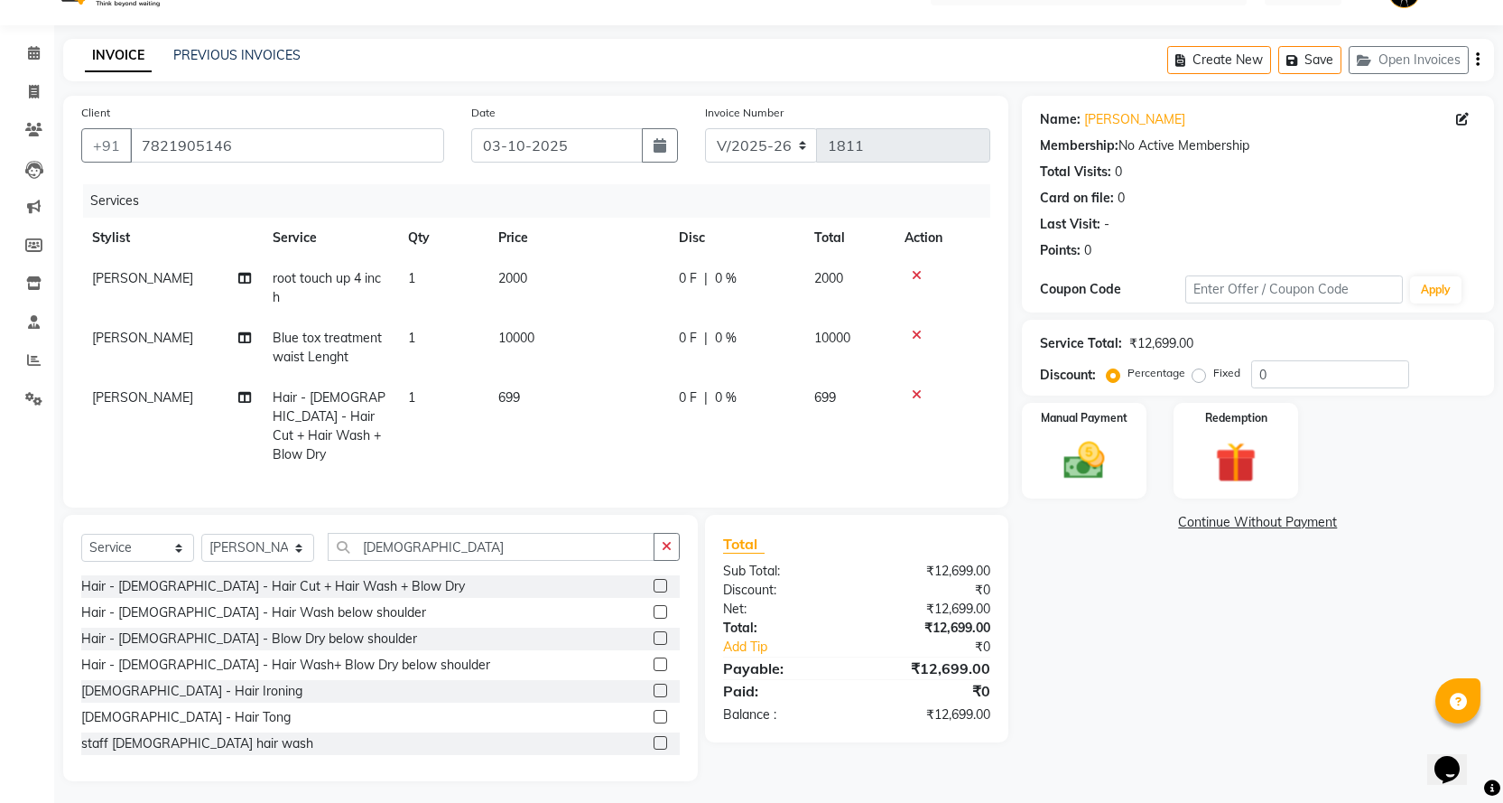
click at [689, 395] on span "0 F" at bounding box center [688, 397] width 18 height 19
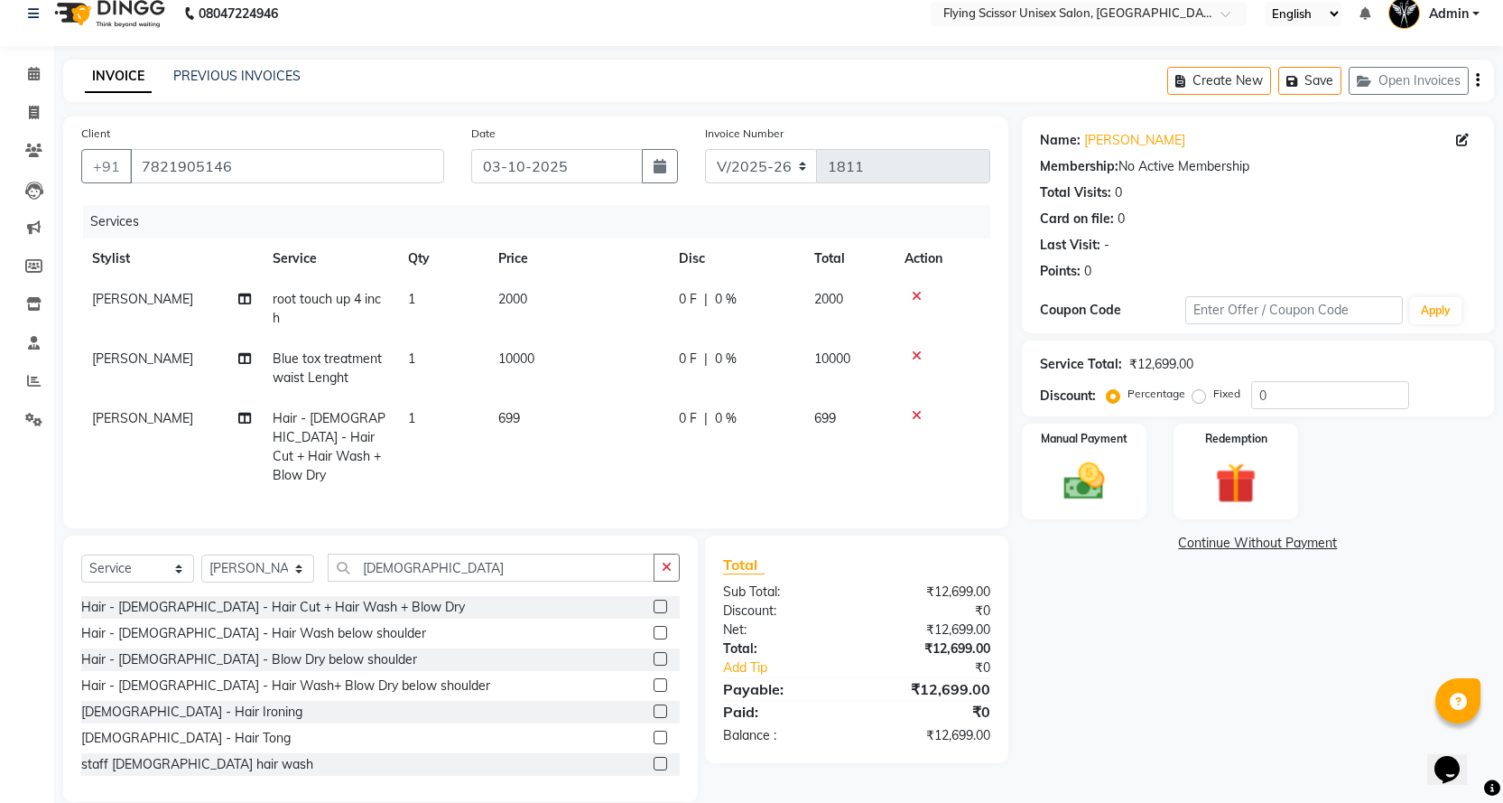
select select "15730"
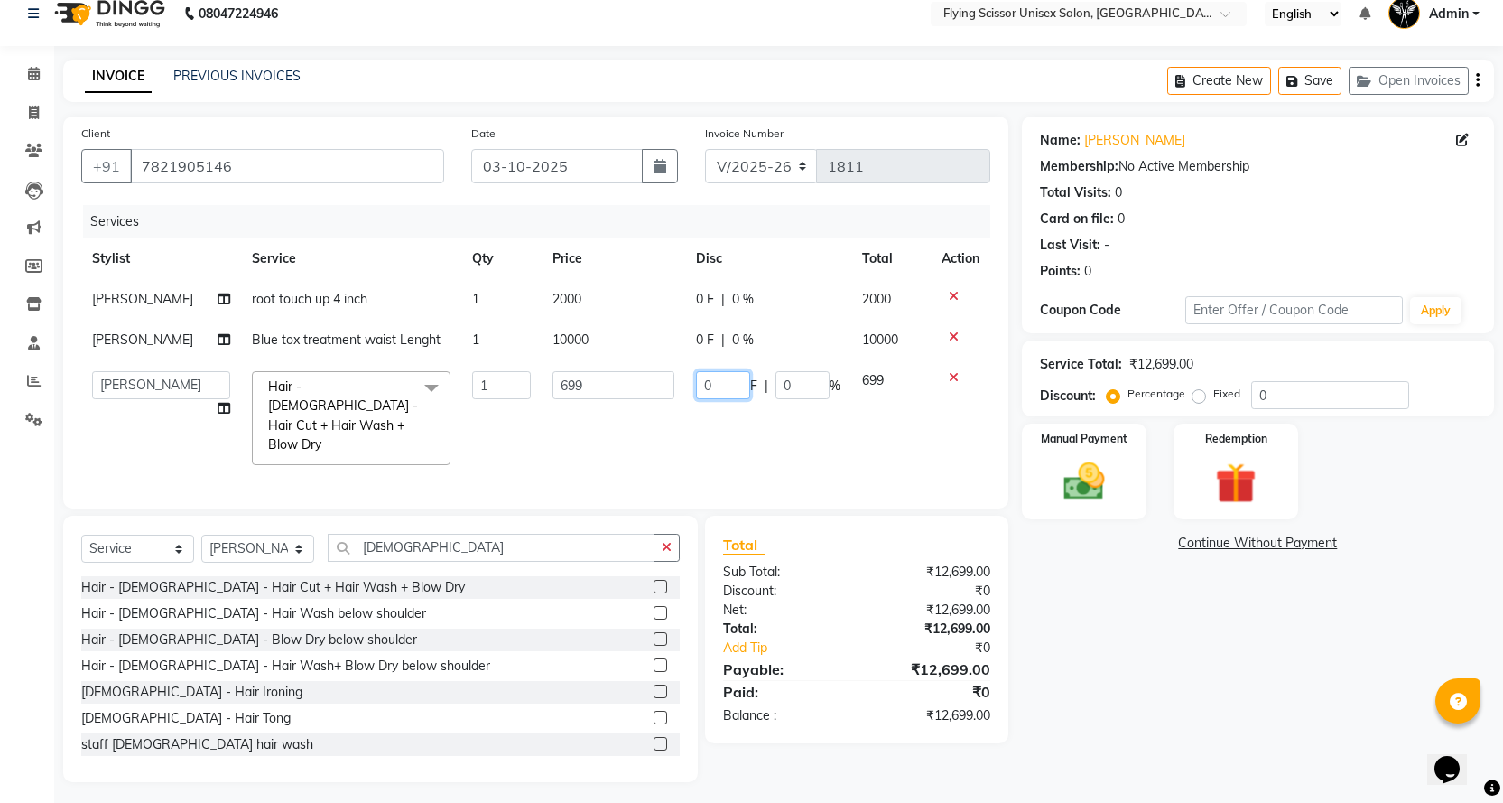
click at [713, 384] on input "0" at bounding box center [723, 385] width 54 height 28
type input "699"
click at [747, 430] on td "699 F | 0 %" at bounding box center [768, 418] width 166 height 116
select select "15730"
click at [703, 338] on span "0 F" at bounding box center [705, 339] width 18 height 19
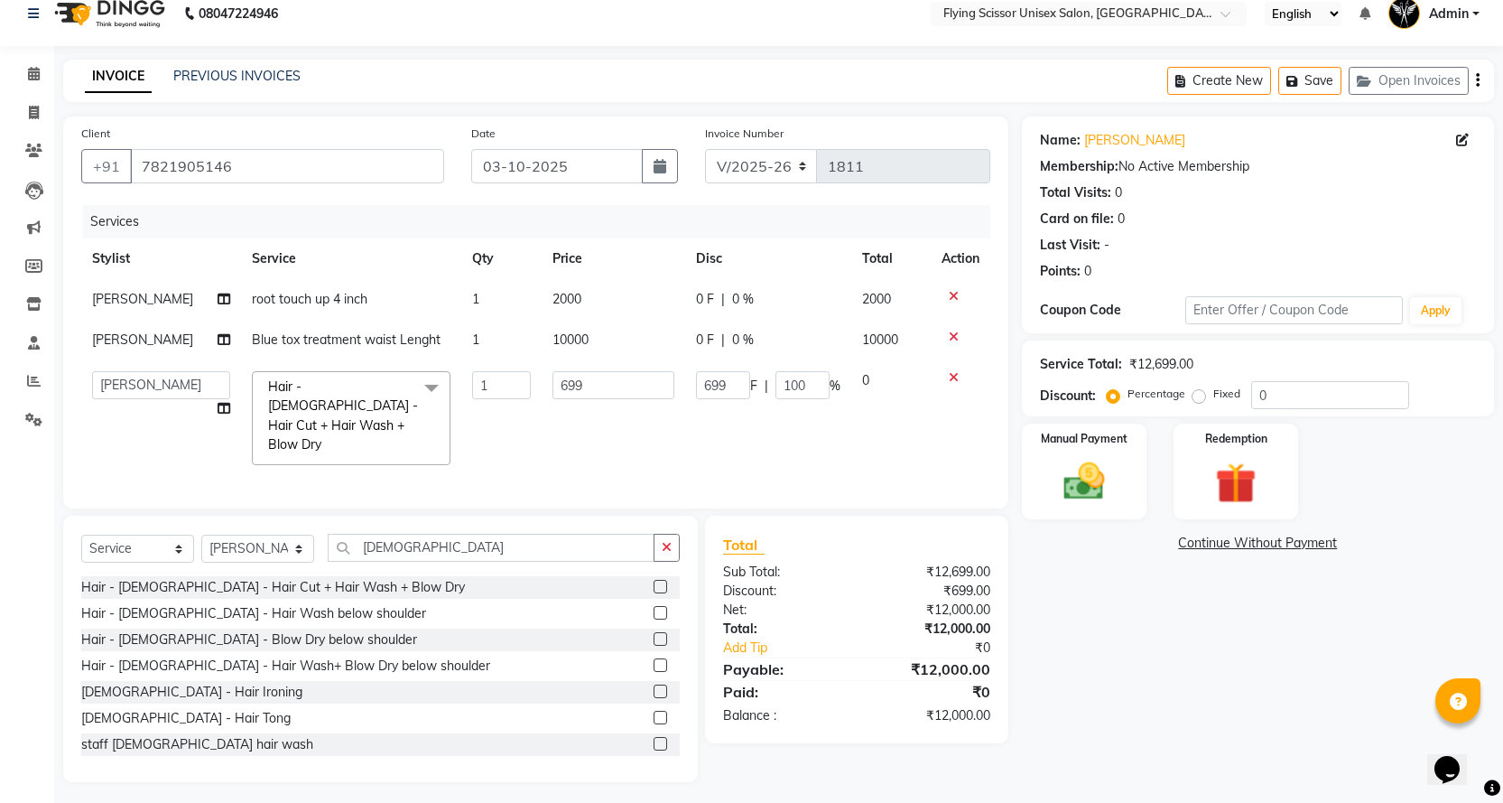
select select "15730"
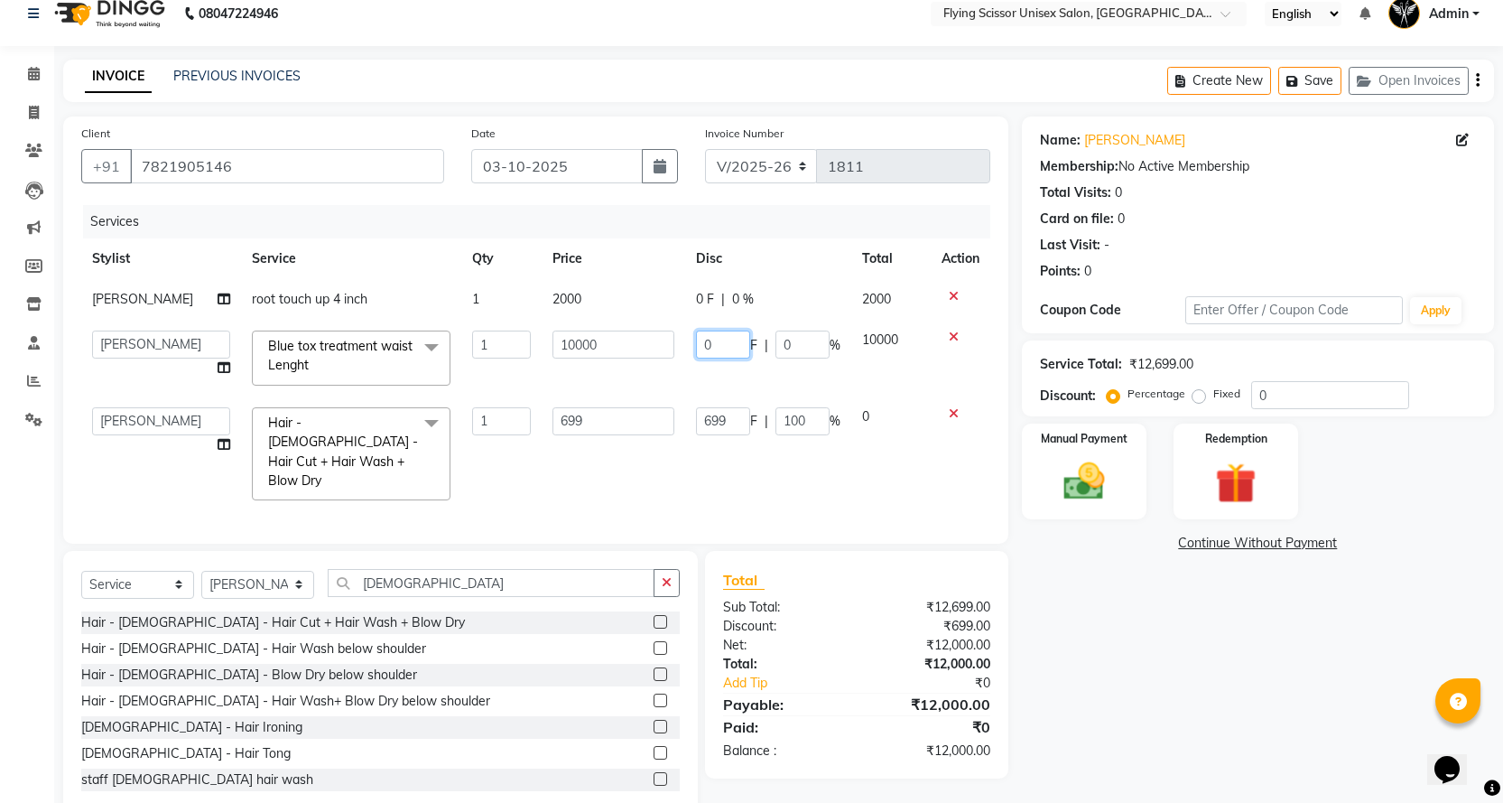
click at [711, 341] on input "0" at bounding box center [723, 344] width 54 height 28
type input "1500"
click at [738, 387] on tbody "[PERSON_NAME] touch up 4 inch 1 2000 0 F | 0 % 2000 Abhi B [PERSON_NAME] K [PER…" at bounding box center [535, 395] width 909 height 232
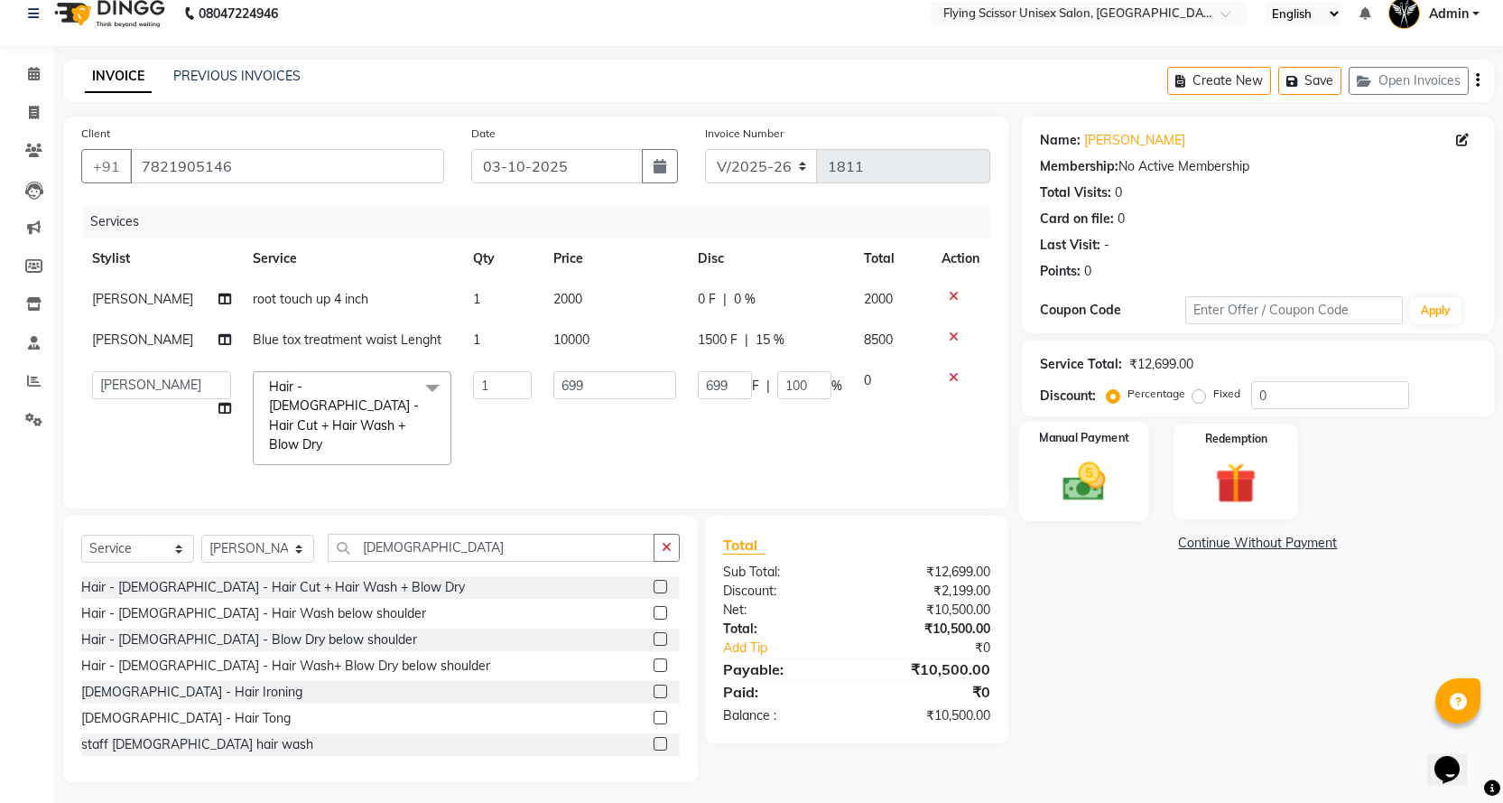
click at [1104, 500] on img at bounding box center [1084, 481] width 70 height 49
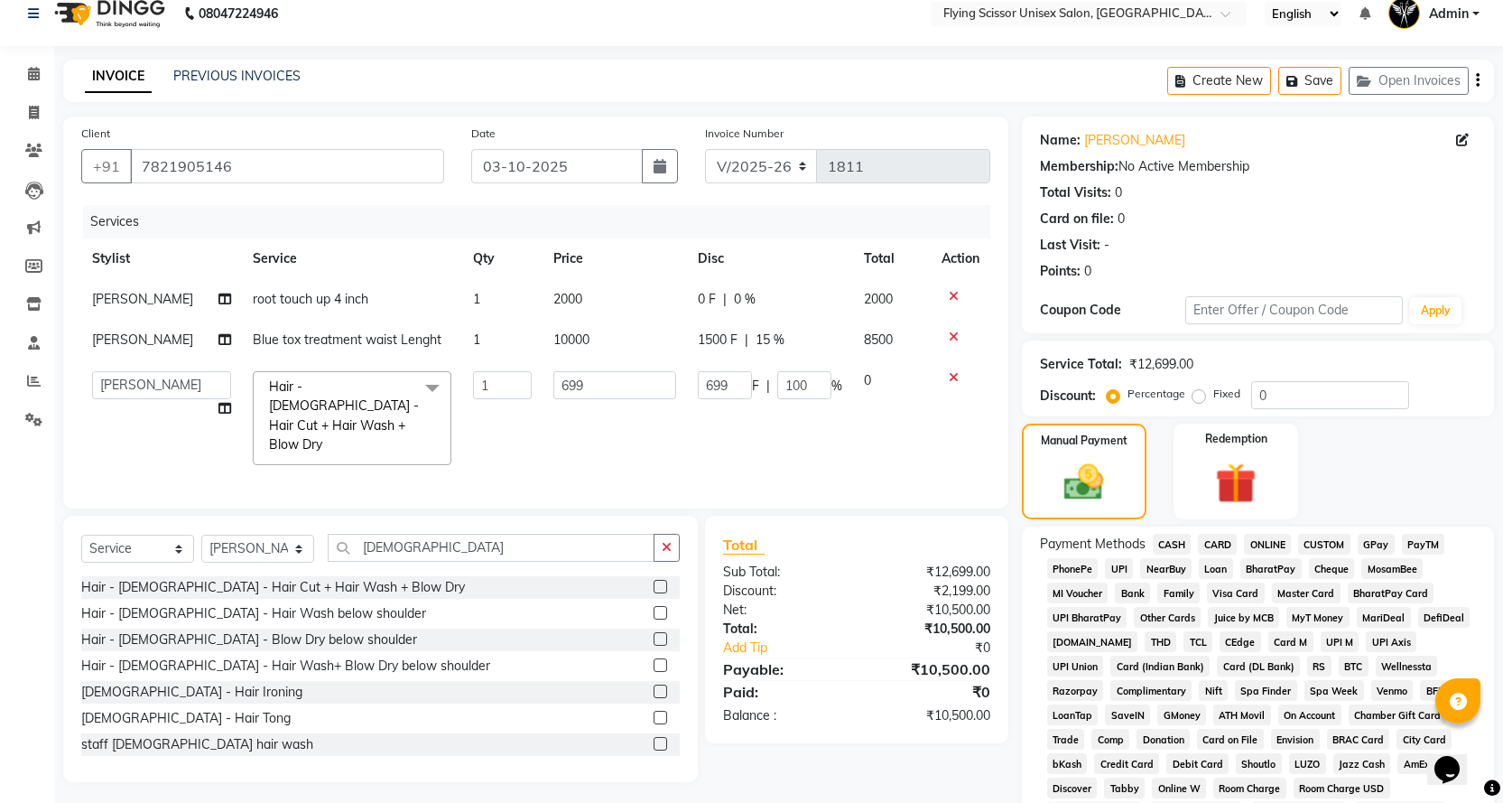
click at [1271, 545] on span "ONLINE" at bounding box center [1267, 544] width 47 height 21
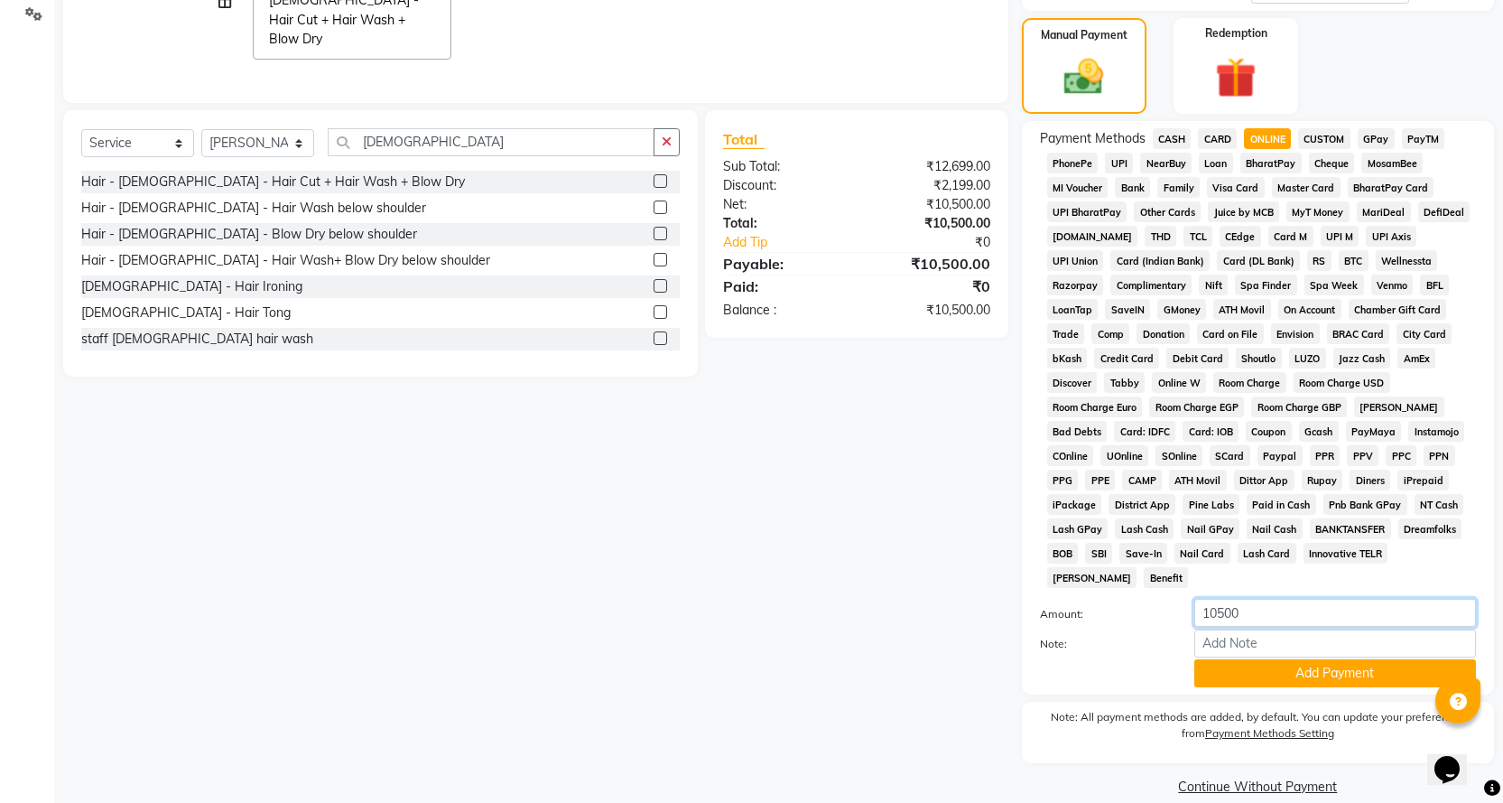
click at [1255, 599] on input "10500" at bounding box center [1335, 613] width 282 height 28
type input "1"
type input "6000"
click at [1231, 659] on button "Add Payment" at bounding box center [1335, 673] width 282 height 28
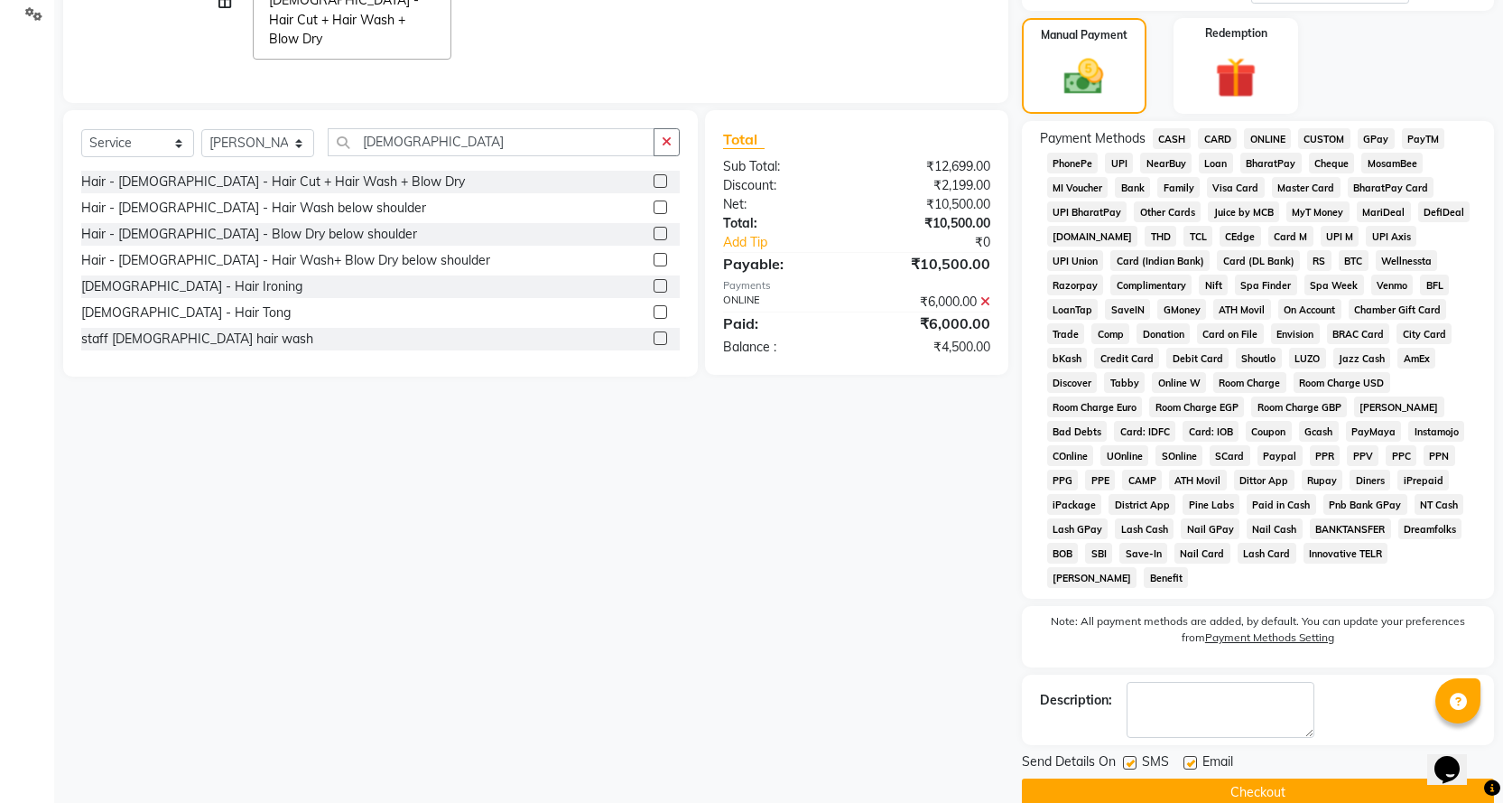
scroll to position [431, 0]
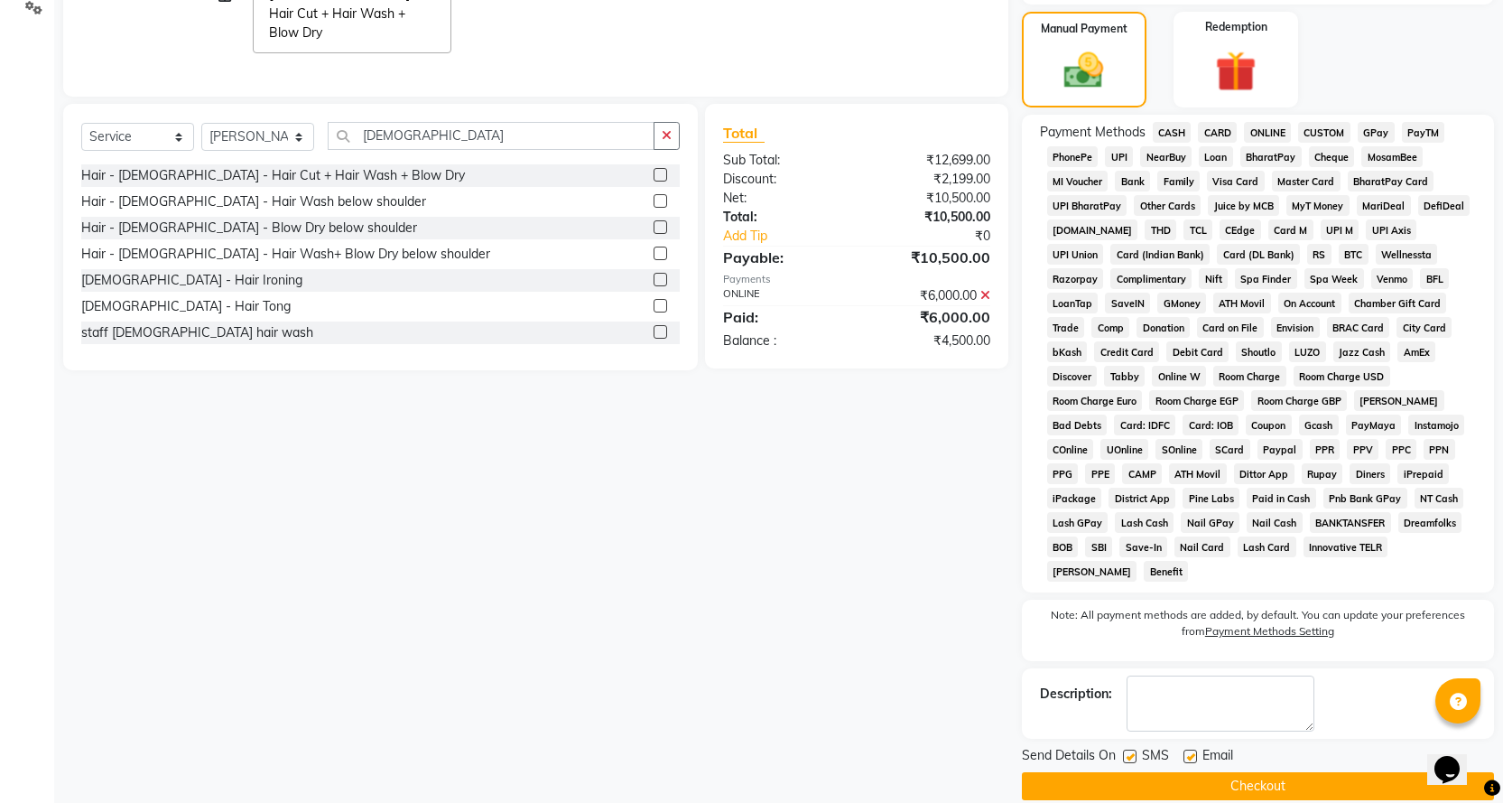
click at [1168, 129] on span "CASH" at bounding box center [1172, 132] width 39 height 21
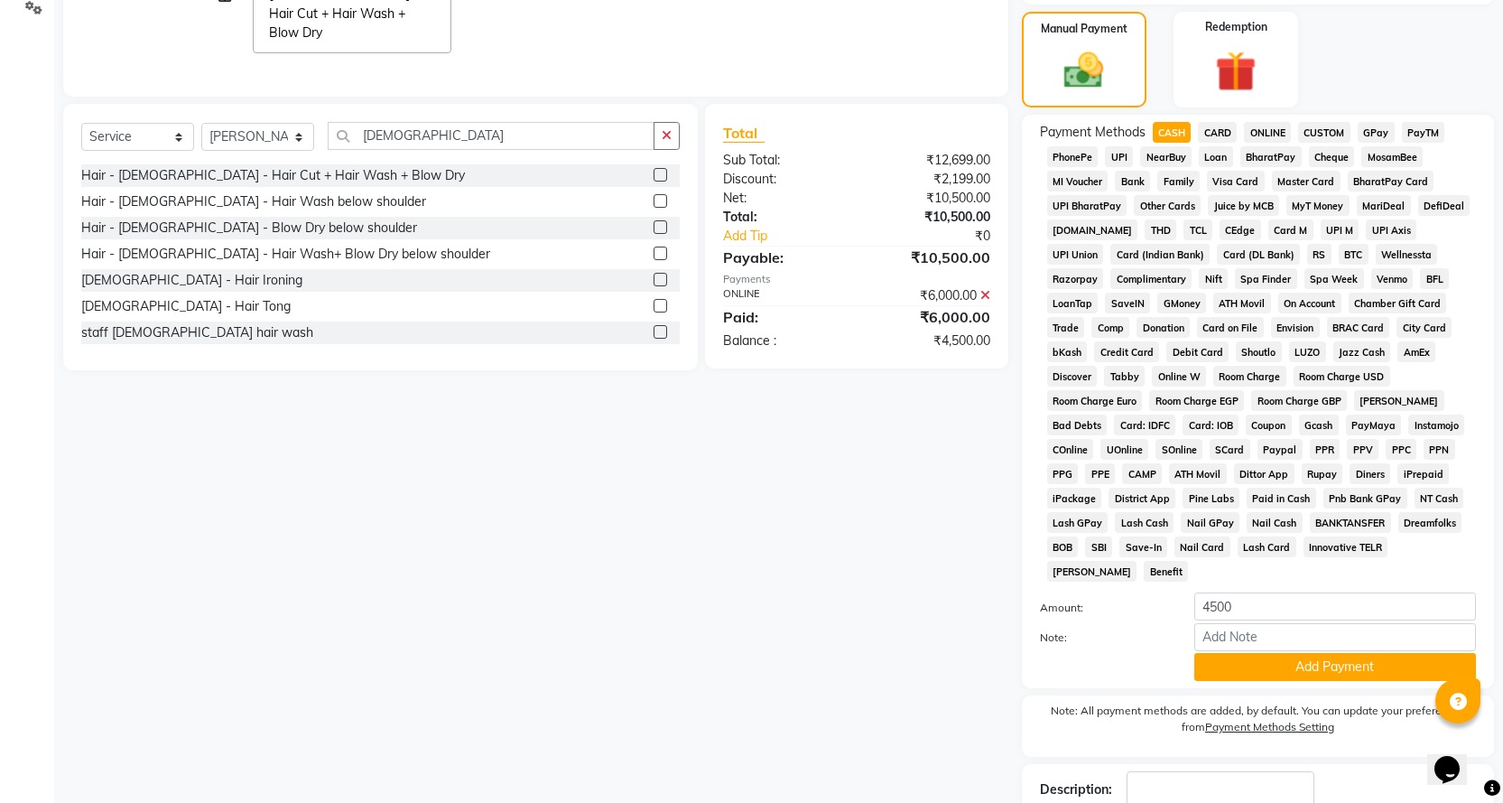
scroll to position [526, 0]
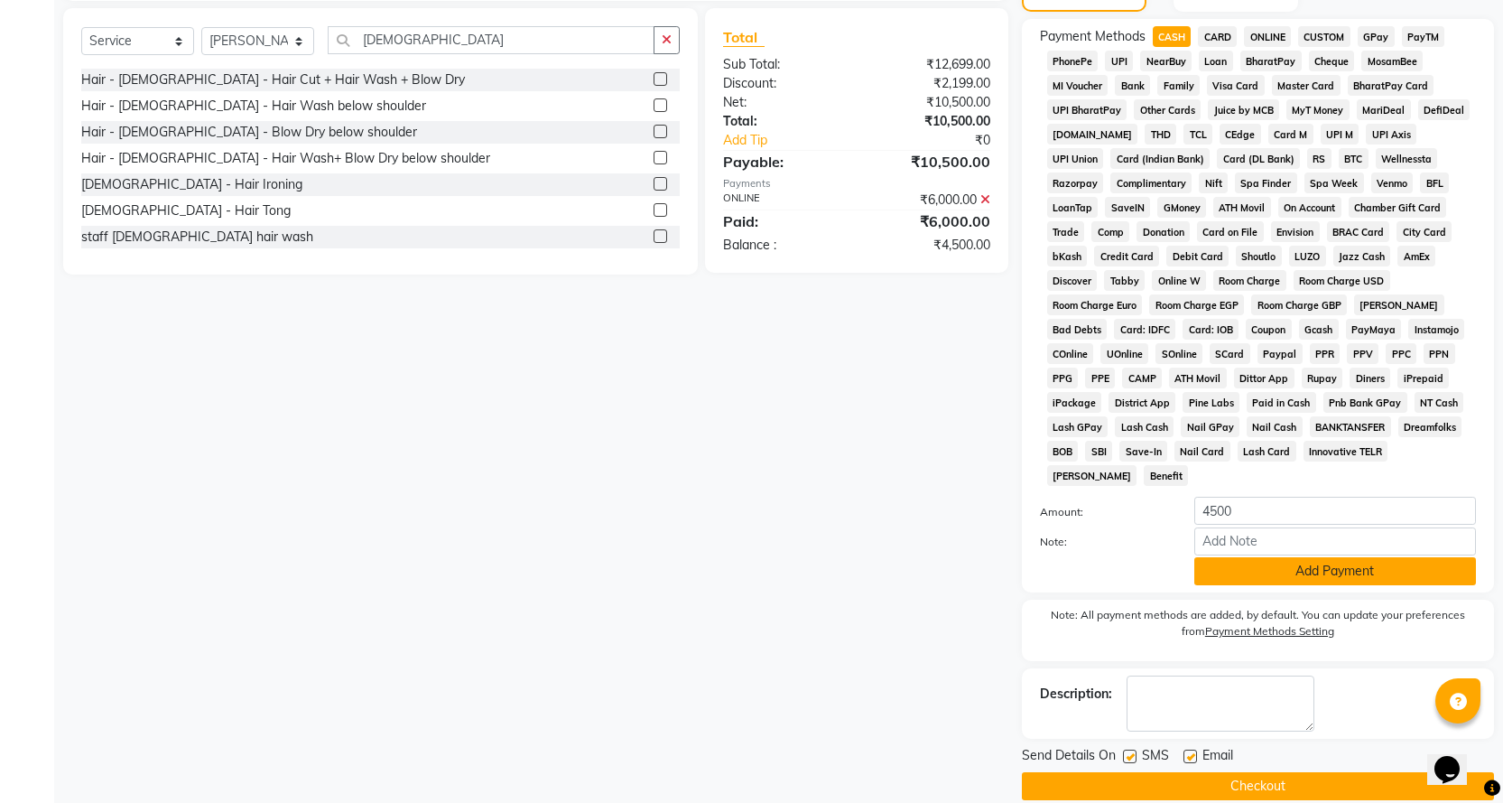
click at [1279, 557] on button "Add Payment" at bounding box center [1335, 571] width 282 height 28
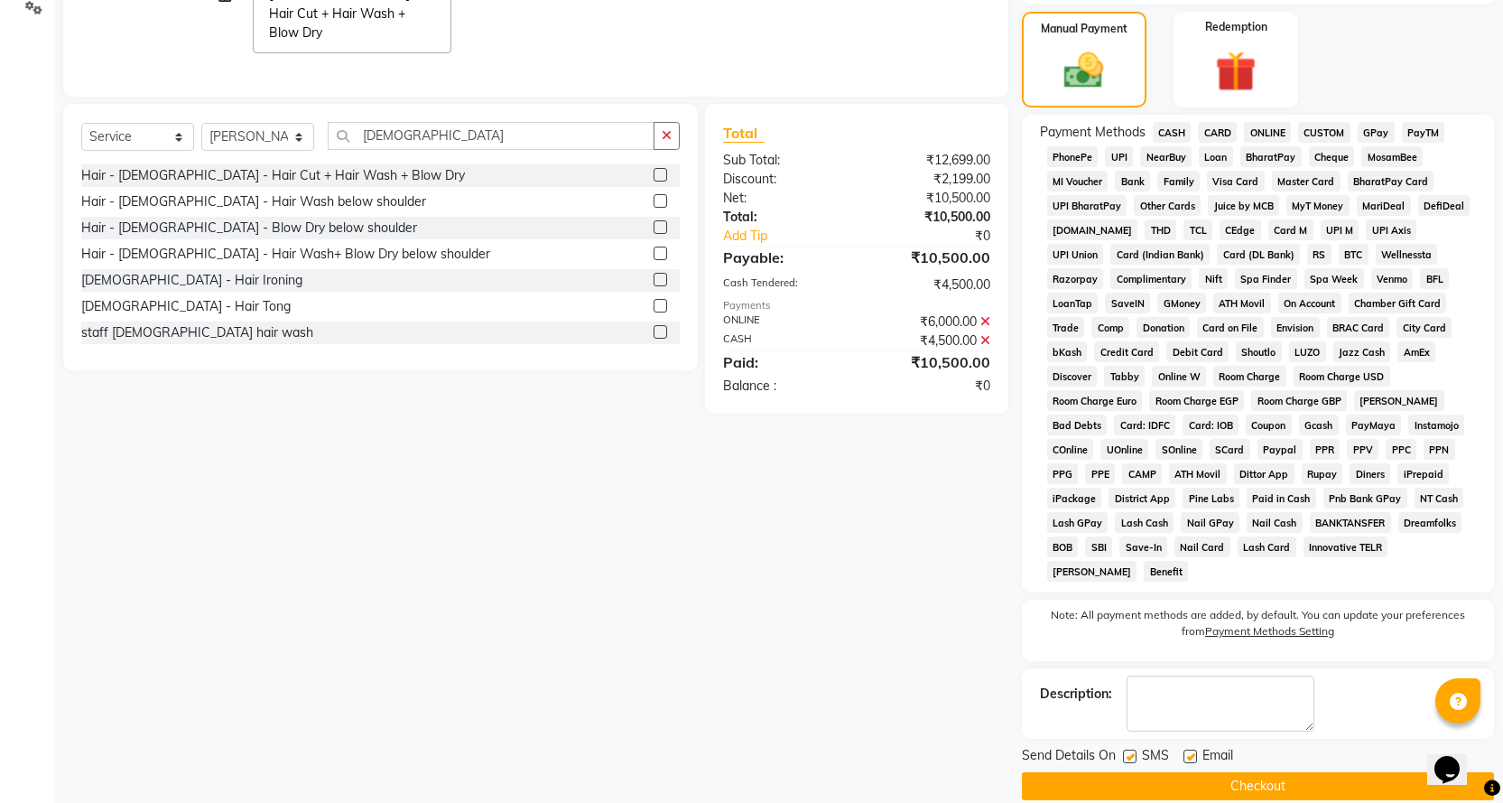
click at [1174, 126] on span "CASH" at bounding box center [1172, 132] width 39 height 21
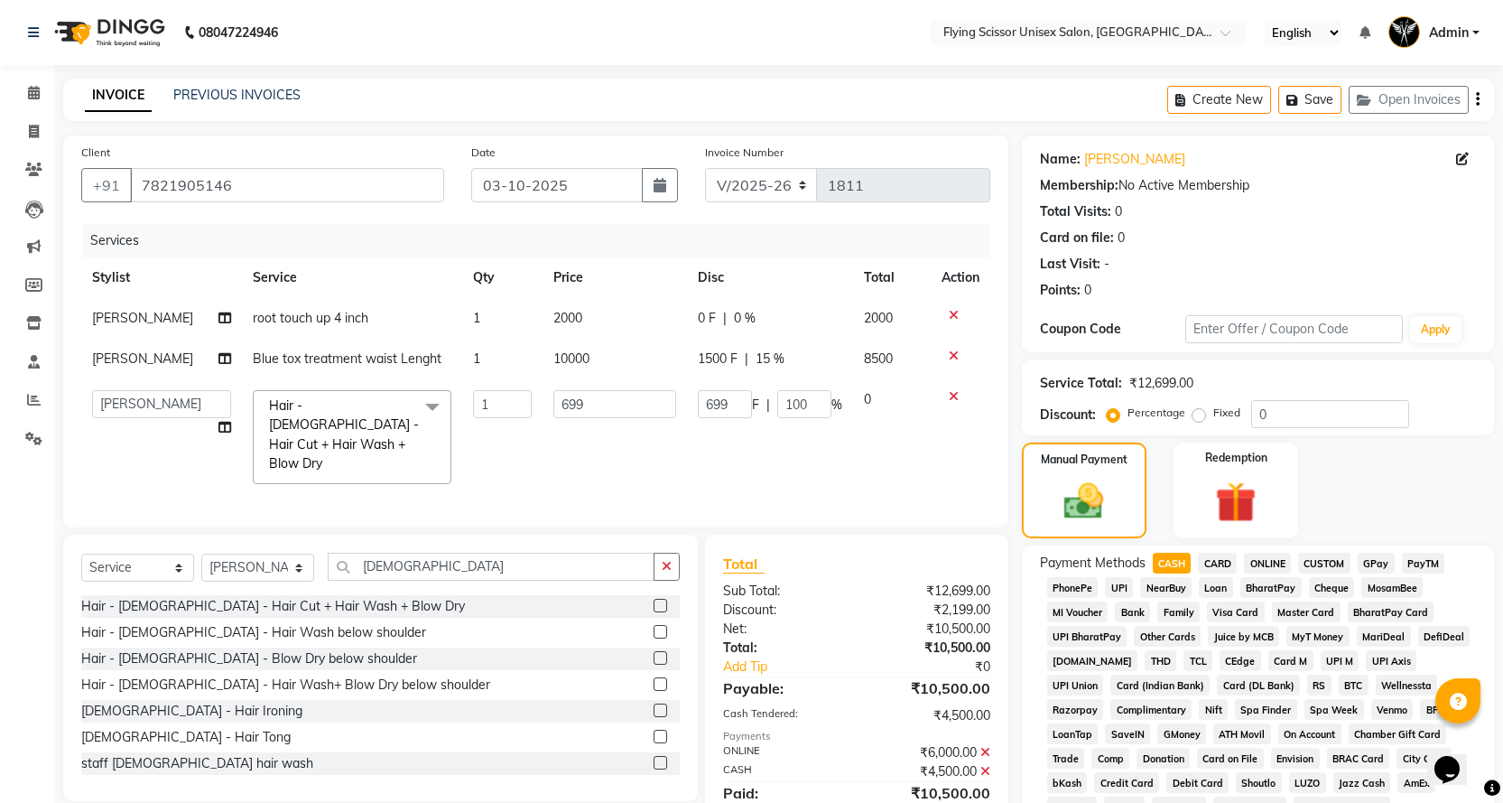
scroll to position [526, 0]
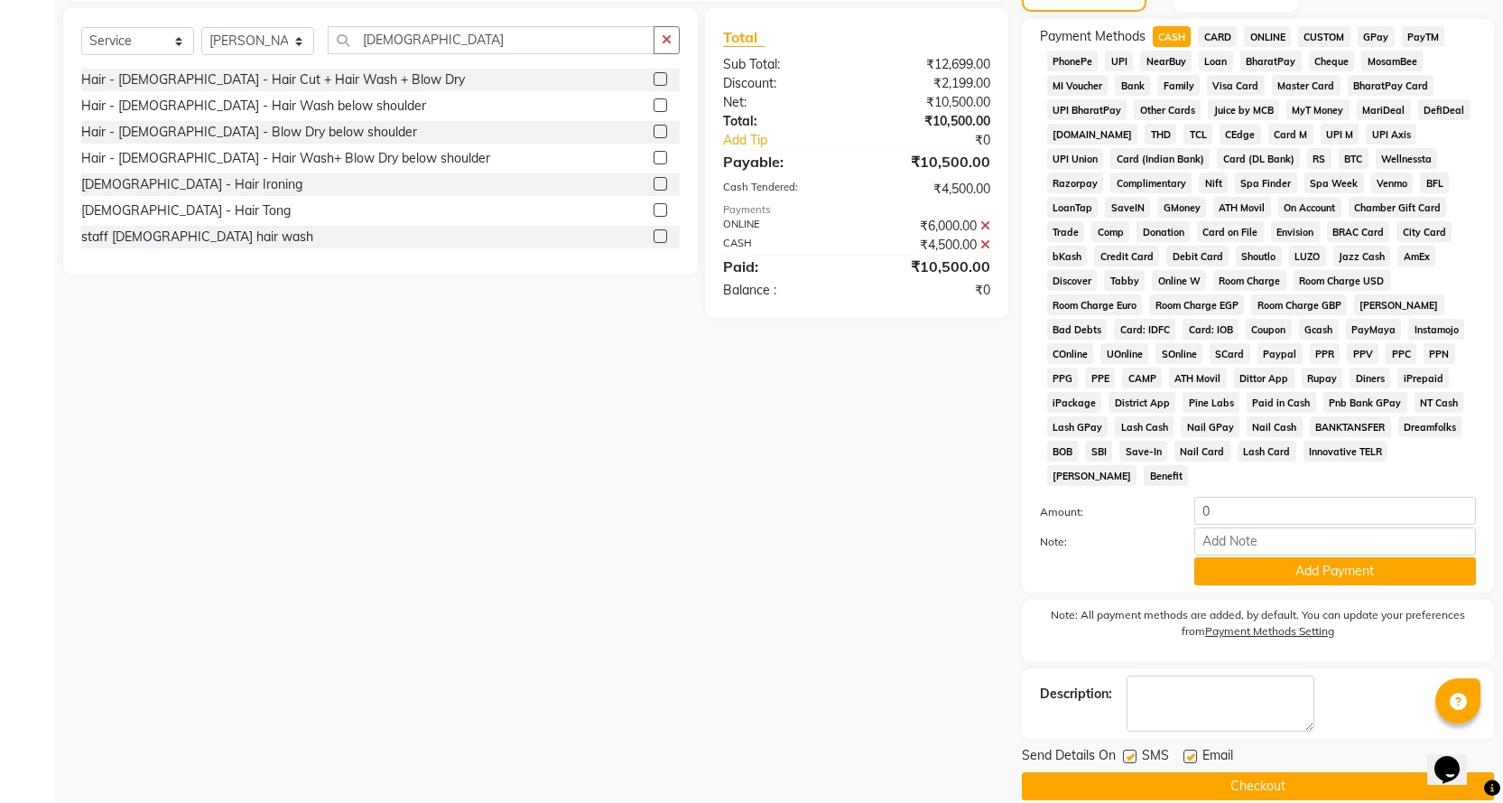
click at [1225, 772] on button "Checkout" at bounding box center [1258, 786] width 472 height 28
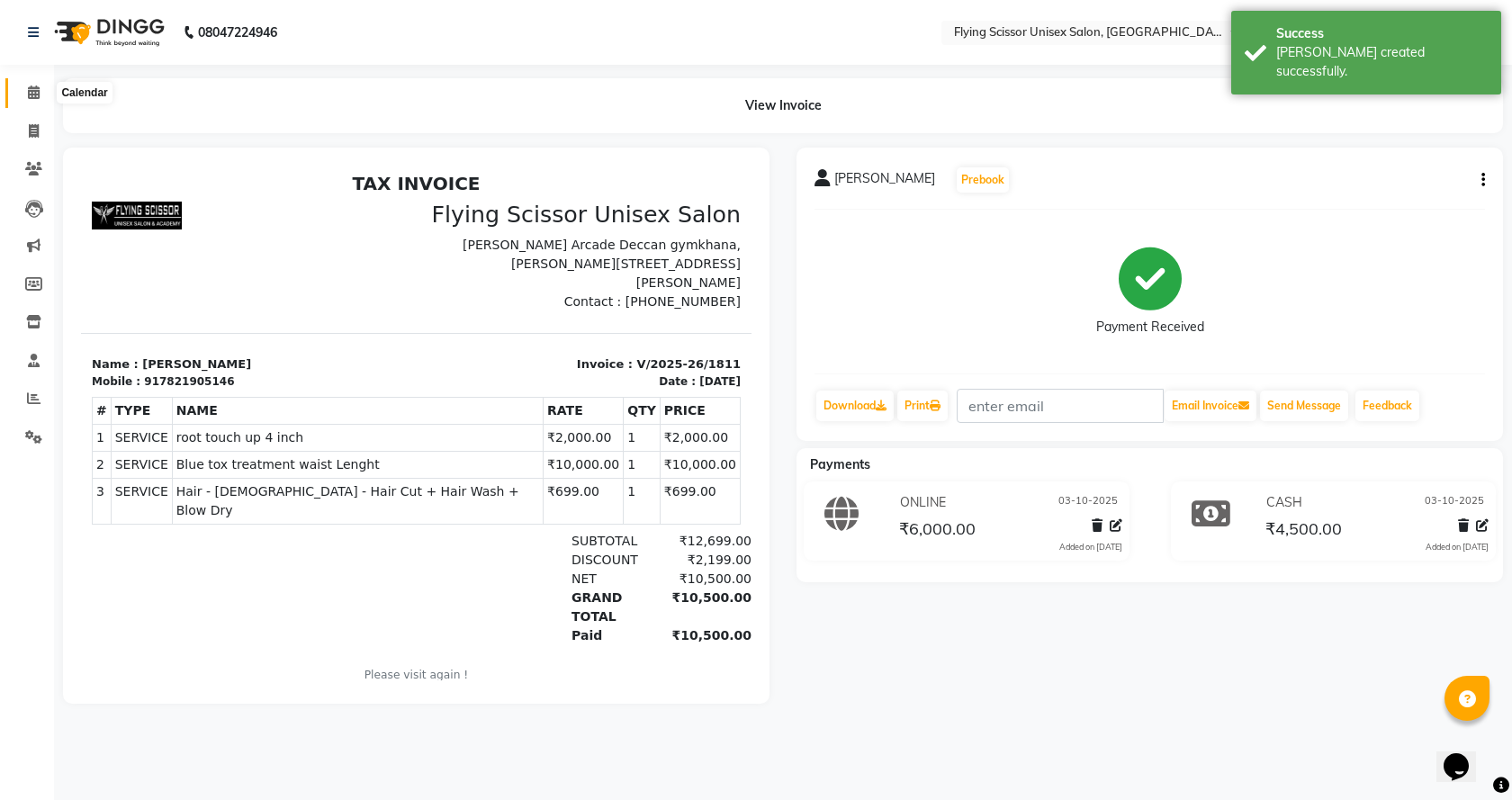
click at [30, 99] on span at bounding box center [34, 93] width 32 height 21
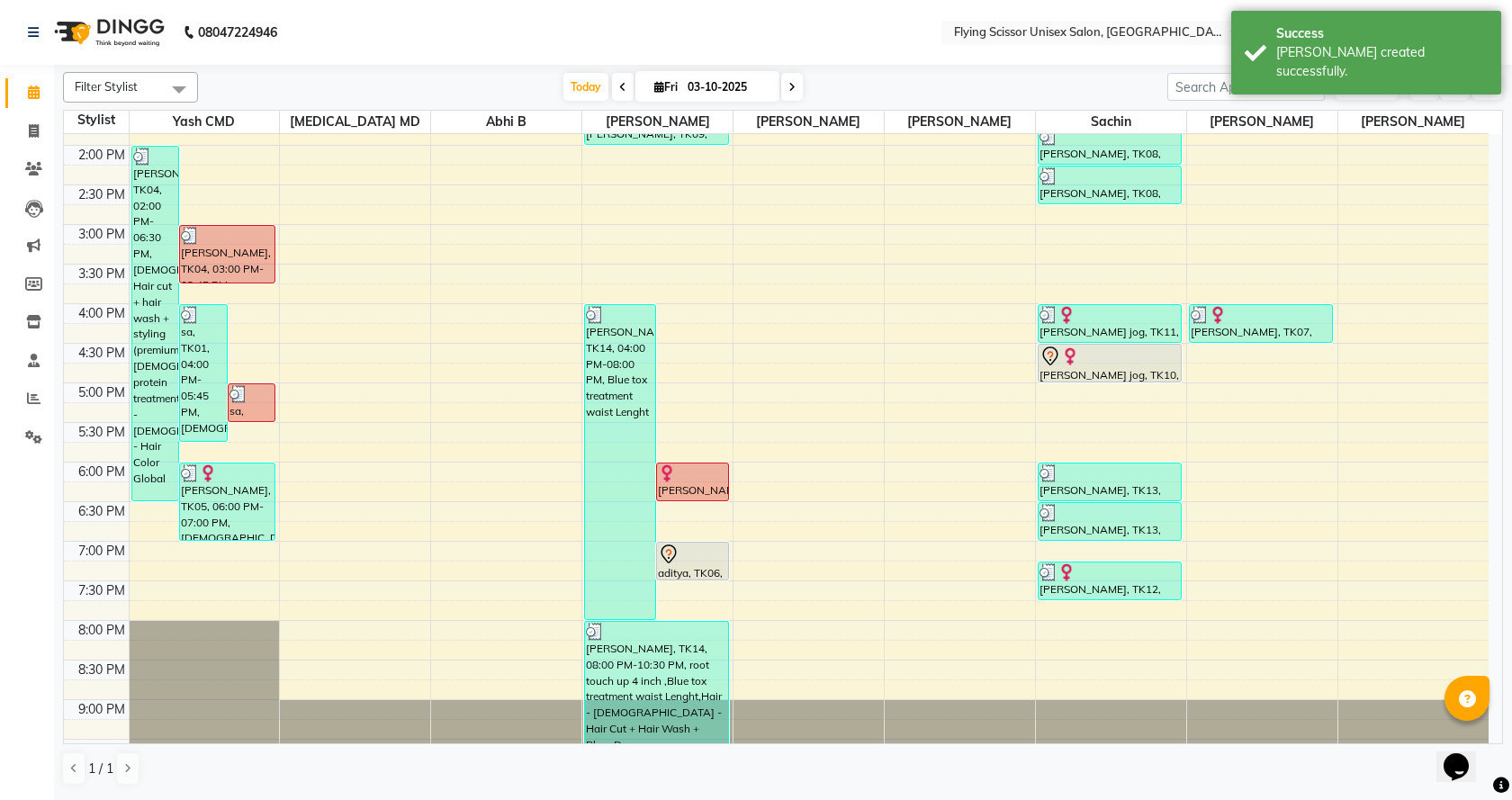
scroll to position [419, 0]
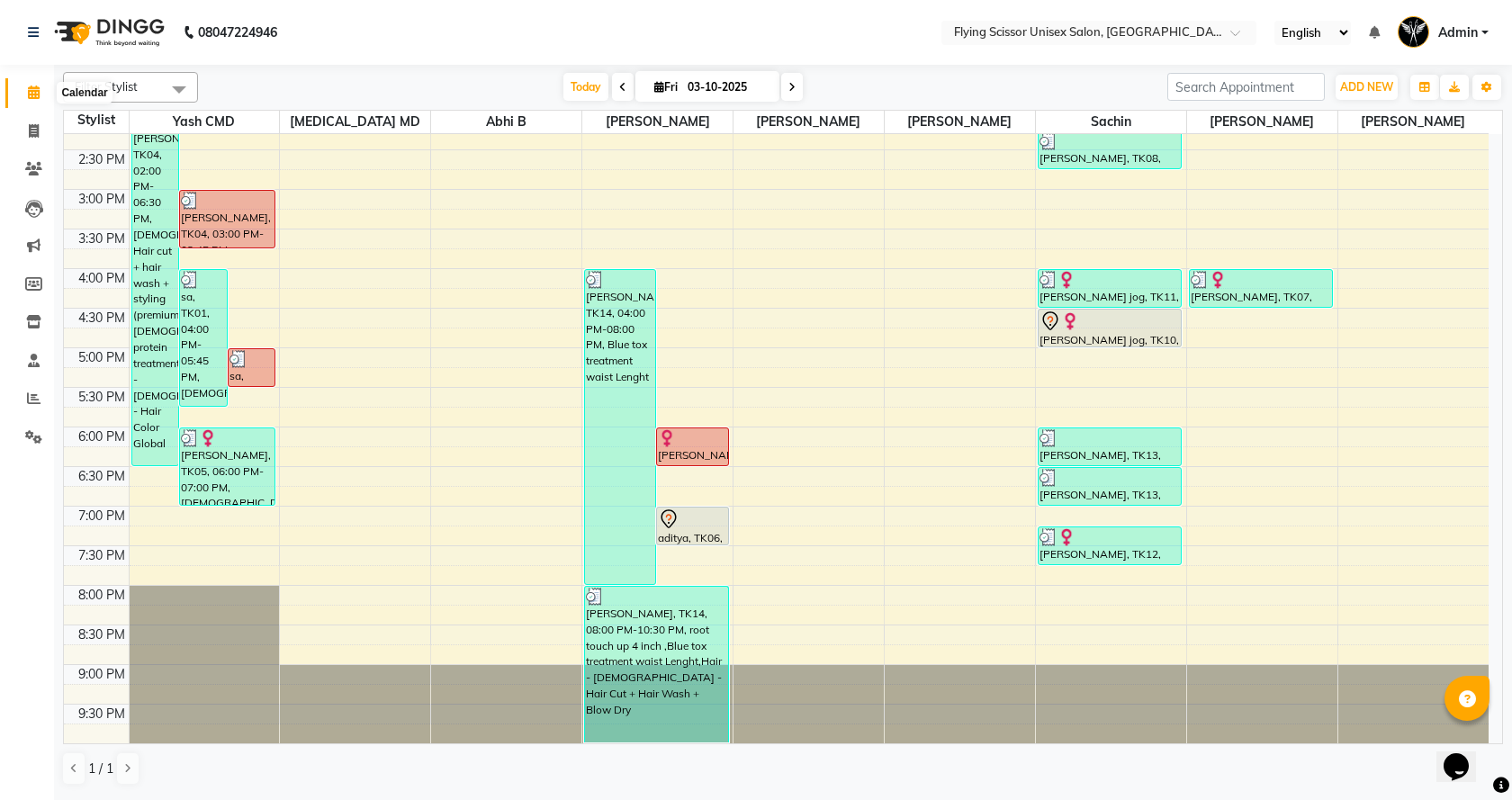
click at [42, 86] on span at bounding box center [34, 93] width 32 height 21
